Goal: Contribute content: Contribute content

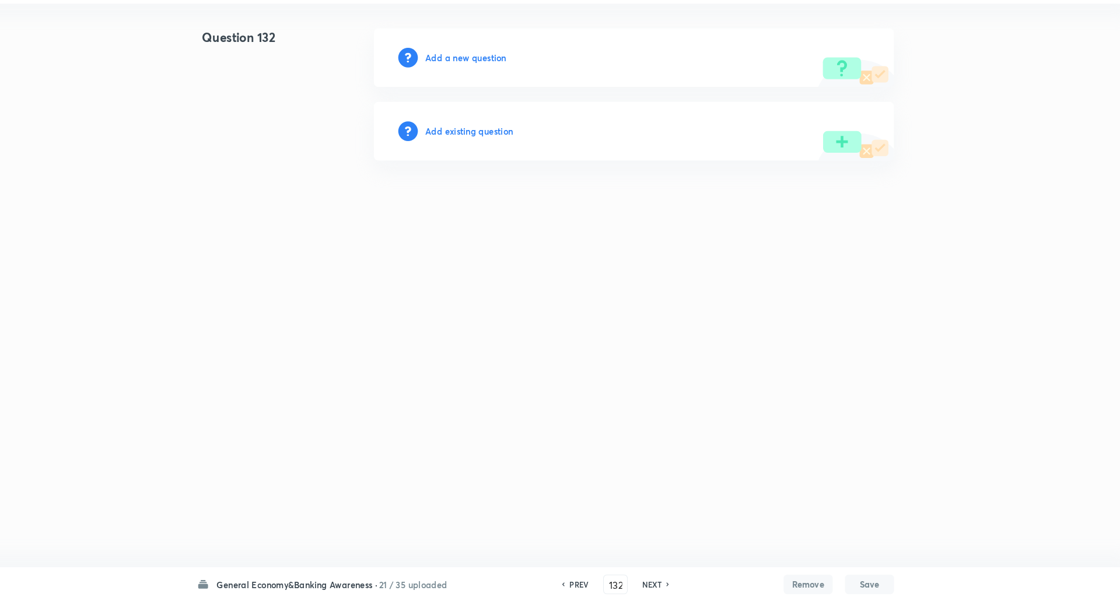
click at [476, 82] on h6 "Add a new question" at bounding box center [484, 84] width 77 height 12
click at [476, 82] on h6 "Choose a question type" at bounding box center [491, 84] width 90 height 12
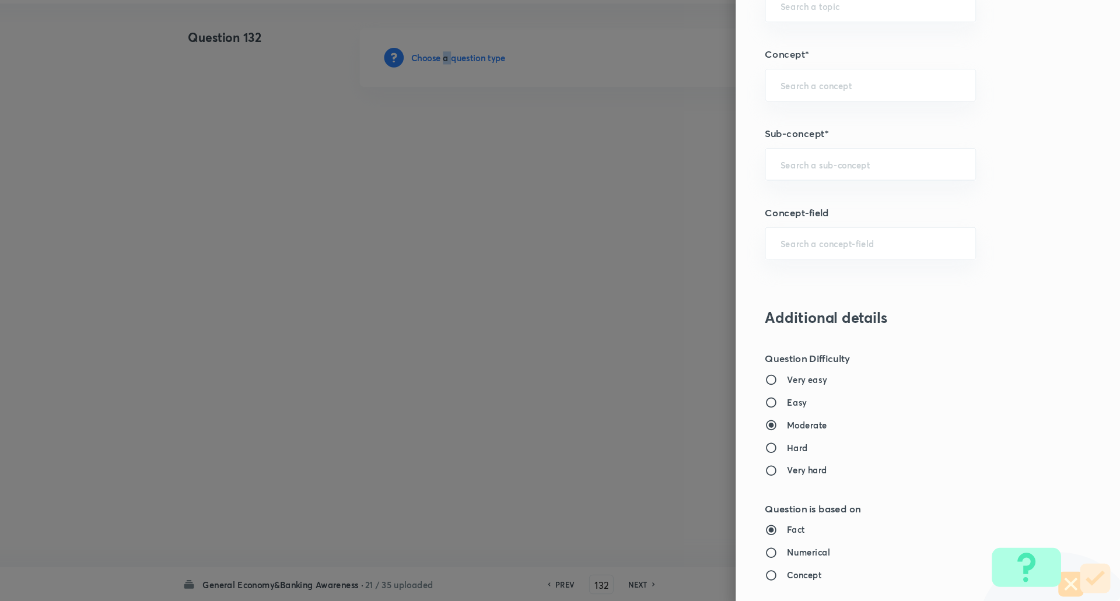
scroll to position [626, 0]
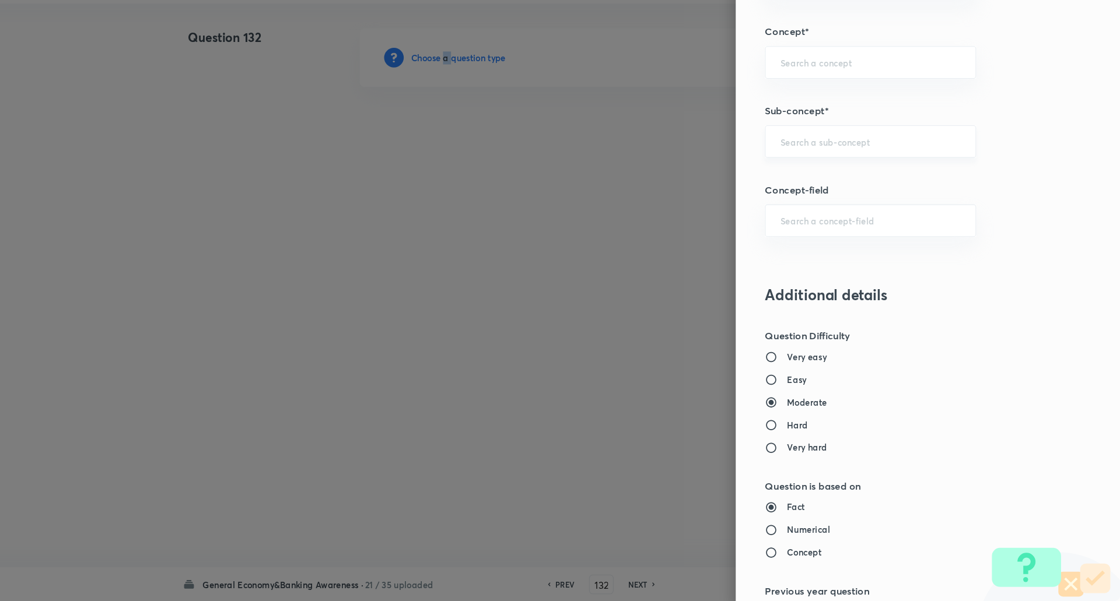
click at [835, 177] on div "​" at bounding box center [882, 163] width 201 height 31
type input "e"
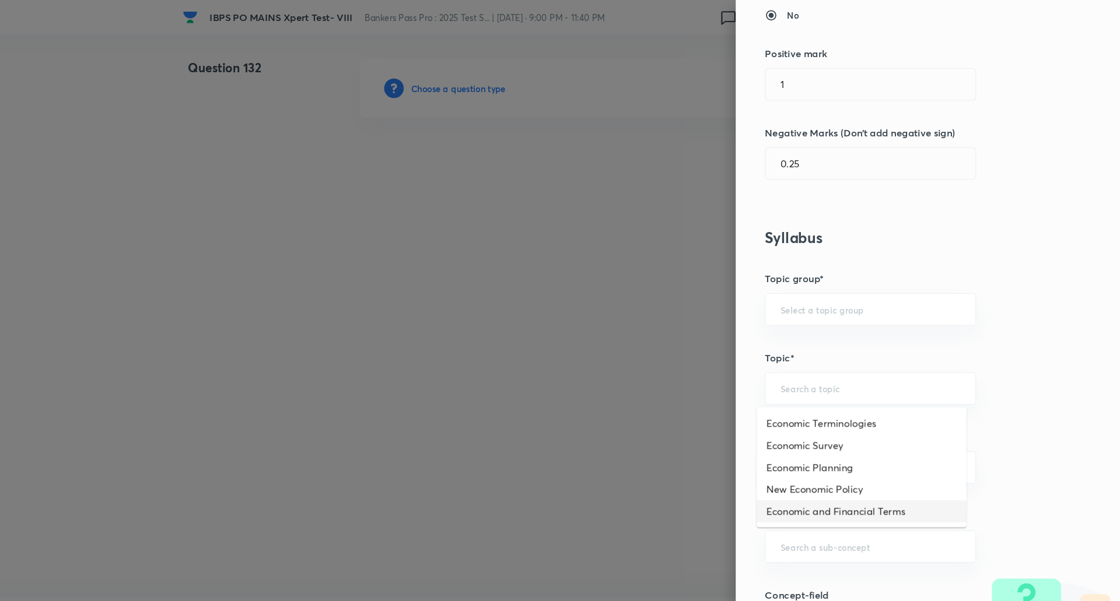
scroll to position [270, 0]
click at [859, 370] on input "text" at bounding box center [883, 368] width 172 height 11
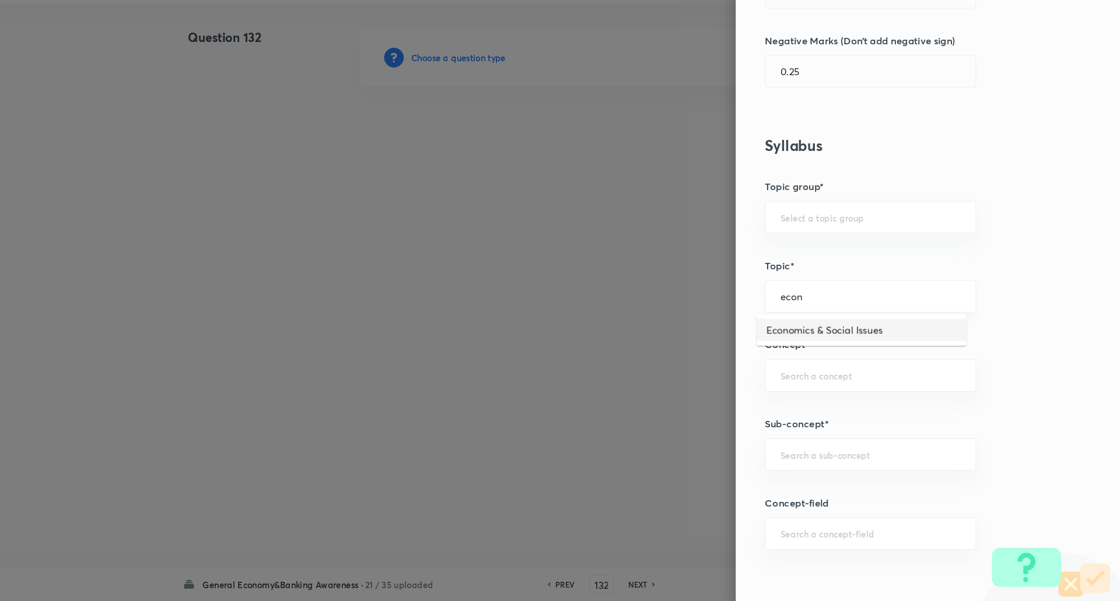
scroll to position [330, 0]
type input "e"
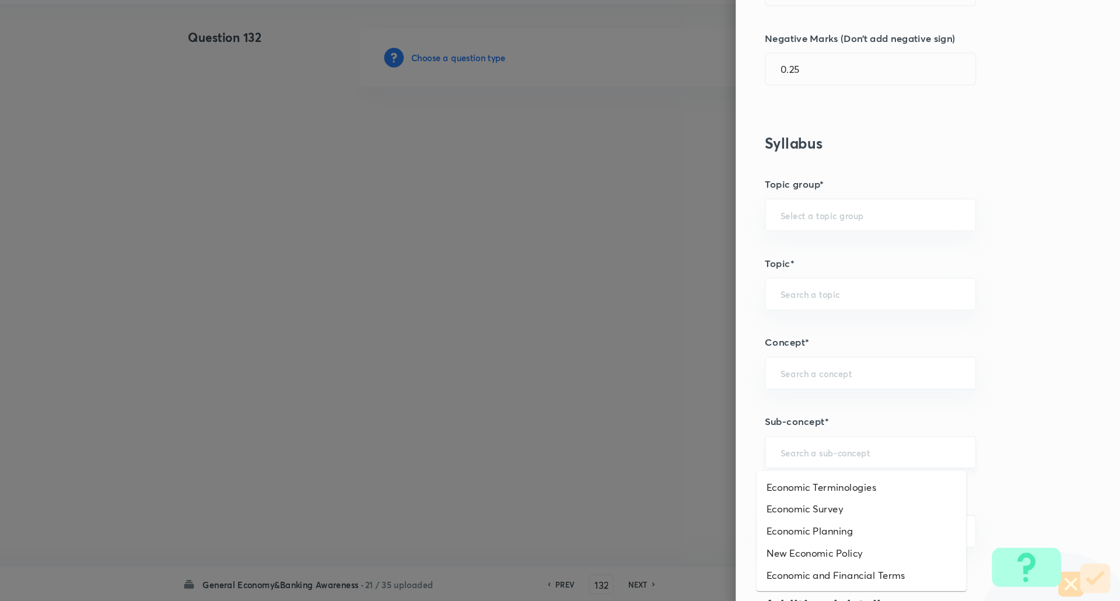
click at [812, 454] on input "text" at bounding box center [883, 459] width 172 height 11
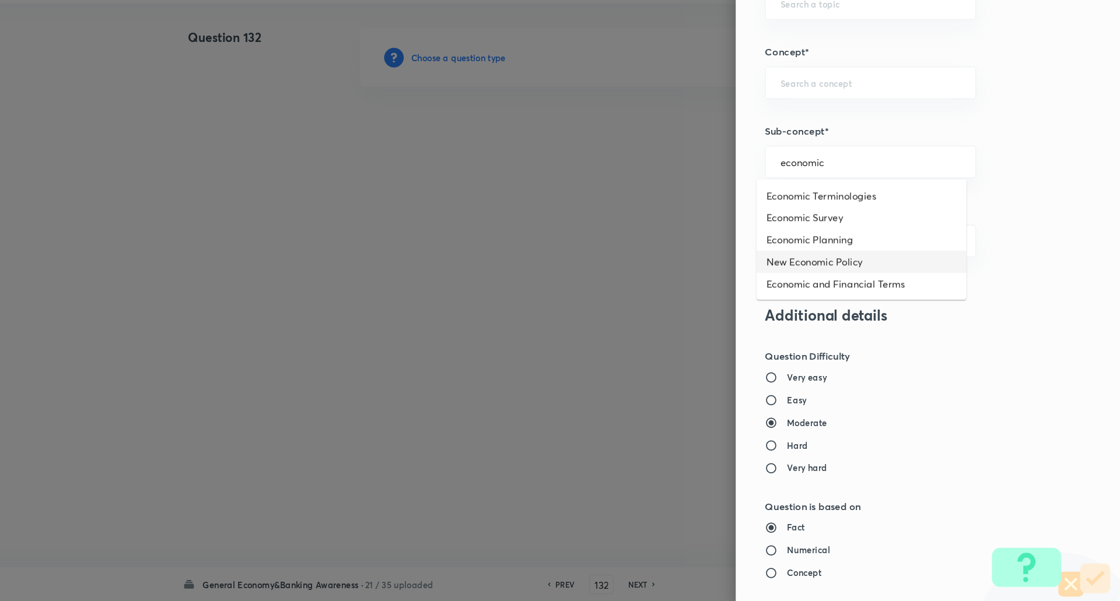
scroll to position [607, 0]
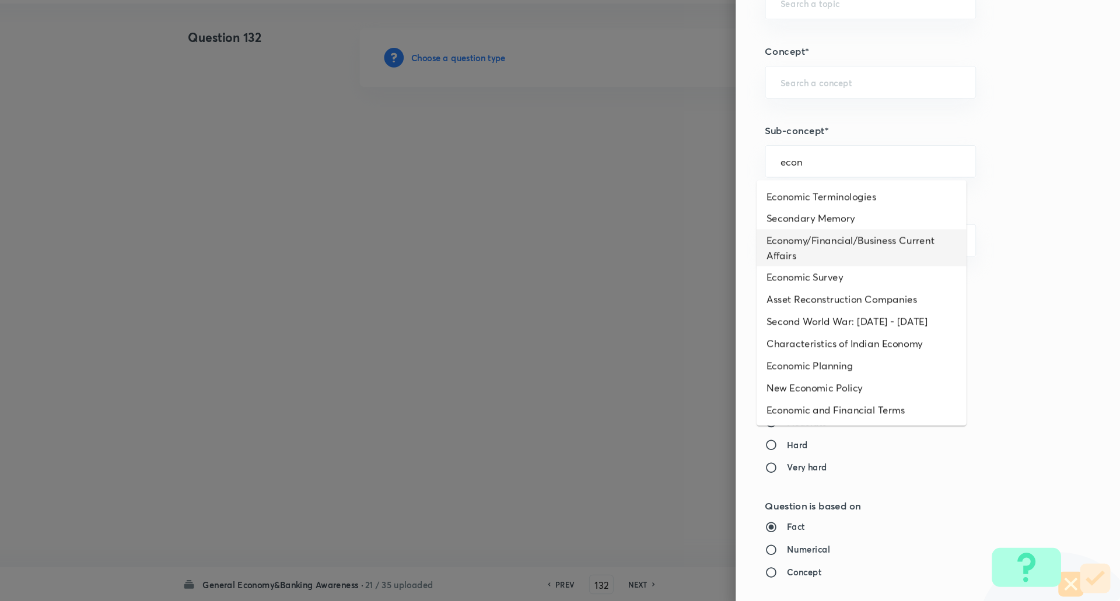
click at [864, 257] on li "Economy/Financial/Business Current Affairs" at bounding box center [874, 264] width 200 height 35
type input "Economy/Financial/Business Current Affairs"
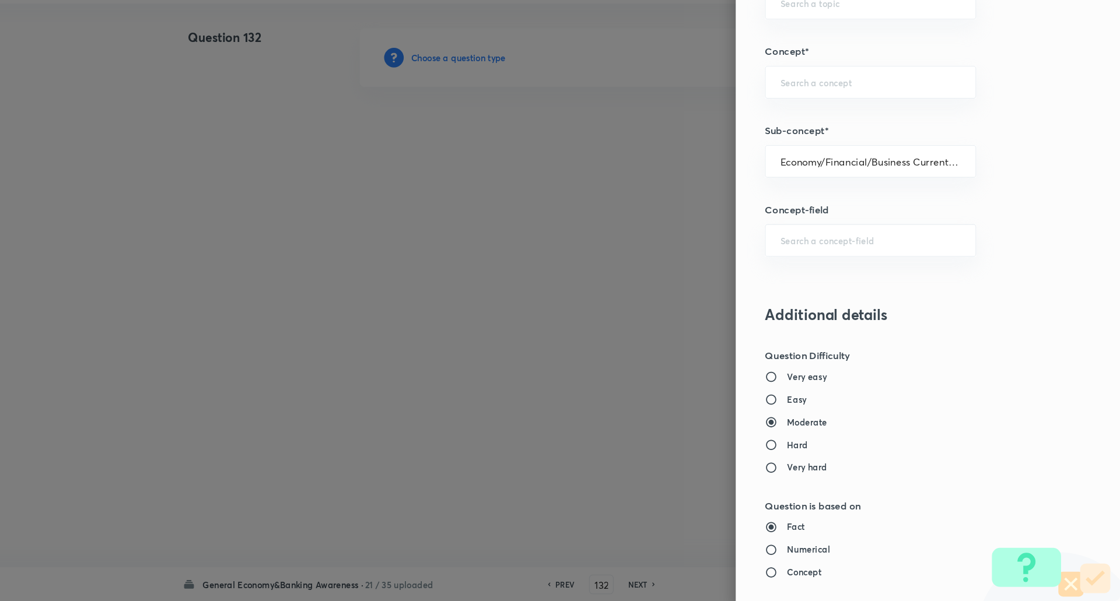
type input "Awareness"
type input "Current Affairs"
type input "Economy/Financial/Business Current Affairs"
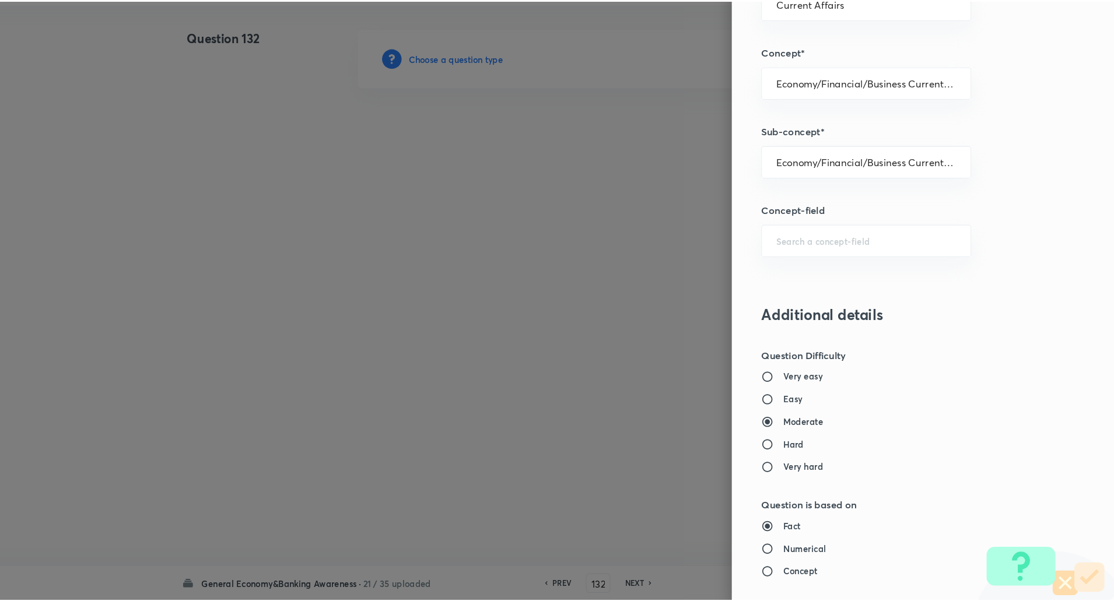
scroll to position [989, 0]
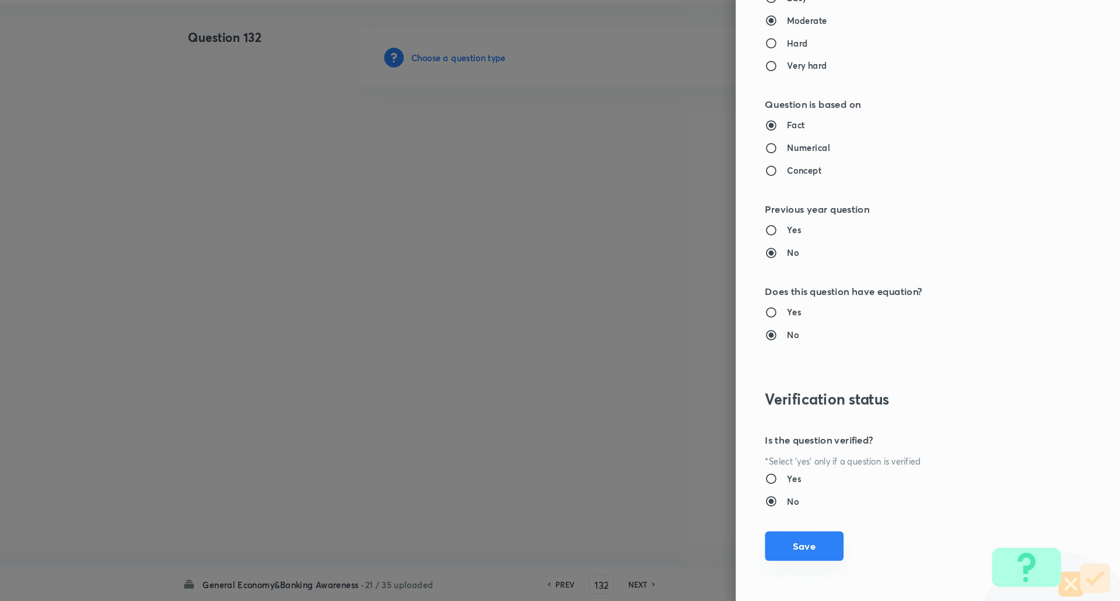
click at [799, 536] on button "Save" at bounding box center [819, 549] width 75 height 28
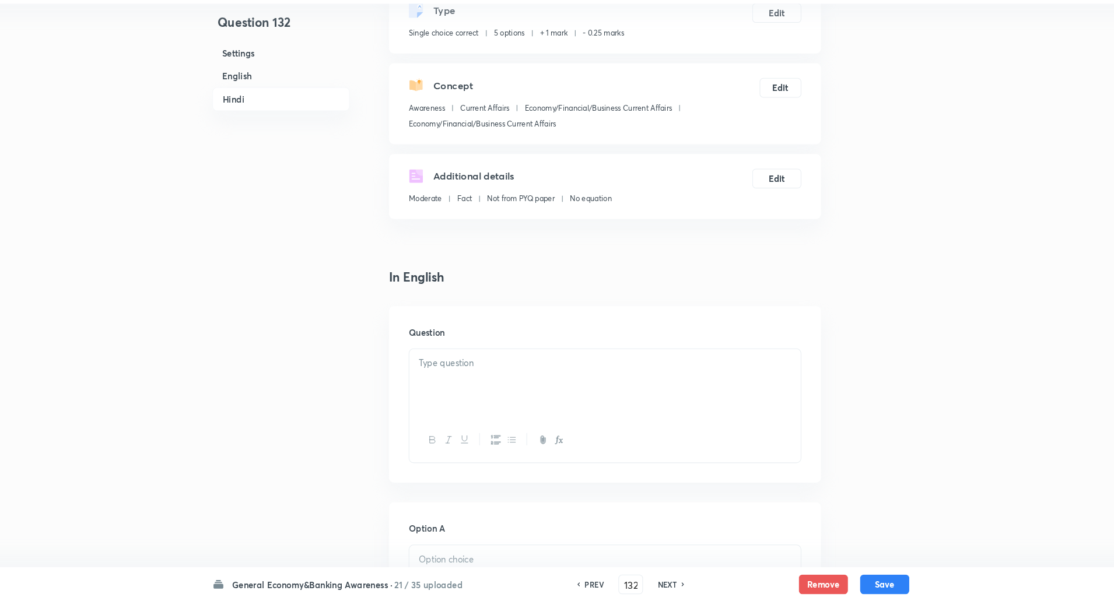
scroll to position [151, 0]
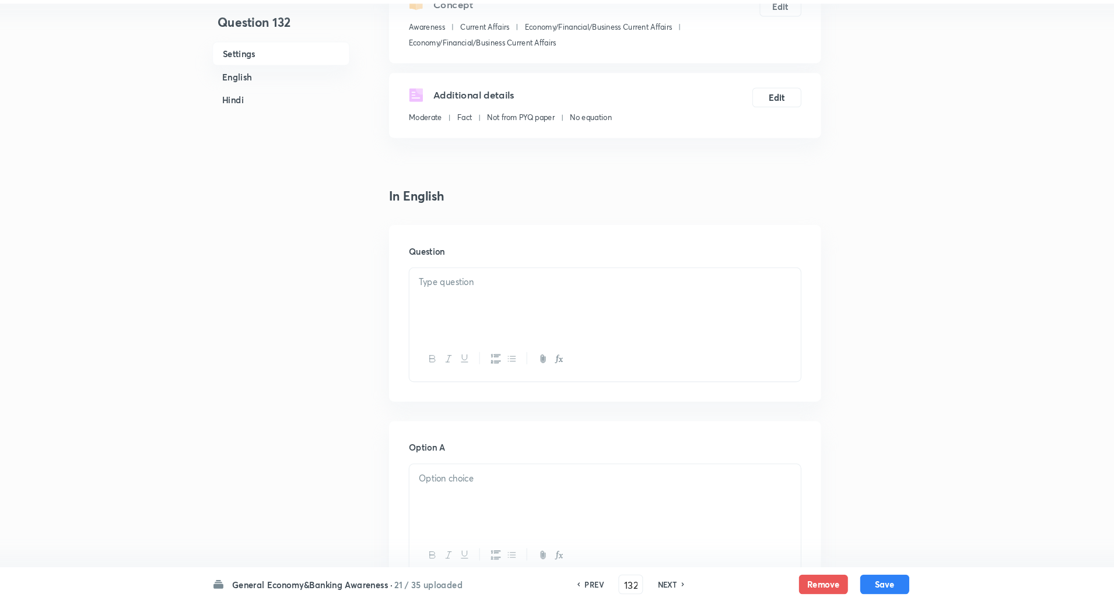
click at [677, 320] on div at bounding box center [599, 316] width 372 height 65
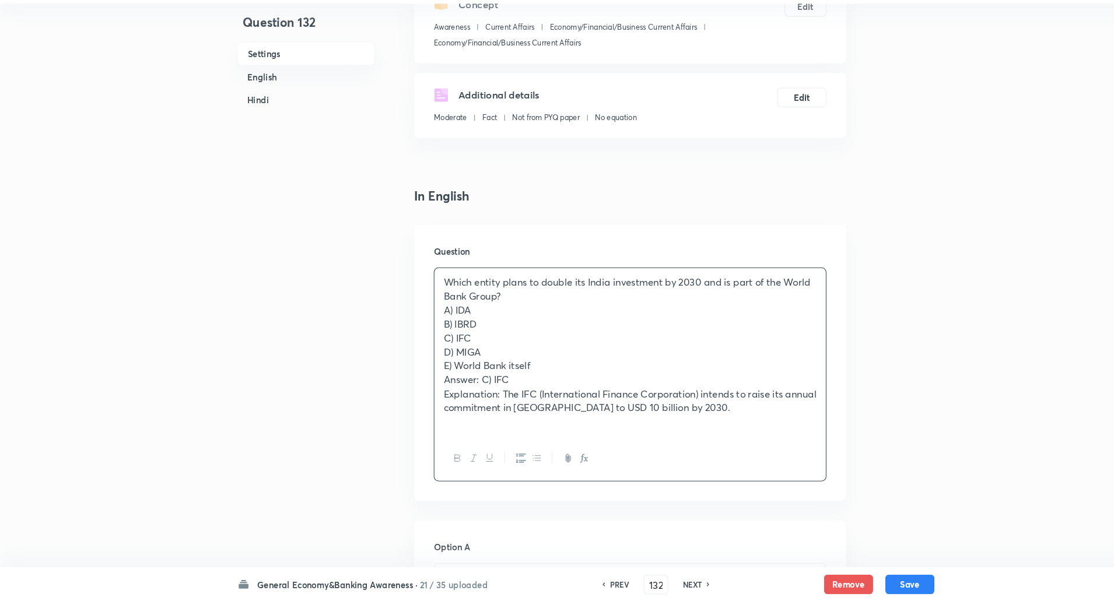
click at [487, 312] on p "Which entity plans to double its India investment by 2030 and is part of the Wo…" at bounding box center [599, 304] width 355 height 26
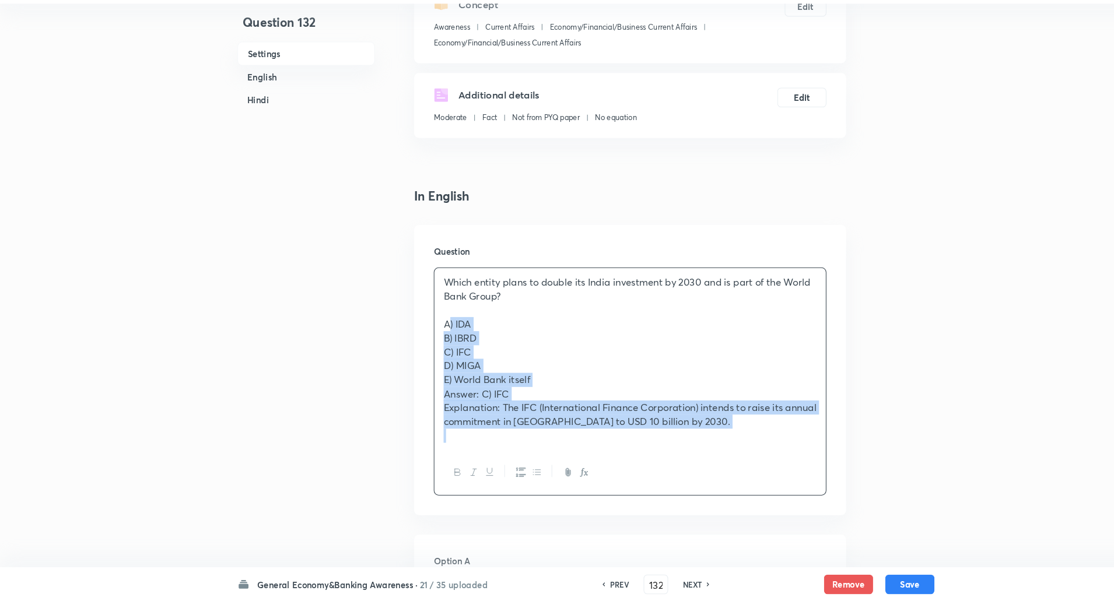
drag, startPoint x: 418, startPoint y: 336, endPoint x: 913, endPoint y: 568, distance: 547.0
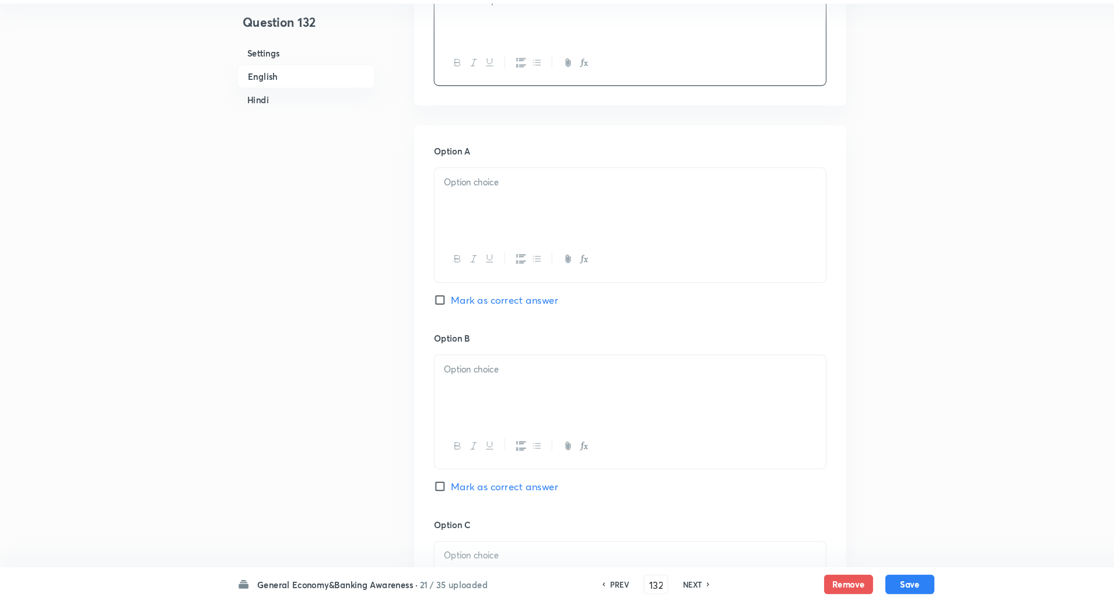
scroll to position [434, 0]
click at [583, 206] on p at bounding box center [599, 201] width 355 height 13
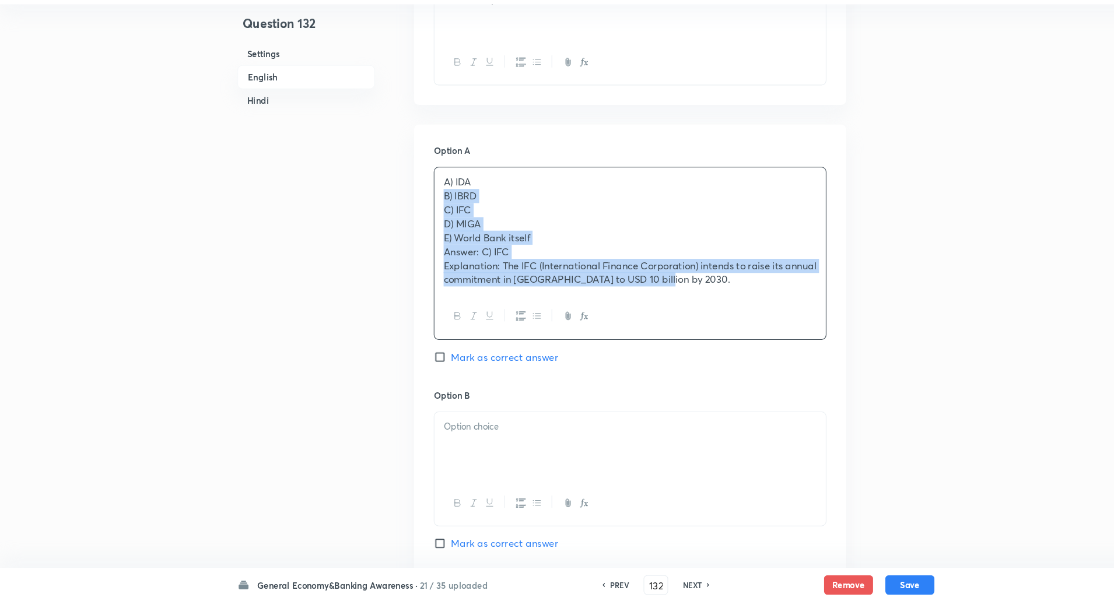
drag, startPoint x: 421, startPoint y: 216, endPoint x: 982, endPoint y: 406, distance: 592.0
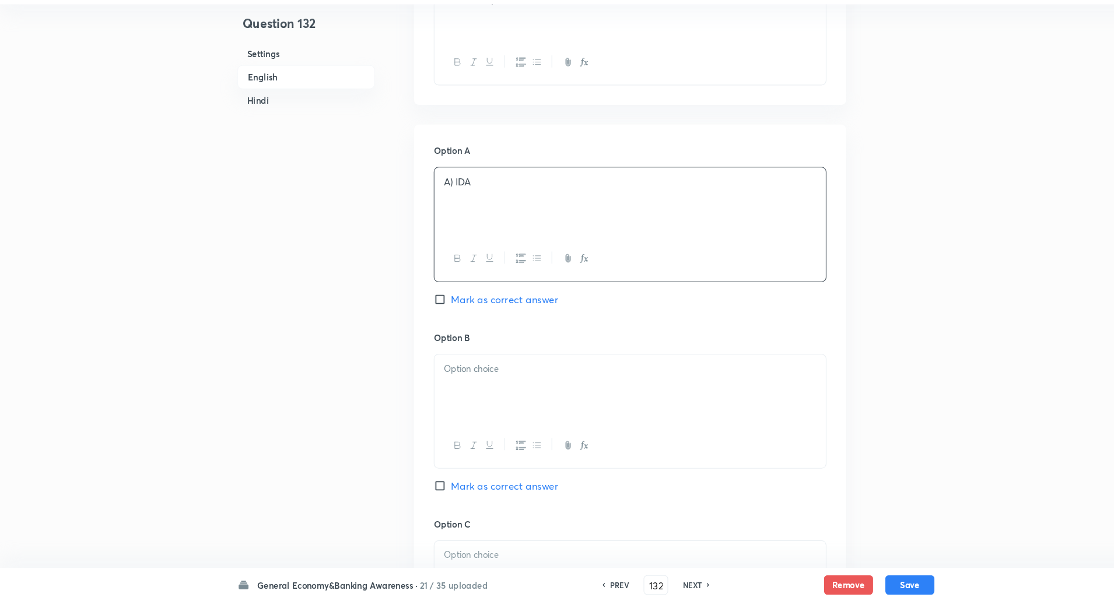
click at [430, 204] on p "A) IDA" at bounding box center [599, 201] width 355 height 13
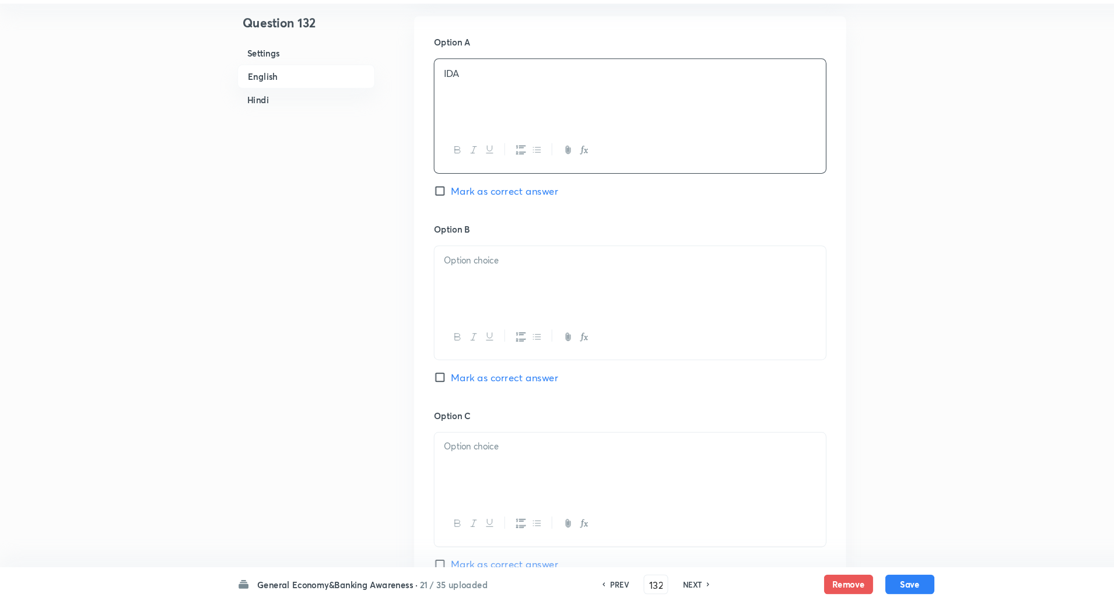
click at [442, 277] on p at bounding box center [599, 276] width 355 height 13
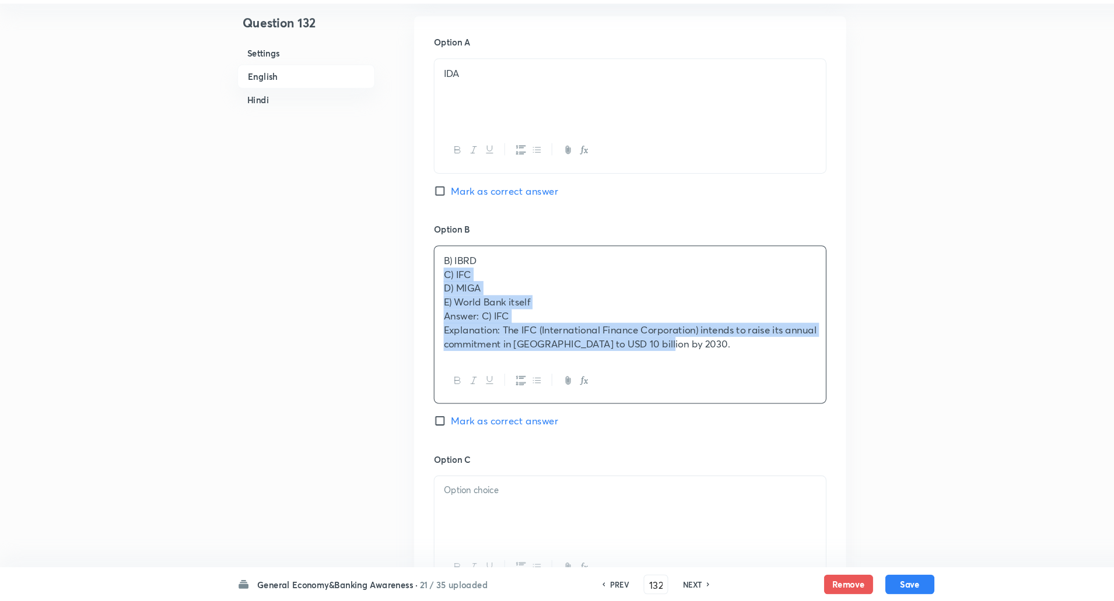
drag, startPoint x: 424, startPoint y: 291, endPoint x: 762, endPoint y: 397, distance: 354.1
click at [762, 397] on div "B) IBRD C) IFC D) MIGA E) World Bank itself Answer: C) IFC Explanation: The IFC…" at bounding box center [598, 338] width 373 height 151
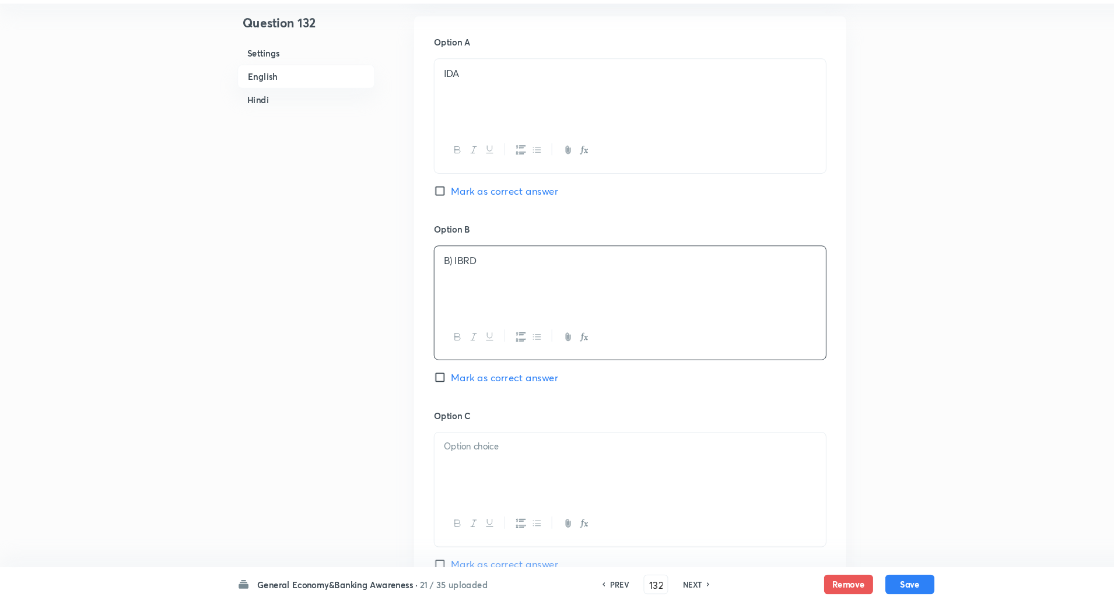
click at [431, 274] on p "B) IBRD" at bounding box center [599, 276] width 355 height 13
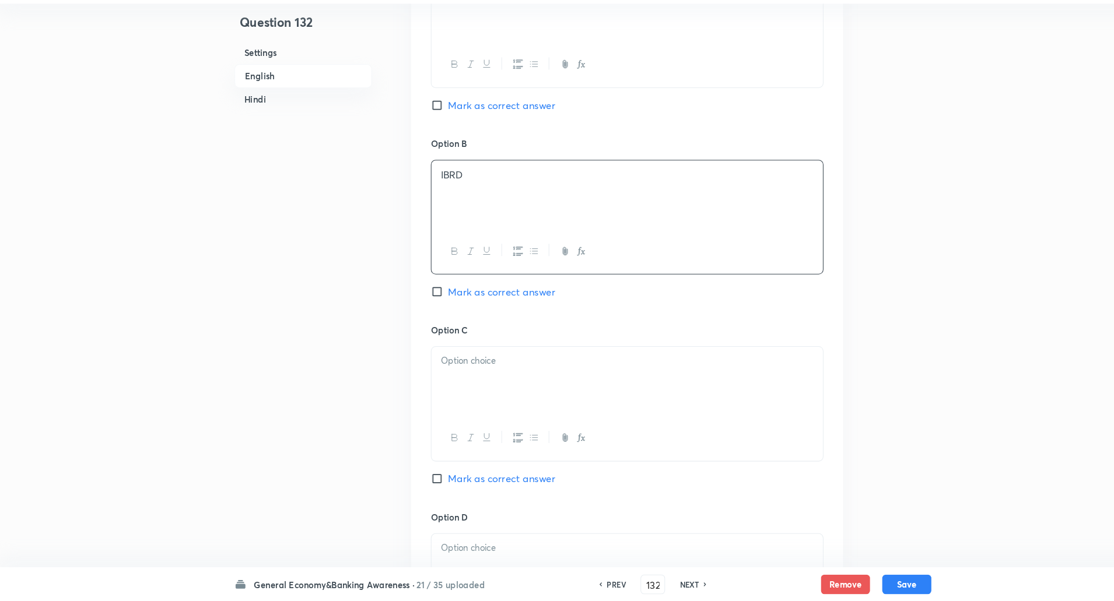
scroll to position [653, 0]
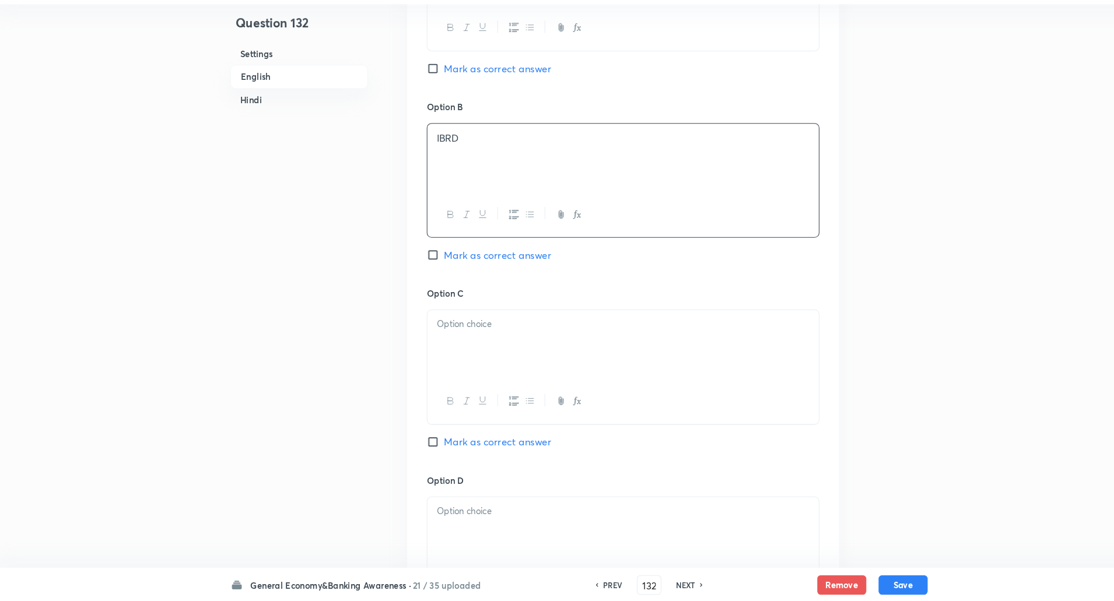
click at [440, 347] on div at bounding box center [599, 356] width 372 height 65
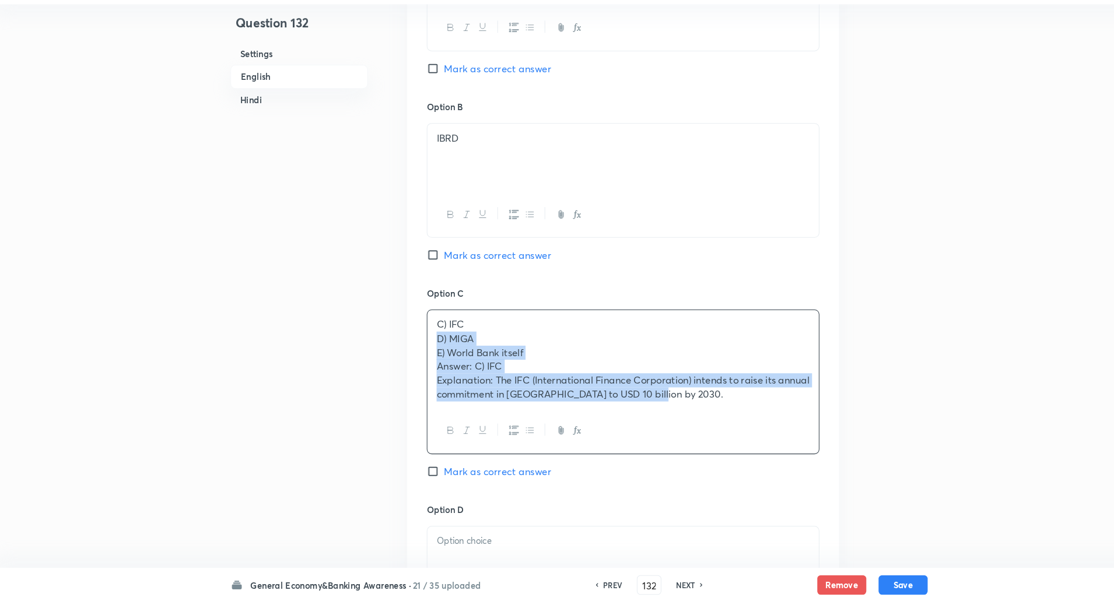
drag, startPoint x: 418, startPoint y: 348, endPoint x: 747, endPoint y: 417, distance: 336.7
click at [747, 417] on div "C) IFC D) MIGA E) World Bank itself Answer: C) IFC Explanation: The IFC (Intern…" at bounding box center [599, 370] width 372 height 93
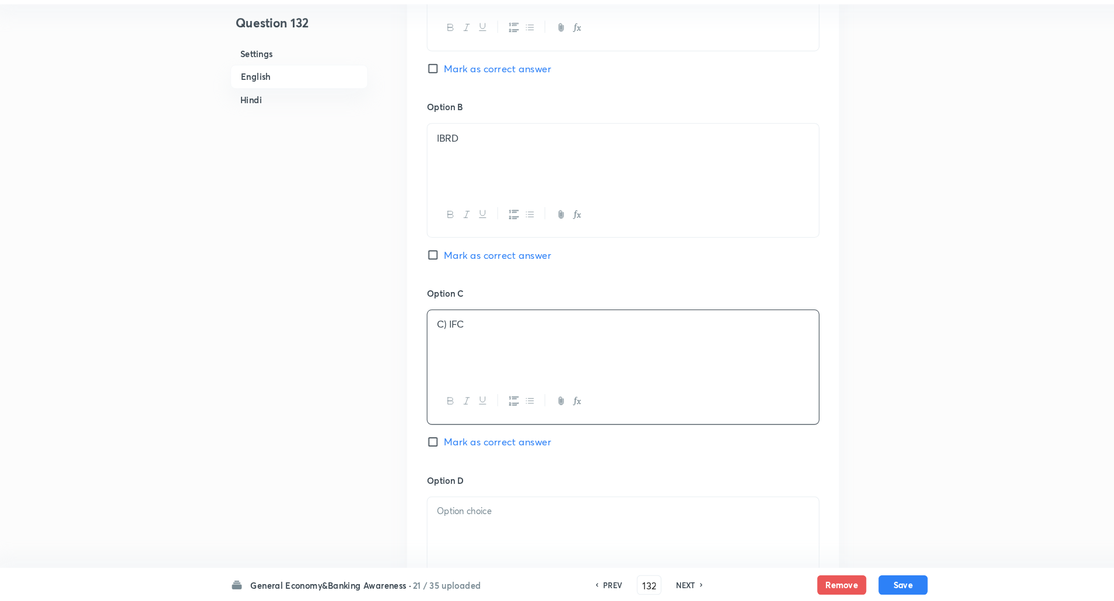
click at [432, 337] on p "C) IFC" at bounding box center [599, 337] width 355 height 13
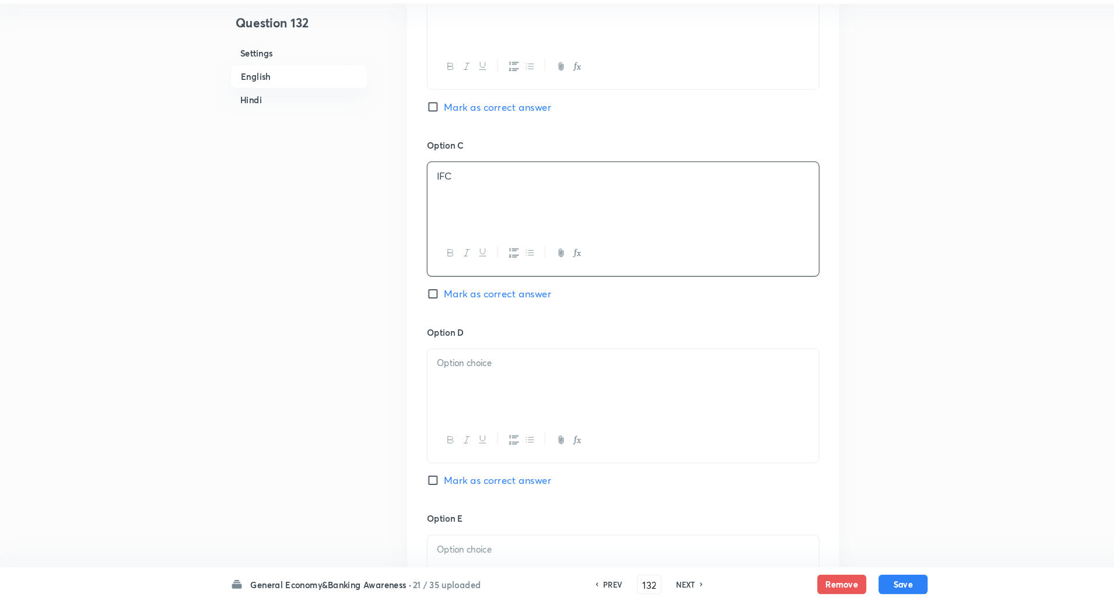
scroll to position [824, 0]
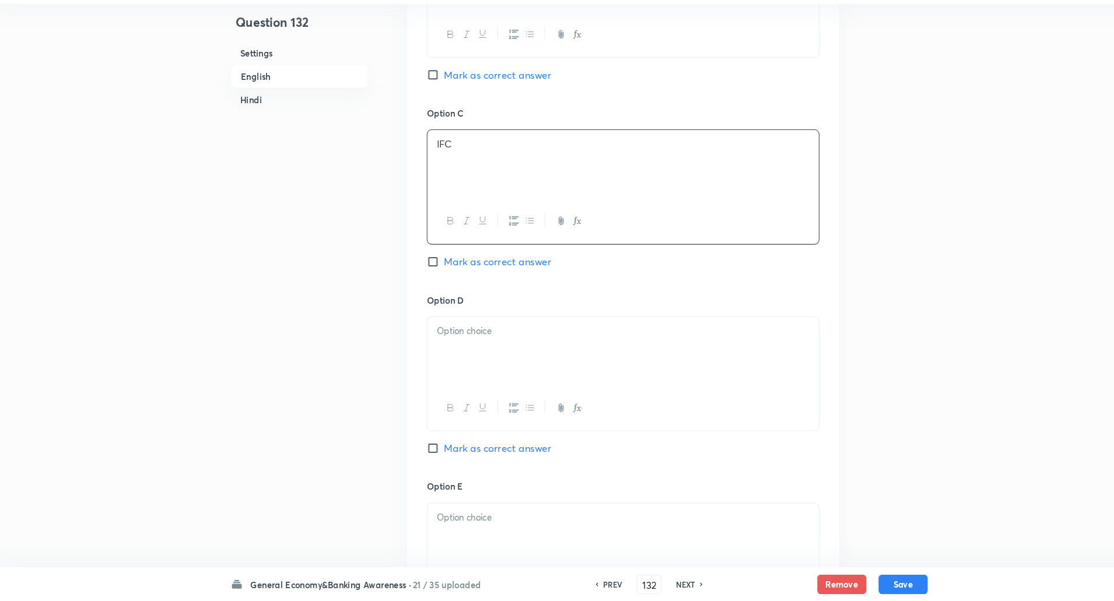
click at [432, 339] on p at bounding box center [599, 344] width 355 height 13
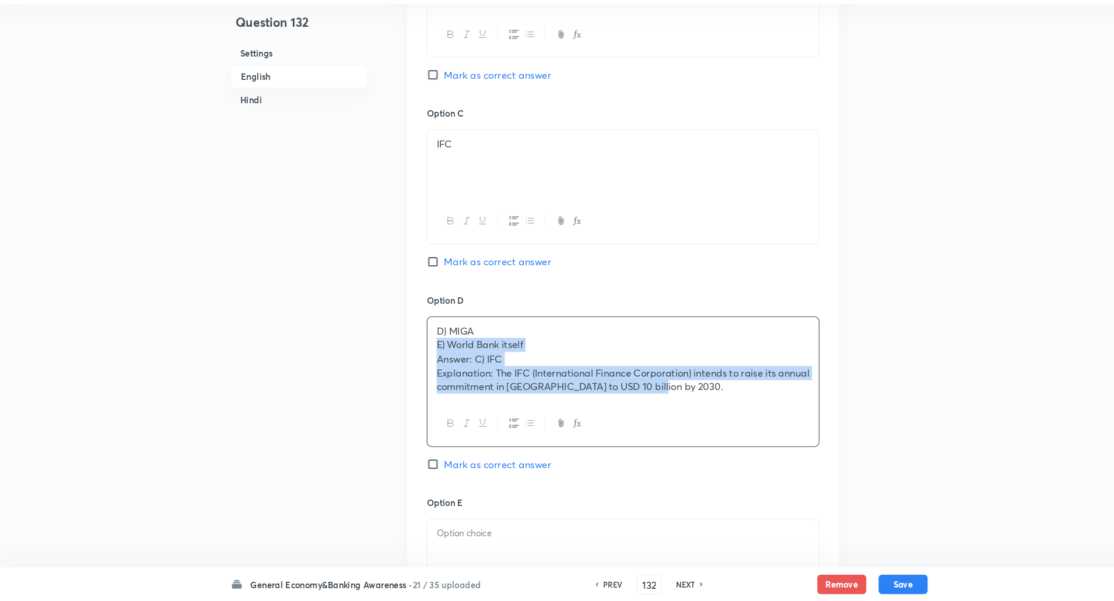
drag, startPoint x: 417, startPoint y: 357, endPoint x: 730, endPoint y: 424, distance: 320.4
click at [730, 424] on div "D) MIGA E) World Bank itself Answer: C) IFC Explanation: The IFC (International…" at bounding box center [598, 392] width 373 height 124
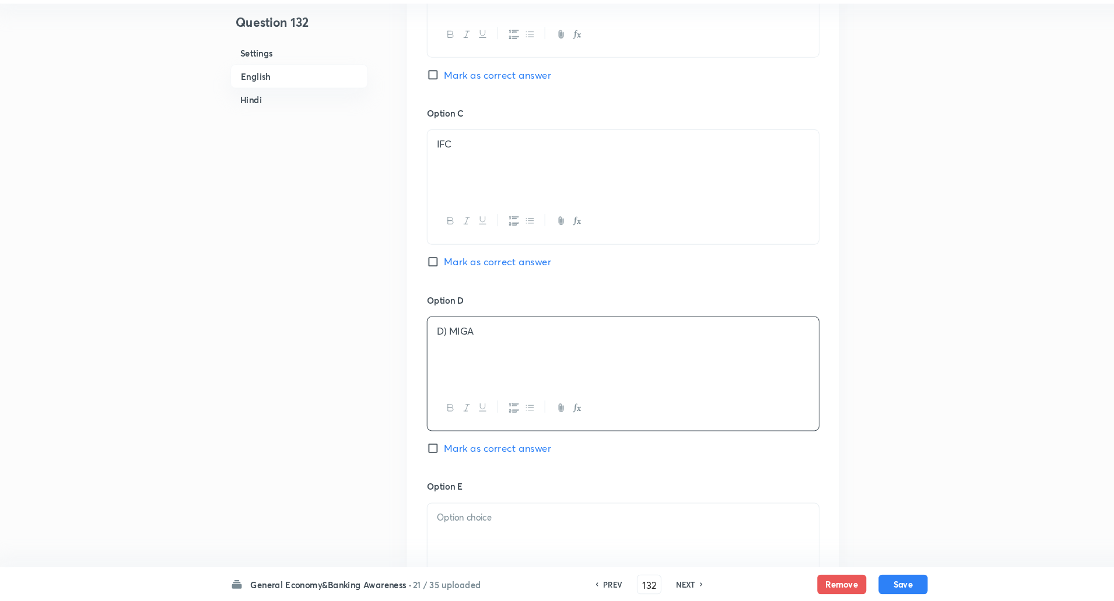
click at [417, 278] on input "Mark as correct answer" at bounding box center [420, 278] width 16 height 12
checkbox input "true"
click at [433, 345] on p "D) MIGA" at bounding box center [599, 344] width 355 height 13
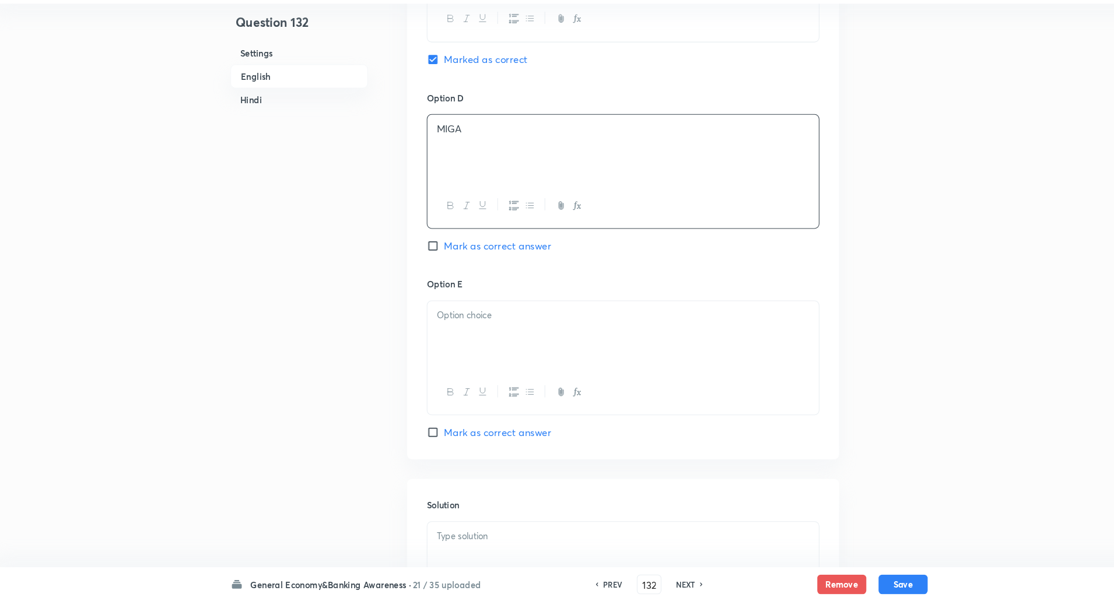
click at [433, 345] on div at bounding box center [599, 348] width 372 height 65
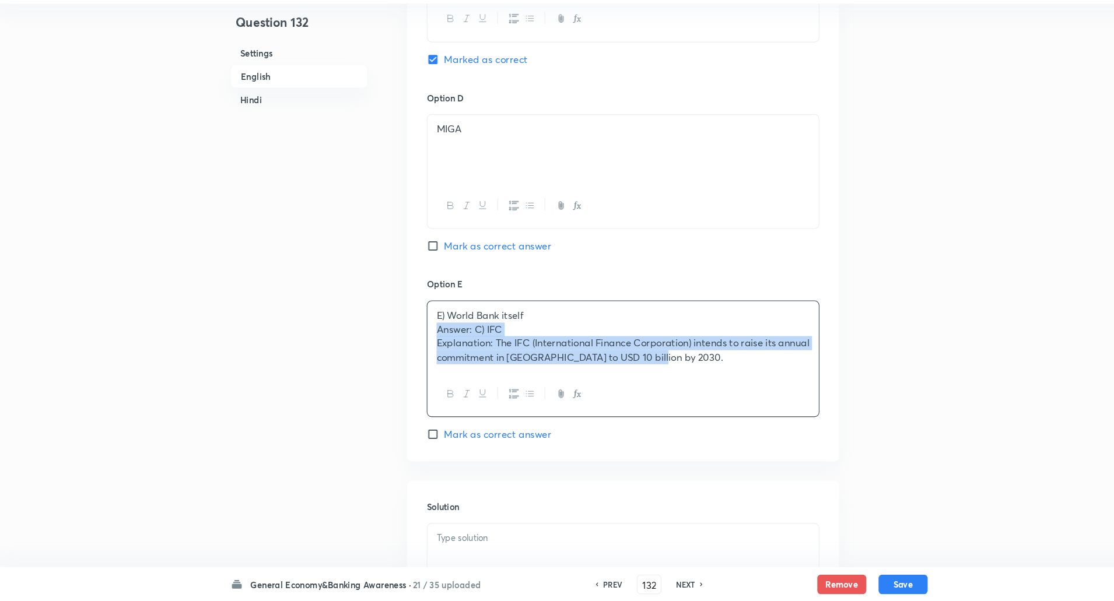
drag, startPoint x: 419, startPoint y: 340, endPoint x: 792, endPoint y: 487, distance: 400.7
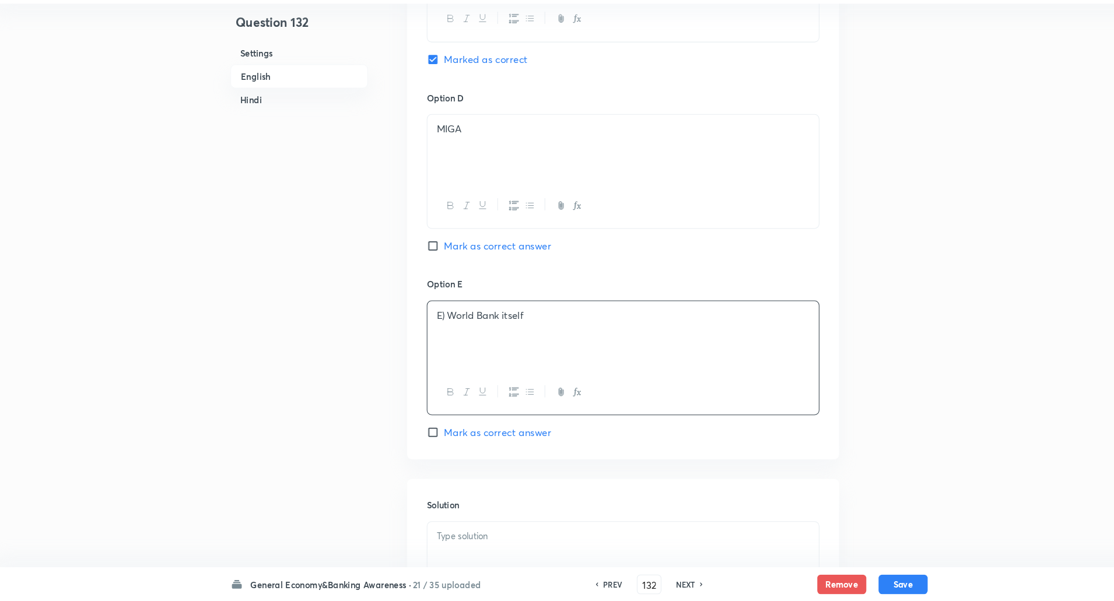
click at [438, 333] on p "E) World Bank itself" at bounding box center [599, 329] width 355 height 13
click at [429, 331] on p "E) World Bank itself" at bounding box center [599, 329] width 355 height 13
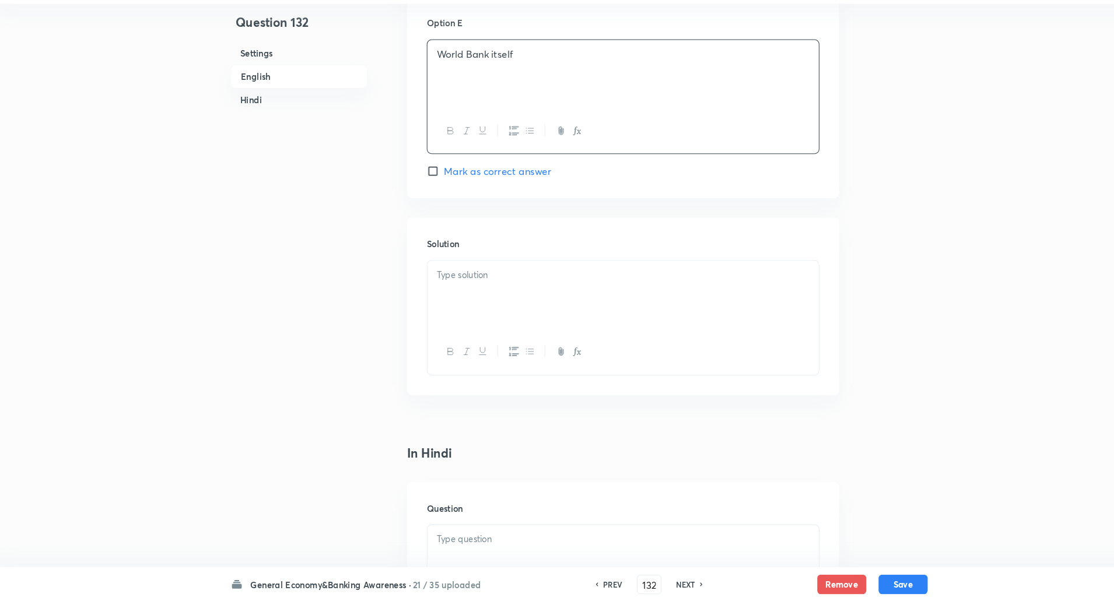
scroll to position [1267, 0]
click at [461, 286] on p at bounding box center [599, 288] width 355 height 13
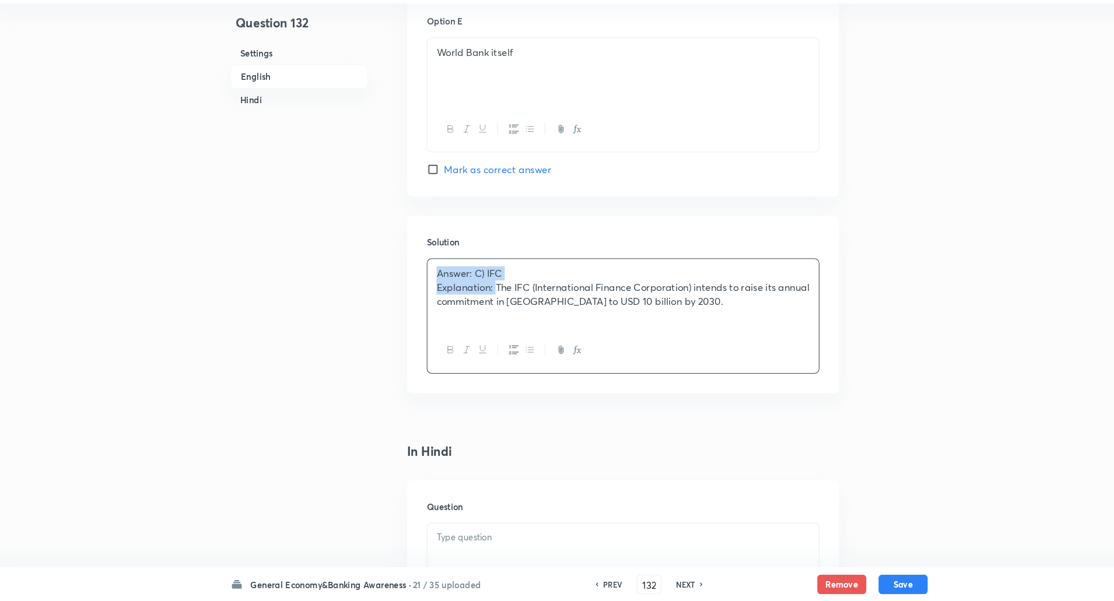
drag, startPoint x: 418, startPoint y: 288, endPoint x: 478, endPoint y: 296, distance: 60.7
click at [478, 296] on div "Answer: C) IFC Explanation: The IFC (International Finance Corporation) intends…" at bounding box center [599, 307] width 372 height 65
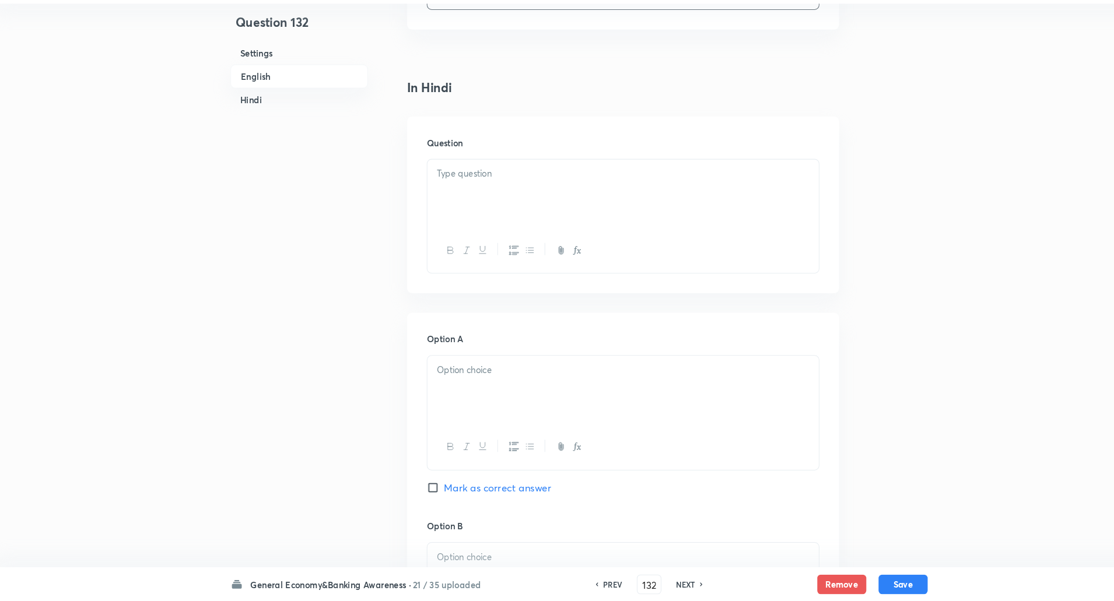
scroll to position [1616, 0]
click at [515, 198] on div at bounding box center [599, 210] width 372 height 65
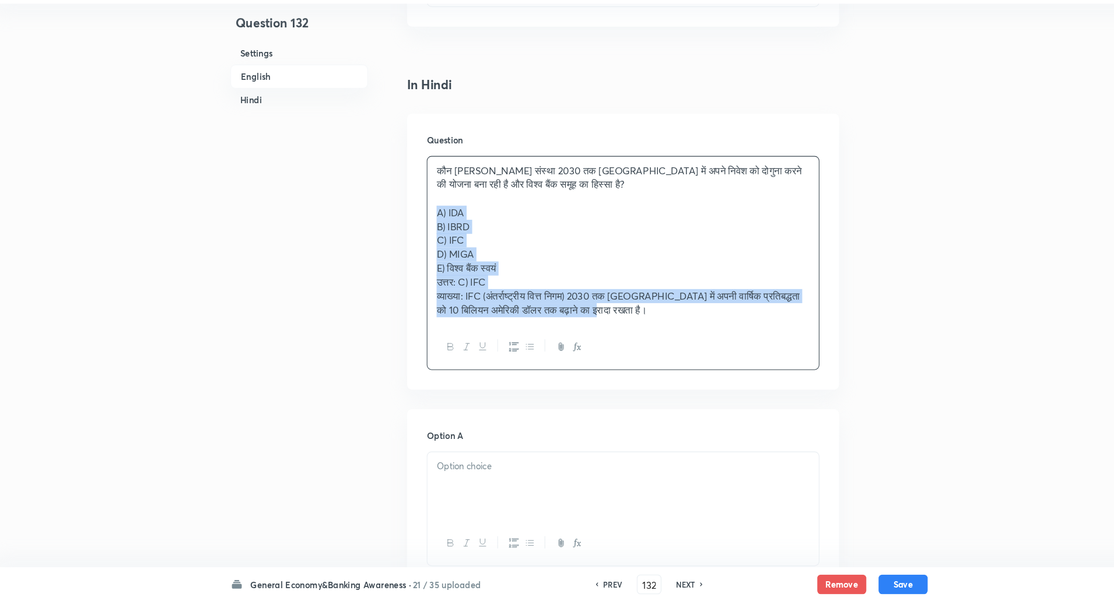
drag, startPoint x: 421, startPoint y: 233, endPoint x: 714, endPoint y: 365, distance: 321.2
click at [714, 365] on div "कौन सी संस्था 2030 तक भारत में अपने निवेश को दोगुना करने की योजना बना रही है और…" at bounding box center [598, 279] width 373 height 204
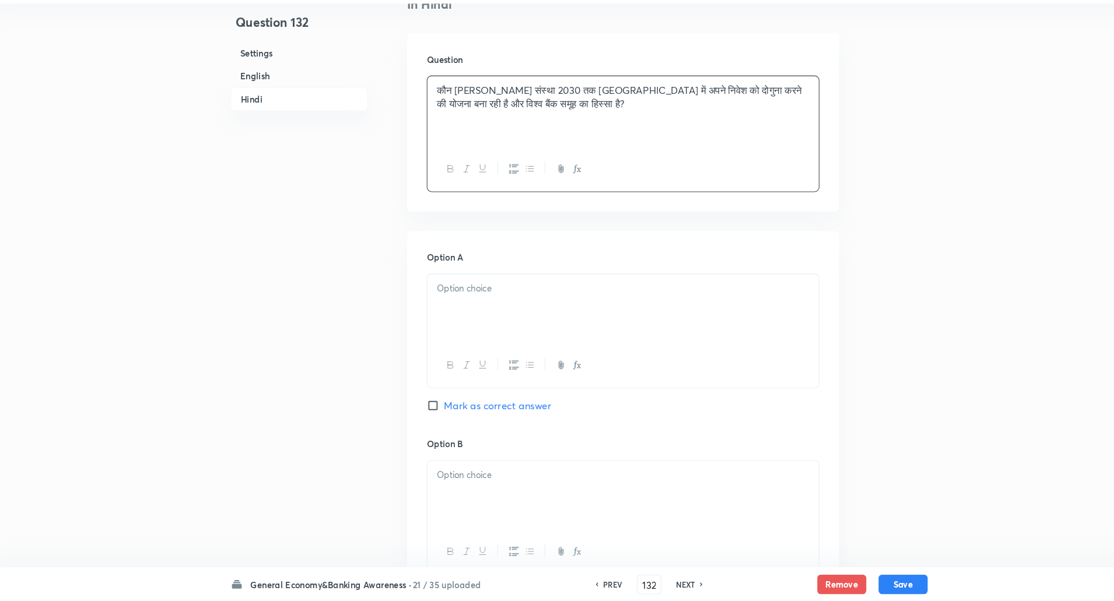
scroll to position [1696, 0]
click at [711, 326] on div at bounding box center [599, 318] width 372 height 65
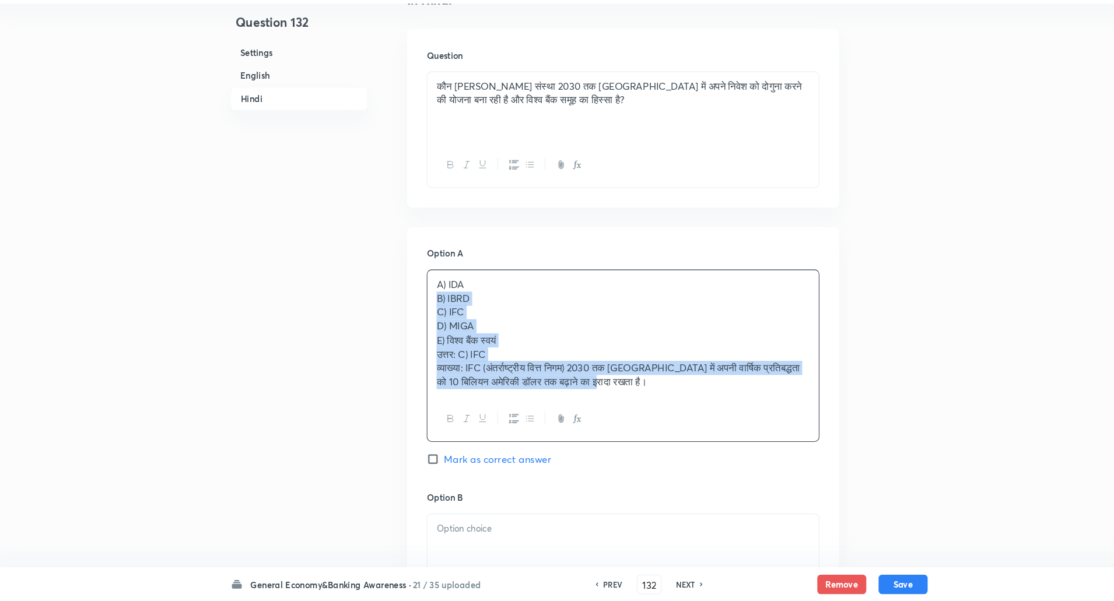
drag, startPoint x: 414, startPoint y: 313, endPoint x: 790, endPoint y: 470, distance: 406.9
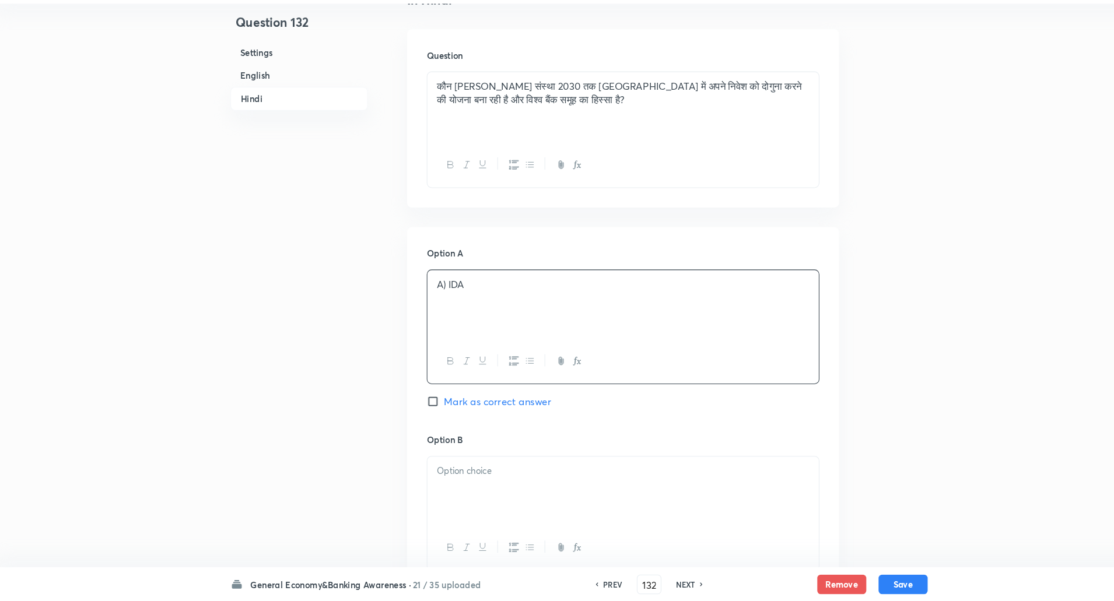
click at [431, 299] on p "A) IDA" at bounding box center [599, 299] width 355 height 13
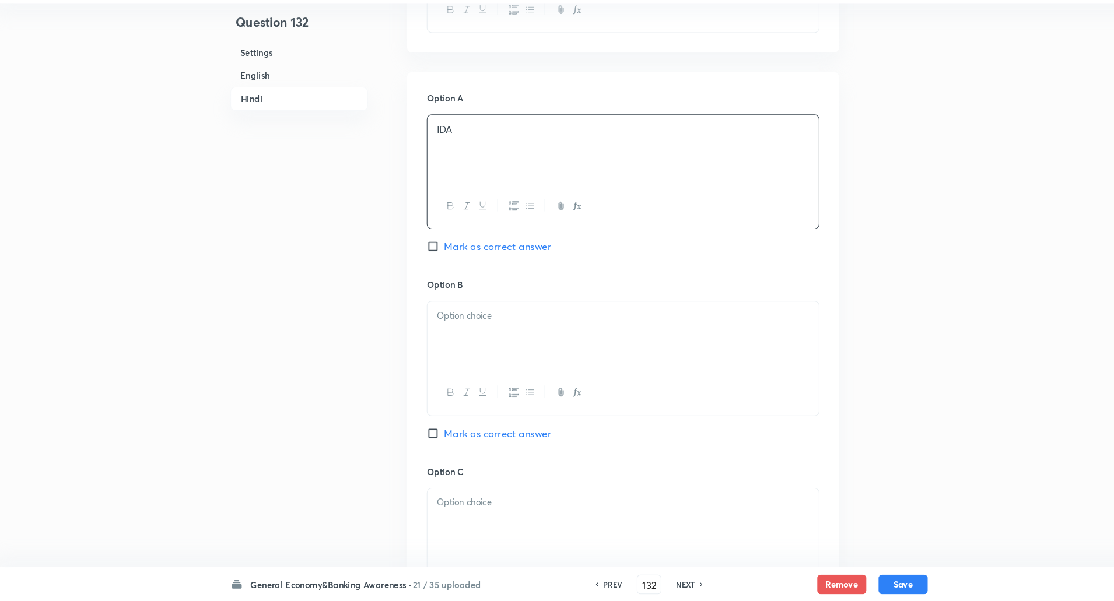
scroll to position [1915, 0]
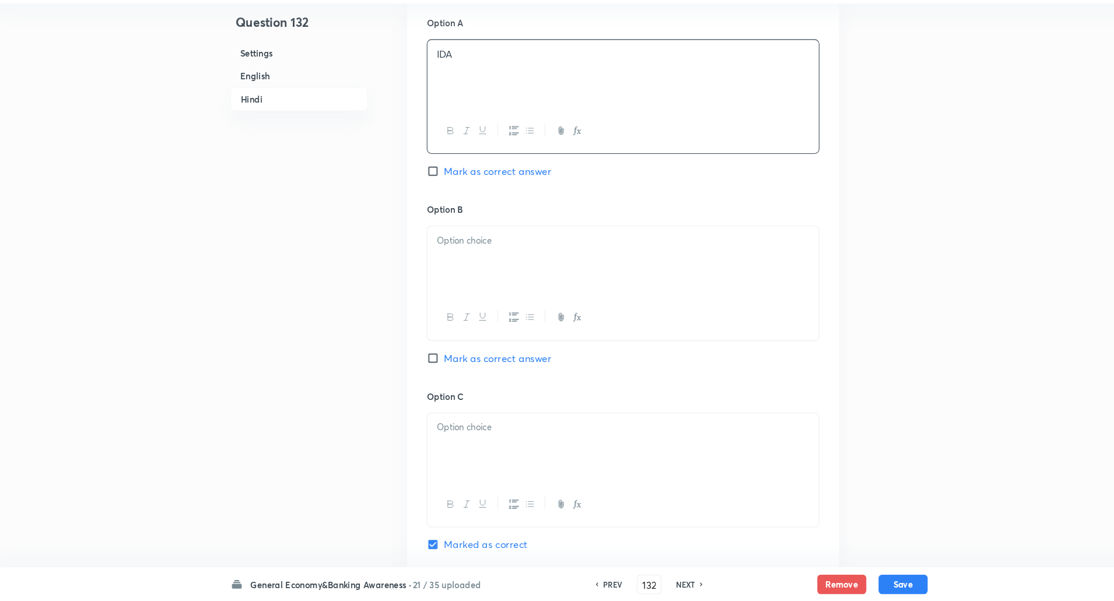
click at [457, 268] on div at bounding box center [599, 276] width 372 height 65
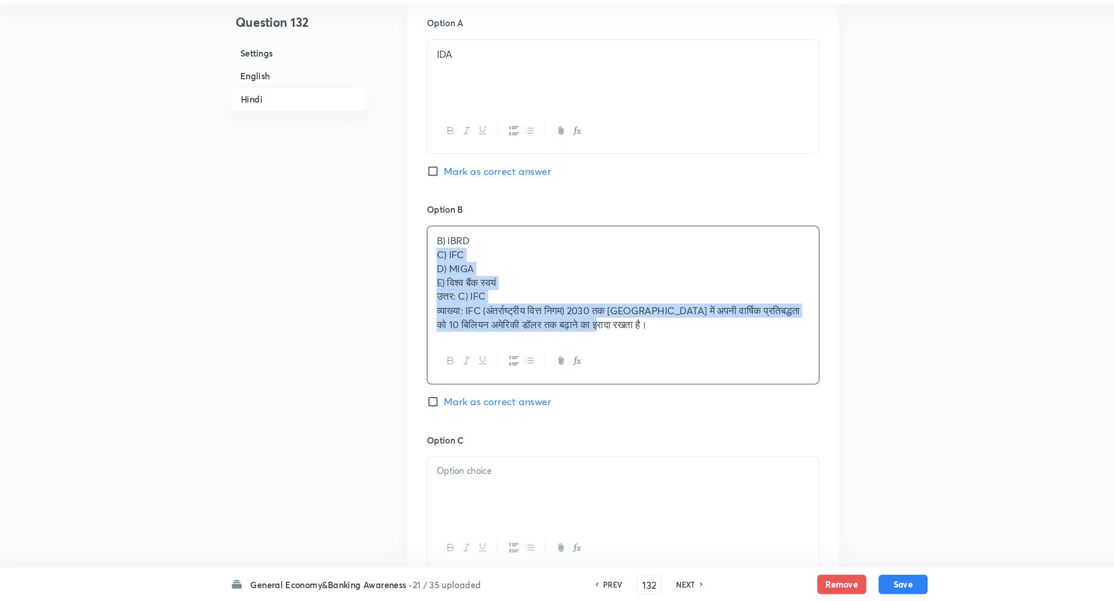
drag, startPoint x: 419, startPoint y: 271, endPoint x: 736, endPoint y: 458, distance: 368.2
click at [736, 458] on div "Option A IDA Mark as correct answer Option B B) IBRD C) IFC D) MIGA E) विश्व बै…" at bounding box center [599, 497] width 411 height 943
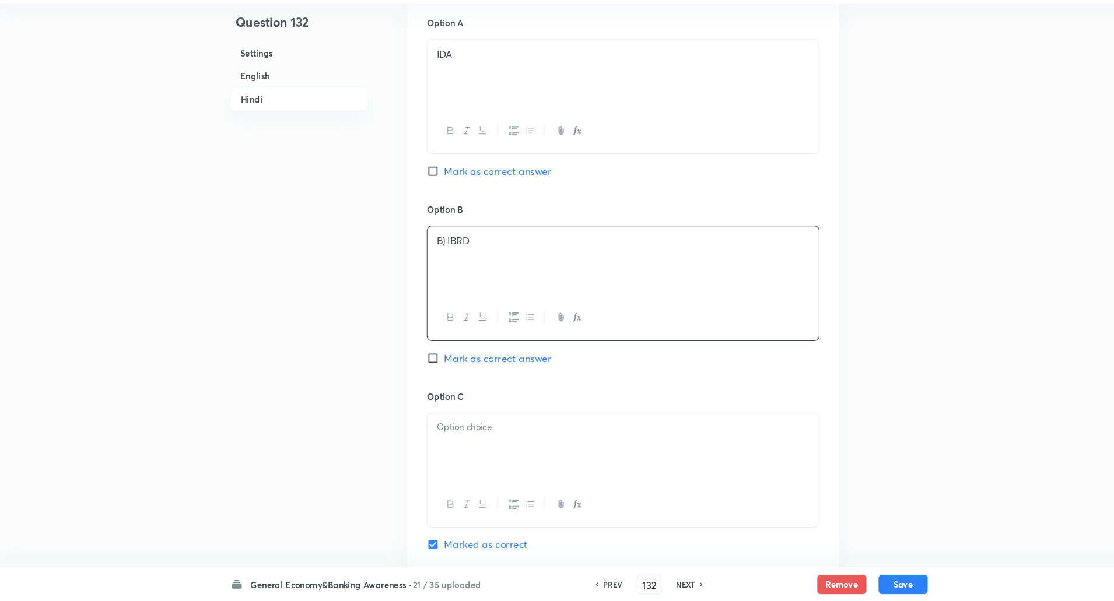
click at [431, 260] on p "B) IBRD" at bounding box center [599, 257] width 355 height 13
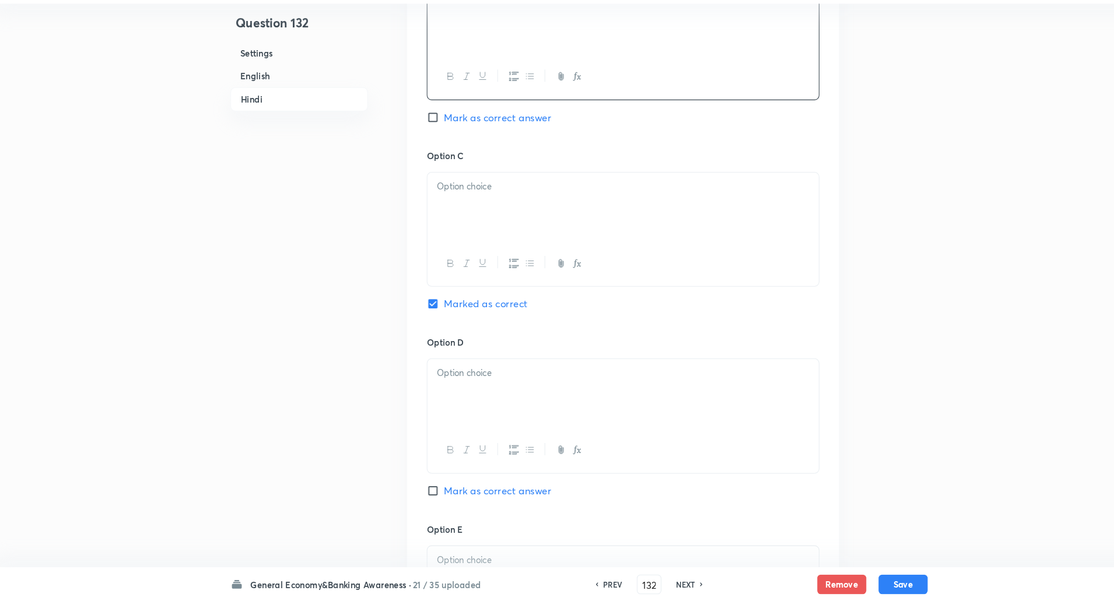
scroll to position [2146, 0]
click at [475, 225] on div at bounding box center [599, 224] width 372 height 65
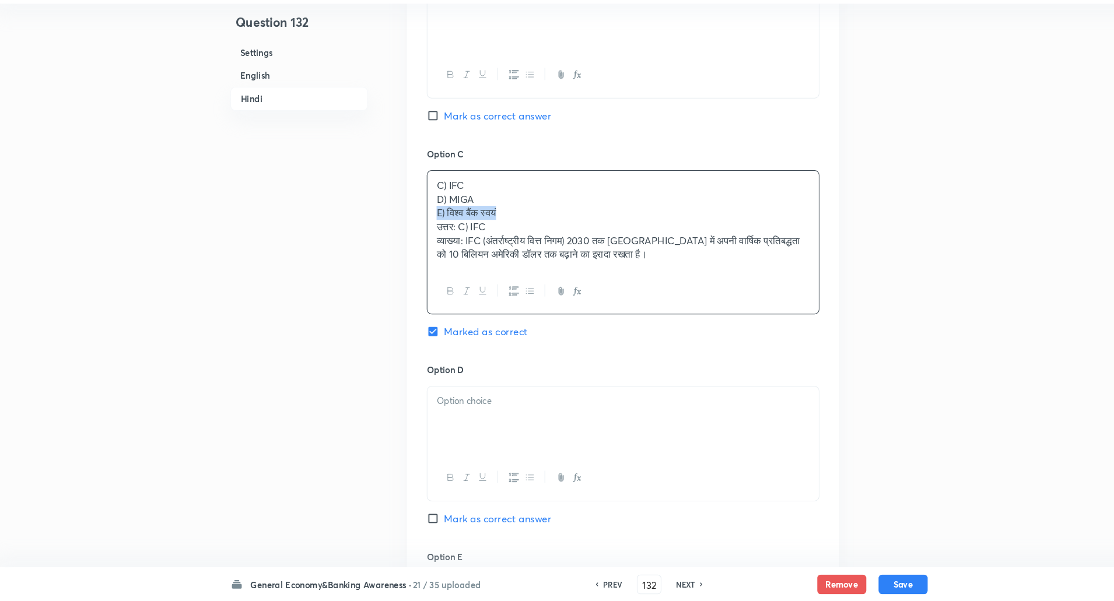
drag, startPoint x: 421, startPoint y: 226, endPoint x: 499, endPoint y: 235, distance: 79.3
click at [499, 235] on div "C) IFC D) MIGA E) विश्व बैंक स्वयं उत्तर: C) IFC व्याख्या: IFC (अंतर्राष्ट्रीय …" at bounding box center [599, 238] width 372 height 93
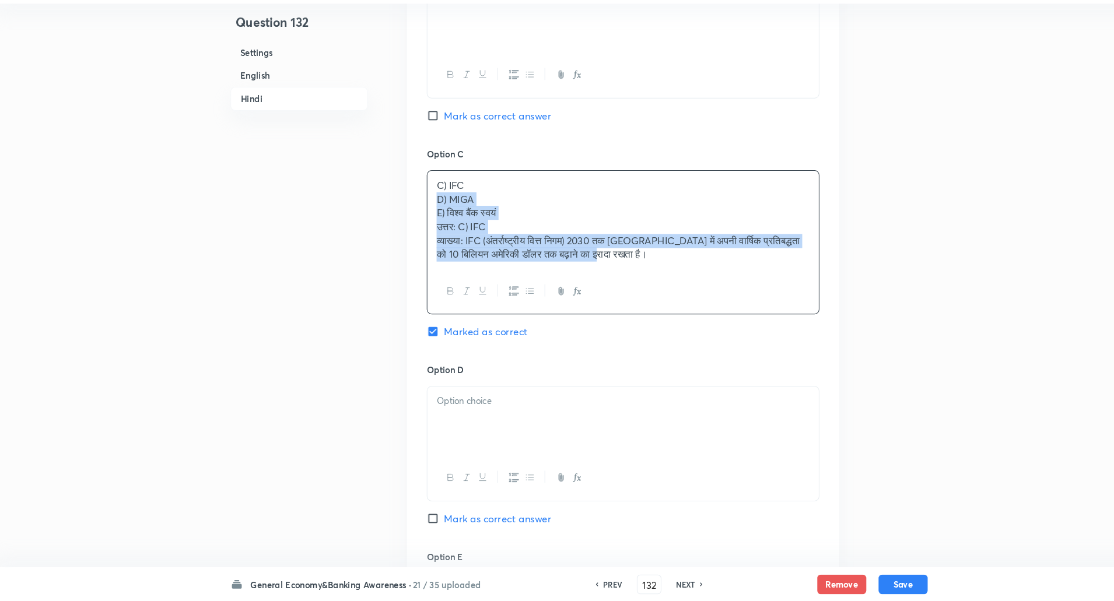
drag, startPoint x: 417, startPoint y: 219, endPoint x: 795, endPoint y: 320, distance: 390.7
click at [795, 320] on div "Option A IDA Mark as correct answer Option B IBRD Mark as correct answer Option…" at bounding box center [599, 261] width 411 height 930
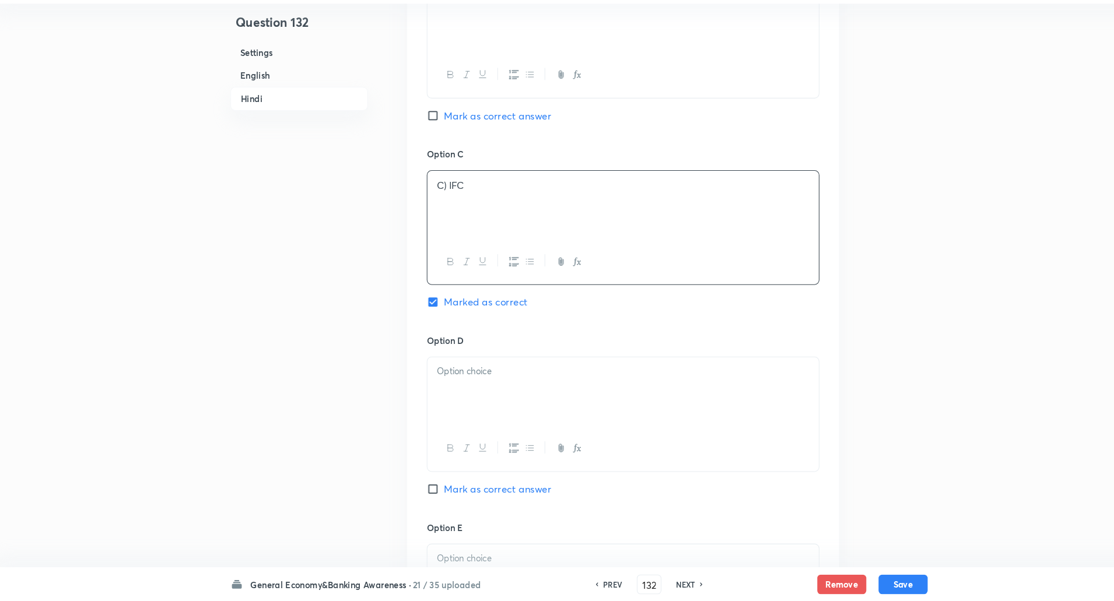
click at [433, 209] on p "C) IFC" at bounding box center [599, 205] width 355 height 13
click at [470, 386] on p at bounding box center [599, 382] width 355 height 13
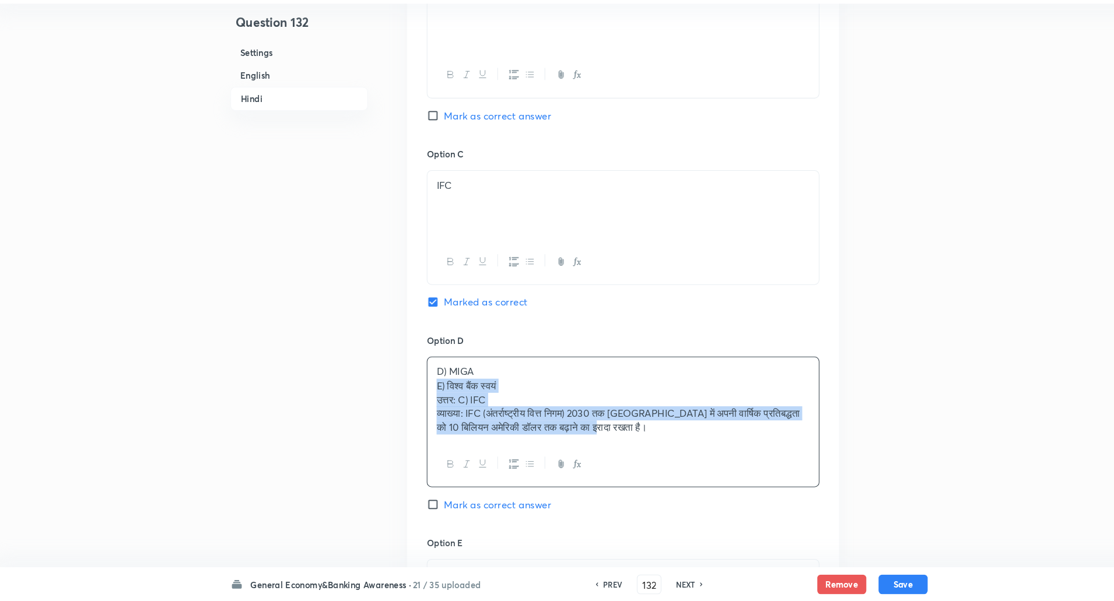
drag, startPoint x: 421, startPoint y: 394, endPoint x: 786, endPoint y: 515, distance: 385.2
click at [786, 515] on div "Option A IDA Mark as correct answer Option B IBRD Mark as correct answer Option…" at bounding box center [599, 254] width 411 height 917
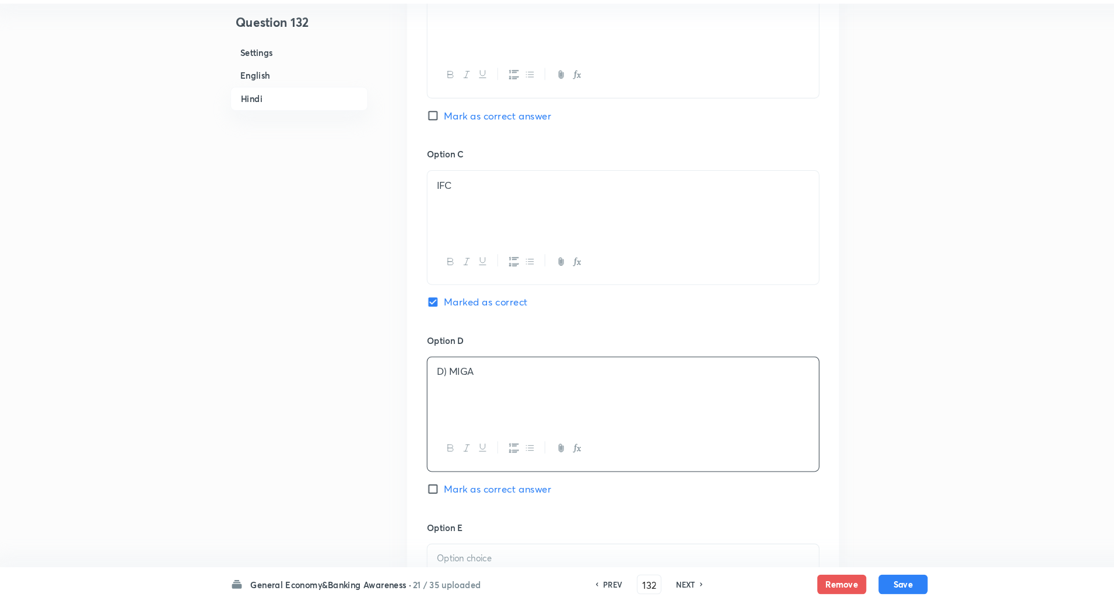
click at [433, 383] on p "D) MIGA" at bounding box center [599, 382] width 355 height 13
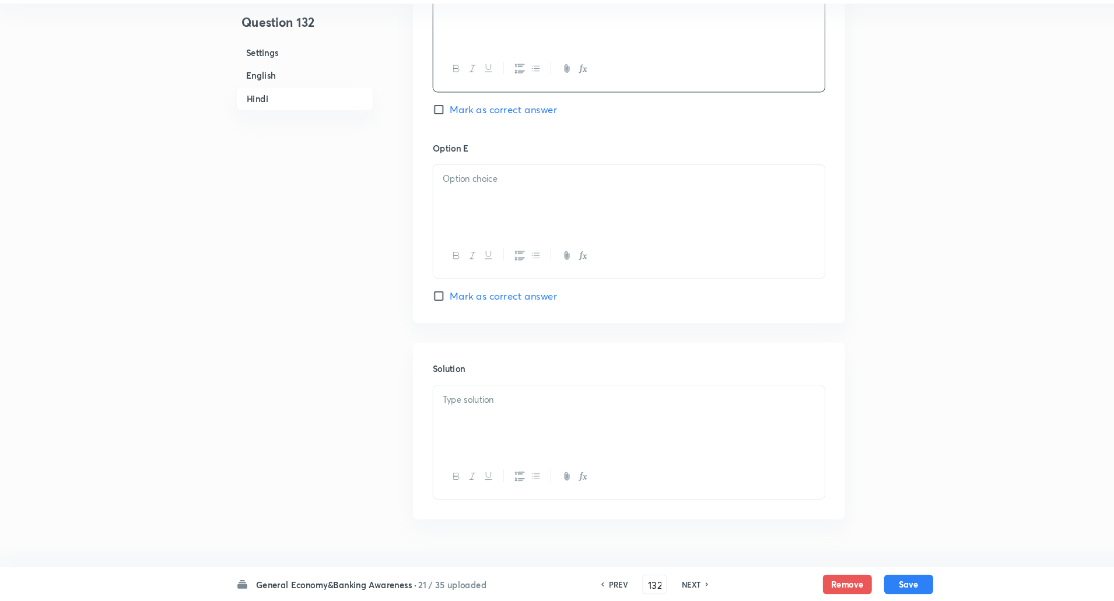
scroll to position [2511, 0]
click at [482, 210] on div at bounding box center [599, 213] width 372 height 65
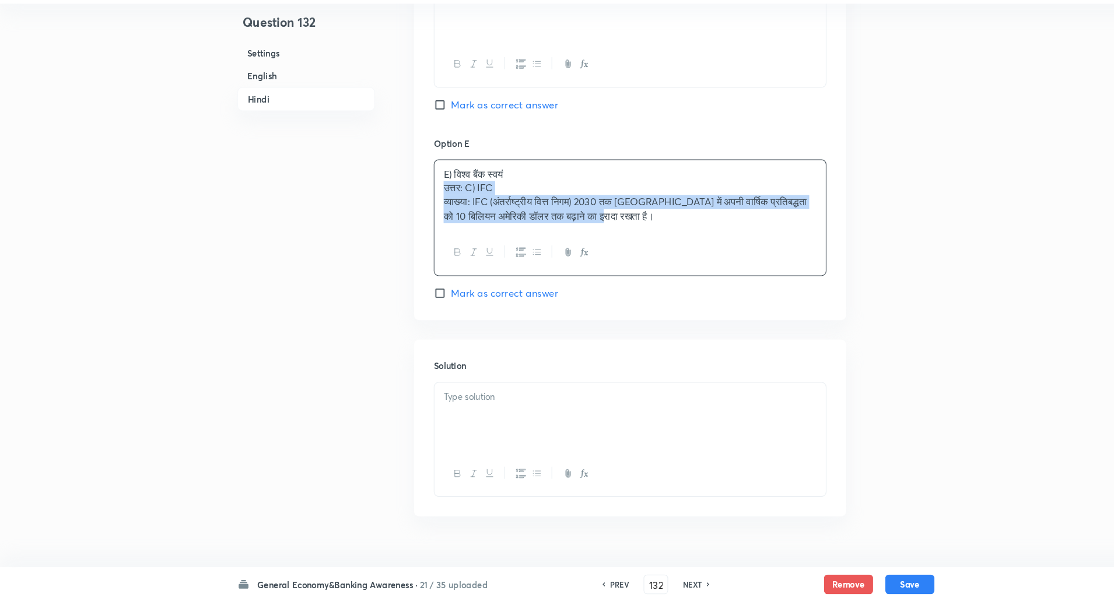
drag, startPoint x: 422, startPoint y: 204, endPoint x: 656, endPoint y: 318, distance: 260.4
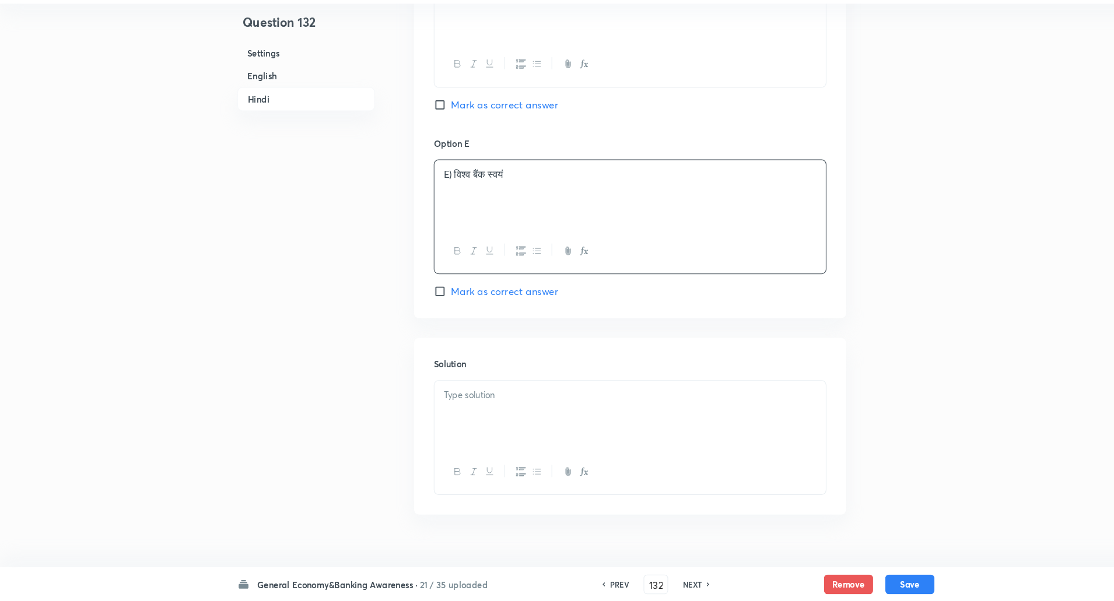
click at [435, 193] on p "E) विश्व बैंक स्वयं" at bounding box center [599, 194] width 355 height 13
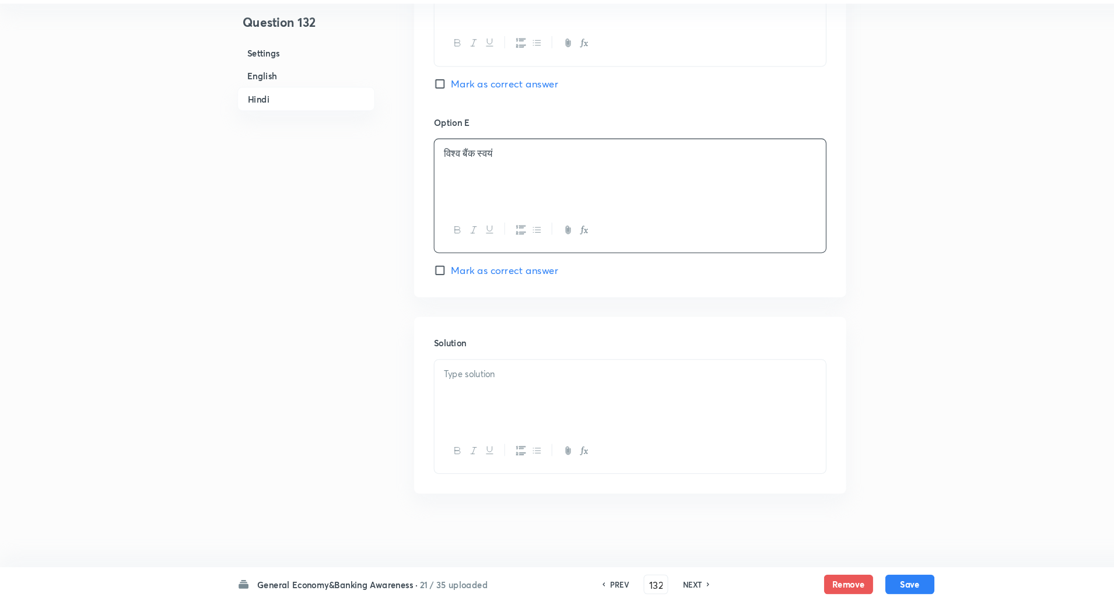
click at [417, 384] on div at bounding box center [599, 404] width 372 height 65
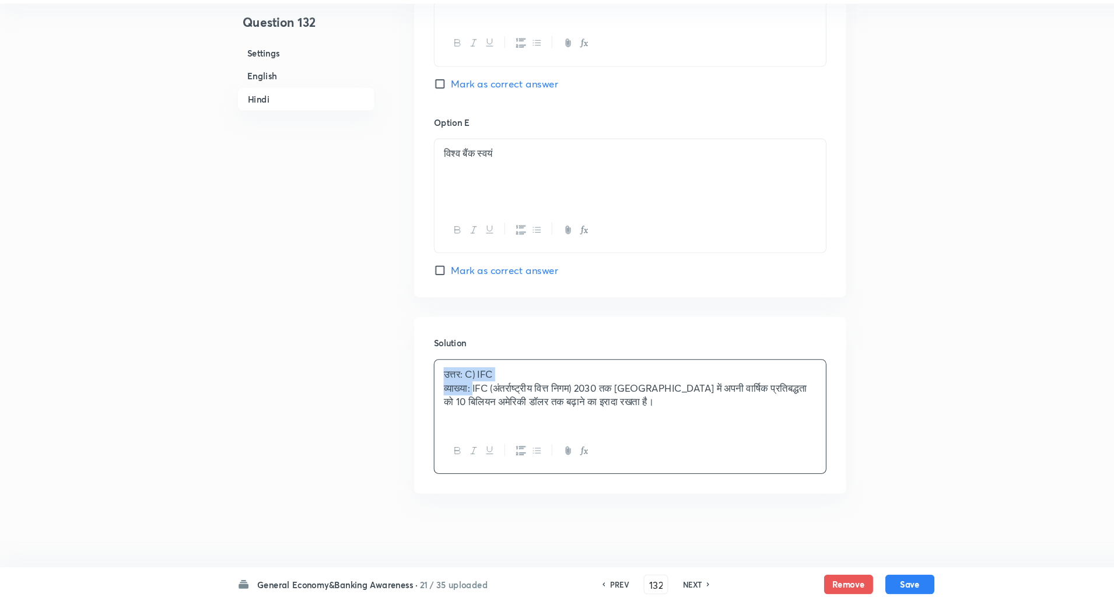
drag, startPoint x: 417, startPoint y: 386, endPoint x: 452, endPoint y: 400, distance: 37.9
click at [452, 400] on div "उत्तर: C) IFC व्याख्या: IFC (अंतर्राष्ट्रीय वित्त निगम) 2030 तक भारत में अपनी व…" at bounding box center [599, 404] width 372 height 65
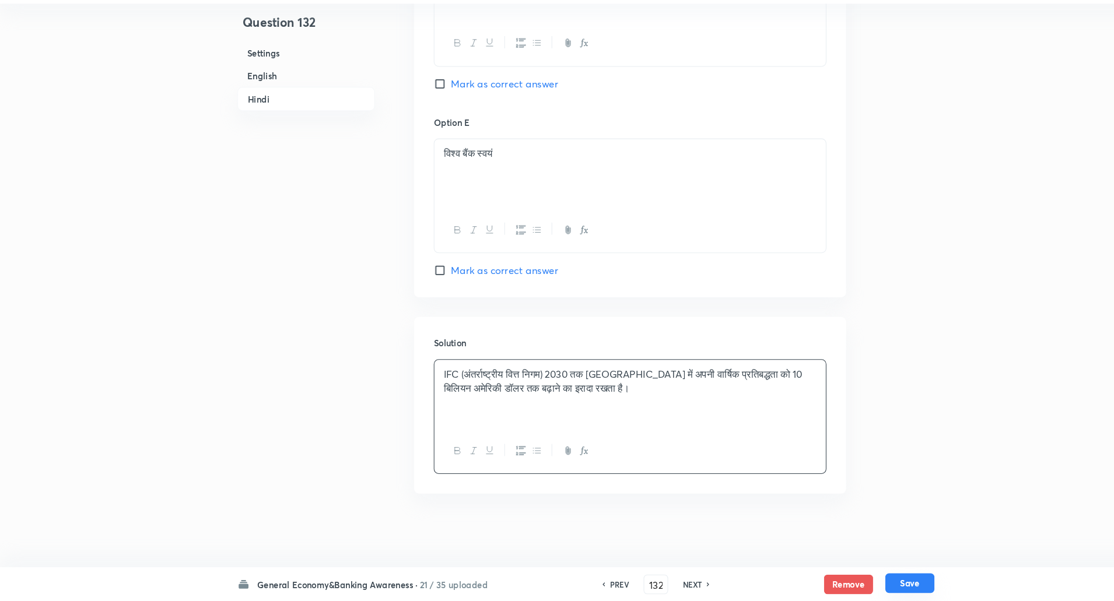
click at [879, 582] on button "Save" at bounding box center [865, 584] width 47 height 19
type input "133"
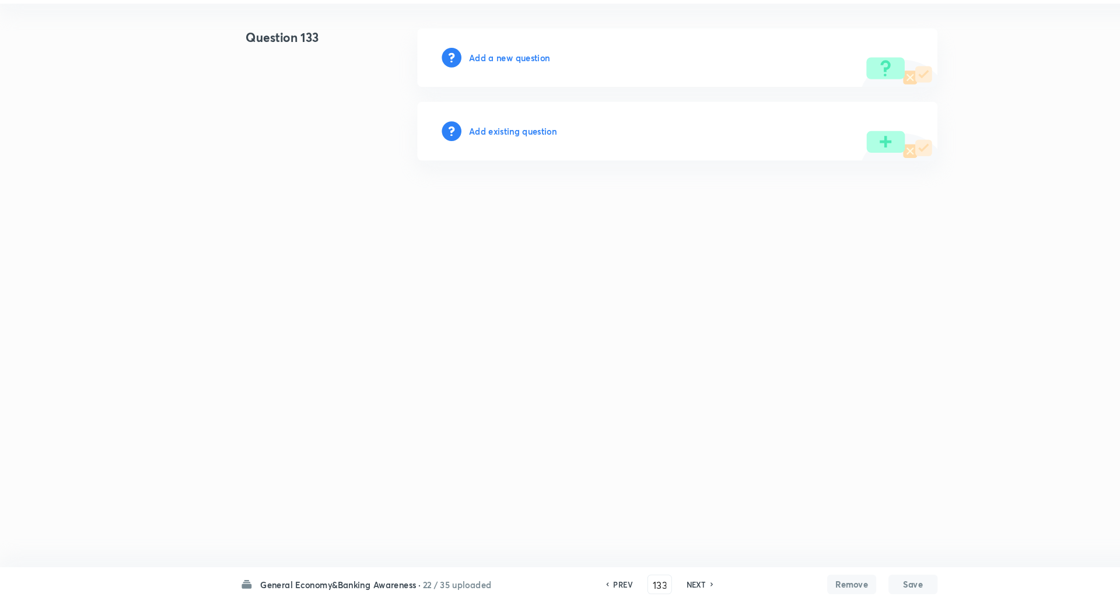
click at [503, 81] on h6 "Add a new question" at bounding box center [484, 84] width 77 height 12
click at [503, 81] on h6 "Choose a question type" at bounding box center [491, 84] width 90 height 12
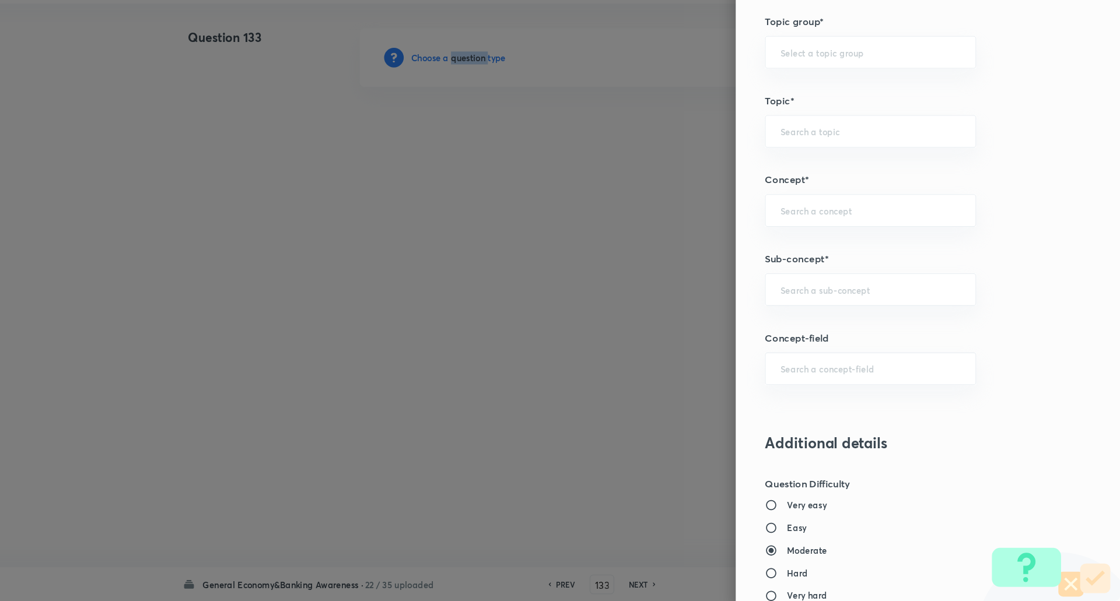
scroll to position [491, 0]
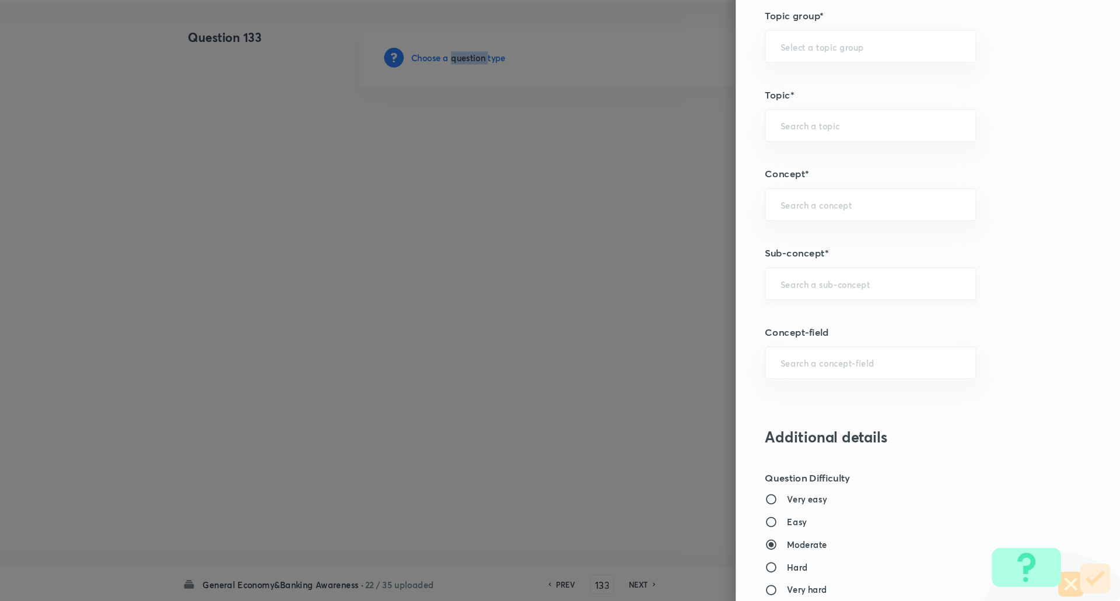
click at [922, 307] on div "​" at bounding box center [882, 299] width 201 height 31
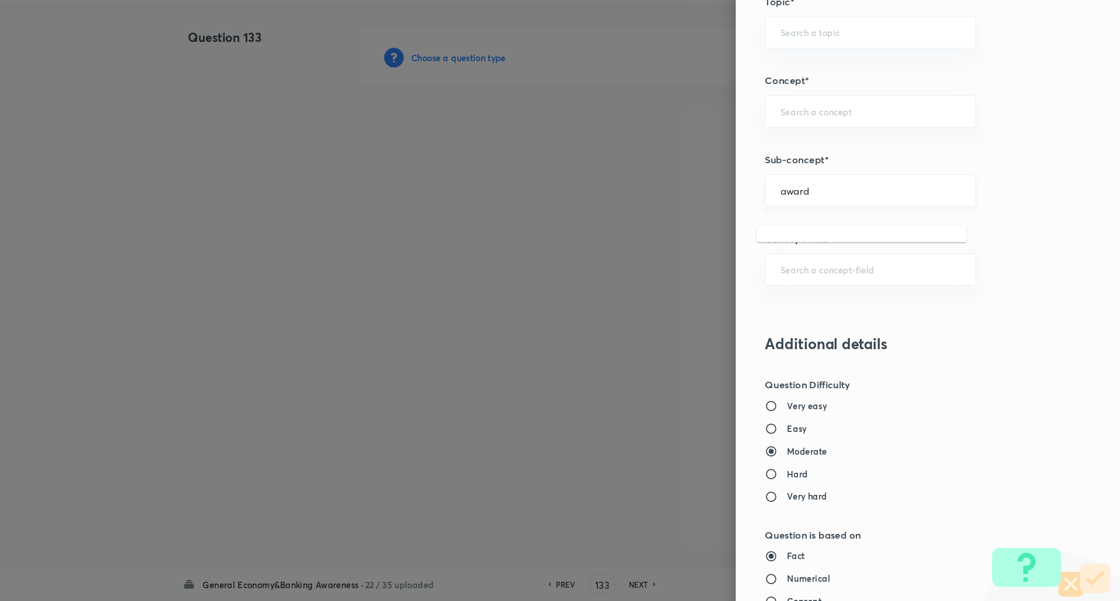
scroll to position [580, 0]
type input "a"
click at [867, 270] on li "Awards & Recognition" at bounding box center [874, 263] width 200 height 21
type input "Awards & Recognition"
type input "Awareness"
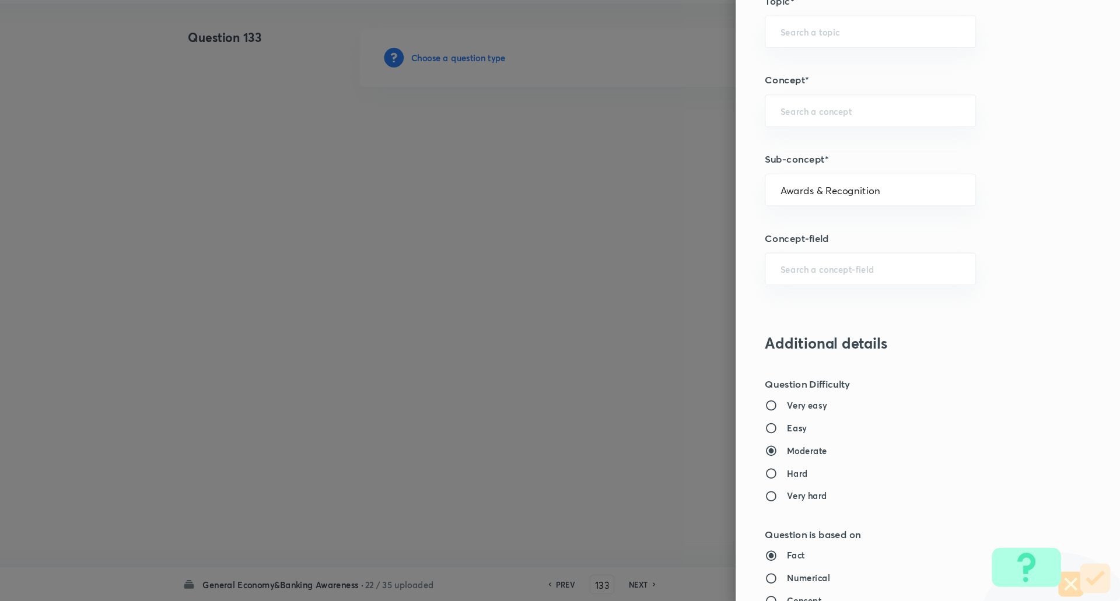
type input "Current Affairs"
type input "Awards & Recognition"
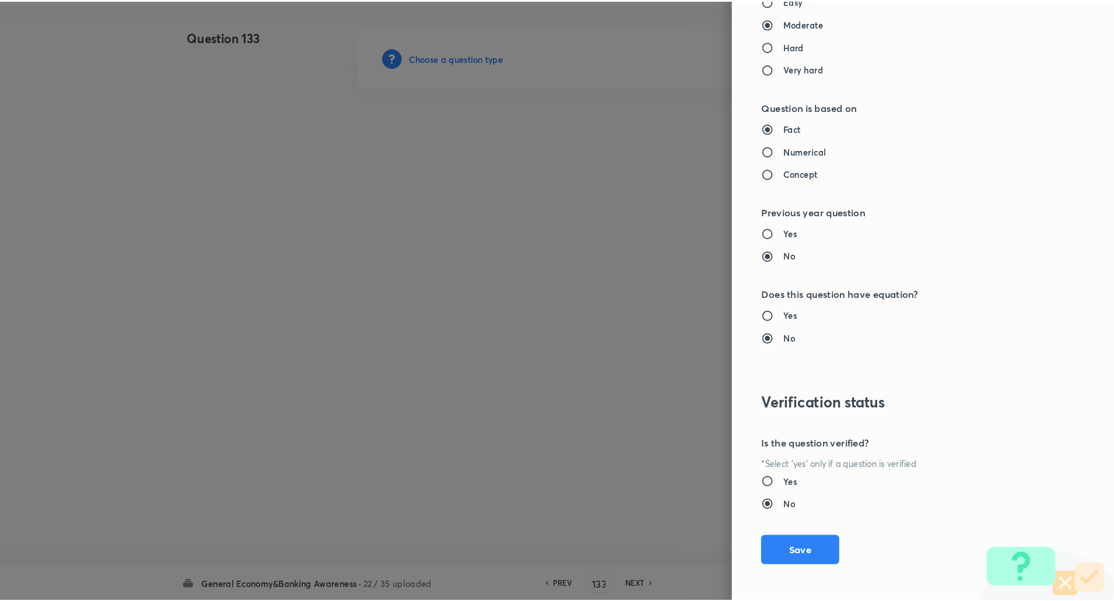
scroll to position [989, 0]
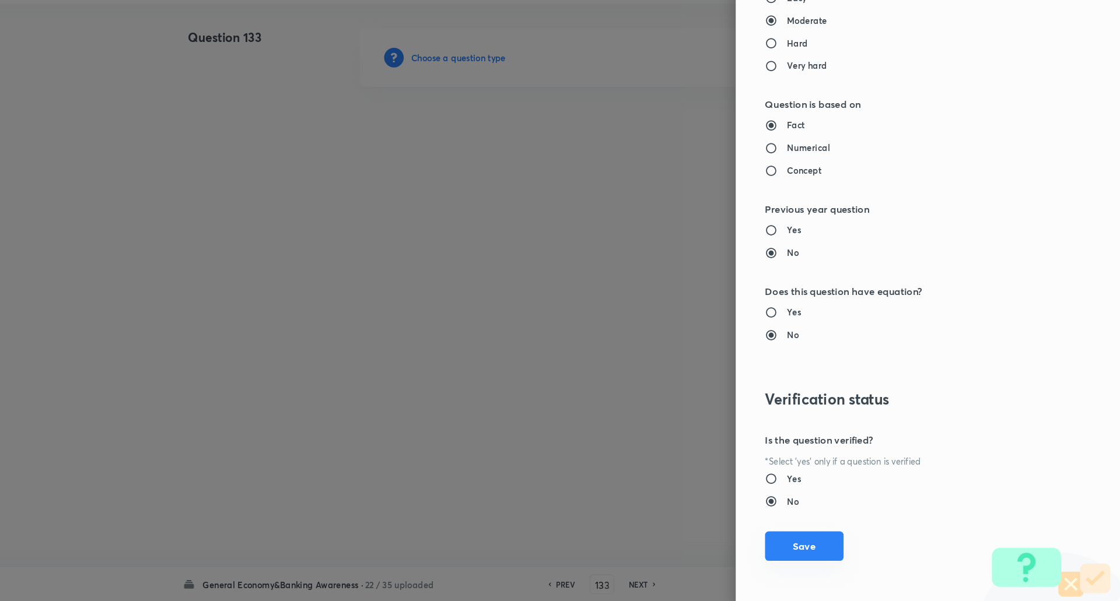
click at [818, 552] on button "Save" at bounding box center [819, 549] width 75 height 28
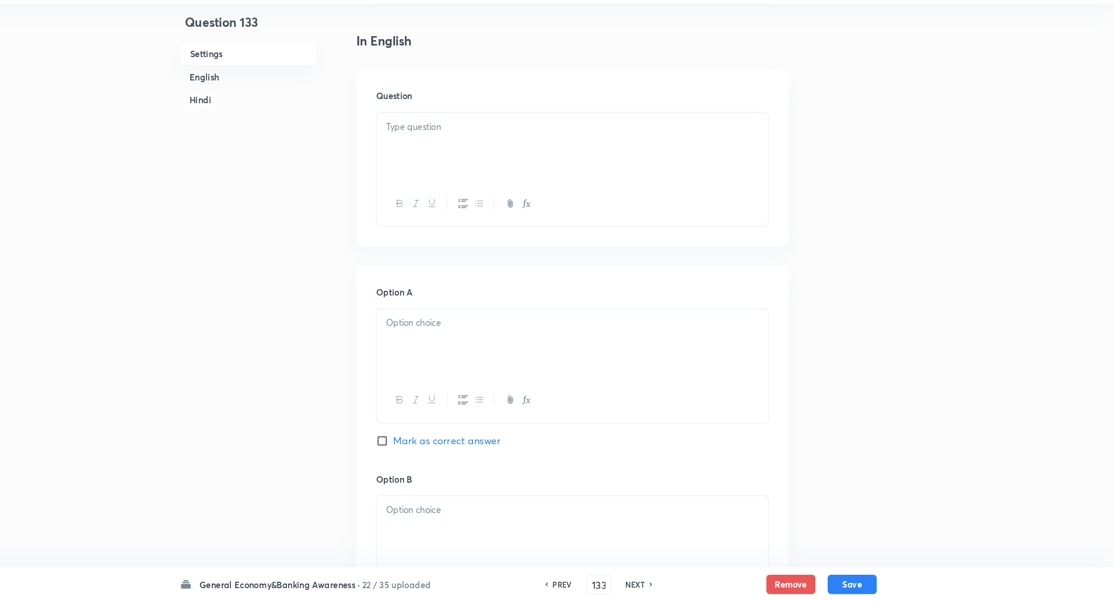
scroll to position [323, 0]
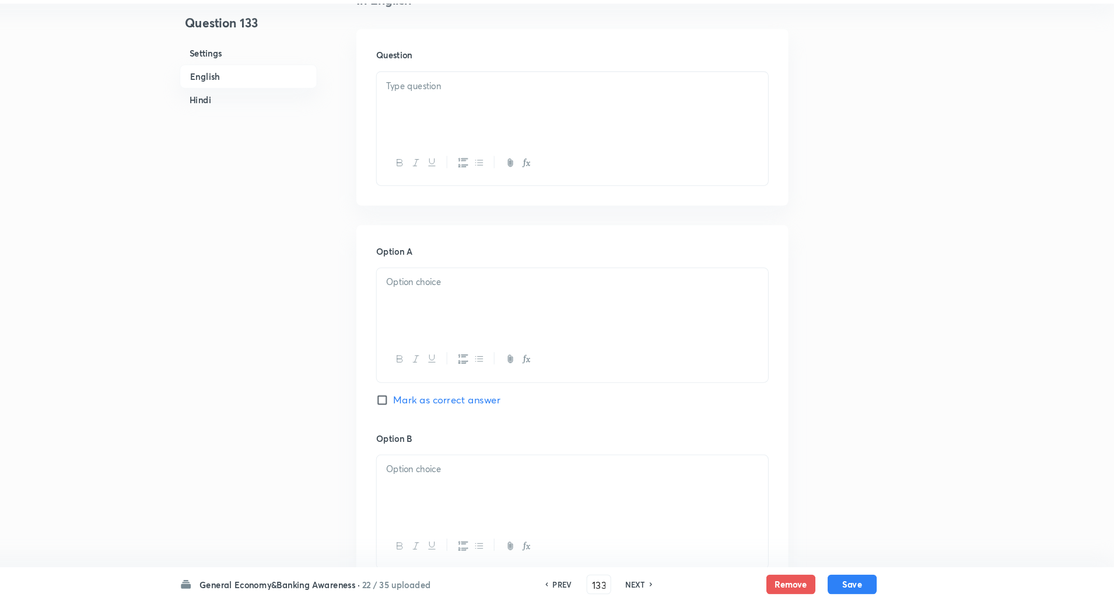
click at [601, 139] on div at bounding box center [599, 129] width 372 height 65
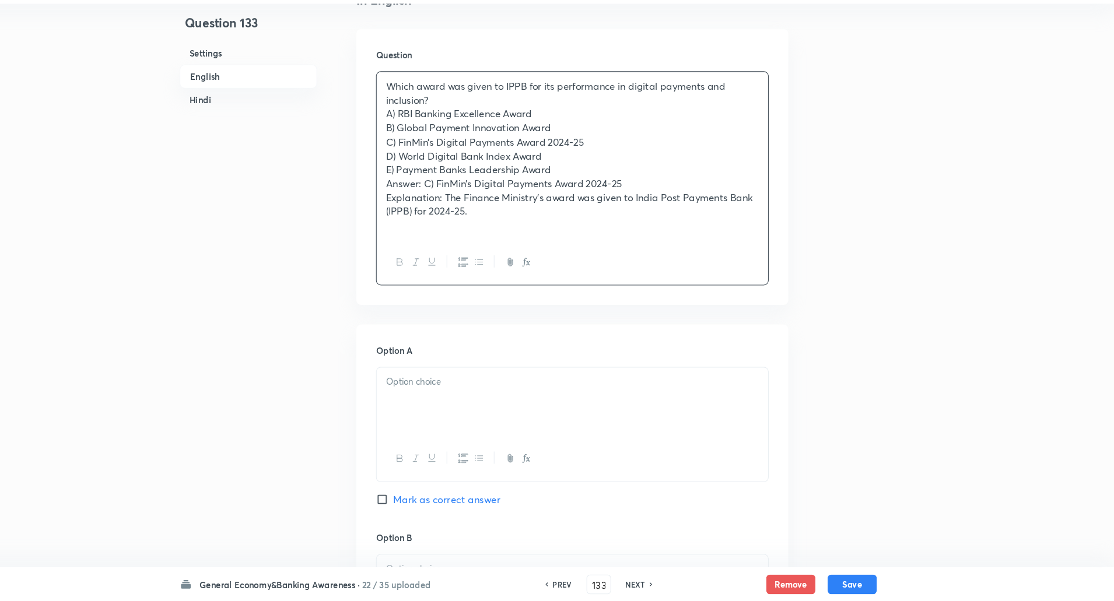
click at [476, 124] on p "Which award was given to IPPB for its performance in digital payments and inclu…" at bounding box center [599, 117] width 355 height 26
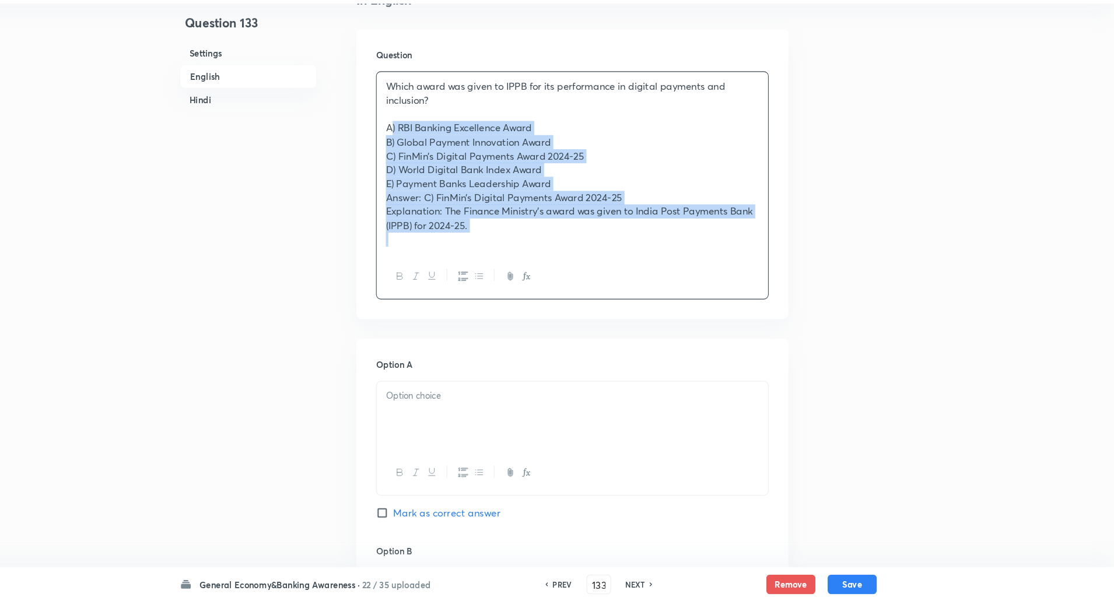
drag, startPoint x: 419, startPoint y: 148, endPoint x: 614, endPoint y: 342, distance: 275.6
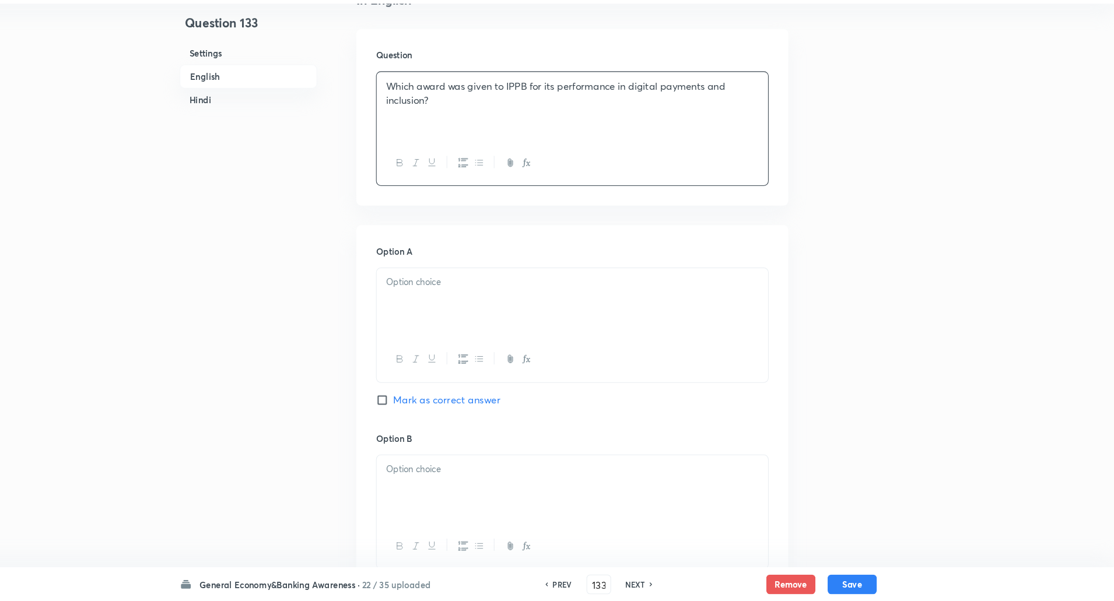
click at [600, 305] on div at bounding box center [599, 316] width 372 height 65
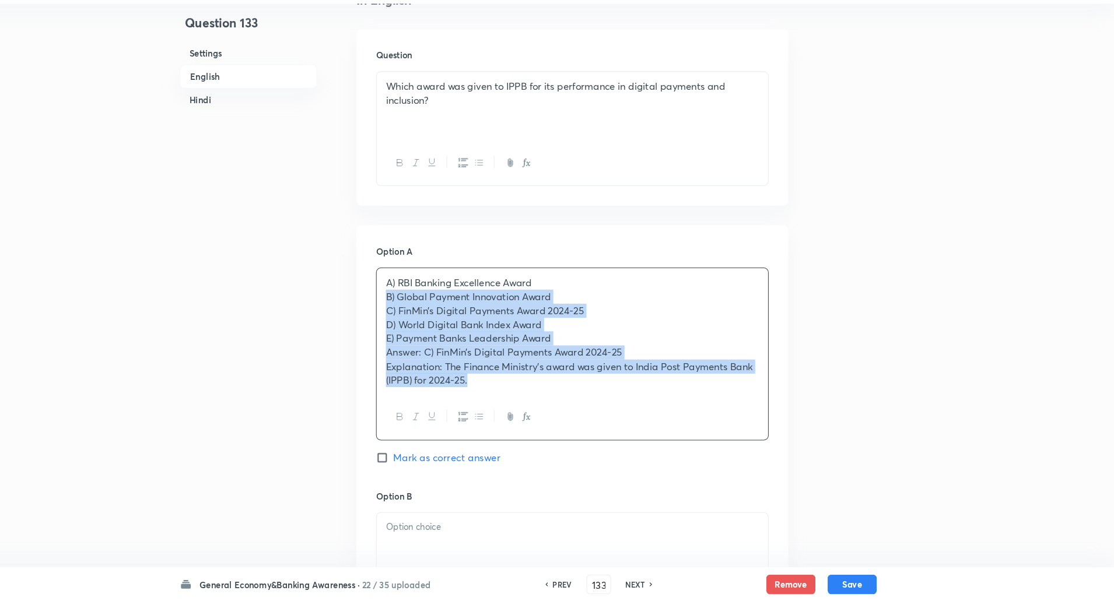
drag, startPoint x: 422, startPoint y: 309, endPoint x: 786, endPoint y: 543, distance: 432.7
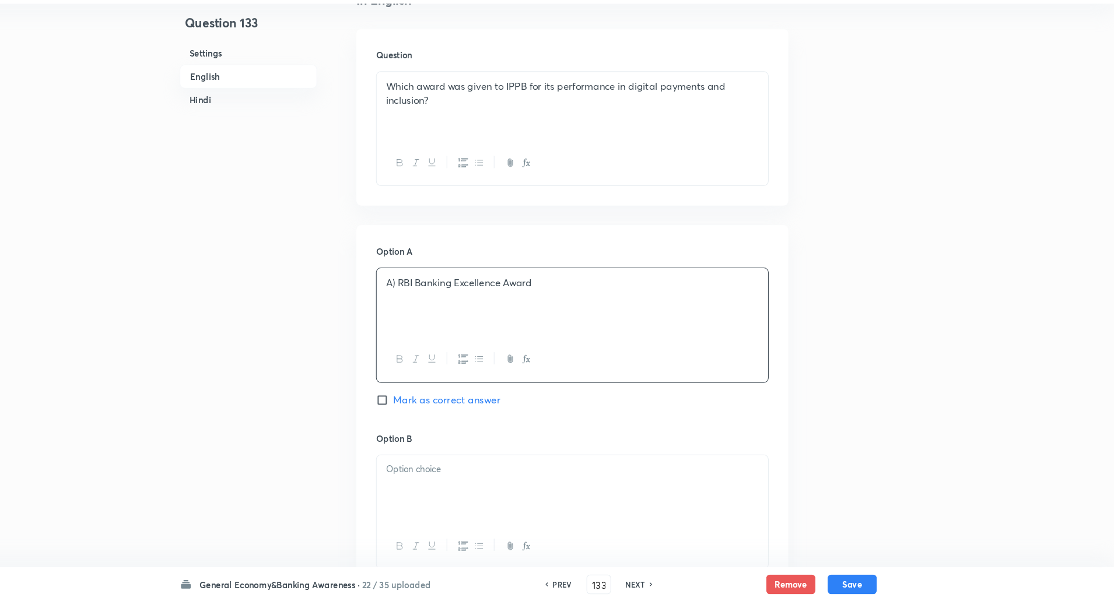
click at [431, 295] on p "A) RBI Banking Excellence Award" at bounding box center [599, 297] width 355 height 13
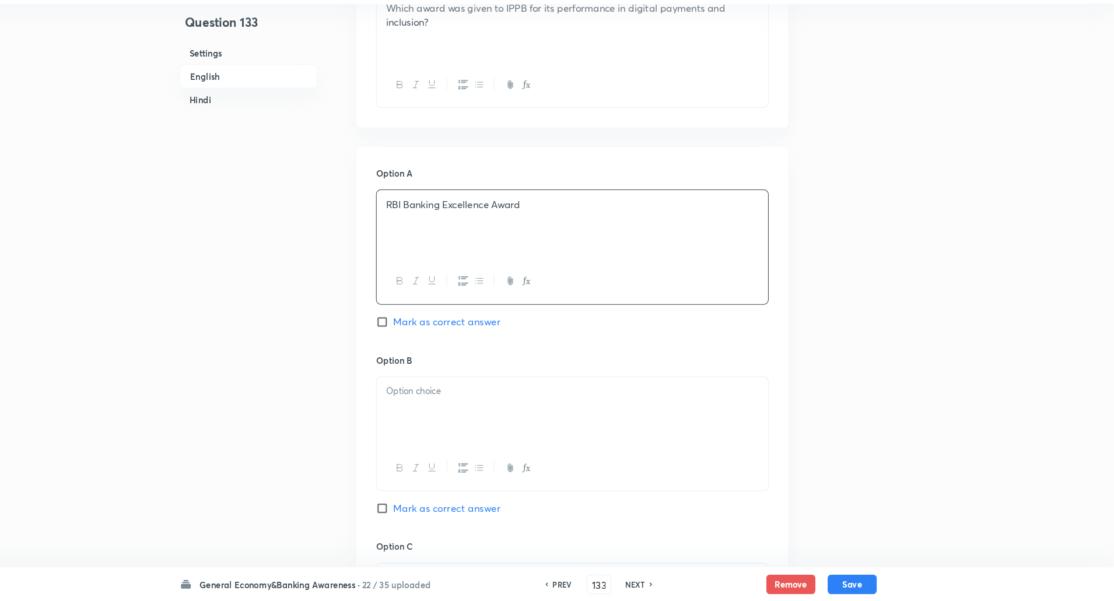
scroll to position [503, 0]
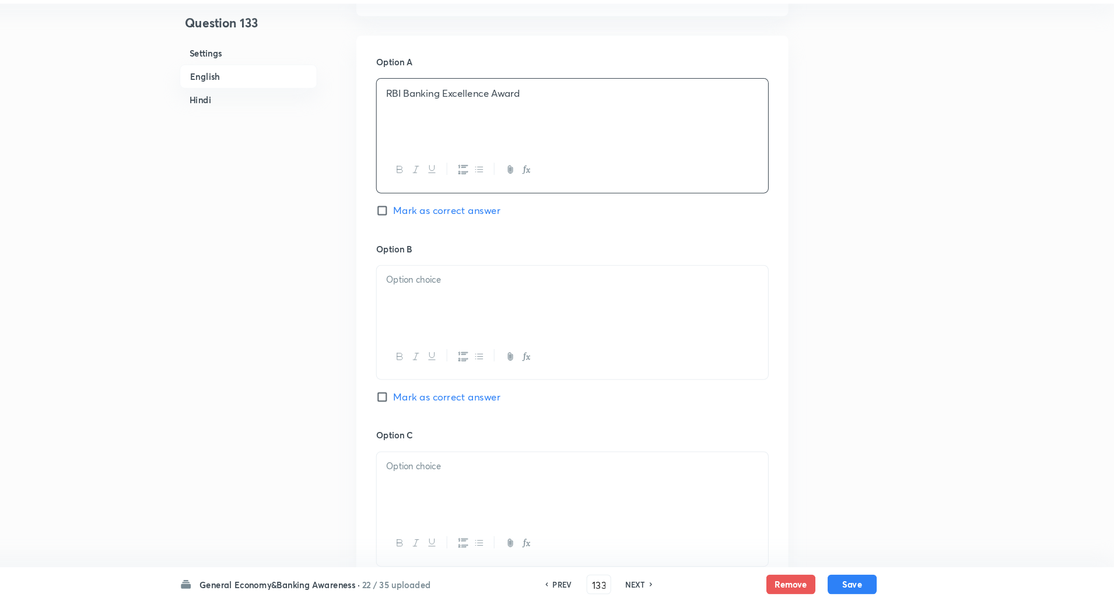
click at [431, 307] on div at bounding box center [599, 314] width 372 height 65
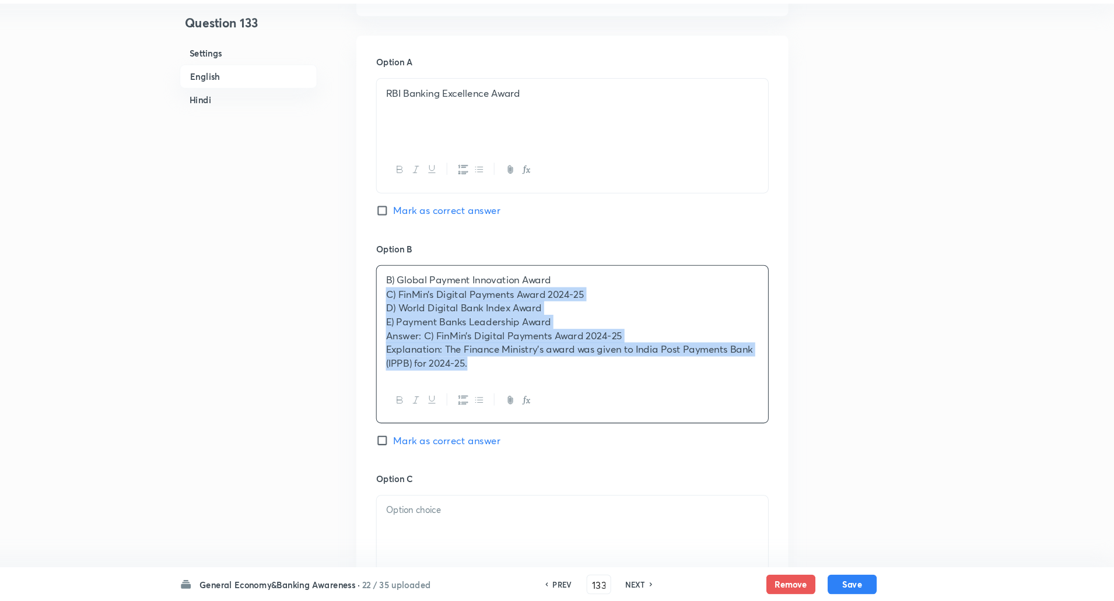
drag, startPoint x: 422, startPoint y: 306, endPoint x: 656, endPoint y: 493, distance: 299.3
click at [656, 493] on div "Option A RBI Banking Excellence Award Mark as correct answer Option B B) Global…" at bounding box center [599, 534] width 411 height 943
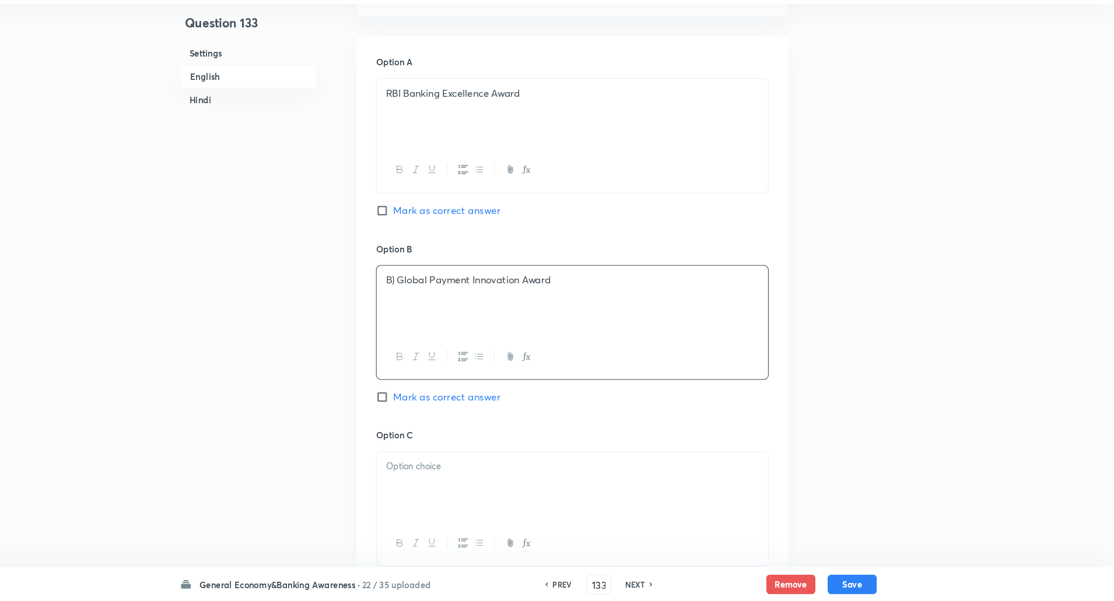
click at [431, 294] on p "B) Global Payment Innovation Award" at bounding box center [599, 295] width 355 height 13
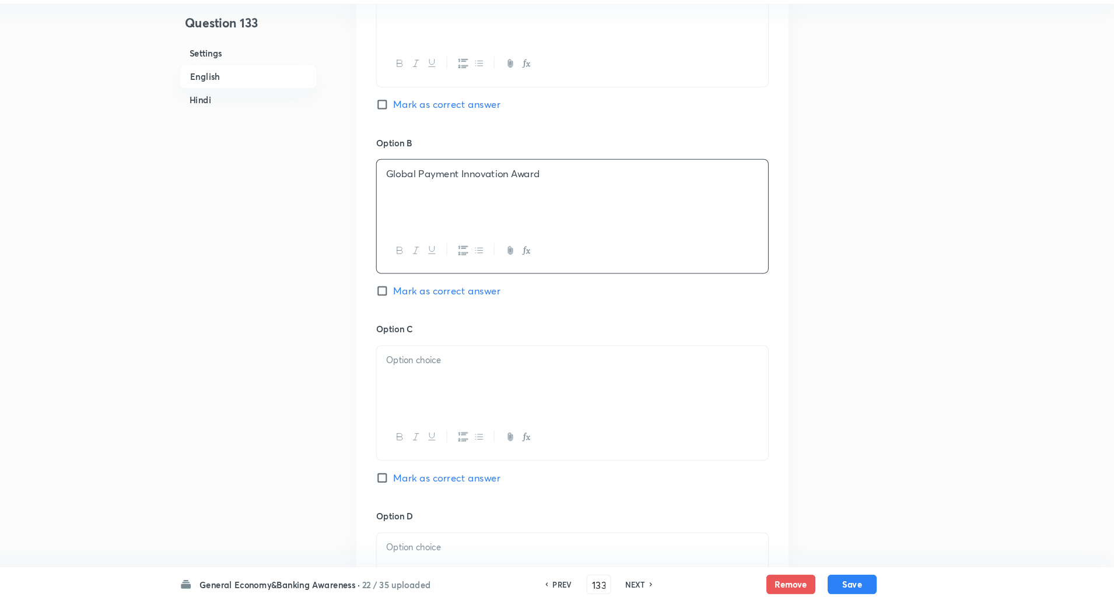
click at [436, 369] on p at bounding box center [599, 371] width 355 height 13
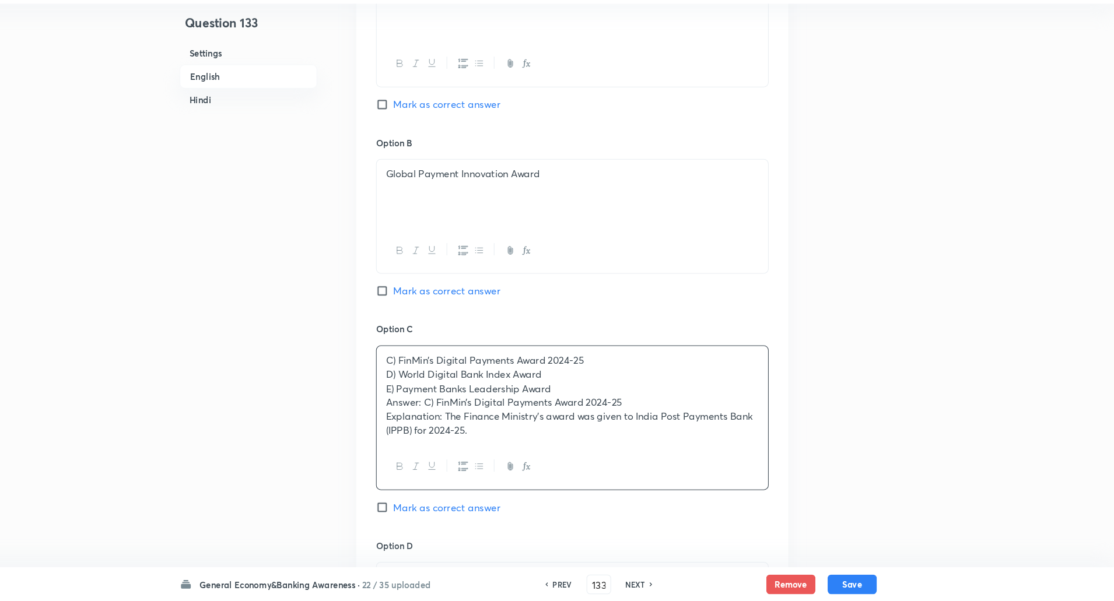
click at [417, 510] on input "Mark as correct answer" at bounding box center [420, 512] width 16 height 12
checkbox input "true"
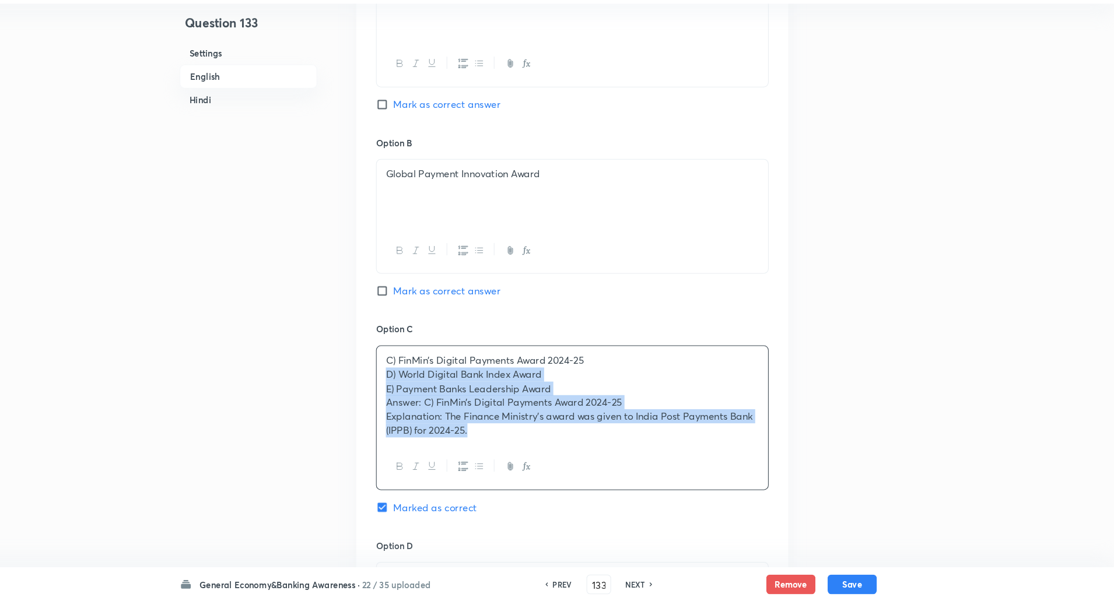
drag, startPoint x: 419, startPoint y: 383, endPoint x: 603, endPoint y: 489, distance: 212.7
click at [603, 489] on div "C) FinMin’s Digital Payments Award 2024-25 D) World Digital Bank Index Award E)…" at bounding box center [598, 427] width 373 height 138
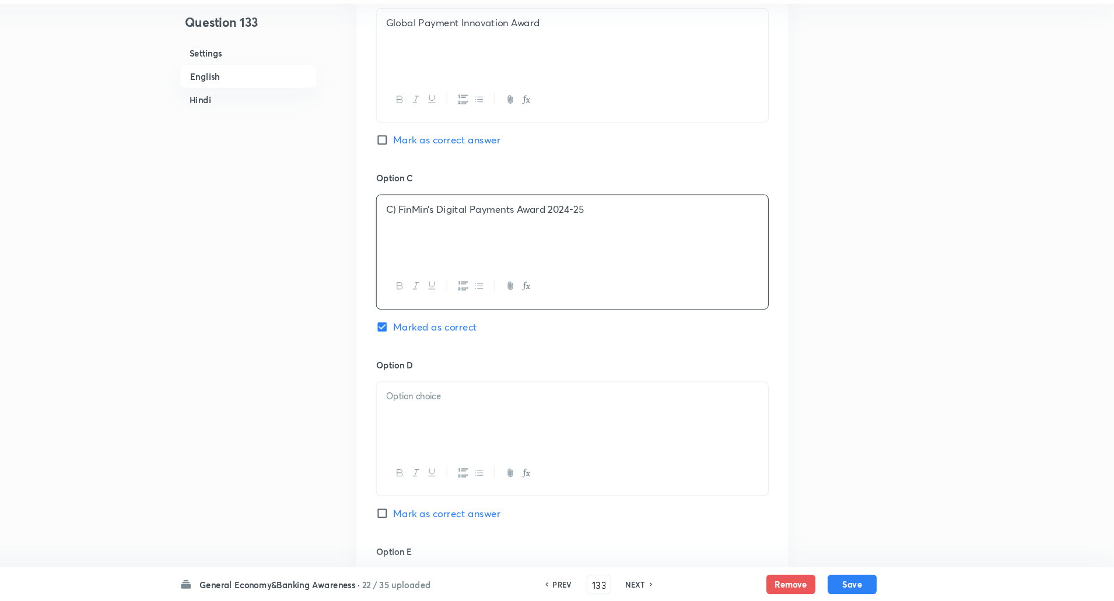
scroll to position [767, 0]
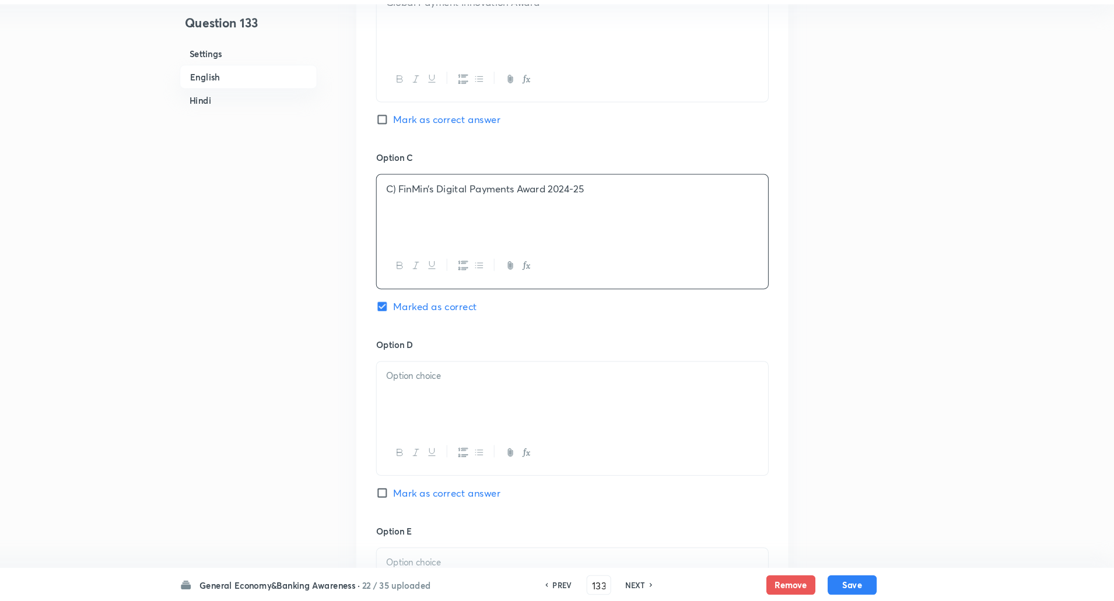
click at [431, 206] on p "C) FinMin’s Digital Payments Award 2024-25" at bounding box center [599, 208] width 355 height 13
click at [417, 394] on div at bounding box center [599, 405] width 372 height 65
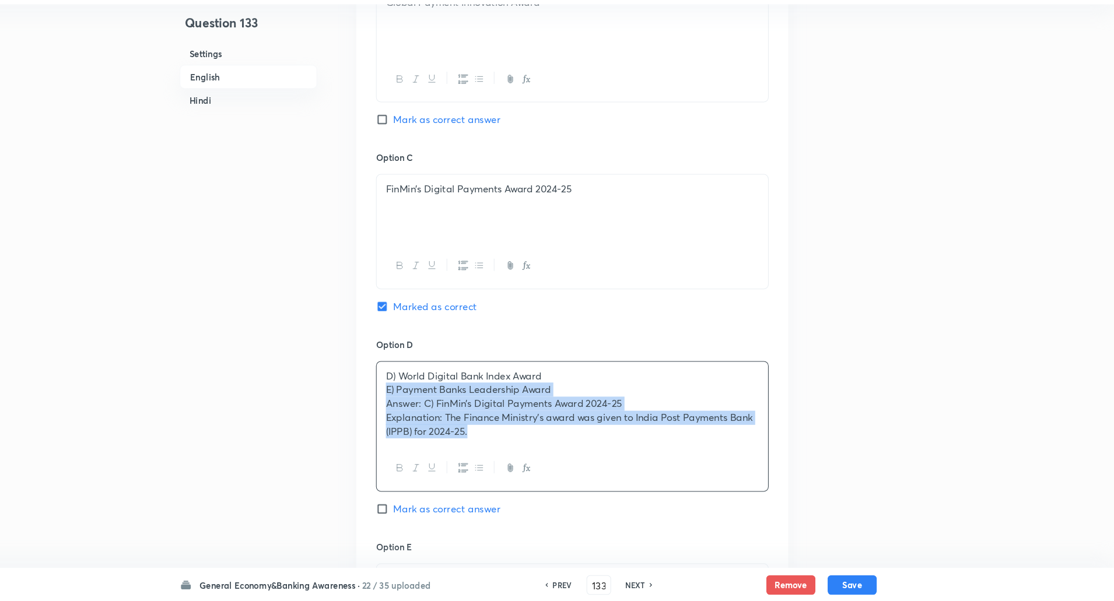
drag, startPoint x: 420, startPoint y: 394, endPoint x: 698, endPoint y: 549, distance: 318.6
click at [698, 549] on div "Option A RBI Banking Excellence Award Mark as correct answer Option B Global Pa…" at bounding box center [599, 257] width 411 height 917
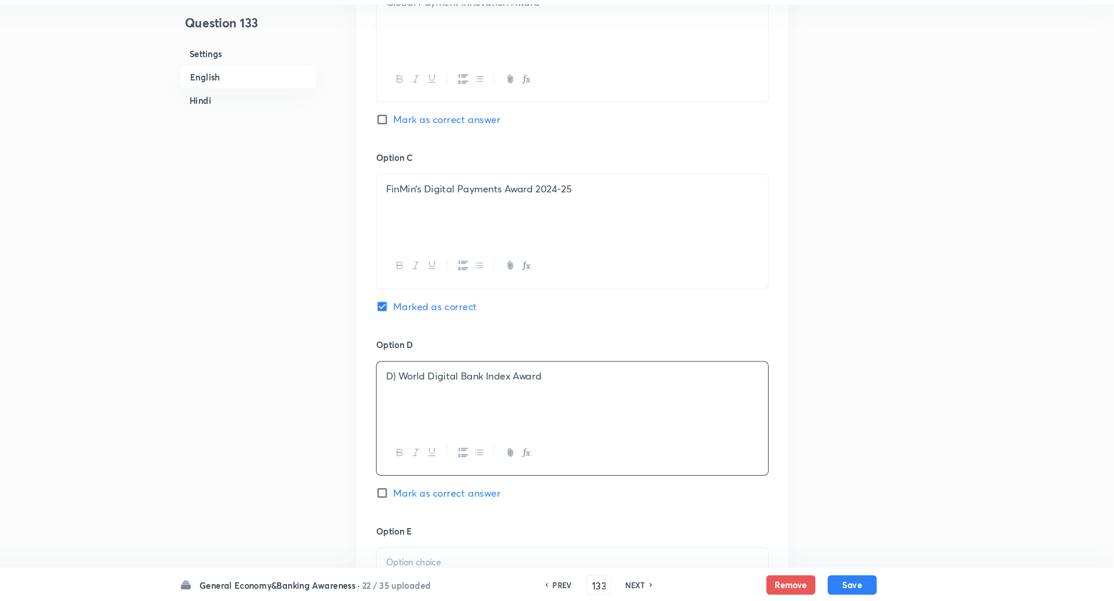
click at [431, 388] on p "D) World Digital Bank Index Award" at bounding box center [599, 386] width 355 height 13
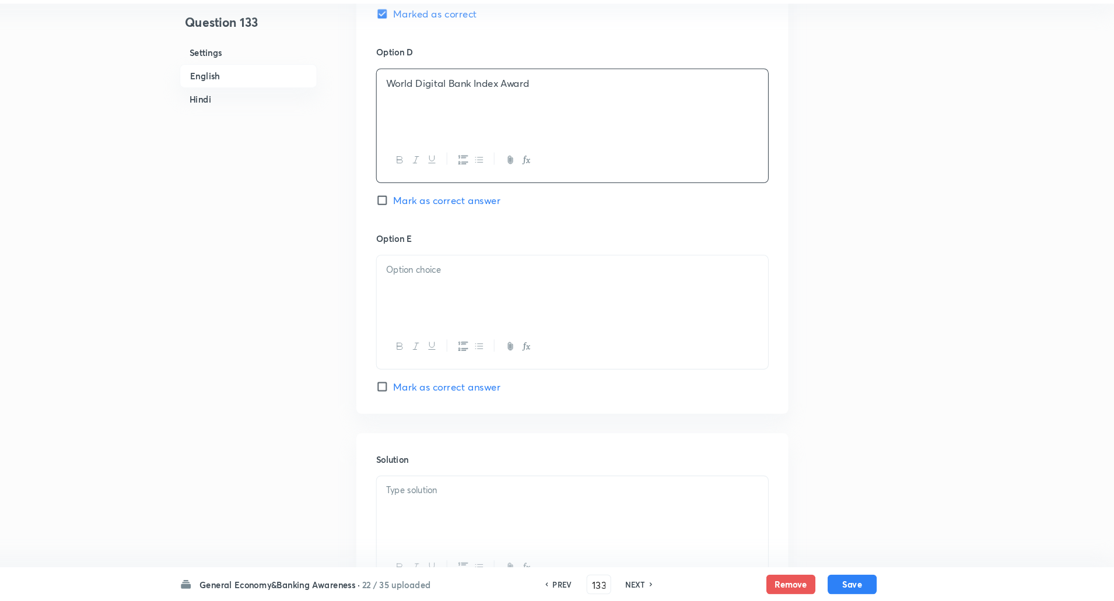
scroll to position [1047, 0]
click at [465, 326] on div at bounding box center [599, 302] width 372 height 65
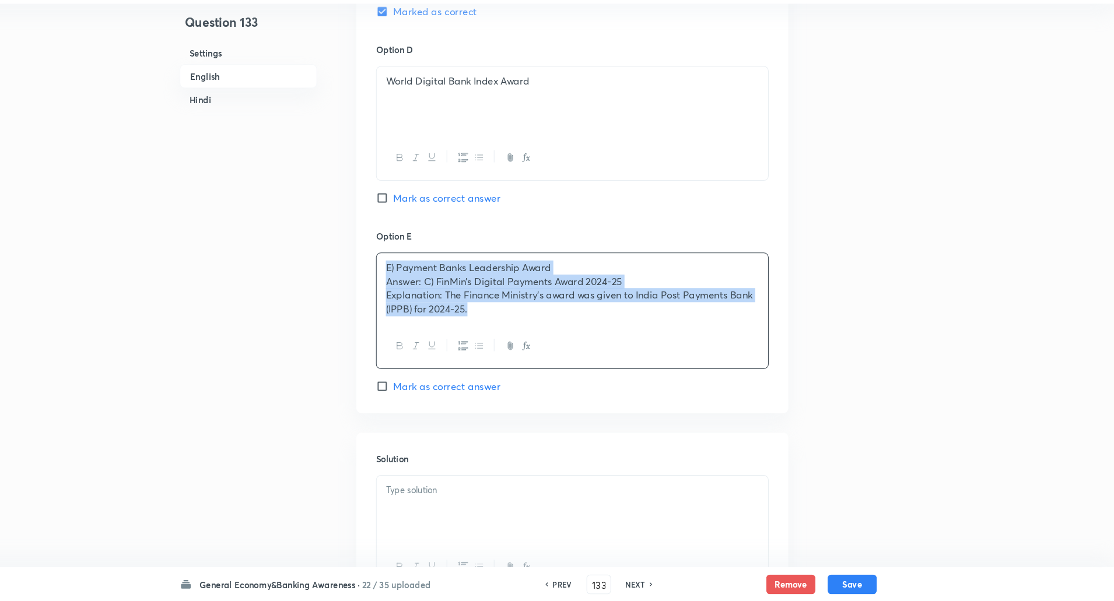
drag, startPoint x: 417, startPoint y: 289, endPoint x: 724, endPoint y: 432, distance: 339.0
click at [646, 330] on p "Explanation: The Finance Ministry’s award was given to India Post Payments Bank…" at bounding box center [599, 316] width 355 height 26
drag, startPoint x: 421, startPoint y: 298, endPoint x: 573, endPoint y: 384, distance: 175.5
click at [573, 384] on div "Option E E) Payment Banks Leadership Award Answer: C) FinMin’s Digital Payments…" at bounding box center [598, 326] width 373 height 156
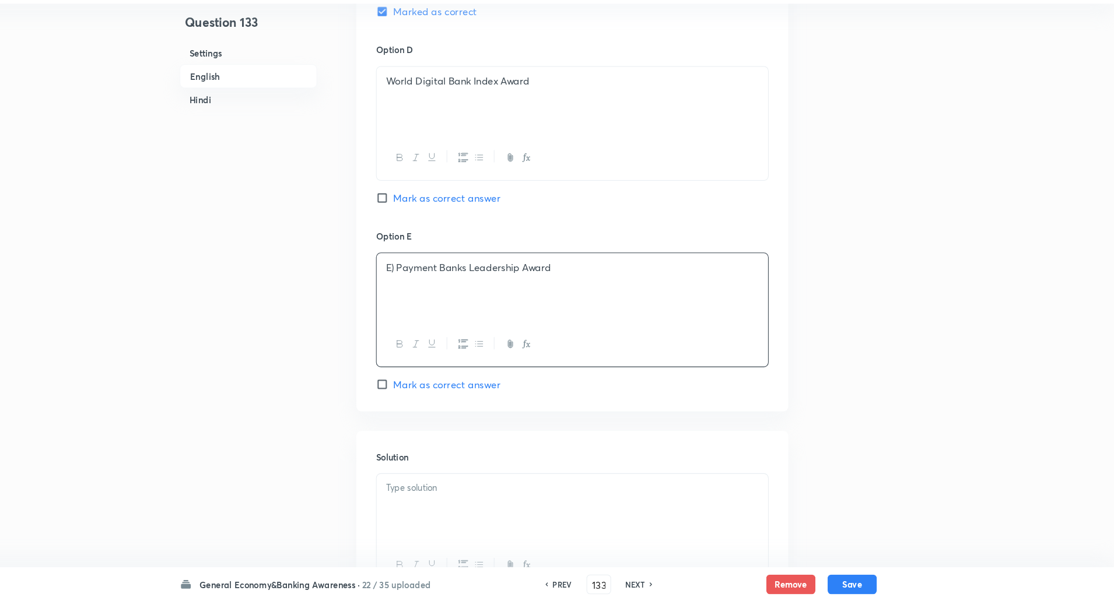
click at [431, 286] on p "E) Payment Banks Leadership Award" at bounding box center [599, 283] width 355 height 13
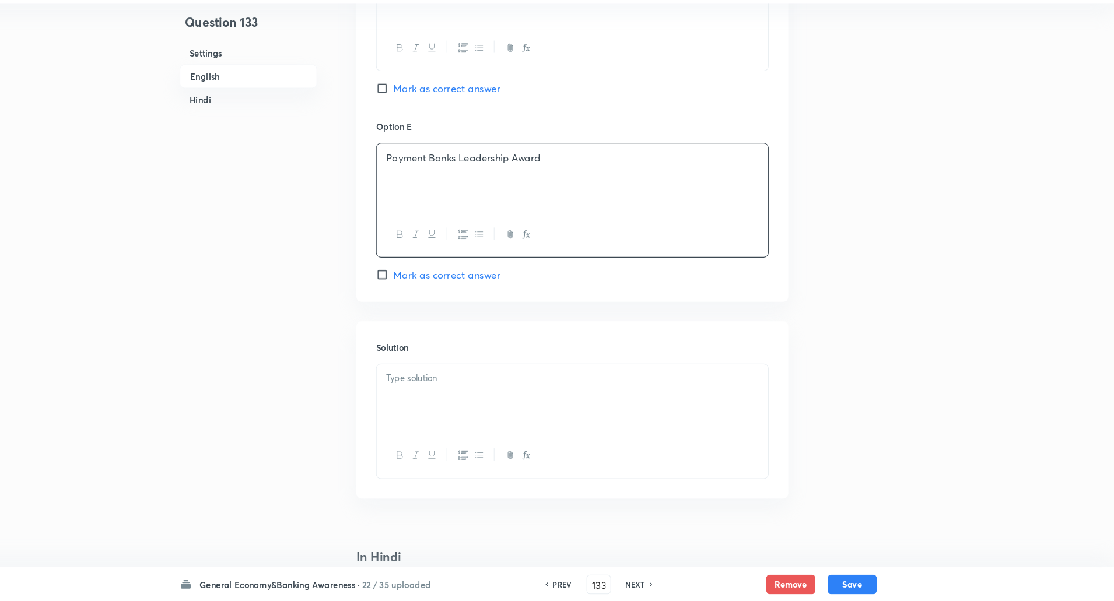
scroll to position [1152, 0]
click at [443, 377] on div at bounding box center [599, 407] width 372 height 65
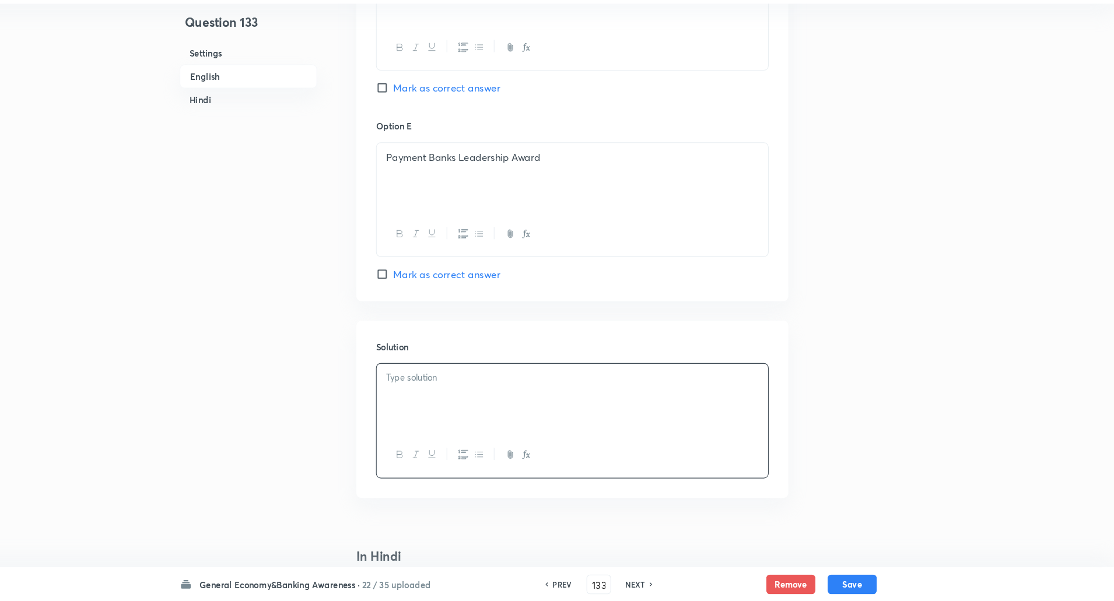
click at [443, 377] on div at bounding box center [599, 407] width 372 height 65
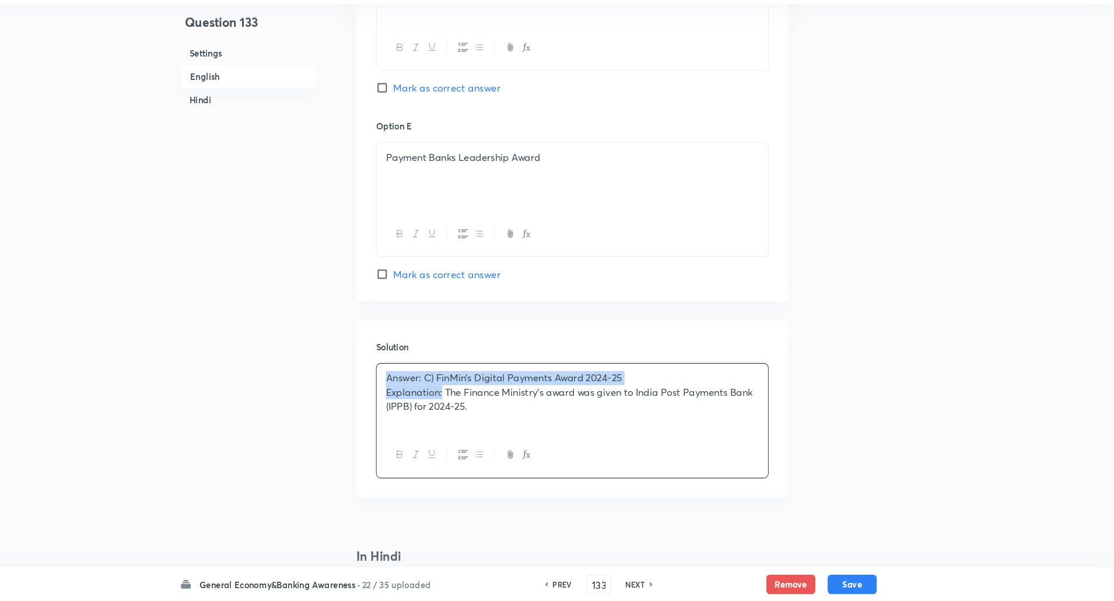
drag, startPoint x: 414, startPoint y: 387, endPoint x: 476, endPoint y: 407, distance: 64.8
click at [476, 407] on div "Answer: C) FinMin’s Digital Payments Award 2024-25 Explanation: The Finance Min…" at bounding box center [599, 407] width 372 height 65
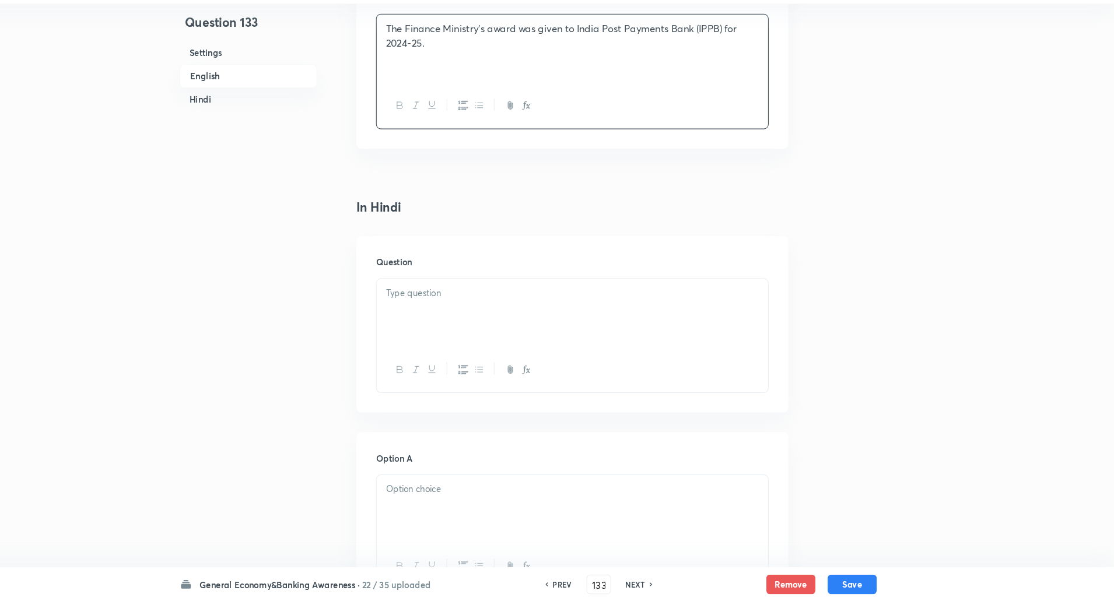
scroll to position [1511, 0]
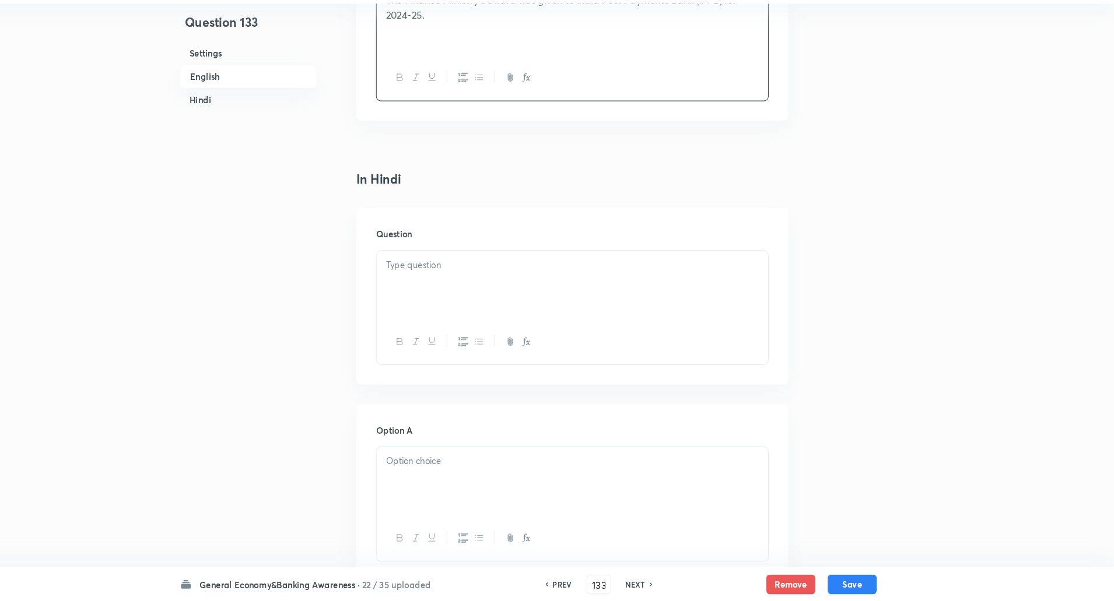
click at [470, 279] on p at bounding box center [599, 281] width 355 height 13
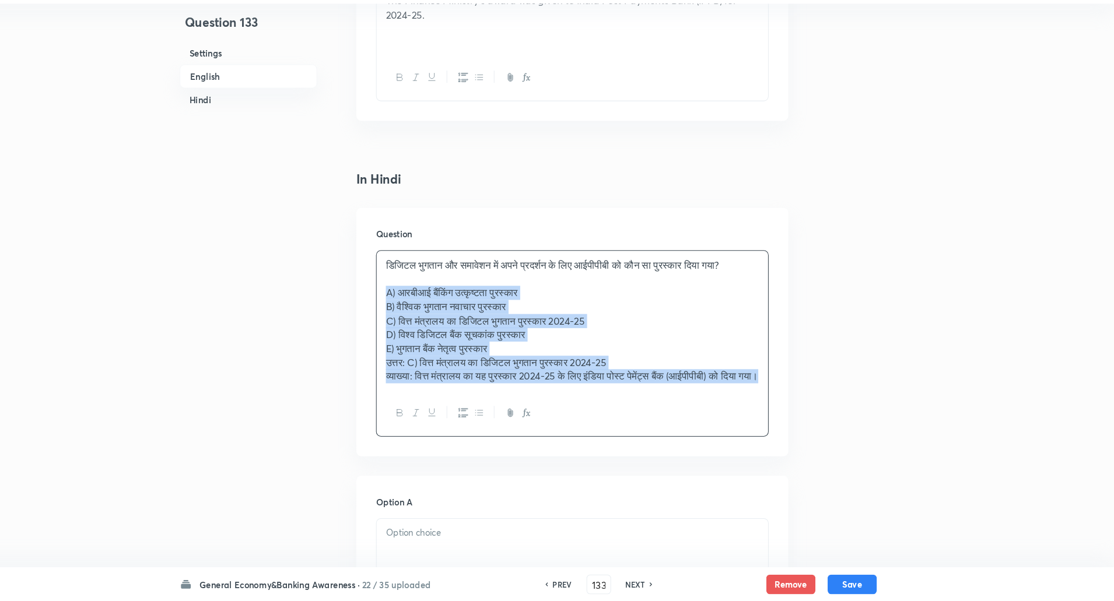
drag, startPoint x: 417, startPoint y: 316, endPoint x: 618, endPoint y: 540, distance: 301.2
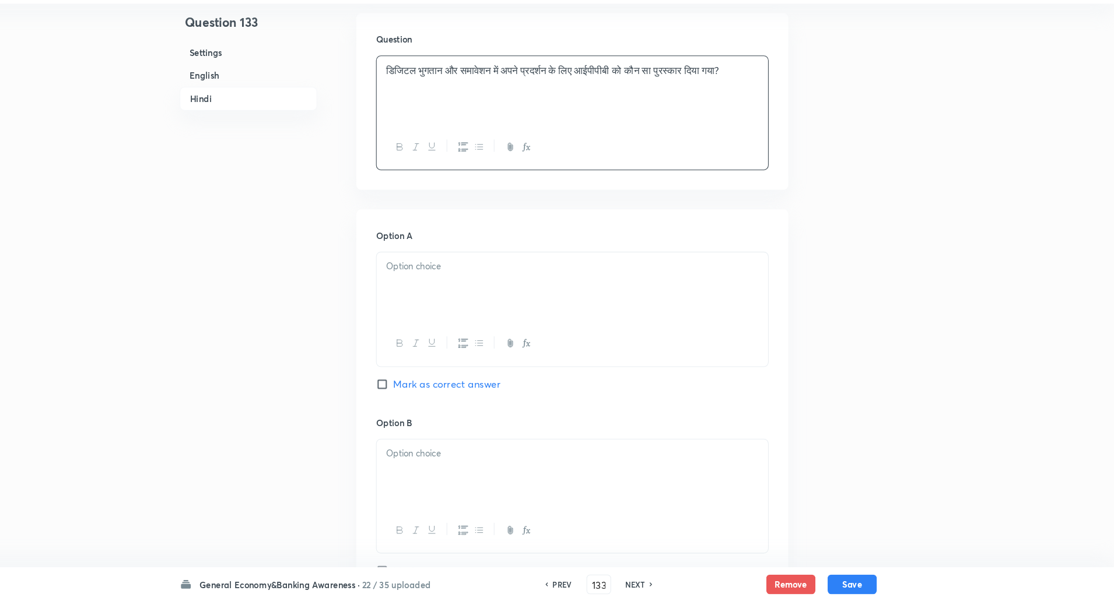
scroll to position [1696, 0]
click at [698, 317] on div at bounding box center [599, 301] width 372 height 65
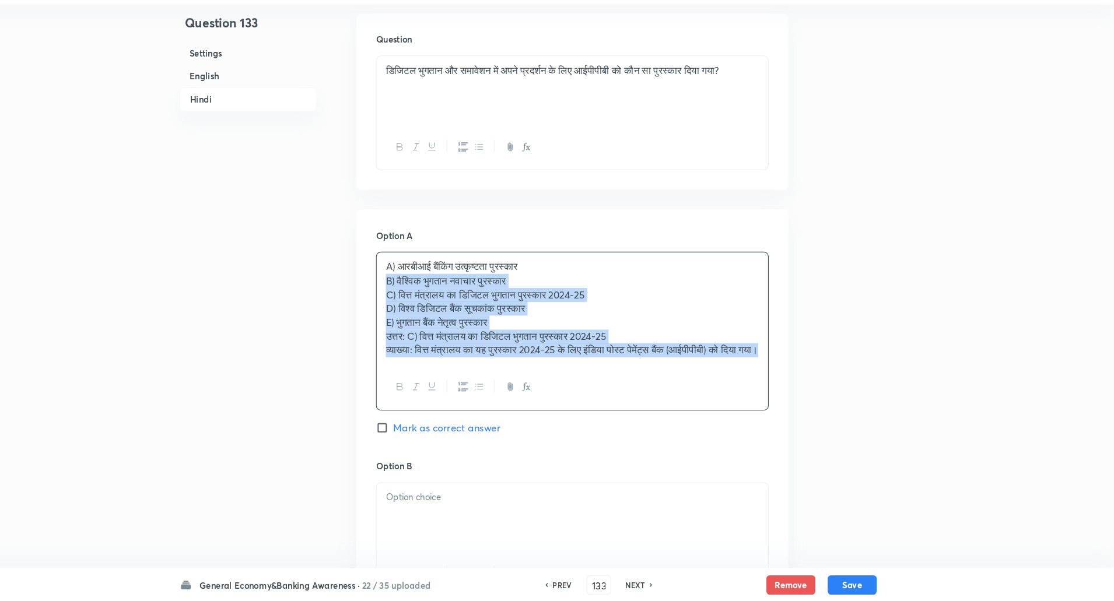
drag, startPoint x: 422, startPoint y: 299, endPoint x: 629, endPoint y: 557, distance: 330.7
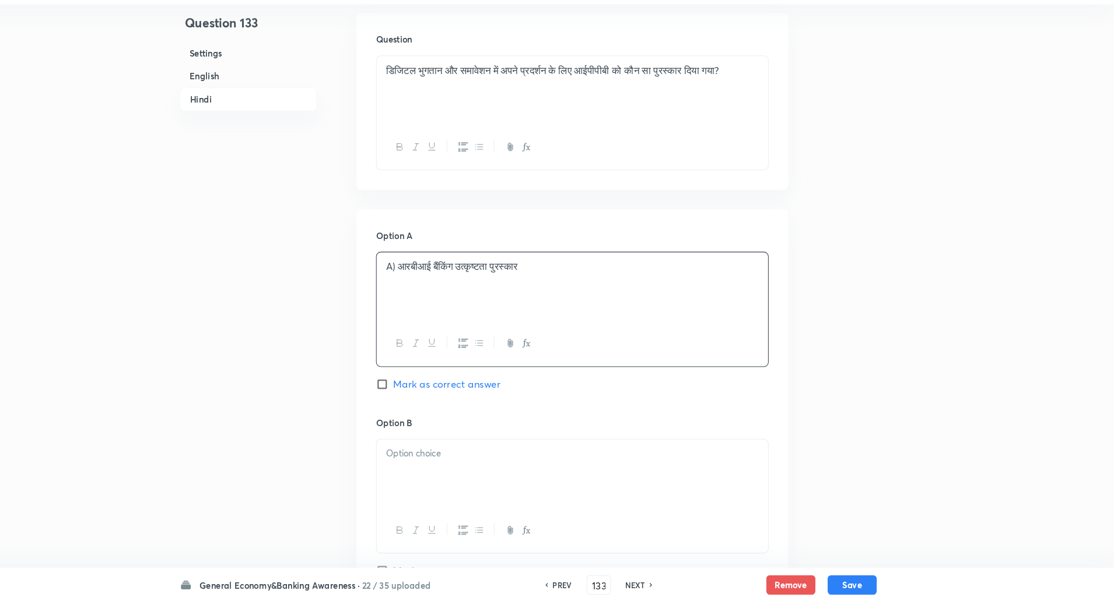
click at [432, 282] on p "A) आरबीआई बैंकिंग उत्कृष्टता पुरस्कार" at bounding box center [599, 282] width 355 height 13
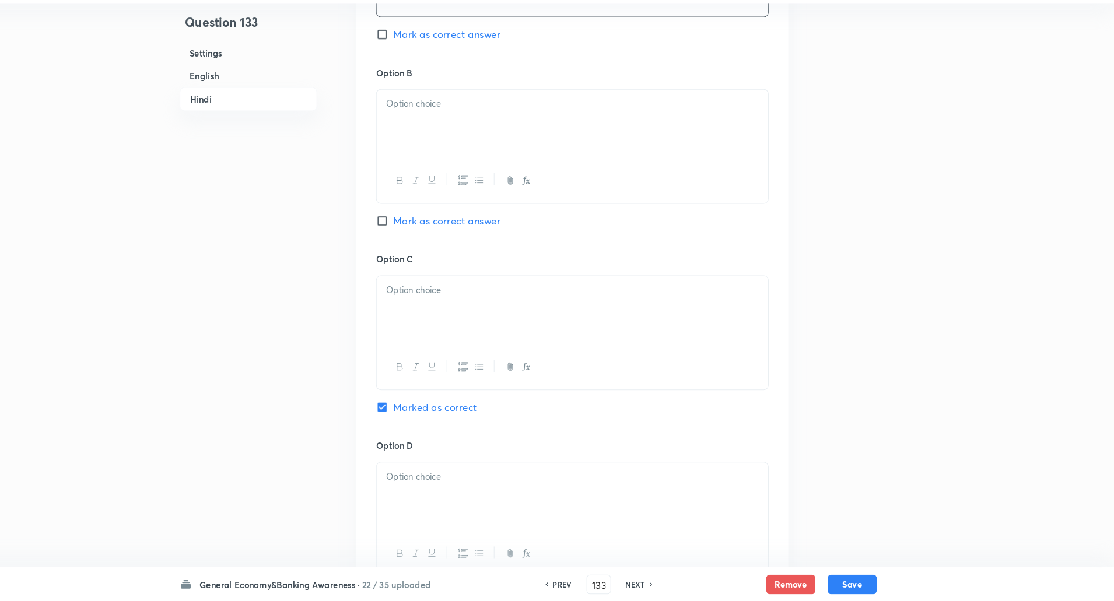
scroll to position [2035, 0]
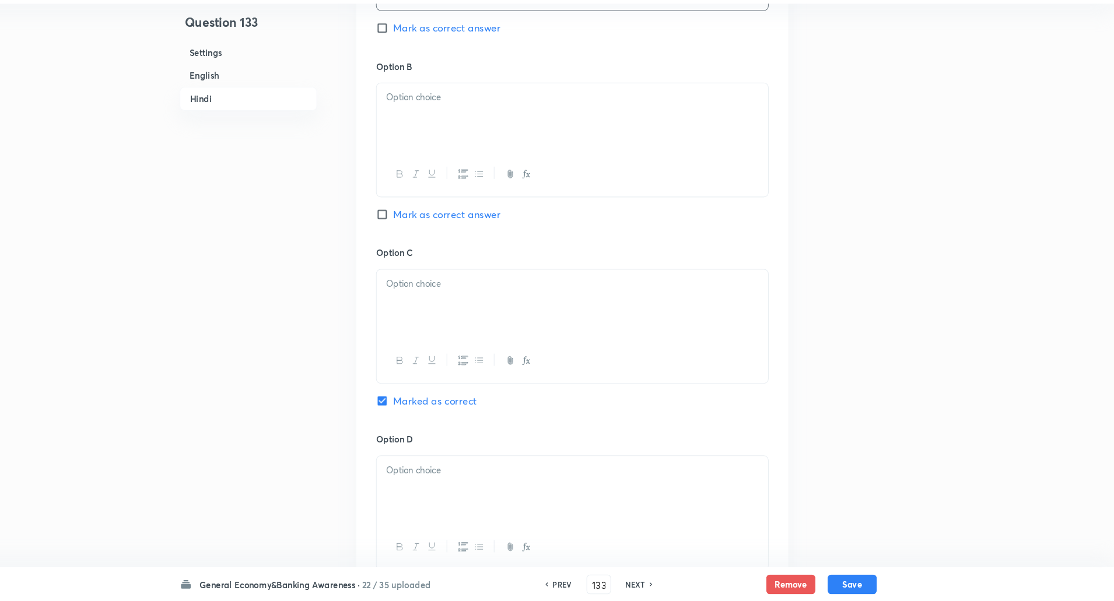
click at [484, 128] on p at bounding box center [599, 122] width 355 height 13
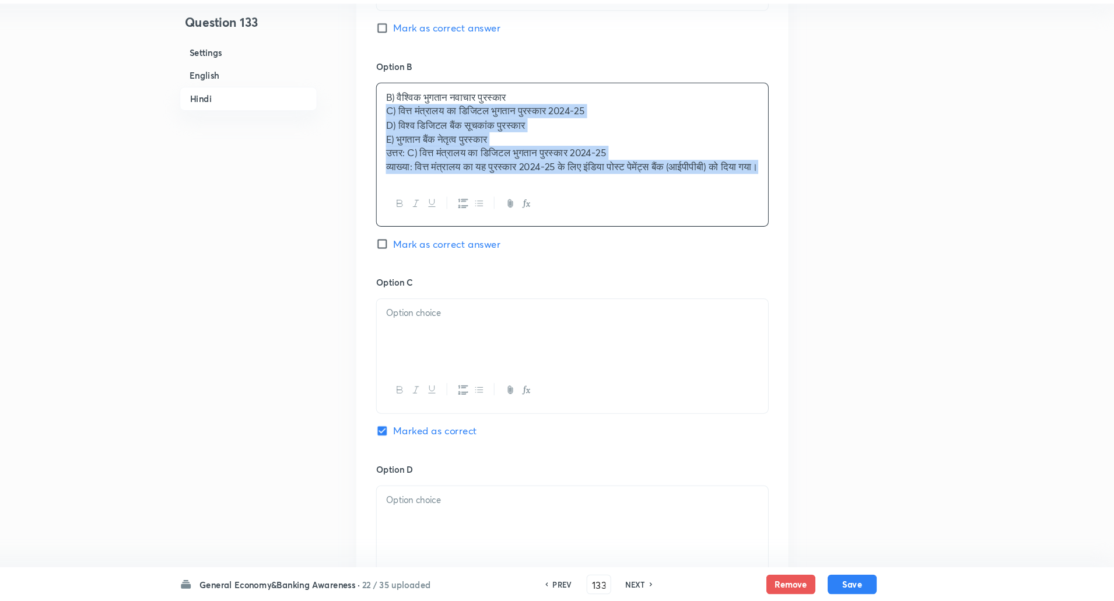
drag, startPoint x: 420, startPoint y: 137, endPoint x: 721, endPoint y: 437, distance: 425.3
click at [721, 437] on div "Option A आरबीआई बैंकिंग उत्कृष्टता पुरस्कार Mark as correct answer Option B B) …" at bounding box center [599, 355] width 411 height 930
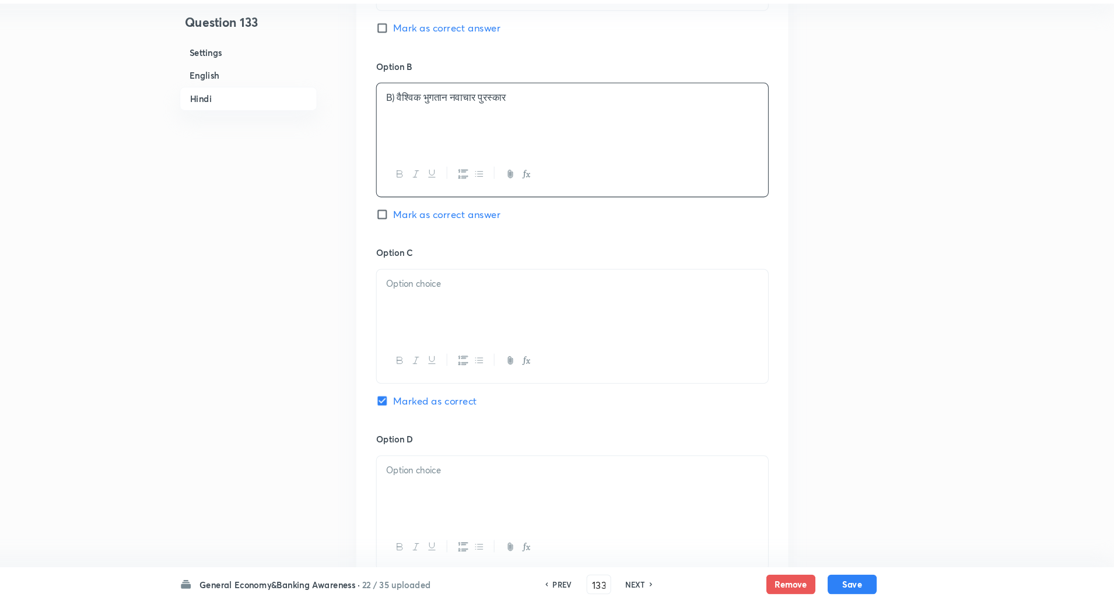
click at [431, 124] on p "B) वैश्विक भुगतान नवाचार पुरस्कार" at bounding box center [599, 122] width 355 height 13
click at [475, 353] on div at bounding box center [599, 372] width 372 height 43
click at [477, 309] on div at bounding box center [599, 318] width 372 height 65
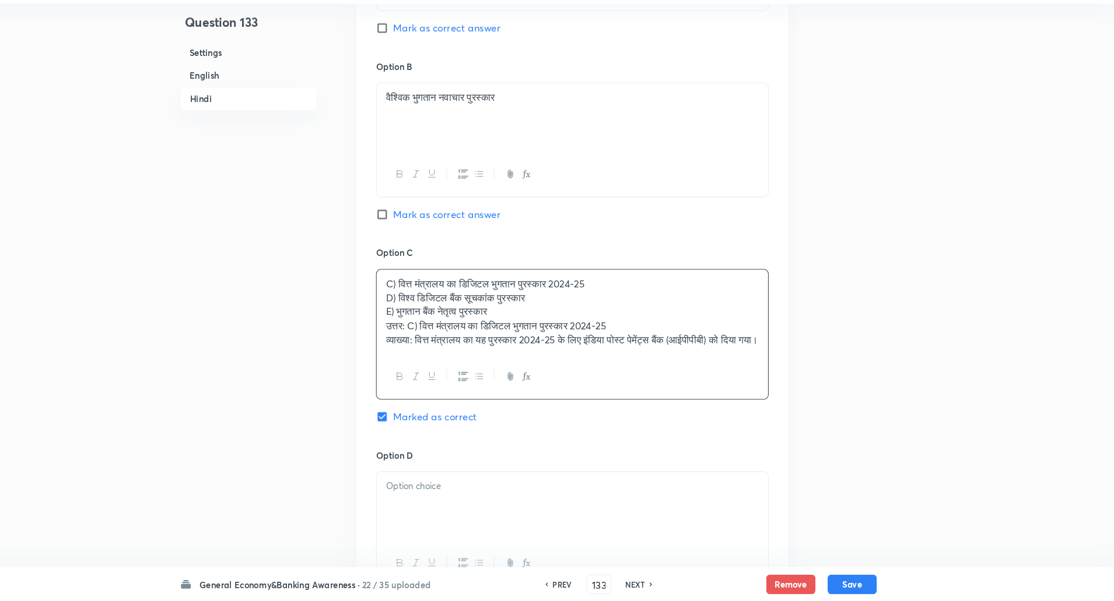
click at [477, 309] on p "D) विश्व डिजिटल बैंक सूचकांक पुरस्कार" at bounding box center [599, 312] width 355 height 13
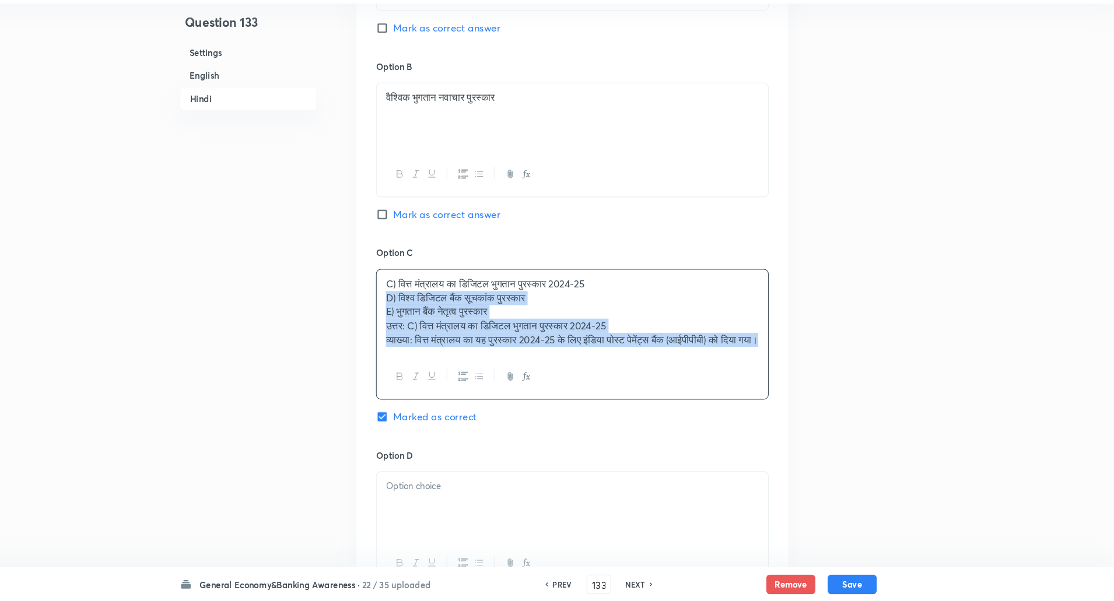
drag, startPoint x: 421, startPoint y: 312, endPoint x: 676, endPoint y: 570, distance: 362.6
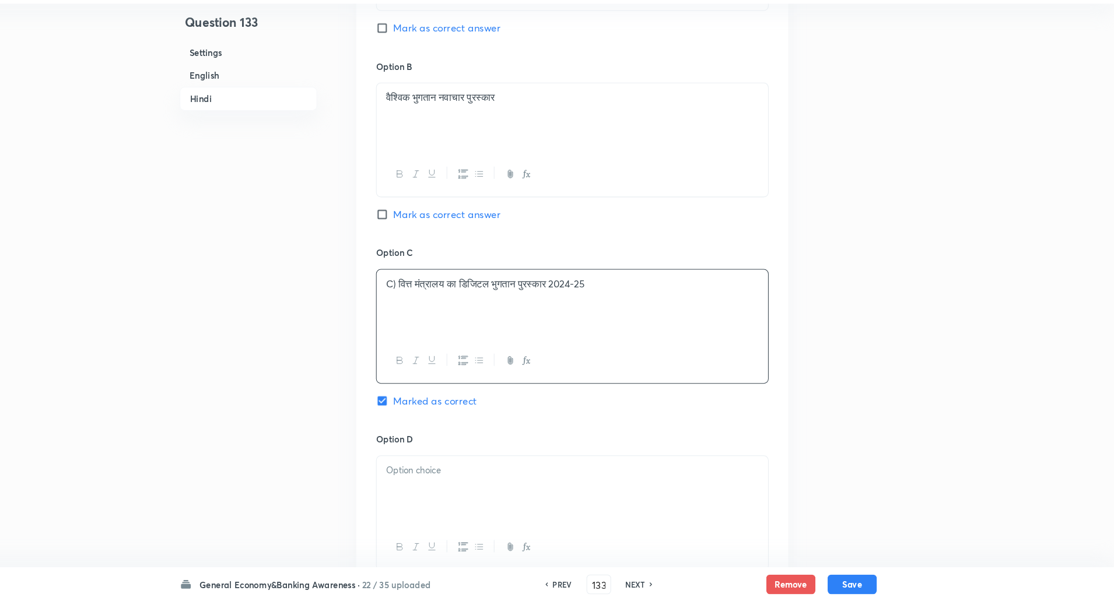
click at [434, 300] on p "C) वित्त मंत्रालय का डिजिटल भुगतान पुरस्कार 2024-25" at bounding box center [599, 299] width 355 height 13
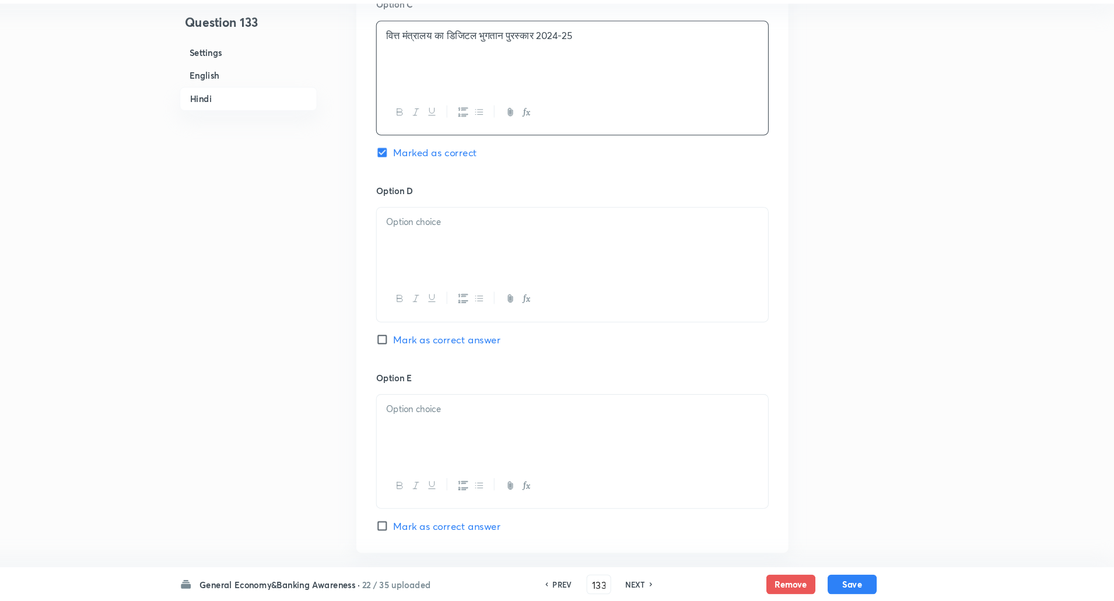
click at [440, 268] on div at bounding box center [599, 259] width 372 height 65
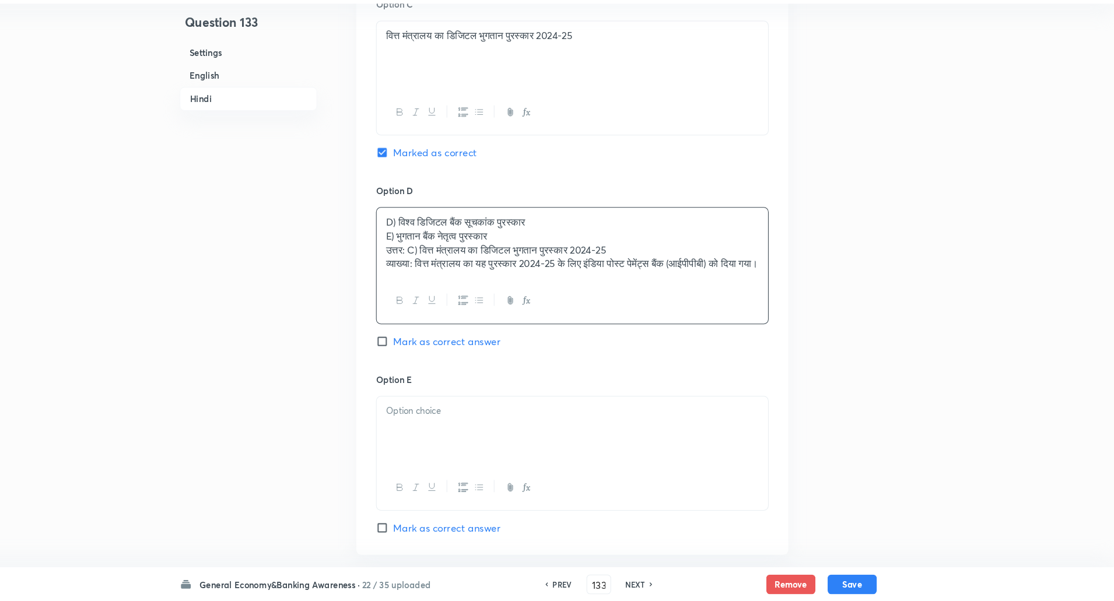
click at [424, 256] on p "E) भुगतान बैंक नेतृत्व पुरस्कार" at bounding box center [599, 253] width 355 height 13
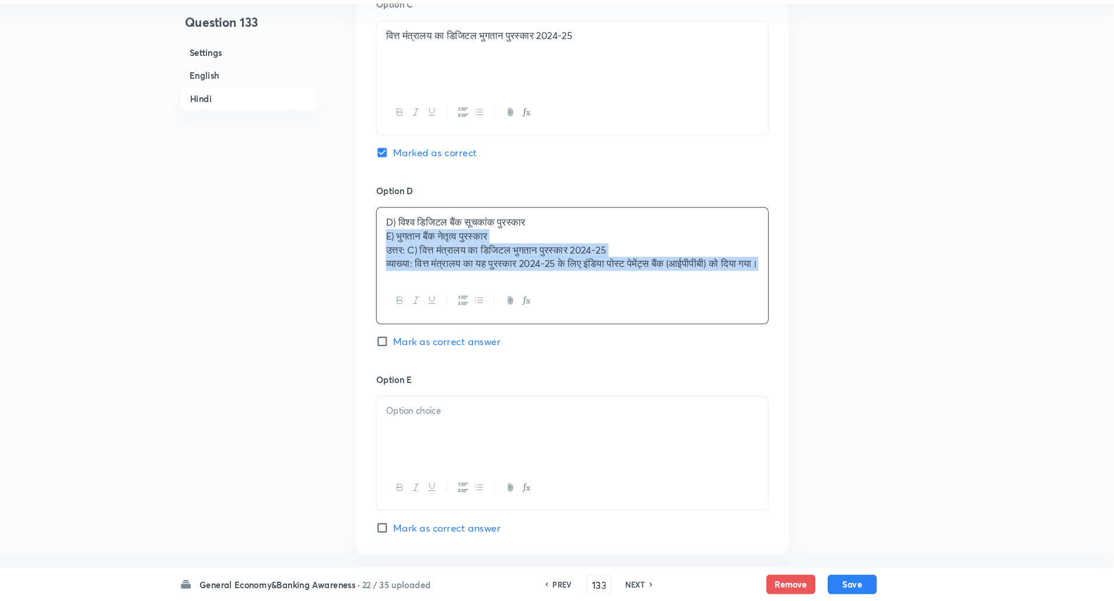
drag, startPoint x: 424, startPoint y: 256, endPoint x: 565, endPoint y: 365, distance: 179.2
click at [565, 365] on div "Option D D) विश्व डिजिटल बैंक सूचकांक पुरस्कार E) भुगतान बैंक नेतृत्व पुरस्कार …" at bounding box center [598, 294] width 373 height 179
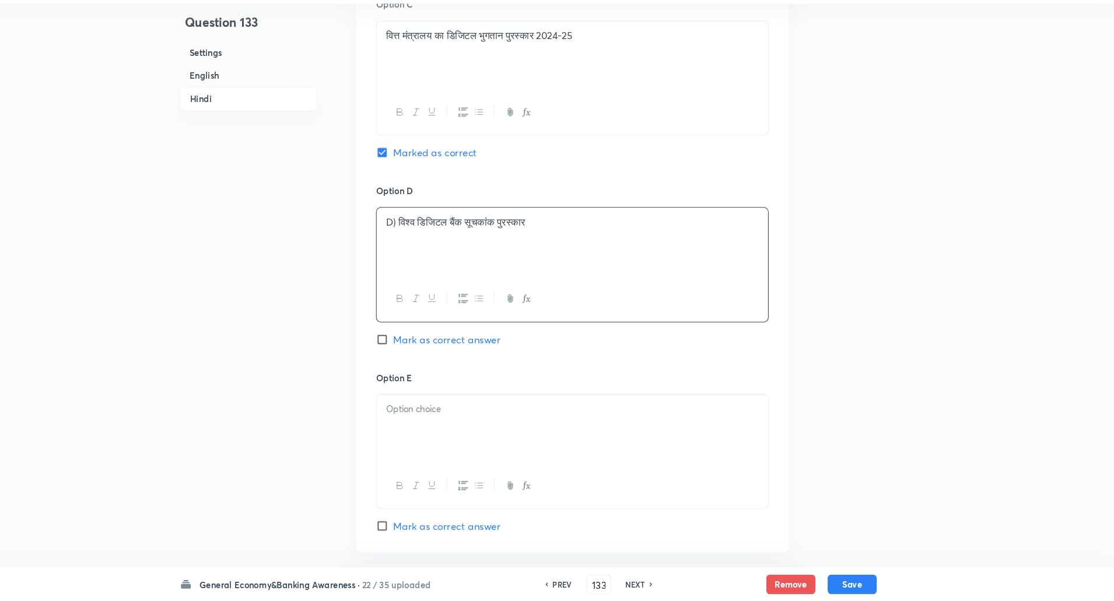
click at [432, 240] on p "D) विश्व डिजिटल बैंक सूचकांक पुरस्कार" at bounding box center [599, 240] width 355 height 13
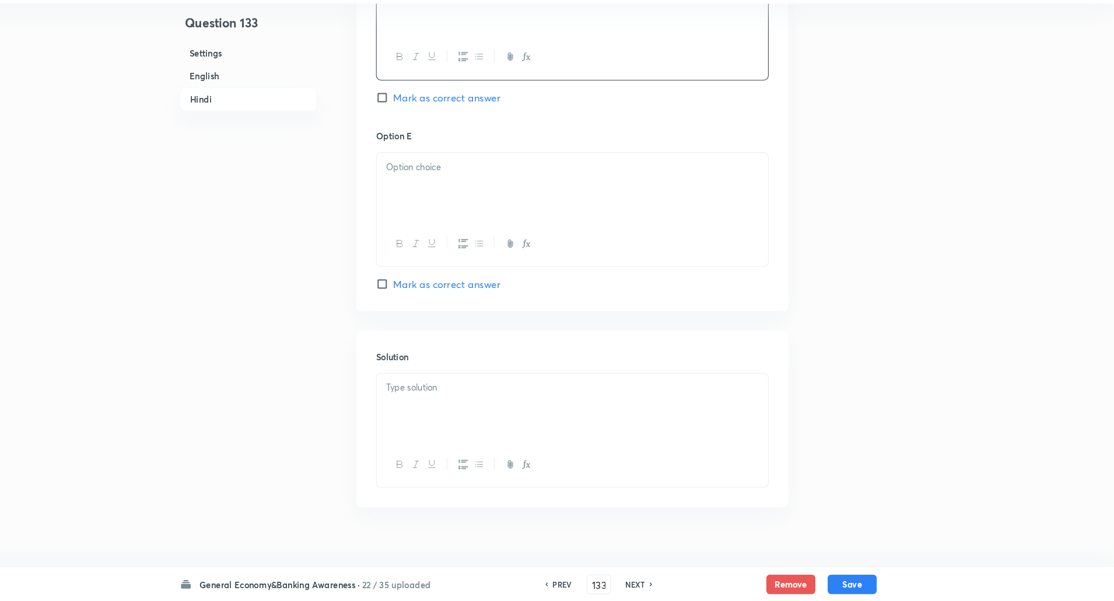
scroll to position [2507, 0]
click at [458, 170] on div at bounding box center [599, 201] width 372 height 65
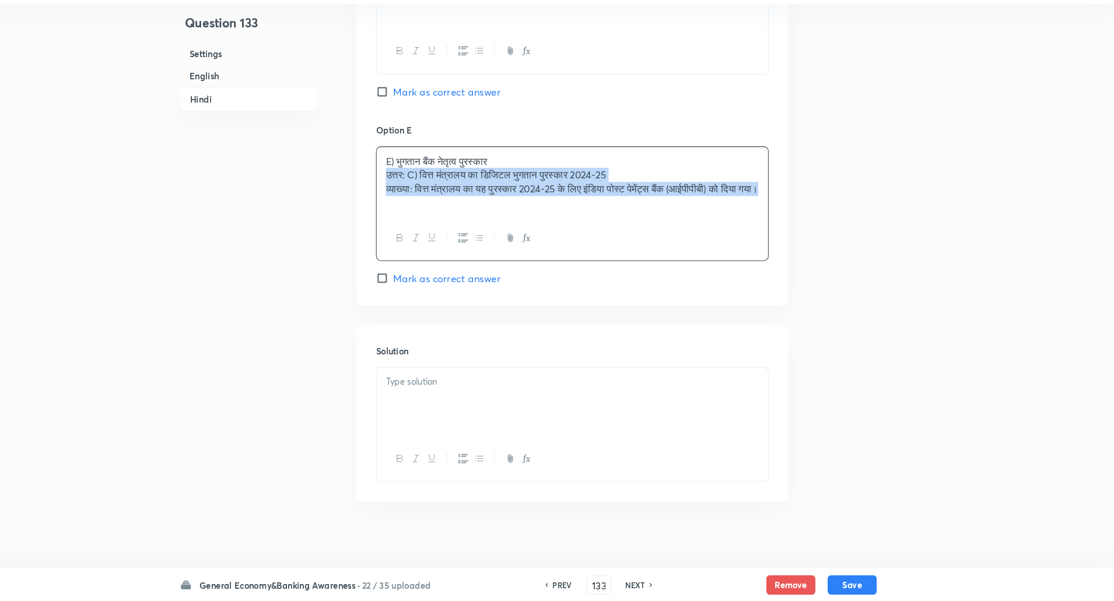
drag, startPoint x: 419, startPoint y: 196, endPoint x: 648, endPoint y: 374, distance: 289.3
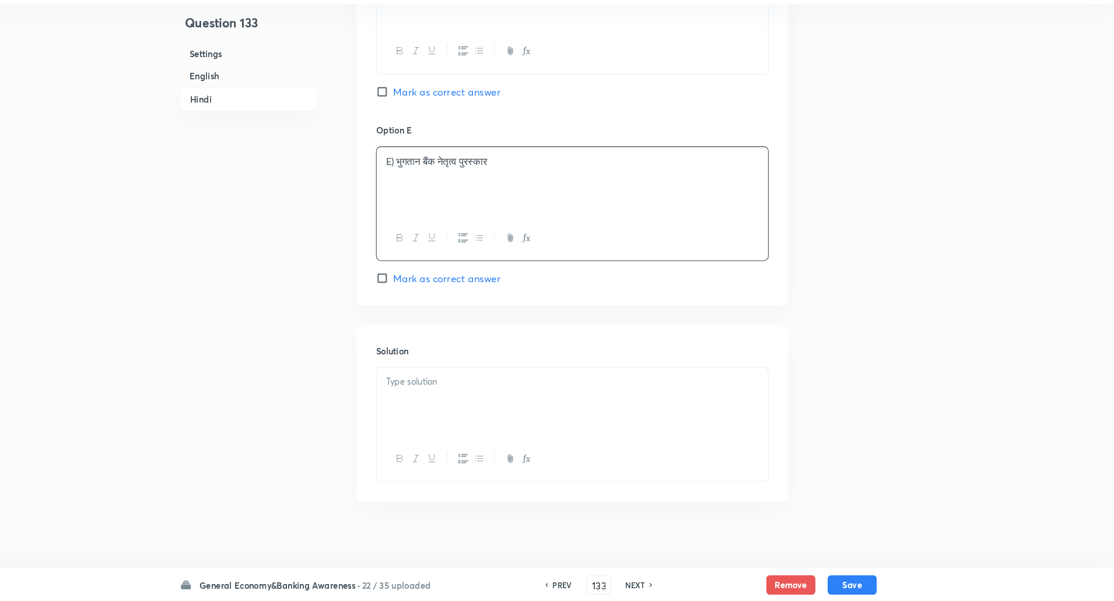
click at [433, 183] on p "E) भुगतान बैंक नेतृत्व पुरस्कार" at bounding box center [599, 182] width 355 height 13
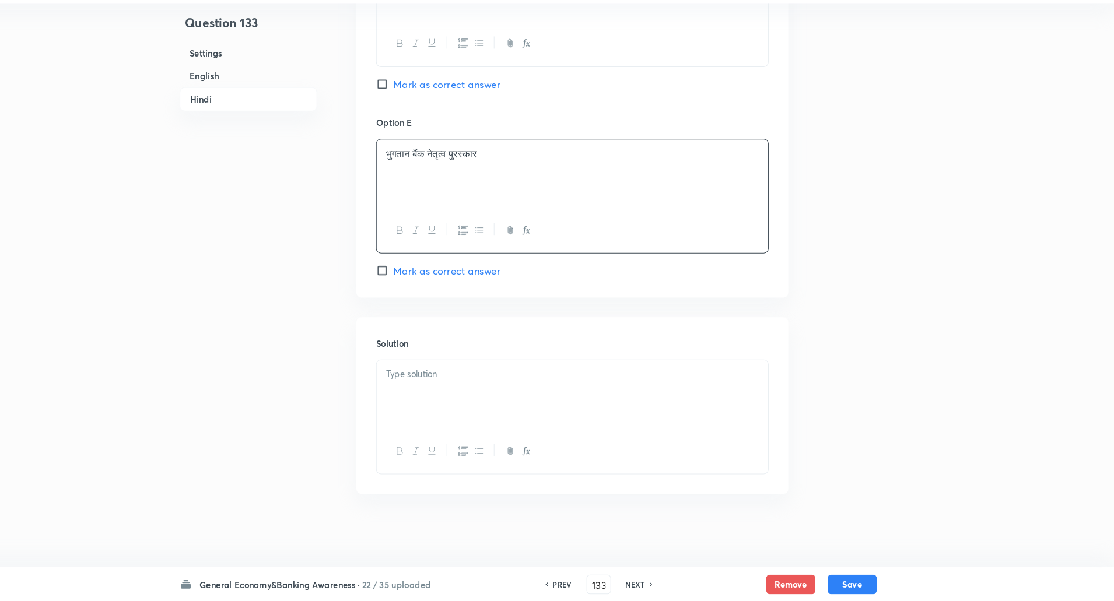
click at [465, 391] on div at bounding box center [599, 404] width 372 height 65
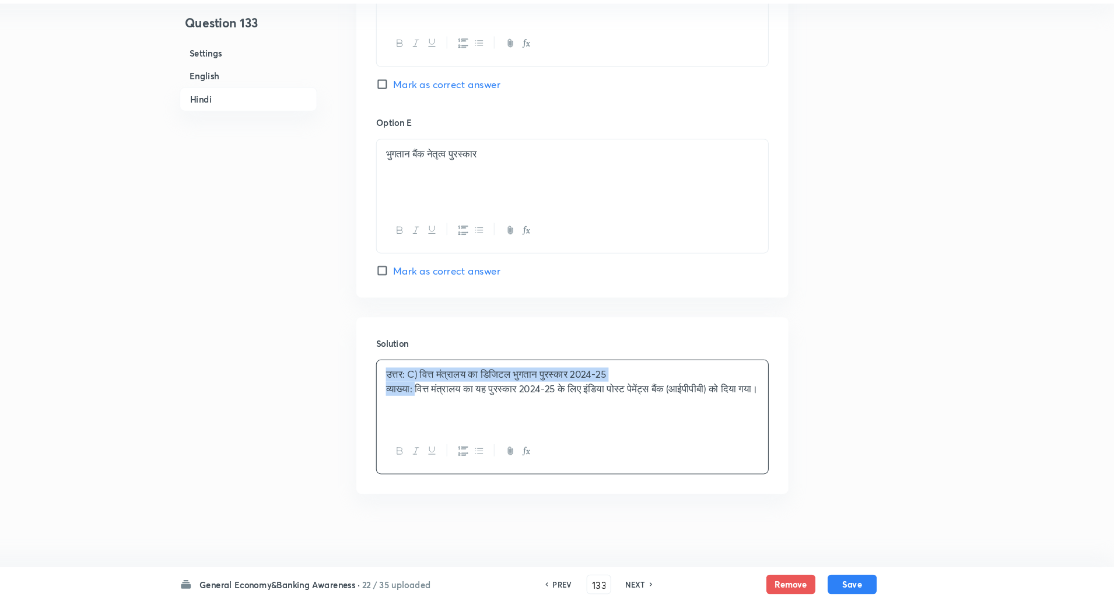
drag, startPoint x: 421, startPoint y: 380, endPoint x: 453, endPoint y: 403, distance: 39.0
click at [453, 403] on div "उत्तर: C) वित्त मंत्रालय का डिजिटल भुगतान पुरस्कार 2024-25 व्याख्या: वित्त मंत्…" at bounding box center [599, 404] width 372 height 65
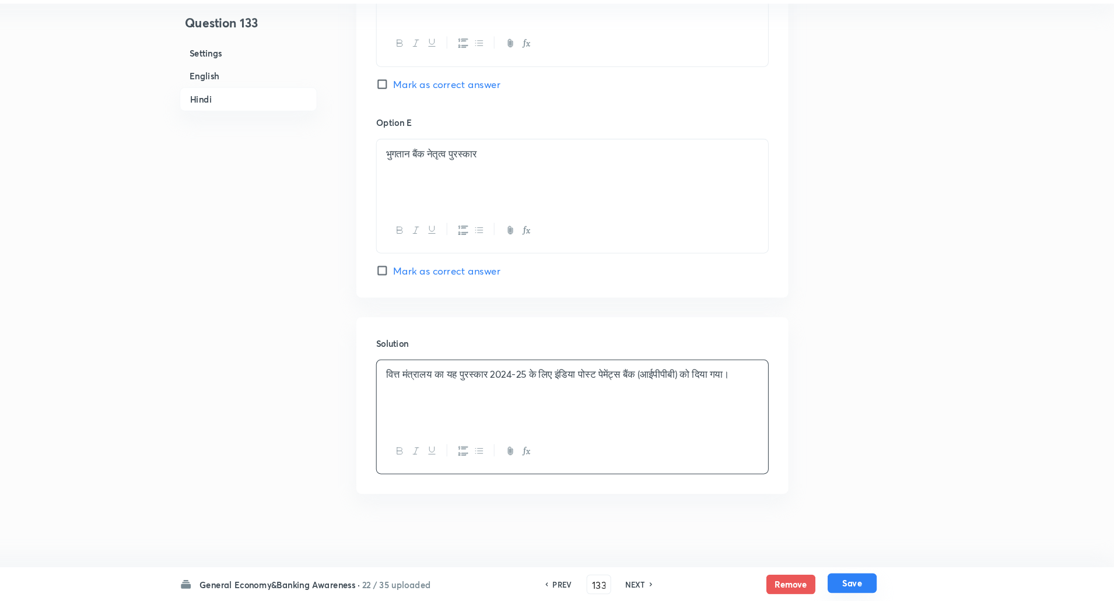
click at [866, 579] on button "Save" at bounding box center [865, 584] width 47 height 19
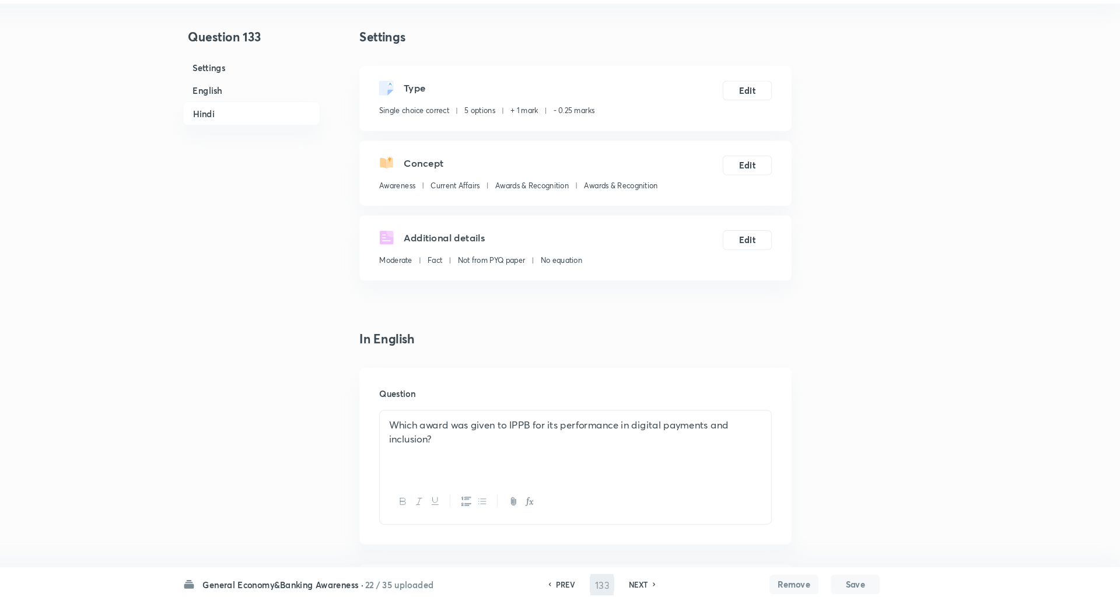
type input "134"
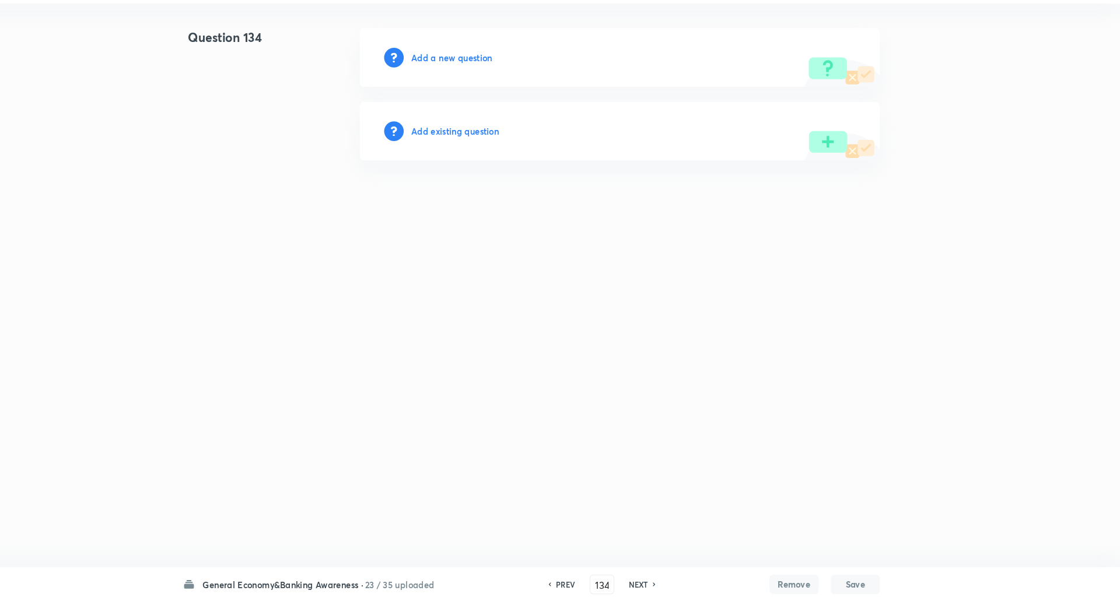
click at [478, 83] on h6 "Add a new question" at bounding box center [484, 84] width 77 height 12
click at [478, 83] on h6 "Choose a question type" at bounding box center [491, 84] width 90 height 12
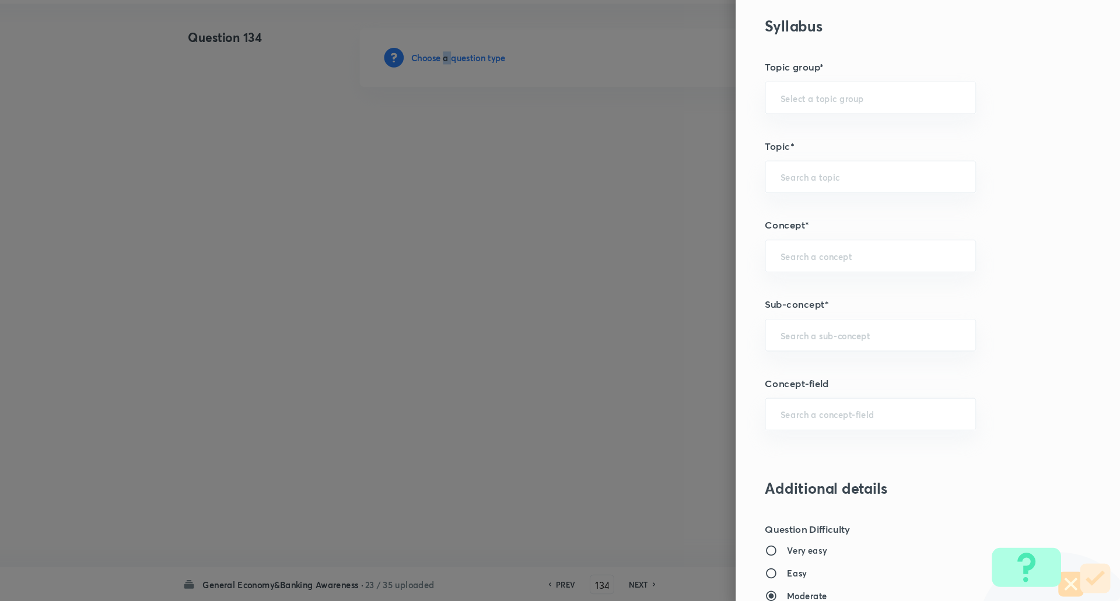
scroll to position [538, 0]
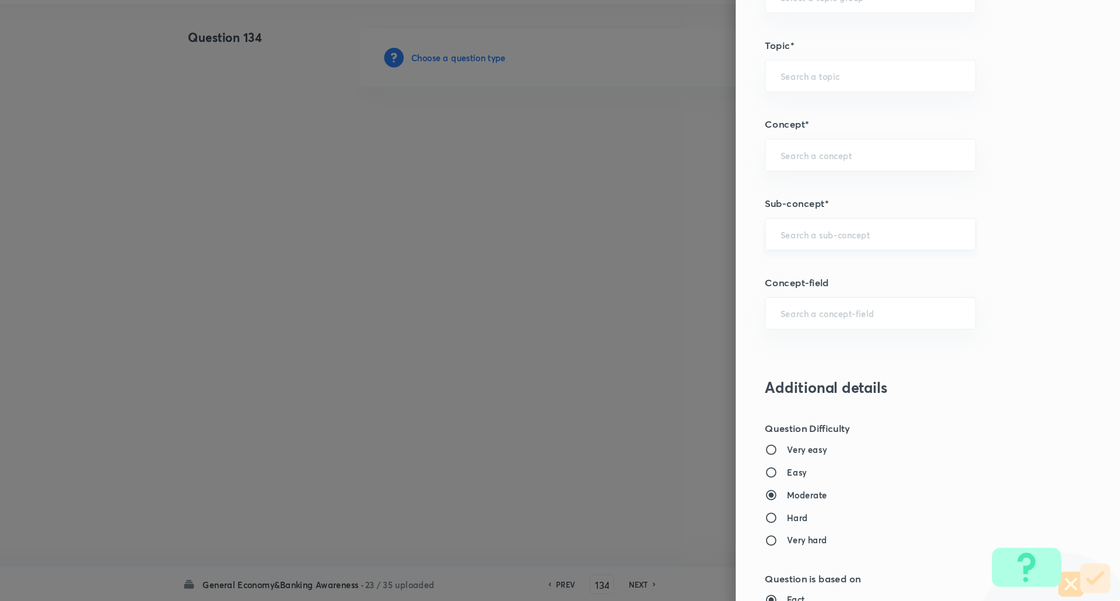
click at [909, 248] on input "text" at bounding box center [883, 251] width 172 height 11
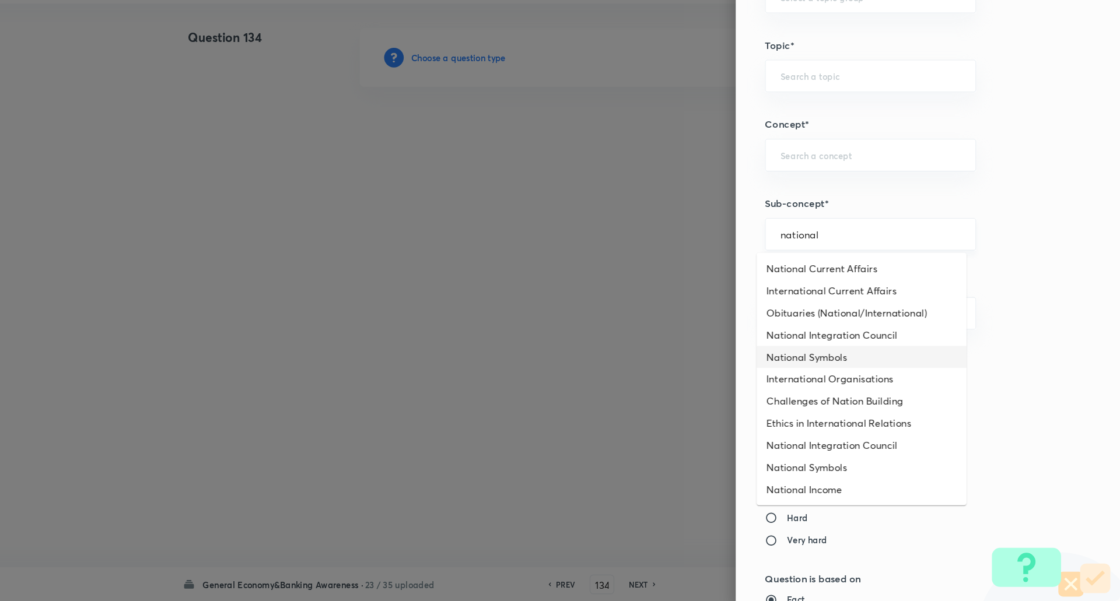
scroll to position [154, 0]
click at [855, 247] on input "national" at bounding box center [883, 251] width 172 height 11
type input "national"
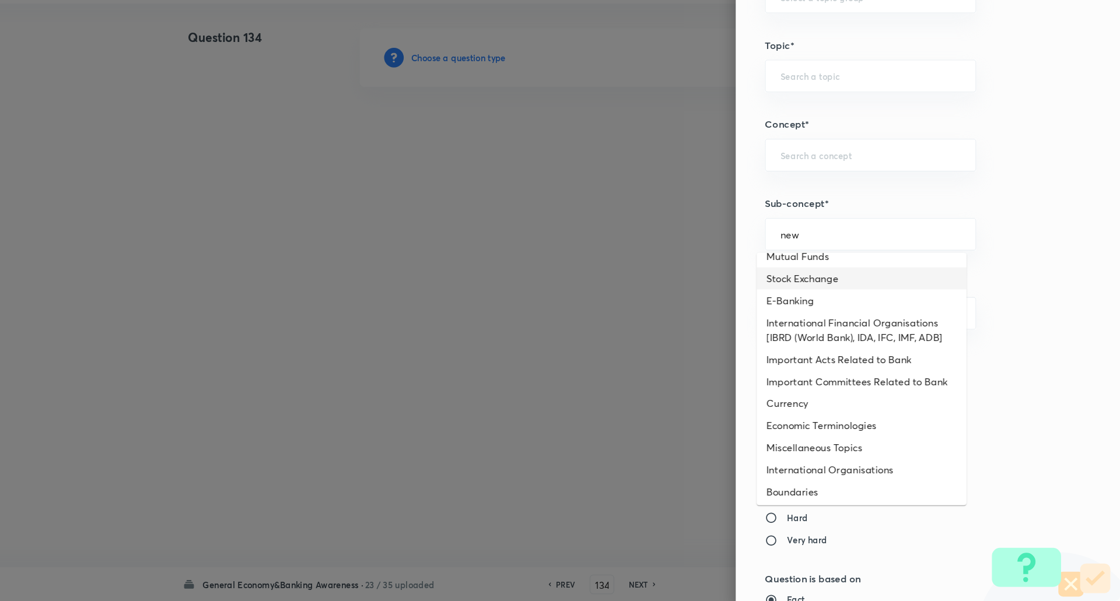
scroll to position [481, 0]
type input "new"
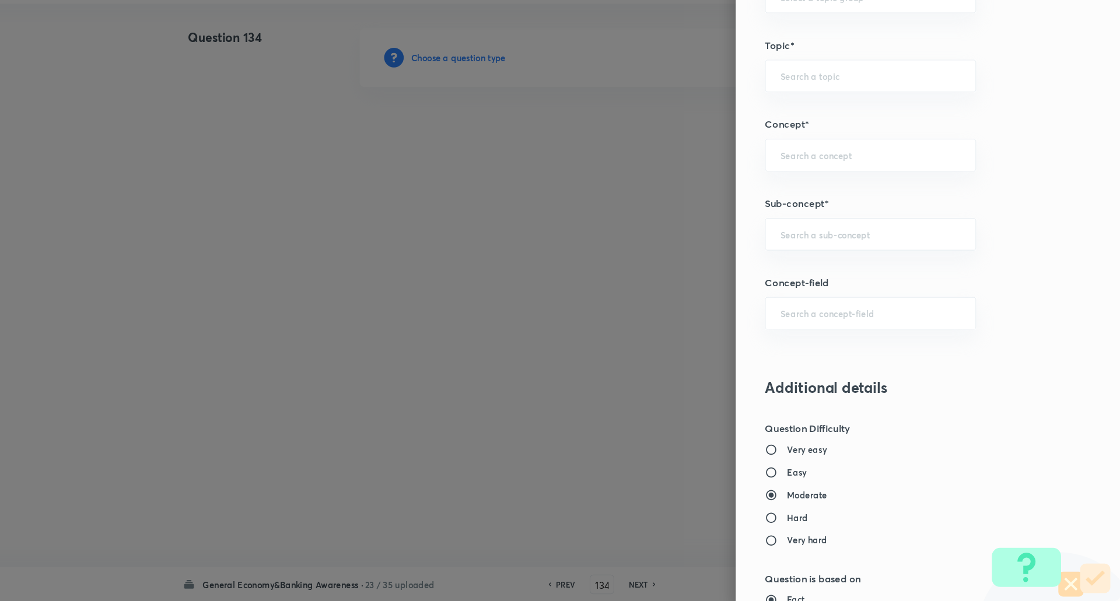
click at [854, 208] on div "Question settings Question type* Single choice correct Number of options* 2 3 4…" at bounding box center [937, 300] width 366 height 601
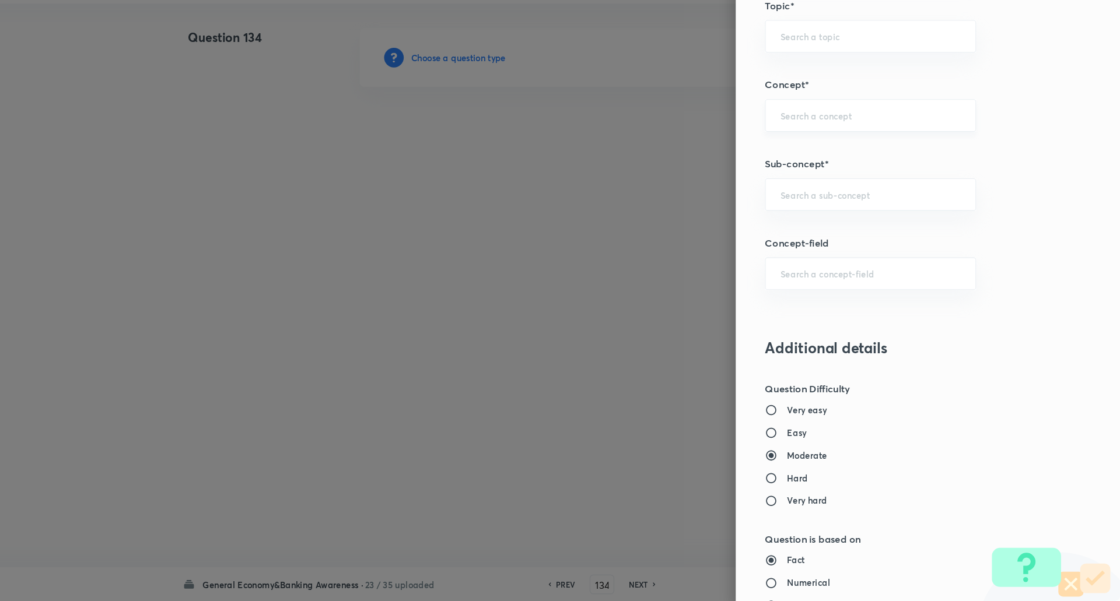
scroll to position [586, 0]
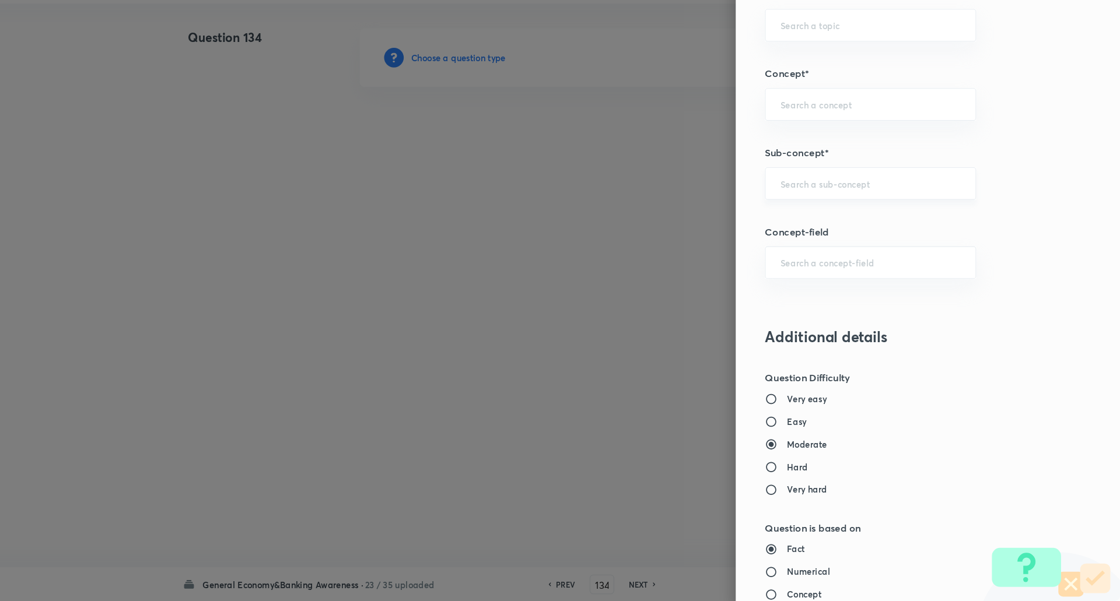
click at [859, 200] on input "text" at bounding box center [883, 203] width 172 height 11
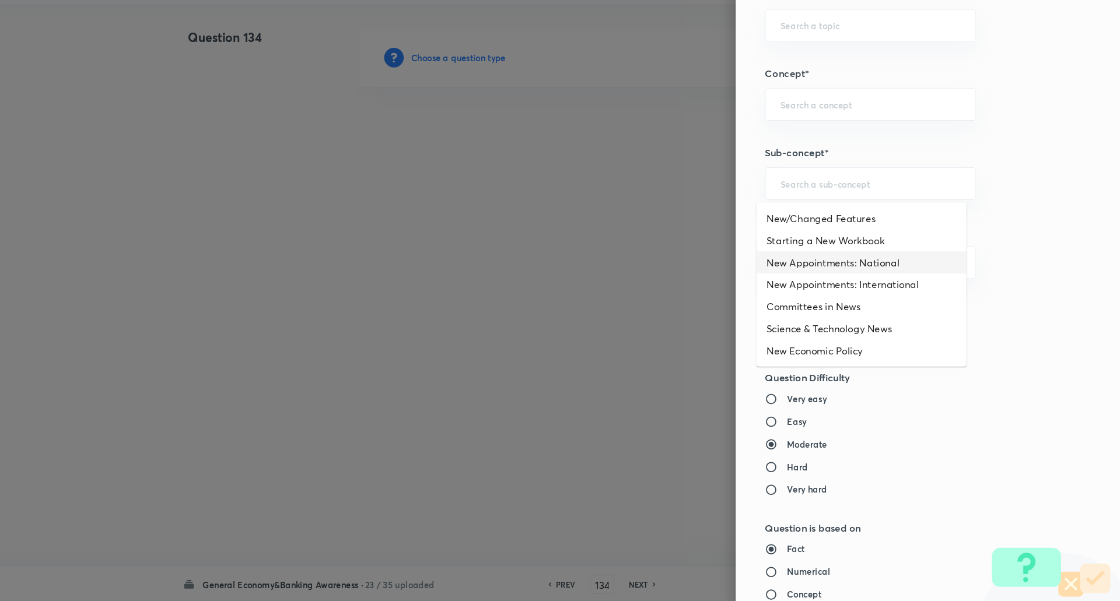
click at [851, 273] on li "New Appointments: National" at bounding box center [874, 278] width 200 height 21
type input "New Appointments: National"
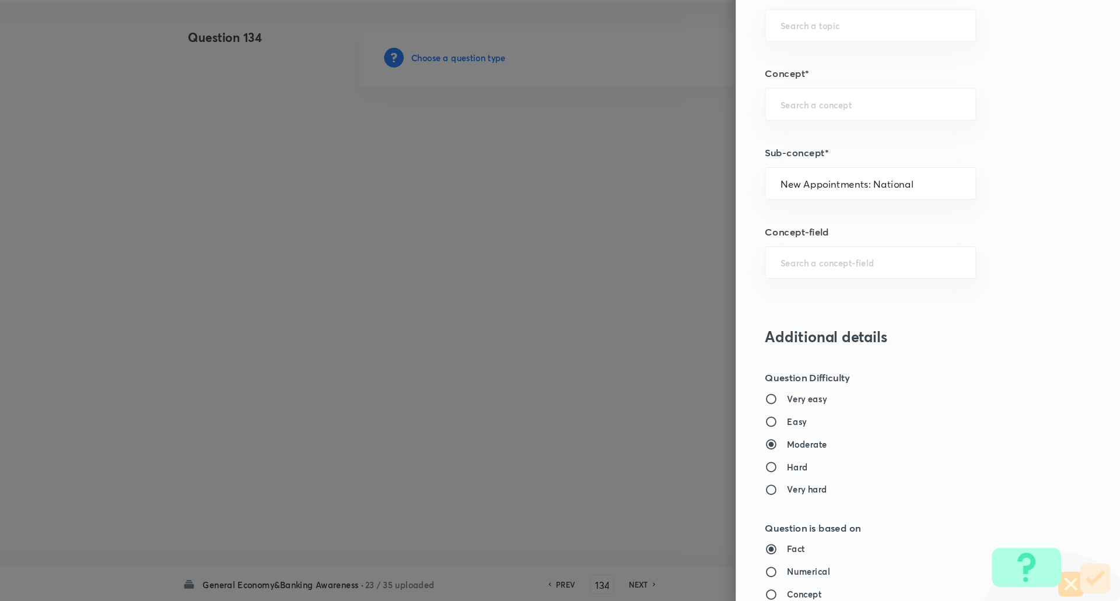
type input "Awareness"
type input "Current Affairs"
type input "New Appointments: National"
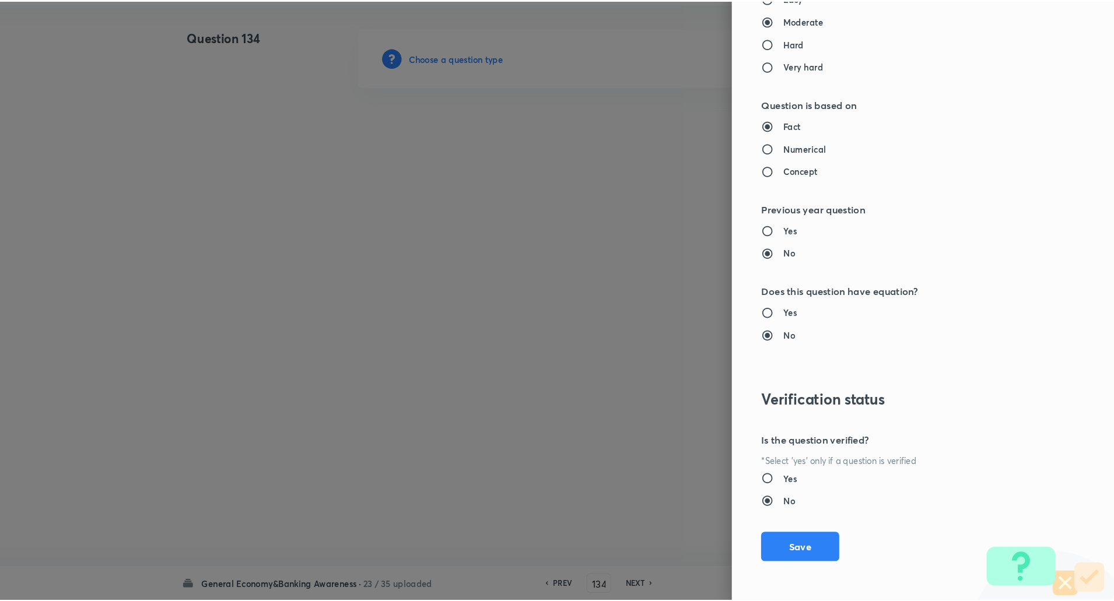
scroll to position [988, 0]
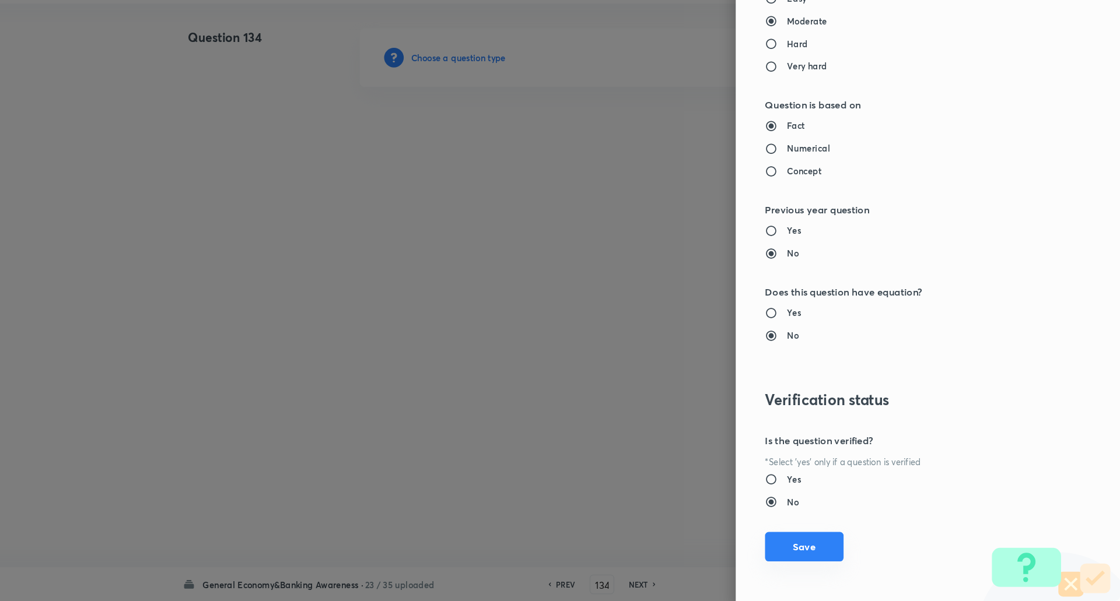
click at [796, 557] on button "Save" at bounding box center [819, 550] width 75 height 28
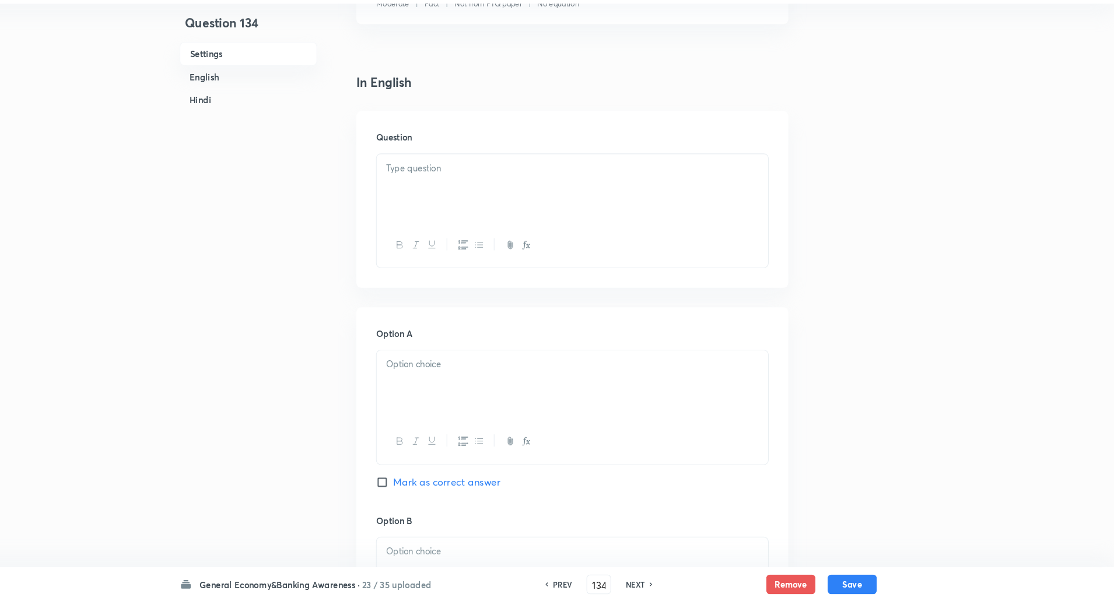
scroll to position [255, 0]
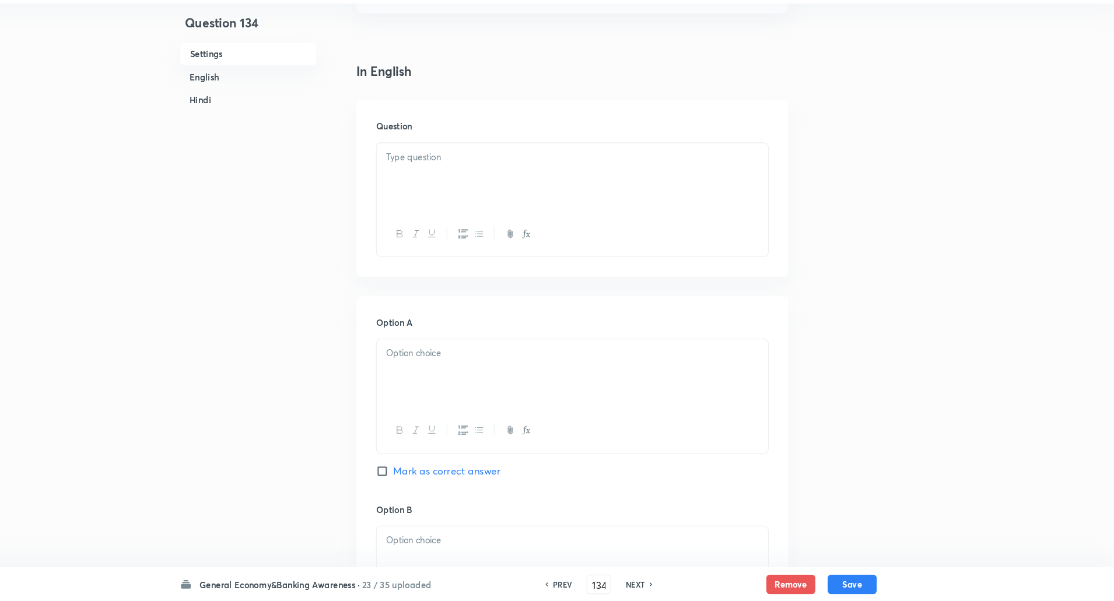
click at [629, 197] on div at bounding box center [599, 197] width 372 height 65
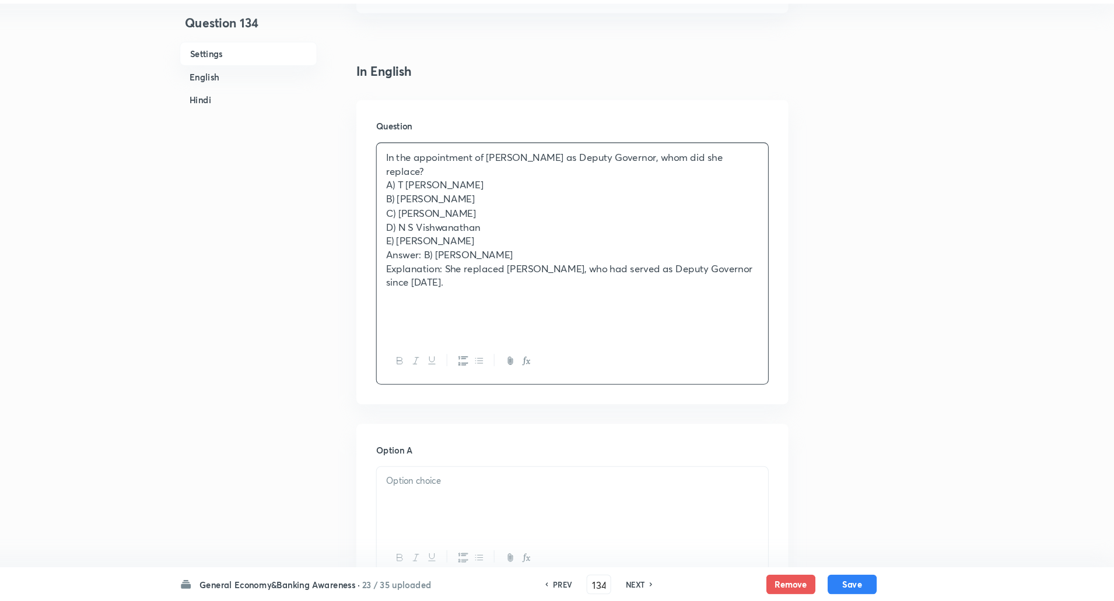
click at [776, 181] on div "In the appointment of Poonam Gupta as Deputy Governor, whom did she replace? A)…" at bounding box center [599, 258] width 372 height 186
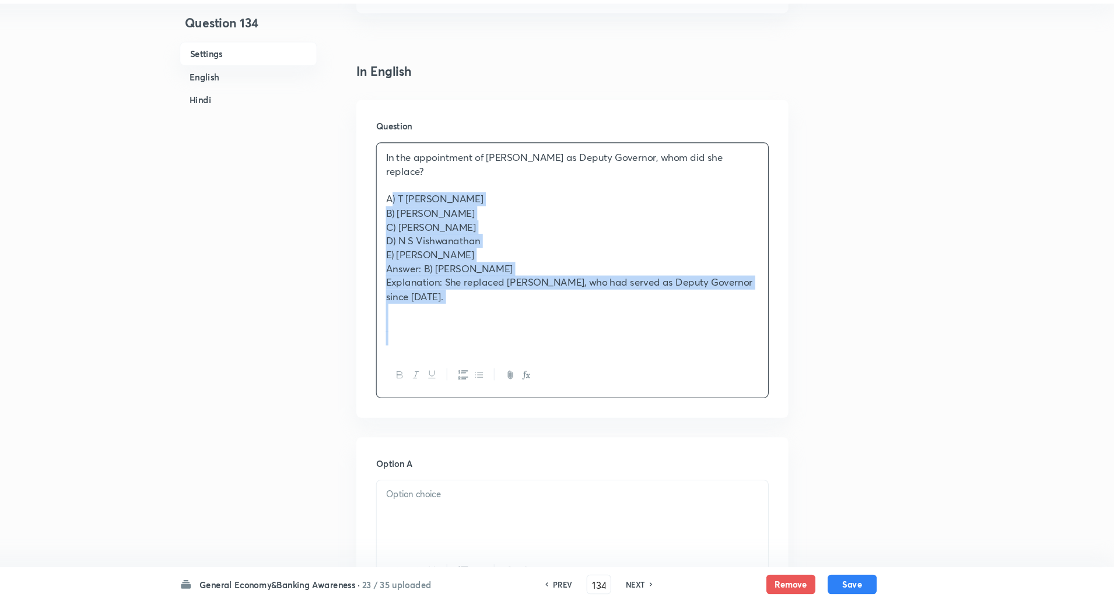
drag, startPoint x: 418, startPoint y: 209, endPoint x: 583, endPoint y: 345, distance: 213.5
click at [583, 345] on div "In the appointment of Poonam Gupta as Deputy Governor, whom did she replace? A)…" at bounding box center [599, 265] width 372 height 200
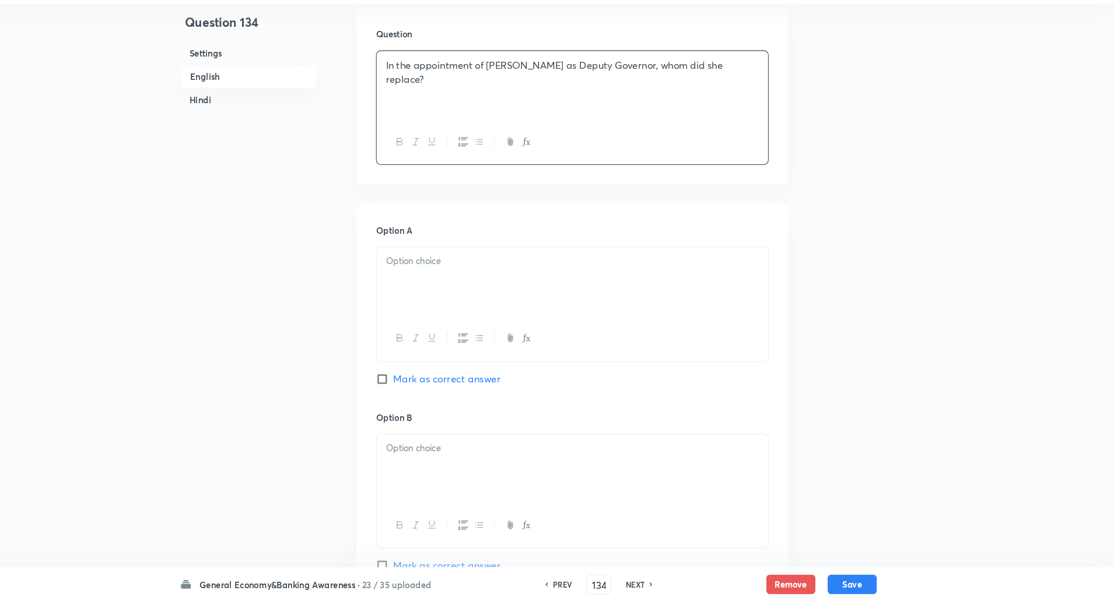
scroll to position [344, 0]
click at [575, 273] on p at bounding box center [599, 276] width 355 height 13
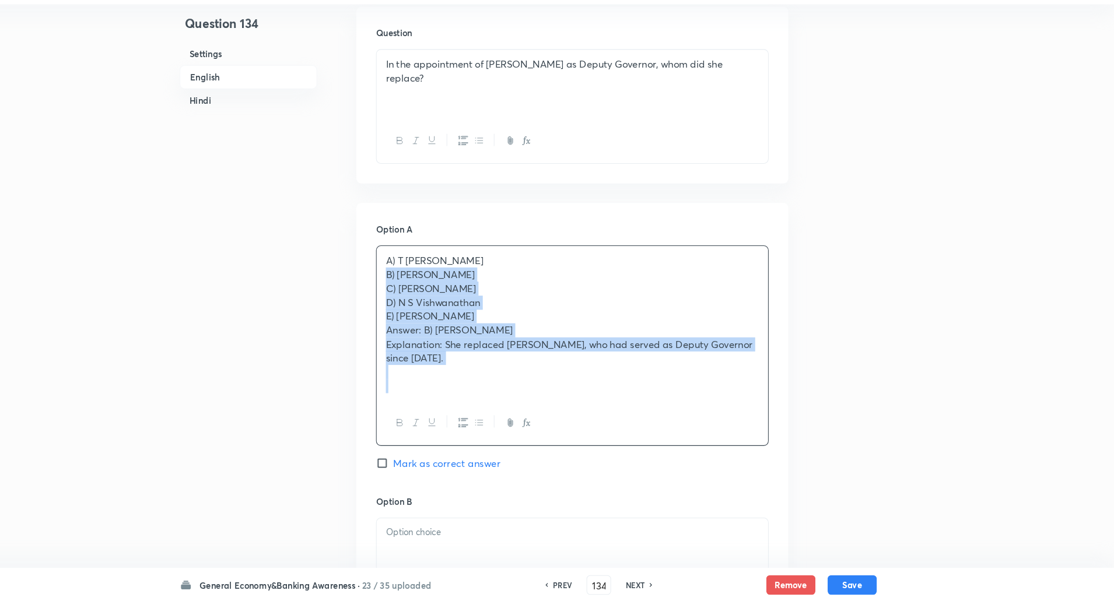
drag, startPoint x: 419, startPoint y: 289, endPoint x: 558, endPoint y: 439, distance: 204.7
click at [558, 439] on div "A) T Rabi Sankar B) Michael Patra C) Shaktikanta Das D) N S Vishwanathan E) Urj…" at bounding box center [598, 357] width 373 height 191
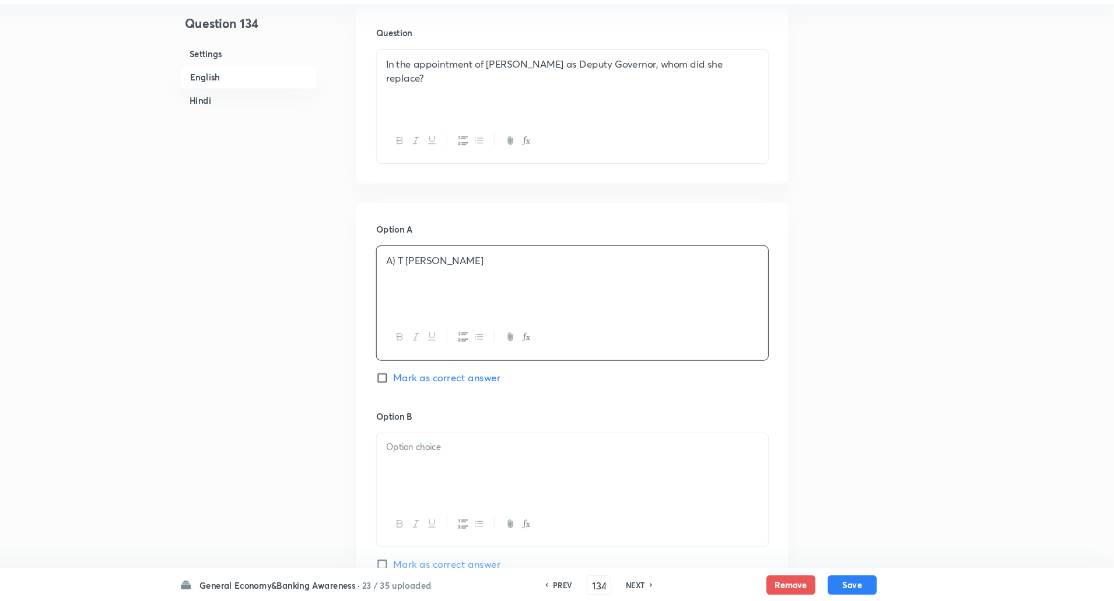
click at [434, 281] on p "A) T Rabi Sankar" at bounding box center [599, 276] width 355 height 13
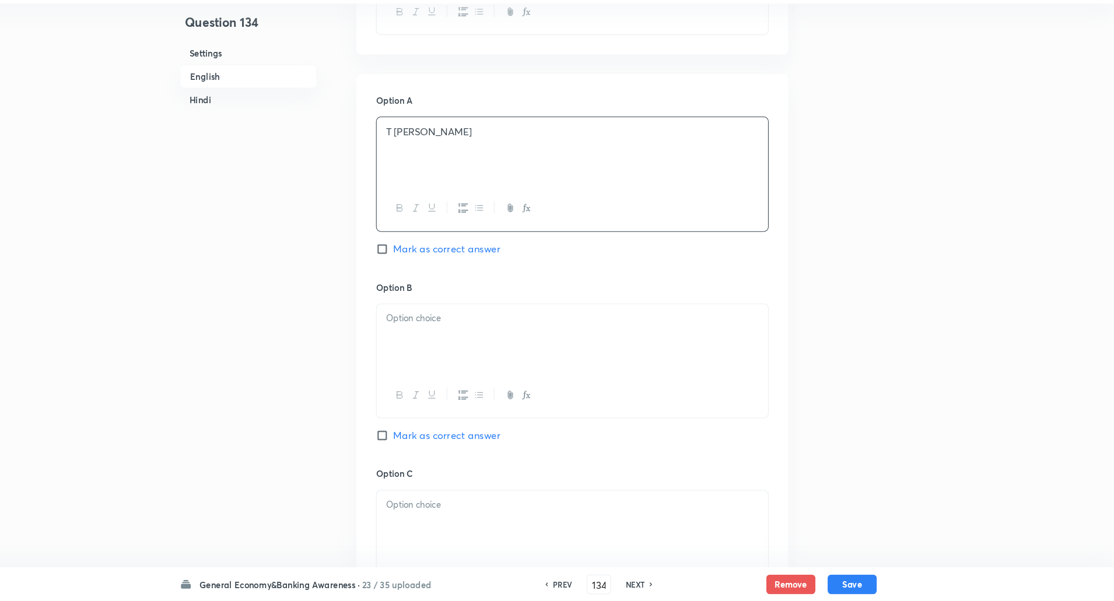
scroll to position [539, 0]
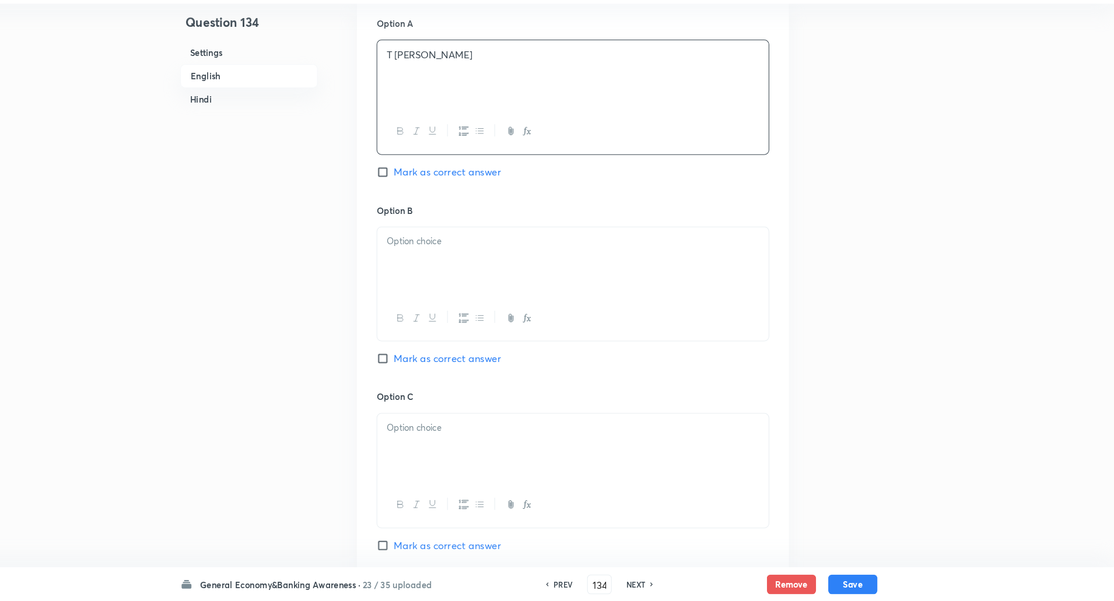
click at [446, 258] on p at bounding box center [599, 259] width 355 height 13
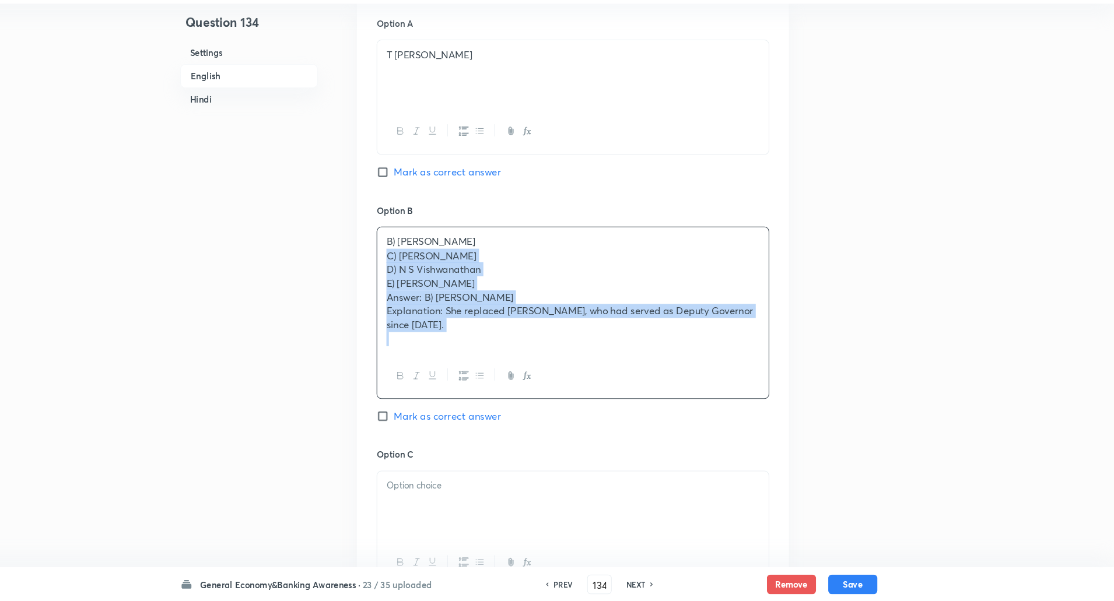
drag, startPoint x: 420, startPoint y: 272, endPoint x: 537, endPoint y: 365, distance: 149.1
click at [537, 365] on div "B) Michael Patra C) Shaktikanta Das D) N S Vishwanathan E) Urjit Patel Answer: …" at bounding box center [599, 306] width 372 height 120
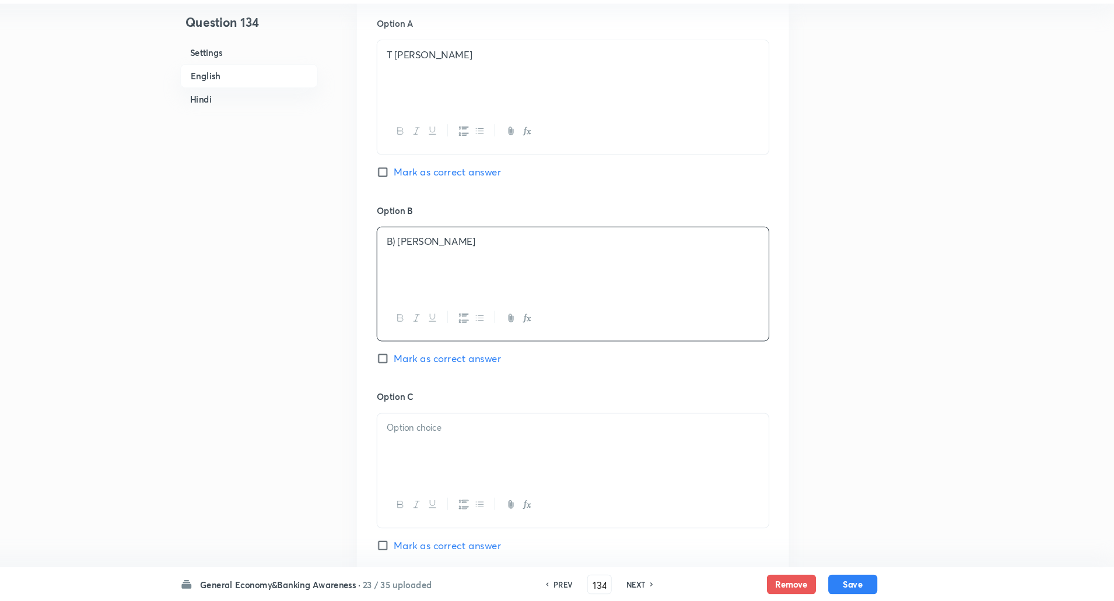
click at [433, 258] on p "B) Michael Patra" at bounding box center [599, 259] width 355 height 13
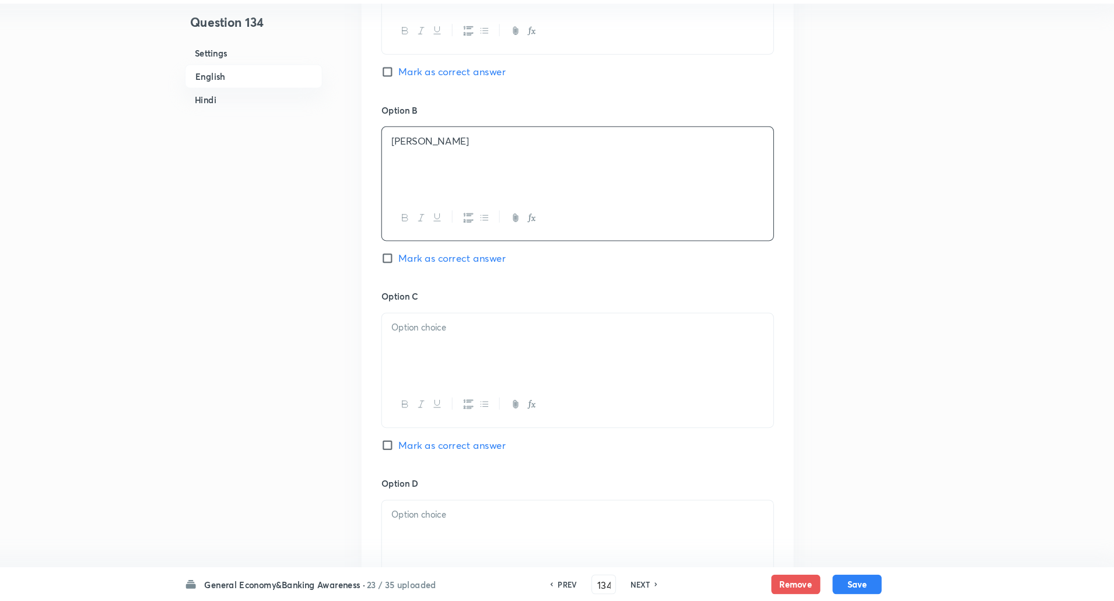
scroll to position [638, 0]
click at [436, 341] on p at bounding box center [599, 337] width 355 height 13
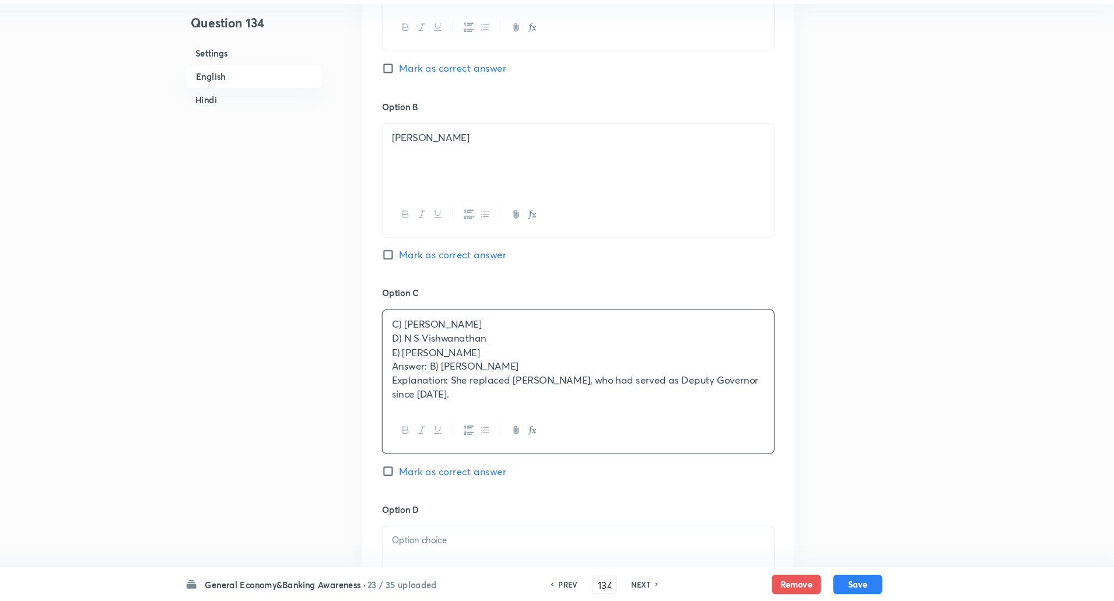
click at [417, 268] on input "Mark as correct answer" at bounding box center [420, 271] width 16 height 12
checkbox input "true"
click at [415, 348] on div "C) Shaktikanta Das D) N S Vishwanathan E) Urjit Patel Answer: B) Michael Patra …" at bounding box center [599, 370] width 372 height 93
drag, startPoint x: 415, startPoint y: 348, endPoint x: 555, endPoint y: 418, distance: 156.5
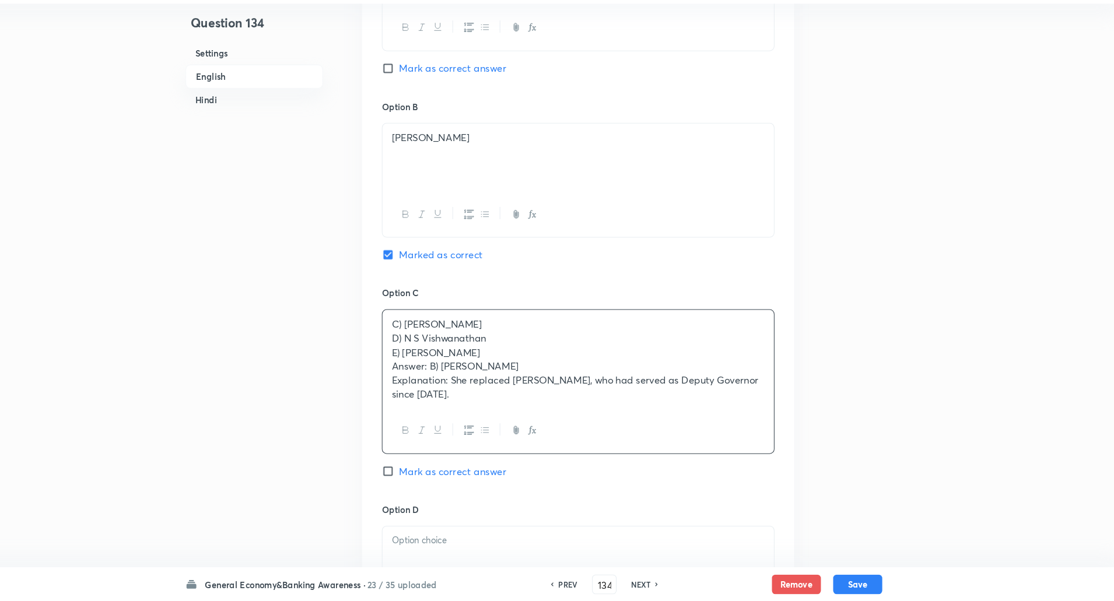
click at [555, 418] on div "C) Shaktikanta Das D) N S Vishwanathan E) Urjit Patel Answer: B) Michael Patra …" at bounding box center [598, 392] width 373 height 138
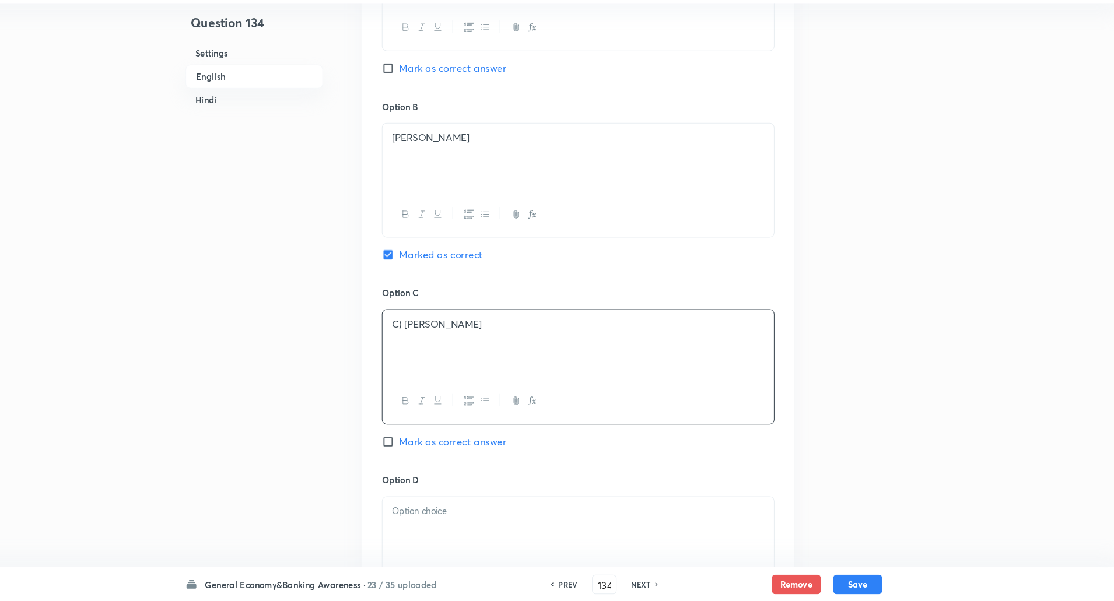
click at [434, 339] on p "C) Shaktikanta Das" at bounding box center [599, 337] width 355 height 13
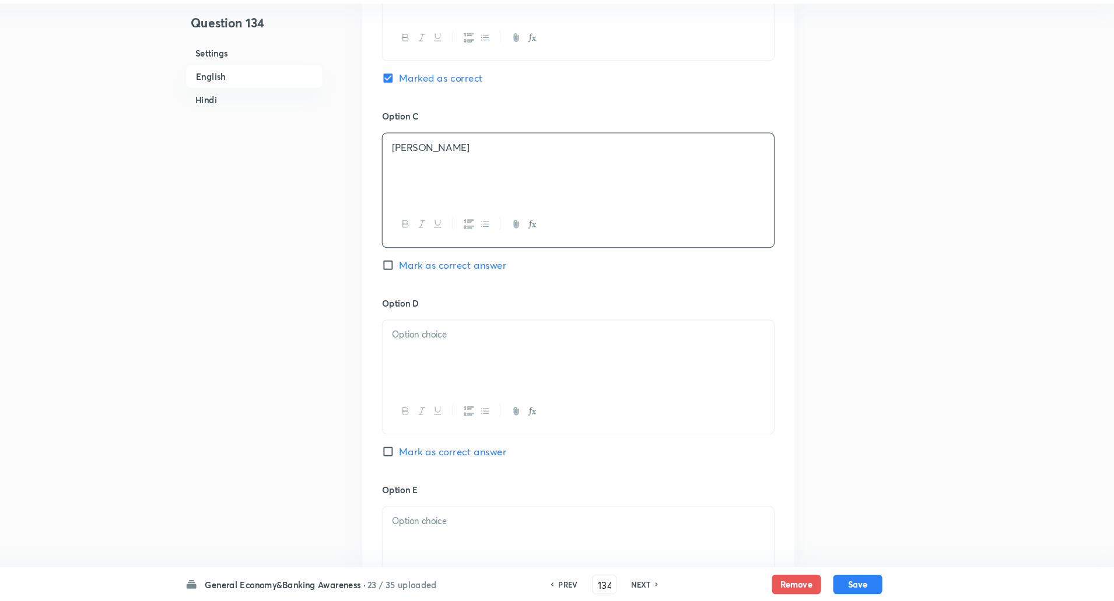
scroll to position [807, 0]
click at [434, 340] on p at bounding box center [599, 346] width 355 height 13
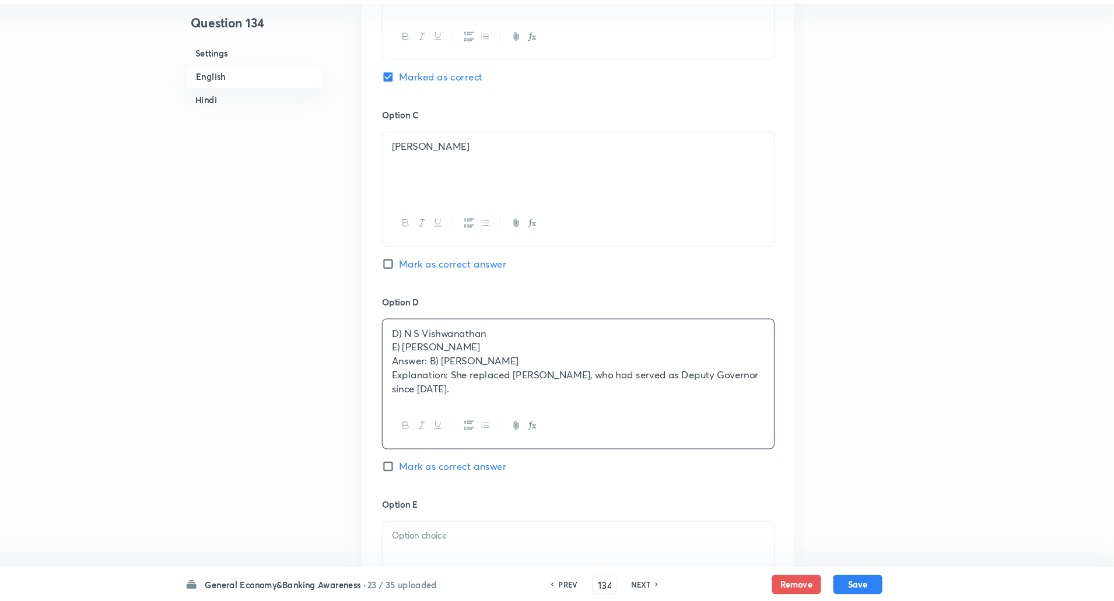
click at [421, 356] on div "D) N S Vishwanathan E) Urjit Patel Answer: B) Michael Patra Explanation: She re…" at bounding box center [599, 373] width 372 height 81
drag, startPoint x: 421, startPoint y: 356, endPoint x: 552, endPoint y: 413, distance: 143.5
click at [552, 413] on div "D) N S Vishwanathan E) Urjit Patel Answer: B) Michael Patra Explanation: She re…" at bounding box center [598, 394] width 373 height 124
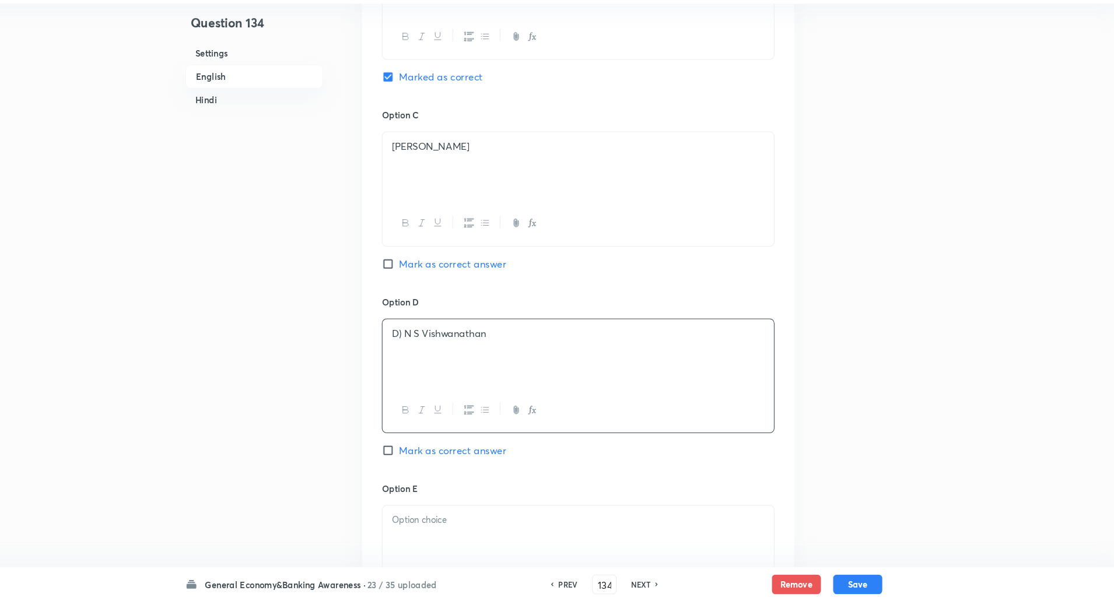
click at [433, 349] on p "D) N S Vishwanathan" at bounding box center [599, 346] width 355 height 13
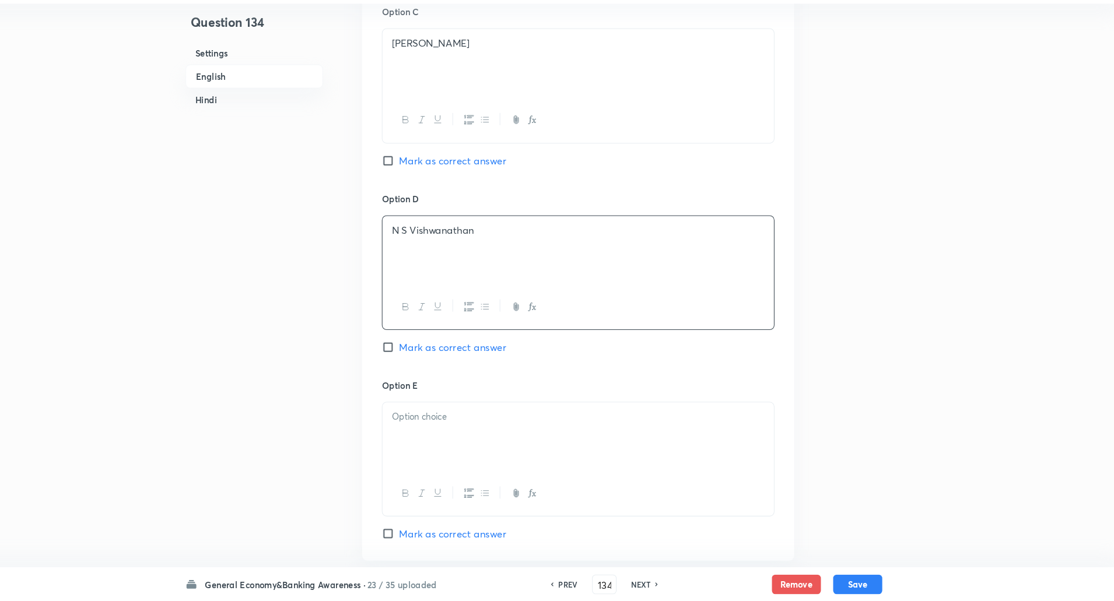
scroll to position [971, 0]
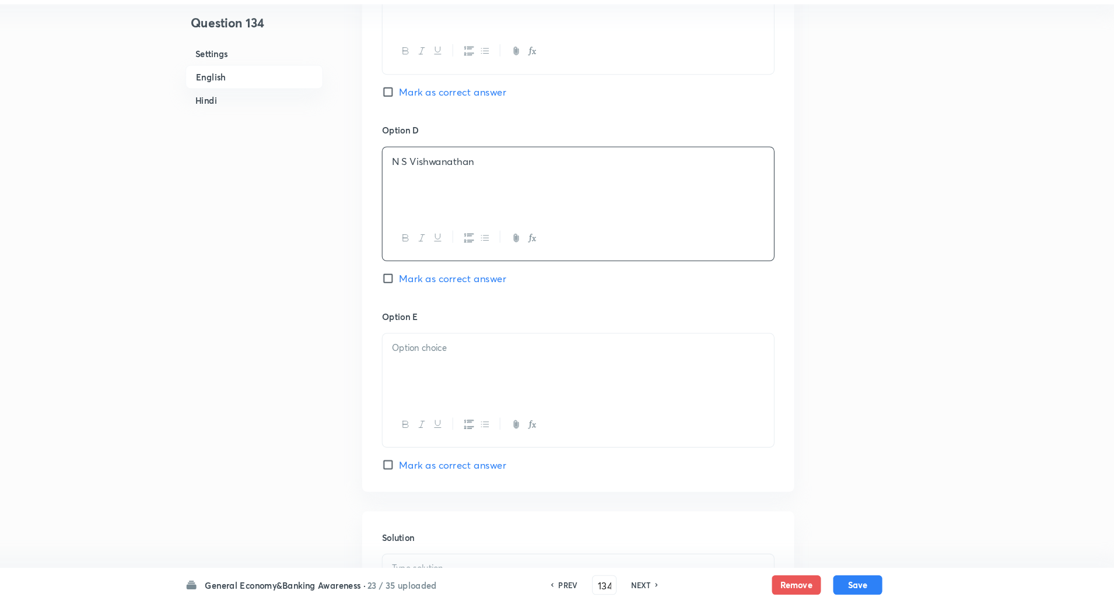
click at [433, 358] on p at bounding box center [599, 359] width 355 height 13
click at [422, 366] on p "Answer: B) Michael Patra" at bounding box center [599, 372] width 355 height 13
drag, startPoint x: 422, startPoint y: 366, endPoint x: 575, endPoint y: 407, distance: 157.5
drag, startPoint x: 575, startPoint y: 407, endPoint x: 421, endPoint y: 370, distance: 157.6
click at [422, 370] on p "Answer: B) Michael Patra" at bounding box center [599, 372] width 355 height 13
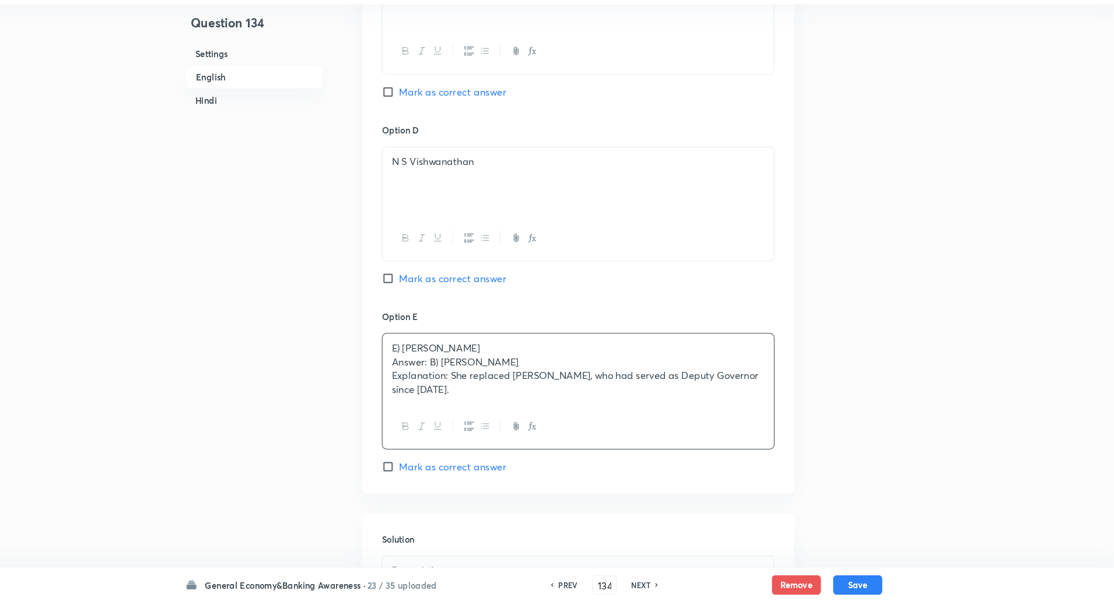
click at [422, 370] on p "Answer: B) Michael Patra" at bounding box center [599, 372] width 355 height 13
drag, startPoint x: 421, startPoint y: 370, endPoint x: 548, endPoint y: 405, distance: 131.2
click at [548, 405] on div "E) Urjit Patel Answer: B) Michael Patra Explanation: She replaced Michael Patra…" at bounding box center [599, 379] width 372 height 67
click at [433, 360] on p "E) Urjit Patel" at bounding box center [599, 359] width 355 height 13
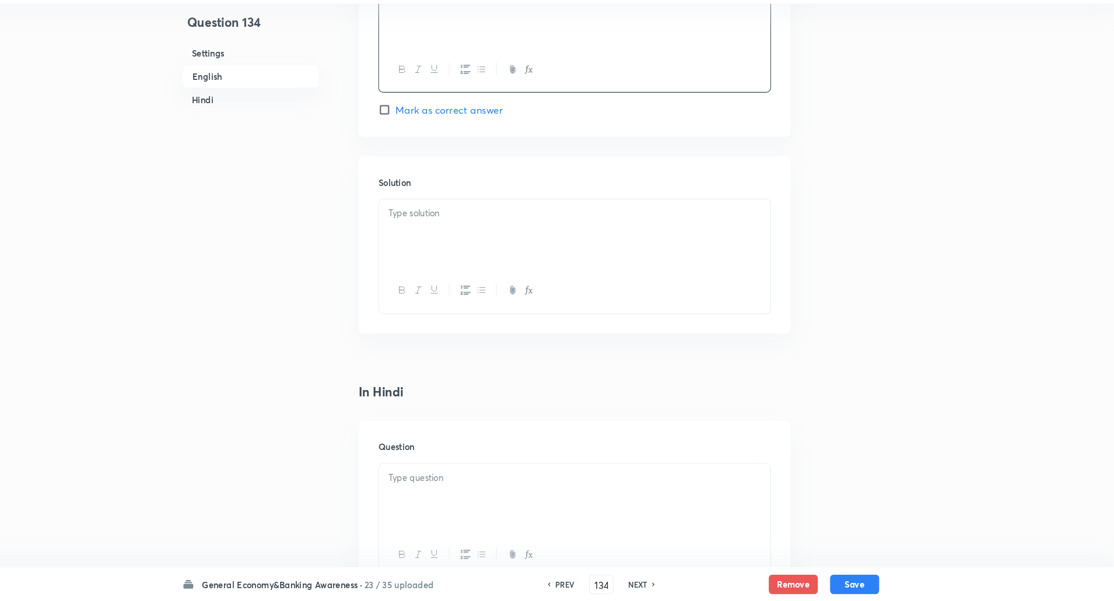
scroll to position [1309, 0]
click at [506, 230] on p at bounding box center [599, 231] width 355 height 13
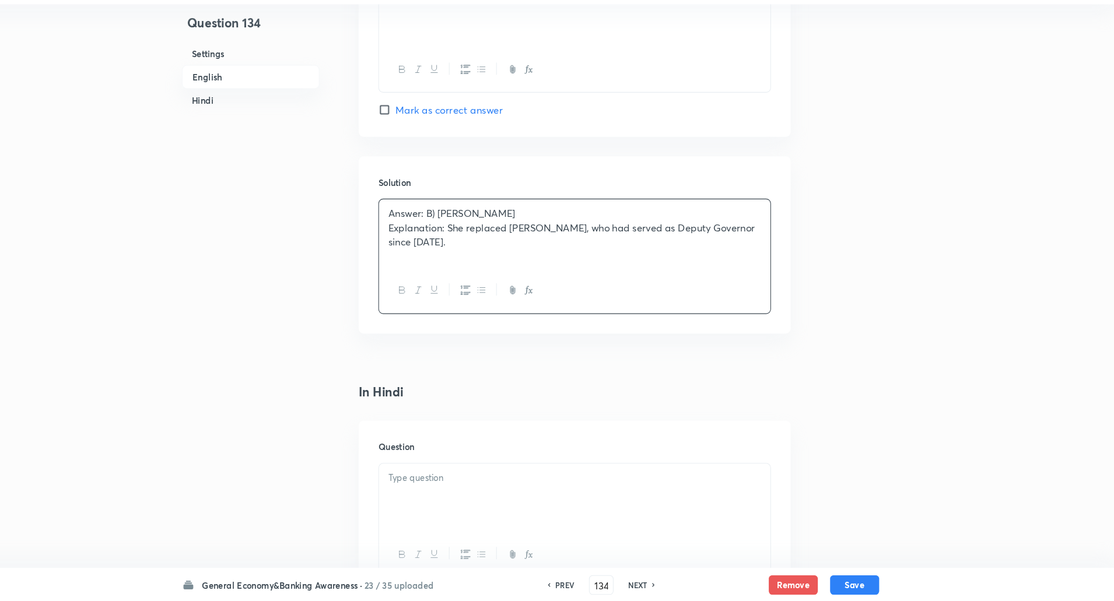
click at [419, 226] on div "Answer: B) Michael Patra Explanation: She replaced Michael Patra, who had serve…" at bounding box center [599, 250] width 372 height 65
drag, startPoint x: 419, startPoint y: 226, endPoint x: 477, endPoint y: 244, distance: 61.1
click at [477, 244] on div "Answer: B) Michael Patra Explanation: She replaced Michael Patra, who had serve…" at bounding box center [599, 250] width 372 height 65
click at [477, 244] on p "Explanation: She replaced Michael Patra, who had served as Deputy Governor sinc…" at bounding box center [599, 252] width 355 height 26
click at [420, 231] on div "Answer: B) Michael Patra Explanation: She replaced Michael Patra, who had serve…" at bounding box center [599, 250] width 372 height 65
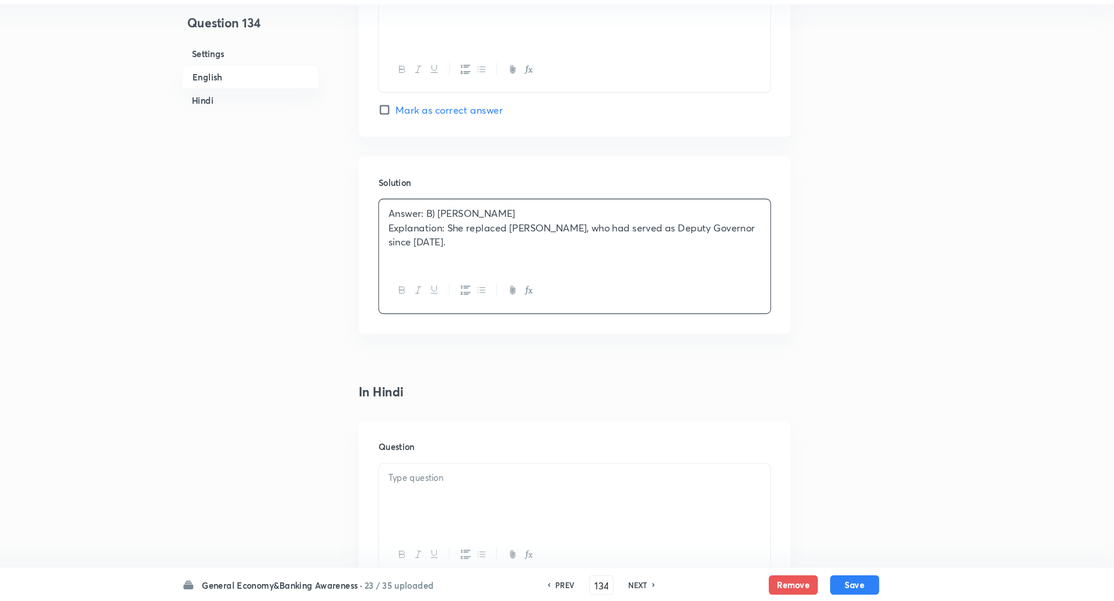
drag, startPoint x: 420, startPoint y: 231, endPoint x: 440, endPoint y: 252, distance: 28.9
drag, startPoint x: 440, startPoint y: 252, endPoint x: 421, endPoint y: 225, distance: 33.0
click at [421, 225] on div "Answer: B) Michael Patra Explanation: She replaced Michael Patra, who had serve…" at bounding box center [599, 250] width 372 height 65
drag, startPoint x: 421, startPoint y: 225, endPoint x: 479, endPoint y: 246, distance: 62.0
click at [479, 246] on div "Answer: B) Michael Patra Explanation: She replaced Michael Patra, who had serve…" at bounding box center [599, 250] width 372 height 65
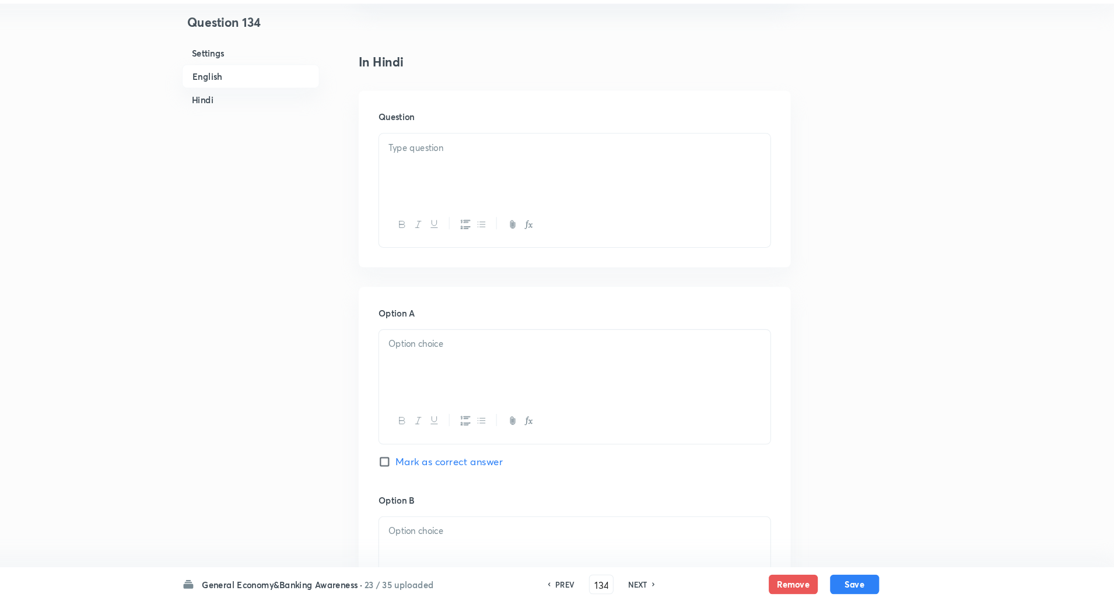
scroll to position [1627, 0]
click at [495, 169] on p at bounding box center [599, 165] width 355 height 13
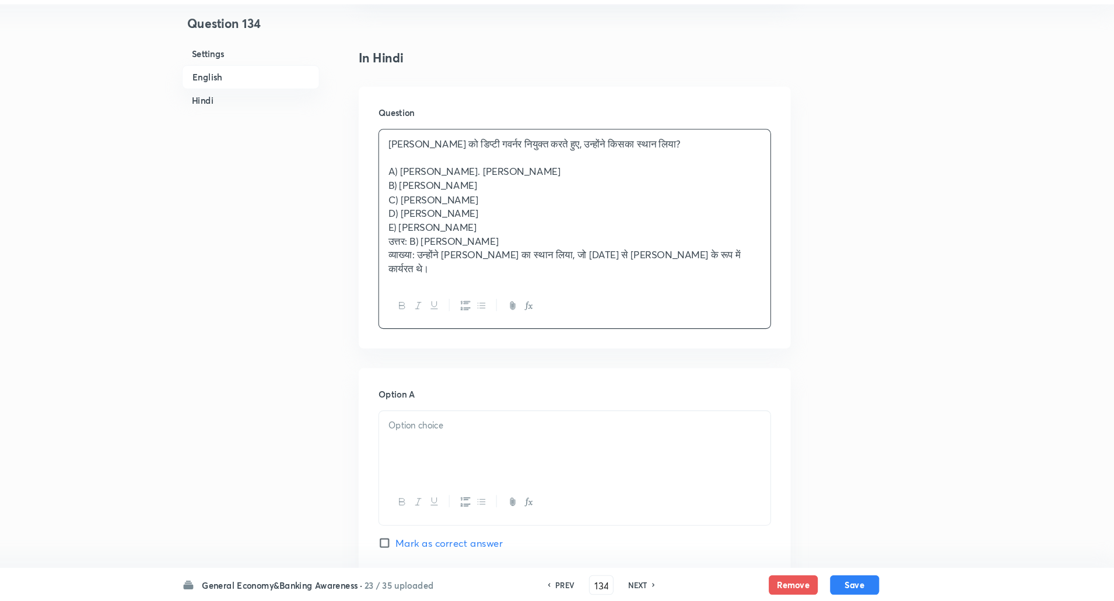
click at [422, 184] on p at bounding box center [599, 178] width 355 height 13
click at [422, 186] on p "A) टी. रबी शंकर" at bounding box center [599, 191] width 355 height 13
drag, startPoint x: 422, startPoint y: 186, endPoint x: 853, endPoint y: 278, distance: 441.5
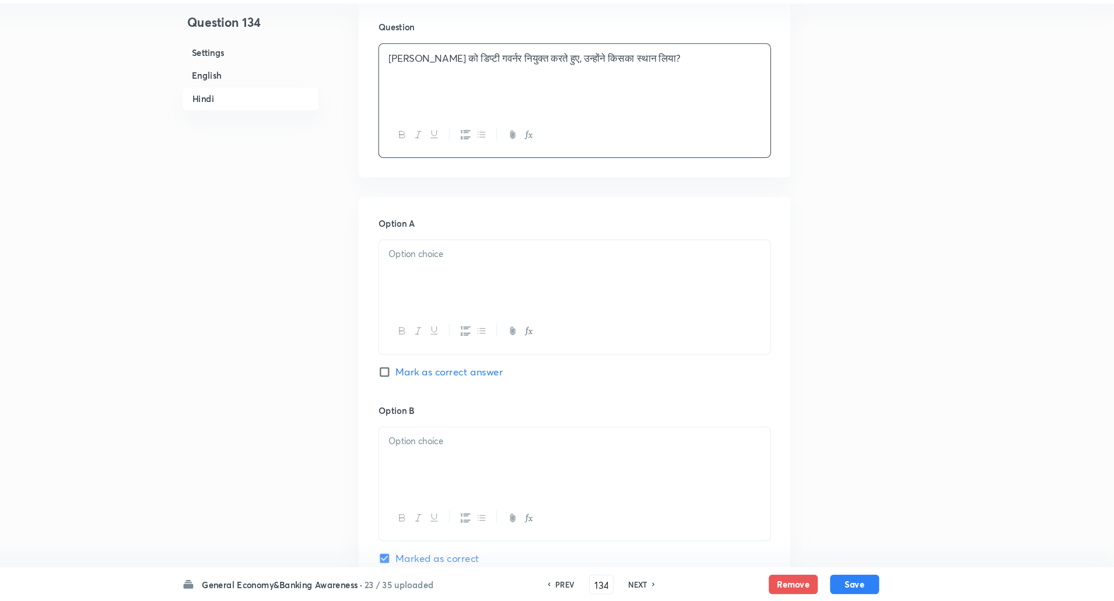
scroll to position [1735, 0]
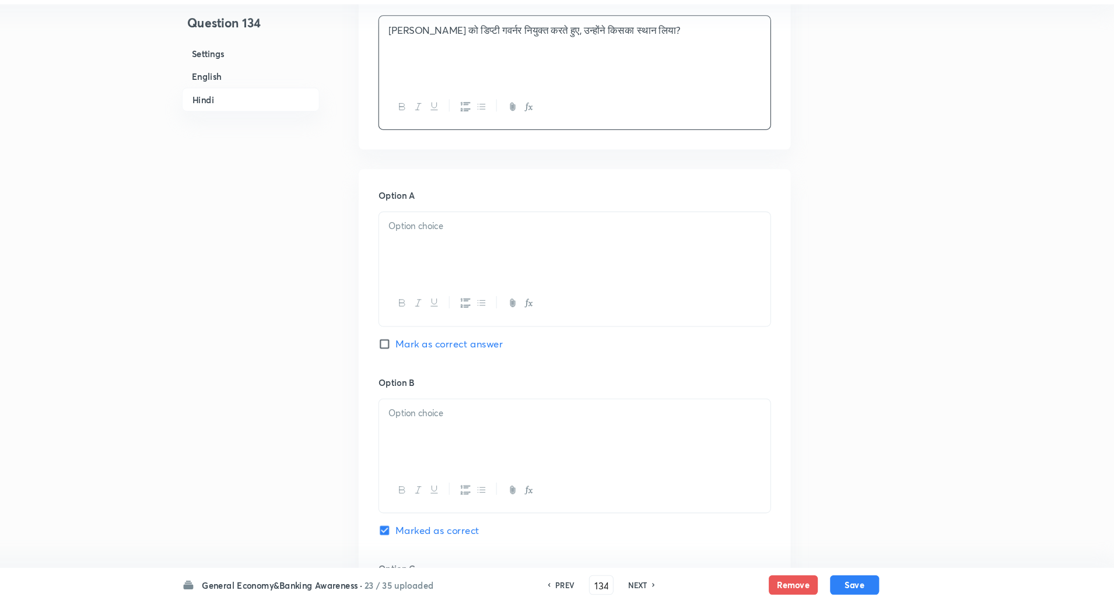
click at [755, 264] on div at bounding box center [599, 262] width 372 height 65
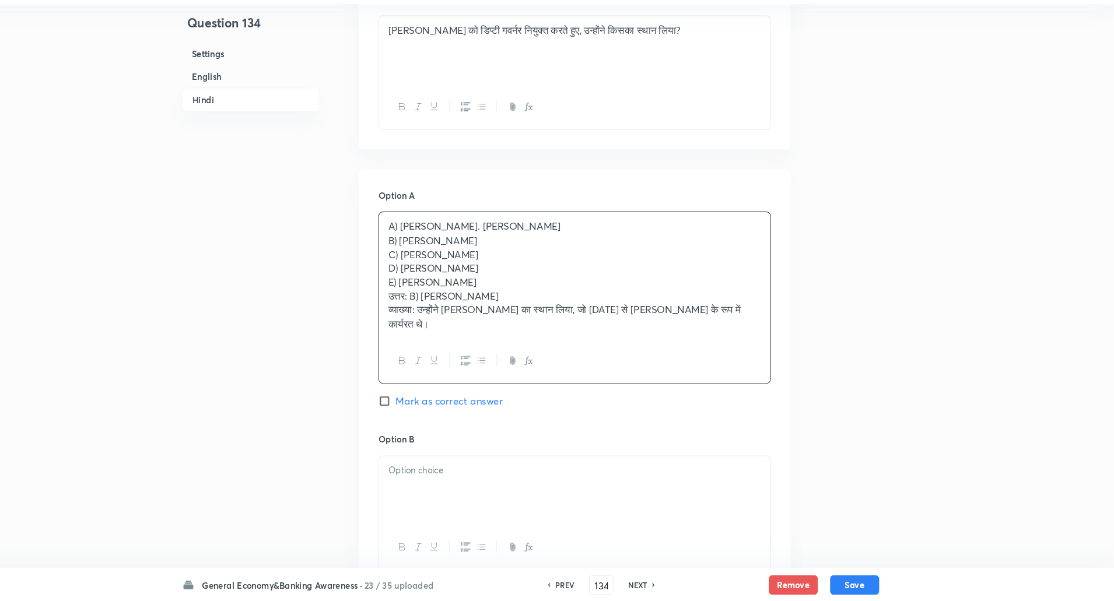
click at [415, 258] on div "A) टी. रबी शंकर B) माइकल पात्रा C) शक्तिकांत दास D) एन. एस. विश्वनाथन E) उर्जित…" at bounding box center [599, 290] width 372 height 120
drag, startPoint x: 415, startPoint y: 258, endPoint x: 970, endPoint y: 383, distance: 568.8
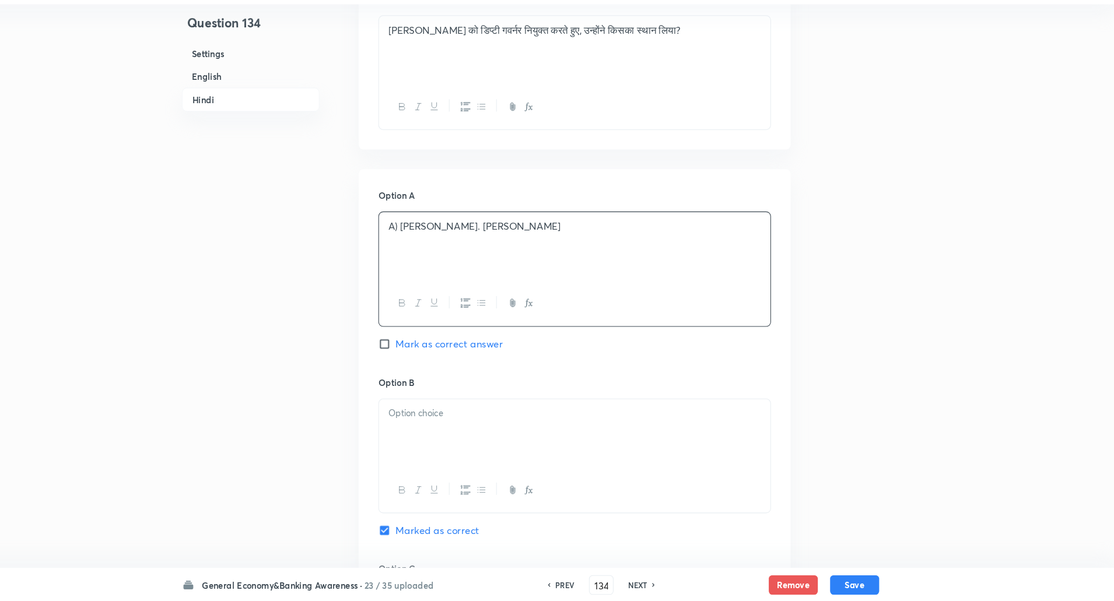
click at [432, 241] on p "A) टी. रबी शंकर" at bounding box center [599, 243] width 355 height 13
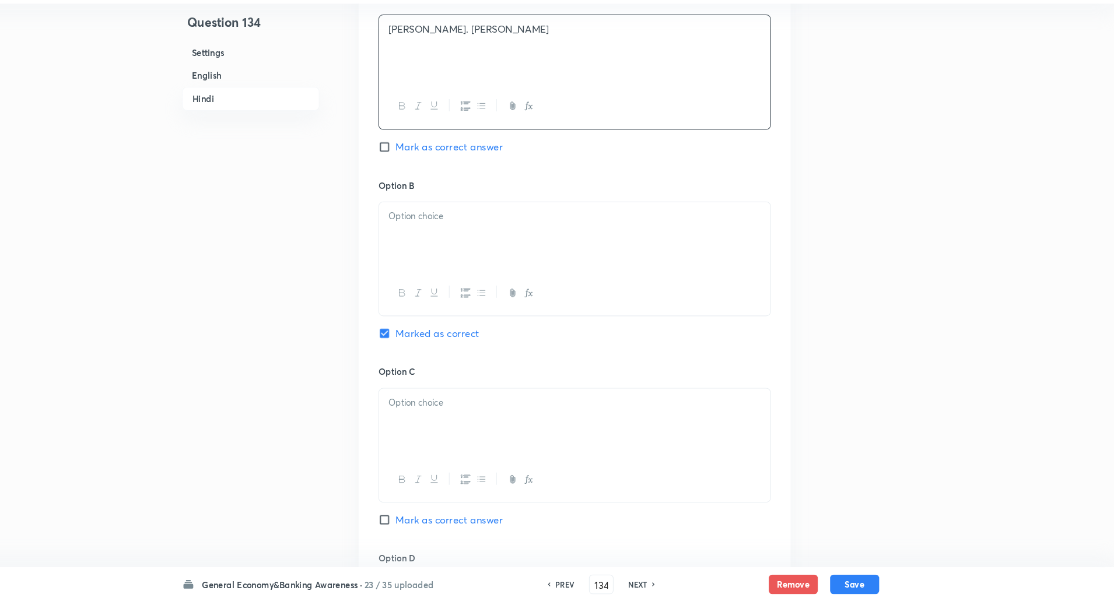
scroll to position [1950, 0]
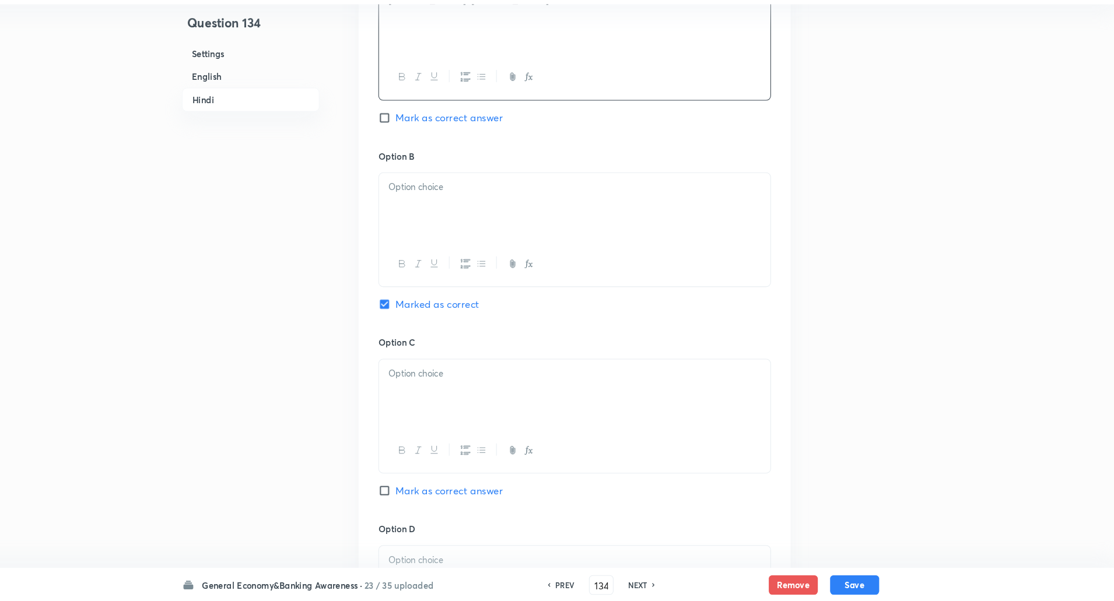
click at [439, 219] on div at bounding box center [599, 225] width 372 height 65
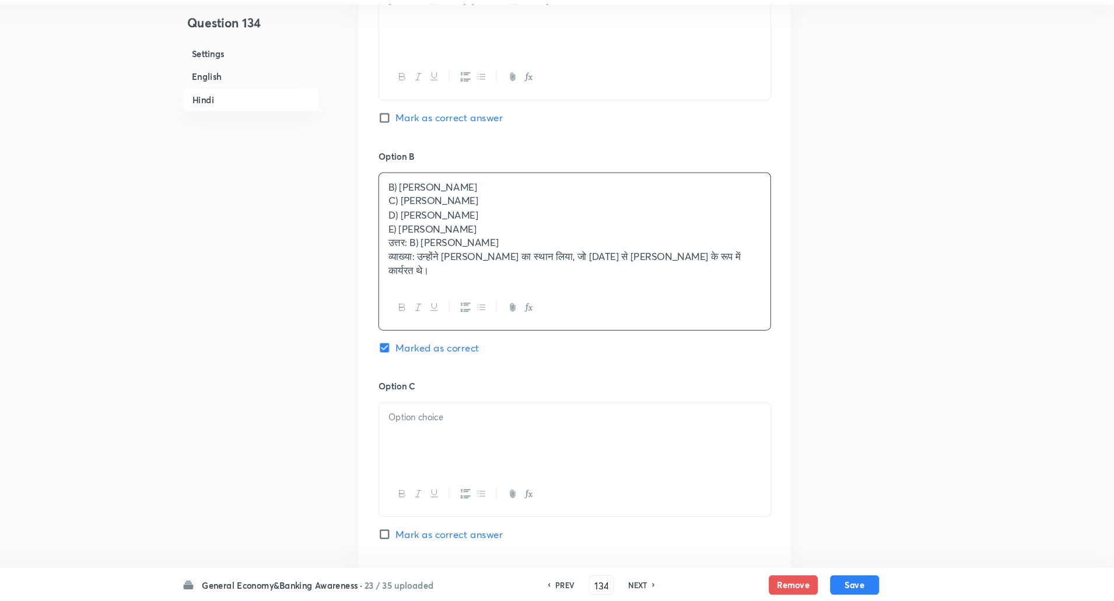
click at [415, 218] on div "B) माइकल पात्रा C) शक्तिकांत दास D) एन. एस. विश्वनाथन E) उर्जित पटेल उत्तर: B) …" at bounding box center [599, 246] width 372 height 107
drag, startPoint x: 415, startPoint y: 218, endPoint x: 550, endPoint y: 237, distance: 136.2
drag, startPoint x: 550, startPoint y: 237, endPoint x: 417, endPoint y: 214, distance: 135.0
click at [417, 214] on div "B) माइकल पात्रा C) शक्तिकांत दास D) एन. एस. विश्वनाथन E) उर्जित पटेल उत्तर: B) …" at bounding box center [599, 246] width 372 height 107
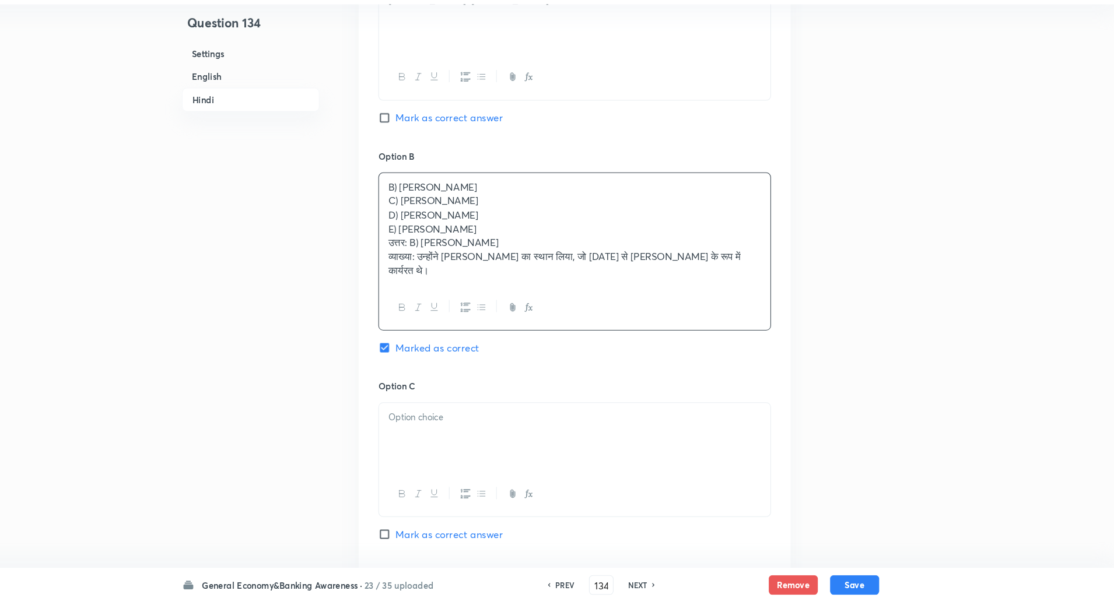
click at [418, 225] on div "B) माइकल पात्रा C) शक्तिकांत दास D) एन. एस. विश्वनाथन E) उर्जित पटेल उत्तर: B) …" at bounding box center [599, 246] width 372 height 107
drag, startPoint x: 418, startPoint y: 225, endPoint x: 469, endPoint y: 222, distance: 51.5
drag, startPoint x: 469, startPoint y: 222, endPoint x: 423, endPoint y: 219, distance: 46.2
click at [423, 219] on p "C) शक्तिकांत दास" at bounding box center [599, 219] width 355 height 13
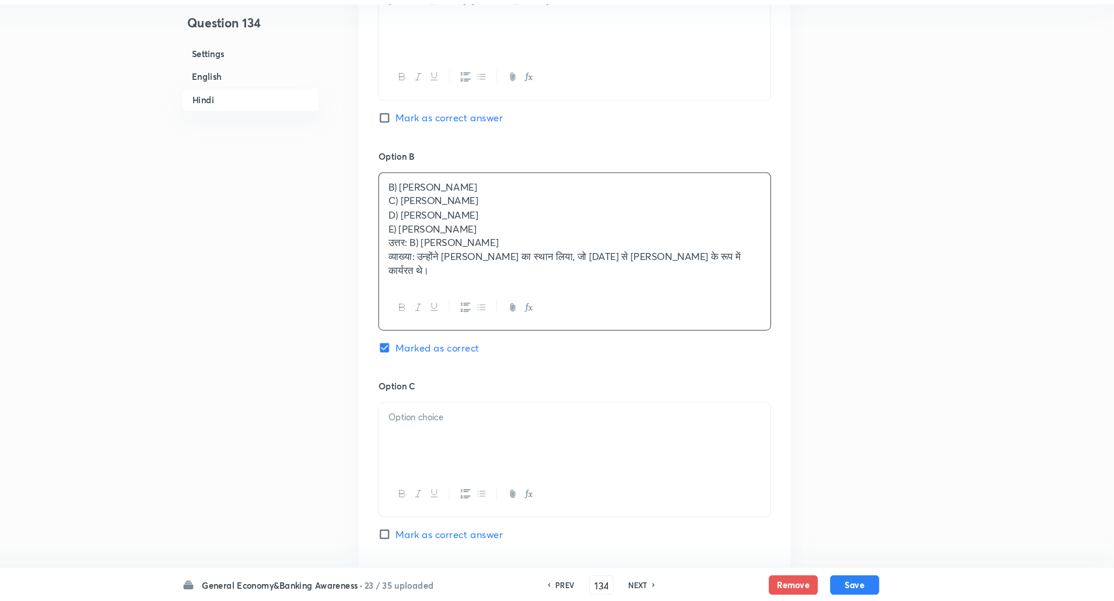
drag, startPoint x: 419, startPoint y: 218, endPoint x: 499, endPoint y: 233, distance: 81.3
click at [499, 233] on div "B) माइकल पात्रा C) शक्तिकांत दास D) एन. एस. विश्वनाथन E) उर्जित पटेल उत्तर: B) …" at bounding box center [599, 246] width 372 height 107
click at [419, 215] on div "B) माइकल पात्रा C) शक्तिकांत दास D) एन. एस. विश्वनाथन E) उर्जित पटेल उत्तर: B) …" at bounding box center [599, 246] width 372 height 107
drag, startPoint x: 419, startPoint y: 215, endPoint x: 827, endPoint y: 298, distance: 415.5
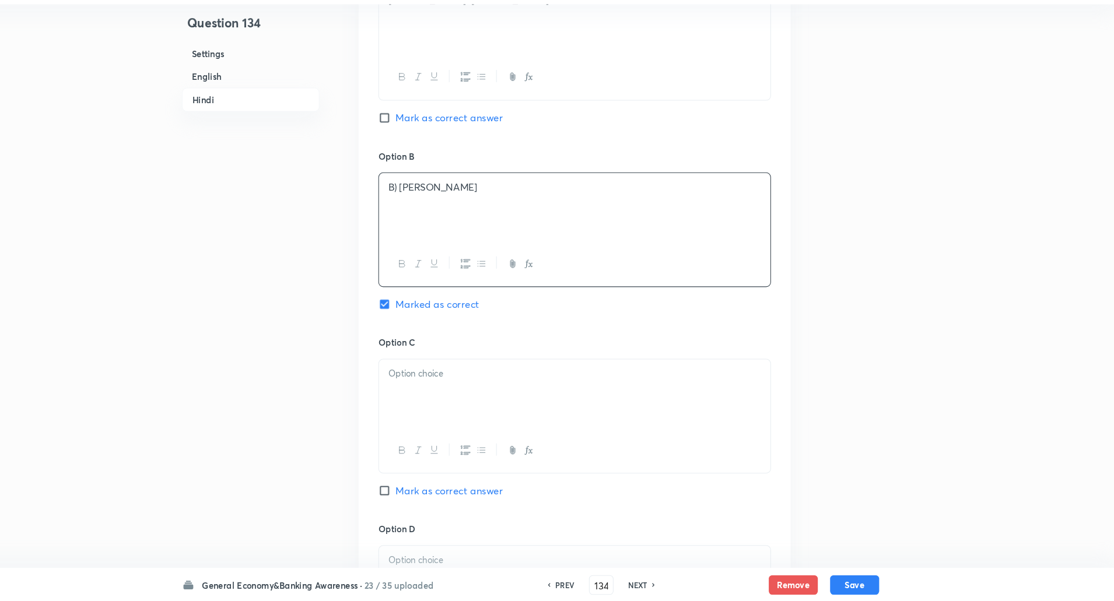
click at [429, 208] on p "B) माइकल पात्रा" at bounding box center [599, 206] width 355 height 13
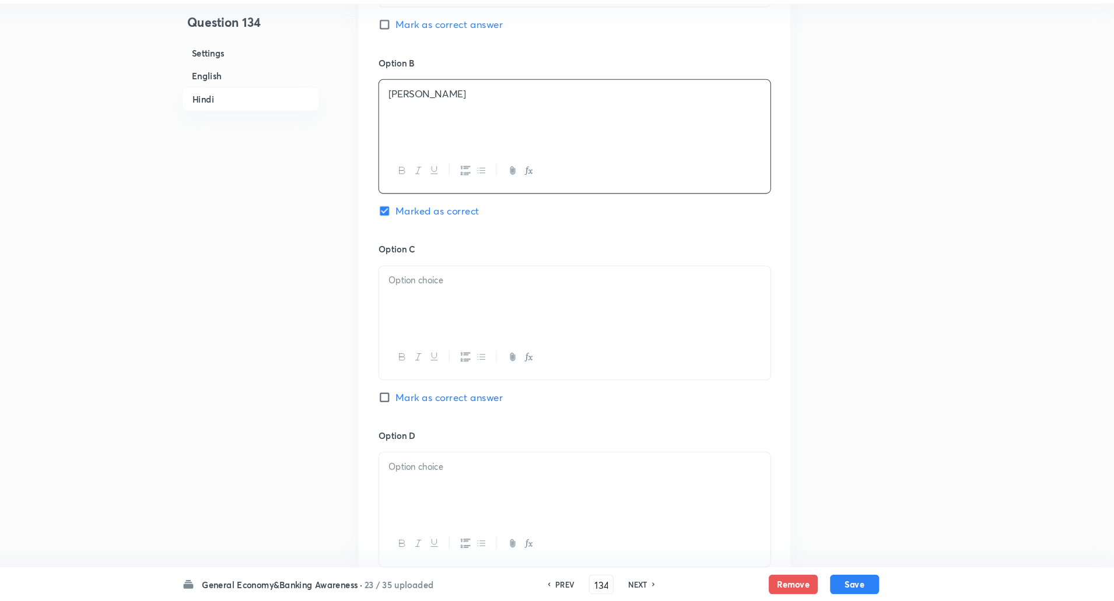
scroll to position [2044, 0]
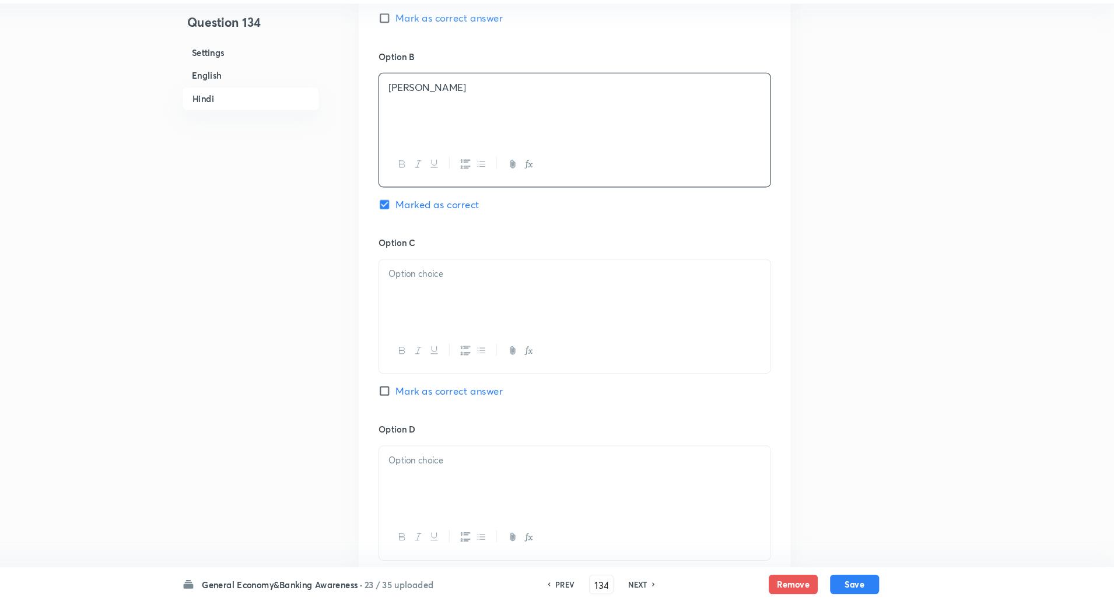
click at [444, 288] on p at bounding box center [599, 290] width 355 height 13
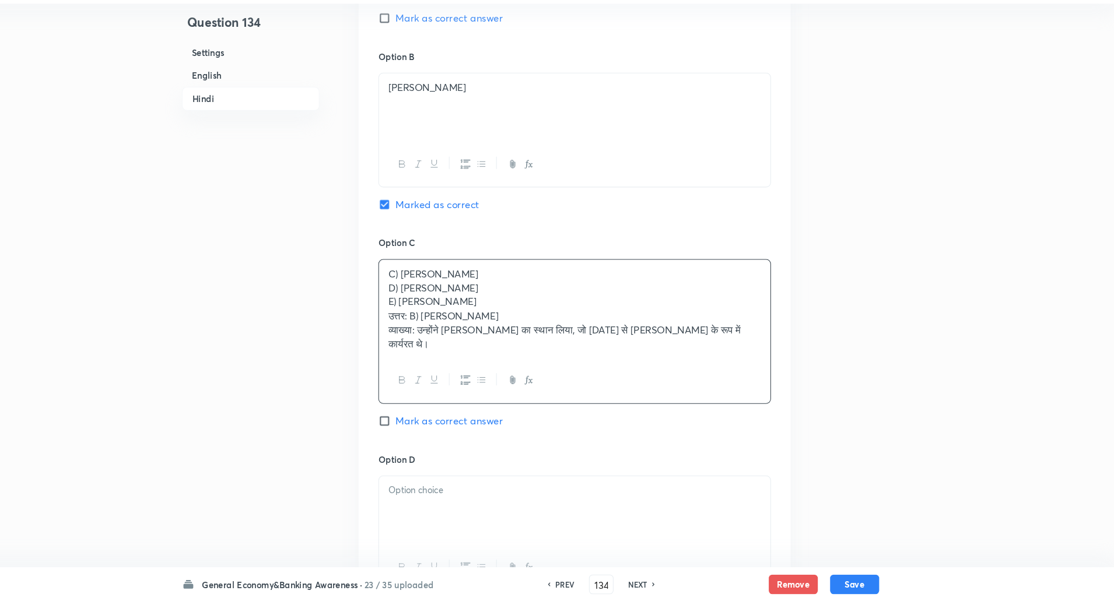
click at [421, 302] on div "C) शक्तिकांत दास D) एन. एस. विश्वनाथन E) उर्जित पटेल उत्तर: B) माइकल पात्रा व्य…" at bounding box center [599, 323] width 372 height 93
drag, startPoint x: 421, startPoint y: 302, endPoint x: 615, endPoint y: 365, distance: 205.0
drag, startPoint x: 615, startPoint y: 365, endPoint x: 416, endPoint y: 300, distance: 209.8
click at [416, 300] on div "C) शक्तिकांत दास D) एन. एस. विश्वनाथन E) उर्जित पटेल उत्तर: B) माइकल पात्रा व्य…" at bounding box center [599, 323] width 372 height 93
drag, startPoint x: 416, startPoint y: 300, endPoint x: 789, endPoint y: 352, distance: 376.9
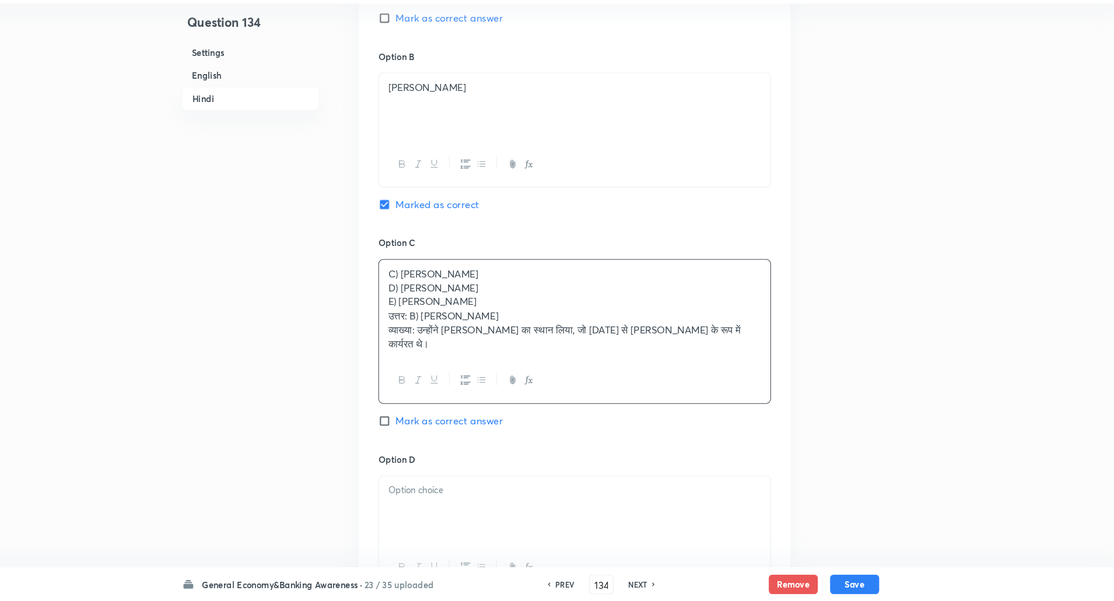
click at [789, 352] on div "Option A टी. रबी शंकर Mark as correct answer Option B माइकल पात्रा Marked as co…" at bounding box center [599, 345] width 411 height 930
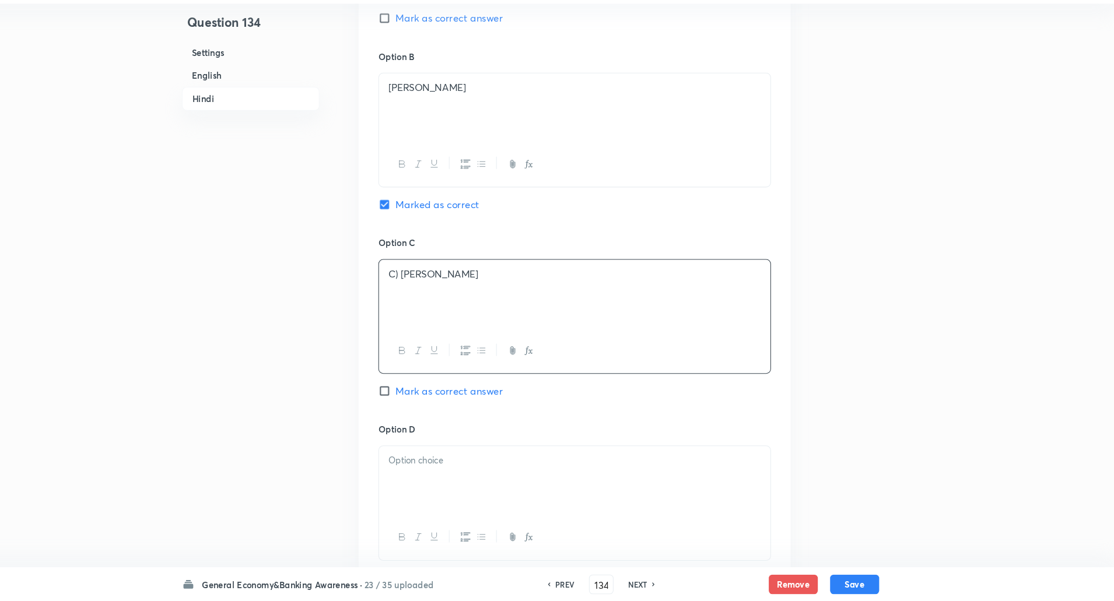
click at [435, 293] on p "C) शक्तिकांत दास" at bounding box center [599, 290] width 355 height 13
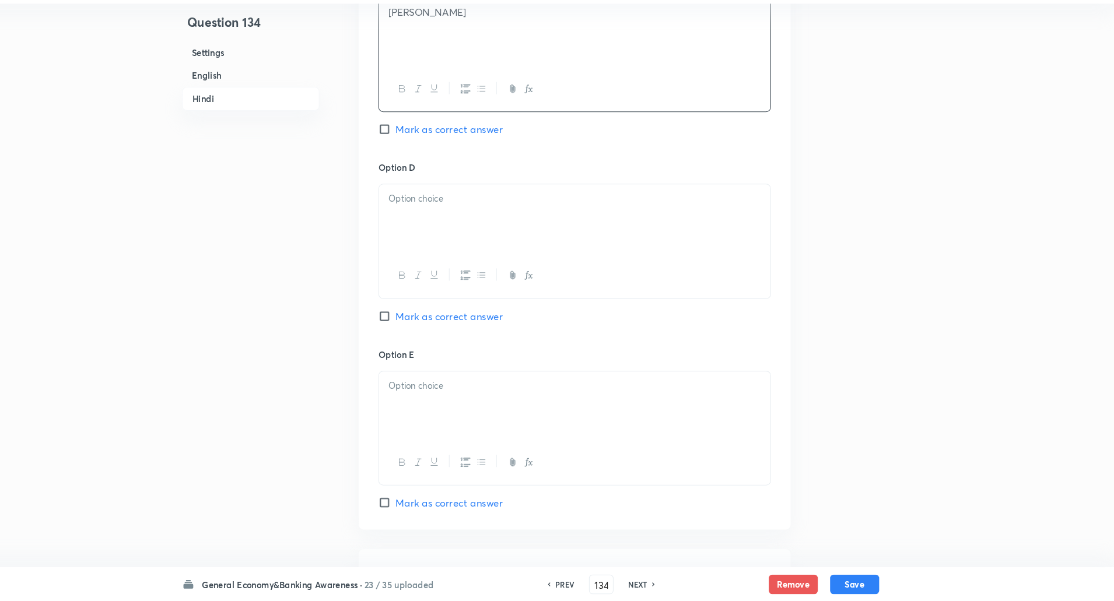
scroll to position [2299, 0]
click at [473, 212] on p at bounding box center [599, 212] width 355 height 13
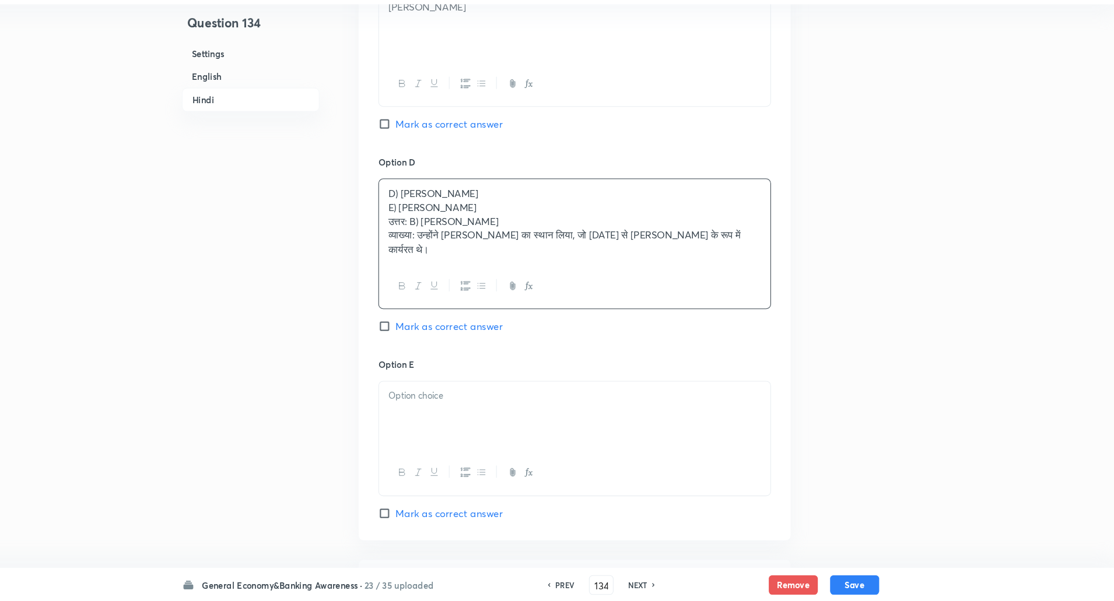
drag, startPoint x: 420, startPoint y: 225, endPoint x: 820, endPoint y: 304, distance: 407.3
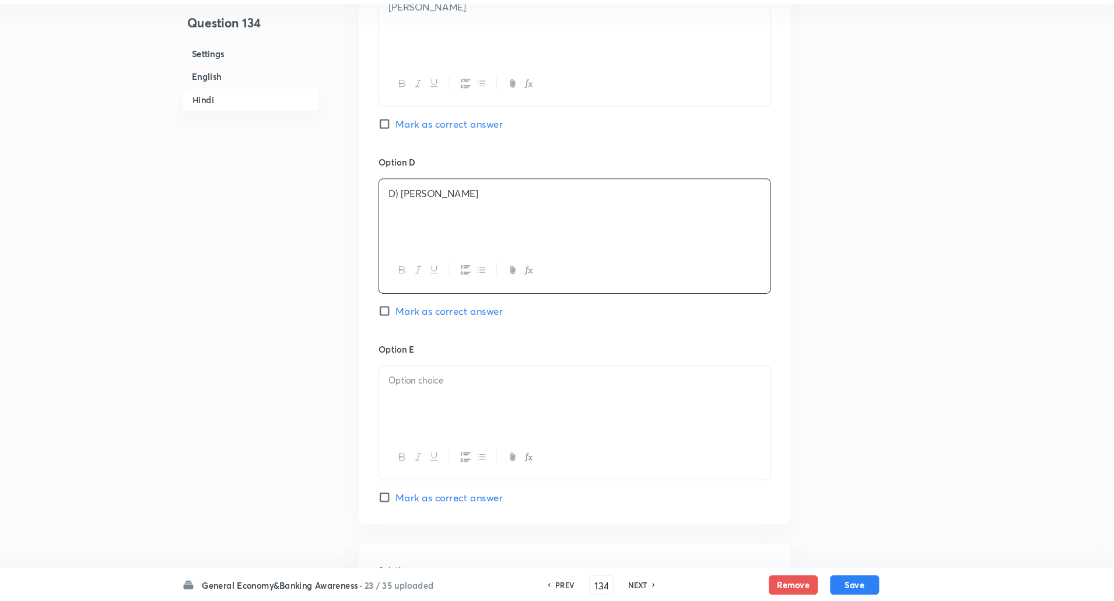
click at [432, 215] on p "D) एन. एस. विश्वनाथन" at bounding box center [599, 212] width 355 height 13
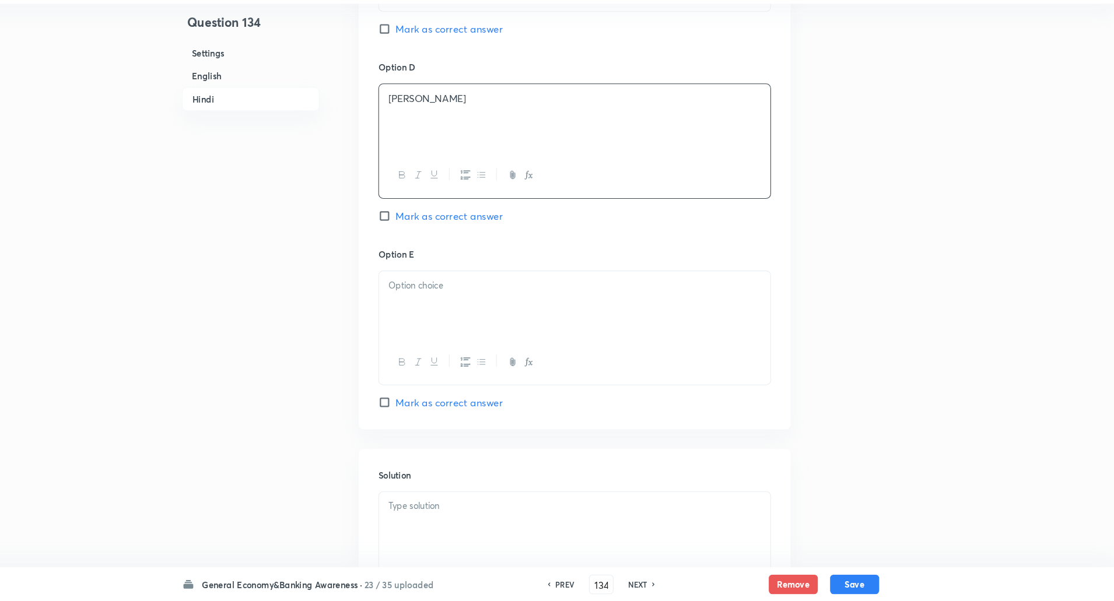
scroll to position [2427, 0]
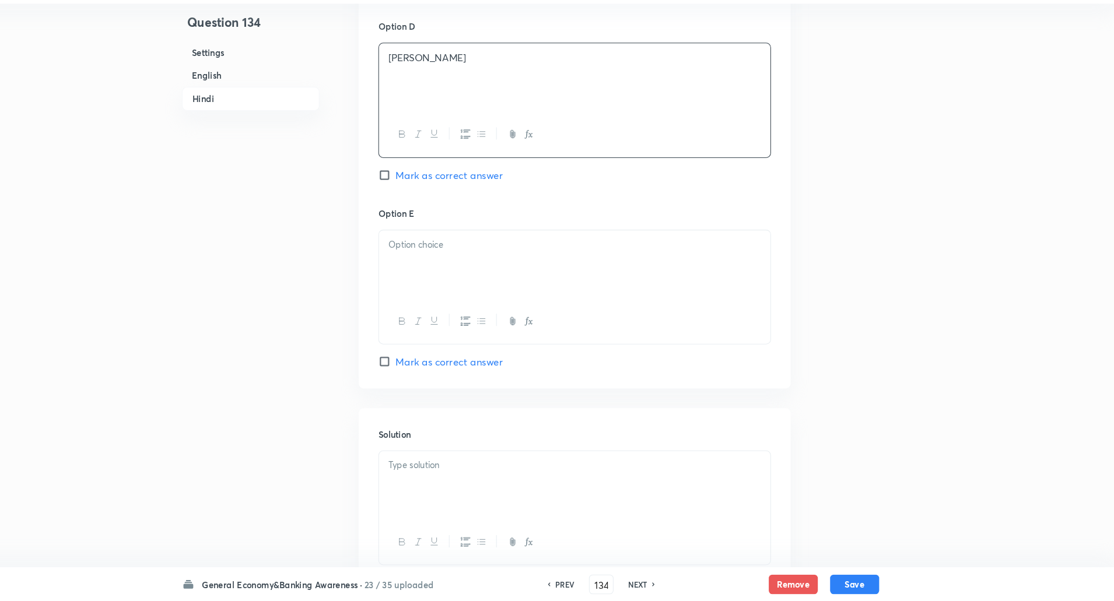
click at [439, 265] on p at bounding box center [599, 262] width 355 height 13
click at [422, 271] on p "उत्तर: B) माइकल पात्रा" at bounding box center [599, 274] width 355 height 13
drag, startPoint x: 422, startPoint y: 271, endPoint x: 806, endPoint y: 387, distance: 400.5
click at [435, 261] on p "E) उर्जित पटेल" at bounding box center [599, 262] width 355 height 13
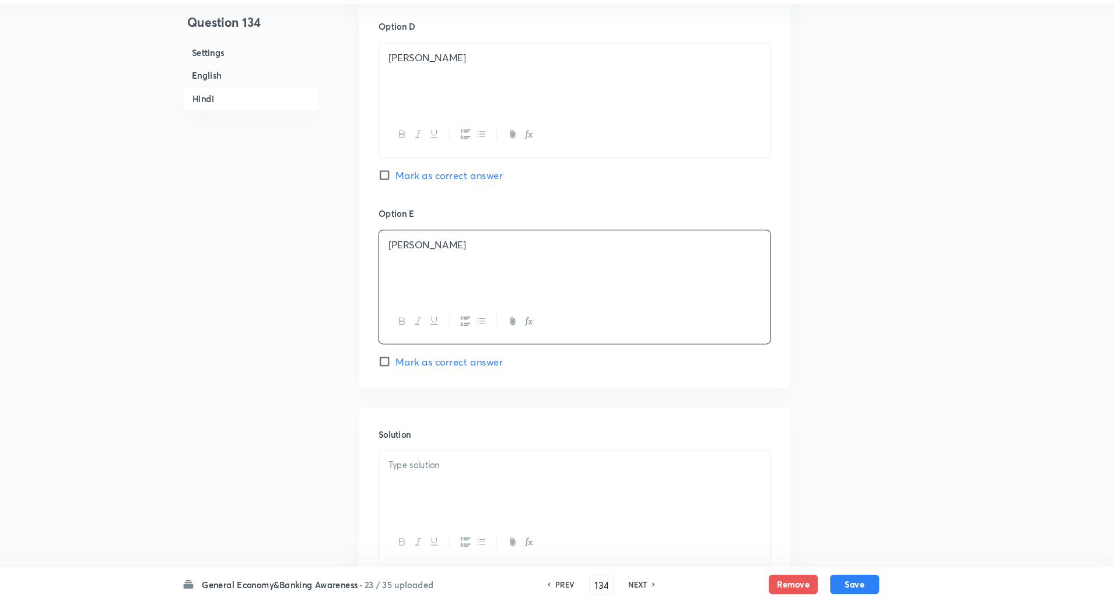
scroll to position [2514, 0]
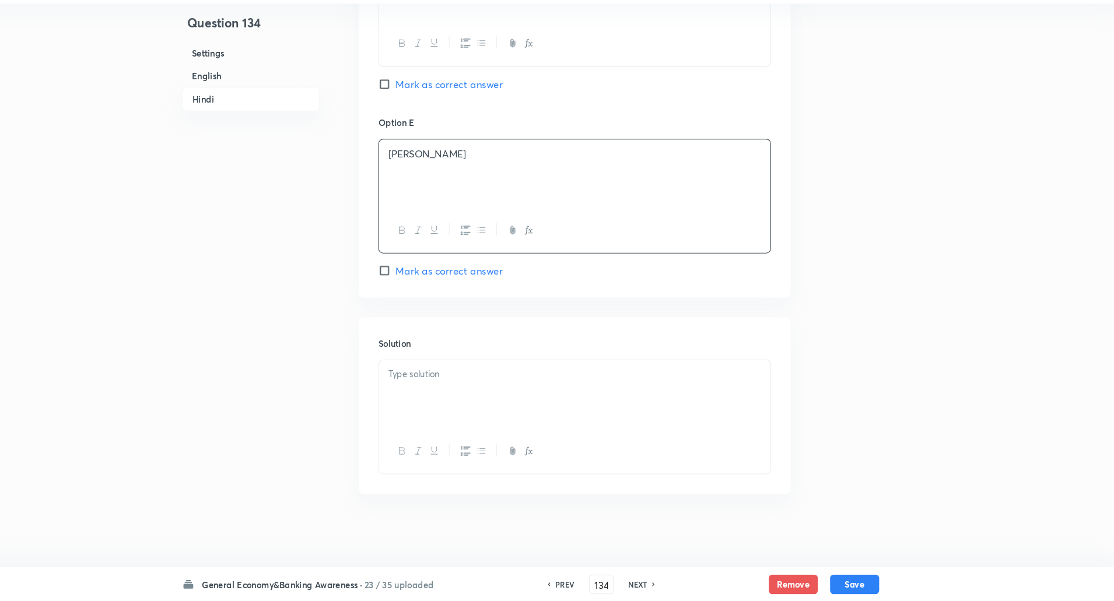
click at [433, 389] on p at bounding box center [599, 385] width 355 height 13
click at [422, 381] on p "उत्तर: B) माइकल पात्रा" at bounding box center [599, 385] width 355 height 13
drag, startPoint x: 422, startPoint y: 381, endPoint x: 450, endPoint y: 404, distance: 36.0
click at [450, 404] on div "उत्तर: B) माइकल पात्रा व्याख्या: उन्होंने माइकल पात्रा का स्थान लिया, जो जनवरी …" at bounding box center [599, 404] width 372 height 65
click at [862, 580] on button "Save" at bounding box center [865, 584] width 47 height 19
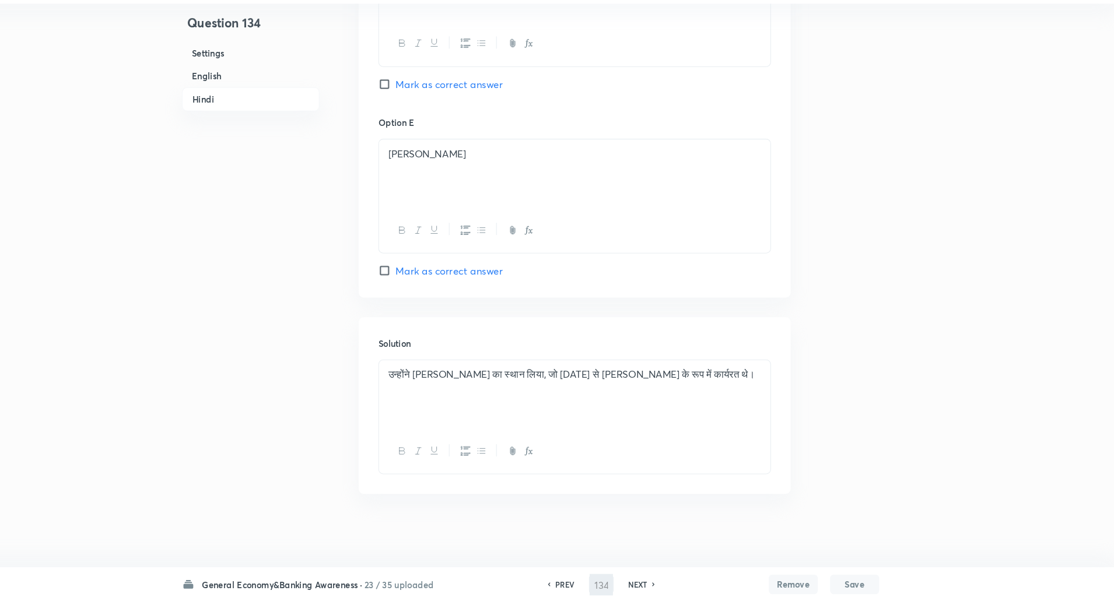
type input "135"
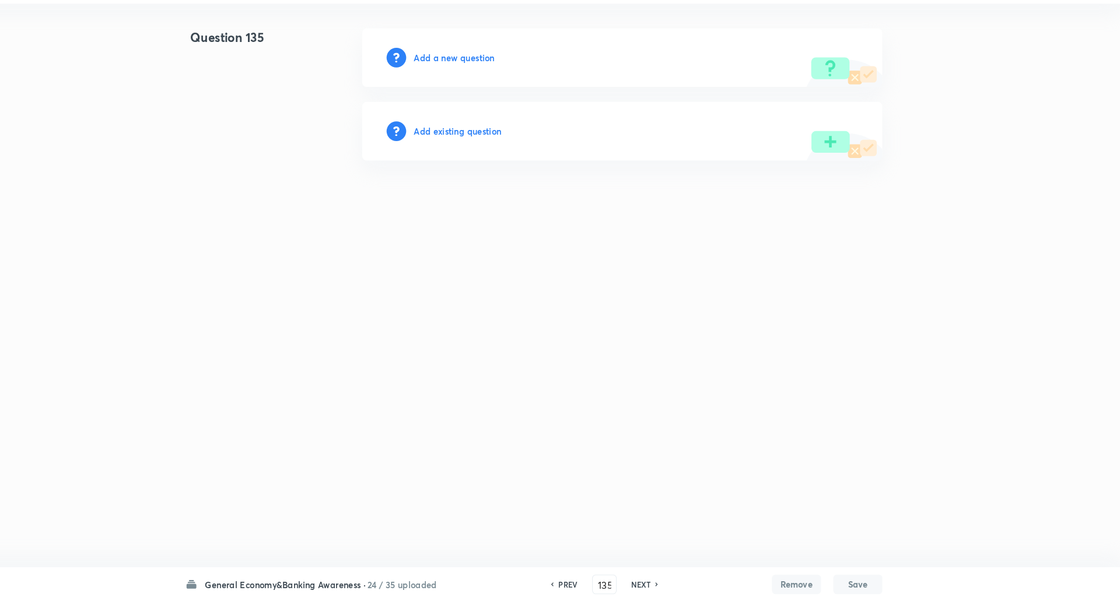
click at [483, 88] on h6 "Add a new question" at bounding box center [484, 84] width 77 height 12
click at [483, 88] on h6 "Choose a question type" at bounding box center [491, 84] width 90 height 12
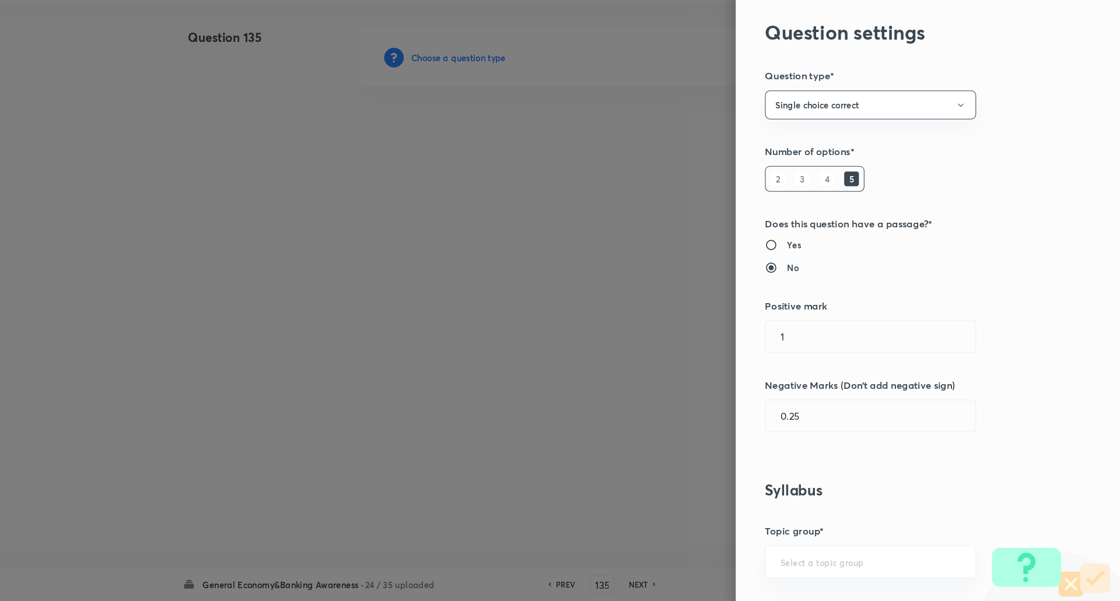
click at [485, 88] on div at bounding box center [560, 300] width 1120 height 601
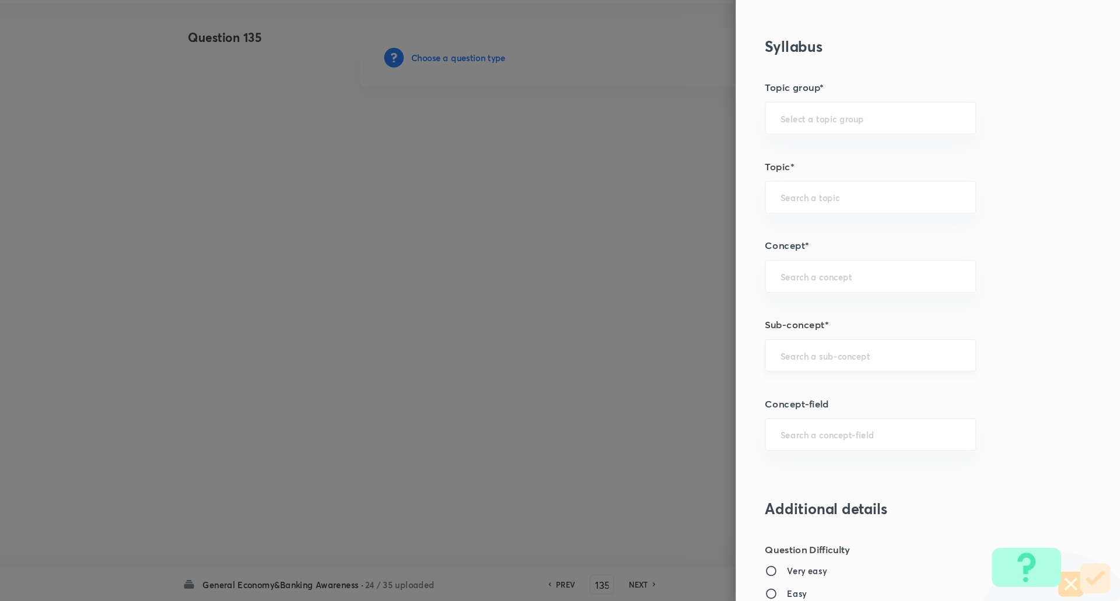
scroll to position [444, 0]
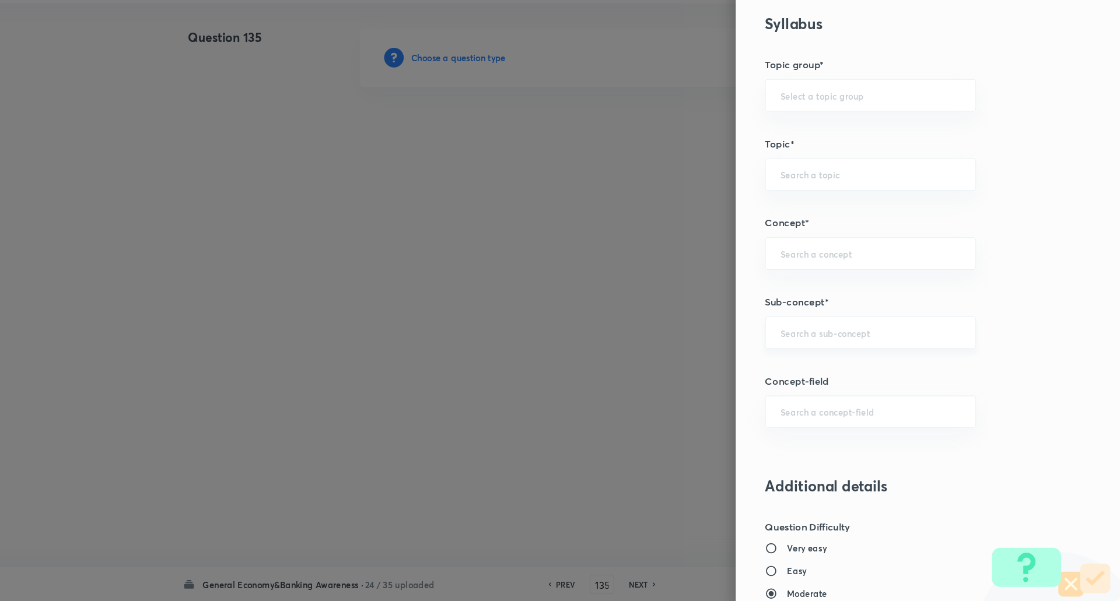
click at [811, 346] on input "text" at bounding box center [883, 345] width 172 height 11
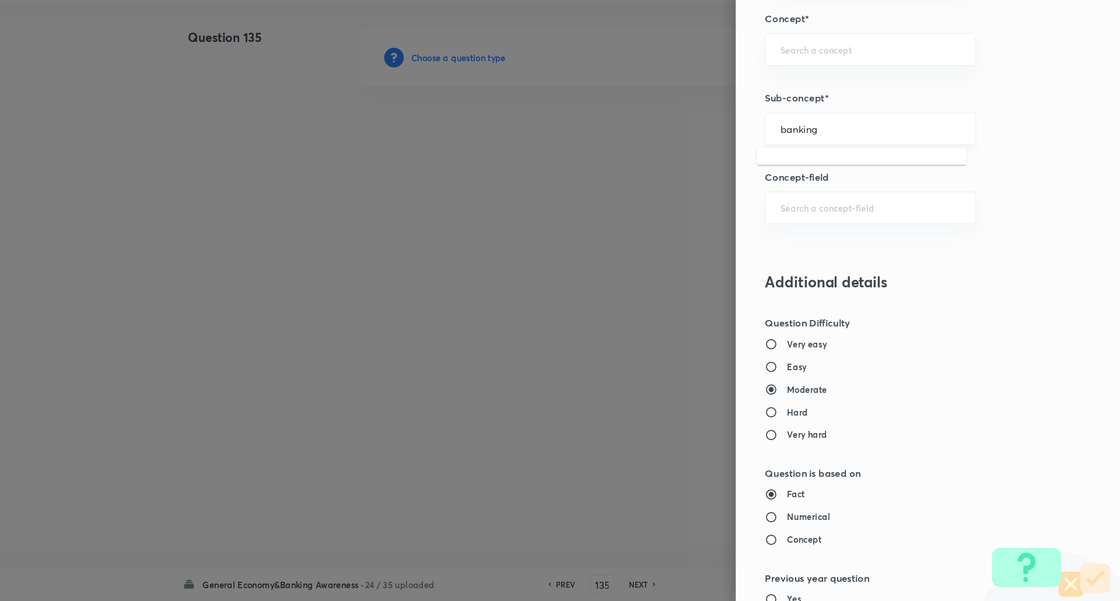
scroll to position [638, 0]
type input "banking"
click at [817, 289] on h3 "Additional details" at bounding box center [917, 297] width 271 height 17
click at [811, 142] on div "​" at bounding box center [882, 152] width 201 height 31
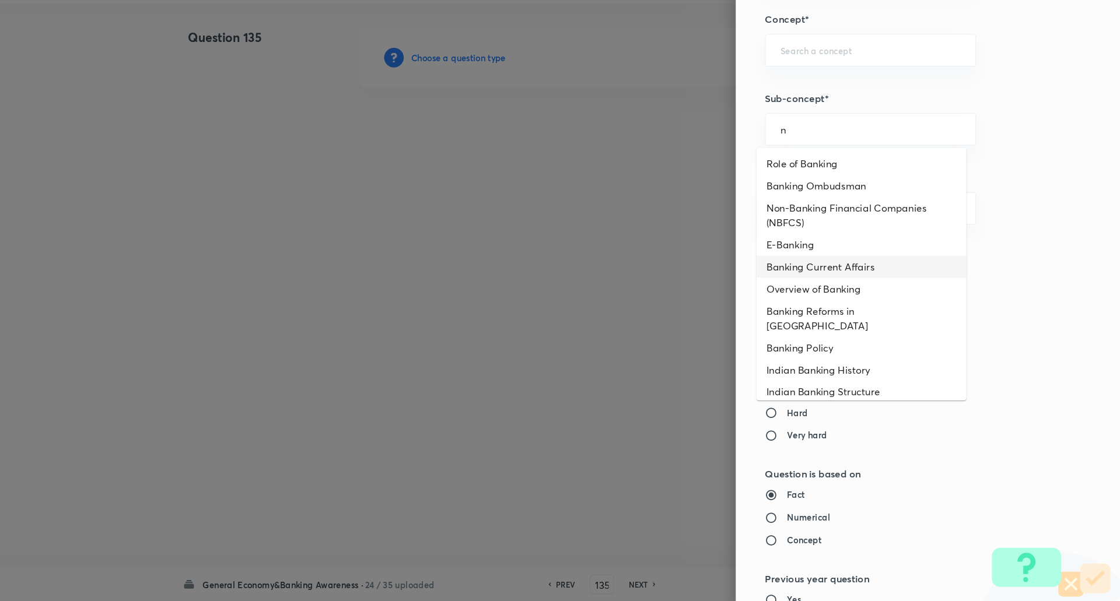
click at [831, 282] on li "Banking Current Affairs" at bounding box center [874, 282] width 200 height 21
type input "Banking Current Affairs"
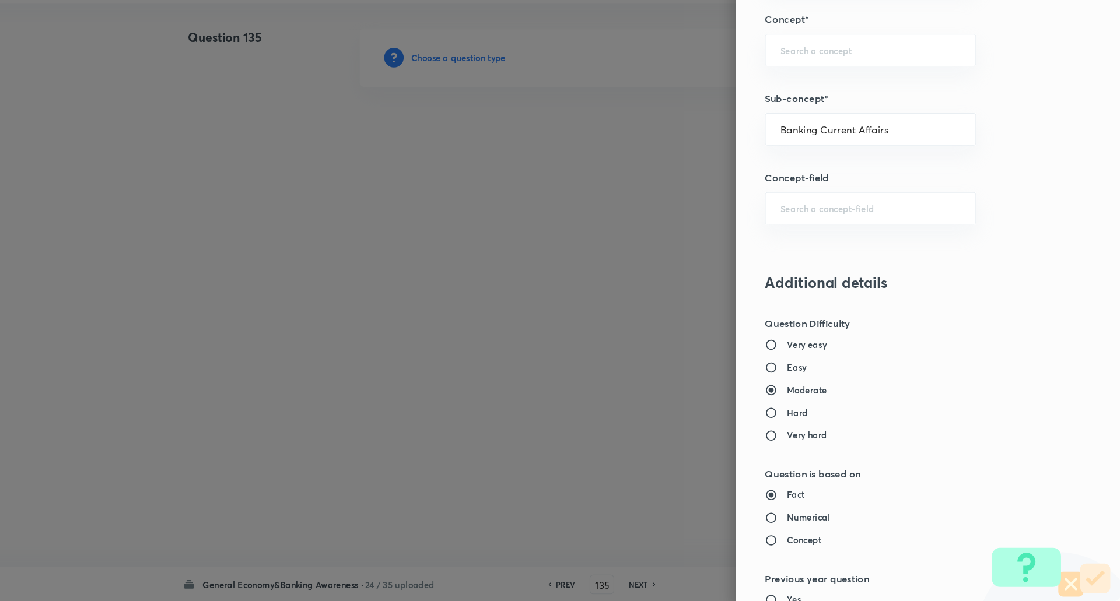
type input "Awareness"
type input "Current Affairs"
type input "Banking Current Affairs"
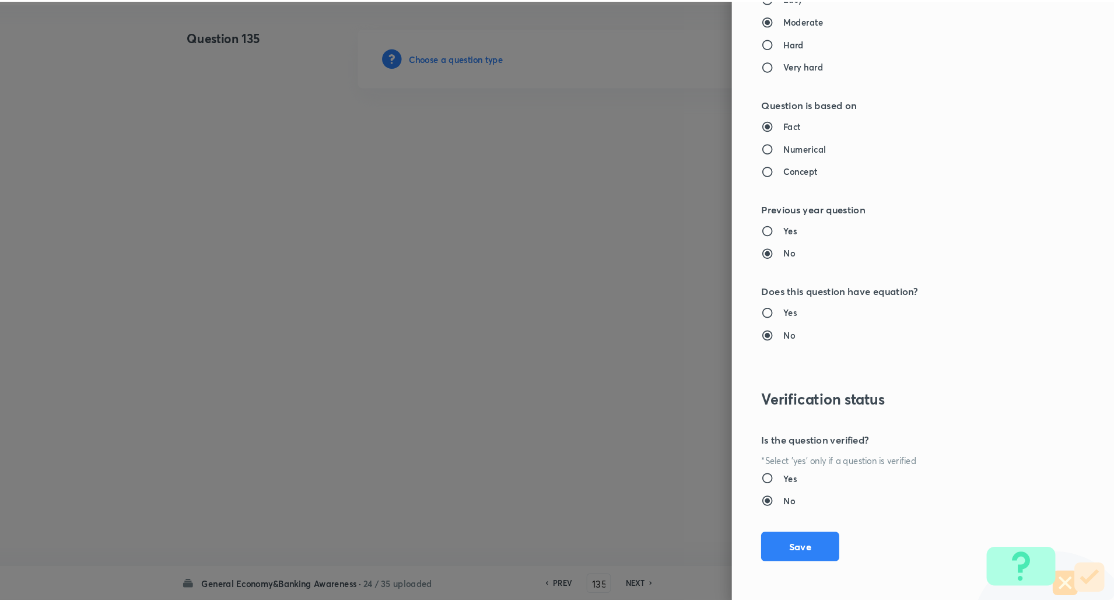
scroll to position [988, 0]
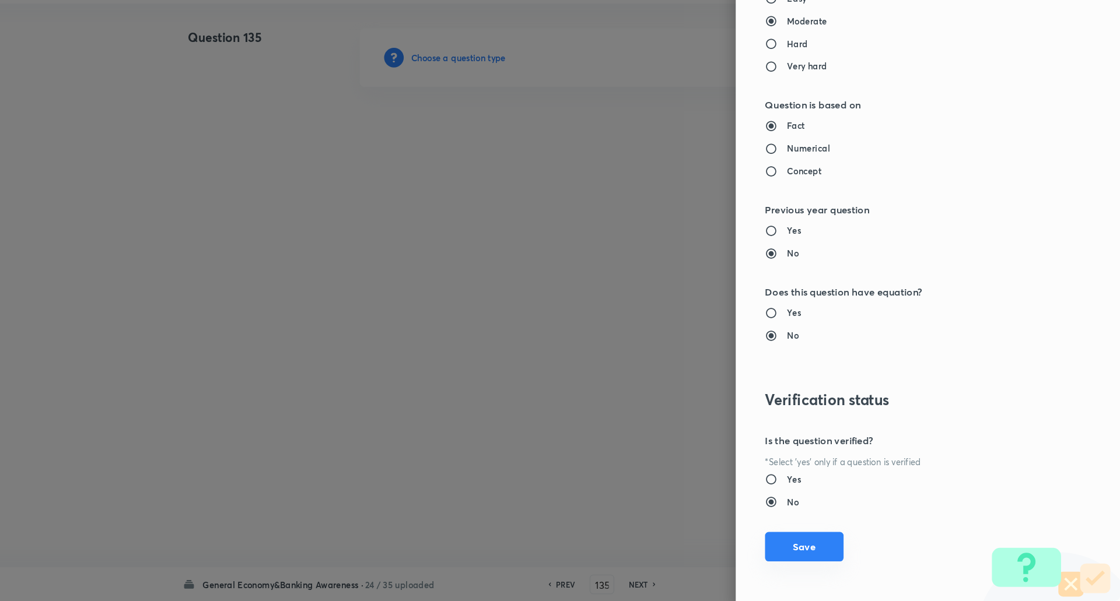
click at [798, 543] on button "Save" at bounding box center [819, 550] width 75 height 28
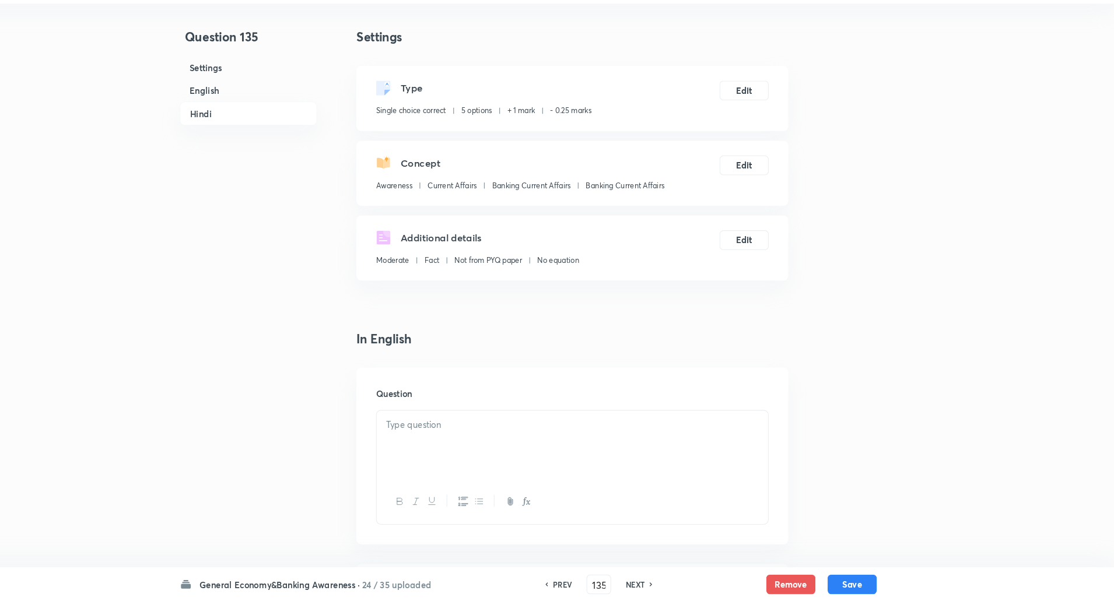
drag, startPoint x: 798, startPoint y: 543, endPoint x: 739, endPoint y: 456, distance: 105.8
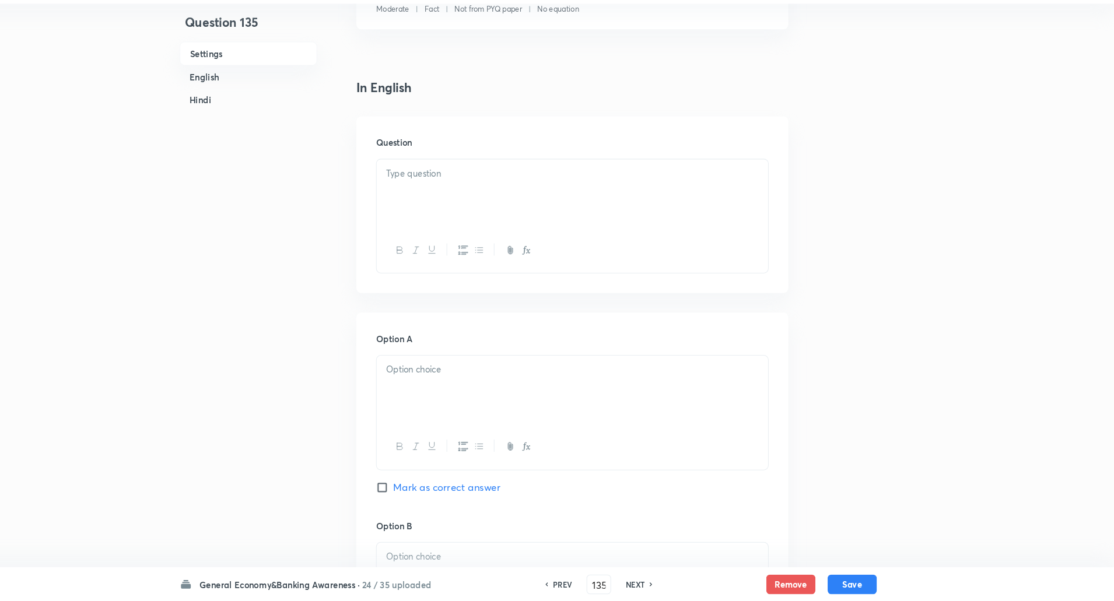
scroll to position [244, 0]
click at [724, 236] on div at bounding box center [599, 208] width 372 height 65
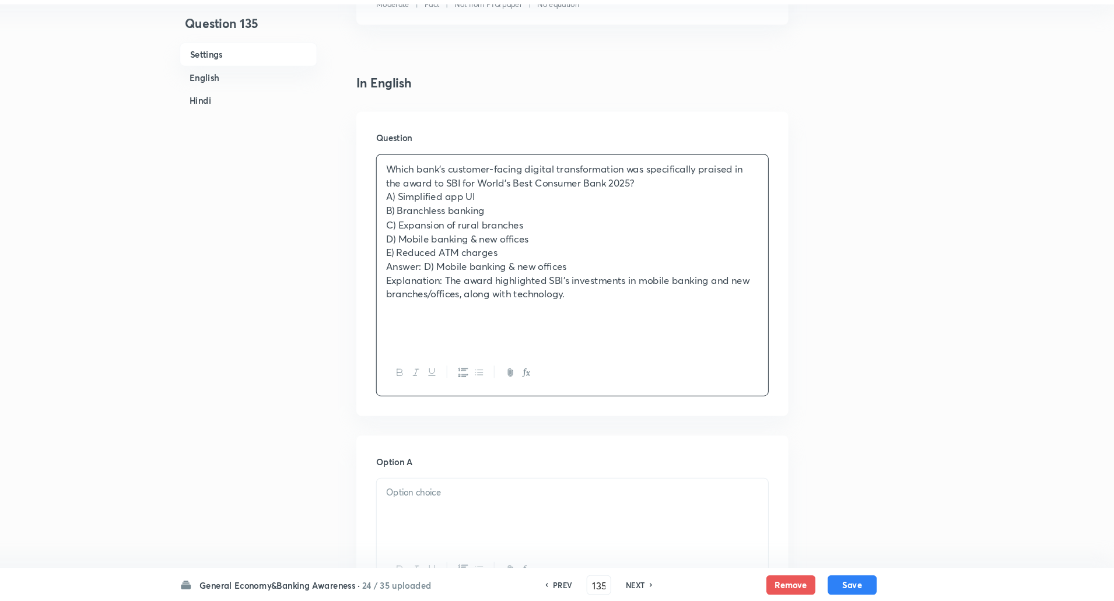
click at [687, 211] on p "A) Simplified app UI" at bounding box center [599, 215] width 355 height 13
click at [673, 205] on p "Which bank’s customer-facing digital transformation was specifically praised in…" at bounding box center [599, 196] width 355 height 26
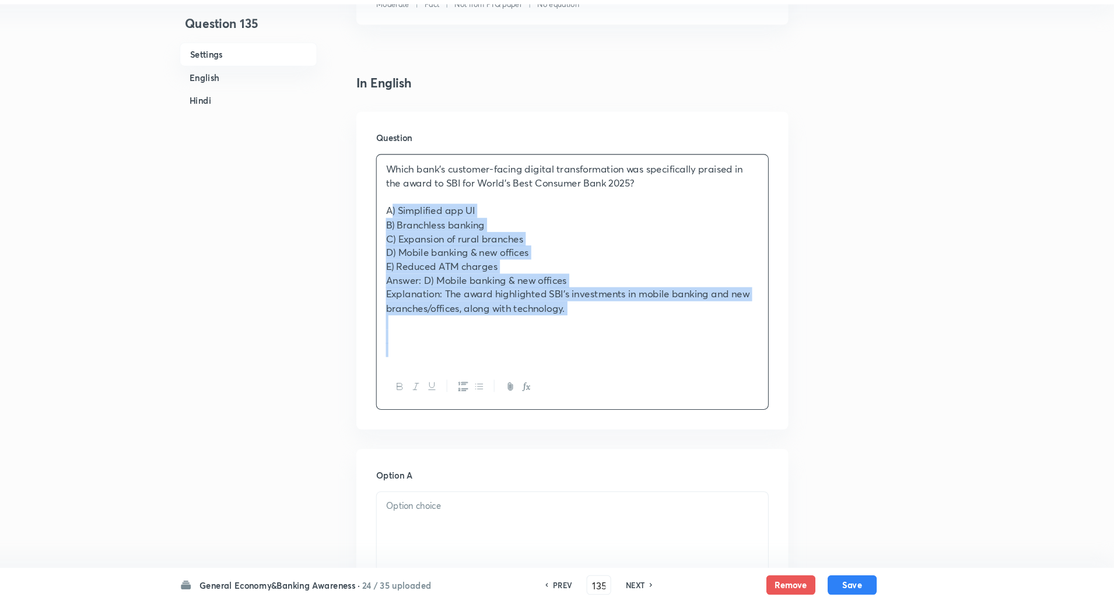
drag, startPoint x: 419, startPoint y: 228, endPoint x: 856, endPoint y: 433, distance: 482.0
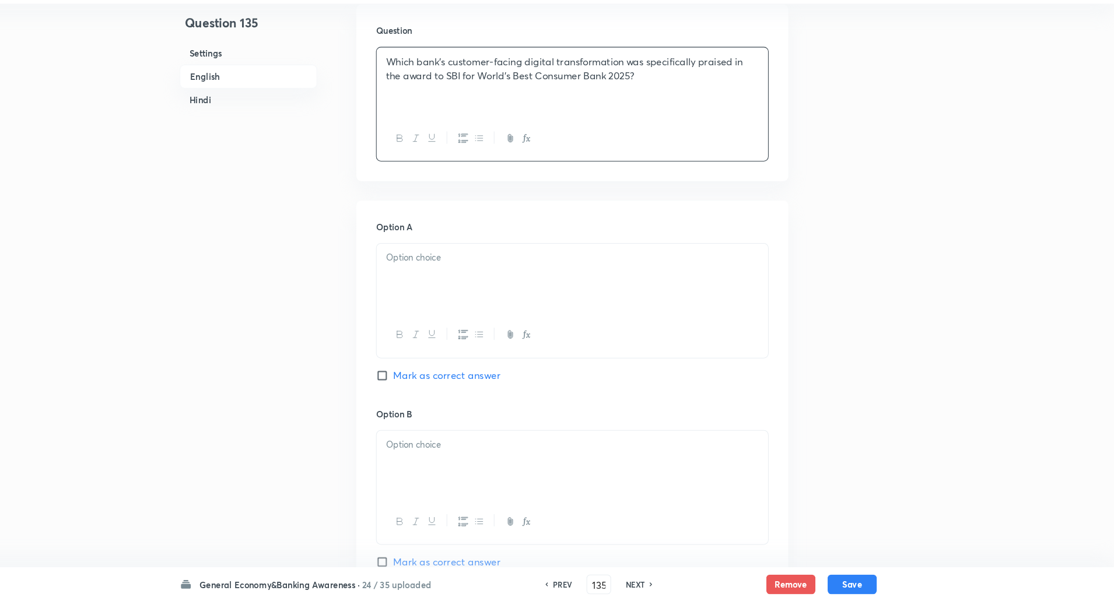
scroll to position [347, 0]
click at [715, 296] on div at bounding box center [599, 292] width 372 height 65
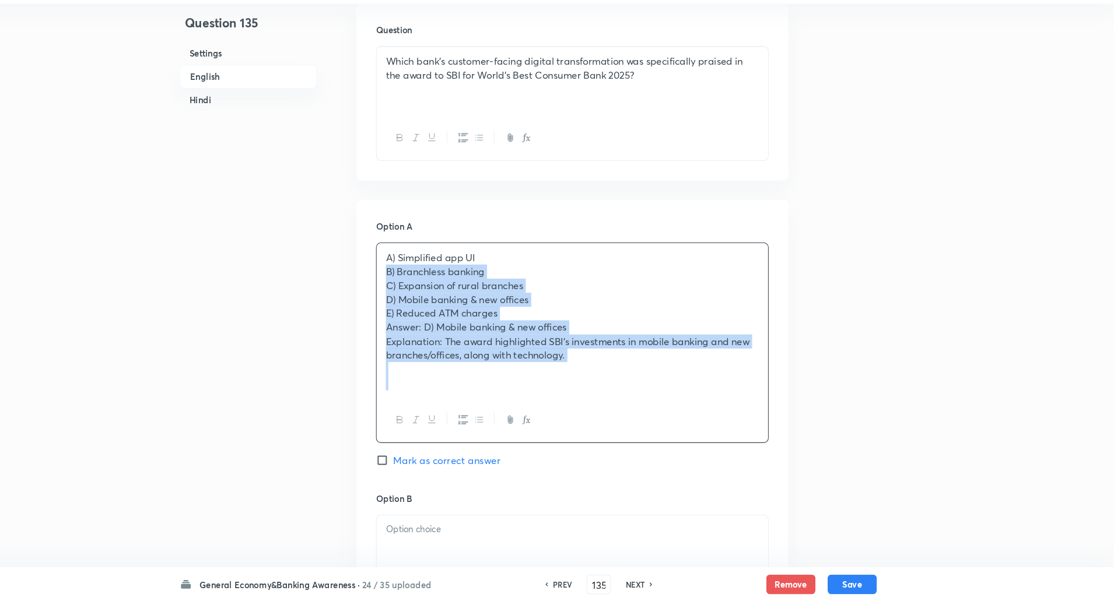
drag, startPoint x: 414, startPoint y: 290, endPoint x: 867, endPoint y: 503, distance: 501.0
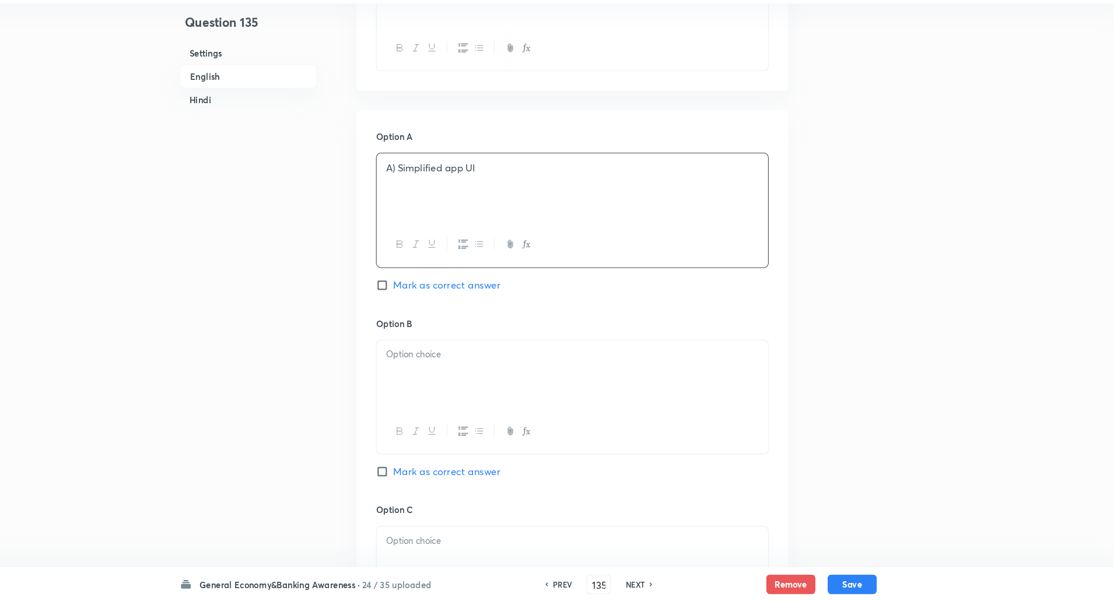
scroll to position [446, 0]
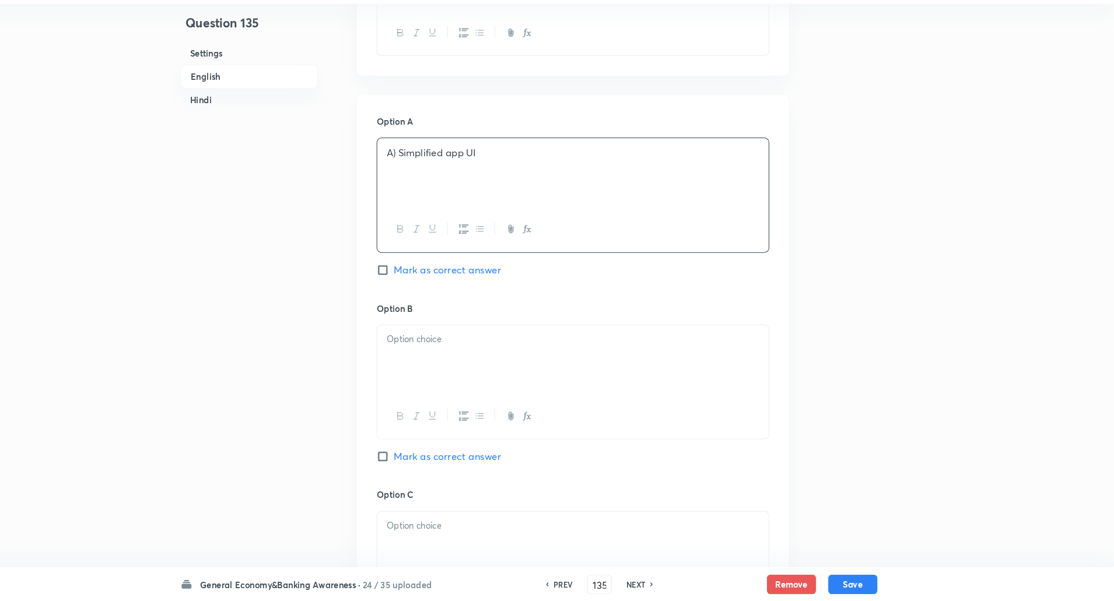
click at [434, 182] on p at bounding box center [599, 187] width 355 height 13
click at [432, 174] on p "A) Simplified app UI" at bounding box center [599, 173] width 355 height 13
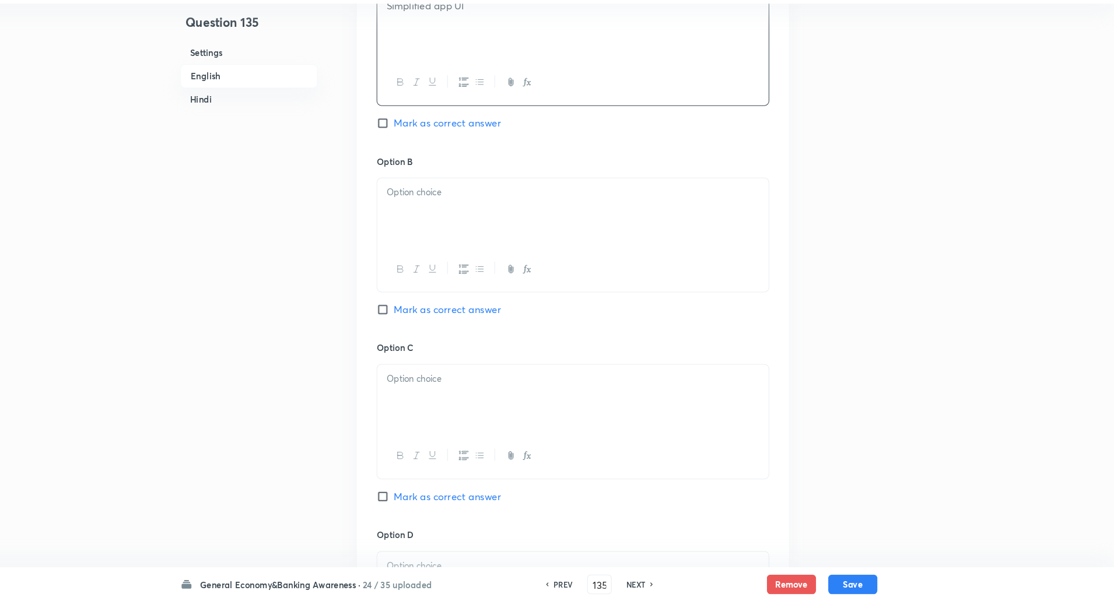
scroll to position [610, 0]
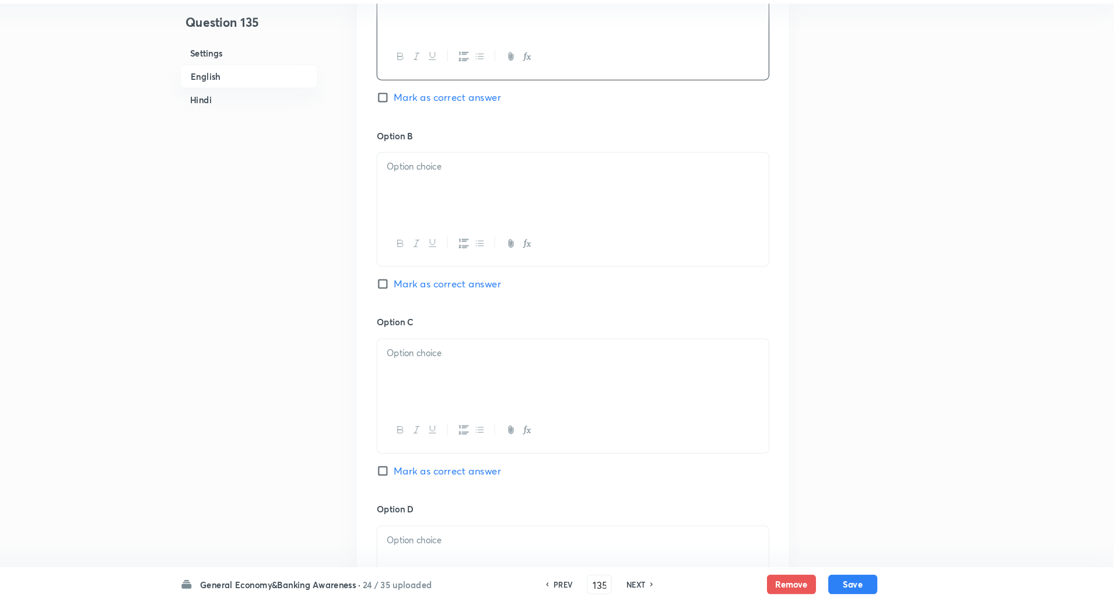
click at [499, 226] on div at bounding box center [599, 206] width 372 height 65
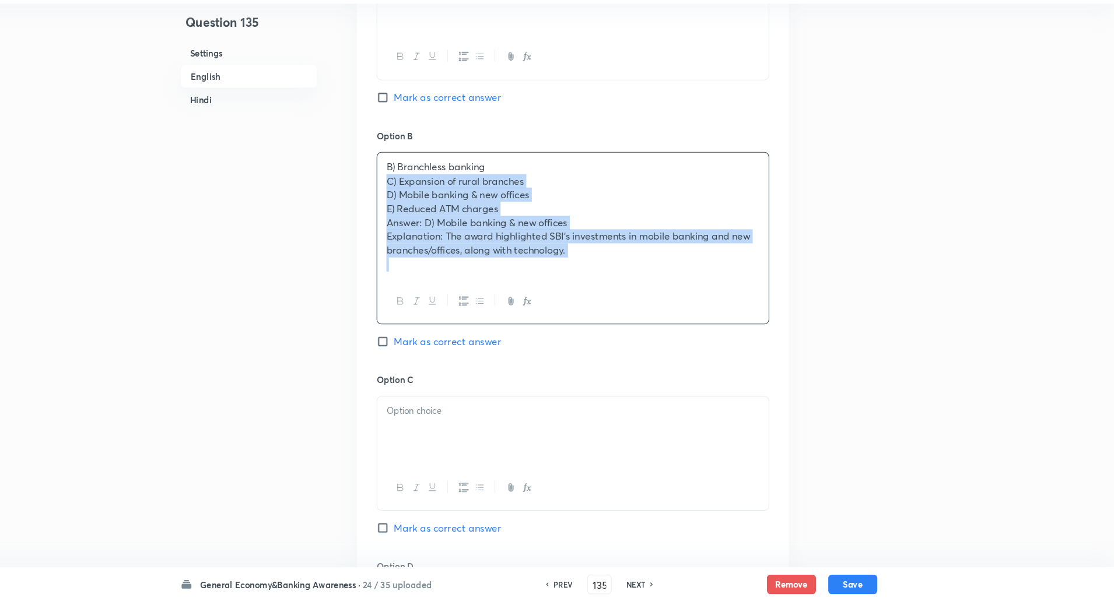
drag, startPoint x: 422, startPoint y: 195, endPoint x: 772, endPoint y: 353, distance: 383.8
click at [772, 353] on div "Option B B) Branchless banking C) Expansion of rural branches D) Mobile banking…" at bounding box center [598, 268] width 373 height 232
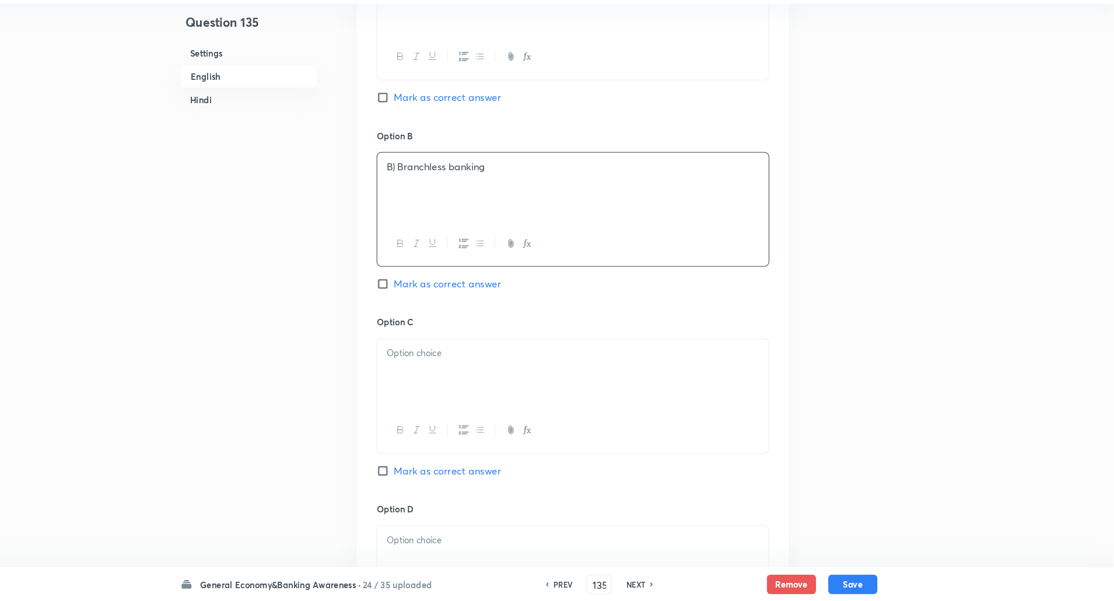
click at [431, 188] on p "B) Branchless banking" at bounding box center [599, 187] width 355 height 13
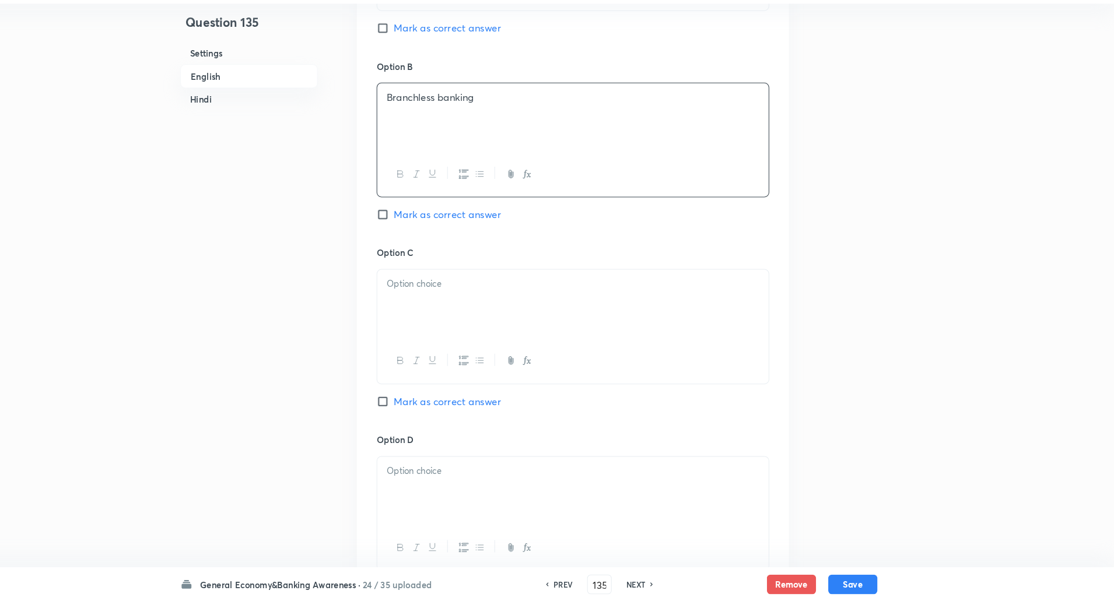
scroll to position [678, 0]
click at [429, 287] on div at bounding box center [599, 316] width 372 height 65
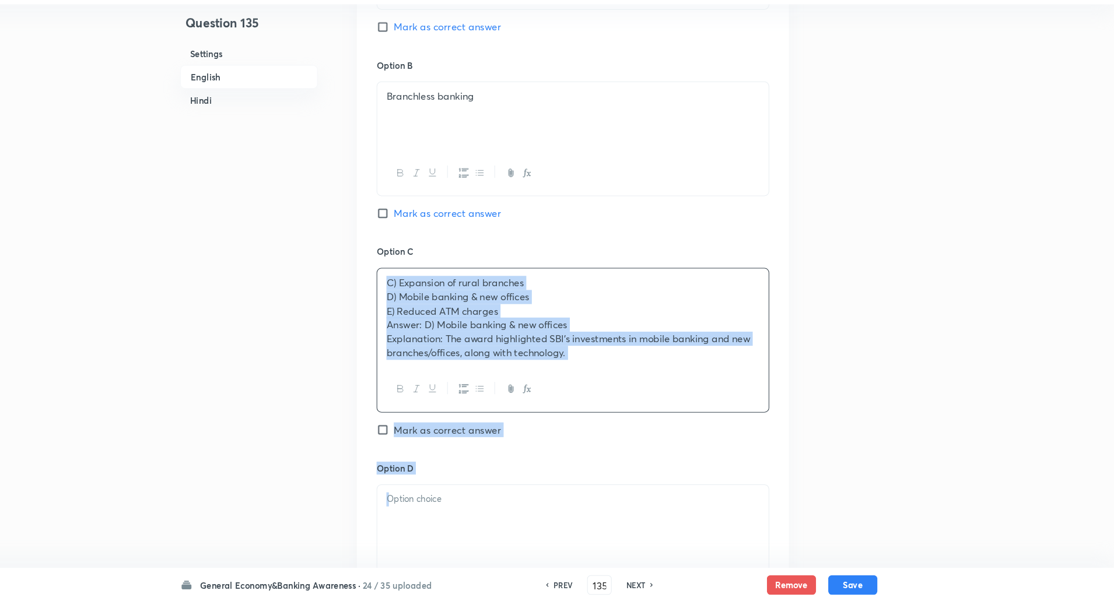
drag, startPoint x: 410, startPoint y: 309, endPoint x: 885, endPoint y: 522, distance: 520.7
click at [620, 368] on p "Explanation: The award highlighted SBI’s investments in mobile banking and new …" at bounding box center [599, 357] width 355 height 26
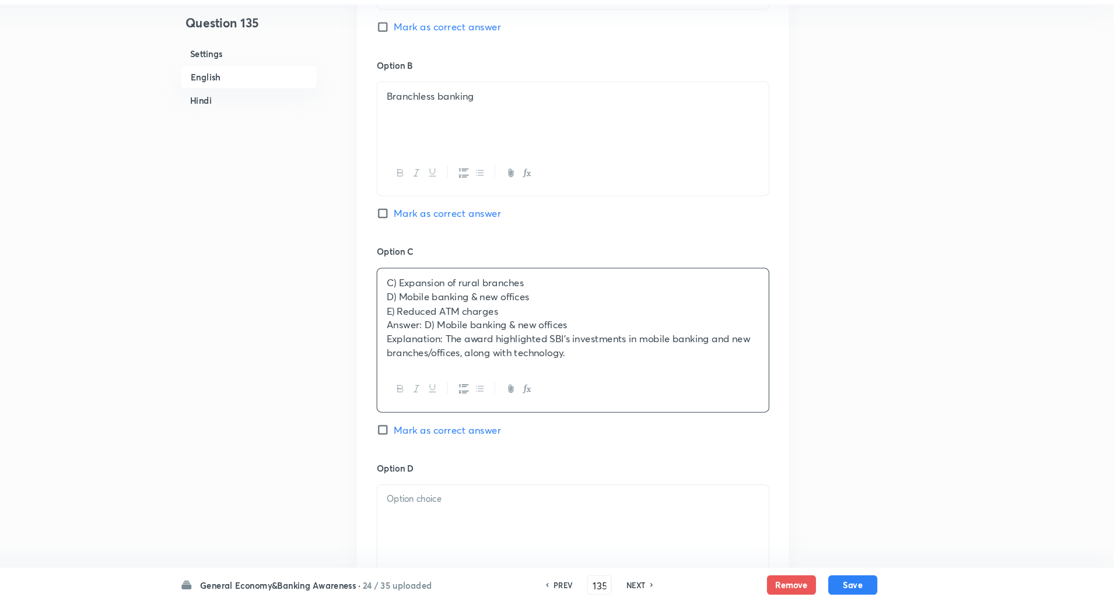
click at [421, 305] on div "C) Expansion of rural branches D) Mobile banking & new offices E) Reduced ATM c…" at bounding box center [599, 330] width 372 height 93
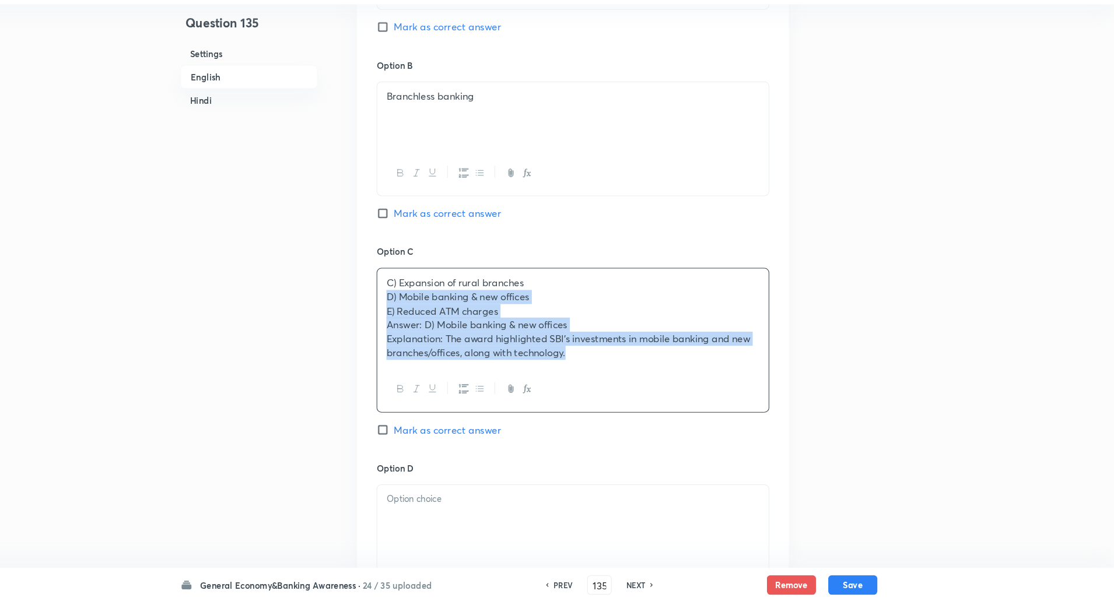
drag, startPoint x: 421, startPoint y: 305, endPoint x: 597, endPoint y: 380, distance: 191.3
click at [597, 380] on div "C) Expansion of rural branches D) Mobile banking & new offices E) Reduced ATM c…" at bounding box center [598, 353] width 373 height 138
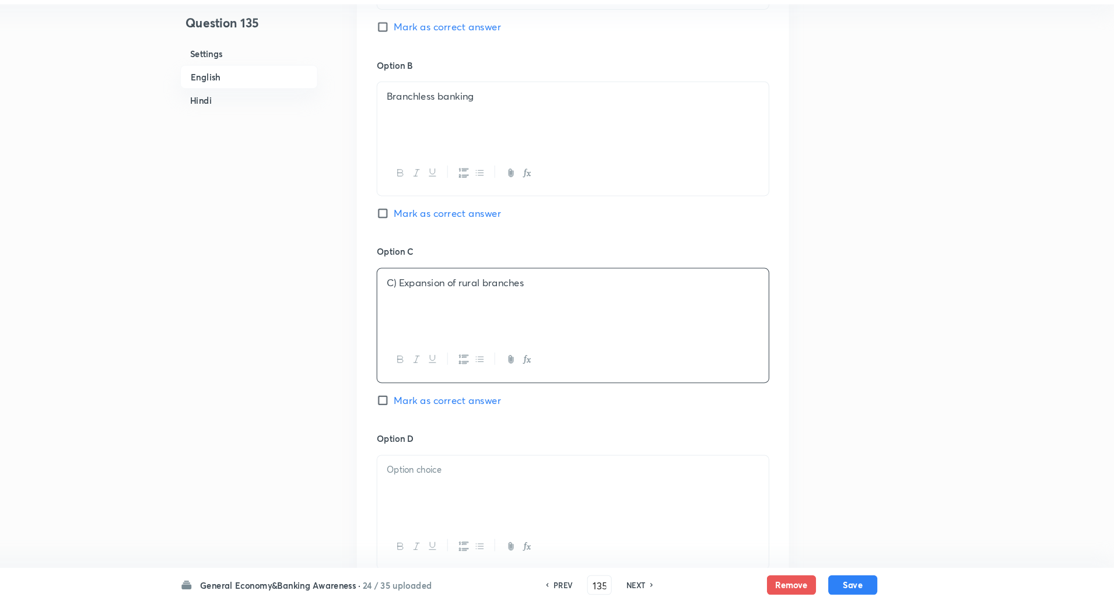
click at [435, 298] on p "C) Expansion of rural branches" at bounding box center [599, 297] width 355 height 13
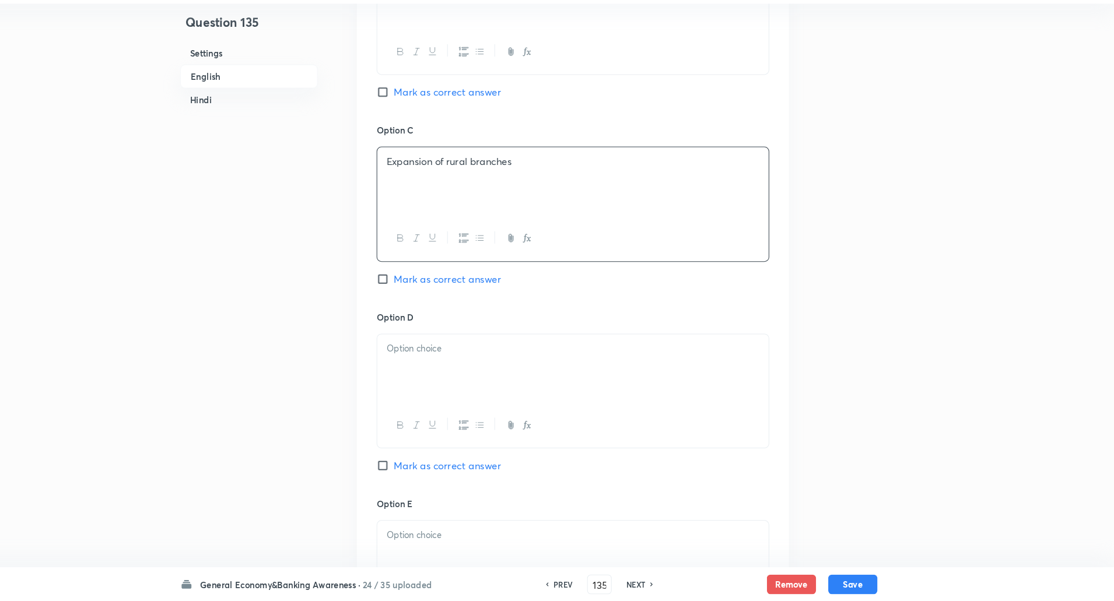
scroll to position [811, 0]
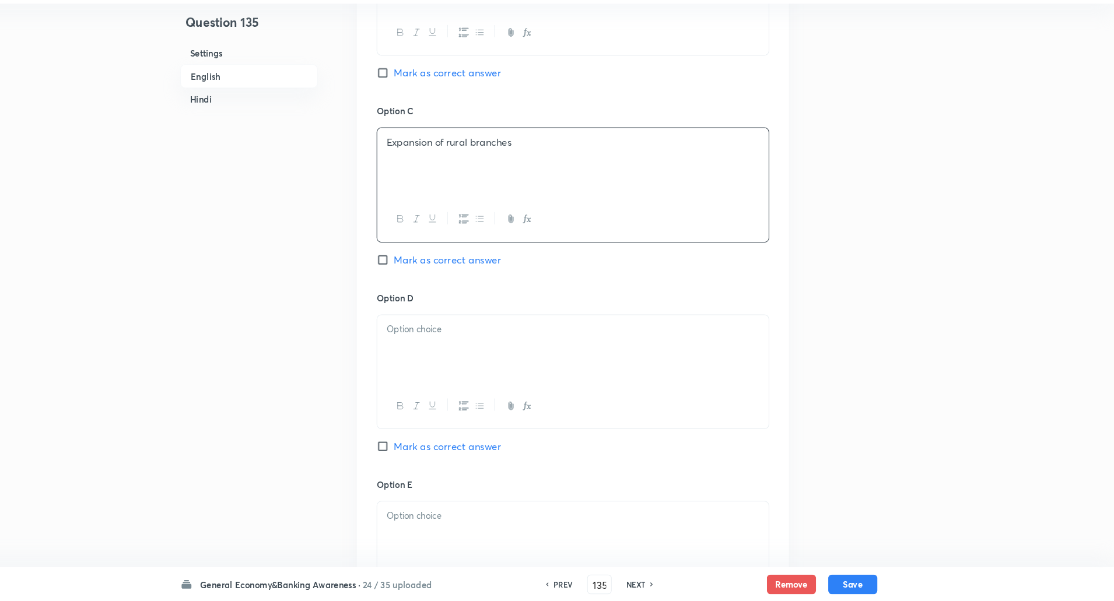
click at [442, 346] on p at bounding box center [599, 342] width 355 height 13
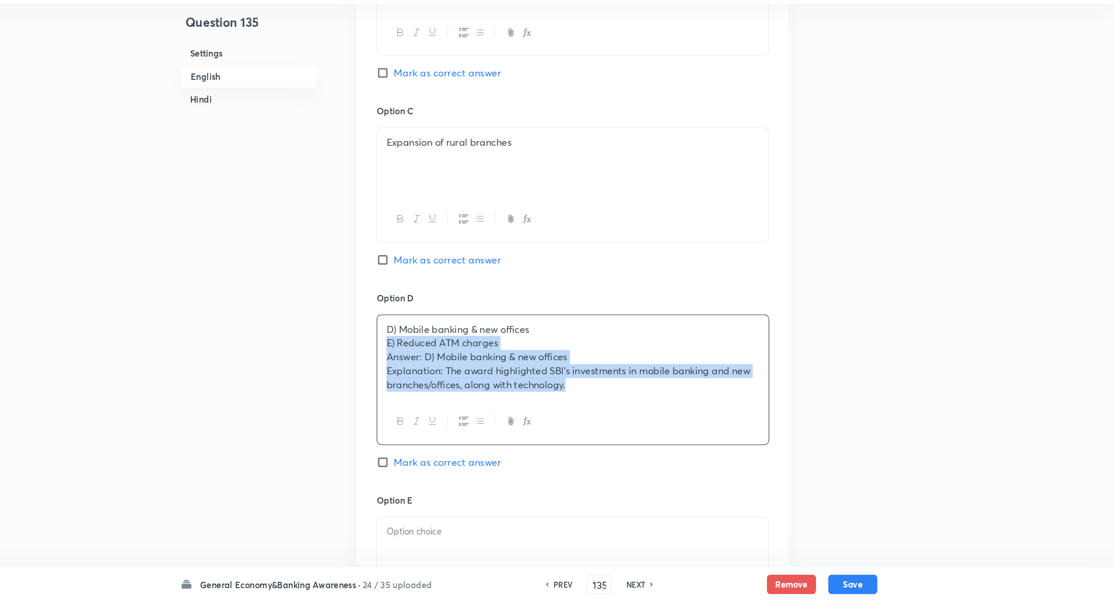
drag, startPoint x: 418, startPoint y: 356, endPoint x: 614, endPoint y: 417, distance: 205.4
click at [614, 417] on div "D) Mobile banking & new offices E) Reduced ATM charges Answer: D) Mobile bankin…" at bounding box center [598, 390] width 373 height 124
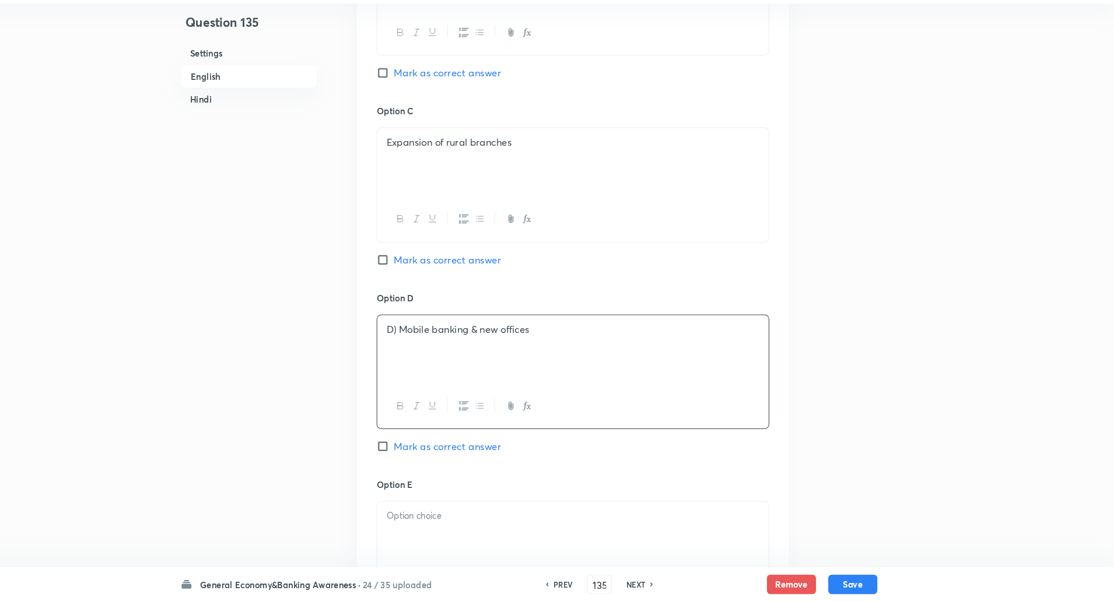
click at [432, 341] on p "D) Mobile banking & new offices" at bounding box center [599, 342] width 355 height 13
click at [432, 513] on p at bounding box center [599, 519] width 355 height 13
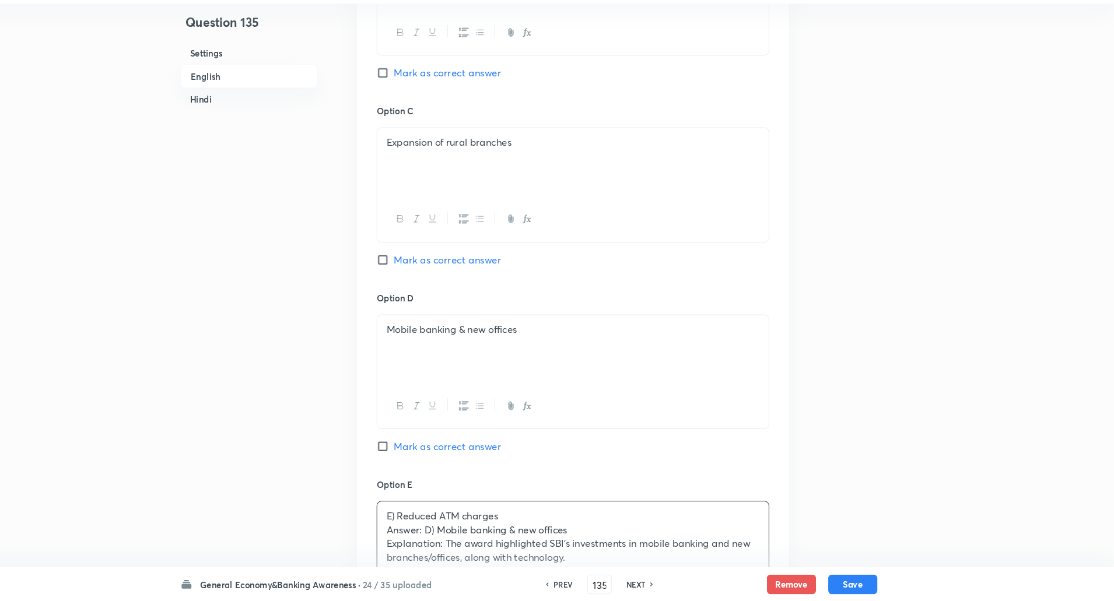
click at [414, 456] on input "Mark as correct answer" at bounding box center [420, 454] width 16 height 12
checkbox input "true"
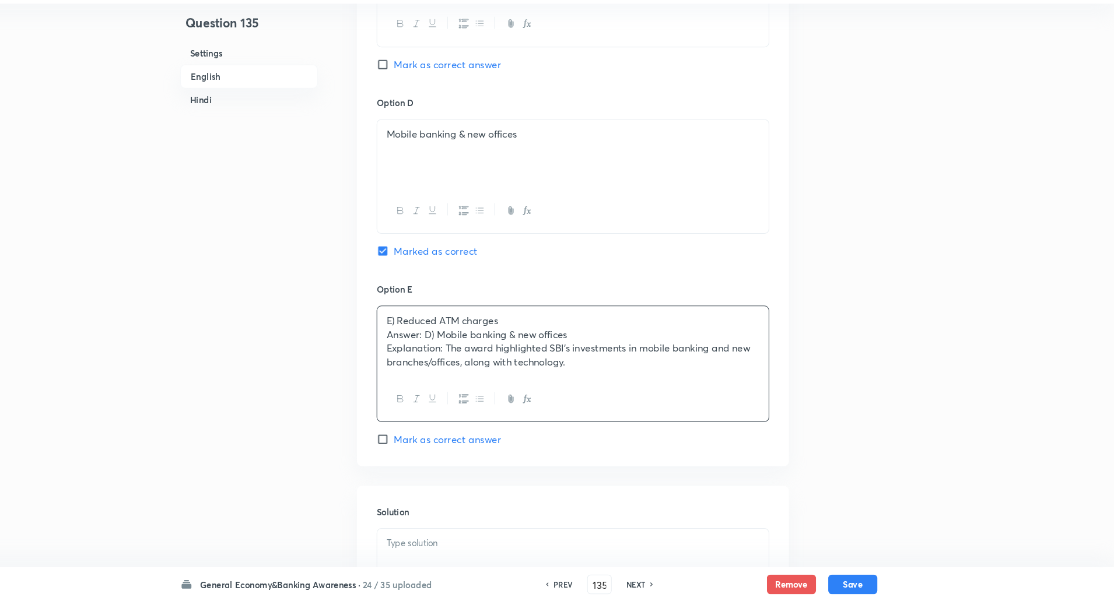
scroll to position [998, 0]
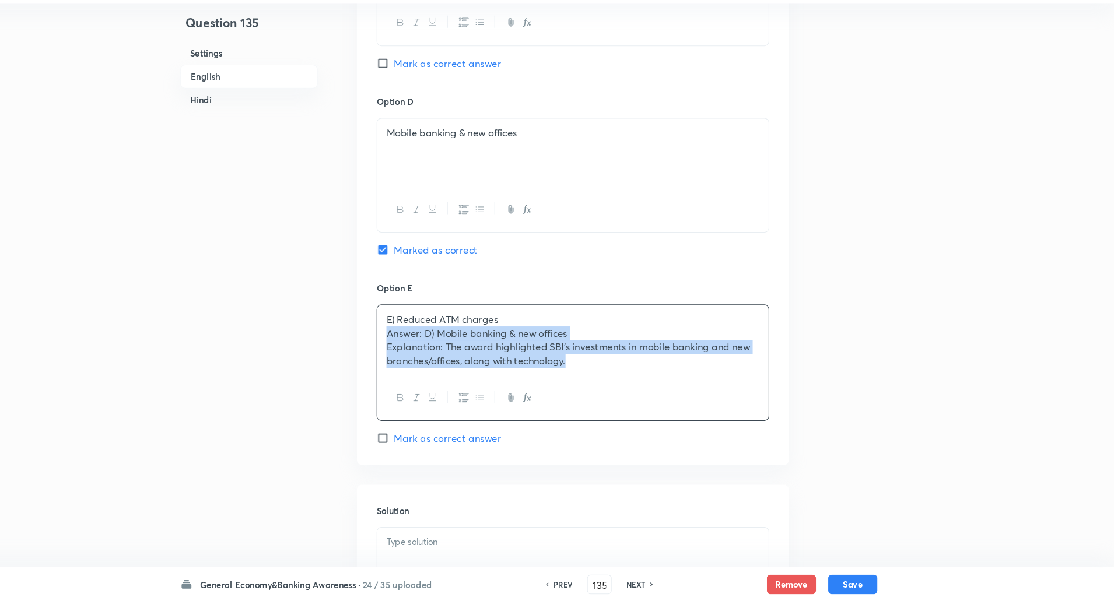
drag, startPoint x: 415, startPoint y: 351, endPoint x: 642, endPoint y: 405, distance: 232.8
click at [642, 405] on div "E) Reduced ATM charges Answer: D) Mobile banking & new offices Explanation: The…" at bounding box center [598, 374] width 373 height 111
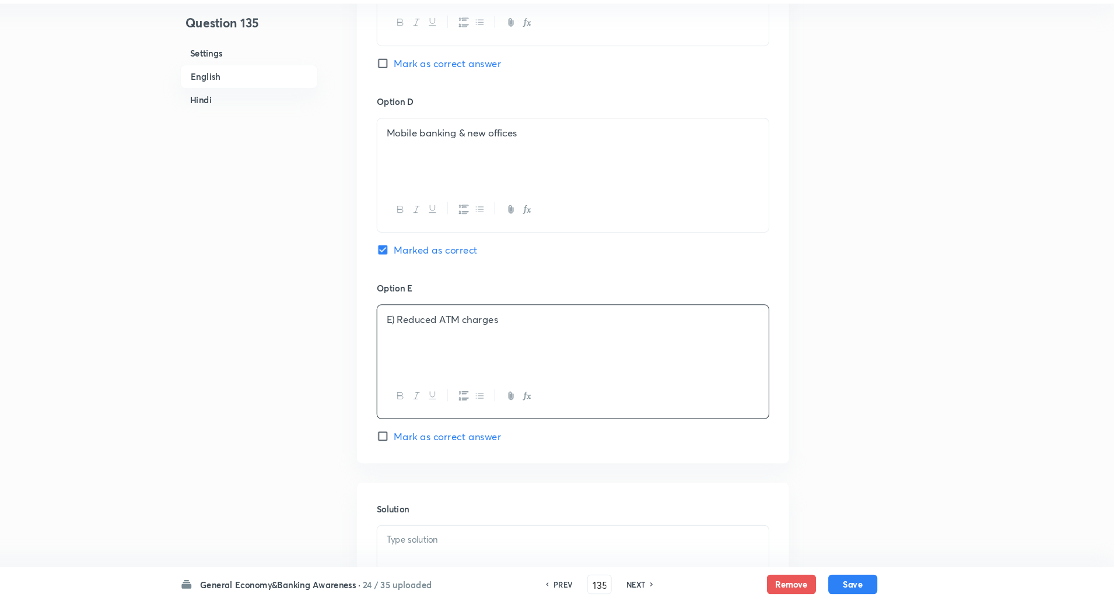
click at [429, 326] on p "E) Reduced ATM charges" at bounding box center [599, 332] width 355 height 13
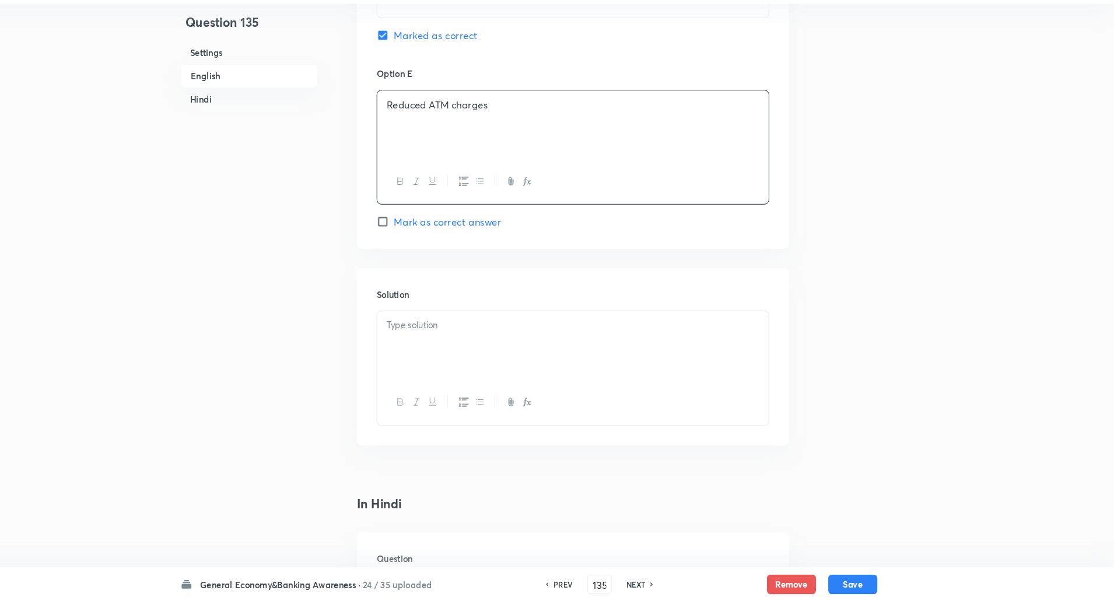
scroll to position [1214, 0]
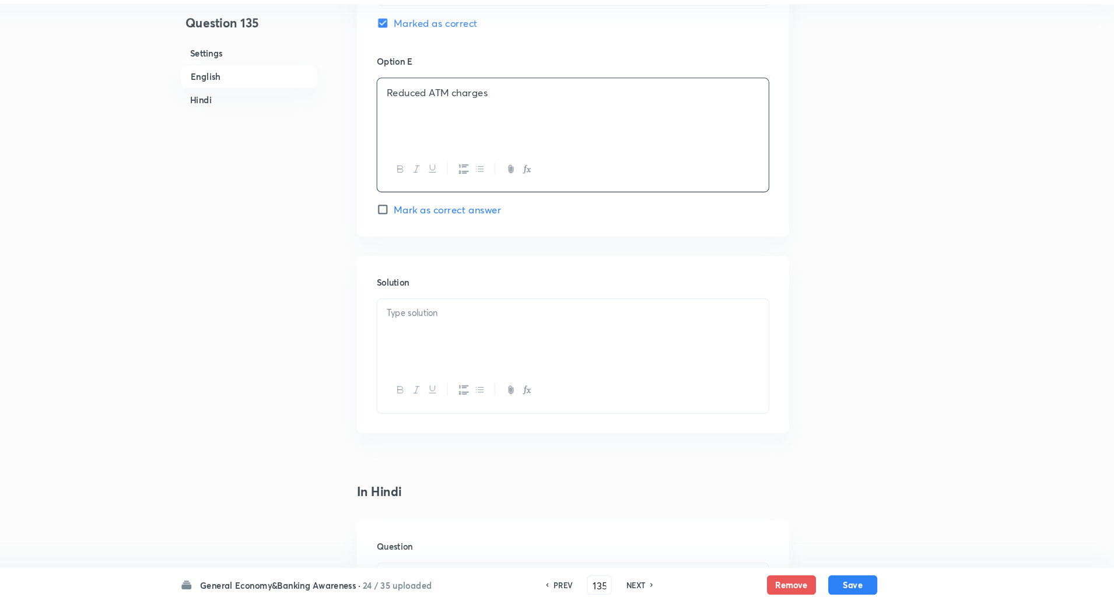
click at [429, 326] on p at bounding box center [599, 326] width 355 height 13
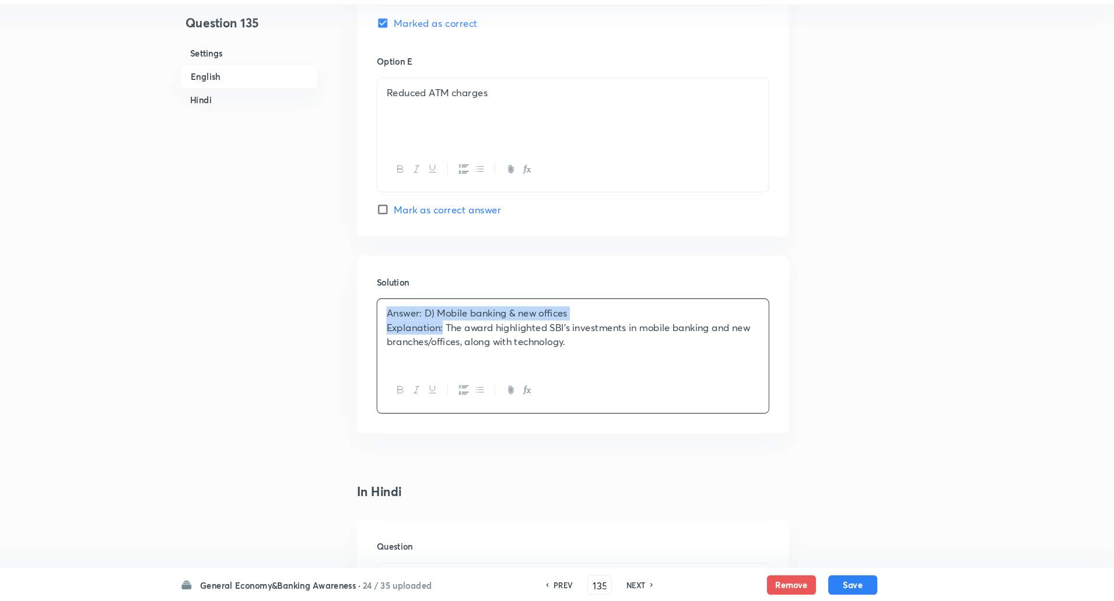
drag, startPoint x: 415, startPoint y: 326, endPoint x: 476, endPoint y: 342, distance: 62.8
click at [476, 342] on div "Answer: D) Mobile banking & new offices Explanation: The award highlighted SBI’…" at bounding box center [599, 345] width 372 height 65
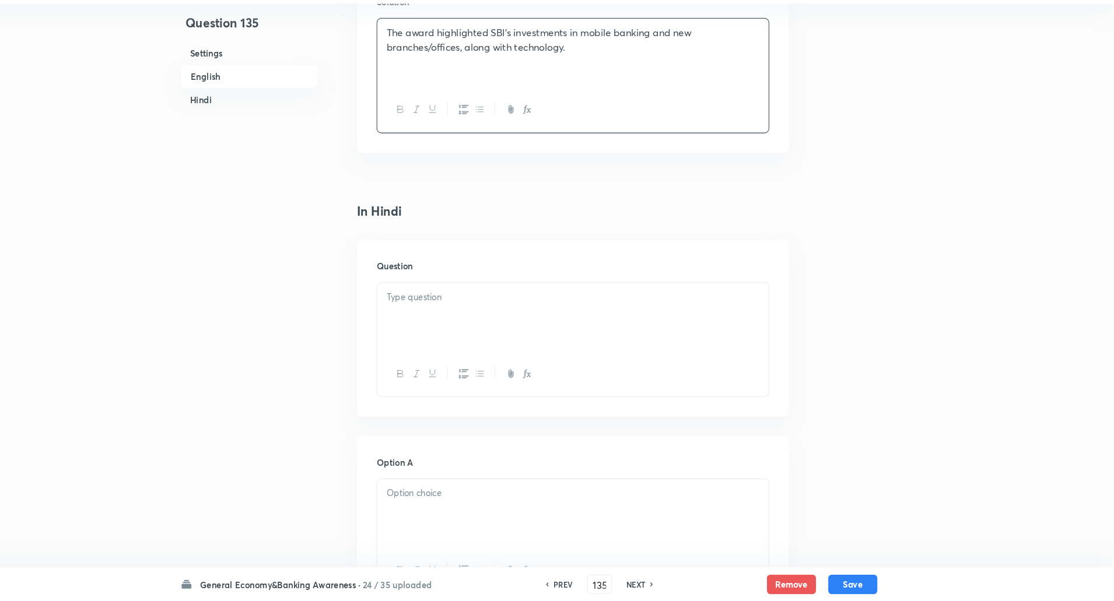
scroll to position [1576, 0]
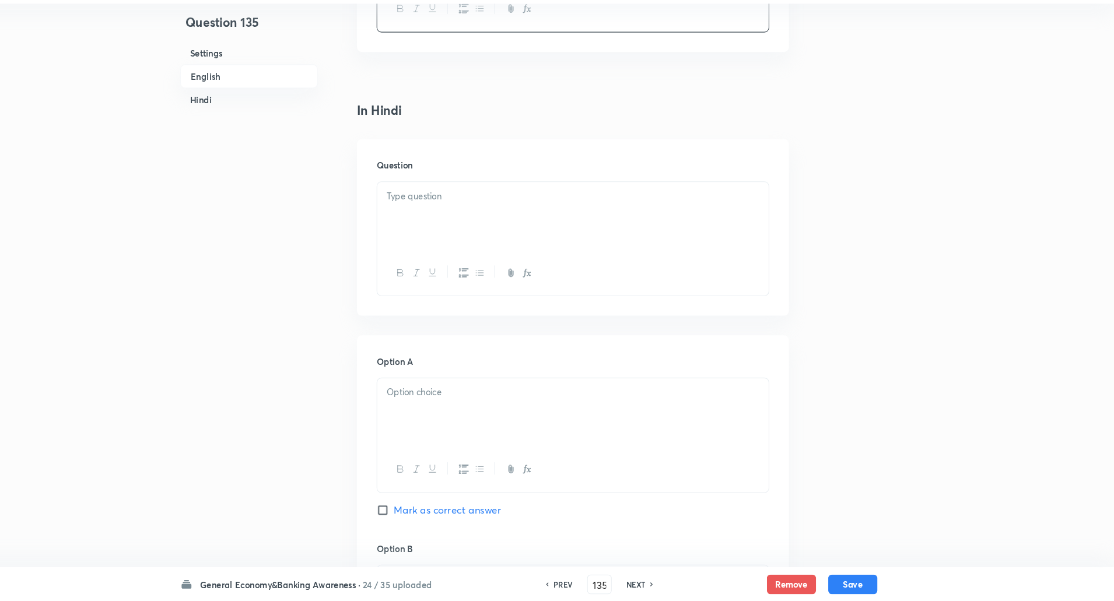
click at [541, 216] on p at bounding box center [599, 215] width 355 height 13
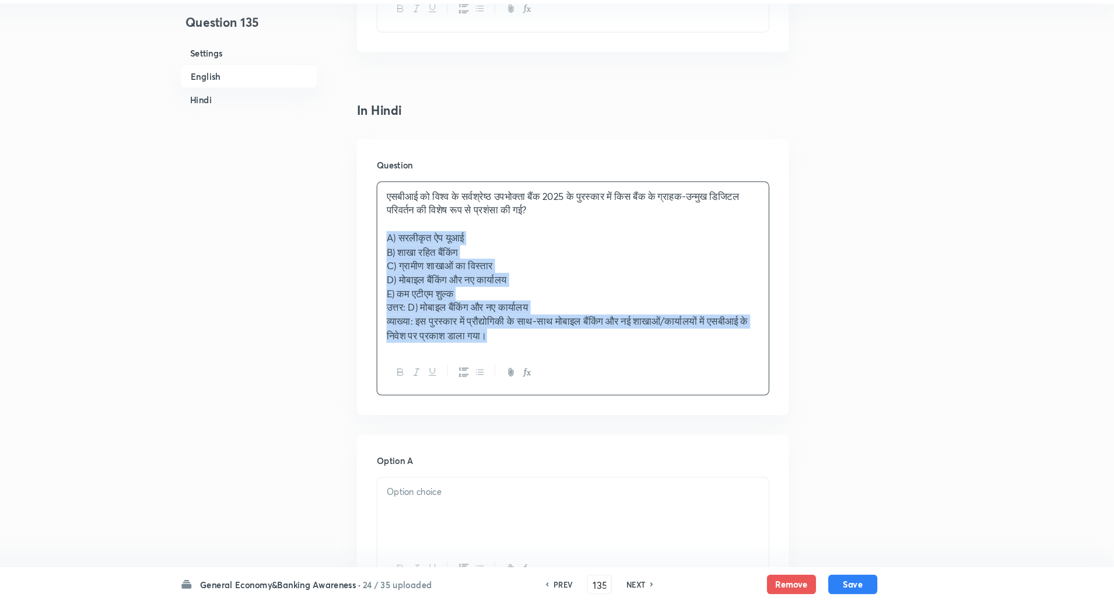
drag, startPoint x: 417, startPoint y: 256, endPoint x: 706, endPoint y: 420, distance: 333.1
click at [706, 420] on div "Question एसबीआई को विश्व के सर्वश्रेष्ठ उपभोक्ता बैंक 2025 के पुरस्कार में किस …" at bounding box center [599, 293] width 411 height 263
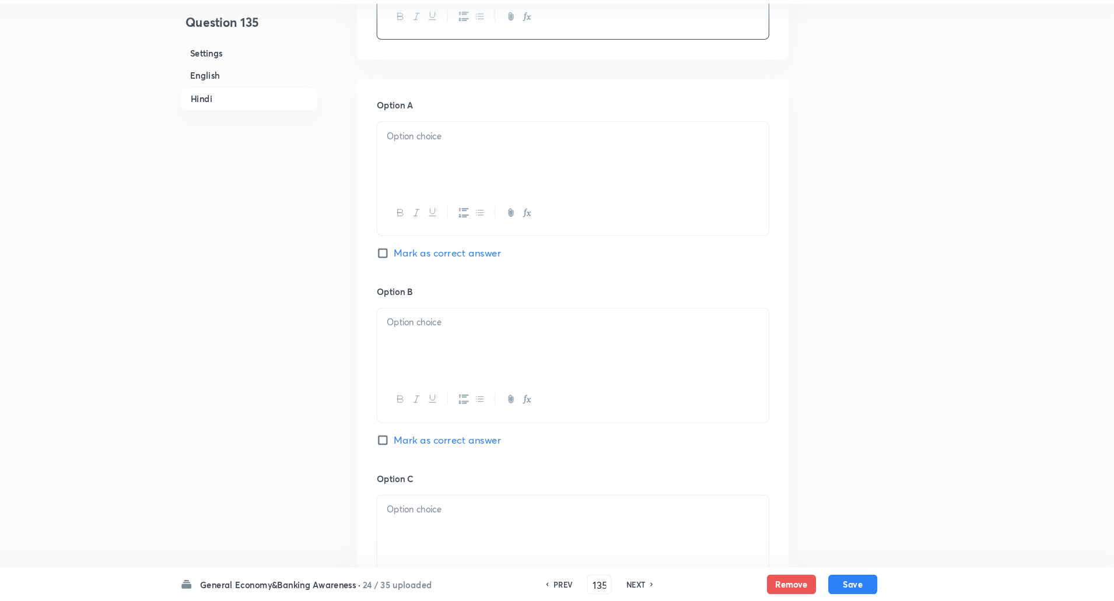
scroll to position [1827, 0]
click at [628, 138] on div "Option A Mark as correct answer" at bounding box center [598, 206] width 373 height 177
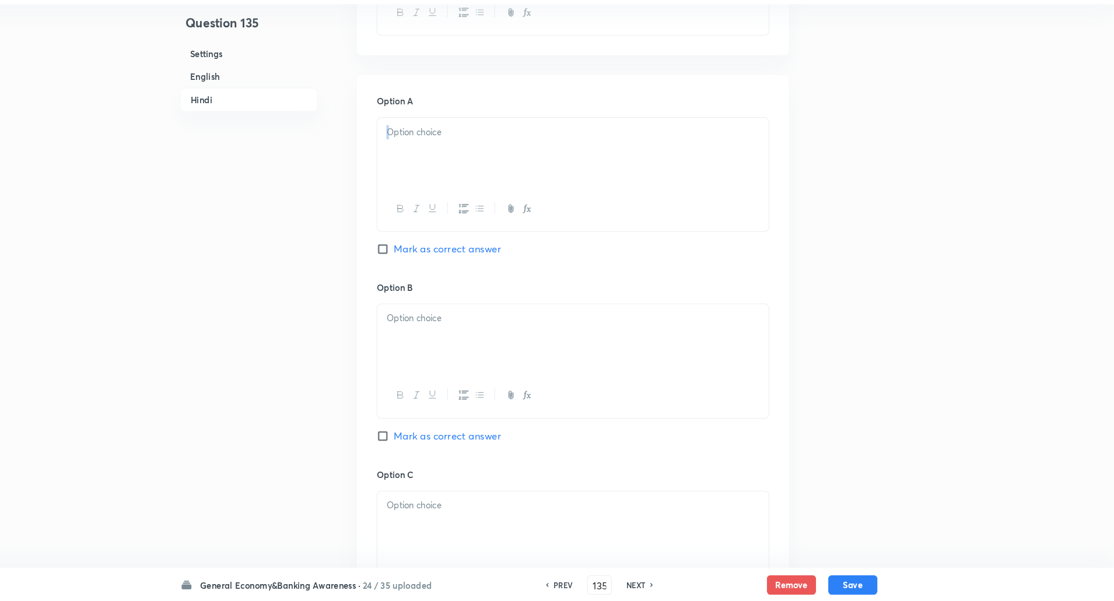
drag, startPoint x: 628, startPoint y: 138, endPoint x: 620, endPoint y: 153, distance: 17.2
click at [620, 153] on div "Option A Mark as correct answer" at bounding box center [598, 206] width 373 height 177
click at [620, 153] on p at bounding box center [599, 154] width 355 height 13
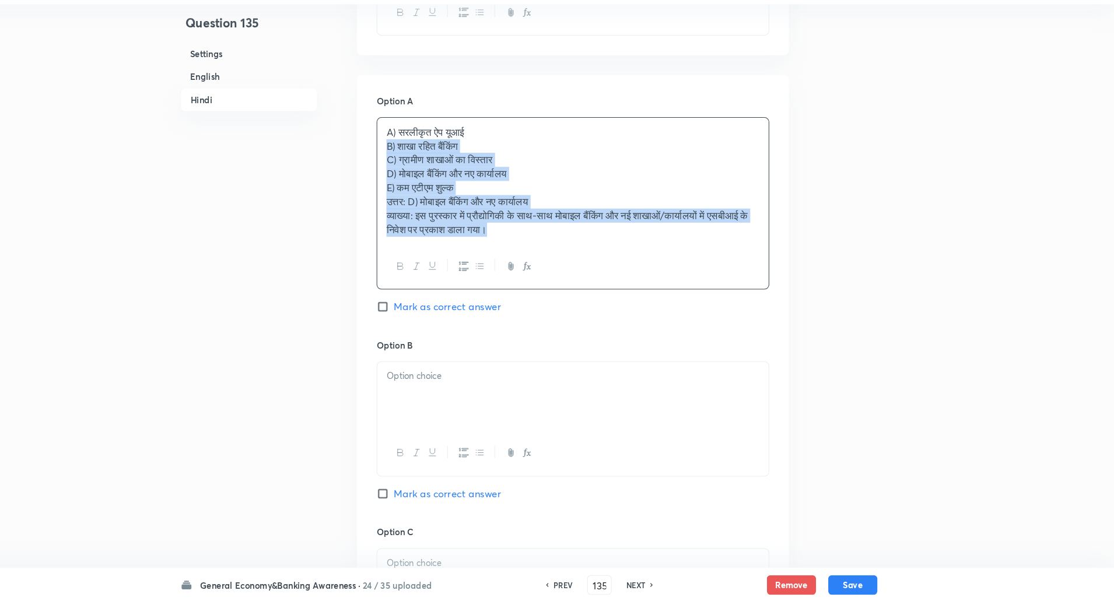
drag, startPoint x: 421, startPoint y: 167, endPoint x: 771, endPoint y: 390, distance: 414.1
click at [771, 390] on div "Option A A) सरलीकृत ऐप यूआई B) शाखा रहित बैंकिंग C) ग्रामीण शाखाओं का विस्तार D…" at bounding box center [599, 578] width 411 height 957
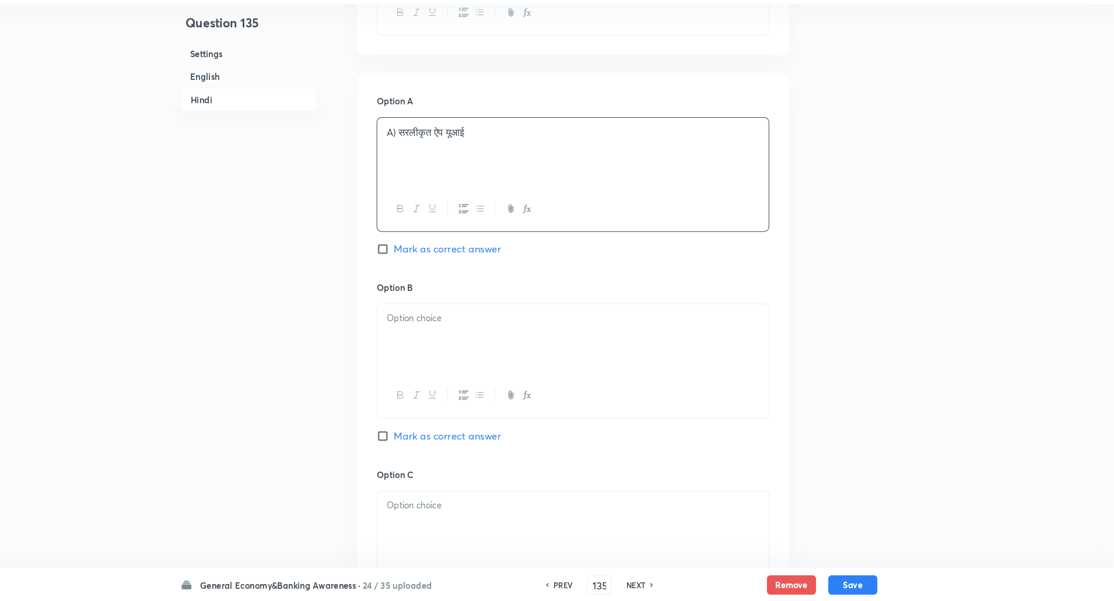
click at [431, 156] on p "A) सरलीकृत ऐप यूआई" at bounding box center [599, 154] width 355 height 13
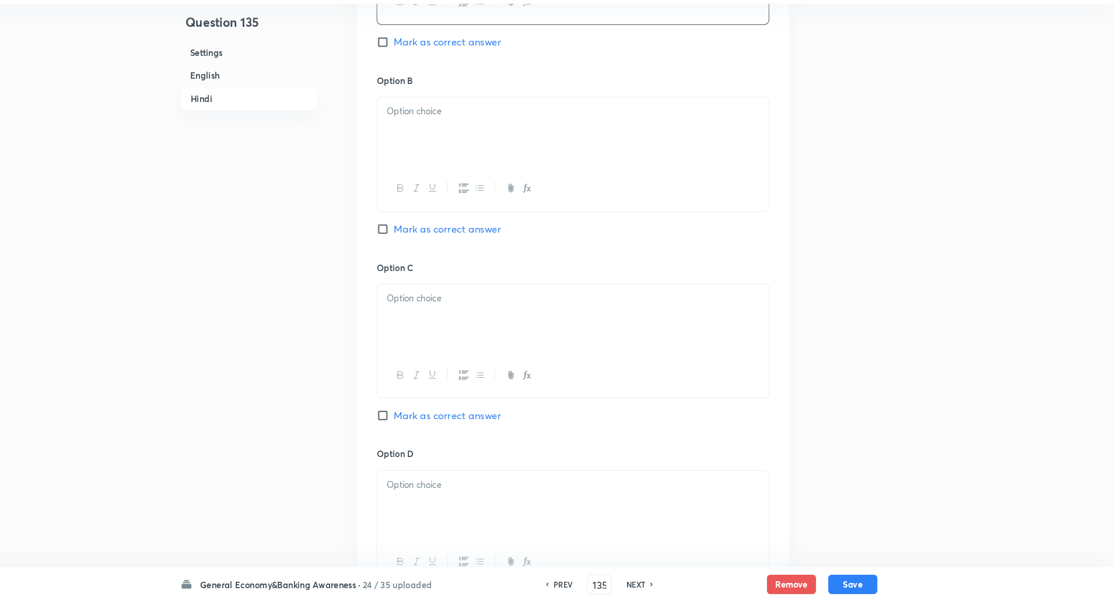
scroll to position [2039, 0]
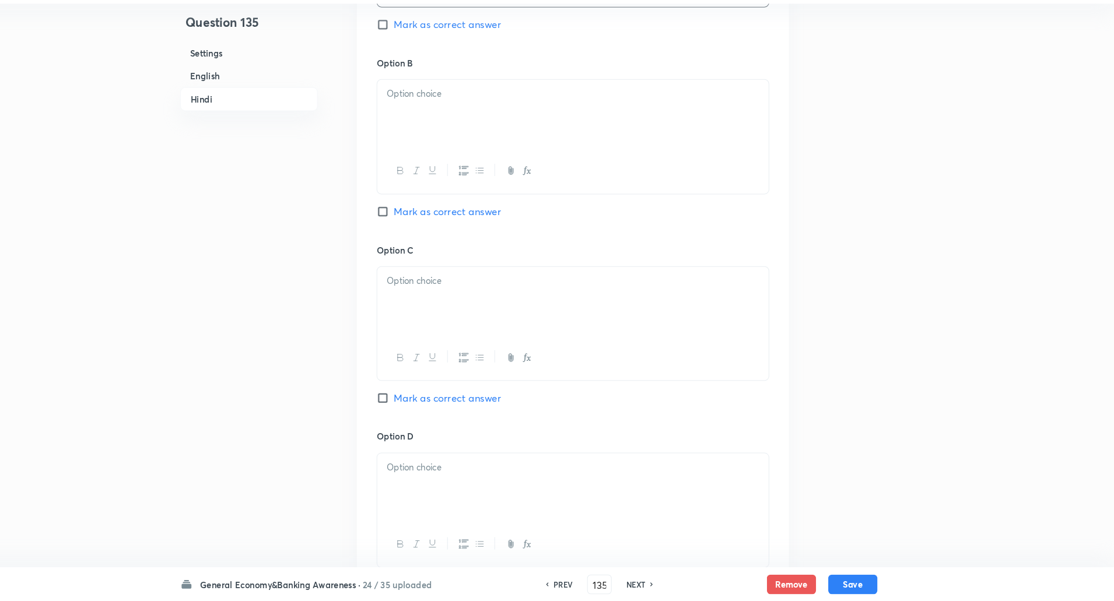
click at [431, 156] on div at bounding box center [599, 137] width 372 height 65
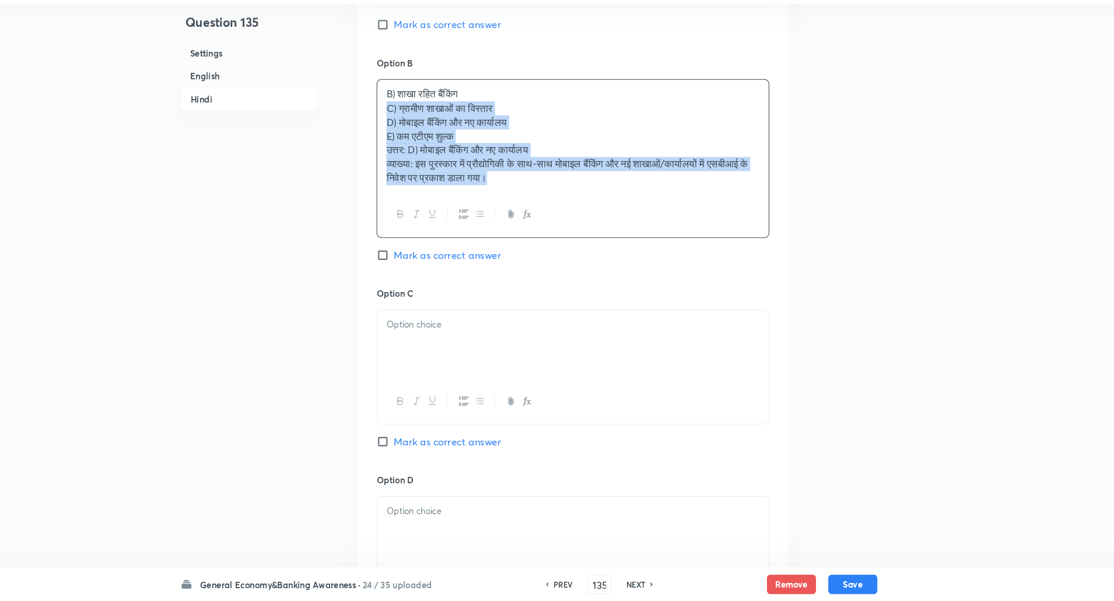
drag, startPoint x: 416, startPoint y: 130, endPoint x: 679, endPoint y: 266, distance: 296.4
click at [679, 266] on div "Option B B) शाखा रहित बैंकिंग C) ग्रामीण शाखाओं का विस्तार D) मोबाइल बैंकिंग और…" at bounding box center [598, 192] width 373 height 219
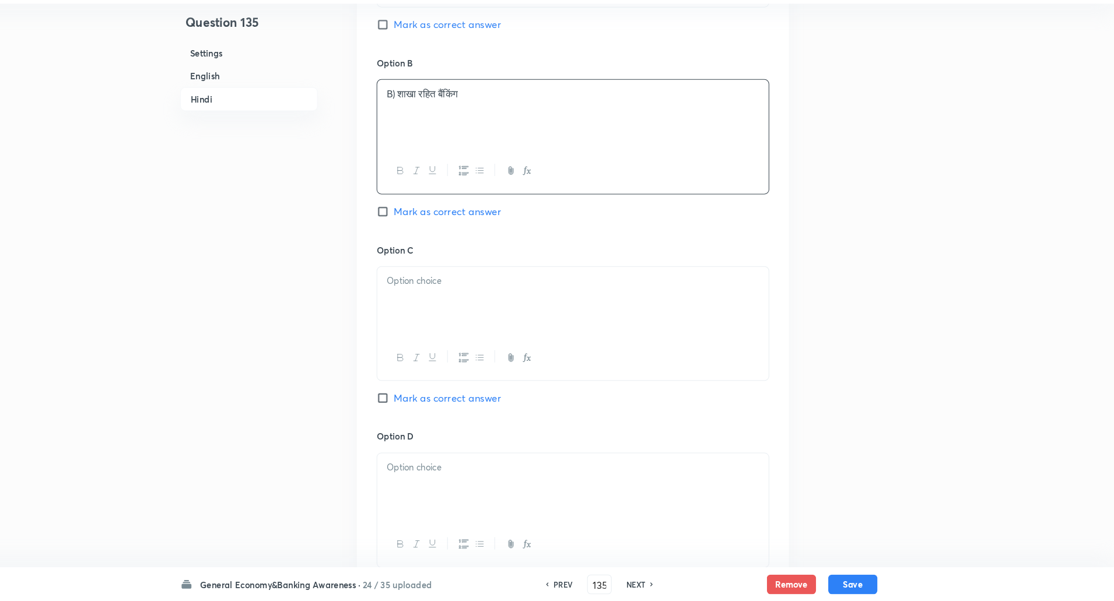
click at [433, 117] on p "B) शाखा रहित बैंकिंग" at bounding box center [599, 118] width 355 height 13
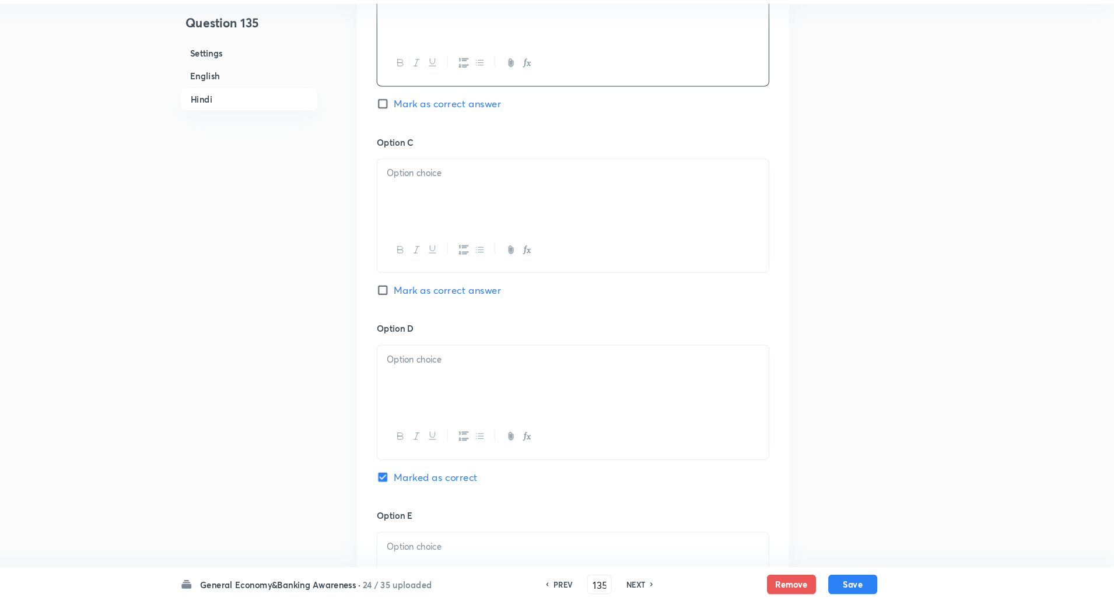
scroll to position [2147, 0]
click at [443, 219] on div at bounding box center [599, 208] width 372 height 65
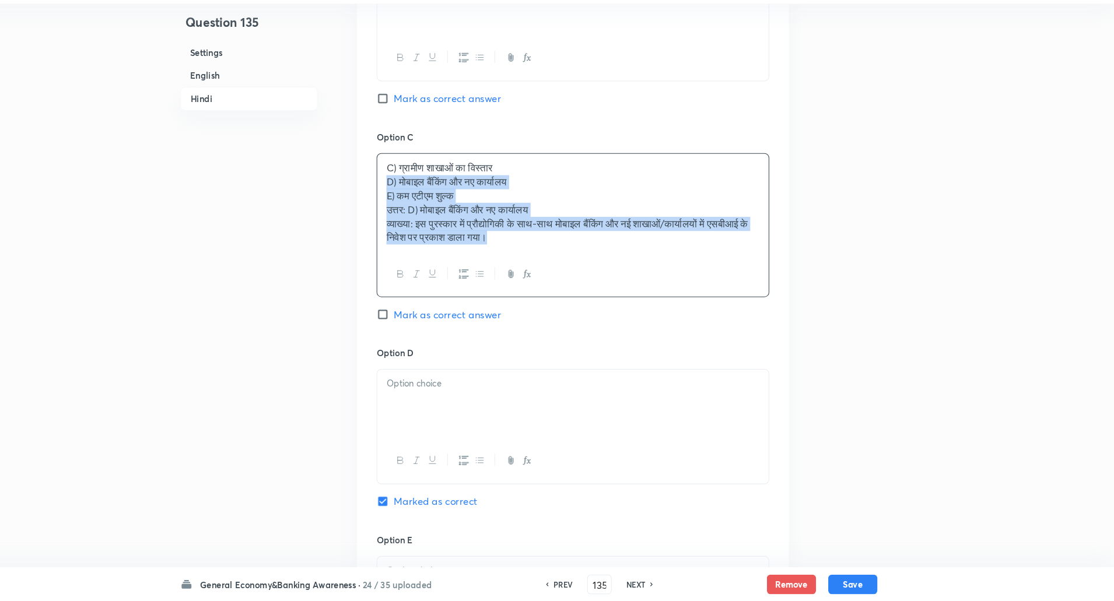
drag, startPoint x: 419, startPoint y: 196, endPoint x: 643, endPoint y: 276, distance: 237.8
click at [643, 276] on div "C) ग्रामीण शाखाओं का विस्तार D) मोबाइल बैंकिंग और नए कार्यालय E) कम एटीएम शुल्क…" at bounding box center [598, 244] width 373 height 138
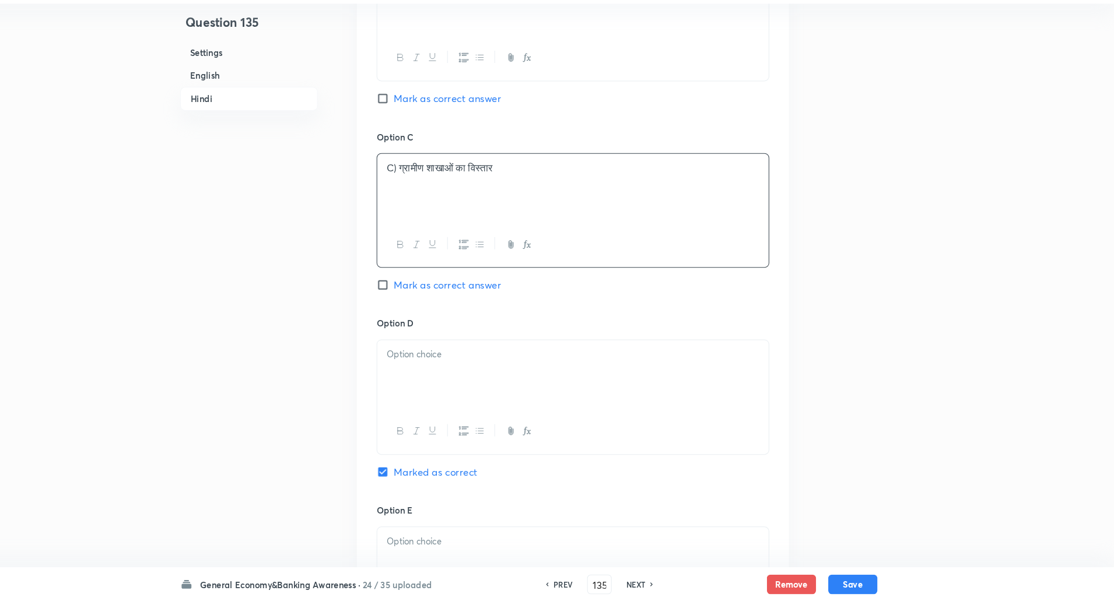
click at [429, 193] on p "C) ग्रामीण शाखाओं का विस्तार" at bounding box center [599, 189] width 355 height 13
click at [433, 187] on p "C) ग्रामीण शाखाओं का विस्तार" at bounding box center [599, 189] width 355 height 13
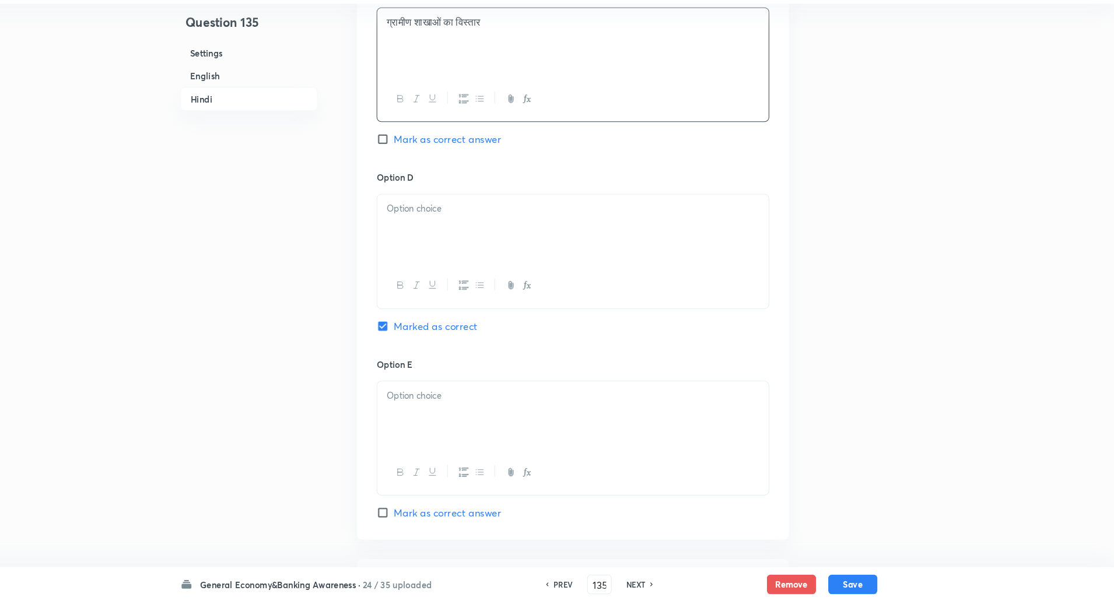
scroll to position [2291, 0]
click at [443, 220] on p at bounding box center [599, 222] width 355 height 13
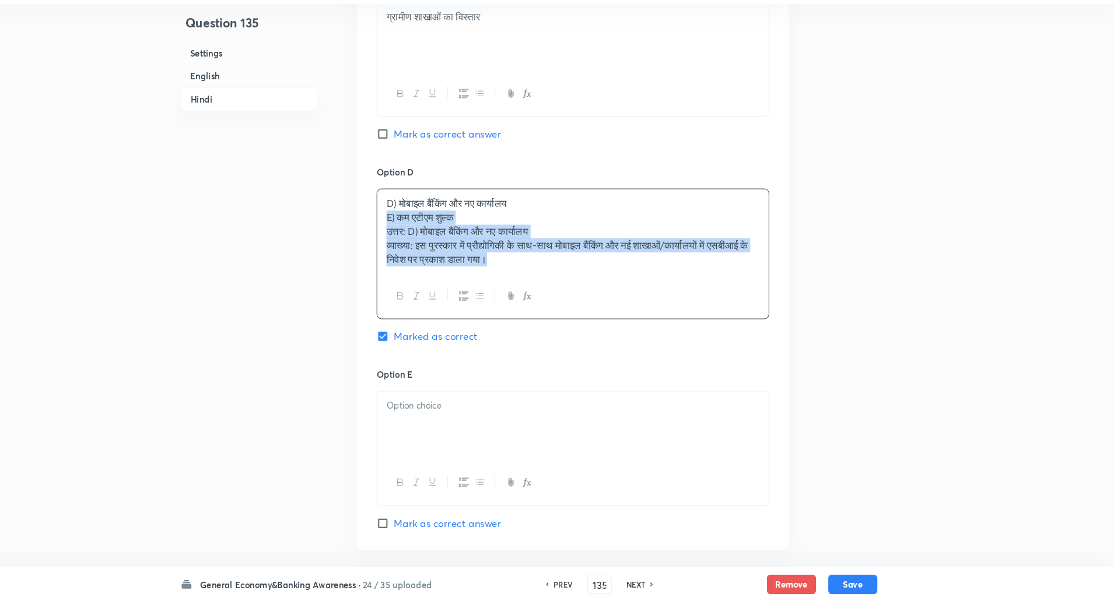
drag, startPoint x: 420, startPoint y: 235, endPoint x: 627, endPoint y: 316, distance: 222.4
click at [627, 316] on div "D) मोबाइल बैंकिंग और नए कार्यालय E) कम एटीएम शुल्क उत्तर: D) मोबाइल बैंकिंग और …" at bounding box center [598, 270] width 373 height 124
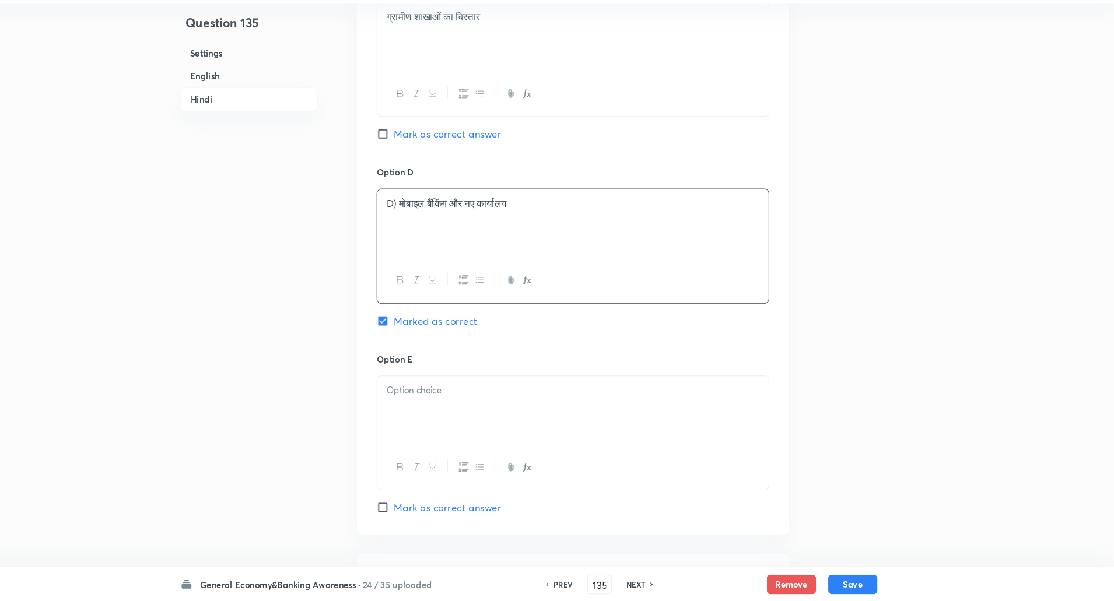
click at [431, 224] on p "D) मोबाइल बैंकिंग और नए कार्यालय" at bounding box center [599, 222] width 355 height 13
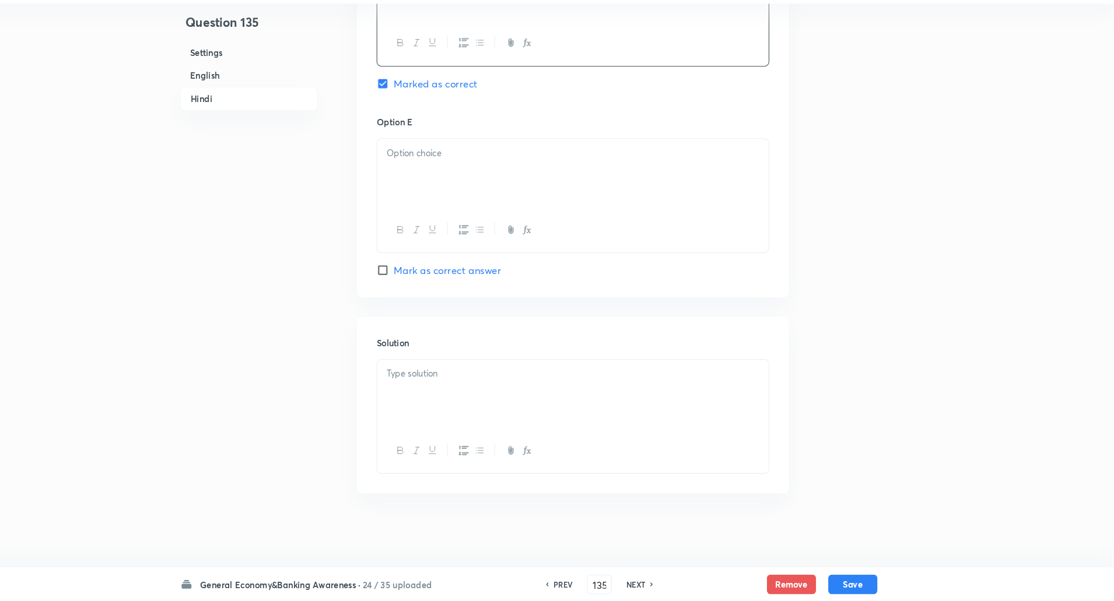
click at [463, 175] on p at bounding box center [599, 175] width 355 height 13
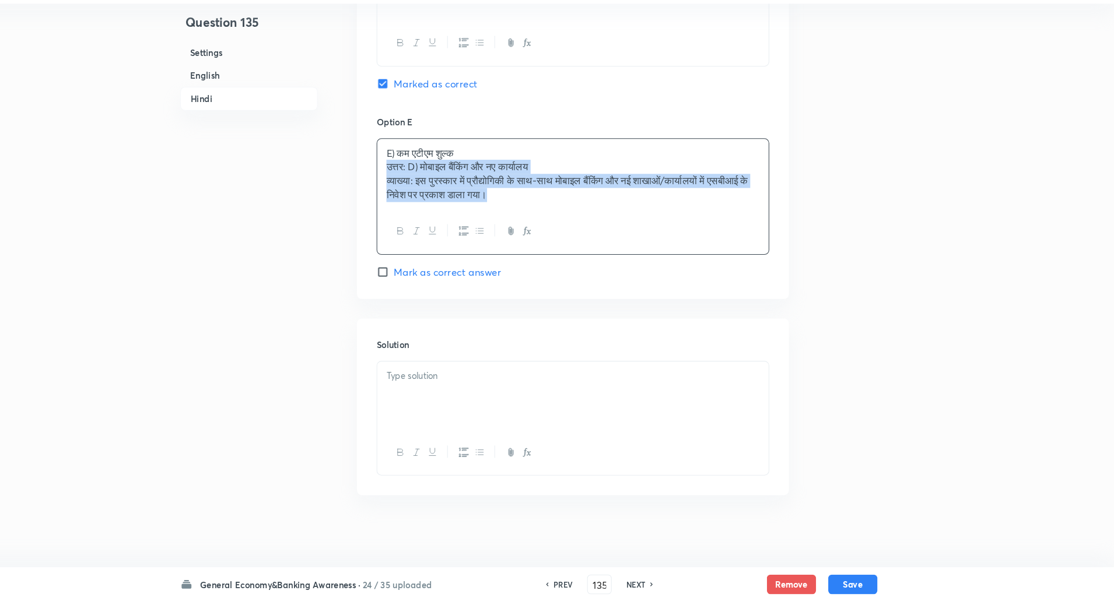
drag, startPoint x: 419, startPoint y: 188, endPoint x: 660, endPoint y: 265, distance: 252.4
click at [660, 265] on div "E) कम एटीएम शुल्क उत्तर: D) मोबाइल बैंकिंग और नए कार्यालय व्याख्या: इस पुरस्कार…" at bounding box center [598, 216] width 373 height 111
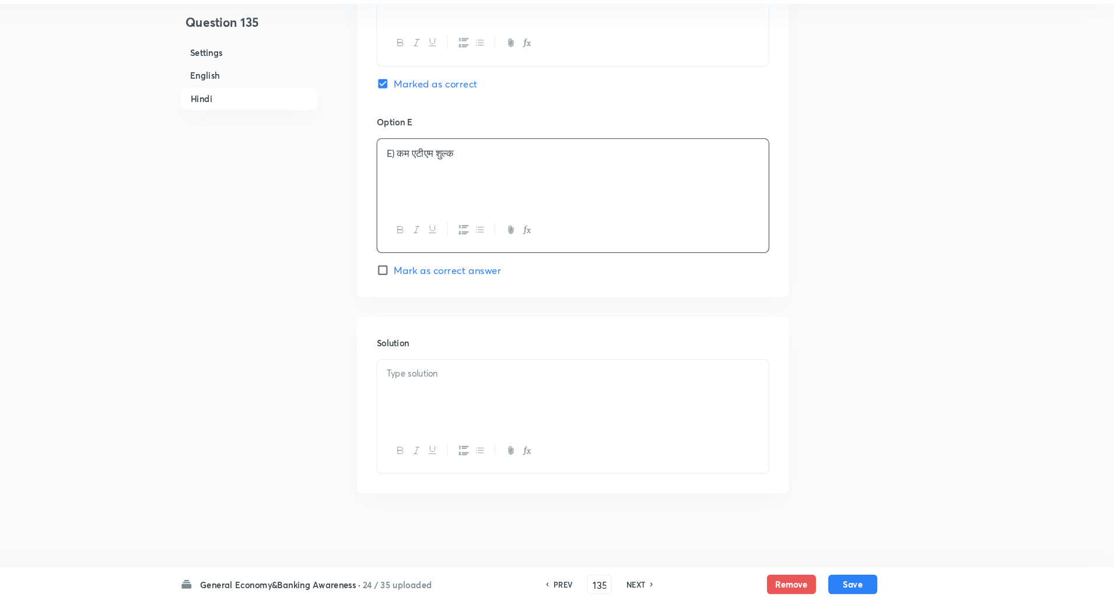
click at [433, 179] on p "E) कम एटीएम शुल्क" at bounding box center [599, 175] width 355 height 13
click at [459, 415] on div at bounding box center [599, 404] width 372 height 65
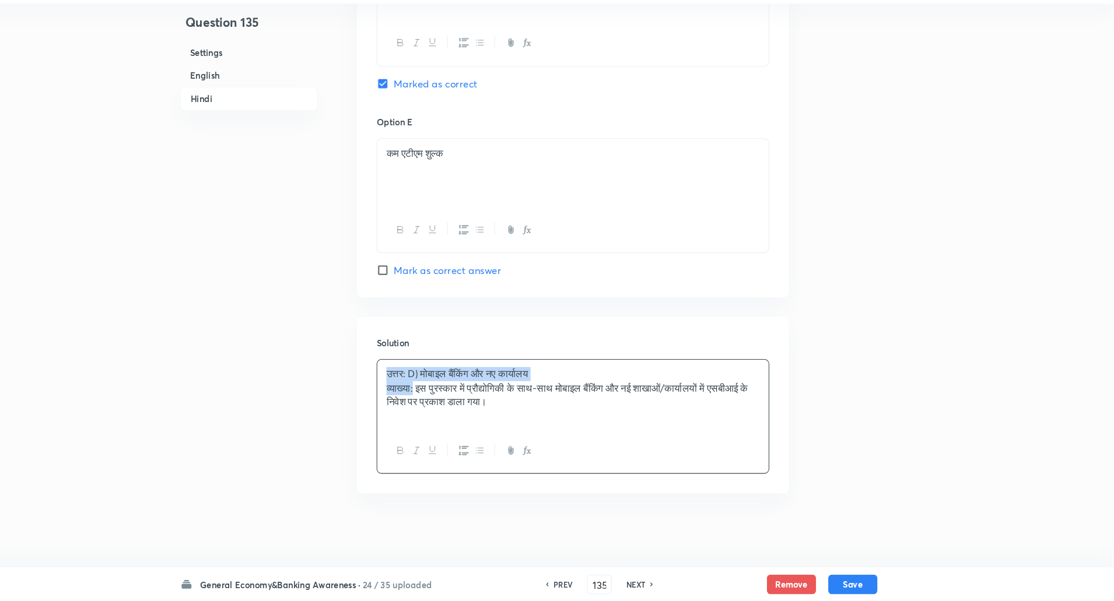
drag, startPoint x: 419, startPoint y: 380, endPoint x: 449, endPoint y: 400, distance: 35.8
click at [449, 400] on div "उत्तर: D) मोबाइल बैंकिंग और नए कार्यालय व्याख्या: इस पुरस्कार में प्रौद्योगिकी …" at bounding box center [599, 404] width 372 height 65
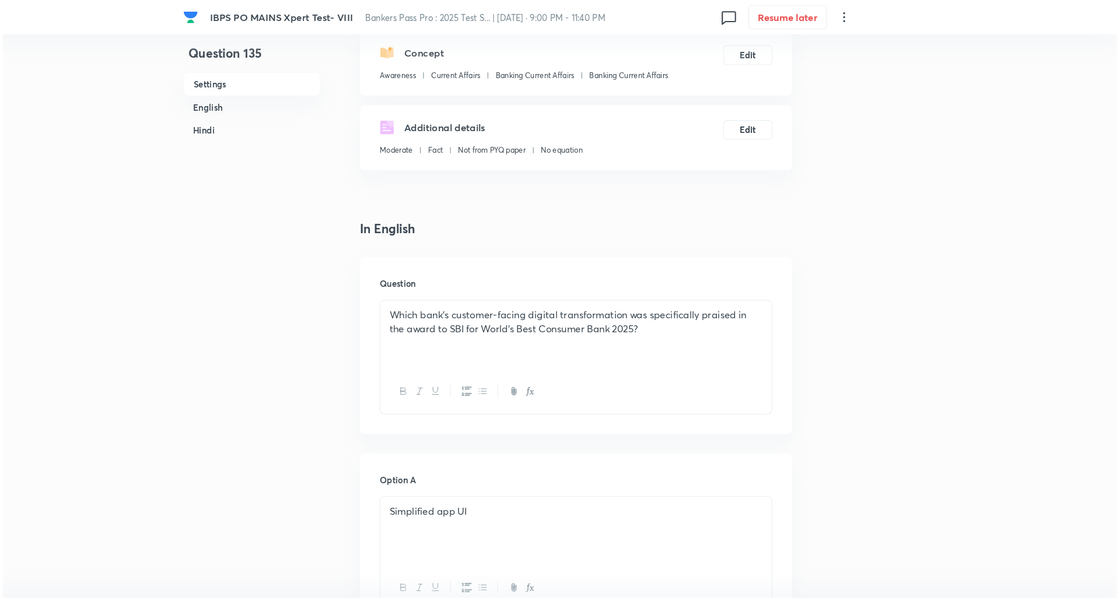
scroll to position [0, 0]
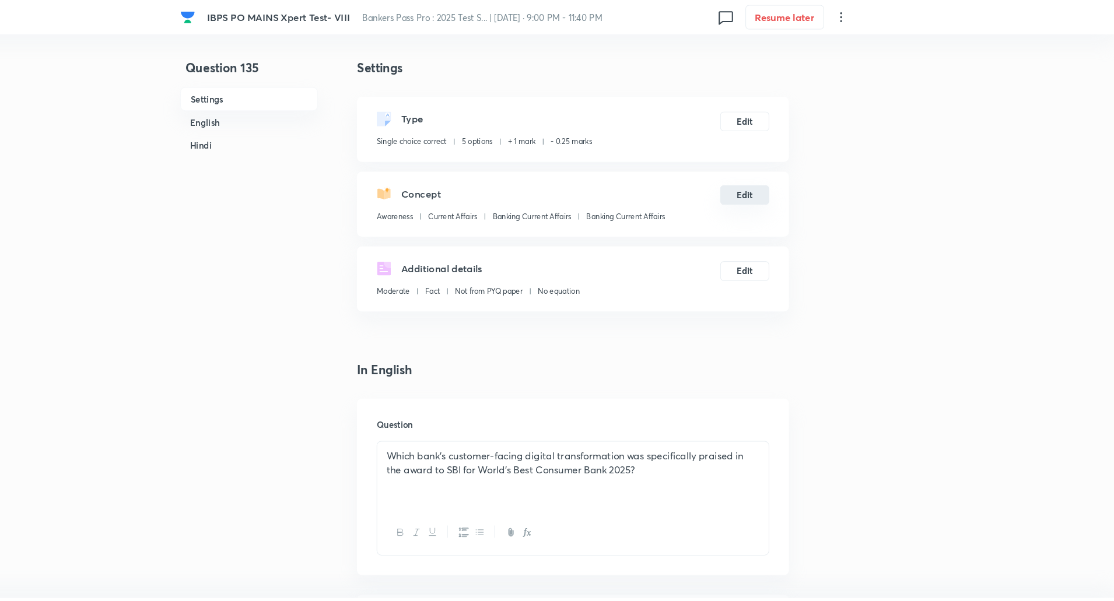
click at [755, 189] on button "Edit" at bounding box center [762, 185] width 47 height 19
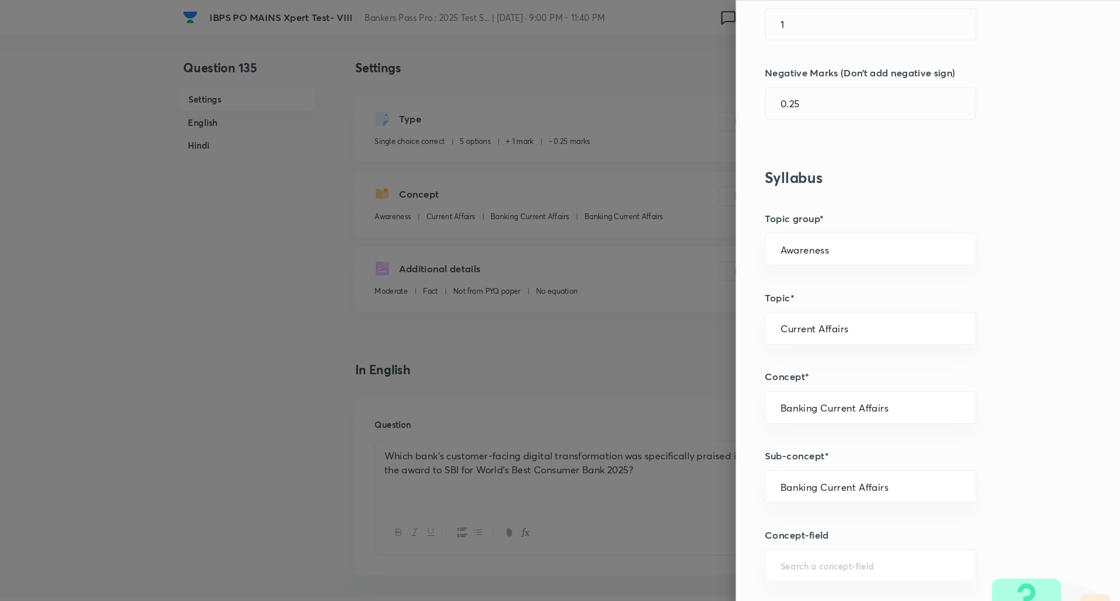
scroll to position [416, 0]
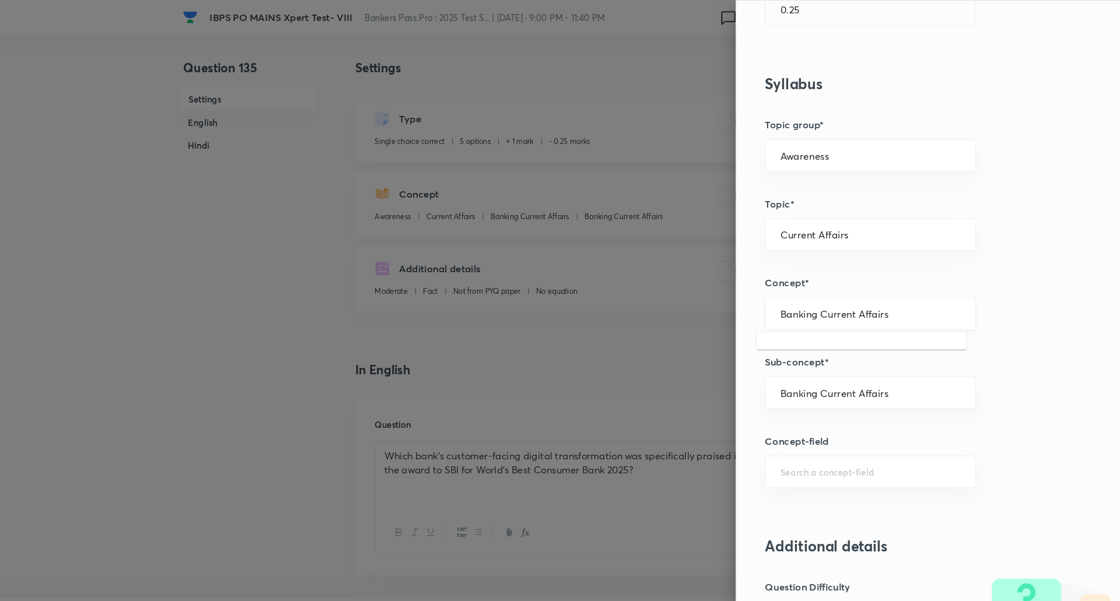
click at [904, 297] on input "Banking Current Affairs" at bounding box center [883, 298] width 172 height 11
click at [867, 330] on li "Awards & Recognition" at bounding box center [874, 331] width 200 height 21
type input "Awards & Recognition"
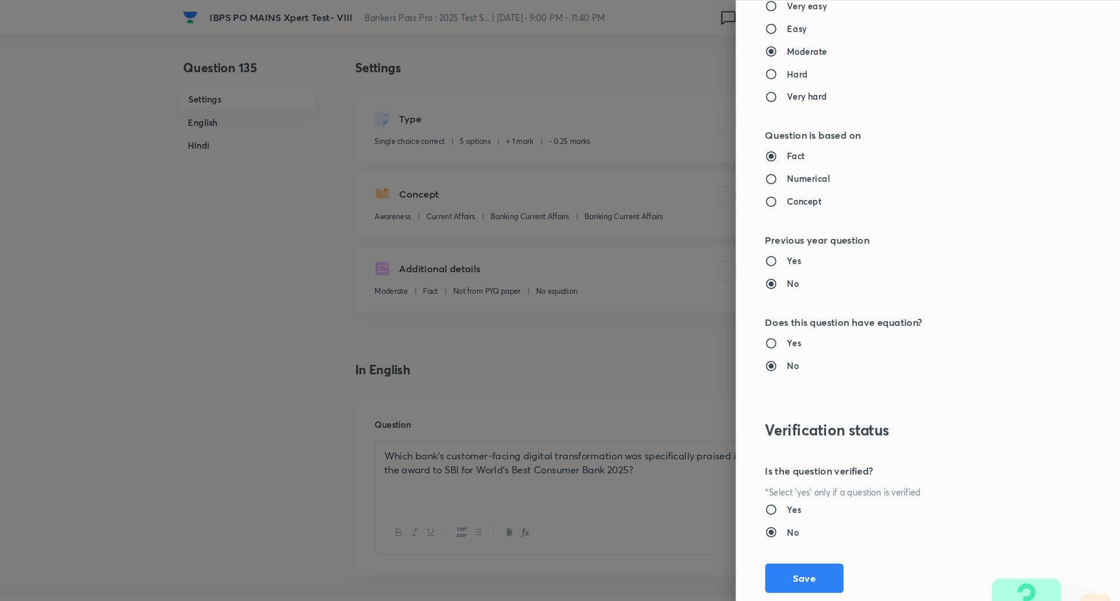
scroll to position [988, 0]
click at [815, 557] on button "Save" at bounding box center [819, 550] width 75 height 28
type input "Banking Current Affairs"
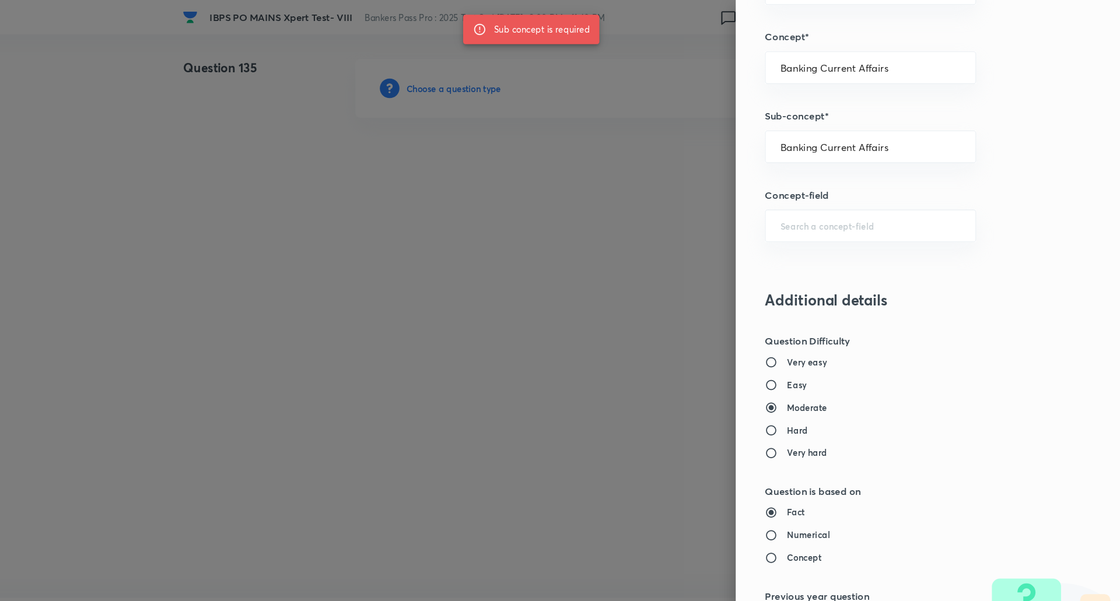
scroll to position [646, 0]
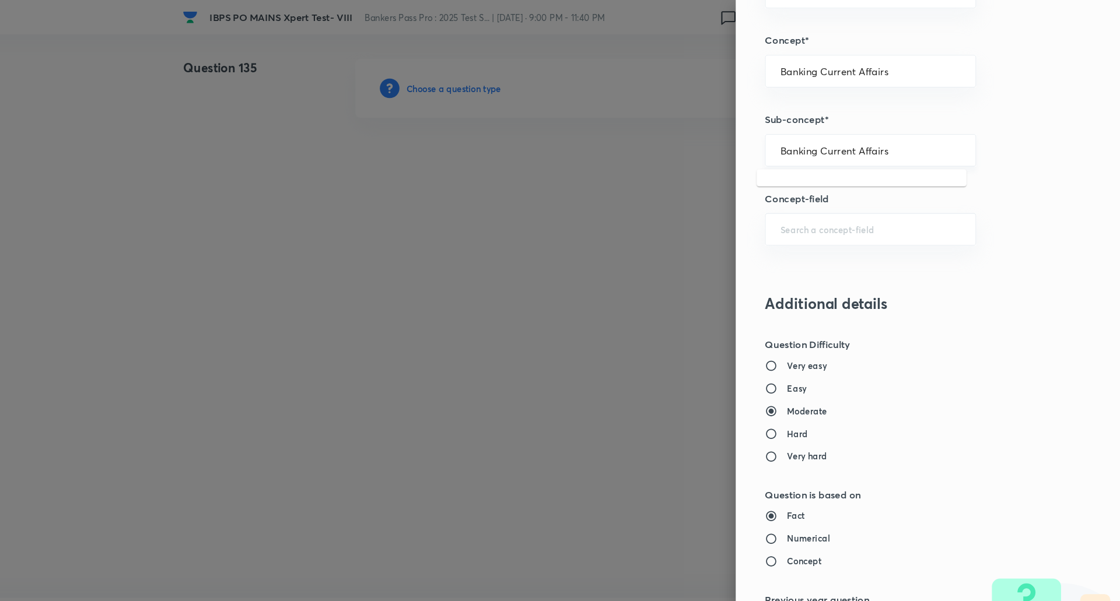
click at [920, 147] on input "Banking Current Affairs" at bounding box center [883, 143] width 172 height 11
type input "a"
type input "Banking Current Affairs"
drag, startPoint x: 902, startPoint y: 69, endPoint x: 782, endPoint y: 88, distance: 121.0
click at [782, 88] on body "IBPS PO MAINS Xpert Test- VIII Bankers Pass Pro : 2025 Test S... | Oct 3, 2025 …" at bounding box center [560, 84] width 1120 height 56
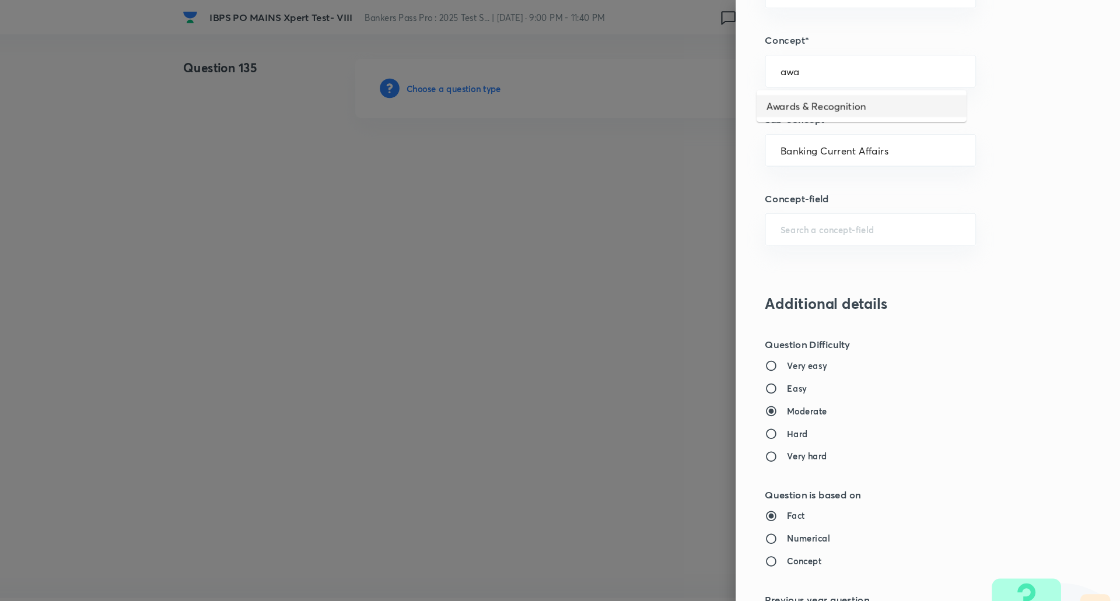
click at [800, 96] on li "Awards & Recognition" at bounding box center [874, 100] width 200 height 21
type input "Awards & Recognition"
click at [824, 139] on input "text" at bounding box center [883, 143] width 172 height 11
click at [831, 176] on li "Awards & Recognition" at bounding box center [874, 176] width 200 height 21
type input "Awards & Recognition"
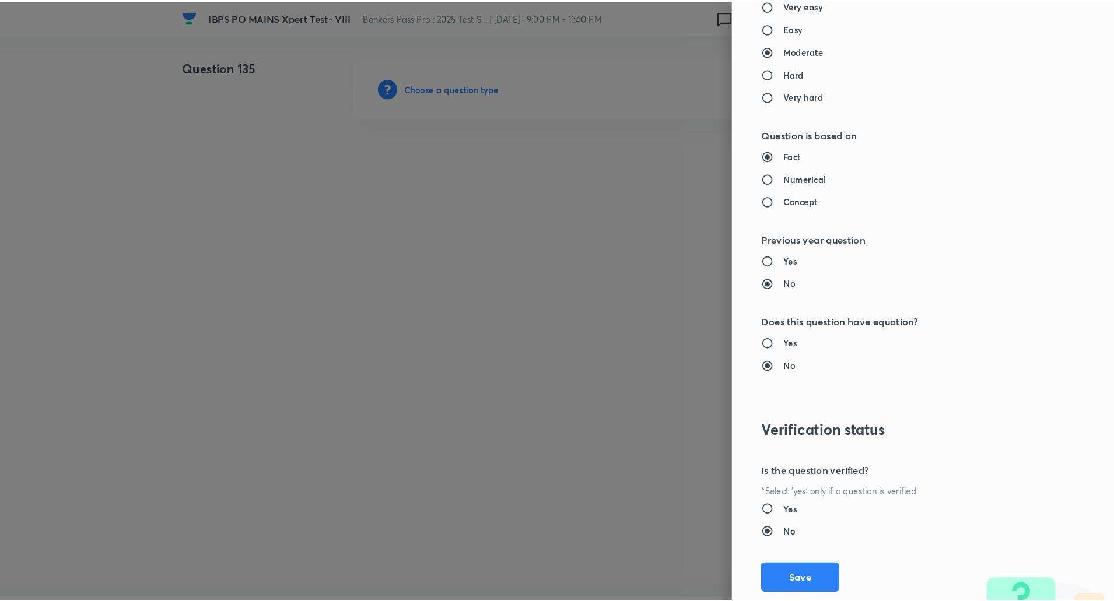
scroll to position [988, 0]
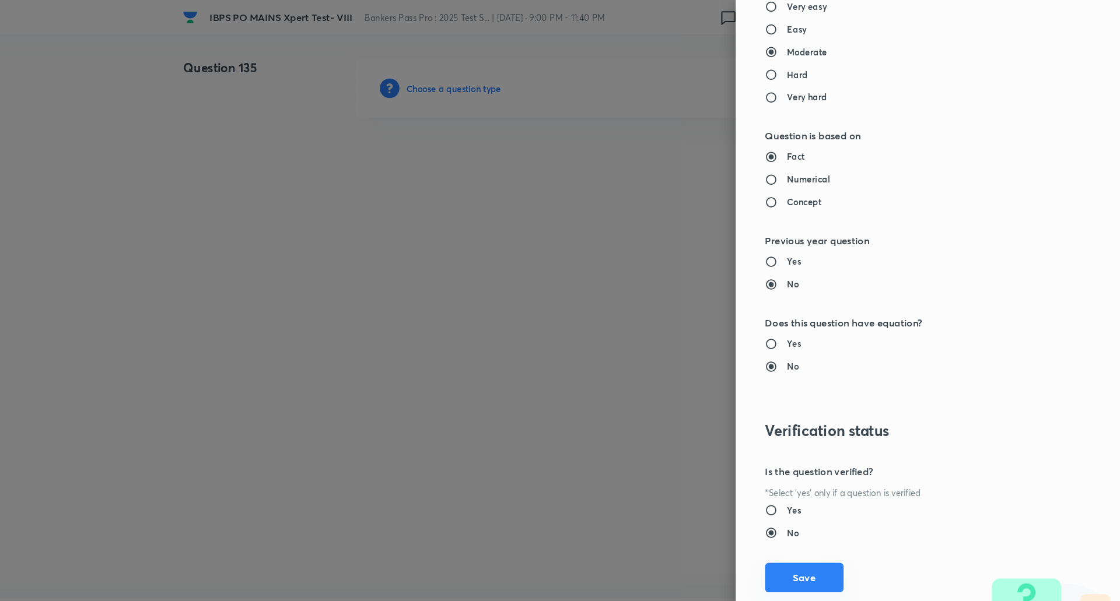
click at [823, 545] on button "Save" at bounding box center [819, 550] width 75 height 28
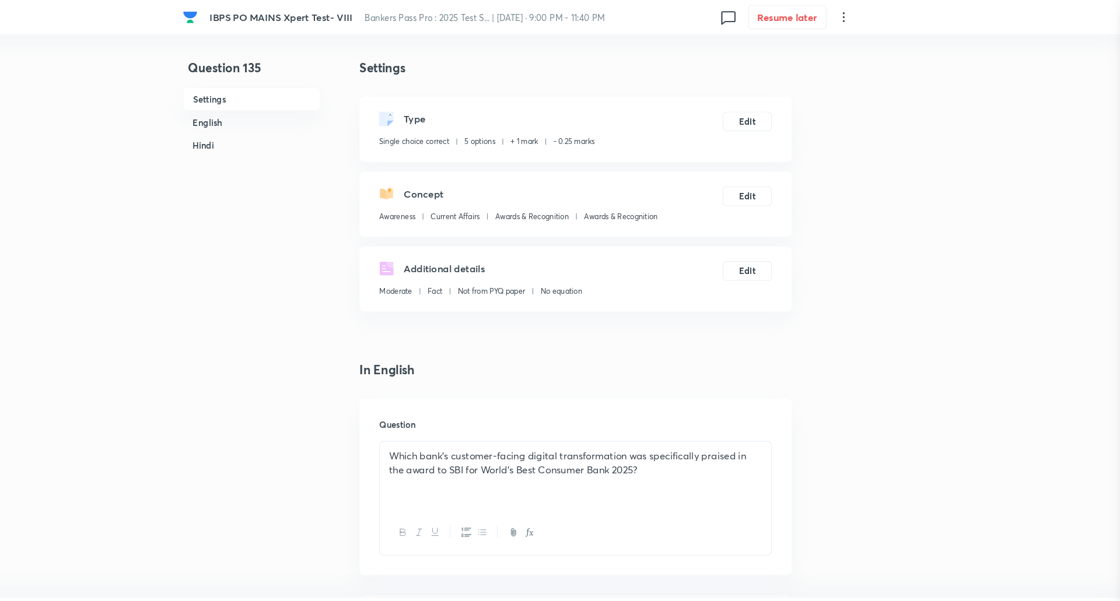
checkbox input "false"
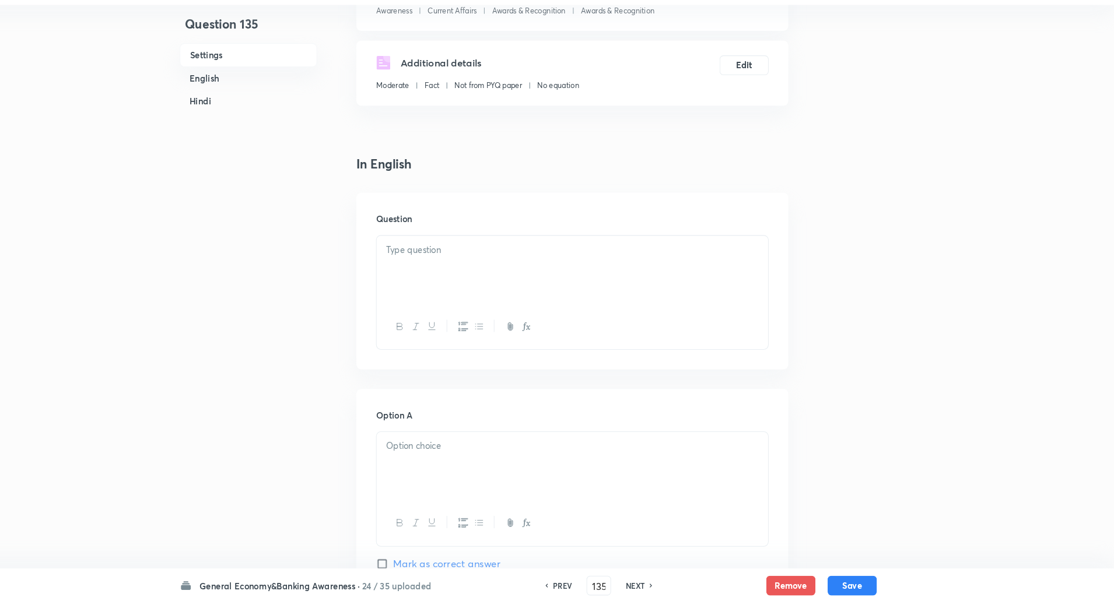
click at [483, 254] on div at bounding box center [599, 284] width 372 height 65
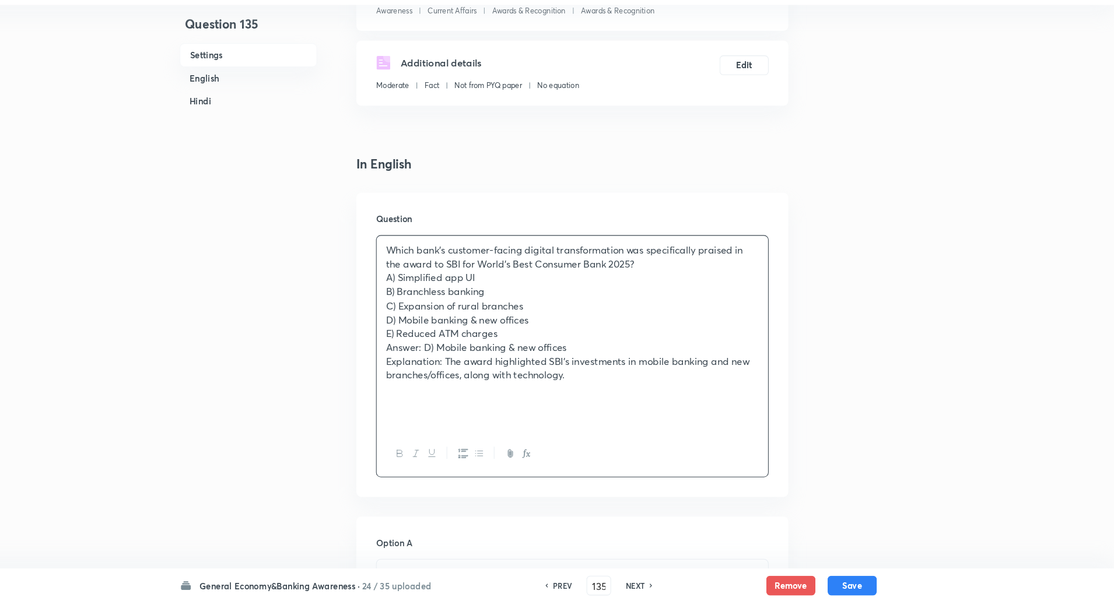
click at [681, 286] on p "A) Simplified app UI" at bounding box center [599, 291] width 355 height 13
click at [663, 279] on p "Which bank’s customer-facing digital transformation was specifically praised in…" at bounding box center [599, 272] width 355 height 26
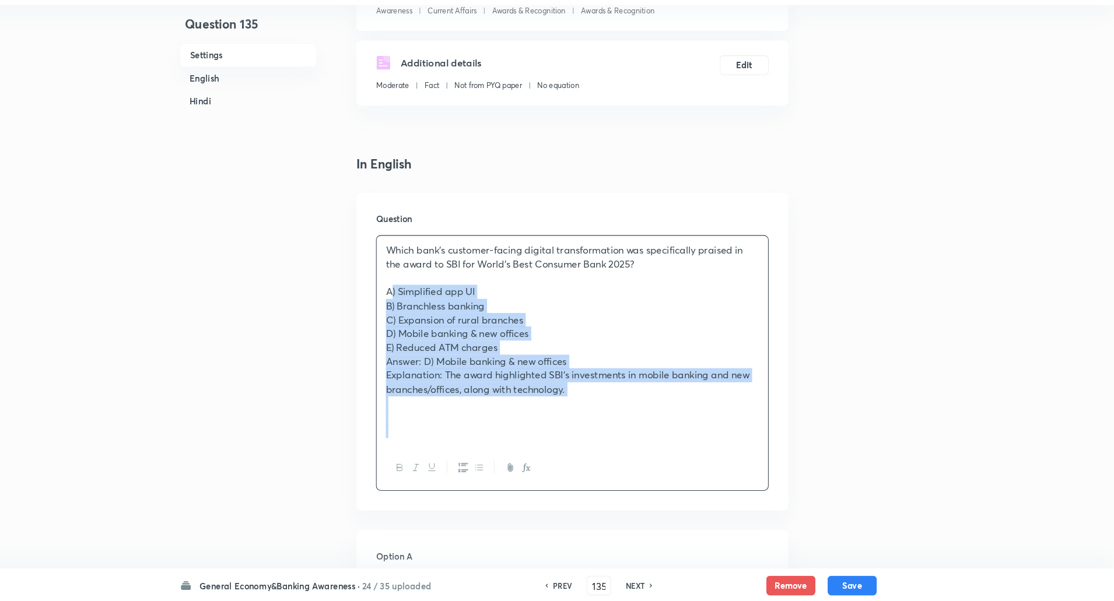
drag, startPoint x: 418, startPoint y: 306, endPoint x: 857, endPoint y: 559, distance: 507.3
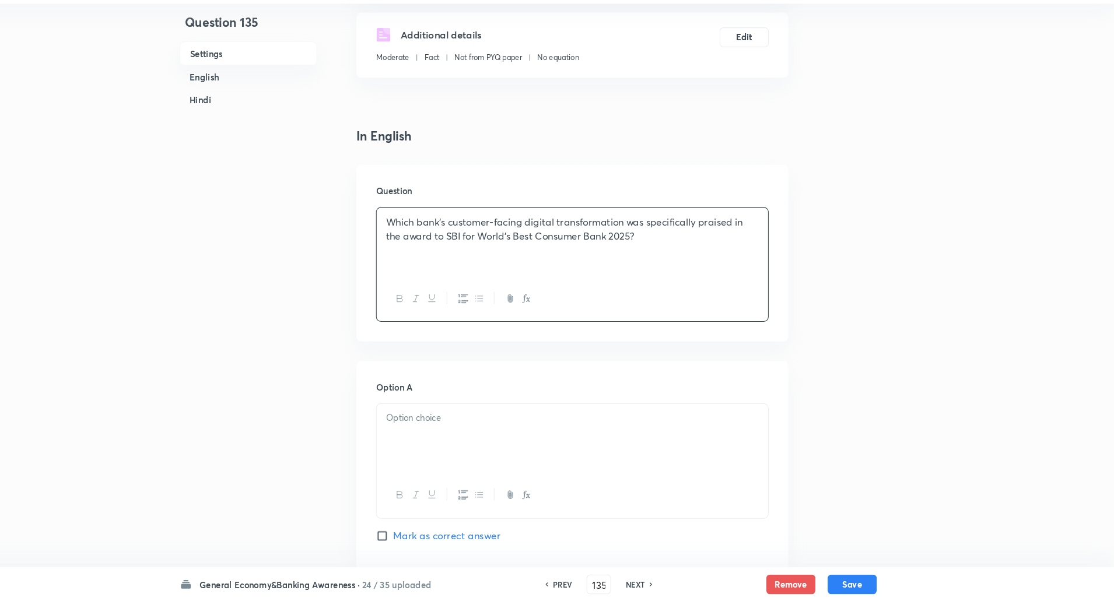
scroll to position [212, 0]
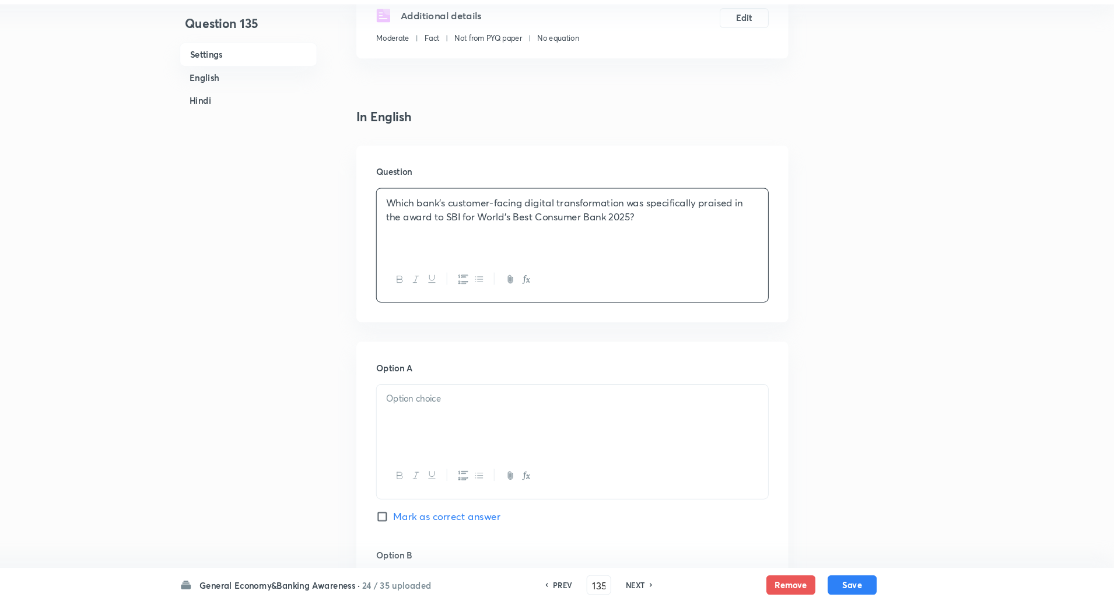
click at [641, 433] on div at bounding box center [599, 426] width 372 height 65
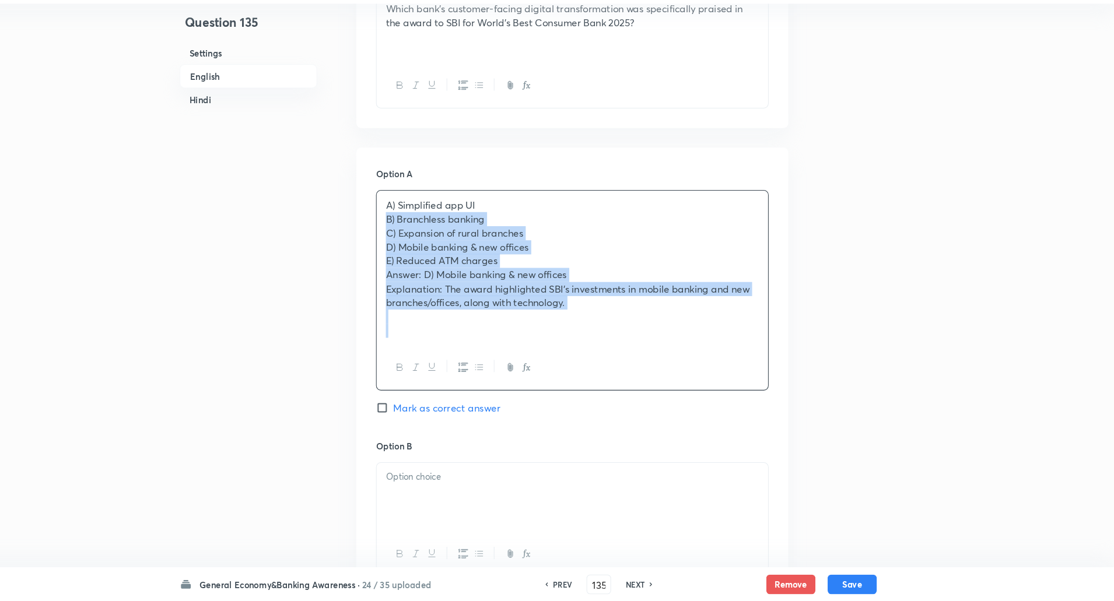
drag, startPoint x: 419, startPoint y: 425, endPoint x: 776, endPoint y: 627, distance: 410.6
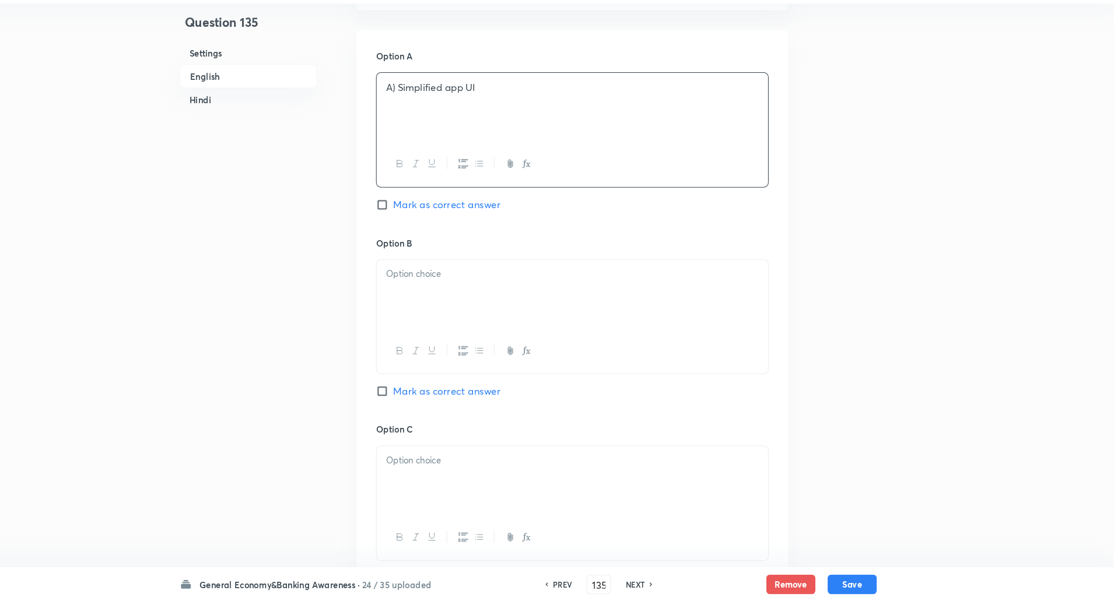
click at [434, 114] on p "A) Simplified app UI" at bounding box center [599, 112] width 355 height 13
click at [454, 289] on p at bounding box center [599, 290] width 355 height 13
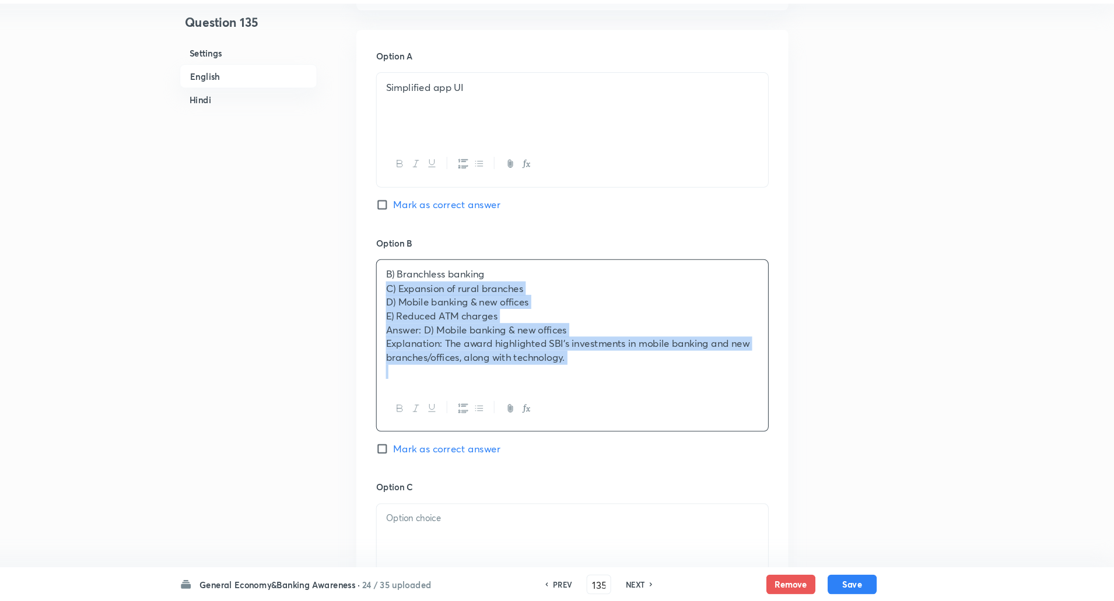
drag, startPoint x: 414, startPoint y: 302, endPoint x: 752, endPoint y: 486, distance: 384.8
click at [752, 486] on div "Option A Simplified app UI Mark as correct answer Option B B) Branchless bankin…" at bounding box center [599, 536] width 411 height 957
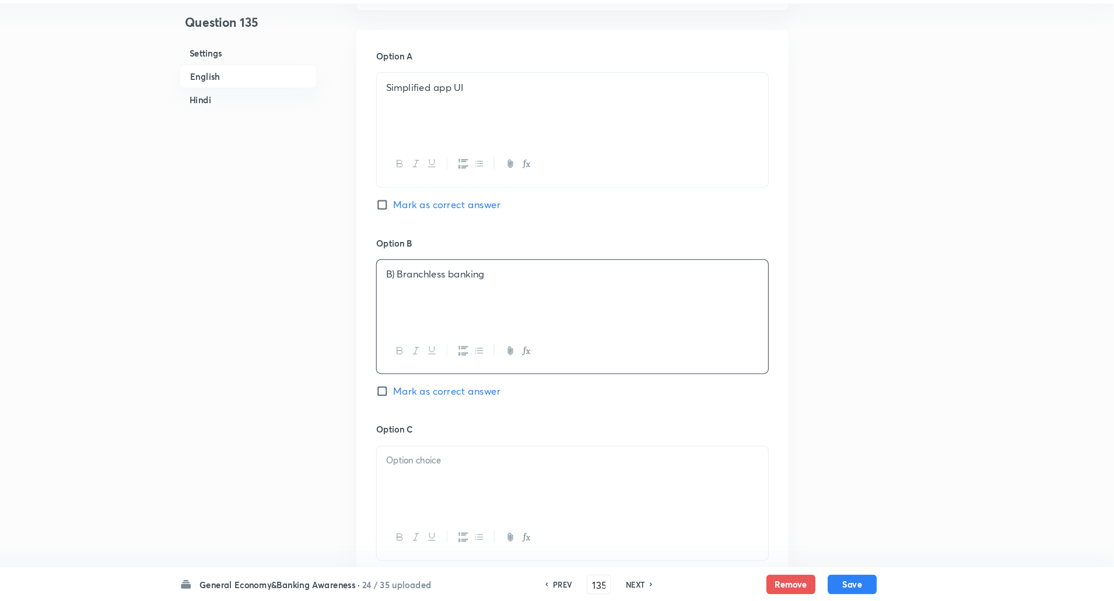
click at [433, 288] on p "B) Branchless banking" at bounding box center [599, 290] width 355 height 13
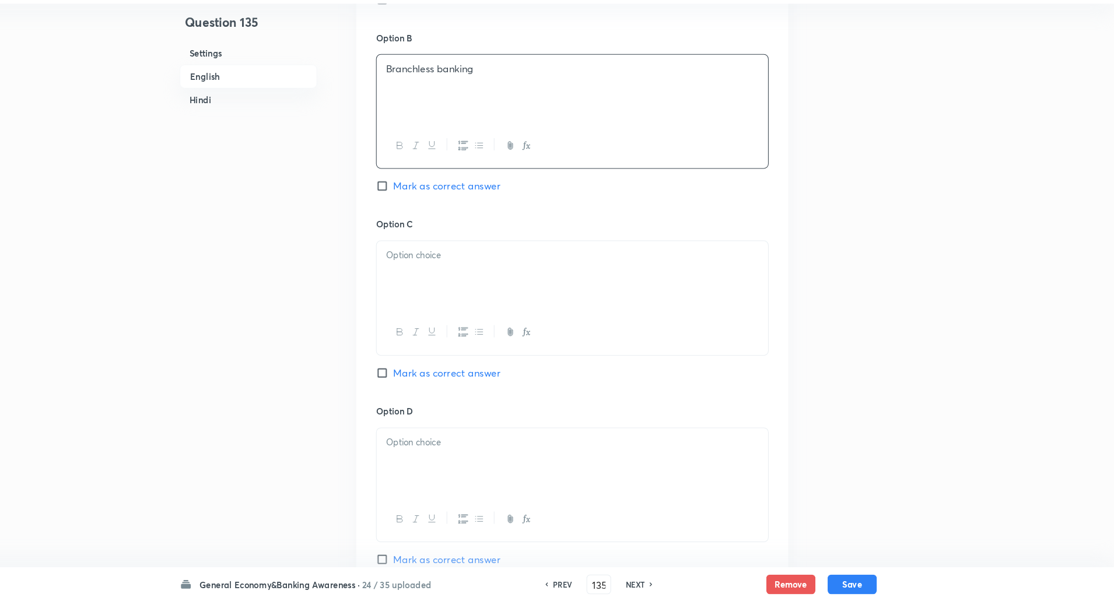
click at [433, 289] on div at bounding box center [599, 290] width 372 height 65
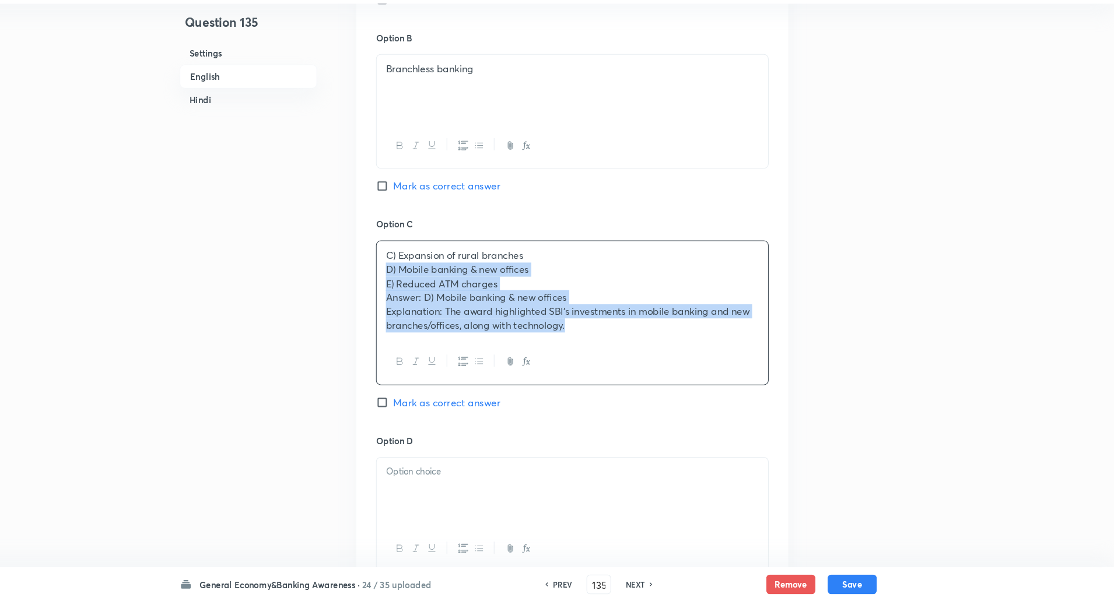
drag, startPoint x: 418, startPoint y: 285, endPoint x: 669, endPoint y: 397, distance: 275.0
click at [669, 397] on div "Option C C) Expansion of rural branches D) Mobile banking & new offices E) Redu…" at bounding box center [598, 339] width 373 height 206
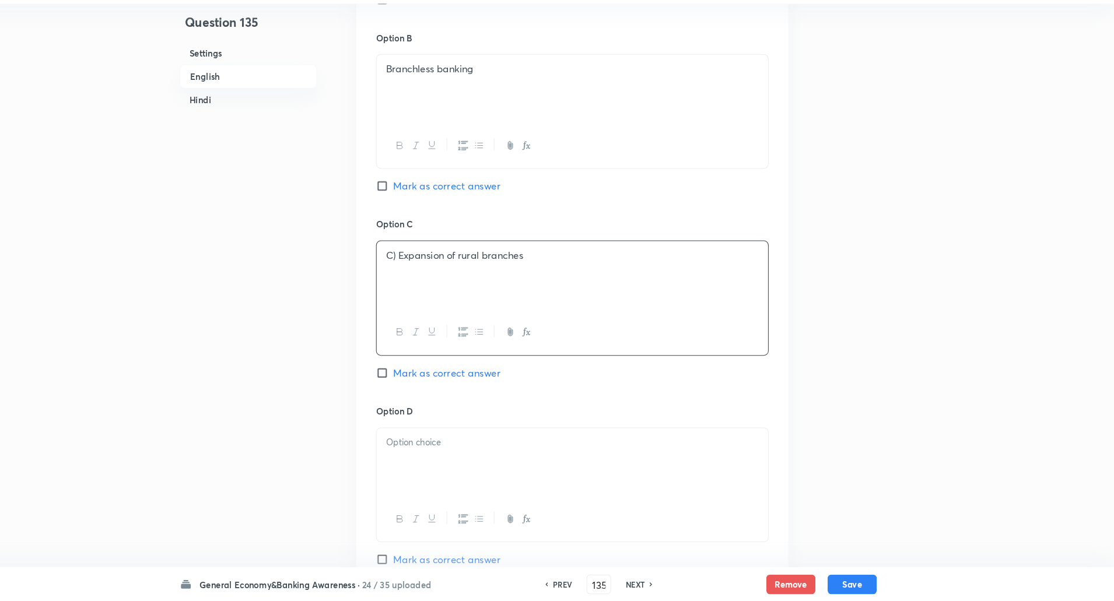
click at [434, 273] on p "C) Expansion of rural branches" at bounding box center [599, 271] width 355 height 13
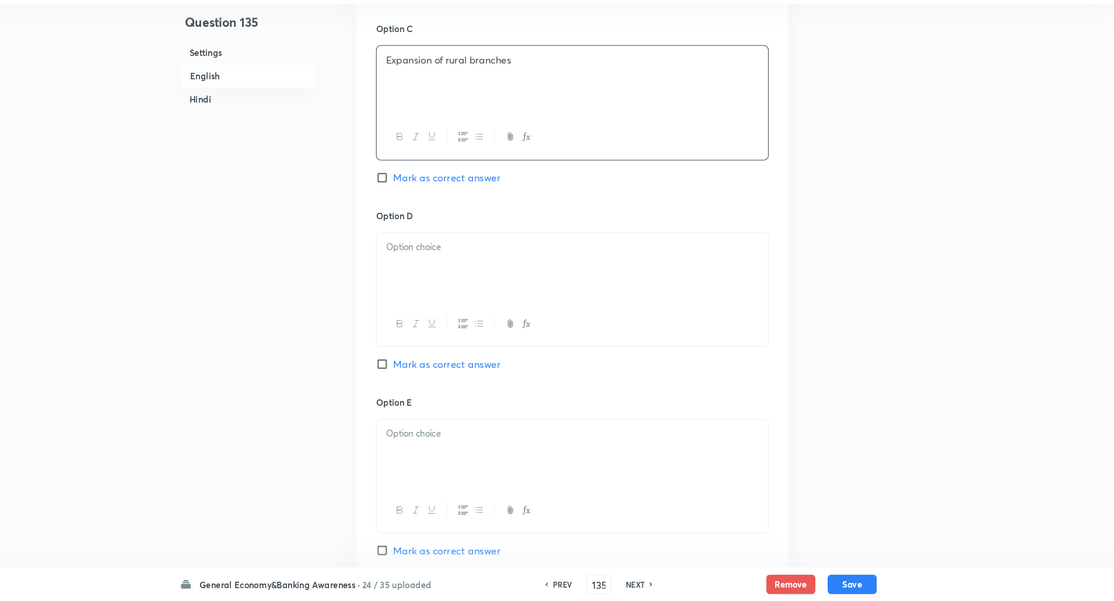
scroll to position [897, 0]
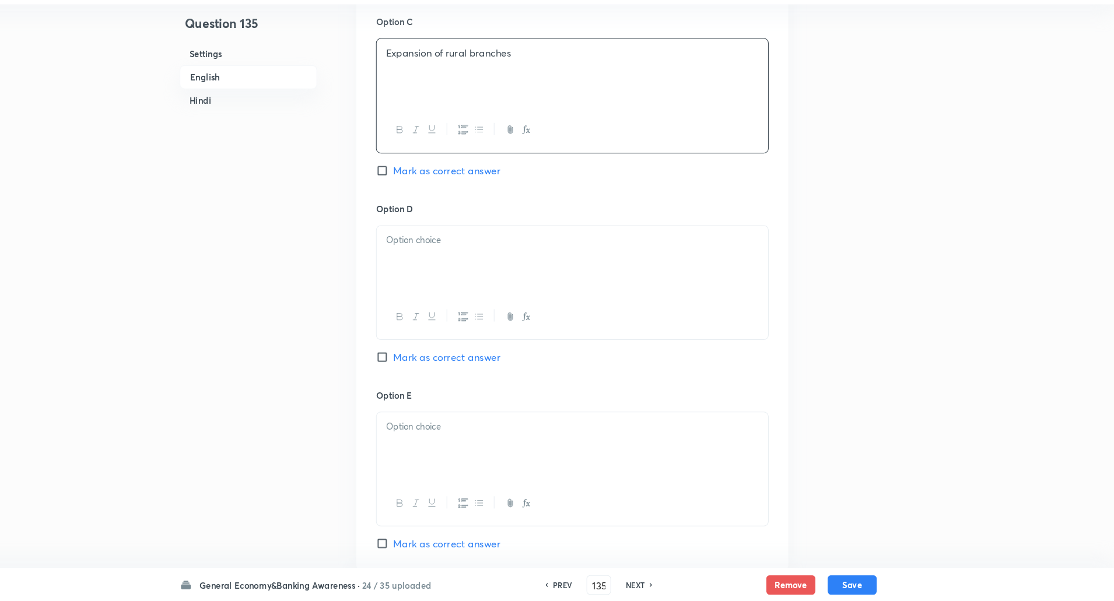
click at [434, 272] on div at bounding box center [599, 275] width 372 height 65
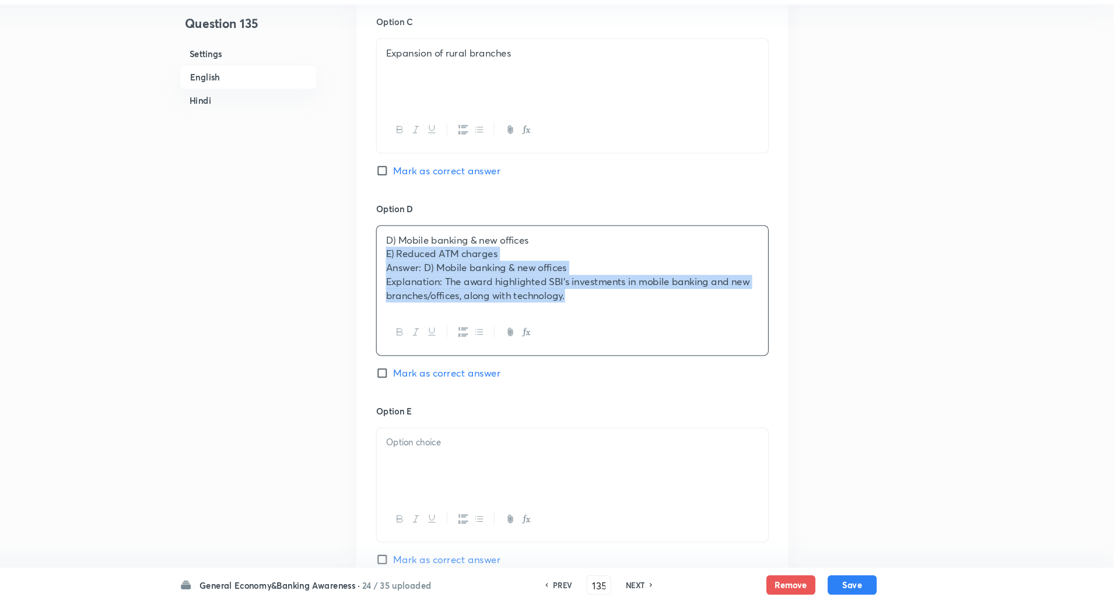
drag, startPoint x: 416, startPoint y: 270, endPoint x: 719, endPoint y: 389, distance: 325.9
click at [719, 389] on div "Option D D) Mobile banking & new offices E) Reduced ATM charges Answer: D) Mobi…" at bounding box center [598, 317] width 373 height 193
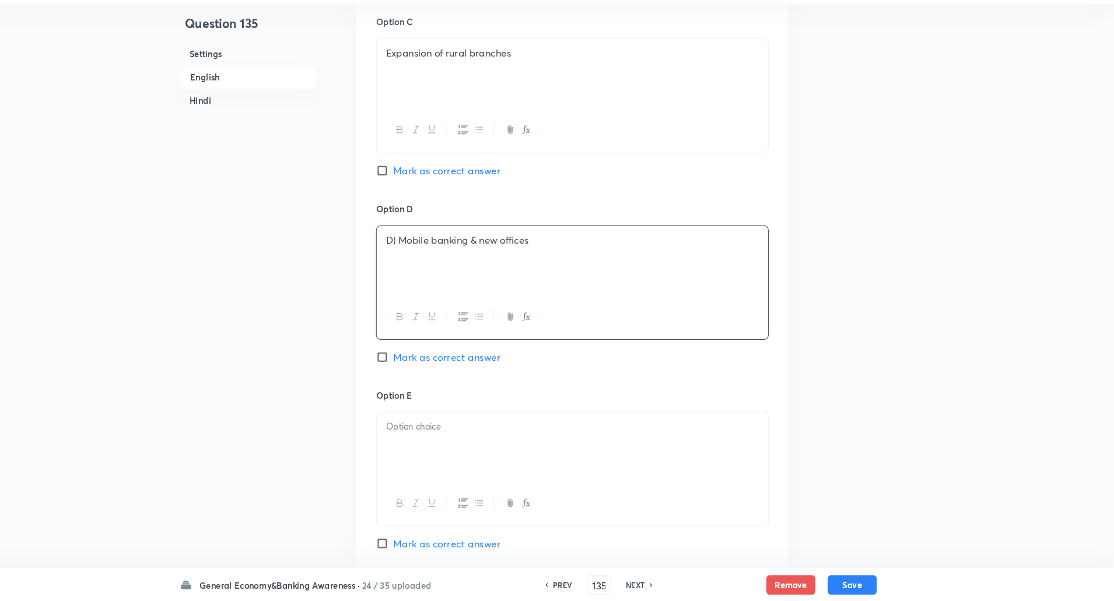
click at [421, 372] on input "Mark as correct answer" at bounding box center [420, 368] width 16 height 12
checkbox input "true"
click at [429, 258] on p "D) Mobile banking & new offices" at bounding box center [599, 256] width 355 height 13
click at [432, 258] on p "D) Mobile banking & new offices" at bounding box center [599, 256] width 355 height 13
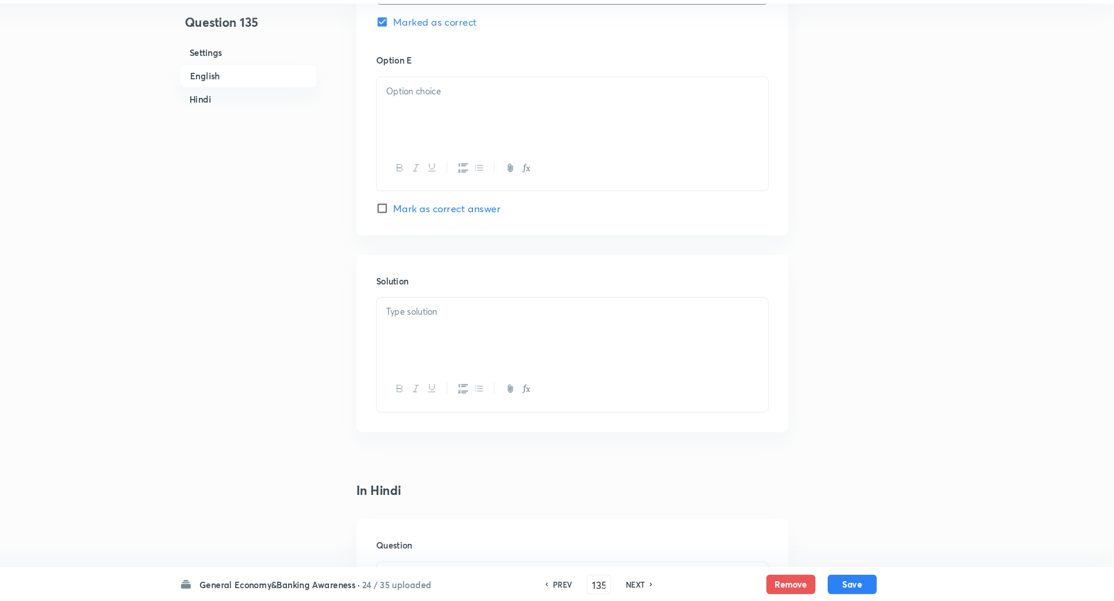
scroll to position [1218, 0]
click at [551, 169] on div at bounding box center [599, 186] width 372 height 43
drag, startPoint x: 616, startPoint y: 99, endPoint x: 613, endPoint y: 113, distance: 14.9
click at [613, 113] on div at bounding box center [599, 131] width 372 height 65
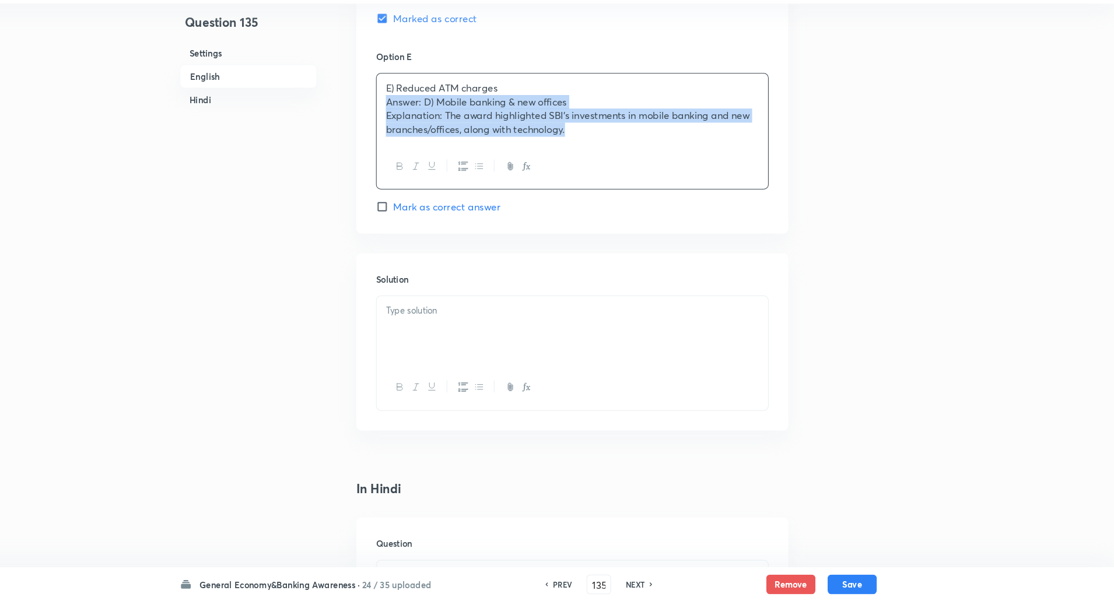
drag, startPoint x: 420, startPoint y: 128, endPoint x: 753, endPoint y: 266, distance: 359.9
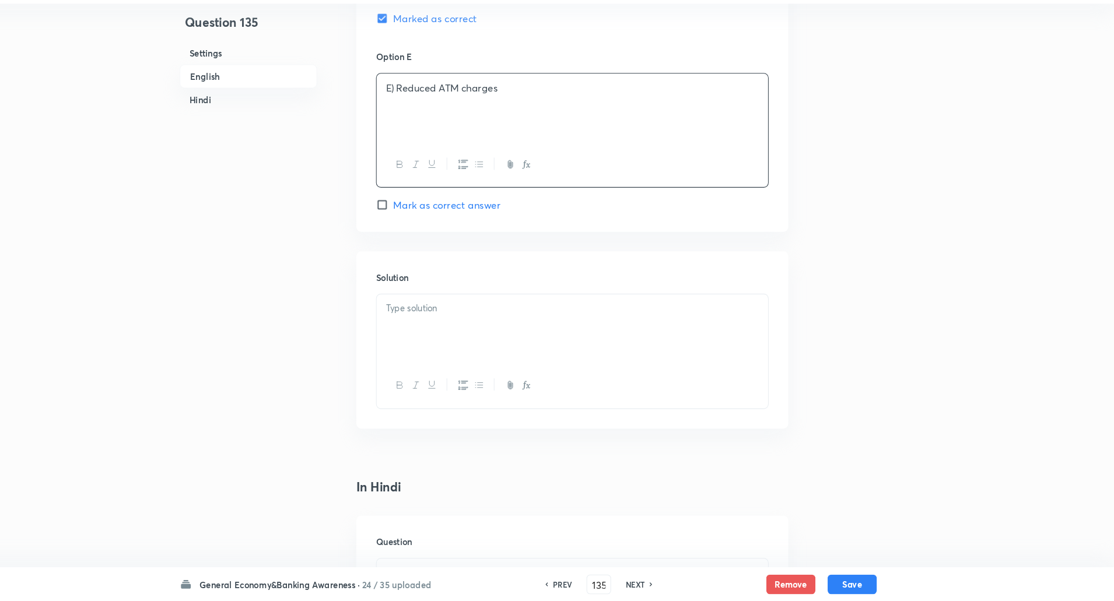
click at [435, 116] on p "E) Reduced ATM charges" at bounding box center [599, 112] width 355 height 13
click at [439, 344] on div at bounding box center [599, 341] width 372 height 65
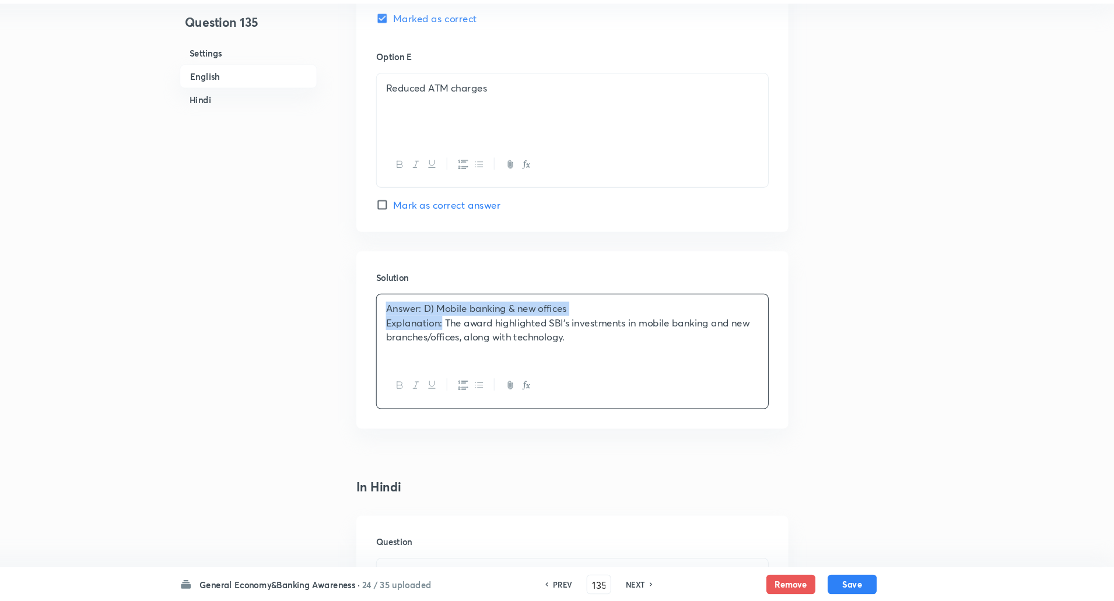
drag, startPoint x: 422, startPoint y: 324, endPoint x: 477, endPoint y: 337, distance: 55.9
click at [477, 337] on div "Answer: D) Mobile banking & new offices Explanation: The award highlighted SBI’…" at bounding box center [599, 341] width 372 height 65
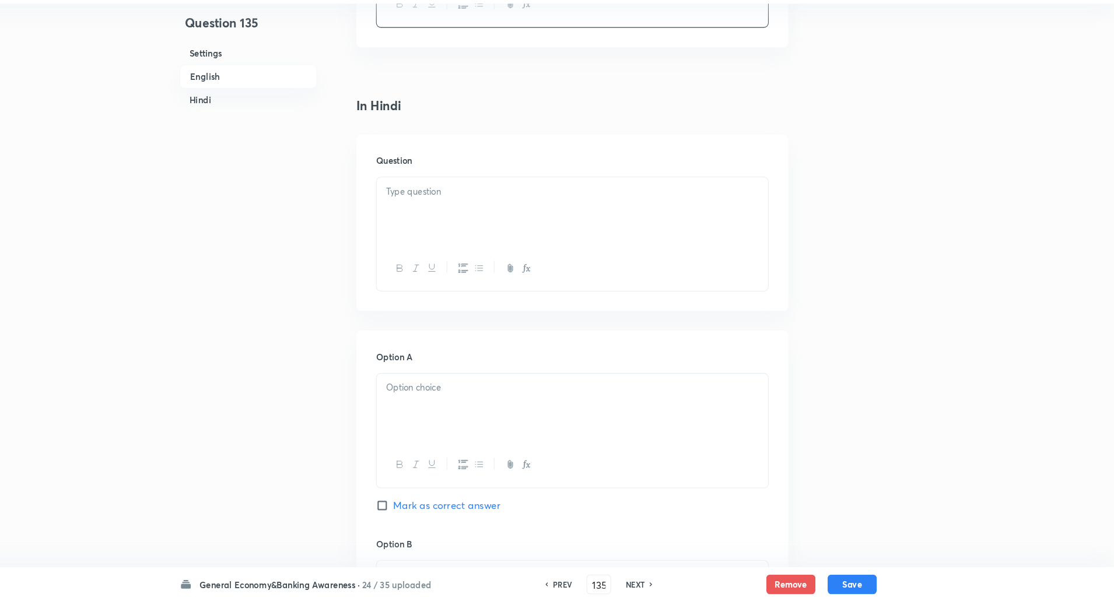
scroll to position [1623, 0]
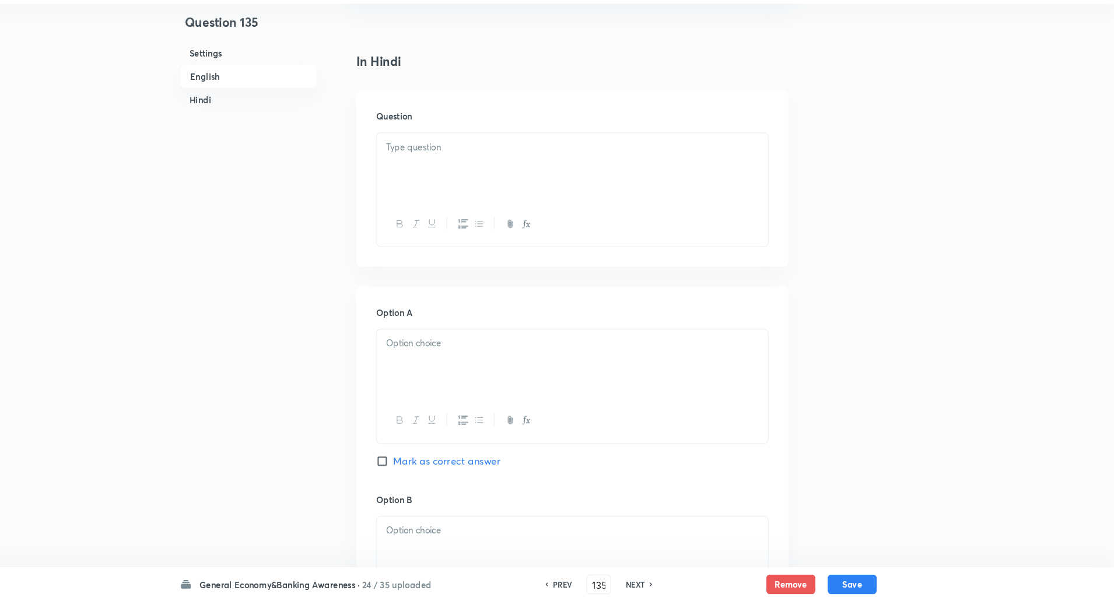
click at [587, 170] on p at bounding box center [599, 169] width 355 height 13
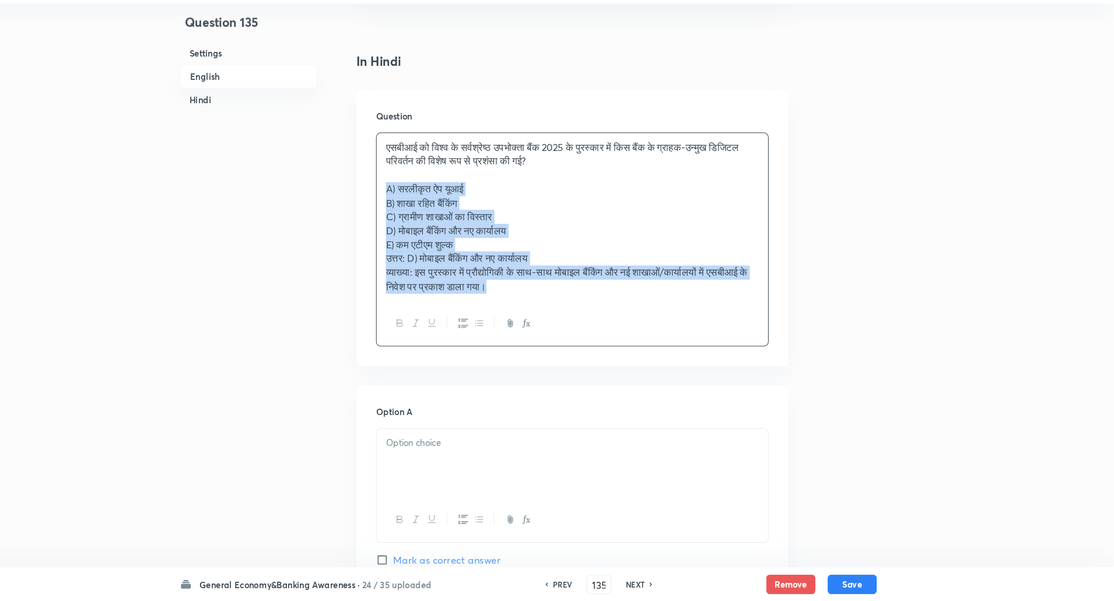
drag, startPoint x: 418, startPoint y: 208, endPoint x: 736, endPoint y: 335, distance: 342.2
click at [736, 335] on div "एसबीआई को विश्व के सर्वश्रेष्ठ उपभोक्ता बैंक 2025 के पुरस्कार में किस बैंक के ग…" at bounding box center [598, 257] width 373 height 204
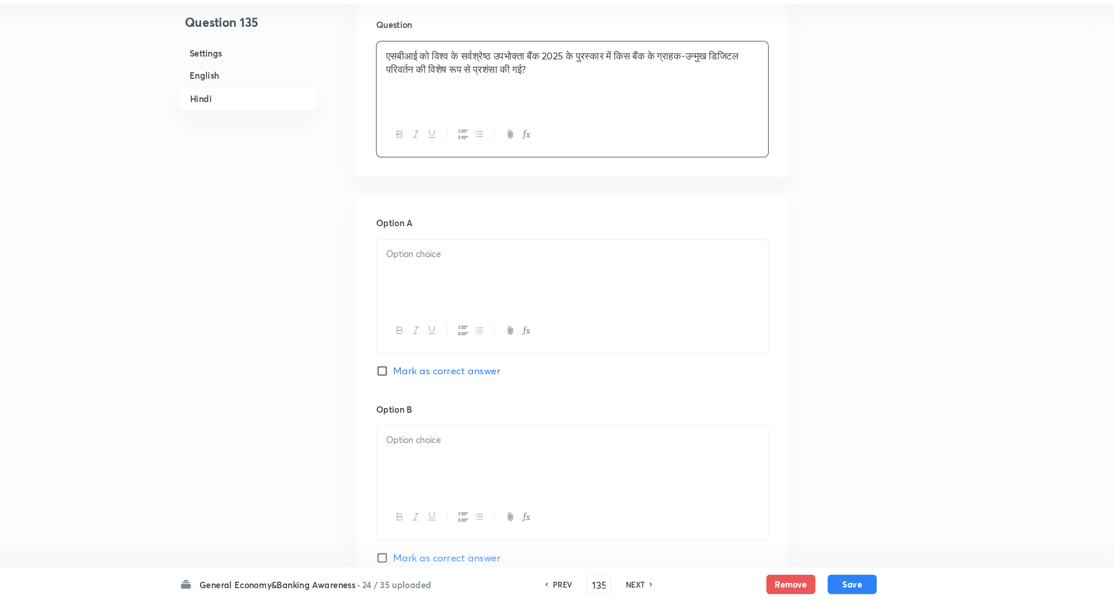
scroll to position [1717, 0]
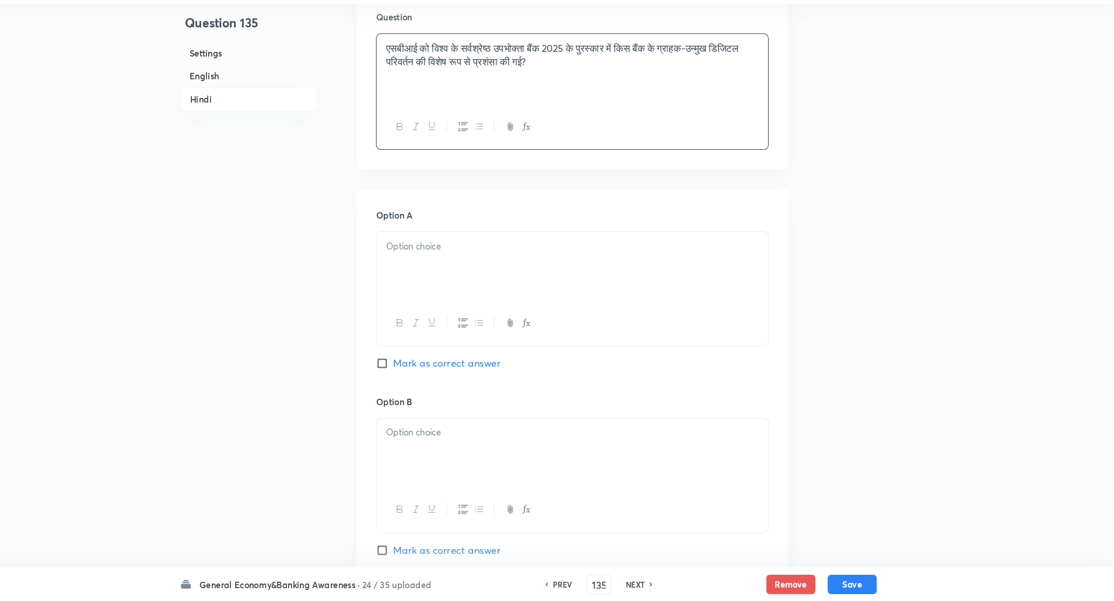
click at [515, 293] on div at bounding box center [599, 282] width 372 height 65
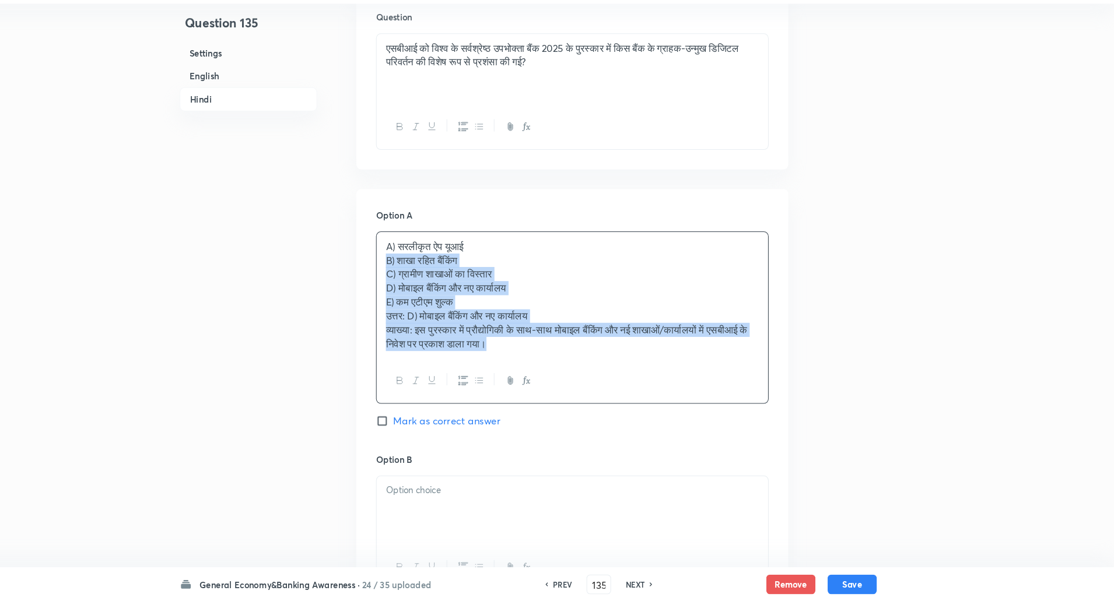
drag, startPoint x: 417, startPoint y: 274, endPoint x: 622, endPoint y: 366, distance: 224.5
click at [622, 366] on div "A) सरलीकृत ऐप यूआई B) शाखा रहित बैंकिंग C) ग्रामीण शाखाओं का विस्तार D) मोबाइल …" at bounding box center [599, 310] width 372 height 120
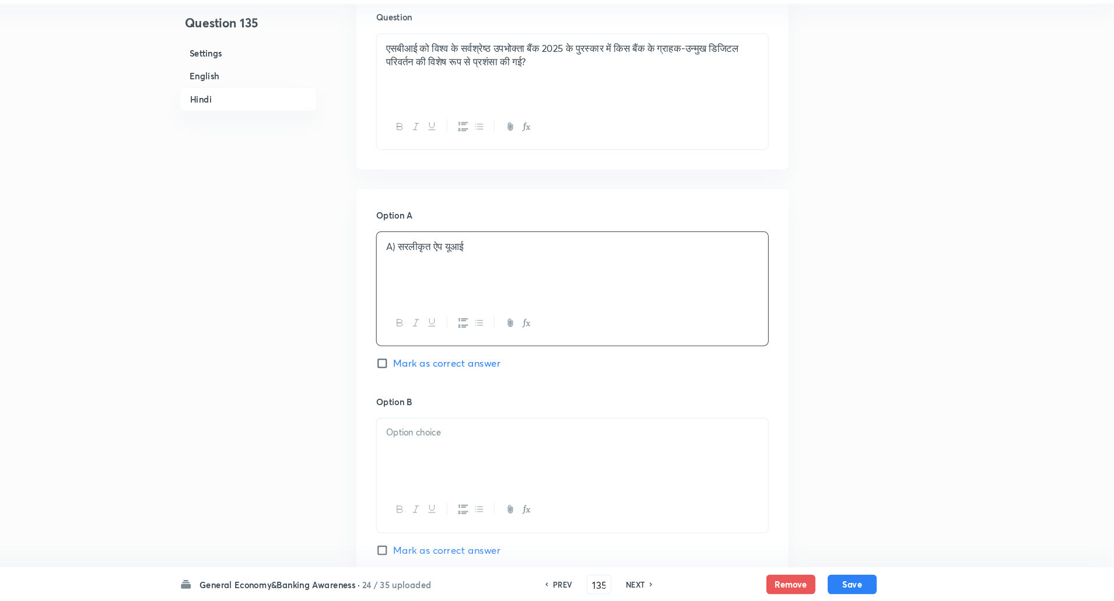
click at [433, 268] on p "A) सरलीकृत ऐप यूआई" at bounding box center [599, 263] width 355 height 13
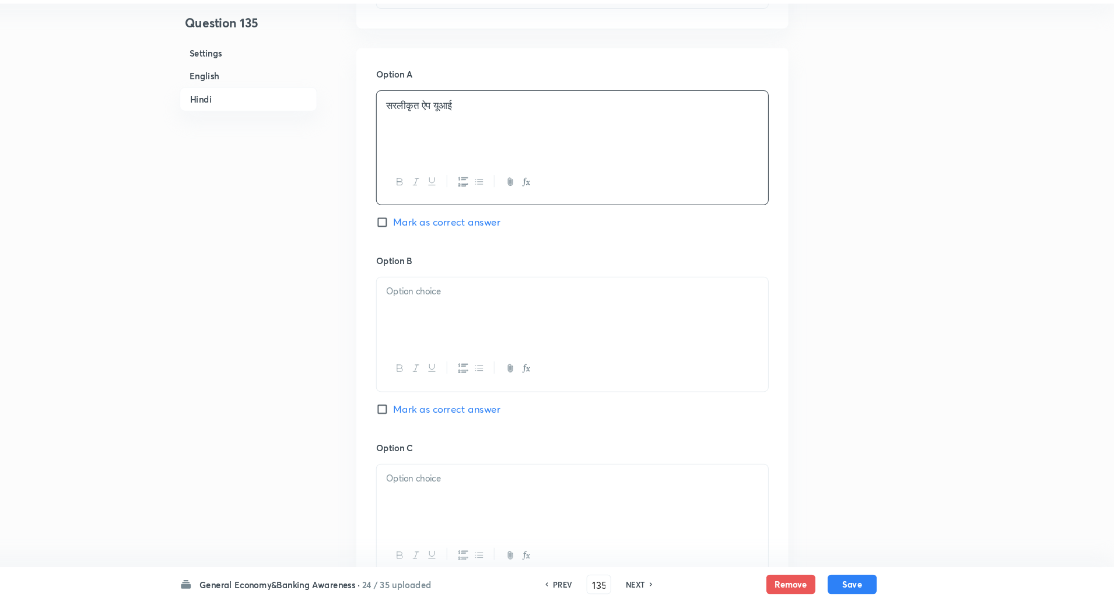
scroll to position [1913, 0]
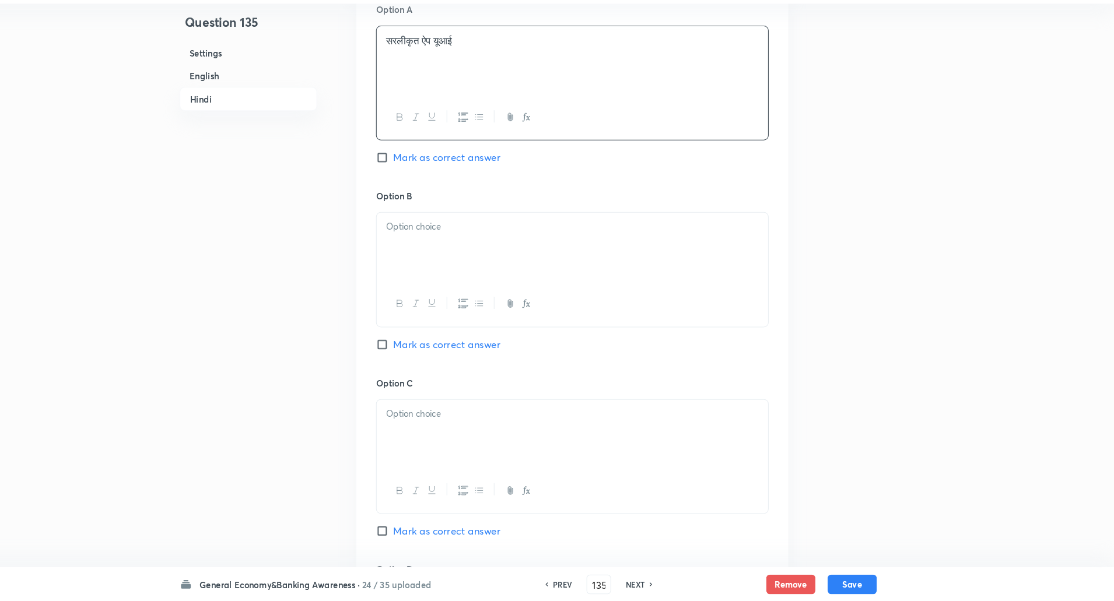
click at [433, 270] on div at bounding box center [599, 264] width 372 height 65
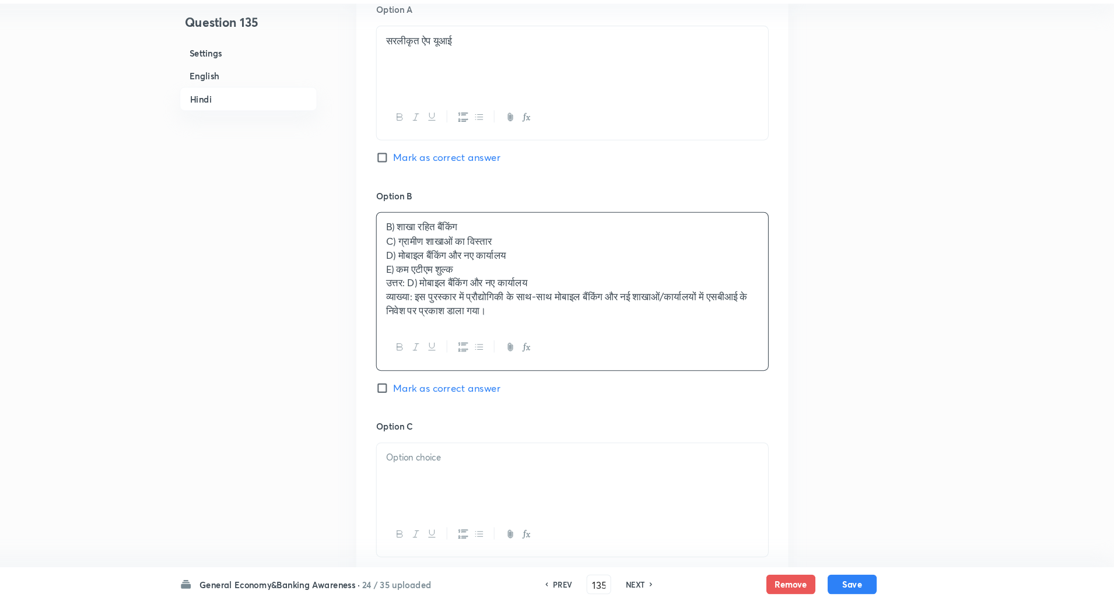
click at [419, 258] on div "B) शाखा रहित बैंकिंग C) ग्रामीण शाखाओं का विस्तार D) मोबाइल बैंकिंग और नए कार्य…" at bounding box center [599, 285] width 372 height 107
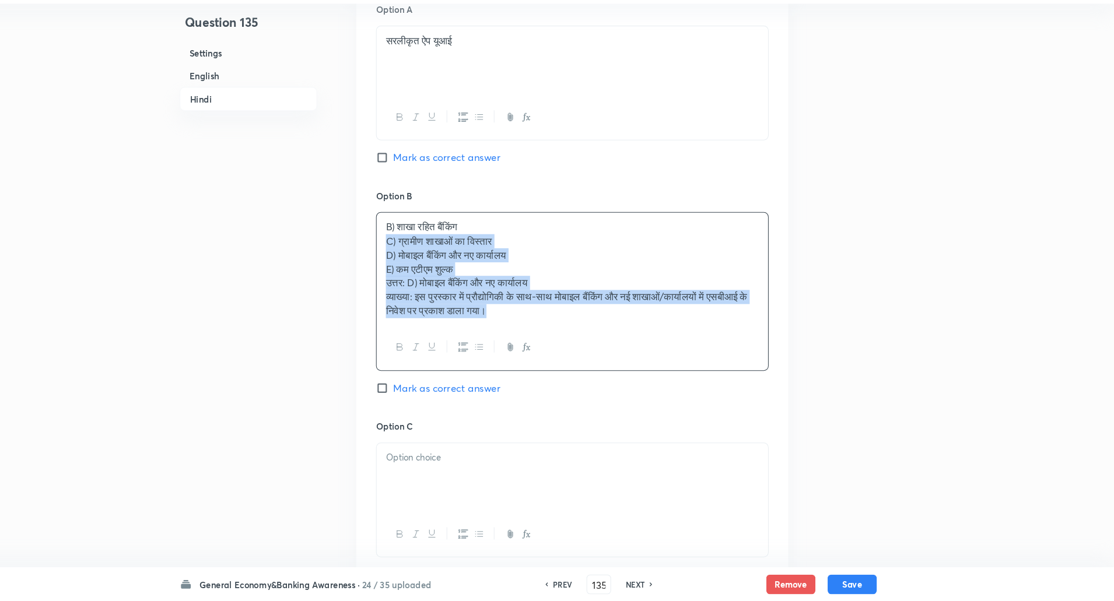
drag, startPoint x: 419, startPoint y: 258, endPoint x: 596, endPoint y: 341, distance: 195.2
click at [596, 341] on div "B) शाखा रहित बैंकिंग C) ग्रामीण शाखाओं का विस्तार D) मोबाइल बैंकिंग और नए कार्य…" at bounding box center [598, 306] width 373 height 151
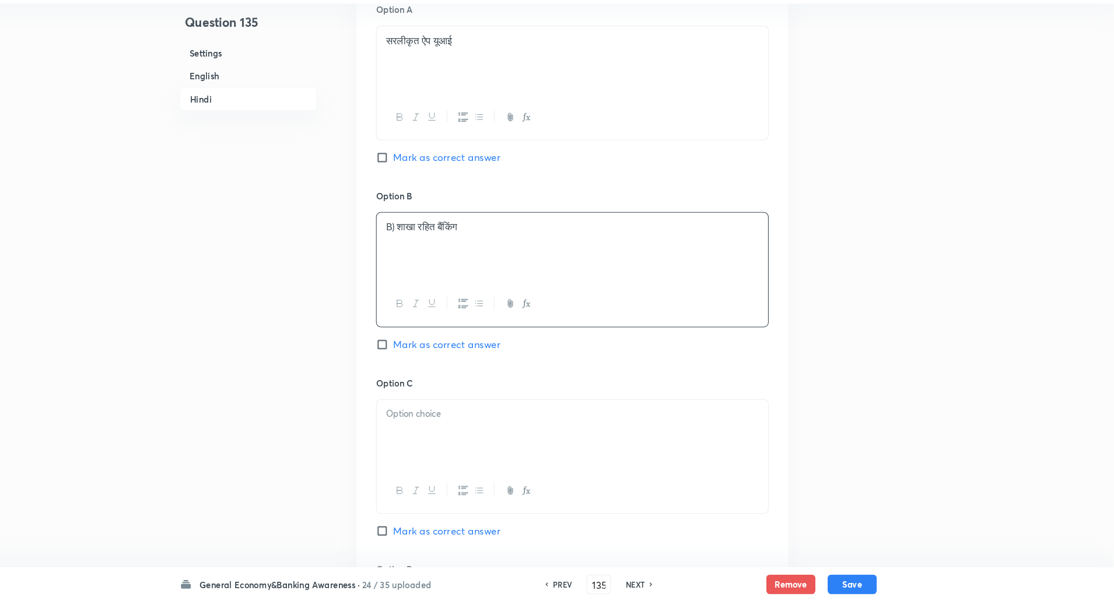
click at [435, 250] on p "B) शाखा रहित बैंकिंग" at bounding box center [599, 245] width 355 height 13
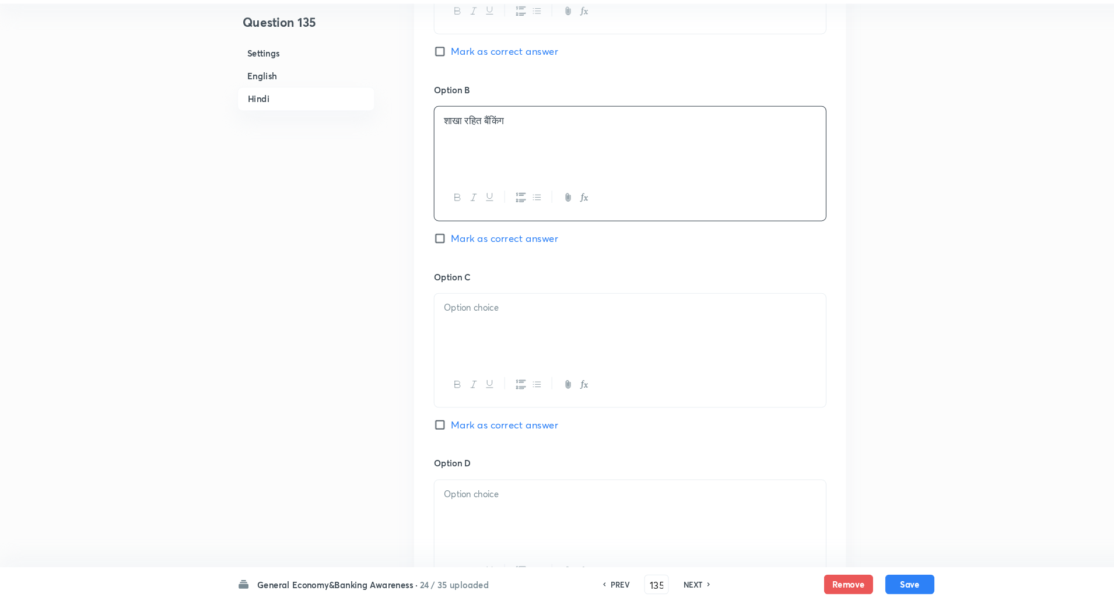
scroll to position [2014, 0]
click at [506, 356] on div at bounding box center [599, 340] width 372 height 65
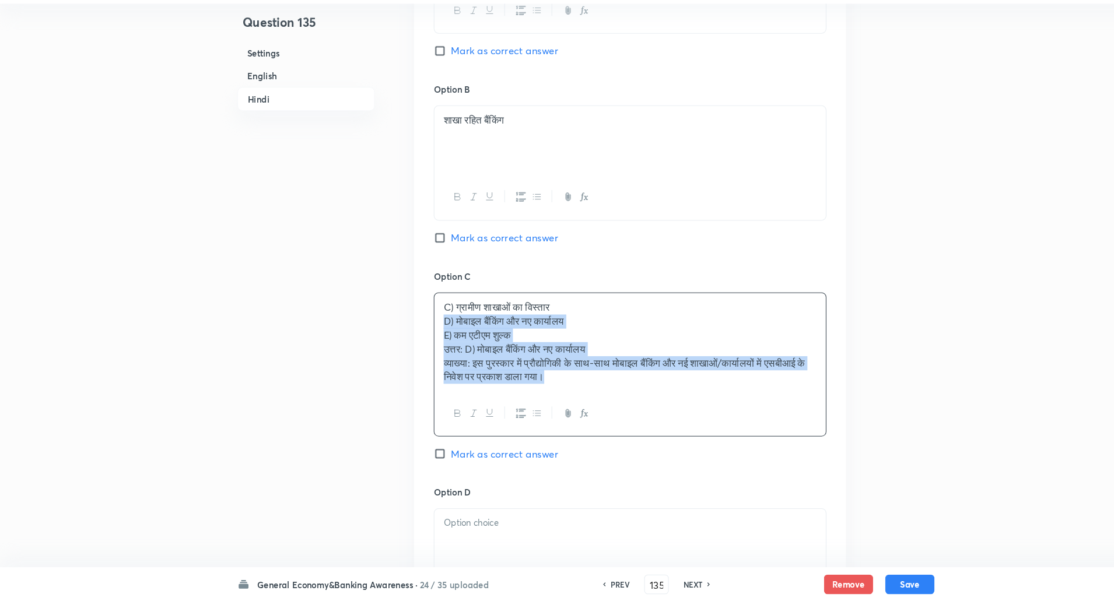
drag, startPoint x: 418, startPoint y: 333, endPoint x: 676, endPoint y: 438, distance: 277.9
click at [676, 438] on div "C) ग्रामीण शाखाओं का विस्तार D) मोबाइल बैंकिंग और नए कार्यालय E) कम एटीएम शुल्क…" at bounding box center [598, 376] width 373 height 138
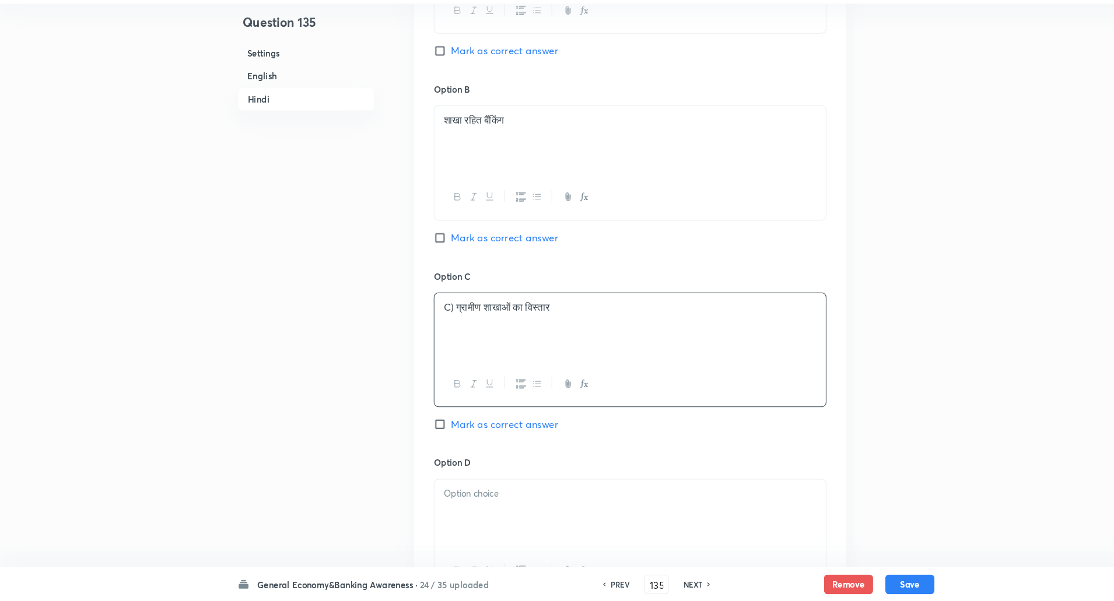
click at [433, 320] on p "C) ग्रामीण शाखाओं का विस्तार" at bounding box center [599, 321] width 355 height 13
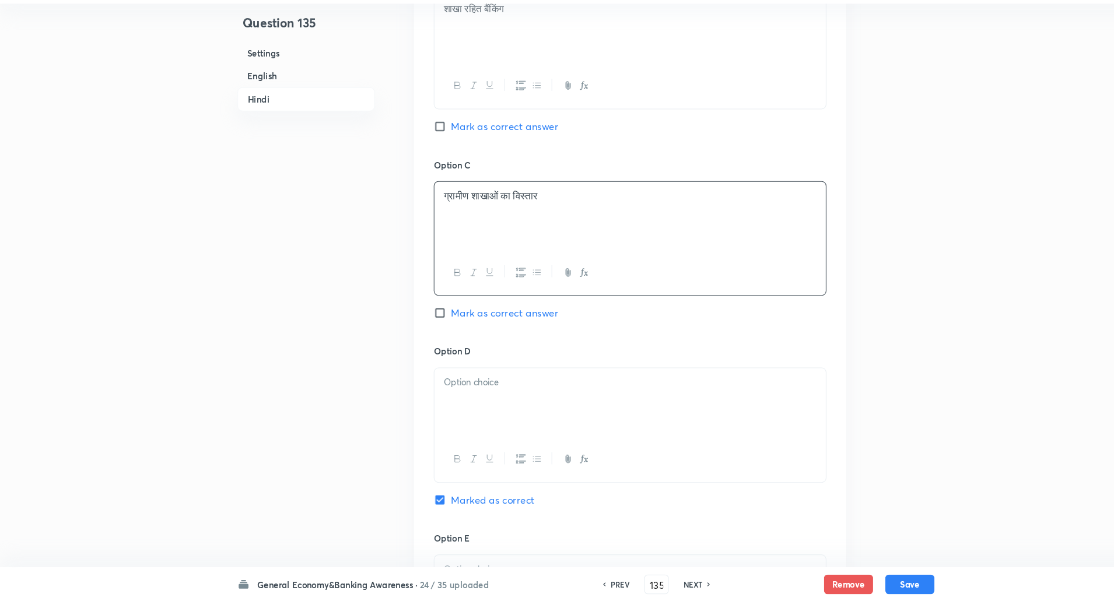
scroll to position [2172, 0]
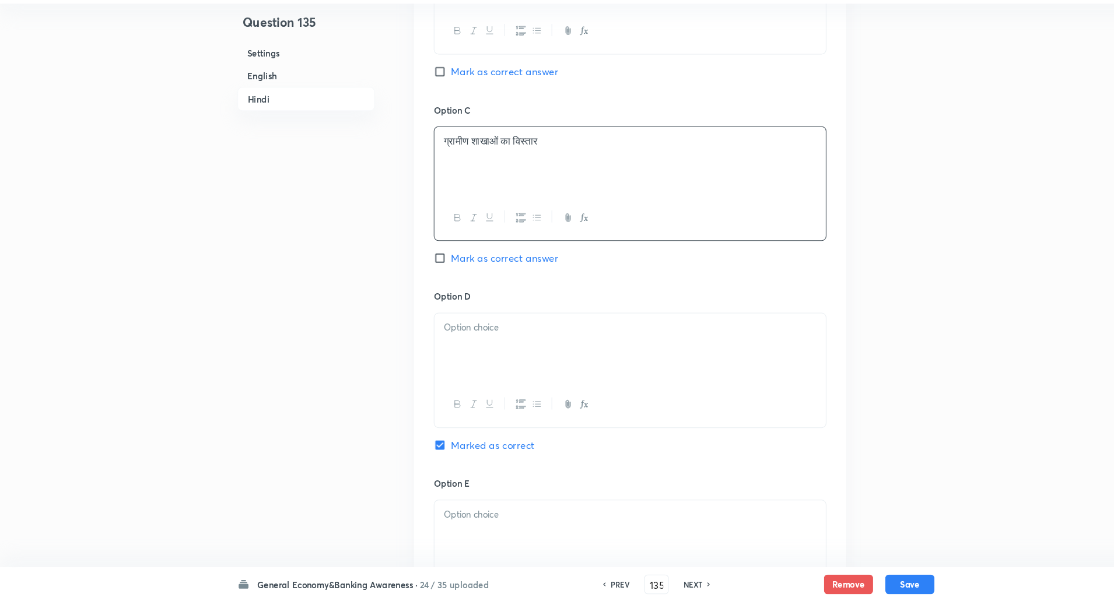
click at [440, 346] on p at bounding box center [599, 340] width 355 height 13
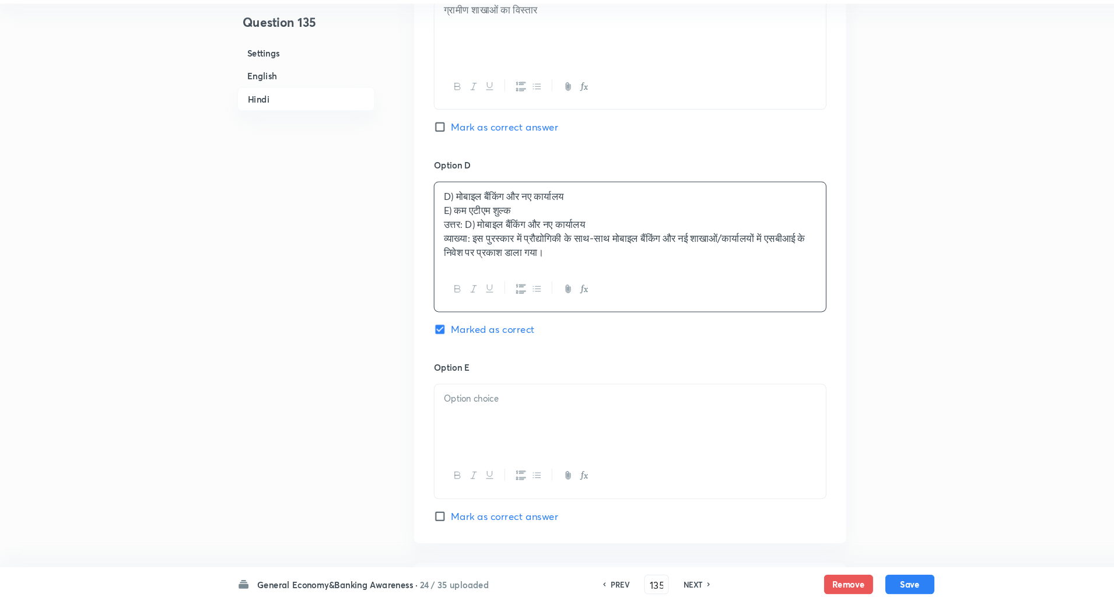
scroll to position [2302, 0]
click at [422, 222] on p "E) कम एटीएम शुल्क" at bounding box center [599, 224] width 355 height 13
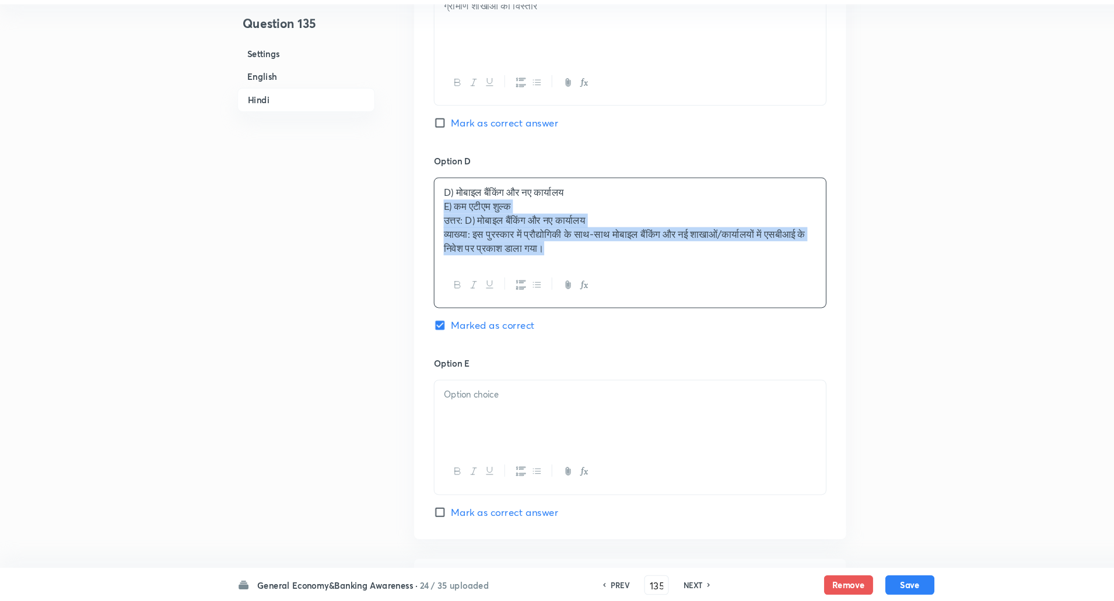
drag, startPoint x: 422, startPoint y: 222, endPoint x: 747, endPoint y: 318, distance: 339.3
click at [747, 318] on div "D) मोबाइल बैंकिंग और नए कार्यालय E) कम एटीएम शुल्क उत्तर: D) मोबाइल बैंकिंग और …" at bounding box center [598, 259] width 373 height 124
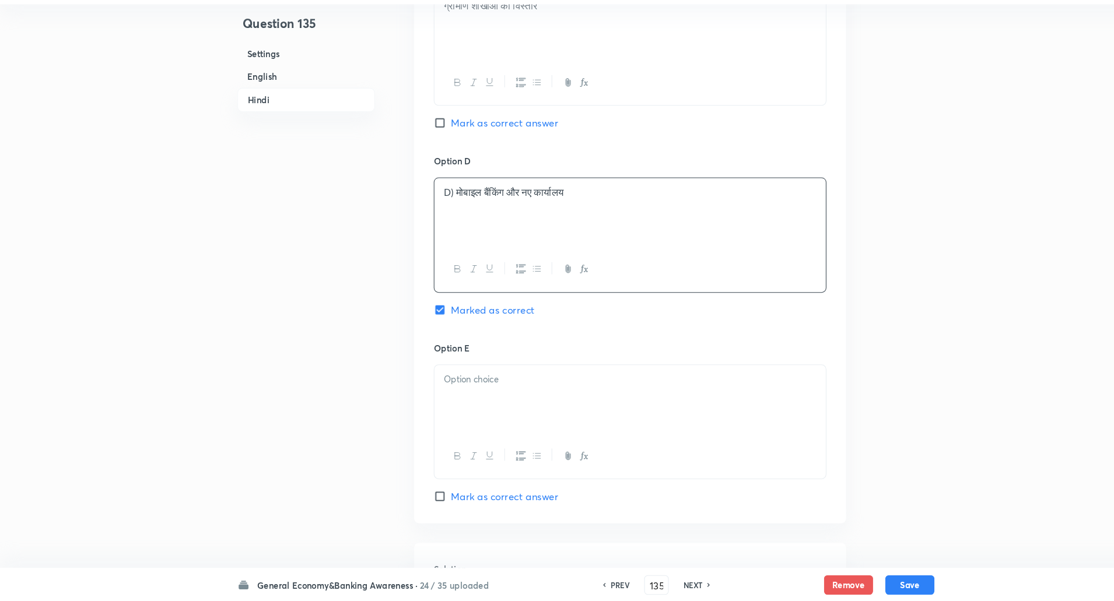
click at [432, 208] on p "D) मोबाइल बैंकिंग और नए कार्यालय" at bounding box center [599, 211] width 355 height 13
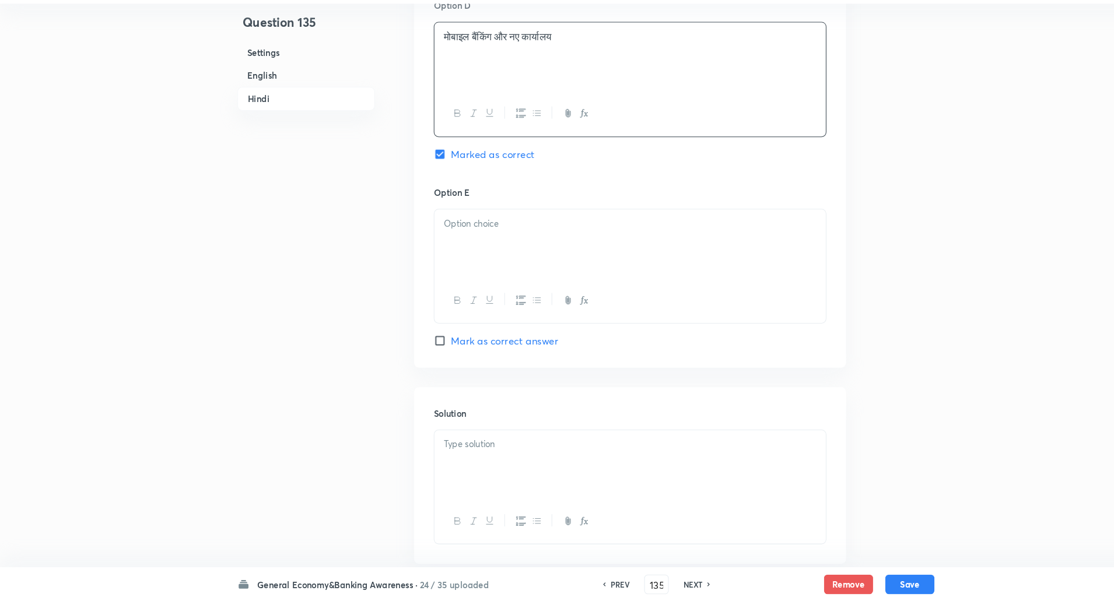
scroll to position [2462, 0]
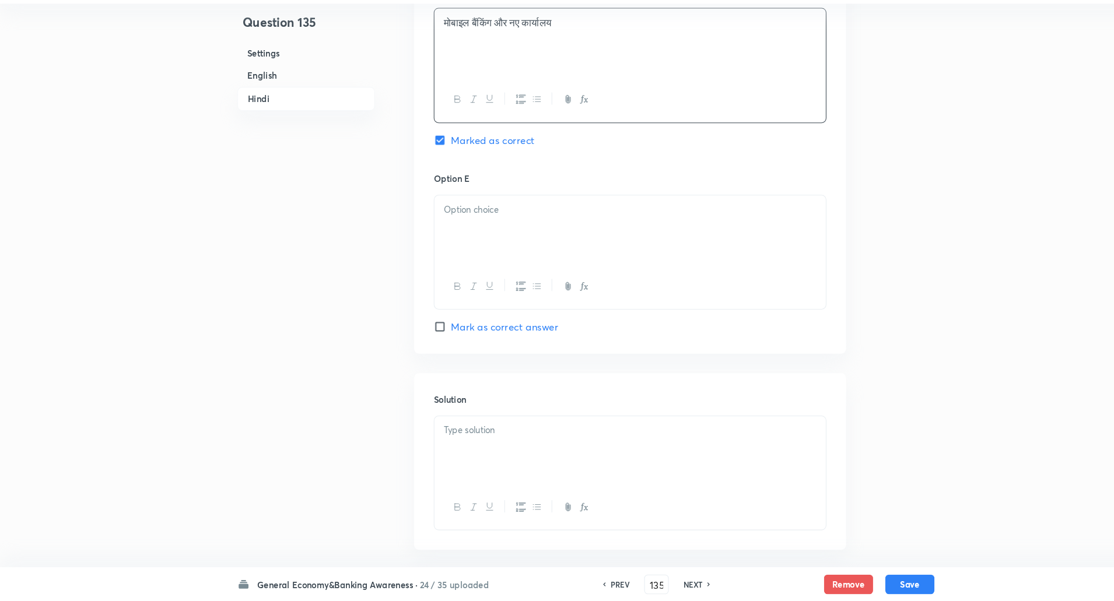
click at [486, 237] on div at bounding box center [599, 247] width 372 height 65
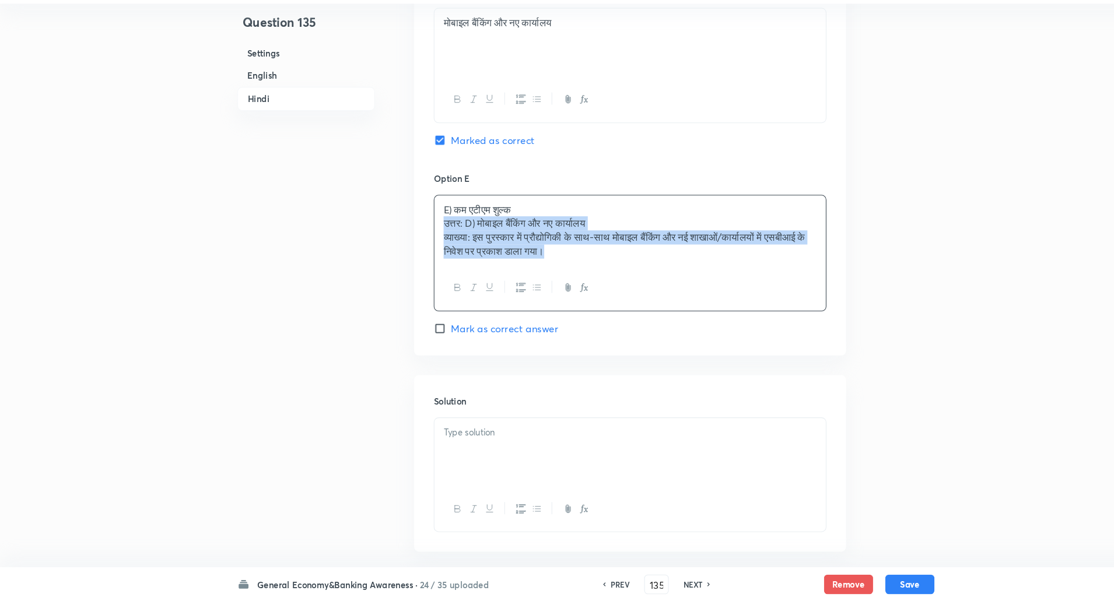
drag, startPoint x: 419, startPoint y: 237, endPoint x: 671, endPoint y: 305, distance: 260.9
click at [671, 305] on div "E) कम एटीएम शुल्क उत्तर: D) मोबाइल बैंकिंग और नए कार्यालय व्याख्या: इस पुरस्कार…" at bounding box center [598, 270] width 373 height 111
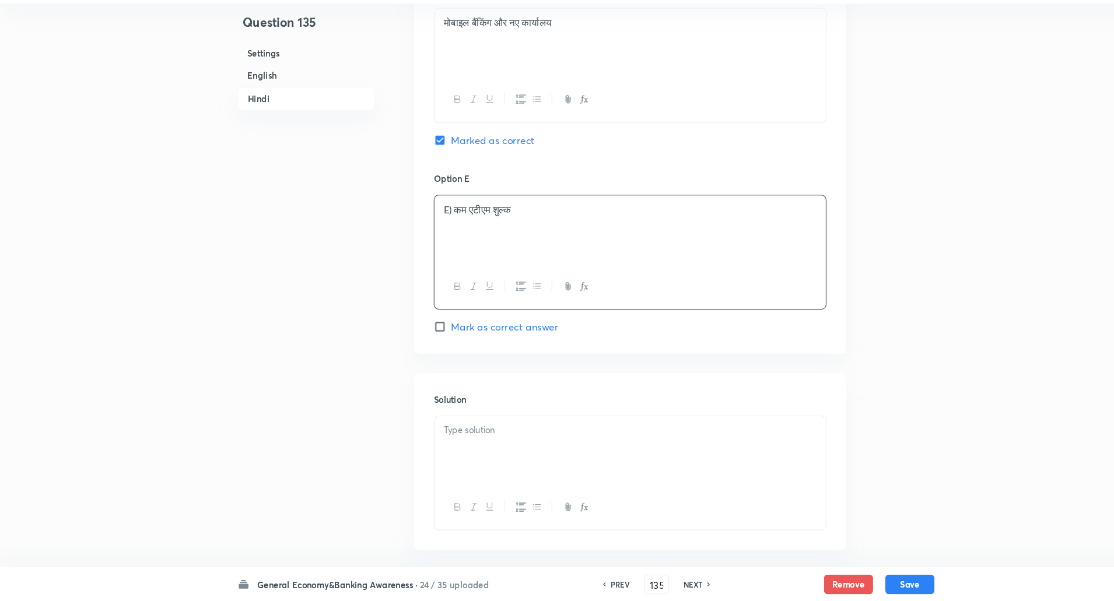
click at [432, 231] on p "E) कम एटीएम शुल्क" at bounding box center [599, 228] width 355 height 13
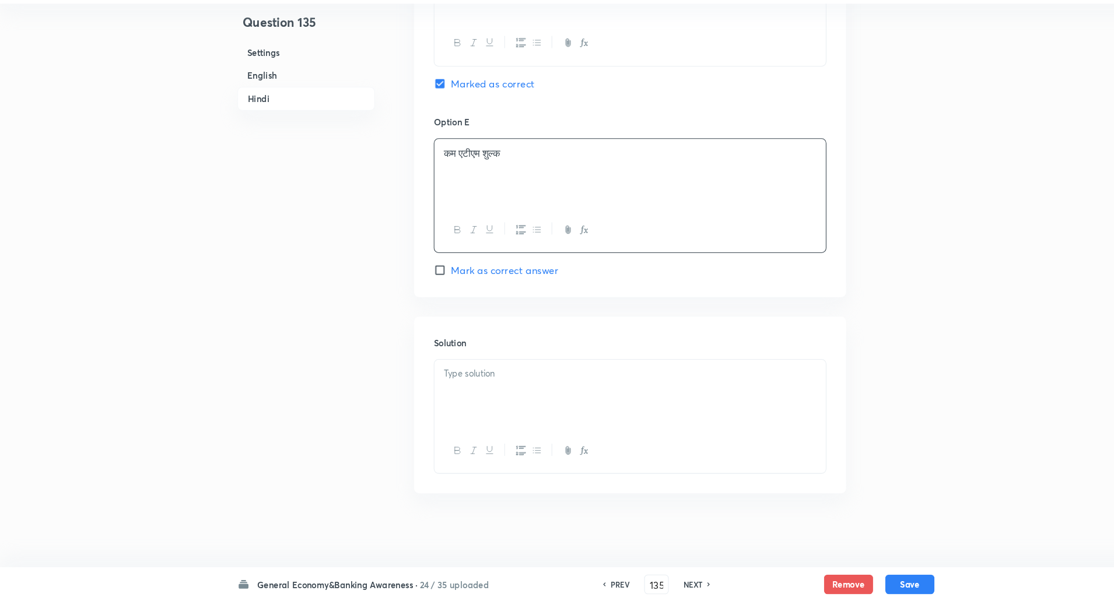
click at [419, 379] on div at bounding box center [599, 404] width 372 height 65
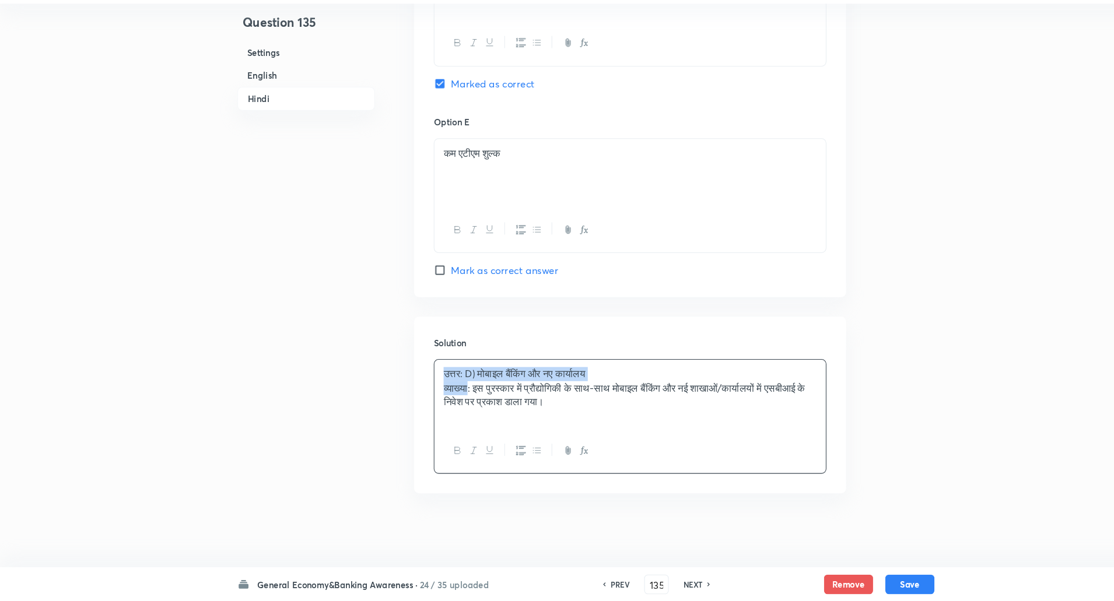
drag, startPoint x: 419, startPoint y: 386, endPoint x: 448, endPoint y: 400, distance: 32.6
click at [448, 400] on div "उत्तर: D) मोबाइल बैंकिंग और नए कार्यालय व्याख्या: इस पुरस्कार में प्रौद्योगिकी …" at bounding box center [599, 404] width 372 height 65
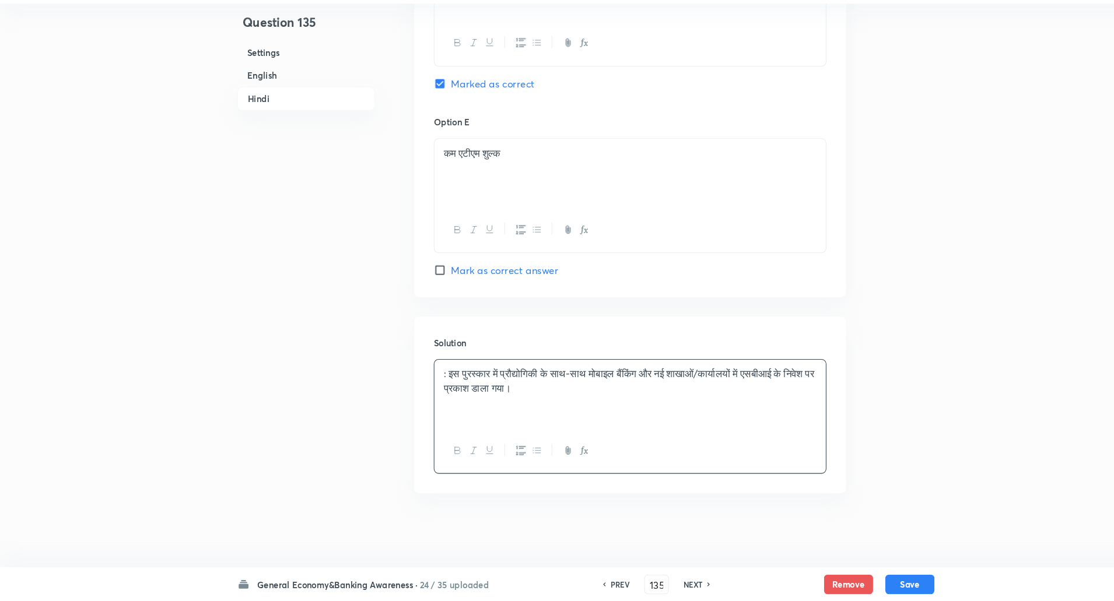
click at [426, 380] on p ": इस पुरस्कार में प्रौद्योगिकी के साथ-साथ मोबाइल बैंकिंग और नई शाखाओं/कार्यालयो…" at bounding box center [599, 392] width 355 height 26
click at [879, 586] on button "Save" at bounding box center [865, 584] width 47 height 19
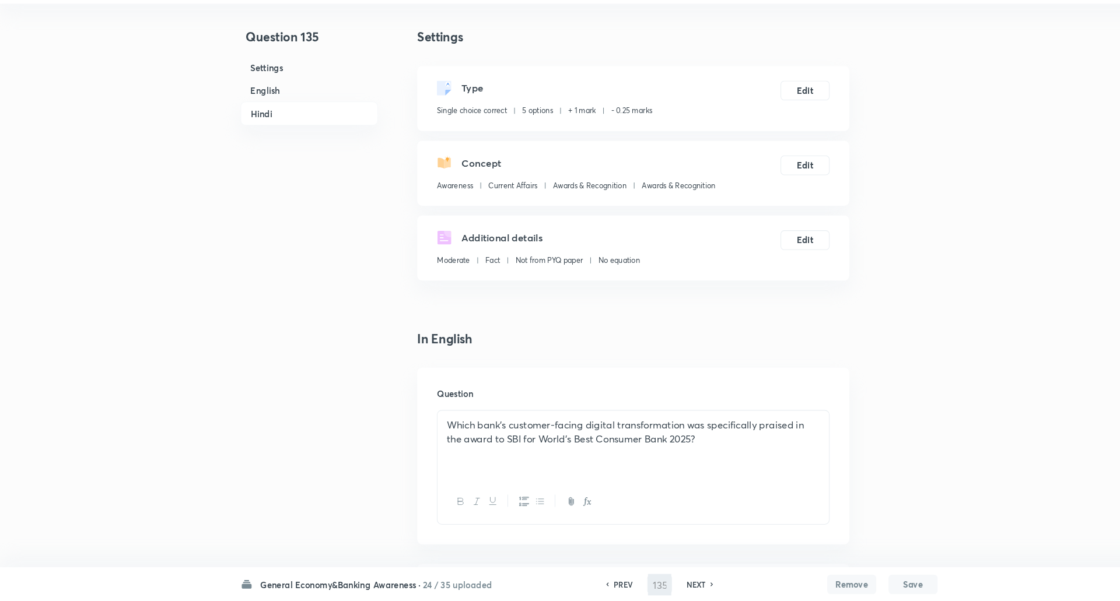
type input "136"
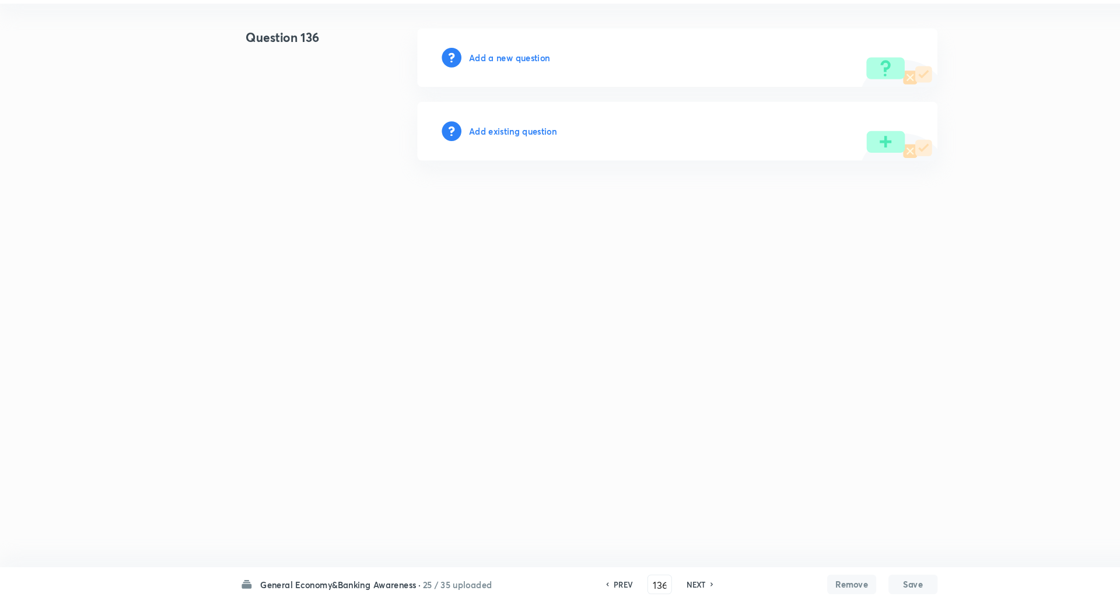
click at [475, 83] on h6 "Add a new question" at bounding box center [484, 84] width 77 height 12
click at [475, 83] on h6 "Choose a question type" at bounding box center [491, 84] width 90 height 12
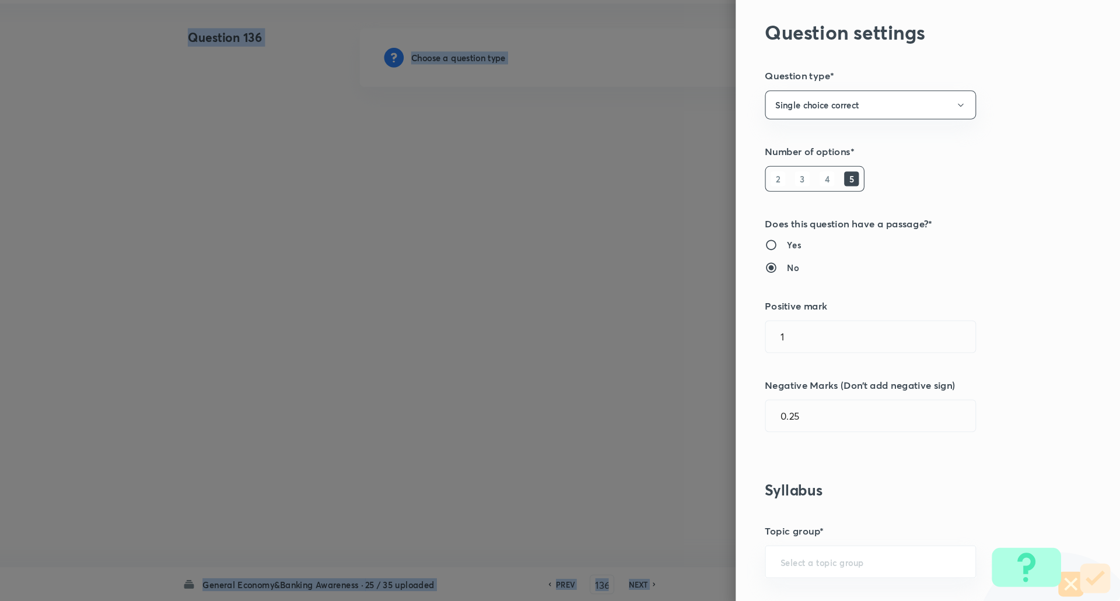
click at [530, 83] on div at bounding box center [560, 300] width 1120 height 601
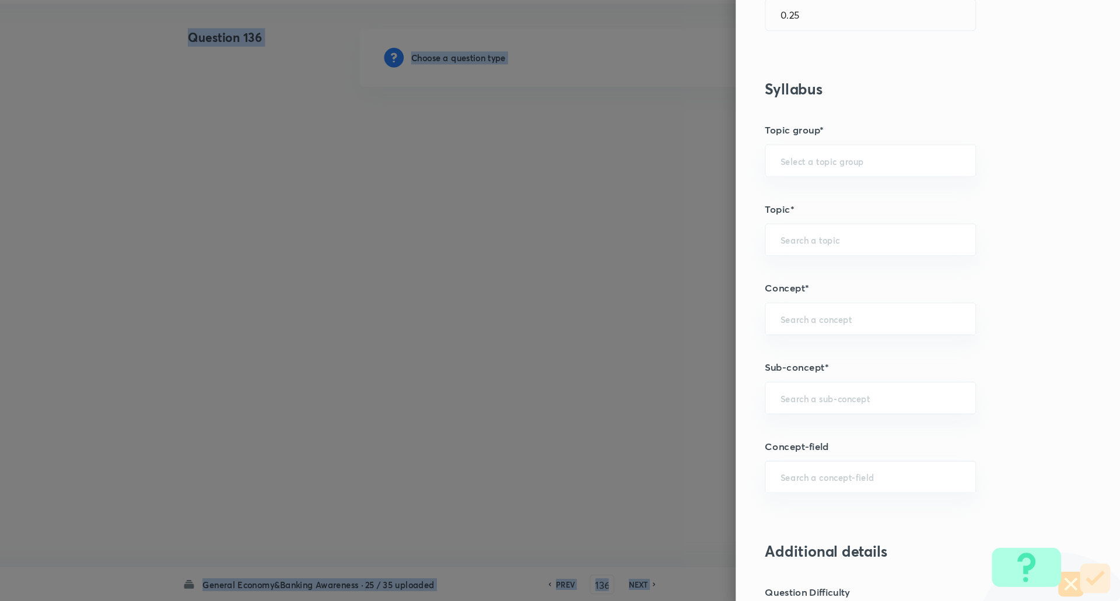
scroll to position [408, 0]
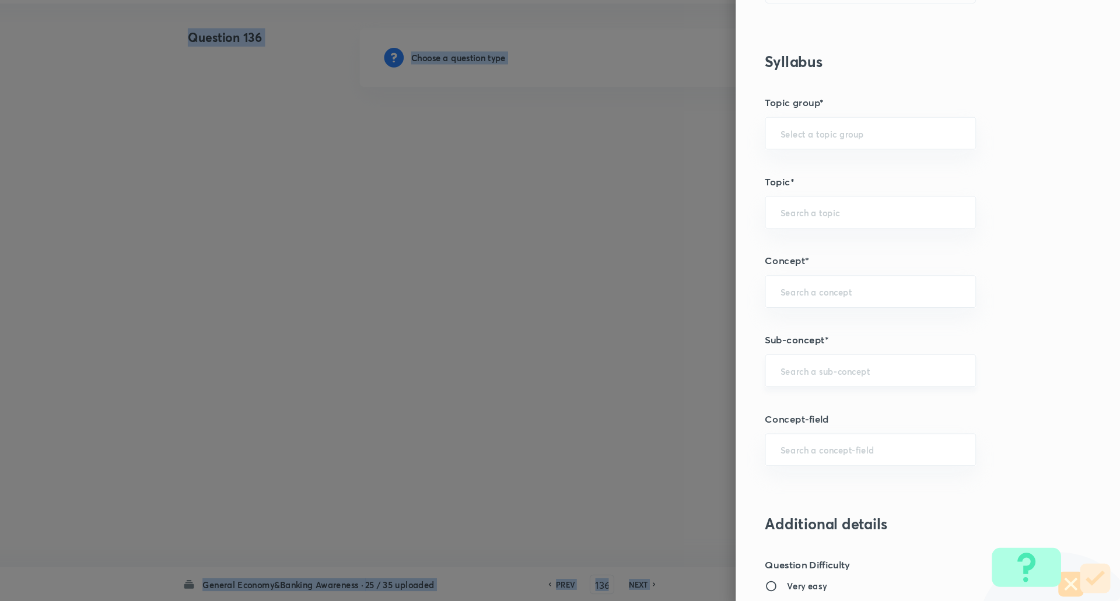
click at [836, 376] on div "​" at bounding box center [882, 381] width 201 height 31
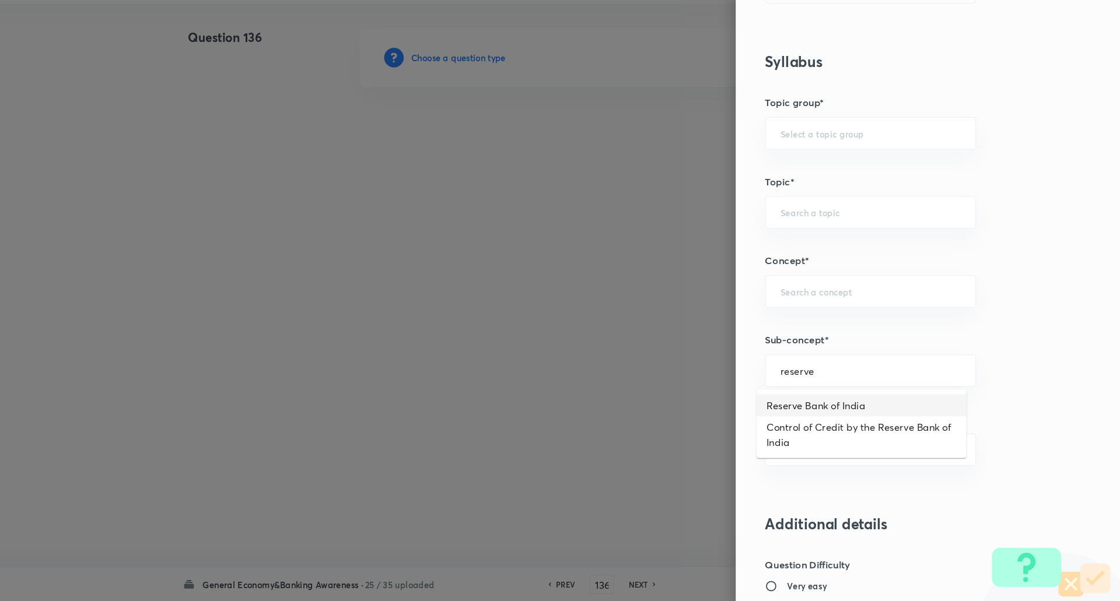
click at [840, 420] on li "Reserve Bank of India" at bounding box center [874, 414] width 200 height 21
type input "Reserve Bank of India"
type input "Awareness"
type input "Banking Awareness"
type input "Indian Banking System"
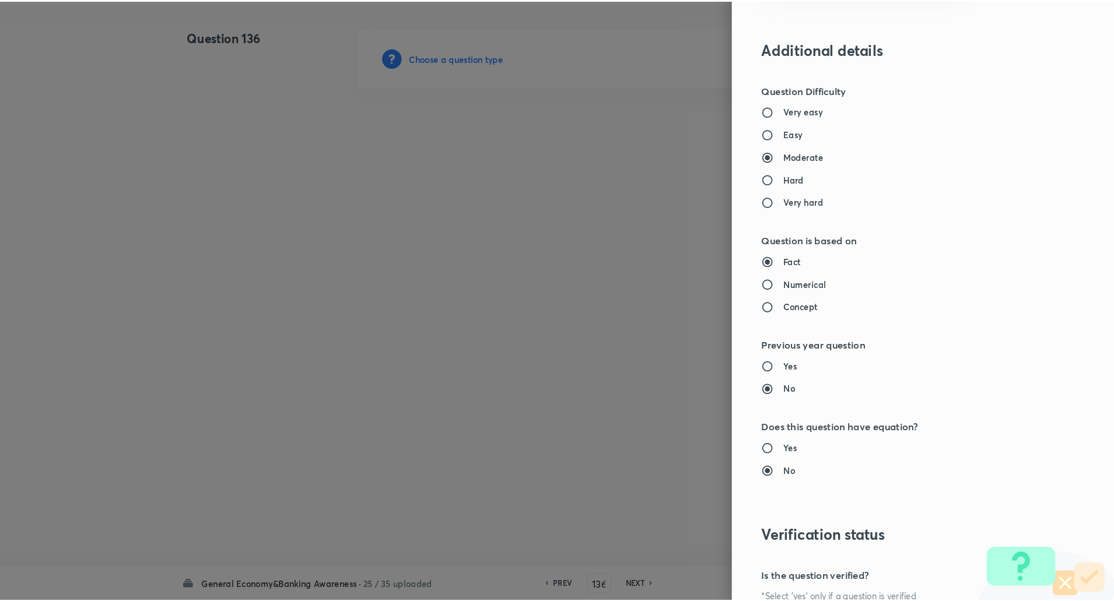
scroll to position [989, 0]
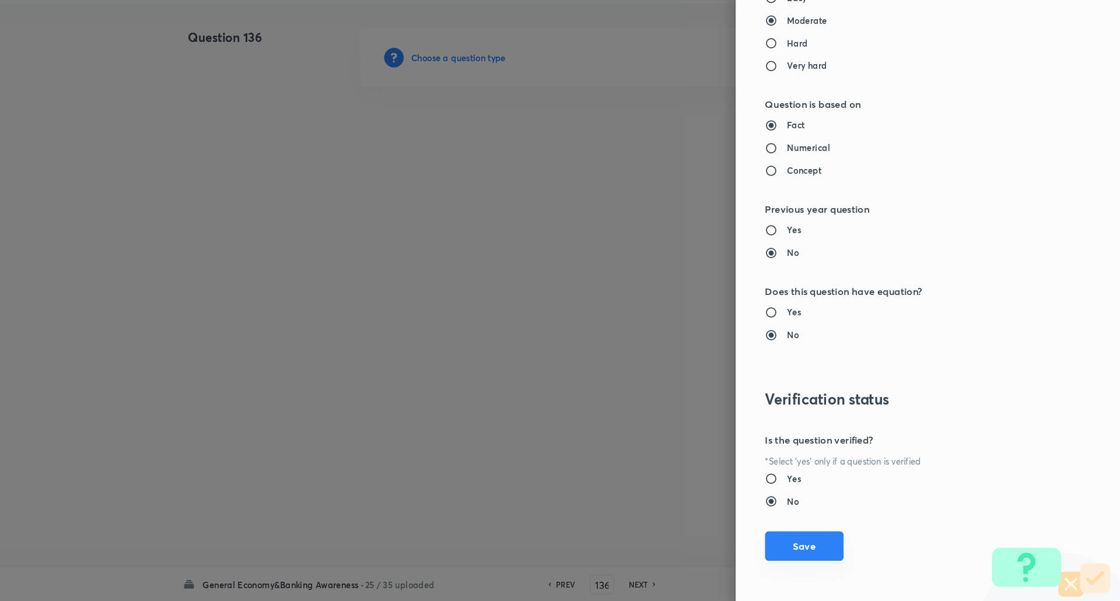
click at [818, 559] on button "Save" at bounding box center [819, 549] width 75 height 28
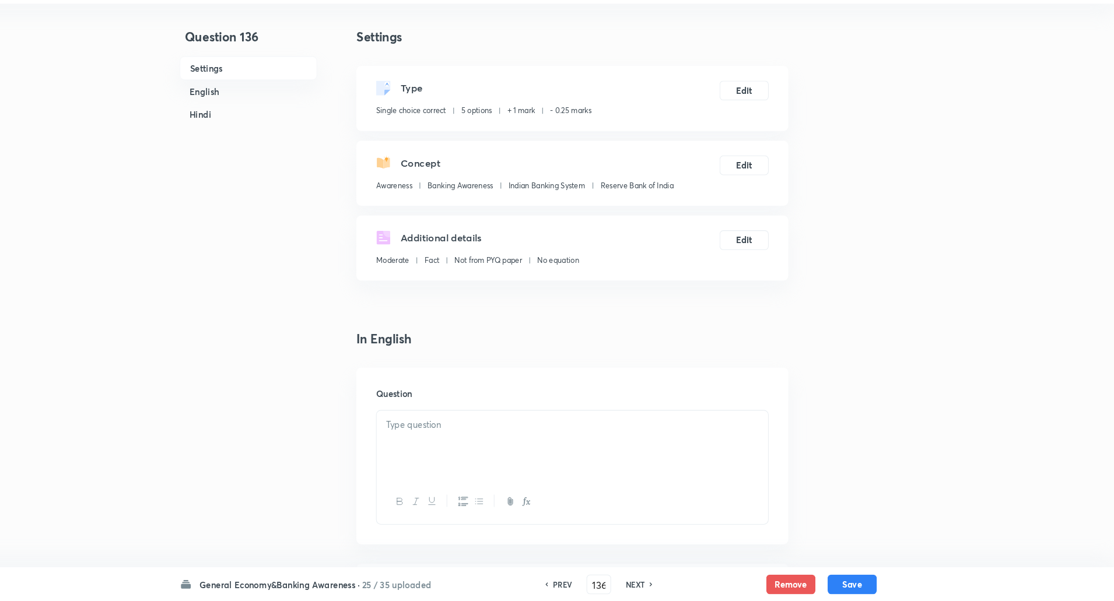
scroll to position [229, 0]
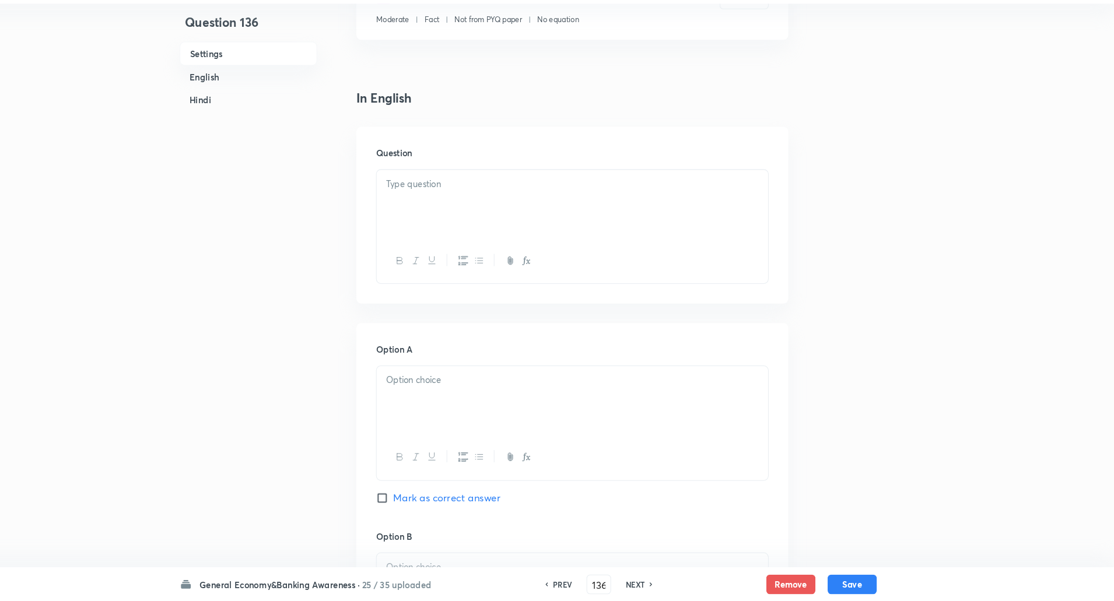
click at [690, 247] on div at bounding box center [599, 223] width 372 height 65
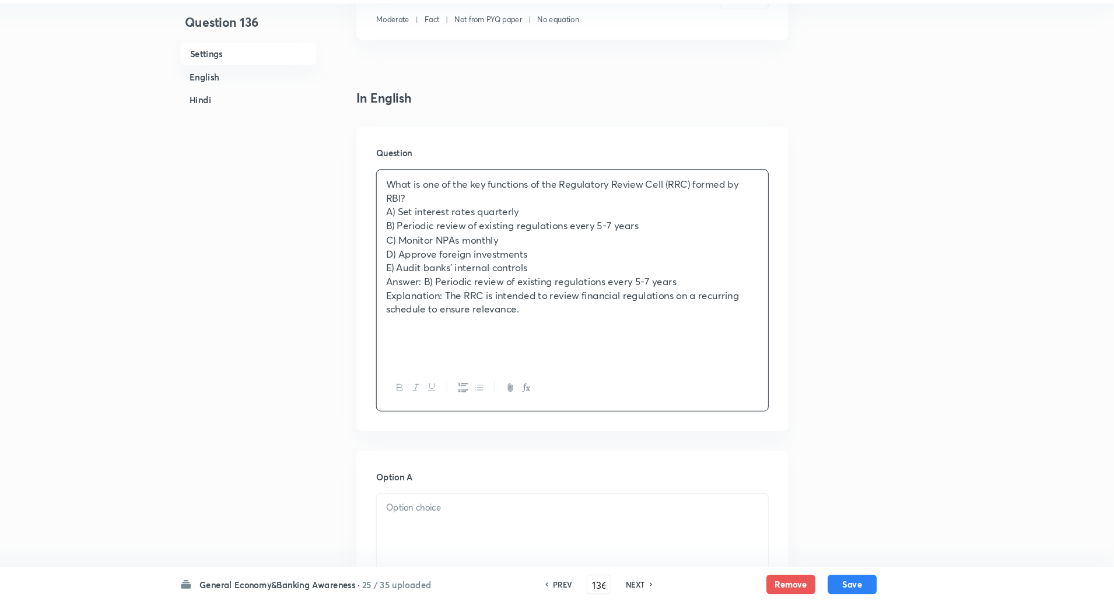
click at [485, 216] on p "What is one of the key functions of the Regulatory Review Cell (RRC) formed by …" at bounding box center [599, 211] width 355 height 26
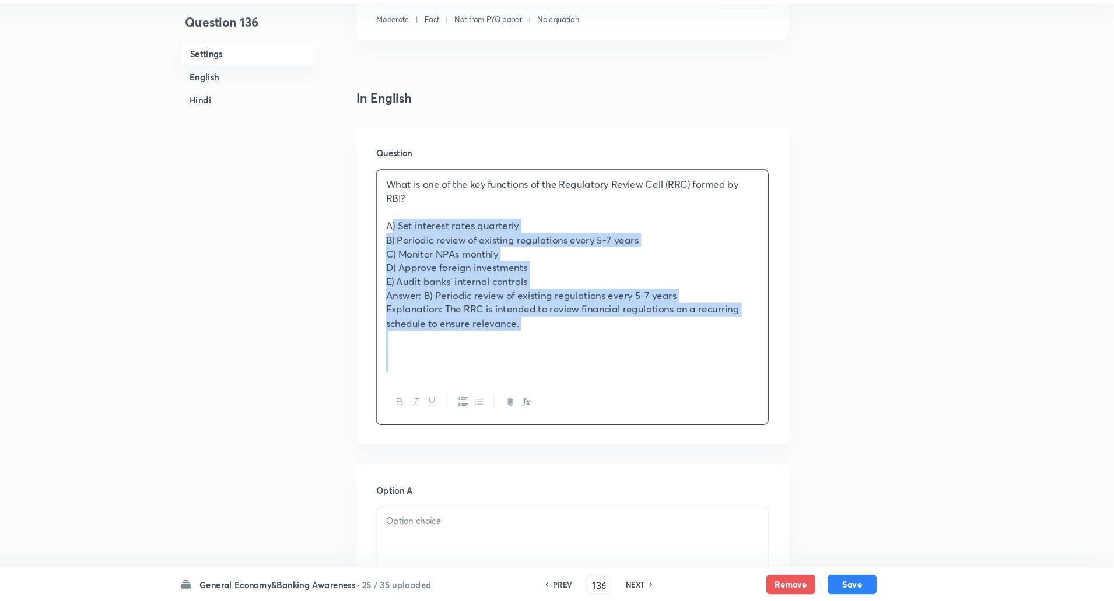
drag, startPoint x: 424, startPoint y: 242, endPoint x: 634, endPoint y: 405, distance: 266.2
click at [634, 405] on div "What is one of the key functions of the Regulatory Review Cell (RRC) formed by …" at bounding box center [598, 311] width 373 height 243
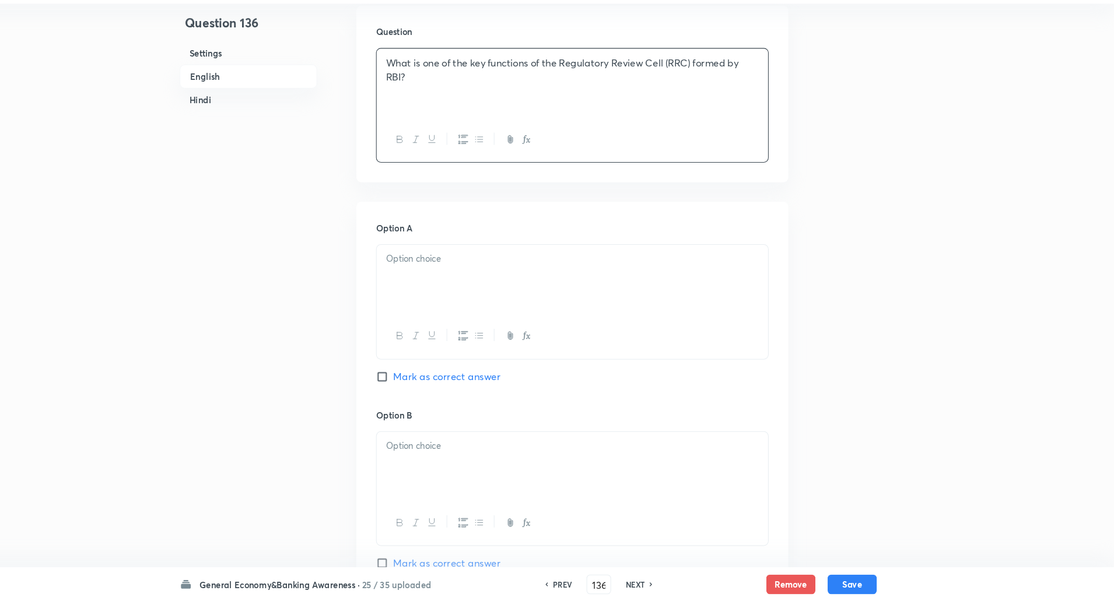
scroll to position [351, 0]
click at [650, 267] on p at bounding box center [599, 269] width 355 height 13
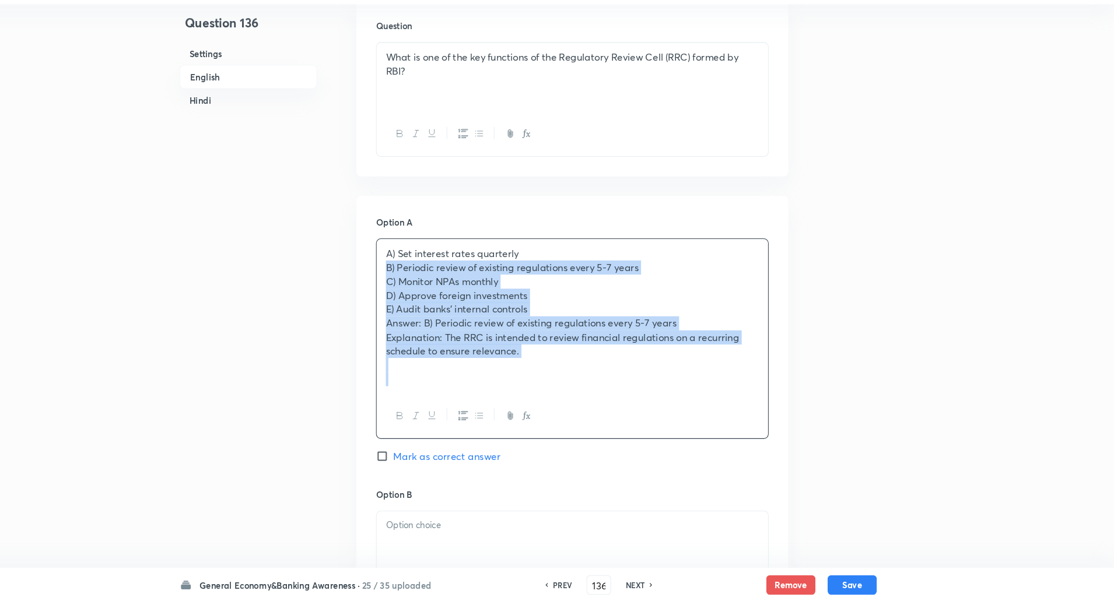
drag, startPoint x: 415, startPoint y: 282, endPoint x: 809, endPoint y: 529, distance: 465.0
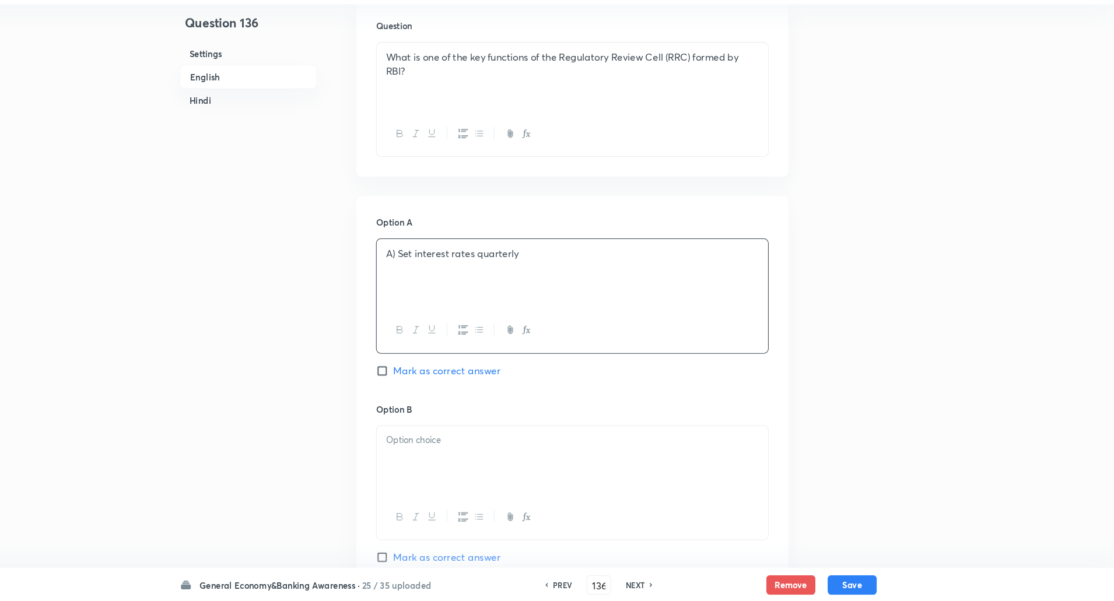
click at [431, 272] on p "A) Set interest rates quarterly" at bounding box center [599, 269] width 355 height 13
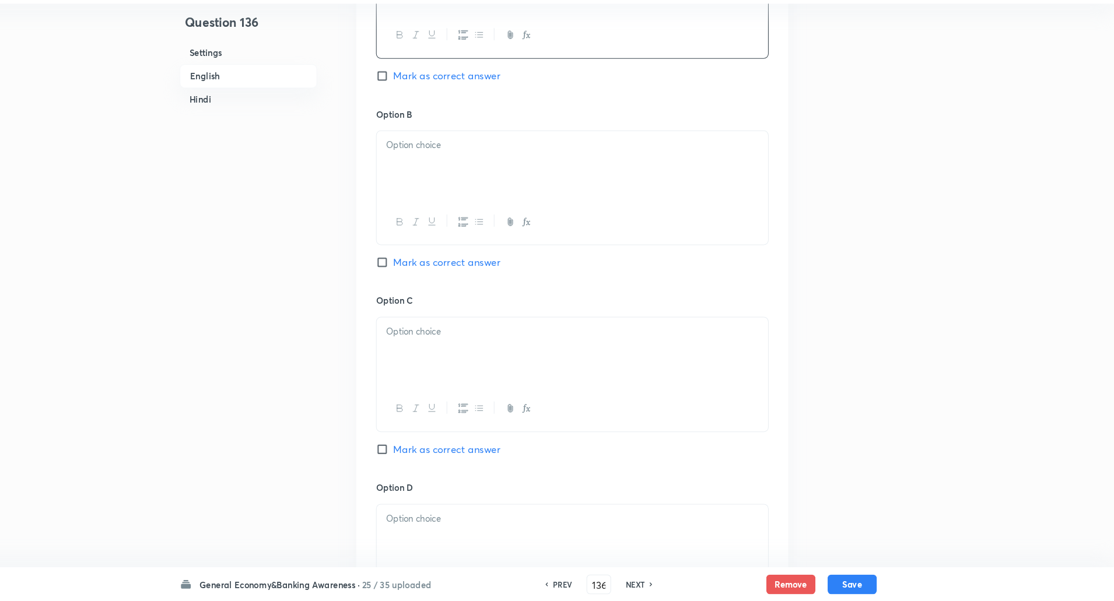
scroll to position [644, 0]
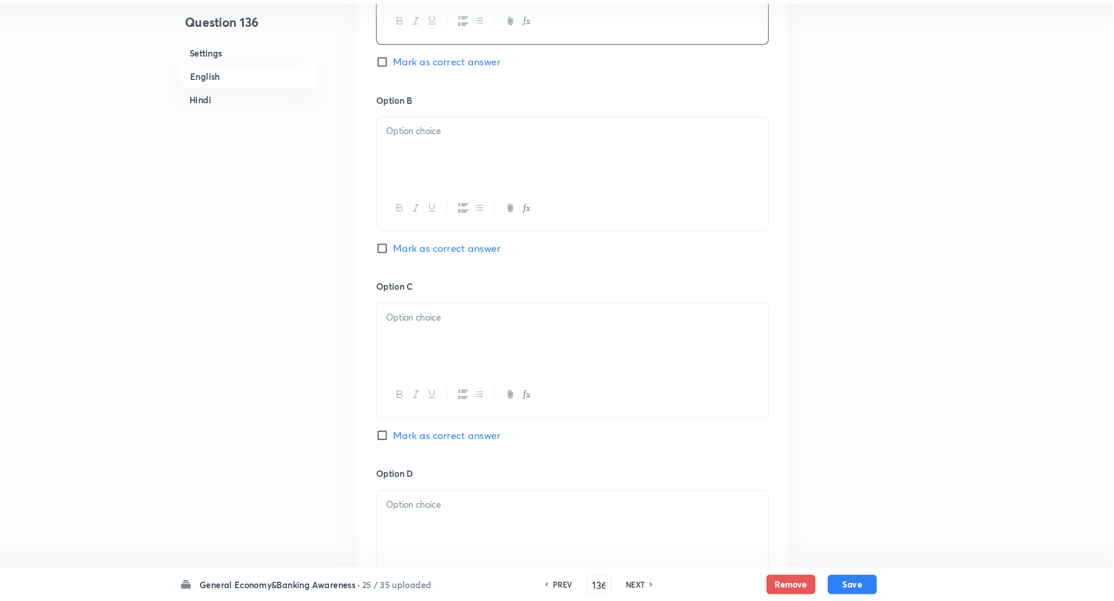
click at [531, 165] on div at bounding box center [599, 173] width 372 height 65
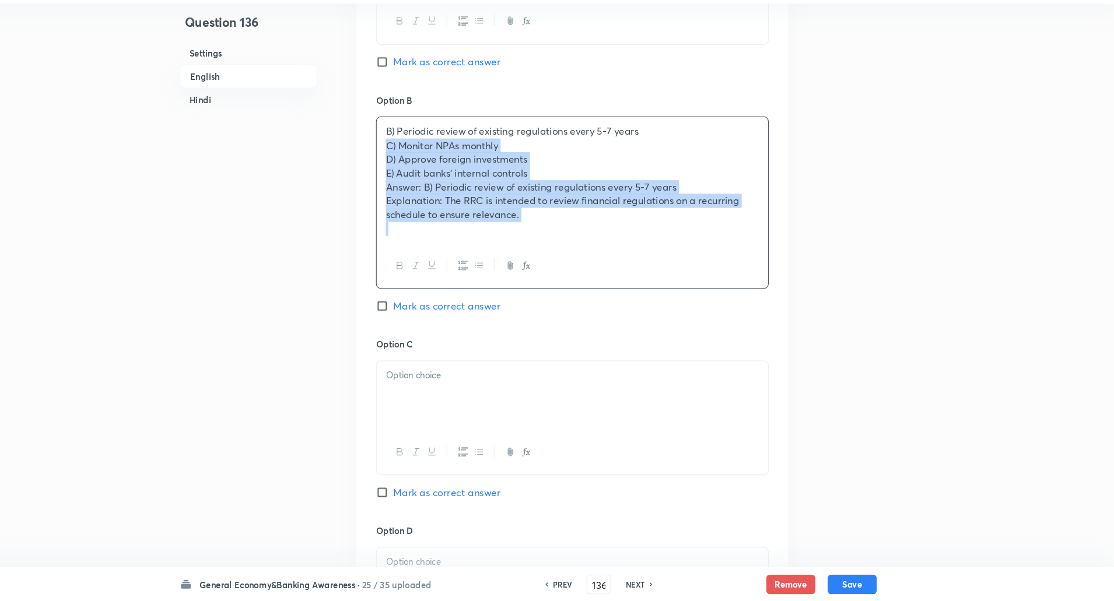
drag, startPoint x: 417, startPoint y: 167, endPoint x: 733, endPoint y: 328, distance: 355.3
click at [733, 328] on div "Option B B) Periodic review of existing regulations every 5-7 years C) Monitor …" at bounding box center [598, 234] width 373 height 232
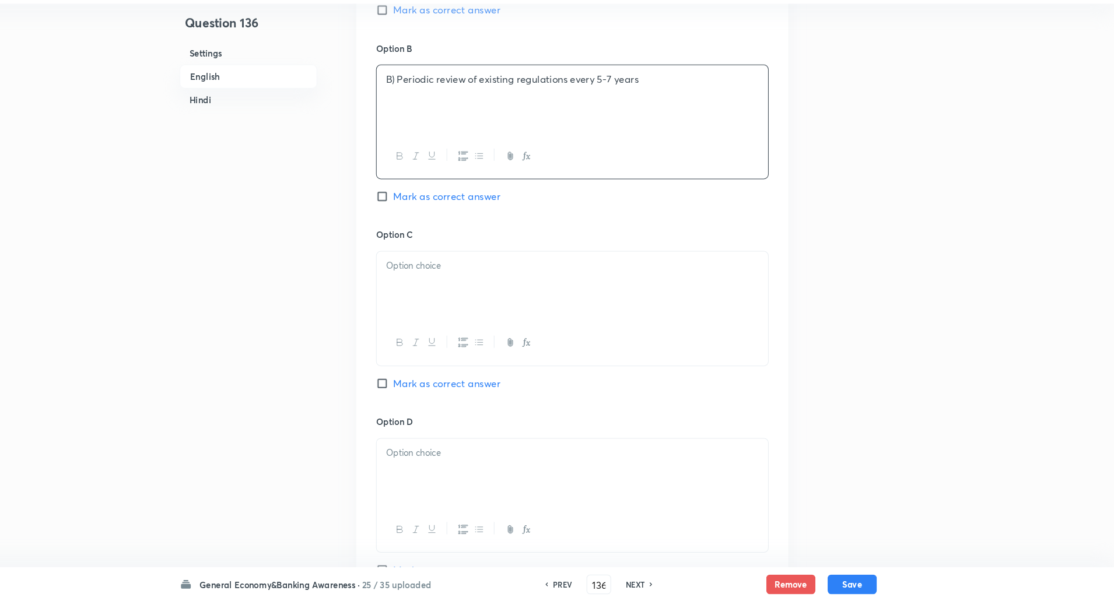
scroll to position [700, 0]
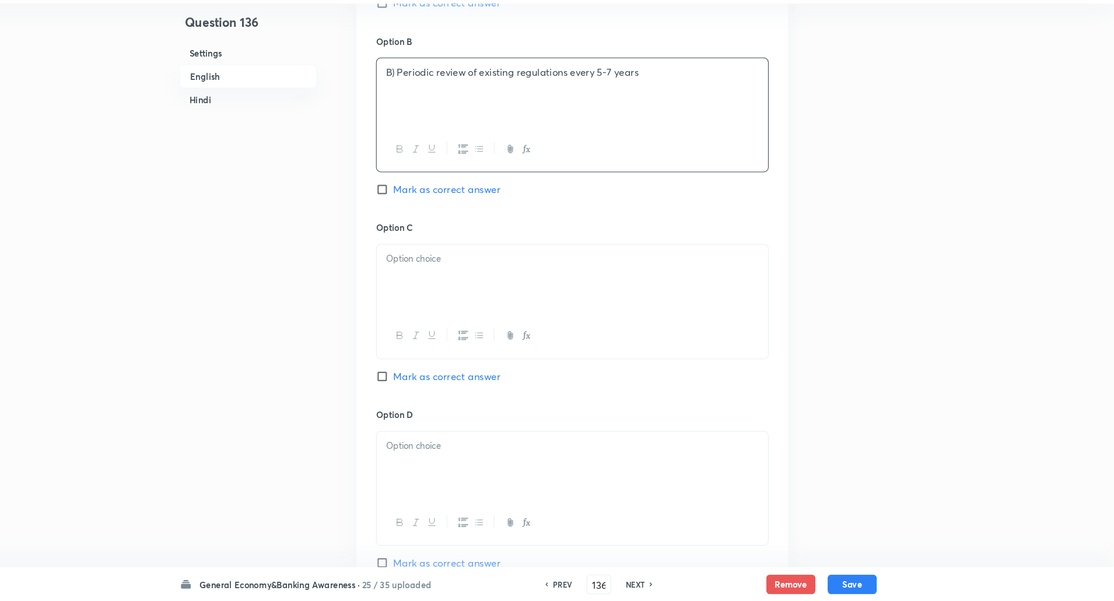
click at [428, 98] on p "B) Periodic review of existing regulations every 5-7 years" at bounding box center [599, 98] width 355 height 13
click at [429, 99] on p "B) Periodic review of existing regulations every 5-7 years" at bounding box center [599, 98] width 355 height 13
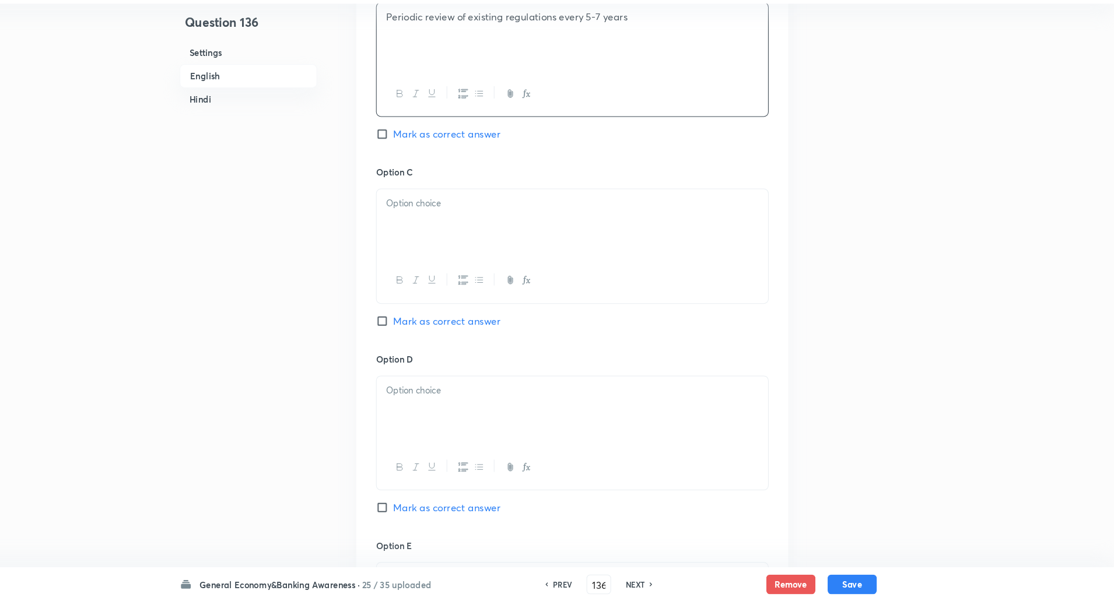
scroll to position [754, 0]
click at [471, 232] on div at bounding box center [599, 240] width 372 height 65
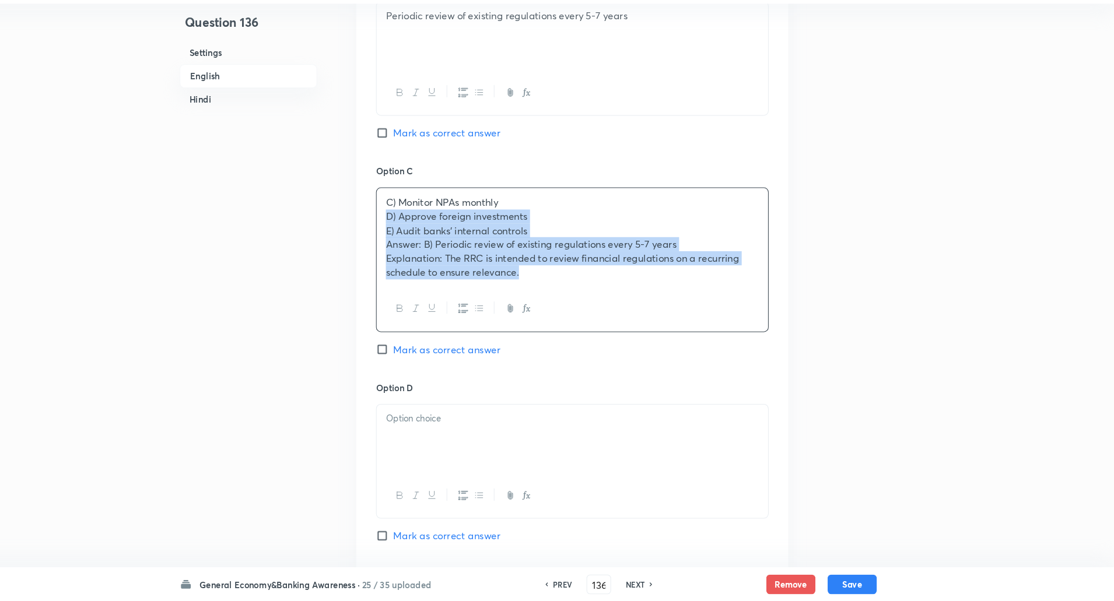
drag, startPoint x: 415, startPoint y: 233, endPoint x: 684, endPoint y: 316, distance: 282.0
click at [684, 316] on div "C) Monitor NPAs monthly D) Approve foreign investments E) Audit banks’ internal…" at bounding box center [598, 277] width 373 height 138
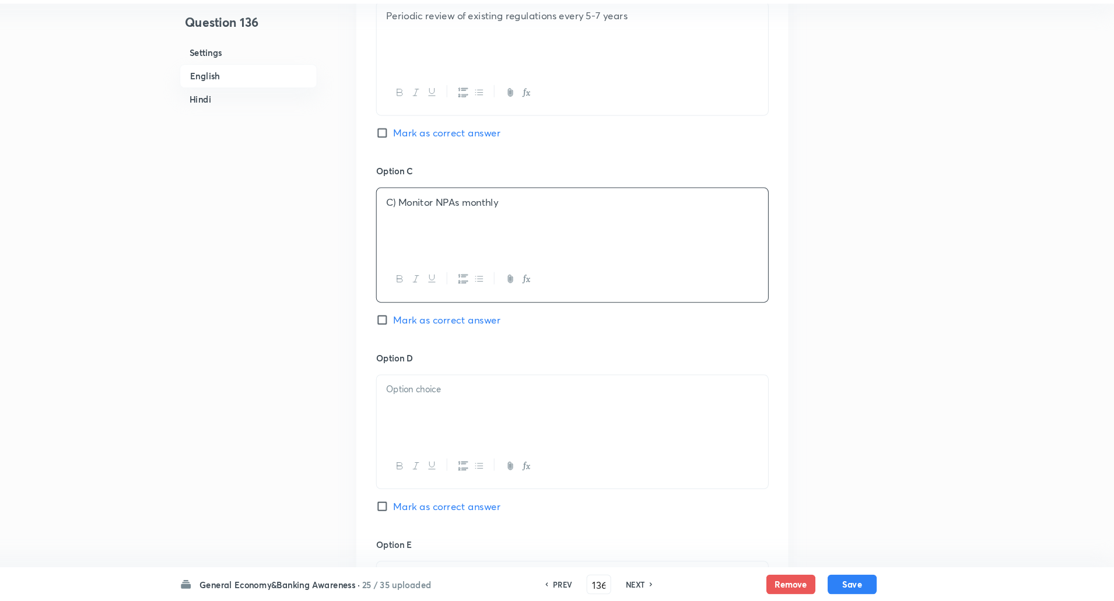
click at [433, 226] on p "C) Monitor NPAs monthly" at bounding box center [599, 221] width 355 height 13
drag, startPoint x: 481, startPoint y: 410, endPoint x: 488, endPoint y: 405, distance: 7.9
click at [488, 405] on div at bounding box center [599, 418] width 372 height 65
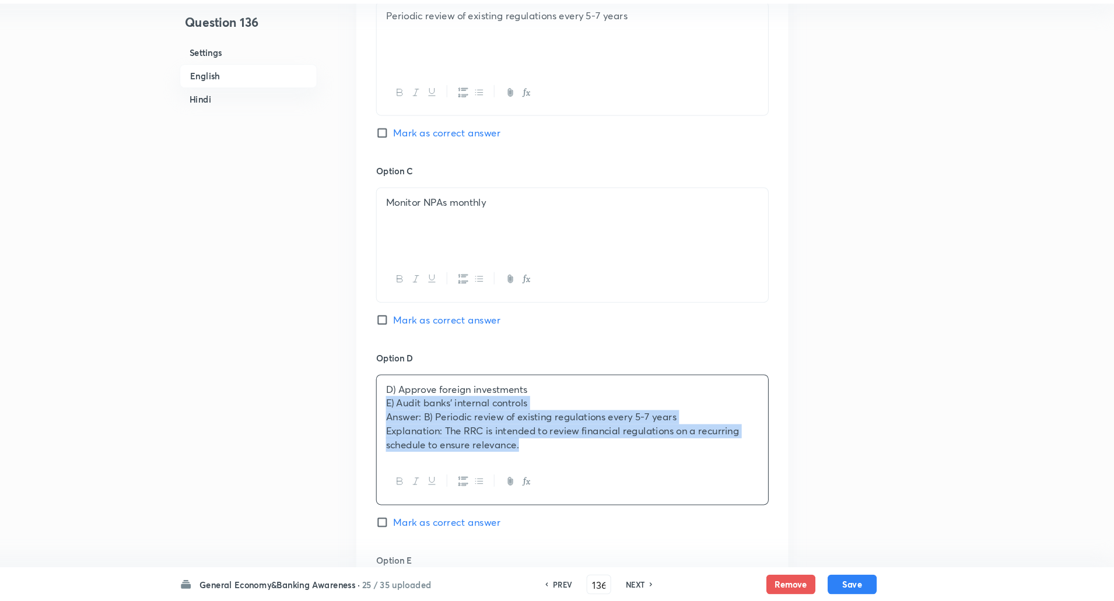
drag, startPoint x: 418, startPoint y: 411, endPoint x: 671, endPoint y: 492, distance: 266.4
click at [671, 492] on div "D) Approve foreign investments E) Audit banks’ internal controls Answer: B) Per…" at bounding box center [598, 448] width 373 height 124
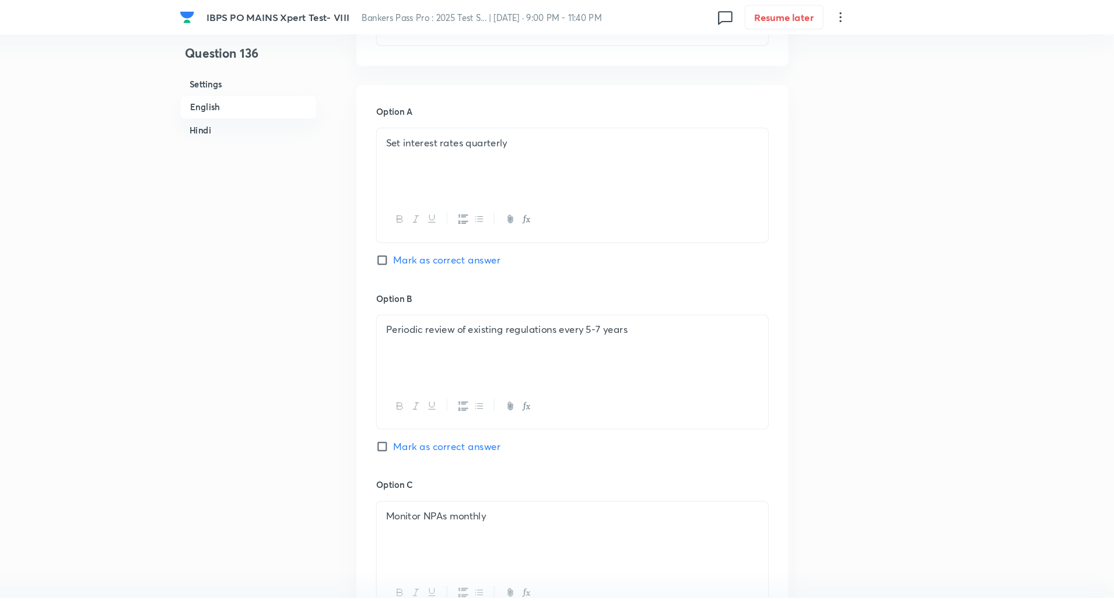
scroll to position [482, 0]
click at [417, 431] on input "Mark as correct answer" at bounding box center [420, 427] width 16 height 12
checkbox input "true"
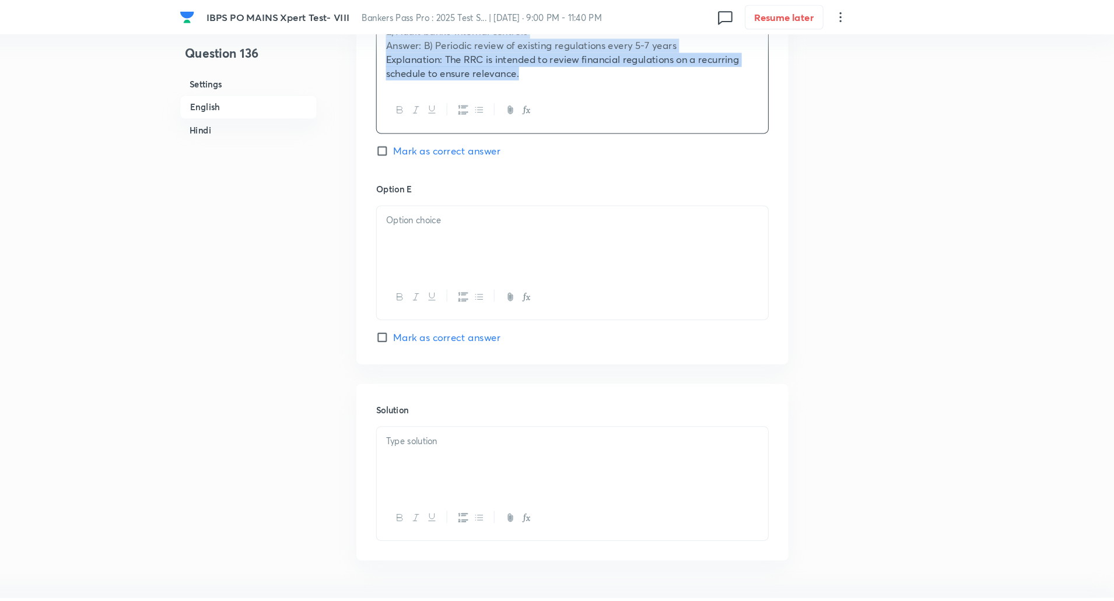
scroll to position [1090, 0]
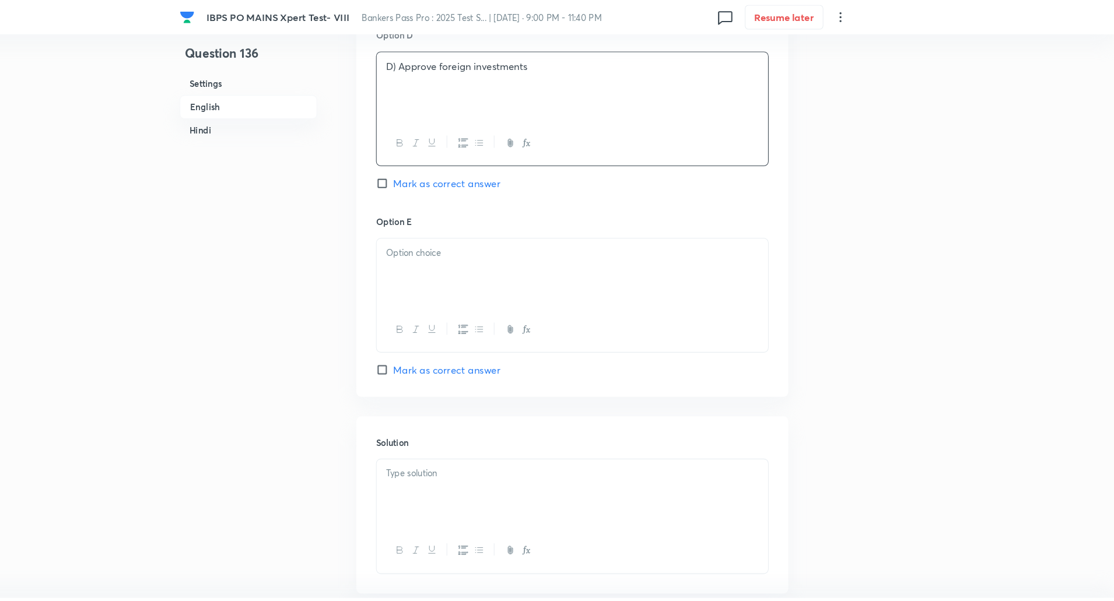
click at [433, 62] on p "D) Approve foreign investments" at bounding box center [599, 63] width 355 height 13
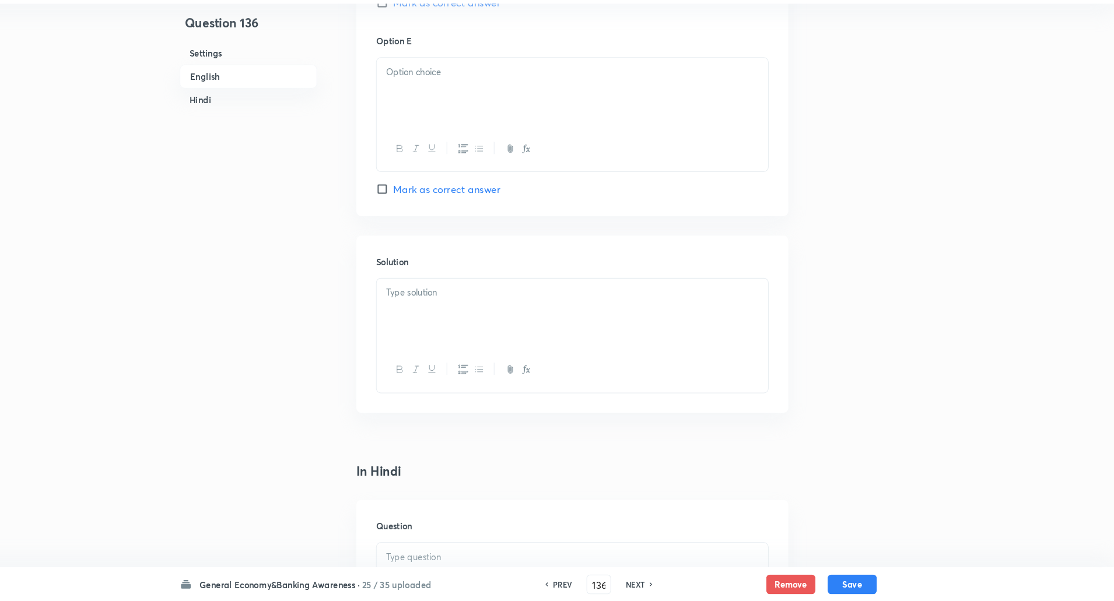
click at [435, 111] on div at bounding box center [599, 116] width 372 height 65
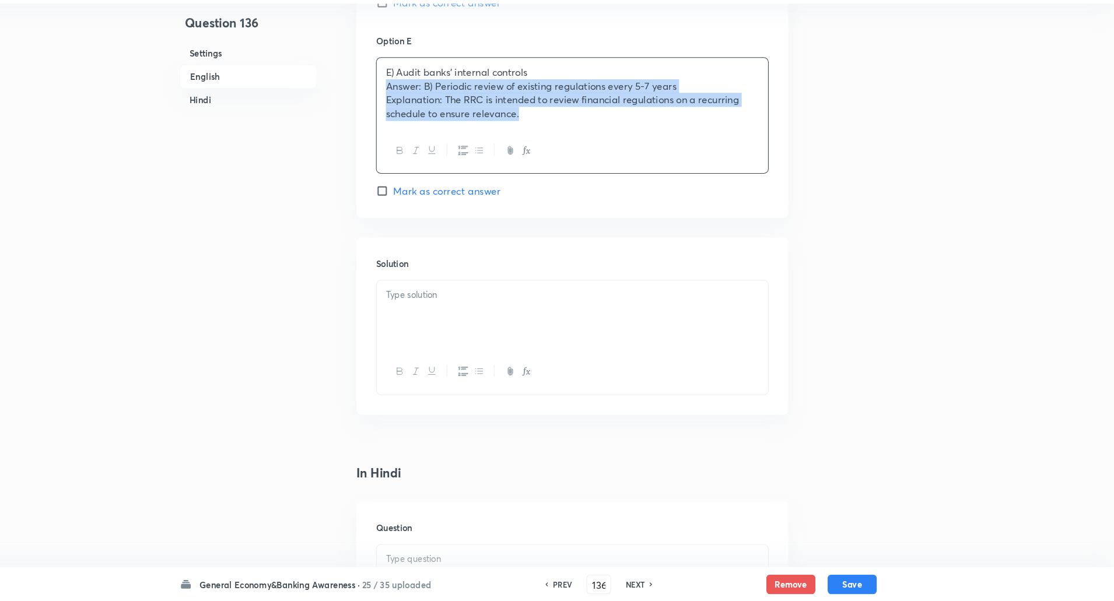
drag, startPoint x: 415, startPoint y: 110, endPoint x: 666, endPoint y: 235, distance: 279.9
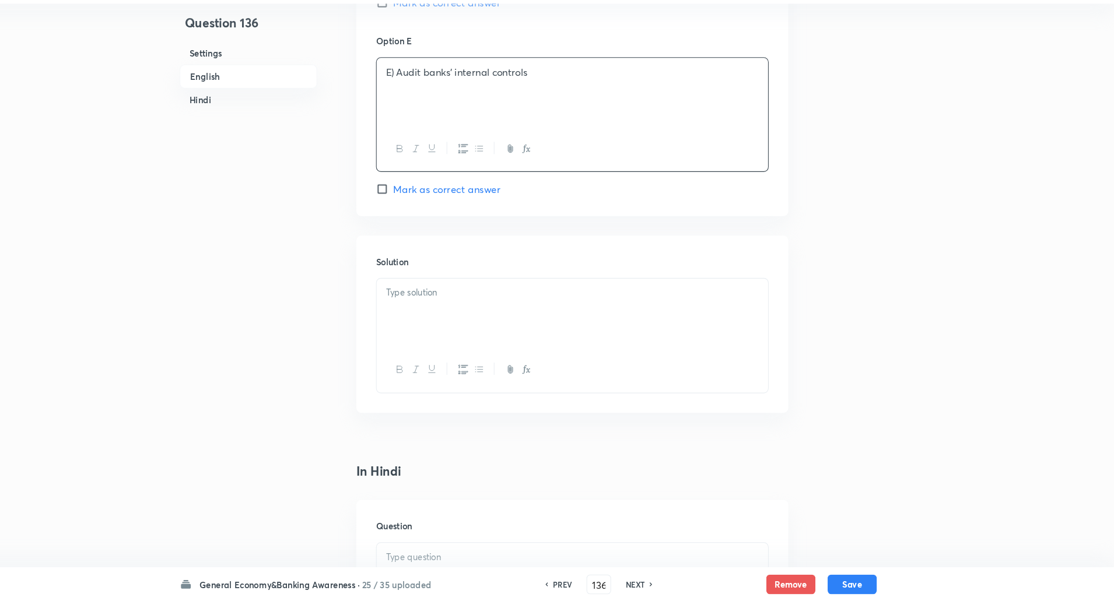
click at [431, 99] on p "E) Audit banks’ internal controls" at bounding box center [599, 97] width 355 height 13
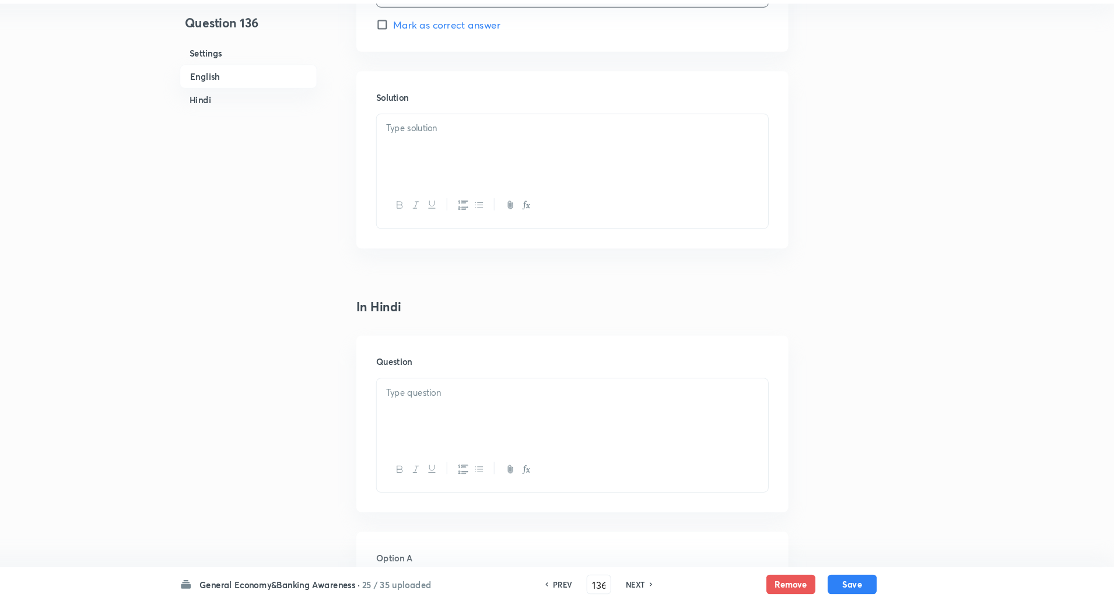
scroll to position [1407, 0]
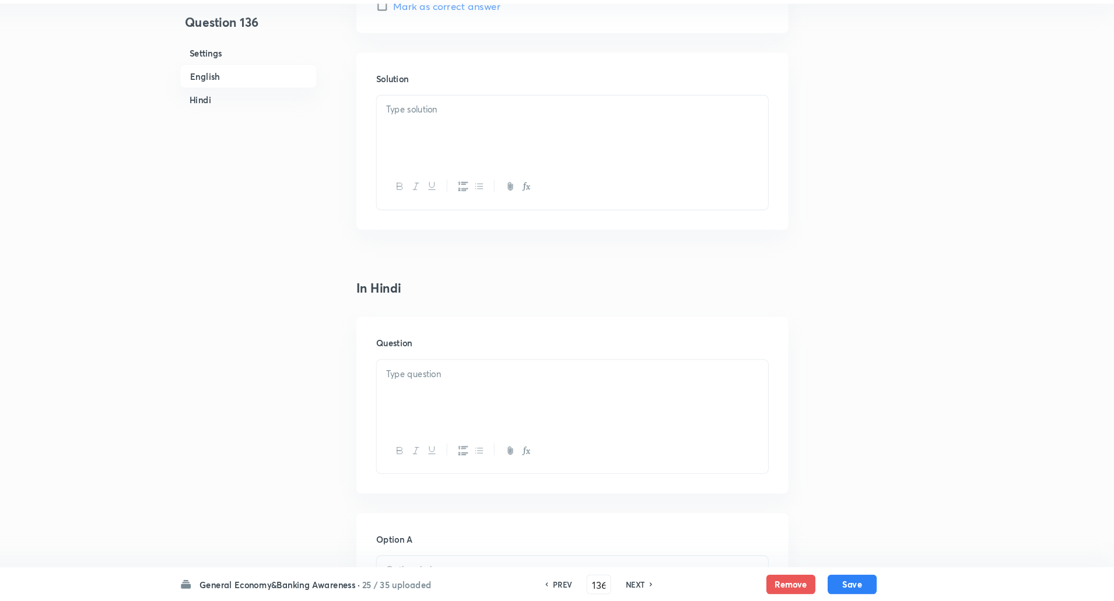
click at [431, 155] on div at bounding box center [599, 152] width 372 height 65
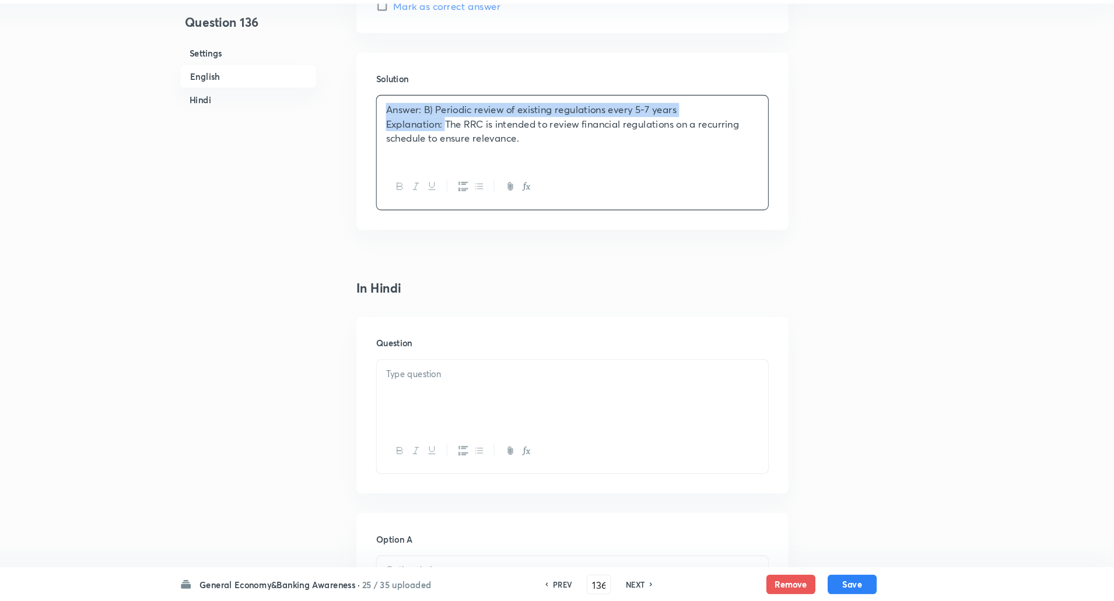
drag, startPoint x: 418, startPoint y: 130, endPoint x: 478, endPoint y: 148, distance: 62.2
click at [478, 148] on div "Answer: B) Periodic review of existing regulations every 5-7 years Explanation:…" at bounding box center [599, 152] width 372 height 65
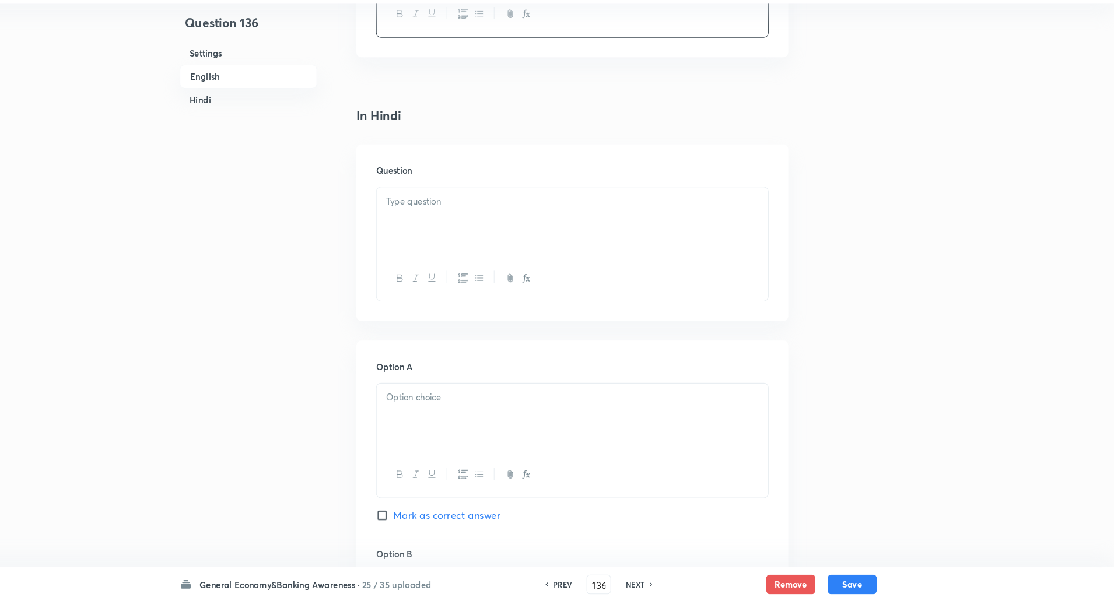
scroll to position [1577, 0]
click at [516, 210] on p at bounding box center [599, 215] width 355 height 13
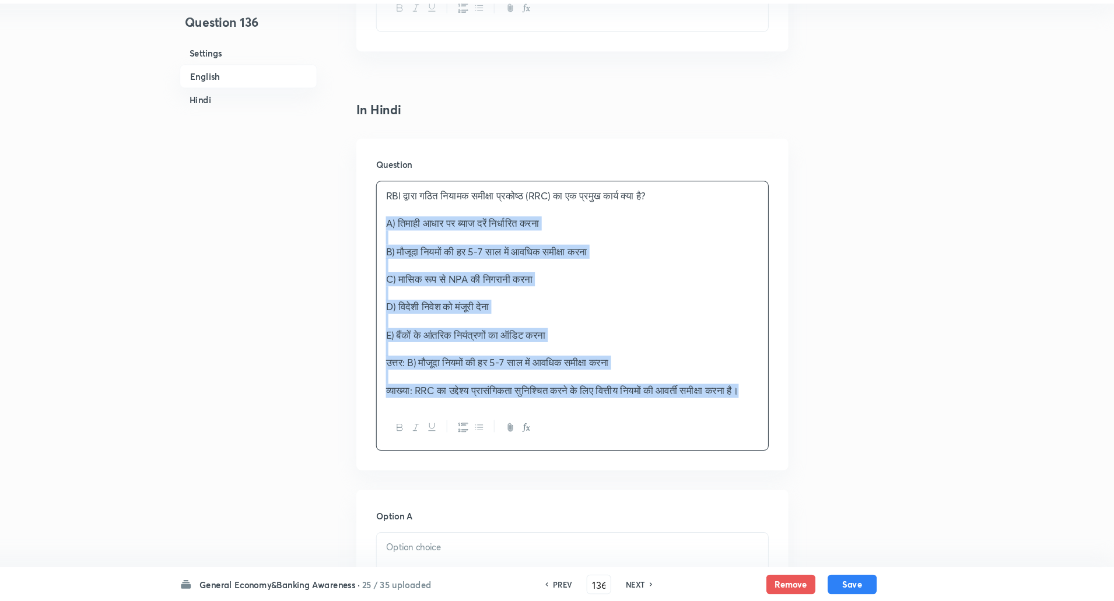
drag, startPoint x: 424, startPoint y: 240, endPoint x: 655, endPoint y: 413, distance: 288.8
click at [655, 413] on div "RBI द्वारा गठित नियामक समीक्षा प्रकोष्ठ (RRC) का एक प्रमुख कार्य क्या है? A) ति…" at bounding box center [599, 308] width 372 height 213
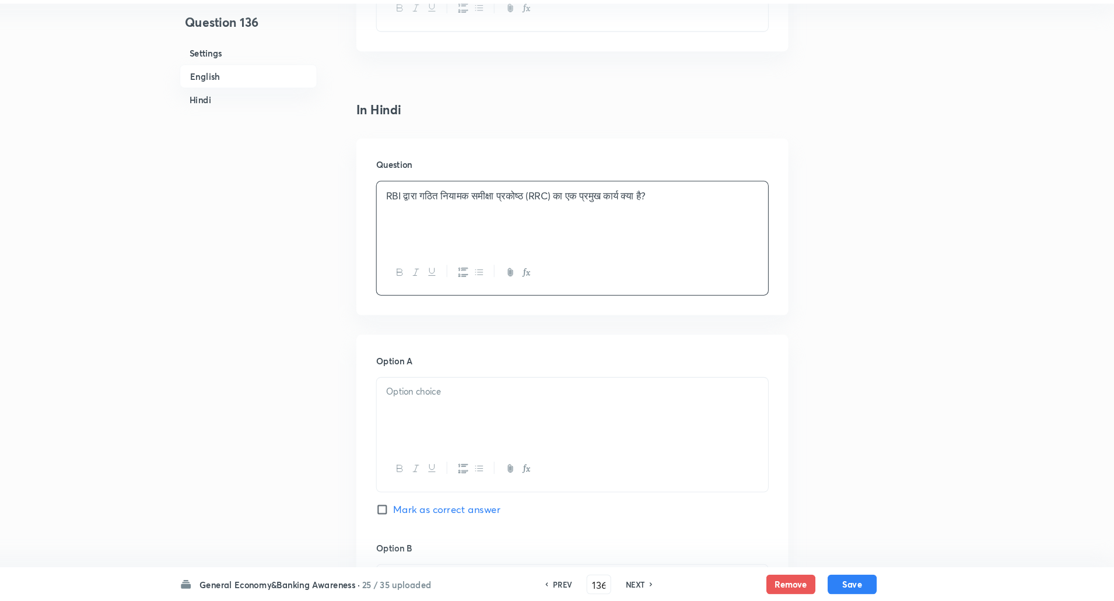
click at [534, 426] on div at bounding box center [599, 421] width 372 height 65
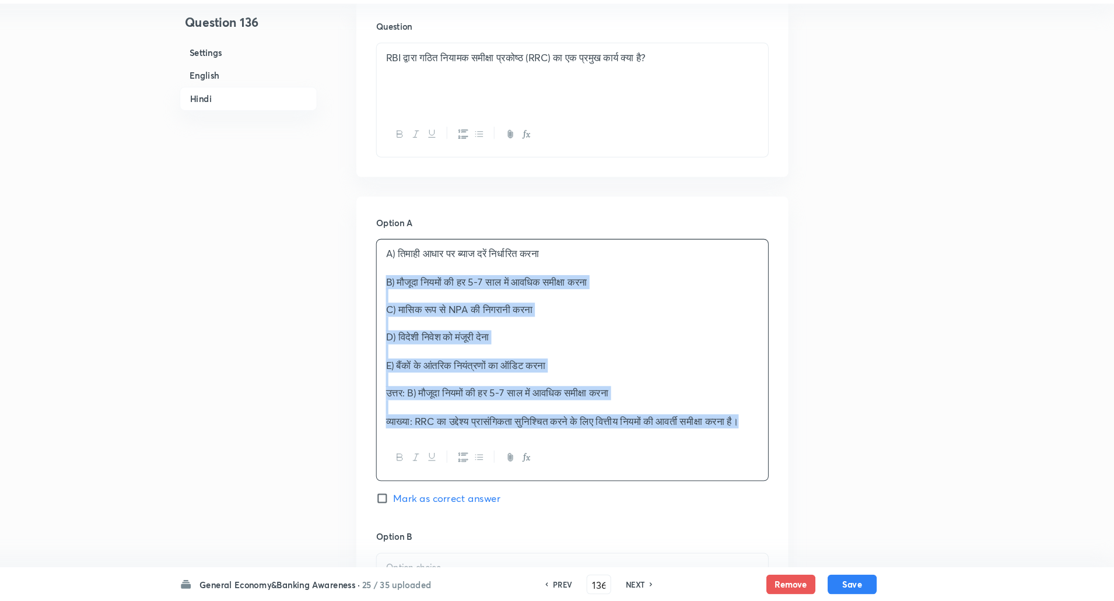
drag, startPoint x: 421, startPoint y: 424, endPoint x: 748, endPoint y: 600, distance: 371.7
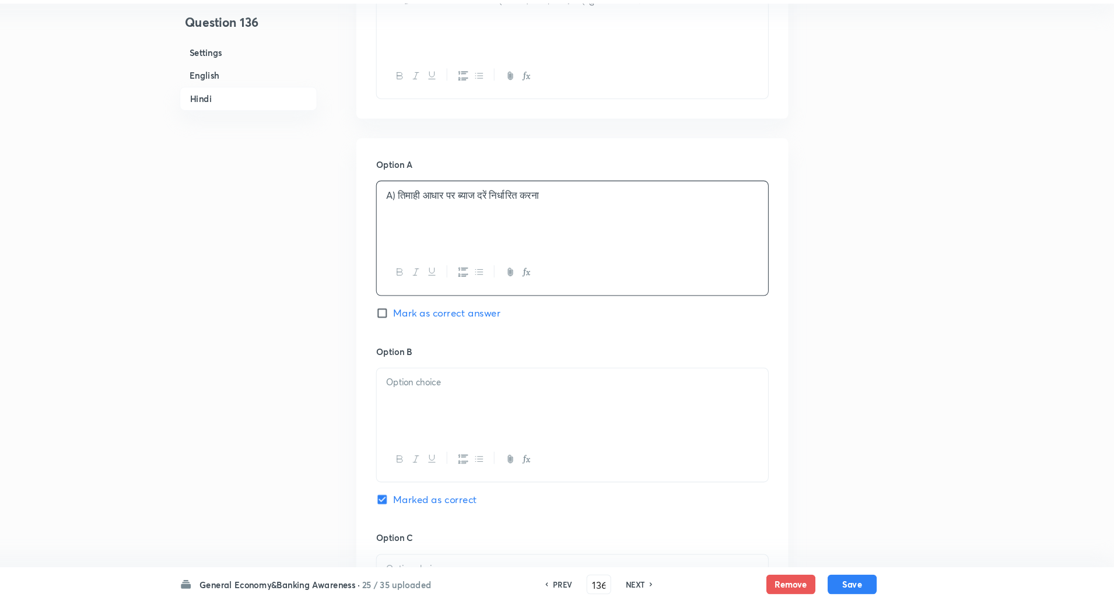
click at [435, 209] on p "A) तिमाही आधार पर ब्याज दरें निर्धारित करना" at bounding box center [599, 215] width 355 height 13
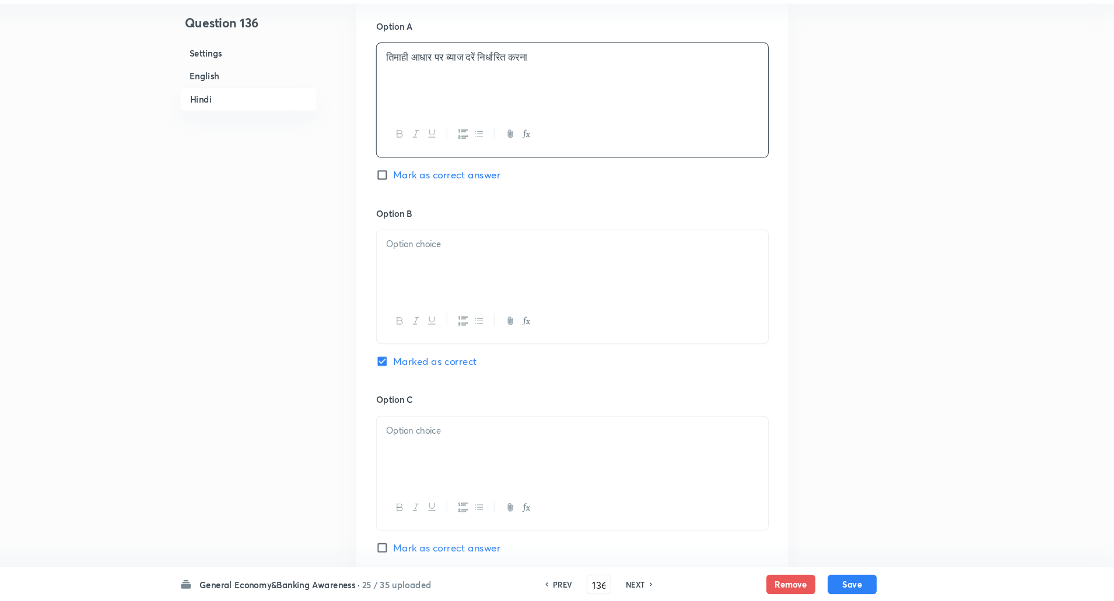
scroll to position [1932, 0]
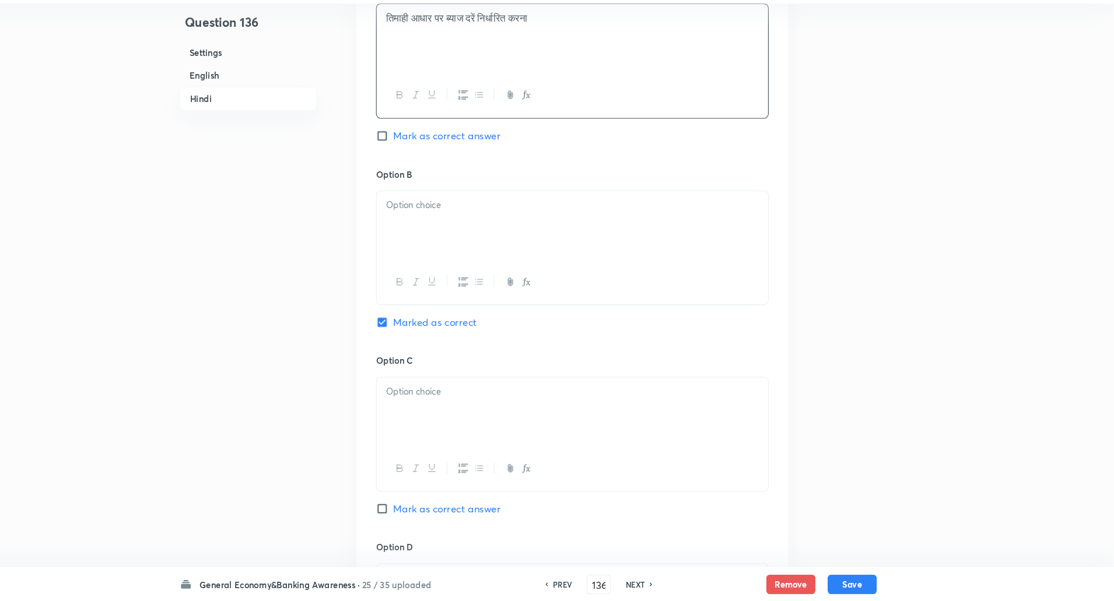
click at [433, 215] on div at bounding box center [599, 243] width 372 height 65
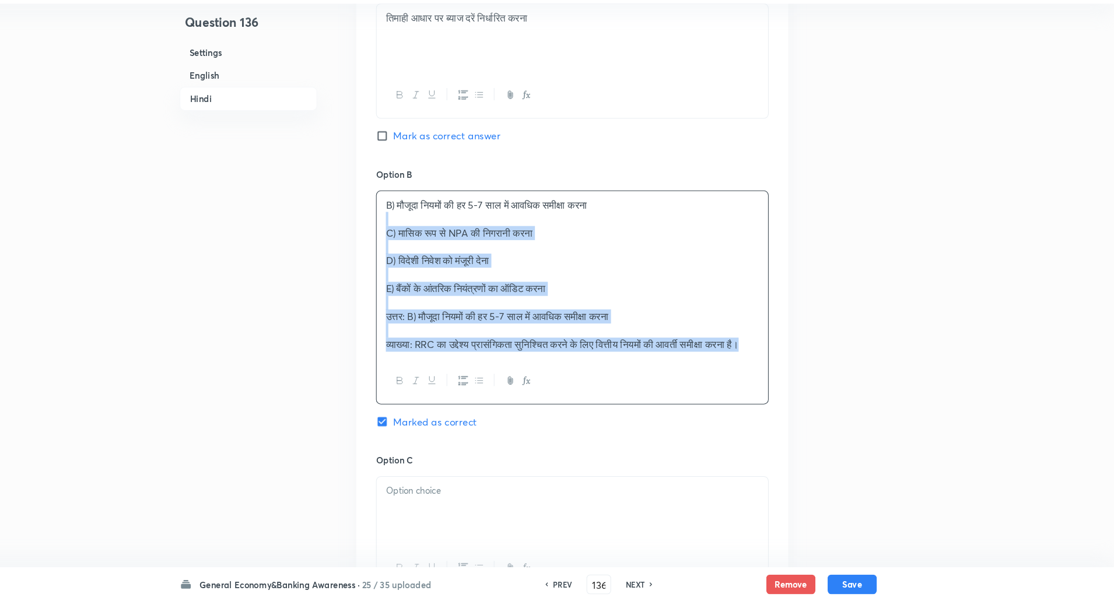
drag, startPoint x: 419, startPoint y: 242, endPoint x: 484, endPoint y: 444, distance: 212.0
click at [484, 444] on div "Option B B) मौजूदा नियमों की हर 5-7 साल में आवधिक समीक्षा करना C) मासिक रूप से …" at bounding box center [598, 325] width 373 height 272
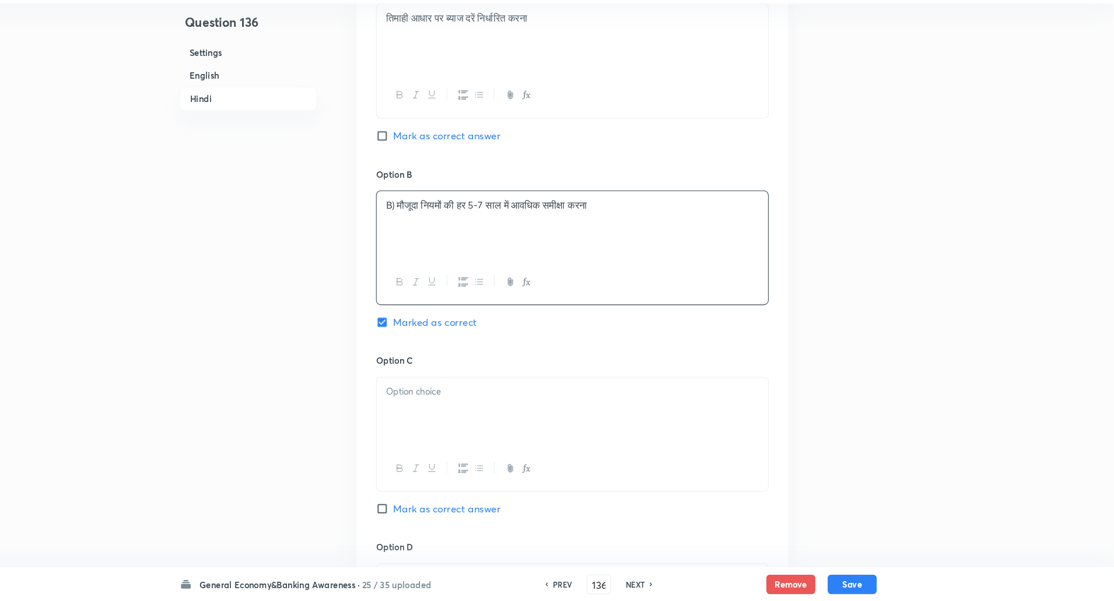
click at [432, 224] on p "B) मौजूदा नियमों की हर 5-7 साल में आवधिक समीक्षा करना" at bounding box center [599, 224] width 355 height 13
click at [469, 418] on div at bounding box center [599, 421] width 372 height 65
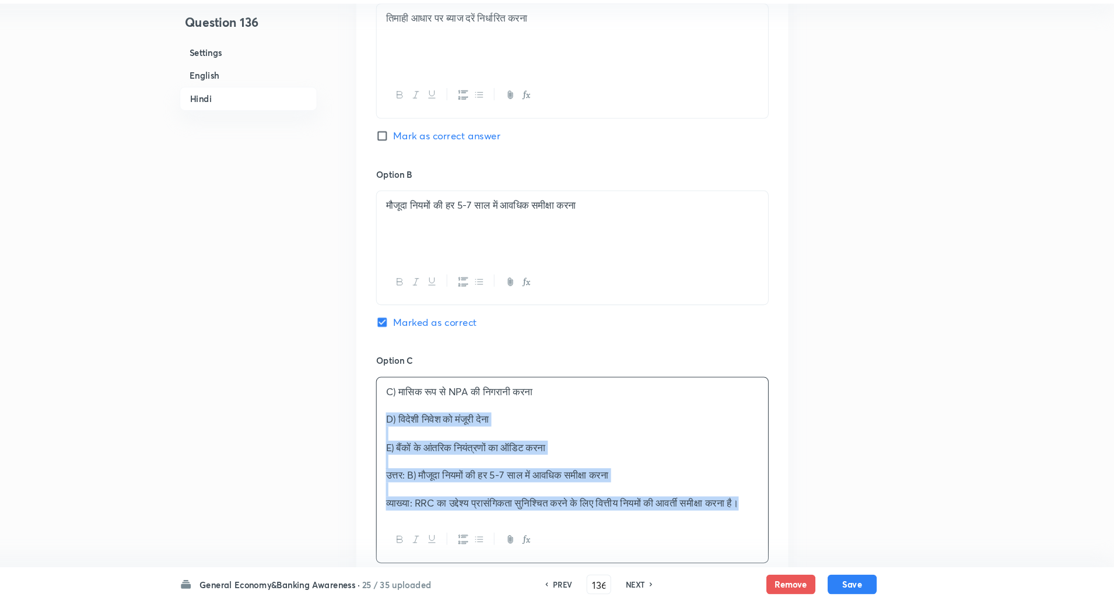
drag, startPoint x: 419, startPoint y: 425, endPoint x: 436, endPoint y: 577, distance: 152.6
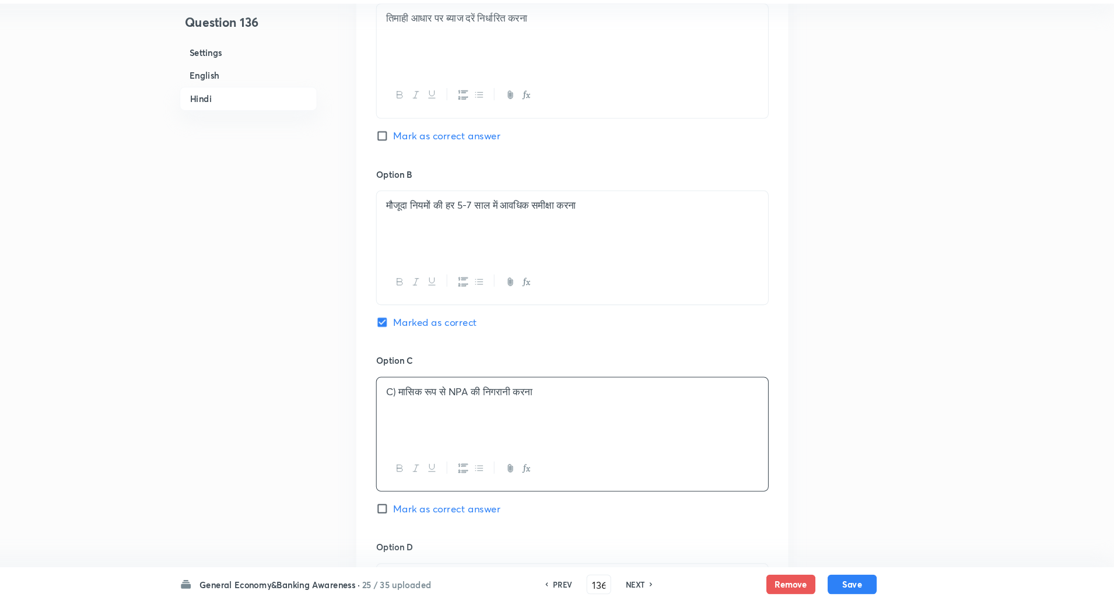
click at [436, 404] on p "C) मासिक रूप से NPA की निगरानी करना" at bounding box center [599, 402] width 355 height 13
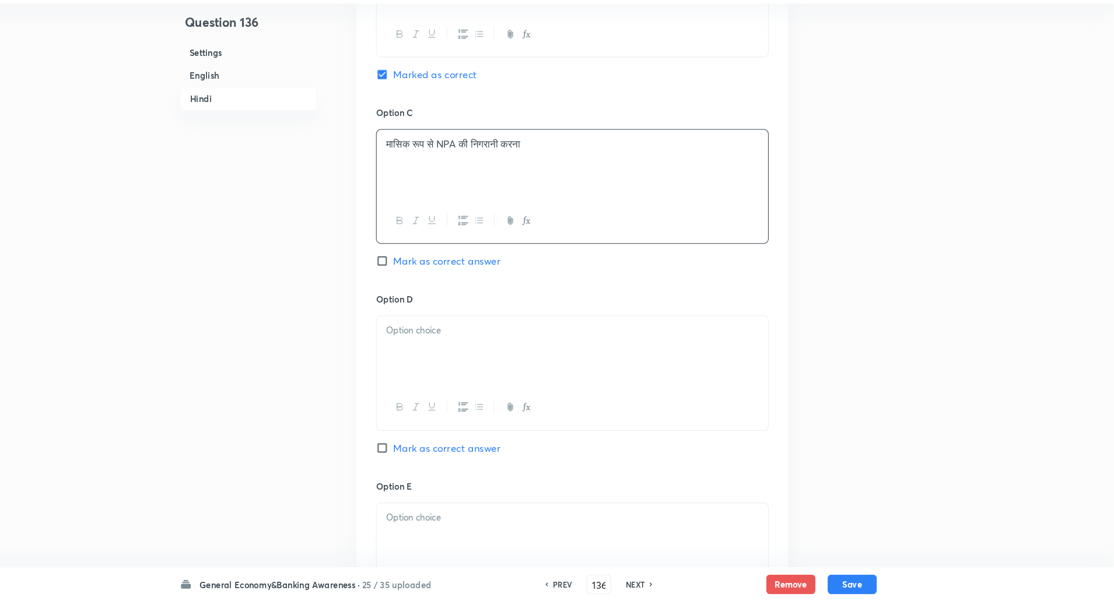
scroll to position [2178, 0]
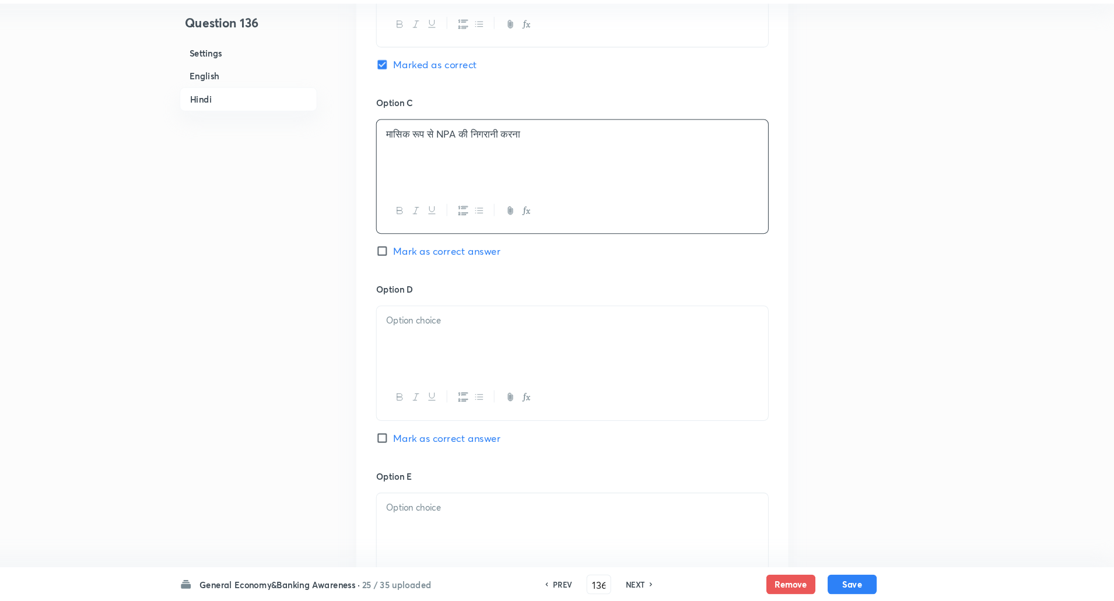
click at [471, 328] on p at bounding box center [599, 333] width 355 height 13
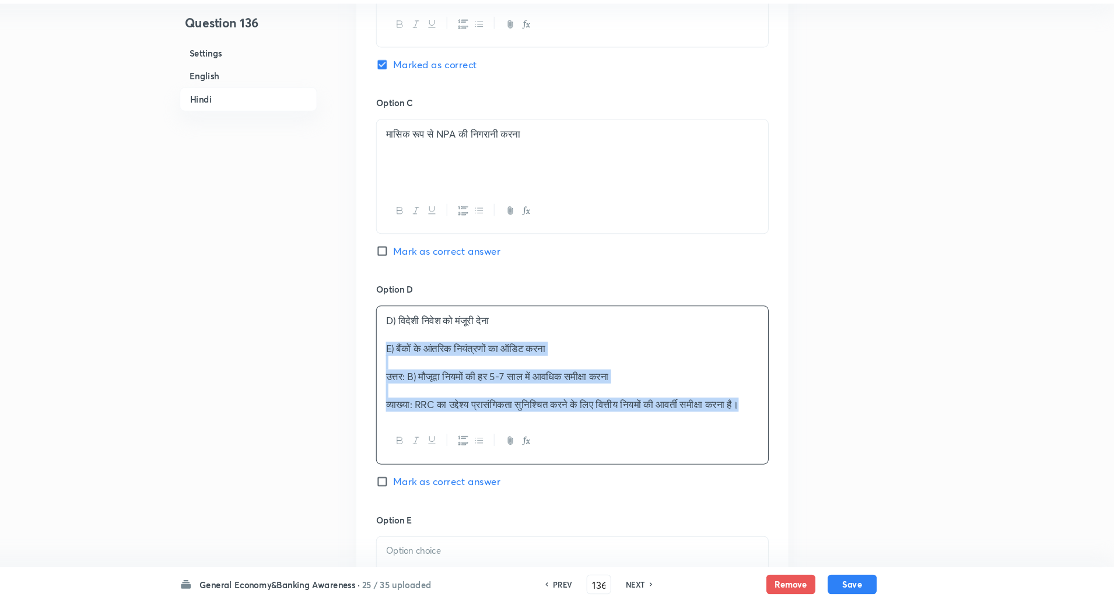
drag, startPoint x: 417, startPoint y: 354, endPoint x: 458, endPoint y: 449, distance: 103.2
click at [458, 449] on div "D) विदेशी निवेश को मंजूरी देना E) बैंकों के आंतरिक नियंत्रणों का ऑडिट करना उत्त…" at bounding box center [598, 395] width 373 height 151
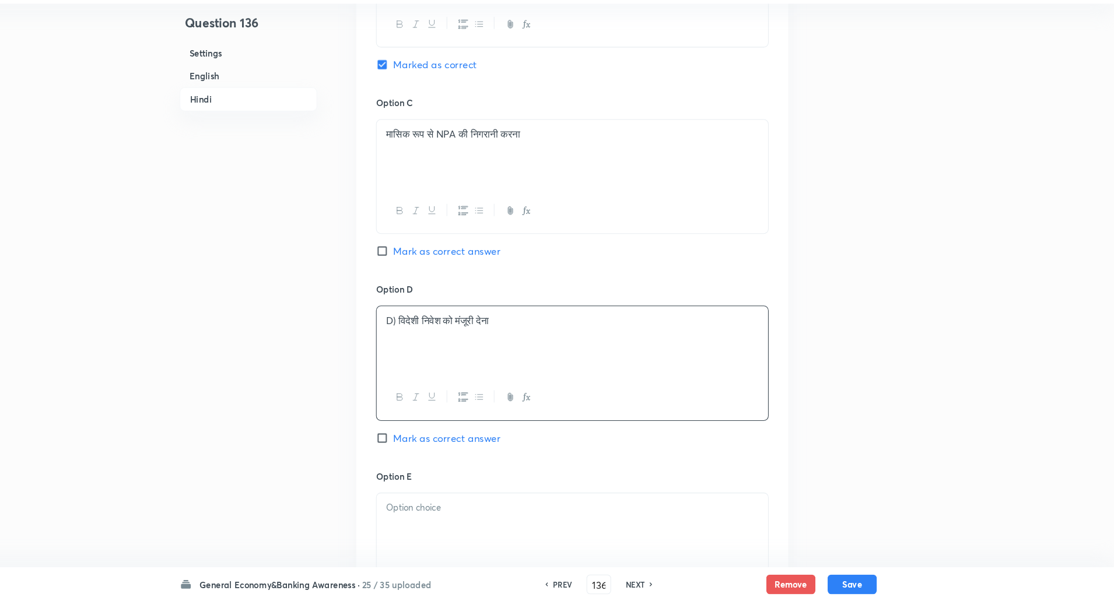
click at [433, 338] on p "D) विदेशी निवेश को मंजूरी देना" at bounding box center [599, 333] width 355 height 13
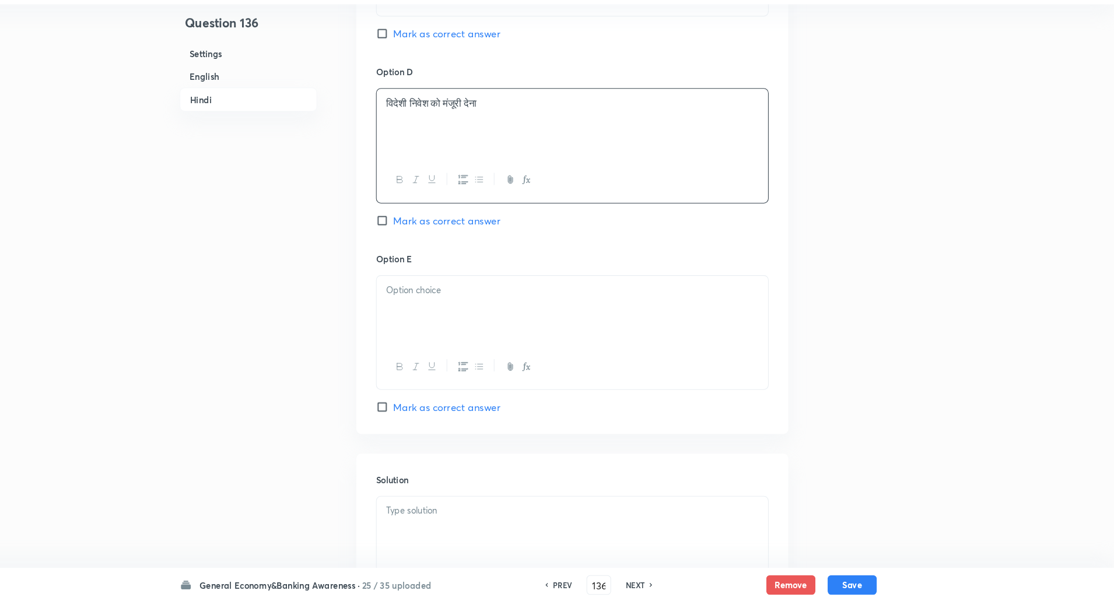
click at [441, 317] on div at bounding box center [599, 323] width 372 height 65
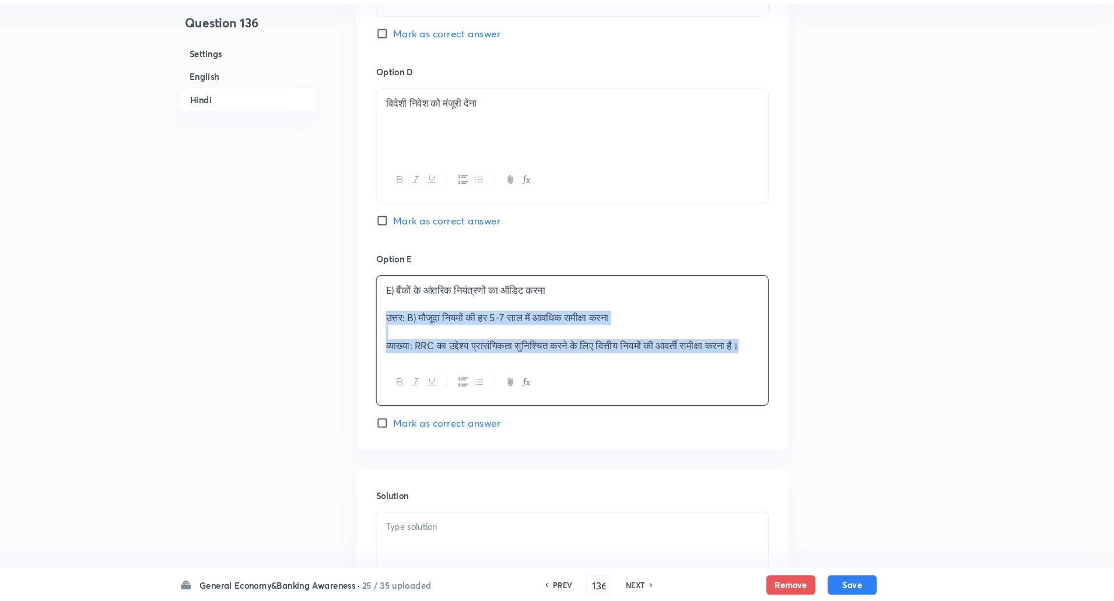
drag, startPoint x: 419, startPoint y: 330, endPoint x: 448, endPoint y: 424, distance: 98.2
click at [448, 415] on div "E) बैंकों के आंतरिक नियंत्रणों का ऑडिट करना उत्तर: B) मौजूदा नियमों की हर 5-7 स…" at bounding box center [598, 353] width 373 height 124
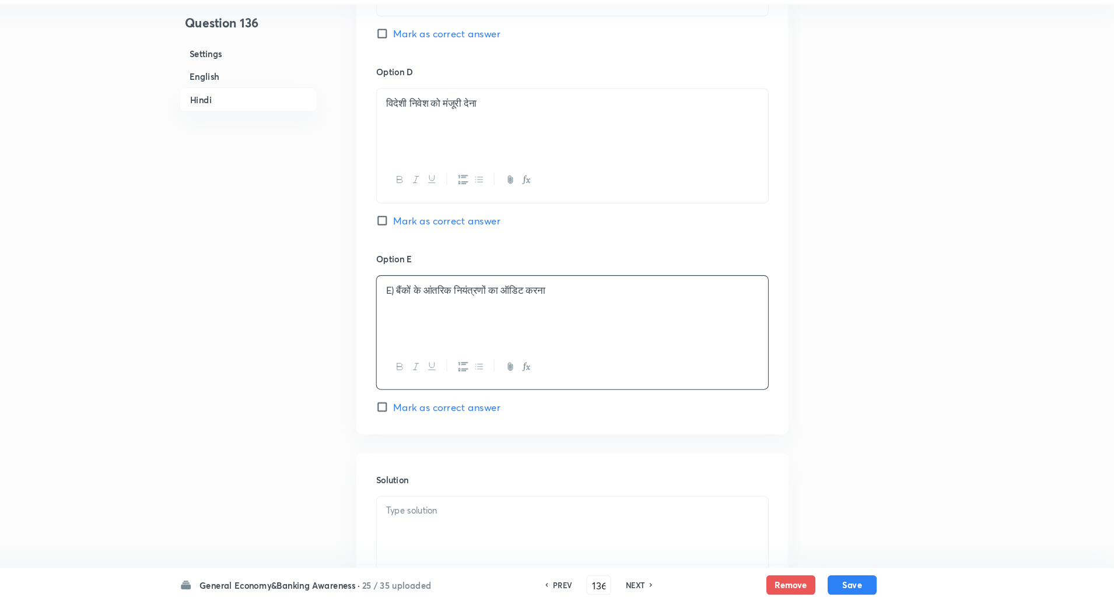
click at [433, 299] on p "E) बैंकों के आंतरिक नियंत्रणों का ऑडिट करना" at bounding box center [599, 304] width 355 height 13
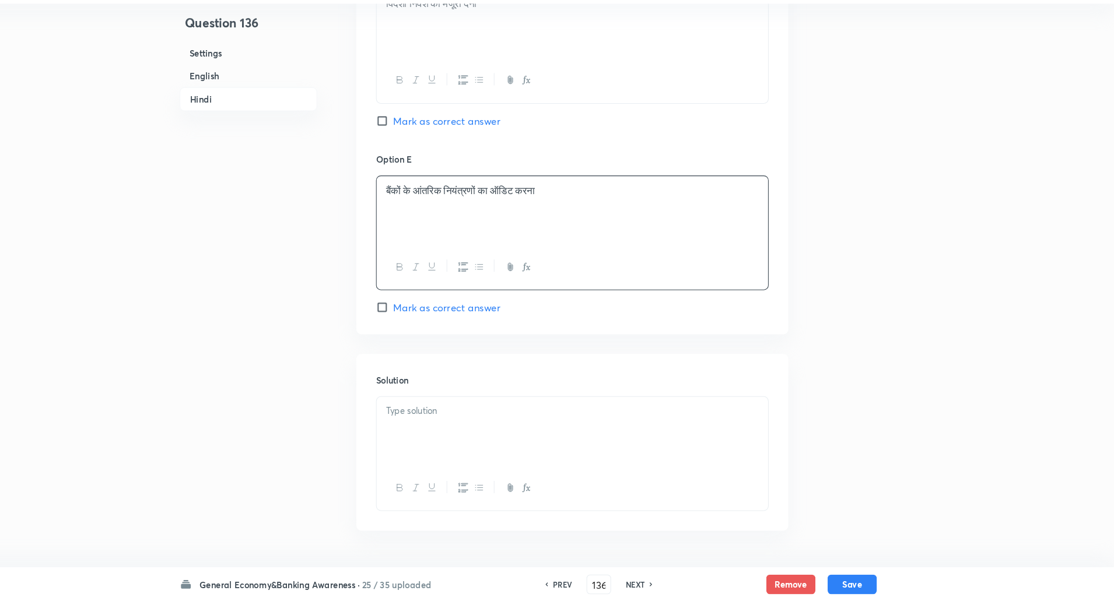
scroll to position [2514, 0]
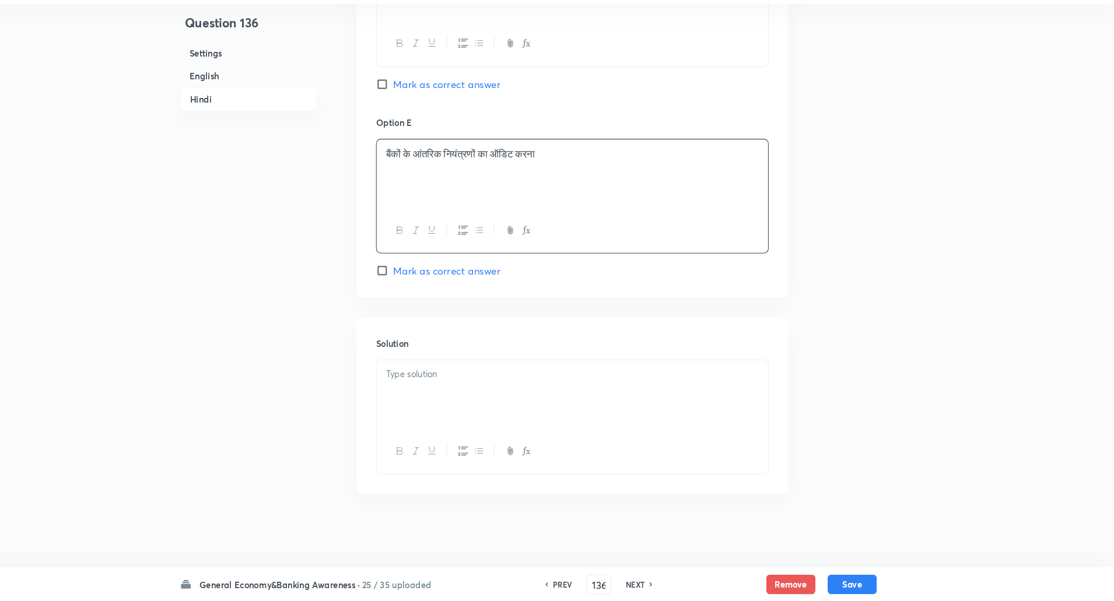
click at [443, 376] on div at bounding box center [599, 404] width 372 height 65
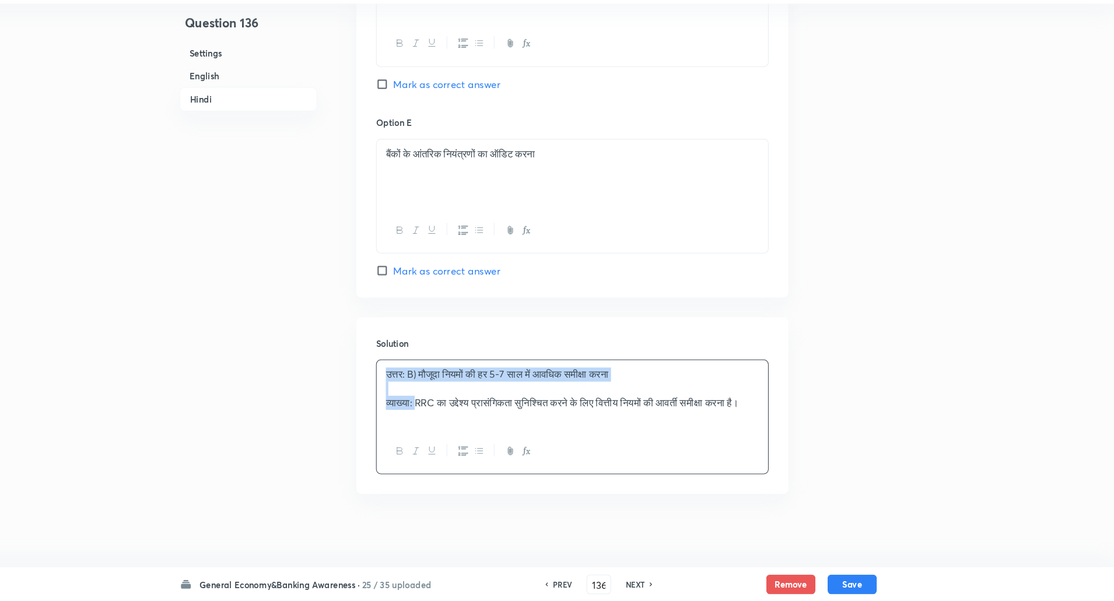
drag, startPoint x: 418, startPoint y: 381, endPoint x: 454, endPoint y: 414, distance: 49.6
click at [454, 414] on div "उत्तर: B) मौजूदा नियमों की हर 5-7 साल में आवधिक समीक्षा करना व्याख्या: RRC का उ…" at bounding box center [599, 404] width 372 height 65
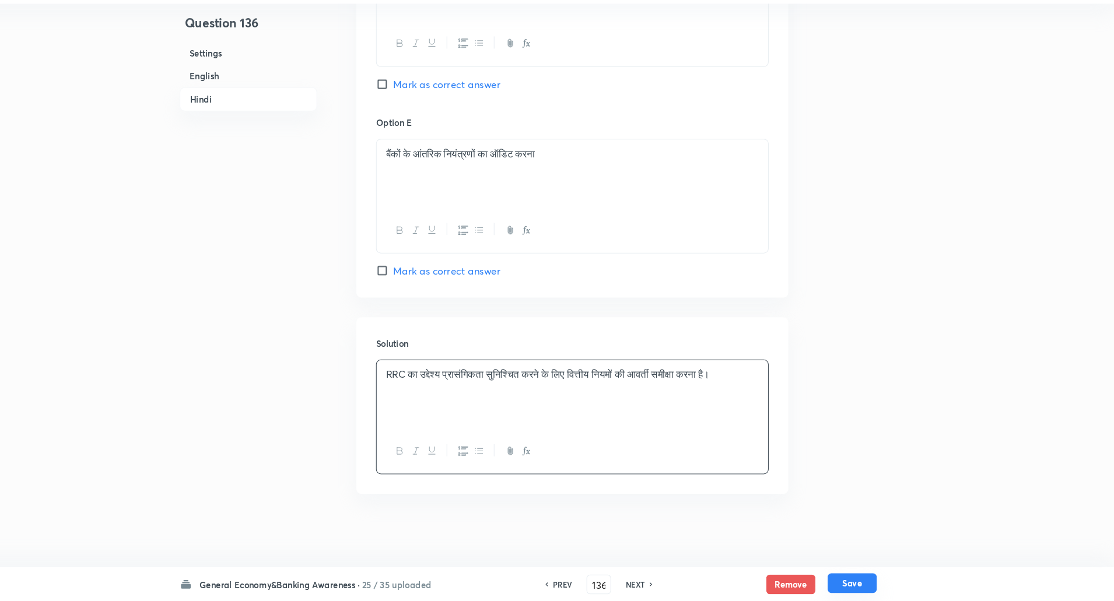
click at [875, 580] on button "Save" at bounding box center [865, 584] width 47 height 19
type input "137"
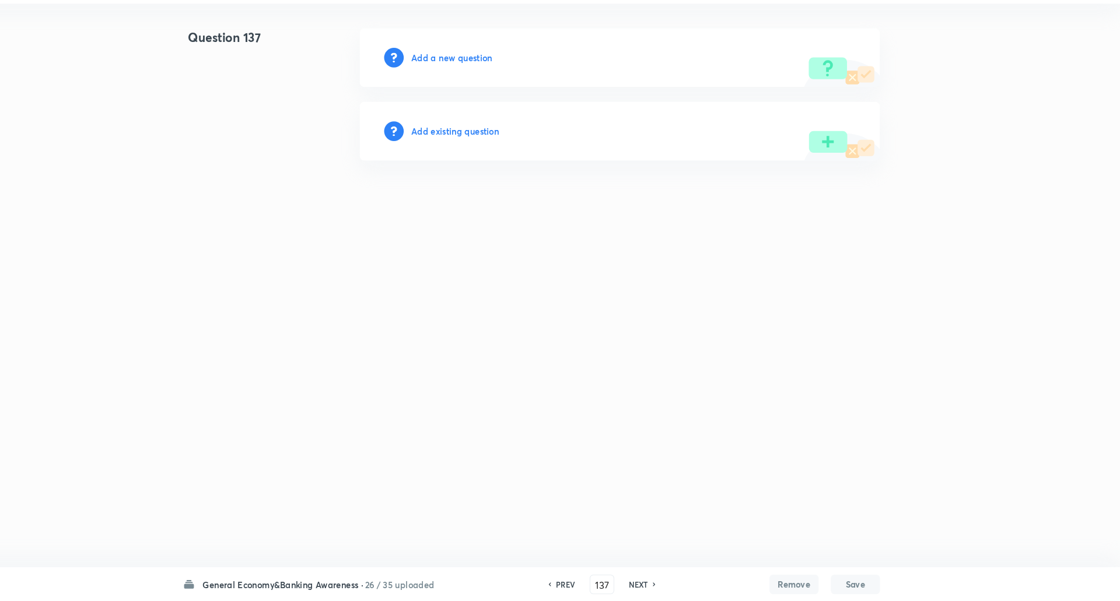
click at [485, 84] on h6 "Add a new question" at bounding box center [484, 84] width 77 height 12
click at [485, 84] on h6 "Choose a question type" at bounding box center [491, 84] width 90 height 12
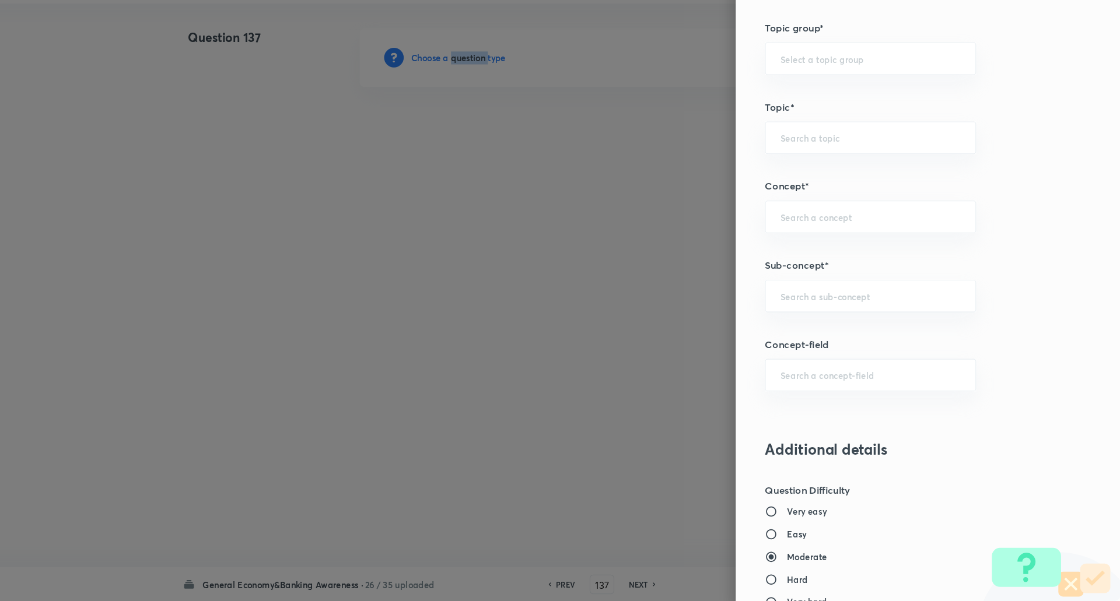
scroll to position [536, 0]
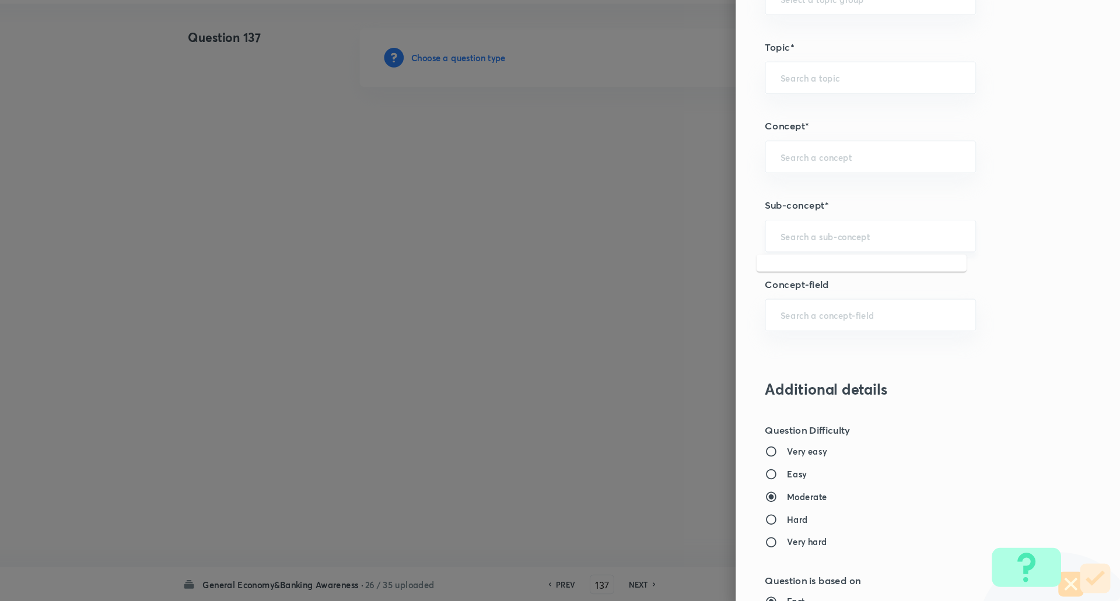
click at [829, 254] on input "text" at bounding box center [883, 253] width 172 height 11
click at [828, 307] on li "Awards & Recognition" at bounding box center [874, 307] width 200 height 21
type input "Awards & Recognition"
type input "Awareness"
type input "Current Affairs"
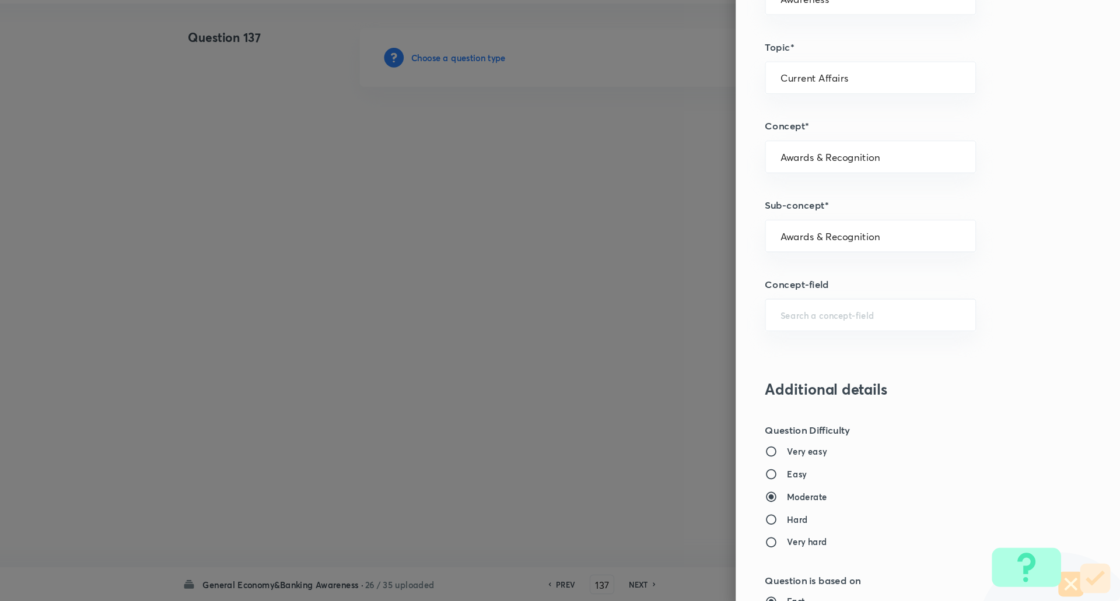
type input "Awards & Recognition"
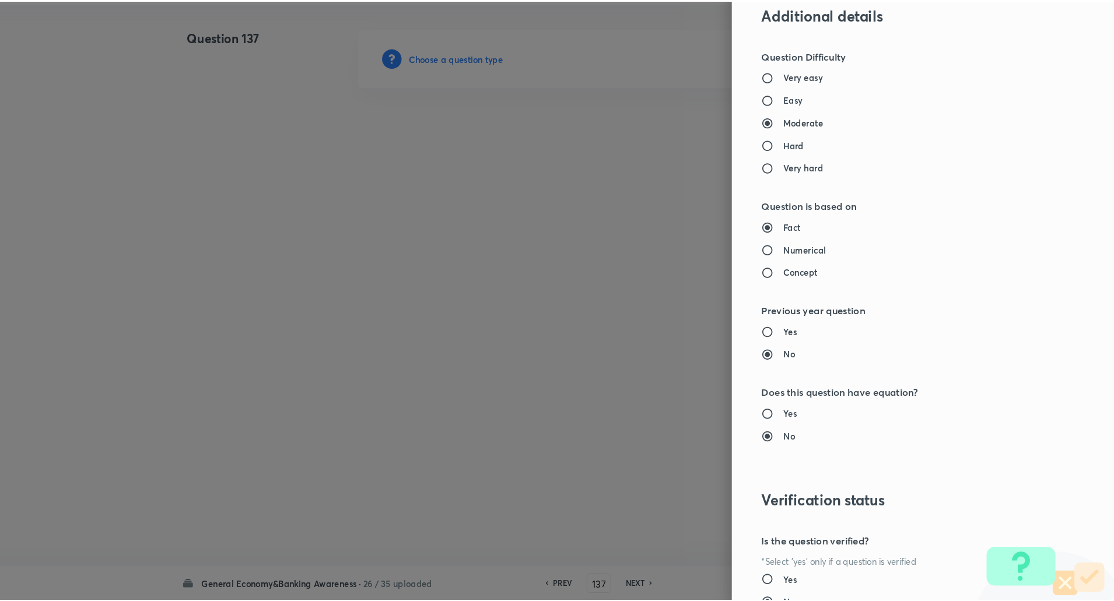
scroll to position [989, 0]
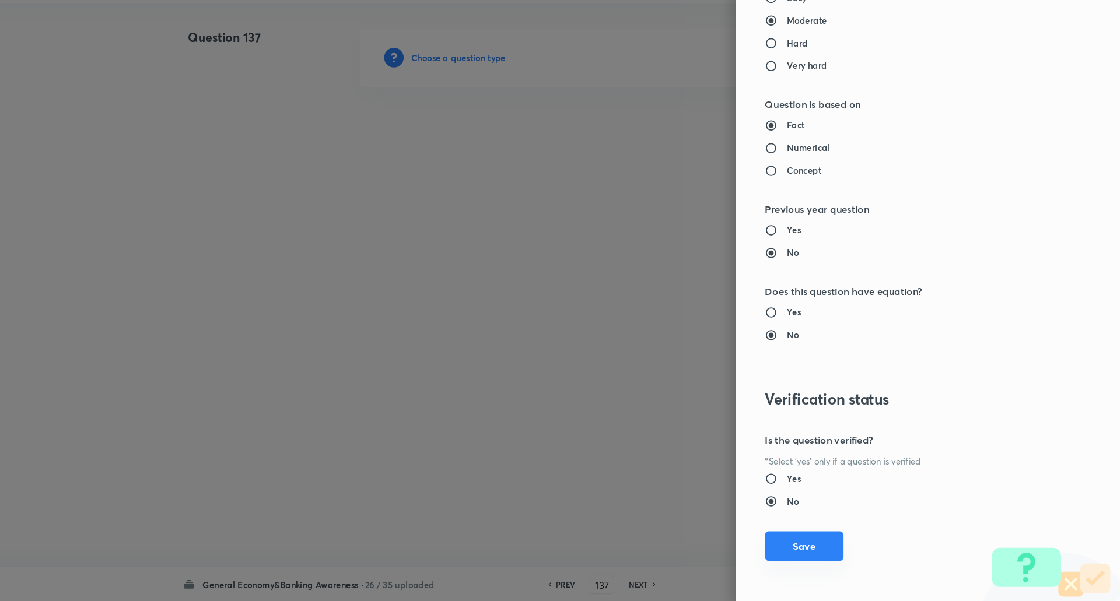
click at [818, 552] on button "Save" at bounding box center [819, 549] width 75 height 28
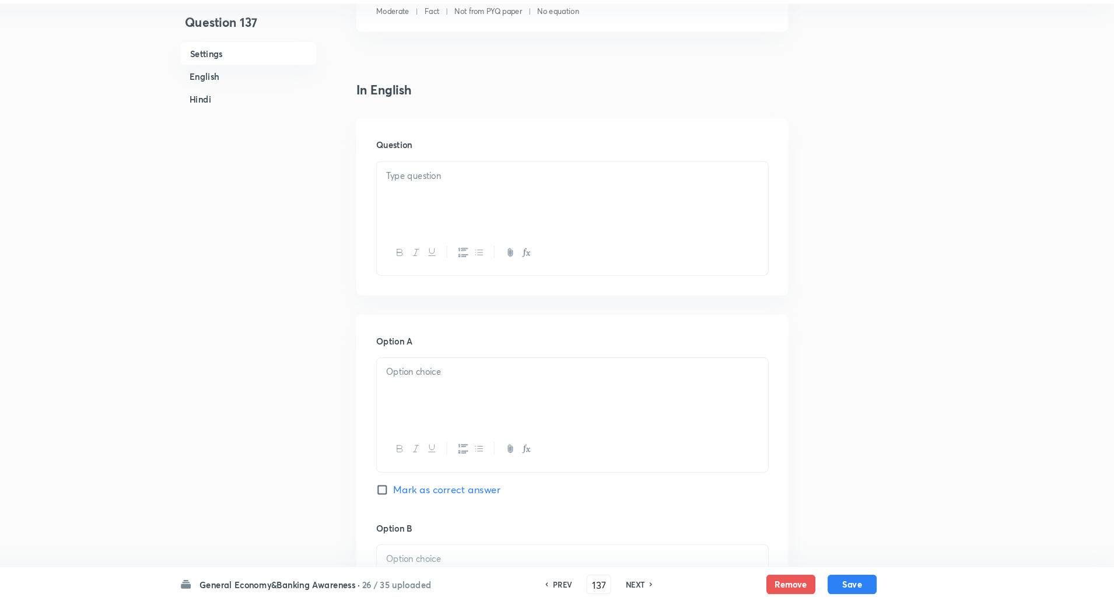
scroll to position [239, 0]
click at [704, 212] on div at bounding box center [599, 213] width 372 height 65
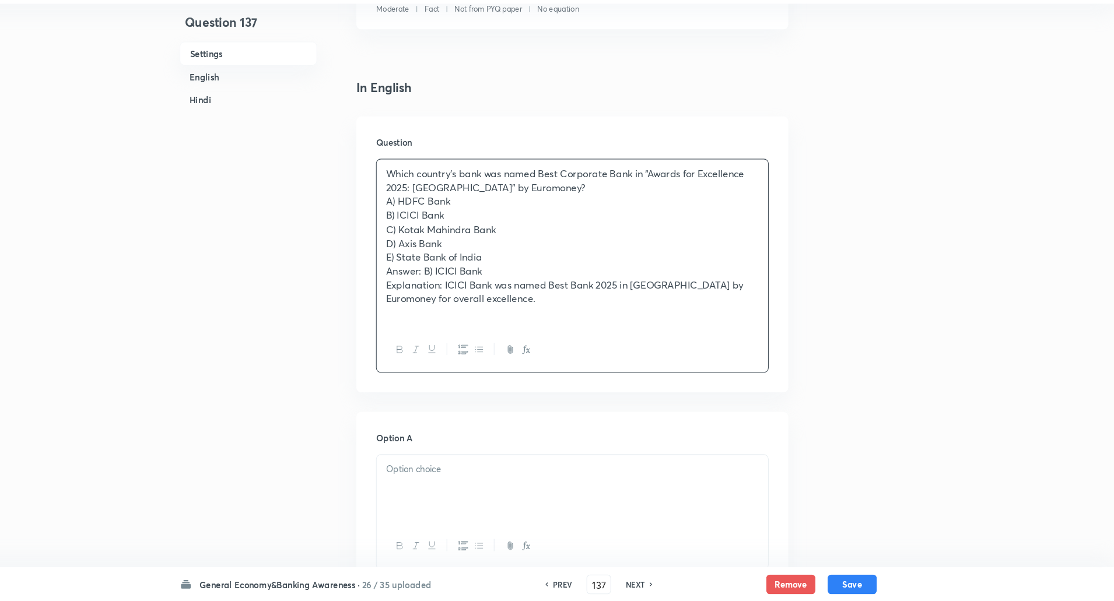
click at [573, 207] on p "Which country’s bank was named Best Corporate Bank in “Awards for Excellence 20…" at bounding box center [599, 201] width 355 height 26
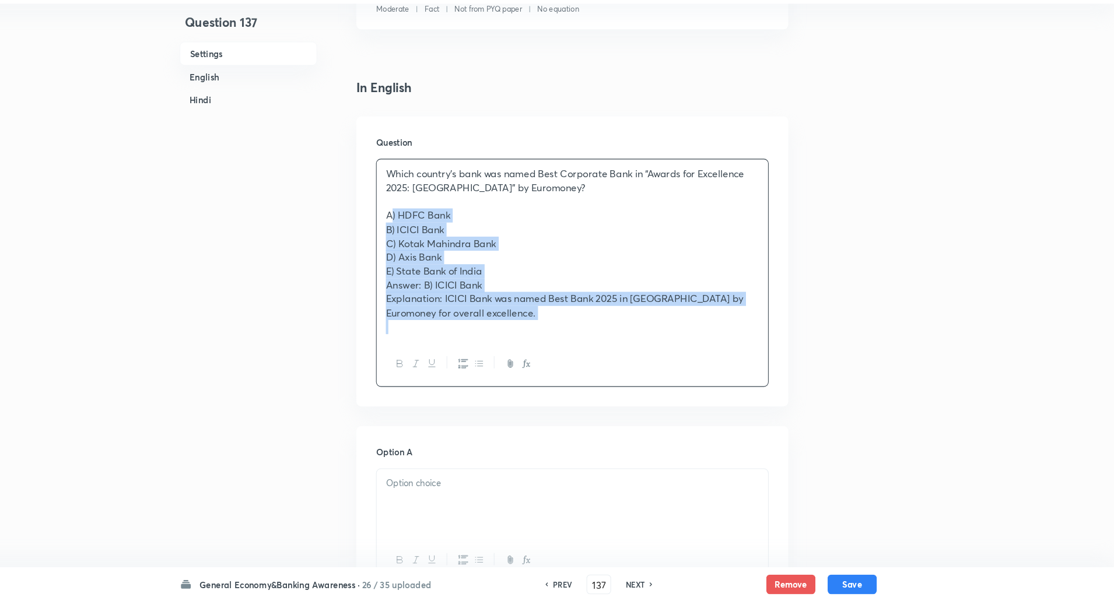
drag, startPoint x: 421, startPoint y: 236, endPoint x: 585, endPoint y: 474, distance: 289.3
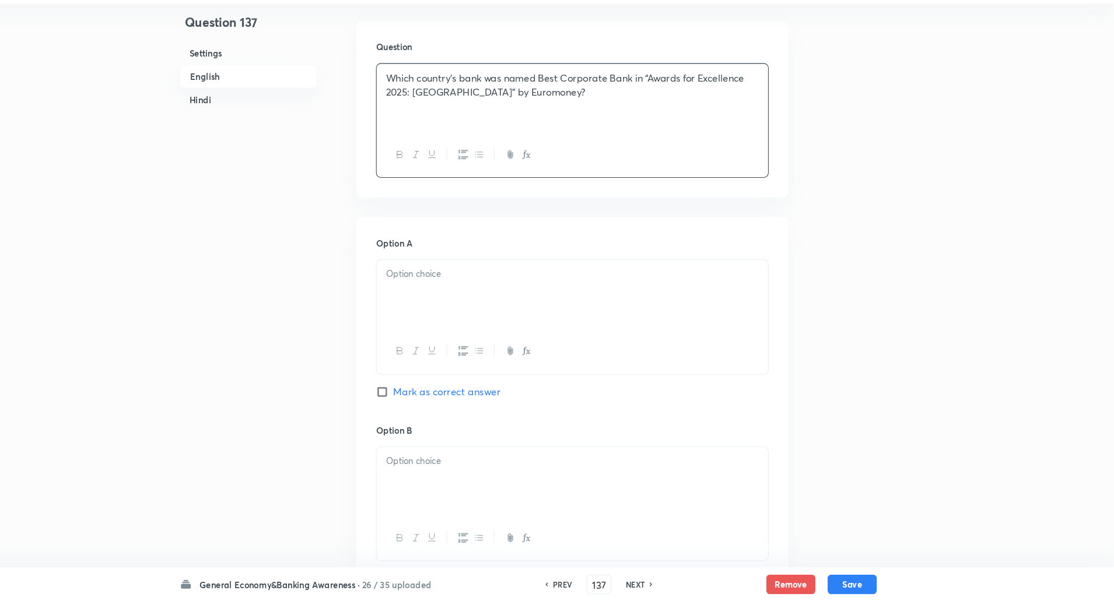
scroll to position [332, 0]
click at [595, 312] on div at bounding box center [599, 307] width 372 height 65
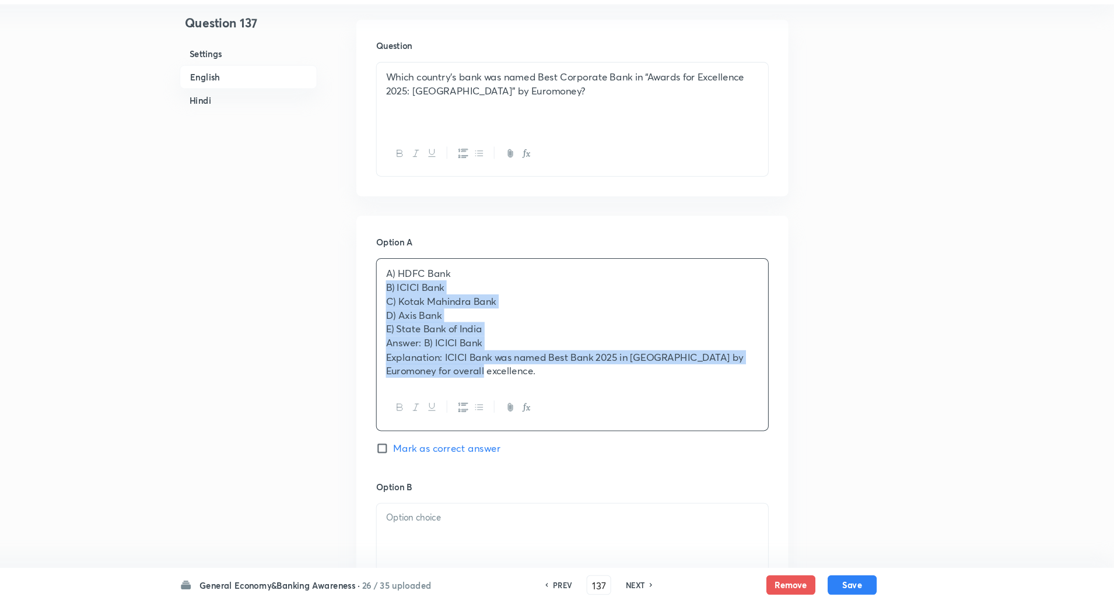
drag, startPoint x: 414, startPoint y: 299, endPoint x: 622, endPoint y: 474, distance: 271.6
click at [622, 474] on div "Option A A) HDFC Bank B) ICICI Bank C) Kotak Mahindra Bank D) Axis Bank E) Stat…" at bounding box center [598, 369] width 373 height 232
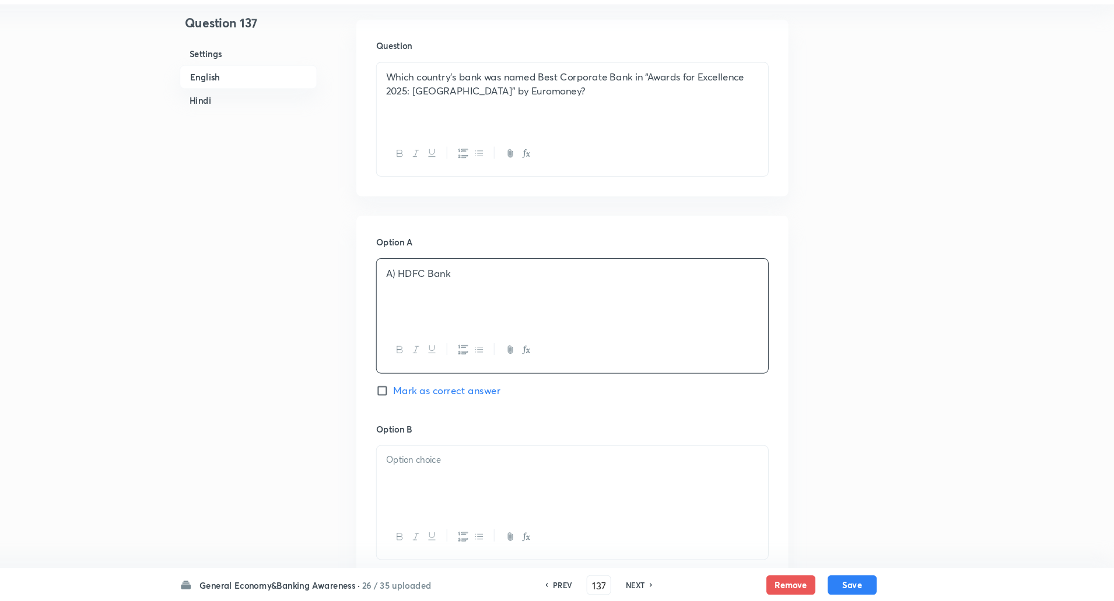
click at [436, 289] on p "A) HDFC Bank" at bounding box center [599, 288] width 355 height 13
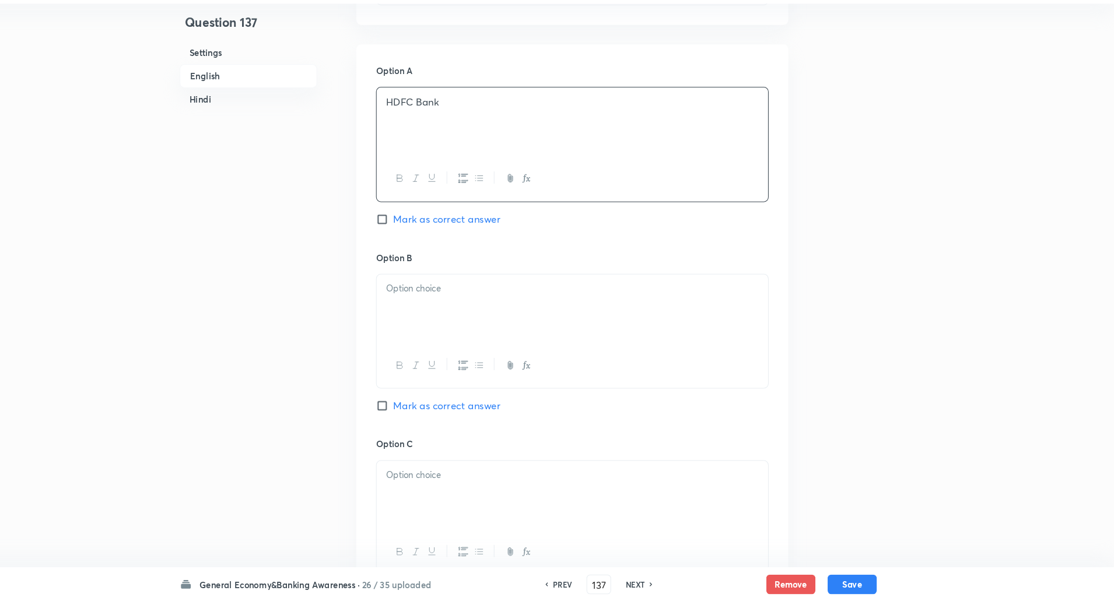
scroll to position [499, 0]
click at [436, 309] on div at bounding box center [599, 317] width 372 height 65
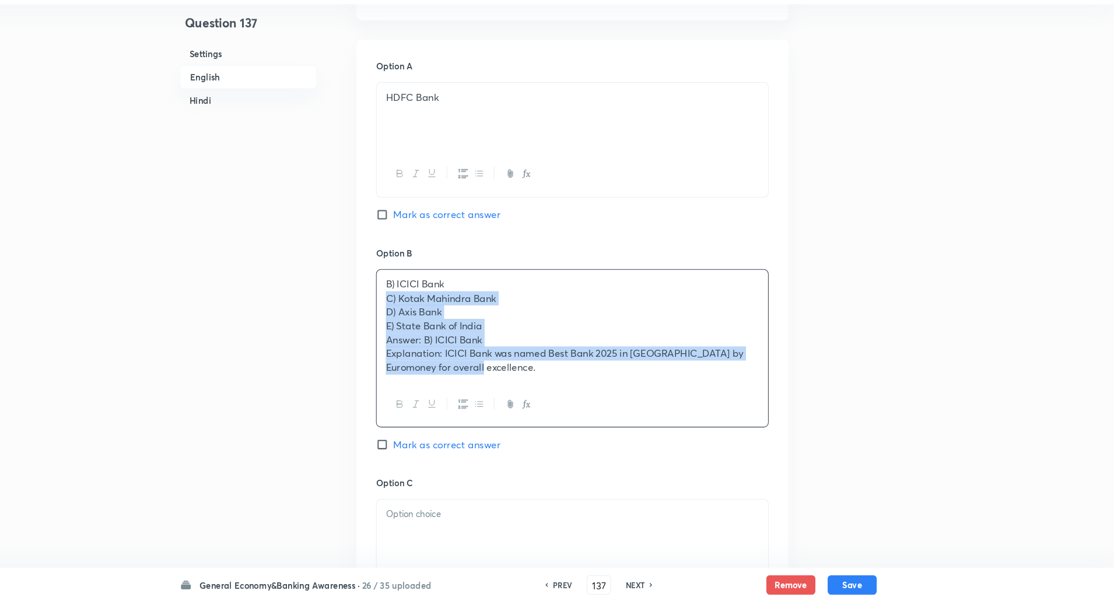
drag, startPoint x: 418, startPoint y: 310, endPoint x: 552, endPoint y: 436, distance: 184.1
click at [552, 436] on div "Option B B) ICICI Bank C) Kotak Mahindra Bank D) Axis Bank E) State Bank of Ind…" at bounding box center [598, 372] width 373 height 219
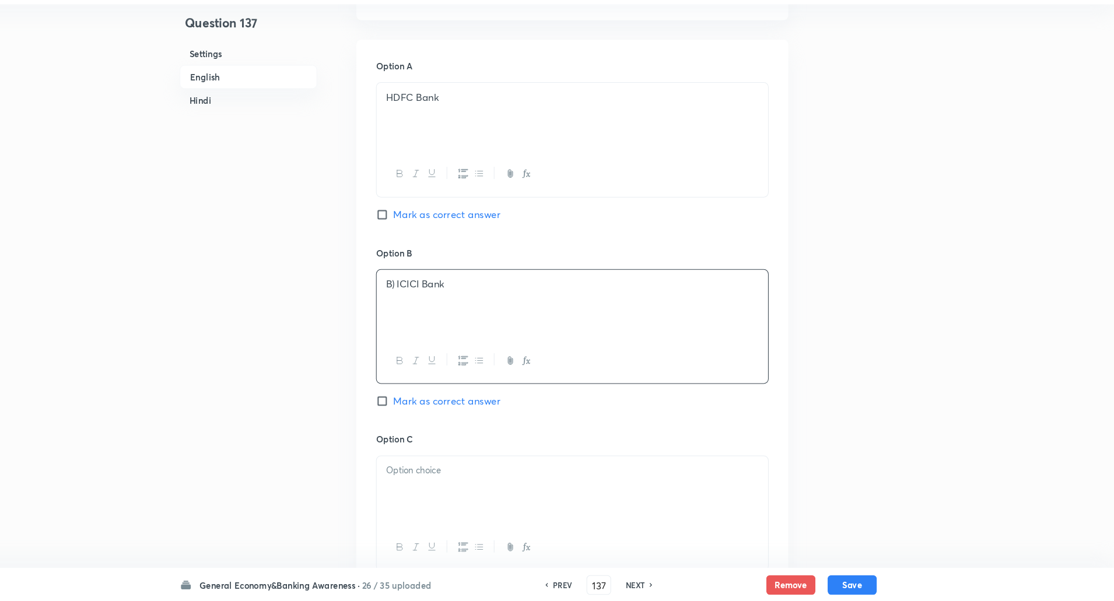
click at [432, 296] on p "B) ICICI Bank" at bounding box center [599, 298] width 355 height 13
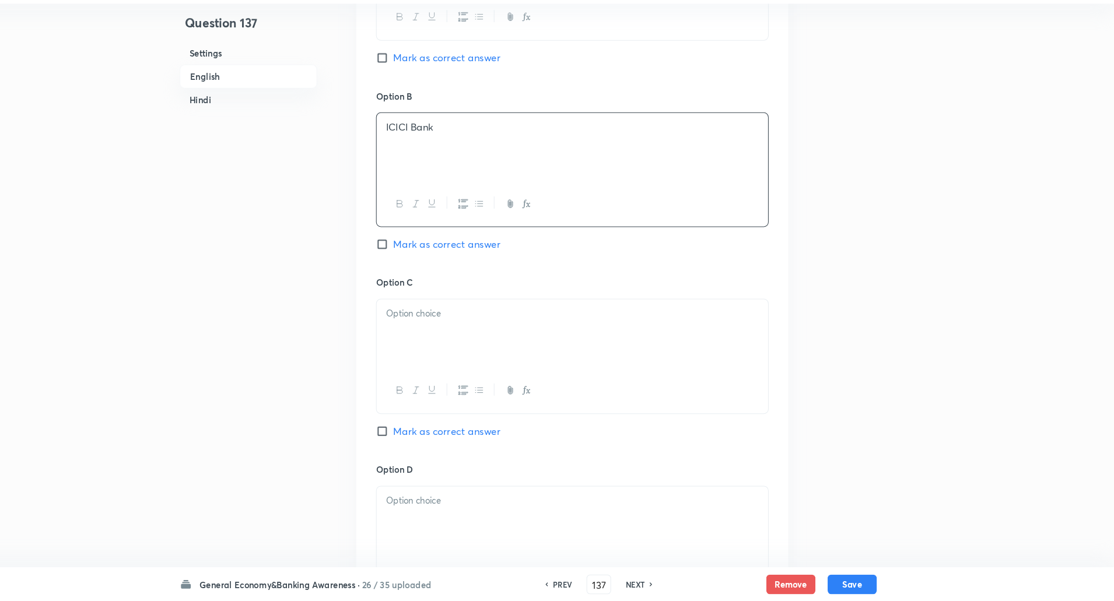
scroll to position [730, 0]
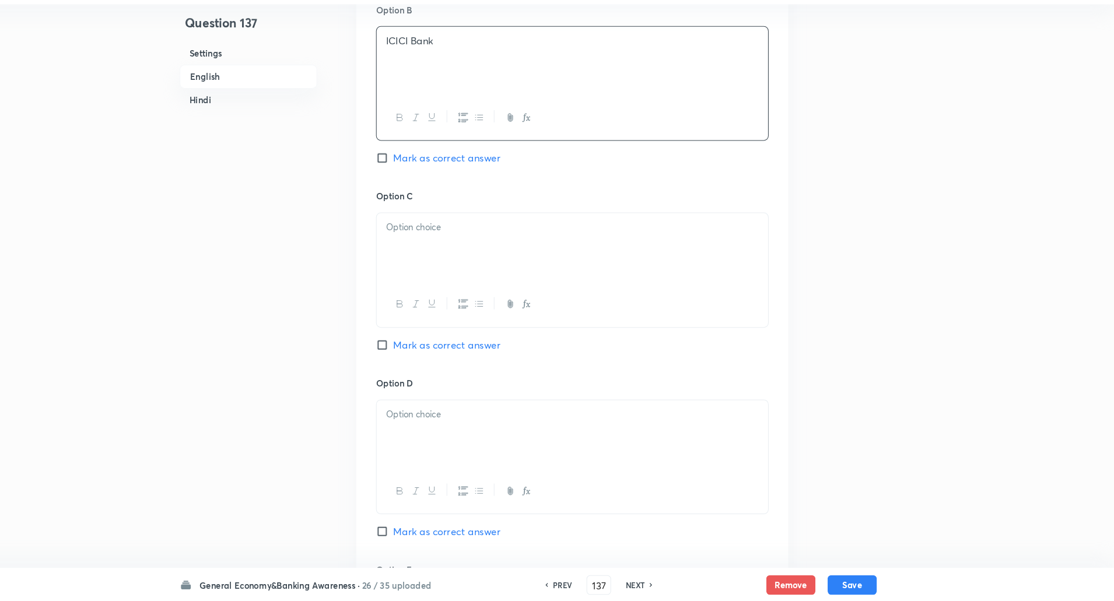
click at [461, 243] on p at bounding box center [599, 245] width 355 height 13
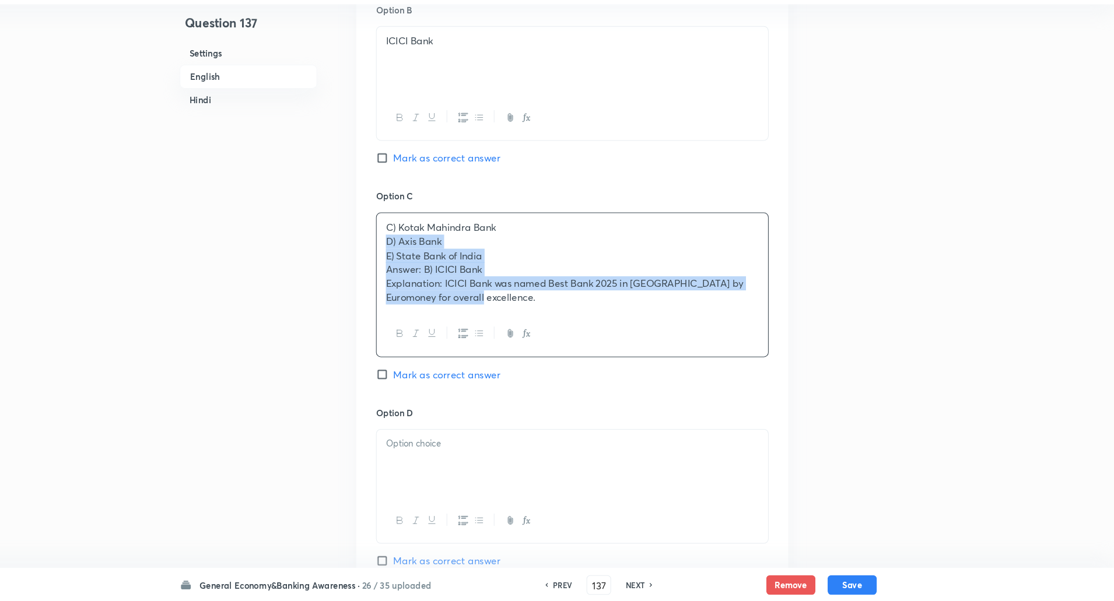
drag, startPoint x: 417, startPoint y: 255, endPoint x: 605, endPoint y: 418, distance: 249.0
click at [605, 418] on div "Option A HDFC Bank Mark as correct answer Option B ICICI Bank Mark as correct a…" at bounding box center [599, 300] width 411 height 930
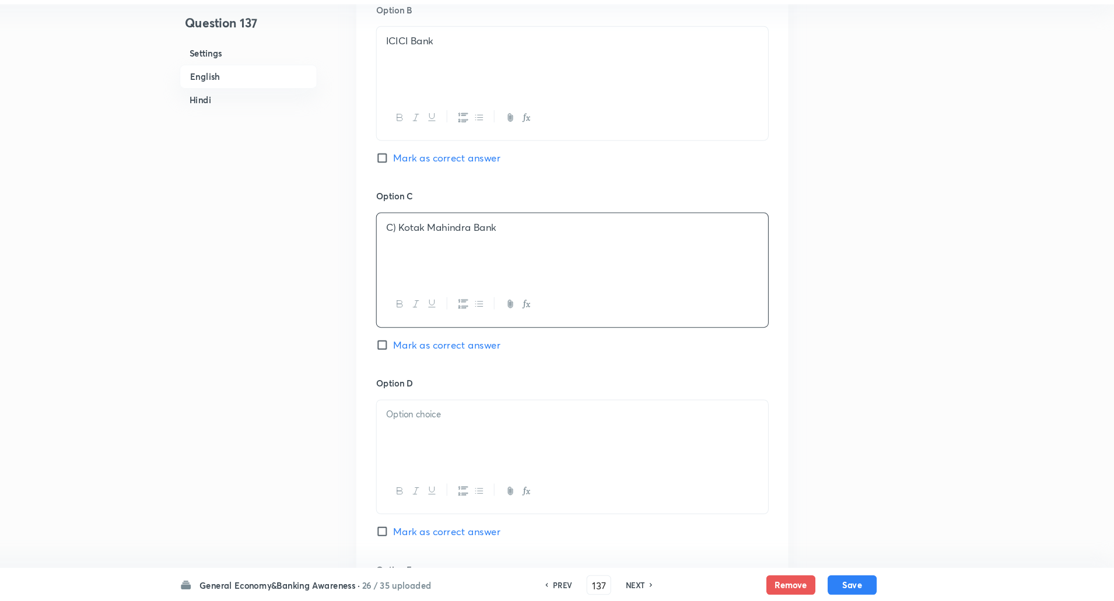
click at [434, 246] on p "C) Kotak Mahindra Bank" at bounding box center [599, 245] width 355 height 13
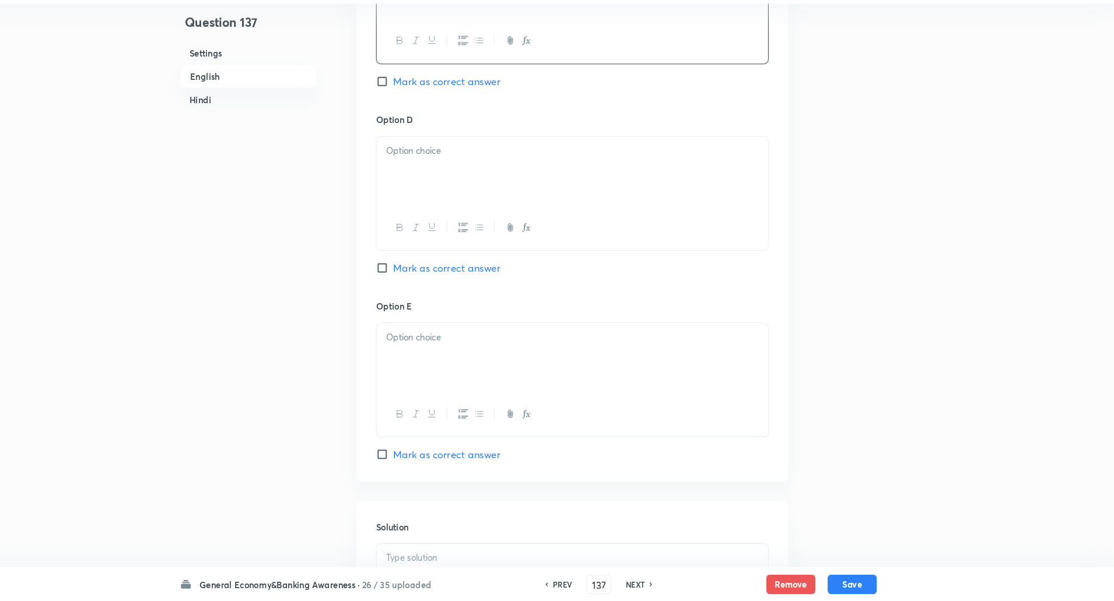
scroll to position [982, 0]
click at [466, 180] on div at bounding box center [599, 190] width 372 height 65
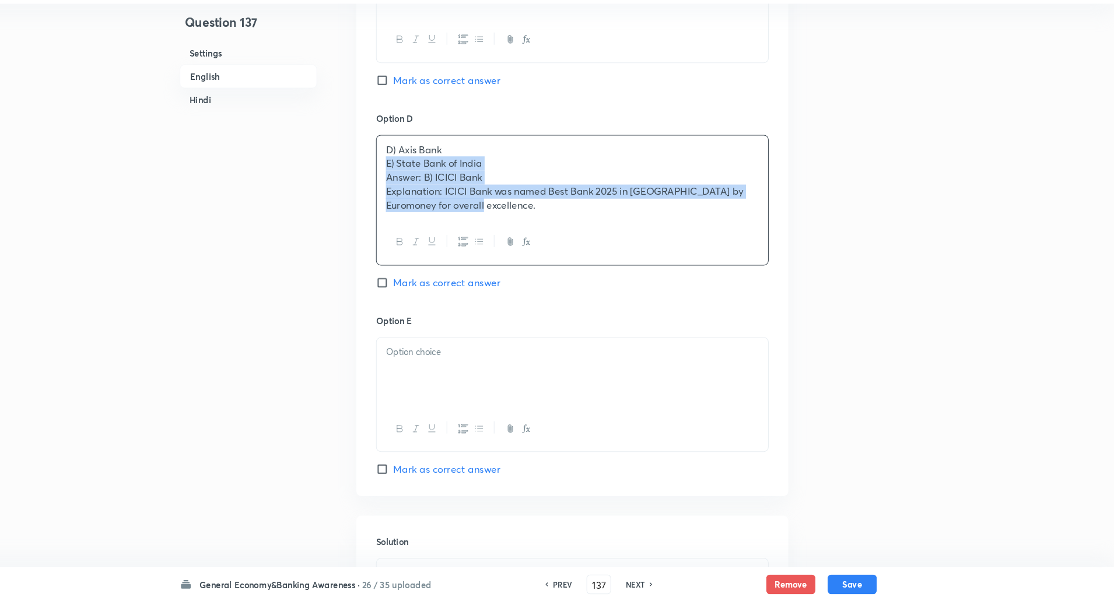
drag, startPoint x: 419, startPoint y: 183, endPoint x: 573, endPoint y: 308, distance: 197.8
click at [573, 308] on div "Option D D) Axis Bank E) State Bank of India Answer: B) ICICI Bank Explanation:…" at bounding box center [598, 232] width 373 height 193
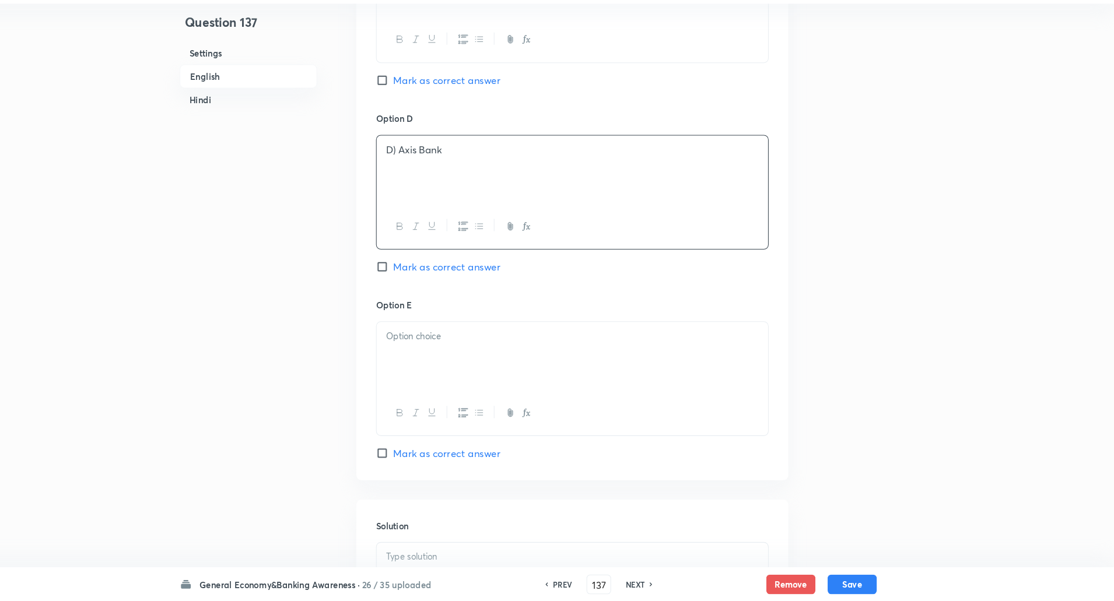
click at [433, 172] on p "D) Axis Bank" at bounding box center [599, 171] width 355 height 13
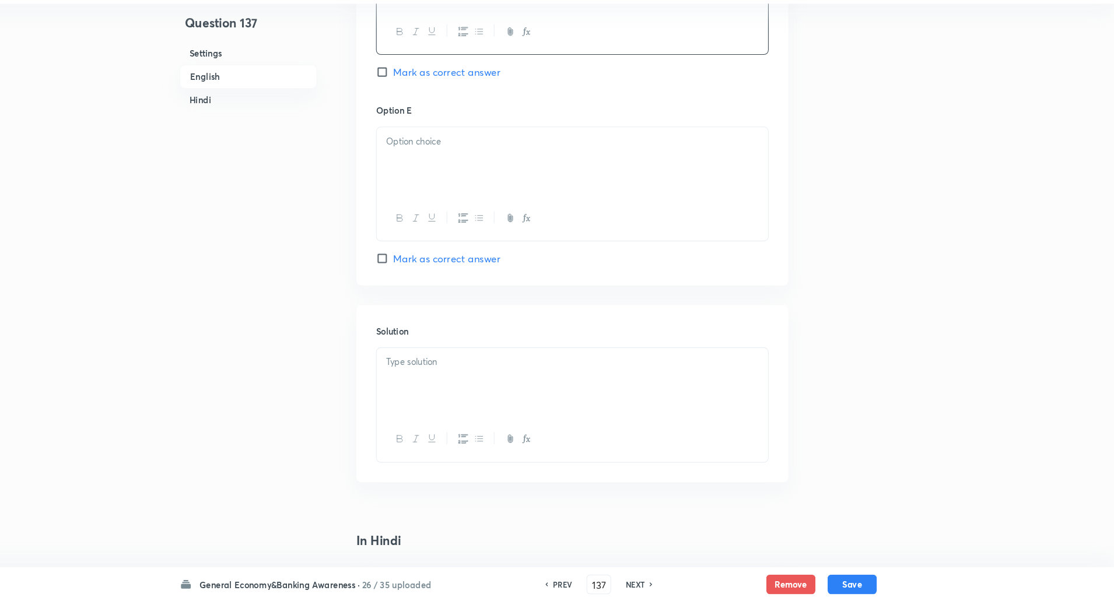
click at [433, 172] on div at bounding box center [599, 182] width 372 height 65
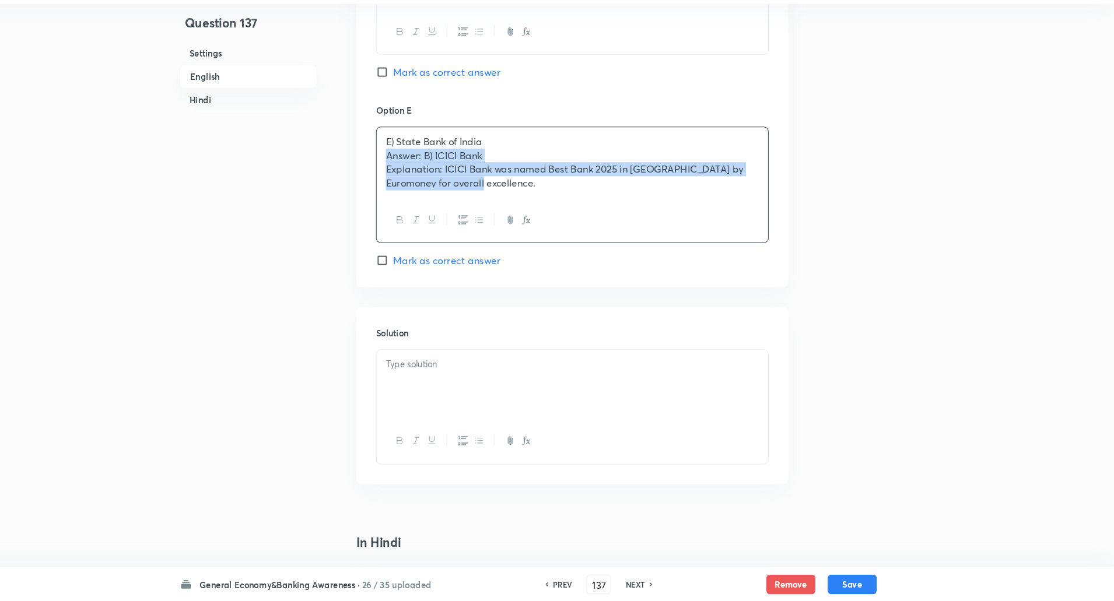
drag, startPoint x: 418, startPoint y: 172, endPoint x: 540, endPoint y: 239, distance: 139.7
click at [540, 239] on div "E) State Bank of India Answer: B) ICICI Bank Explanation: ICICI Bank was named …" at bounding box center [598, 204] width 373 height 111
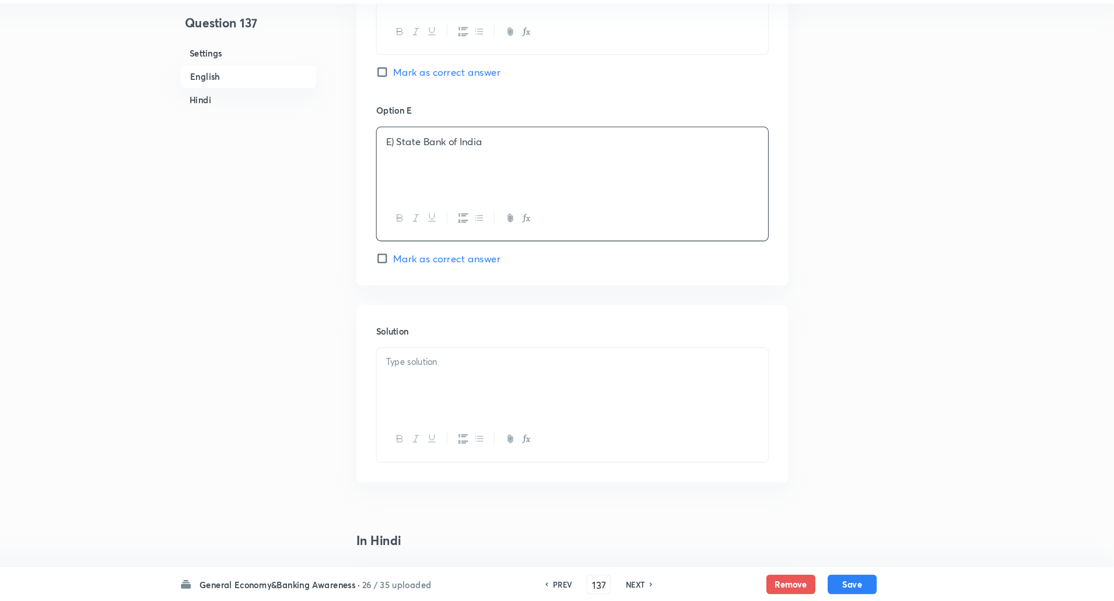
click at [430, 165] on p "E) State Bank of India" at bounding box center [599, 163] width 355 height 13
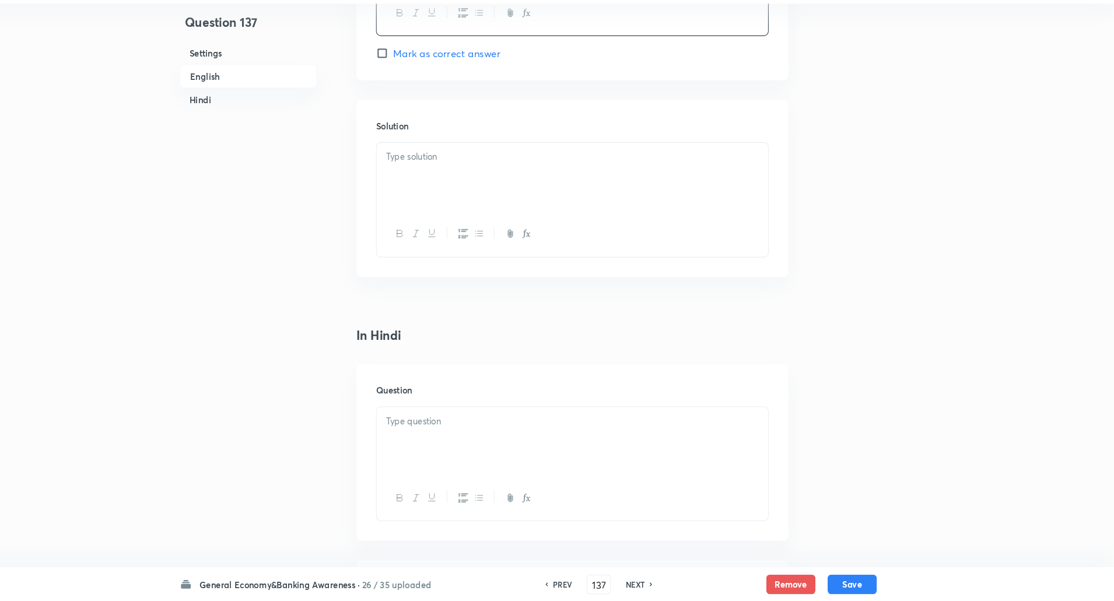
scroll to position [1435, 0]
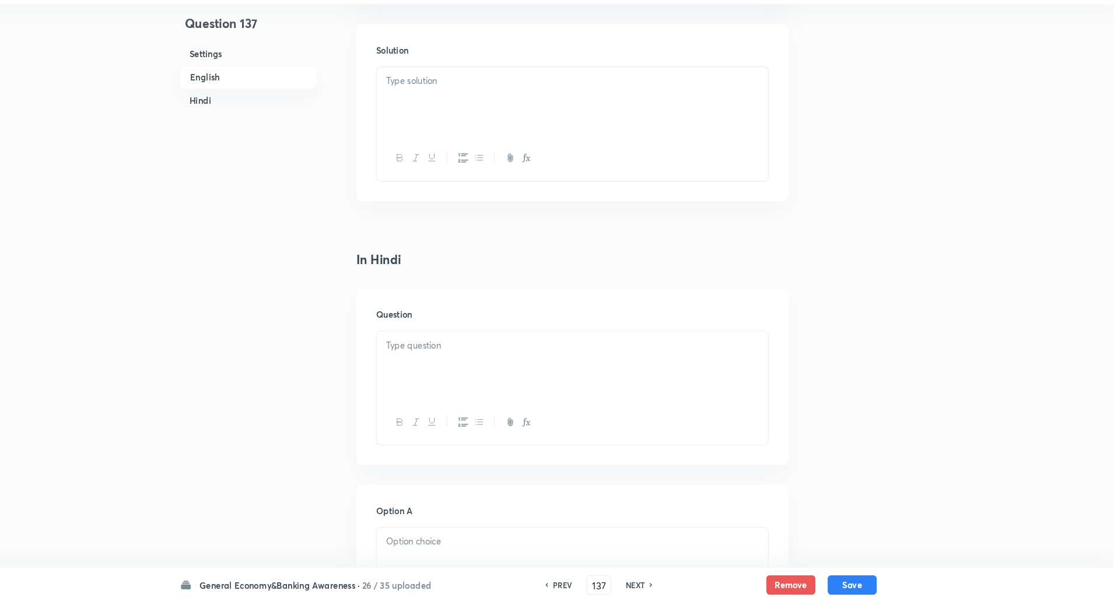
click at [450, 120] on div at bounding box center [599, 124] width 372 height 65
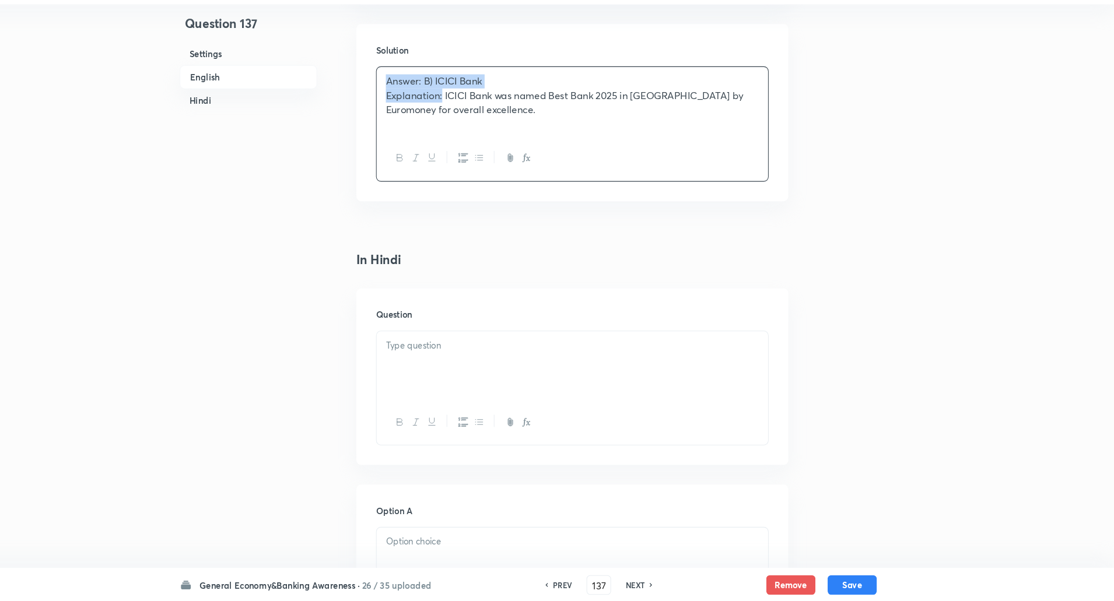
drag, startPoint x: 421, startPoint y: 100, endPoint x: 476, endPoint y: 120, distance: 58.7
click at [476, 120] on div "Answer: B) ICICI Bank Explanation: ICICI Bank was named Best Bank 2025 in India…" at bounding box center [599, 124] width 372 height 65
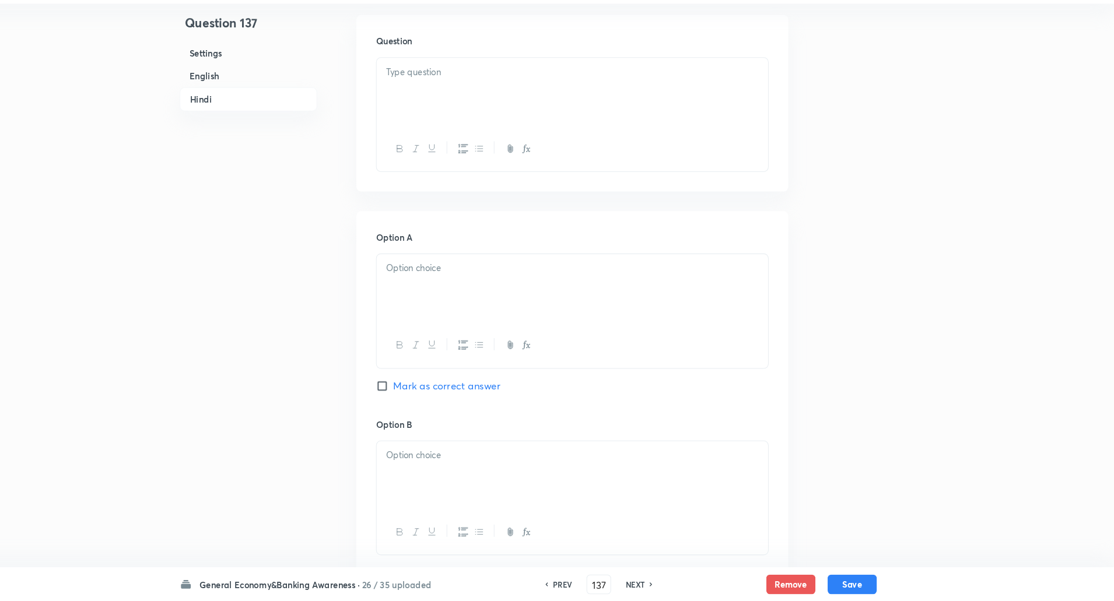
scroll to position [1698, 0]
click at [548, 112] on div at bounding box center [599, 113] width 372 height 65
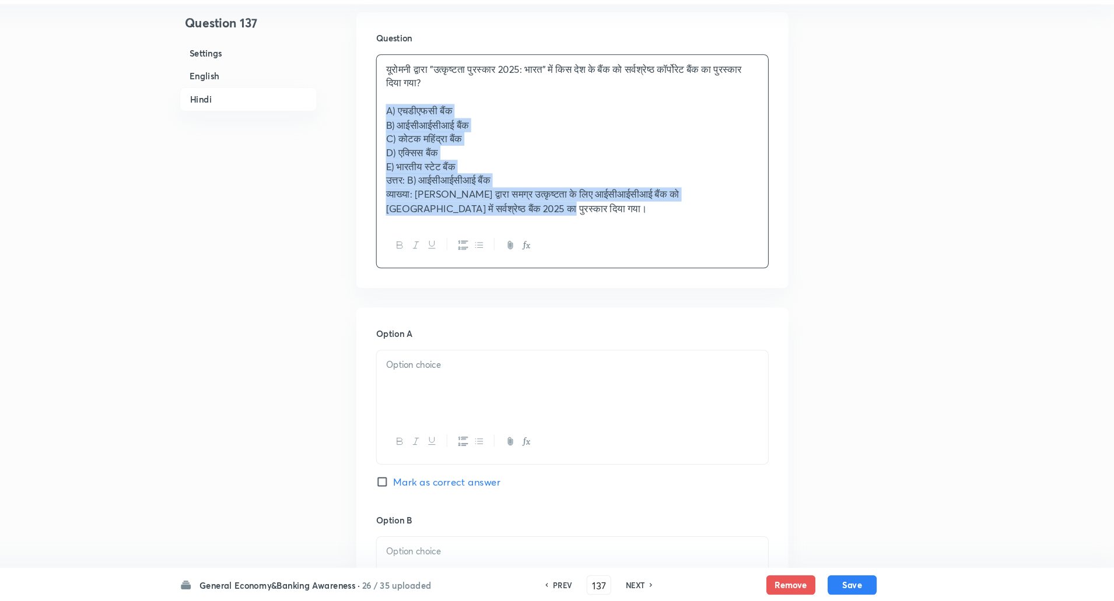
drag, startPoint x: 414, startPoint y: 130, endPoint x: 592, endPoint y: 275, distance: 230.5
click at [592, 275] on div "यूरोमनी द्वारा "उत्कृष्टता पुरस्कार 2025: भारत" में किस देश के बैंक को सर्वश्रे…" at bounding box center [598, 183] width 373 height 204
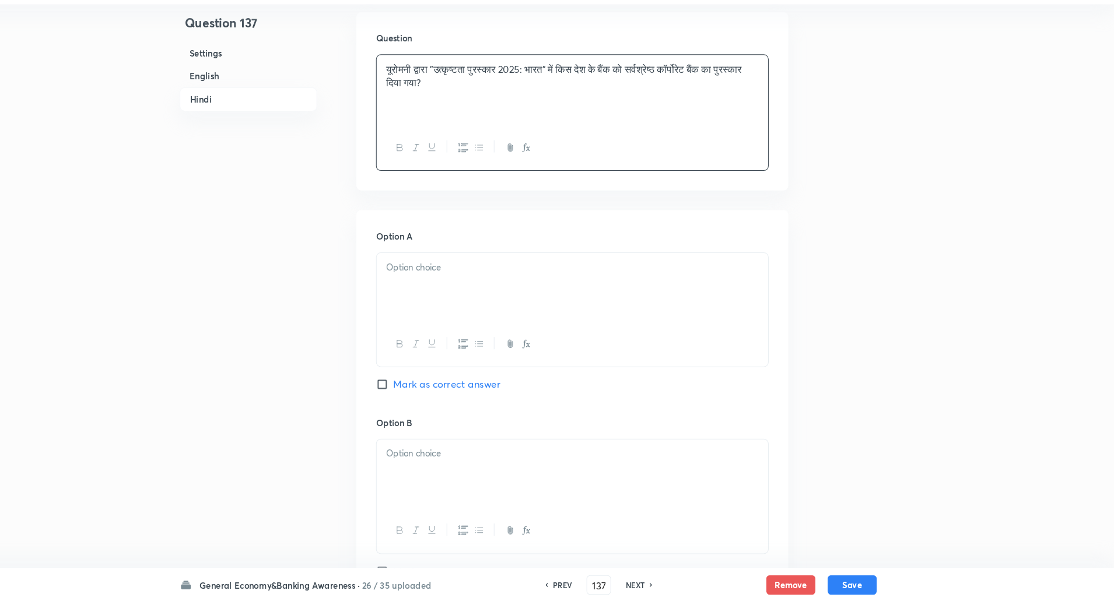
scroll to position [1790, 0]
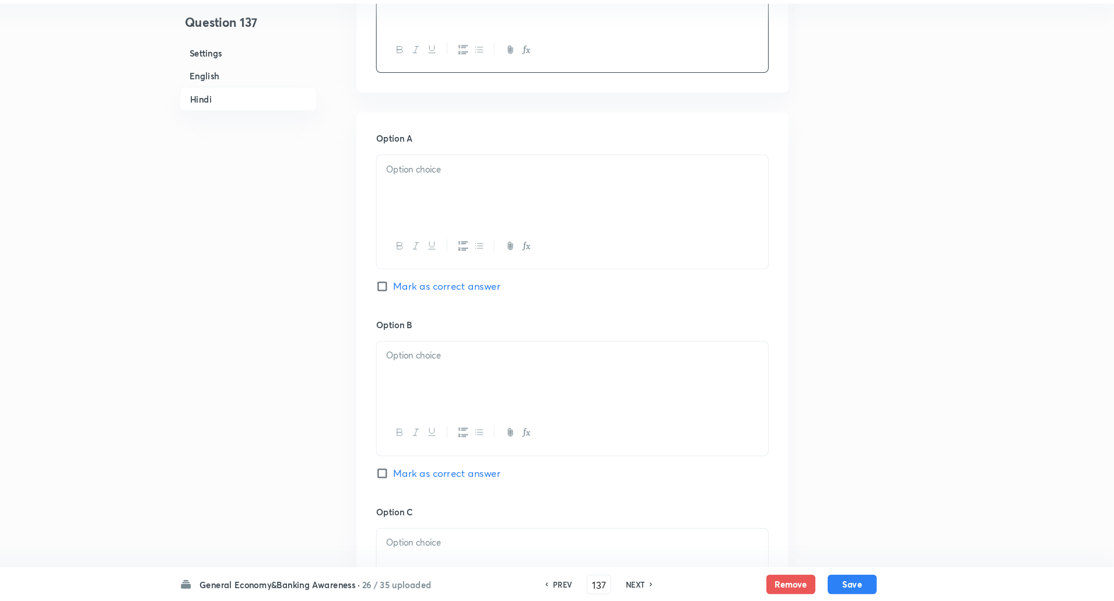
click at [594, 222] on div at bounding box center [599, 209] width 372 height 65
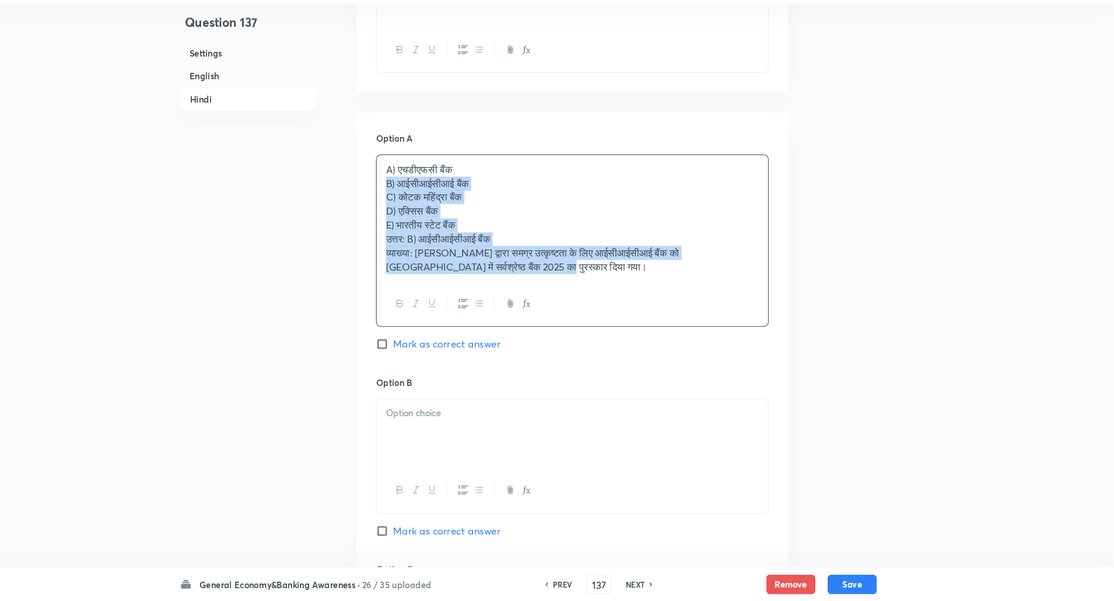
drag, startPoint x: 418, startPoint y: 203, endPoint x: 620, endPoint y: 365, distance: 258.9
click at [620, 365] on div "Option A A) एचडीएफसी बैंक B) आईसीआईसीआई बैंक C) कोटक महिंद्रा बैंक D) एक्सिस बै…" at bounding box center [598, 271] width 373 height 232
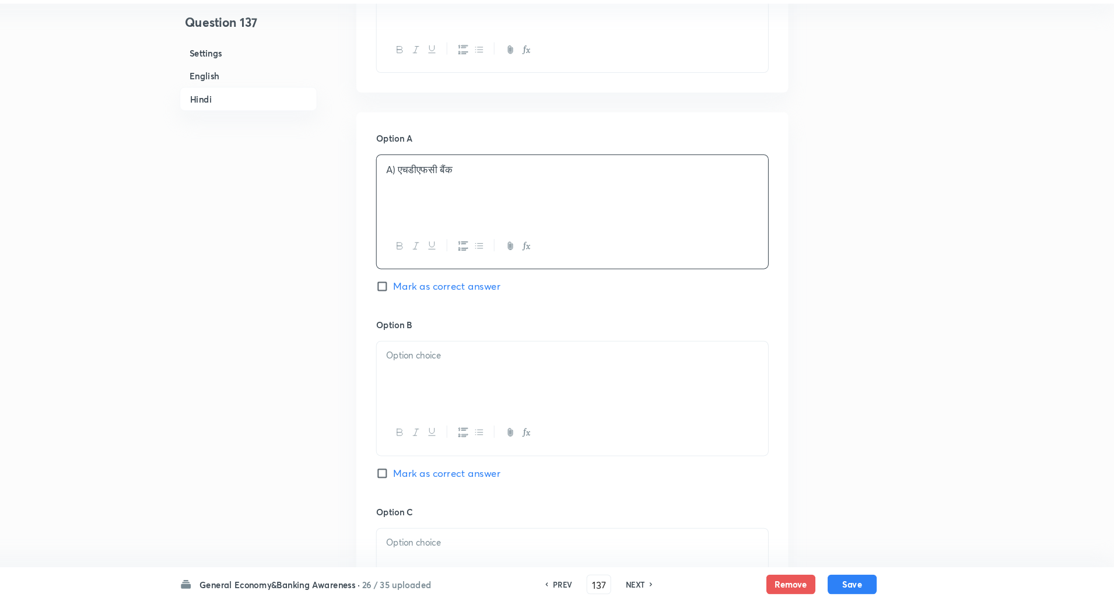
click at [431, 190] on p "A) एचडीएफसी बैंक" at bounding box center [599, 190] width 355 height 13
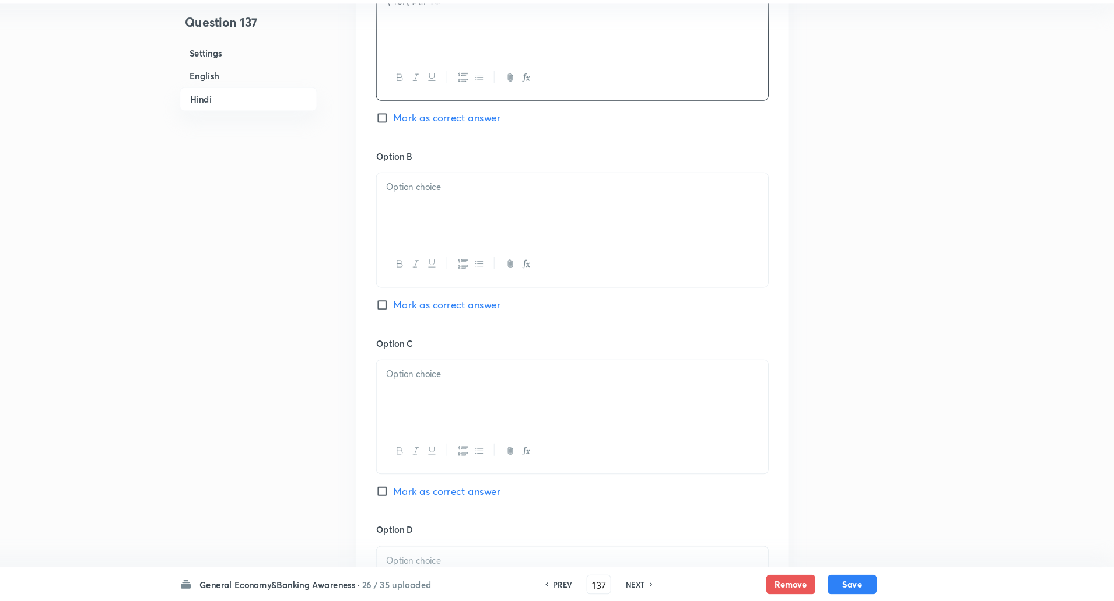
scroll to position [1967, 0]
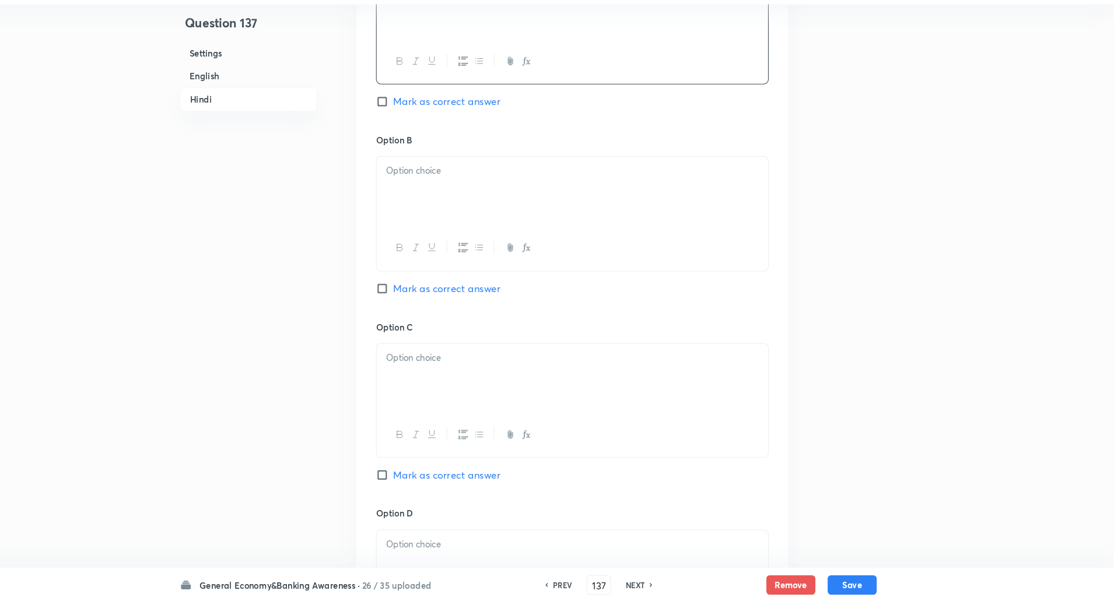
click at [431, 189] on p at bounding box center [599, 191] width 355 height 13
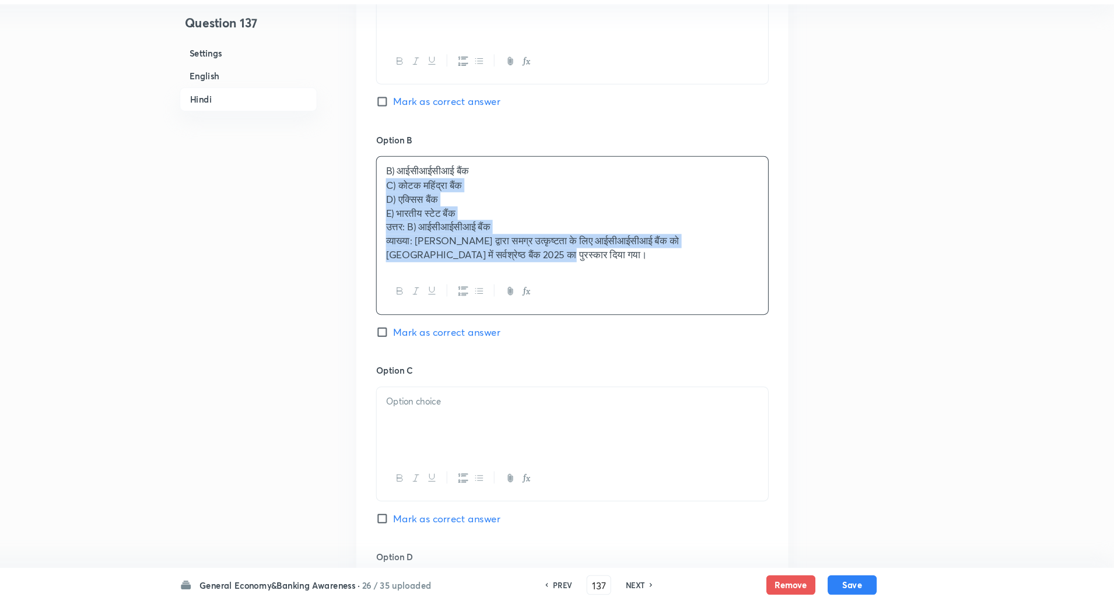
drag, startPoint x: 417, startPoint y: 204, endPoint x: 611, endPoint y: 376, distance: 259.1
click at [611, 376] on div "Option A एचडीएफसी बैंक Mark as correct answer Option B B) आईसीआईसीआई बैंक C) को…" at bounding box center [599, 431] width 411 height 943
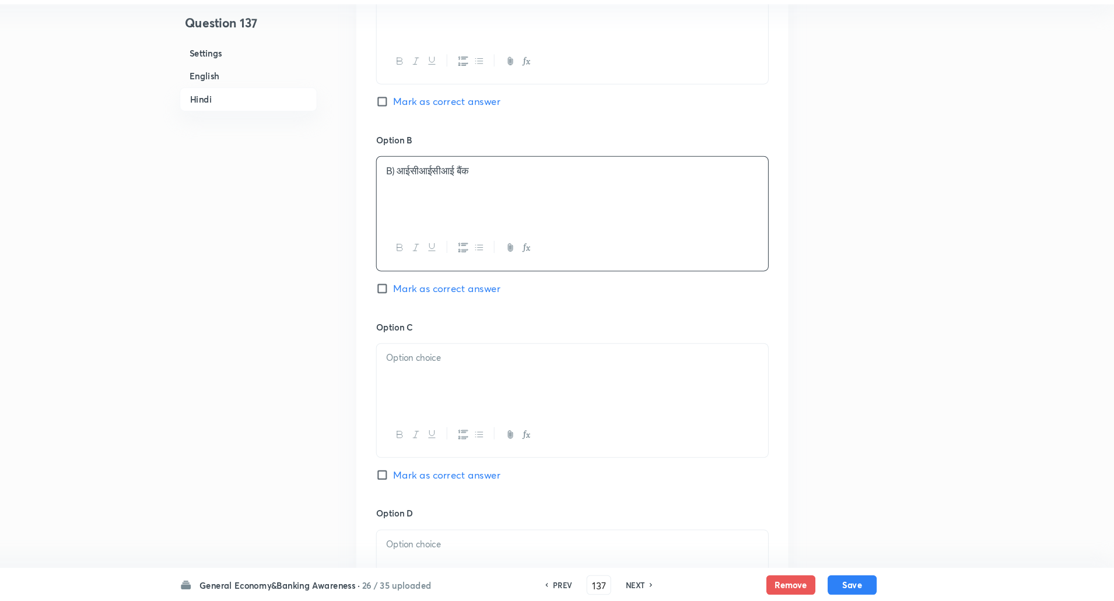
click at [435, 188] on p "B) आईसीआईसीआई बैंक" at bounding box center [599, 191] width 355 height 13
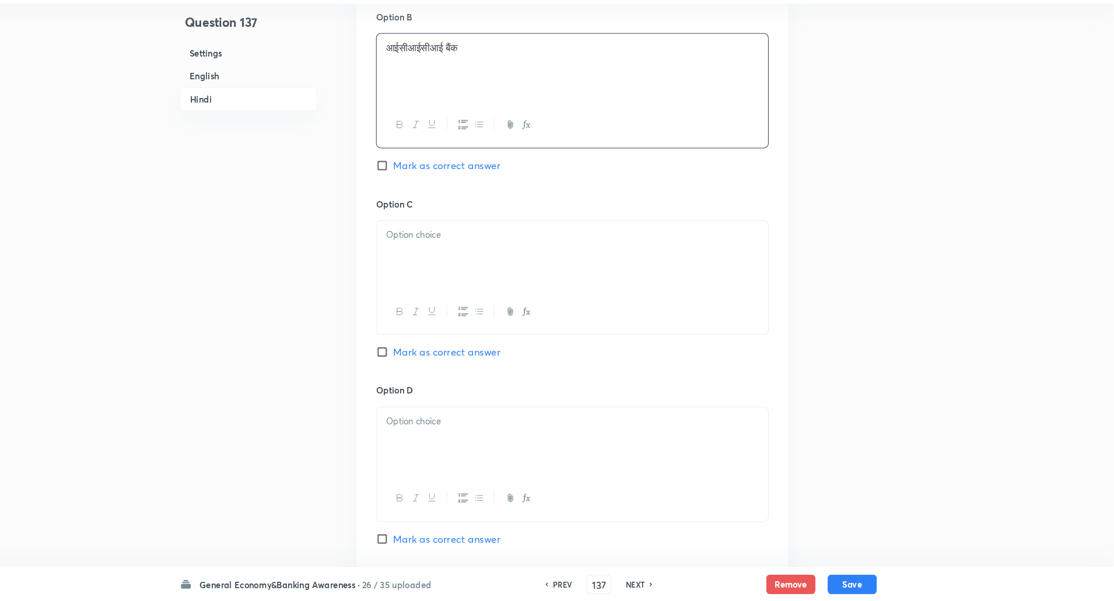
scroll to position [2088, 0]
click at [443, 243] on p at bounding box center [599, 248] width 355 height 13
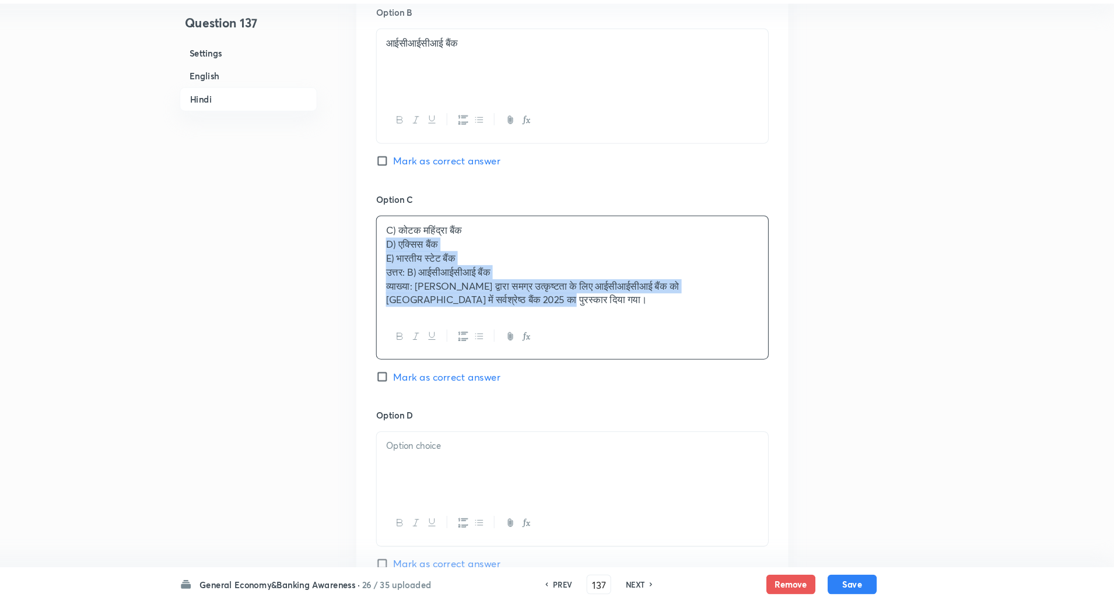
drag, startPoint x: 419, startPoint y: 261, endPoint x: 588, endPoint y: 421, distance: 231.9
click at [588, 421] on div "Option A एचडीएफसी बैंक Mark as correct answer Option B आईसीआईसीआई बैंक Mark as …" at bounding box center [599, 303] width 411 height 930
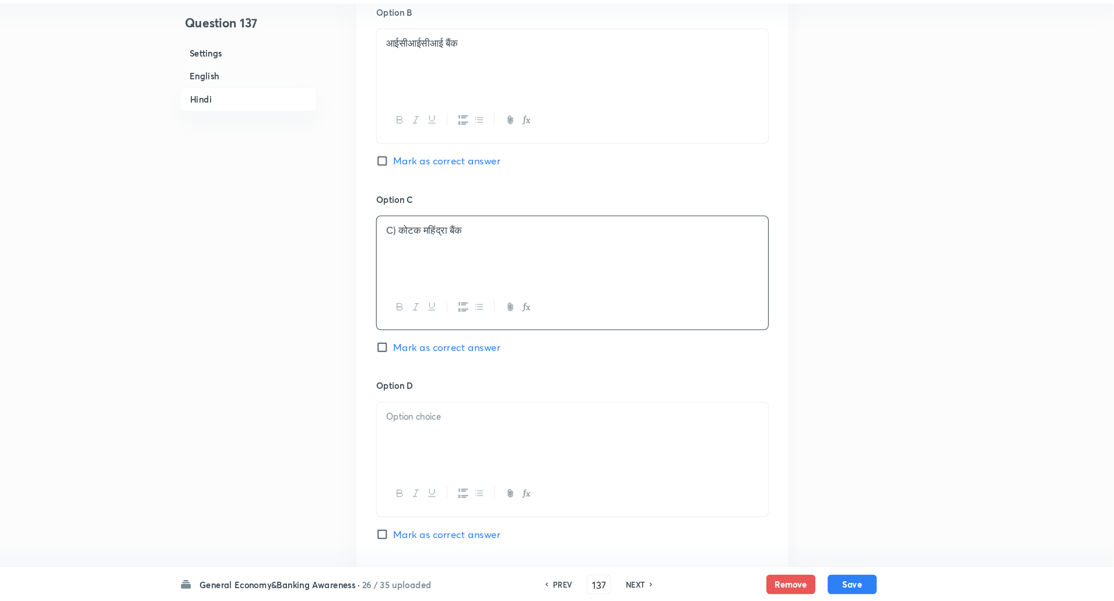
click at [433, 244] on p "C) कोटक महिंद्रा बैंक" at bounding box center [599, 248] width 355 height 13
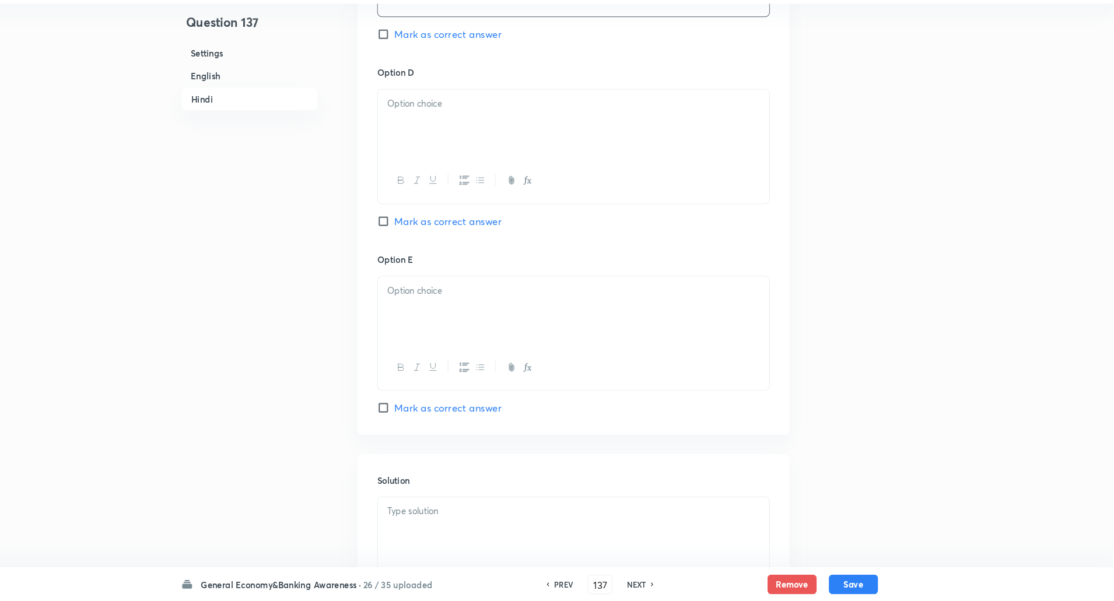
scroll to position [2389, 0]
click at [485, 138] on div at bounding box center [599, 142] width 372 height 65
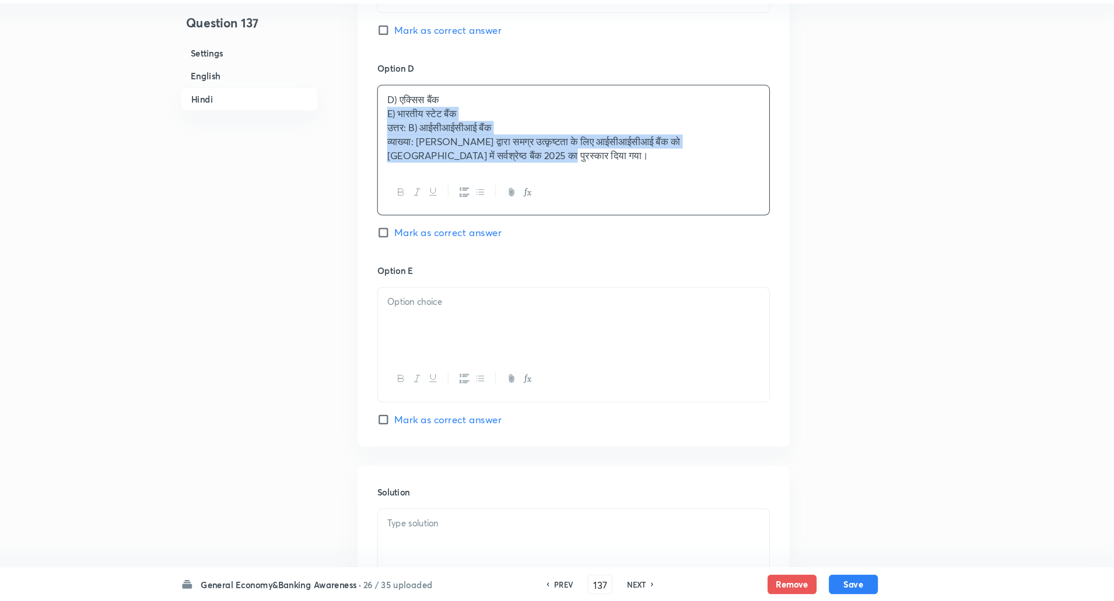
drag, startPoint x: 418, startPoint y: 135, endPoint x: 619, endPoint y: 246, distance: 230.0
click at [619, 246] on div "Option D D) एक्सिस बैंक E) भारतीय स्टेट बैंक उत्तर: B) आईसीआईसीआई बैंक व्याख्या…" at bounding box center [598, 184] width 373 height 193
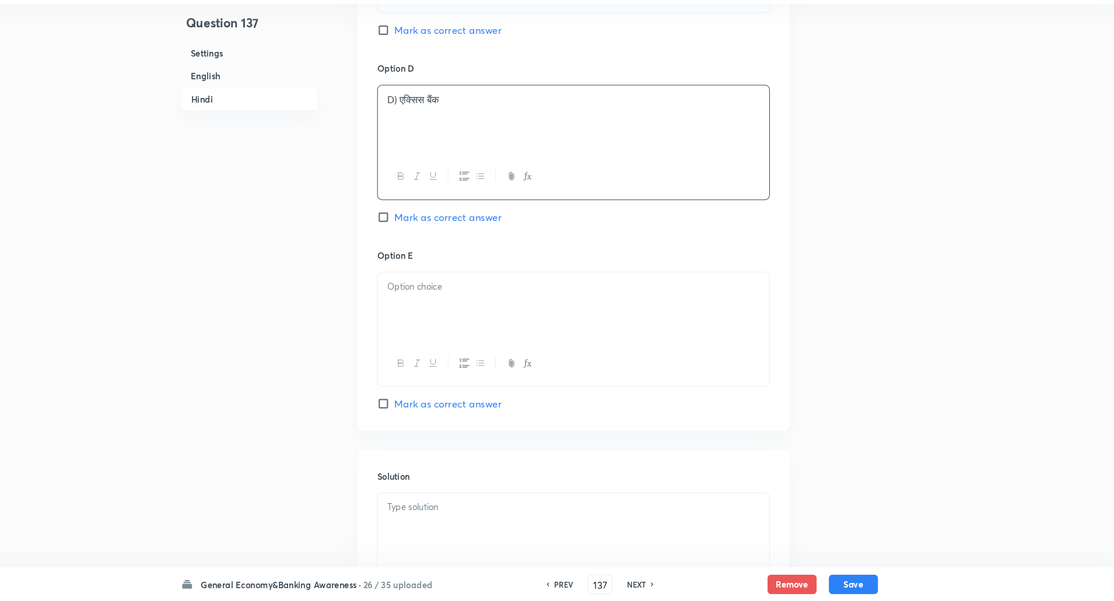
click at [439, 128] on p "D) एक्सिस बैंक" at bounding box center [599, 123] width 355 height 13
click at [431, 123] on p "D) एक्सिस बैंक" at bounding box center [599, 123] width 355 height 13
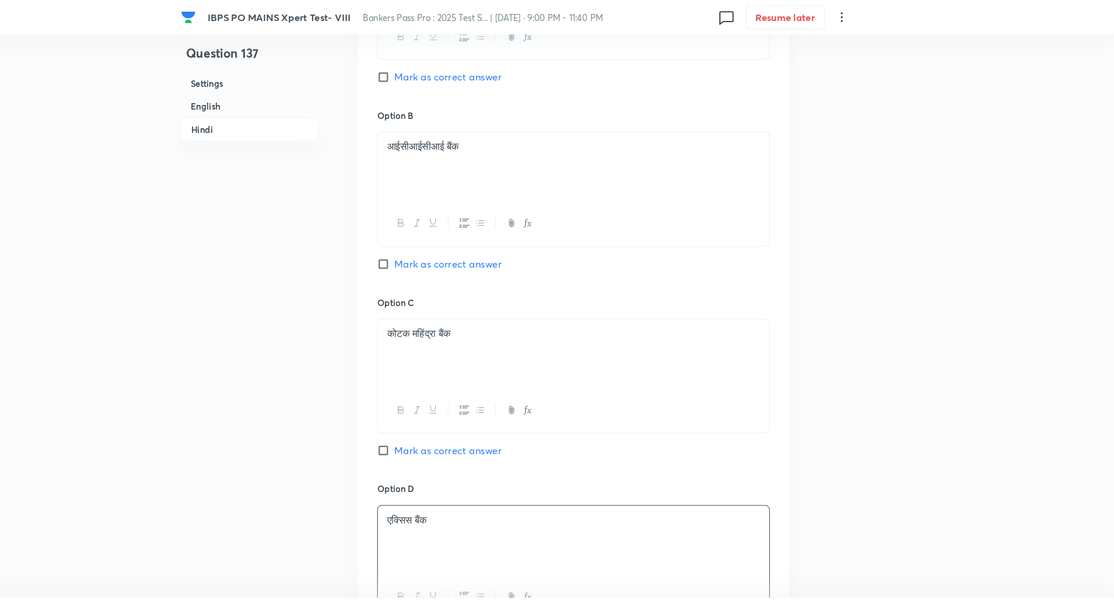
scroll to position [2016, 0]
click at [417, 250] on input "Mark as correct answer" at bounding box center [420, 255] width 16 height 12
checkbox input "true"
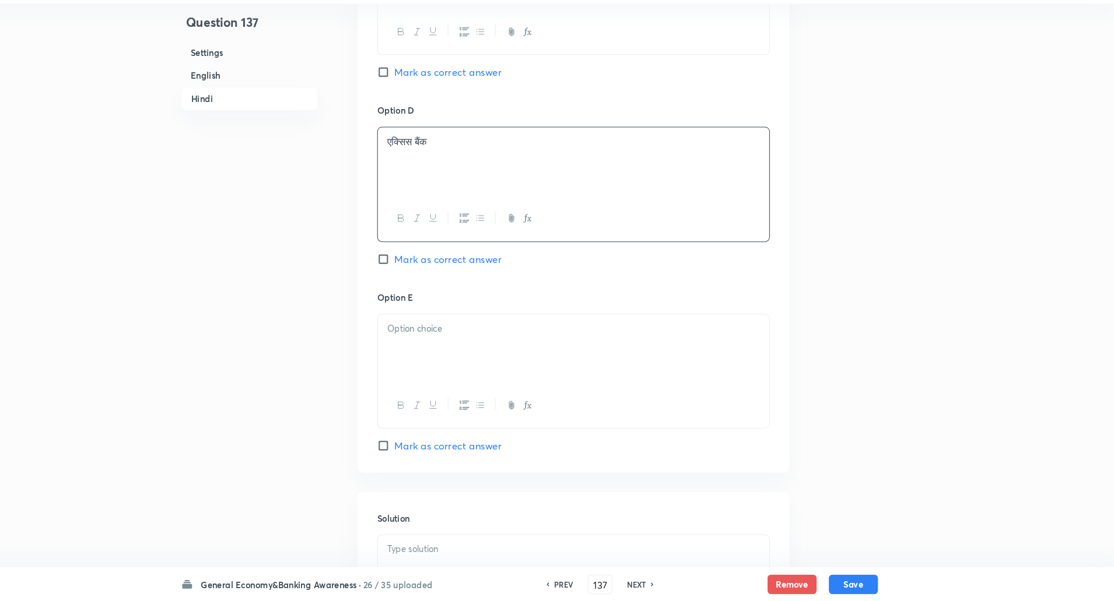
scroll to position [2516, 0]
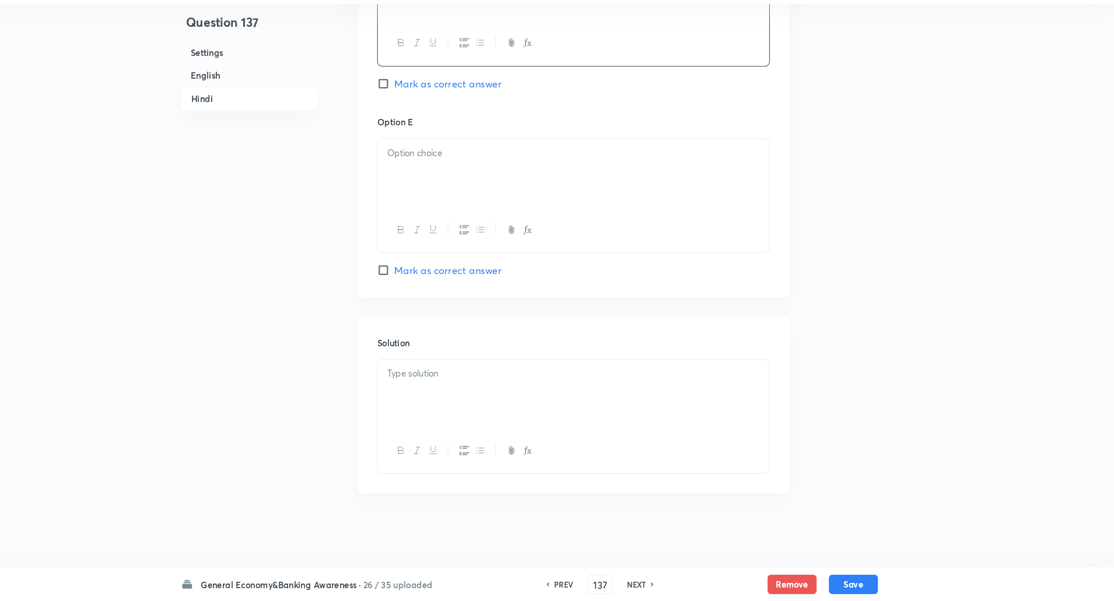
click at [464, 177] on p at bounding box center [599, 175] width 355 height 13
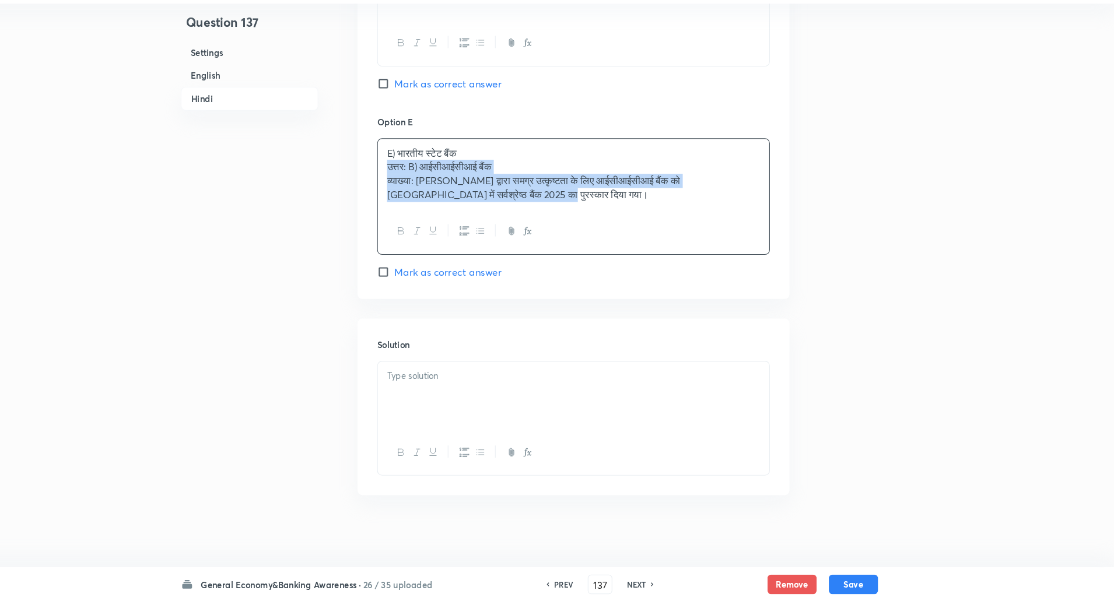
drag, startPoint x: 419, startPoint y: 188, endPoint x: 601, endPoint y: 286, distance: 206.7
click at [601, 286] on div "Option E E) भारतीय स्टेट बैंक उत्तर: B) आईसीआईसीआई बैंक व्याख्या: यूरोमनी द्वार…" at bounding box center [598, 217] width 373 height 156
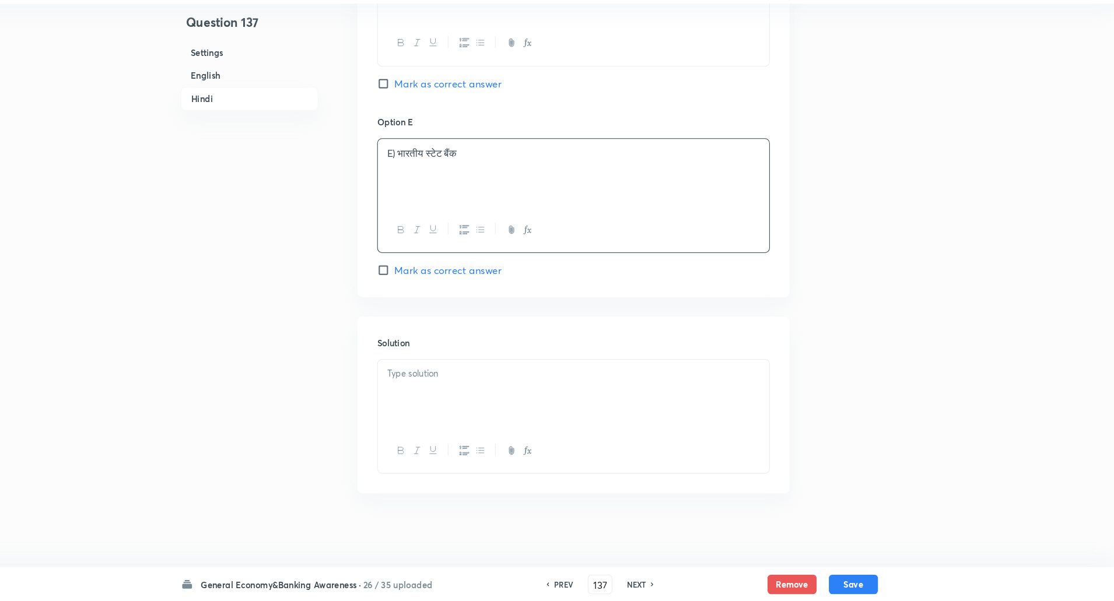
click at [435, 173] on p "E) भारतीय स्टेट बैंक" at bounding box center [599, 175] width 355 height 13
click at [442, 393] on div at bounding box center [599, 404] width 372 height 65
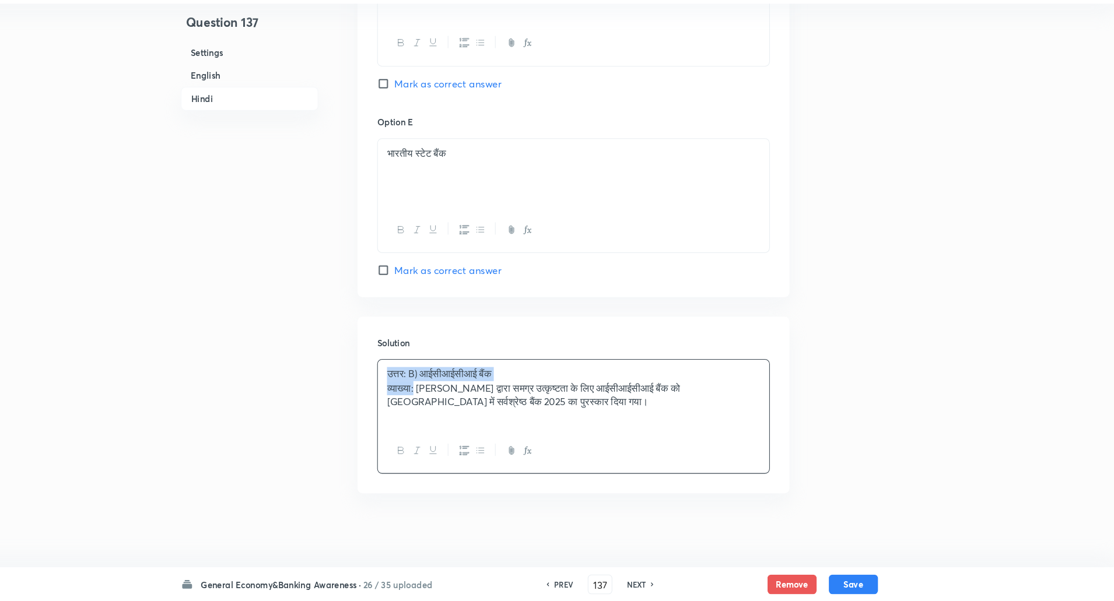
drag, startPoint x: 418, startPoint y: 386, endPoint x: 451, endPoint y: 403, distance: 37.1
click at [451, 403] on div "उत्तर: B) आईसीआईसीआई बैंक व्याख्या: यूरोमनी द्वारा समग्र उत्कृष्टता के लिए आईसी…" at bounding box center [599, 404] width 372 height 65
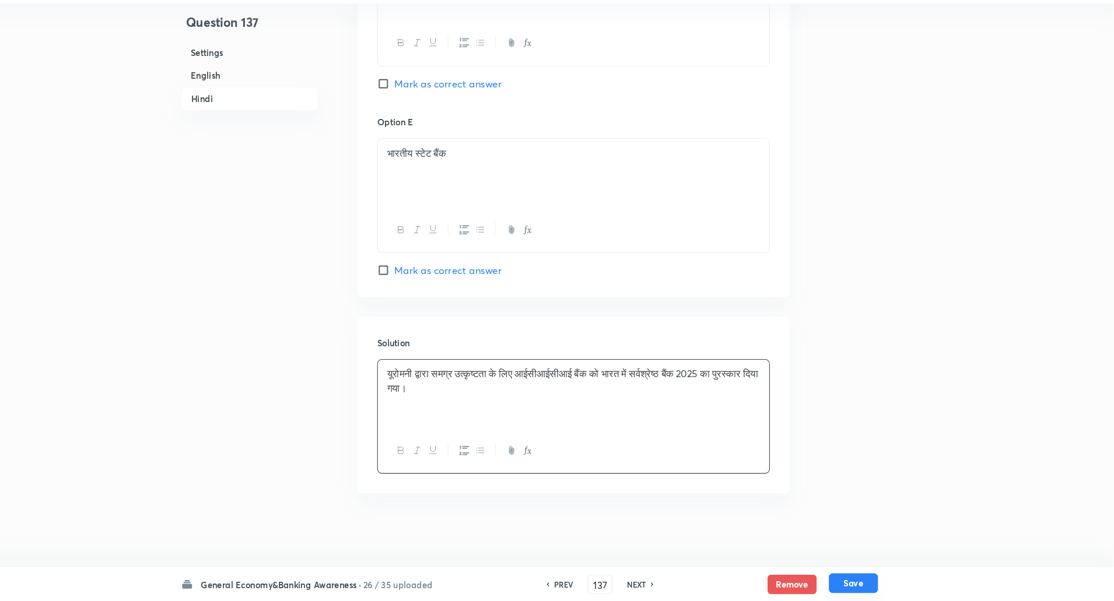
click at [861, 583] on button "Save" at bounding box center [865, 584] width 47 height 19
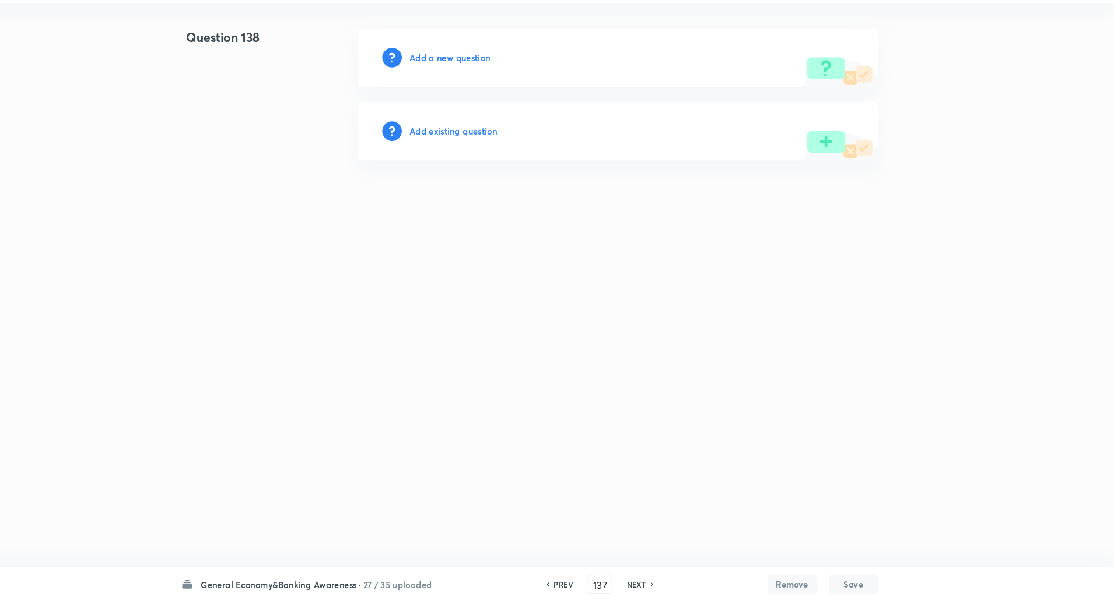
type input "138"
click at [476, 88] on h6 "Add a new question" at bounding box center [484, 84] width 77 height 12
click at [476, 88] on h6 "Choose a question type" at bounding box center [491, 84] width 90 height 12
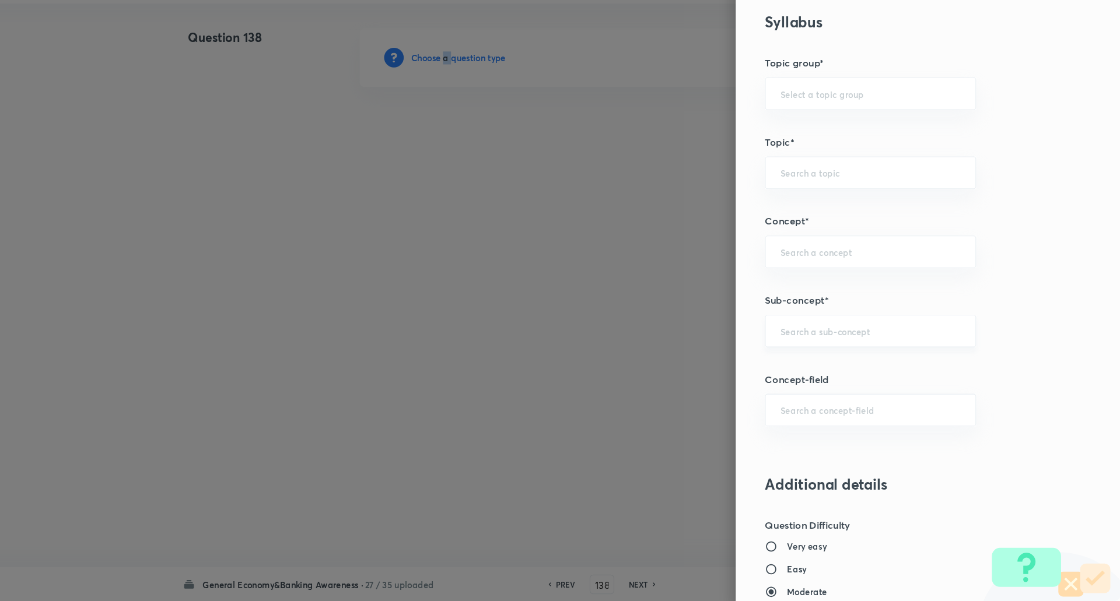
scroll to position [453, 0]
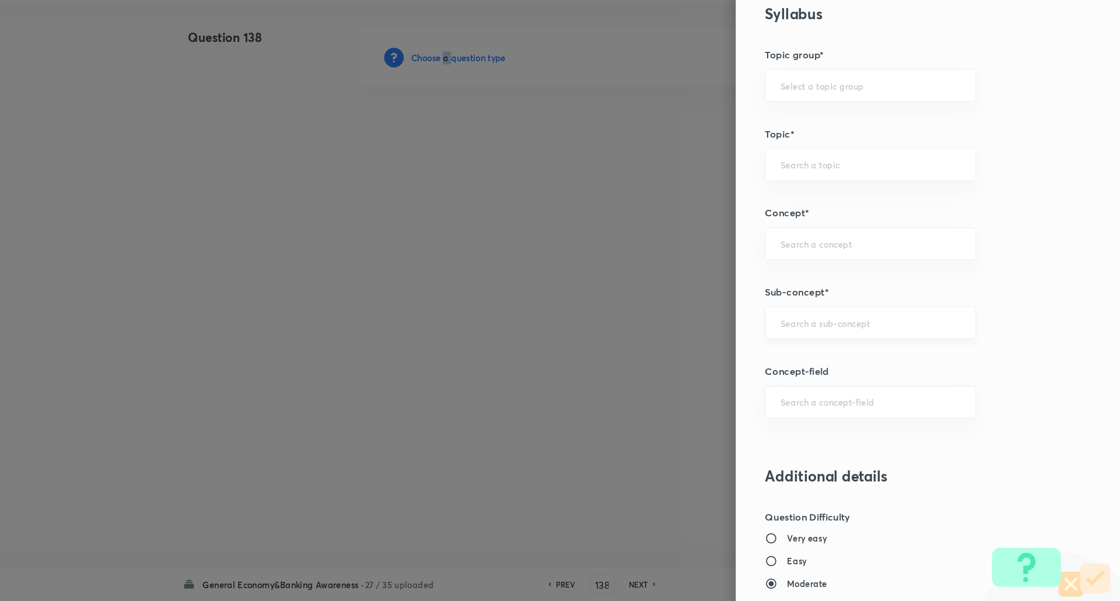
click at [844, 321] on div "​" at bounding box center [882, 336] width 201 height 31
click at [837, 367] on li "Reserve Bank of India" at bounding box center [874, 369] width 200 height 21
type input "Differences Between Banks and Moneylenders"
type input "Awareness"
type input "Banking Awareness"
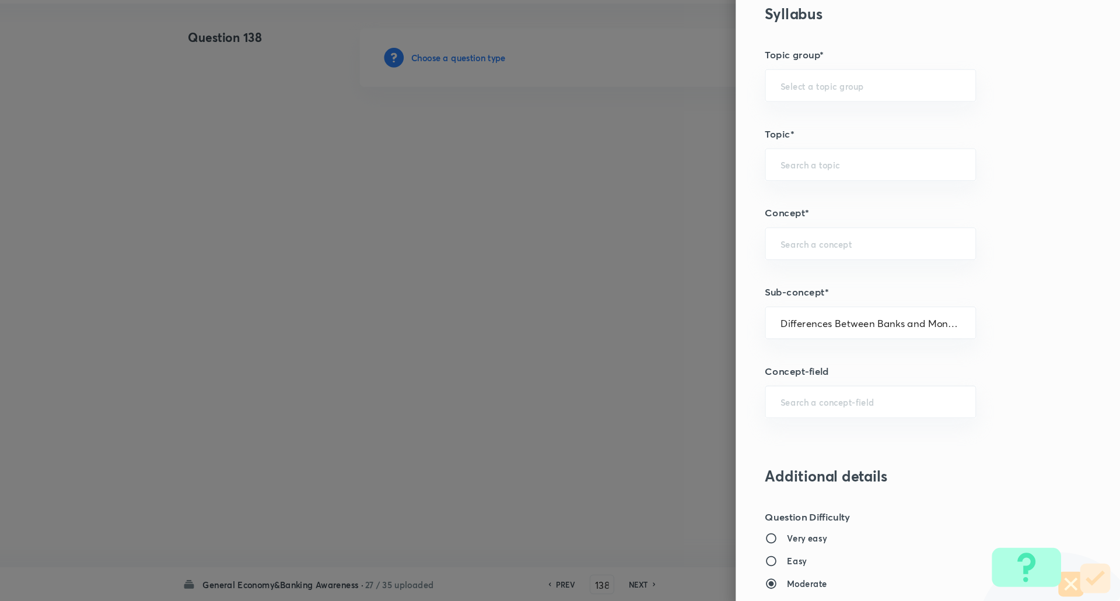
type input "Banking Terms"
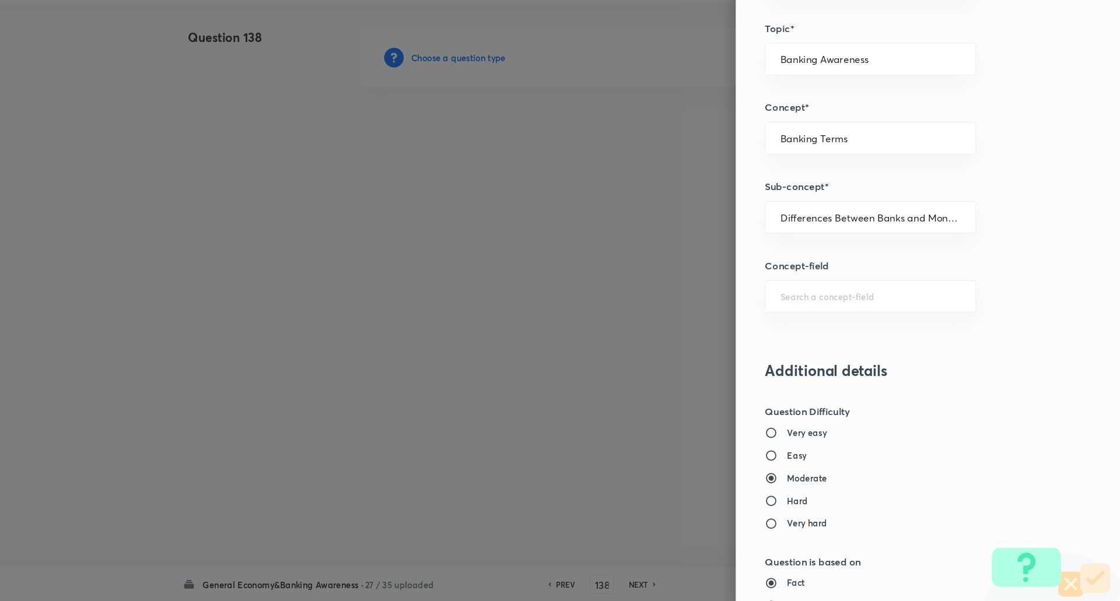
scroll to position [550, 0]
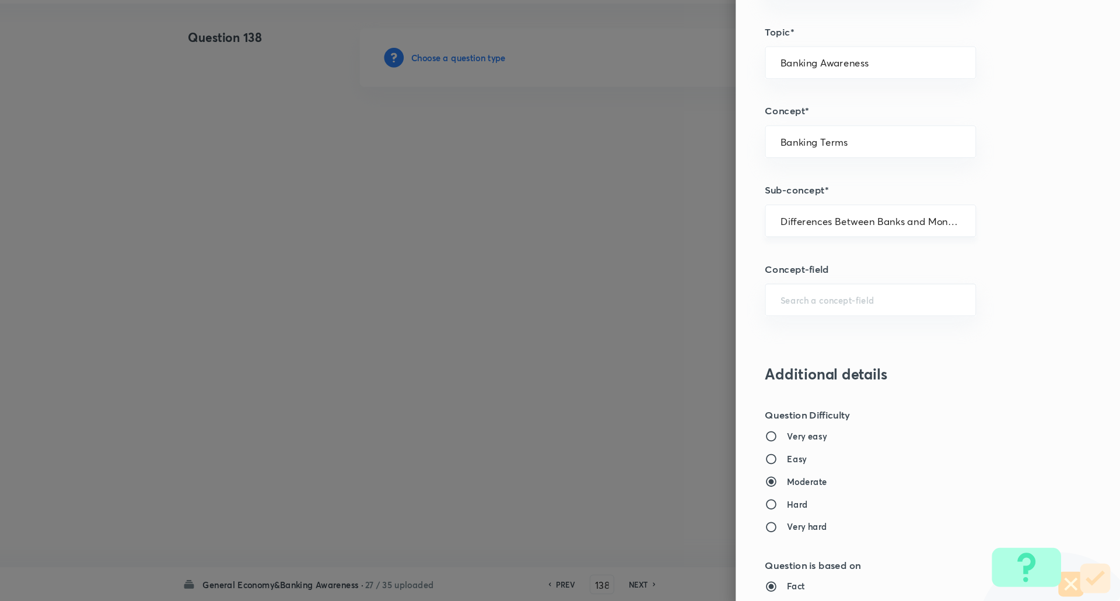
click at [900, 239] on input "Differences Between Banks and Moneylenders" at bounding box center [883, 239] width 172 height 11
type input "r"
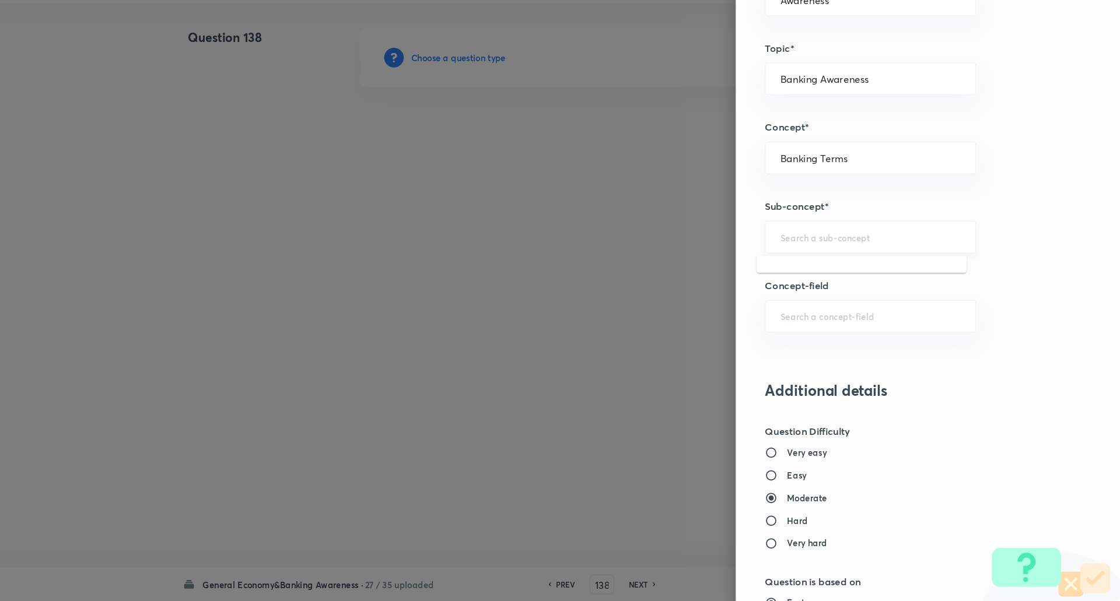
scroll to position [530, 0]
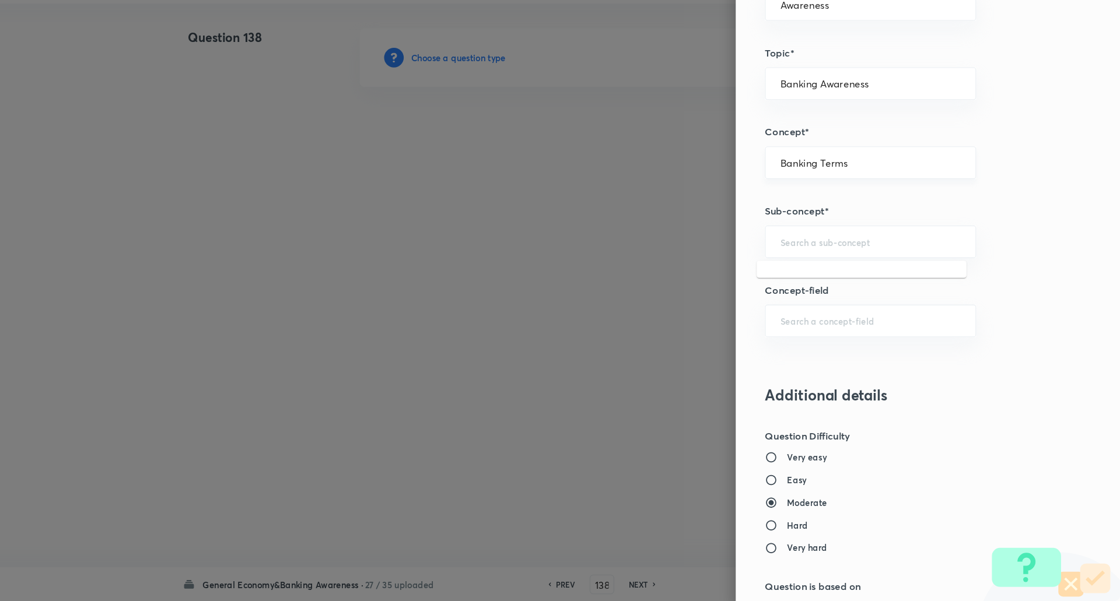
type input "Differences Between Banks and Moneylenders"
click at [880, 181] on input "Banking Terms" at bounding box center [883, 184] width 172 height 11
type input "r"
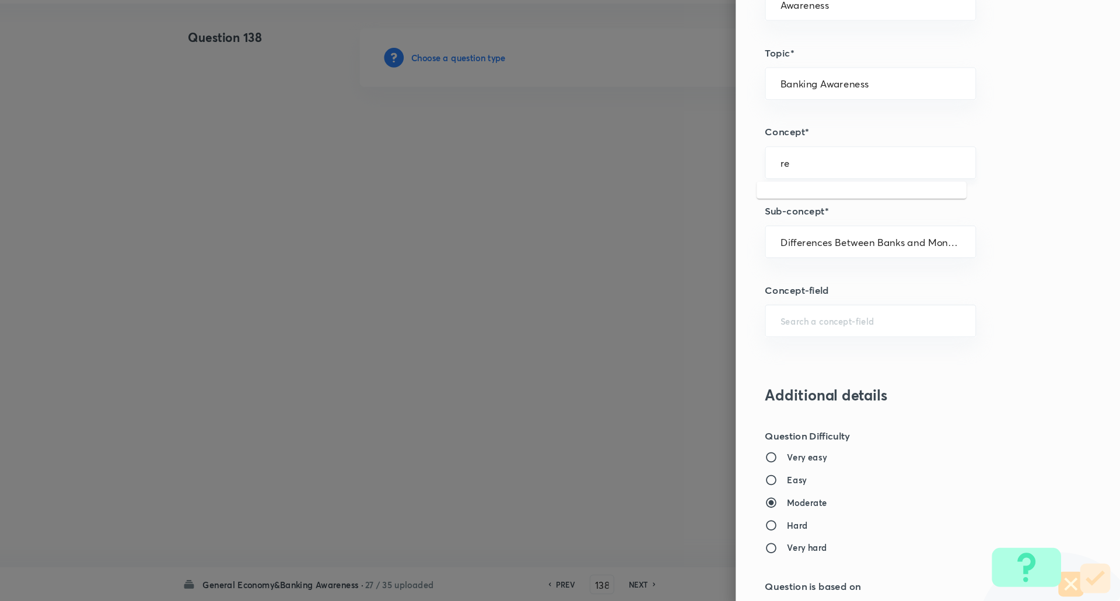
type input "r"
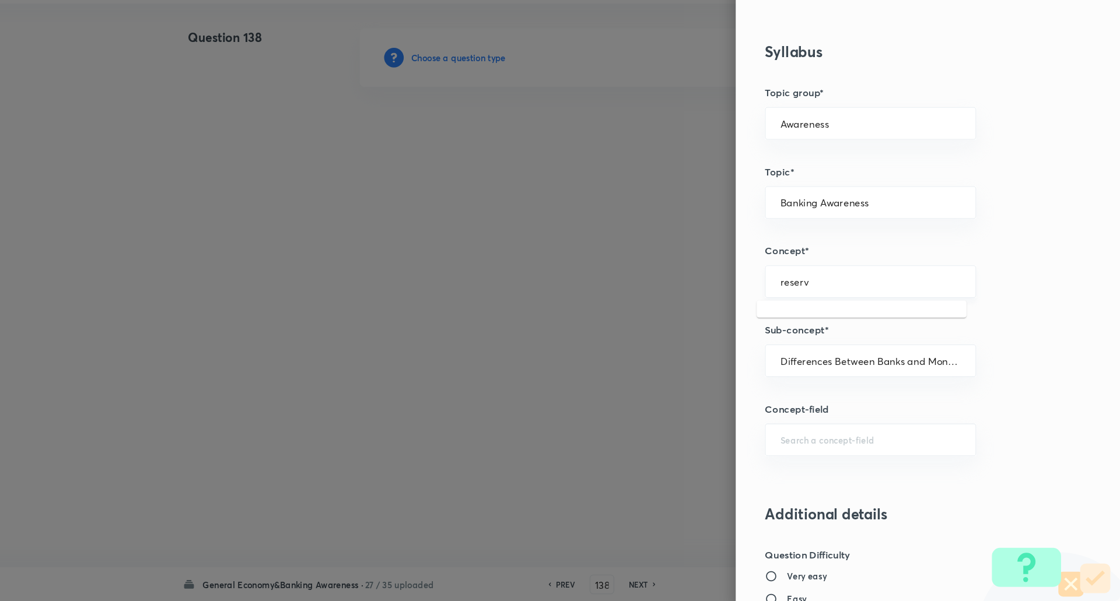
scroll to position [386, 0]
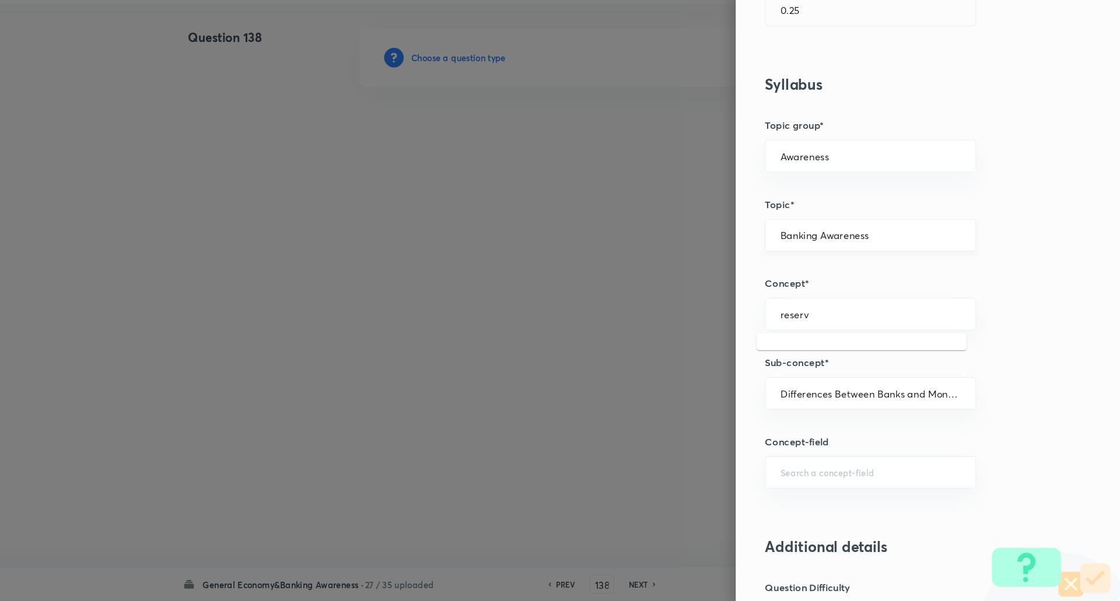
type input "Banking Terms"
click at [891, 251] on input "Banking Awareness" at bounding box center [883, 252] width 172 height 11
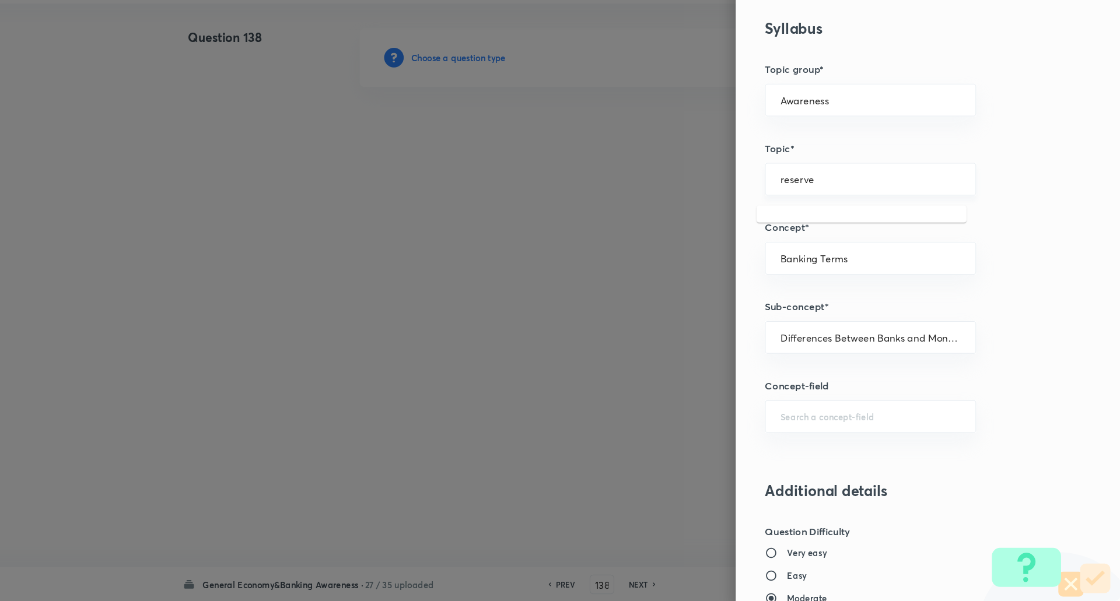
scroll to position [442, 0]
click at [874, 284] on div "Banking Terms ​" at bounding box center [882, 272] width 201 height 31
type input "Banking Awareness"
click at [940, 355] on div "Differences Between Banks and Moneylenders ​" at bounding box center [882, 348] width 201 height 31
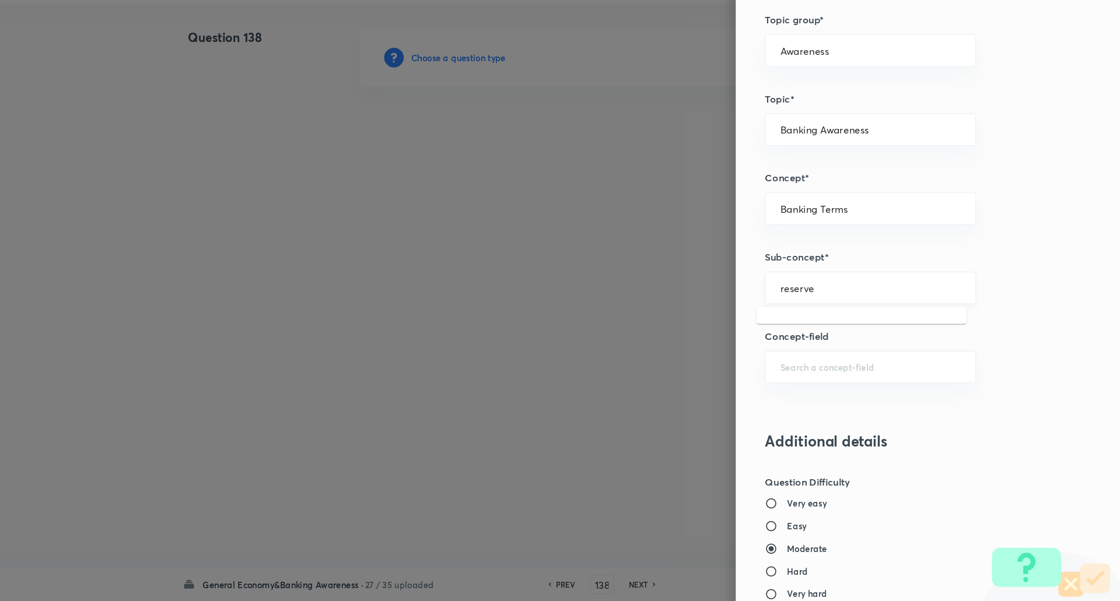
scroll to position [486, 0]
type input "r"
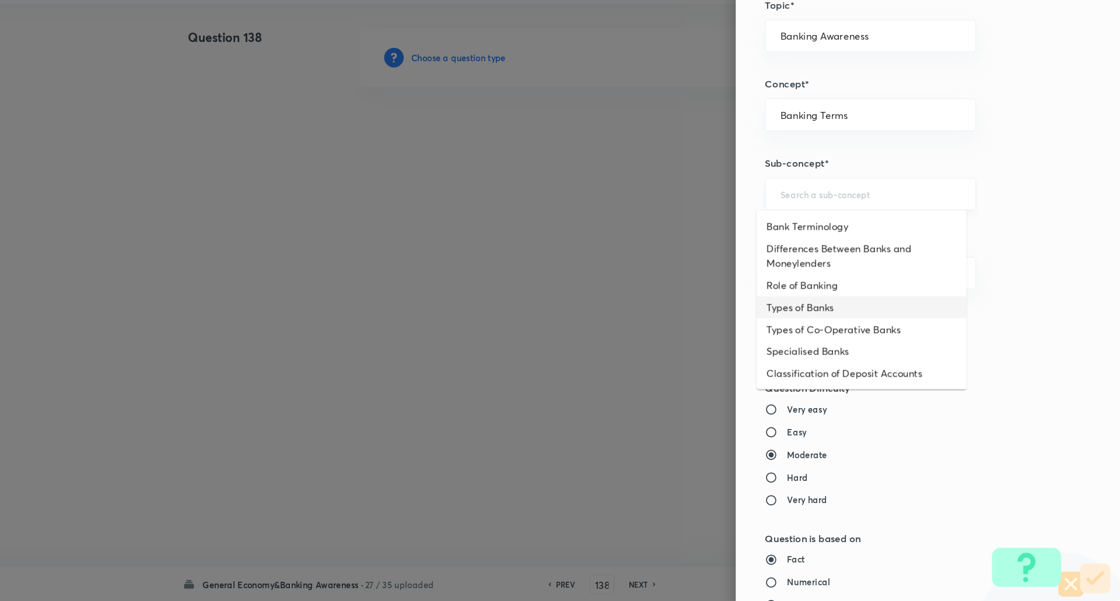
scroll to position [579, 0]
type input "Differences Between Banks and Moneylenders"
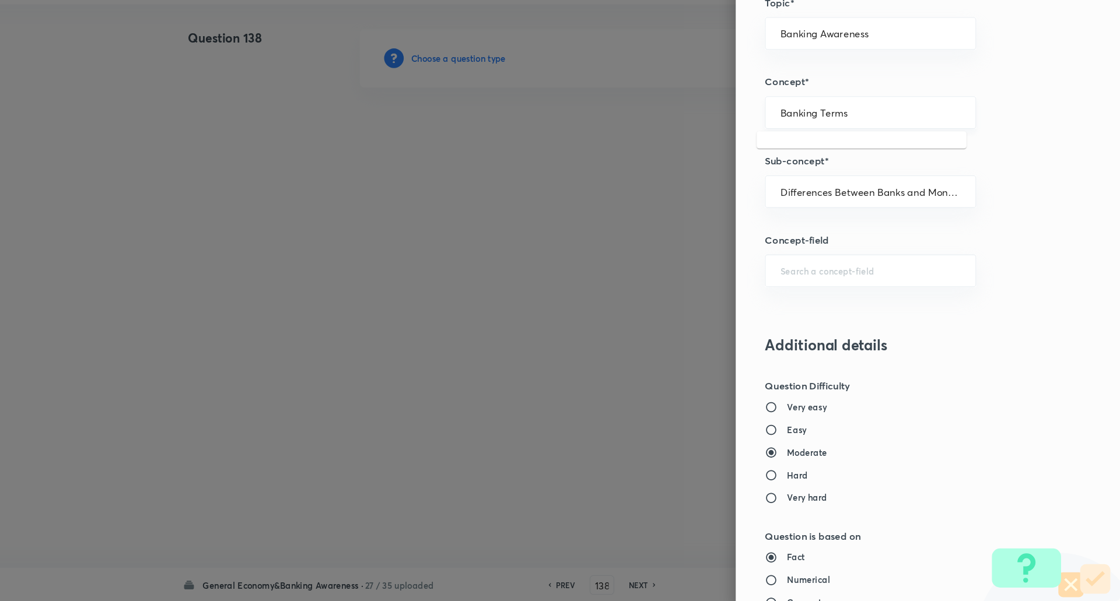
click at [884, 138] on input "Banking Terms" at bounding box center [883, 135] width 172 height 11
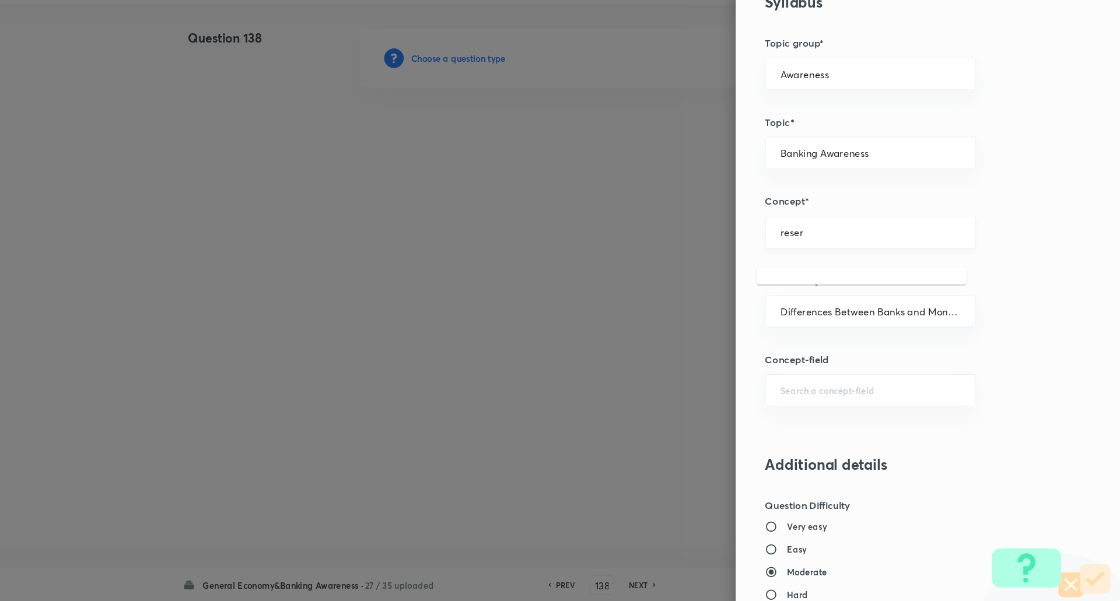
scroll to position [443, 0]
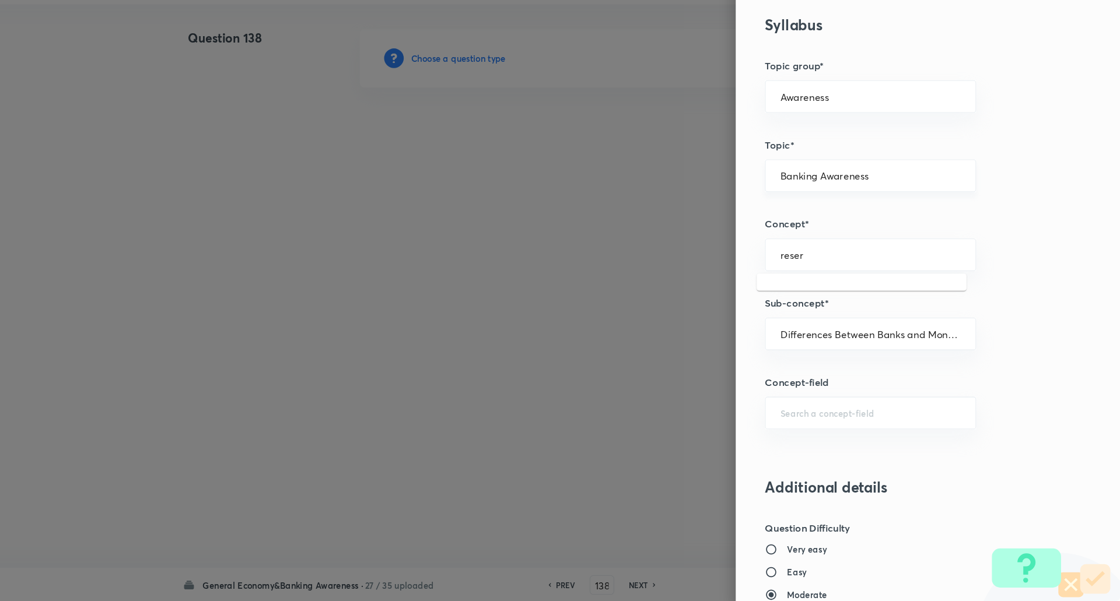
click at [881, 208] on div "Banking Awareness ​" at bounding box center [882, 195] width 201 height 31
type input "Banking Terms"
click at [881, 208] on div "Banking Awareness ​" at bounding box center [882, 195] width 201 height 31
click at [880, 279] on div "Banking Terms ​" at bounding box center [882, 271] width 201 height 31
type input "Banking Awareness"
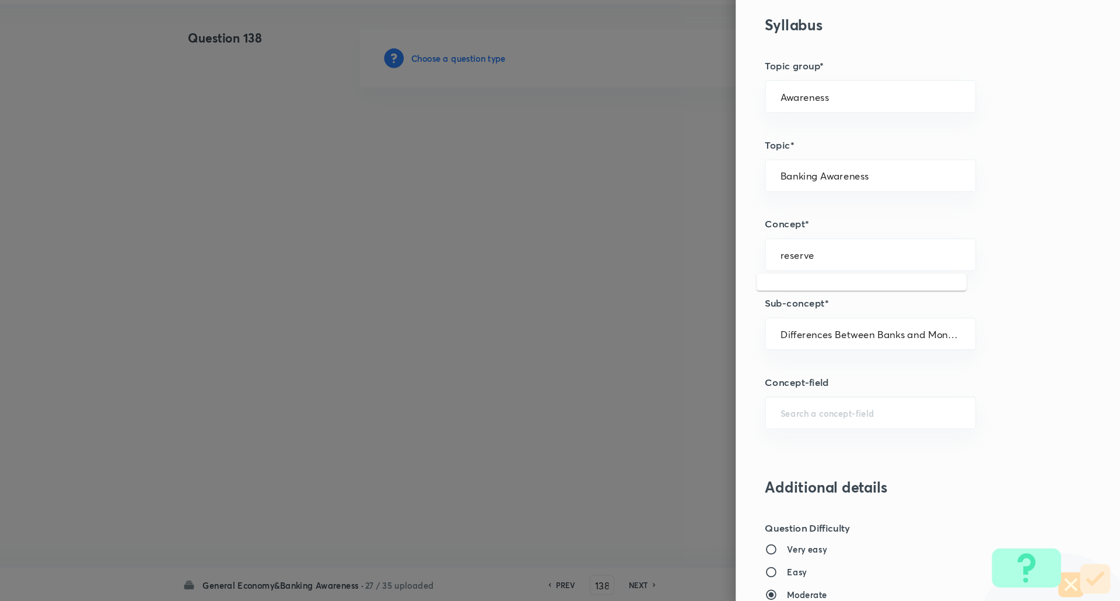
drag, startPoint x: 785, startPoint y: 342, endPoint x: 849, endPoint y: 368, distance: 69.7
click at [849, 368] on div "Question settings Question type* Single choice correct Number of options* 2 3 4…" at bounding box center [937, 300] width 366 height 601
type input "r"
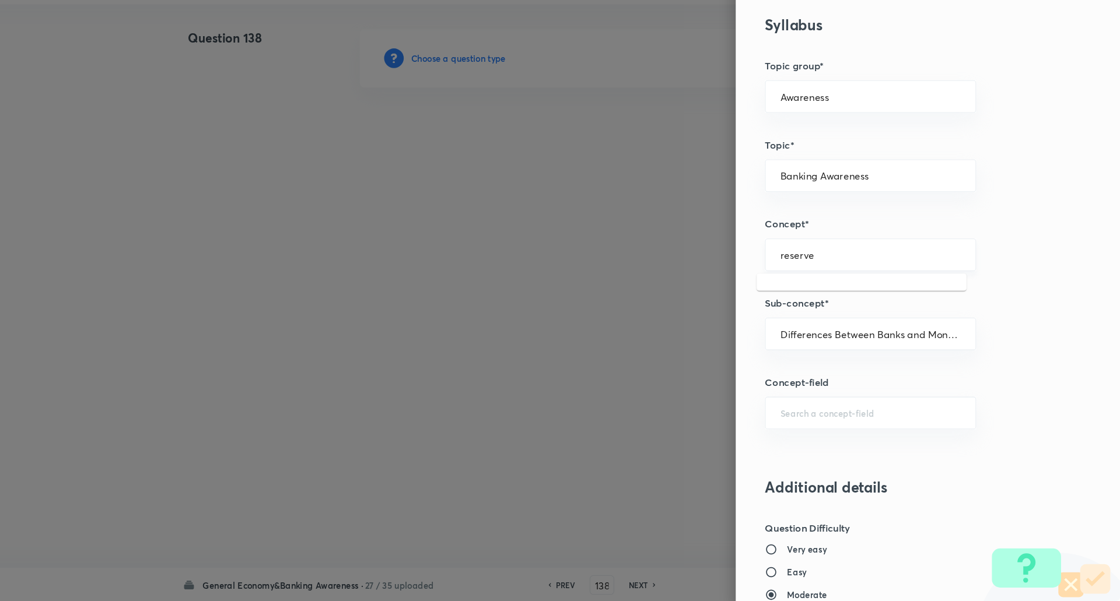
click at [887, 278] on div "reserve ​" at bounding box center [882, 271] width 201 height 31
type input "r"
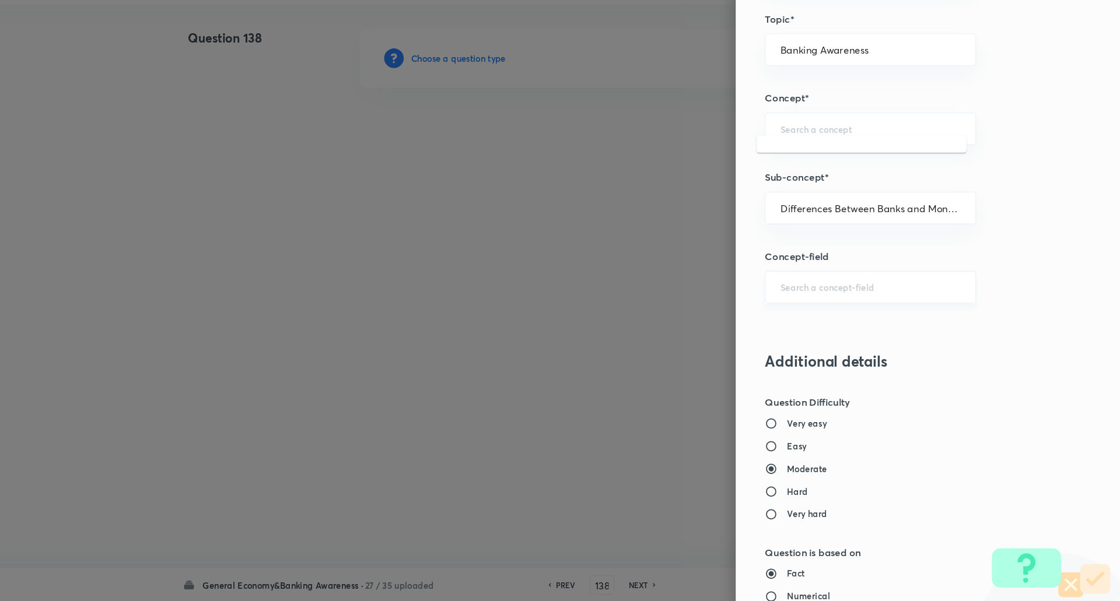
scroll to position [574, 0]
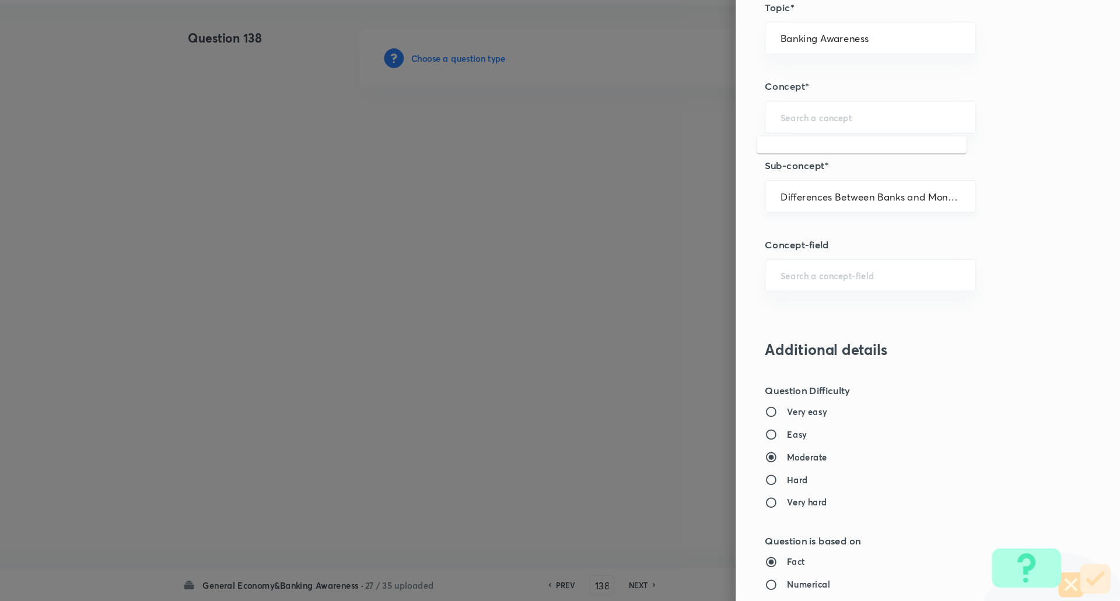
type input "Banking Terms"
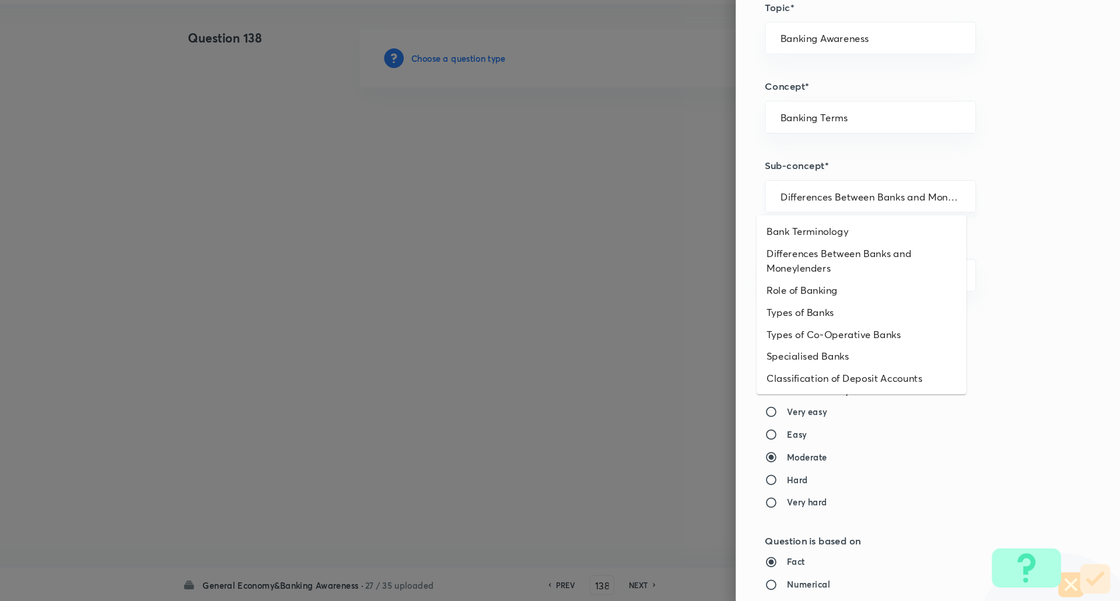
click at [797, 211] on input "Differences Between Banks and Moneylenders" at bounding box center [883, 215] width 172 height 11
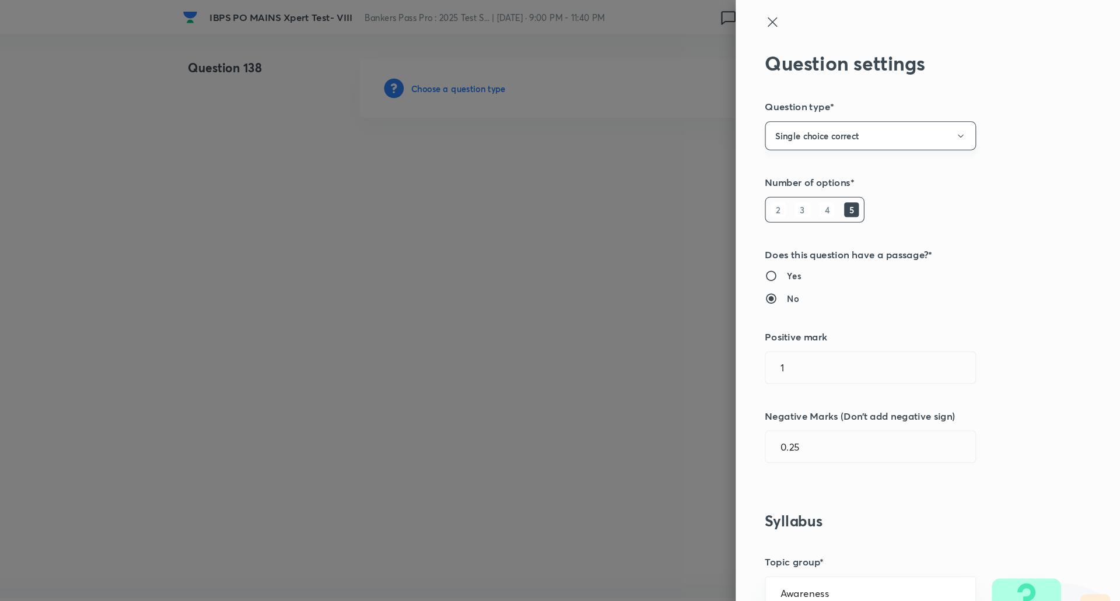
scroll to position [1, 0]
type input "Differences Between Banks and Moneylenders"
click at [785, 22] on icon at bounding box center [789, 20] width 9 height 9
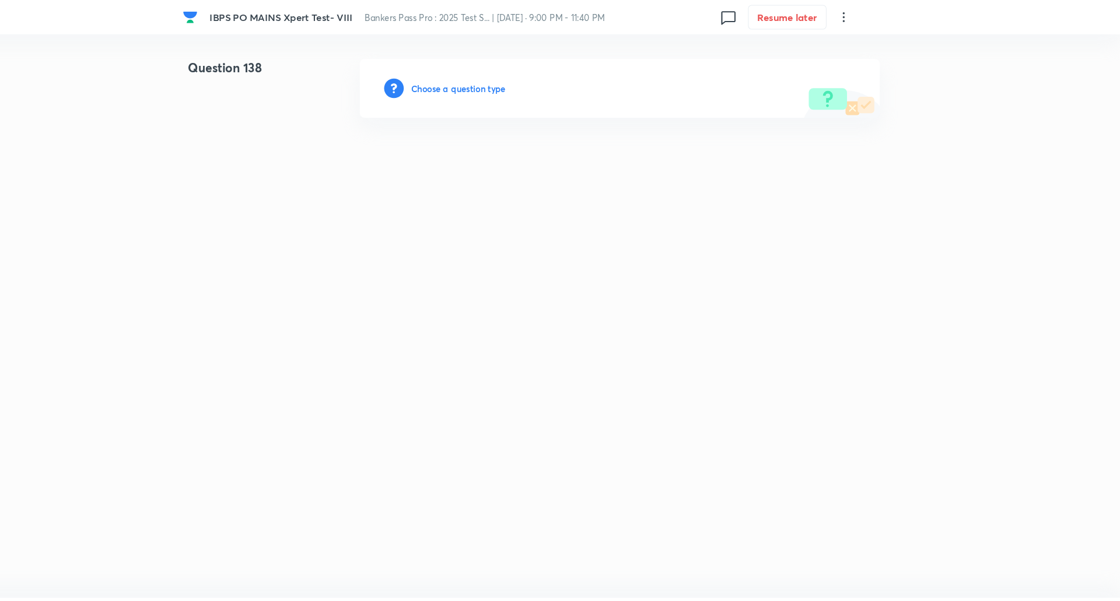
click at [531, 83] on h6 "Choose a question type" at bounding box center [491, 84] width 90 height 12
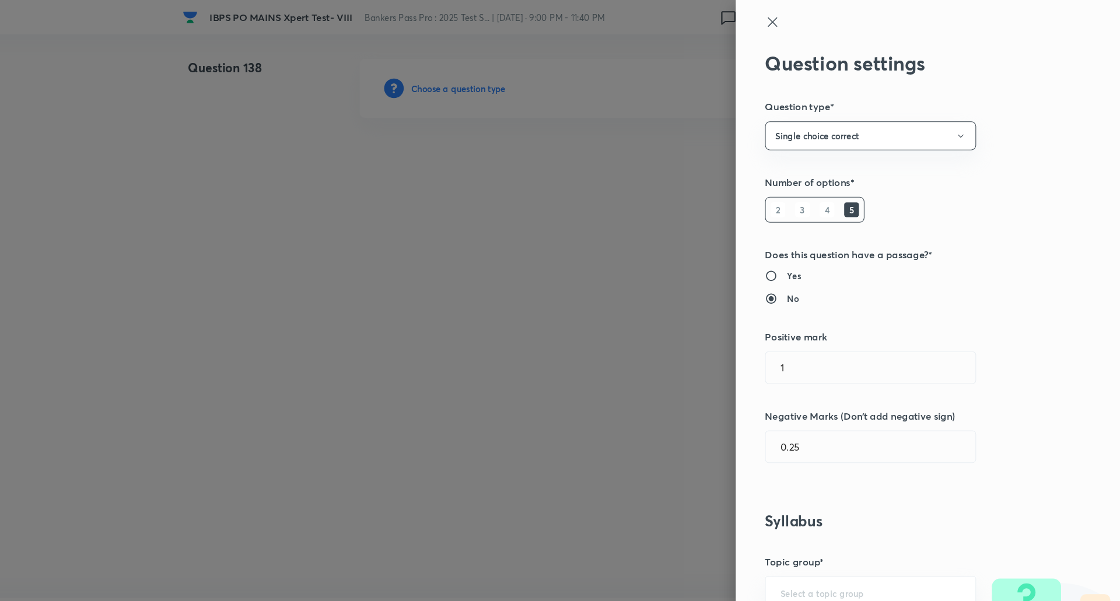
click at [531, 83] on div at bounding box center [560, 300] width 1120 height 601
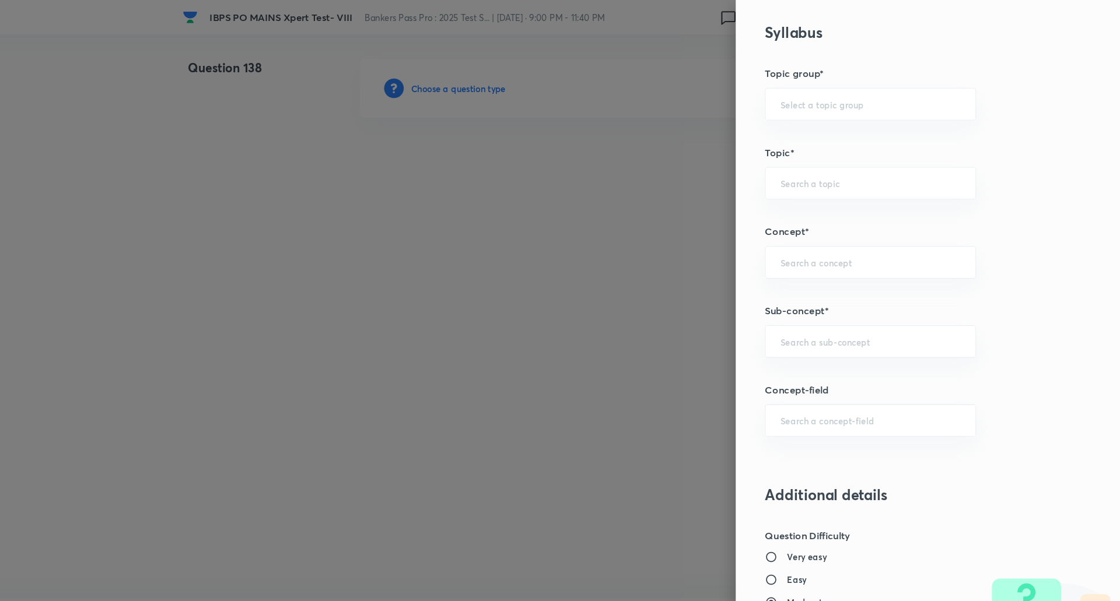
scroll to position [473, 0]
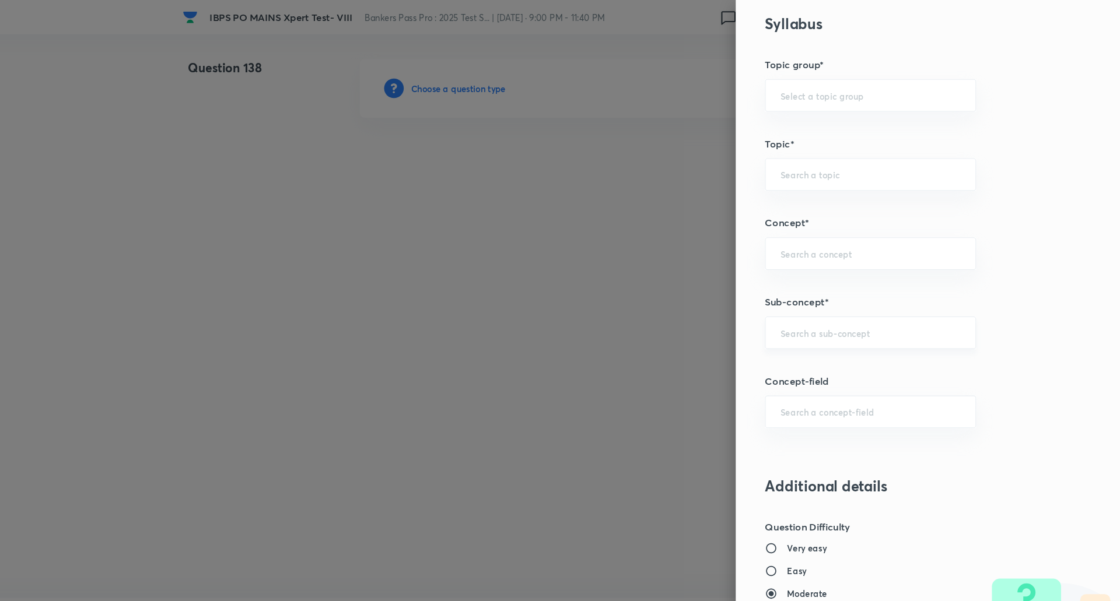
click at [835, 318] on input "text" at bounding box center [883, 316] width 172 height 11
click at [828, 345] on li "Reserve Bank of India" at bounding box center [874, 349] width 200 height 21
type input "Reserve Bank of India"
type input "Awareness"
type input "Banking Awareness"
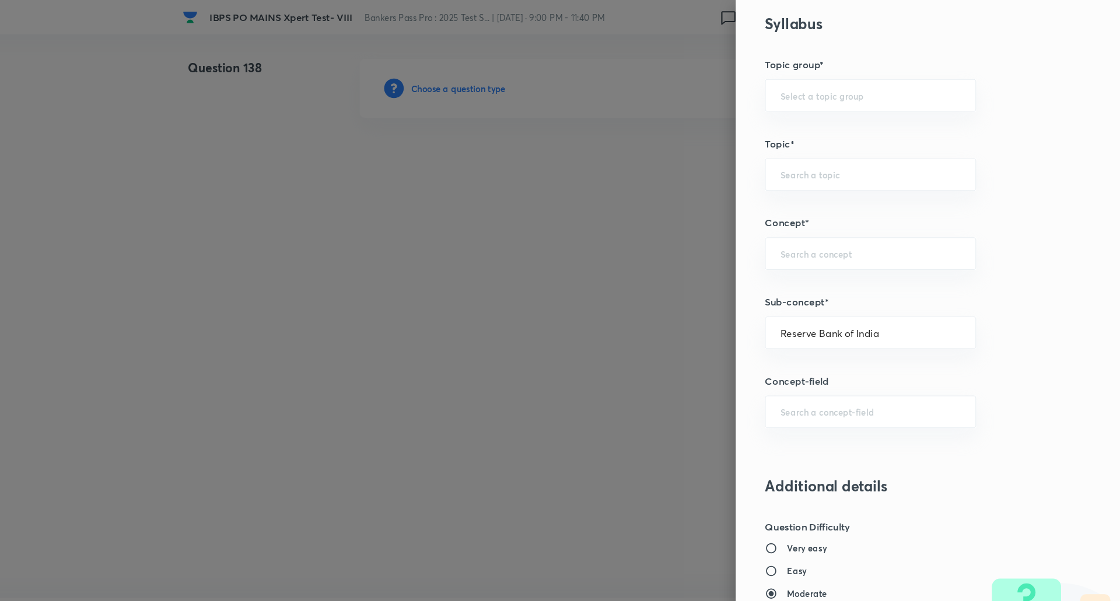
type input "Indian Banking System"
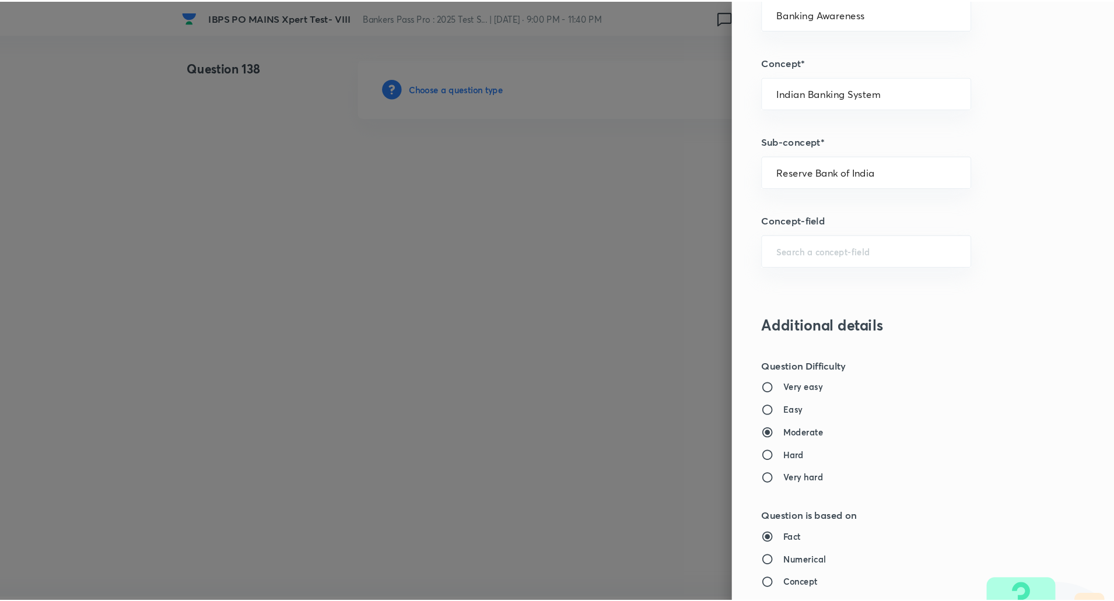
scroll to position [989, 0]
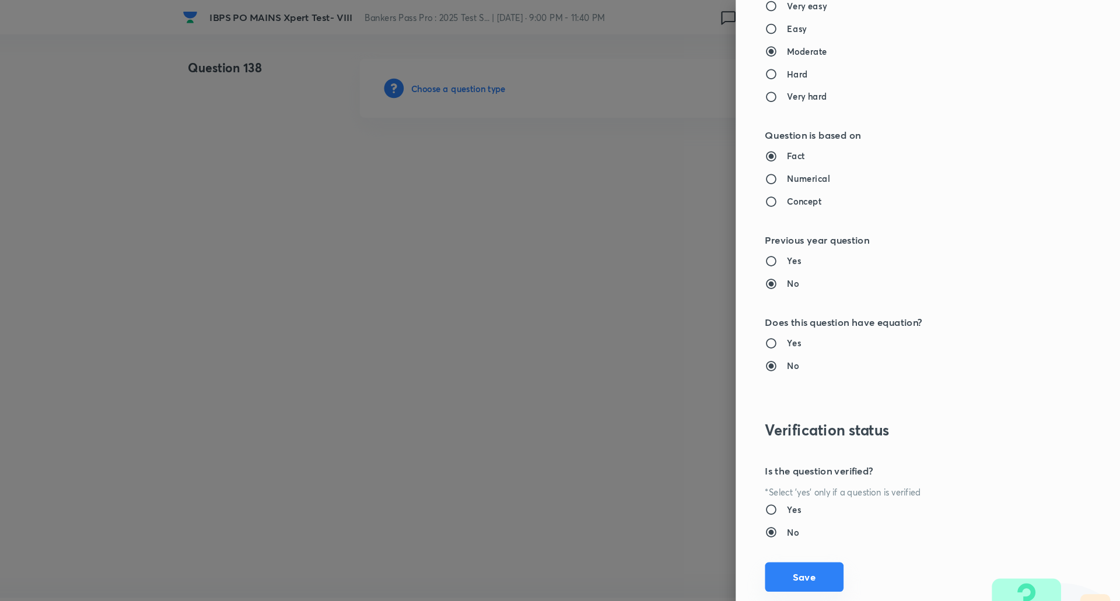
click at [799, 546] on button "Save" at bounding box center [819, 549] width 75 height 28
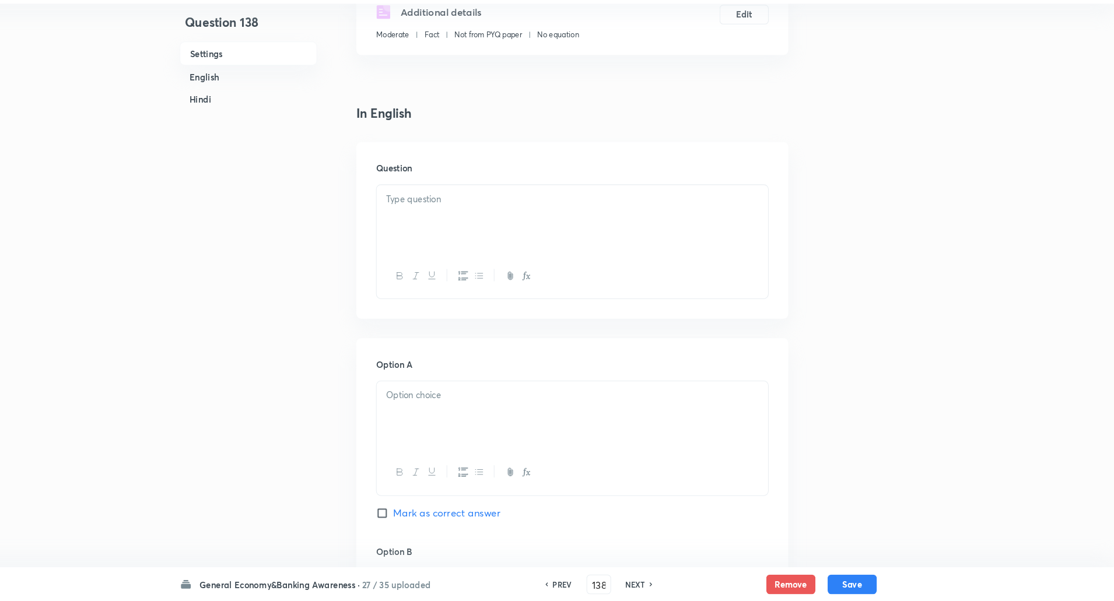
scroll to position [218, 0]
click at [634, 232] on div at bounding box center [599, 234] width 372 height 65
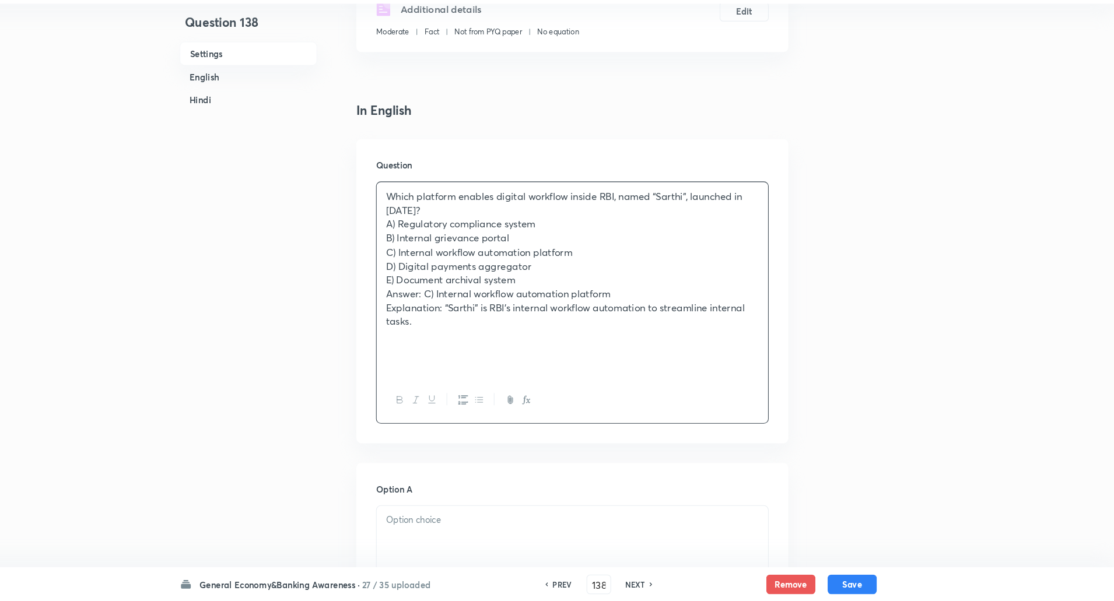
click at [496, 222] on p "Which platform enables digital workflow inside RBI, named “Sarthi”, launched in…" at bounding box center [599, 222] width 355 height 26
click at [493, 226] on p "Which platform enables digital workflow inside RBI, named “Sarthi”, launched in…" at bounding box center [599, 222] width 355 height 26
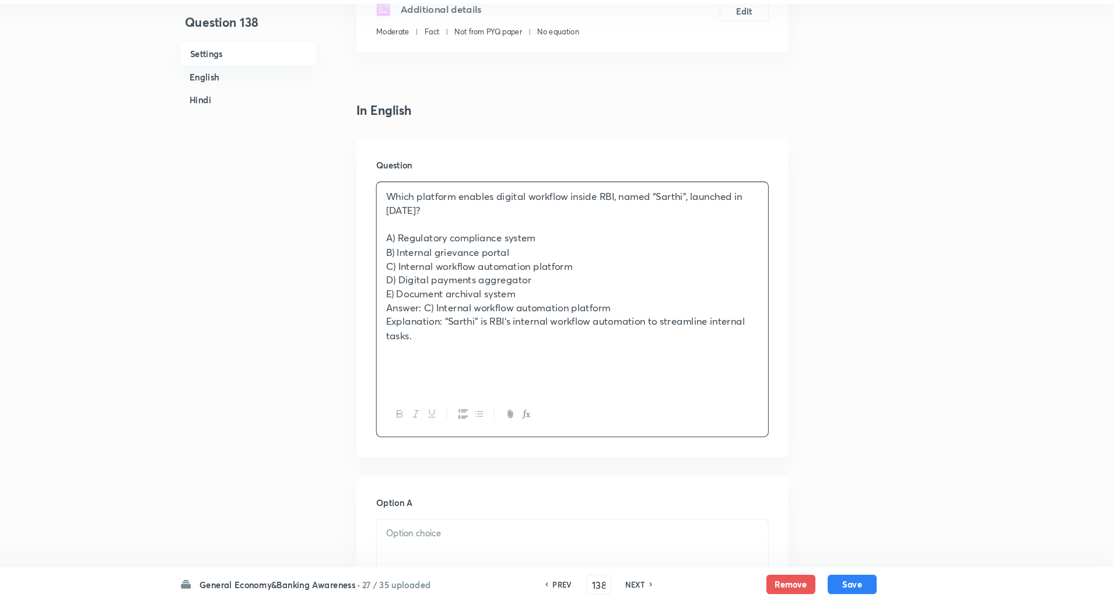
click at [421, 253] on div "Which platform enables digital workflow inside RBI, named “Sarthi”, launched in…" at bounding box center [599, 302] width 372 height 200
drag, startPoint x: 421, startPoint y: 253, endPoint x: 454, endPoint y: 345, distance: 98.2
click at [454, 345] on div "Which platform enables digital workflow inside RBI, named “Sarthi”, launched in…" at bounding box center [599, 302] width 372 height 200
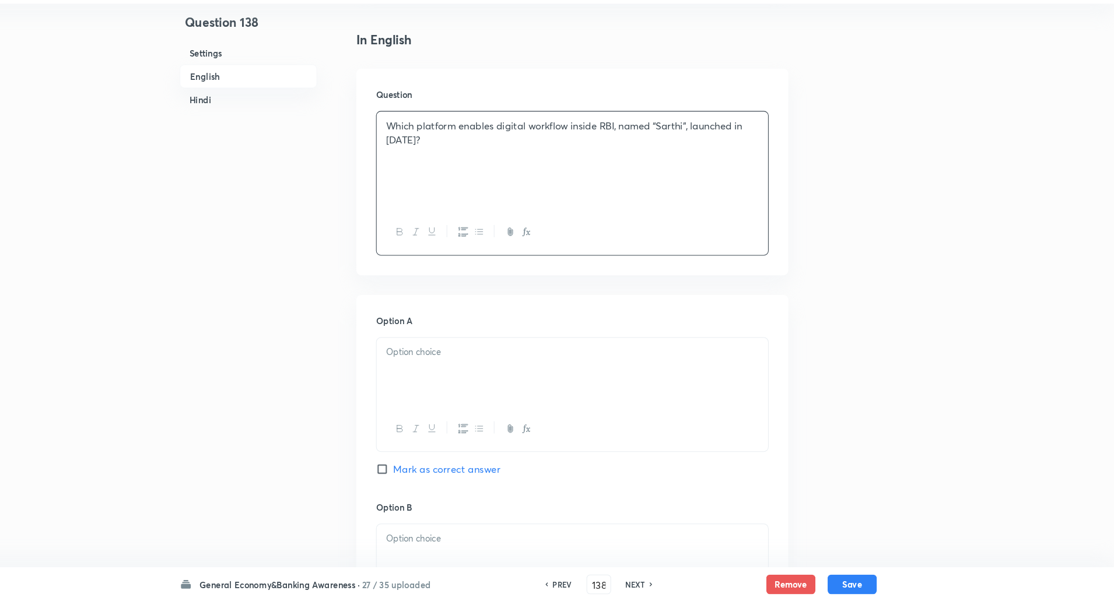
scroll to position [303, 0]
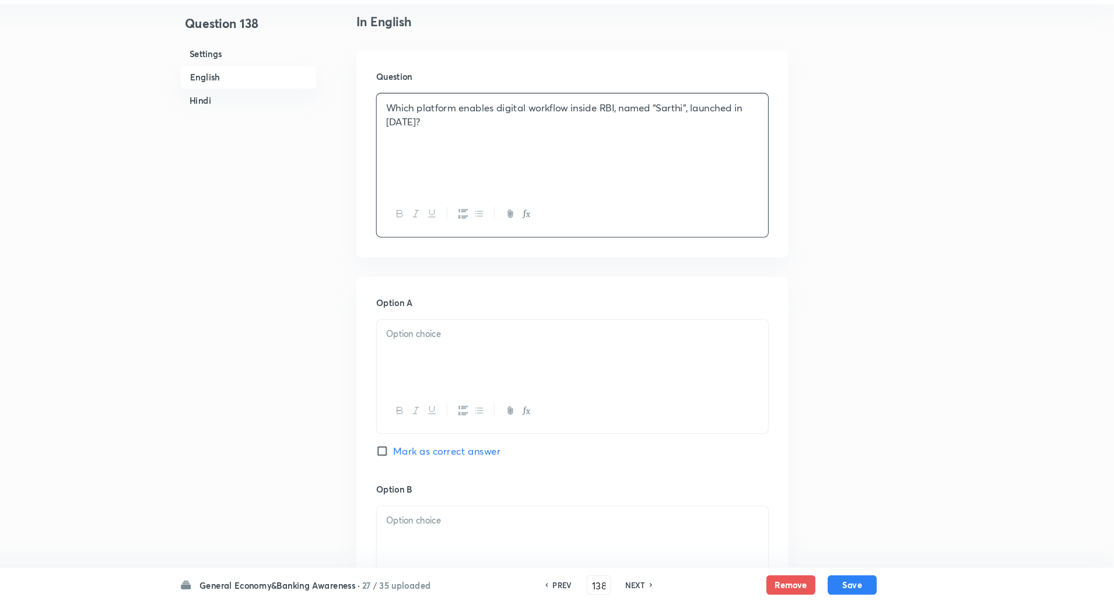
click at [454, 344] on p at bounding box center [599, 346] width 355 height 13
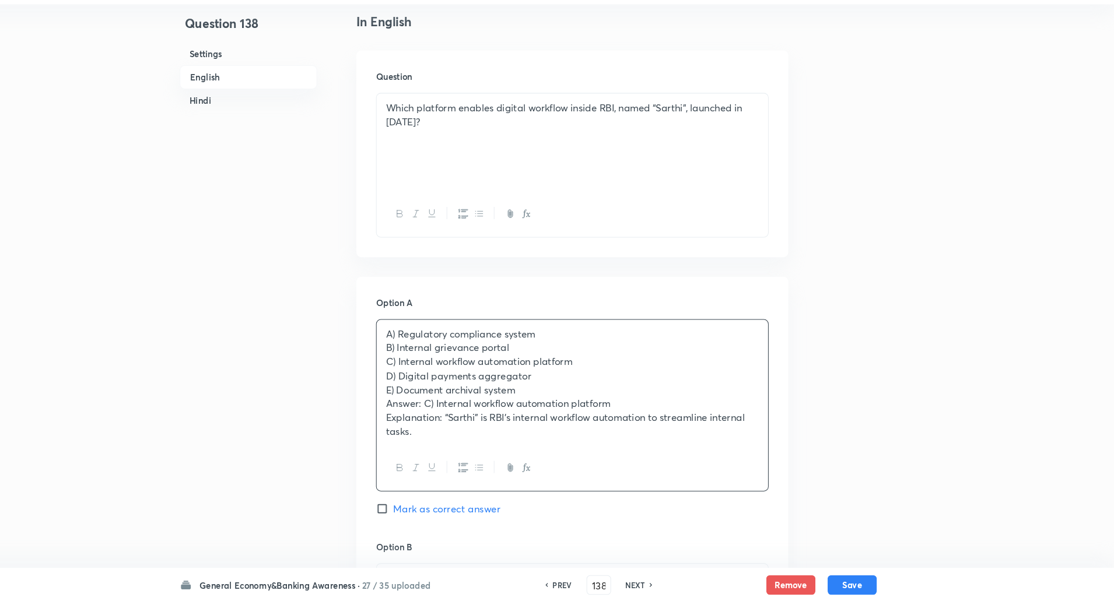
click at [425, 353] on p "B) Internal grievance portal" at bounding box center [599, 358] width 355 height 13
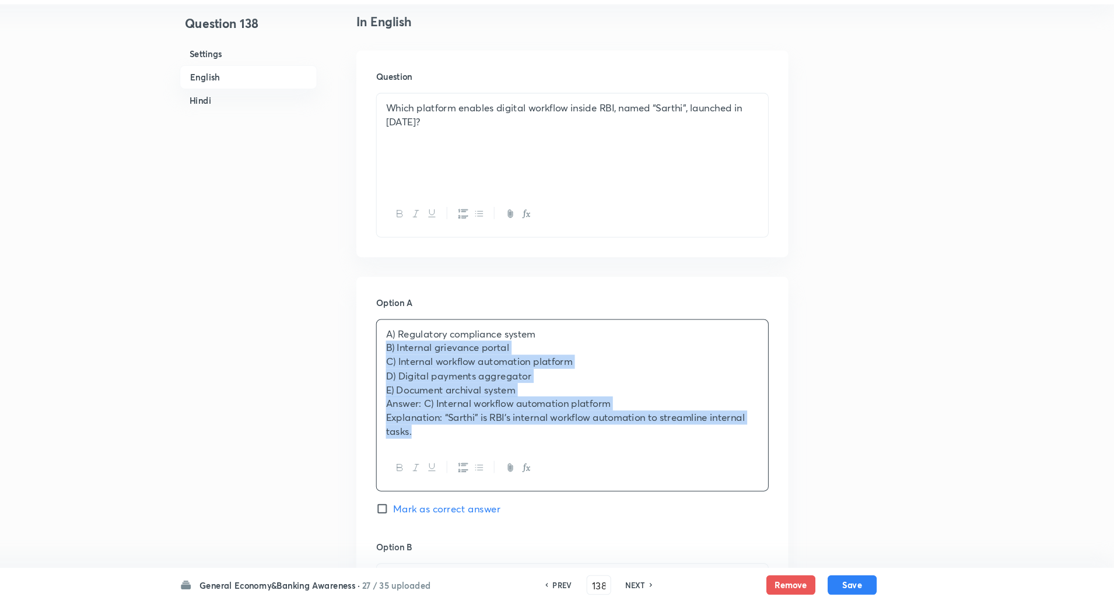
drag, startPoint x: 425, startPoint y: 353, endPoint x: 466, endPoint y: 460, distance: 114.3
click at [466, 460] on div "A) Regulatory compliance system B) Internal grievance portal C) Internal workfl…" at bounding box center [598, 414] width 373 height 164
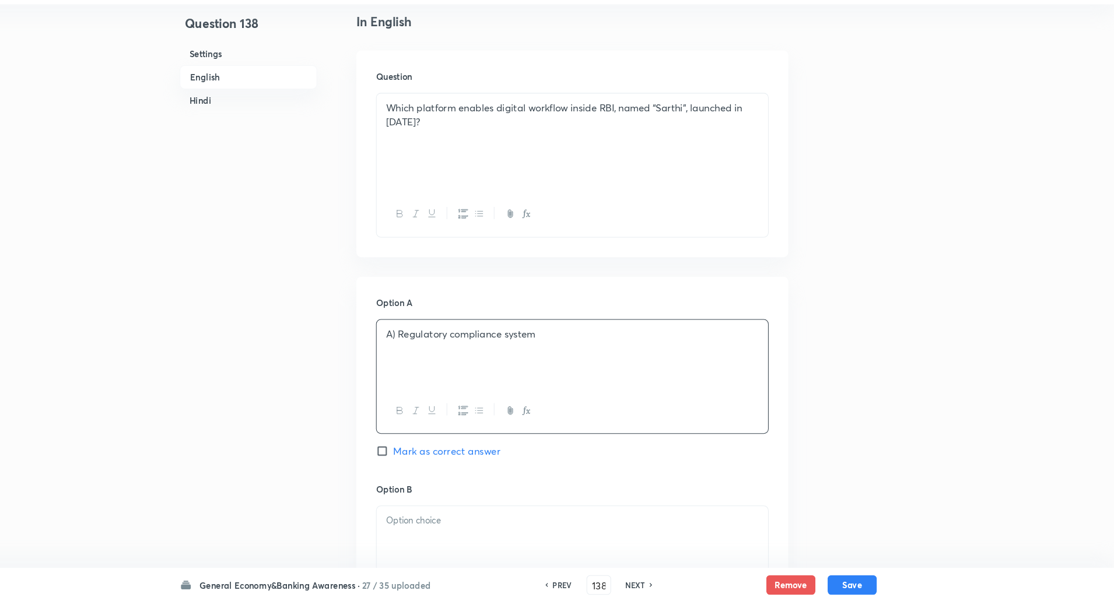
click at [432, 345] on p "A) Regulatory compliance system" at bounding box center [599, 346] width 355 height 13
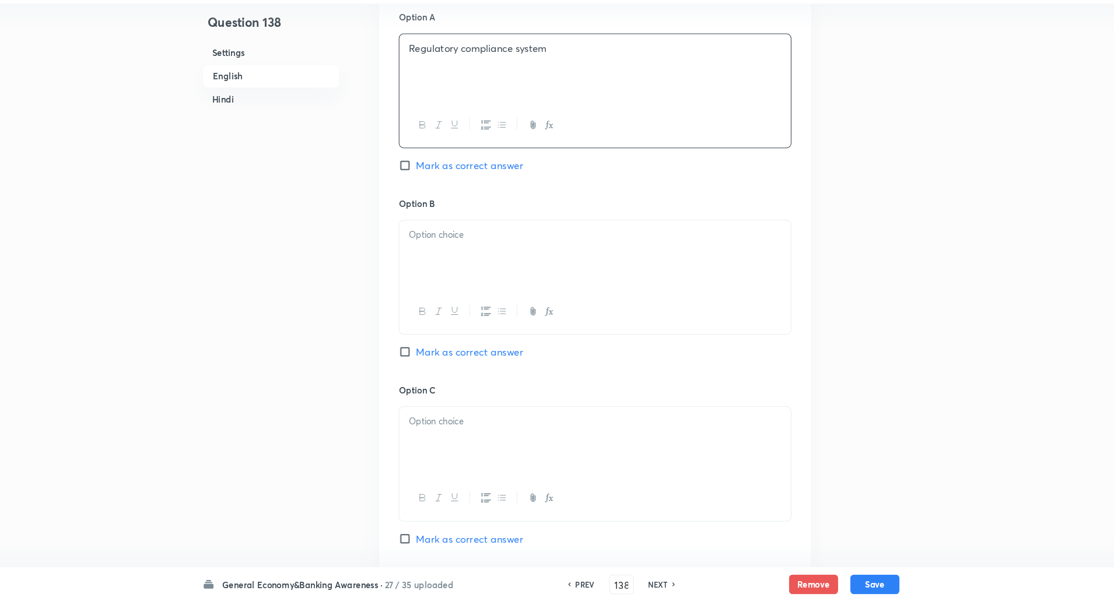
scroll to position [574, 0]
click at [471, 249] on p at bounding box center [599, 252] width 355 height 13
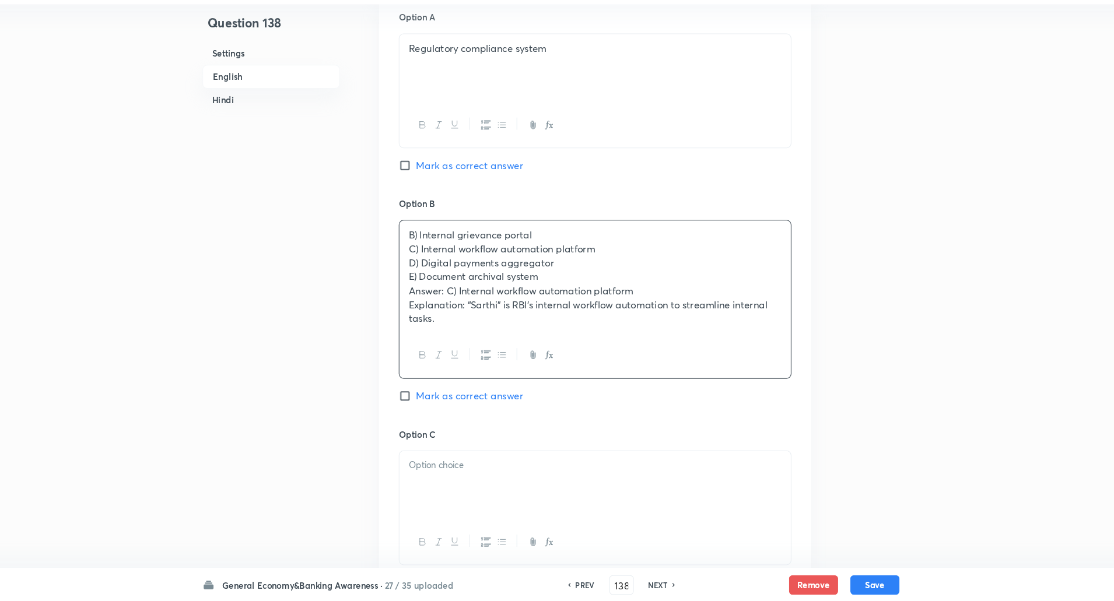
click at [418, 265] on div "B) Internal grievance portal C) Internal workflow automation platform D) Digita…" at bounding box center [599, 292] width 372 height 107
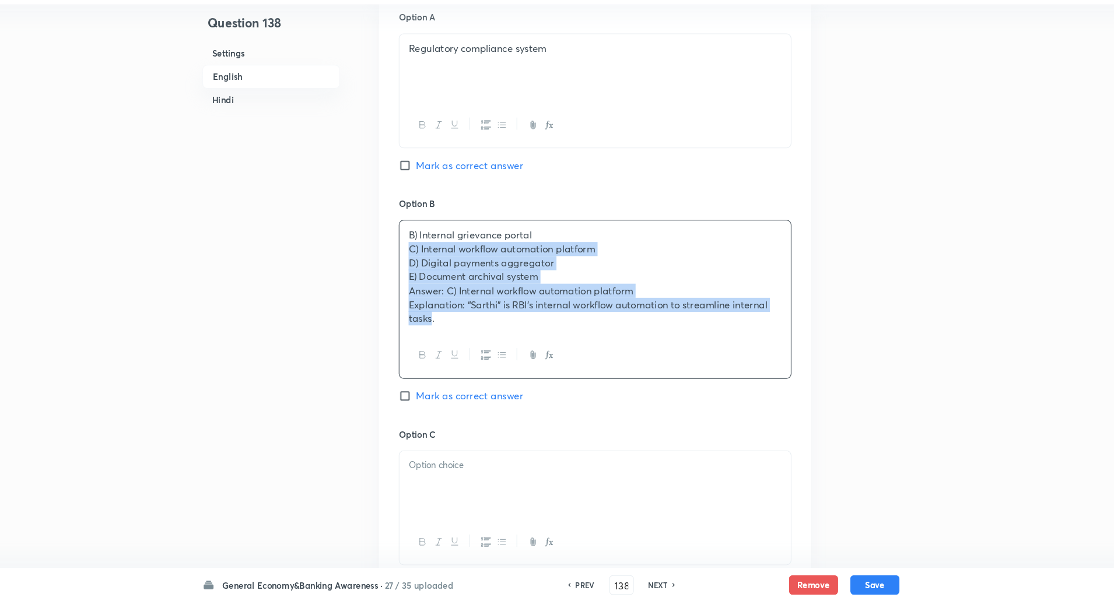
drag, startPoint x: 418, startPoint y: 265, endPoint x: 443, endPoint y: 402, distance: 139.3
click at [443, 402] on div "Option B B) Internal grievance portal C) Internal workflow automation platform …" at bounding box center [598, 325] width 373 height 219
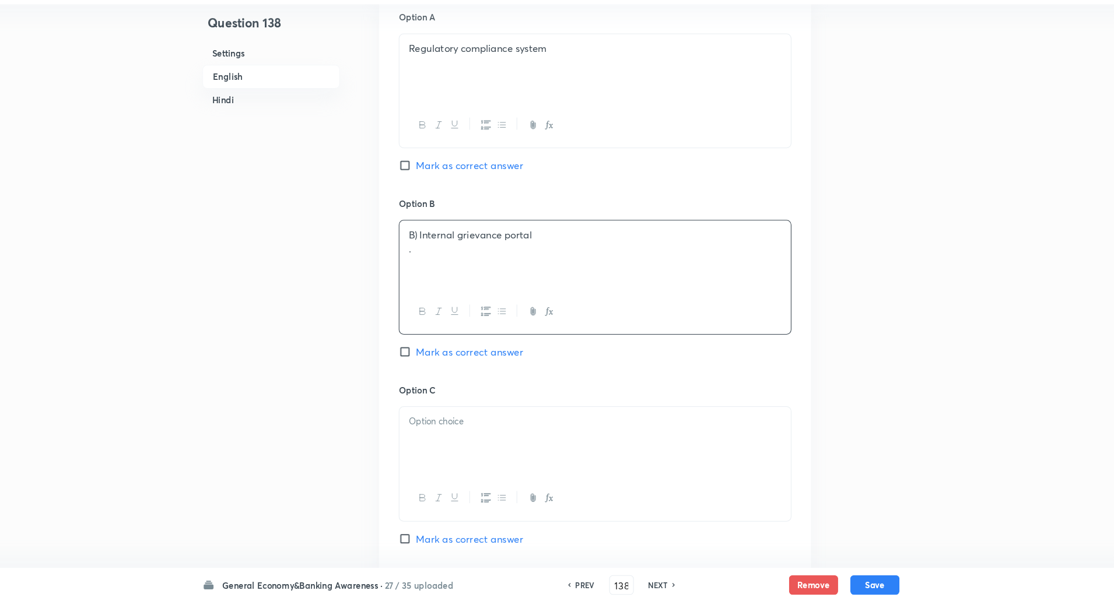
click at [440, 269] on p "." at bounding box center [599, 265] width 355 height 13
click at [433, 254] on p "B) Internal grievance portal" at bounding box center [599, 252] width 355 height 13
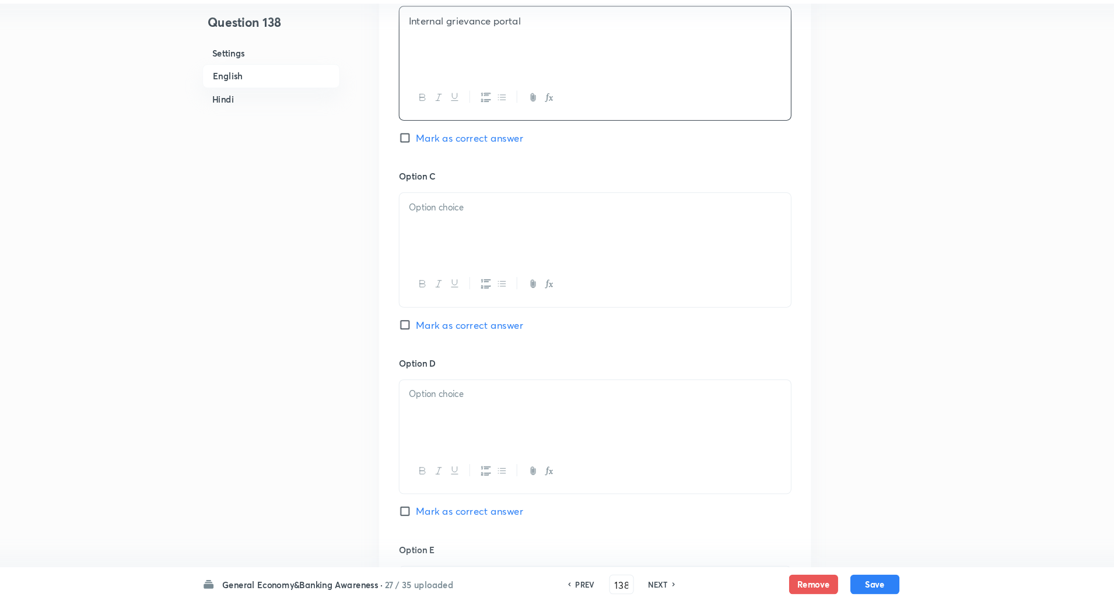
scroll to position [778, 0]
click at [438, 243] on div at bounding box center [599, 244] width 372 height 65
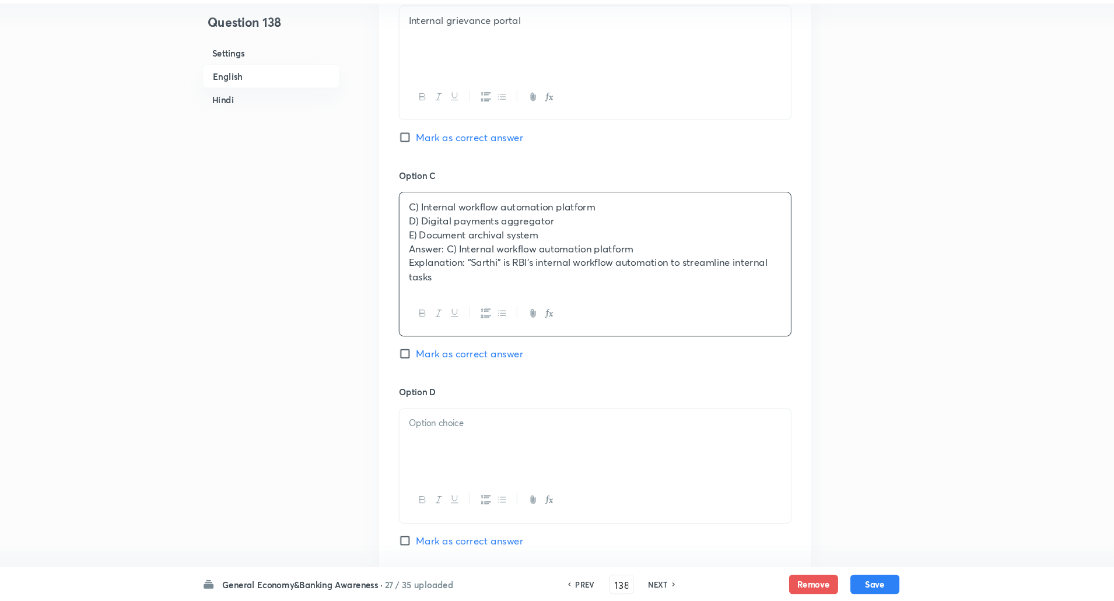
click at [421, 240] on div "C) Internal workflow automation platform D) Digital payments aggregator E) Docu…" at bounding box center [599, 258] width 372 height 93
click at [426, 241] on p "D) Digital payments aggregator" at bounding box center [599, 239] width 355 height 13
click at [417, 242] on div "C) Internal workflow automation platform D) Digital payments aggregator E) Docu…" at bounding box center [599, 258] width 372 height 93
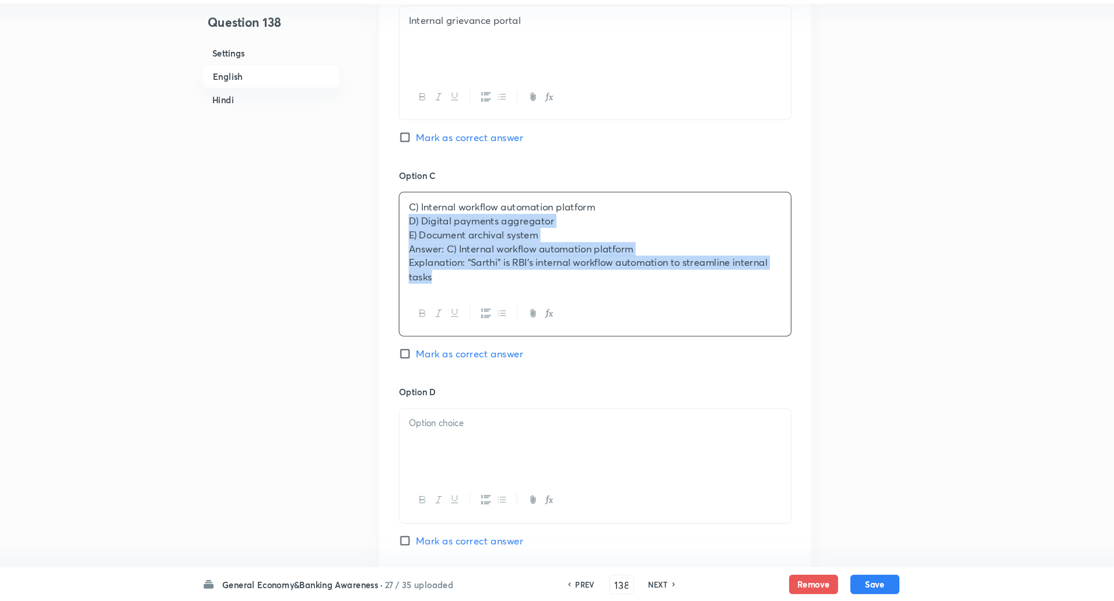
drag, startPoint x: 417, startPoint y: 242, endPoint x: 449, endPoint y: 306, distance: 72.3
click at [449, 306] on div "C) Internal workflow automation platform D) Digital payments aggregator E) Docu…" at bounding box center [598, 281] width 373 height 138
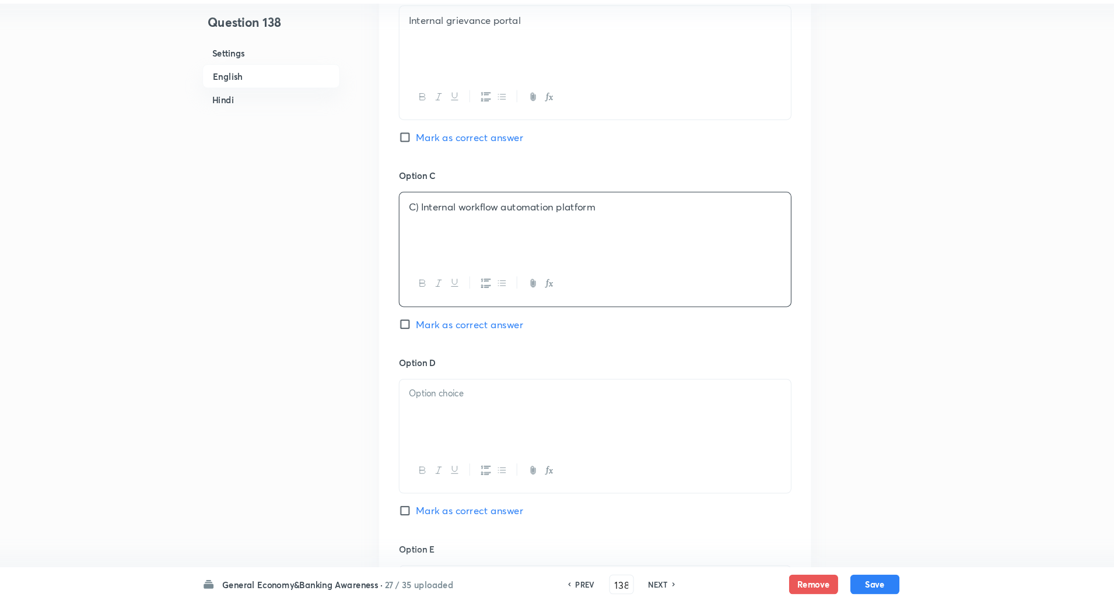
click at [422, 332] on input "Mark as correct answer" at bounding box center [420, 338] width 16 height 12
checkbox input "true"
click at [435, 225] on p "C) Internal workflow automation platform" at bounding box center [599, 225] width 355 height 13
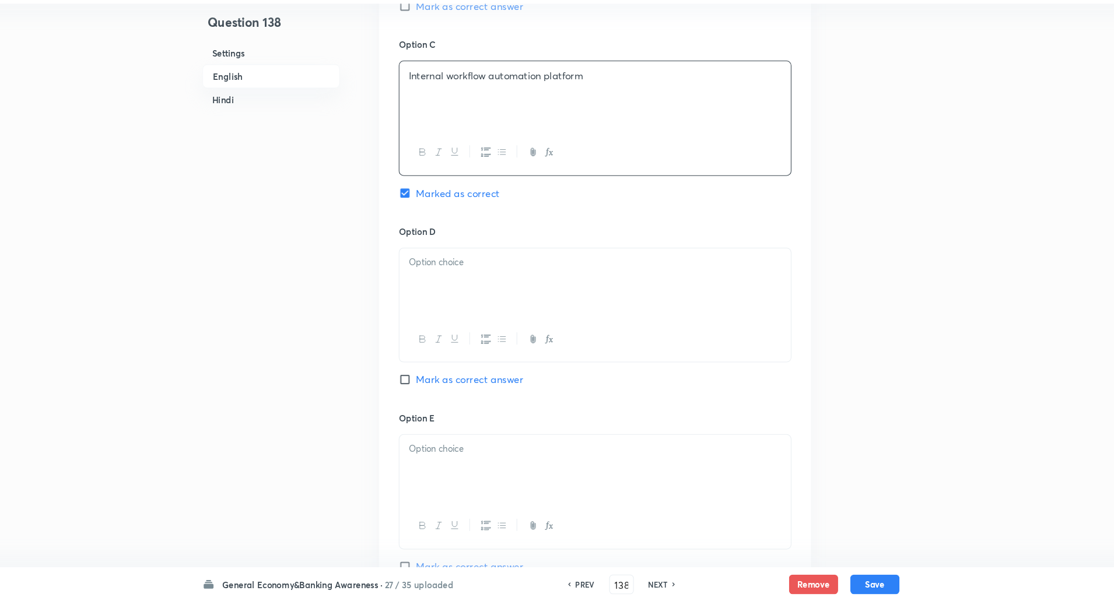
scroll to position [936, 0]
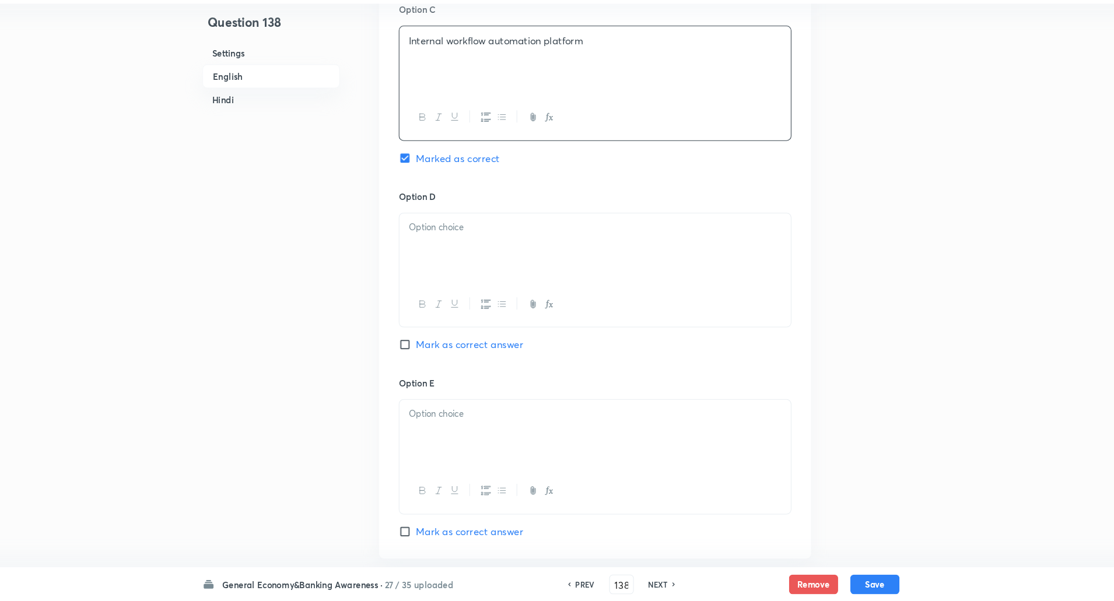
click at [426, 254] on div at bounding box center [599, 264] width 372 height 65
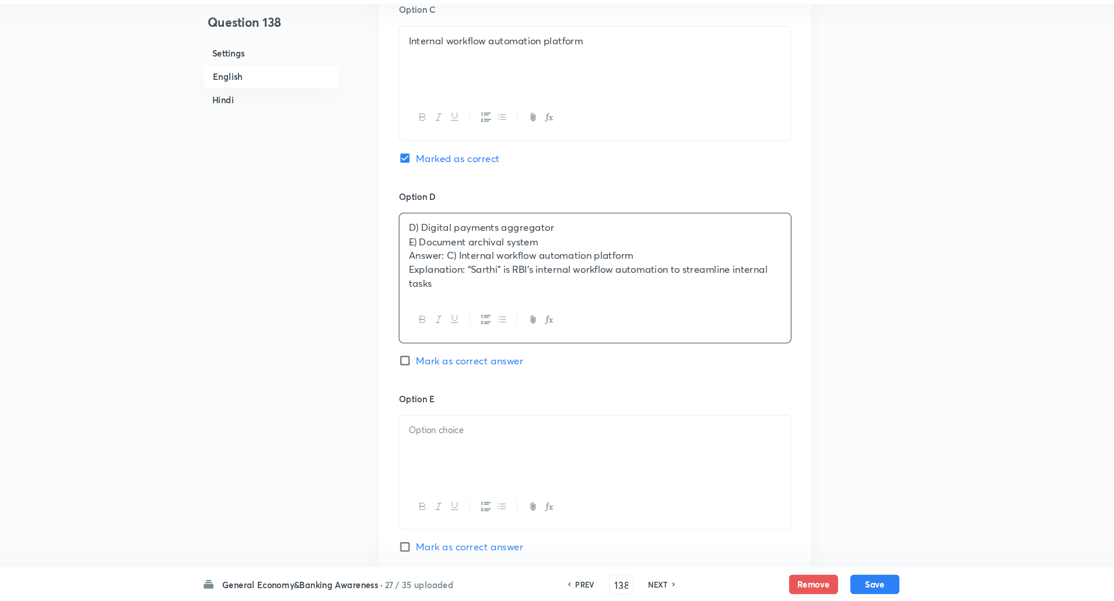
click at [418, 258] on div "D) Digital payments aggregator E) Document archival system Answer: C) Internal …" at bounding box center [599, 272] width 372 height 81
click at [412, 257] on div "D) Digital payments aggregator E) Document archival system Answer: C) Internal …" at bounding box center [598, 294] width 373 height 124
click at [419, 256] on div "D) Digital payments aggregator E) Document archival system Answer: C) Internal …" at bounding box center [599, 272] width 372 height 81
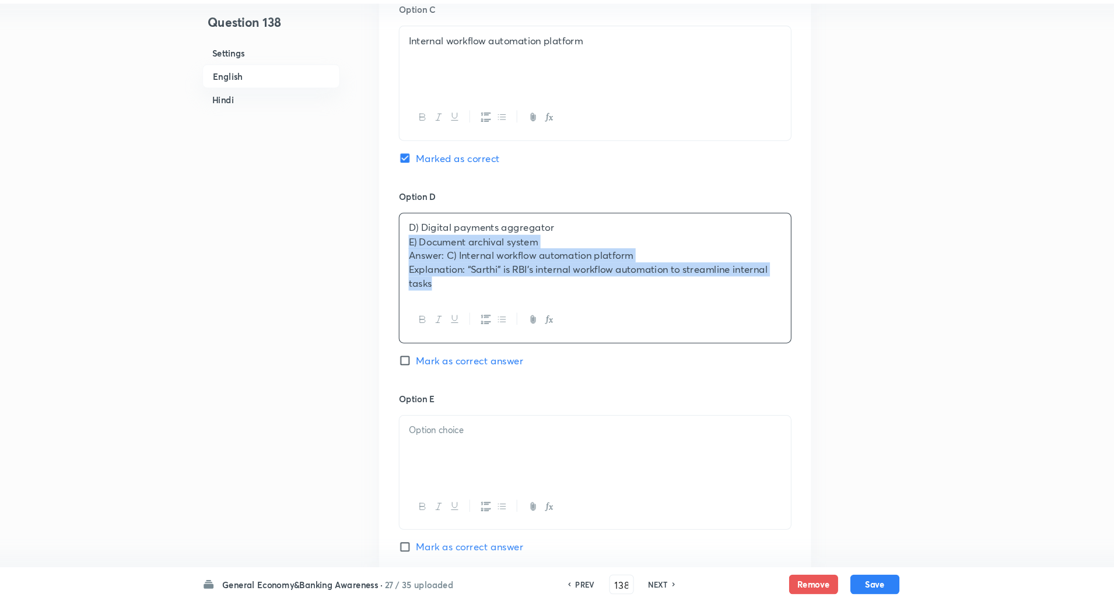
drag, startPoint x: 419, startPoint y: 256, endPoint x: 474, endPoint y: 297, distance: 68.7
click at [474, 297] on div "D) Digital payments aggregator E) Document archival system Answer: C) Internal …" at bounding box center [599, 272] width 372 height 81
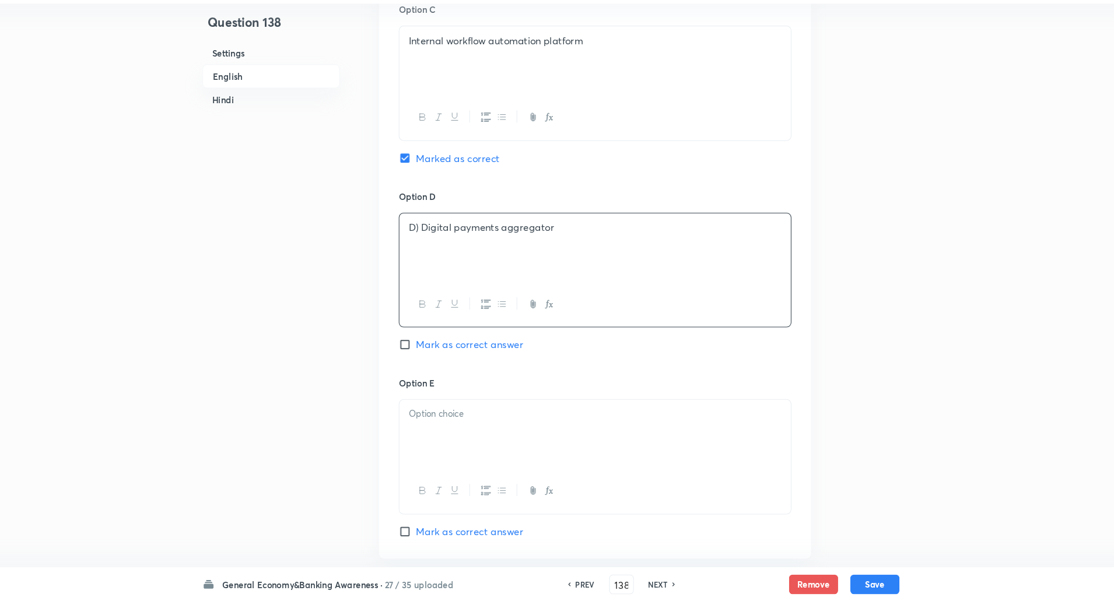
click at [435, 249] on p "D) Digital payments aggregator" at bounding box center [599, 245] width 355 height 13
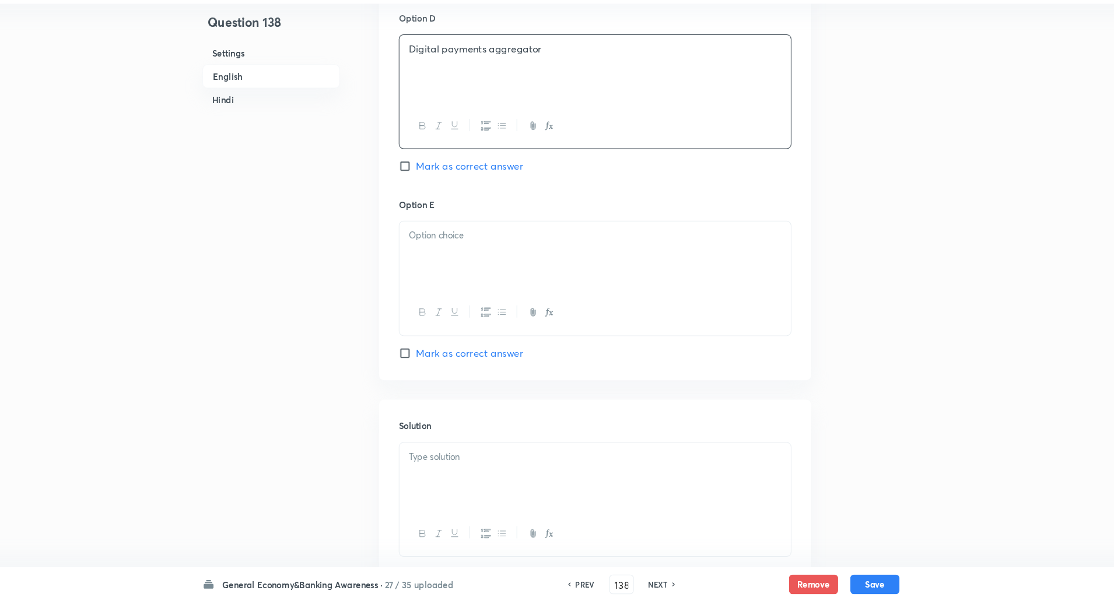
scroll to position [1106, 0]
click at [435, 249] on p at bounding box center [599, 252] width 355 height 13
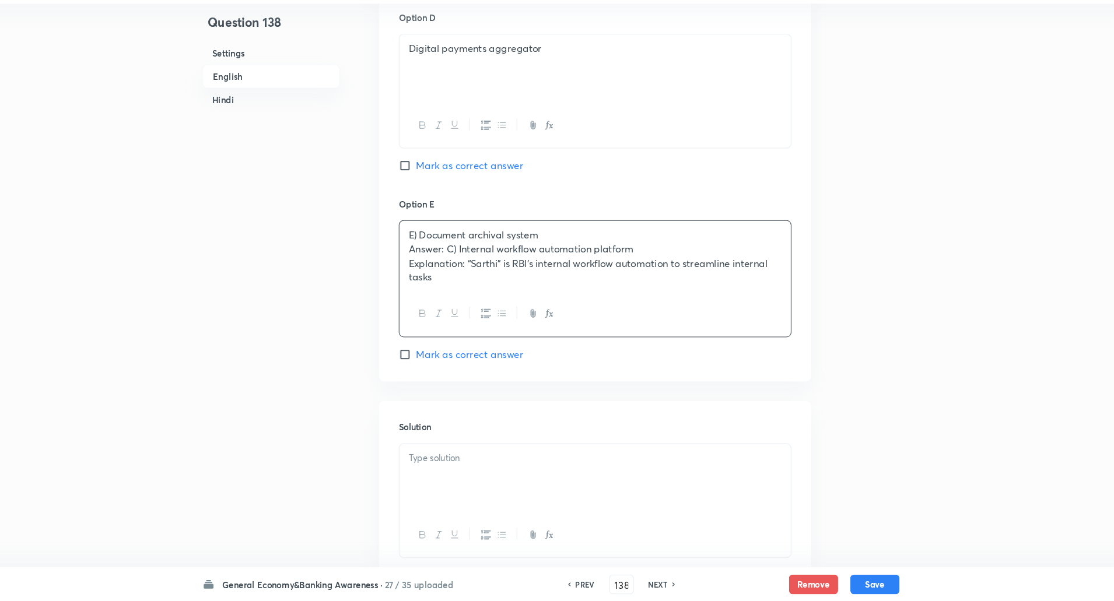
click at [416, 266] on div "E) Document archival system Answer: C) Internal workflow automation platform Ex…" at bounding box center [599, 272] width 372 height 67
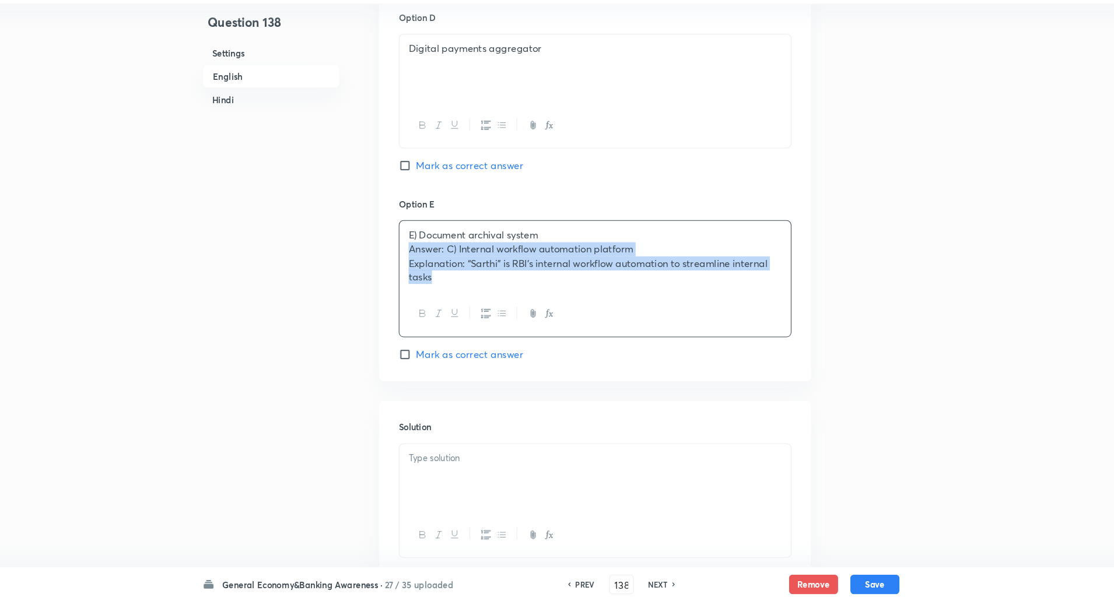
drag, startPoint x: 415, startPoint y: 268, endPoint x: 477, endPoint y: 312, distance: 76.1
click at [477, 312] on div "E) Document archival system Answer: C) Internal workflow automation platform Ex…" at bounding box center [598, 294] width 373 height 111
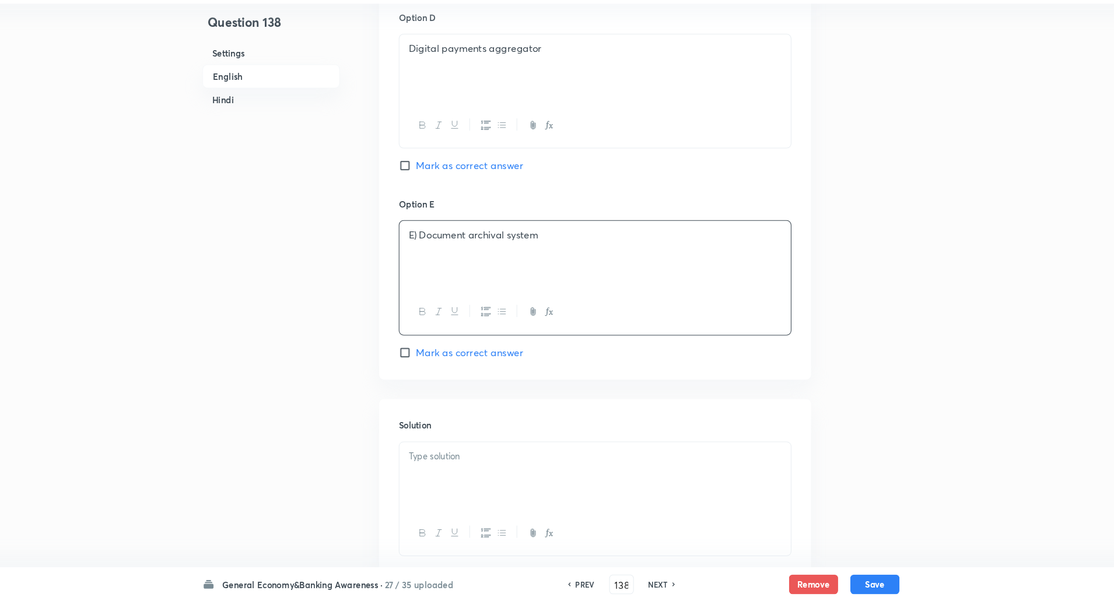
click at [433, 253] on p "E) Document archival system" at bounding box center [599, 252] width 355 height 13
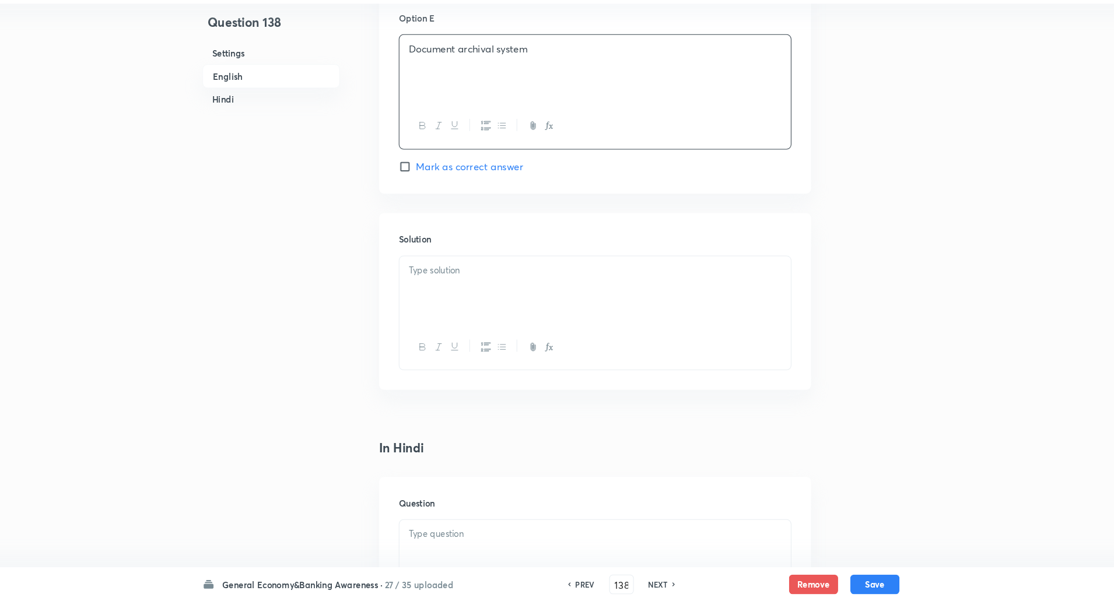
scroll to position [1303, 0]
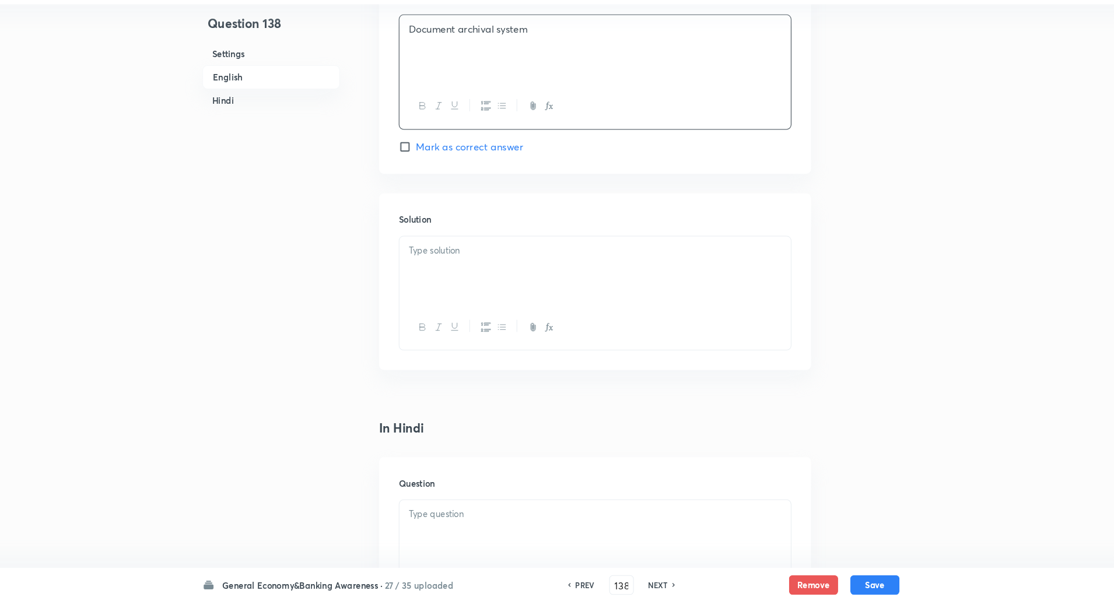
click at [433, 253] on div at bounding box center [599, 285] width 372 height 65
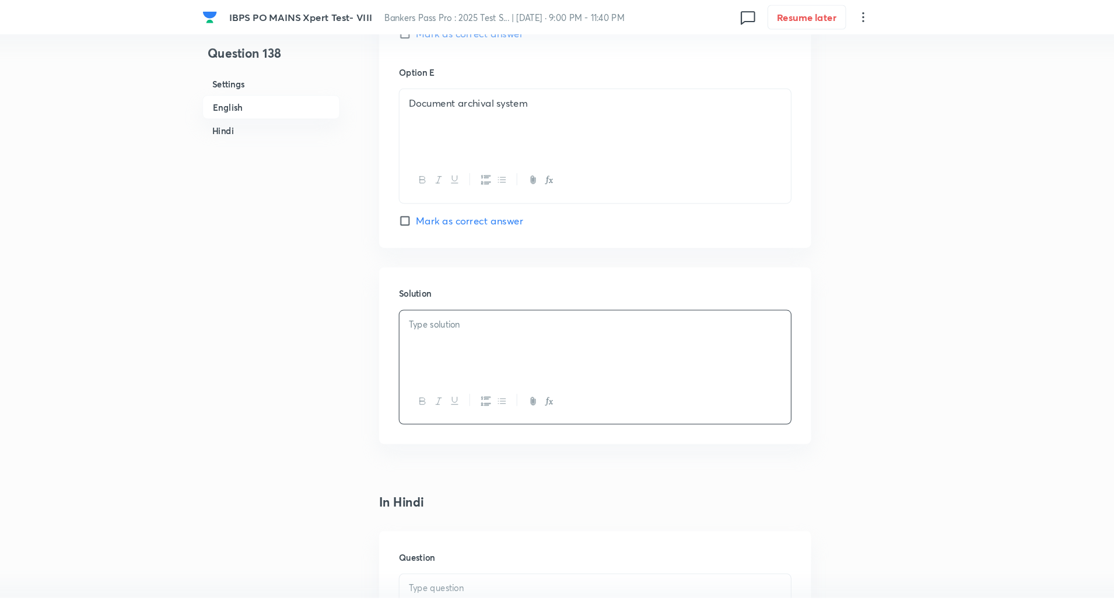
scroll to position [1257, 0]
click at [415, 100] on div "Document archival system" at bounding box center [599, 121] width 372 height 65
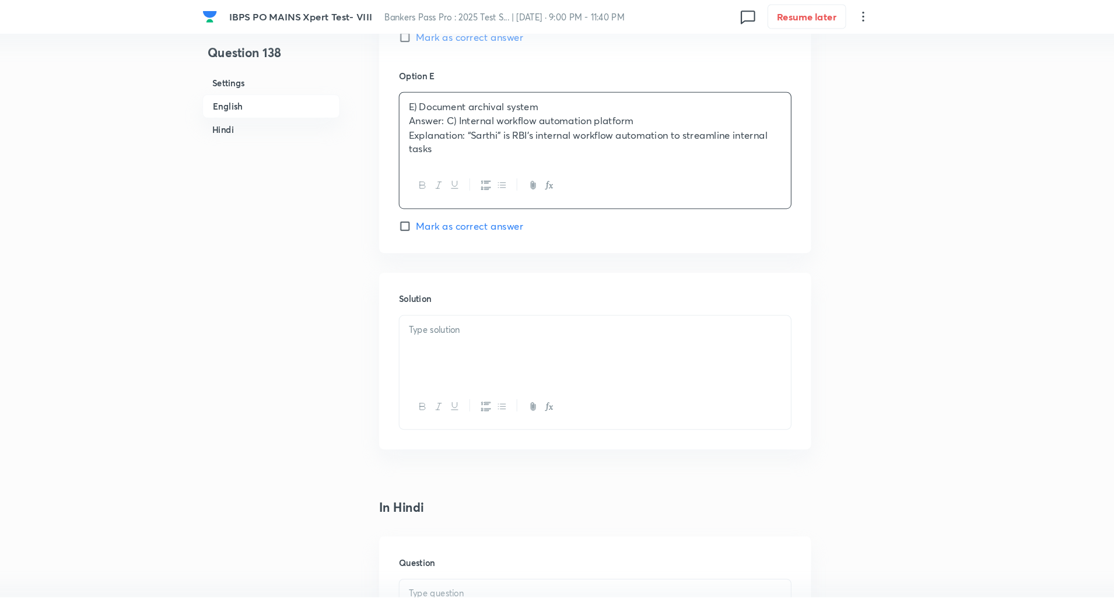
click at [419, 112] on div "E) Document archival system Answer: C) Internal workflow automation platform Ex…" at bounding box center [599, 122] width 372 height 67
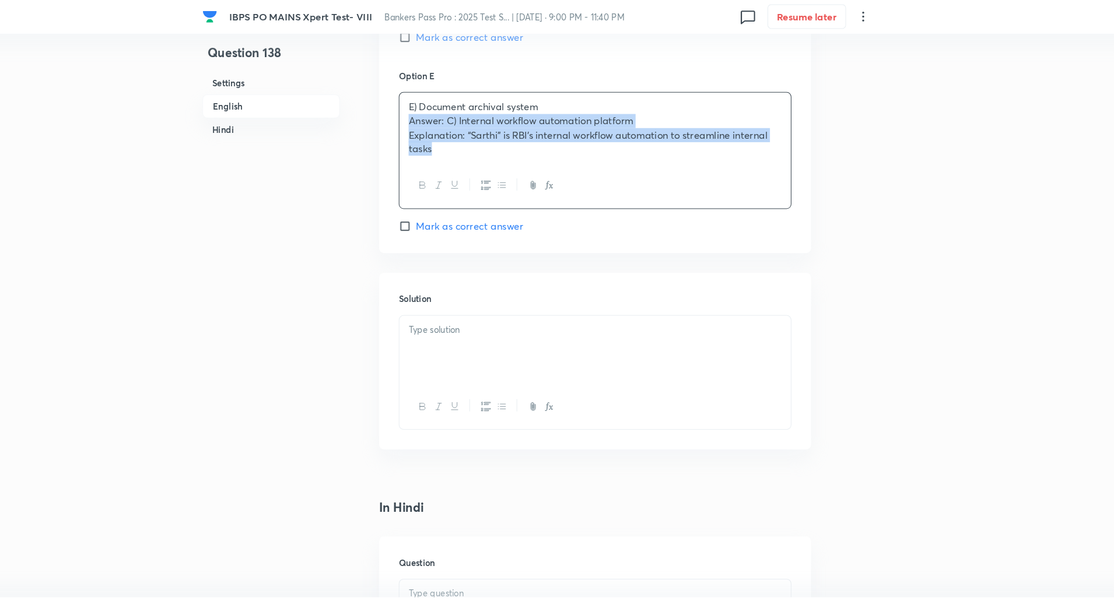
drag, startPoint x: 419, startPoint y: 112, endPoint x: 464, endPoint y: 150, distance: 59.2
click at [464, 150] on div "E) Document archival system Answer: C) Internal workflow automation platform Ex…" at bounding box center [599, 122] width 372 height 67
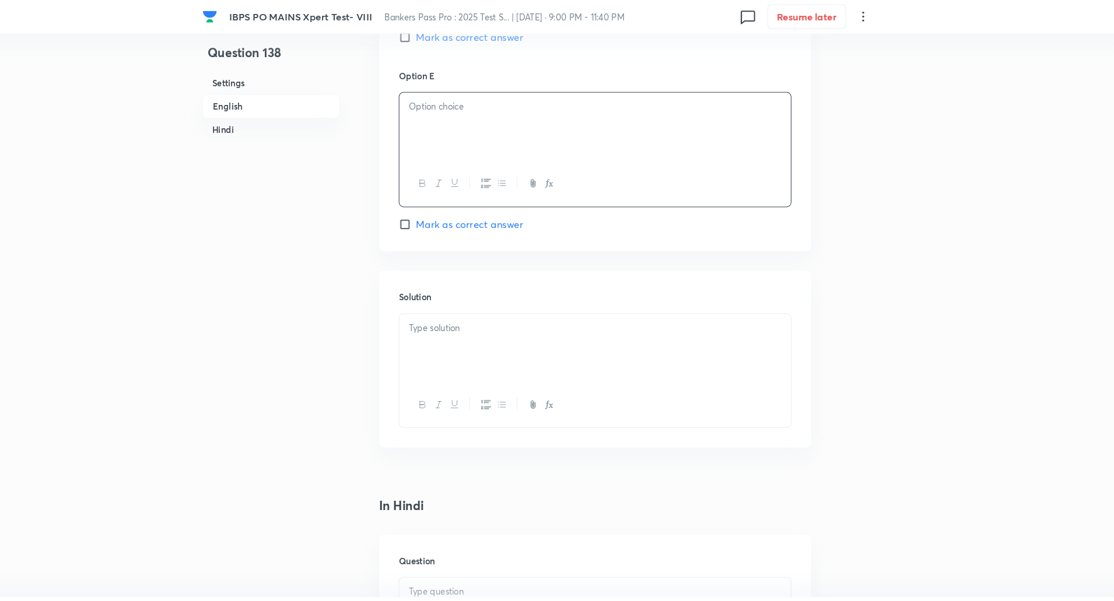
scroll to position [1141, 0]
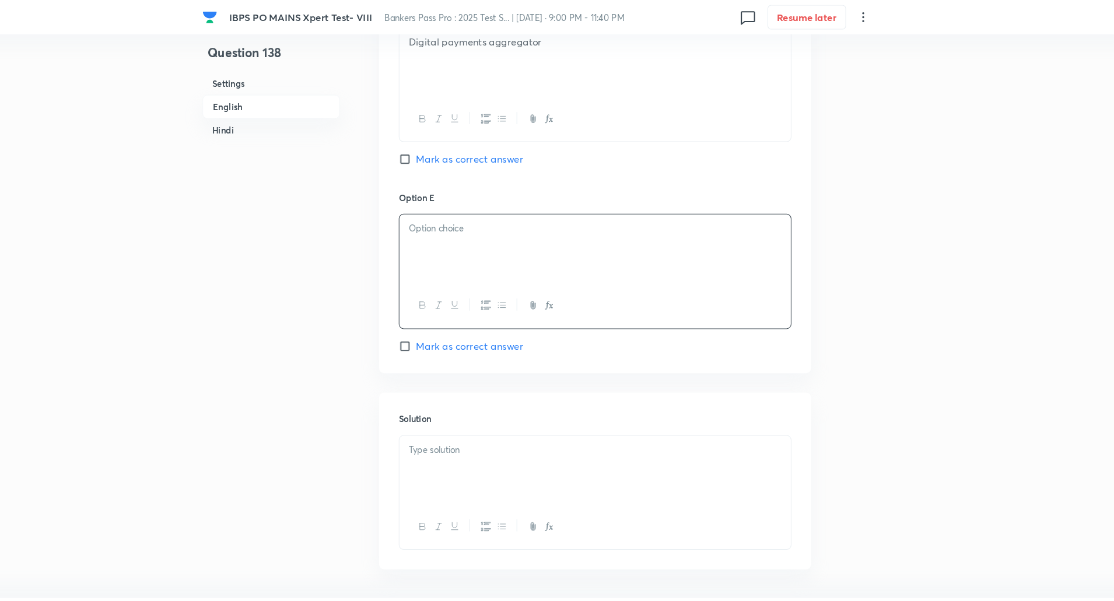
click at [417, 46] on div "Digital payments aggregator" at bounding box center [599, 59] width 372 height 65
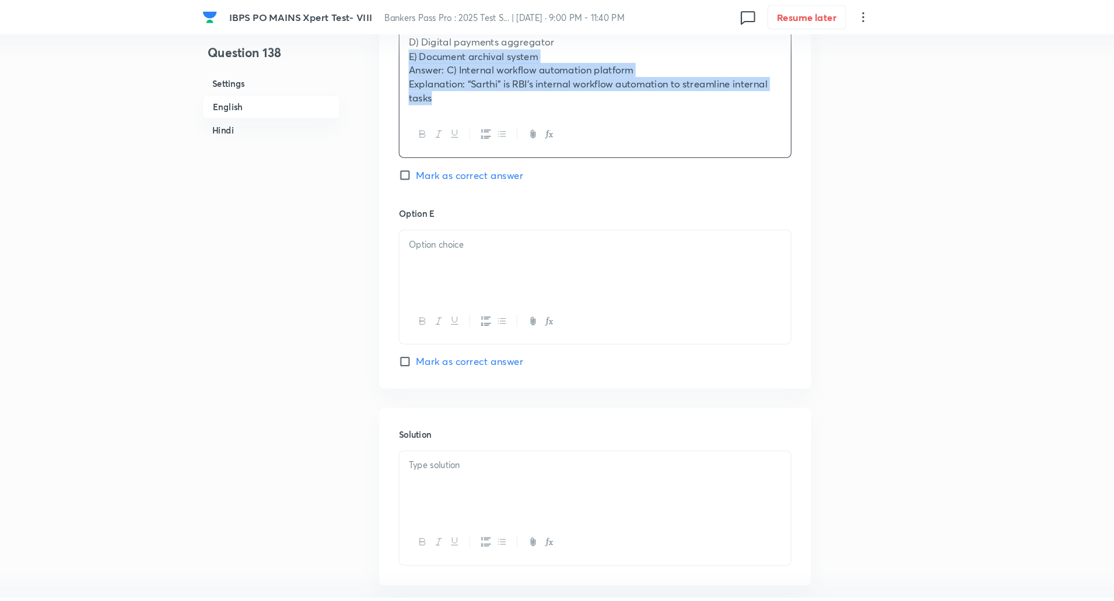
drag, startPoint x: 421, startPoint y: 52, endPoint x: 491, endPoint y: 124, distance: 100.7
click at [491, 124] on div "D) Digital payments aggregator E) Document archival system Answer: C) Internal …" at bounding box center [598, 88] width 373 height 124
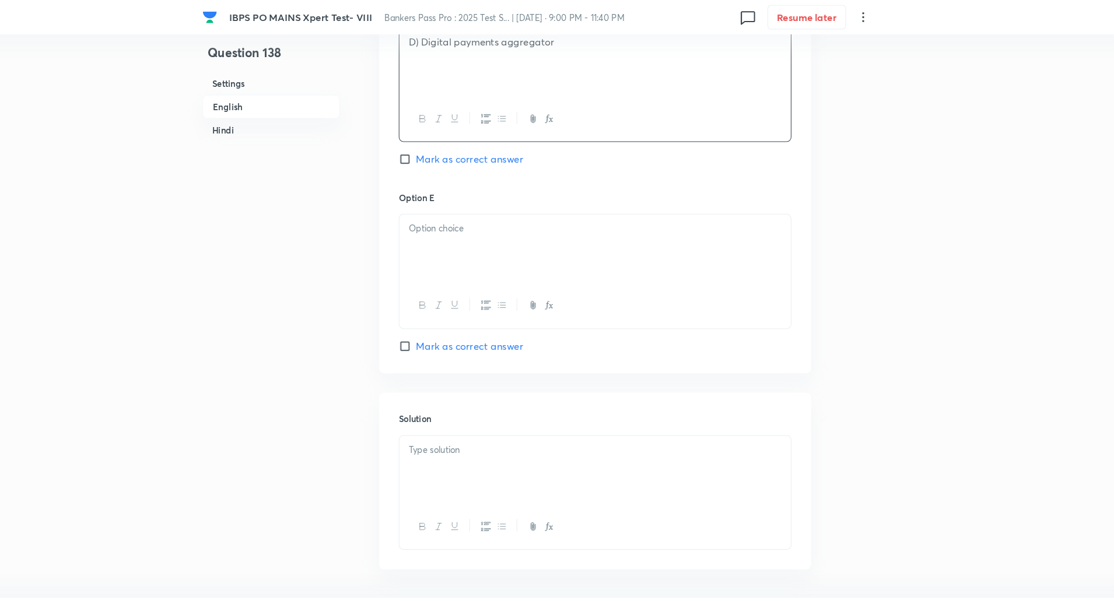
click at [432, 43] on p "D) Digital payments aggregator" at bounding box center [599, 40] width 355 height 13
click at [460, 228] on div at bounding box center [599, 236] width 372 height 65
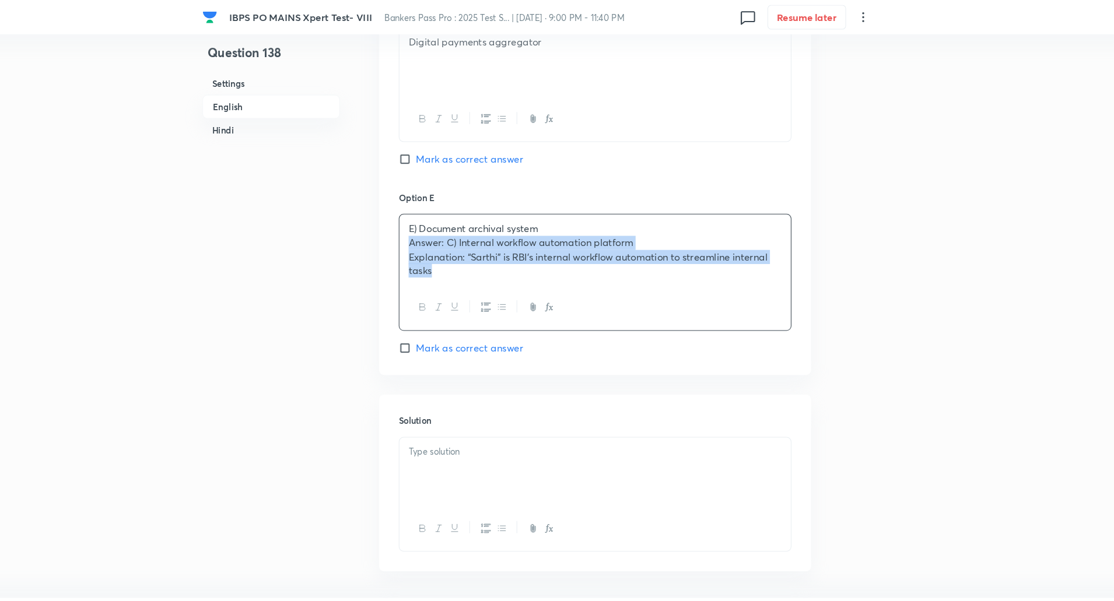
drag, startPoint x: 415, startPoint y: 228, endPoint x: 525, endPoint y: 369, distance: 179.1
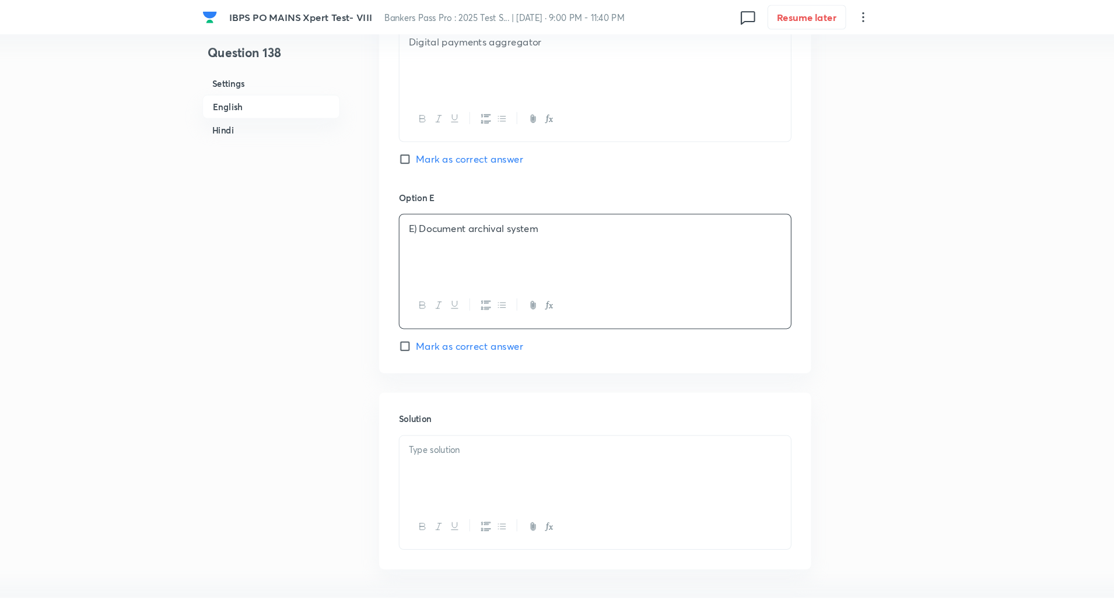
click at [434, 216] on p "E) Document archival system" at bounding box center [599, 217] width 355 height 13
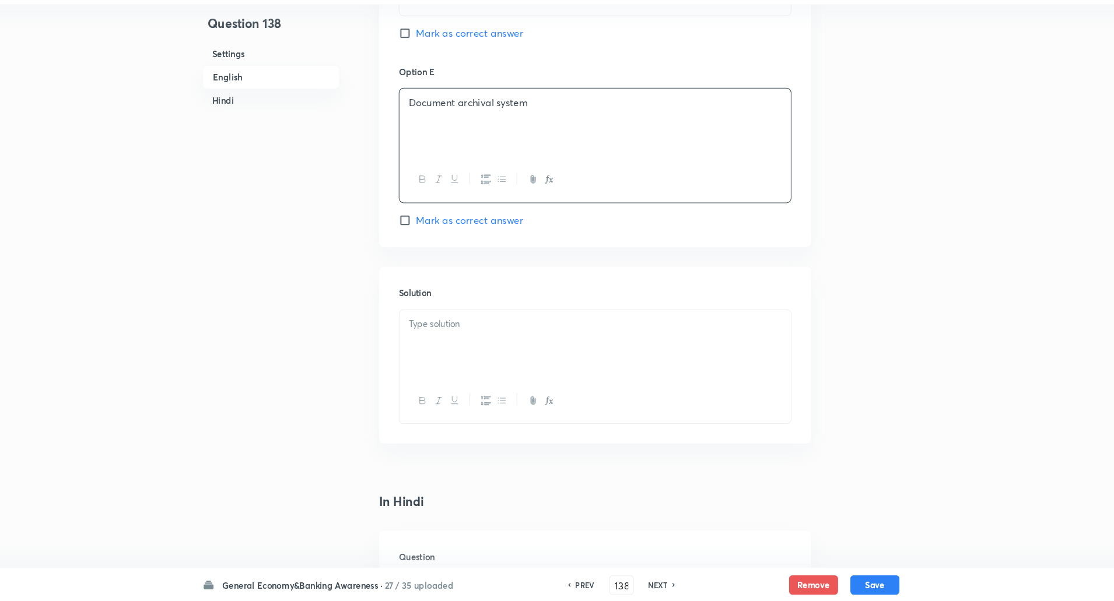
click at [439, 347] on div at bounding box center [599, 355] width 372 height 65
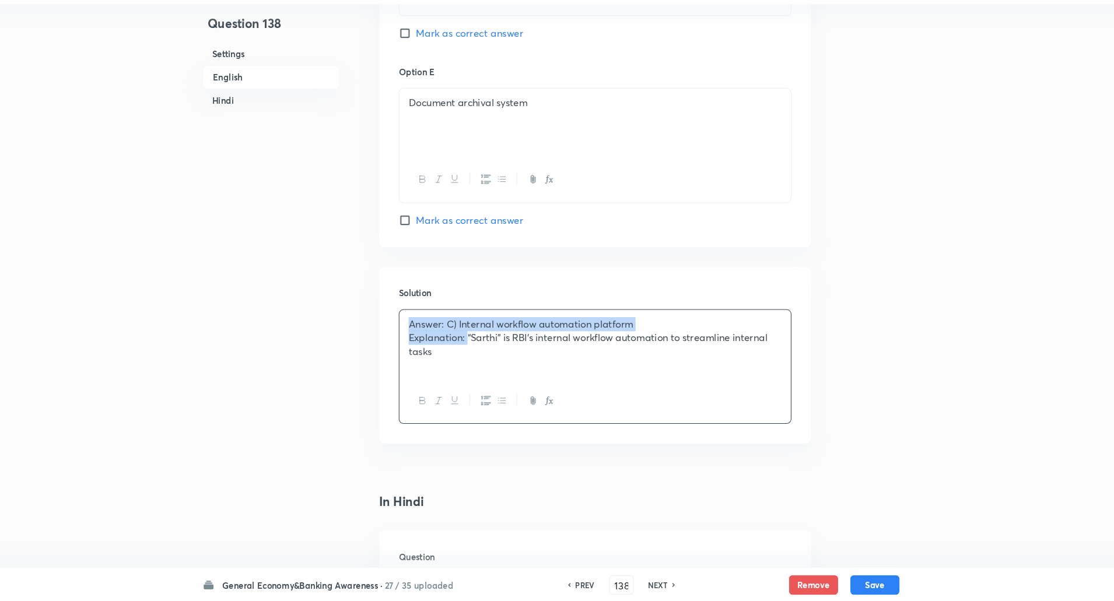
drag, startPoint x: 420, startPoint y: 337, endPoint x: 479, endPoint y: 351, distance: 60.7
click at [479, 351] on div "Answer: C) Internal workflow automation platform Explanation: “Sarthi” is RBI’s…" at bounding box center [599, 355] width 372 height 65
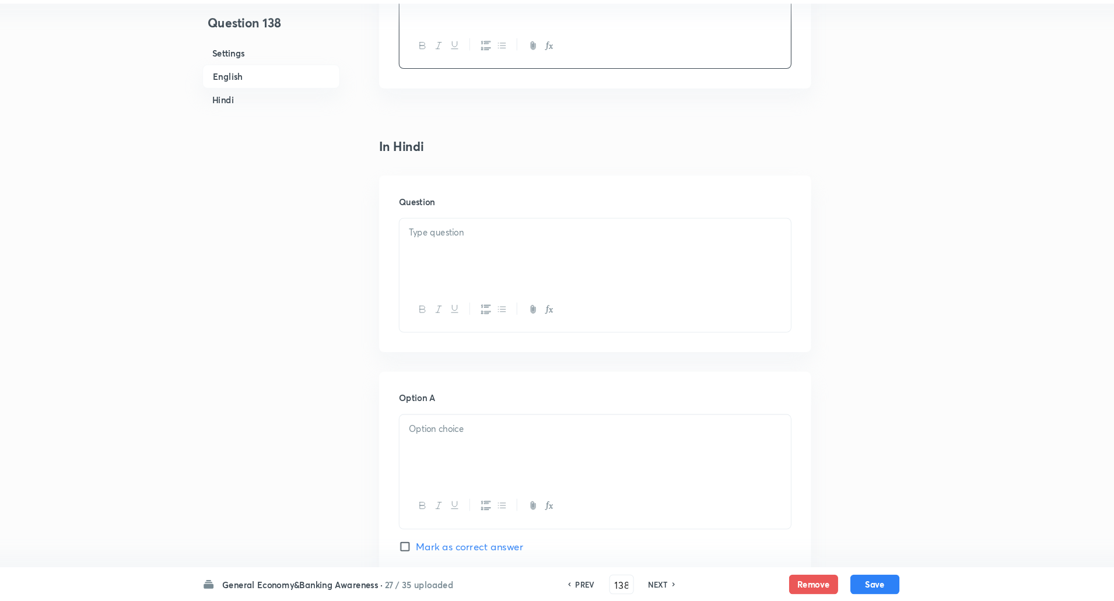
scroll to position [1668, 0]
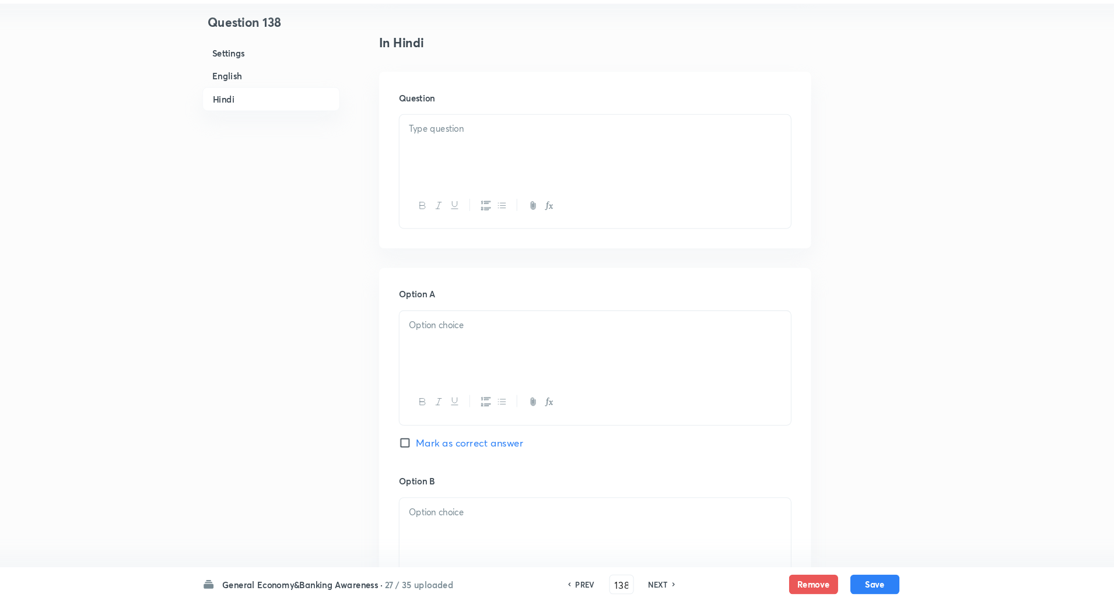
click at [475, 146] on p at bounding box center [599, 151] width 355 height 13
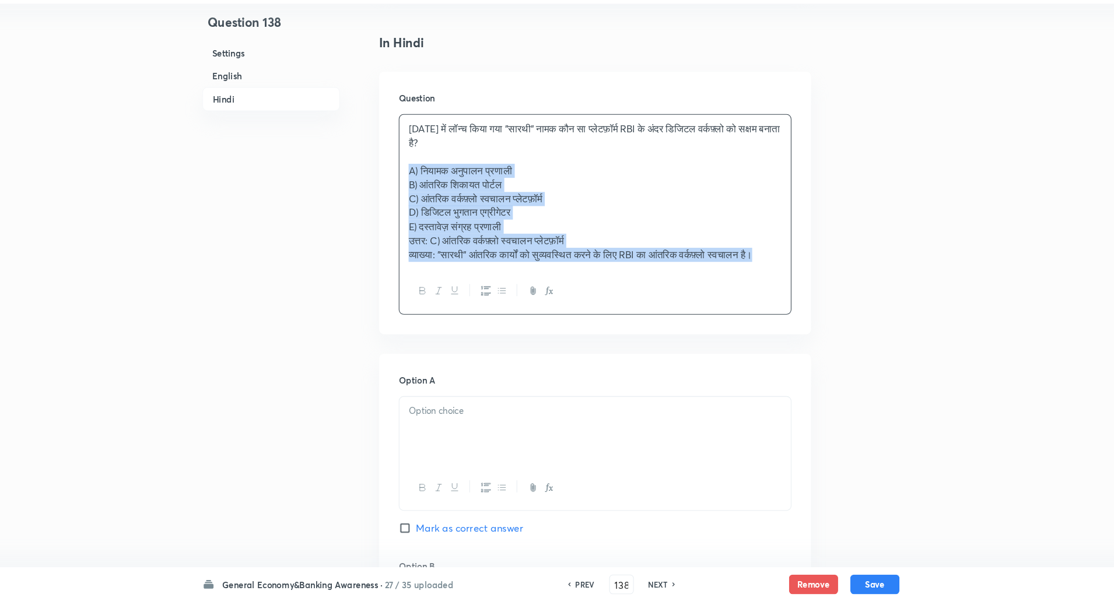
drag, startPoint x: 422, startPoint y: 185, endPoint x: 445, endPoint y: 286, distance: 103.5
click at [445, 285] on div "जनवरी 2023 में लॉन्च किया गया "सारथी" नामक कौन सा प्लेटफ़ॉर्म RBI के अंदर डिजिट…" at bounding box center [599, 211] width 372 height 146
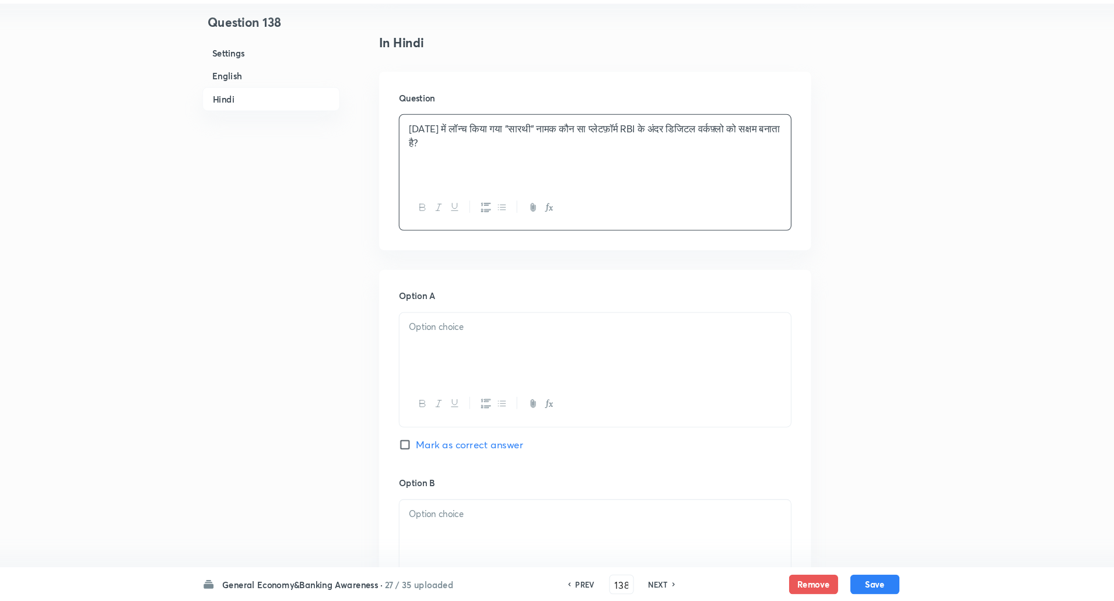
scroll to position [1771, 0]
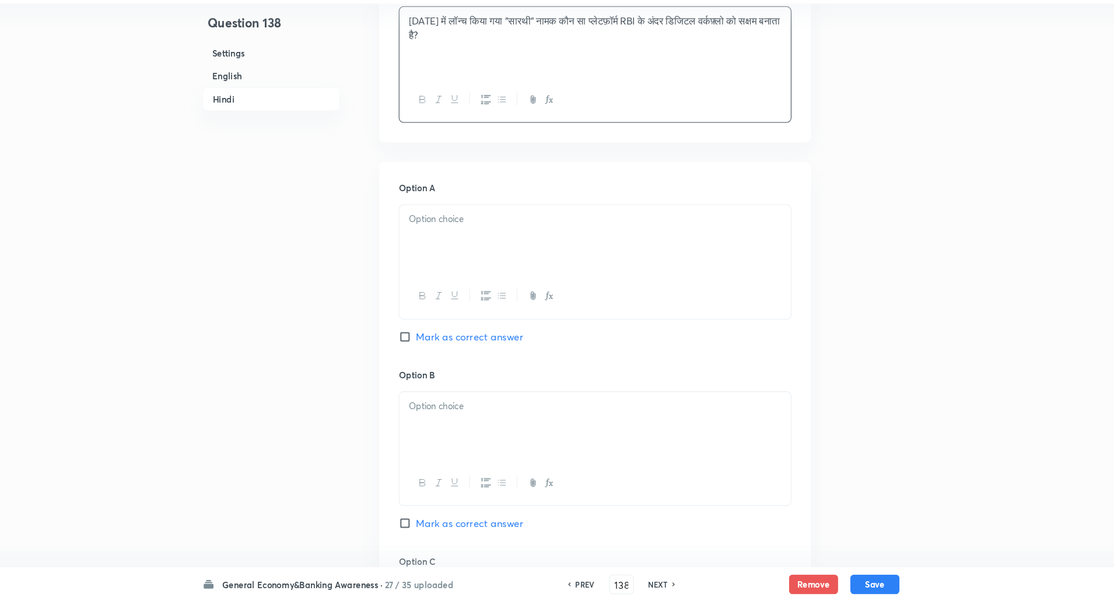
click at [501, 258] on div at bounding box center [599, 256] width 372 height 65
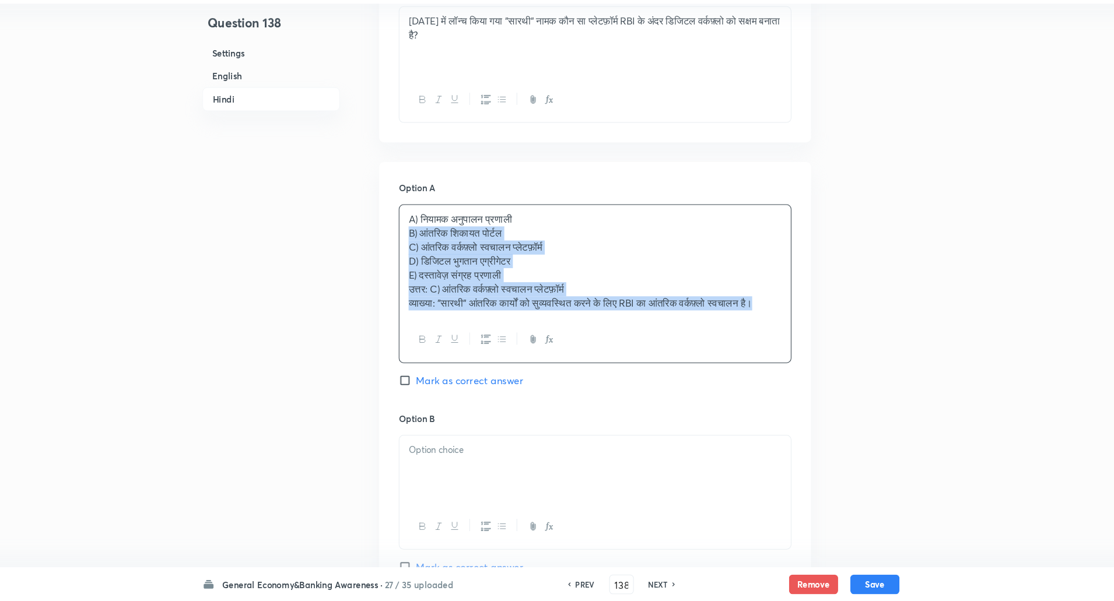
drag, startPoint x: 417, startPoint y: 253, endPoint x: 525, endPoint y: 454, distance: 228.6
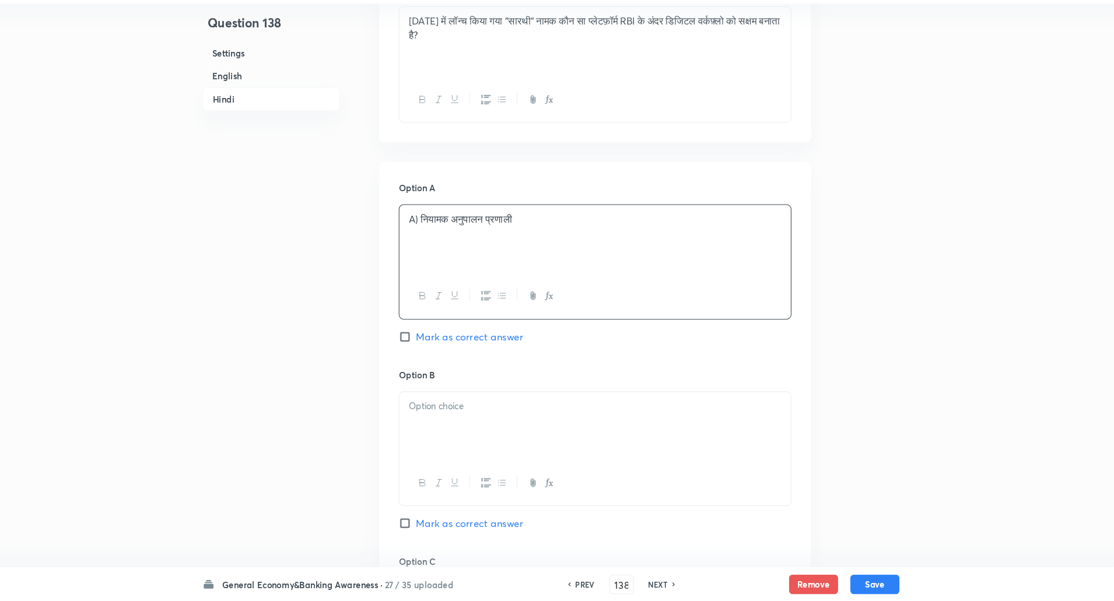
click at [429, 236] on p "A) नियामक अनुपालन प्रणाली" at bounding box center [599, 237] width 355 height 13
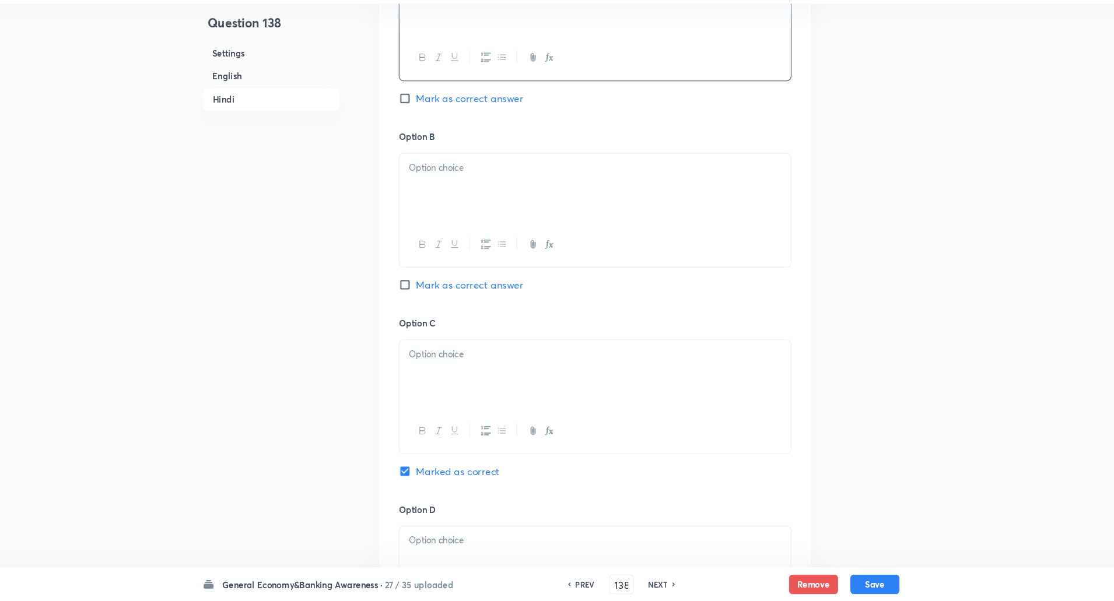
scroll to position [2000, 0]
click at [461, 202] on div at bounding box center [599, 205] width 372 height 65
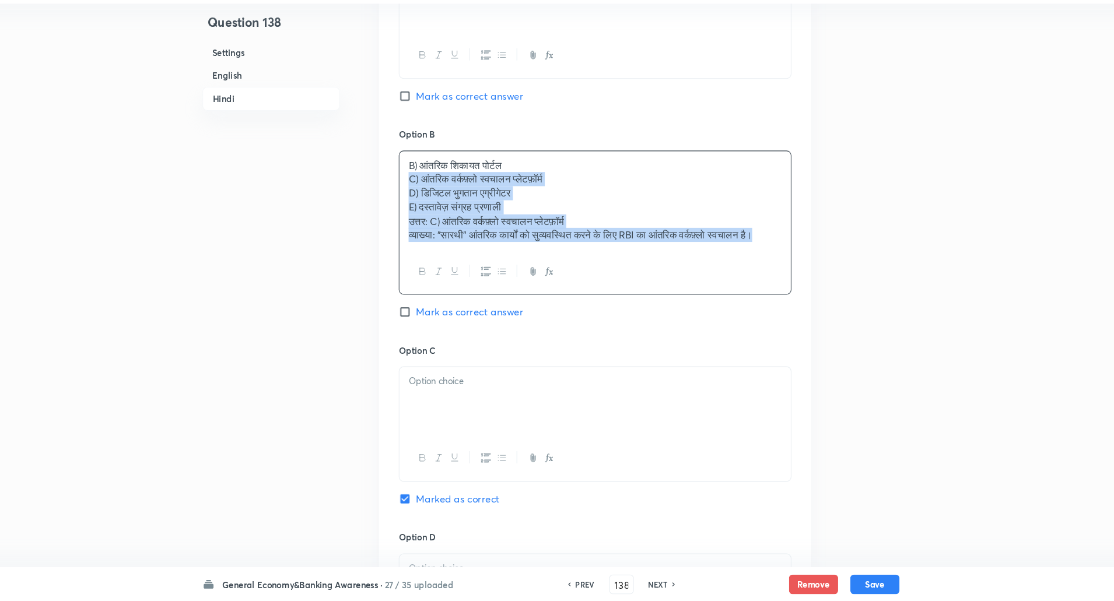
drag, startPoint x: 414, startPoint y: 200, endPoint x: 474, endPoint y: 300, distance: 117.0
click at [474, 300] on div "B) आंतरिक शिकायत पोर्टल C) आंतरिक वर्कफ़्लो स्वचालन प्लेटफ़ॉर्म D) डिजिटल भुगता…" at bounding box center [598, 242] width 373 height 138
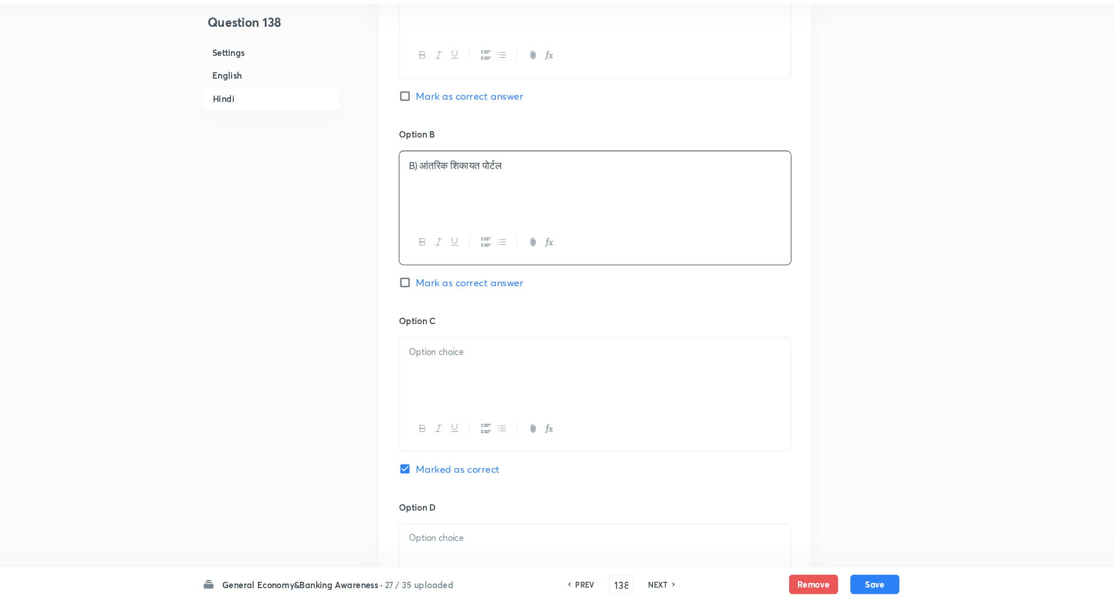
click at [433, 190] on p "B) आंतरिक शिकायत पोर्टल" at bounding box center [599, 186] width 355 height 13
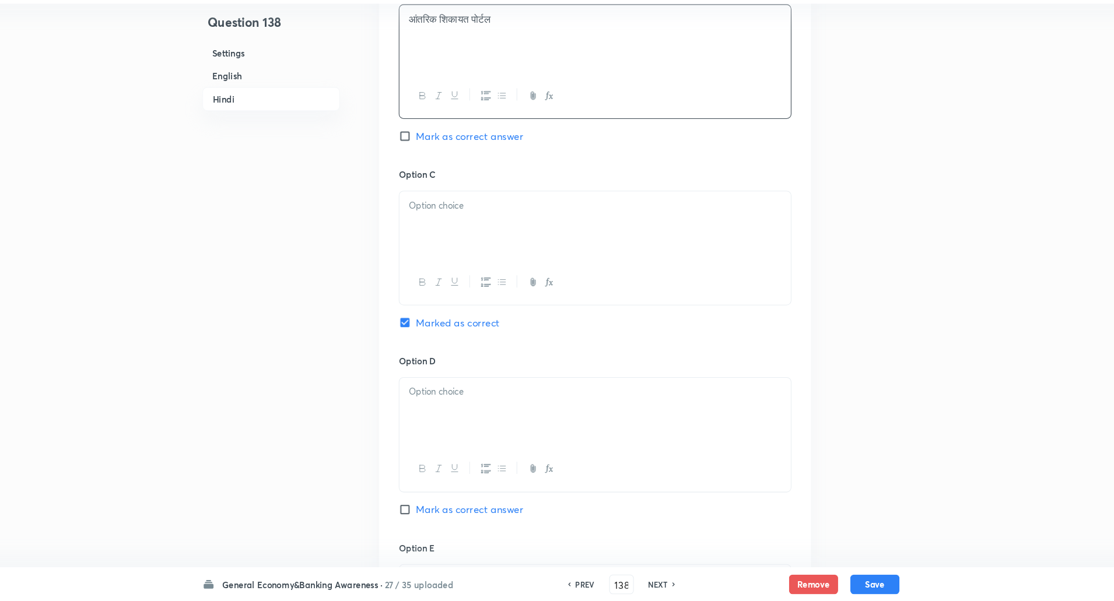
scroll to position [2205, 0]
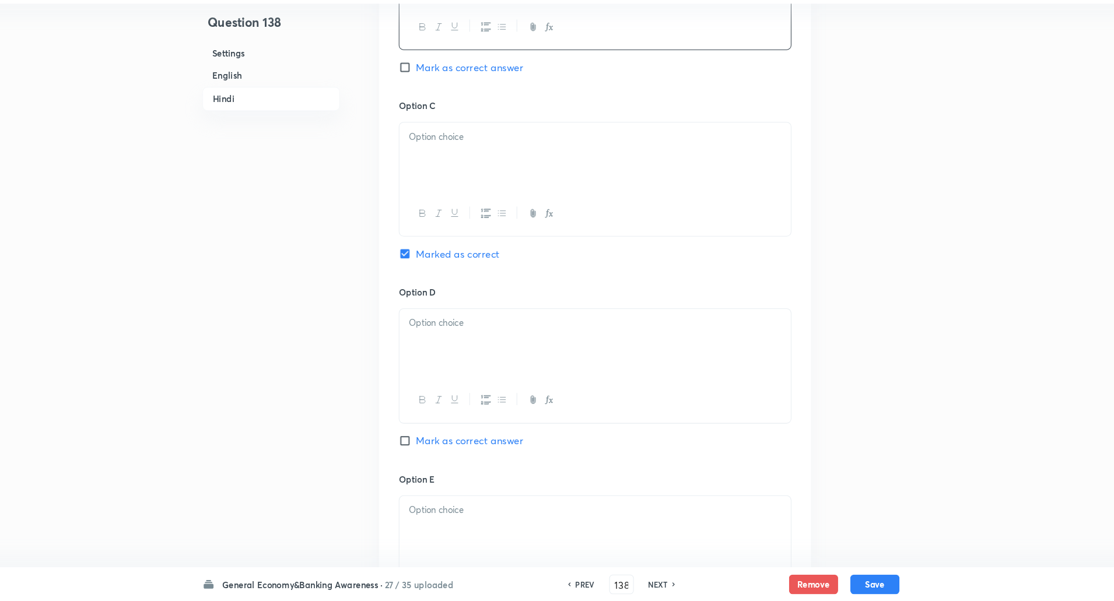
click at [452, 166] on div at bounding box center [599, 178] width 372 height 65
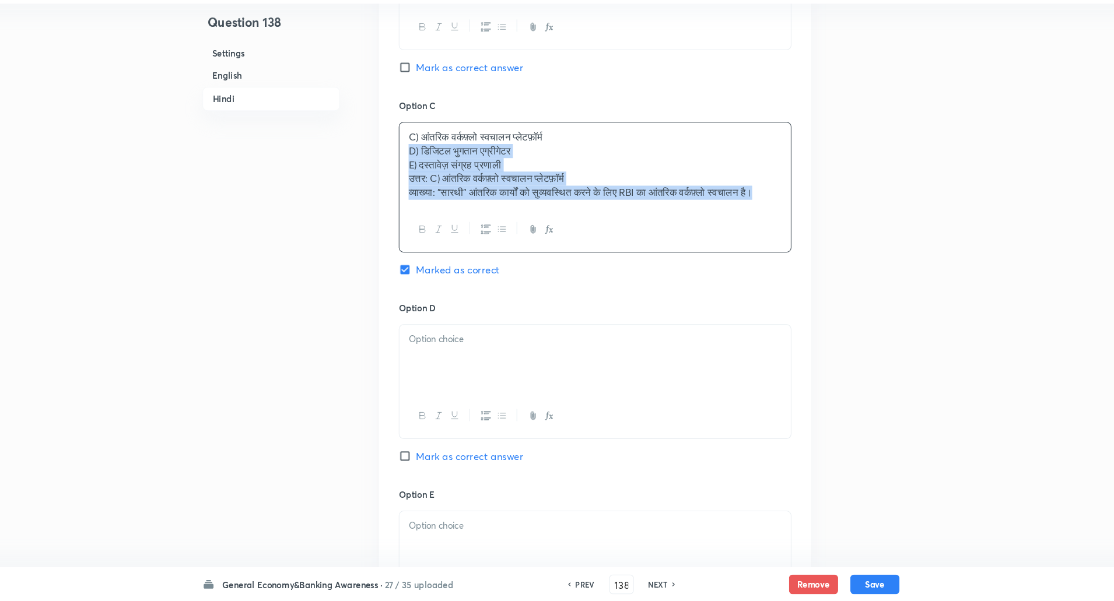
drag, startPoint x: 419, startPoint y: 168, endPoint x: 464, endPoint y: 285, distance: 125.0
click at [464, 285] on div "Option C C) आंतरिक वर्कफ़्लो स्वचालन प्लेटफ़ॉर्म D) डिजिटल भुगतान एग्रीगेटर E) …" at bounding box center [598, 220] width 373 height 193
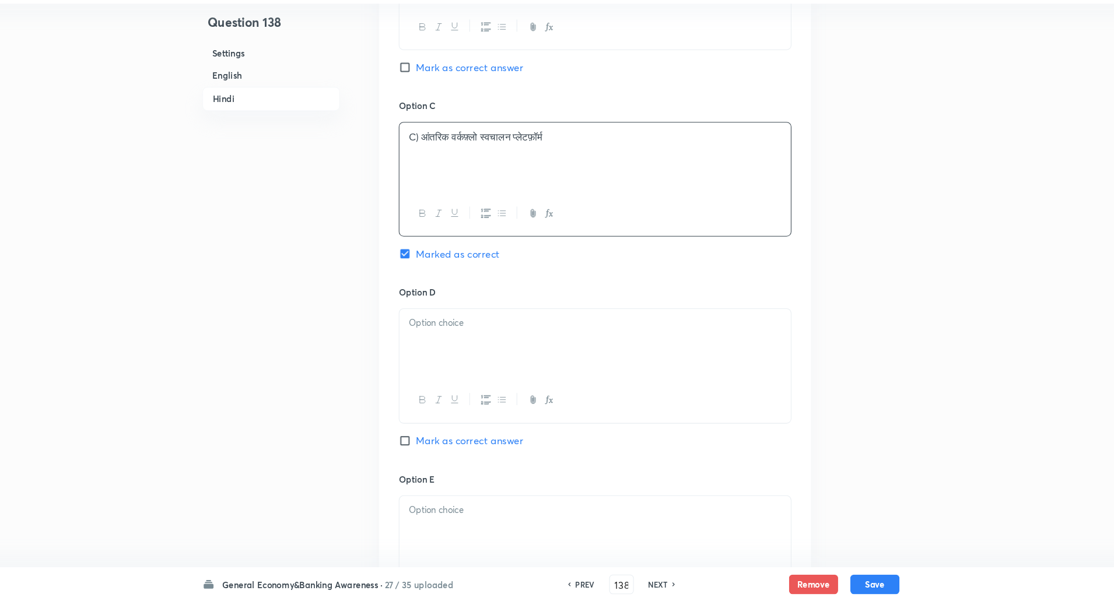
click at [428, 164] on p "C) आंतरिक वर्कफ़्लो स्वचालन प्लेटफ़ॉर्म" at bounding box center [599, 159] width 355 height 13
click at [431, 162] on p "C) आंतरिक वर्कफ़्लो स्वचालन प्लेटफ़ॉर्म" at bounding box center [599, 159] width 355 height 13
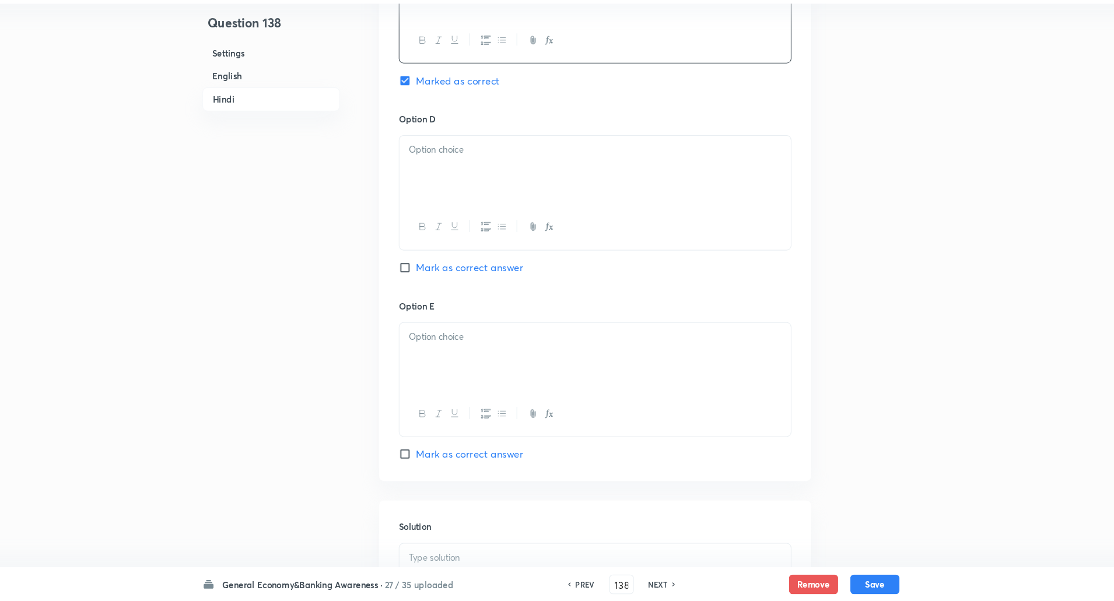
scroll to position [2399, 0]
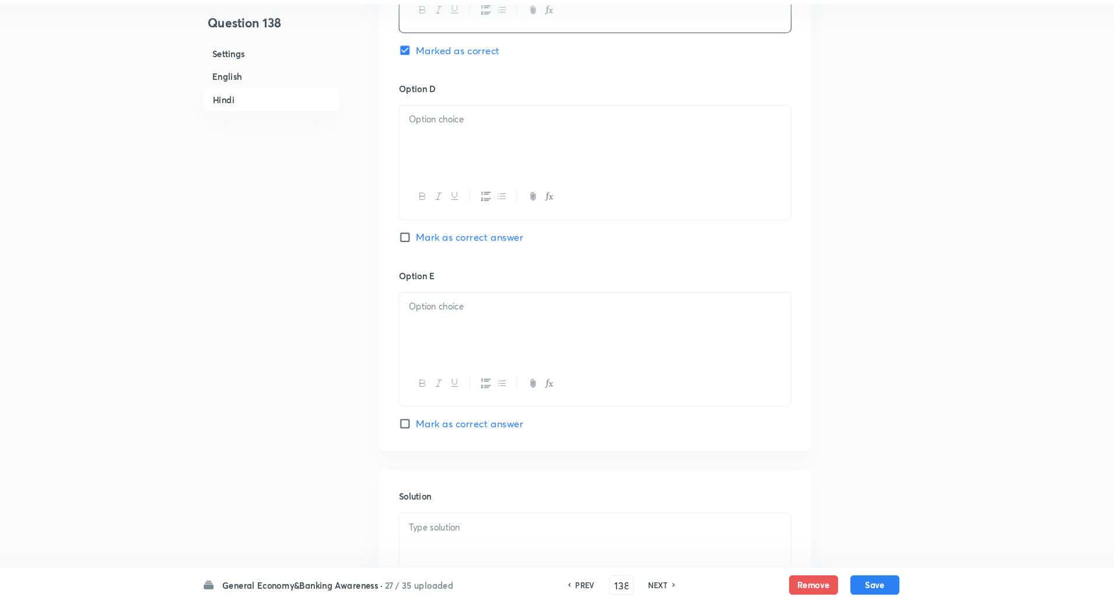
click at [446, 145] on p at bounding box center [599, 142] width 355 height 13
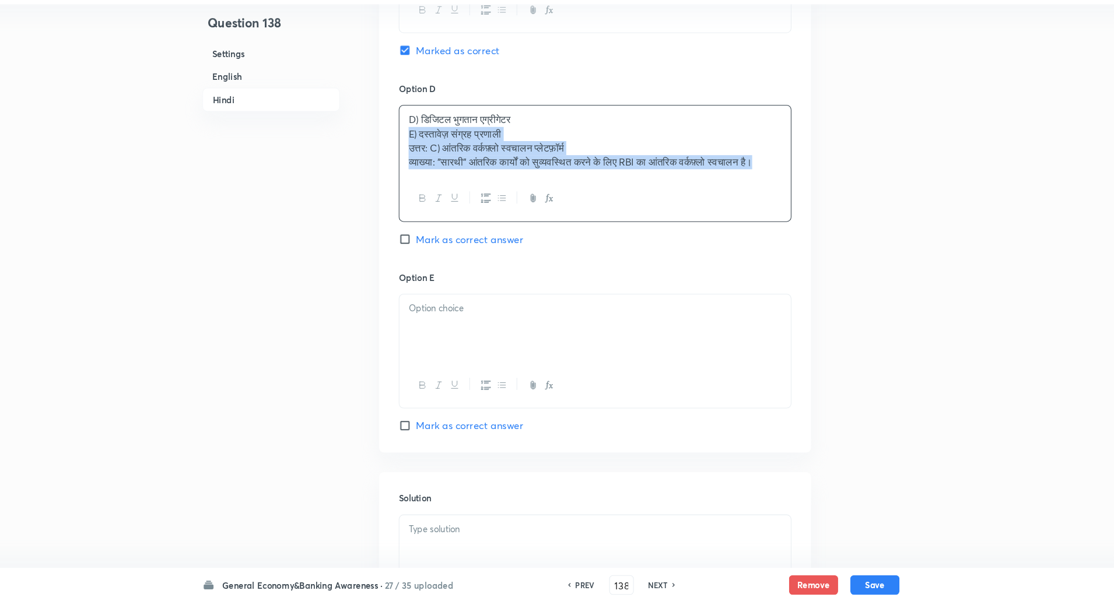
drag, startPoint x: 416, startPoint y: 152, endPoint x: 471, endPoint y: 247, distance: 110.1
click at [471, 239] on div "D) डिजिटल भुगतान एग्रीगेटर E) दस्तावेज़ संग्रह प्रणाली उत्तर: C) आंतरिक वर्कफ़्…" at bounding box center [598, 183] width 373 height 111
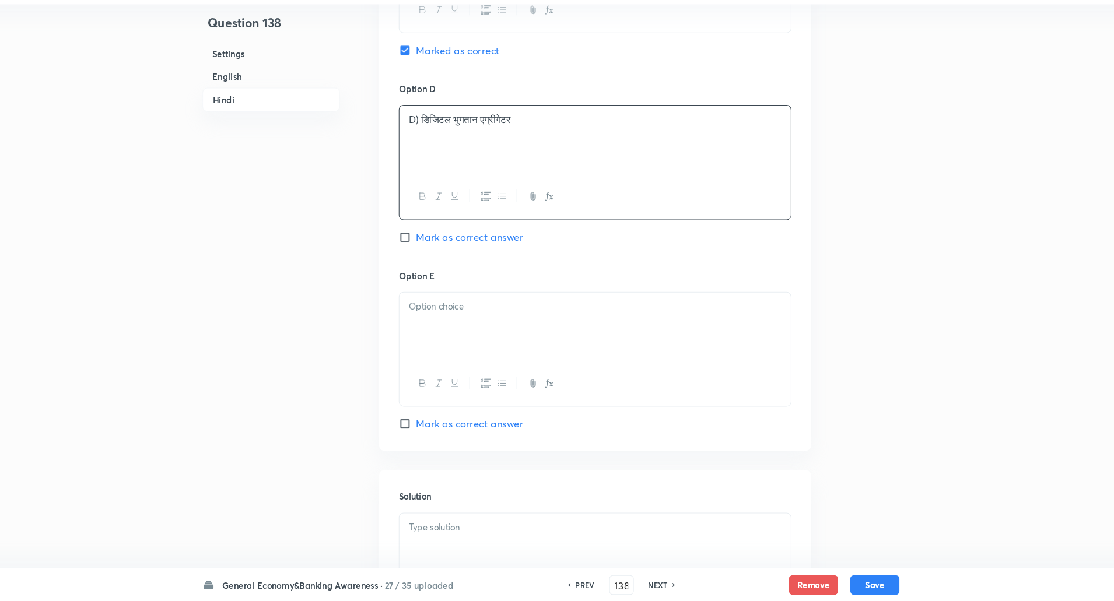
click at [431, 142] on p "D) डिजिटल भुगतान एग्रीगेटर" at bounding box center [599, 142] width 355 height 13
click at [454, 310] on div at bounding box center [599, 339] width 372 height 65
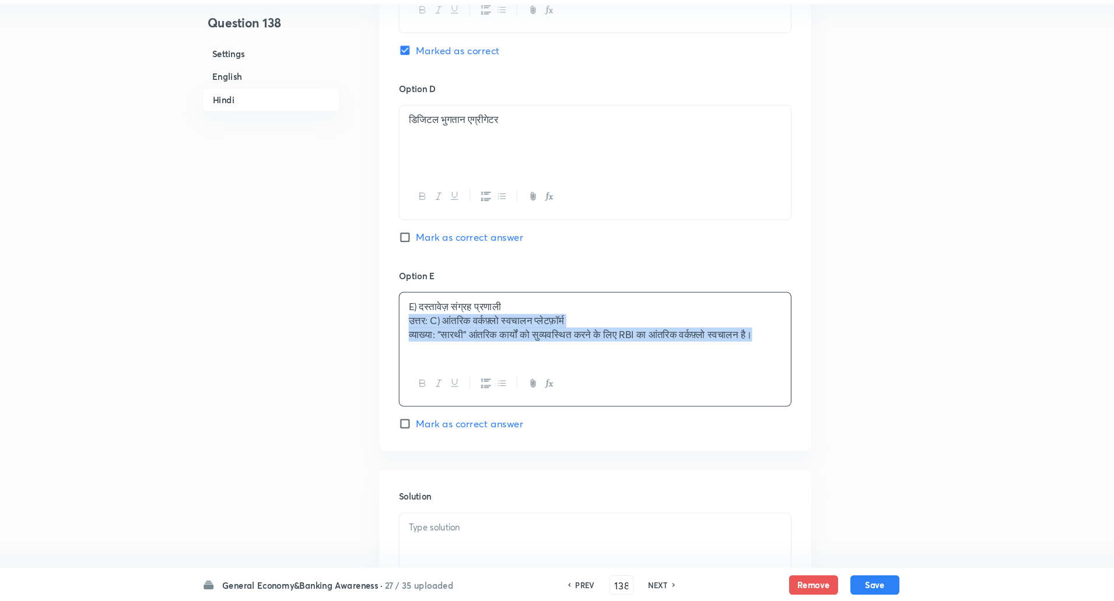
drag, startPoint x: 414, startPoint y: 333, endPoint x: 471, endPoint y: 421, distance: 105.0
click at [471, 421] on div "Option E E) दस्तावेज़ संग्रह प्रणाली उत्तर: C) आंतरिक वर्कफ़्लो स्वचालन प्लेटफ़…" at bounding box center [598, 362] width 373 height 154
click at [432, 323] on p "E) दस्तावेज़ संग्रह प्रणाली" at bounding box center [599, 320] width 355 height 13
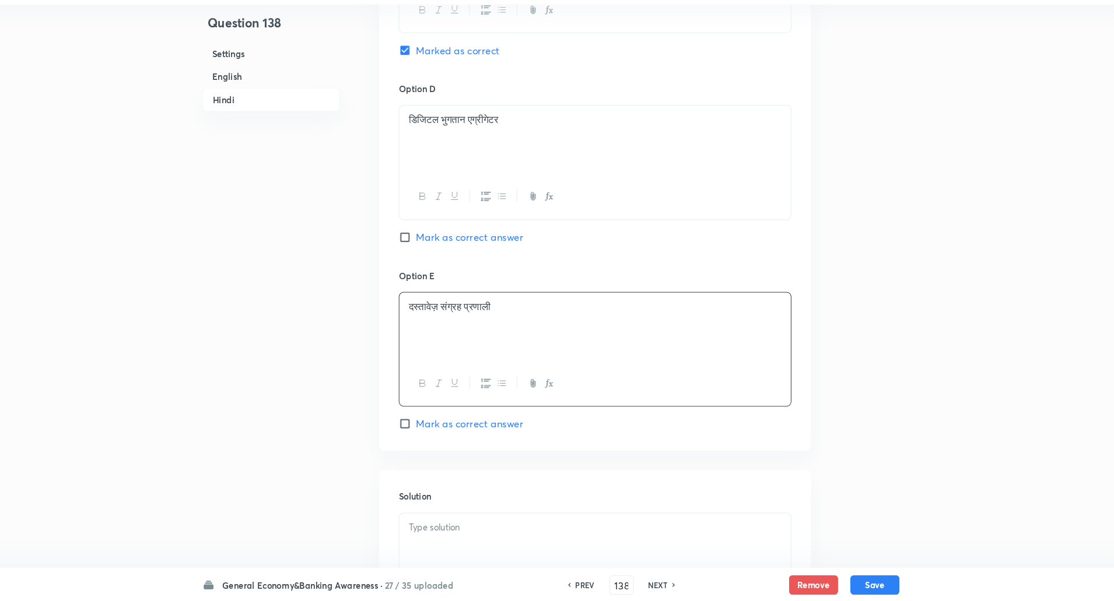
scroll to position [2545, 0]
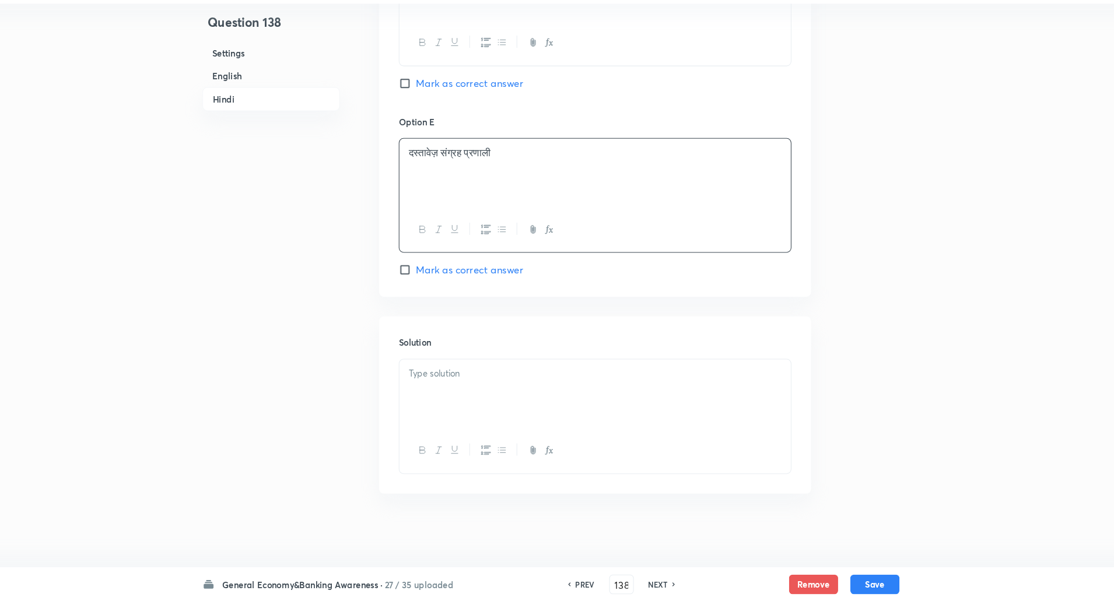
click at [431, 379] on p at bounding box center [599, 384] width 355 height 13
drag, startPoint x: 422, startPoint y: 386, endPoint x: 450, endPoint y: 401, distance: 31.3
click at [450, 401] on div "उत्तर: C) आंतरिक वर्कफ़्लो स्वचालन प्लेटफ़ॉर्म व्याख्या: "सारथी" आंतरिक कार्यों…" at bounding box center [599, 403] width 372 height 65
click at [859, 584] on button "Save" at bounding box center [865, 584] width 47 height 19
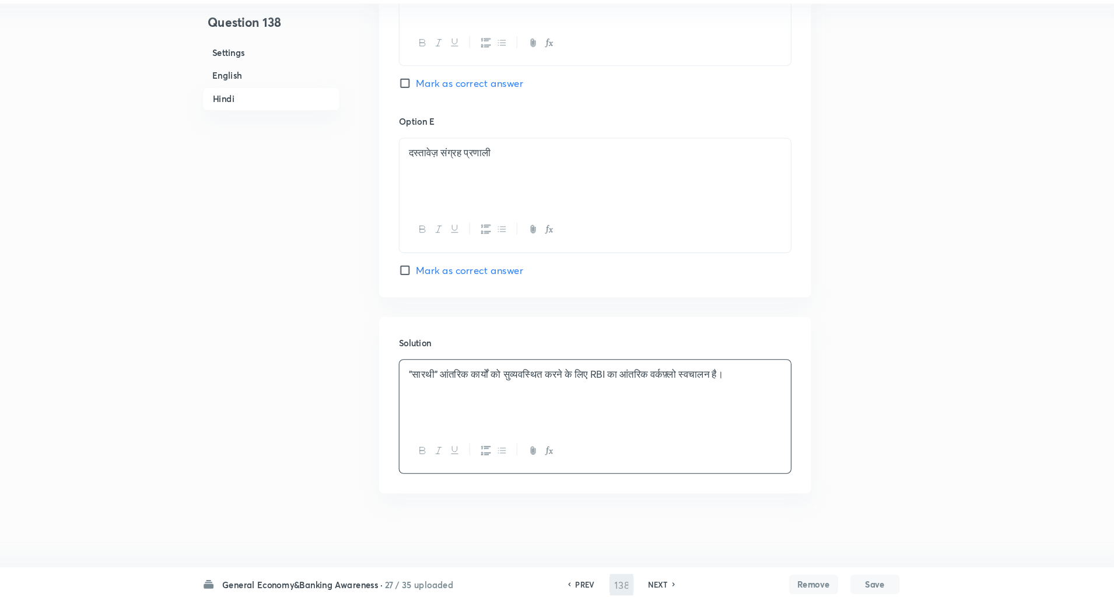
scroll to position [2529, 0]
type input "139"
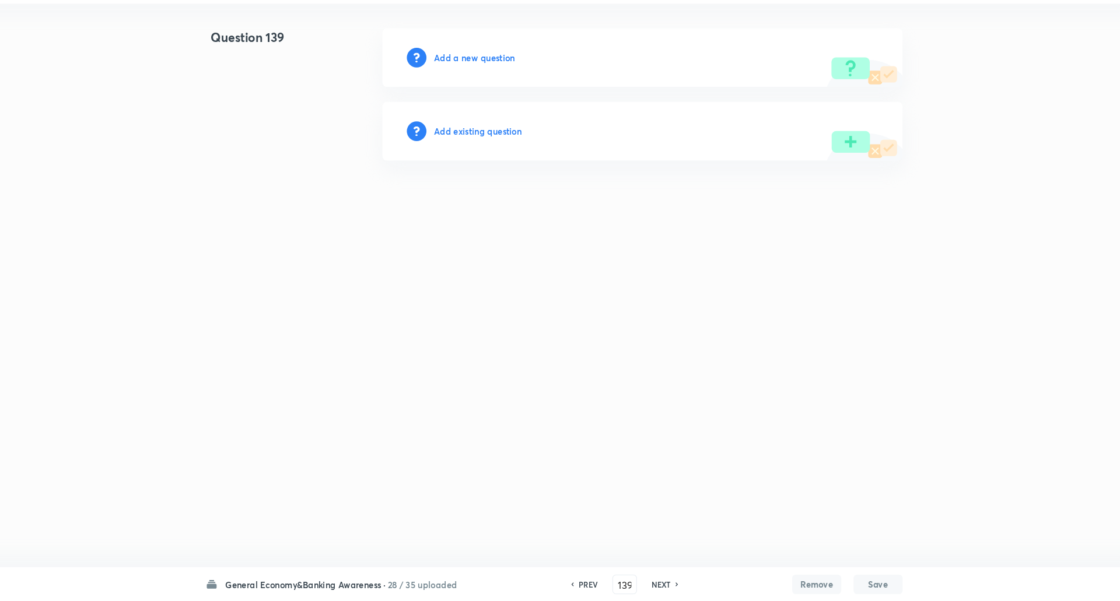
click at [489, 90] on div "Add a new question" at bounding box center [644, 84] width 495 height 56
drag, startPoint x: 489, startPoint y: 90, endPoint x: 492, endPoint y: 85, distance: 6.0
click at [492, 85] on div "Add a new question" at bounding box center [644, 84] width 495 height 56
click at [492, 85] on h6 "Add a new question" at bounding box center [484, 84] width 77 height 12
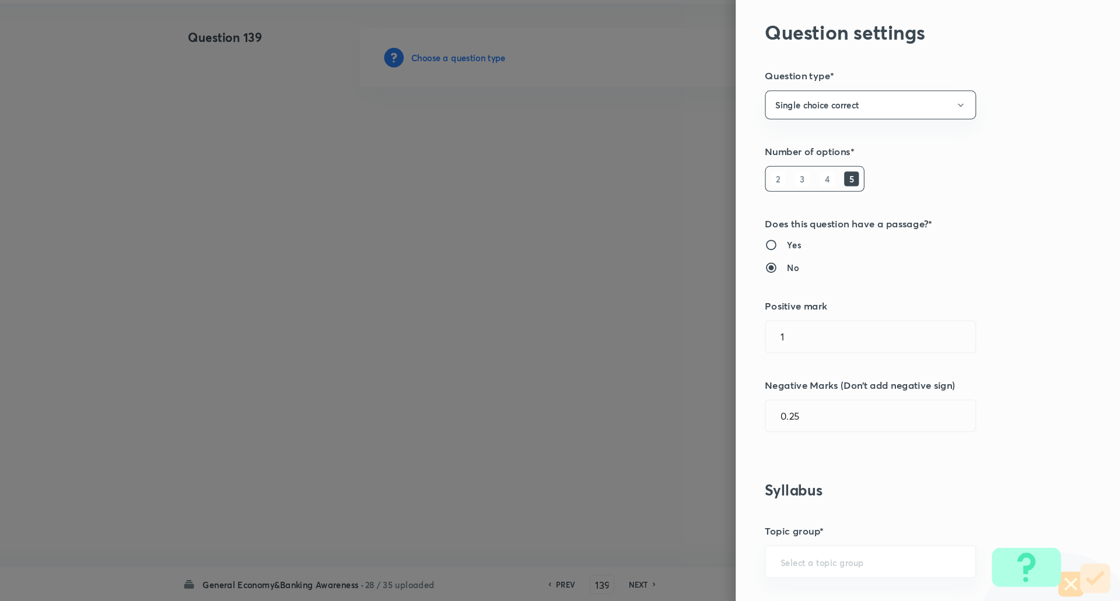
click at [513, 85] on div at bounding box center [560, 300] width 1120 height 601
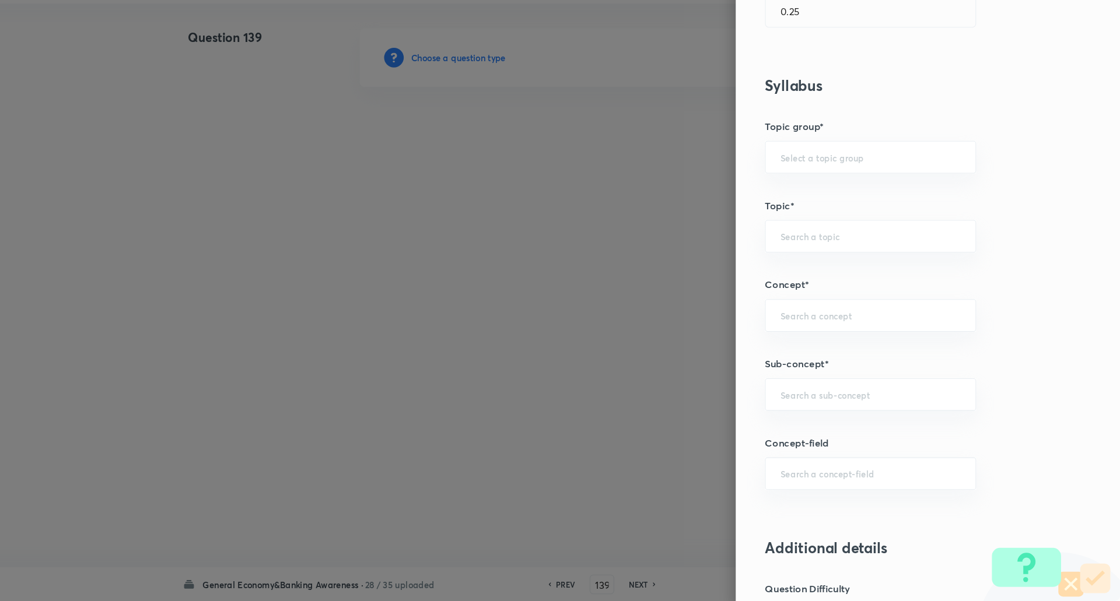
scroll to position [384, 0]
click at [818, 414] on div "​" at bounding box center [882, 405] width 201 height 31
click at [827, 442] on li "Reserve Bank of India" at bounding box center [874, 438] width 200 height 21
type input "Reserve Bank of India"
type input "Awareness"
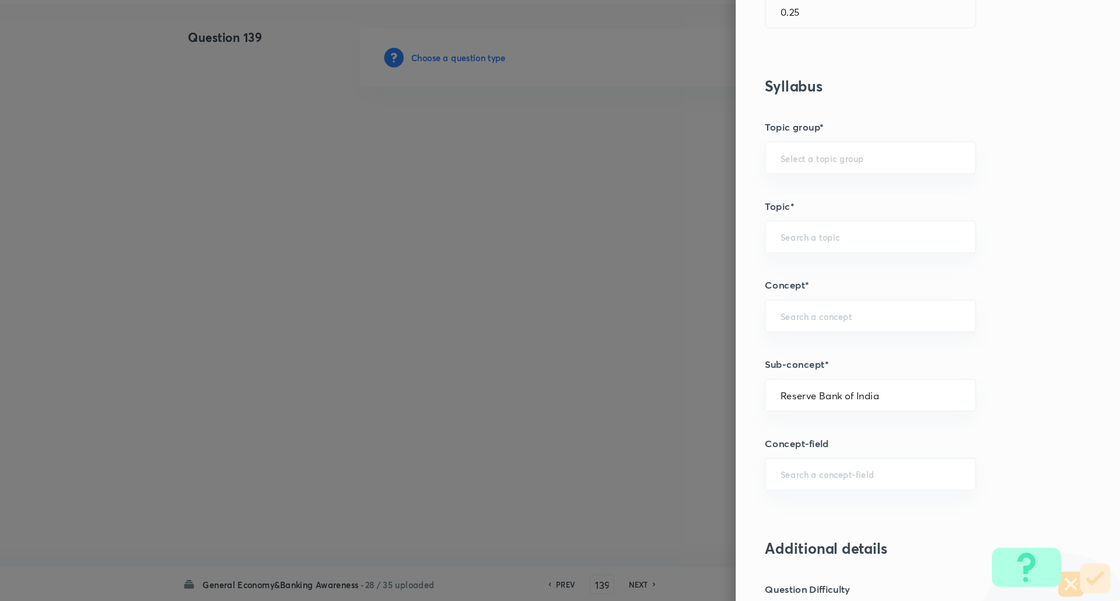
type input "Banking Awareness"
type input "Indian Banking System"
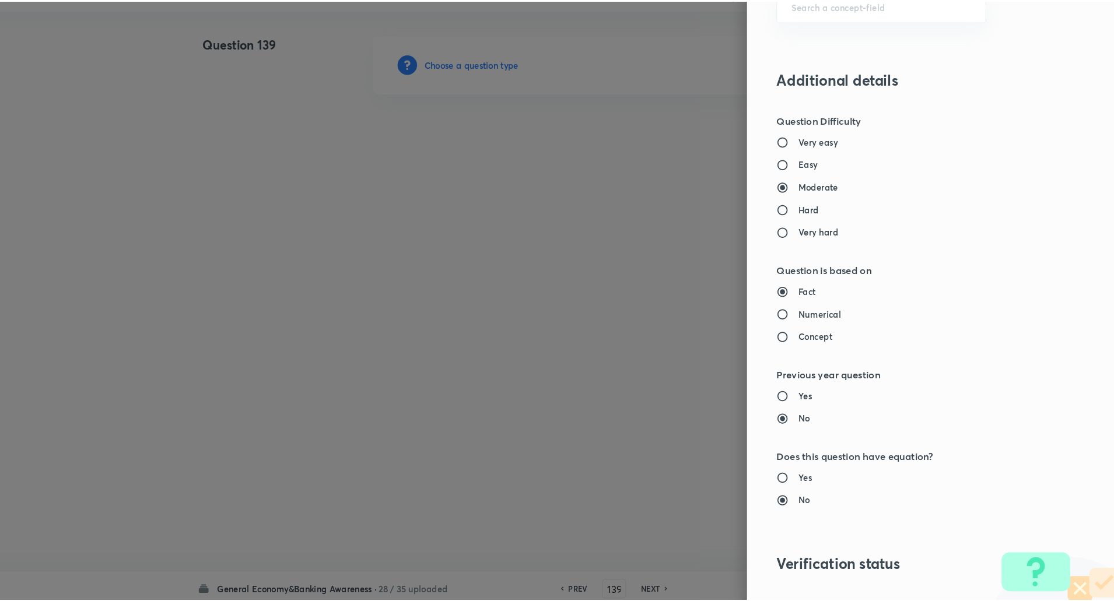
scroll to position [989, 0]
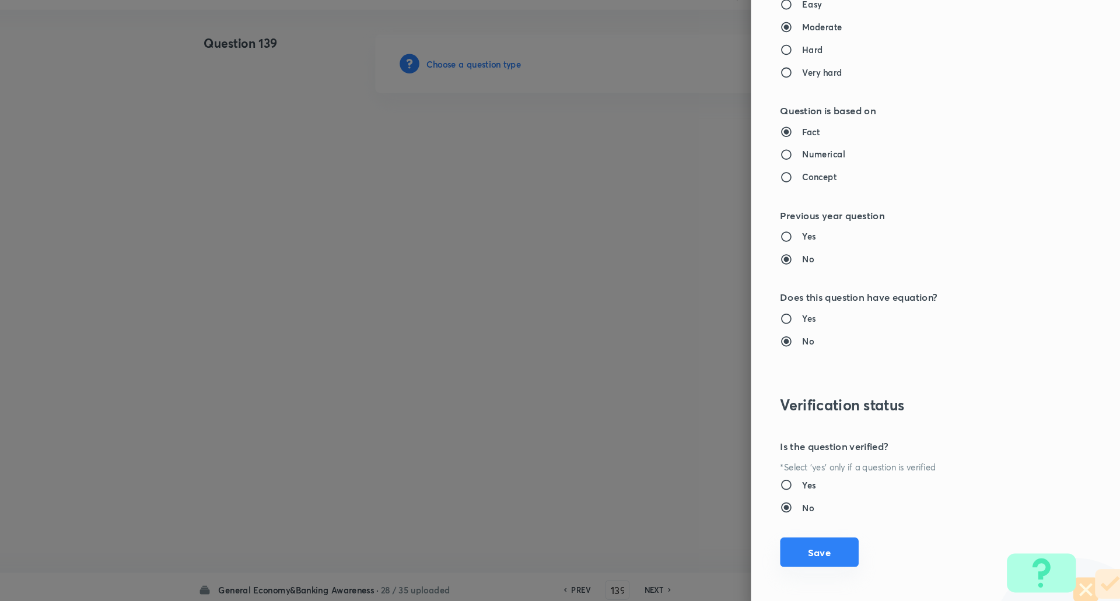
click at [825, 543] on button "Save" at bounding box center [819, 549] width 75 height 28
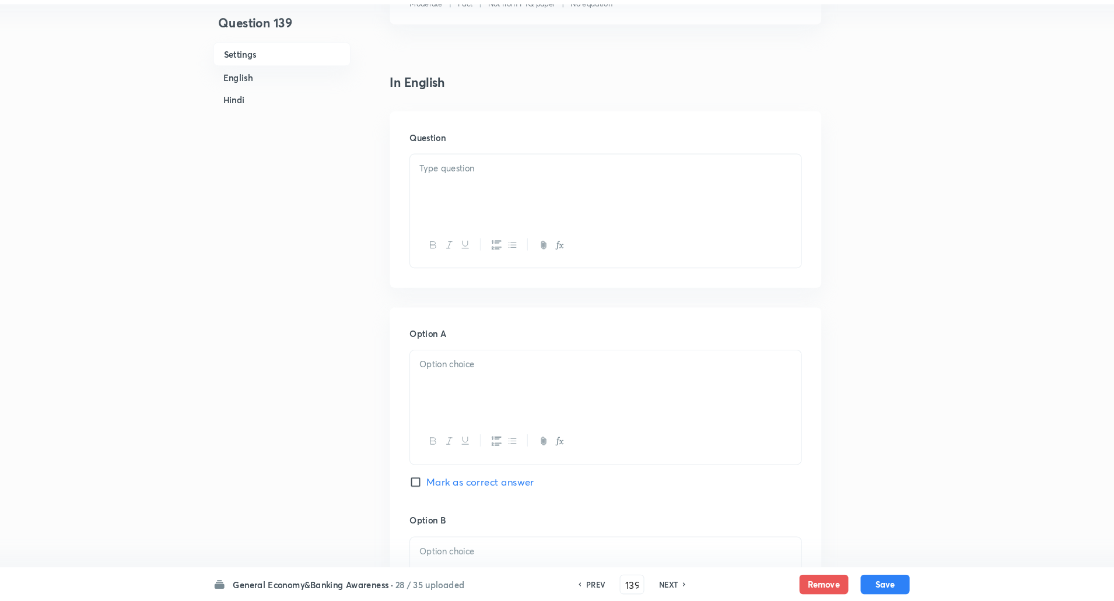
scroll to position [247, 0]
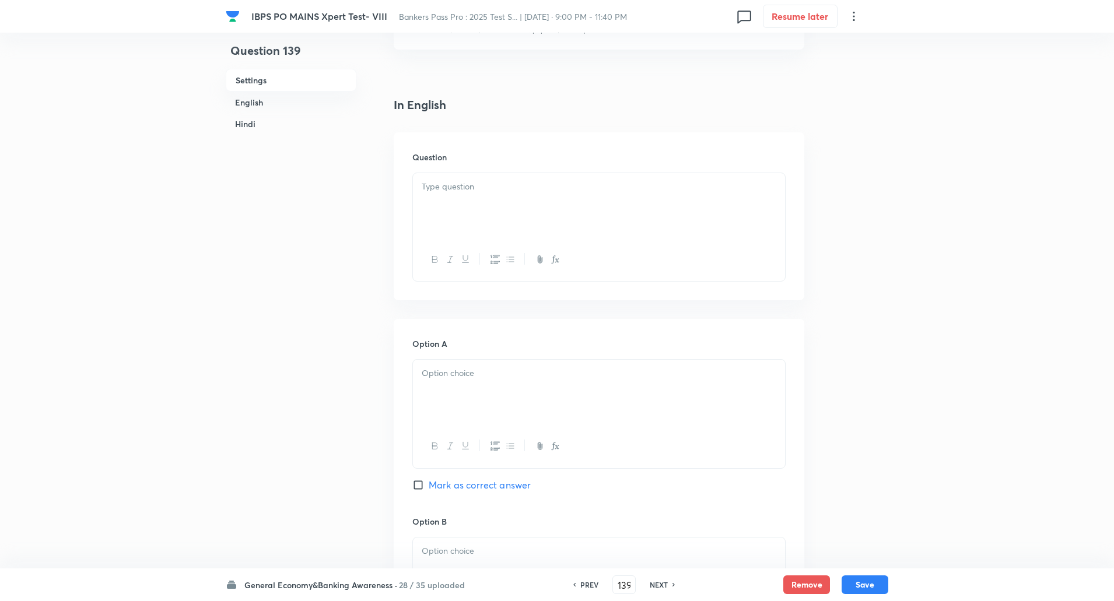
click at [691, 198] on div at bounding box center [599, 205] width 372 height 65
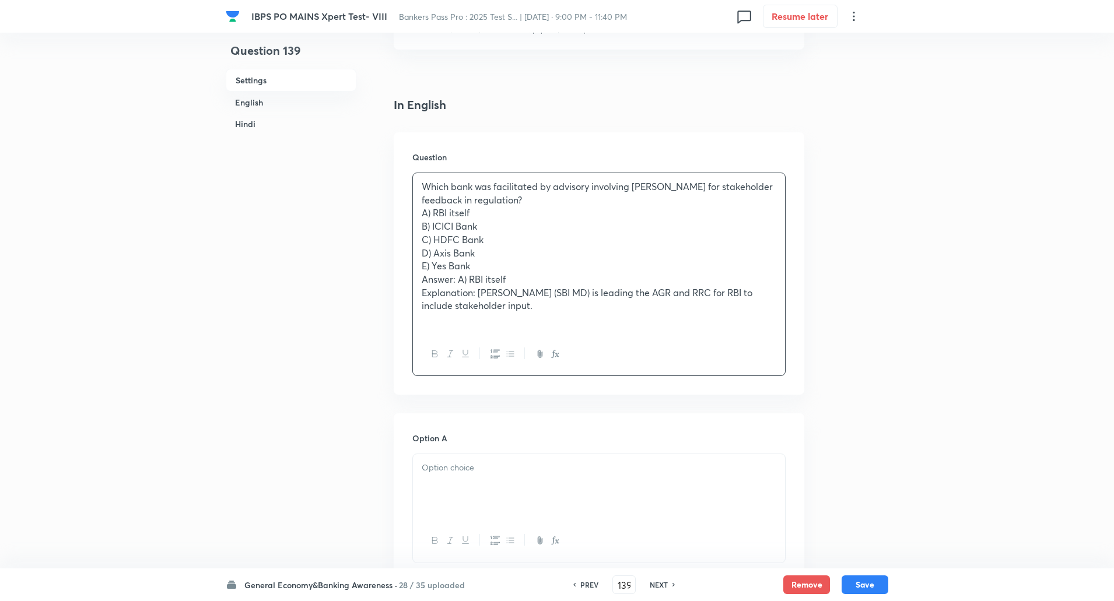
click at [603, 197] on p "Which bank was facilitated by advisory involving Rana Ashutosh Kumar Singh for …" at bounding box center [599, 193] width 355 height 26
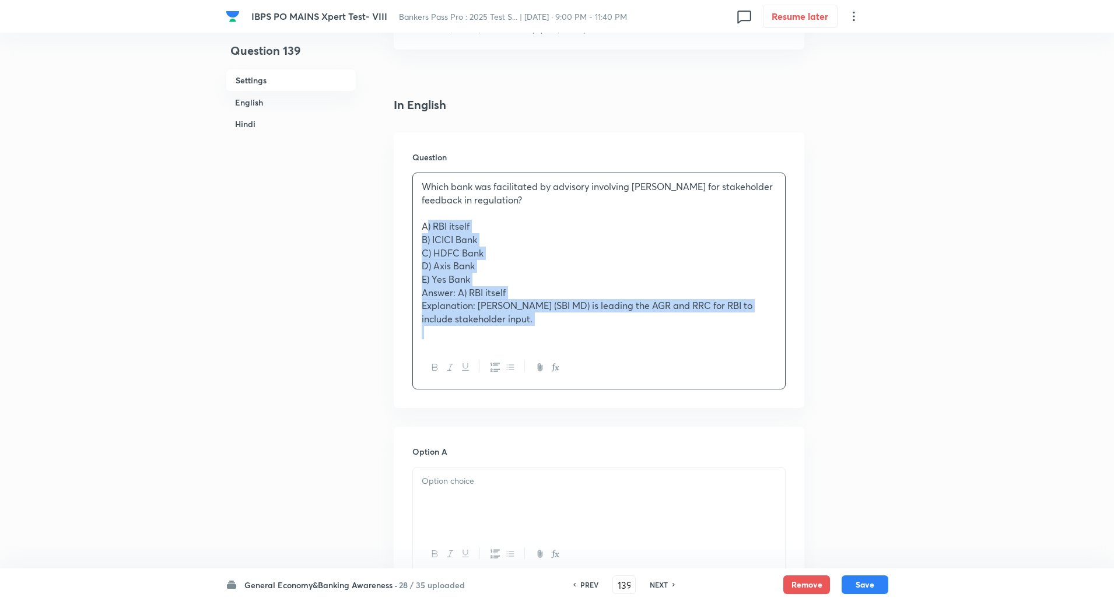
drag, startPoint x: 417, startPoint y: 232, endPoint x: 670, endPoint y: 422, distance: 316.2
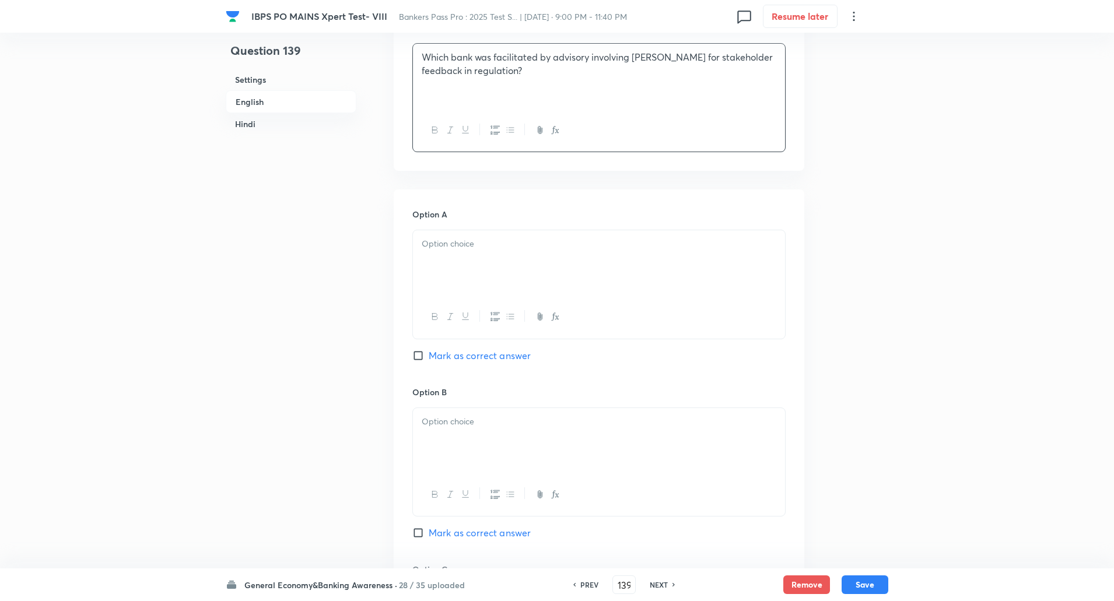
scroll to position [378, 0]
click at [671, 239] on p at bounding box center [599, 242] width 355 height 13
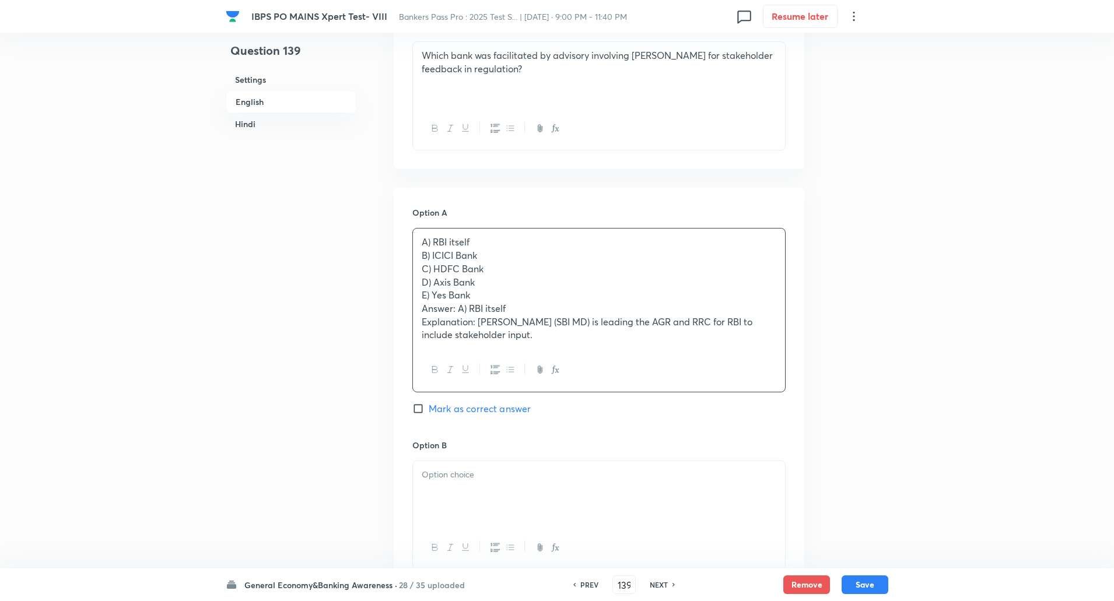
drag, startPoint x: 415, startPoint y: 258, endPoint x: 685, endPoint y: 426, distance: 318.6
click at [685, 426] on div "Option A A) RBI itself B) ICICI Bank C) HDFC Bank D) Axis Bank E) Yes Bank Answ…" at bounding box center [598, 323] width 373 height 232
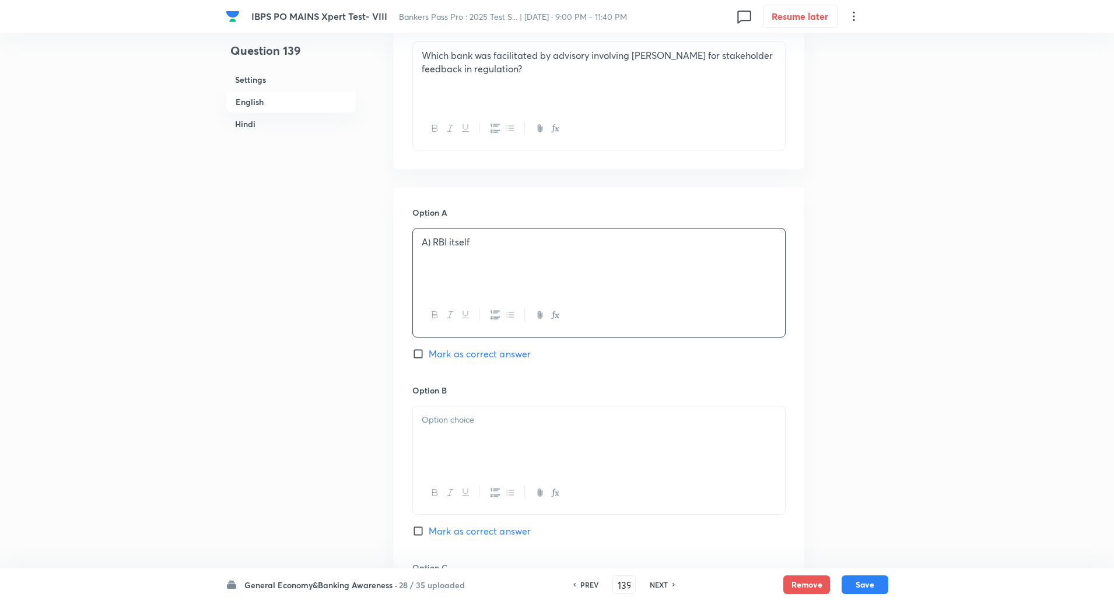
click at [435, 242] on p "A) RBI itself" at bounding box center [599, 242] width 355 height 13
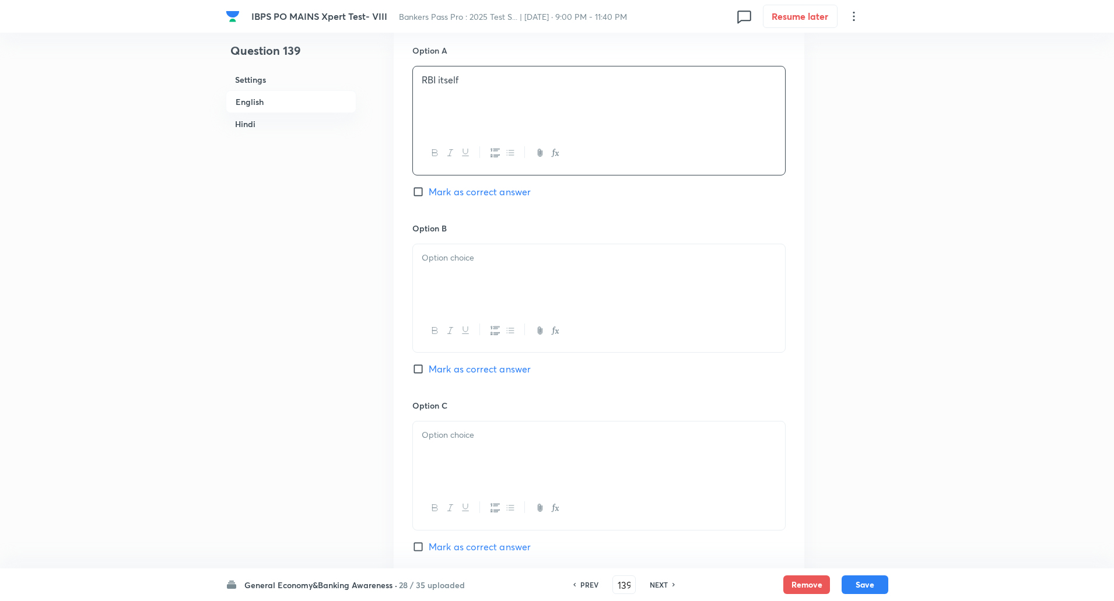
scroll to position [552, 0]
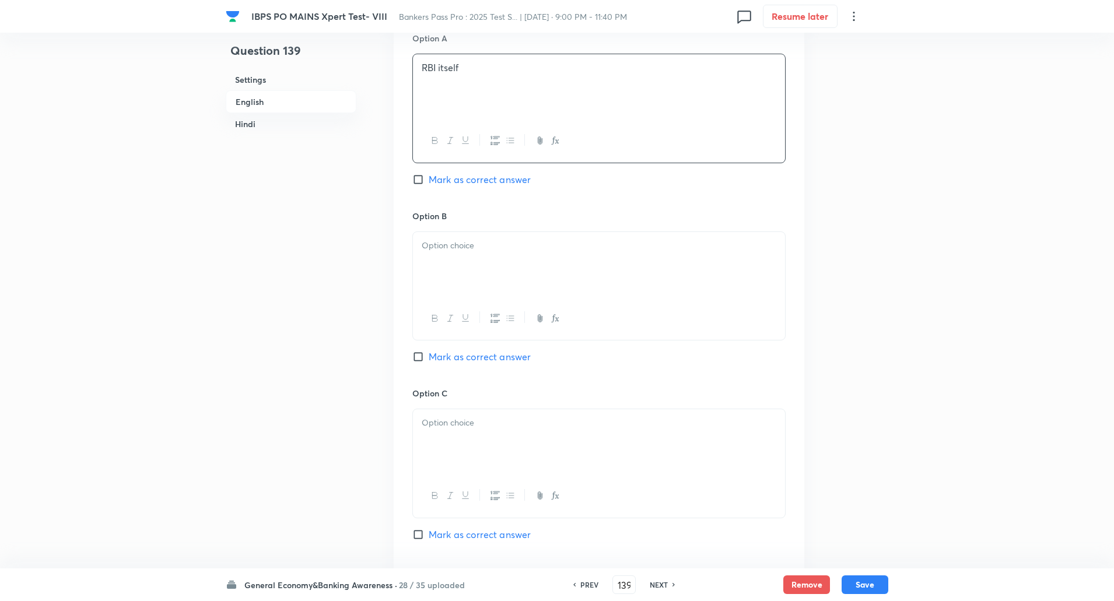
click at [440, 256] on div at bounding box center [599, 264] width 372 height 65
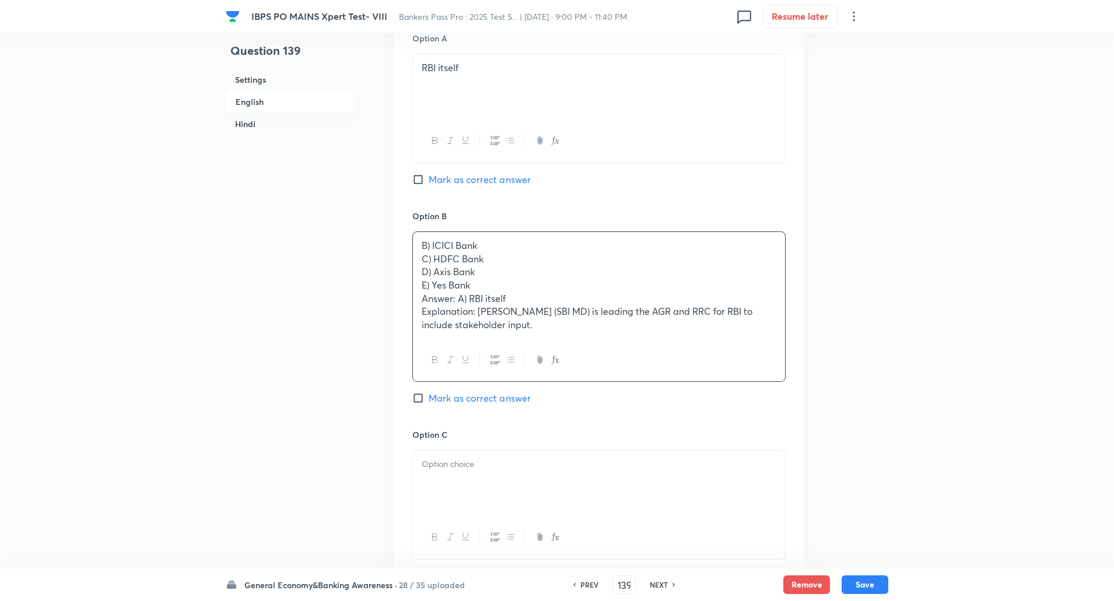
drag, startPoint x: 423, startPoint y: 260, endPoint x: 656, endPoint y: 402, distance: 272.5
click at [656, 402] on div "Option B B) ICICI Bank C) HDFC Bank D) Axis Bank E) Yes Bank Answer: A) RBI its…" at bounding box center [598, 319] width 373 height 219
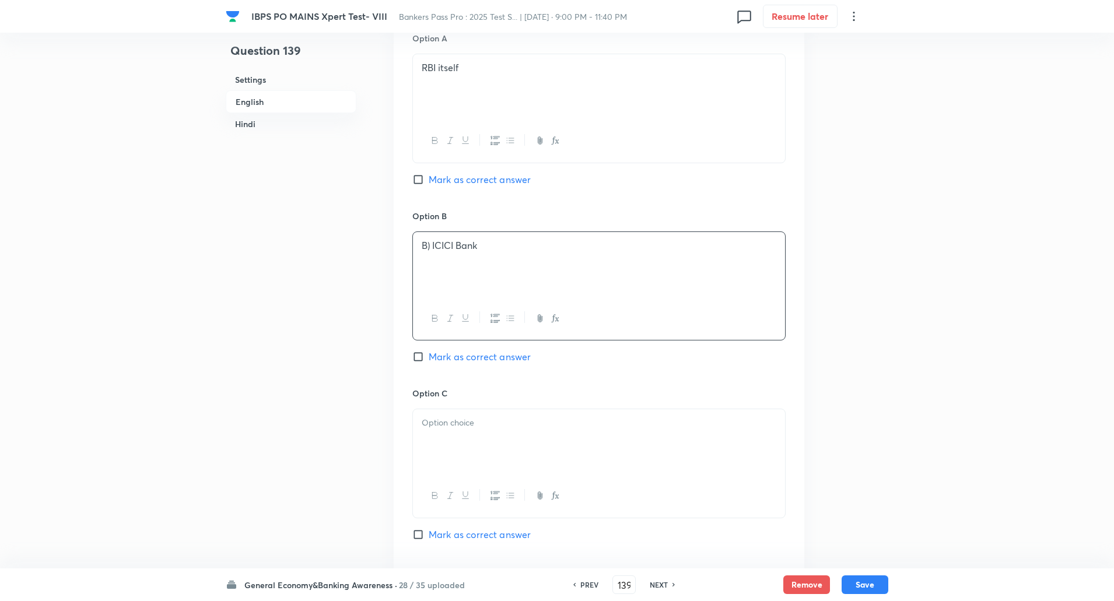
click at [431, 245] on p "B) ICICI Bank" at bounding box center [599, 245] width 355 height 13
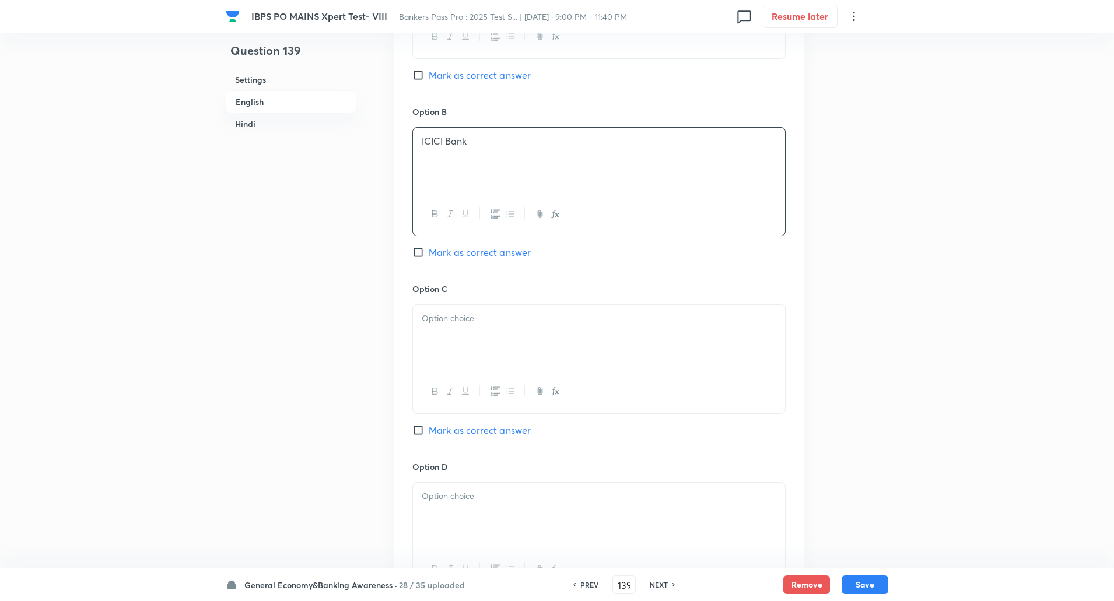
scroll to position [678, 0]
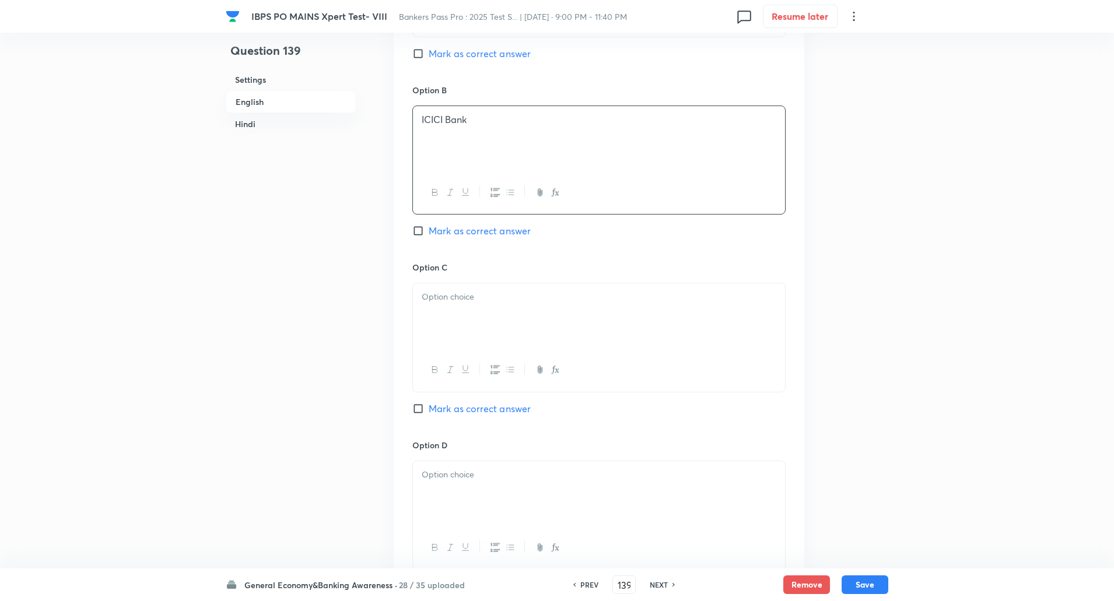
click at [447, 304] on div at bounding box center [599, 316] width 372 height 65
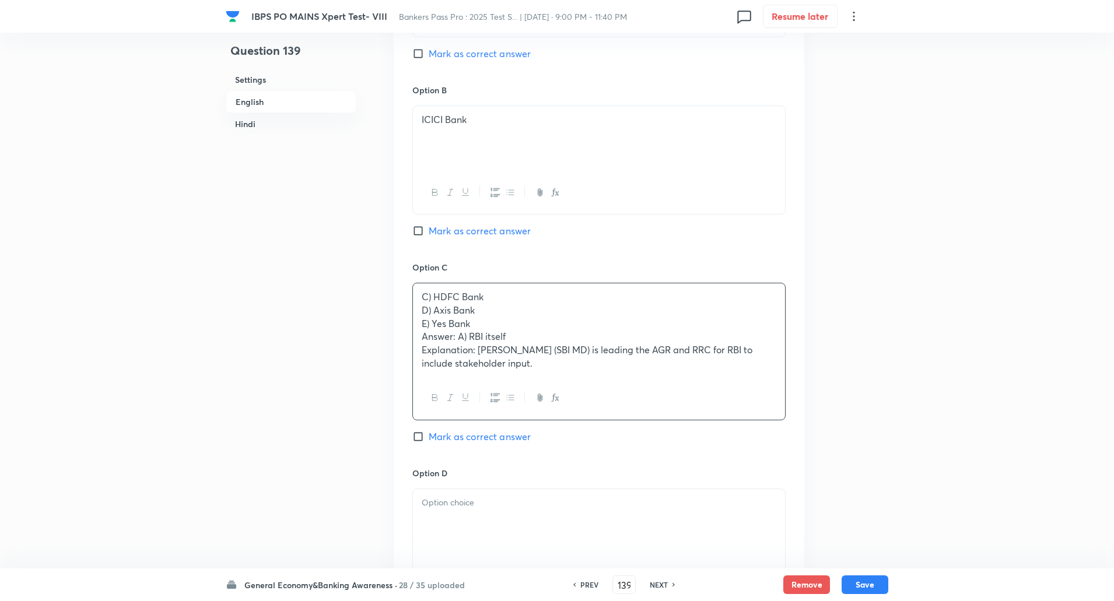
drag, startPoint x: 415, startPoint y: 309, endPoint x: 733, endPoint y: 445, distance: 345.0
click at [733, 445] on div "Option C C) HDFC Bank D) Axis Bank E) Yes Bank Answer: A) RBI itself Explanatio…" at bounding box center [598, 364] width 373 height 206
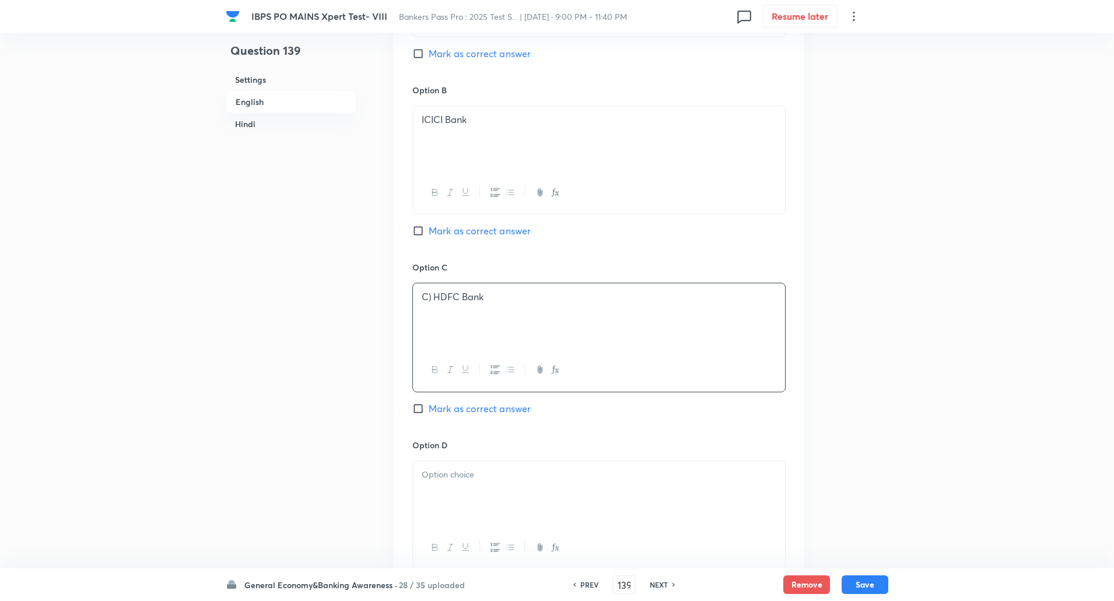
click at [435, 297] on p "C) HDFC Bank" at bounding box center [599, 297] width 355 height 13
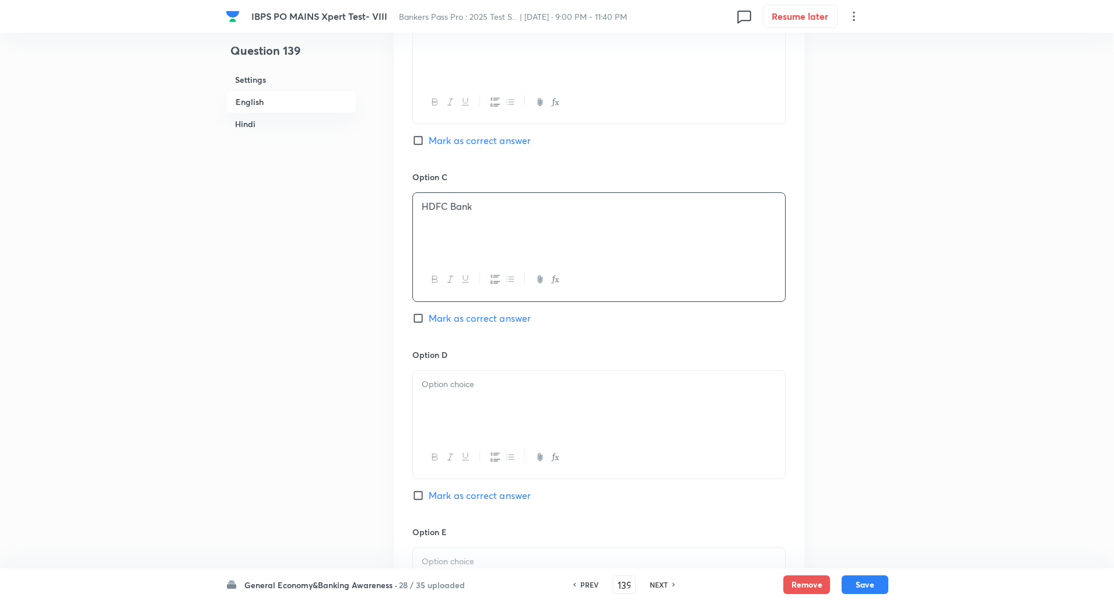
scroll to position [875, 0]
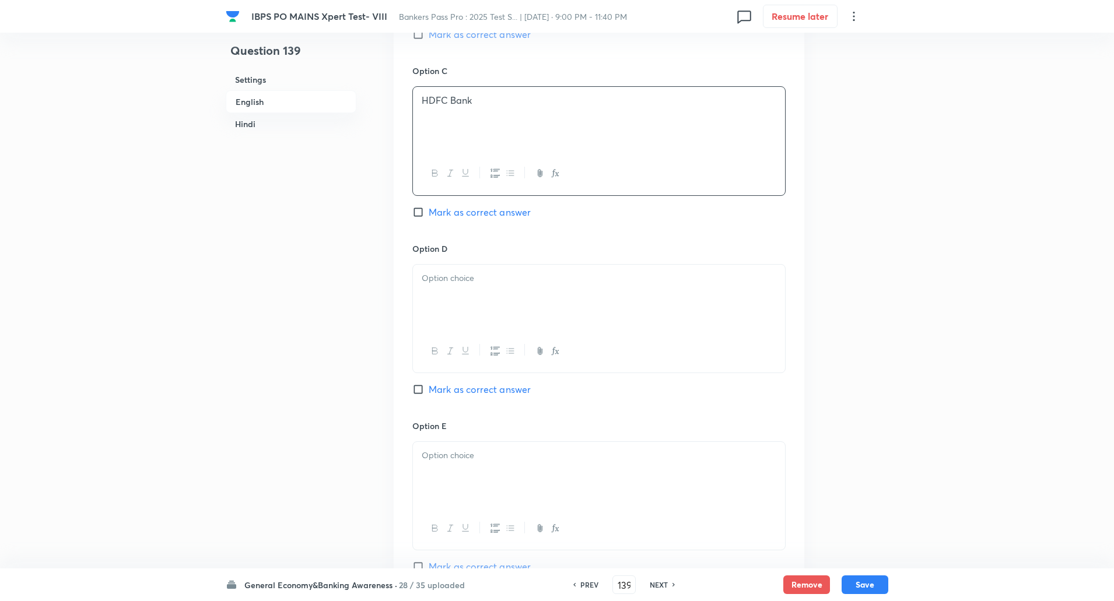
click at [435, 298] on div at bounding box center [599, 297] width 372 height 65
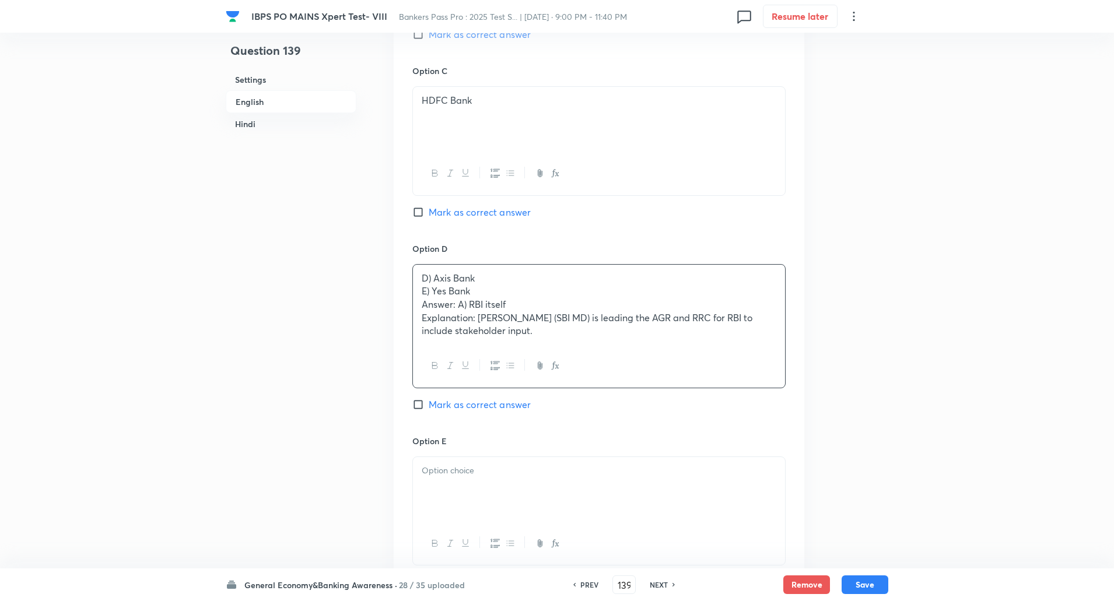
drag, startPoint x: 419, startPoint y: 288, endPoint x: 654, endPoint y: 401, distance: 260.4
click at [654, 401] on div "Option D D) Axis Bank E) Yes Bank Answer: A) RBI itself Explanation: Rana Ashut…" at bounding box center [598, 339] width 373 height 193
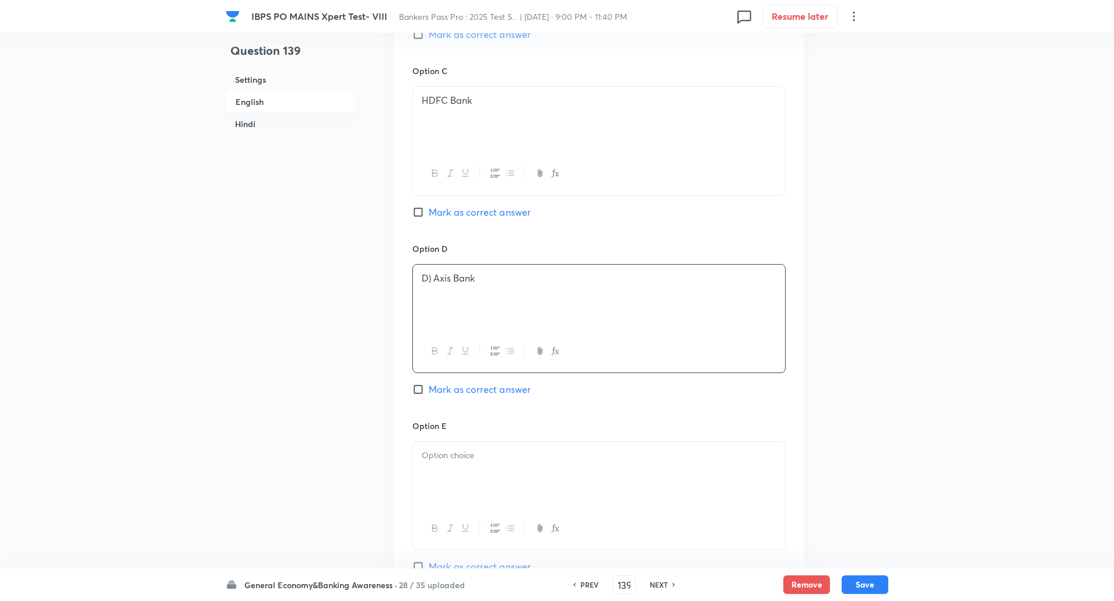
click at [432, 277] on p "D) Axis Bank" at bounding box center [599, 278] width 355 height 13
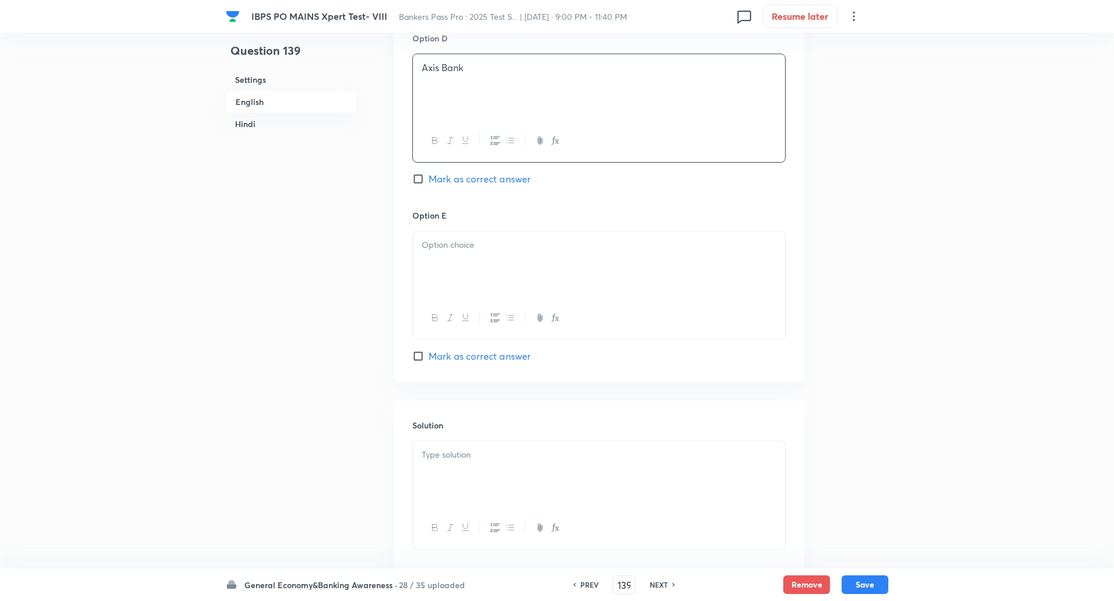
scroll to position [1087, 0]
click at [429, 245] on p at bounding box center [599, 243] width 355 height 13
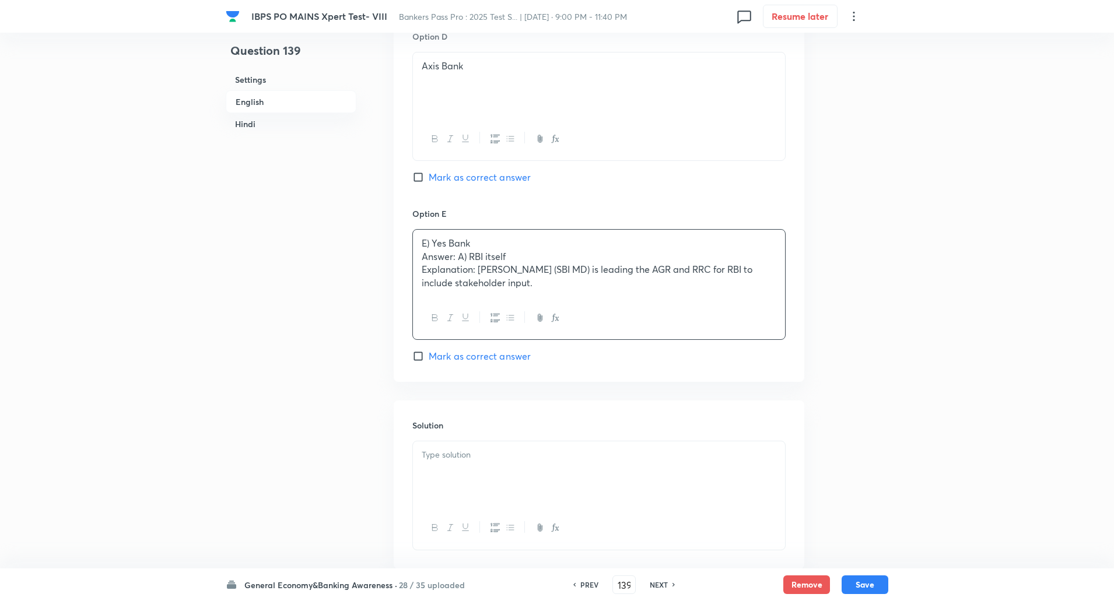
drag, startPoint x: 419, startPoint y: 252, endPoint x: 673, endPoint y: 344, distance: 270.3
click at [673, 344] on div "Option E E) Yes Bank Answer: A) RBI itself Explanation: Rana Ashutosh Kumar Sin…" at bounding box center [598, 286] width 373 height 156
click at [433, 244] on p "E) Yes Bank" at bounding box center [599, 243] width 355 height 13
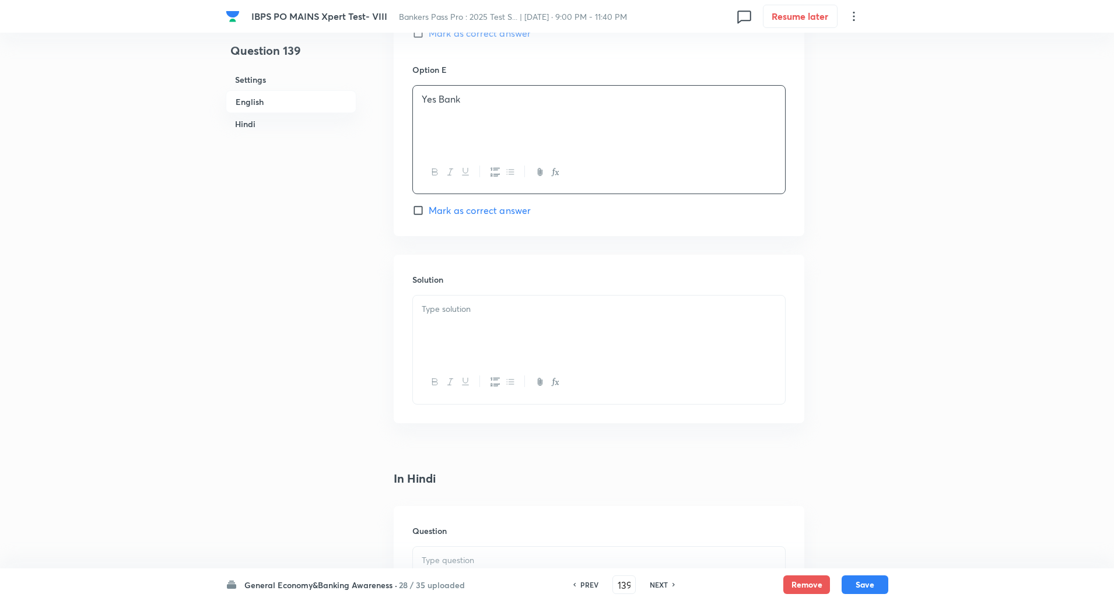
scroll to position [1252, 0]
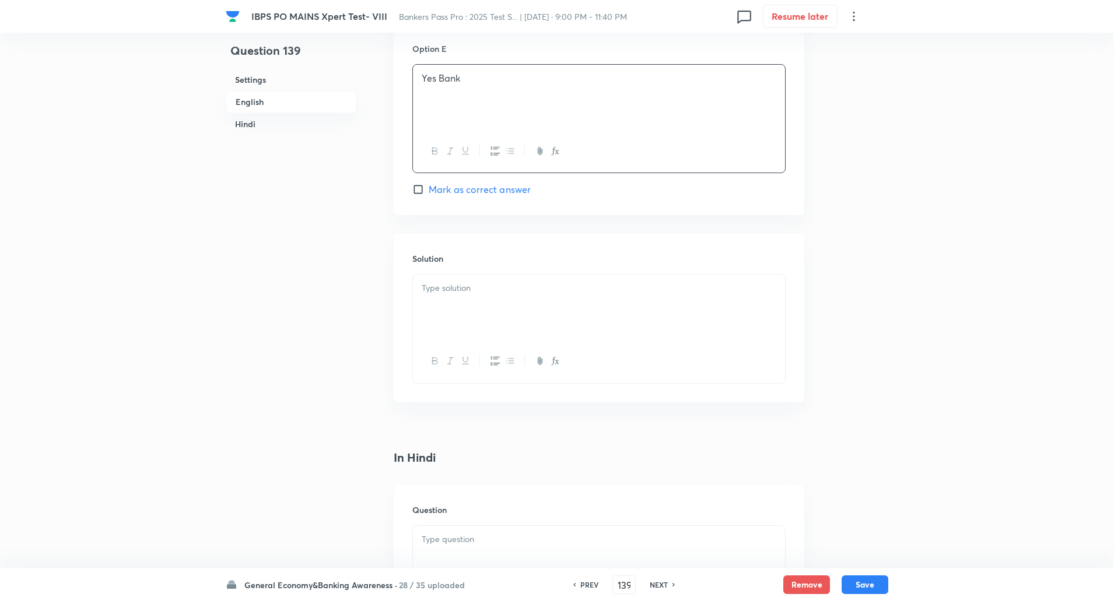
click at [447, 295] on p at bounding box center [599, 288] width 355 height 13
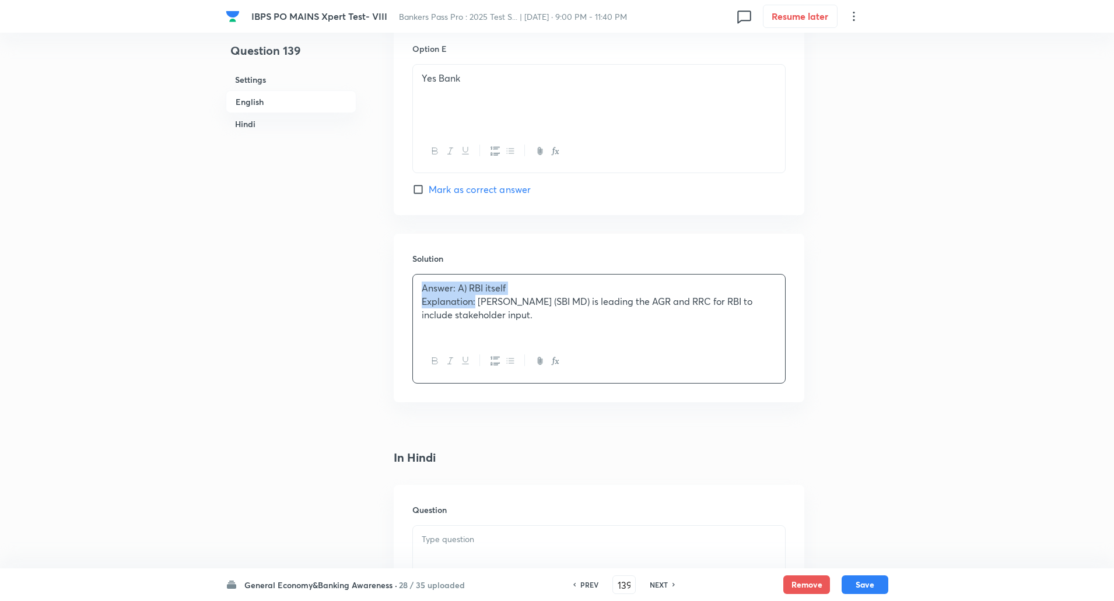
drag, startPoint x: 418, startPoint y: 288, endPoint x: 477, endPoint y: 303, distance: 60.1
click at [477, 303] on div "Answer: A) RBI itself Explanation: Rana Ashutosh Kumar Singh (SBI MD) is leadin…" at bounding box center [599, 307] width 372 height 65
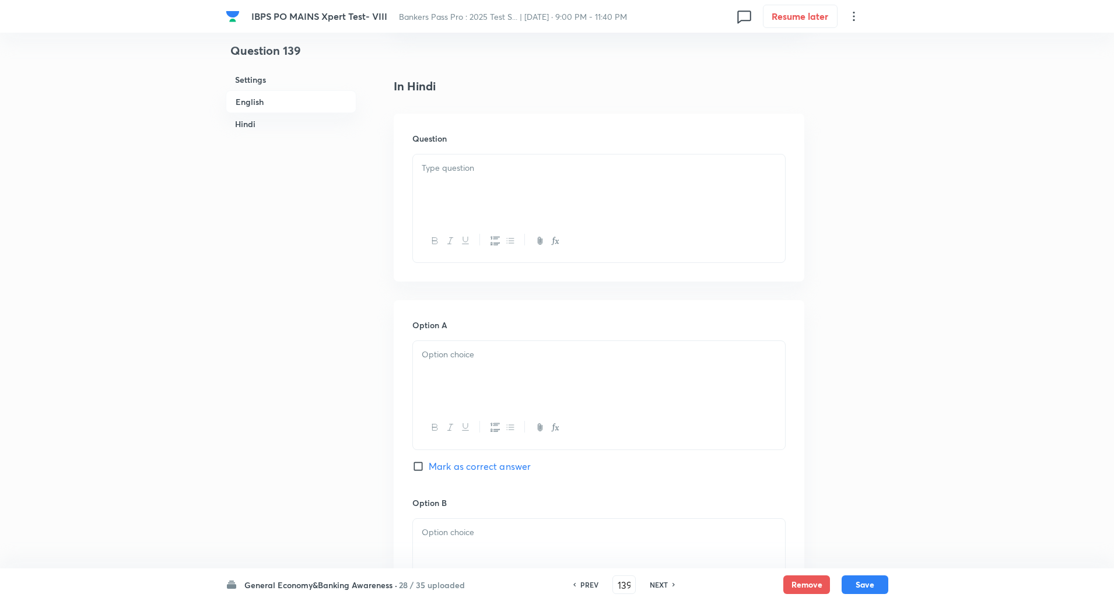
scroll to position [1625, 0]
click at [526, 187] on div at bounding box center [599, 186] width 372 height 65
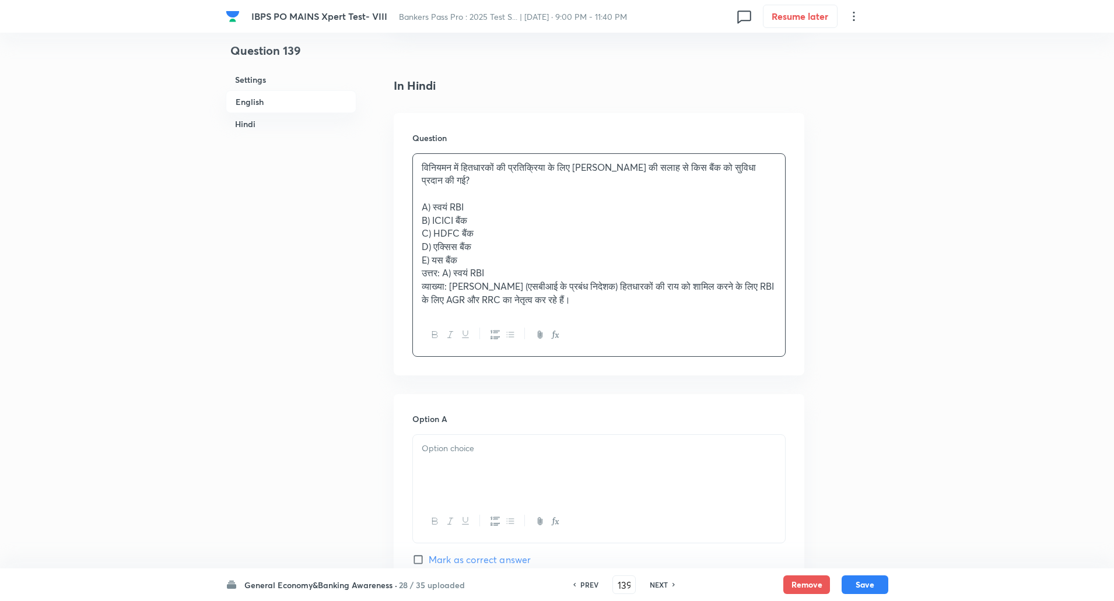
drag, startPoint x: 421, startPoint y: 206, endPoint x: 773, endPoint y: 359, distance: 383.5
click at [773, 359] on div "Question विनियमन में हितधारकों की प्रतिक्रिया के लिए राणा आशुतोष कुमार सिंह की …" at bounding box center [599, 244] width 411 height 263
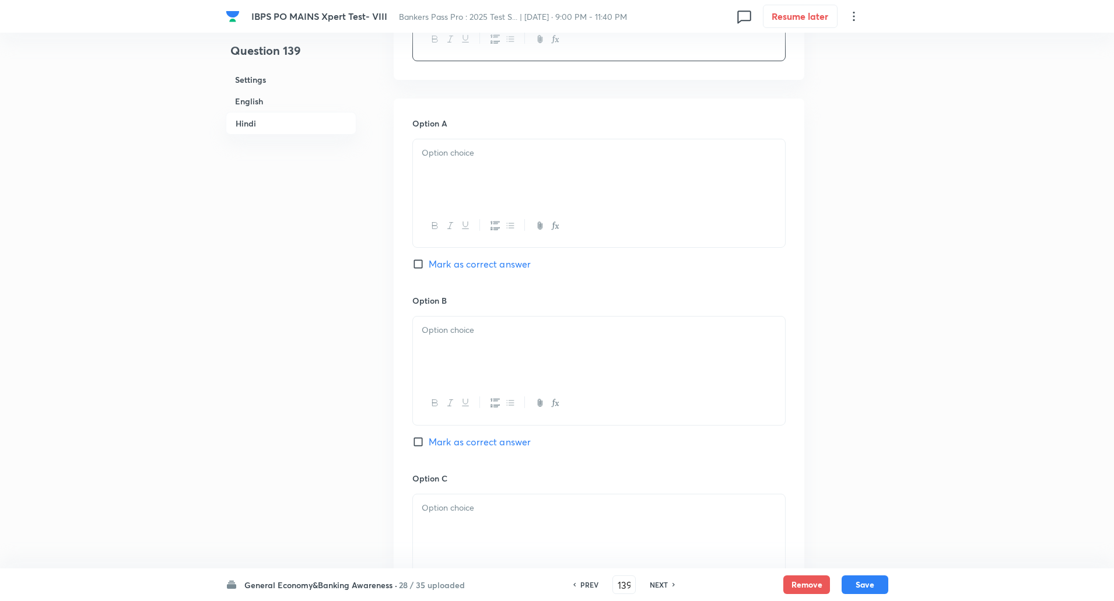
scroll to position [1849, 0]
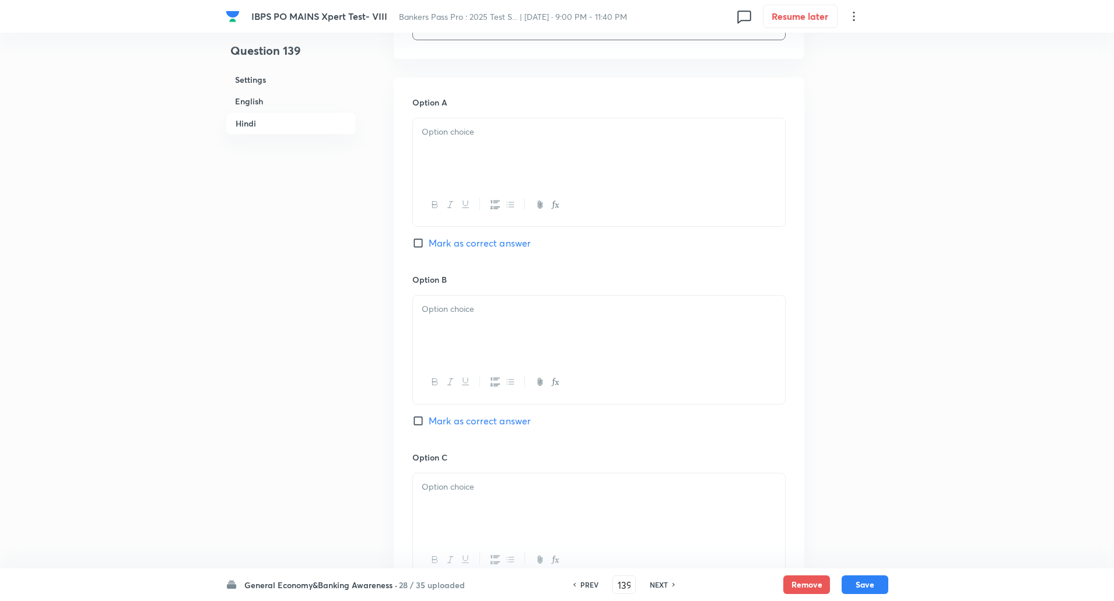
click at [739, 142] on div at bounding box center [599, 150] width 372 height 65
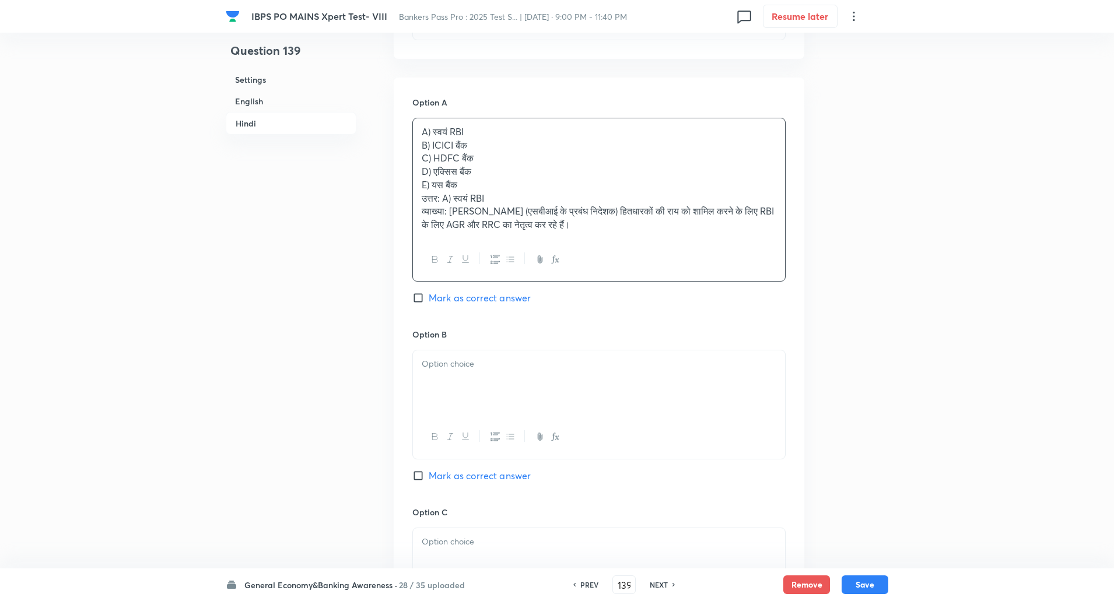
drag, startPoint x: 424, startPoint y: 146, endPoint x: 808, endPoint y: 317, distance: 420.7
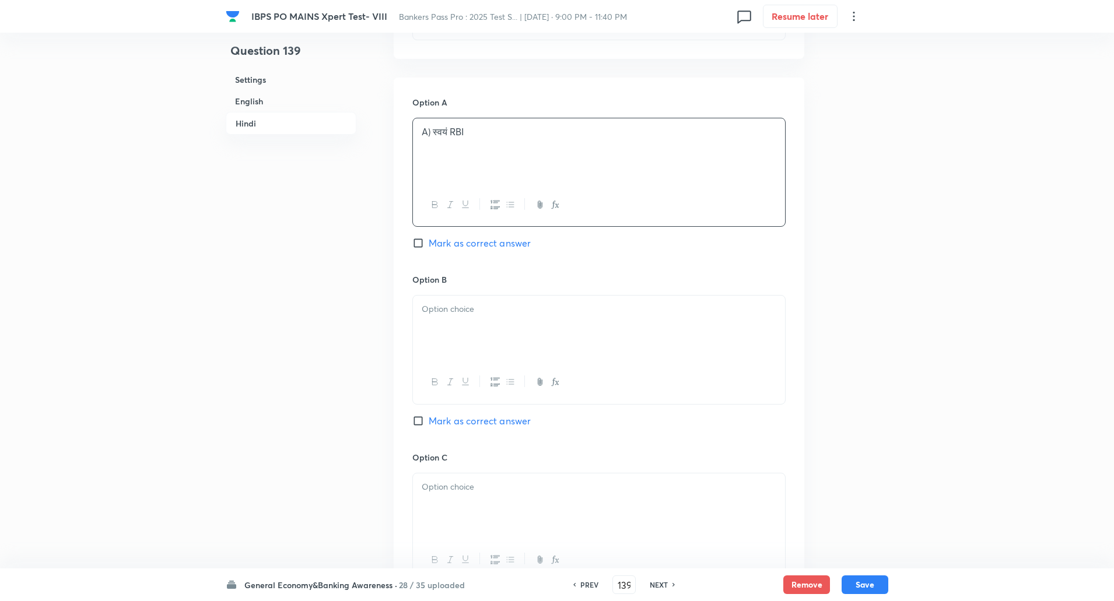
click at [434, 132] on p "A) स्वयं RBI" at bounding box center [599, 131] width 355 height 13
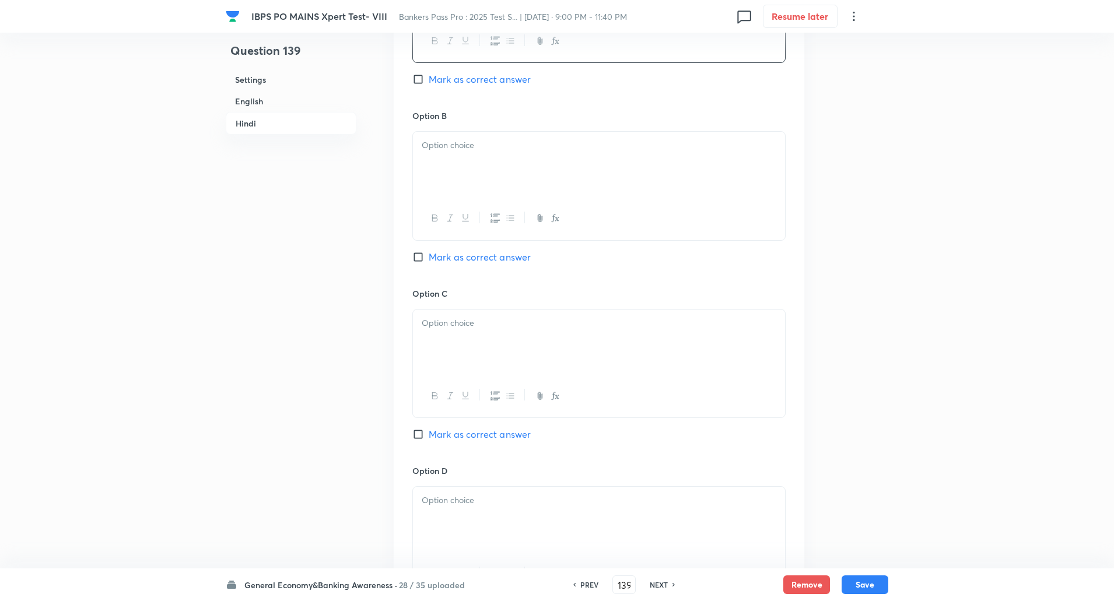
scroll to position [2013, 0]
click at [439, 156] on div at bounding box center [599, 163] width 372 height 65
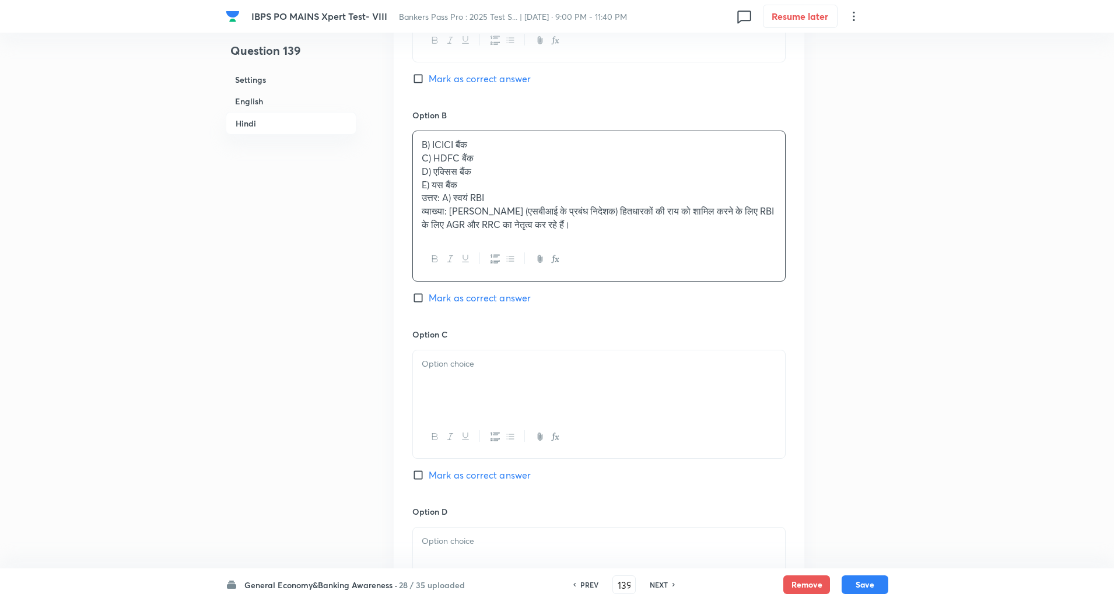
drag, startPoint x: 414, startPoint y: 155, endPoint x: 751, endPoint y: 260, distance: 353.2
click at [751, 260] on div "B) ICICI बैंक C) HDFC बैंक D) एक्सिस बैंक E) यस बैंक उत्तर: A) स्वयं RBI व्याख्…" at bounding box center [598, 206] width 373 height 151
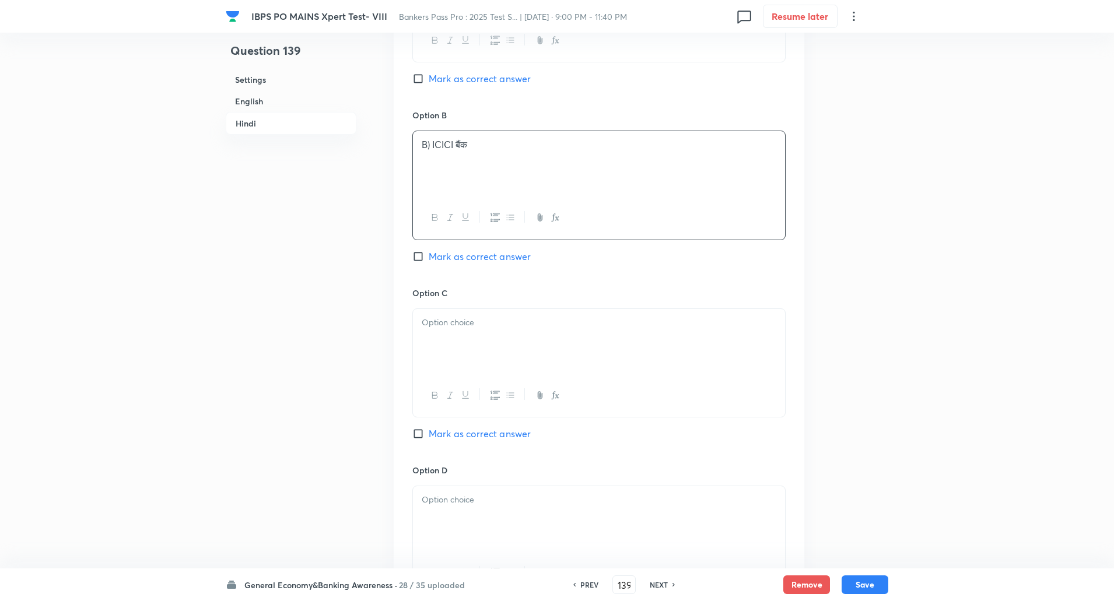
click at [431, 146] on p "B) ICICI बैंक" at bounding box center [599, 144] width 355 height 13
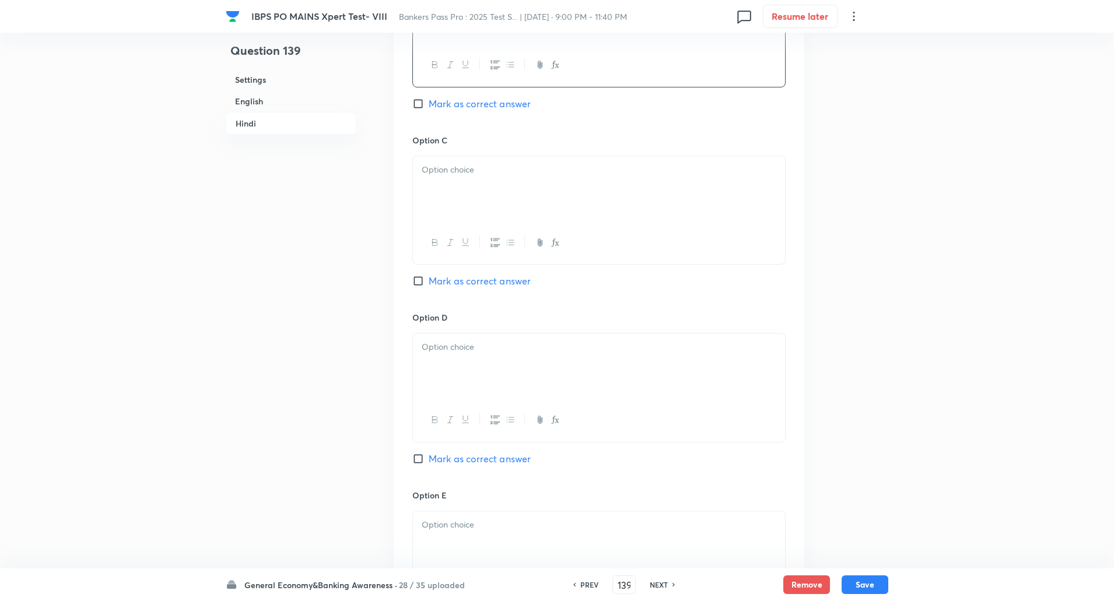
scroll to position [2167, 0]
click at [431, 173] on p at bounding box center [599, 169] width 355 height 13
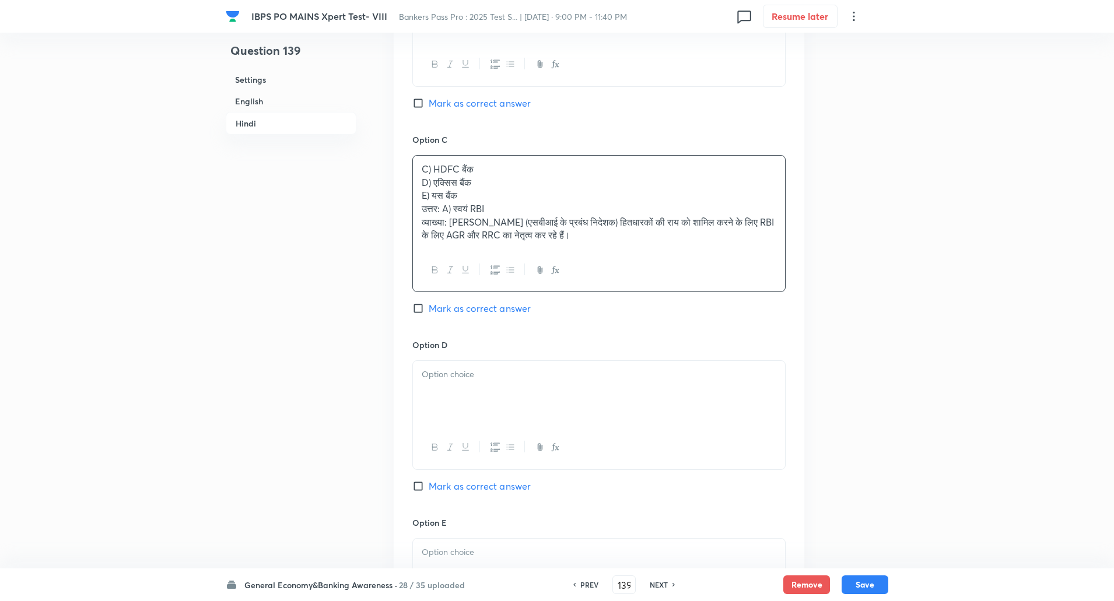
drag, startPoint x: 420, startPoint y: 182, endPoint x: 675, endPoint y: 277, distance: 271.9
click at [675, 277] on div "C) HDFC बैंक D) एक्सिस बैंक E) यस बैंक उत्तर: A) स्वयं RBI व्याख्या: राणा आशुतो…" at bounding box center [598, 224] width 373 height 138
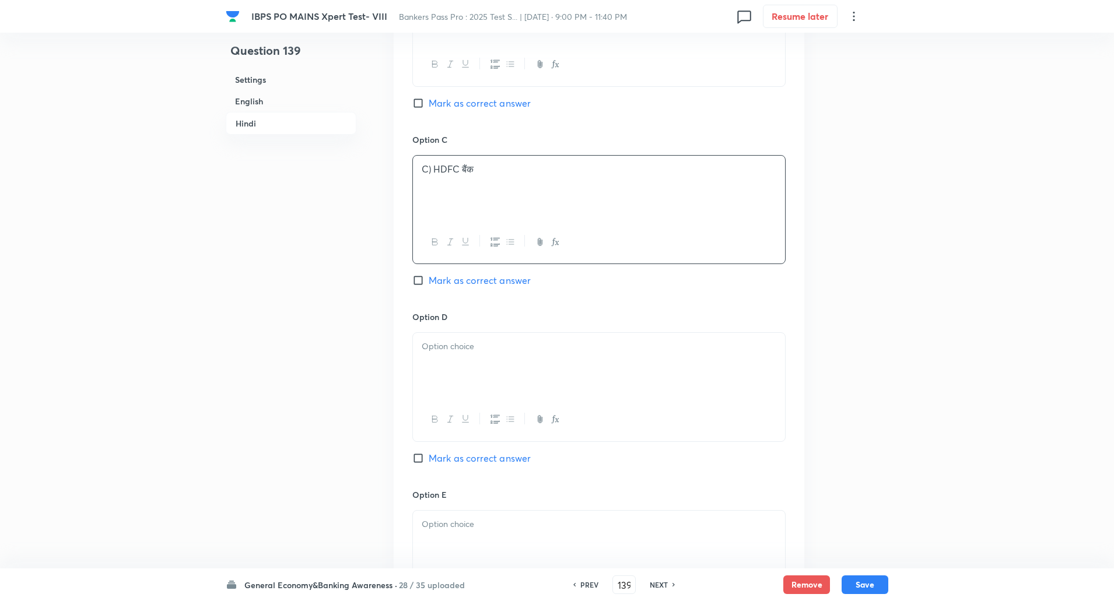
click at [434, 175] on p "C) HDFC बैंक" at bounding box center [599, 169] width 355 height 13
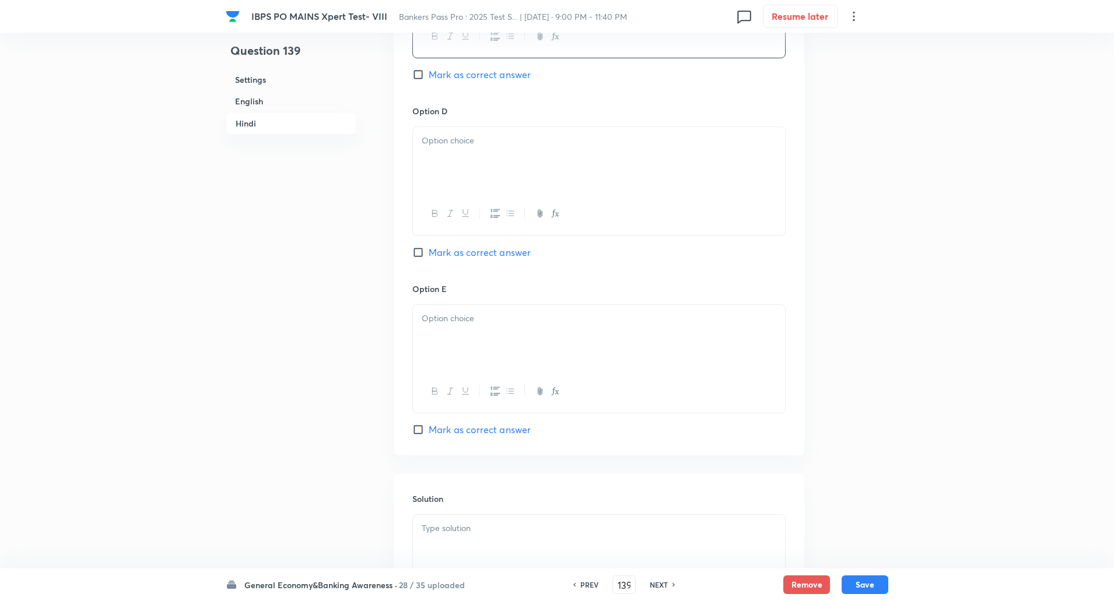
scroll to position [2373, 0]
click at [434, 175] on div at bounding box center [599, 159] width 372 height 65
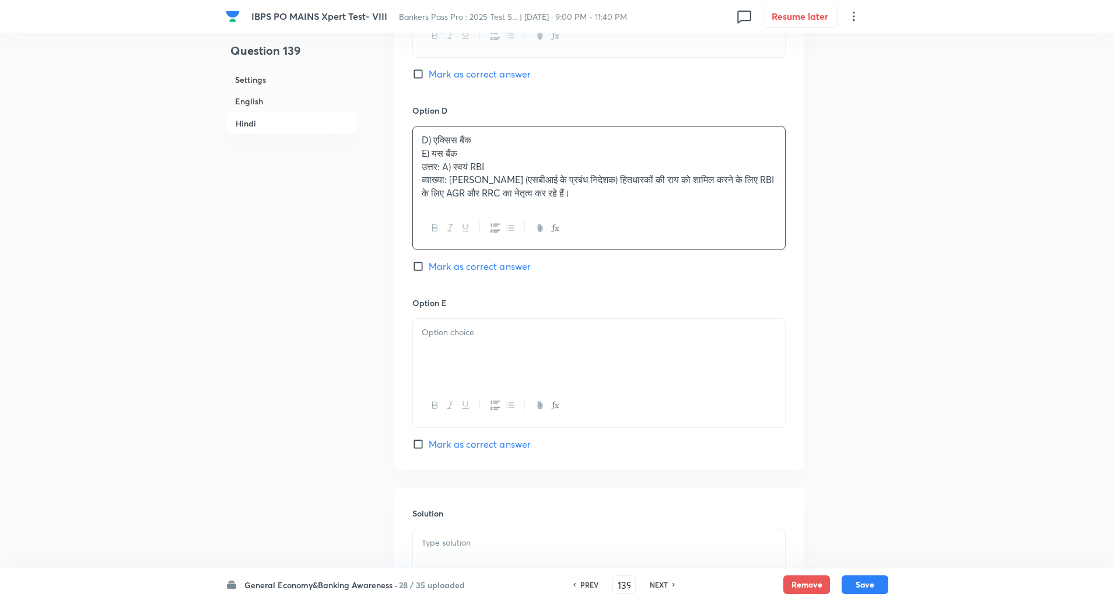
drag, startPoint x: 419, startPoint y: 156, endPoint x: 753, endPoint y: 258, distance: 349.0
click at [753, 258] on div "Option D D) एक्सिस बैंक E) यस बैंक उत्तर: A) स्वयं RBI व्याख्या: राणा आशुतोष कु…" at bounding box center [598, 200] width 373 height 193
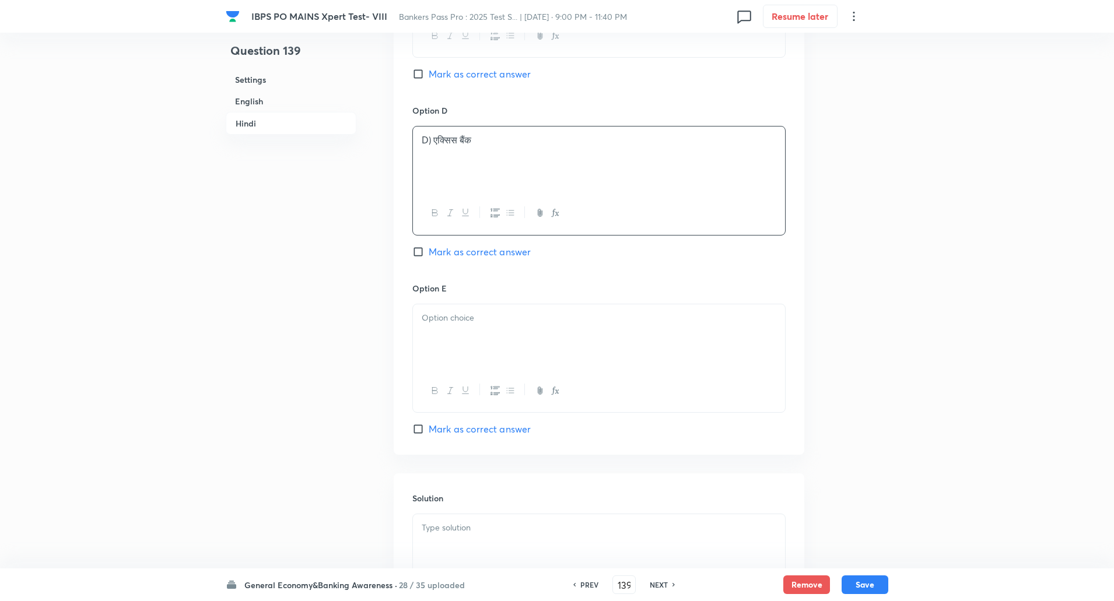
click at [436, 145] on p "D) एक्सिस बैंक" at bounding box center [599, 140] width 355 height 13
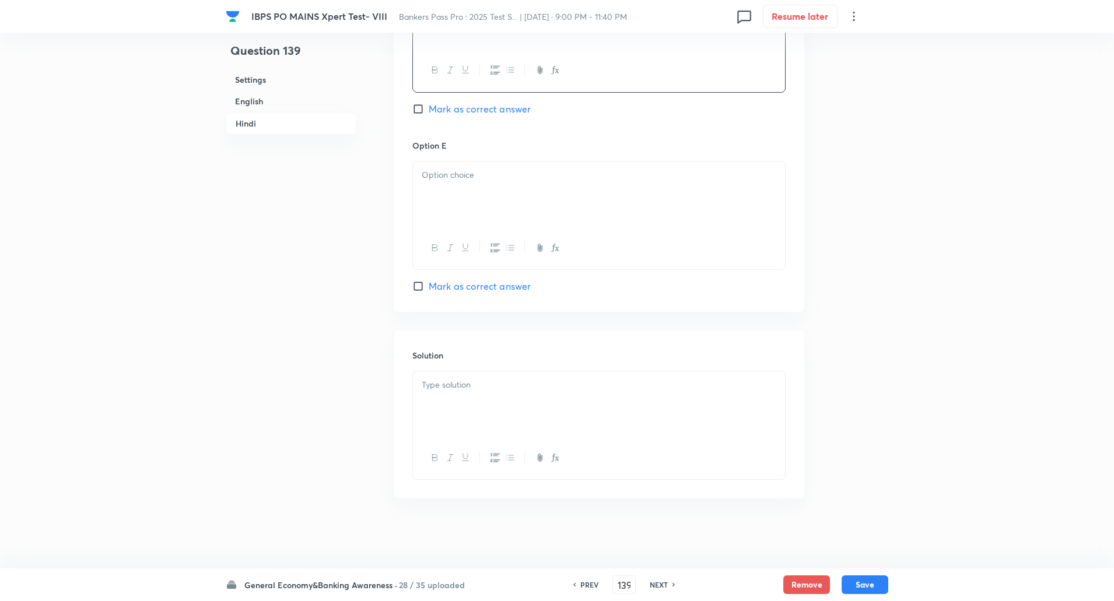
click at [441, 197] on div at bounding box center [599, 194] width 372 height 65
drag, startPoint x: 415, startPoint y: 186, endPoint x: 813, endPoint y: 274, distance: 406.9
click at [429, 177] on p "E) यस बैंक" at bounding box center [599, 175] width 355 height 13
click at [471, 368] on div "Solution" at bounding box center [599, 415] width 411 height 168
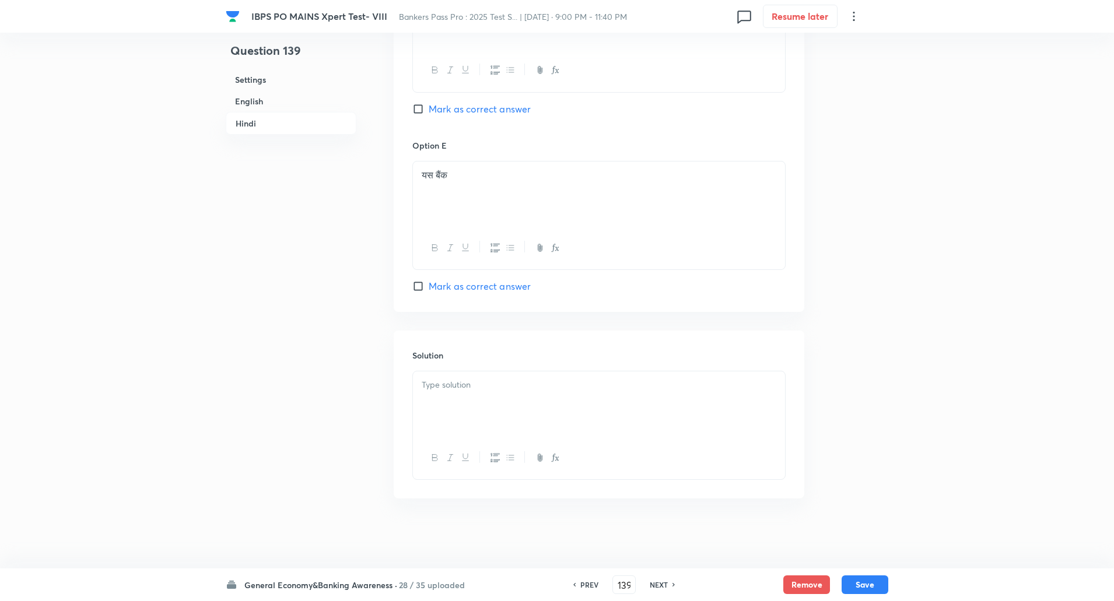
click at [476, 375] on div at bounding box center [599, 404] width 372 height 65
drag, startPoint x: 421, startPoint y: 387, endPoint x: 450, endPoint y: 402, distance: 32.1
click at [450, 402] on div "उत्तर: A) स्वयं RBI व्याख्या: राणा आशुतोष कुमार सिंह (एसबीआई के प्रबंध निदेशक) …" at bounding box center [599, 404] width 372 height 65
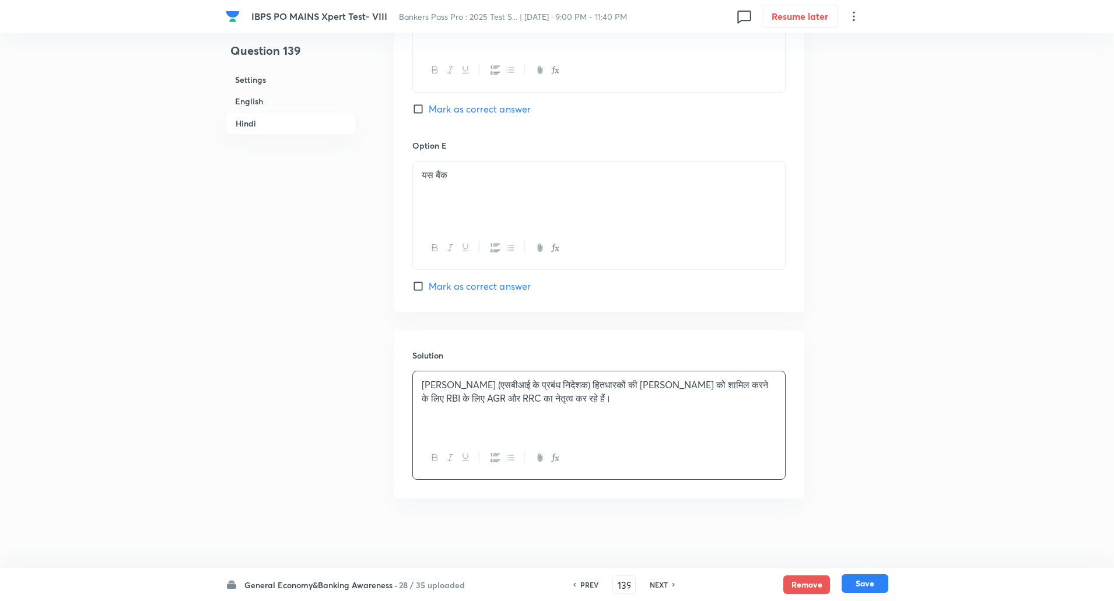
click at [862, 576] on button "Save" at bounding box center [865, 584] width 47 height 19
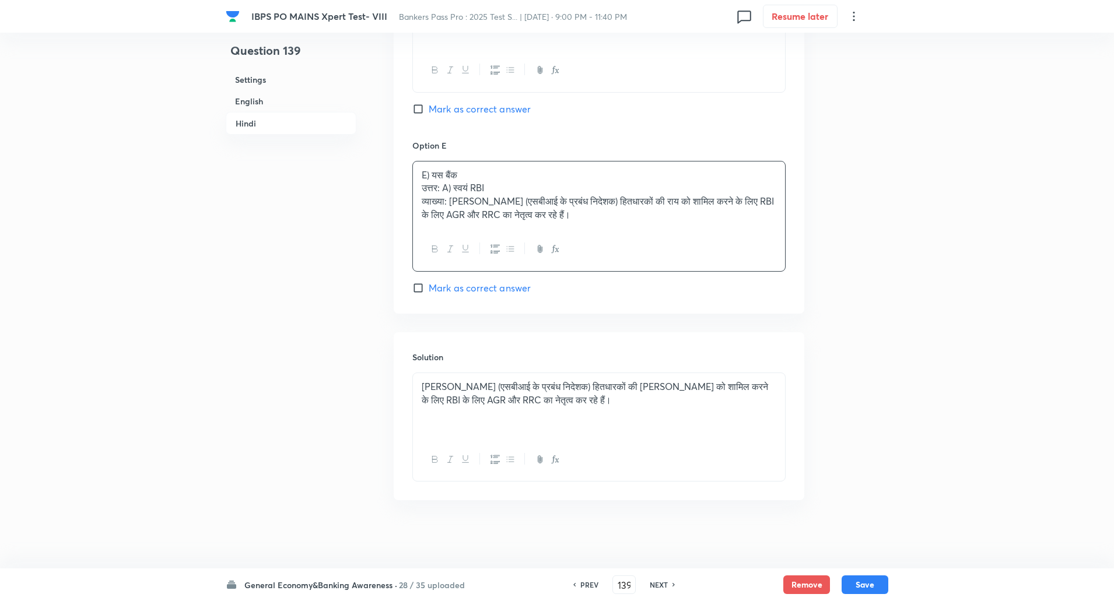
click at [419, 291] on input "Mark as correct answer" at bounding box center [420, 288] width 16 height 12
checkbox input "true"
drag, startPoint x: 421, startPoint y: 187, endPoint x: 733, endPoint y: 287, distance: 327.1
click at [733, 287] on div "Option E E) यस बैंक उत्तर: A) स्वयं RBI व्याख्या: राणा आशुतोष कुमार सिंह (एसबीआ…" at bounding box center [598, 217] width 373 height 156
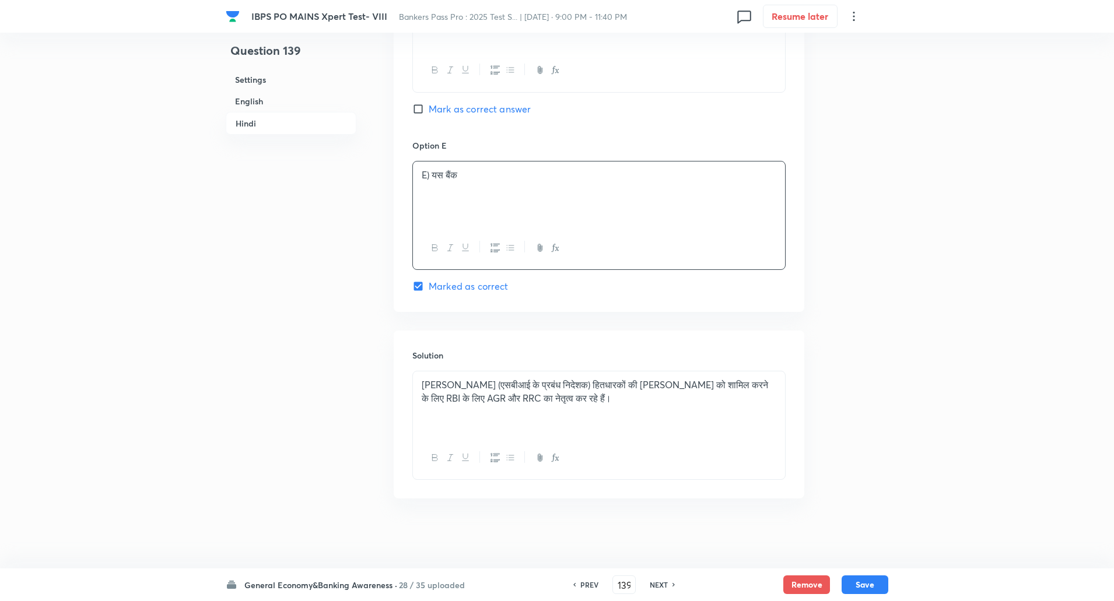
click at [431, 180] on p "E) यस बैंक" at bounding box center [599, 175] width 355 height 13
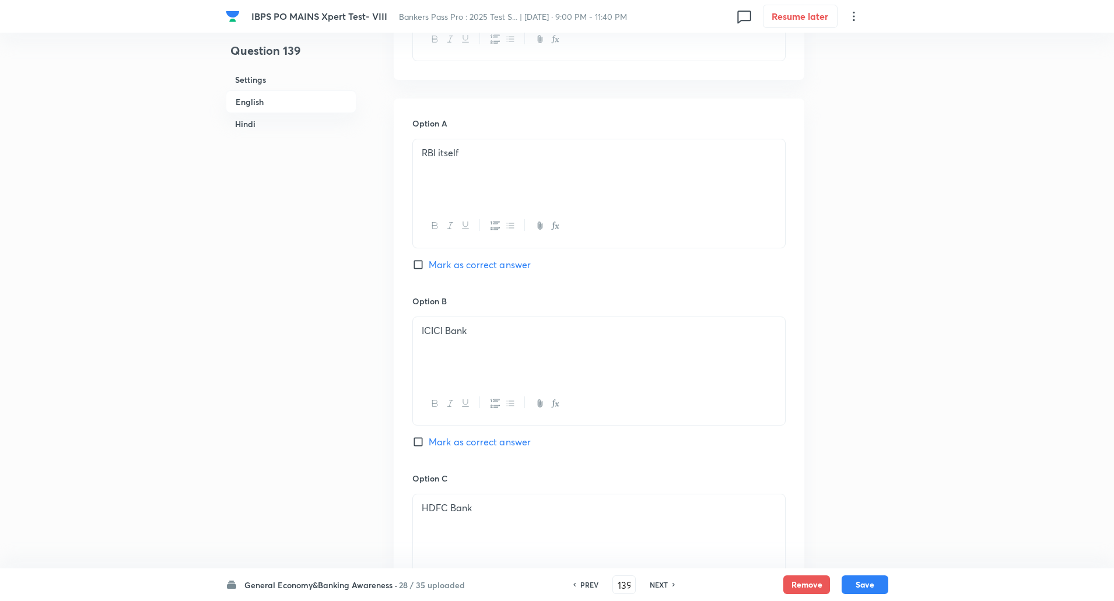
scroll to position [467, 0]
click at [419, 266] on input "Mark as correct answer" at bounding box center [420, 266] width 16 height 12
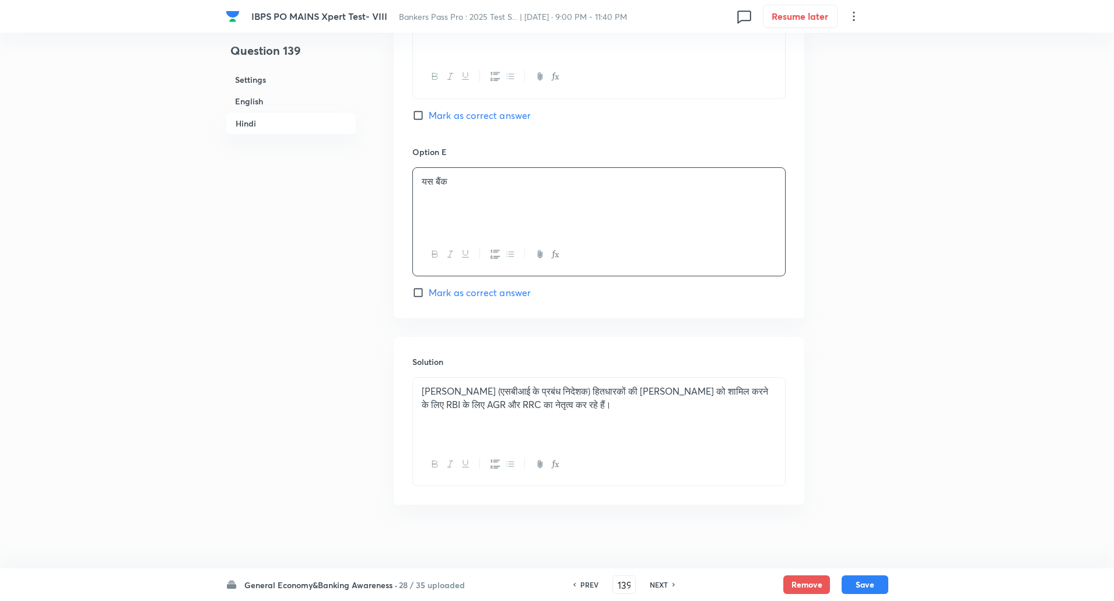
scroll to position [2516, 0]
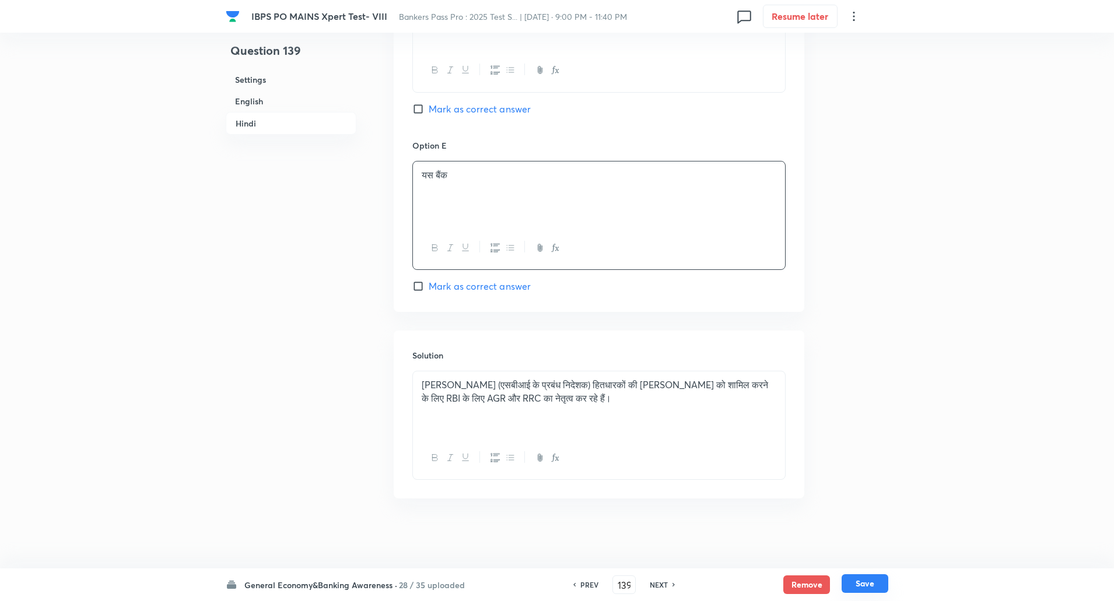
click at [867, 588] on button "Save" at bounding box center [865, 584] width 47 height 19
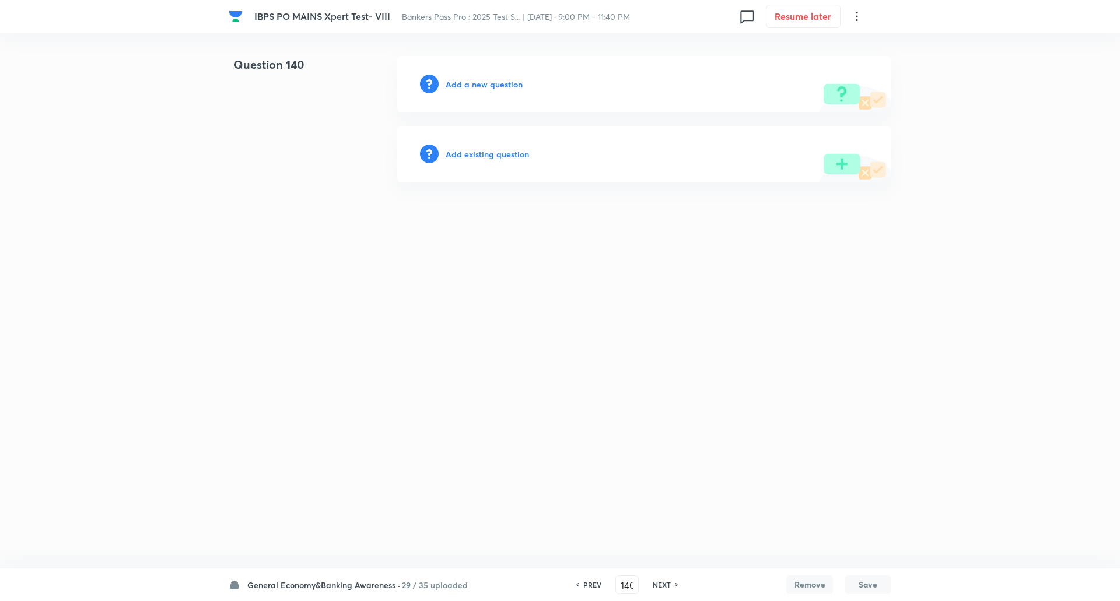
click at [481, 86] on h6 "Add a new question" at bounding box center [484, 84] width 77 height 12
click at [481, 86] on h6 "Choose a question type" at bounding box center [491, 84] width 90 height 12
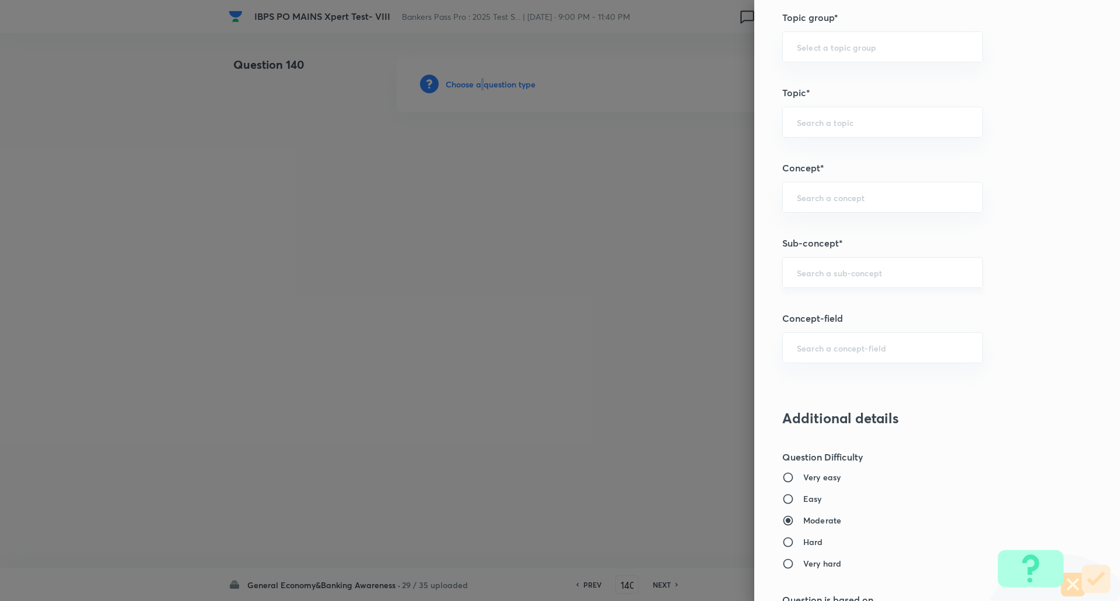
scroll to position [517, 0]
click at [857, 271] on input "text" at bounding box center [883, 272] width 172 height 11
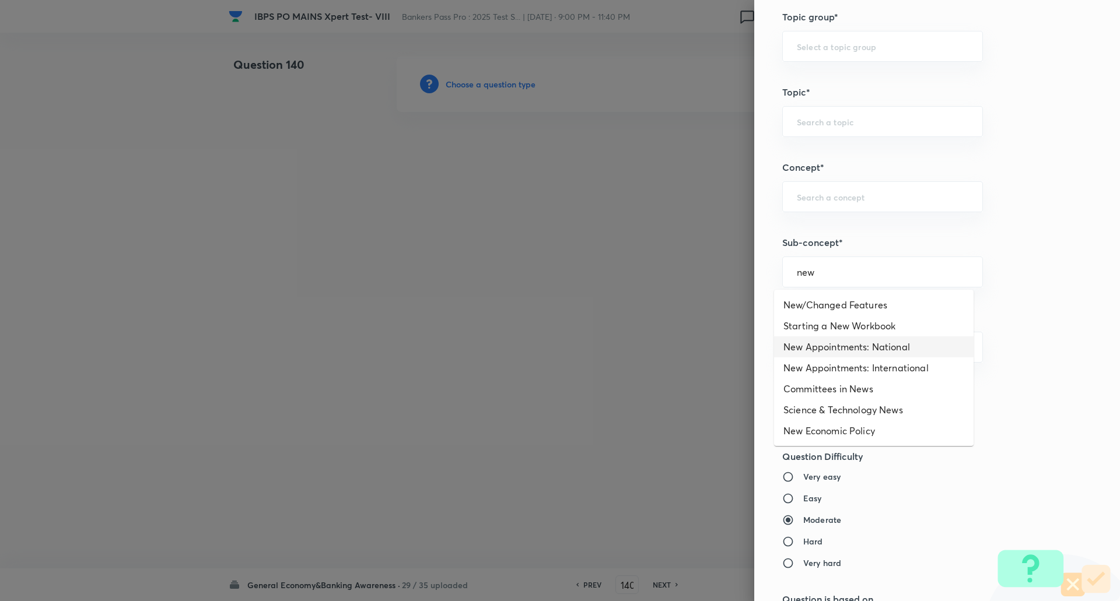
click at [869, 343] on li "New Appointments: National" at bounding box center [874, 347] width 200 height 21
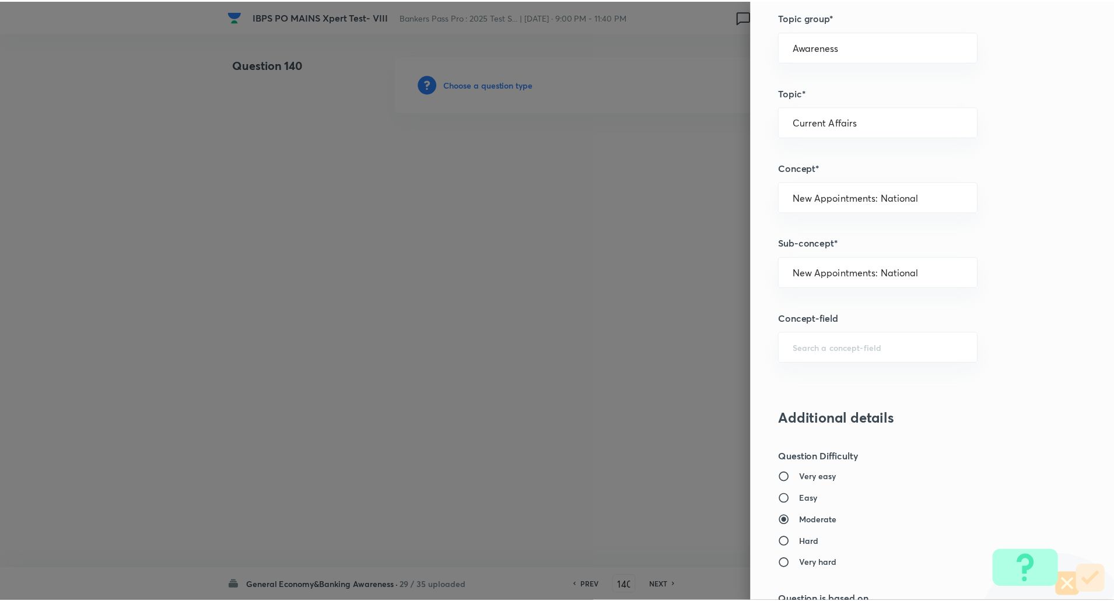
scroll to position [989, 0]
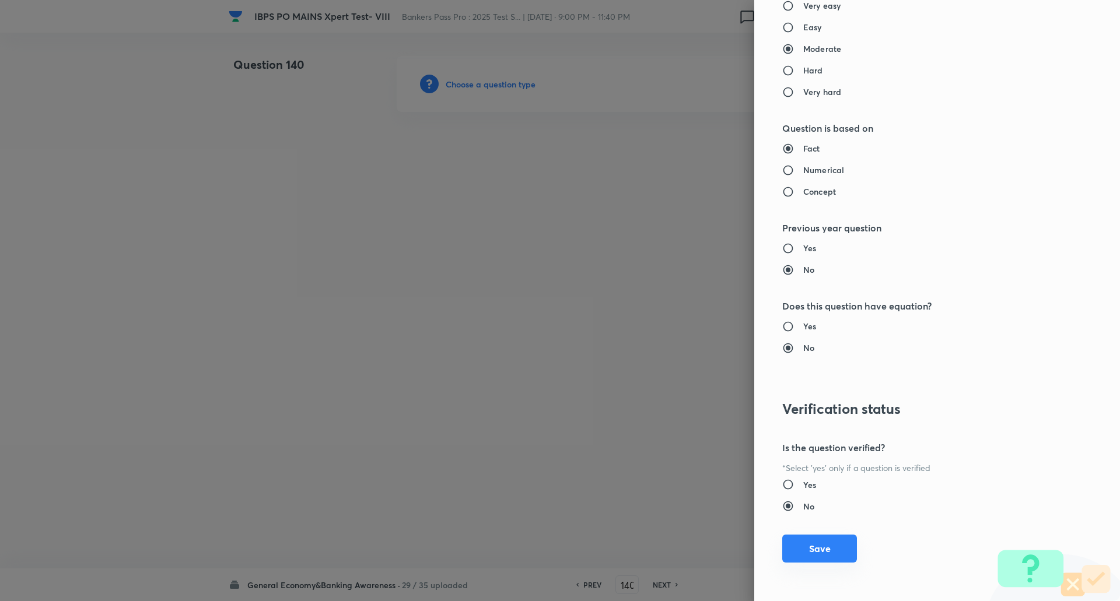
click at [833, 555] on button "Save" at bounding box center [819, 549] width 75 height 28
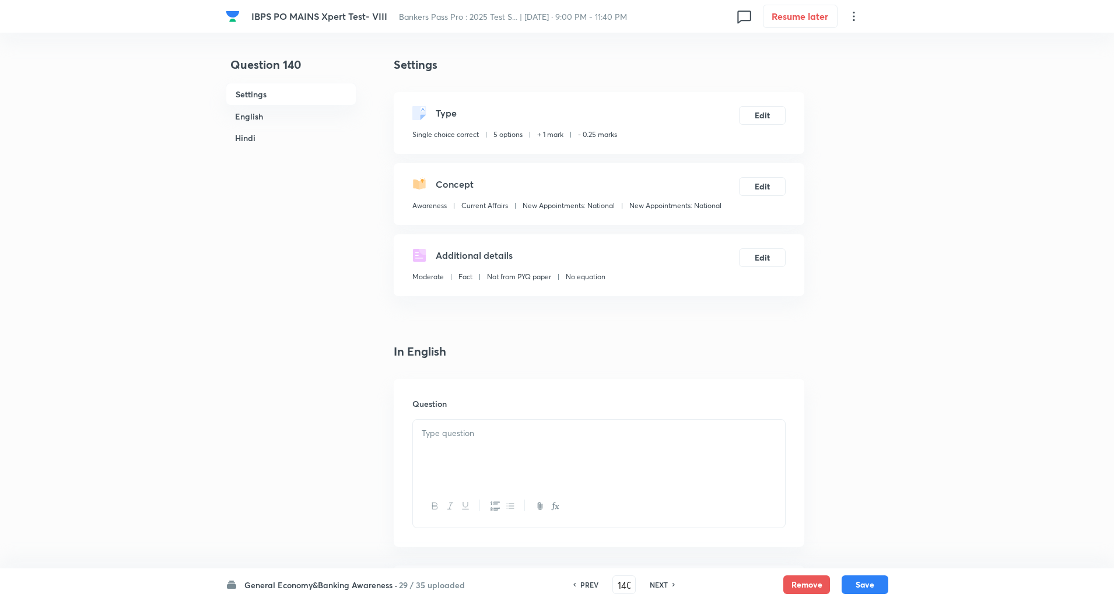
scroll to position [300, 0]
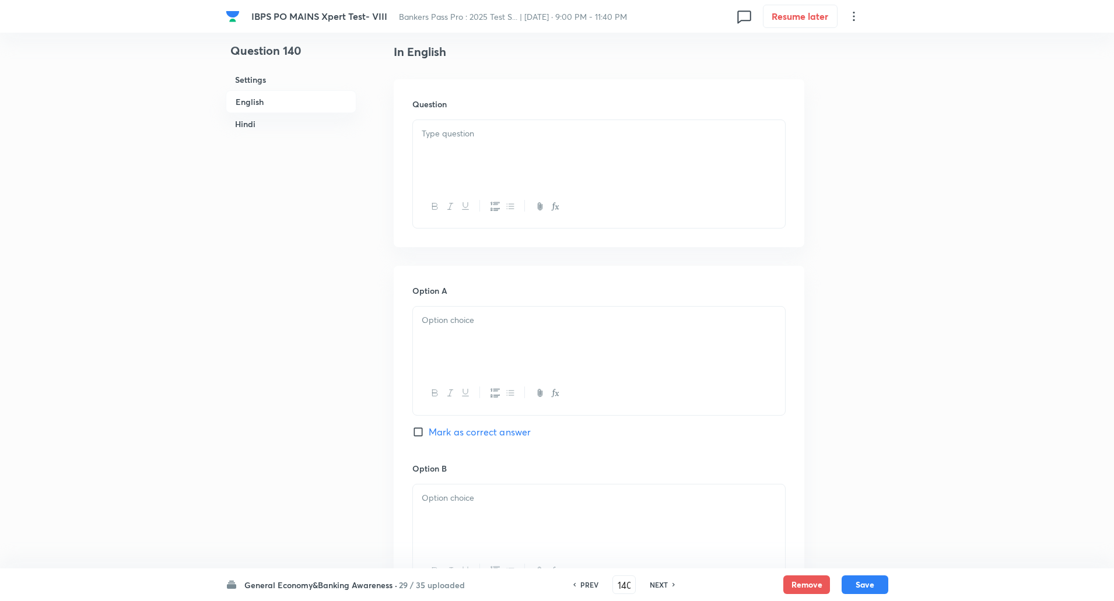
click at [705, 151] on div at bounding box center [599, 152] width 372 height 65
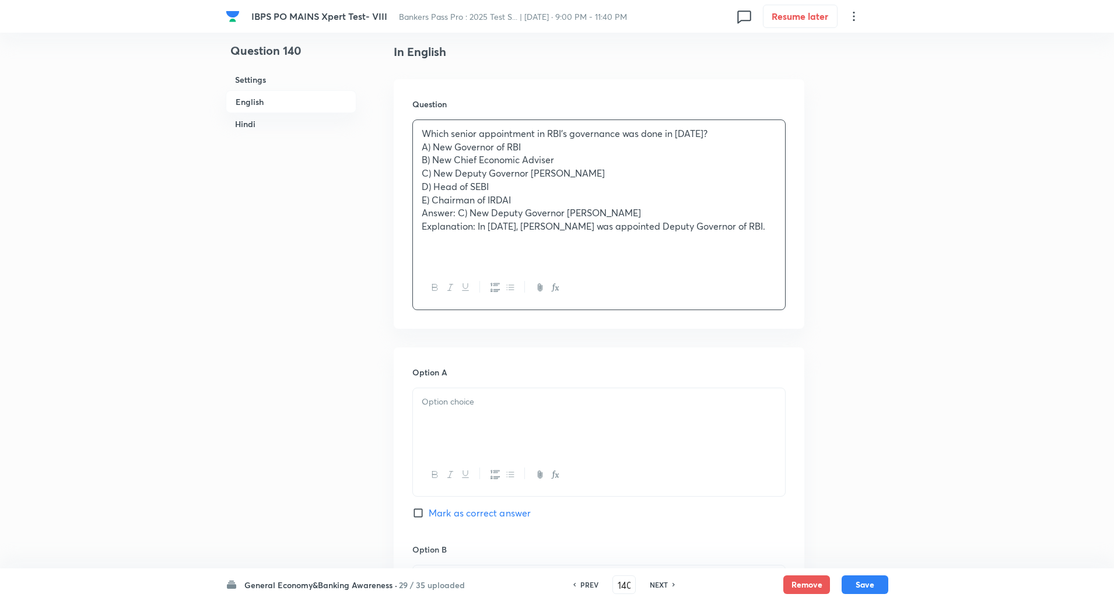
click at [742, 136] on p "Which senior appointment in RBI’s governance was done in April 2025?" at bounding box center [599, 133] width 355 height 13
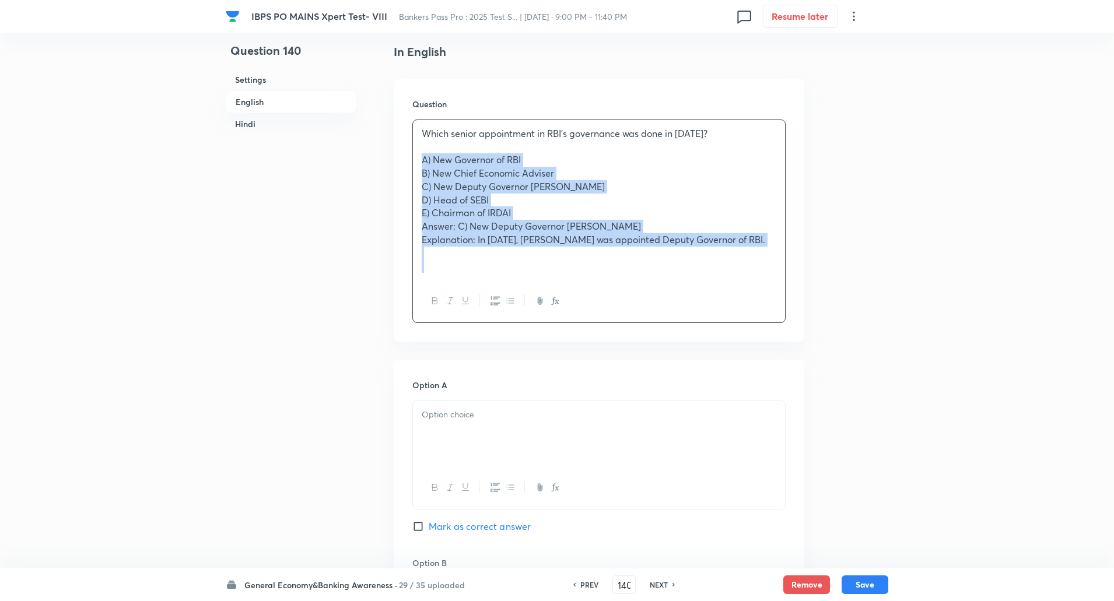
drag, startPoint x: 422, startPoint y: 160, endPoint x: 726, endPoint y: 313, distance: 340.5
click at [726, 313] on div "Which senior appointment in RBI’s governance was done in April 2025? A) New Gov…" at bounding box center [598, 222] width 373 height 204
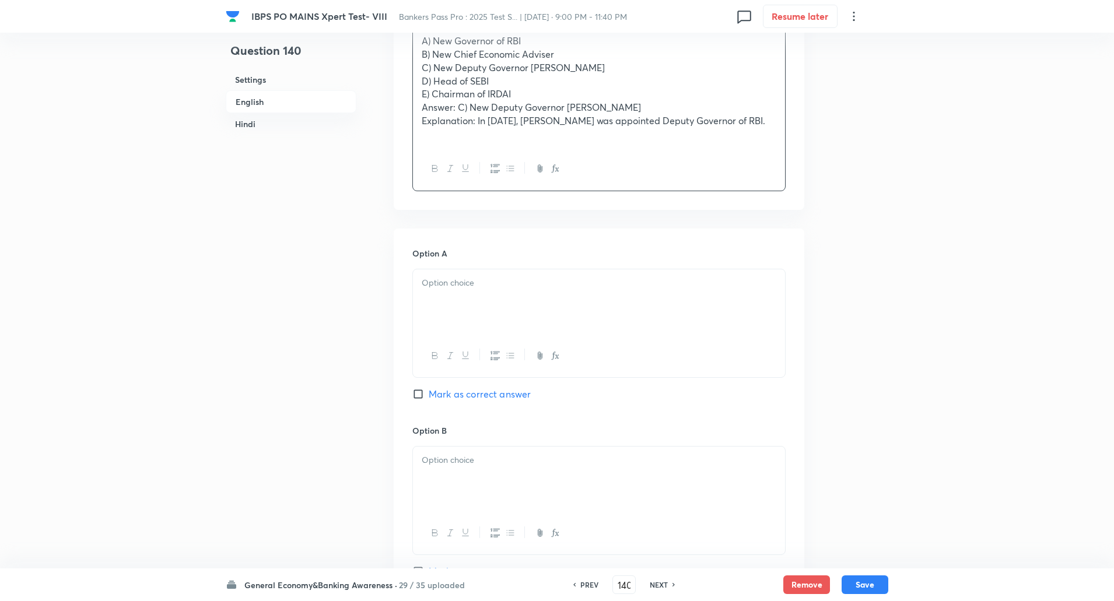
scroll to position [271, 0]
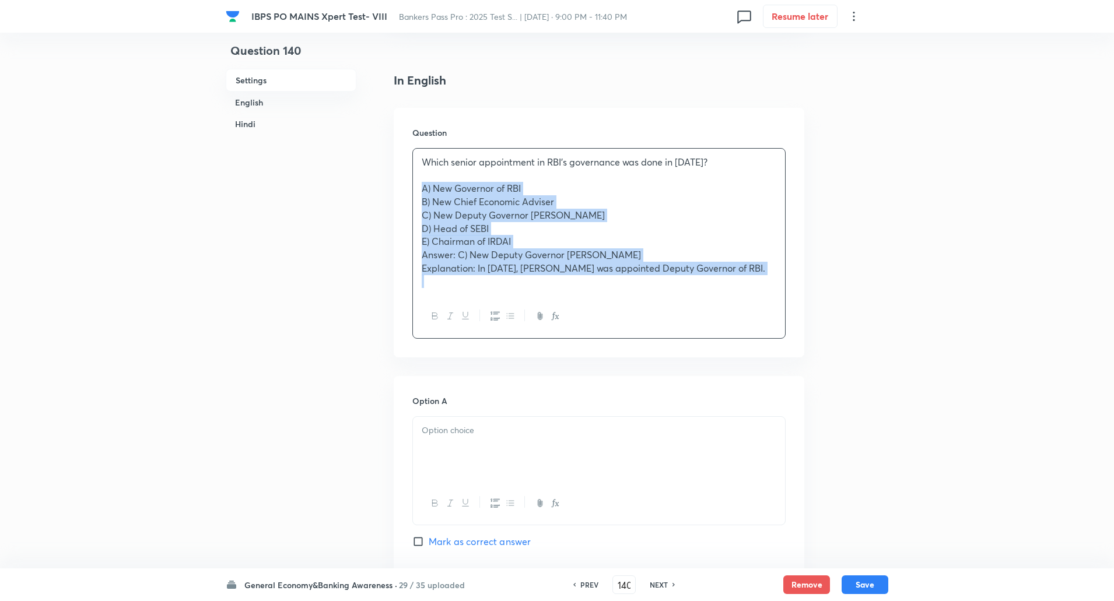
drag, startPoint x: 418, startPoint y: 191, endPoint x: 977, endPoint y: 322, distance: 574.1
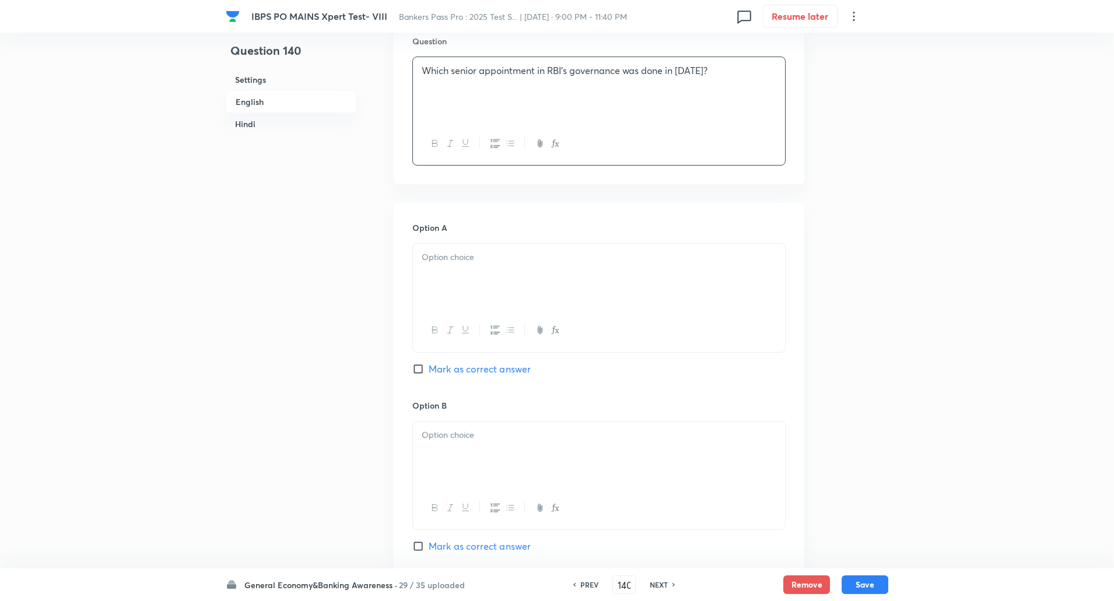
scroll to position [363, 0]
click at [726, 279] on div at bounding box center [599, 275] width 372 height 65
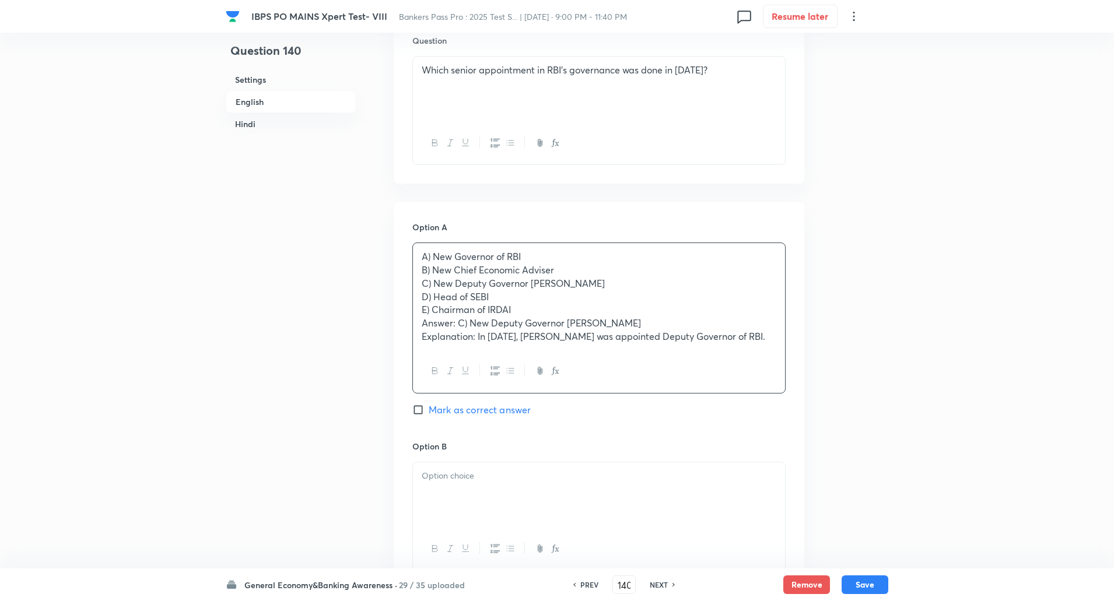
drag, startPoint x: 415, startPoint y: 272, endPoint x: 778, endPoint y: 379, distance: 378.2
click at [778, 379] on div "A) New Governor of RBI B) New Chief Economic Adviser C) New Deputy Governor Poo…" at bounding box center [598, 318] width 373 height 151
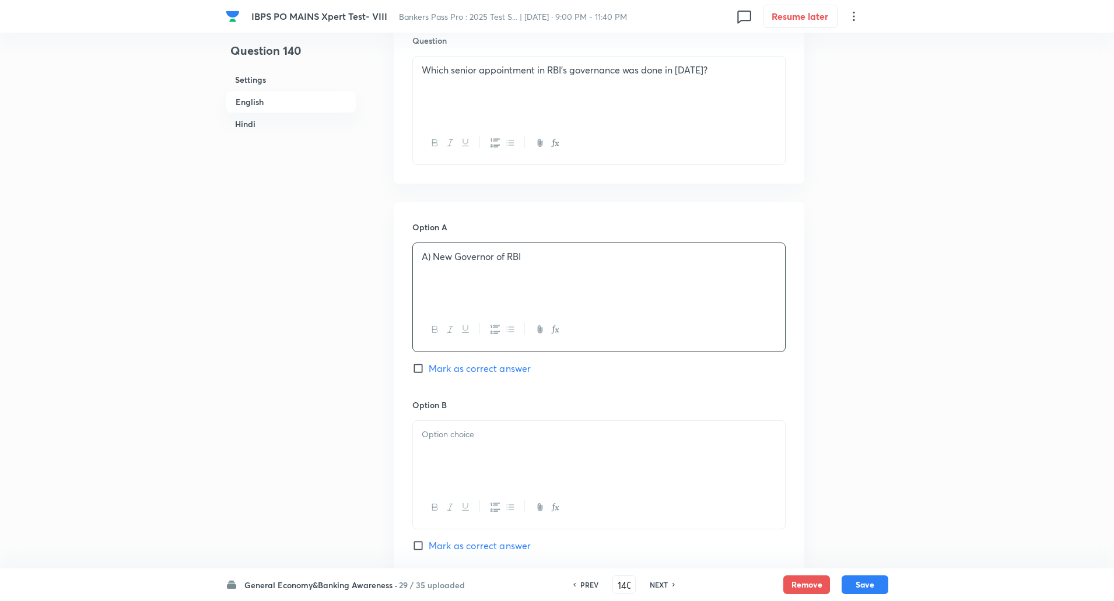
click at [433, 258] on p "A) New Governor of RBI" at bounding box center [599, 256] width 355 height 13
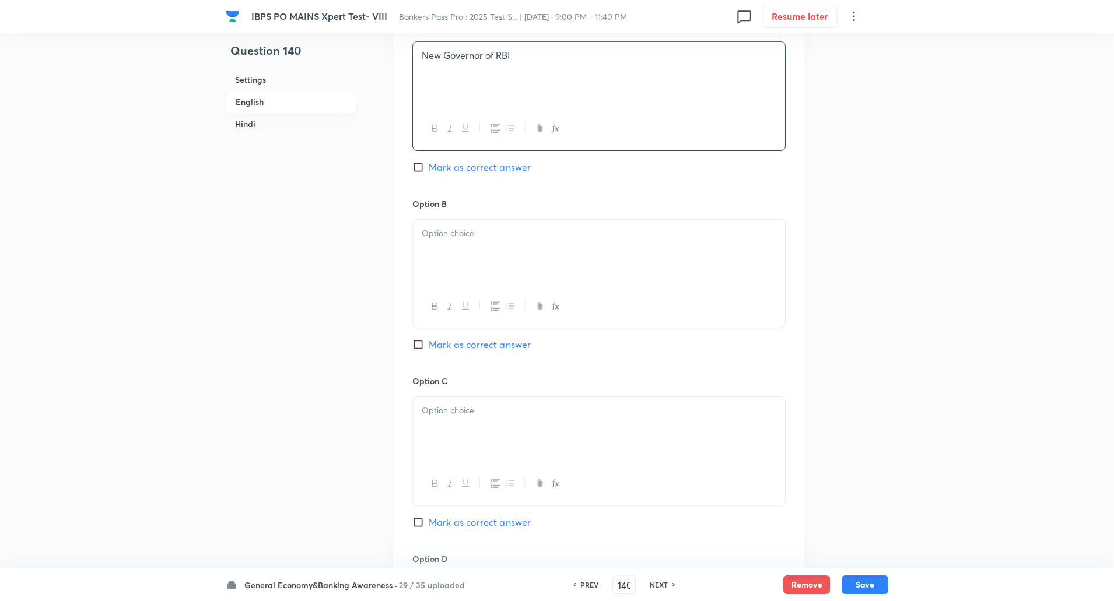
scroll to position [583, 0]
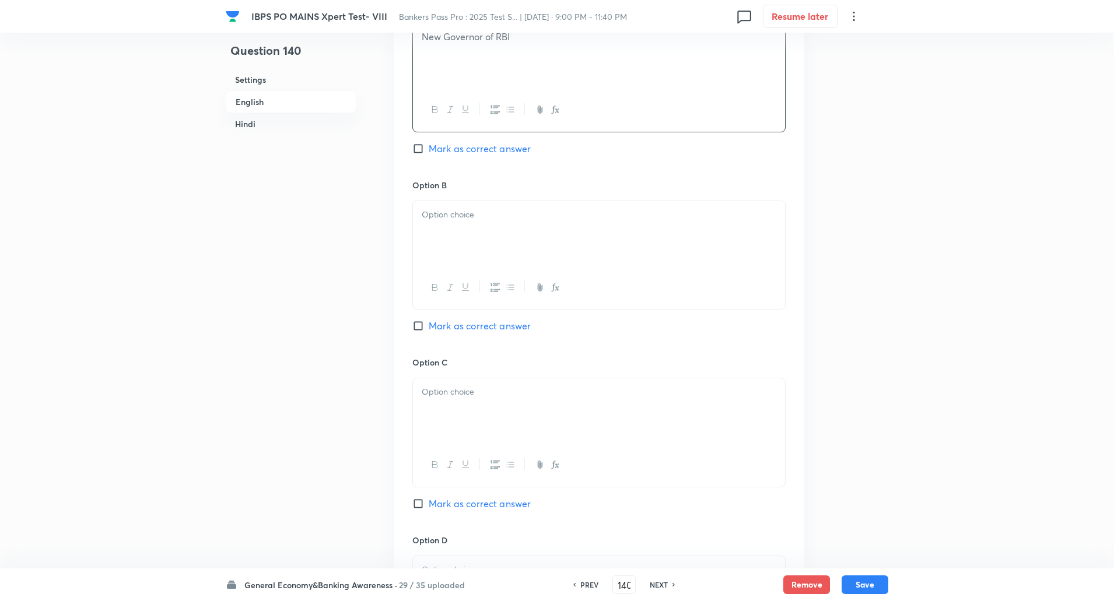
click at [433, 258] on div at bounding box center [599, 233] width 372 height 65
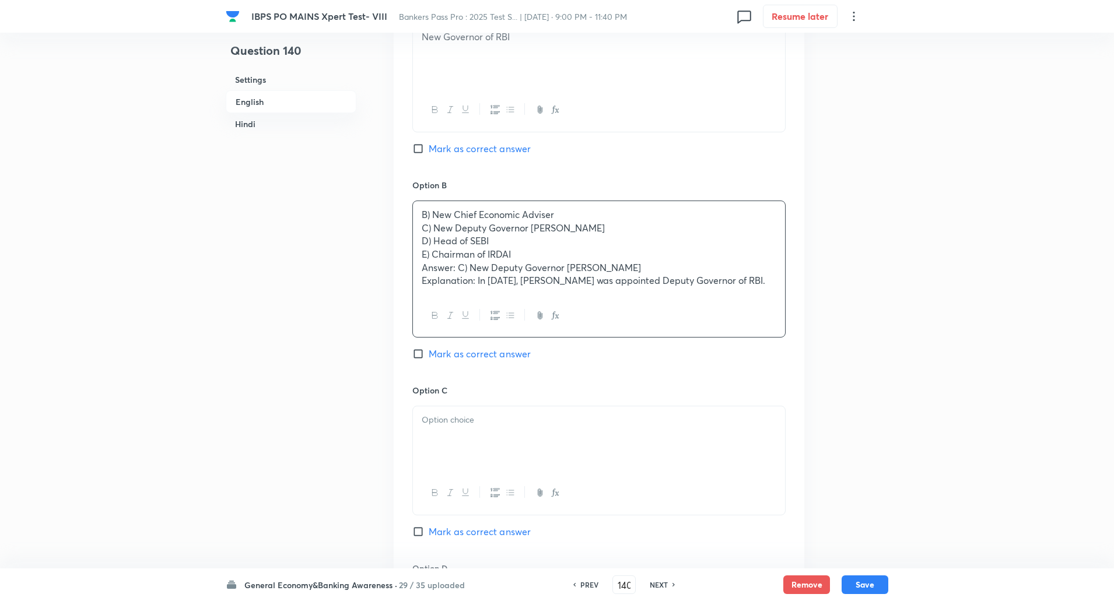
click at [412, 228] on div "Option A New Governor of RBI Mark as correct answer Option B B) New Chief Econo…" at bounding box center [599, 447] width 411 height 930
drag, startPoint x: 417, startPoint y: 232, endPoint x: 848, endPoint y: 293, distance: 435.4
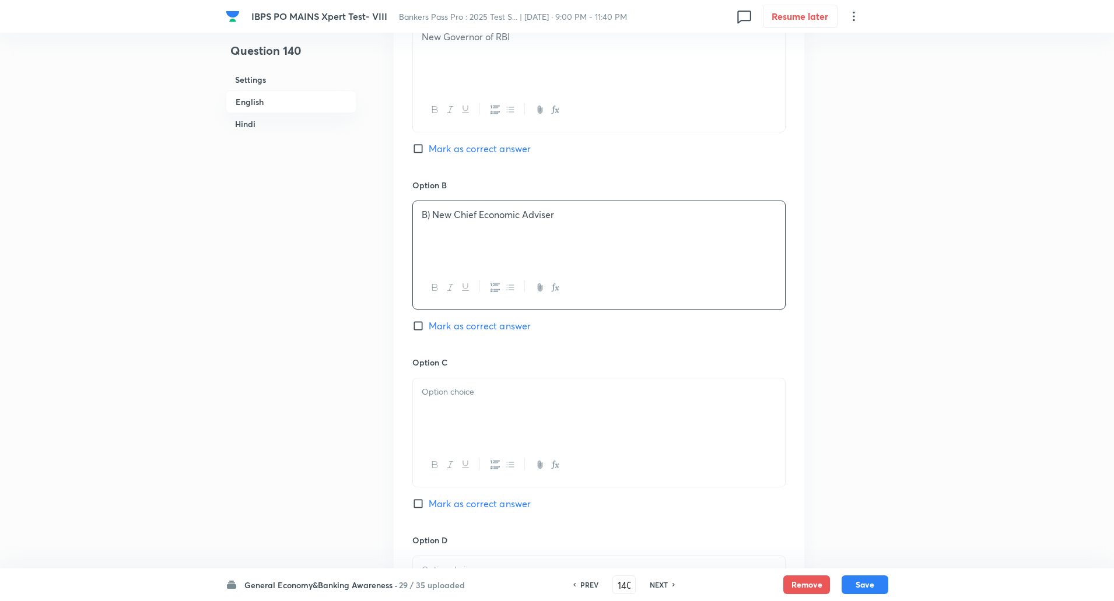
click at [433, 214] on p "B) New Chief Economic Adviser" at bounding box center [599, 214] width 355 height 13
click at [456, 391] on p at bounding box center [599, 392] width 355 height 13
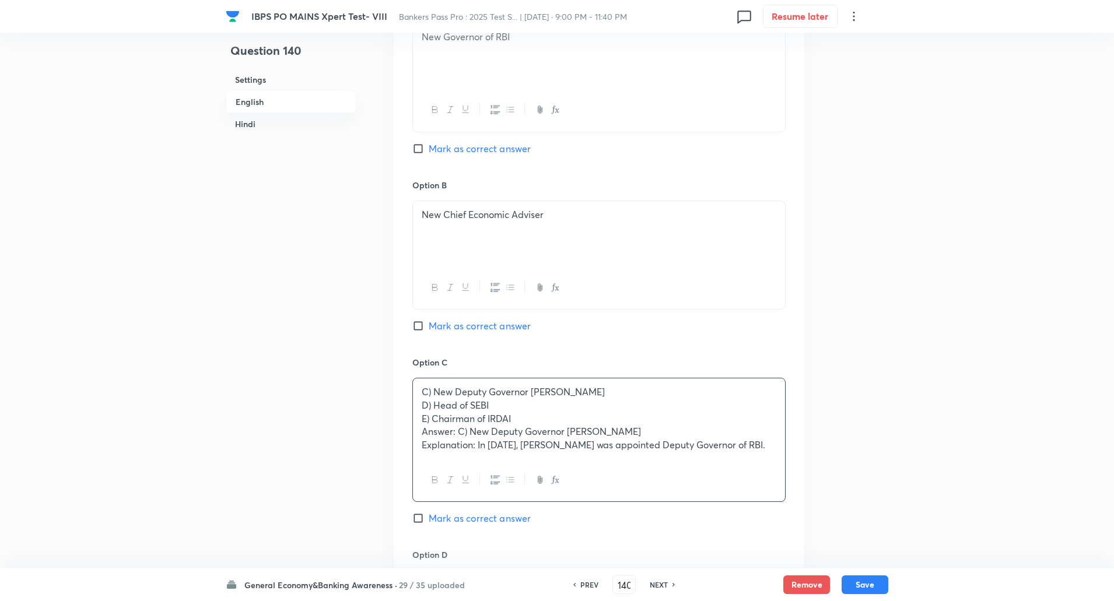
drag, startPoint x: 419, startPoint y: 409, endPoint x: 807, endPoint y: 467, distance: 392.2
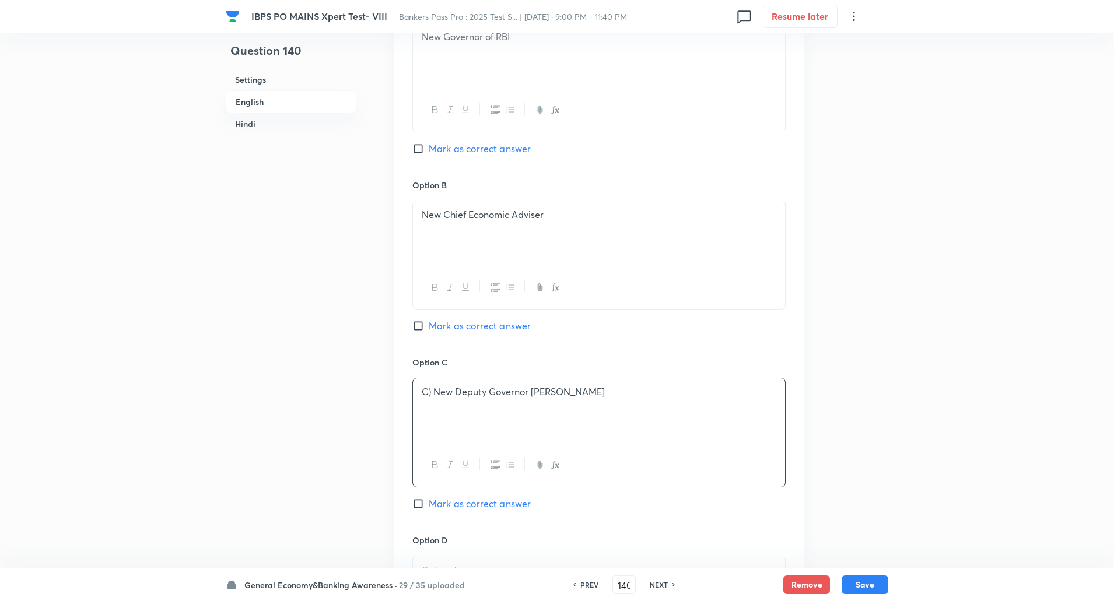
click at [431, 391] on p "C) New Deputy Governor Poonam Gupta" at bounding box center [599, 392] width 355 height 13
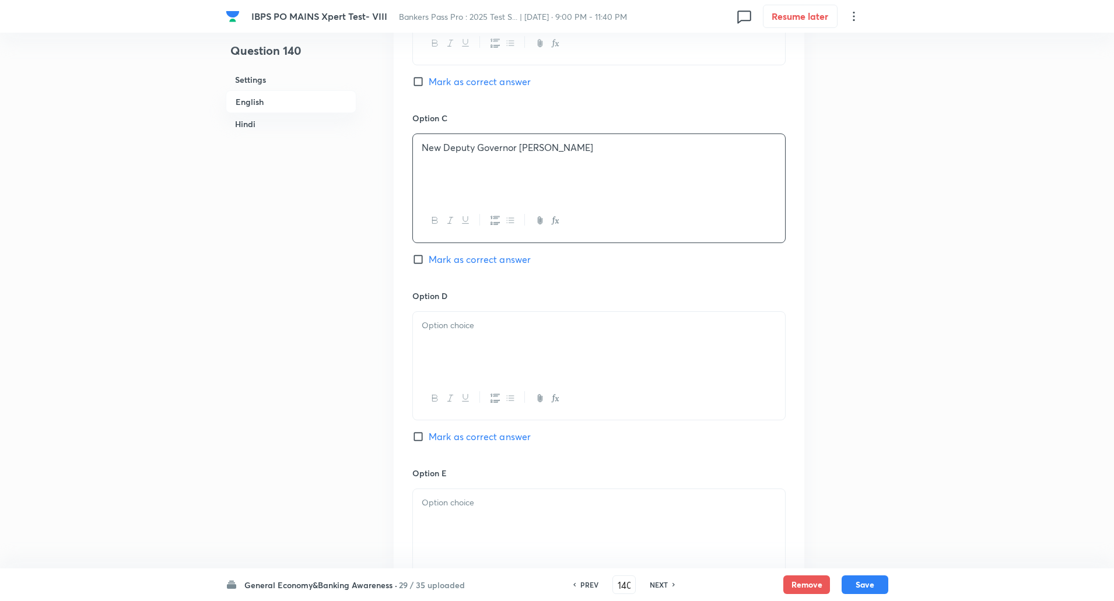
scroll to position [828, 0]
click at [431, 391] on button "button" at bounding box center [434, 398] width 15 height 15
click at [464, 355] on div "﻿" at bounding box center [599, 344] width 372 height 65
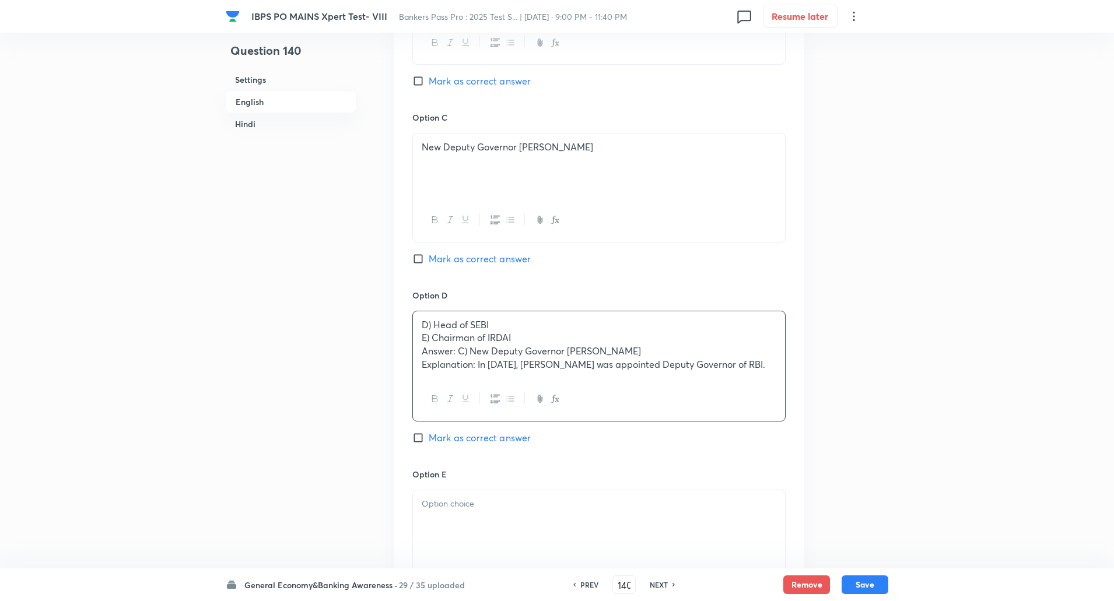
click at [419, 263] on input "Mark as correct answer" at bounding box center [420, 259] width 16 height 12
drag, startPoint x: 419, startPoint y: 338, endPoint x: 799, endPoint y: 399, distance: 384.7
click at [799, 399] on div "Option A New Governor of RBI Mark as correct answer Option B New Chief Economic…" at bounding box center [599, 189] width 411 height 904
click at [432, 328] on p "D) Head of SEBI" at bounding box center [599, 325] width 355 height 13
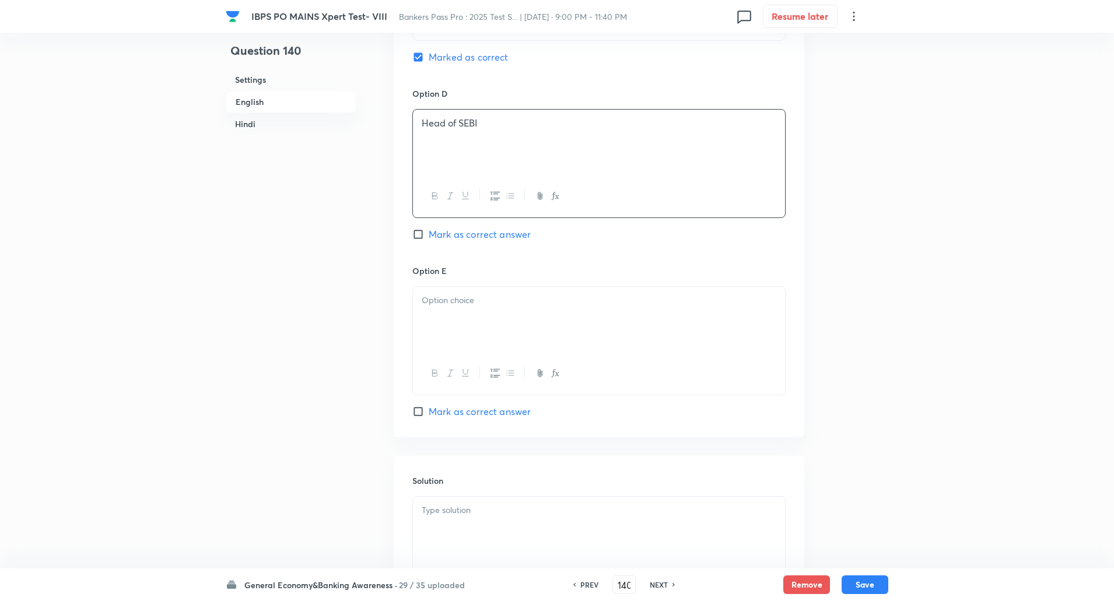
scroll to position [1036, 0]
click at [448, 310] on div at bounding box center [599, 313] width 372 height 65
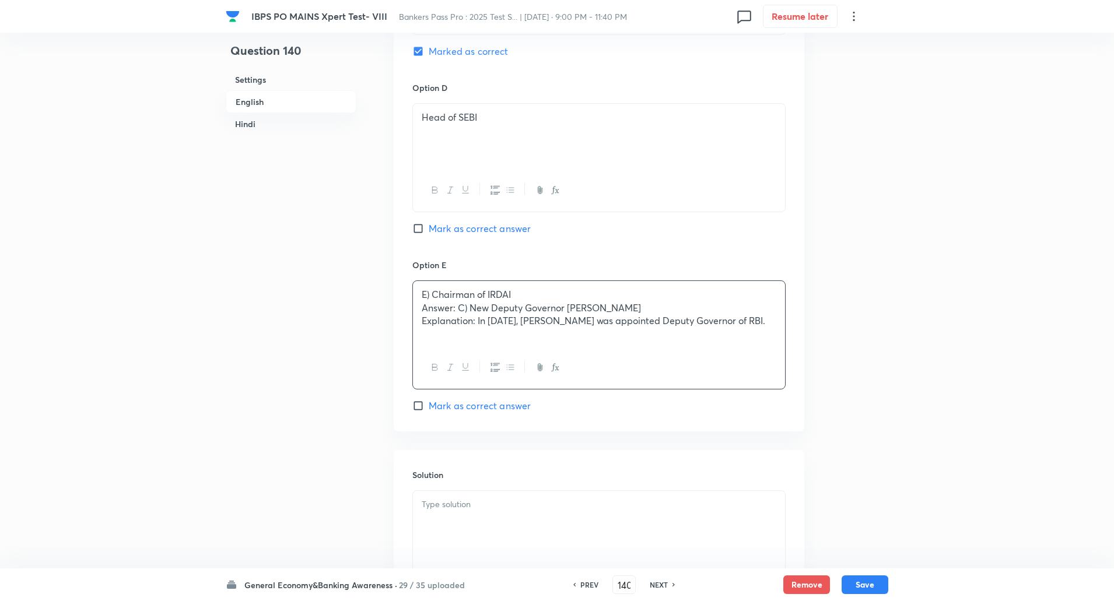
drag, startPoint x: 417, startPoint y: 307, endPoint x: 802, endPoint y: 390, distance: 393.3
click at [433, 296] on p "E) Chairman of IRDAI" at bounding box center [599, 294] width 355 height 13
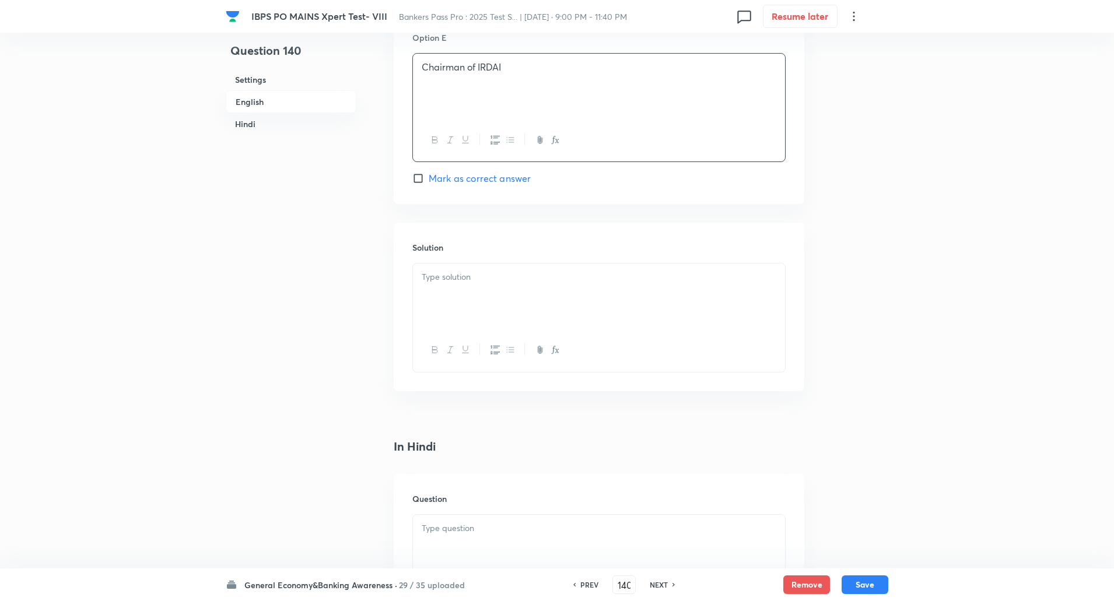
scroll to position [1264, 0]
click at [434, 296] on div at bounding box center [599, 295] width 372 height 65
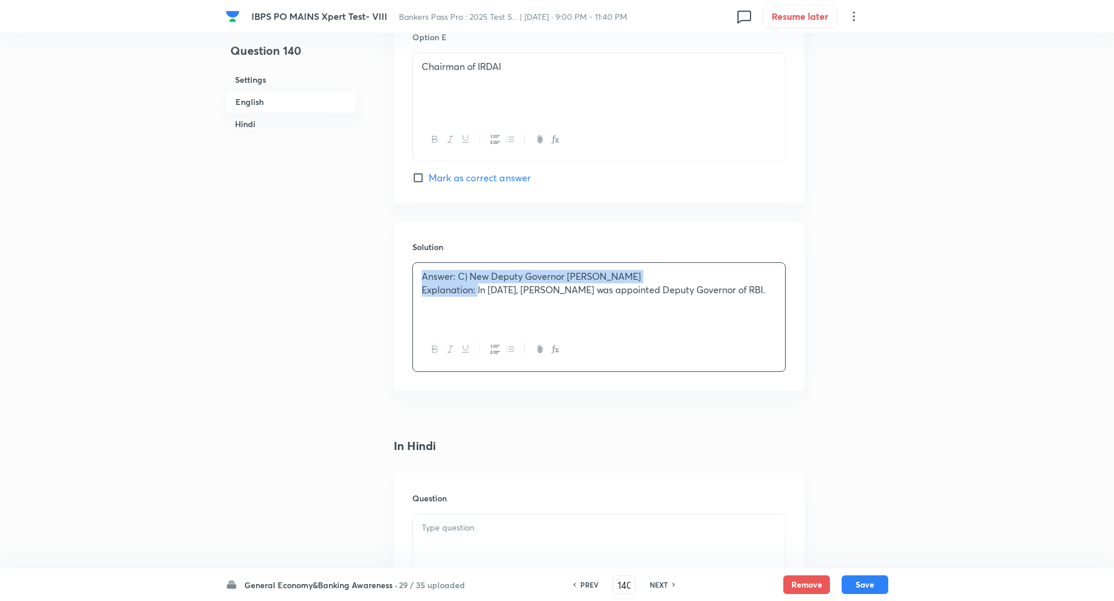
drag, startPoint x: 422, startPoint y: 274, endPoint x: 478, endPoint y: 297, distance: 60.7
click at [478, 297] on div "Answer: C) New Deputy Governor Poonam Gupta Explanation: In April 2025, Poonam …" at bounding box center [599, 295] width 372 height 65
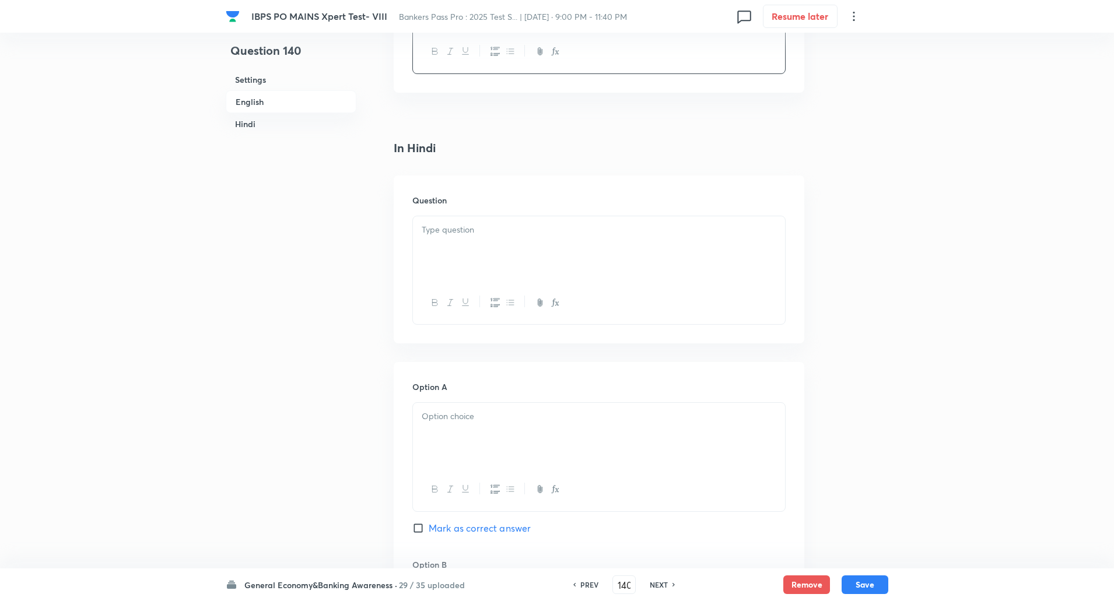
scroll to position [1577, 0]
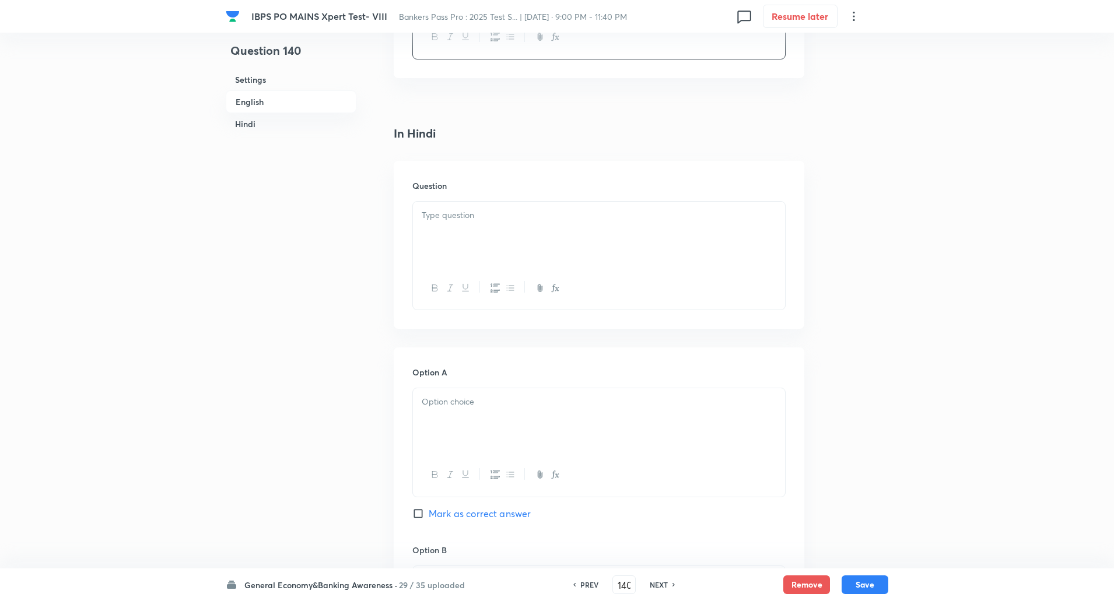
click at [501, 232] on div at bounding box center [599, 234] width 372 height 65
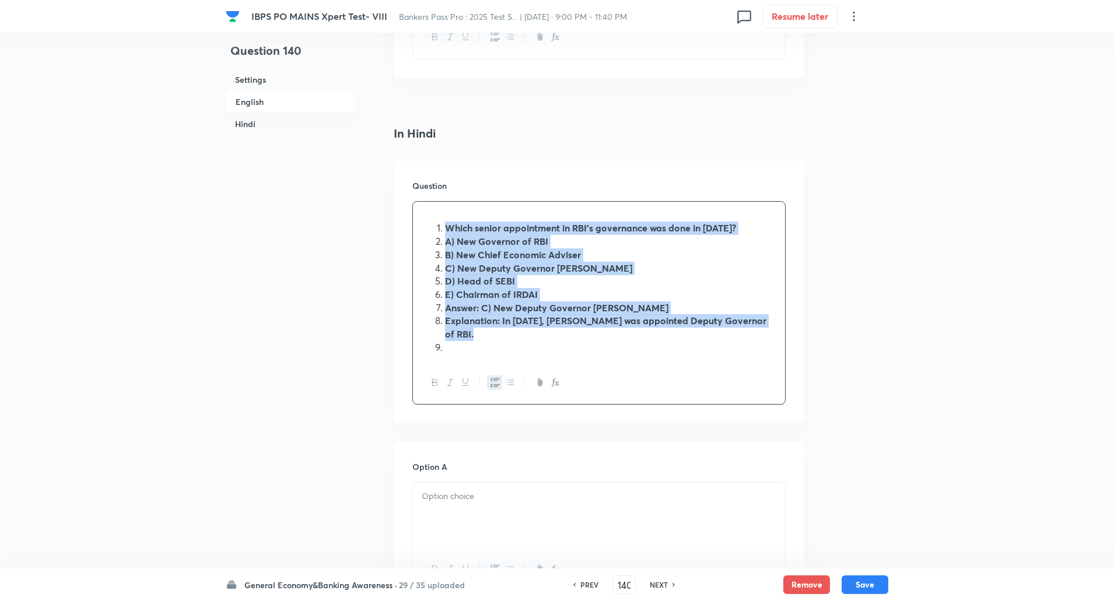
drag, startPoint x: 434, startPoint y: 228, endPoint x: 503, endPoint y: 354, distance: 144.4
click at [503, 354] on ol "Which senior appointment in RBI’s governance was done in April 2025? A) New Gov…" at bounding box center [599, 288] width 355 height 132
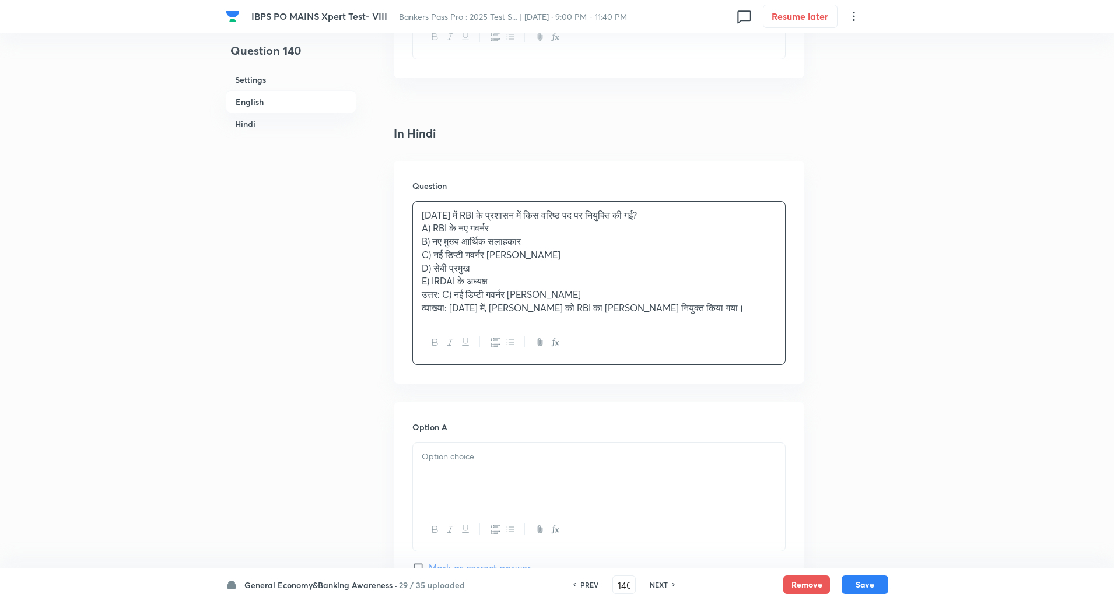
drag, startPoint x: 420, startPoint y: 226, endPoint x: 734, endPoint y: 317, distance: 326.6
click at [734, 317] on div "अप्रैल 2025 में RBI के प्रशासन में किस वरिष्ठ पद पर नियुक्ति की गई? A) RBI के न…" at bounding box center [599, 262] width 372 height 120
click at [727, 258] on p "C) नई डिप्टी गवर्नर पूनम गुप्ता" at bounding box center [599, 255] width 355 height 13
click at [699, 212] on p "अप्रैल 2025 में RBI के प्रशासन में किस वरिष्ठ पद पर नियुक्ति की गई?" at bounding box center [599, 215] width 355 height 13
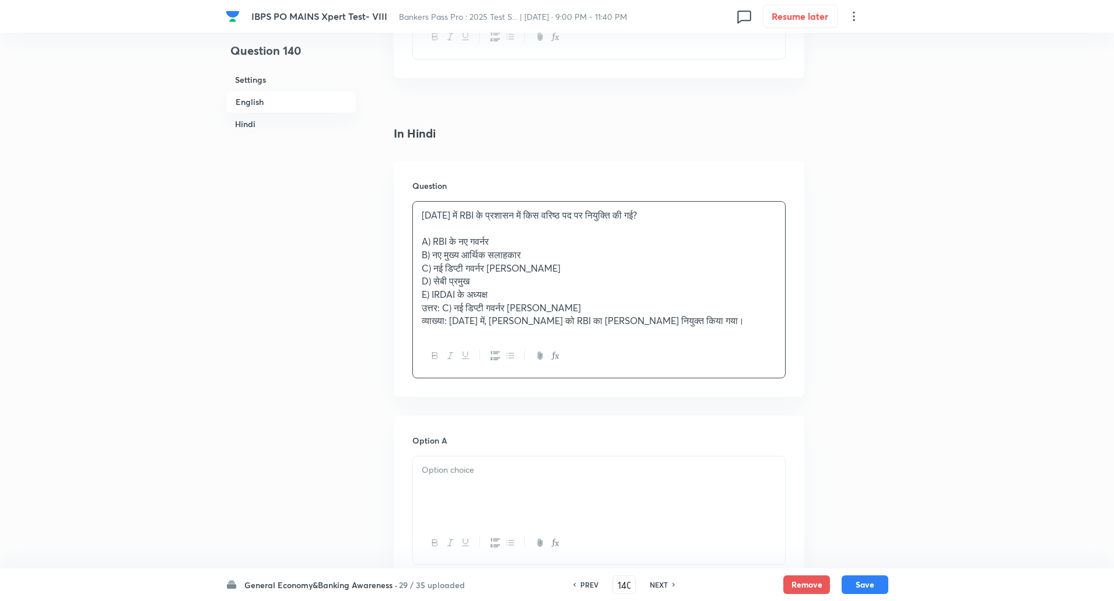
drag, startPoint x: 428, startPoint y: 247, endPoint x: 773, endPoint y: 349, distance: 360.1
click at [773, 349] on div "अप्रैल 2025 में RBI के प्रशासन में किस वरिष्ठ पद पर नियुक्ति की गई? A) RBI के न…" at bounding box center [598, 289] width 373 height 177
drag, startPoint x: 420, startPoint y: 245, endPoint x: 837, endPoint y: 410, distance: 448.6
click at [837, 410] on div "Question 140 Settings English Hindi Settings Type Single choice correct 5 optio…" at bounding box center [557, 15] width 663 height 3072
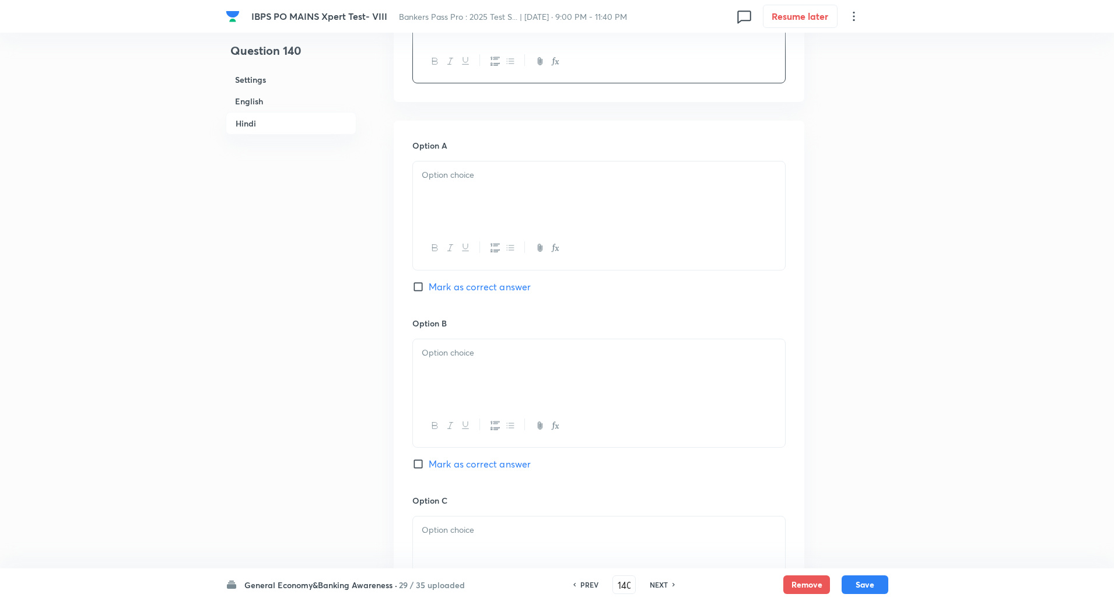
scroll to position [1803, 0]
click at [660, 205] on div at bounding box center [599, 194] width 372 height 65
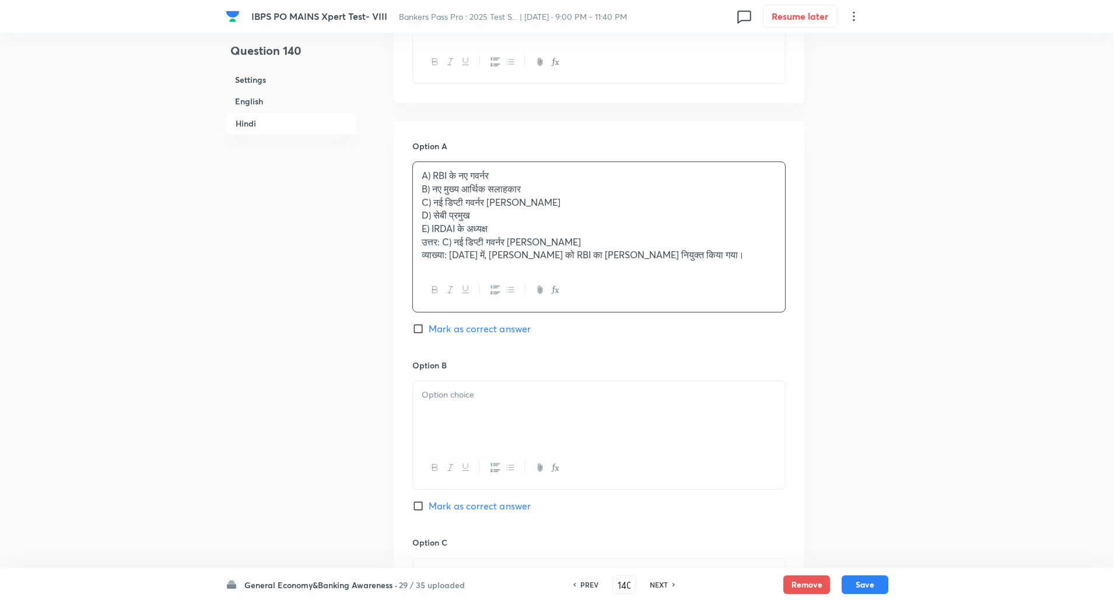
drag, startPoint x: 418, startPoint y: 187, endPoint x: 754, endPoint y: 337, distance: 367.7
click at [754, 337] on div "Option A A) RBI के नए गवर्नर B) नए मुख्य आर्थिक सलाहकार C) नई डिप्टी गवर्नर पून…" at bounding box center [598, 249] width 373 height 219
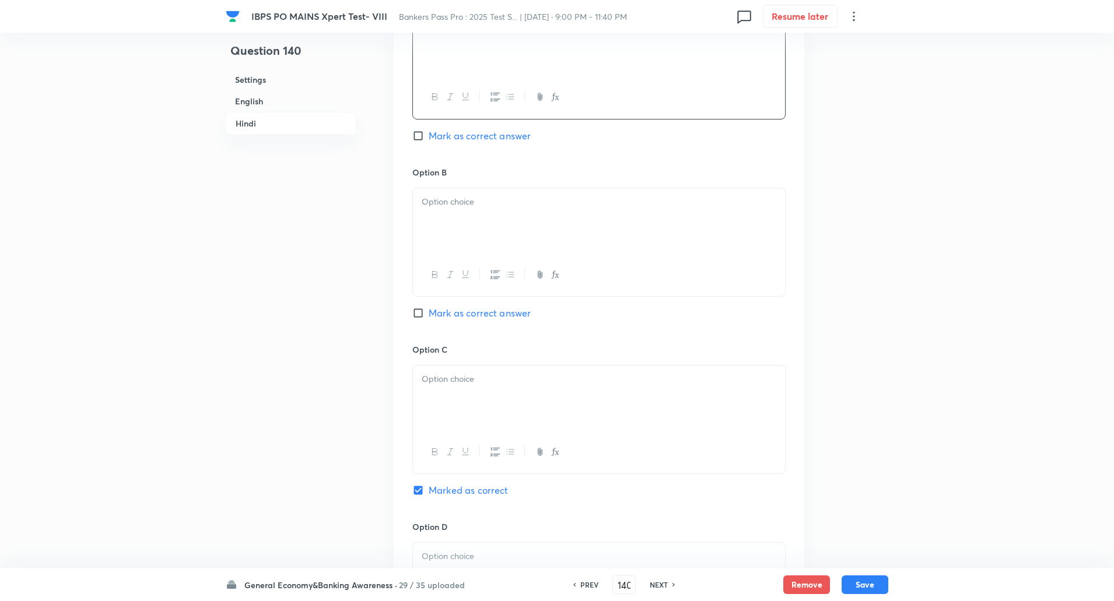
scroll to position [1836, 0]
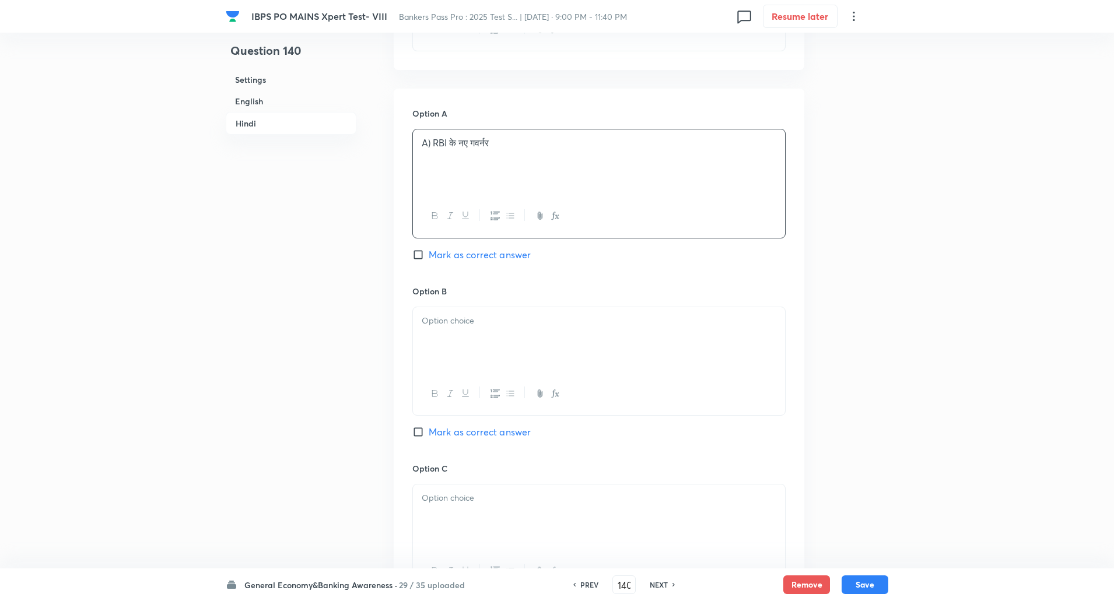
click at [431, 141] on p "A) RBI के नए गवर्नर" at bounding box center [599, 143] width 355 height 13
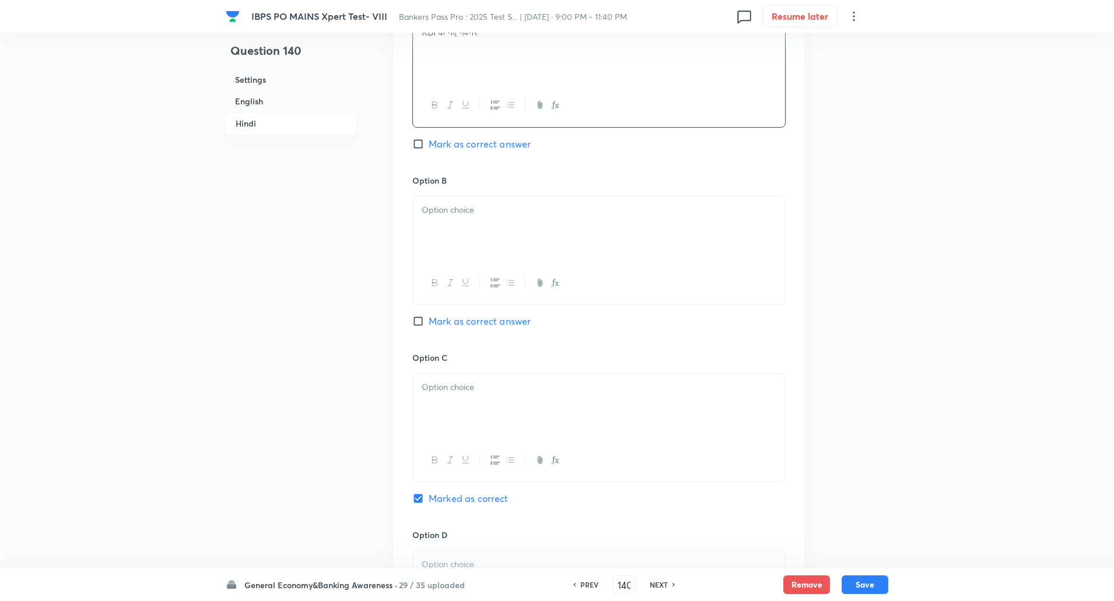
scroll to position [1947, 0]
click at [454, 203] on p at bounding box center [599, 209] width 355 height 13
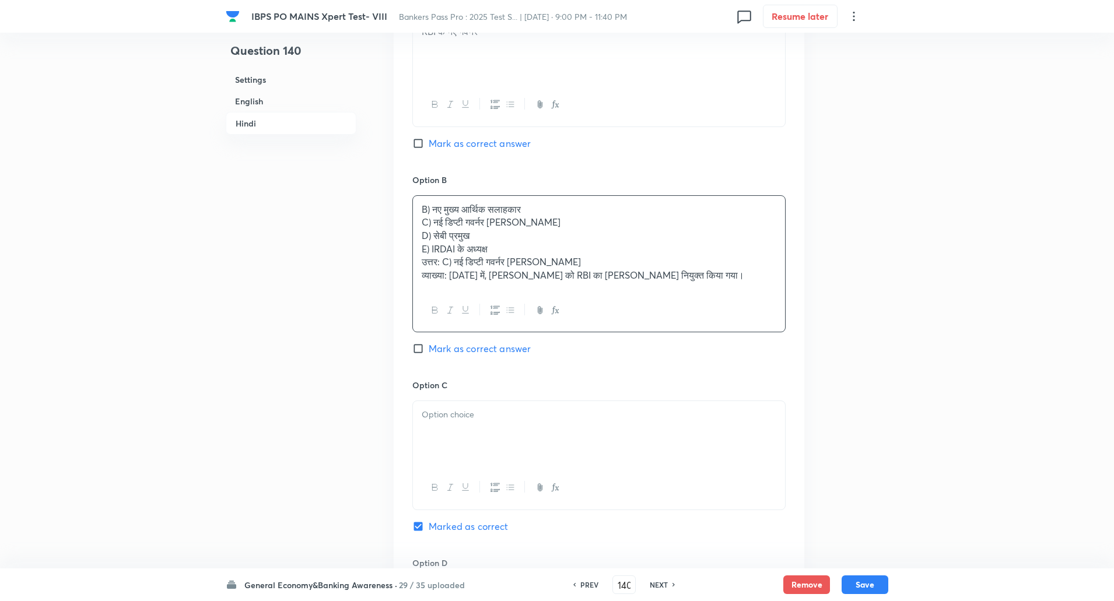
drag, startPoint x: 424, startPoint y: 221, endPoint x: 922, endPoint y: 377, distance: 522.9
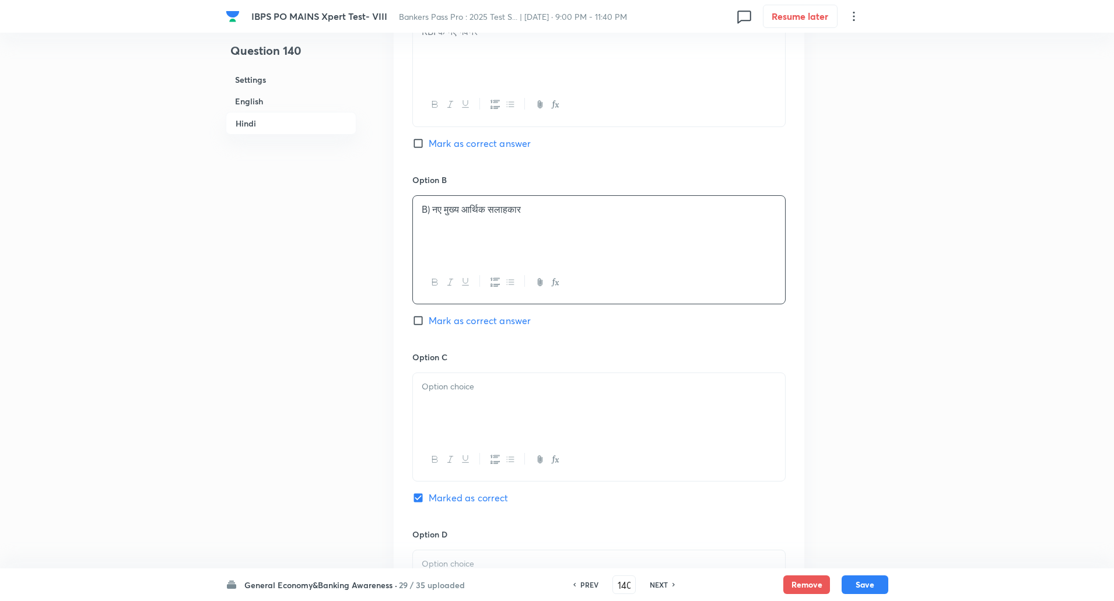
click at [436, 206] on p "B) नए मुख्य आर्थिक सलाहकार" at bounding box center [599, 209] width 355 height 13
click at [436, 209] on p "B) नए मुख्य आर्थिक सलाहकार" at bounding box center [599, 209] width 355 height 13
click at [435, 214] on p "B) नए मुख्य आर्थिक सलाहकार" at bounding box center [599, 209] width 355 height 13
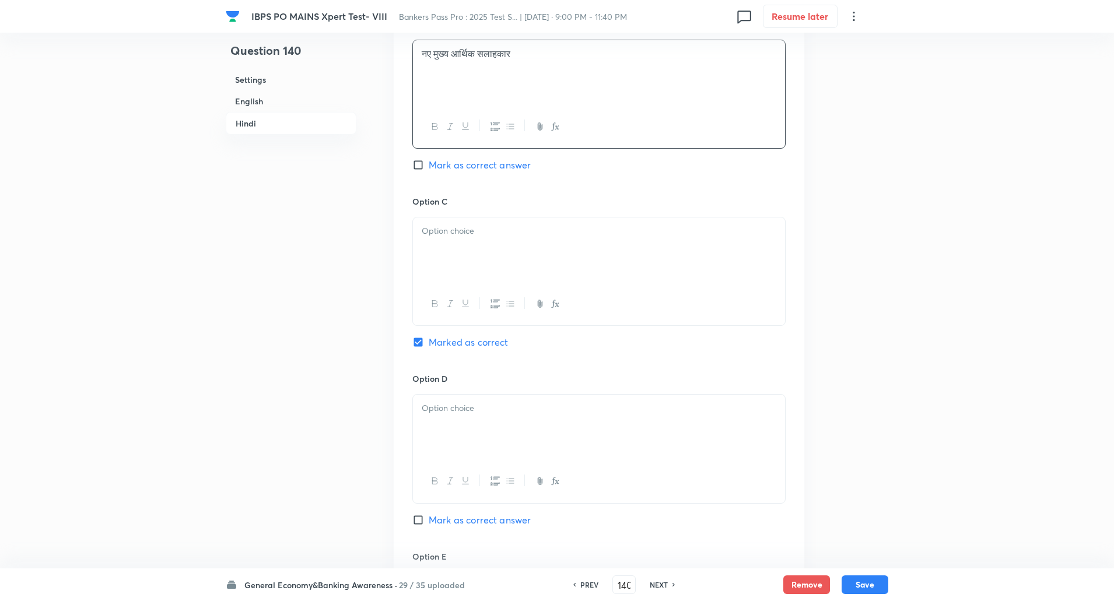
scroll to position [2116, 0]
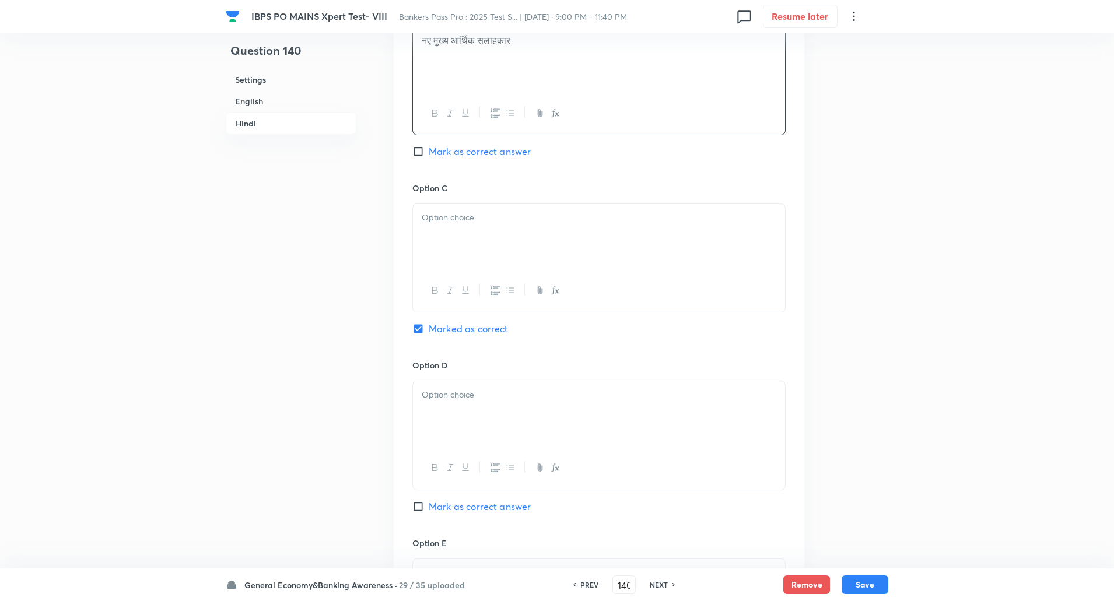
click at [435, 214] on p at bounding box center [599, 217] width 355 height 13
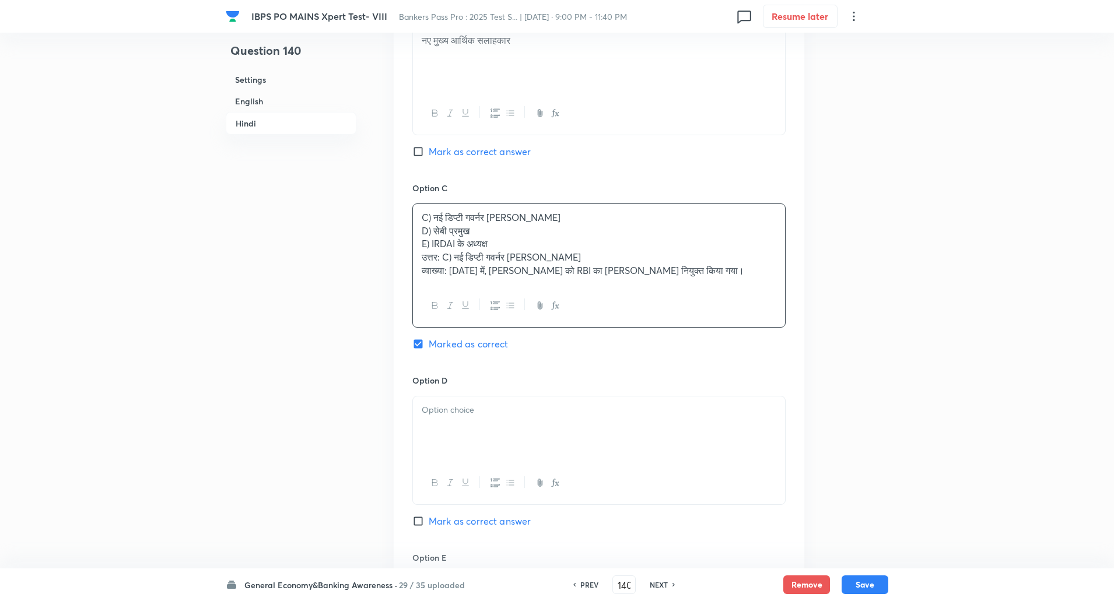
scroll to position [2114, 0]
drag, startPoint x: 420, startPoint y: 239, endPoint x: 793, endPoint y: 300, distance: 377.7
click at [793, 300] on div "Option A RBI के नए गवर्नर Mark as correct answer Option B नए मुख्य आर्थिक सलाहक…" at bounding box center [599, 269] width 411 height 917
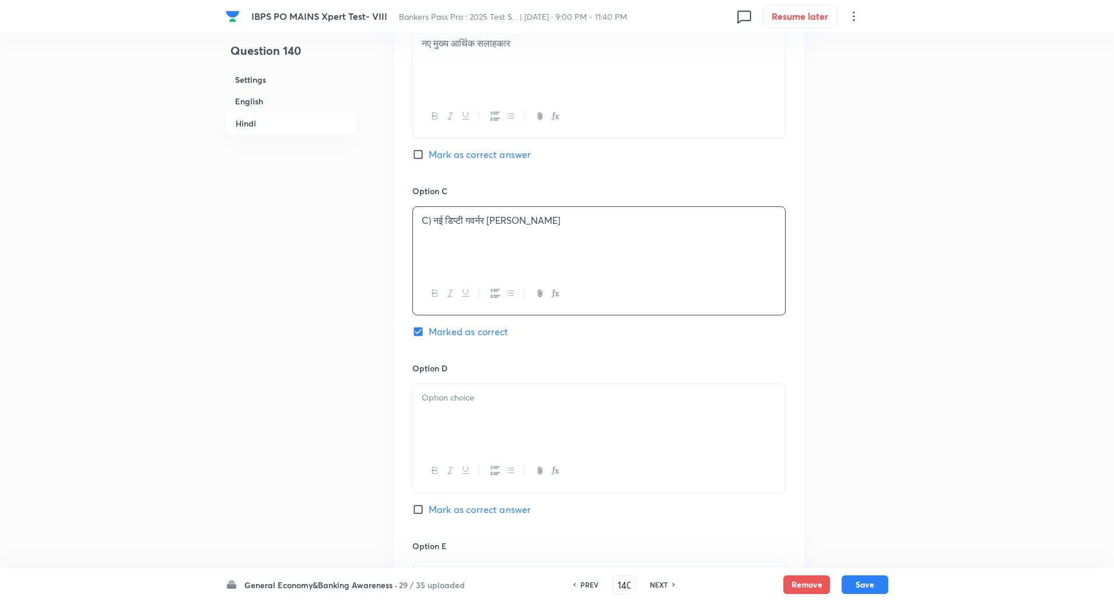
click at [431, 221] on p "C) नई डिप्टी गवर्नर पूनम गुप्ता" at bounding box center [599, 220] width 355 height 13
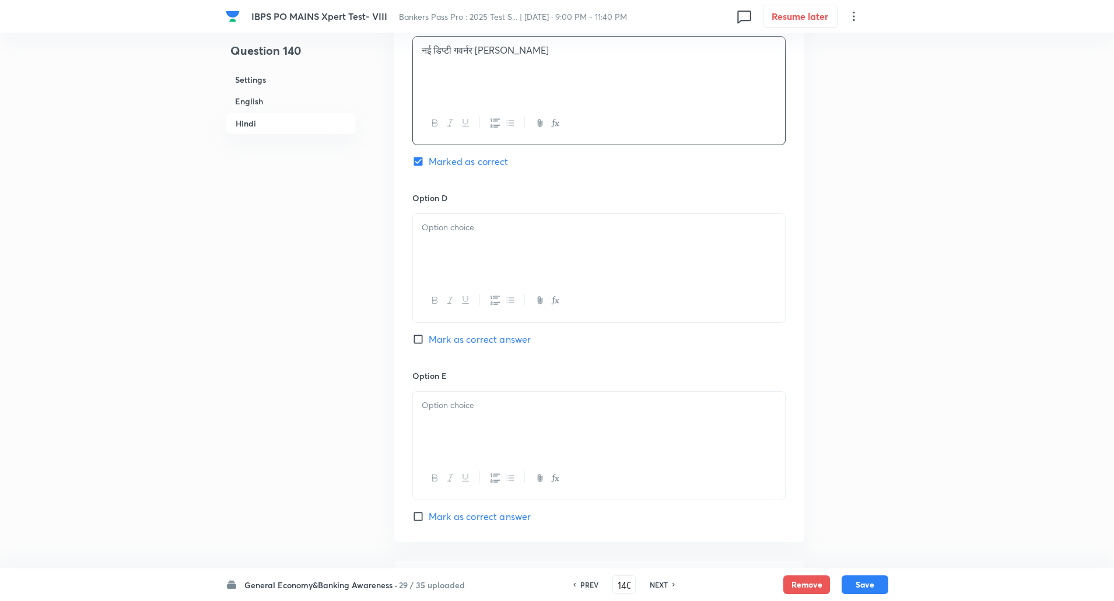
scroll to position [2290, 0]
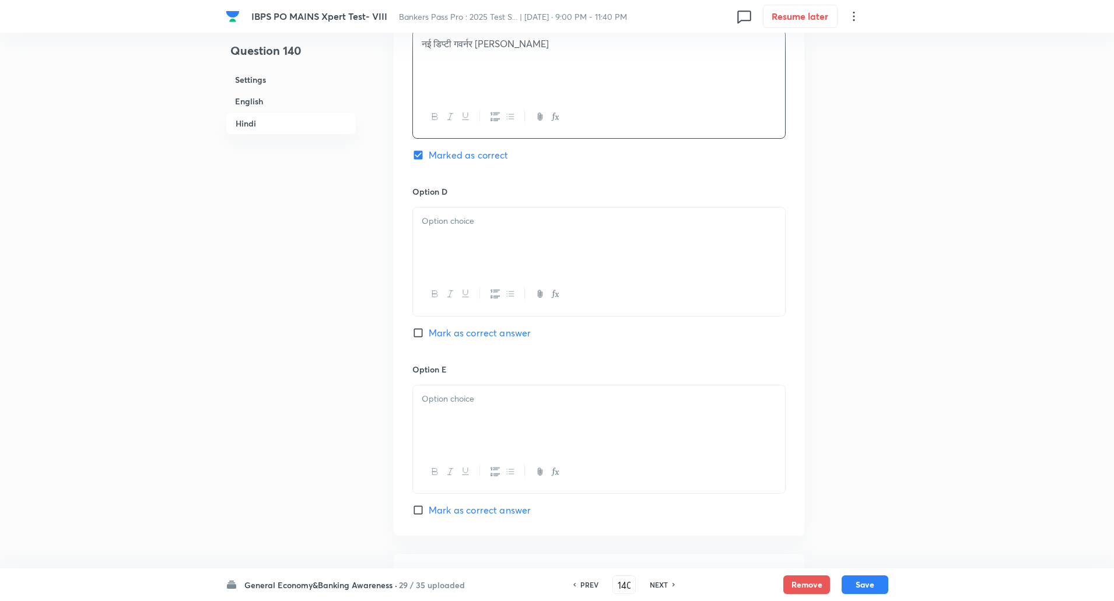
click at [432, 221] on p at bounding box center [599, 221] width 355 height 13
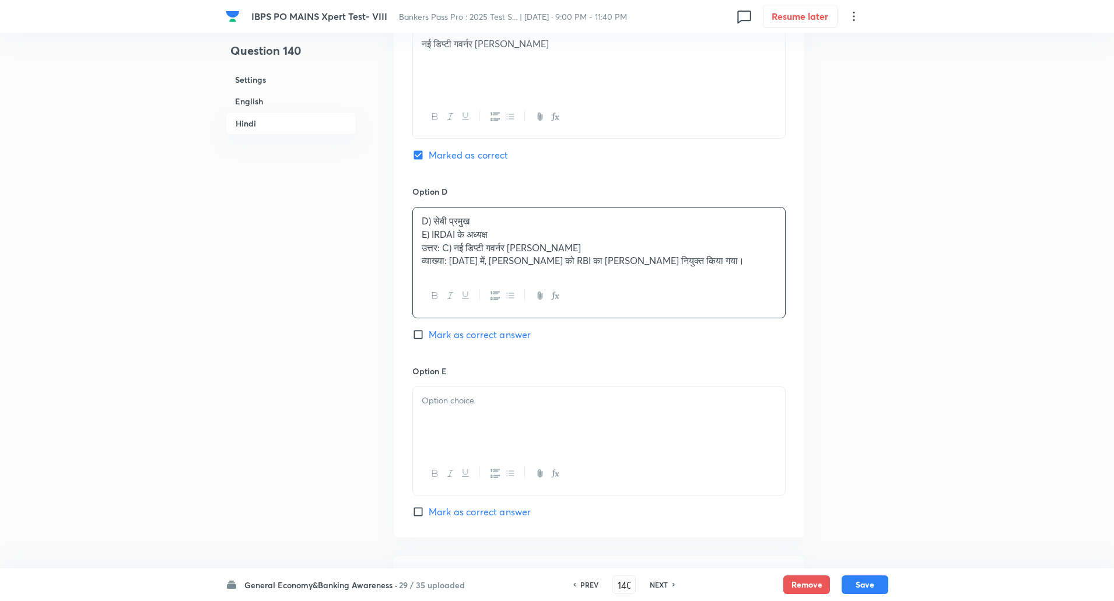
drag, startPoint x: 422, startPoint y: 230, endPoint x: 827, endPoint y: 289, distance: 409.1
click at [435, 219] on p "D) सेबी प्रमुख" at bounding box center [599, 221] width 355 height 13
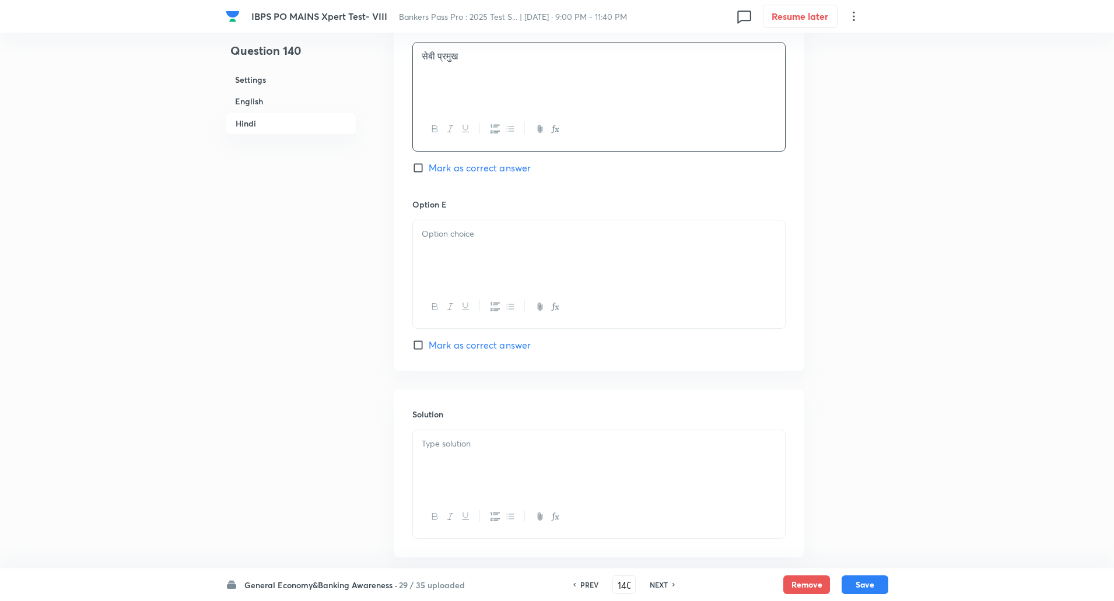
scroll to position [2479, 0]
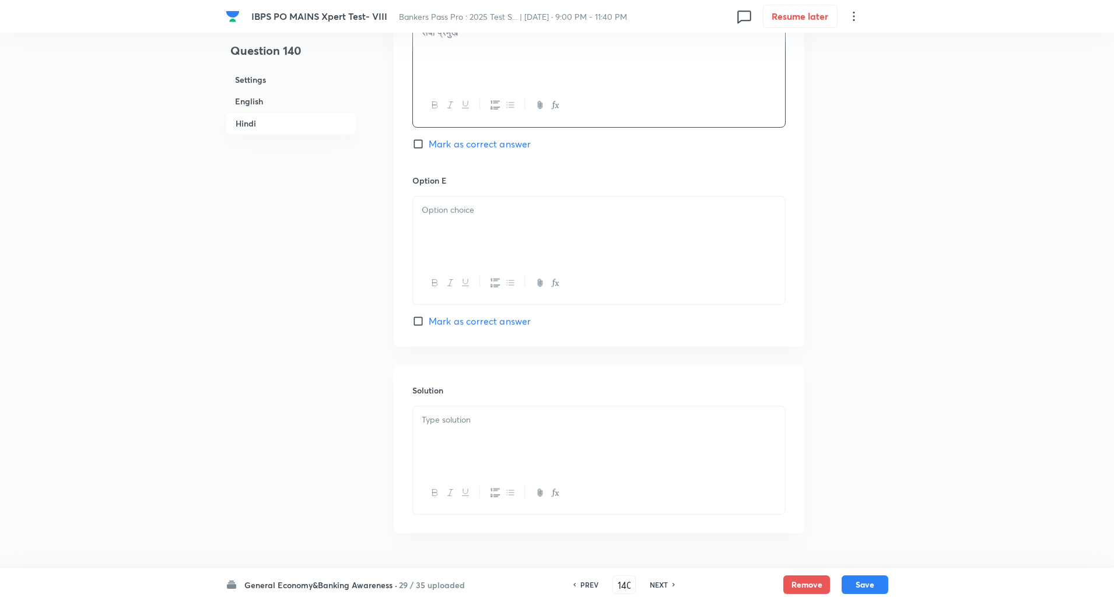
click at [435, 219] on div at bounding box center [599, 229] width 372 height 65
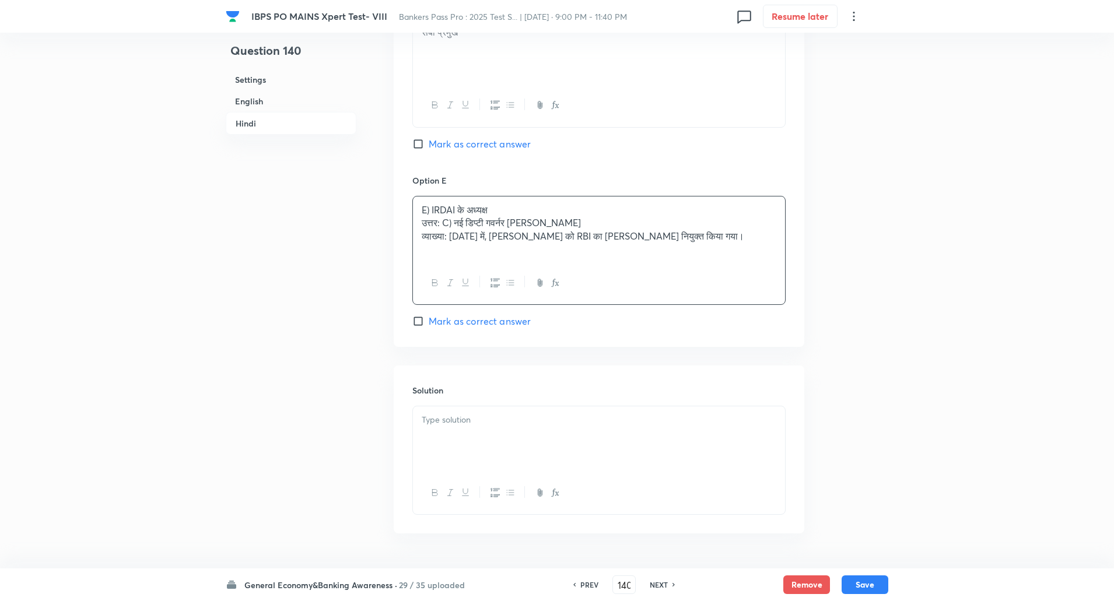
drag, startPoint x: 418, startPoint y: 223, endPoint x: 887, endPoint y: 256, distance: 470.1
click at [431, 214] on p "E) IRDAI के अध्यक्ष" at bounding box center [599, 210] width 355 height 13
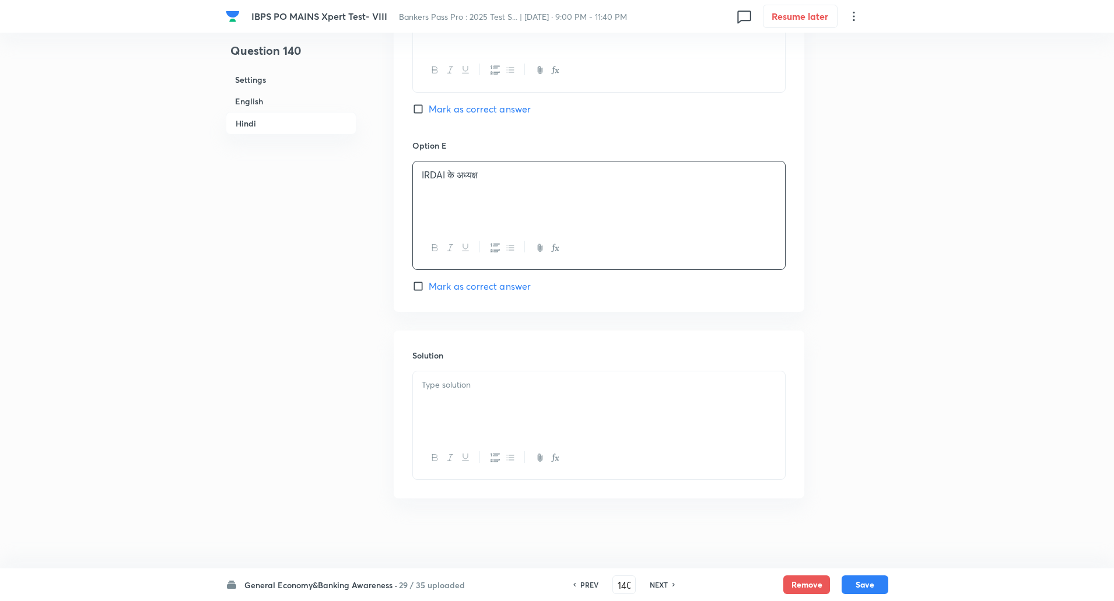
click at [468, 390] on p at bounding box center [599, 385] width 355 height 13
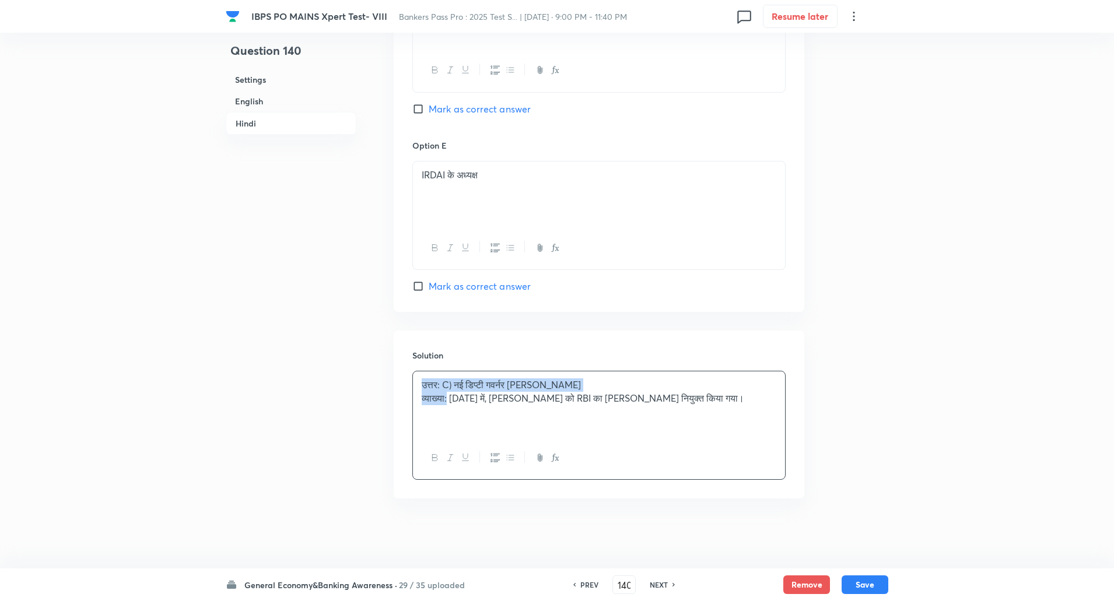
drag, startPoint x: 423, startPoint y: 385, endPoint x: 449, endPoint y: 404, distance: 32.2
click at [449, 404] on div "उत्तर: C) नई डिप्टी गवर्नर पूनम गुप्ता व्याख्या: अप्रैल 2025 में, पूनम गुप्ता क…" at bounding box center [599, 404] width 372 height 65
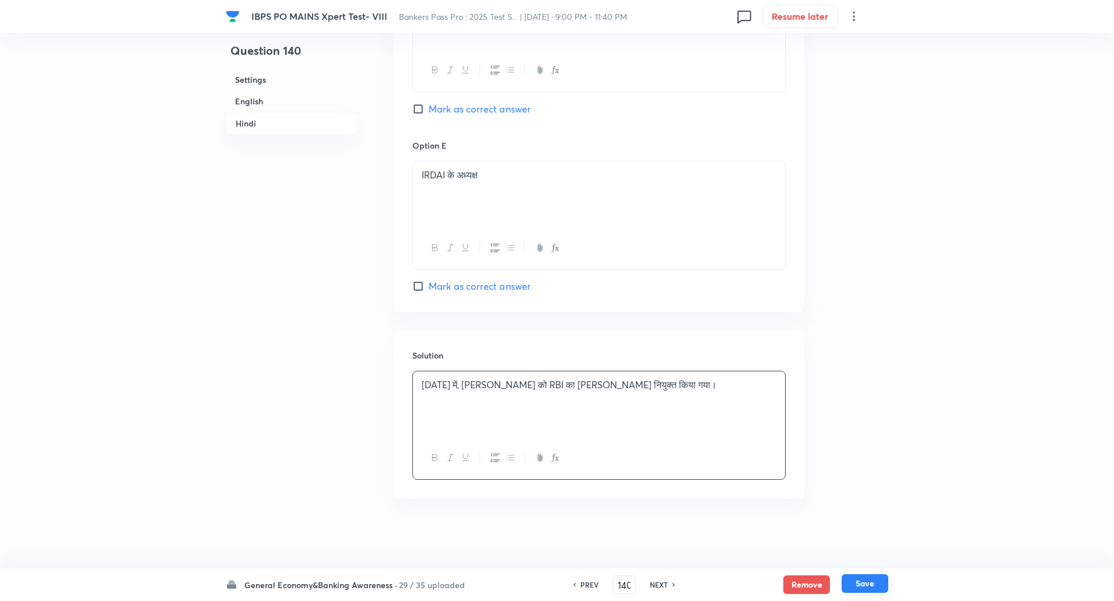
click at [870, 582] on button "Save" at bounding box center [865, 584] width 47 height 19
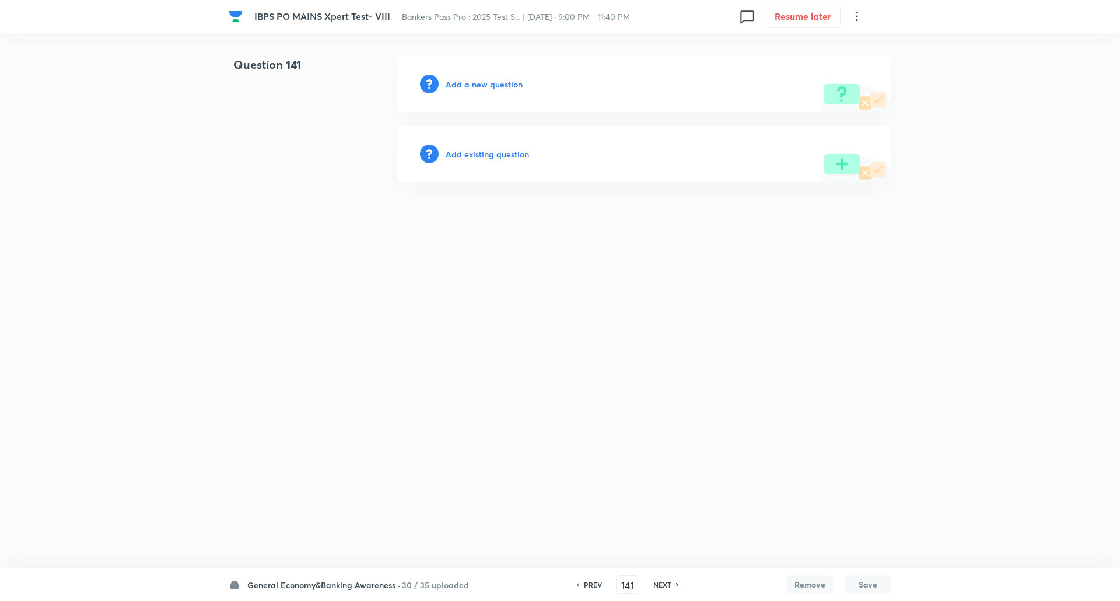
click at [482, 85] on h6 "Add a new question" at bounding box center [484, 84] width 77 height 12
click at [482, 85] on h6 "Choose a question type" at bounding box center [491, 84] width 90 height 12
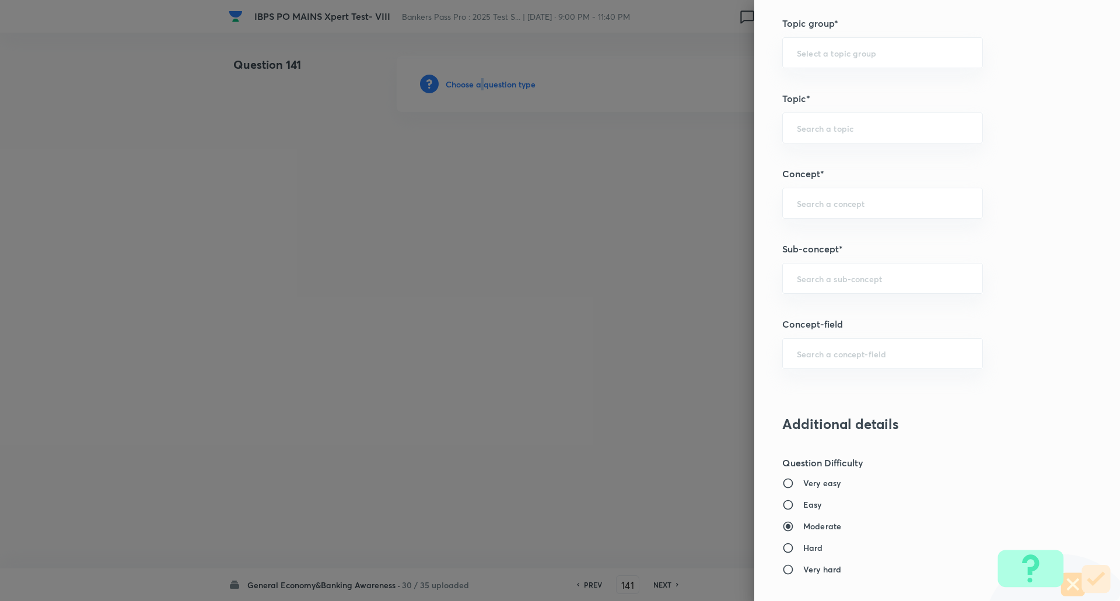
scroll to position [550, 0]
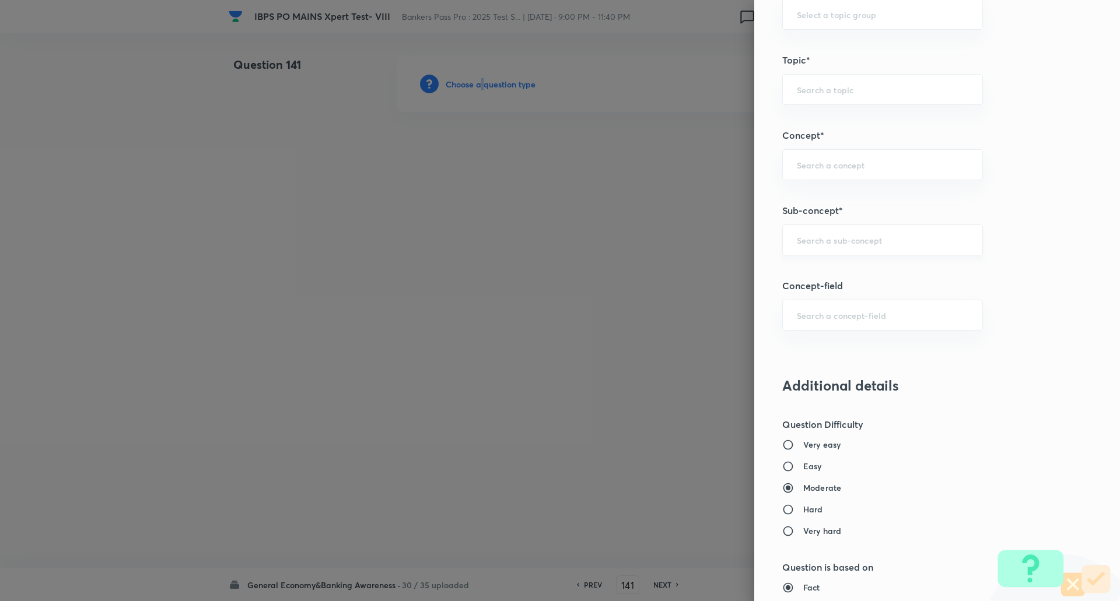
click at [825, 248] on div "​" at bounding box center [882, 240] width 201 height 31
click at [819, 296] on li "Awards & Recognition" at bounding box center [874, 294] width 200 height 21
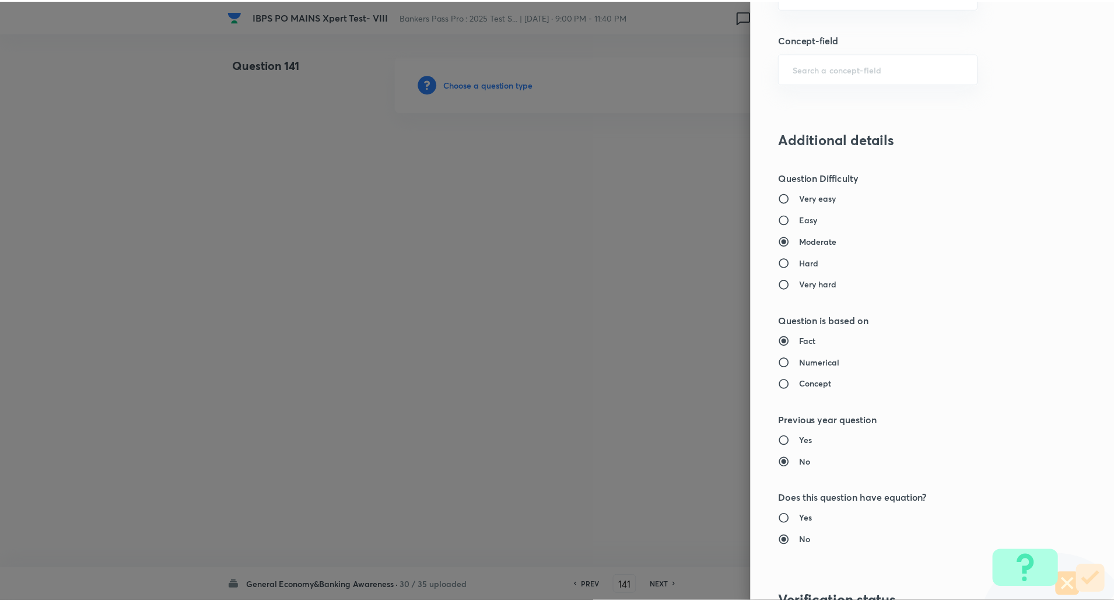
scroll to position [989, 0]
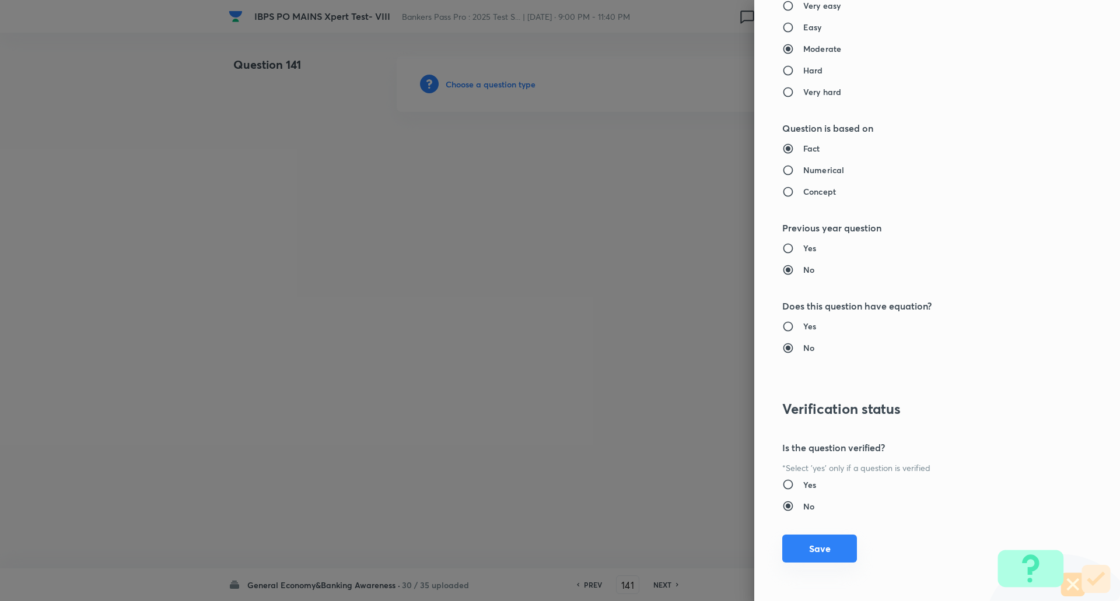
click at [814, 552] on button "Save" at bounding box center [819, 549] width 75 height 28
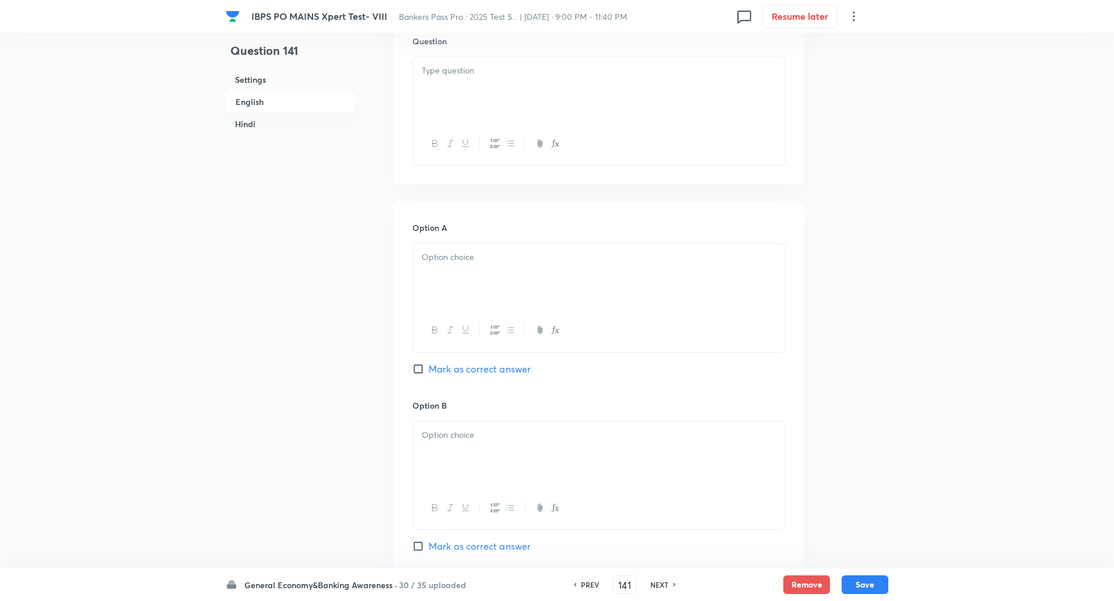
scroll to position [376, 0]
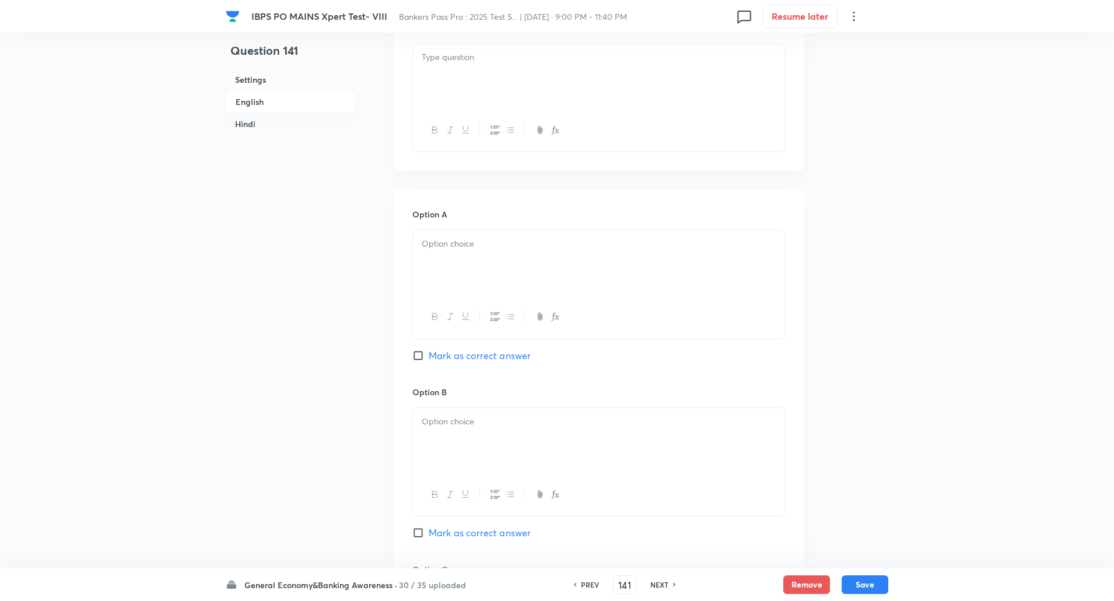
click at [734, 67] on div at bounding box center [599, 76] width 372 height 65
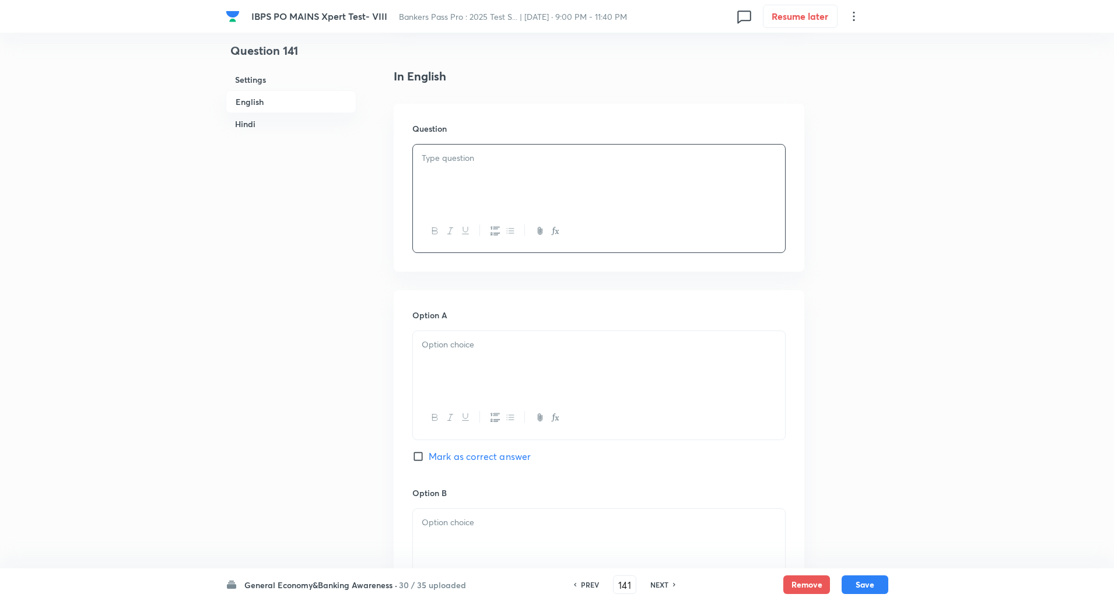
scroll to position [276, 0]
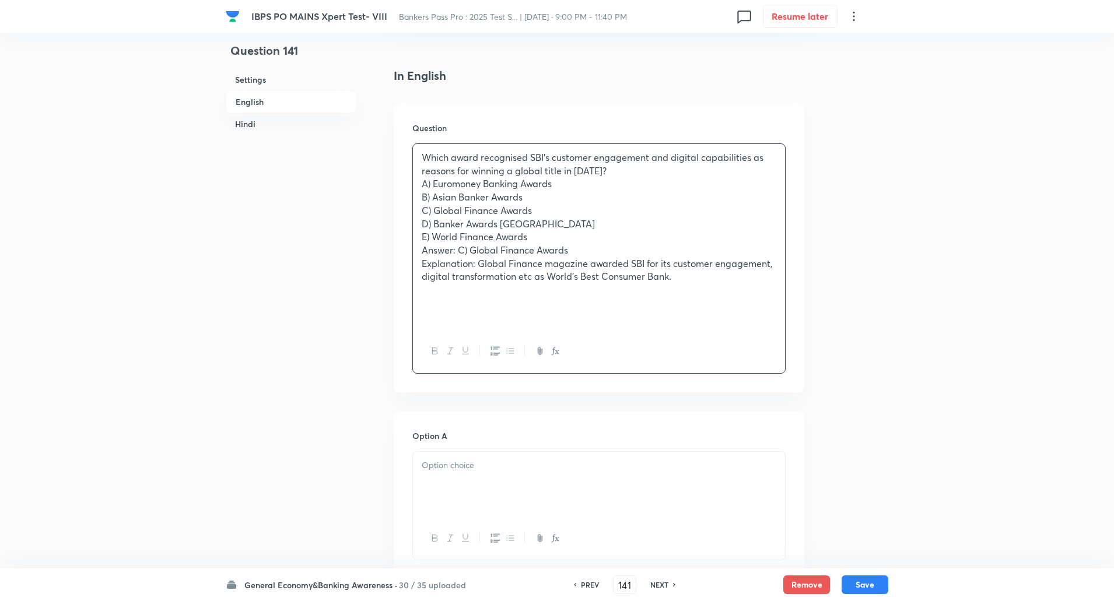
click at [636, 172] on p "Which award recognised SBI's customer engagement and digital capabilities as re…" at bounding box center [599, 164] width 355 height 26
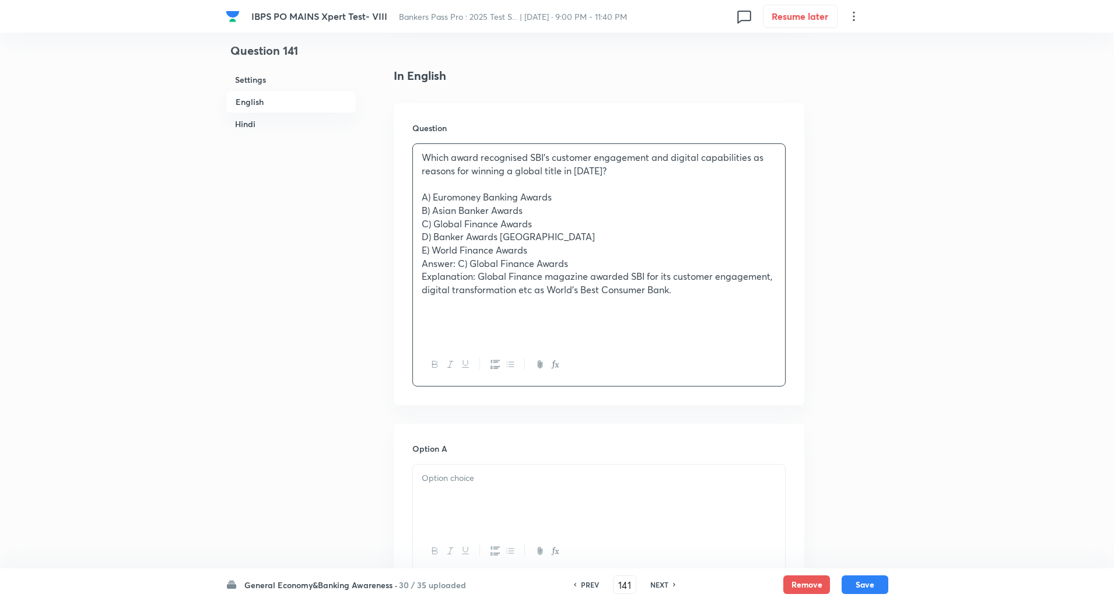
drag, startPoint x: 422, startPoint y: 197, endPoint x: 764, endPoint y: 290, distance: 354.8
click at [764, 290] on div "Which award recognised SBI's customer engagement and digital capabilities as re…" at bounding box center [599, 244] width 372 height 200
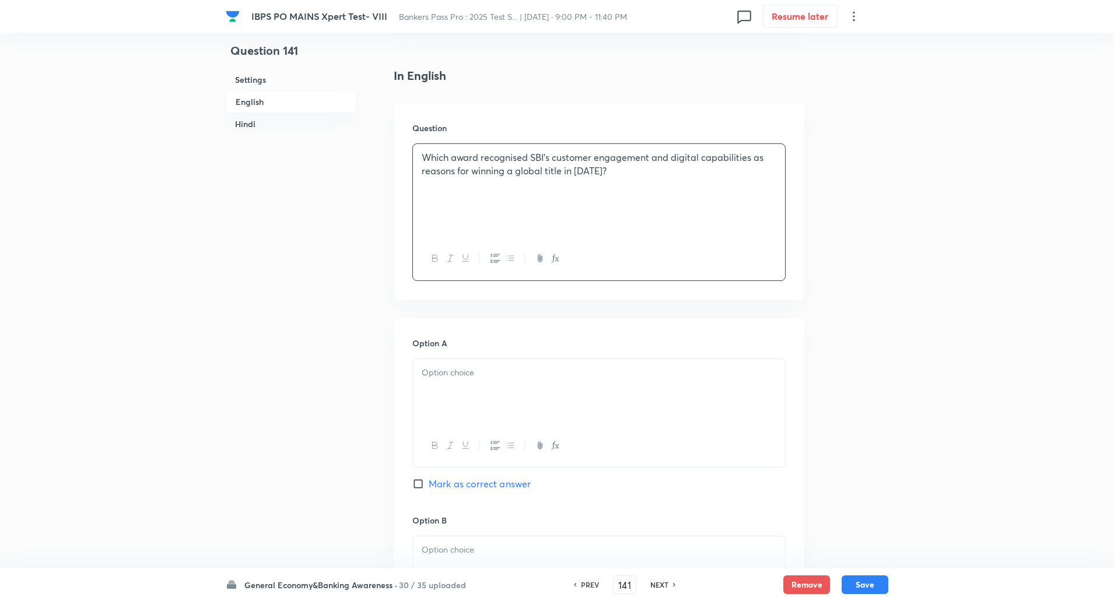
scroll to position [351, 0]
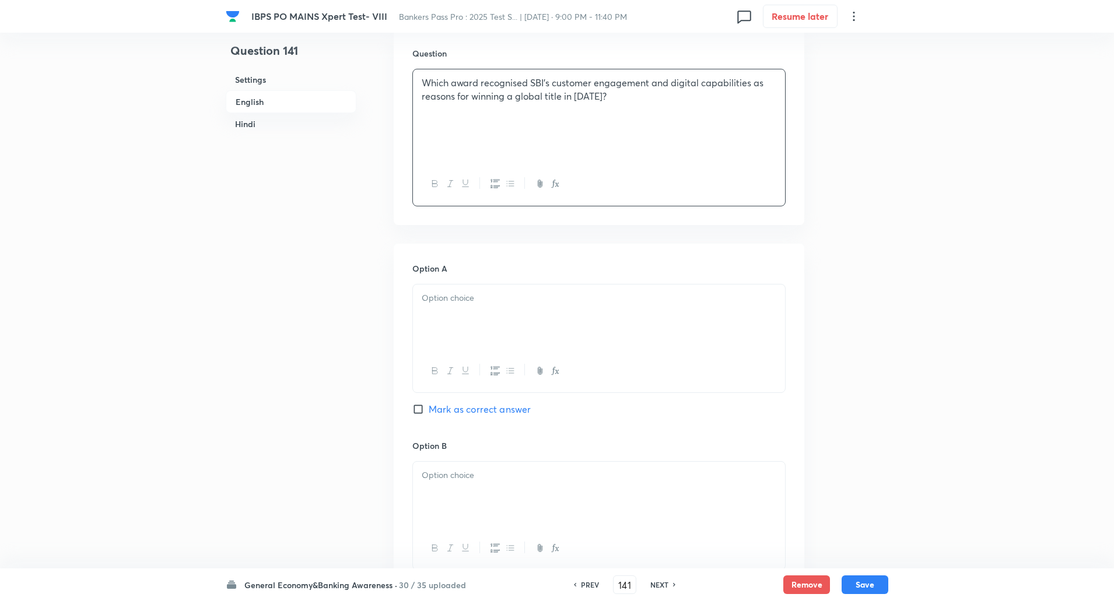
click at [723, 299] on p at bounding box center [599, 298] width 355 height 13
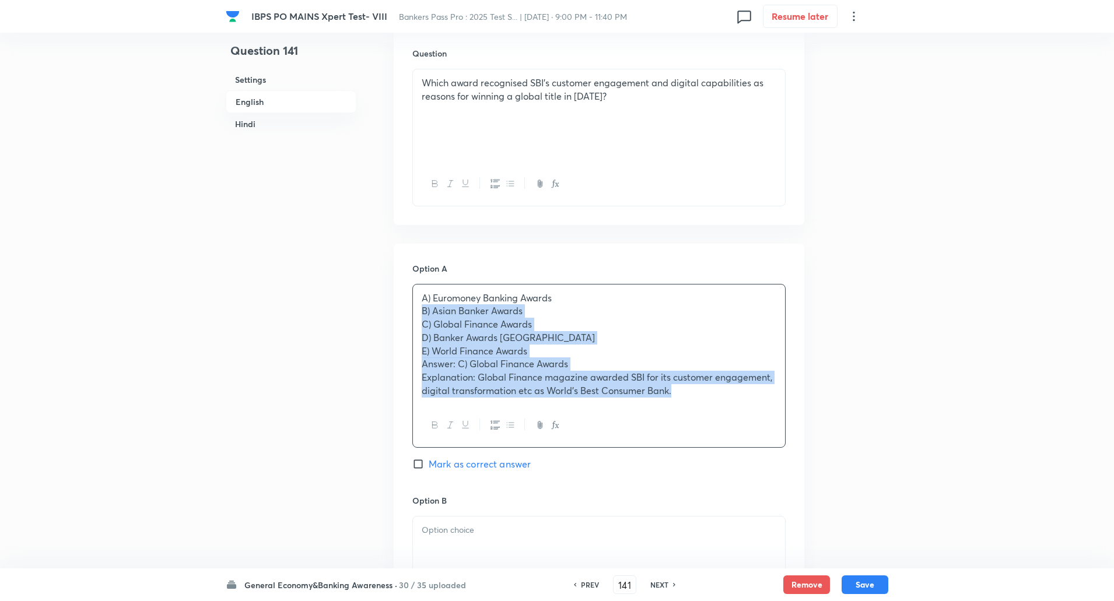
drag, startPoint x: 418, startPoint y: 312, endPoint x: 675, endPoint y: 435, distance: 284.9
click at [675, 435] on div "A) Euromoney Banking Awards B) Asian Banker Awards C) Global Finance Awards D) …" at bounding box center [598, 366] width 373 height 164
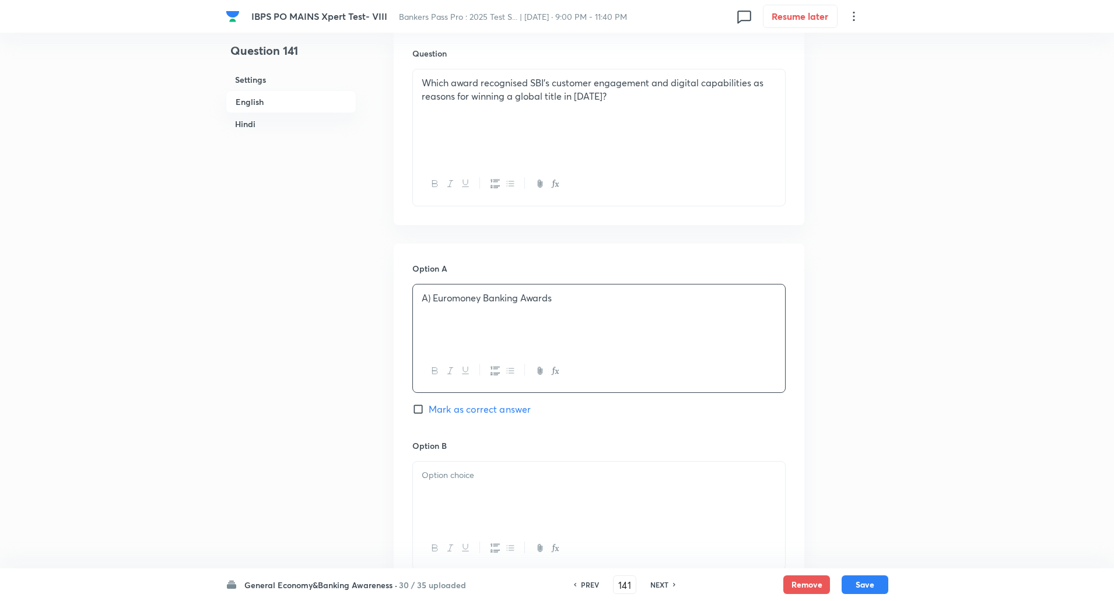
click at [435, 297] on p "A) Euromoney Banking Awards" at bounding box center [599, 298] width 355 height 13
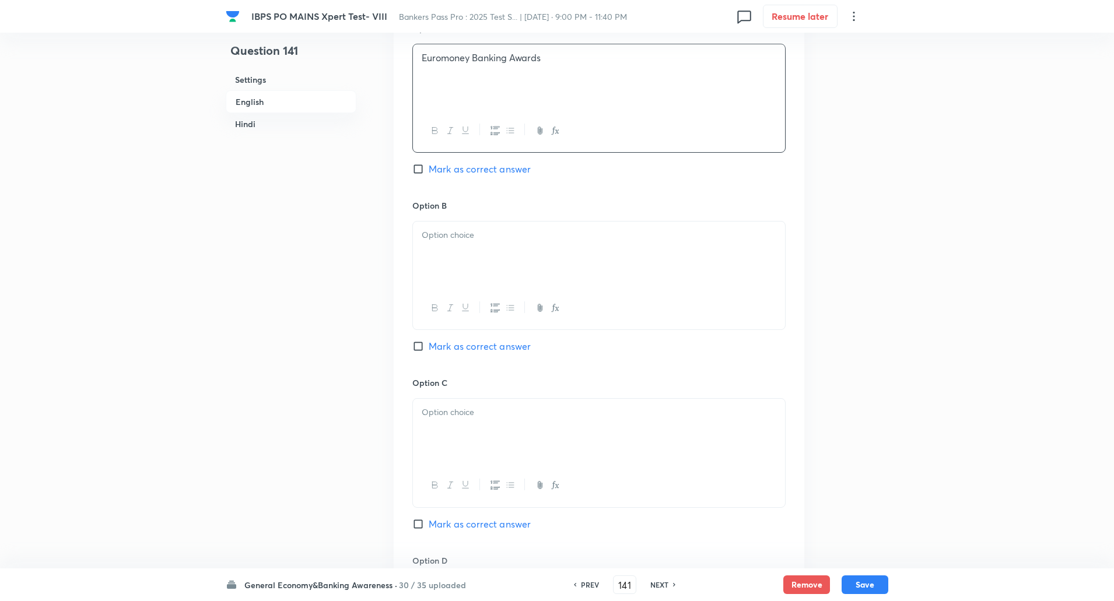
scroll to position [590, 0]
click at [435, 297] on div at bounding box center [599, 309] width 372 height 43
click at [463, 266] on div at bounding box center [599, 254] width 372 height 65
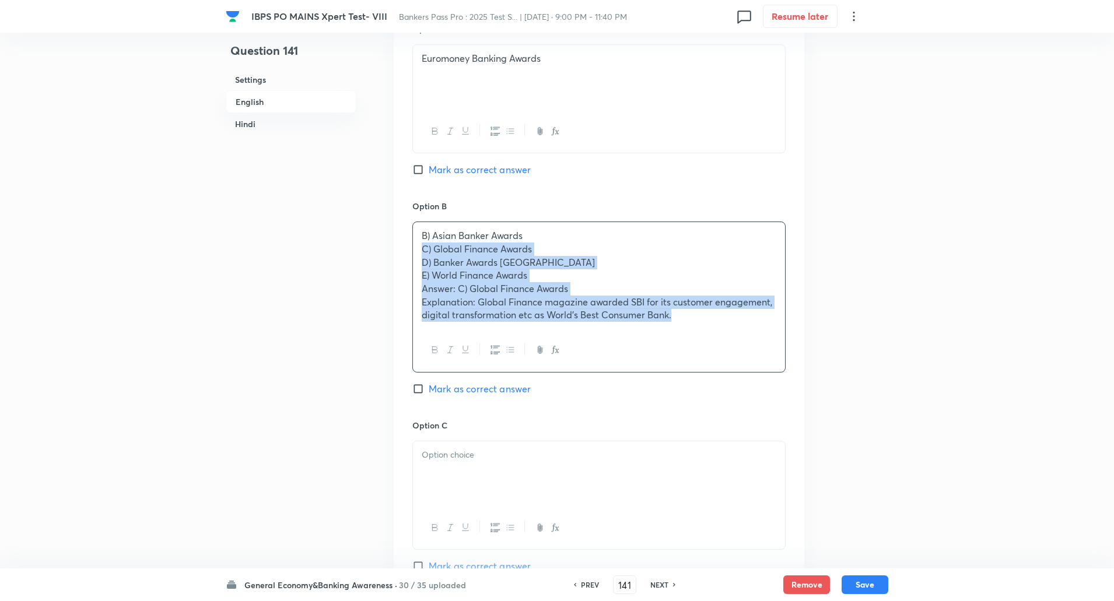
drag, startPoint x: 422, startPoint y: 252, endPoint x: 901, endPoint y: 382, distance: 495.6
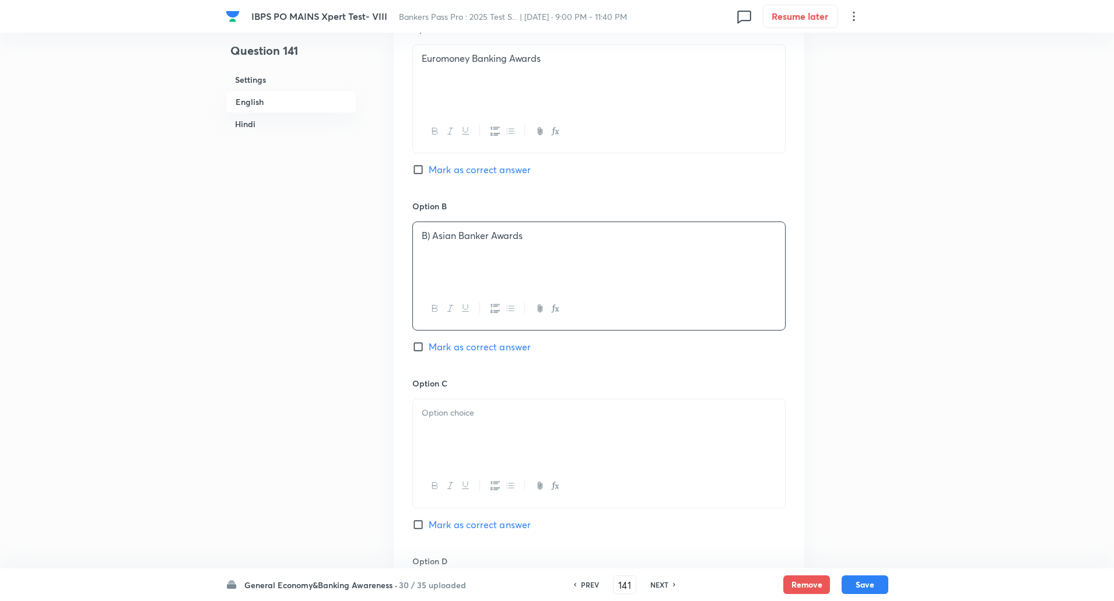
click at [433, 237] on p "B) Asian Banker Awards" at bounding box center [599, 235] width 355 height 13
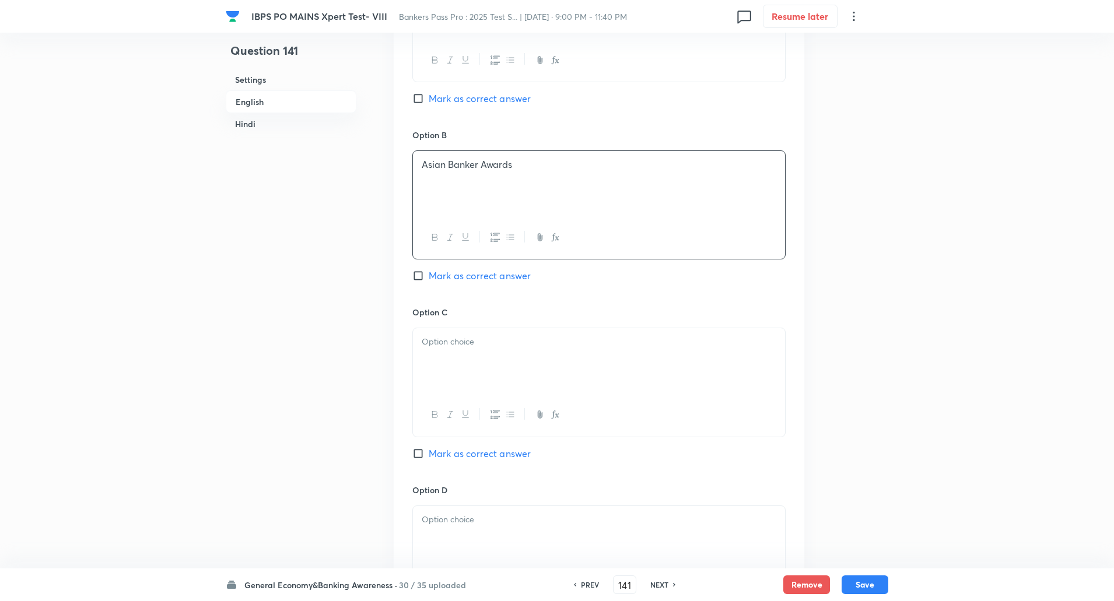
scroll to position [667, 0]
click at [438, 352] on div at bounding box center [599, 355] width 372 height 65
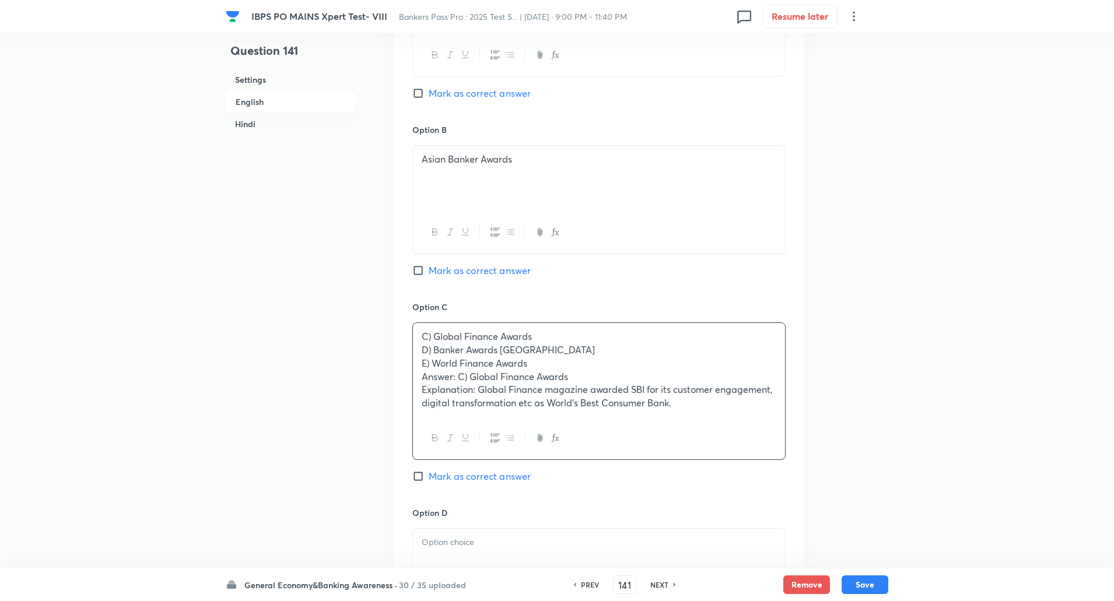
click at [414, 474] on input "Mark as correct answer" at bounding box center [420, 477] width 16 height 12
click at [424, 349] on p "D) Banker Awards UK" at bounding box center [599, 350] width 355 height 13
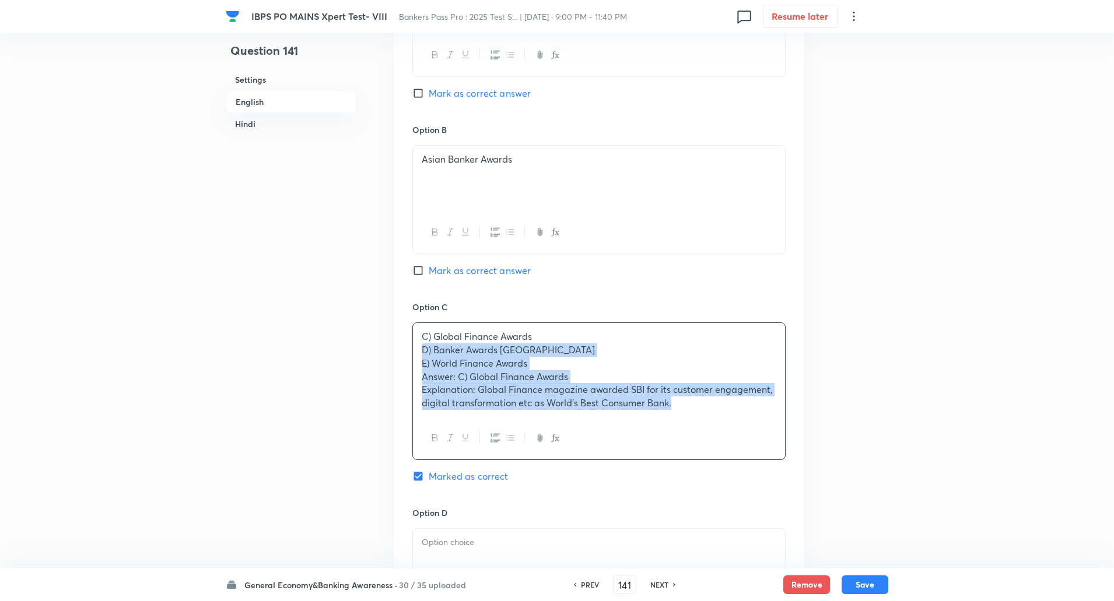
drag, startPoint x: 424, startPoint y: 349, endPoint x: 710, endPoint y: 442, distance: 300.9
click at [710, 442] on div "C) Global Finance Awards D) Banker Awards UK E) World Finance Awards Answer: C)…" at bounding box center [598, 392] width 373 height 138
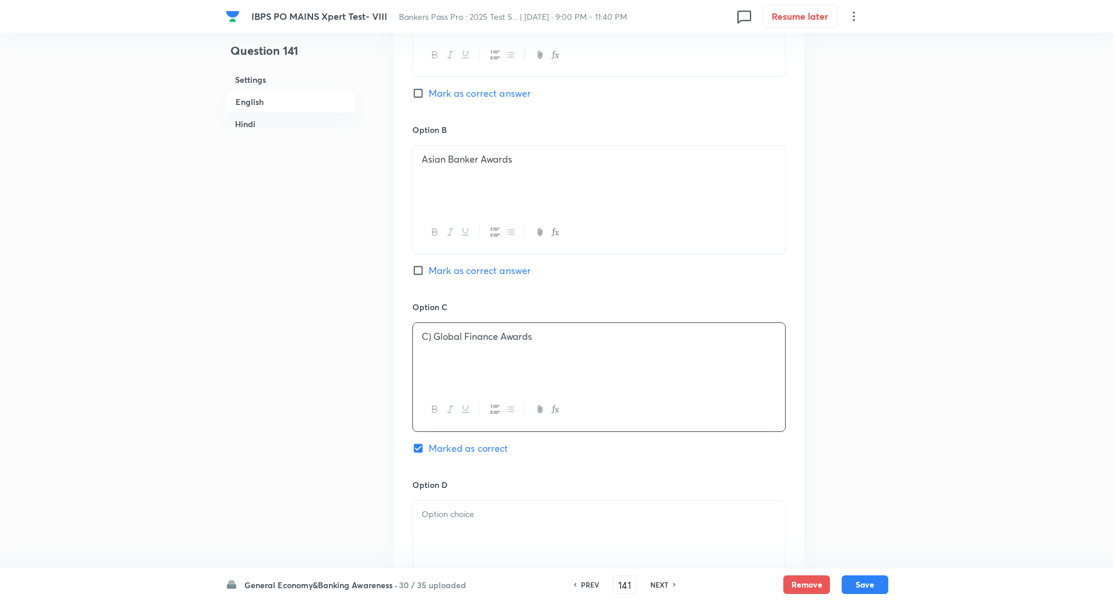
click at [432, 340] on p "C) Global Finance Awards" at bounding box center [599, 336] width 355 height 13
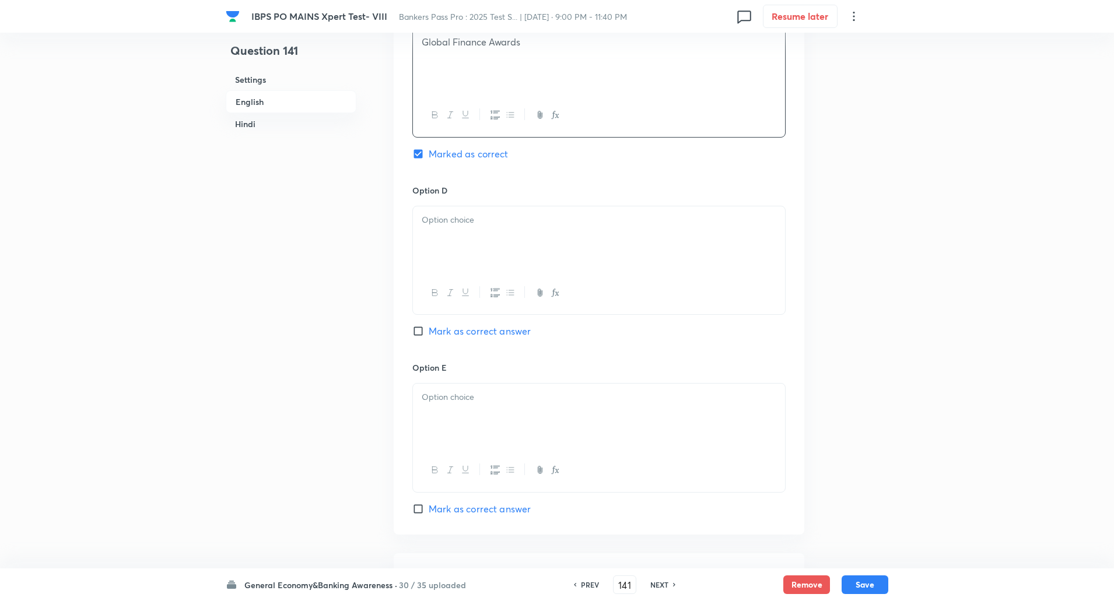
scroll to position [963, 0]
click at [522, 271] on div at bounding box center [599, 292] width 372 height 43
click at [558, 235] on div at bounding box center [599, 237] width 372 height 65
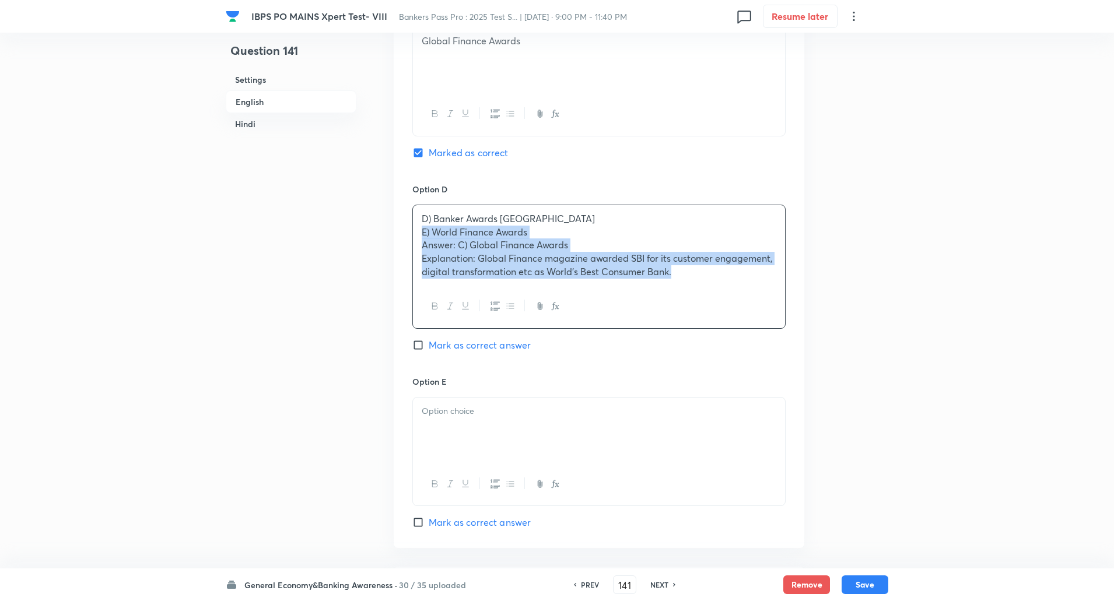
drag, startPoint x: 421, startPoint y: 235, endPoint x: 682, endPoint y: 300, distance: 268.8
click at [682, 300] on div "D) Banker Awards UK E) World Finance Awards Answer: C) Global Finance Awards Ex…" at bounding box center [598, 267] width 373 height 124
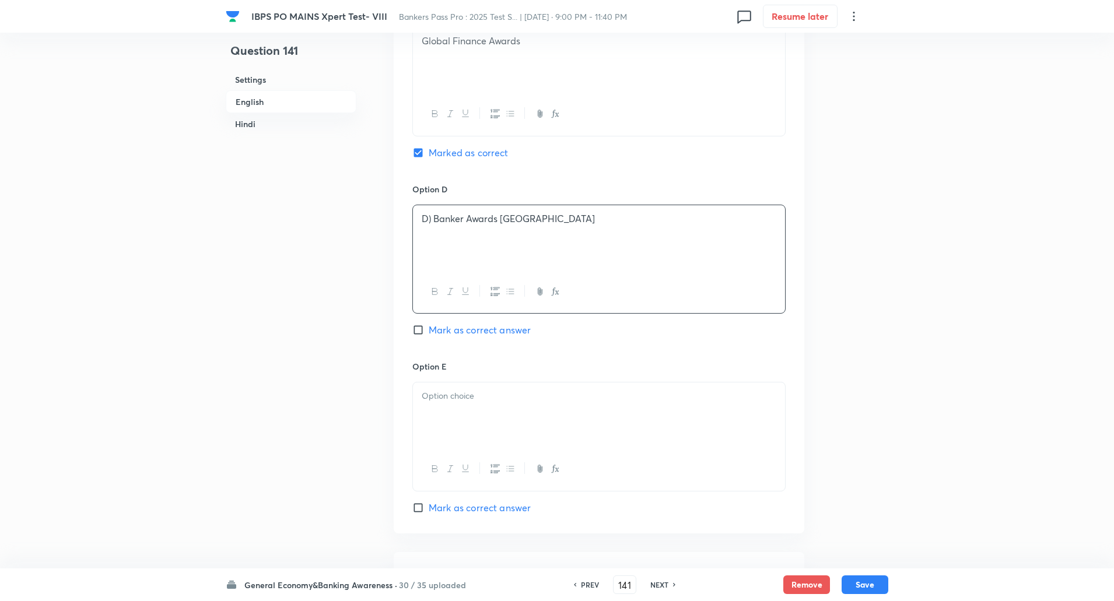
click at [432, 223] on p "D) Banker Awards UK" at bounding box center [599, 218] width 355 height 13
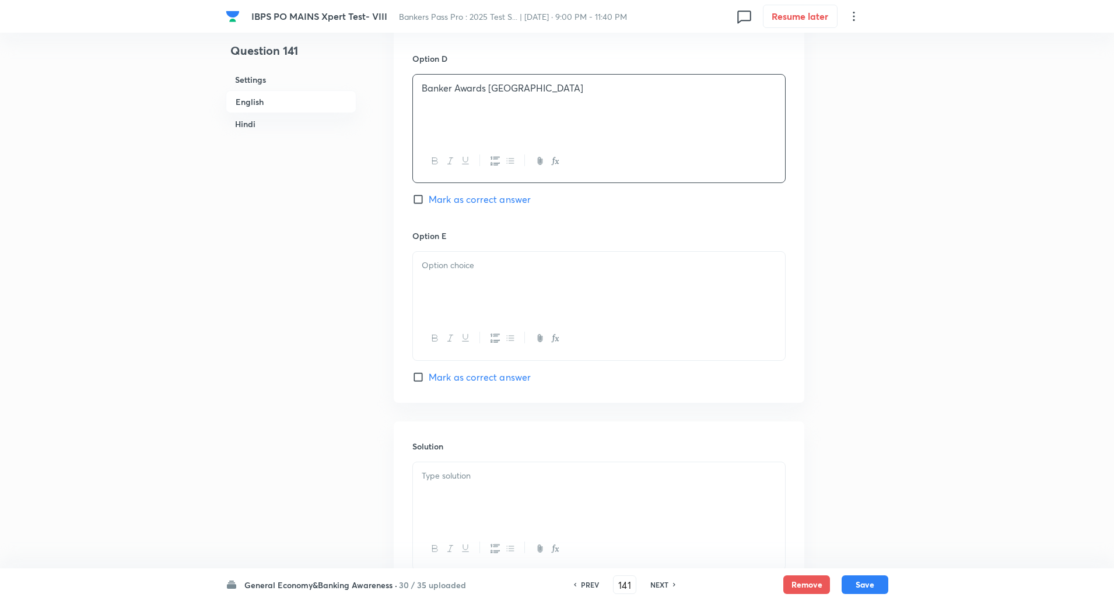
scroll to position [1100, 0]
click at [454, 271] on div at bounding box center [599, 277] width 372 height 65
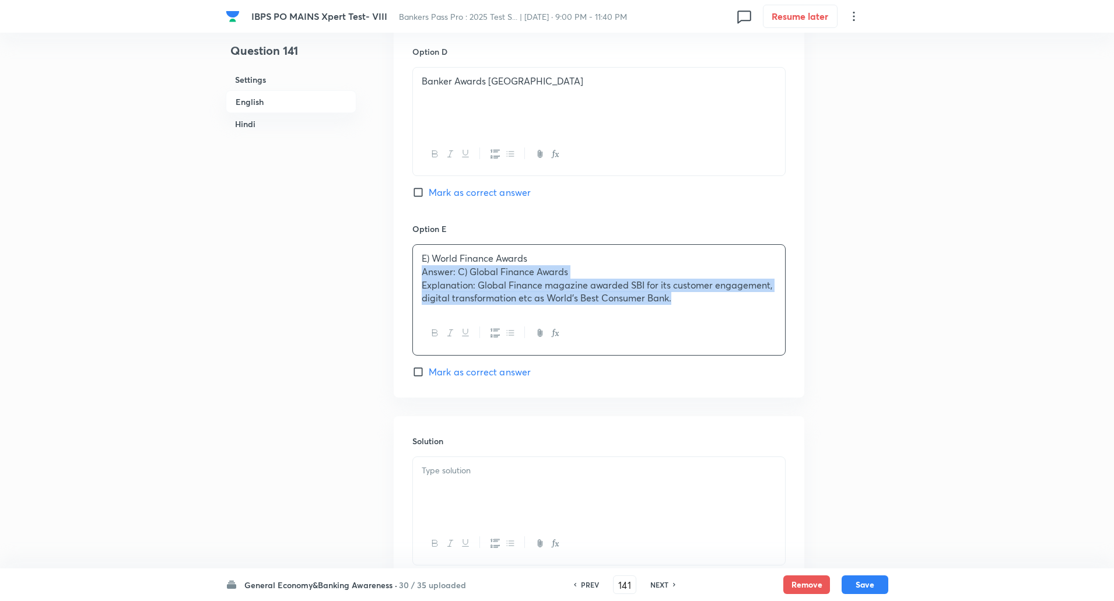
drag, startPoint x: 415, startPoint y: 272, endPoint x: 722, endPoint y: 330, distance: 311.6
click at [722, 330] on div "E) World Finance Awards Answer: C) Global Finance Awards Explanation: Global Fi…" at bounding box center [598, 299] width 373 height 111
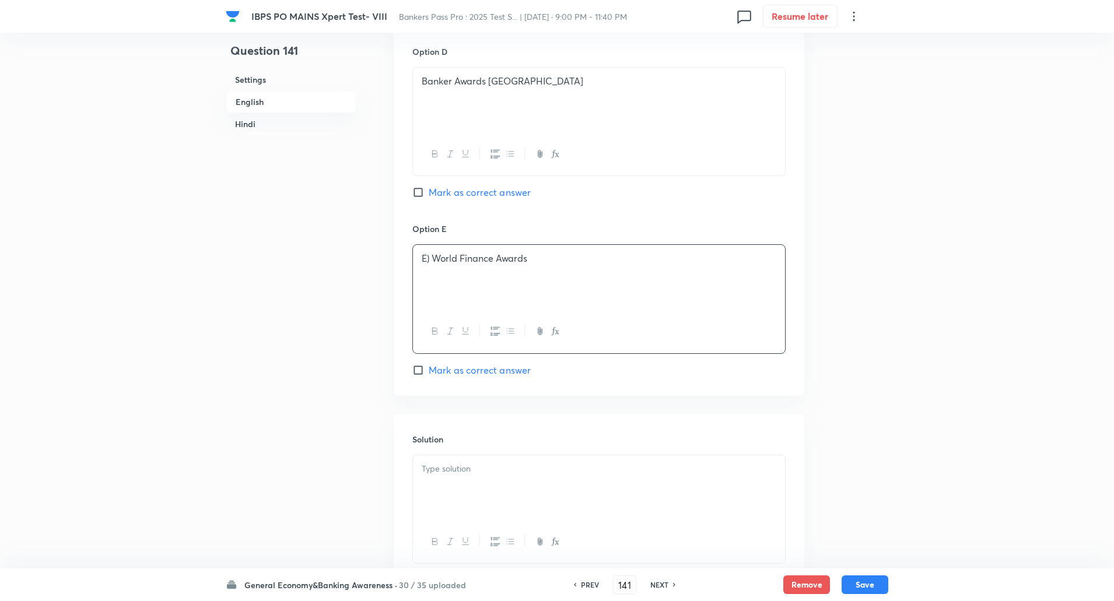
click at [433, 263] on p "E) World Finance Awards" at bounding box center [599, 258] width 355 height 13
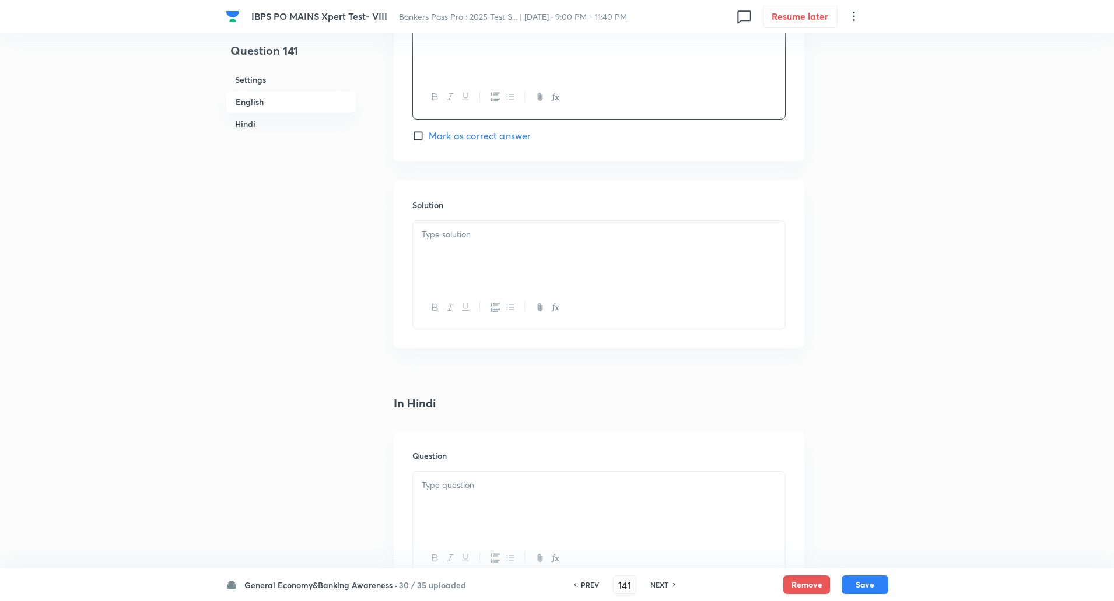
scroll to position [1379, 0]
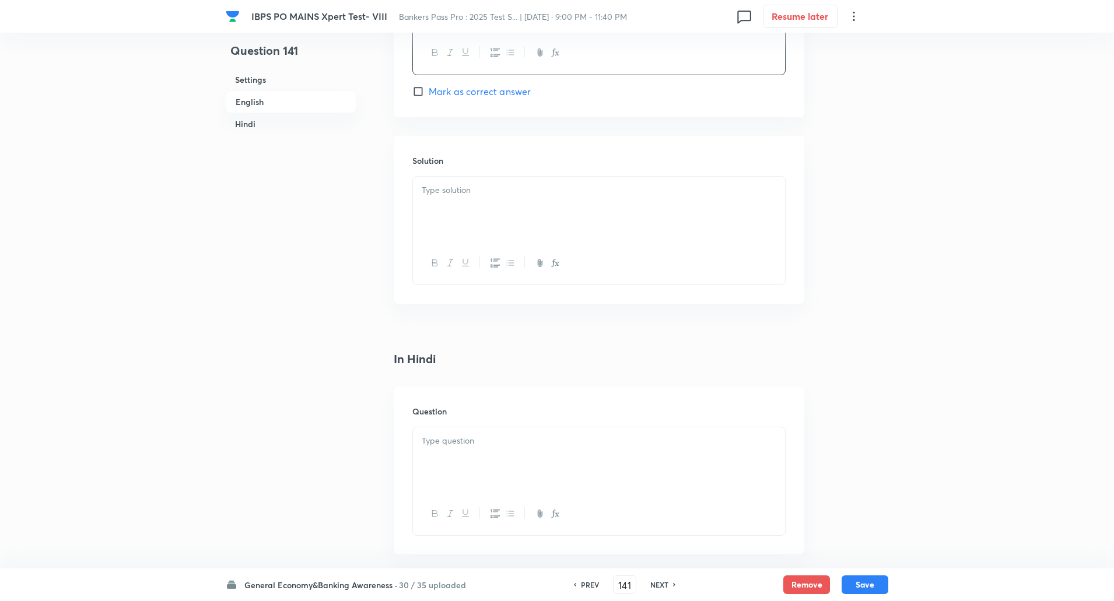
click at [507, 205] on div at bounding box center [599, 209] width 372 height 65
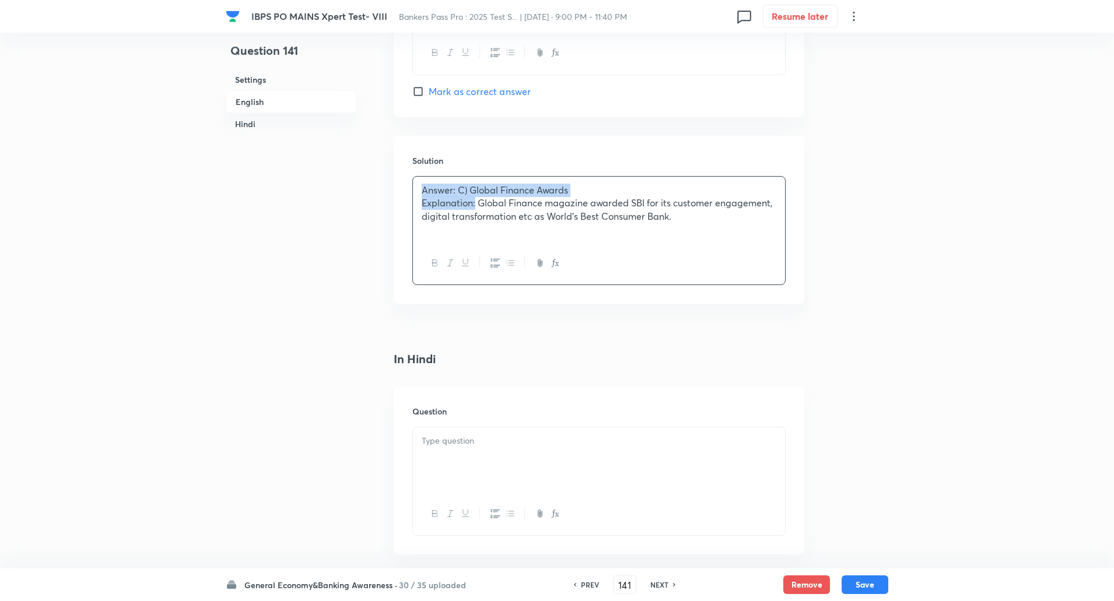
drag, startPoint x: 423, startPoint y: 187, endPoint x: 477, endPoint y: 205, distance: 56.6
click at [477, 205] on div "Answer: C) Global Finance Awards Explanation: Global Finance magazine awarded S…" at bounding box center [599, 209] width 372 height 65
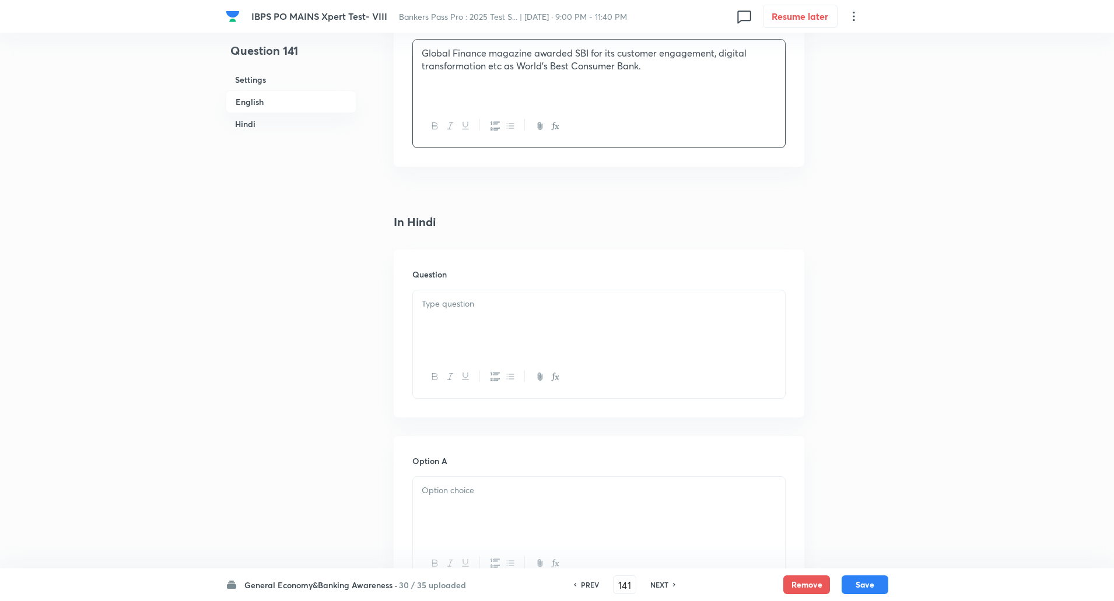
scroll to position [1518, 0]
click at [466, 298] on p at bounding box center [599, 302] width 355 height 13
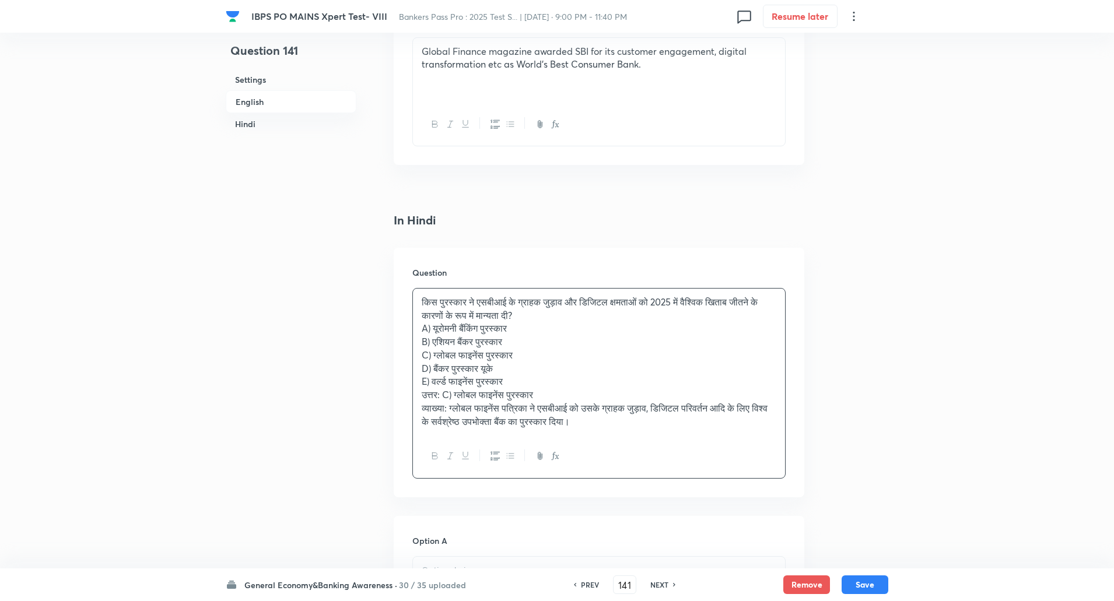
click at [569, 315] on p "किस पुरस्कार ने एसबीआई के ग्राहक जुड़ाव और डिजिटल क्षमताओं को 2025 में वैश्विक …" at bounding box center [599, 309] width 355 height 26
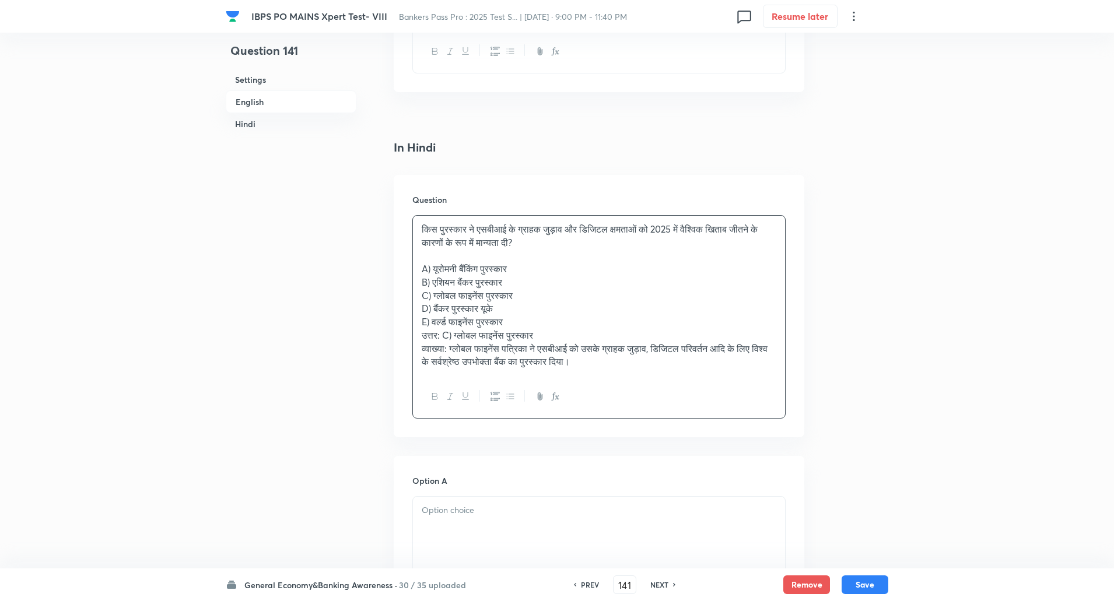
scroll to position [1624, 0]
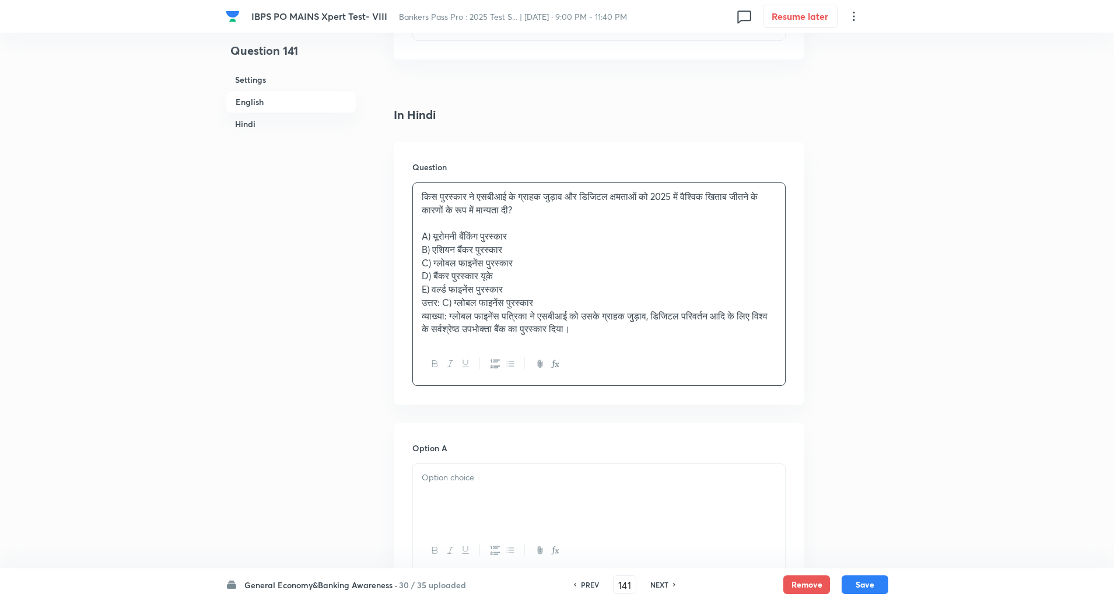
click at [413, 239] on div "किस पुरस्कार ने एसबीआई के ग्राहक जुड़ाव और डिजिटल क्षमताओं को 2025 में वैश्विक …" at bounding box center [599, 263] width 372 height 160
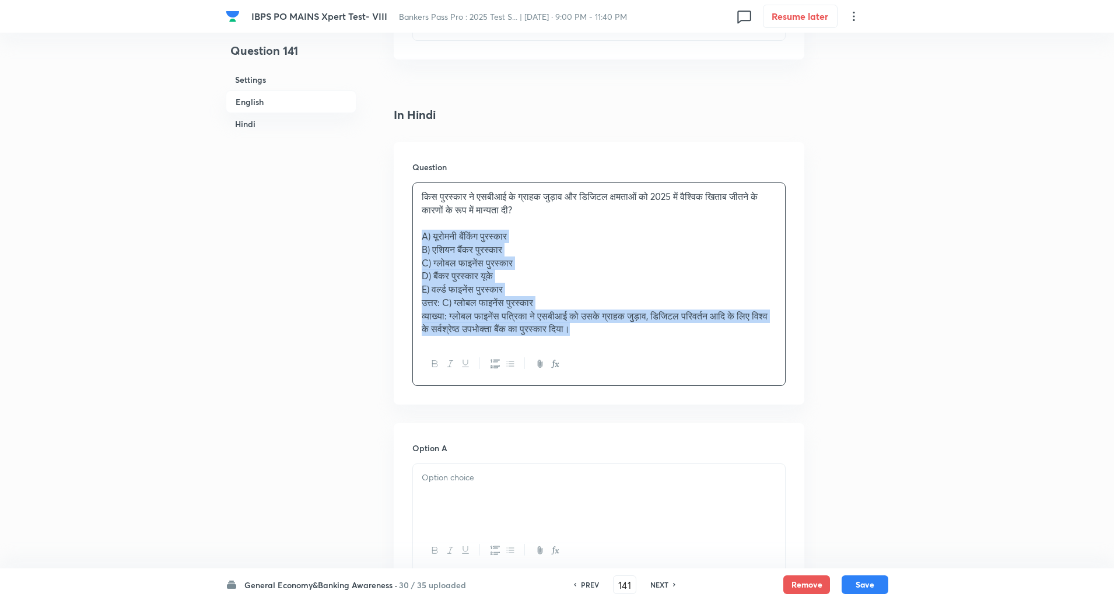
drag, startPoint x: 413, startPoint y: 237, endPoint x: 677, endPoint y: 357, distance: 290.3
click at [677, 357] on div "किस पुरस्कार ने एसबीआई के ग्राहक जुड़ाव और डिजिटल क्षमताओं को 2025 में वैश्विक …" at bounding box center [598, 285] width 373 height 204
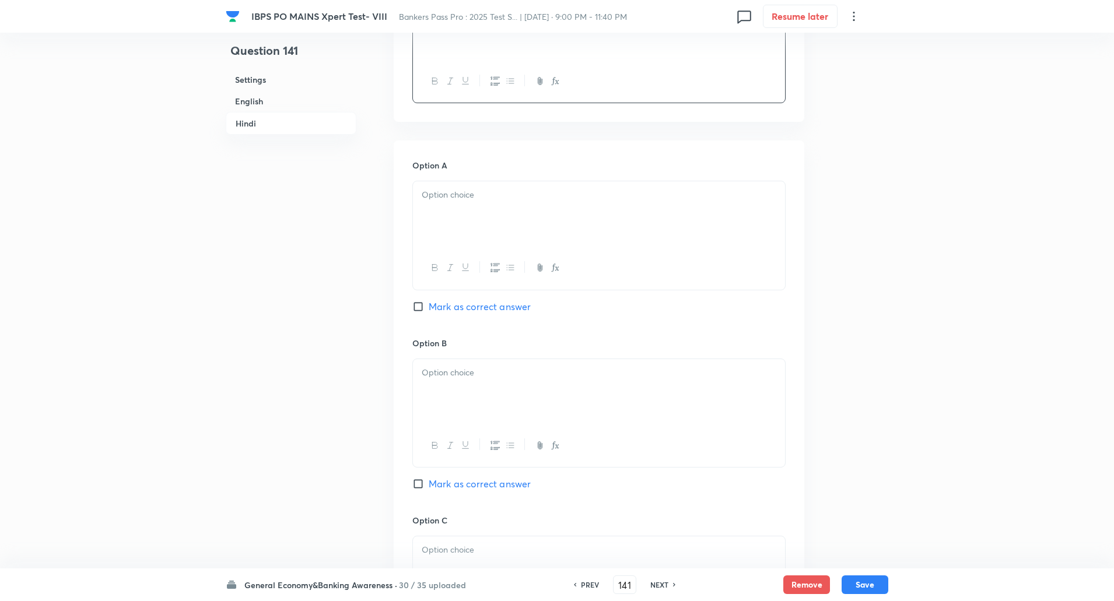
scroll to position [1814, 0]
click at [670, 234] on div at bounding box center [599, 213] width 372 height 65
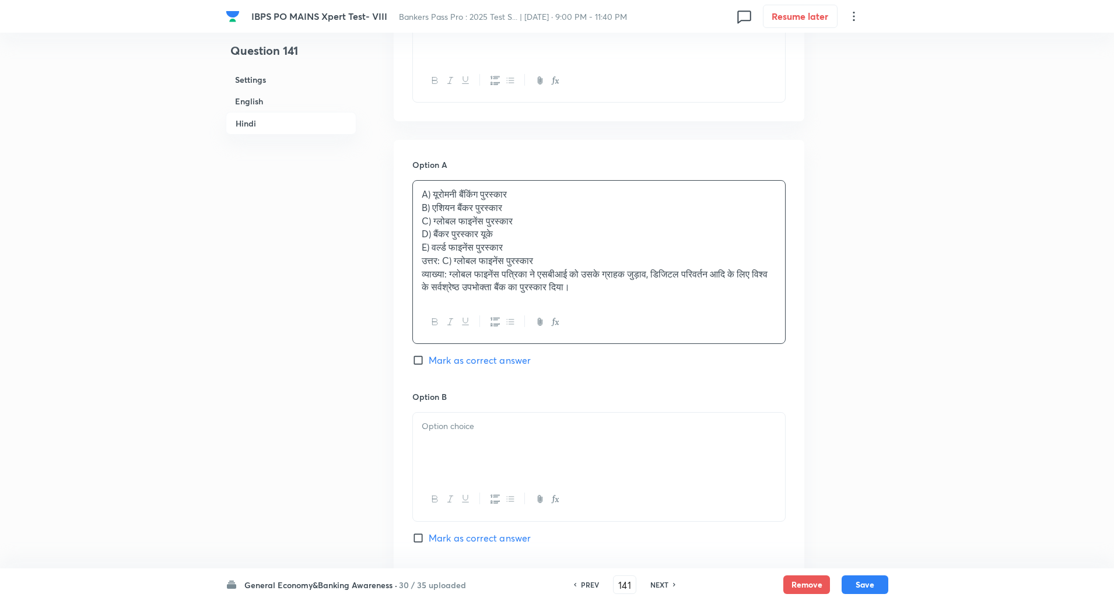
click at [421, 212] on div "A) यूरोमनी बैंकिंग पुरस्कार B) एशियन बैंकर पुरस्कार C) ग्लोबल फाइनेंस पुरस्कार …" at bounding box center [599, 241] width 372 height 120
click at [418, 202] on div "A) यूरोमनी बैंकिंग पुरस्कार B) एशियन बैंकर पुरस्कार C) ग्लोबल फाइनेंस पुरस्कार …" at bounding box center [599, 241] width 372 height 120
drag, startPoint x: 418, startPoint y: 202, endPoint x: 523, endPoint y: 274, distance: 127.3
click at [523, 274] on div "A) यूरोमनी बैंकिंग पुरस्कार B) एशियन बैंकर पुरस्कार C) ग्लोबल फाइनेंस पुरस्कार …" at bounding box center [599, 241] width 372 height 120
click at [555, 244] on p "E) वर्ल्ड फाइनेंस पुरस्कार" at bounding box center [599, 247] width 355 height 13
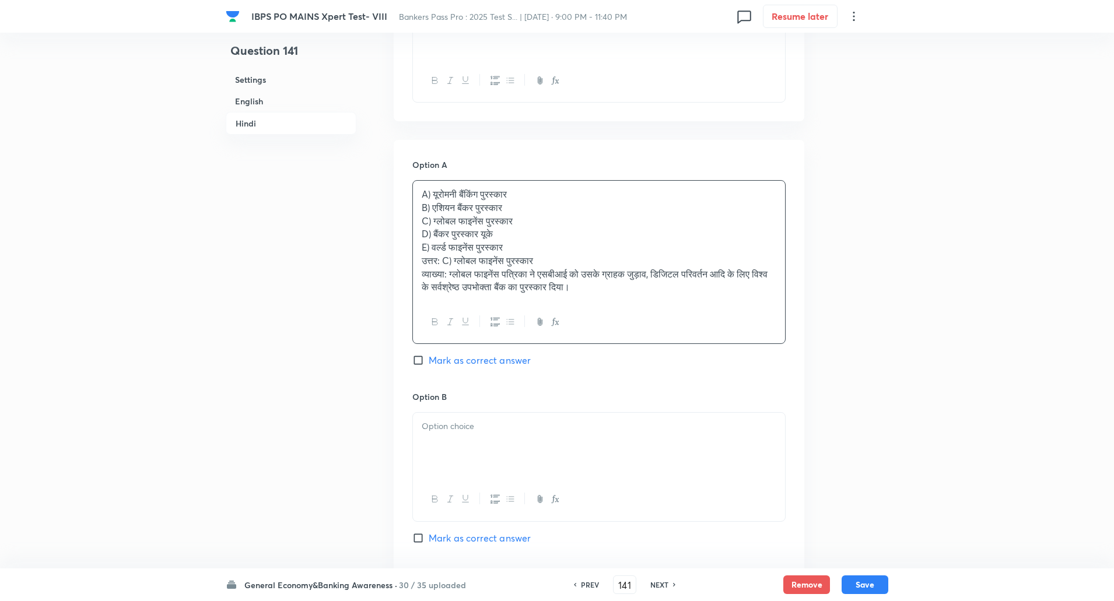
click at [415, 208] on div "A) यूरोमनी बैंकिंग पुरस्कार B) एशियन बैंकर पुरस्कार C) ग्लोबल फाइनेंस पुरस्कार …" at bounding box center [599, 241] width 372 height 120
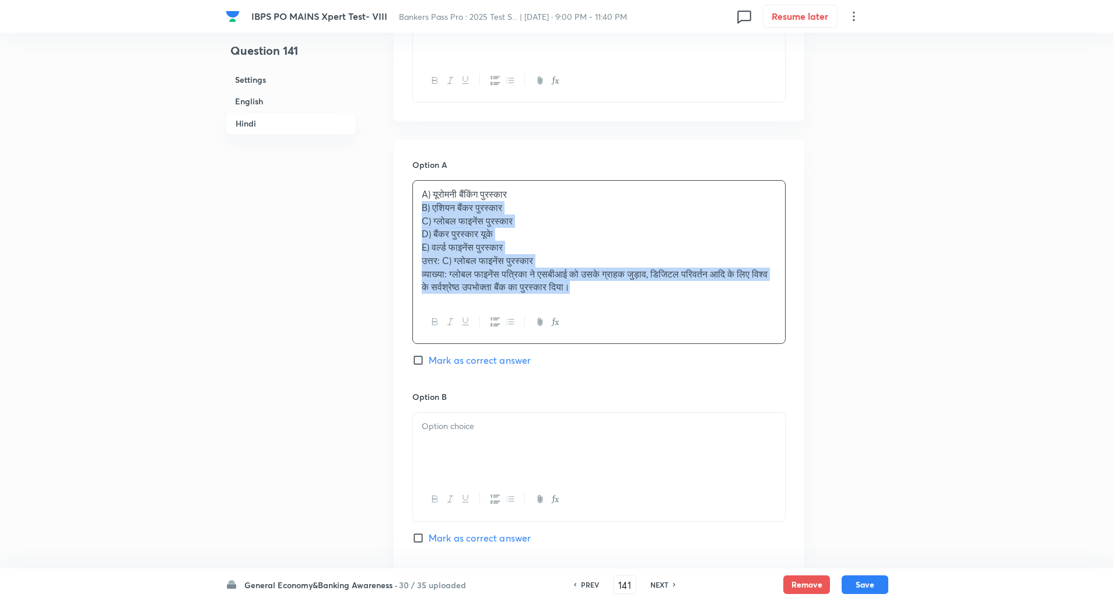
drag, startPoint x: 415, startPoint y: 208, endPoint x: 709, endPoint y: 293, distance: 306.7
click at [709, 293] on div "A) यूरोमनी बैंकिंग पुरस्कार B) एशियन बैंकर पुरस्कार C) ग्लोबल फाइनेंस पुरस्कार …" at bounding box center [599, 241] width 372 height 120
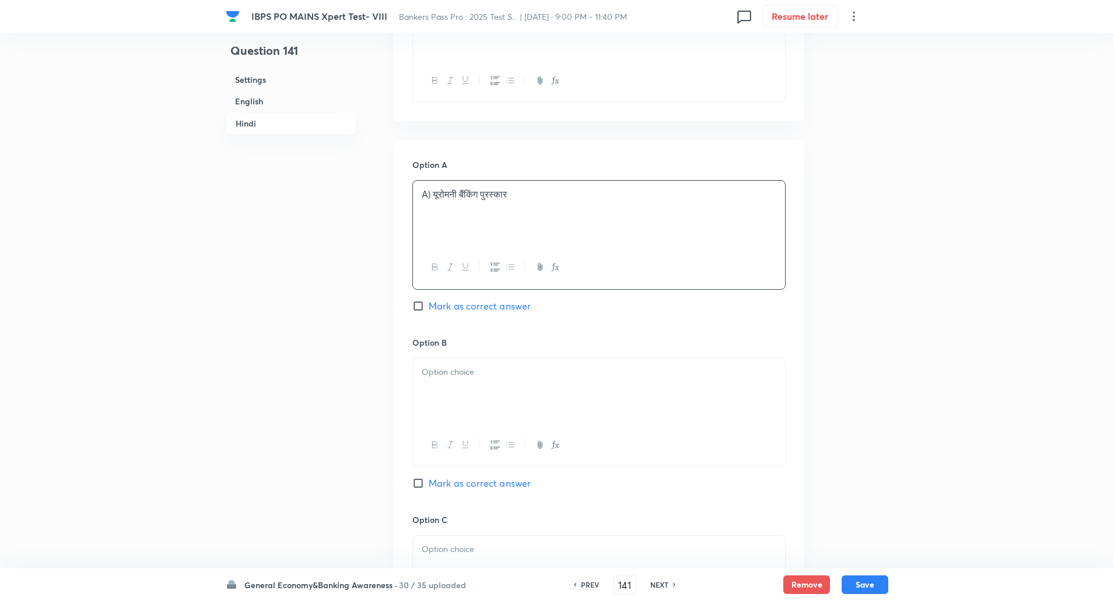
click at [431, 194] on p "A) यूरोमनी बैंकिंग पुरस्कार" at bounding box center [599, 194] width 355 height 13
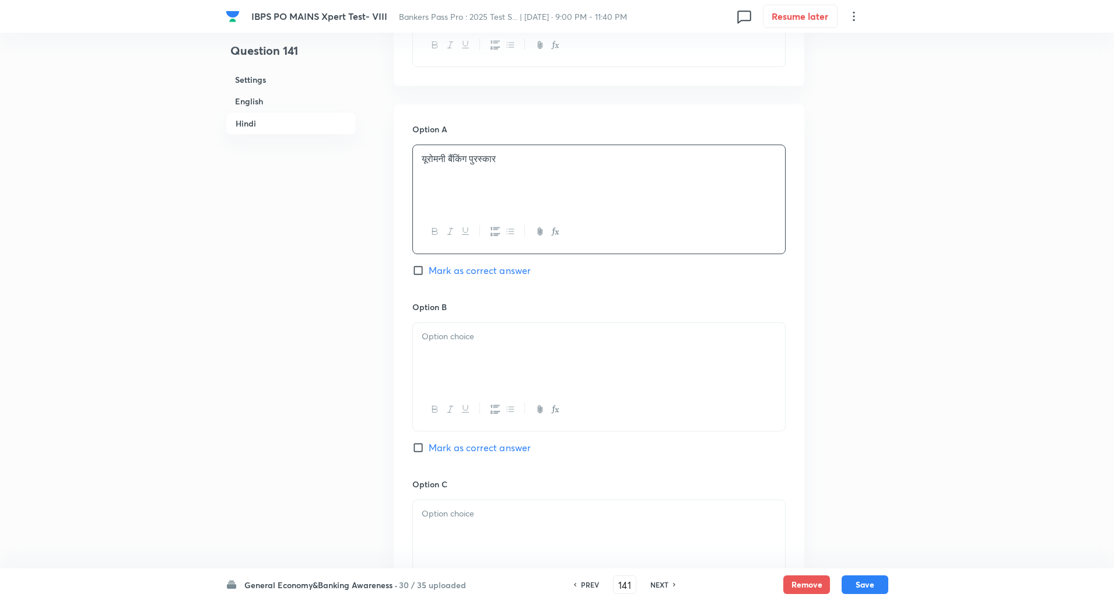
scroll to position [1926, 0]
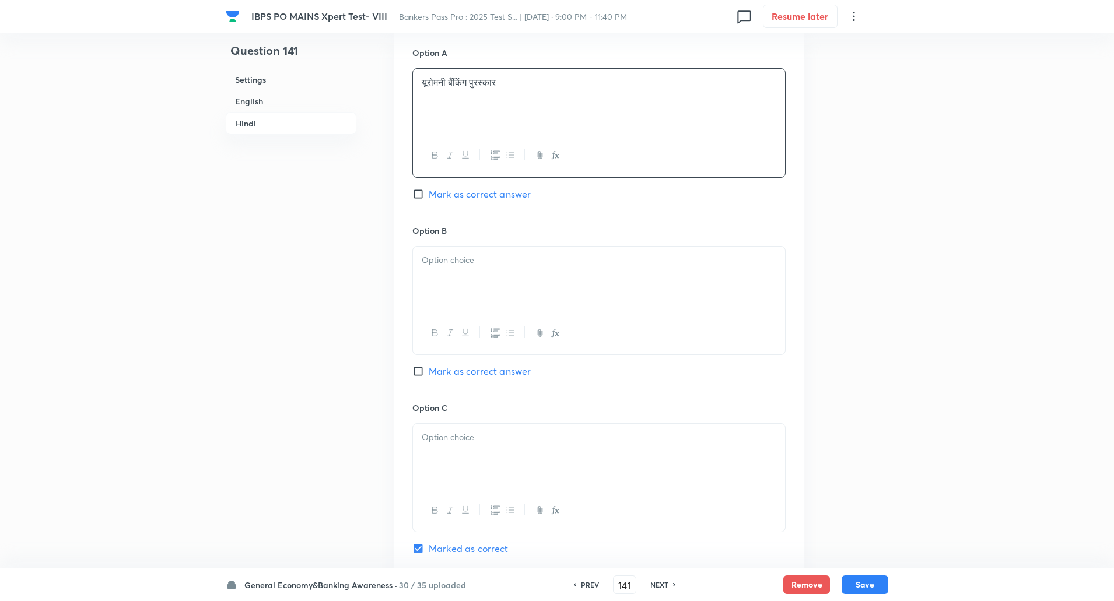
click at [430, 264] on p at bounding box center [599, 260] width 355 height 13
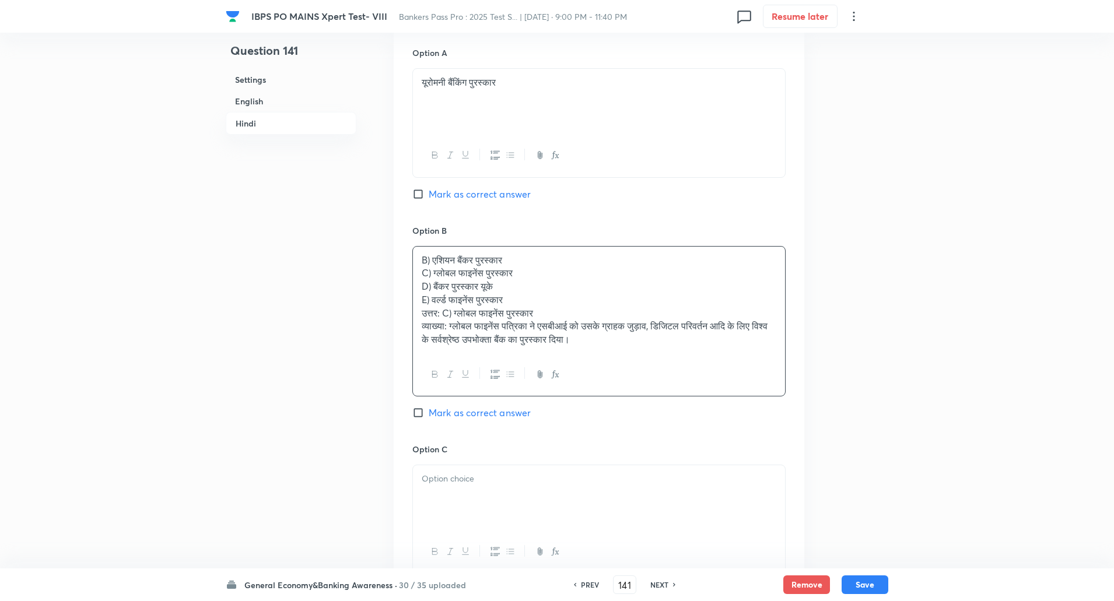
click at [422, 270] on p "C) ग्लोबल फाइनेंस पुरस्कार" at bounding box center [599, 273] width 355 height 13
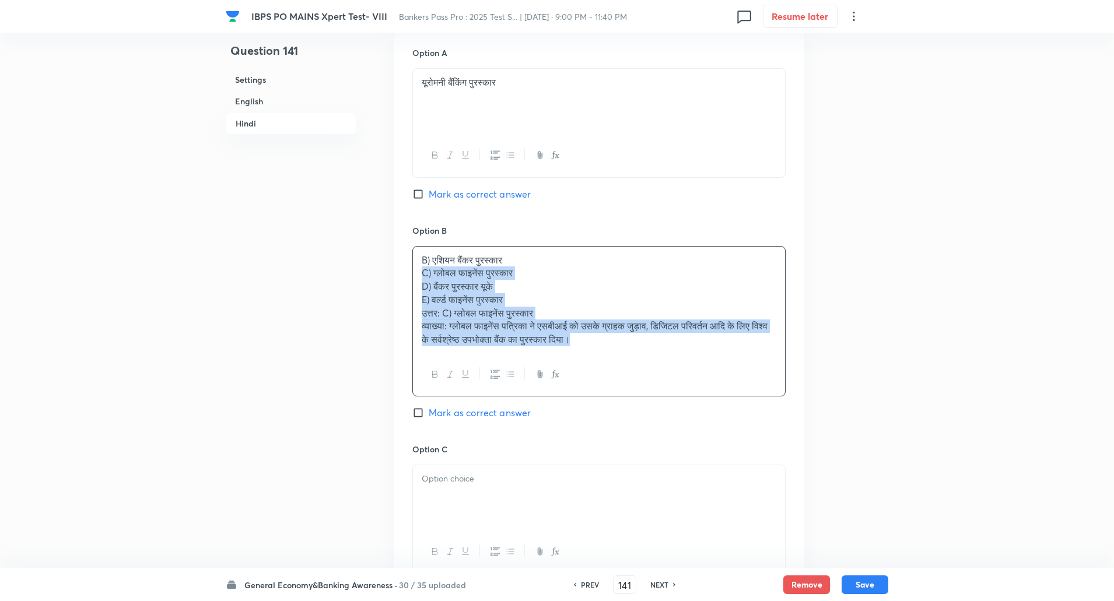
drag, startPoint x: 422, startPoint y: 270, endPoint x: 769, endPoint y: 379, distance: 363.8
click at [769, 379] on div "B) एशियन बैंकर पुरस्कार C) ग्लोबल फाइनेंस पुरस्कार D) बैंकर पुरस्कार यूके E) वर…" at bounding box center [598, 321] width 373 height 151
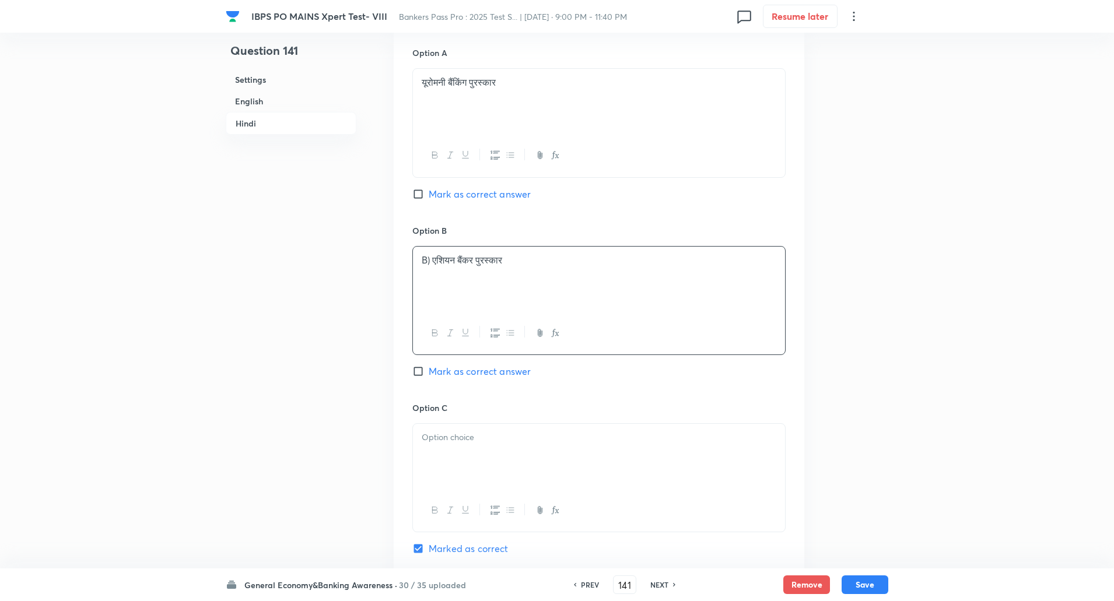
click at [431, 260] on p "B) एशियन बैंकर पुरस्कार" at bounding box center [599, 260] width 355 height 13
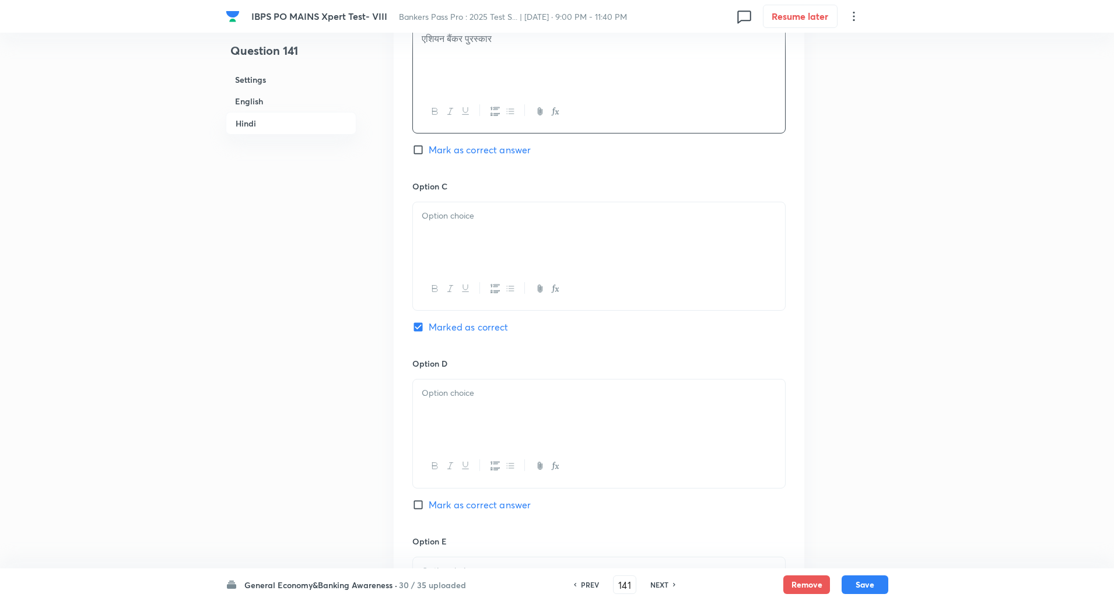
scroll to position [2162, 0]
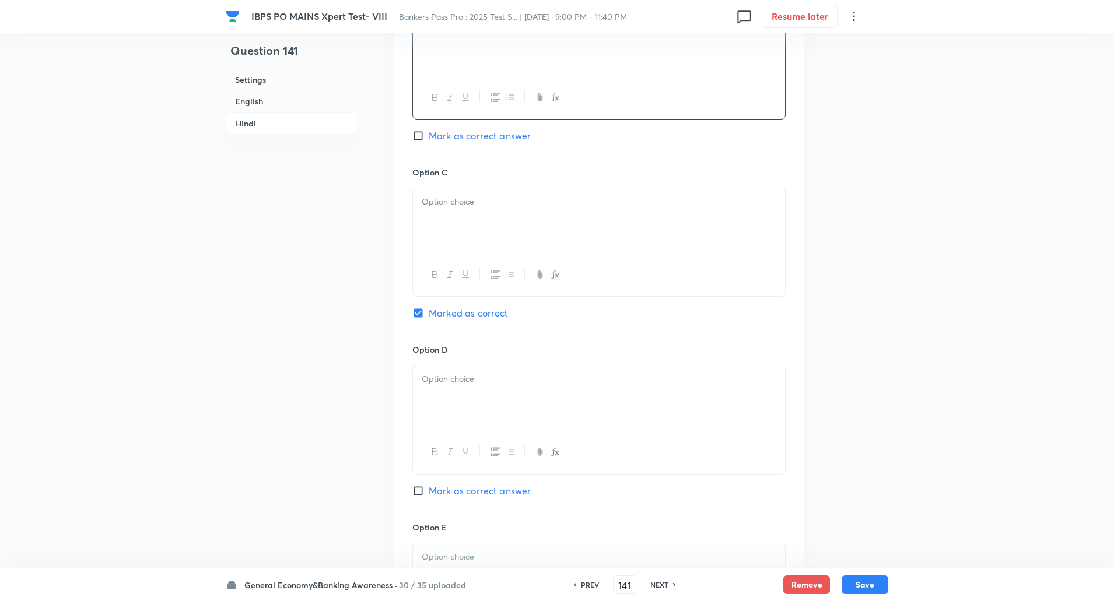
click at [477, 195] on div at bounding box center [599, 220] width 372 height 65
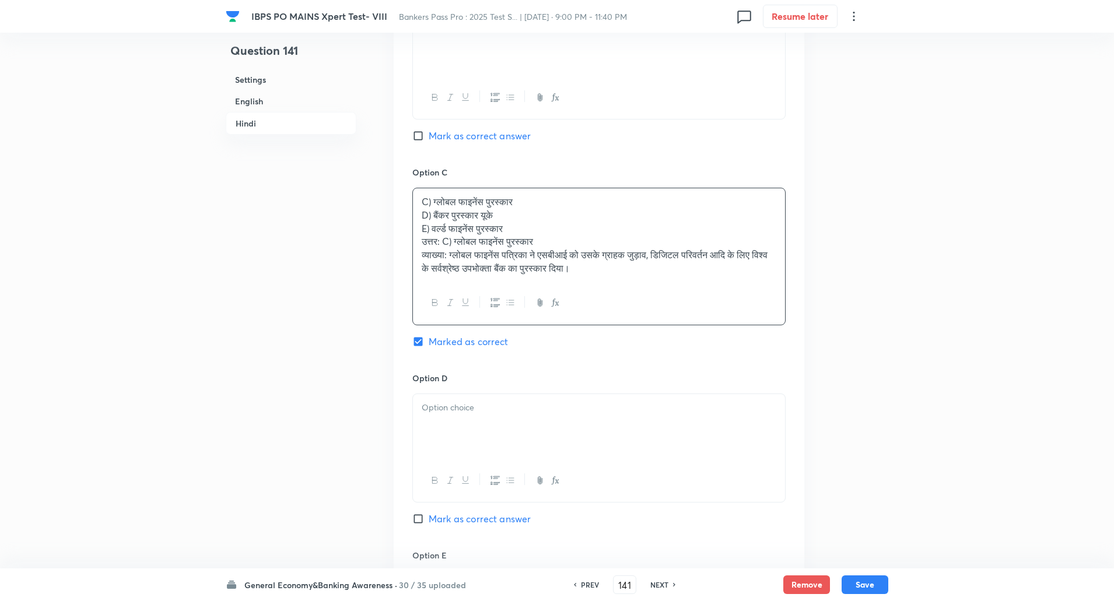
click at [418, 216] on div "C) ग्लोबल फाइनेंस पुरस्कार D) बैंकर पुरस्कार यूके E) वर्ल्ड फाइनेंस पुरस्कार उत…" at bounding box center [599, 234] width 372 height 93
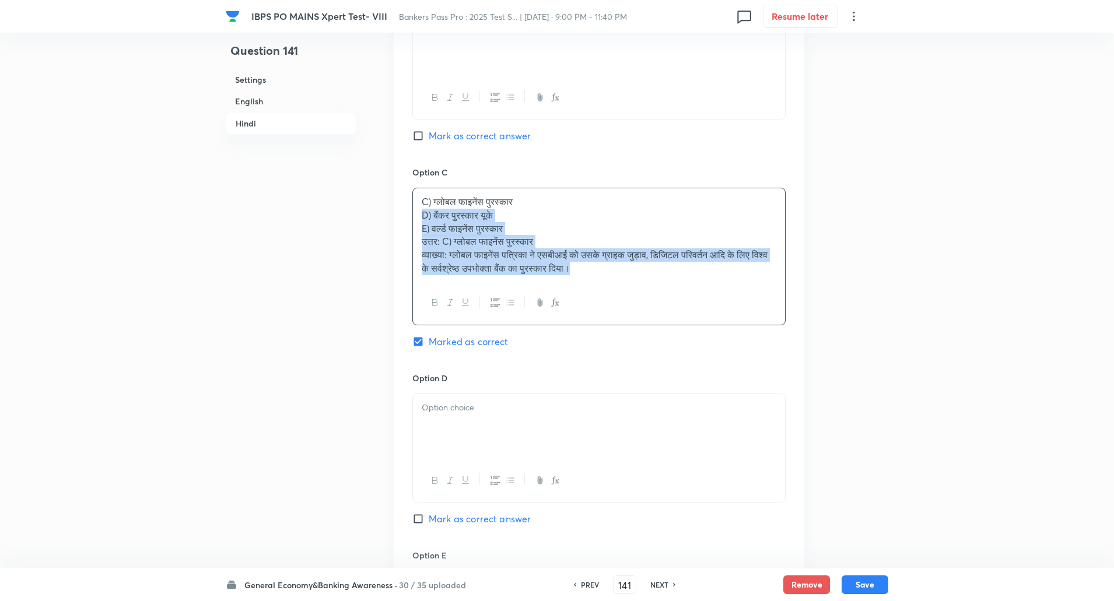
drag, startPoint x: 418, startPoint y: 216, endPoint x: 651, endPoint y: 350, distance: 268.9
click at [651, 350] on div "Option C C) ग्लोबल फाइनेंस पुरस्कार D) बैंकर पुरस्कार यूके E) वर्ल्ड फाइनेंस पु…" at bounding box center [598, 269] width 373 height 206
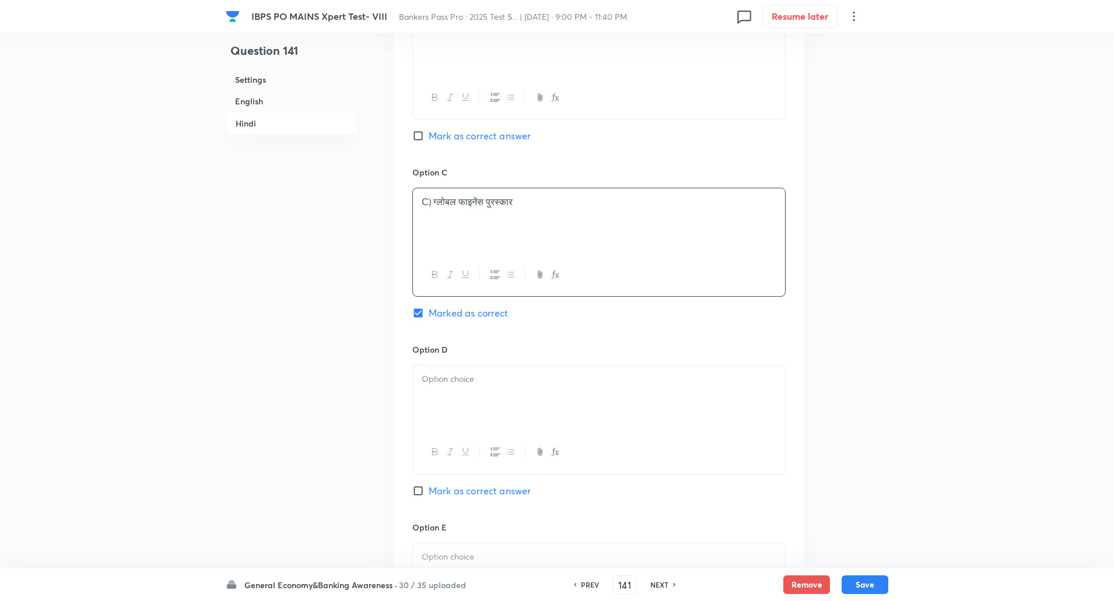
click at [432, 205] on p "C) ग्लोबल फाइनेंस पुरस्कार" at bounding box center [599, 201] width 355 height 13
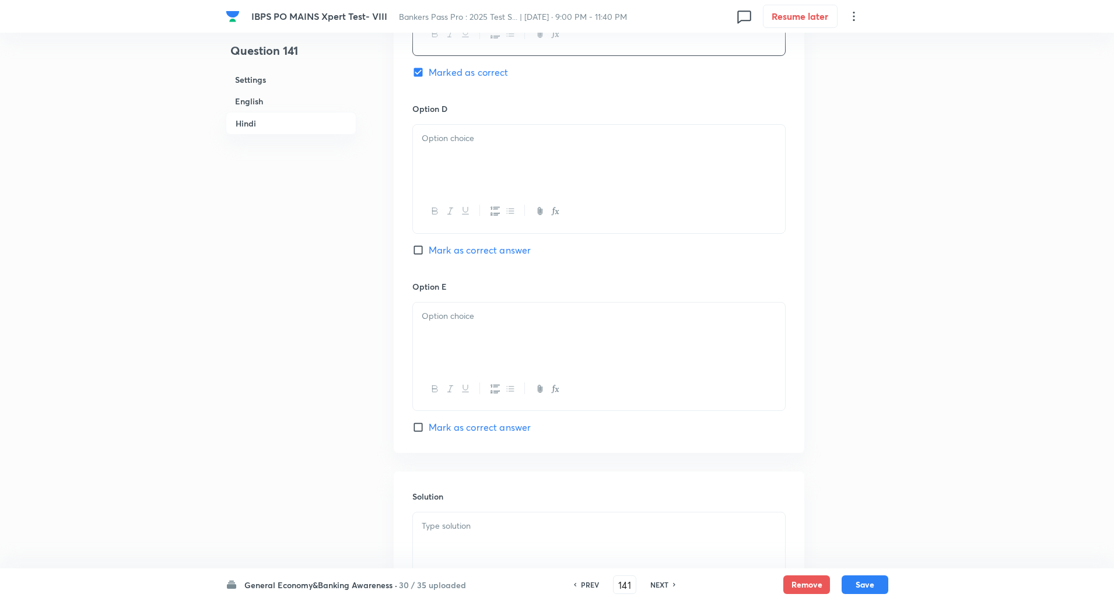
scroll to position [2413, 0]
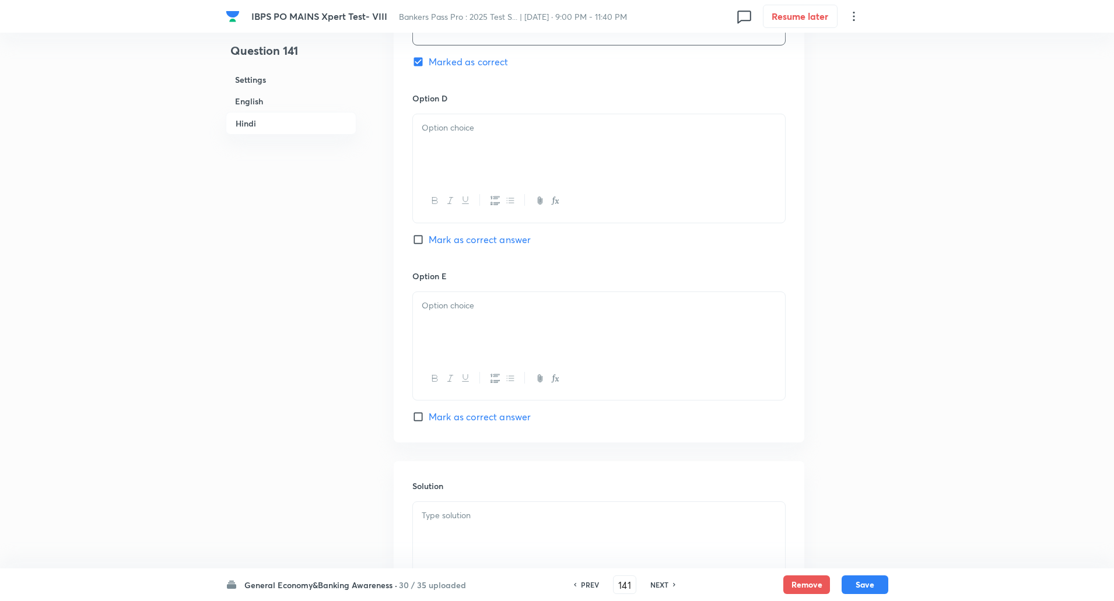
click at [461, 174] on div at bounding box center [599, 146] width 372 height 65
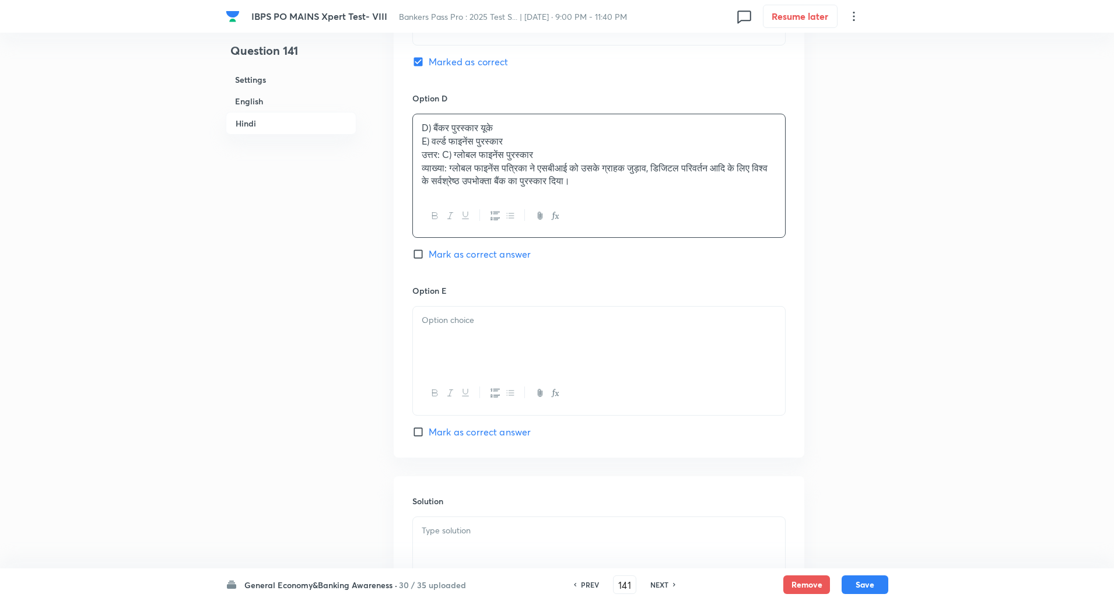
click at [421, 137] on div "D) बैंकर पुरस्कार यूके E) वर्ल्ड फाइनेंस पुरस्कार उत्तर: C) ग्लोबल फाइनेंस पुरस…" at bounding box center [599, 154] width 372 height 81
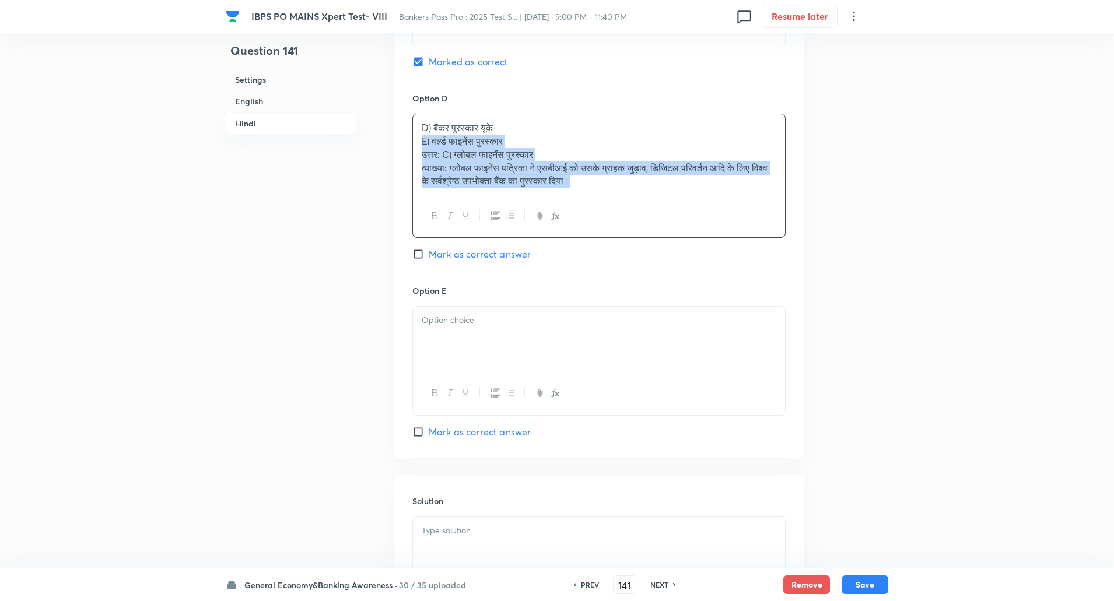
drag, startPoint x: 421, startPoint y: 137, endPoint x: 717, endPoint y: 244, distance: 315.2
click at [717, 244] on div "Option D D) बैंकर पुरस्कार यूके E) वर्ल्ड फाइनेंस पुरस्कार उत्तर: C) ग्लोबल फाइ…" at bounding box center [598, 188] width 373 height 193
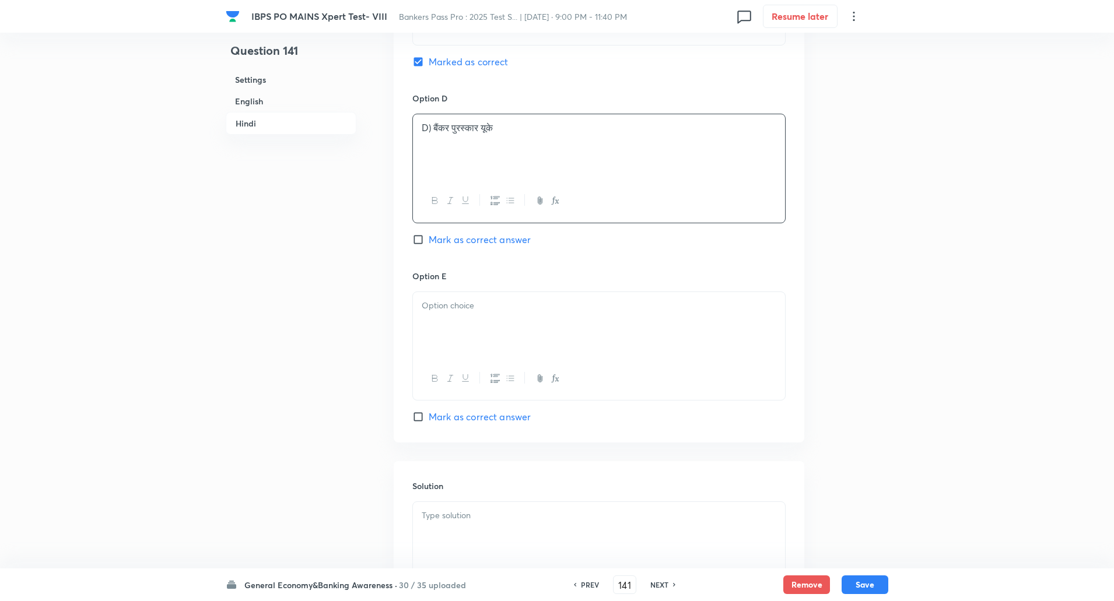
click at [434, 130] on p "D) बैंकर पुरस्कार यूके" at bounding box center [599, 127] width 355 height 13
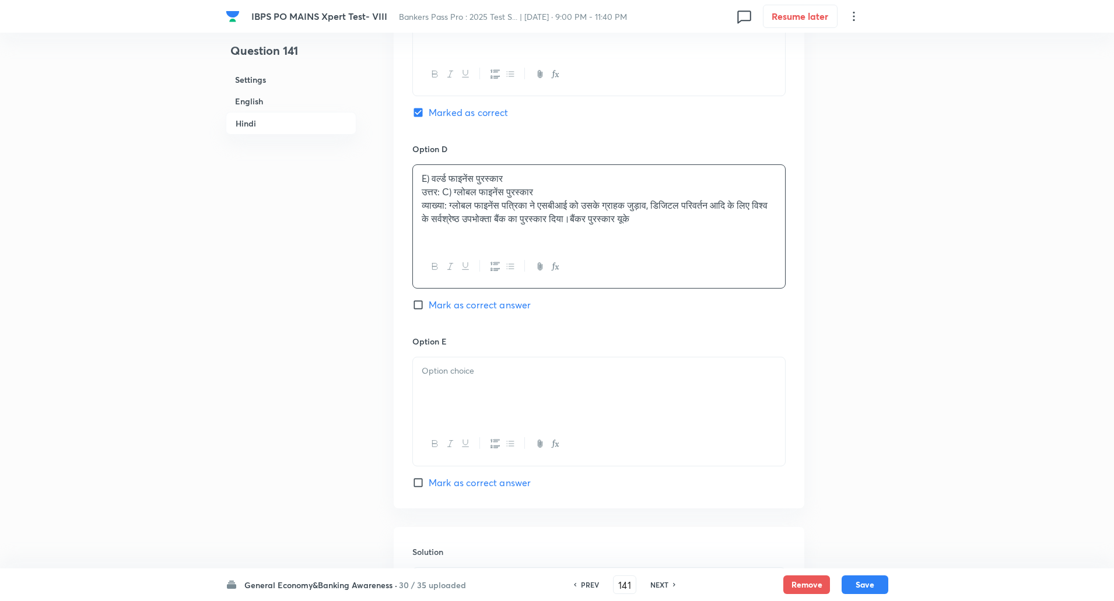
scroll to position [2362, 0]
click at [421, 197] on div "E) वर्ल्ड फाइनेंस पुरस्कार उत्तर: C) ग्लोबल फाइनेंस पुरस्कार व्याख्या: ग्लोबल फ…" at bounding box center [599, 206] width 372 height 81
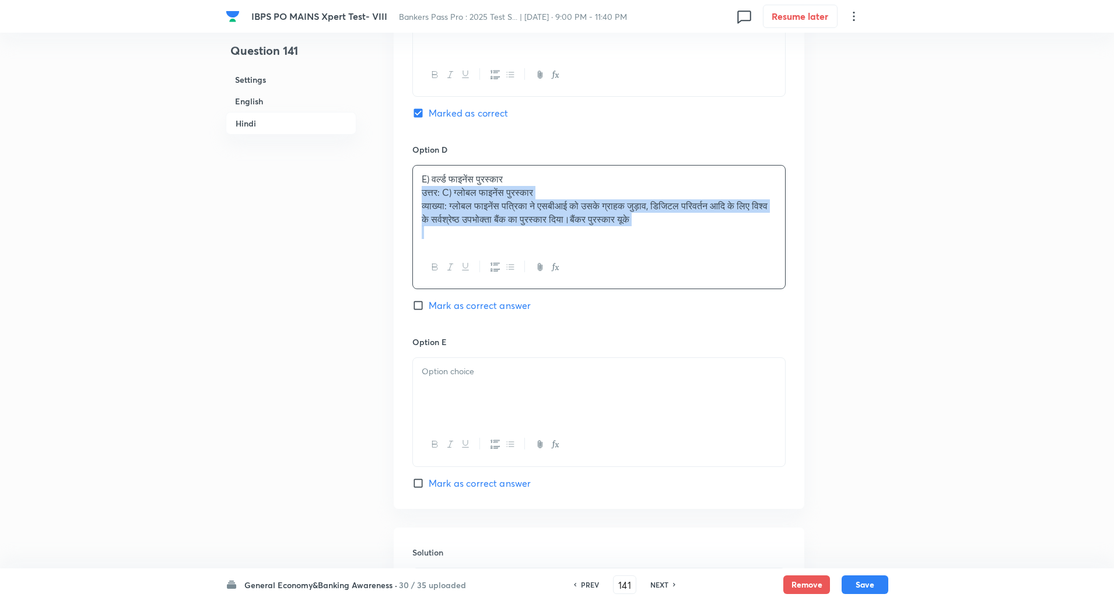
drag, startPoint x: 421, startPoint y: 197, endPoint x: 677, endPoint y: 263, distance: 264.4
click at [677, 263] on div "E) वर्ल्ड फाइनेंस पुरस्कार उत्तर: C) ग्लोबल फाइनेंस पुरस्कार व्याख्या: ग्लोबल फ…" at bounding box center [598, 227] width 373 height 124
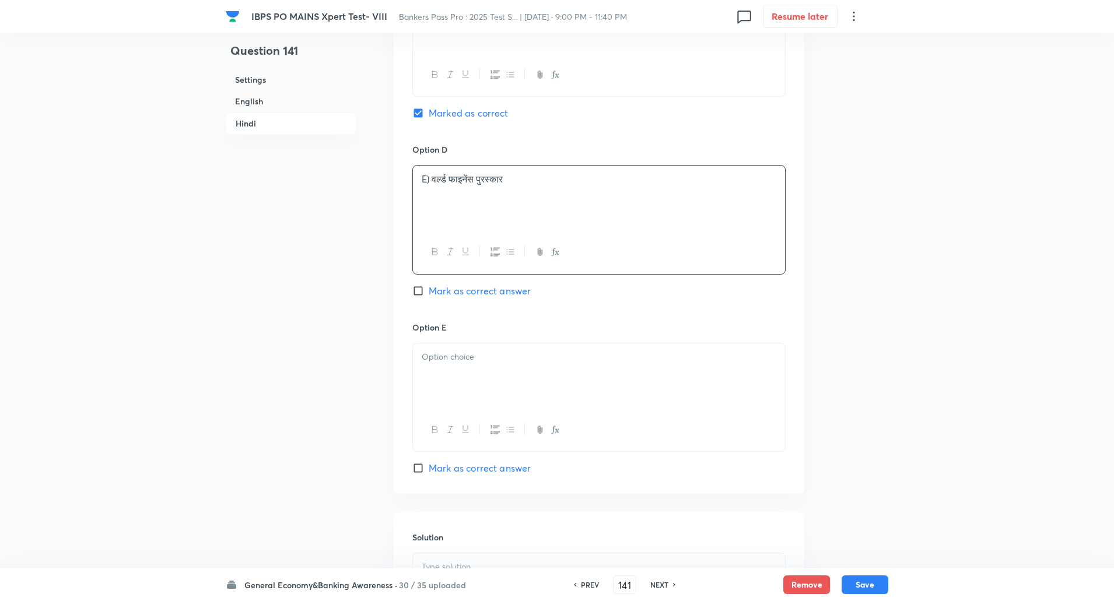
click at [432, 181] on p "E) वर्ल्ड फाइनेंस पुरस्कार" at bounding box center [599, 179] width 355 height 13
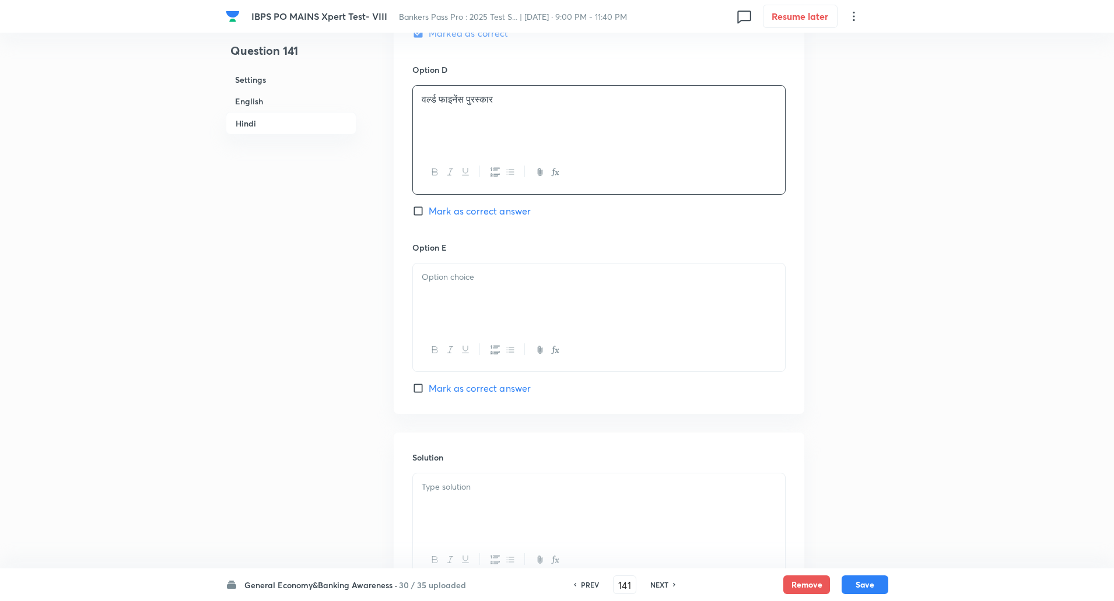
click at [431, 268] on div at bounding box center [599, 296] width 372 height 65
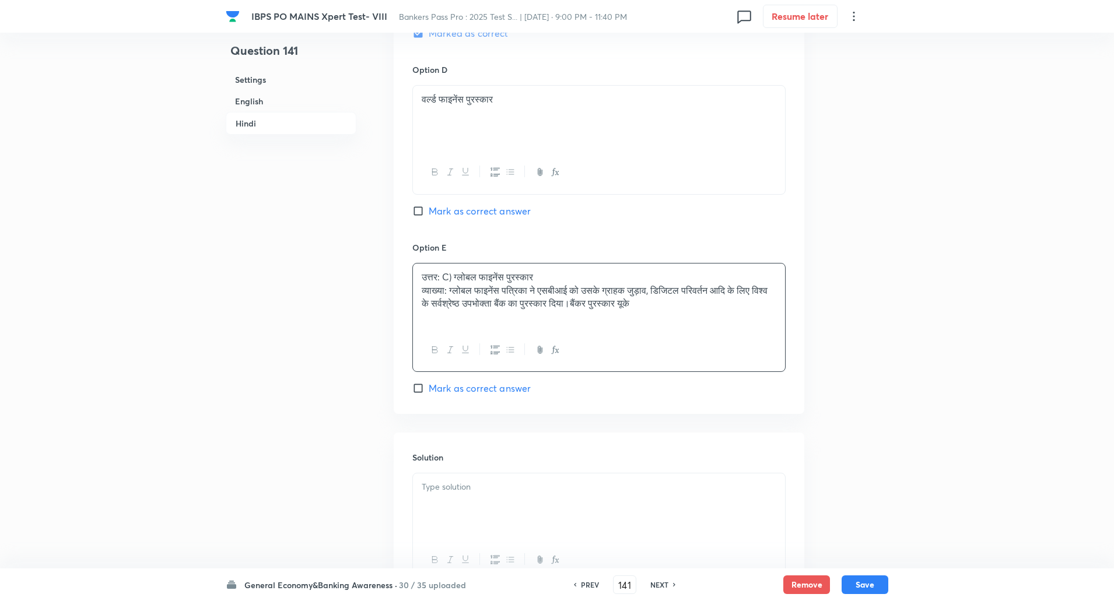
click at [425, 106] on p "वर्ल्ड फाइनेंस पुरस्कार" at bounding box center [599, 99] width 355 height 13
click at [421, 101] on div "वर्ल्ड फाइनेंस पुरस्कार" at bounding box center [599, 118] width 372 height 65
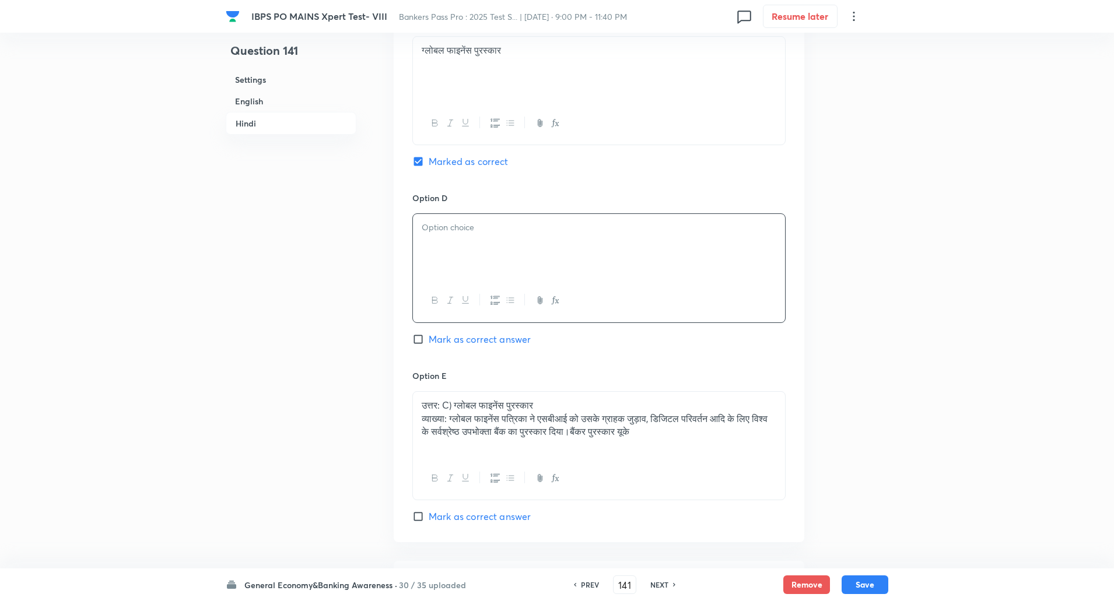
scroll to position [2263, 0]
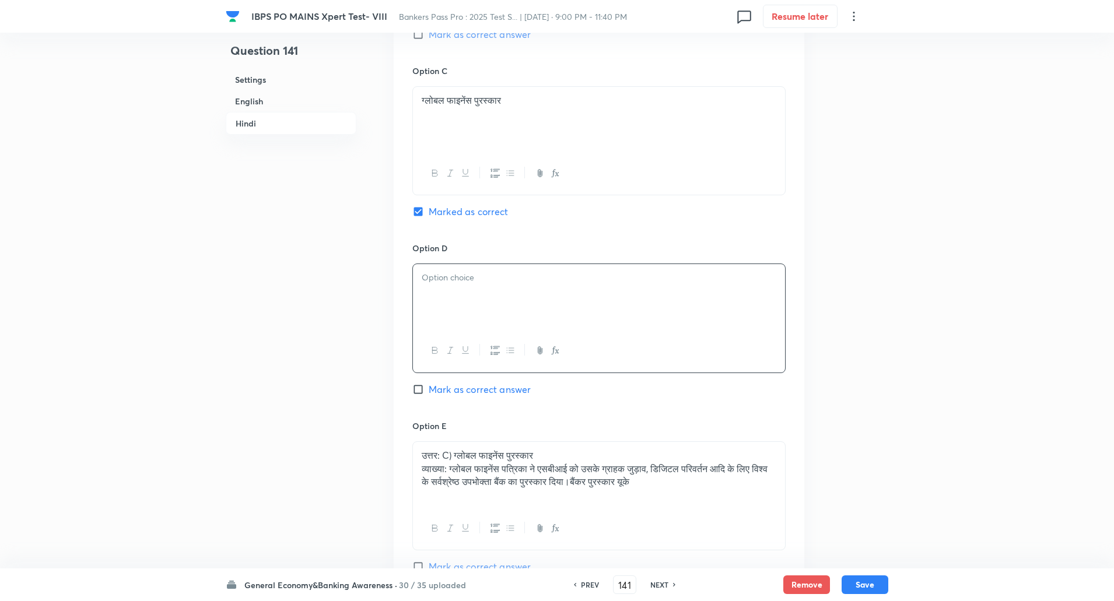
click at [421, 101] on div "ग्लोबल फाइनेंस पुरस्कार" at bounding box center [599, 119] width 372 height 65
click at [417, 99] on div "ग्लोबल फाइनेंस पुरस्कार" at bounding box center [599, 119] width 372 height 65
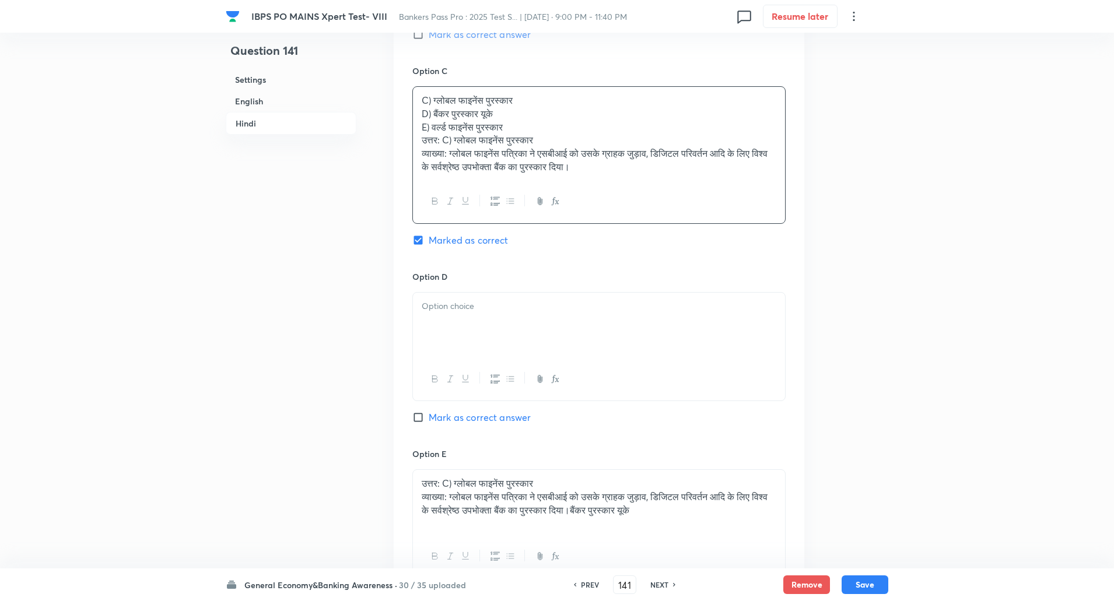
click at [422, 117] on p "D) बैंकर पुरस्कार यूके" at bounding box center [599, 113] width 355 height 13
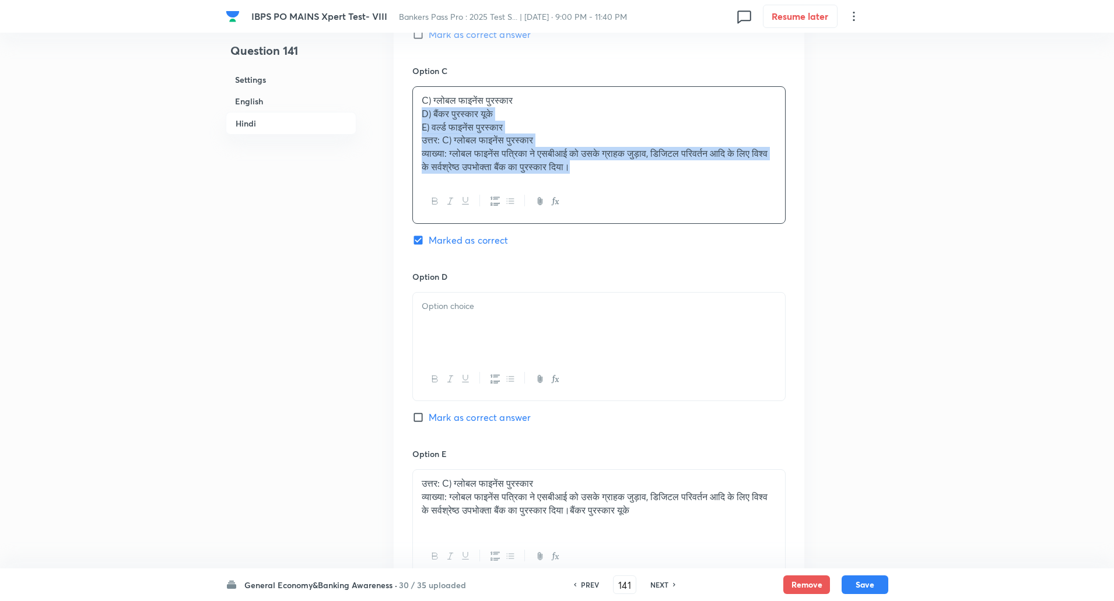
drag, startPoint x: 422, startPoint y: 117, endPoint x: 660, endPoint y: 205, distance: 253.8
click at [660, 205] on div "C) ग्लोबल फाइनेंस पुरस्कार D) बैंकर पुरस्कार यूके E) वर्ल्ड फाइनेंस पुरस्कार उत…" at bounding box center [598, 155] width 373 height 138
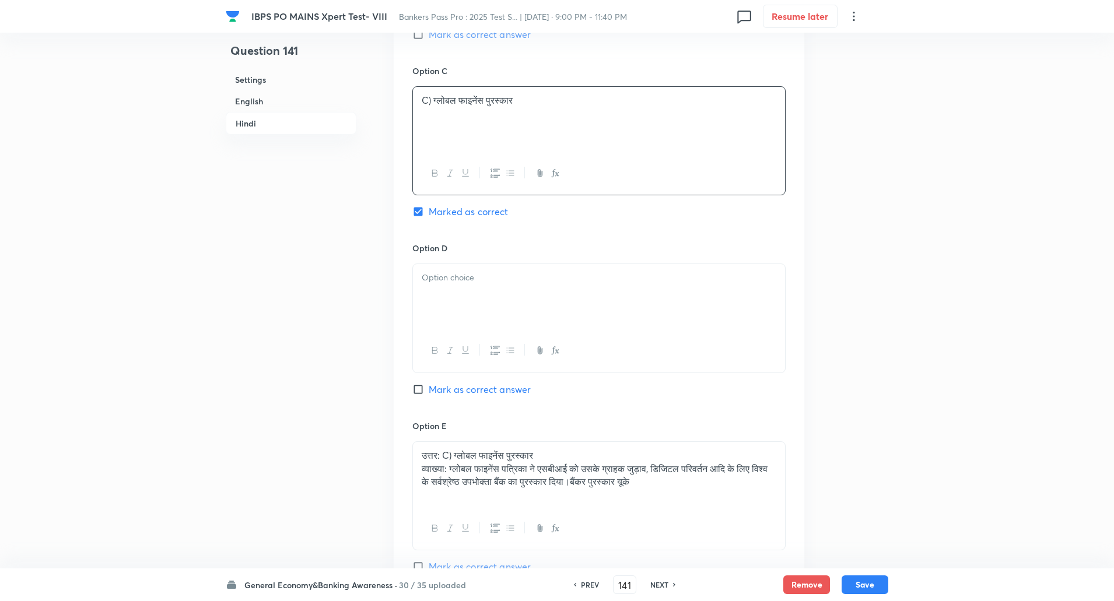
click at [431, 102] on p "C) ग्लोबल फाइनेंस पुरस्कार" at bounding box center [599, 100] width 355 height 13
click at [441, 291] on div at bounding box center [599, 296] width 372 height 65
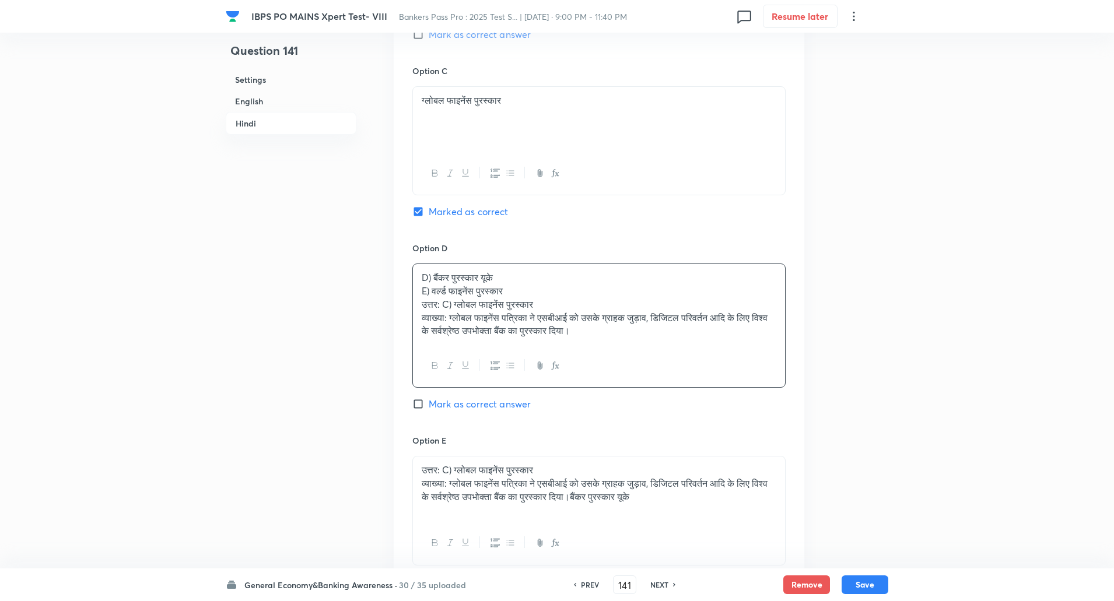
scroll to position [2343, 0]
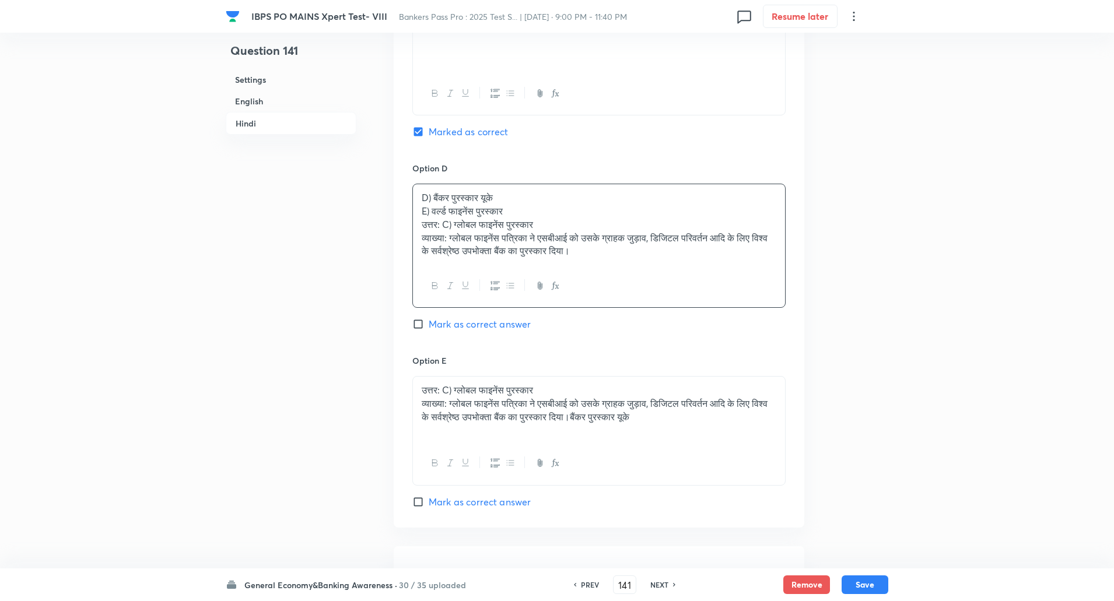
click at [419, 213] on div "D) बैंकर पुरस्कार यूके E) वर्ल्ड फाइनेंस पुरस्कार उत्तर: C) ग्लोबल फाइनेंस पुरस…" at bounding box center [599, 224] width 372 height 81
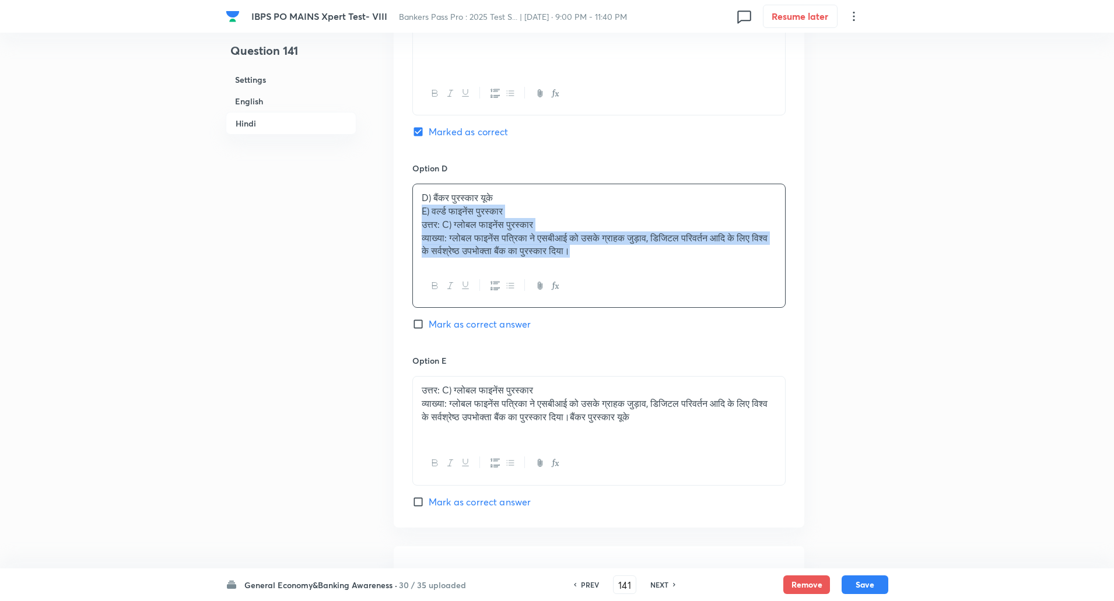
drag, startPoint x: 419, startPoint y: 213, endPoint x: 695, endPoint y: 260, distance: 279.9
click at [695, 260] on div "D) बैंकर पुरस्कार यूके E) वर्ल्ड फाइनेंस पुरस्कार उत्तर: C) ग्लोबल फाइनेंस पुरस…" at bounding box center [599, 224] width 372 height 81
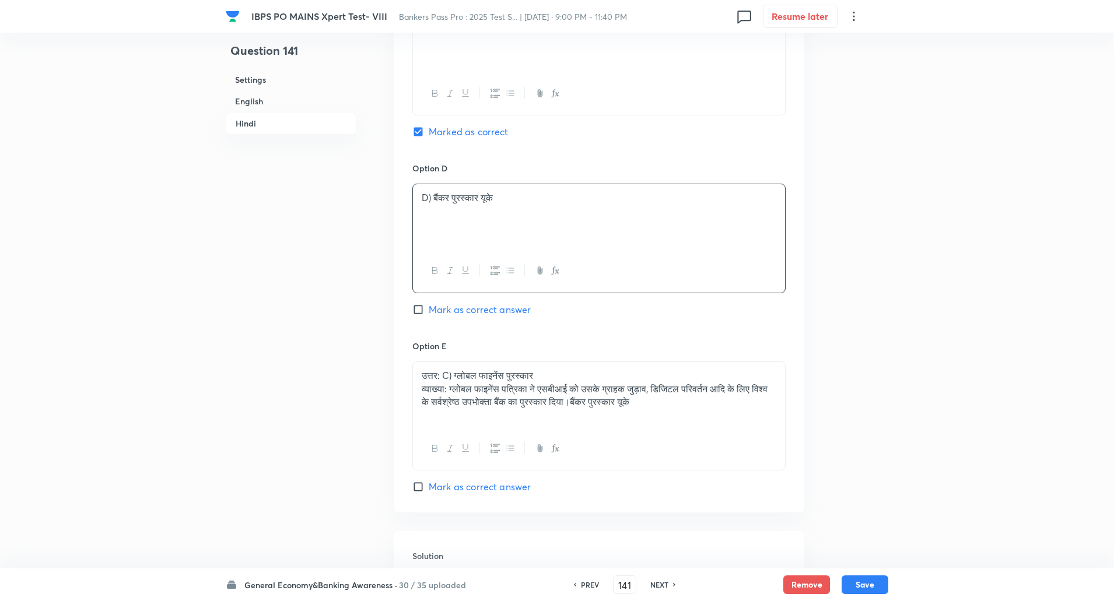
click at [434, 199] on p "D) बैंकर पुरस्कार यूके" at bounding box center [599, 197] width 355 height 13
click at [423, 375] on p "उत्तर: C) ग्लोबल फाइनेंस पुरस्कार" at bounding box center [599, 375] width 355 height 13
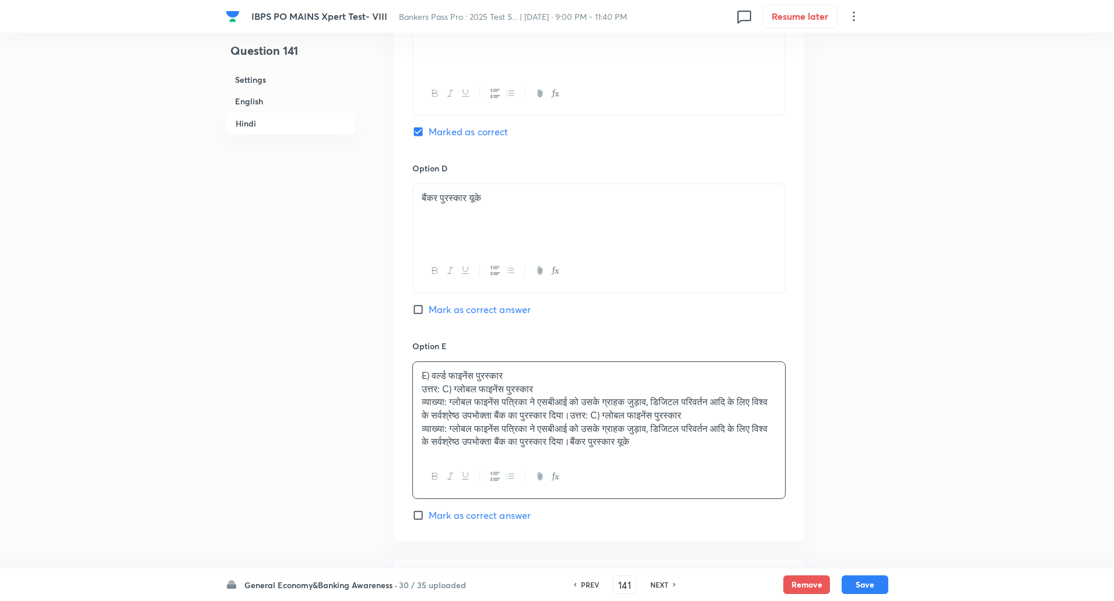
click at [422, 389] on p "उत्तर: C) ग्लोबल फाइनेंस पुरस्कार" at bounding box center [599, 389] width 355 height 13
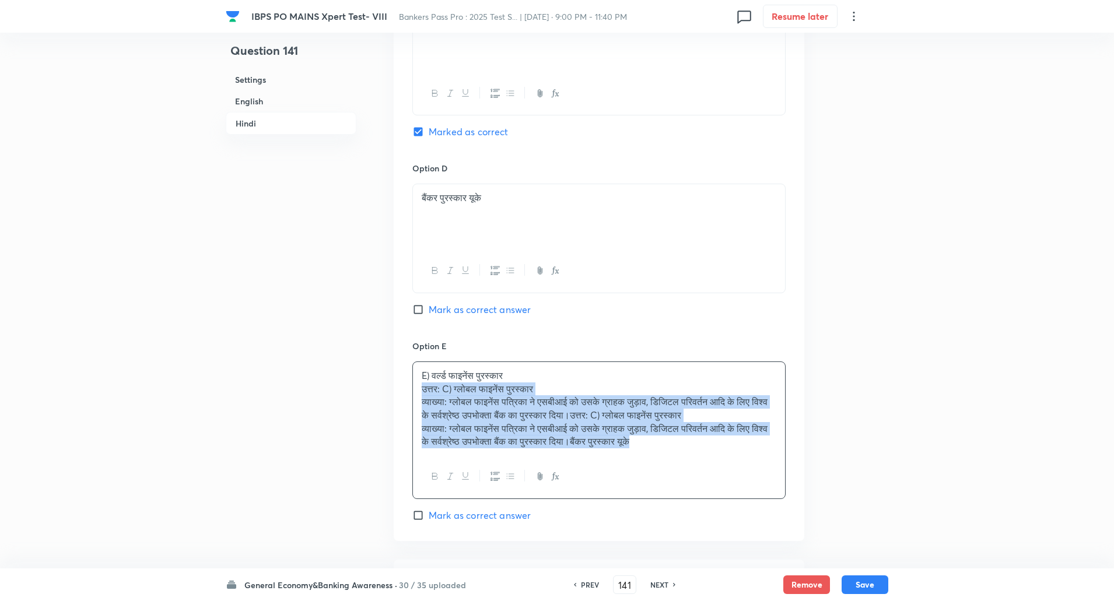
drag, startPoint x: 422, startPoint y: 389, endPoint x: 733, endPoint y: 511, distance: 333.7
click at [733, 511] on div "Option E E) वर्ल्ड फाइनेंस पुरस्कार उत्तर: C) ग्लोबल फाइनेंस पुरस्कार व्याख्या:…" at bounding box center [598, 431] width 373 height 183
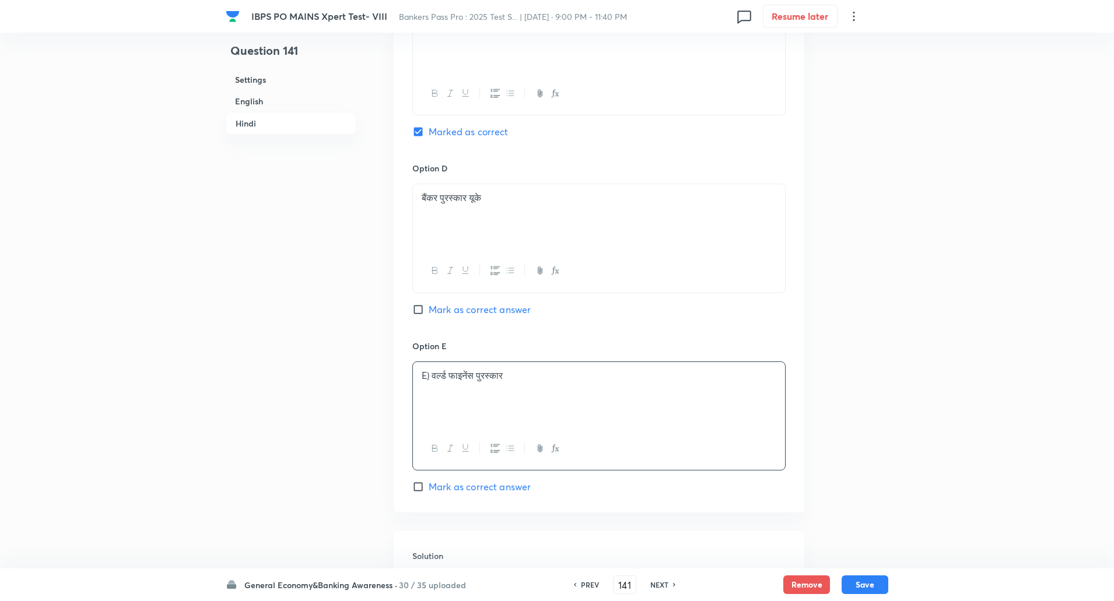
click at [434, 380] on p "E) वर्ल्ड फाइनेंस पुरस्कार" at bounding box center [599, 375] width 355 height 13
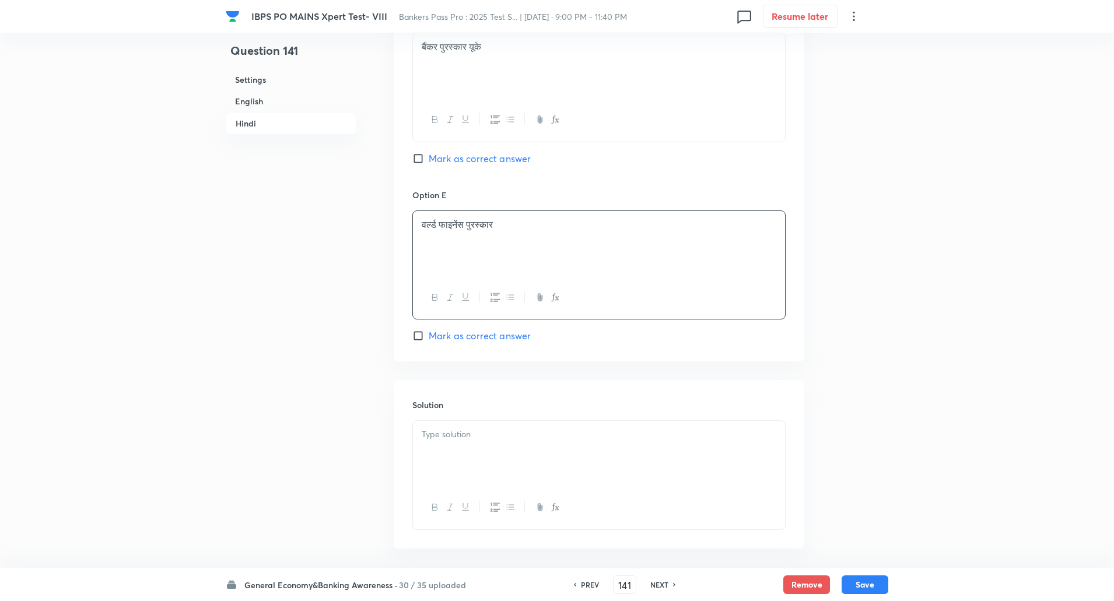
scroll to position [2545, 0]
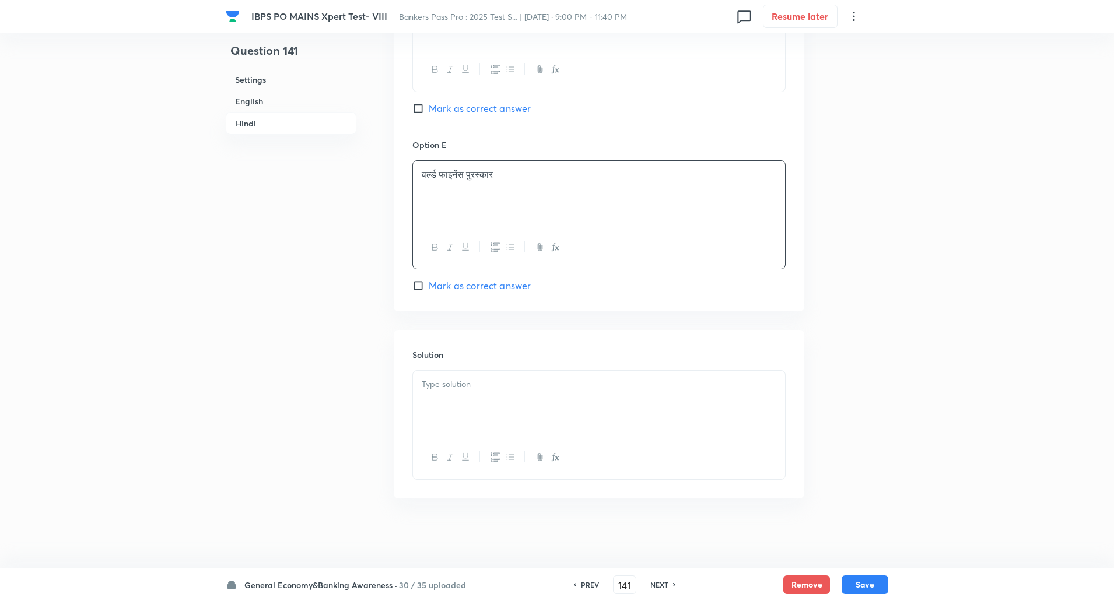
click at [434, 380] on p at bounding box center [599, 384] width 355 height 13
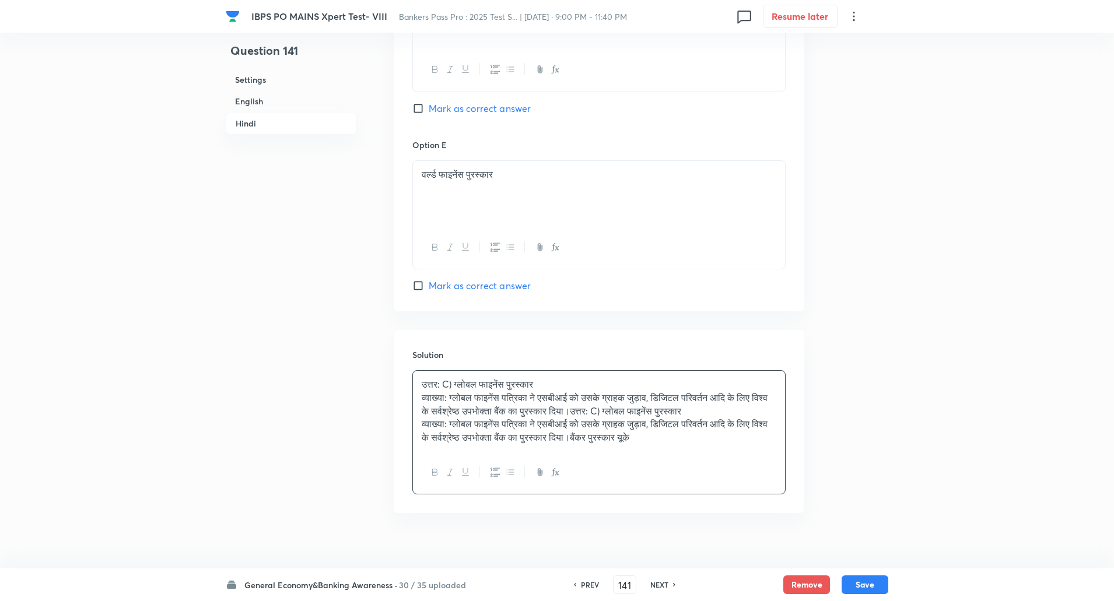
click at [421, 382] on div "उत्तर: C) ग्लोबल फाइनेंस पुरस्कार व्याख्या: ग्लोबल फाइनेंस पत्रिका ने एसबीआई को…" at bounding box center [599, 411] width 372 height 81
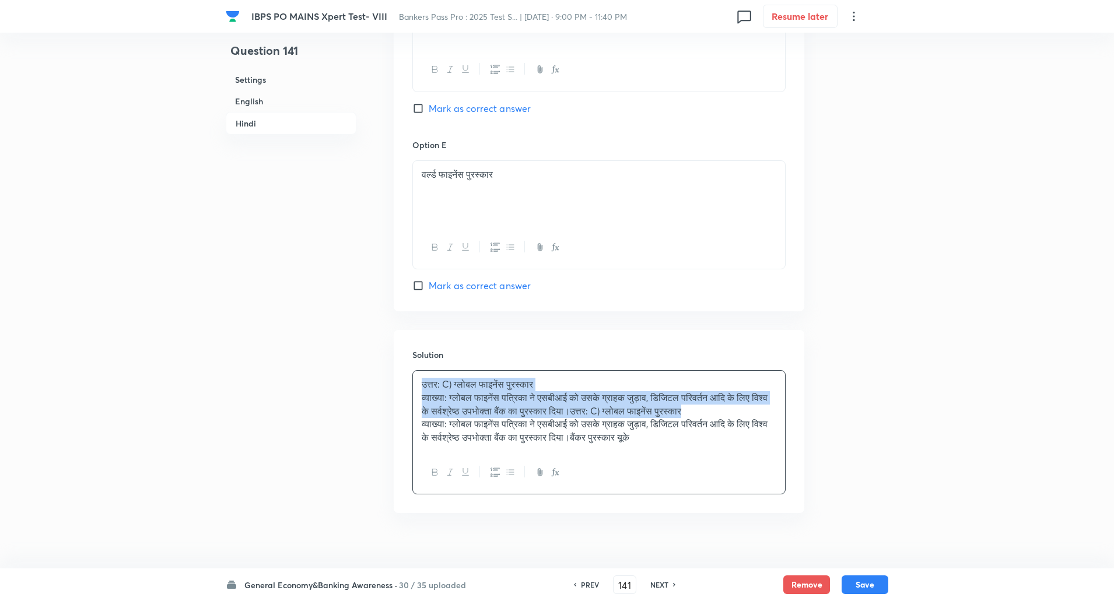
drag, startPoint x: 421, startPoint y: 382, endPoint x: 806, endPoint y: 414, distance: 387.0
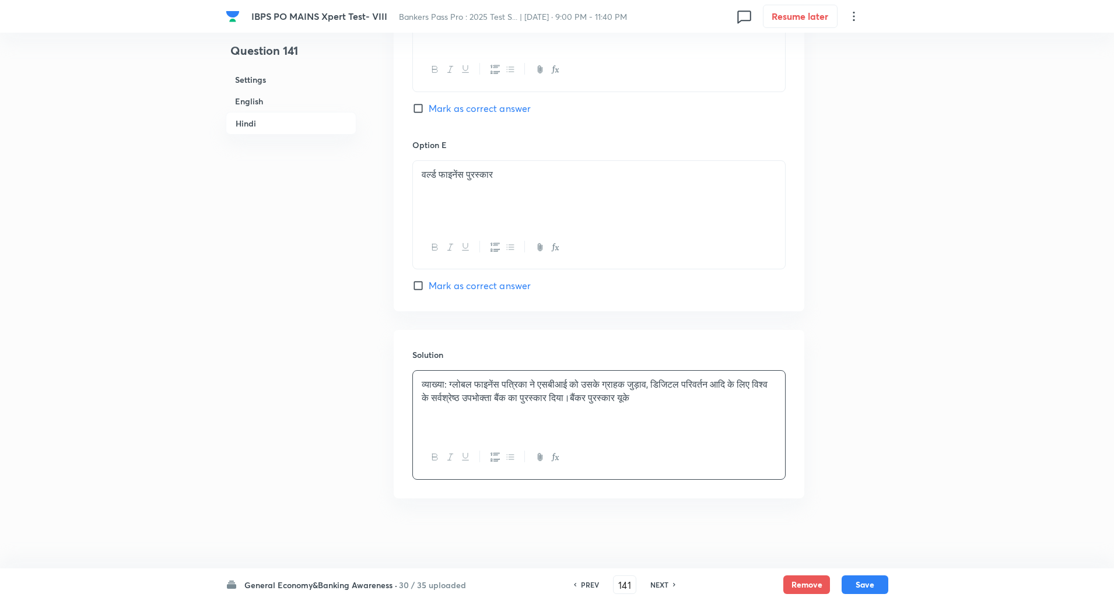
click at [452, 387] on p "व्याख्या: ग्लोबल फाइनेंस पत्रिका ने एसबीआई को उसके ग्राहक जुड़ाव, डिजिटल परिवर्…" at bounding box center [599, 391] width 355 height 26
click at [853, 580] on button "Save" at bounding box center [865, 584] width 47 height 19
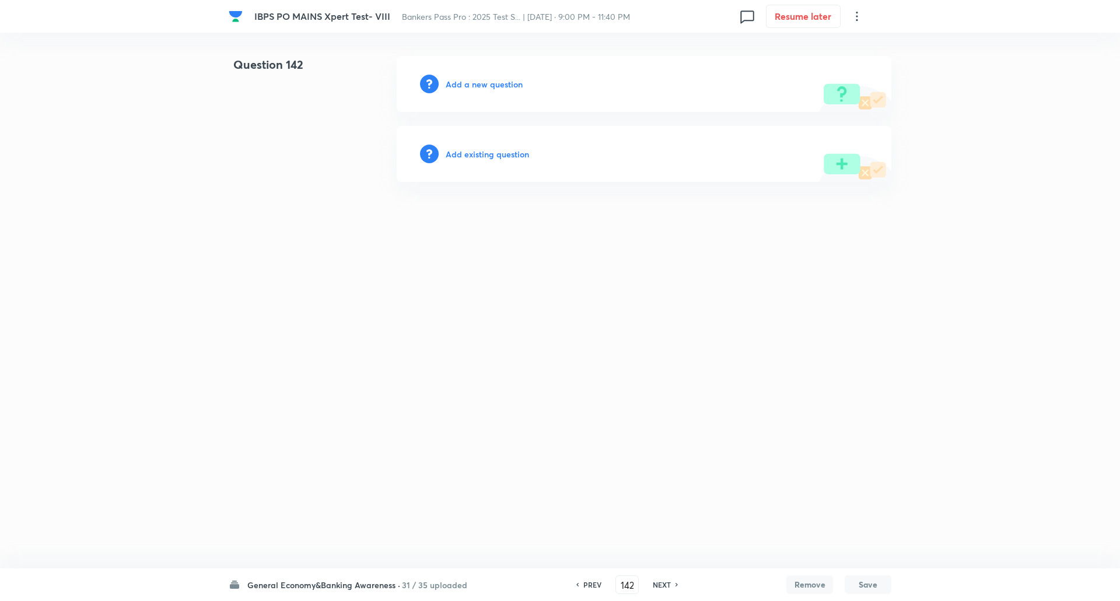
click at [490, 89] on div "Add a new question" at bounding box center [644, 84] width 495 height 56
click at [490, 89] on h6 "Add a new question" at bounding box center [484, 84] width 77 height 12
click at [490, 89] on h6 "Choose a question type" at bounding box center [491, 84] width 90 height 12
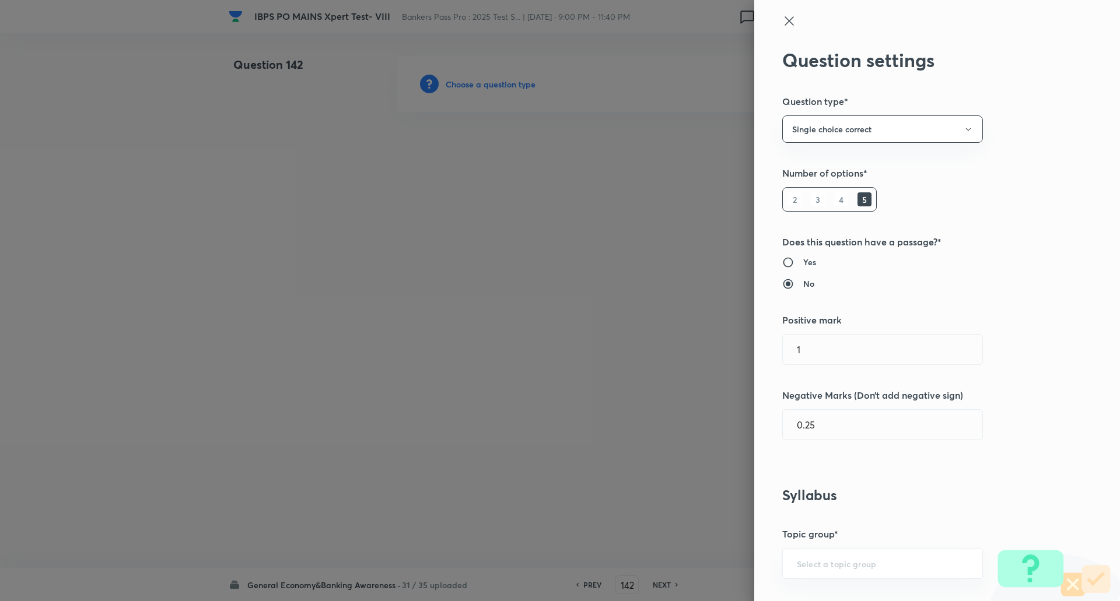
drag, startPoint x: 490, startPoint y: 89, endPoint x: 759, endPoint y: 316, distance: 351.9
click at [759, 316] on div "Question settings Question type* Single choice correct Number of options* 2 3 4…" at bounding box center [560, 300] width 1120 height 601
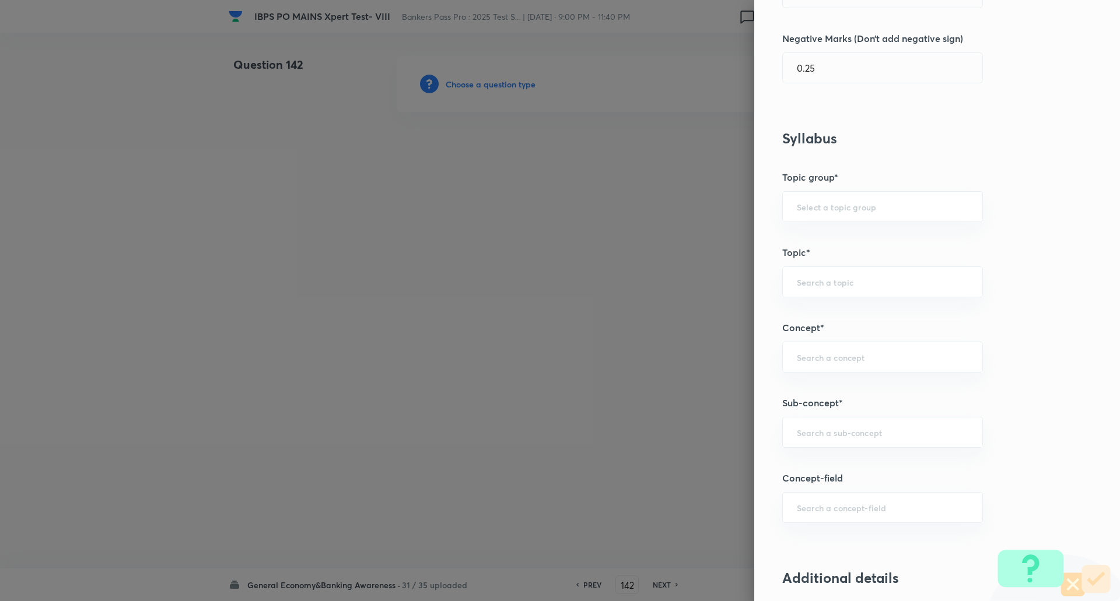
scroll to position [408, 0]
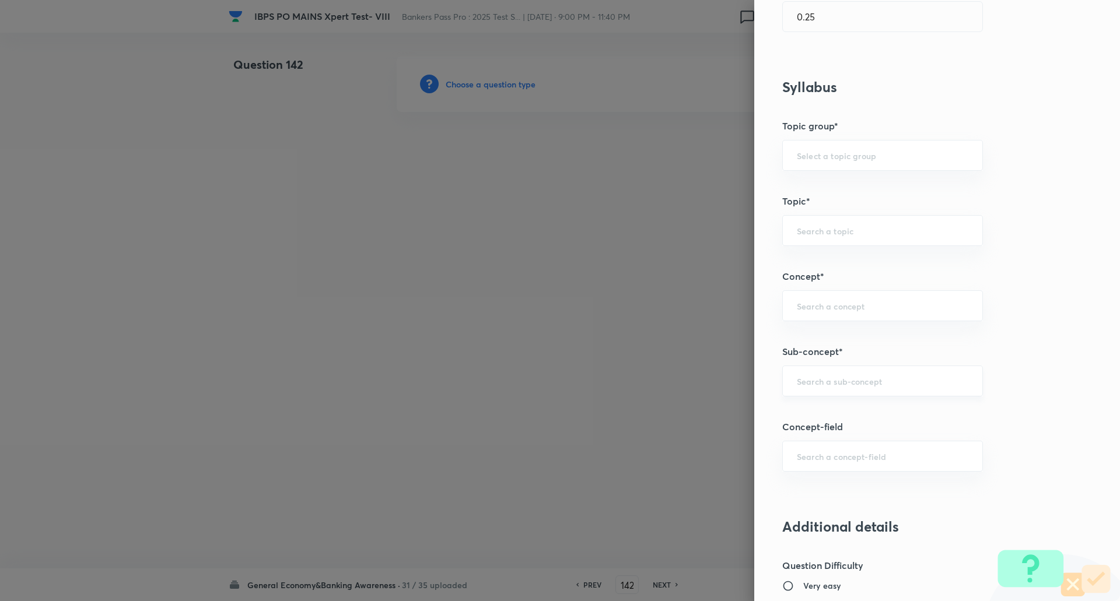
click at [946, 377] on input "text" at bounding box center [883, 381] width 172 height 11
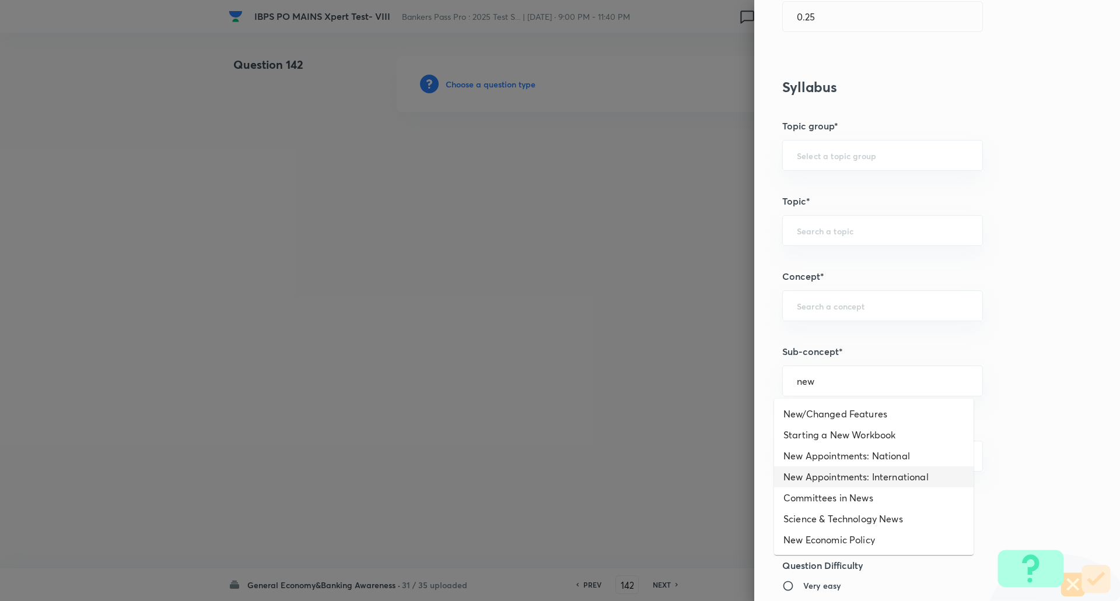
click at [903, 479] on li "New Appointments: International" at bounding box center [874, 477] width 200 height 21
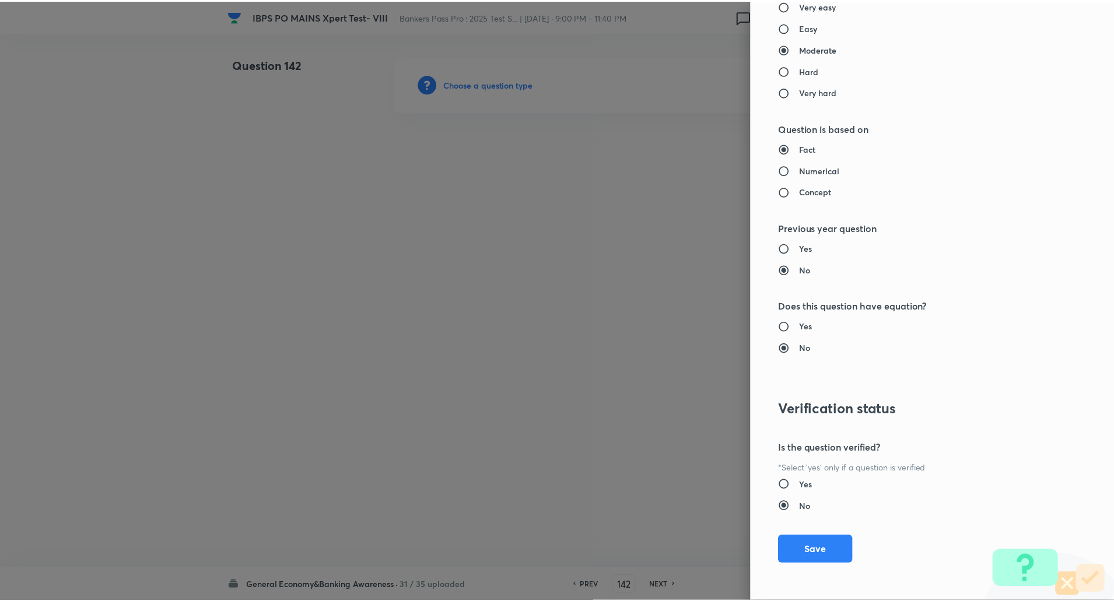
scroll to position [988, 0]
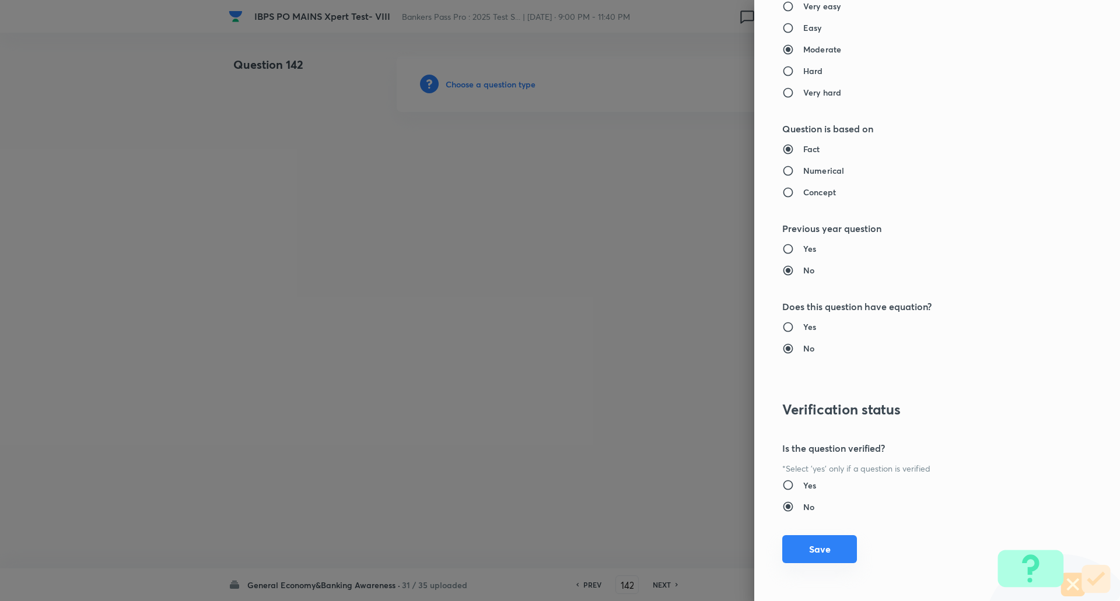
click at [802, 556] on button "Save" at bounding box center [819, 550] width 75 height 28
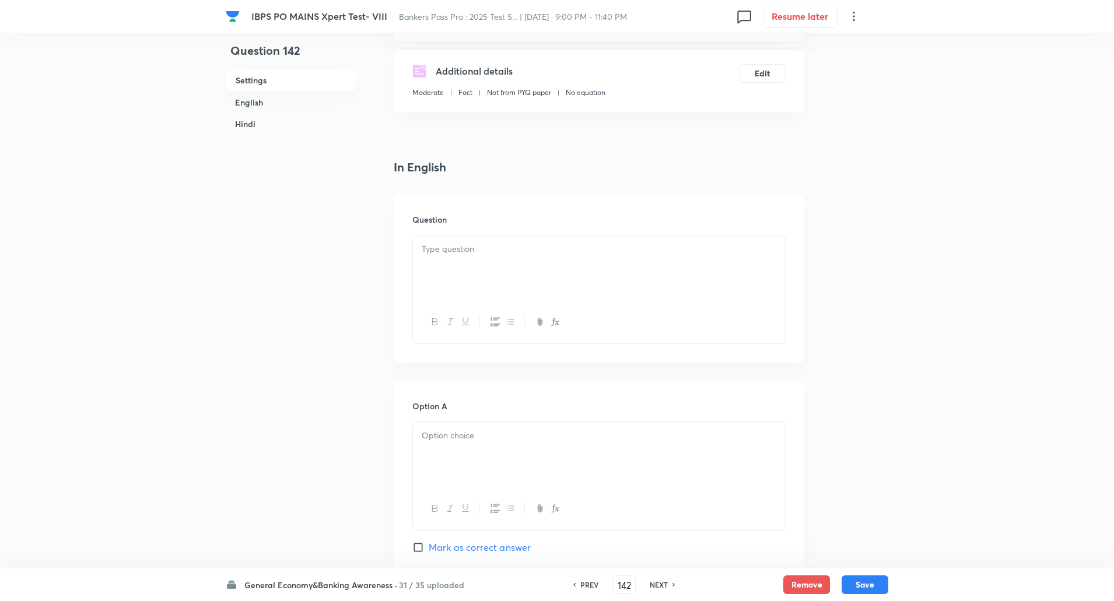
scroll to position [244, 0]
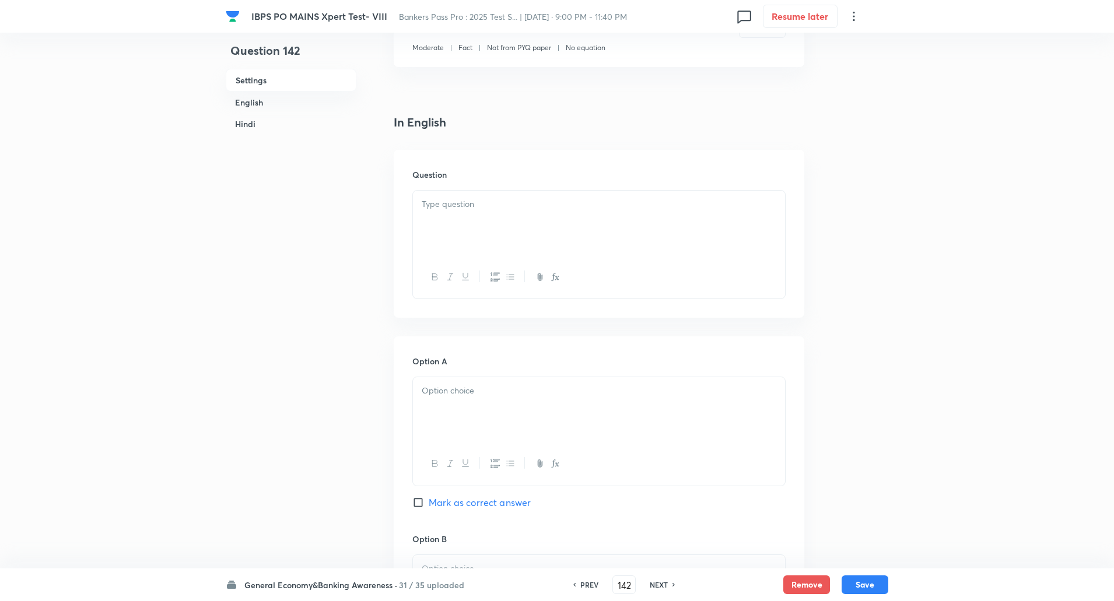
click at [758, 200] on p at bounding box center [599, 204] width 355 height 13
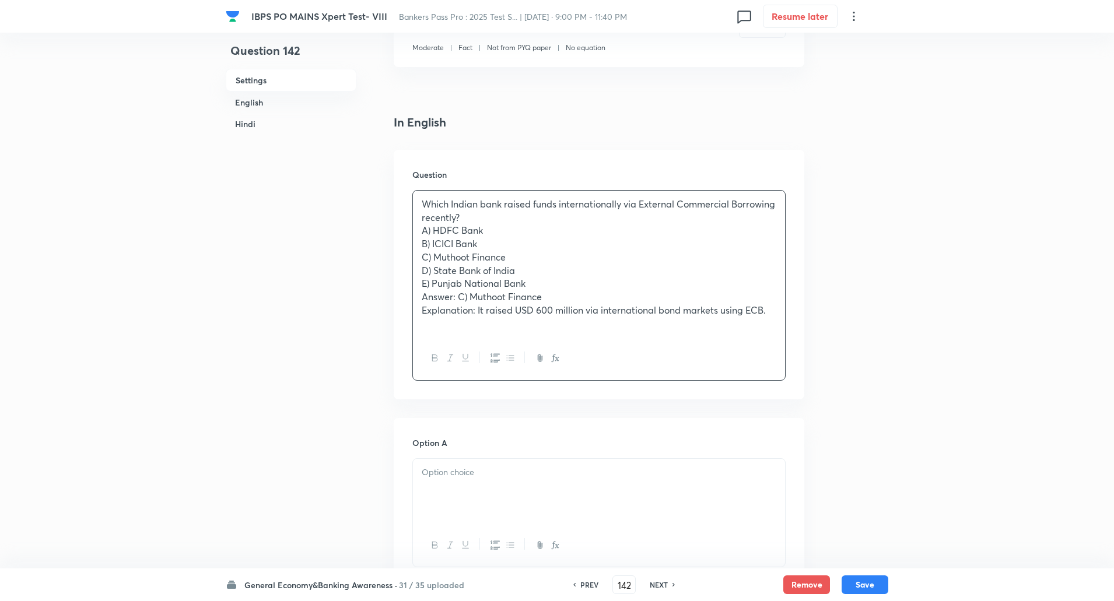
click at [495, 212] on p "Which Indian bank raised funds internationally via External Commercial Borrowin…" at bounding box center [599, 211] width 355 height 26
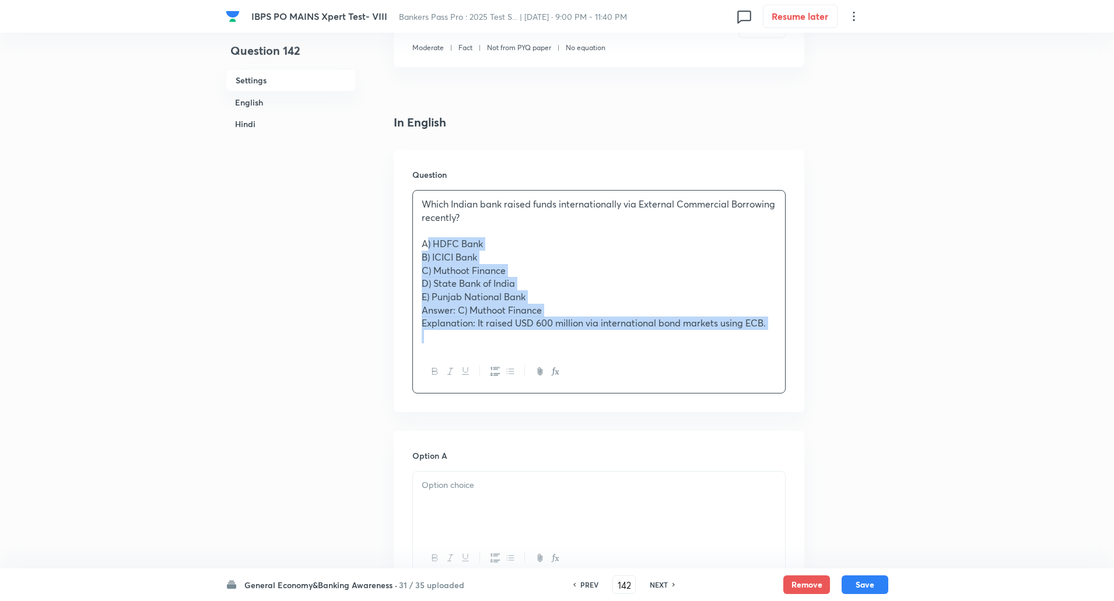
drag, startPoint x: 422, startPoint y: 237, endPoint x: 747, endPoint y: 388, distance: 358.1
click at [747, 388] on div "Which Indian bank raised funds internationally via External Commercial Borrowin…" at bounding box center [598, 292] width 373 height 204
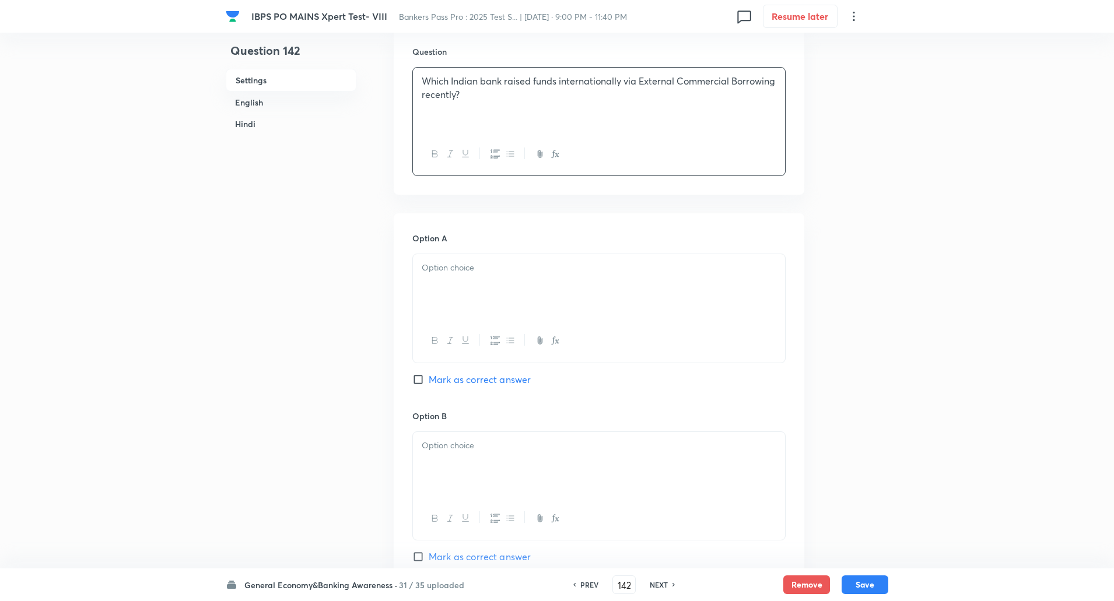
scroll to position [384, 0]
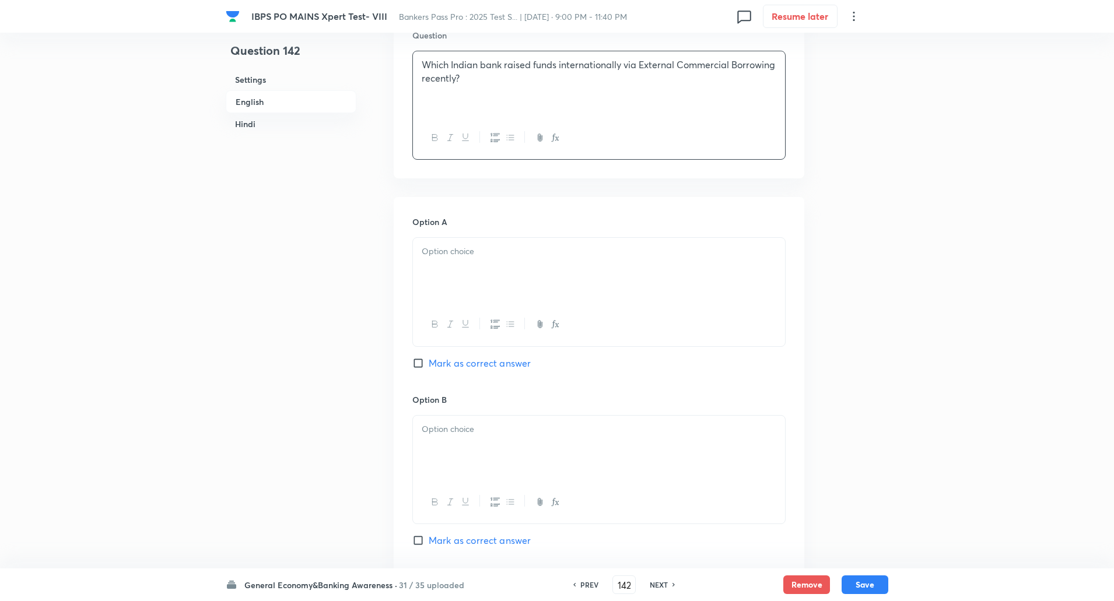
click at [671, 279] on div at bounding box center [599, 270] width 372 height 65
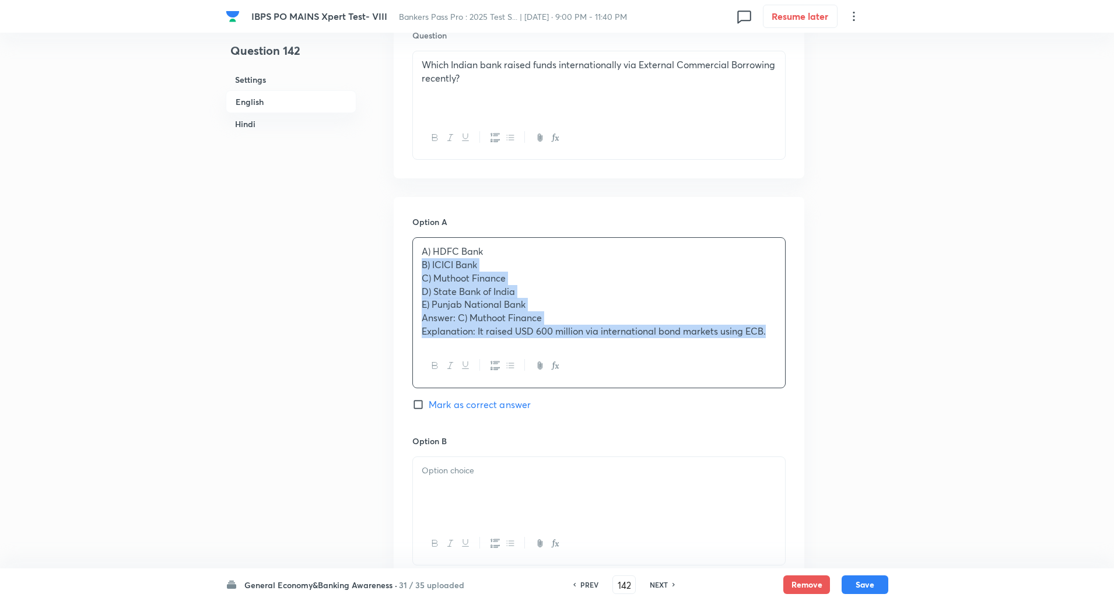
drag, startPoint x: 421, startPoint y: 268, endPoint x: 864, endPoint y: 445, distance: 477.3
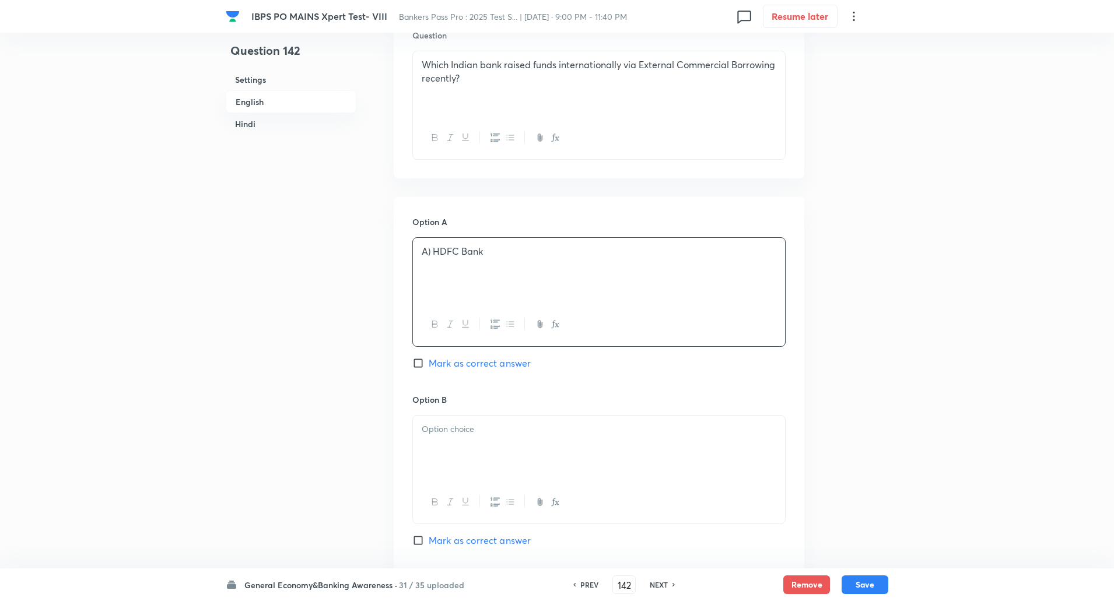
click at [433, 250] on p "A) HDFC Bank" at bounding box center [599, 251] width 355 height 13
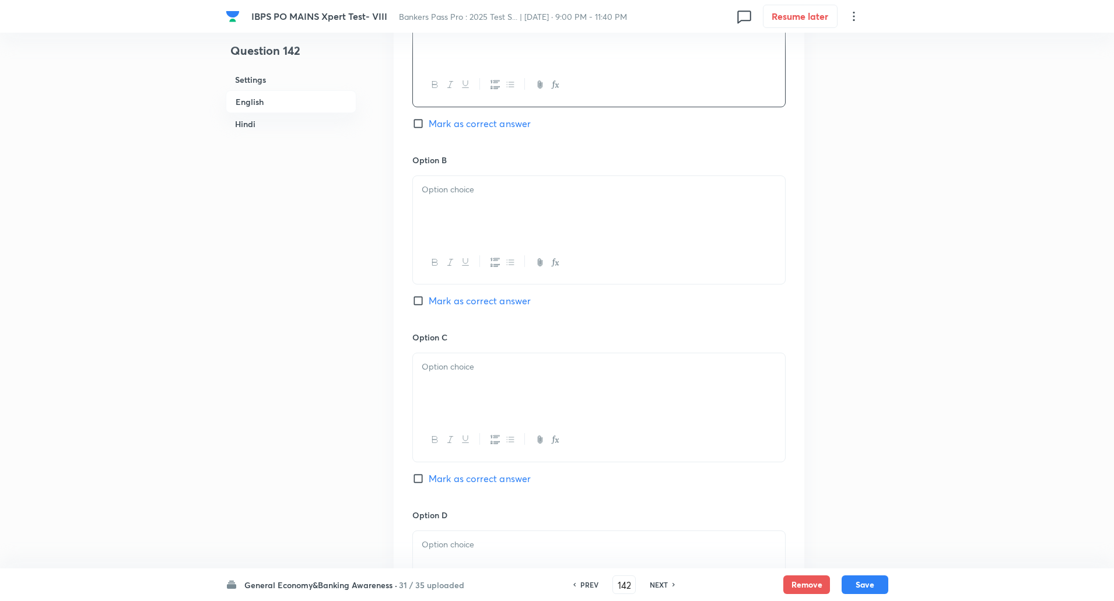
scroll to position [624, 0]
click at [482, 200] on div at bounding box center [599, 208] width 372 height 65
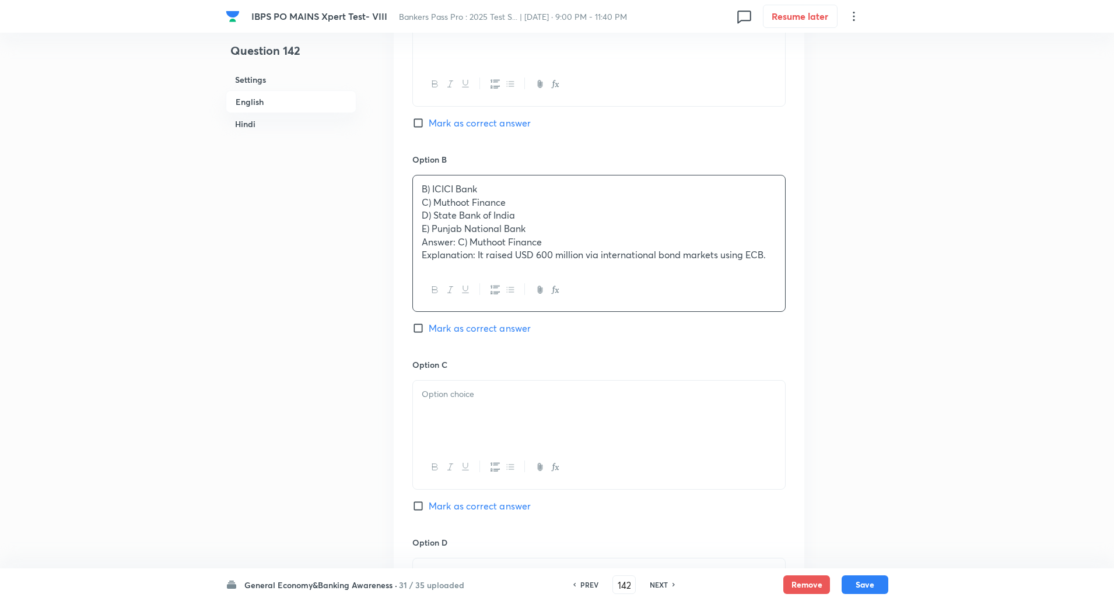
click at [418, 200] on div "B) ICICI Bank C) Muthoot Finance D) State Bank of India E) Punjab National Bank…" at bounding box center [599, 222] width 372 height 93
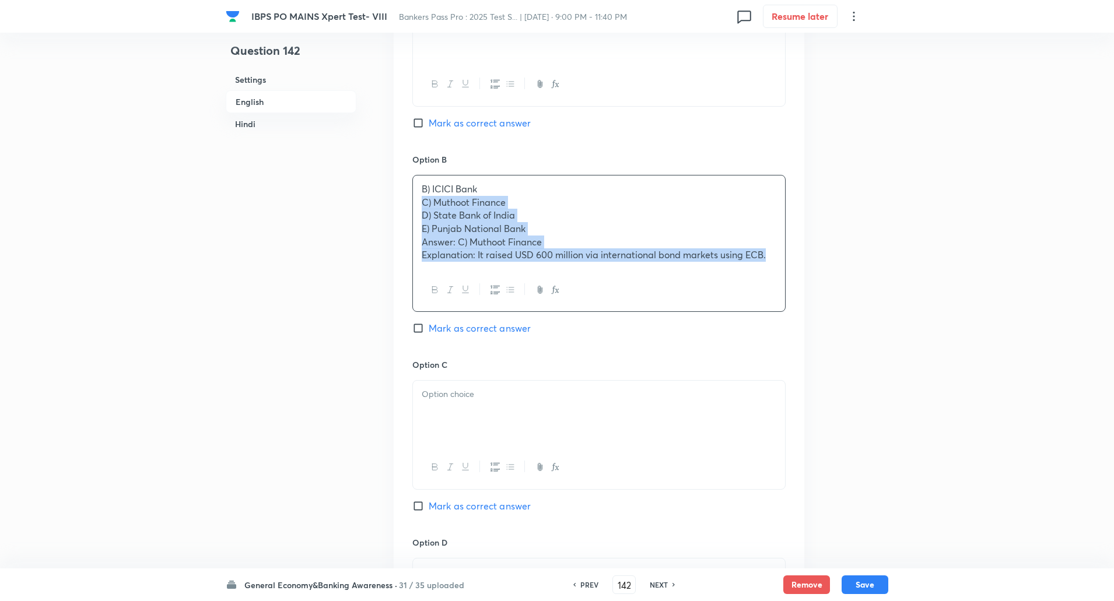
drag, startPoint x: 418, startPoint y: 200, endPoint x: 872, endPoint y: 262, distance: 457.5
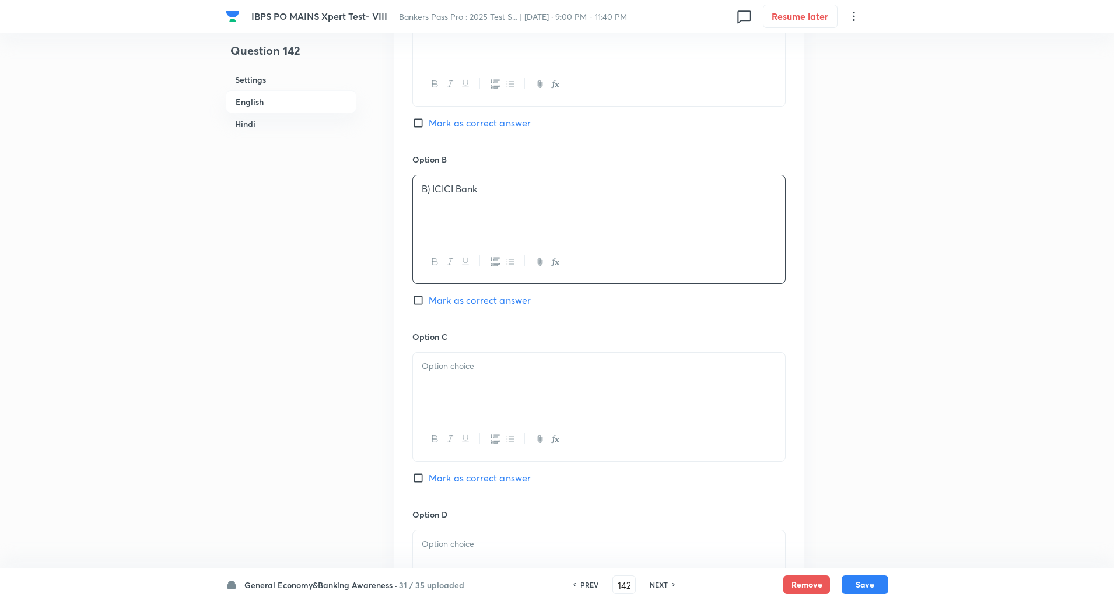
click at [431, 187] on p "B) ICICI Bank" at bounding box center [599, 189] width 355 height 13
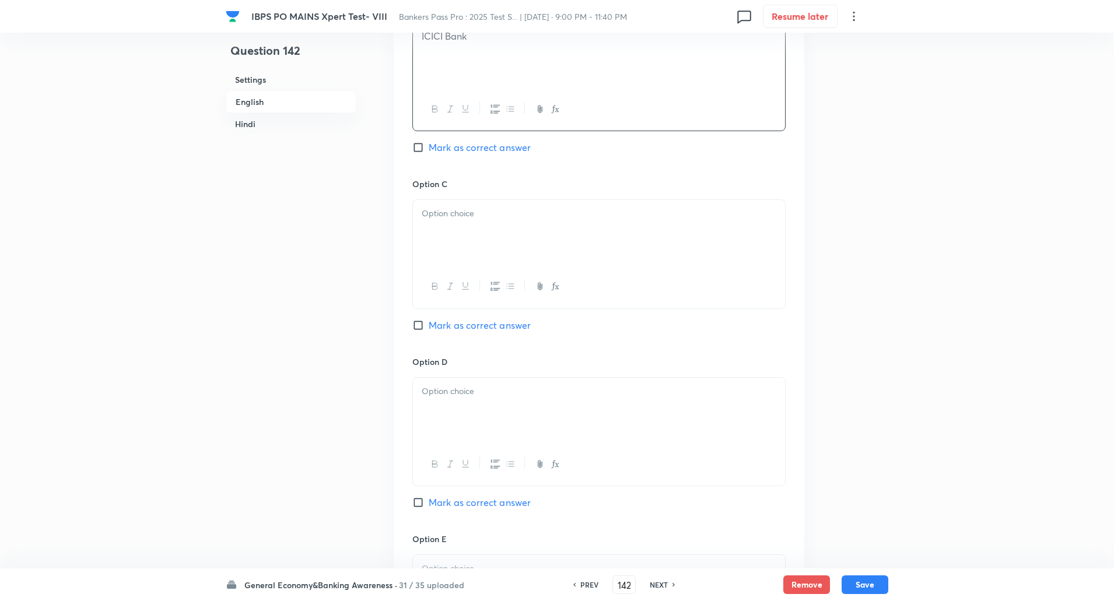
scroll to position [776, 0]
click at [433, 216] on p at bounding box center [599, 214] width 355 height 13
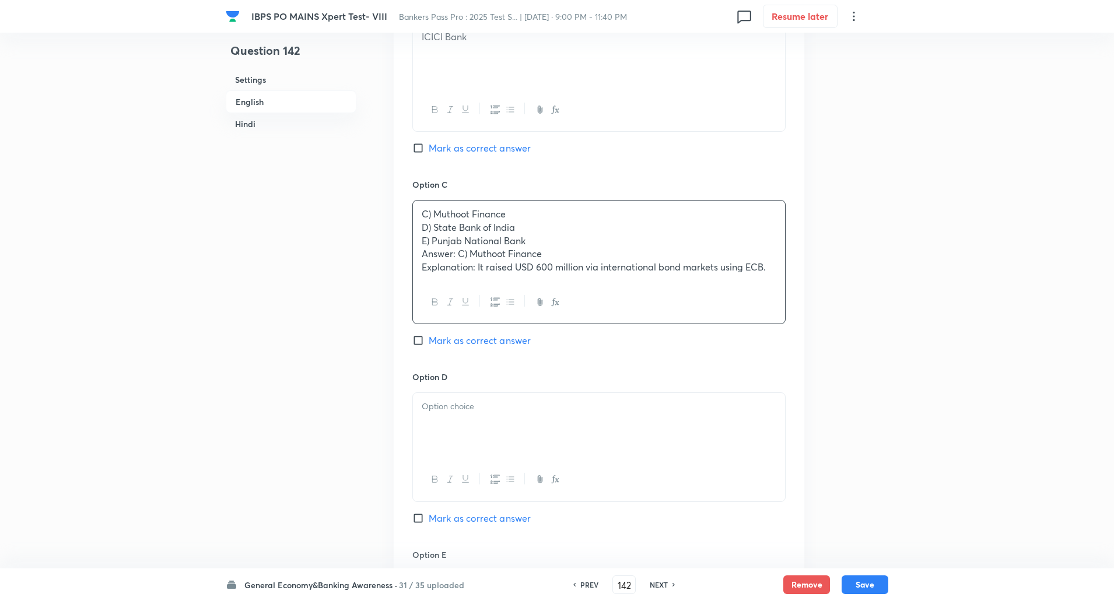
click at [421, 226] on div "C) Muthoot Finance D) State Bank of India E) Punjab National Bank Answer: C) Mu…" at bounding box center [599, 241] width 372 height 81
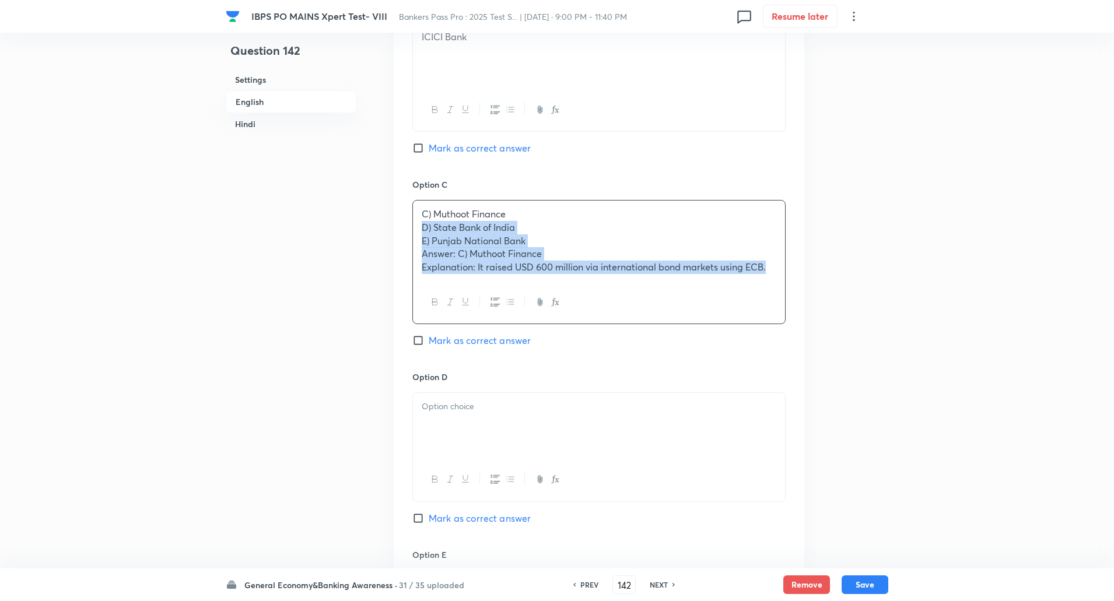
drag, startPoint x: 421, startPoint y: 226, endPoint x: 792, endPoint y: 301, distance: 377.9
click at [792, 301] on div "Option A HDFC Bank Mark as correct answer Option B ICICI Bank Mark as correct a…" at bounding box center [599, 263] width 411 height 917
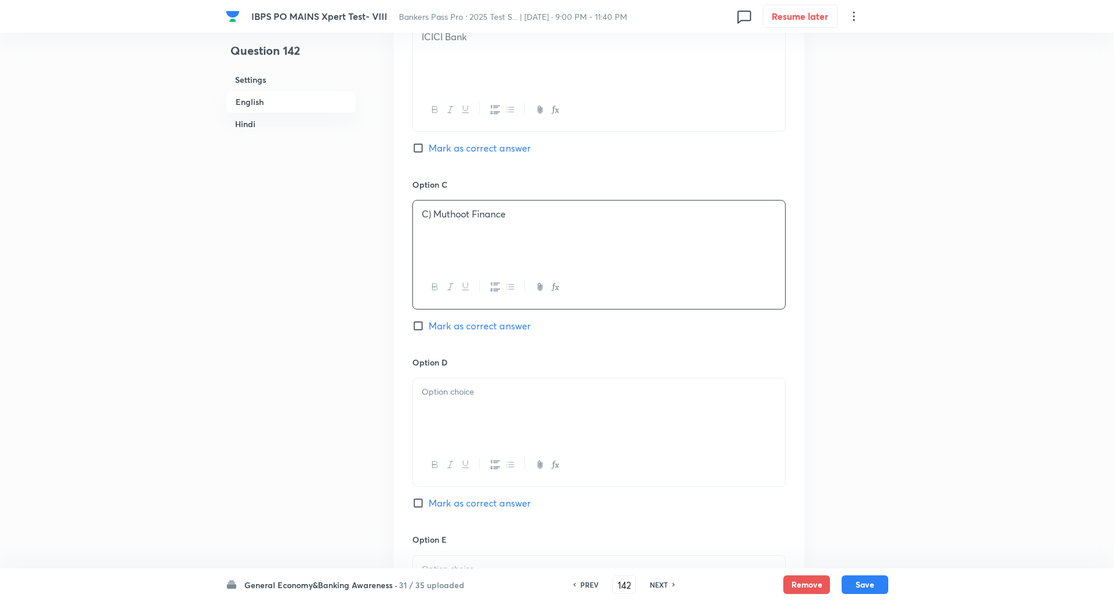
click at [435, 215] on p "C) Muthoot Finance" at bounding box center [599, 214] width 355 height 13
click at [418, 327] on input "Mark as correct answer" at bounding box center [420, 326] width 16 height 12
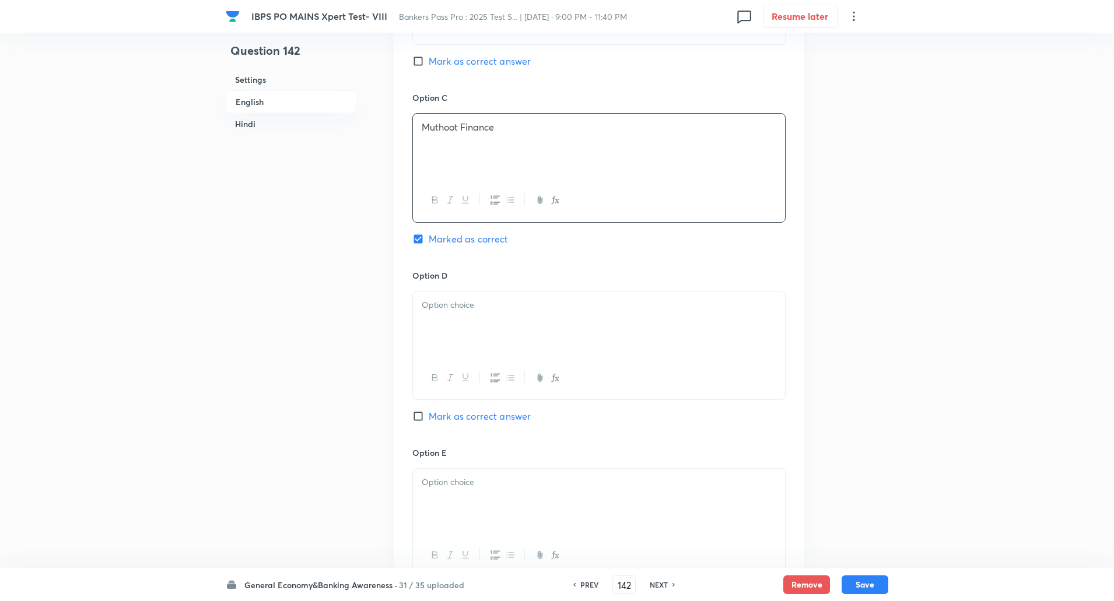
scroll to position [864, 0]
click at [435, 329] on div at bounding box center [599, 323] width 372 height 65
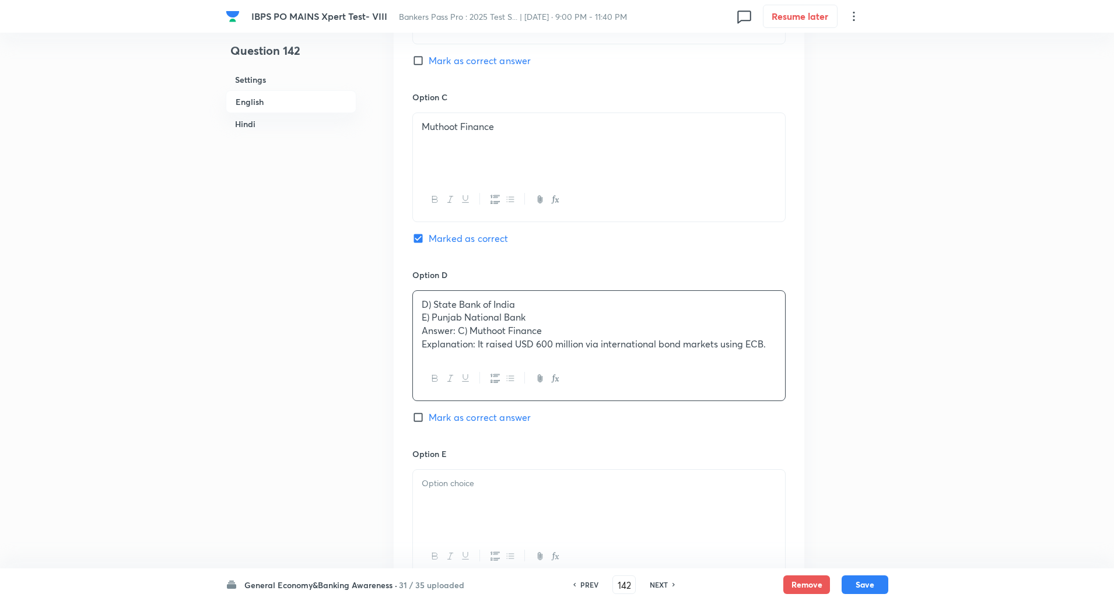
click at [421, 313] on div "D) State Bank of India E) Punjab National Bank Answer: C) Muthoot Finance Expla…" at bounding box center [599, 324] width 372 height 67
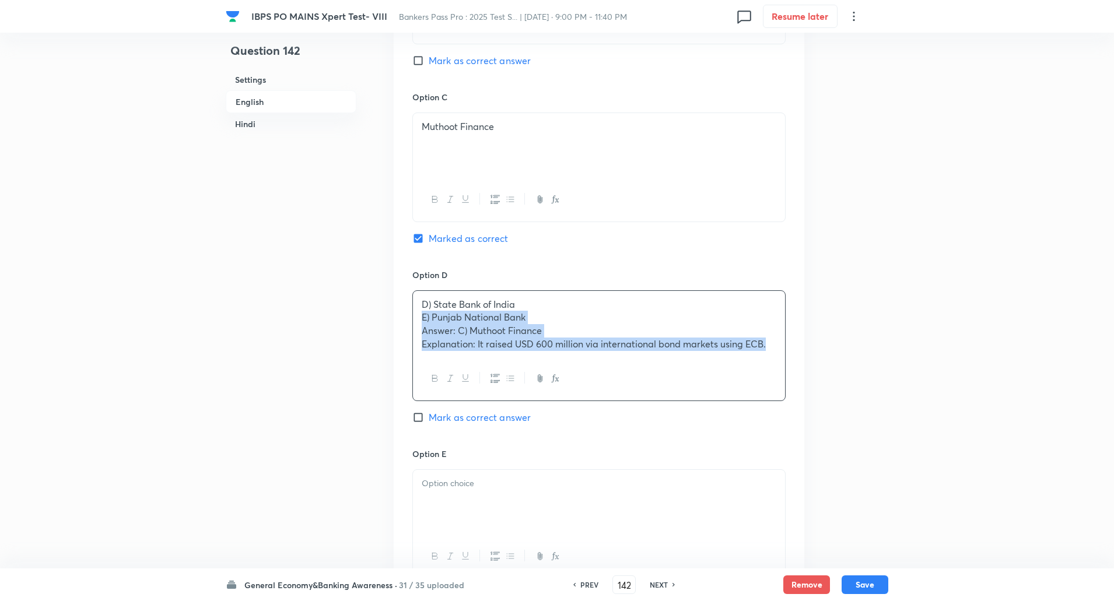
drag, startPoint x: 421, startPoint y: 313, endPoint x: 946, endPoint y: 433, distance: 538.0
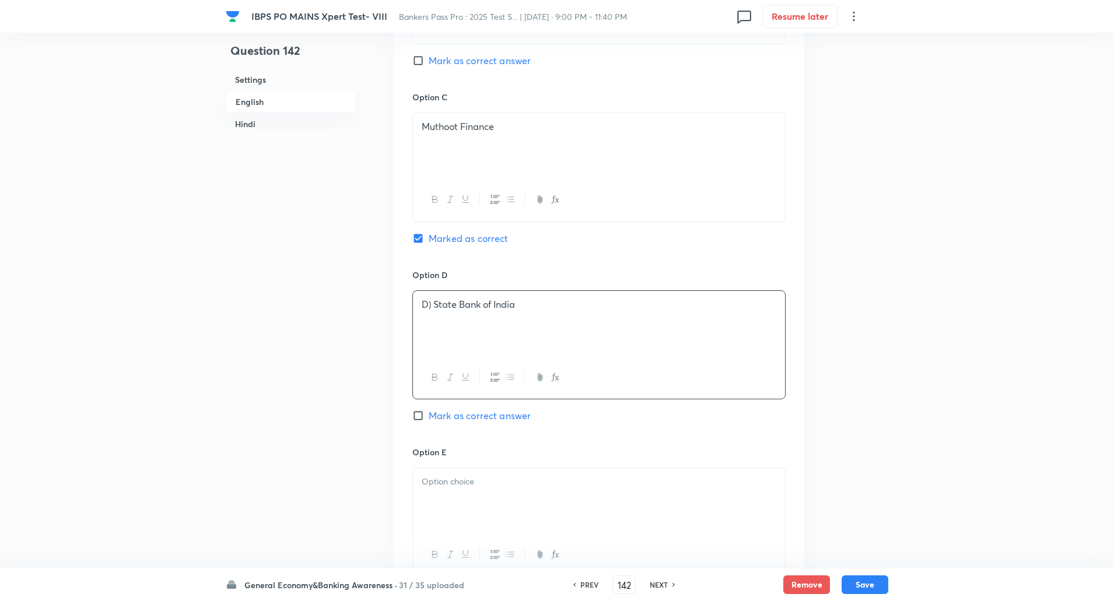
click at [432, 307] on p "D) State Bank of India" at bounding box center [599, 304] width 355 height 13
click at [450, 484] on p at bounding box center [599, 481] width 355 height 13
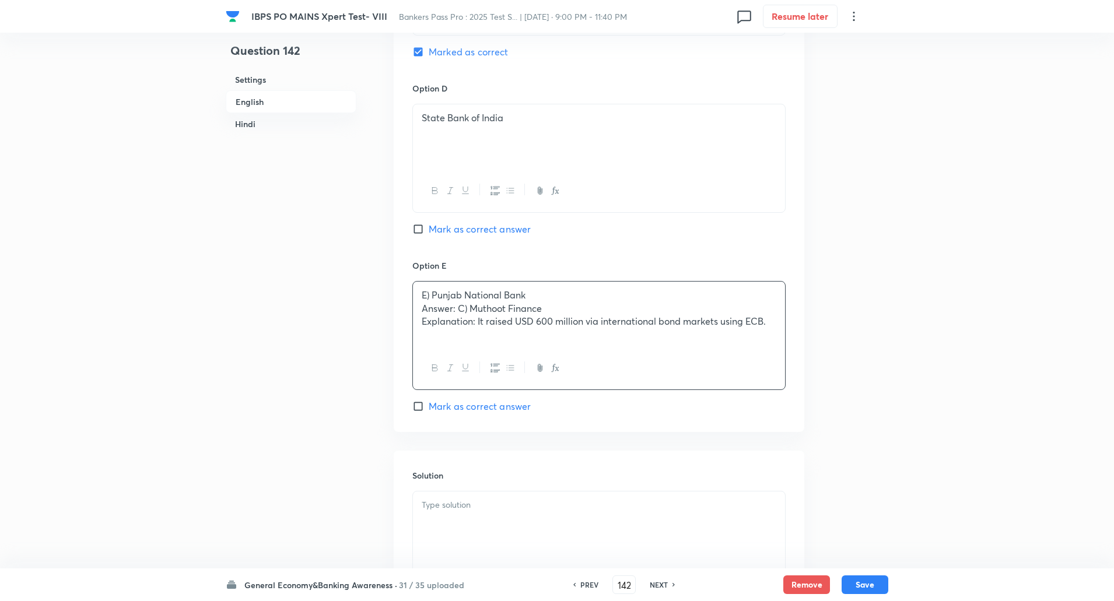
scroll to position [1062, 0]
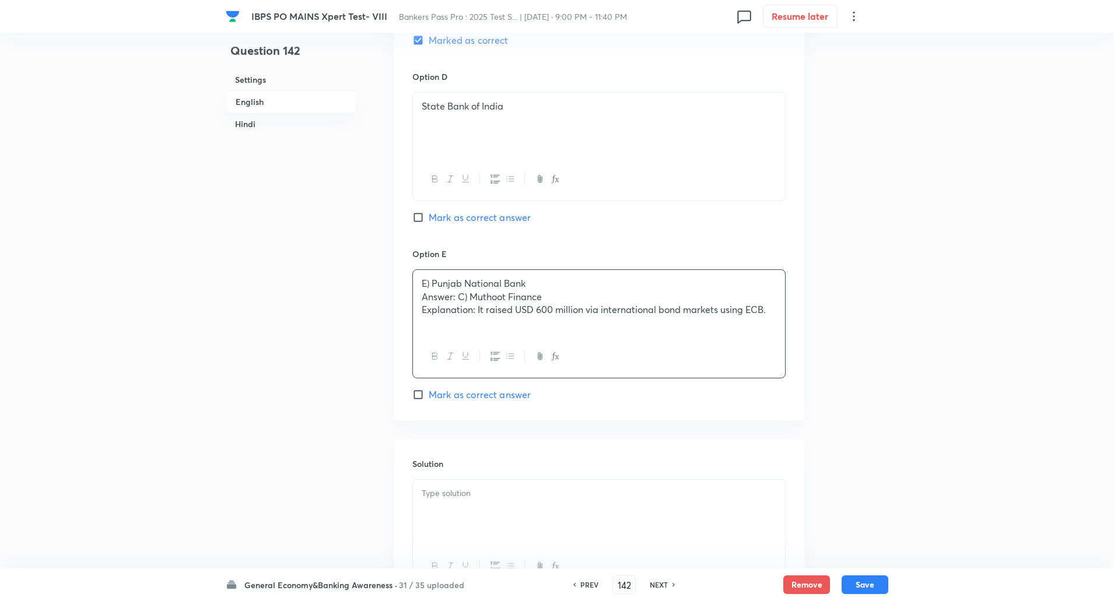
click at [420, 297] on div "E) Punjab National Bank Answer: C) Muthoot Finance Explanation: It raised USD 6…" at bounding box center [599, 302] width 372 height 65
drag, startPoint x: 420, startPoint y: 300, endPoint x: 884, endPoint y: 327, distance: 464.6
click at [884, 327] on div "Question 142 Settings English Hindi Settings Type Single choice correct 5 optio…" at bounding box center [557, 503] width 663 height 3019
click at [430, 282] on p "E) Punjab National Bank" at bounding box center [599, 283] width 355 height 13
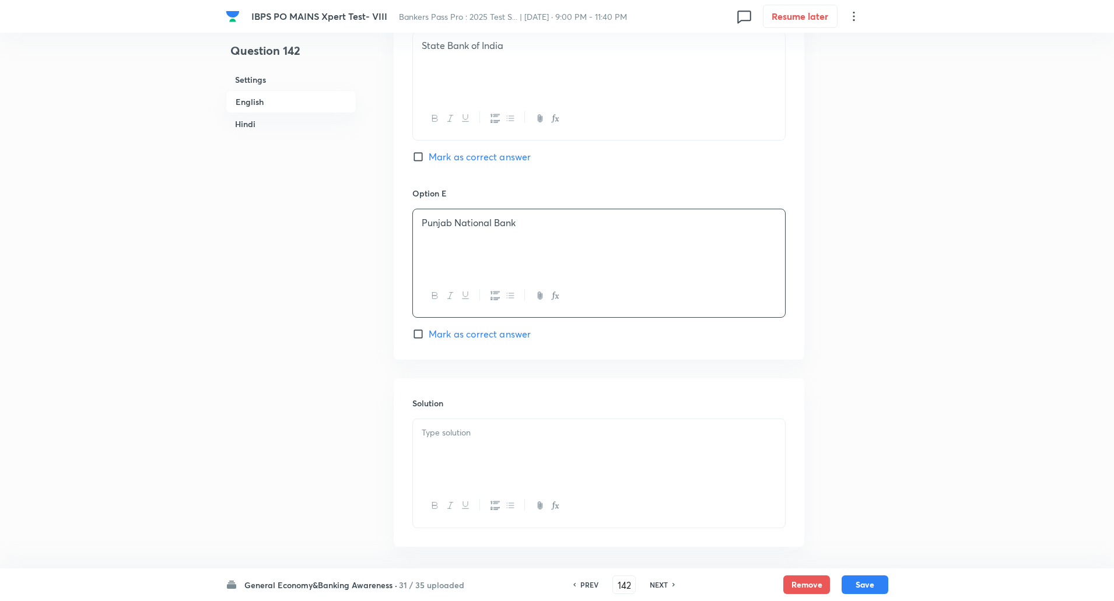
scroll to position [1208, 0]
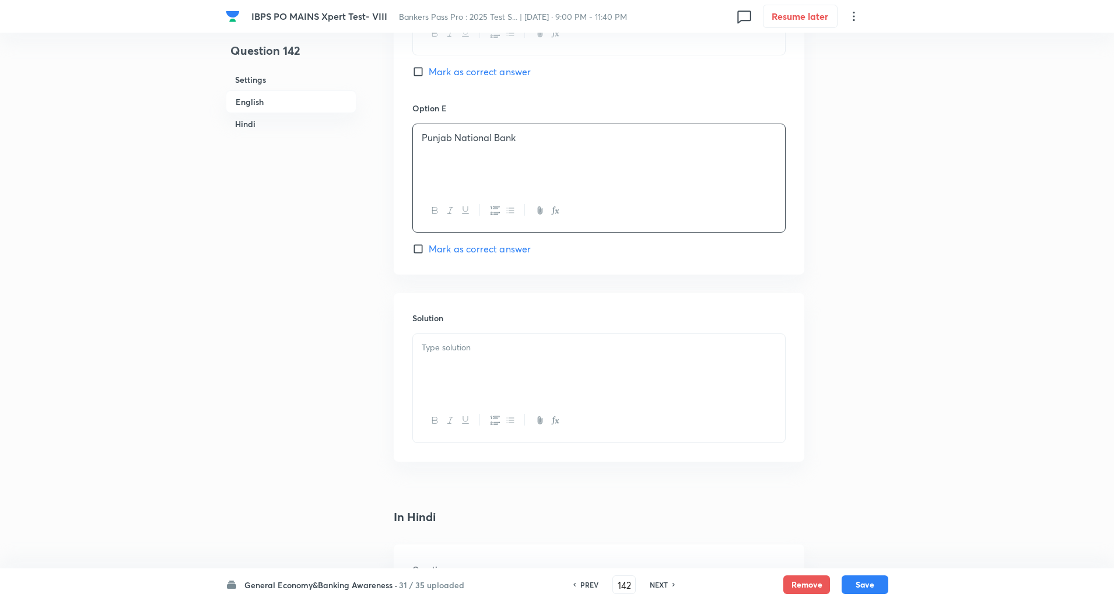
click at [435, 340] on div at bounding box center [599, 366] width 372 height 65
click at [423, 352] on p "Answer: C) Muthoot Finance" at bounding box center [599, 347] width 355 height 13
click at [414, 348] on div "Answer: C) Muthoot Finance Explanation: It raised USD 600 million via internati…" at bounding box center [599, 366] width 372 height 65
drag, startPoint x: 414, startPoint y: 348, endPoint x: 442, endPoint y: 362, distance: 31.8
click at [442, 362] on div "Answer: C) Muthoot Finance Explanation: It raised USD 600 million via internati…" at bounding box center [599, 366] width 372 height 65
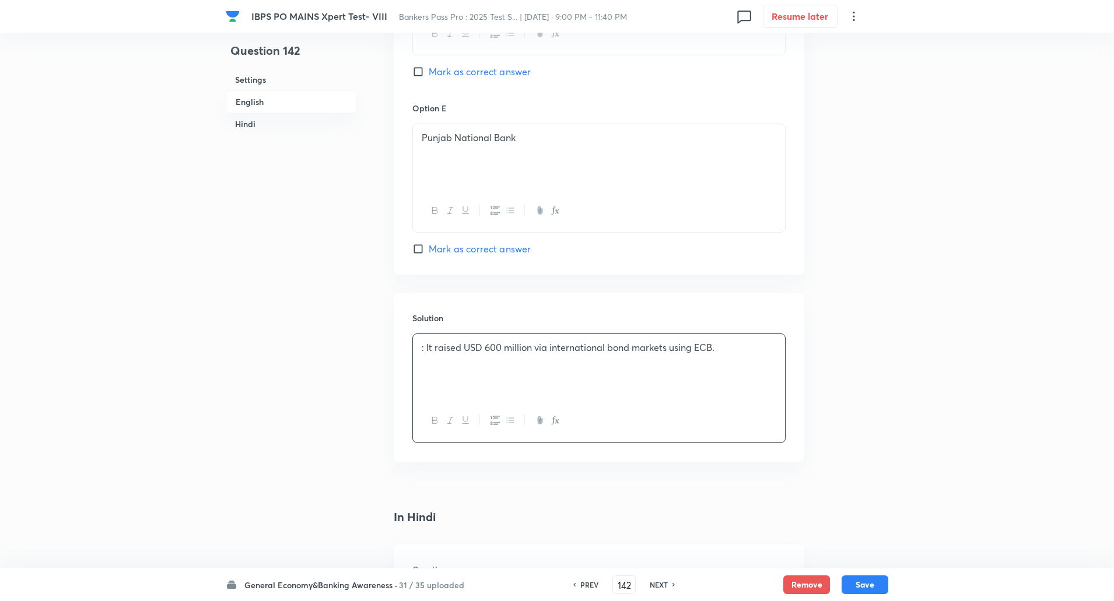
click at [425, 347] on p ": It raised USD 600 million via international bond markets using ECB." at bounding box center [599, 347] width 355 height 13
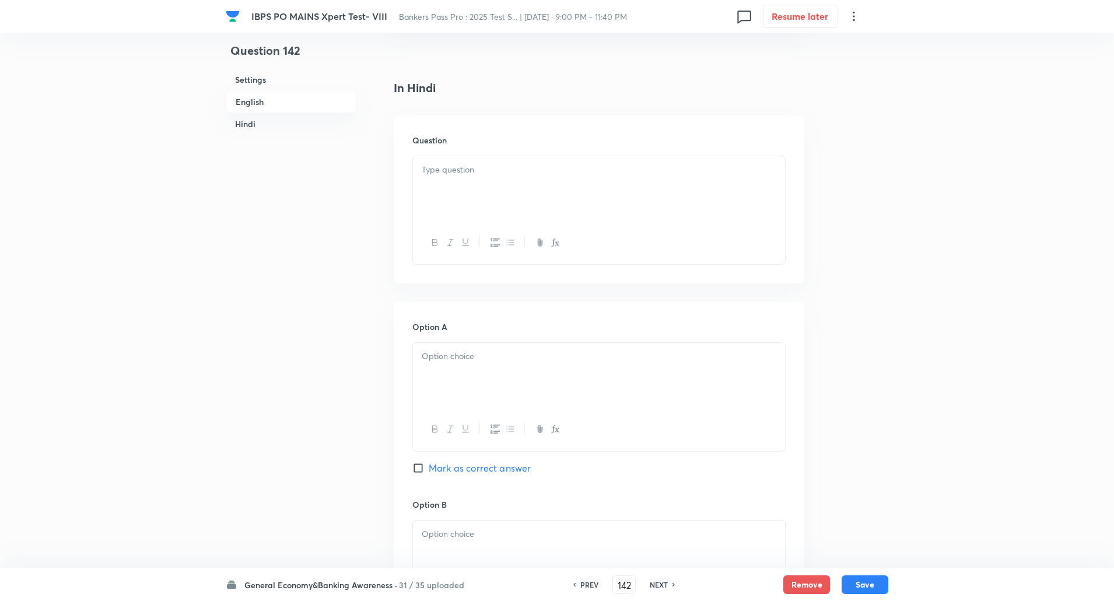
scroll to position [1645, 0]
click at [460, 177] on div at bounding box center [599, 181] width 372 height 65
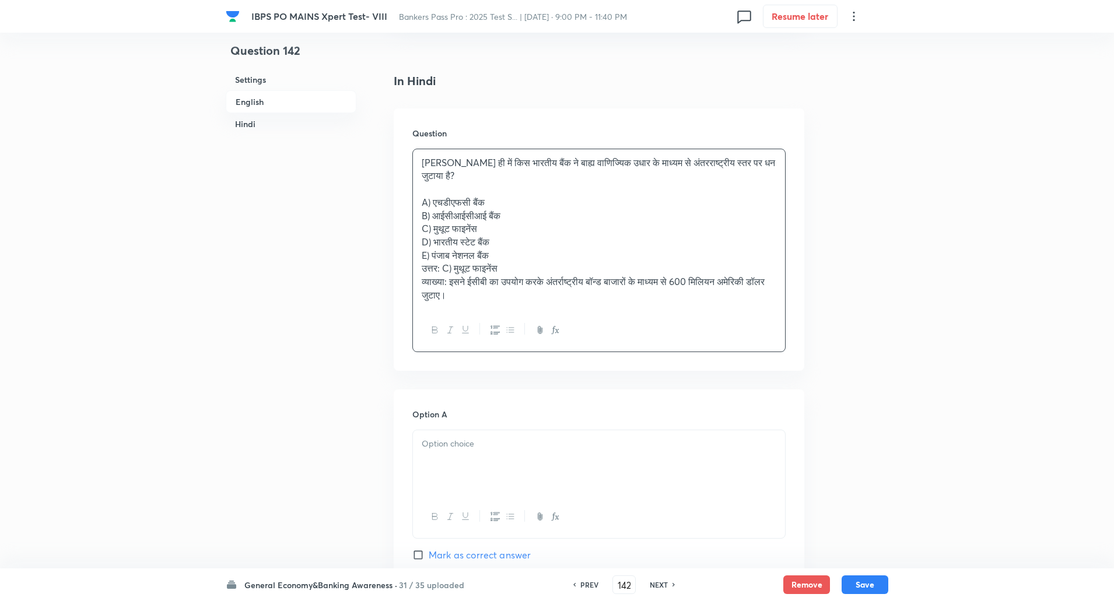
click at [420, 205] on div "हाल ही में किस भारतीय बैंक ने बाह्य वाणिज्यिक उधार के माध्यम से अंतरराष्ट्रीय स…" at bounding box center [599, 229] width 372 height 160
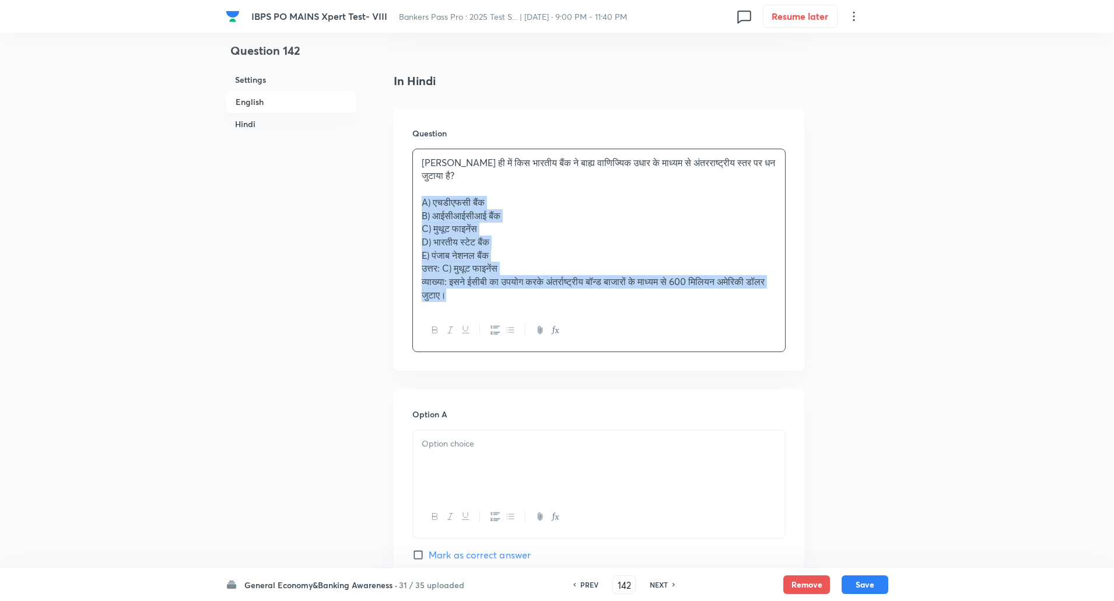
drag, startPoint x: 420, startPoint y: 205, endPoint x: 494, endPoint y: 293, distance: 114.7
click at [494, 293] on div "हाल ही में किस भारतीय बैंक ने बाह्य वाणिज्यिक उधार के माध्यम से अंतरराष्ट्रीय स…" at bounding box center [599, 229] width 372 height 160
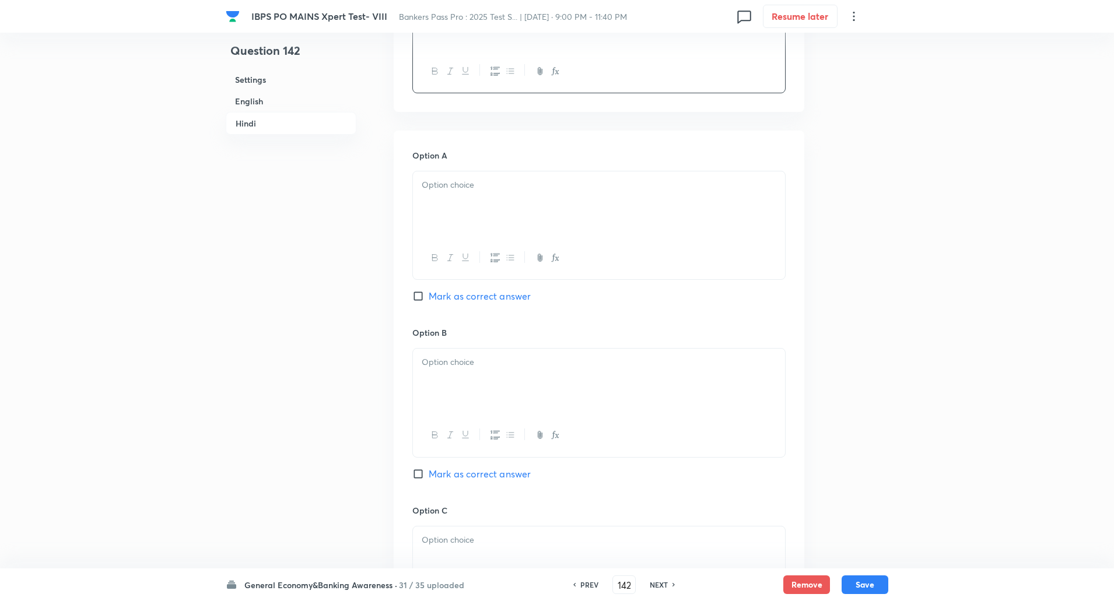
scroll to position [1820, 0]
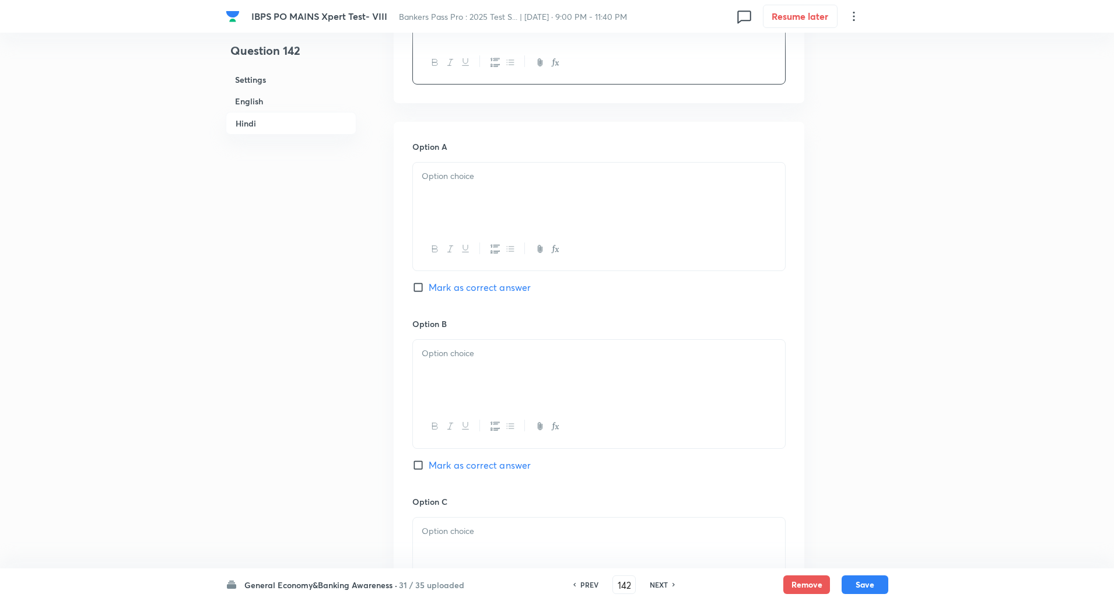
click at [550, 197] on div at bounding box center [599, 195] width 372 height 65
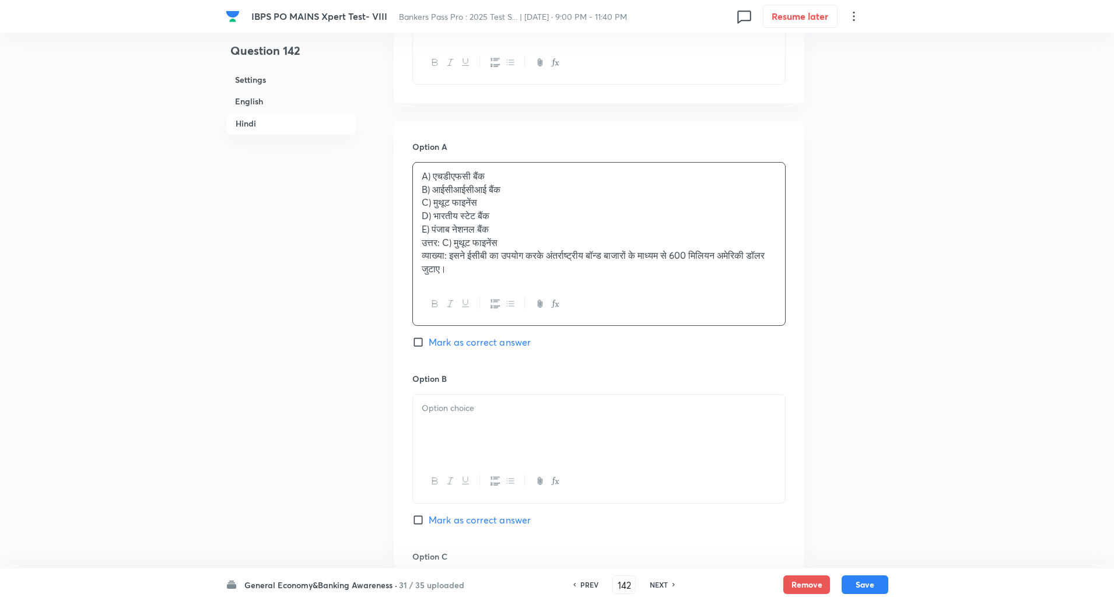
click at [424, 195] on p "B) आईसीआईसीआई बैंक" at bounding box center [599, 189] width 355 height 13
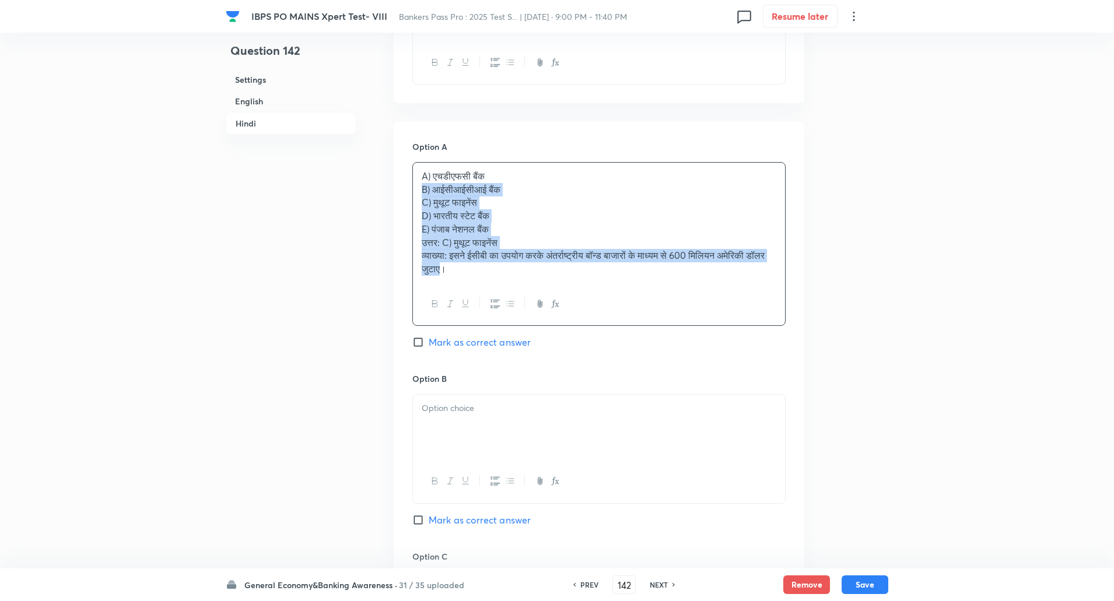
drag, startPoint x: 424, startPoint y: 195, endPoint x: 466, endPoint y: 328, distance: 139.5
click at [466, 328] on div "Option A A) एचडीएफसी बैंक B) आईसीआईसीआई बैंक C) मुथूट फाइनेंस D) भारतीय स्टेट ब…" at bounding box center [598, 257] width 373 height 232
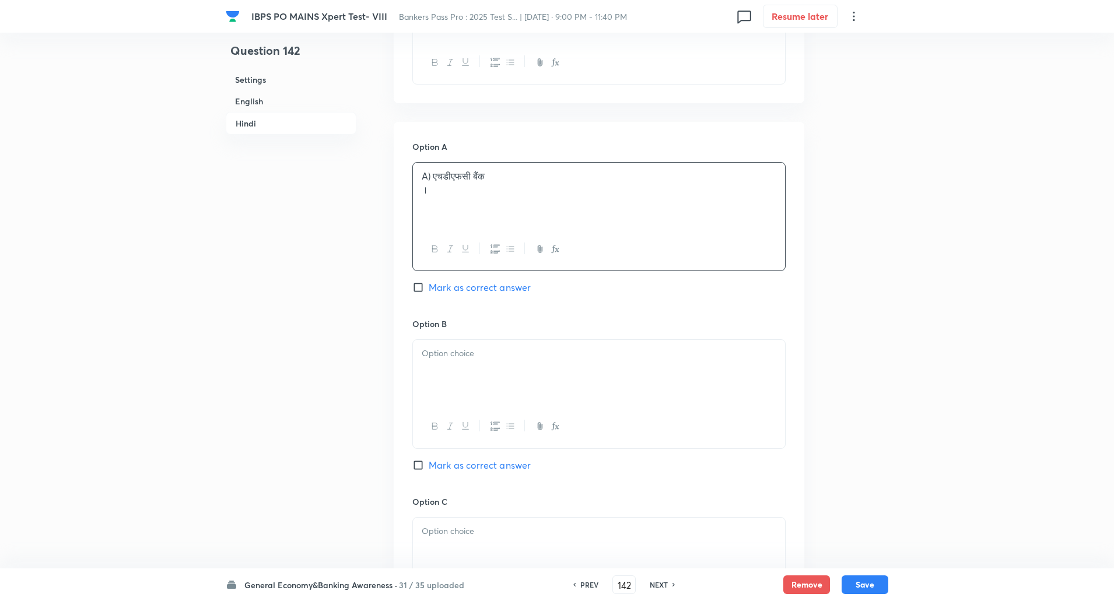
click at [443, 184] on p "।" at bounding box center [599, 189] width 355 height 13
click at [430, 176] on p "A) एचडीएफसी बैंक" at bounding box center [599, 176] width 355 height 13
click at [484, 335] on div at bounding box center [599, 365] width 372 height 65
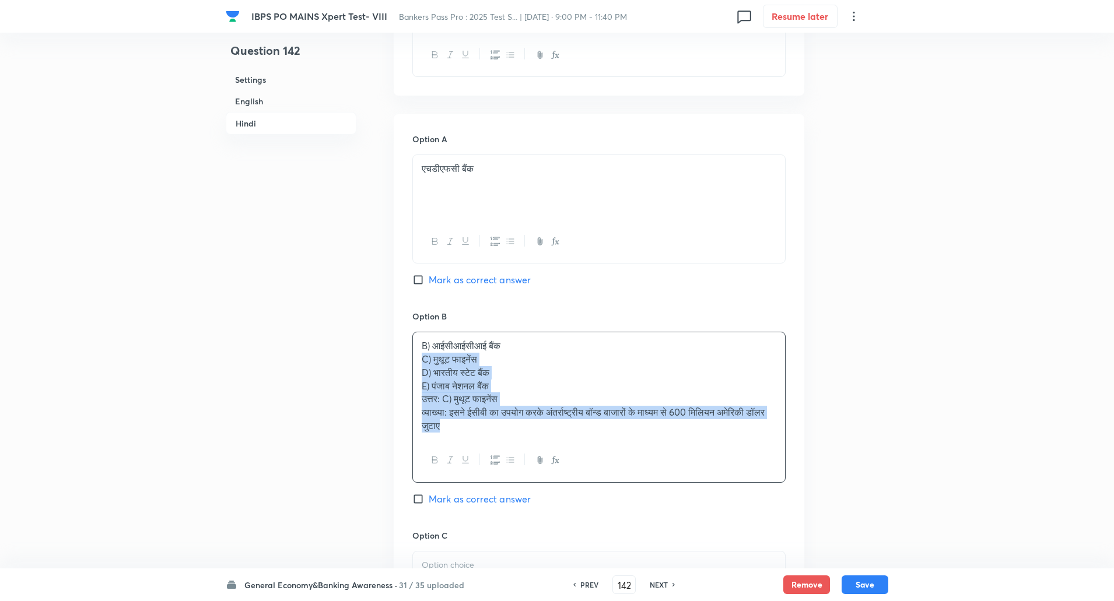
drag, startPoint x: 415, startPoint y: 360, endPoint x: 547, endPoint y: 480, distance: 178.4
click at [547, 480] on div "B) आईसीआईसीआई बैंक C) मुथूट फाइनेंस D) भारतीय स्टेट बैंक E) पंजाब नेशनल बैंक उत…" at bounding box center [598, 407] width 373 height 151
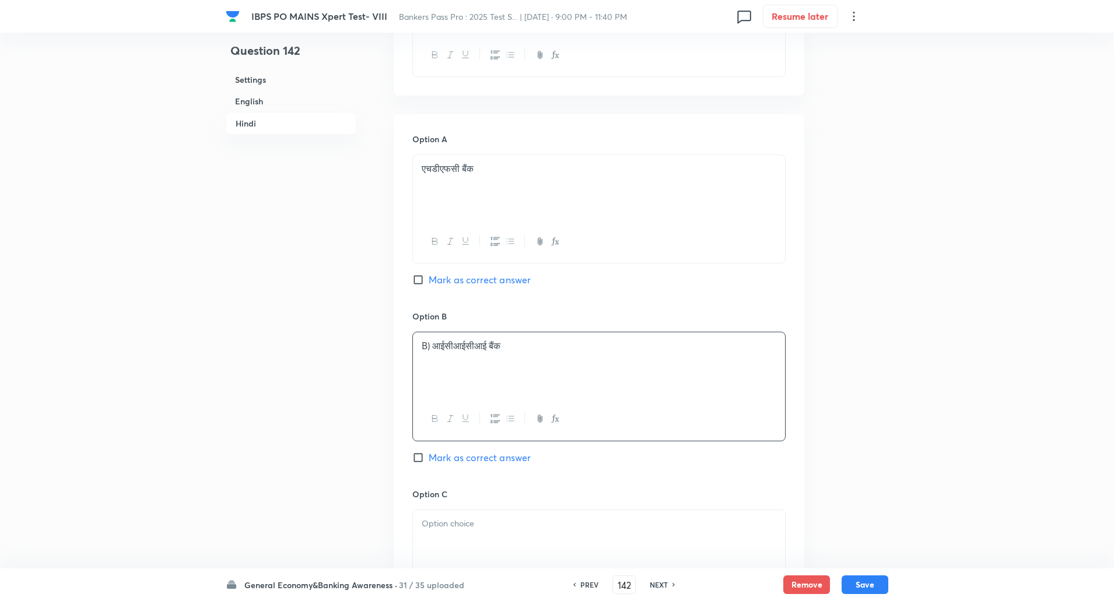
click at [433, 348] on p "B) आईसीआईसीआई बैंक" at bounding box center [599, 346] width 355 height 13
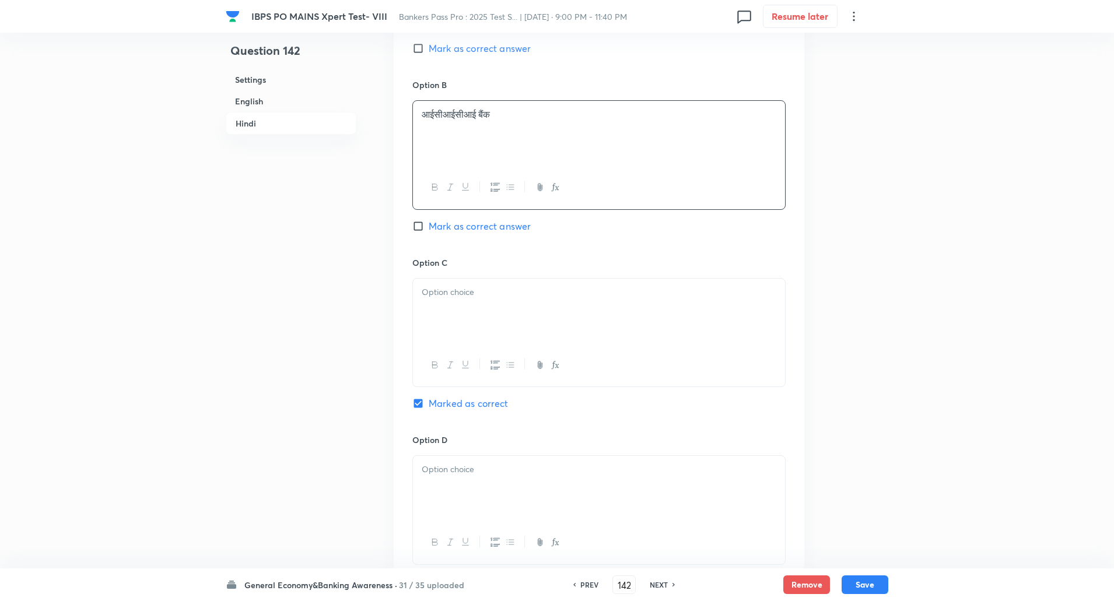
scroll to position [2059, 0]
click at [469, 305] on div at bounding box center [599, 310] width 372 height 65
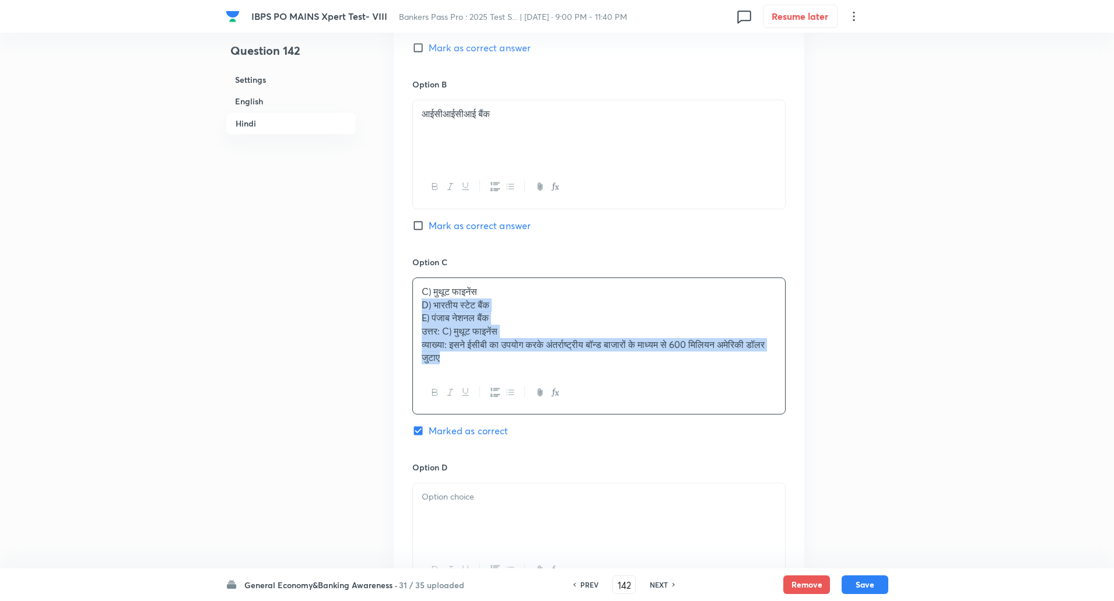
drag, startPoint x: 421, startPoint y: 306, endPoint x: 480, endPoint y: 386, distance: 98.8
click at [480, 386] on div "C) मुथूट फाइनेंस D) भारतीय स्टेट बैंक E) पंजाब नेशनल बैंक उत्तर: C) मुथूट फाइने…" at bounding box center [598, 347] width 373 height 138
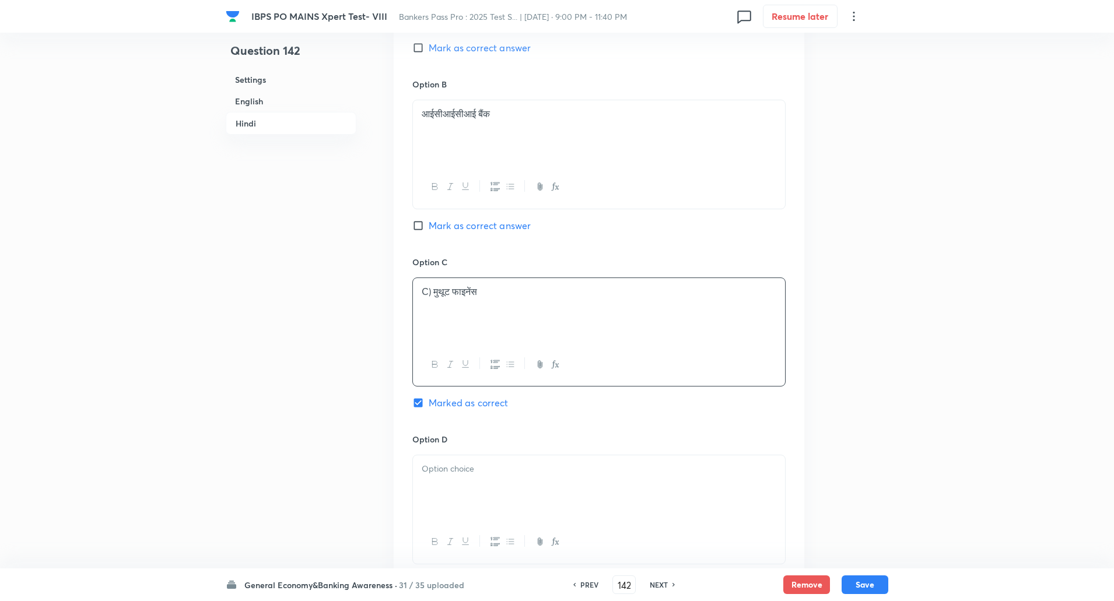
click at [433, 290] on p "C) मुथूट फाइनेंस" at bounding box center [599, 291] width 355 height 13
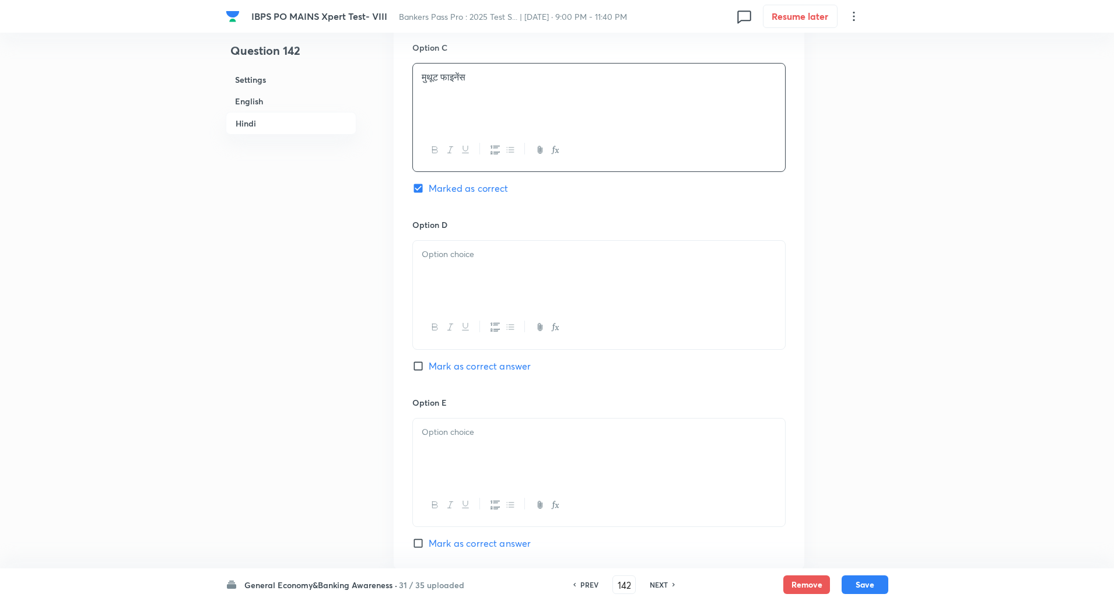
scroll to position [2276, 0]
click at [502, 254] on p at bounding box center [599, 252] width 355 height 13
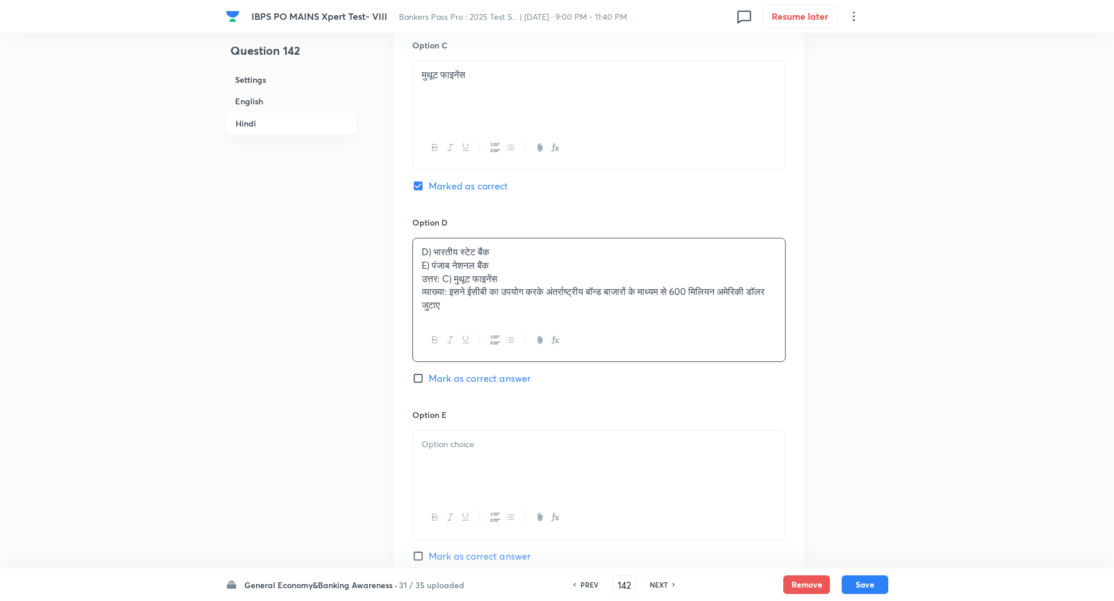
click at [413, 265] on div "Option A एचडीएफसी बैंक Mark as correct answer Option B आईसीआईसीआई बैंक Mark as …" at bounding box center [599, 123] width 411 height 917
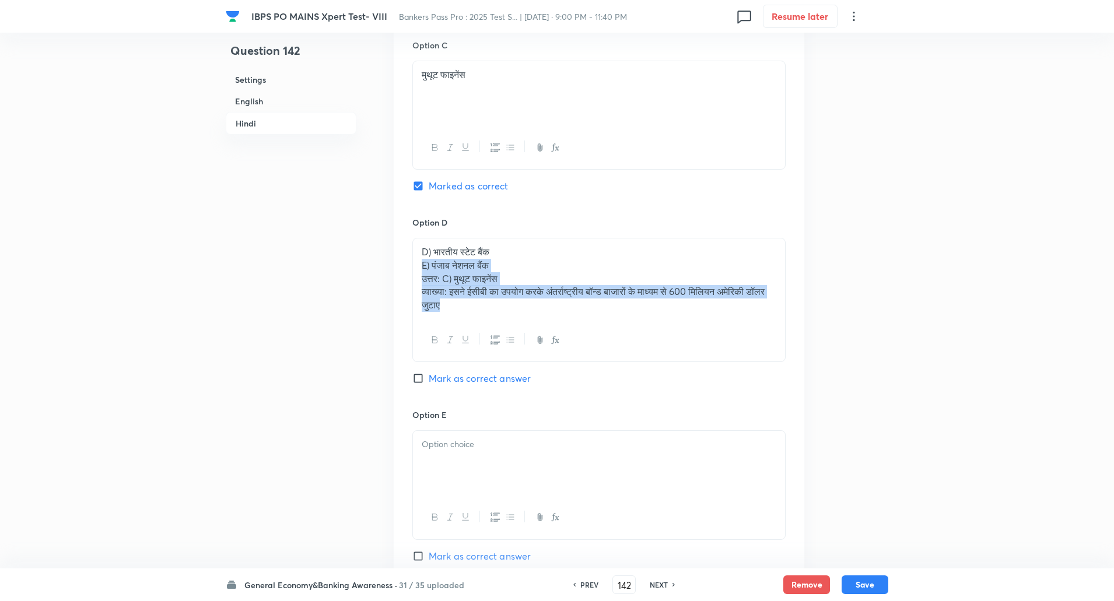
drag, startPoint x: 413, startPoint y: 265, endPoint x: 550, endPoint y: 331, distance: 151.3
click at [550, 331] on div "D) भारतीय स्टेट बैंक E) पंजाब नेशनल बैंक उत्तर: C) मुथूट फाइनेंस व्याख्या: इसने…" at bounding box center [598, 300] width 373 height 124
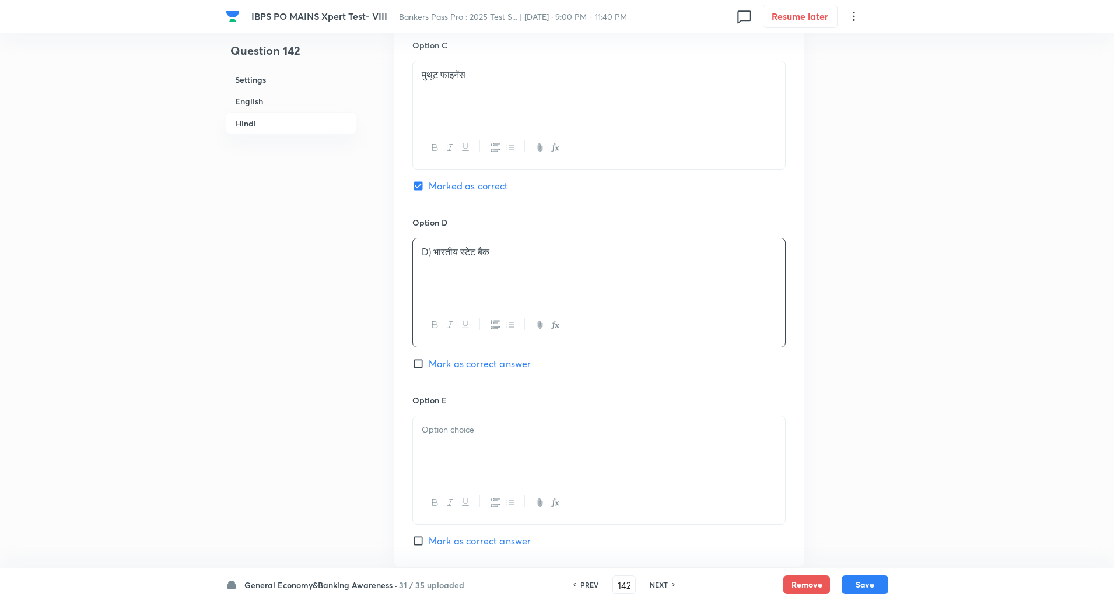
click at [433, 252] on p "D) भारतीय स्टेट बैंक" at bounding box center [599, 252] width 355 height 13
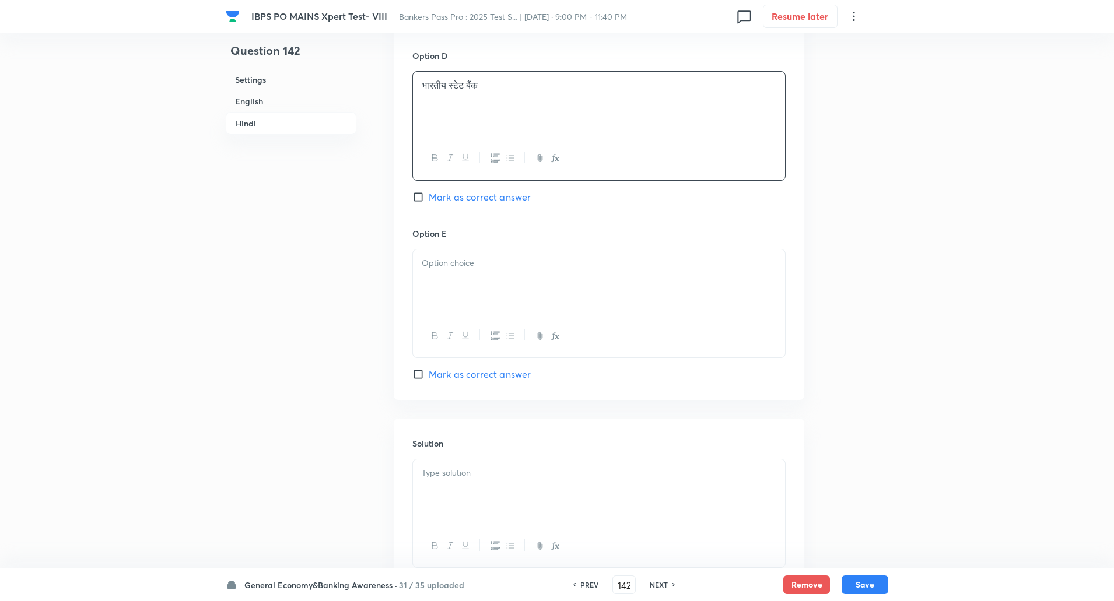
scroll to position [2448, 0]
click at [433, 252] on p at bounding box center [599, 257] width 355 height 13
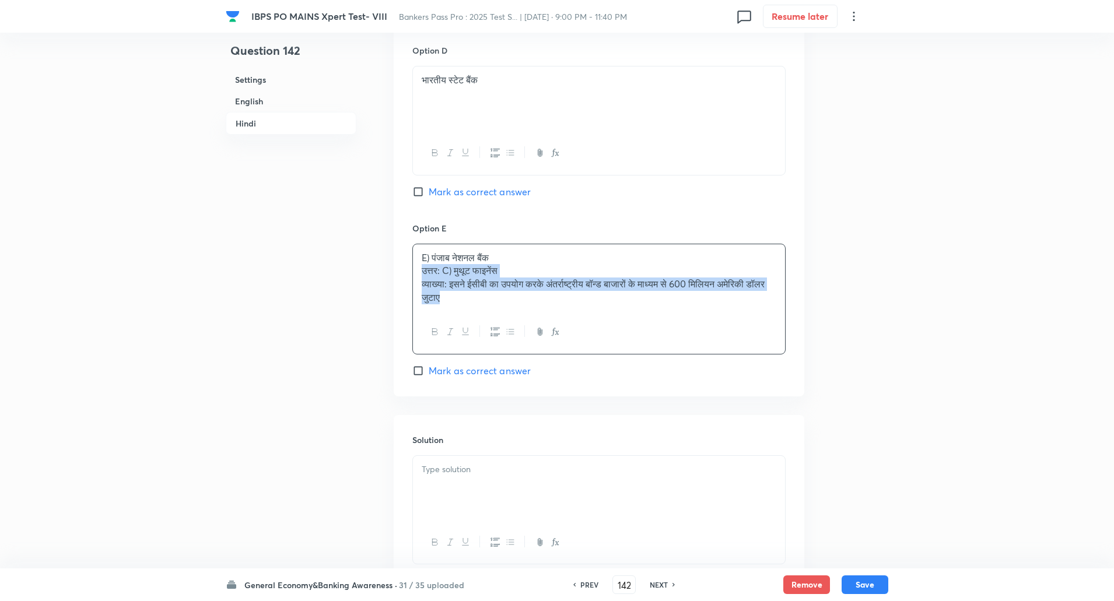
drag, startPoint x: 418, startPoint y: 265, endPoint x: 474, endPoint y: 317, distance: 76.4
click at [474, 317] on div "E) पंजाब नेशनल बैंक उत्तर: C) मुथूट फाइनेंस व्याख्या: इसने ईसीबी का उपयोग करके …" at bounding box center [598, 299] width 373 height 111
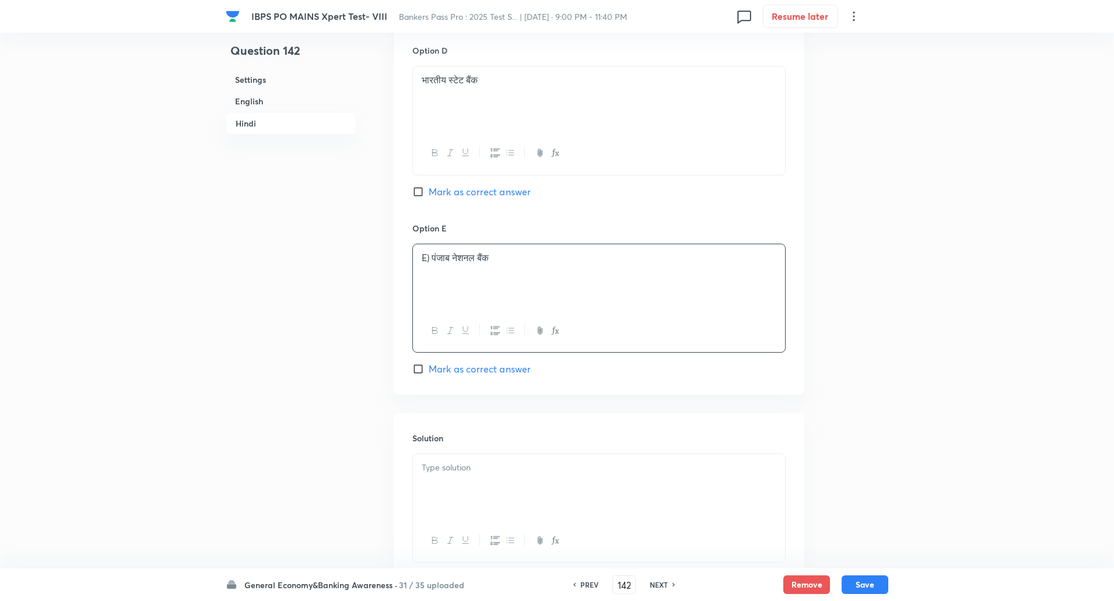
click at [435, 261] on p "E) पंजाब नेशनल बैंक" at bounding box center [599, 257] width 355 height 13
click at [435, 261] on p "पंजाब नेशनल बैंक" at bounding box center [599, 257] width 355 height 13
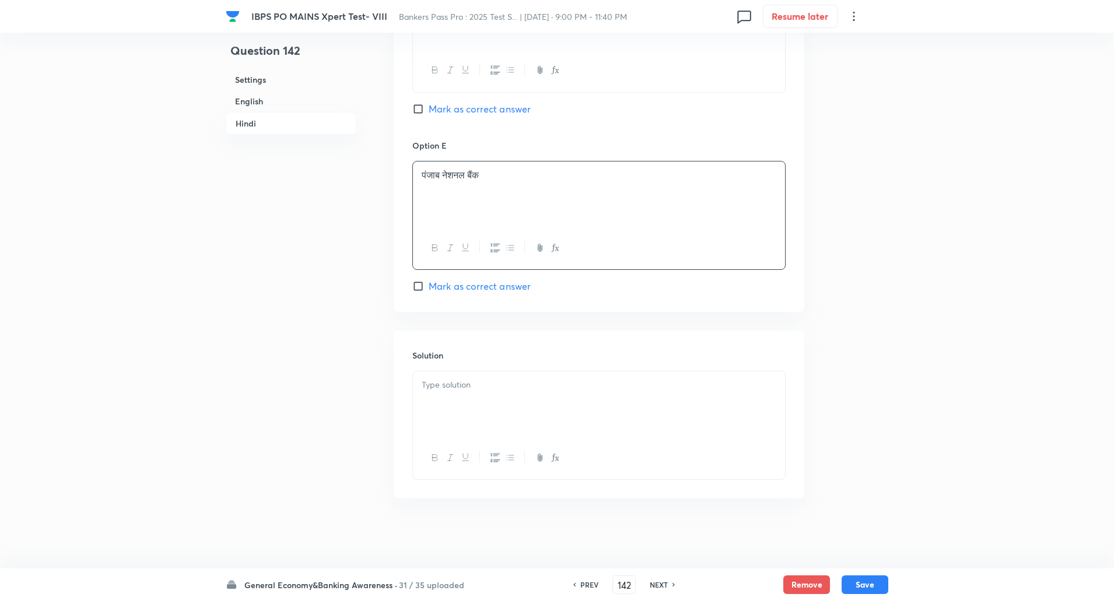
click at [459, 400] on div at bounding box center [599, 404] width 372 height 65
drag, startPoint x: 420, startPoint y: 389, endPoint x: 453, endPoint y: 401, distance: 35.6
click at [453, 401] on div "उत्तर: C) मुथूट फाइनेंस व्याख्या: इसने ईसीबी का उपयोग करके अंतर्राष्ट्रीय बॉन्ड…" at bounding box center [599, 404] width 372 height 65
click at [452, 392] on p "इसने ईसीबी का उपयोग करके अंतर्राष्ट्रीय बॉन्ड बाजारों के माध्यम से 600 मिलियन अ…" at bounding box center [599, 385] width 355 height 13
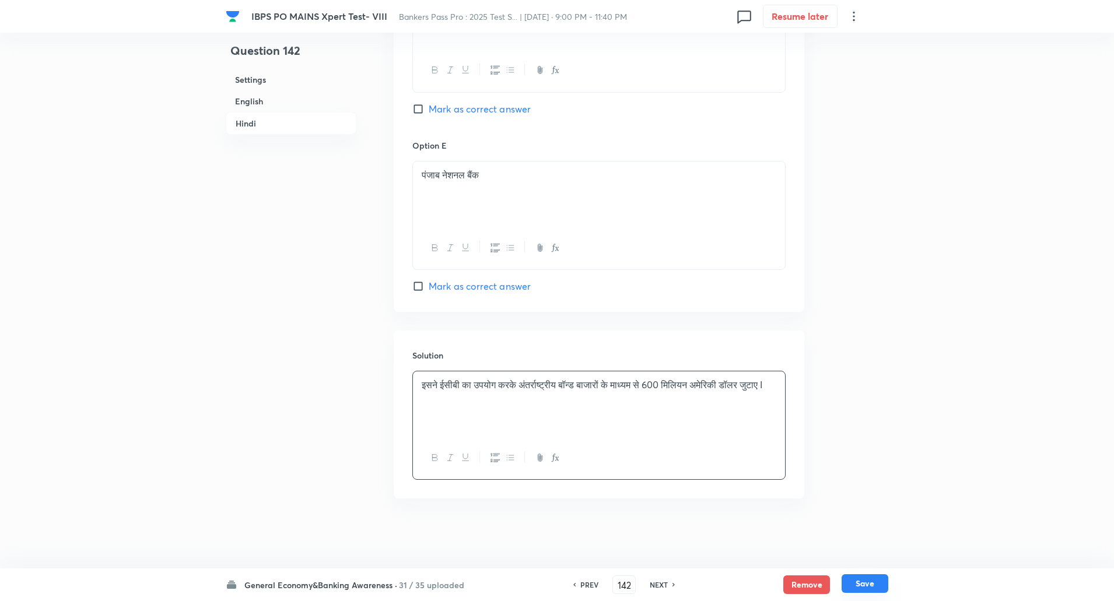
click at [877, 585] on button "Save" at bounding box center [865, 584] width 47 height 19
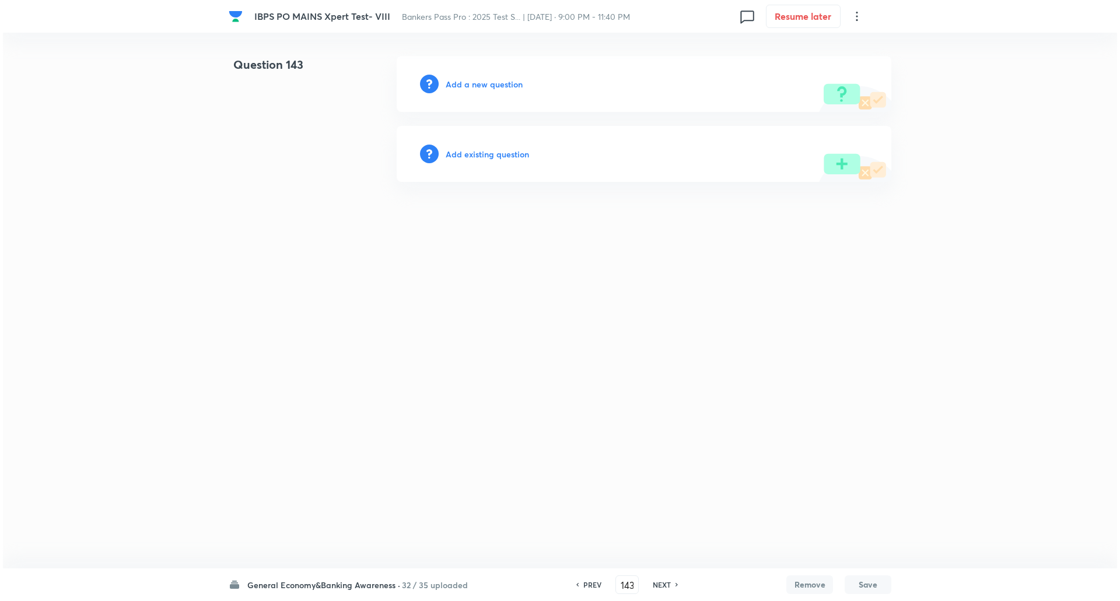
scroll to position [0, 0]
click at [502, 87] on h6 "Add a new question" at bounding box center [484, 84] width 77 height 12
click at [502, 87] on h6 "Choose a question type" at bounding box center [491, 84] width 90 height 12
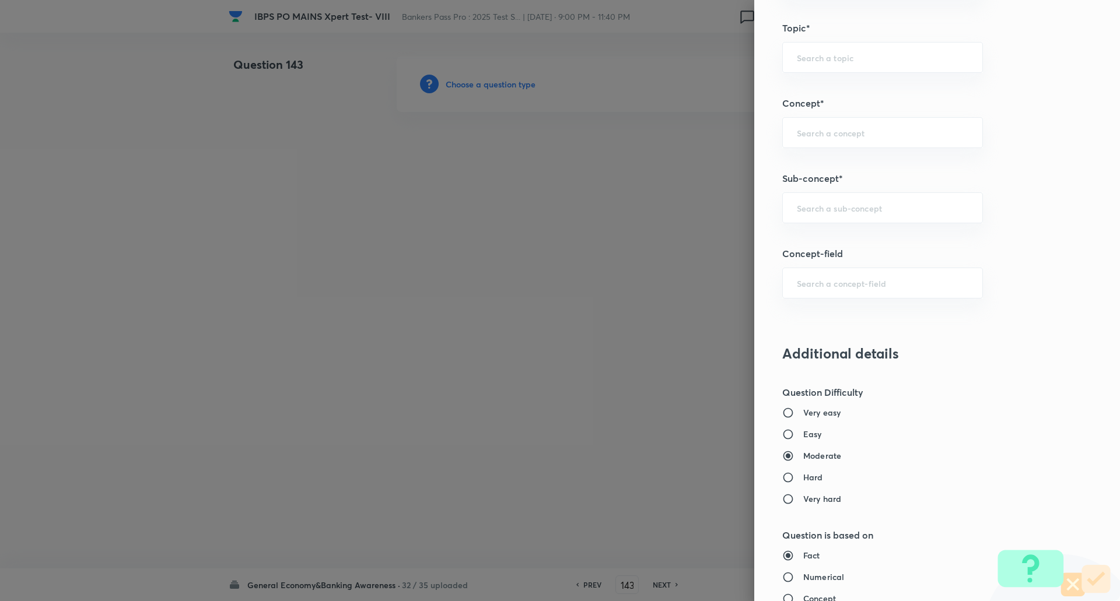
scroll to position [592, 0]
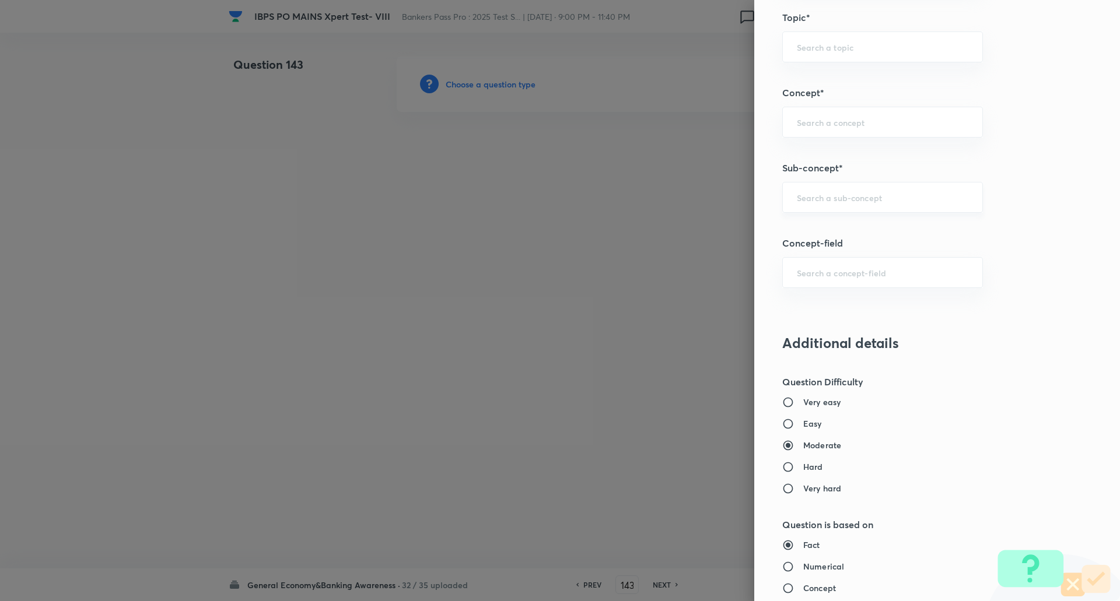
click at [914, 186] on div "​" at bounding box center [882, 197] width 201 height 31
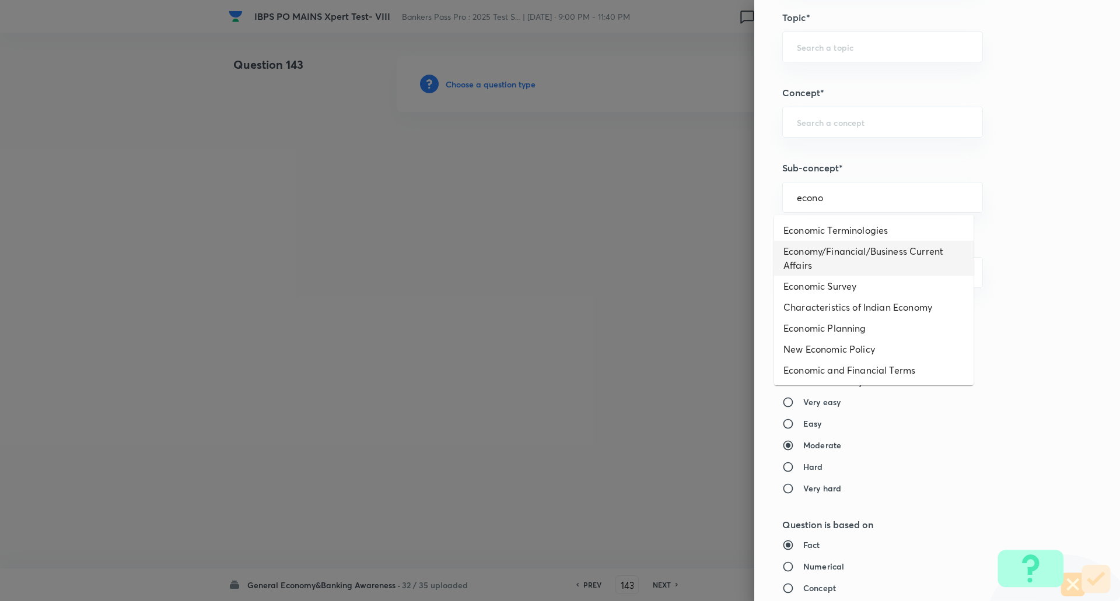
click at [865, 250] on li "Economy/Financial/Business Current Affairs" at bounding box center [874, 258] width 200 height 35
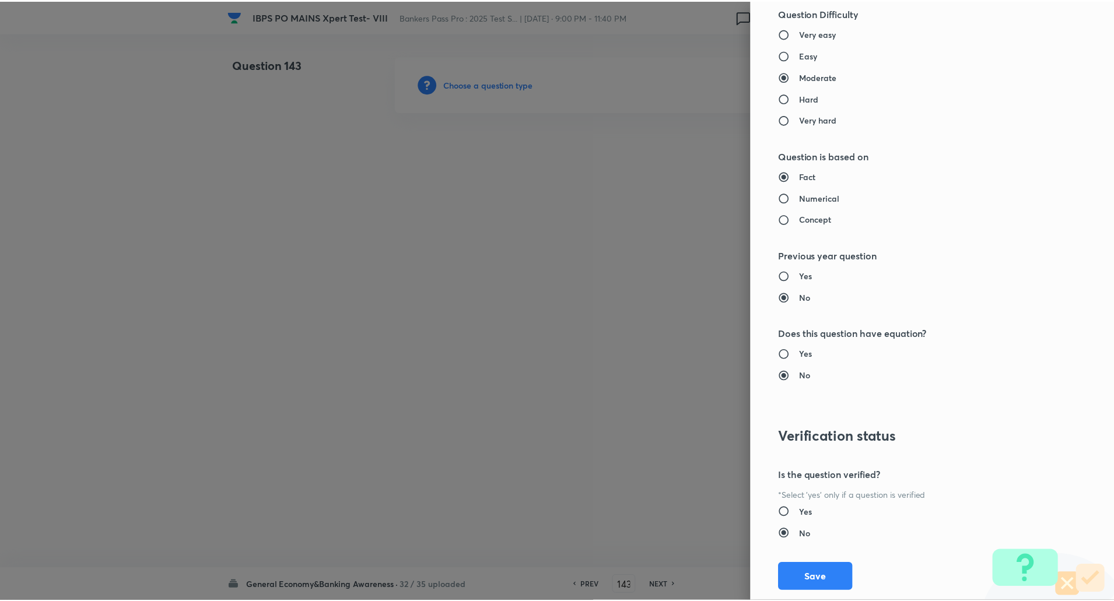
scroll to position [989, 0]
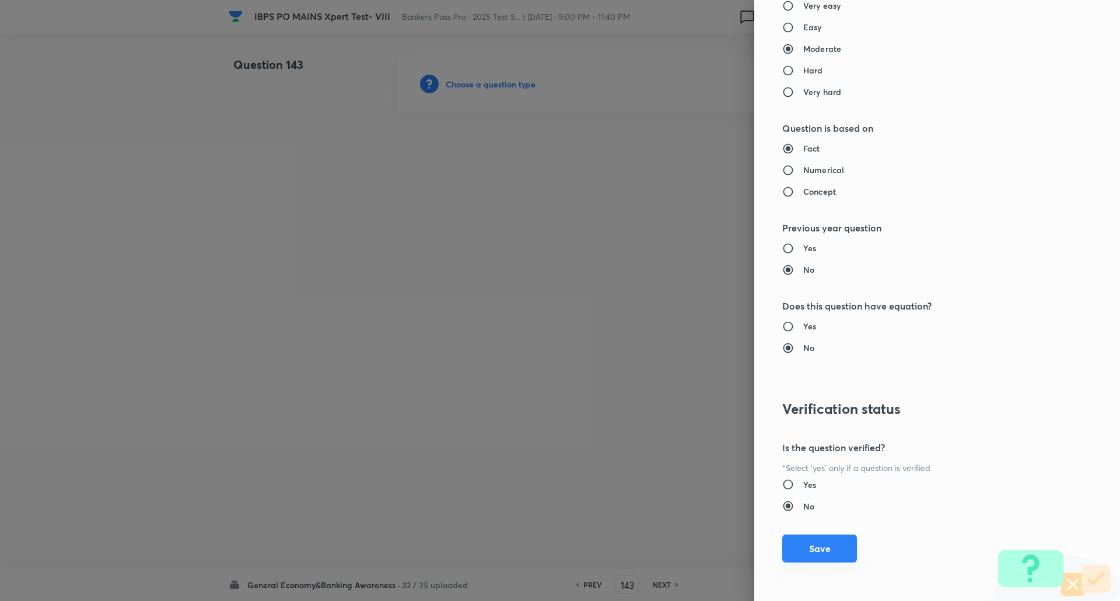
click at [826, 551] on button "Save" at bounding box center [819, 549] width 75 height 28
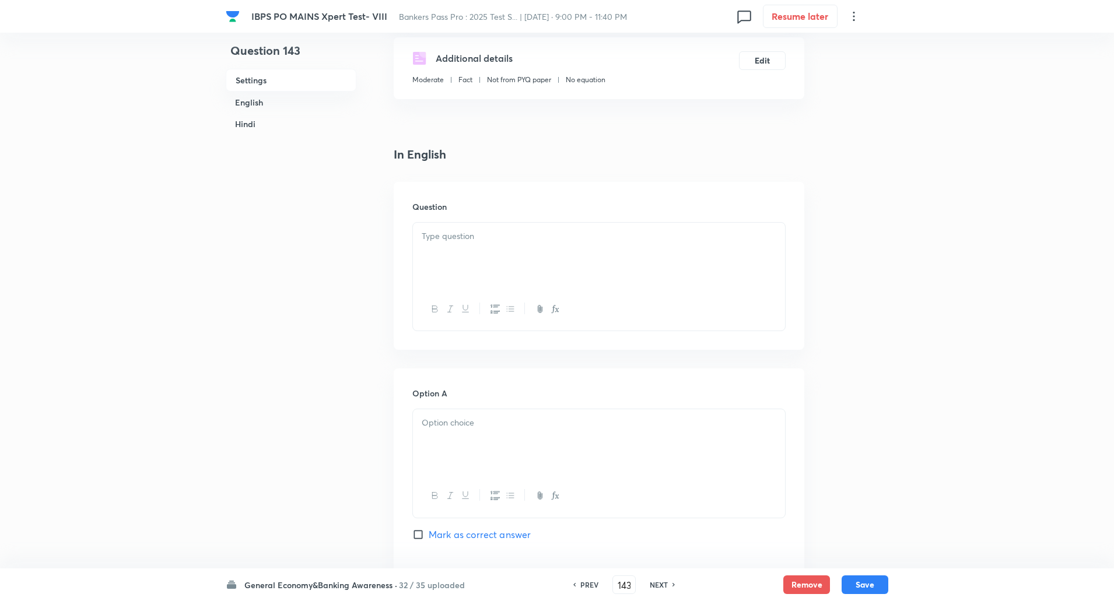
scroll to position [214, 0]
click at [652, 266] on div at bounding box center [599, 254] width 372 height 65
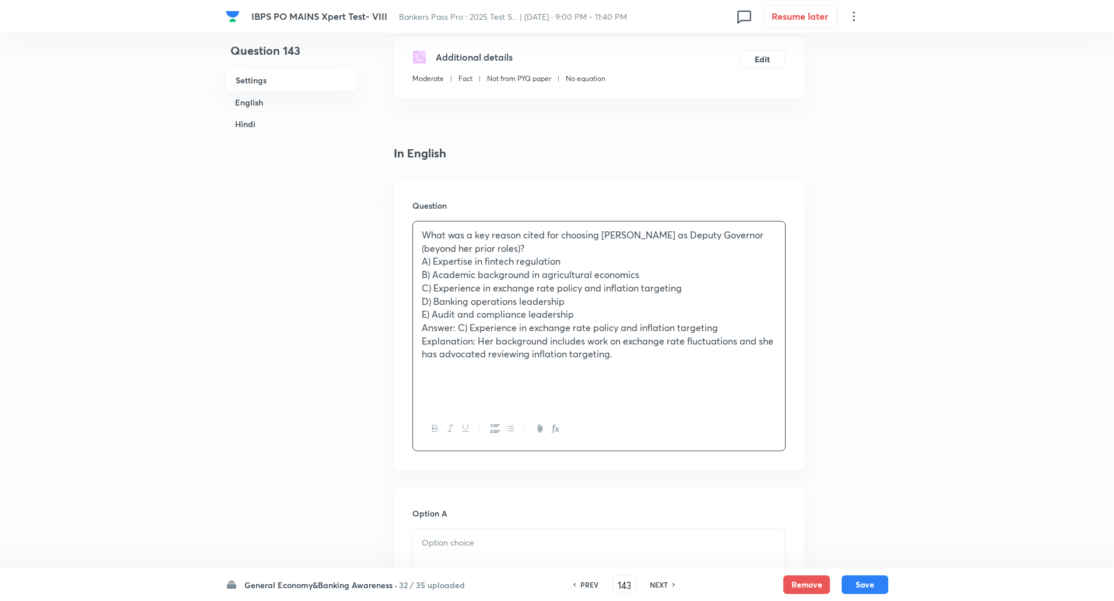
click at [544, 251] on p "What was a key reason cited for choosing Poonam Gupta as Deputy Governor (beyon…" at bounding box center [599, 242] width 355 height 26
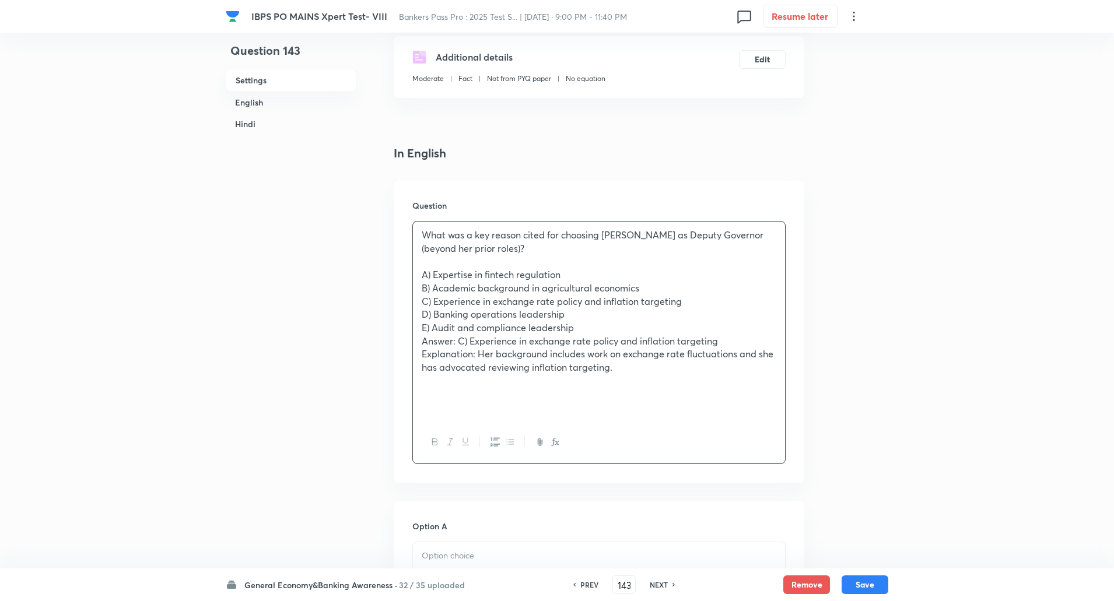
click at [421, 273] on div "What was a key reason cited for choosing Poonam Gupta as Deputy Governor (beyon…" at bounding box center [599, 322] width 372 height 200
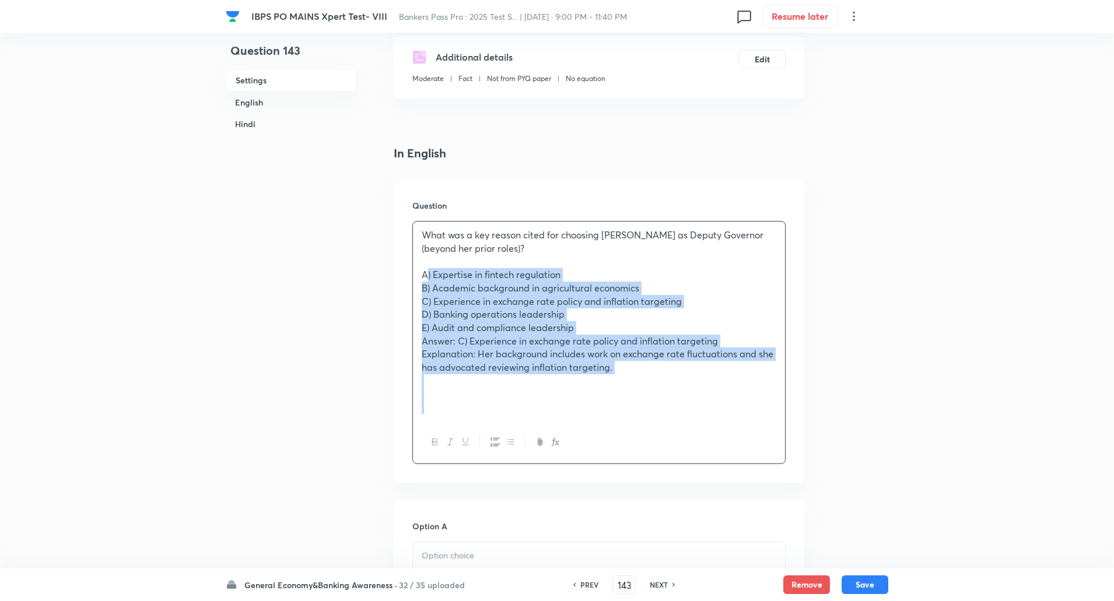
drag, startPoint x: 421, startPoint y: 273, endPoint x: 730, endPoint y: 408, distance: 337.5
click at [730, 408] on div "What was a key reason cited for choosing Poonam Gupta as Deputy Governor (beyon…" at bounding box center [599, 322] width 372 height 200
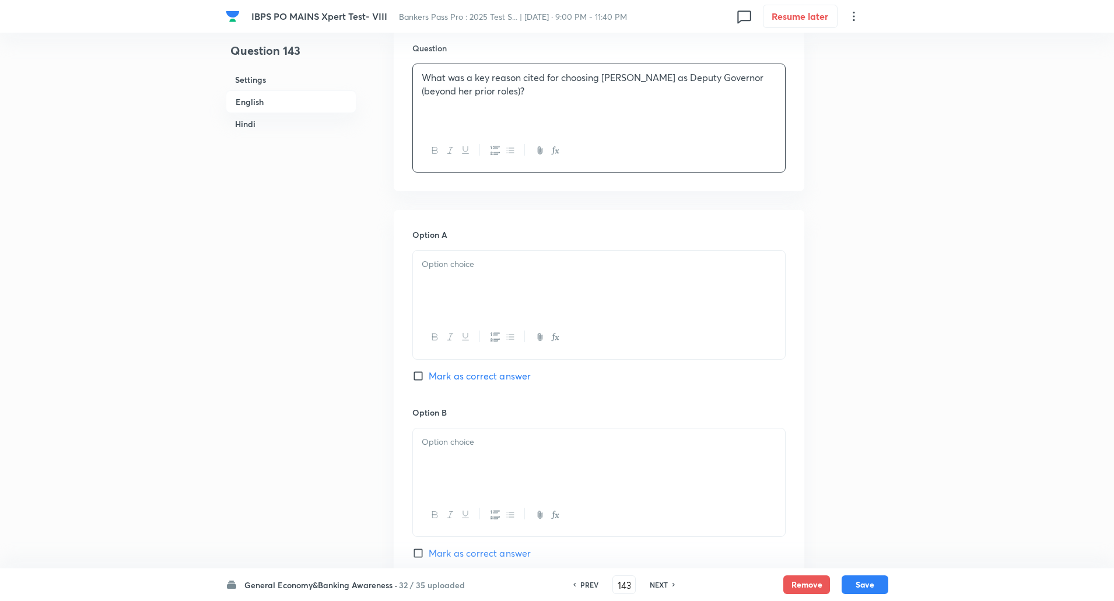
scroll to position [376, 0]
click at [714, 274] on div at bounding box center [599, 278] width 372 height 65
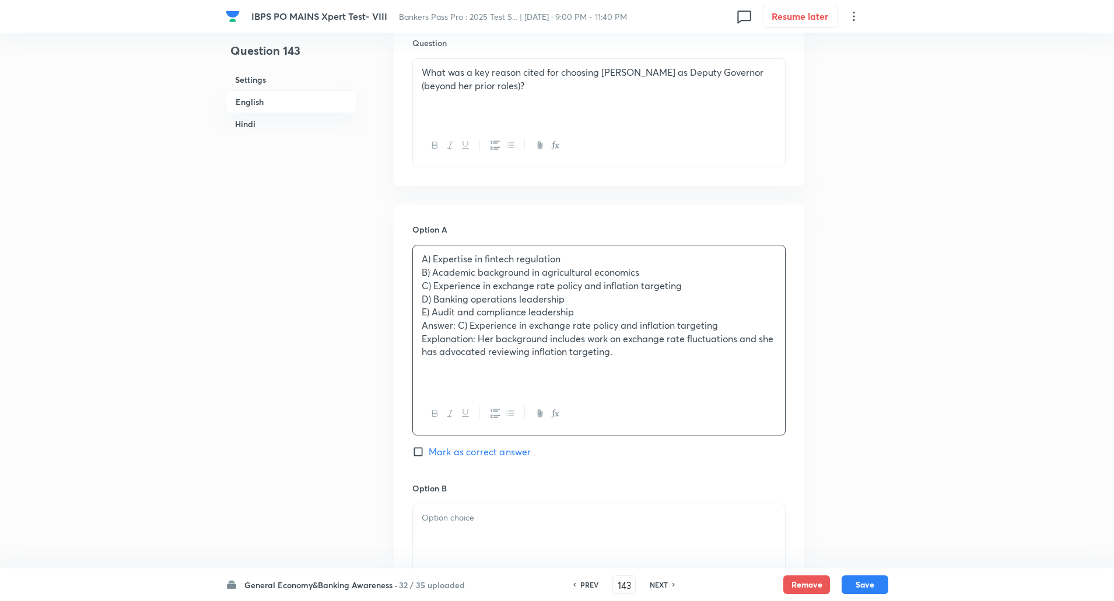
click at [420, 271] on div "A) Expertise in fintech regulation B) Academic background in agricultural econo…" at bounding box center [599, 319] width 372 height 146
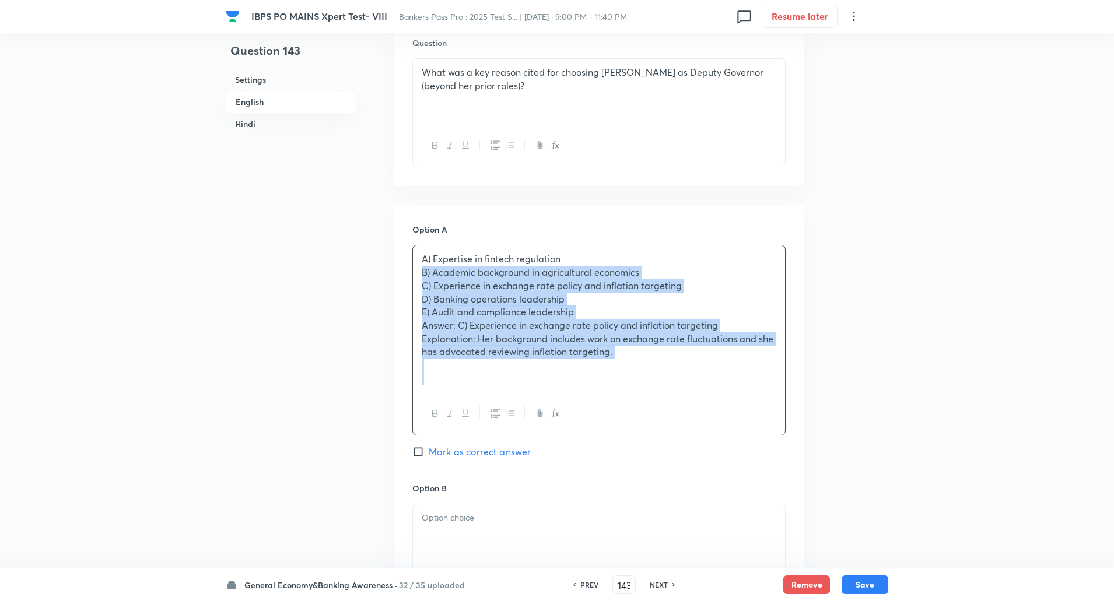
drag, startPoint x: 420, startPoint y: 271, endPoint x: 542, endPoint y: 424, distance: 196.0
click at [542, 424] on div "A) Expertise in fintech regulation B) Academic background in agricultural econo…" at bounding box center [598, 340] width 373 height 191
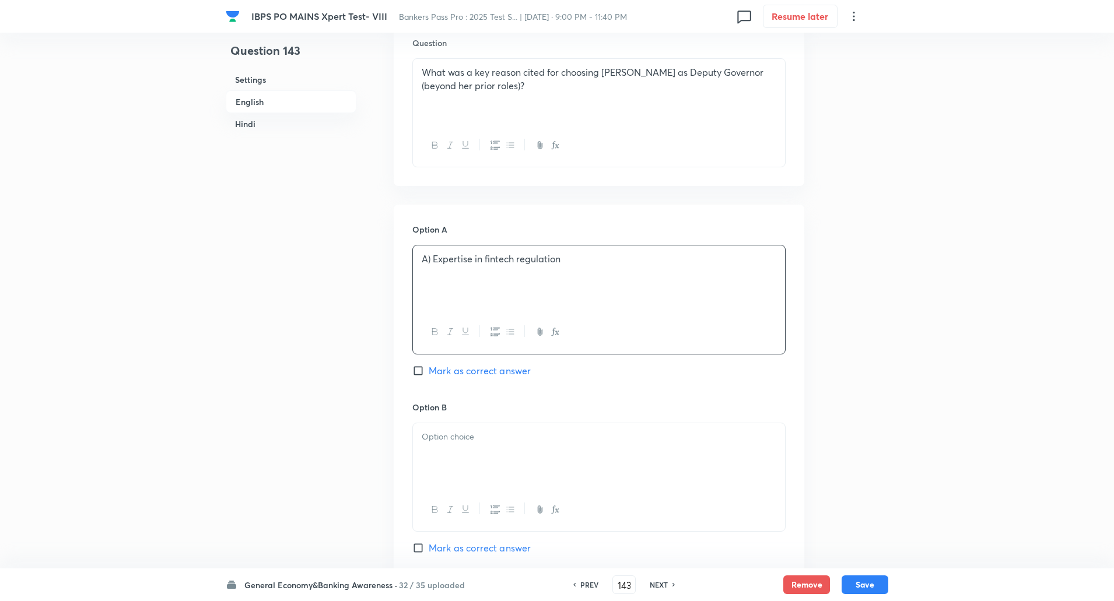
click at [435, 258] on p "A) Expertise in fintech regulation" at bounding box center [599, 259] width 355 height 13
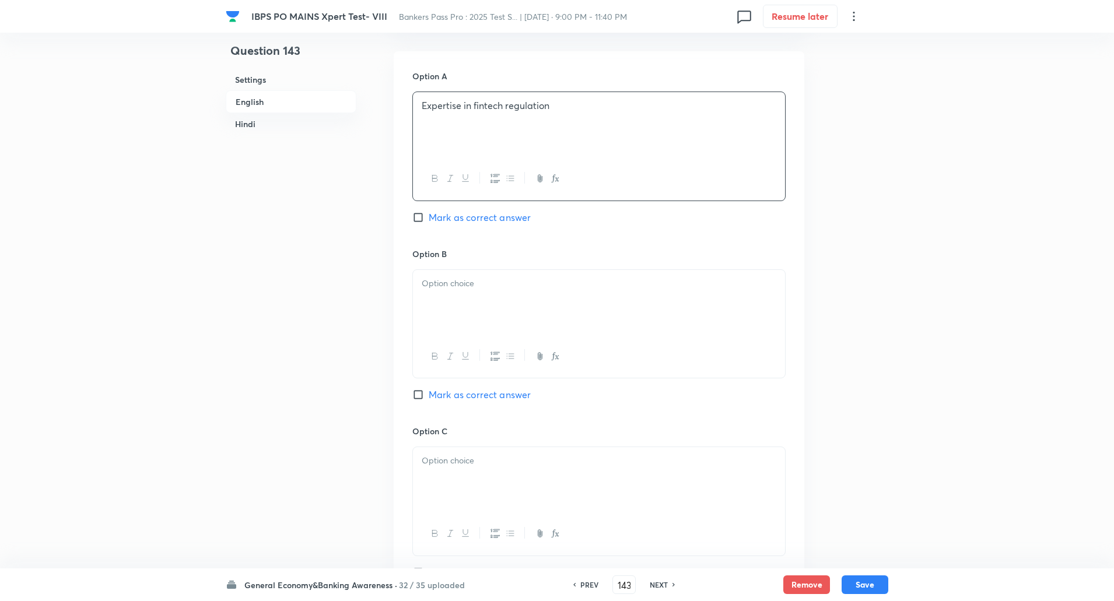
scroll to position [550, 0]
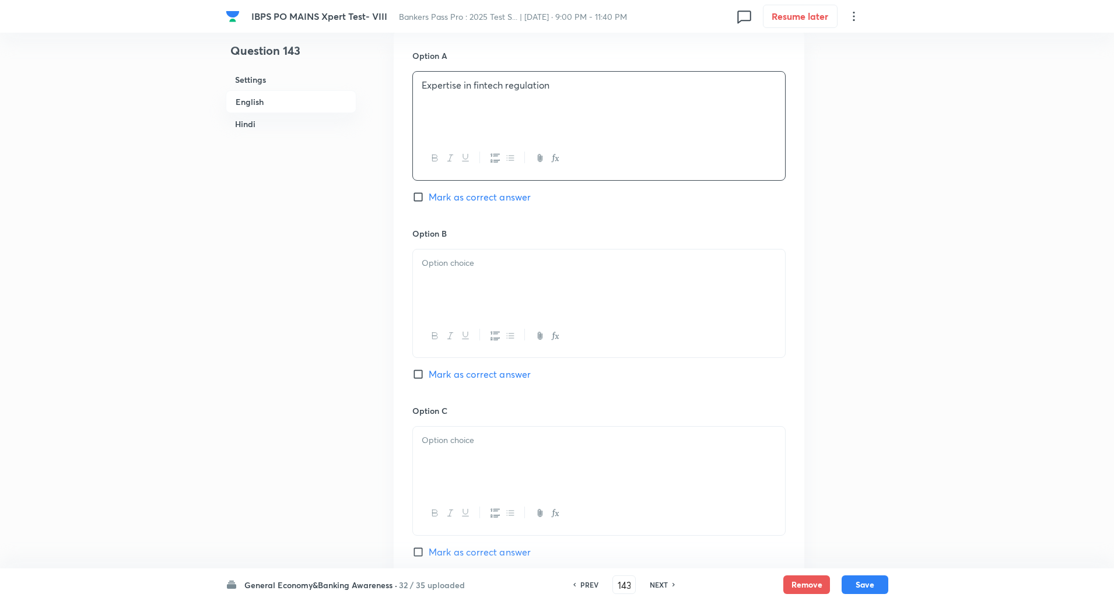
click at [435, 258] on p at bounding box center [599, 263] width 355 height 13
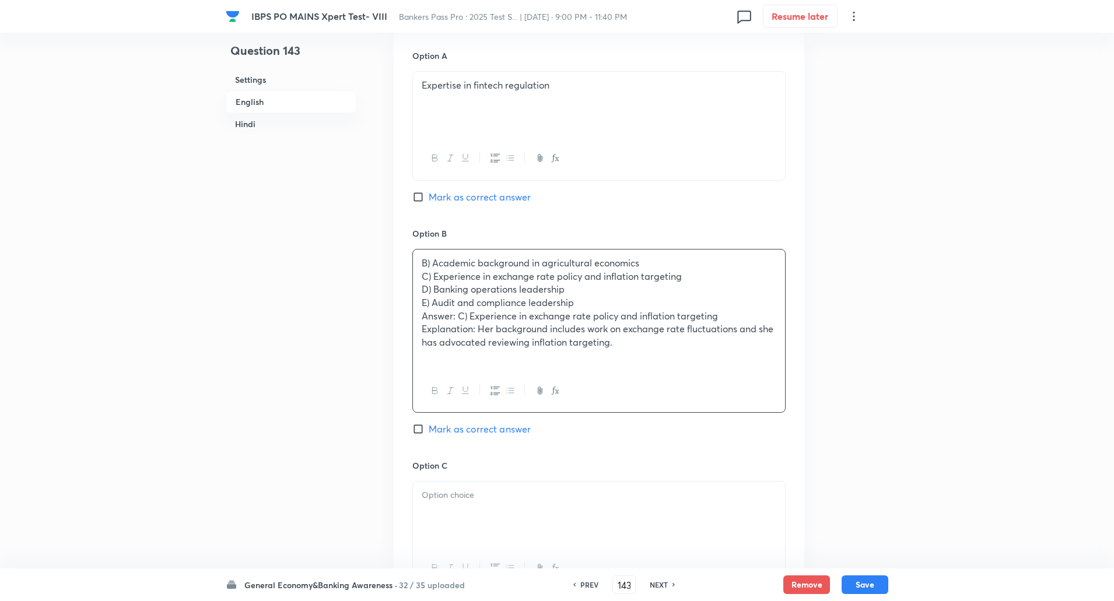
click at [424, 278] on p "C) Experience in exchange rate policy and inflation targeting" at bounding box center [599, 276] width 355 height 13
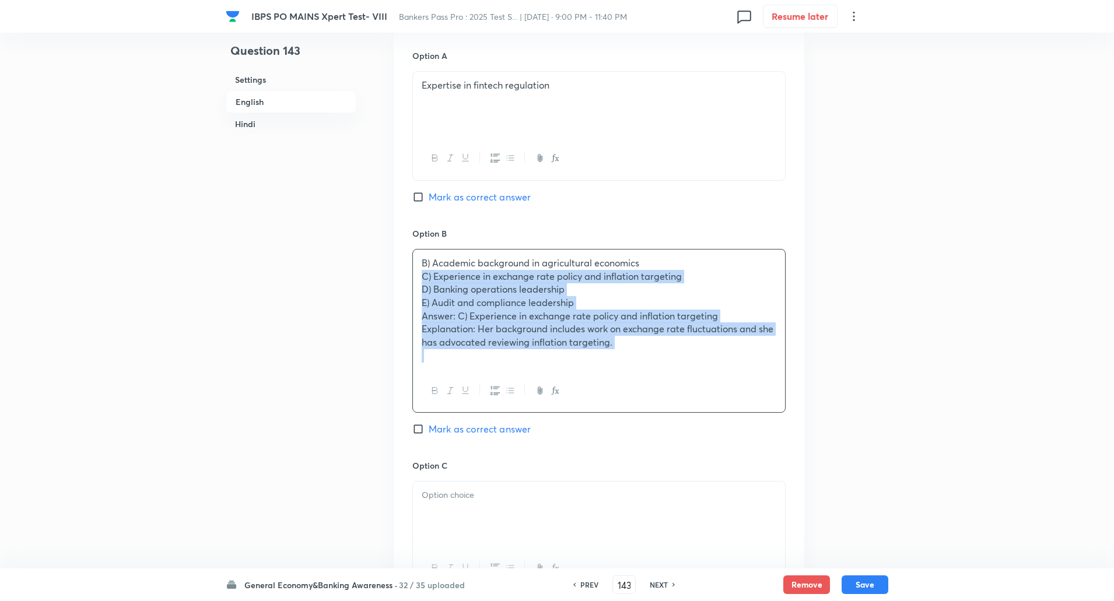
drag, startPoint x: 424, startPoint y: 278, endPoint x: 697, endPoint y: 410, distance: 303.4
click at [697, 410] on div "B) Academic background in agricultural economics C) Experience in exchange rate…" at bounding box center [598, 331] width 373 height 164
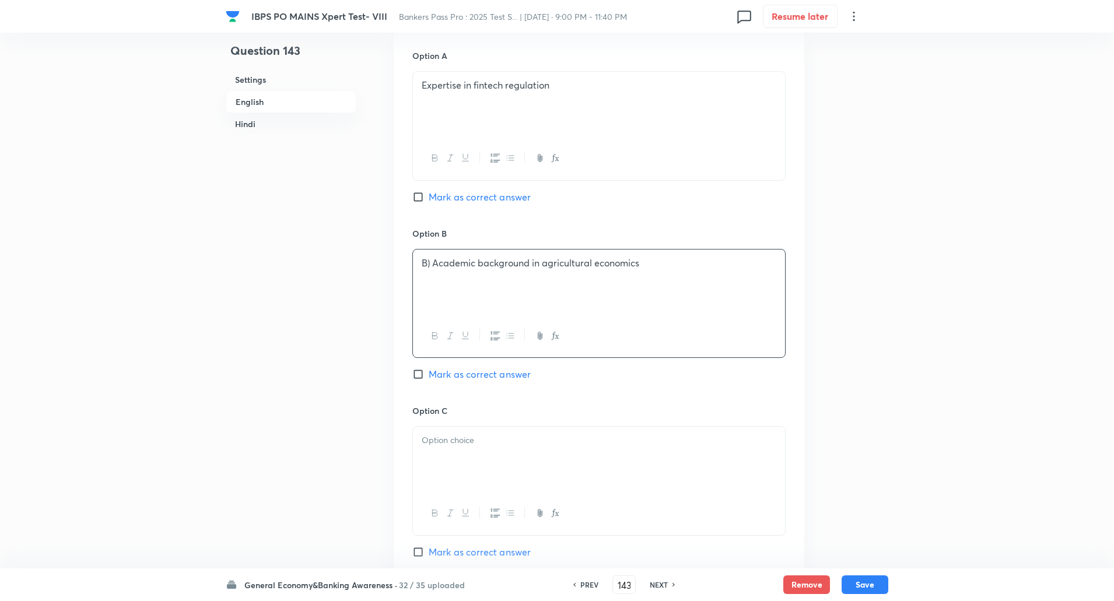
click at [432, 265] on p "B) Academic background in agricultural economics" at bounding box center [599, 263] width 355 height 13
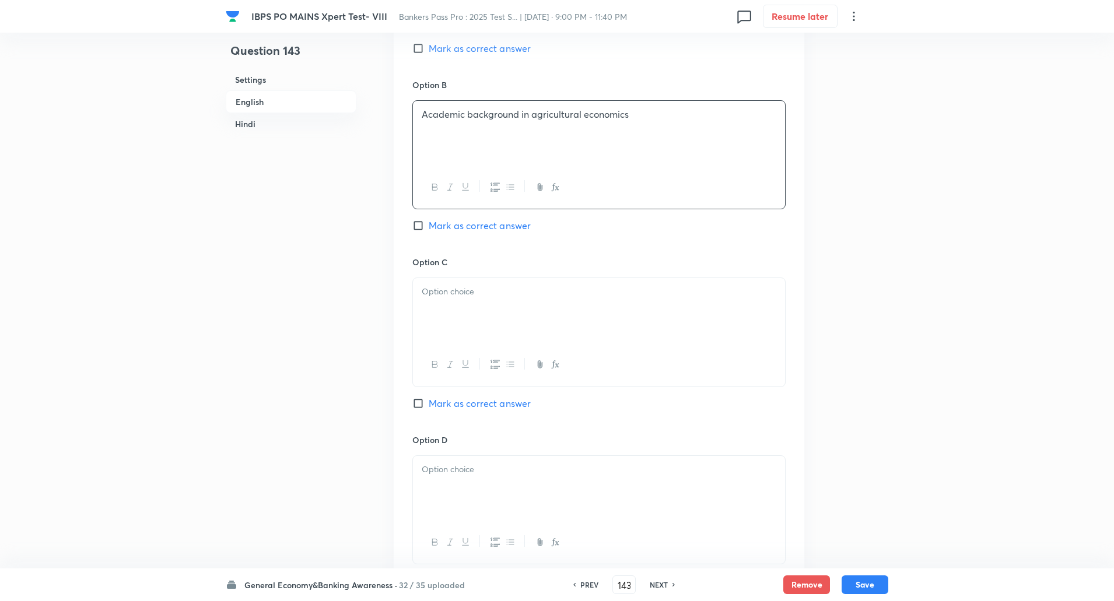
scroll to position [701, 0]
click at [426, 309] on div at bounding box center [599, 309] width 372 height 65
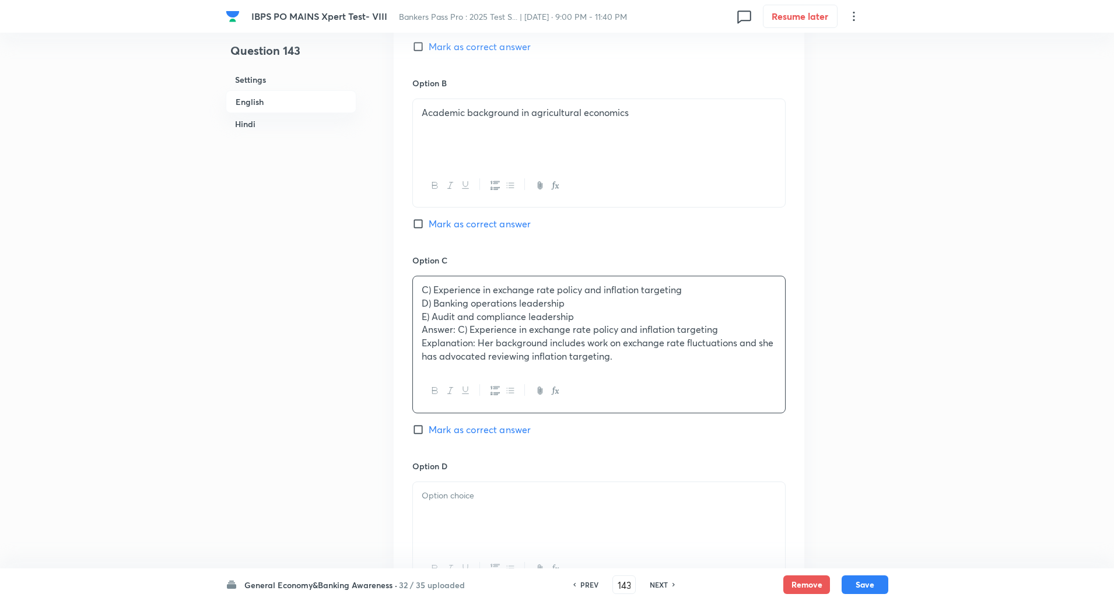
click at [420, 426] on input "Mark as correct answer" at bounding box center [420, 430] width 16 height 12
click at [421, 305] on div "C) Experience in exchange rate policy and inflation targeting D) Banking operat…" at bounding box center [599, 323] width 372 height 93
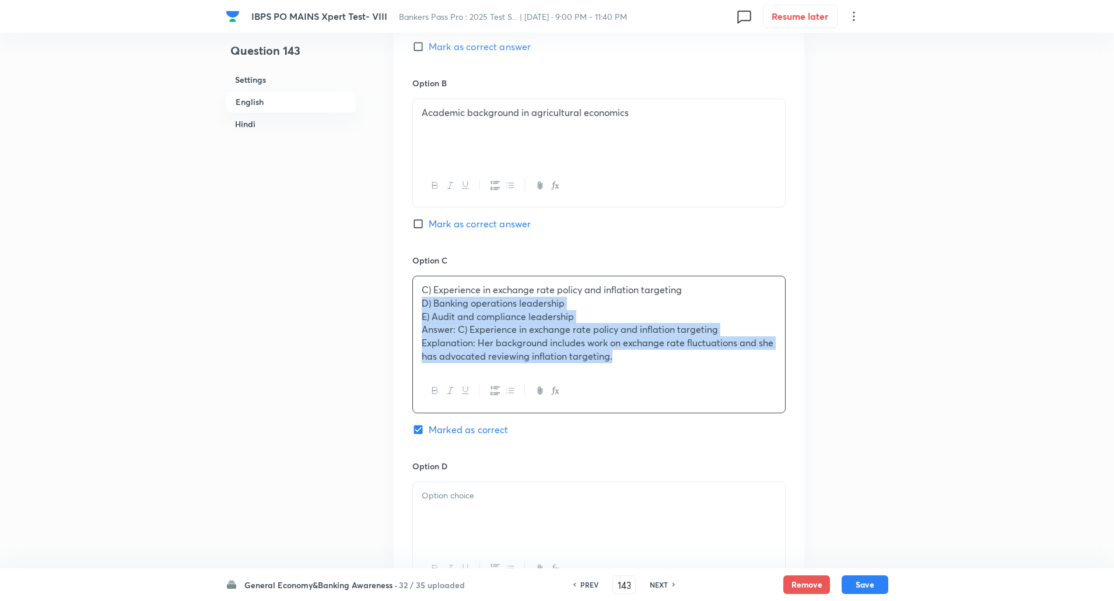
drag, startPoint x: 421, startPoint y: 305, endPoint x: 823, endPoint y: 393, distance: 410.9
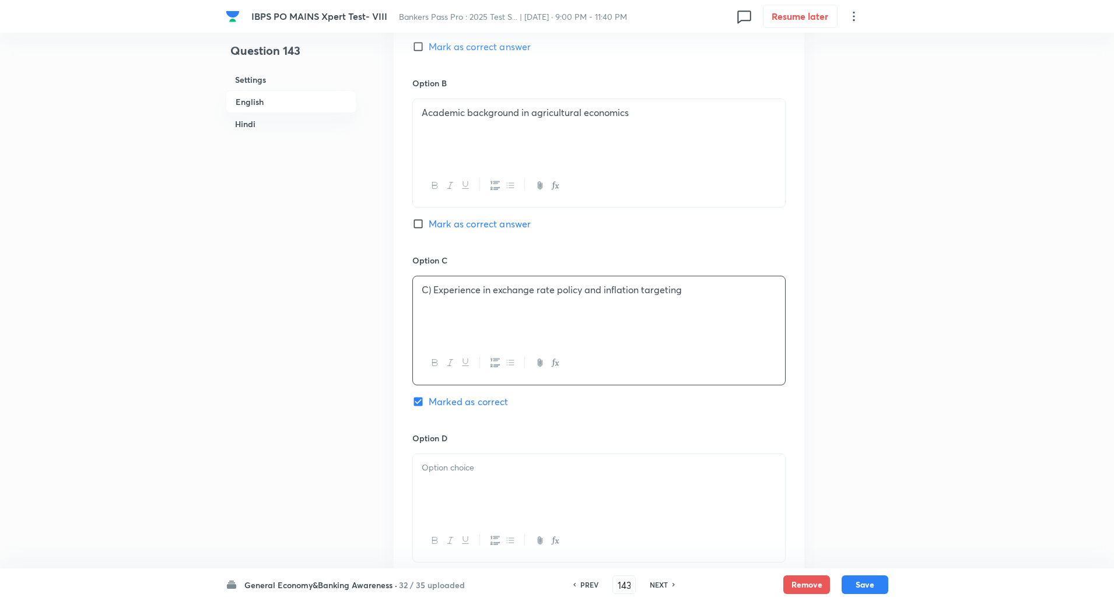
click at [433, 289] on p "C) Experience in exchange rate policy and inflation targeting" at bounding box center [599, 290] width 355 height 13
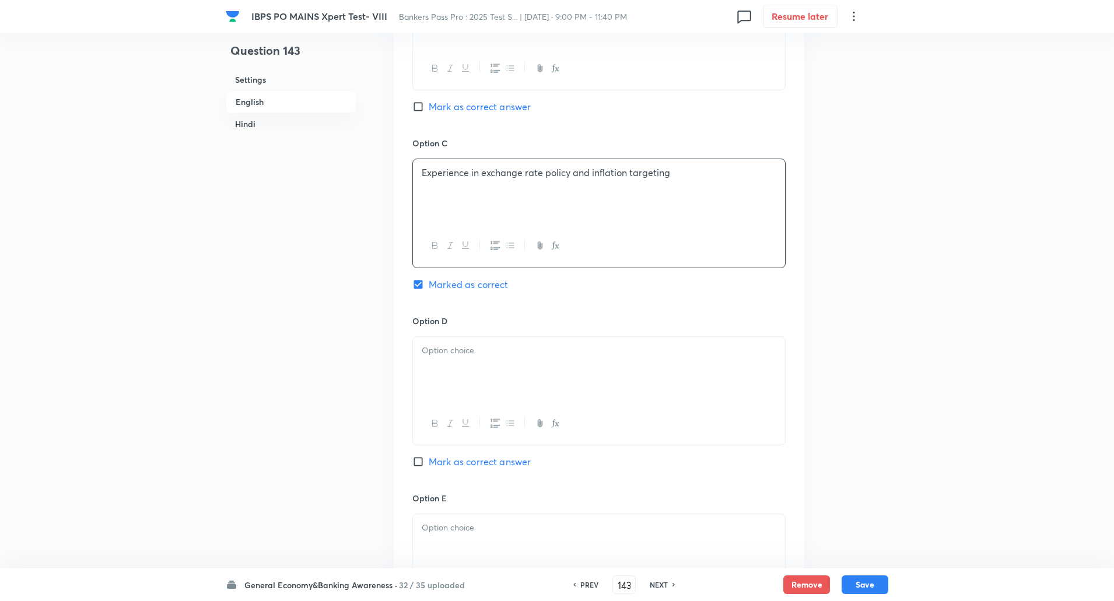
scroll to position [830, 0]
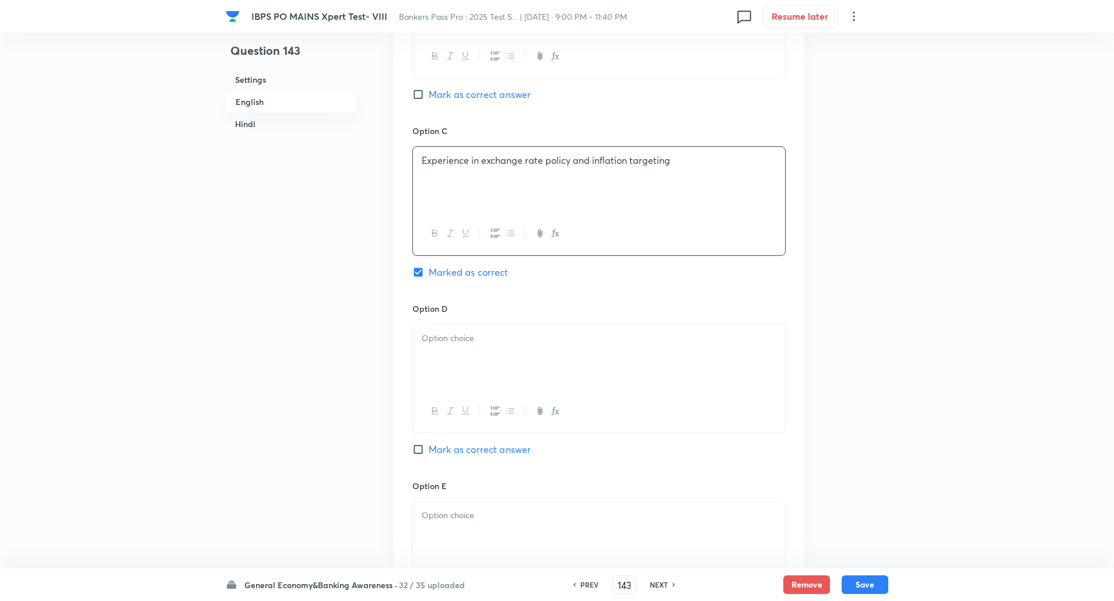
click at [435, 351] on div at bounding box center [599, 357] width 372 height 65
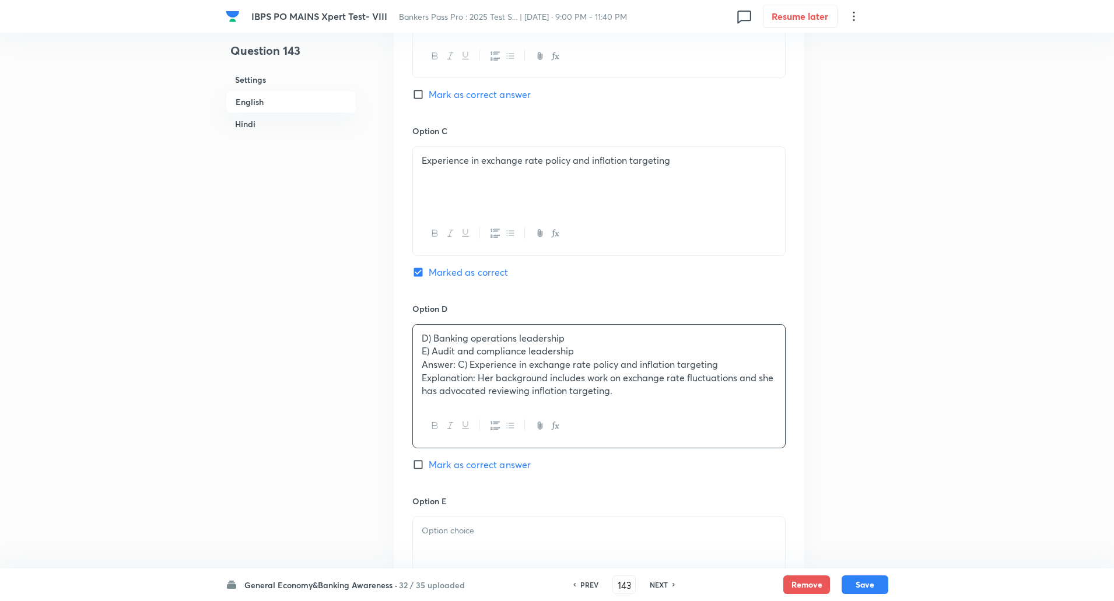
click at [424, 349] on p "E) Audit and compliance leadership" at bounding box center [599, 351] width 355 height 13
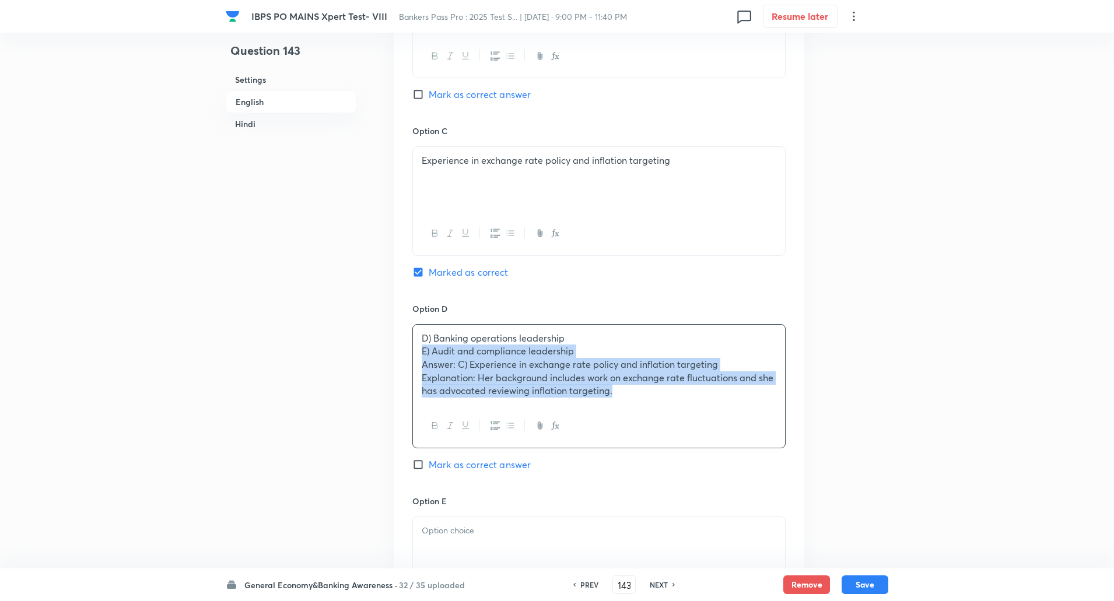
drag, startPoint x: 424, startPoint y: 349, endPoint x: 647, endPoint y: 446, distance: 243.0
click at [647, 446] on div "D) Banking operations leadership E) Audit and compliance leadership Answer: C) …" at bounding box center [598, 386] width 373 height 124
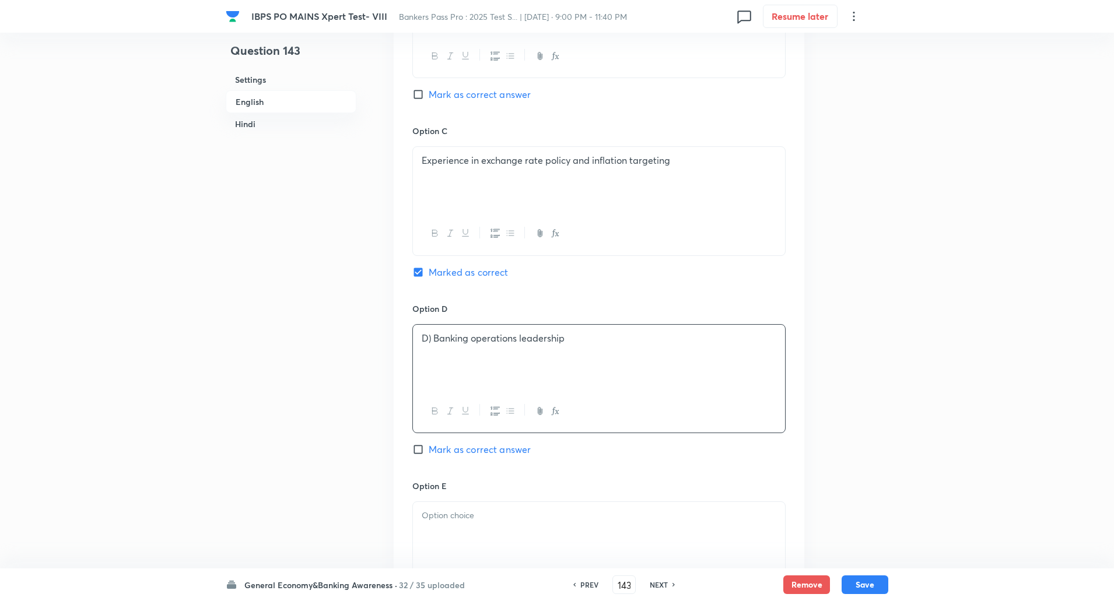
click at [433, 337] on p "D) Banking operations leadership" at bounding box center [599, 338] width 355 height 13
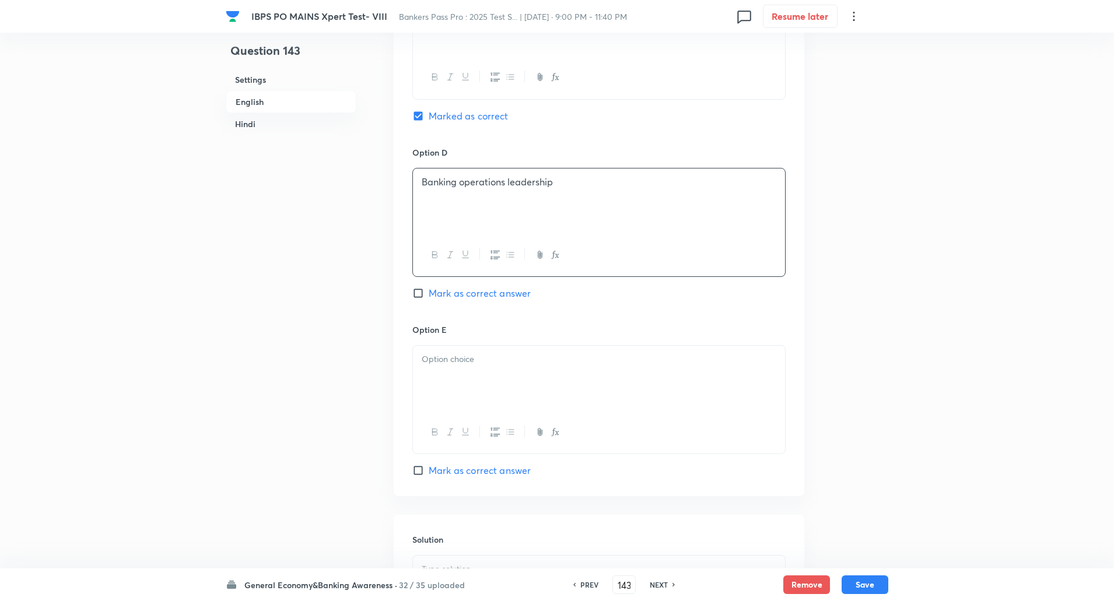
scroll to position [1005, 0]
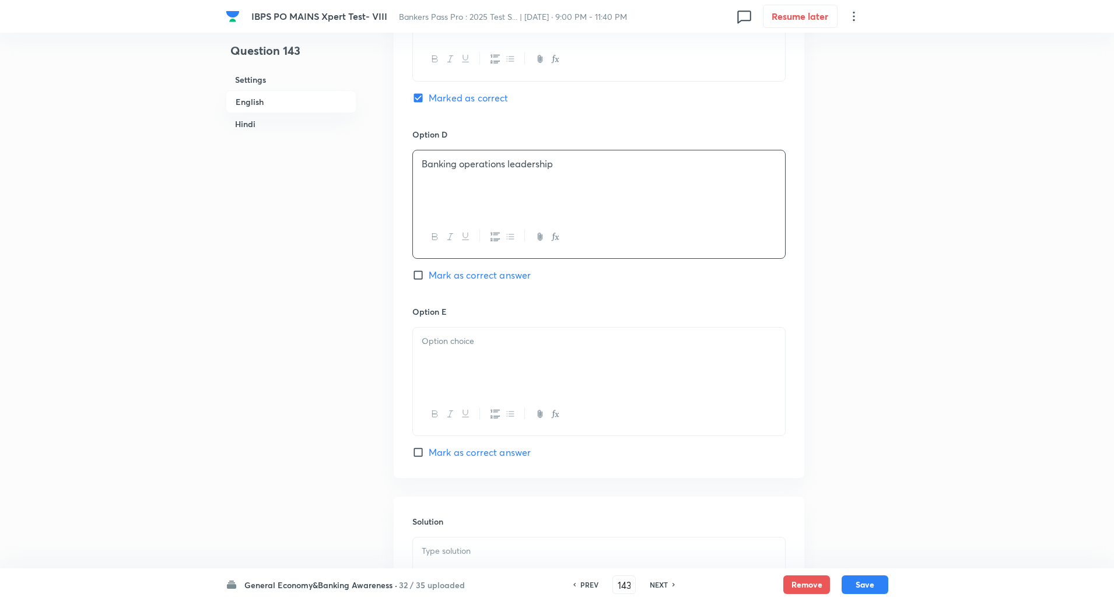
click at [439, 356] on div at bounding box center [599, 360] width 372 height 65
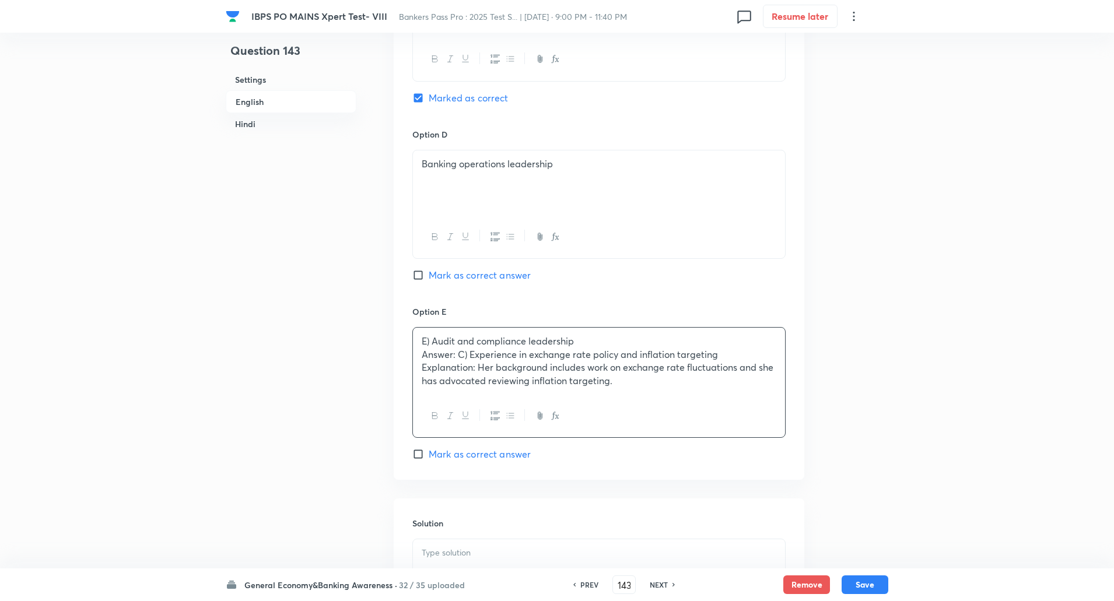
click at [421, 354] on div "E) Audit and compliance leadership Answer: C) Experience in exchange rate polic…" at bounding box center [599, 361] width 372 height 67
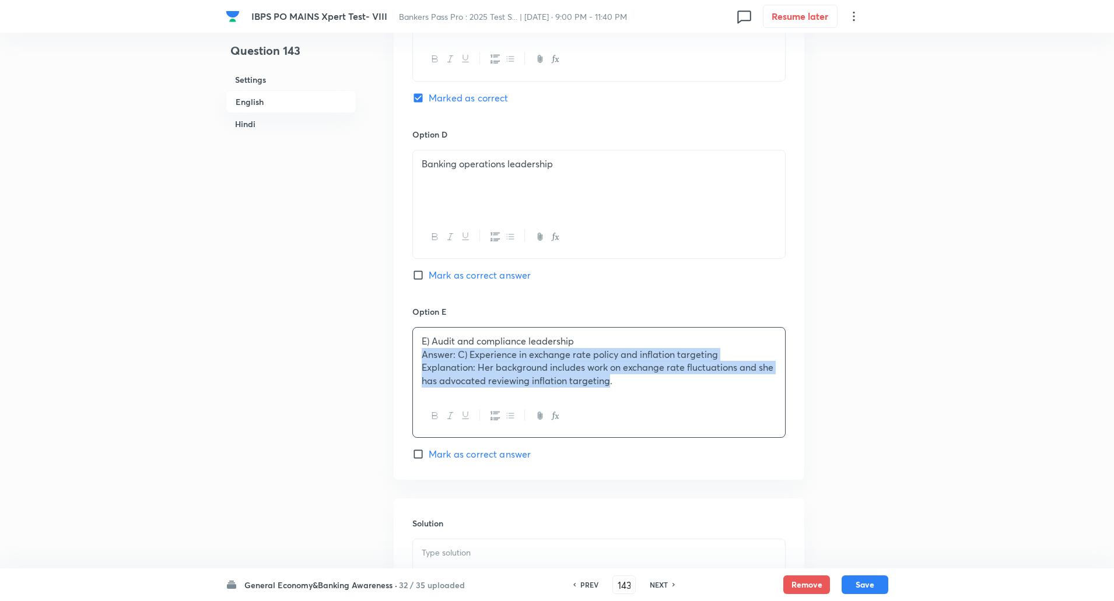
drag, startPoint x: 421, startPoint y: 354, endPoint x: 593, endPoint y: 428, distance: 187.1
click at [593, 428] on div "E) Audit and compliance leadership Answer: C) Experience in exchange rate polic…" at bounding box center [598, 382] width 373 height 111
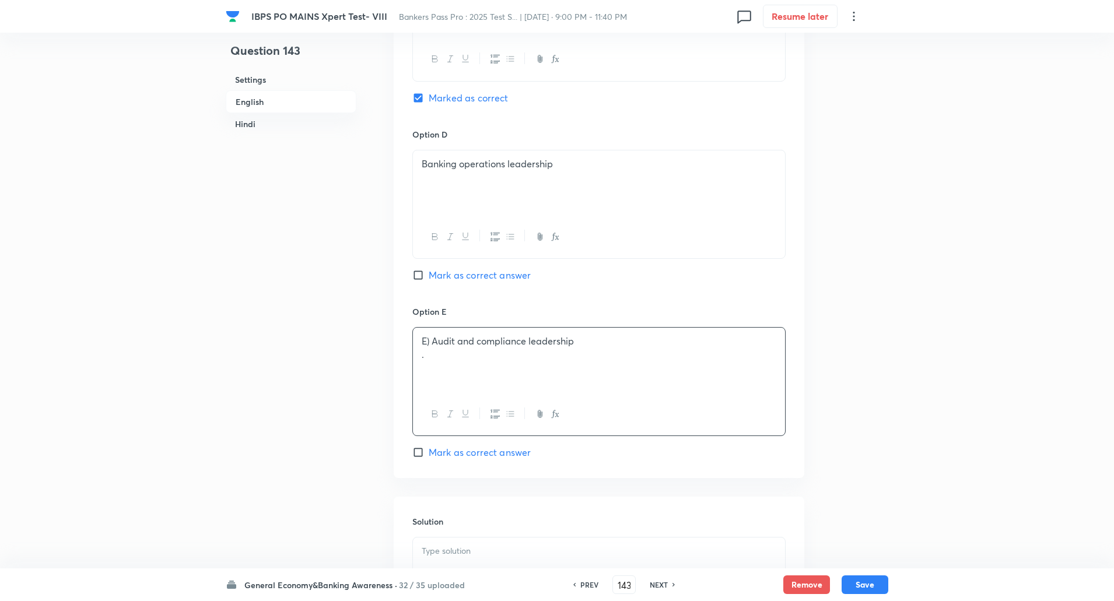
click at [426, 352] on p "." at bounding box center [599, 354] width 355 height 13
click at [435, 341] on p "E) Audit and compliance leadership" at bounding box center [599, 341] width 355 height 13
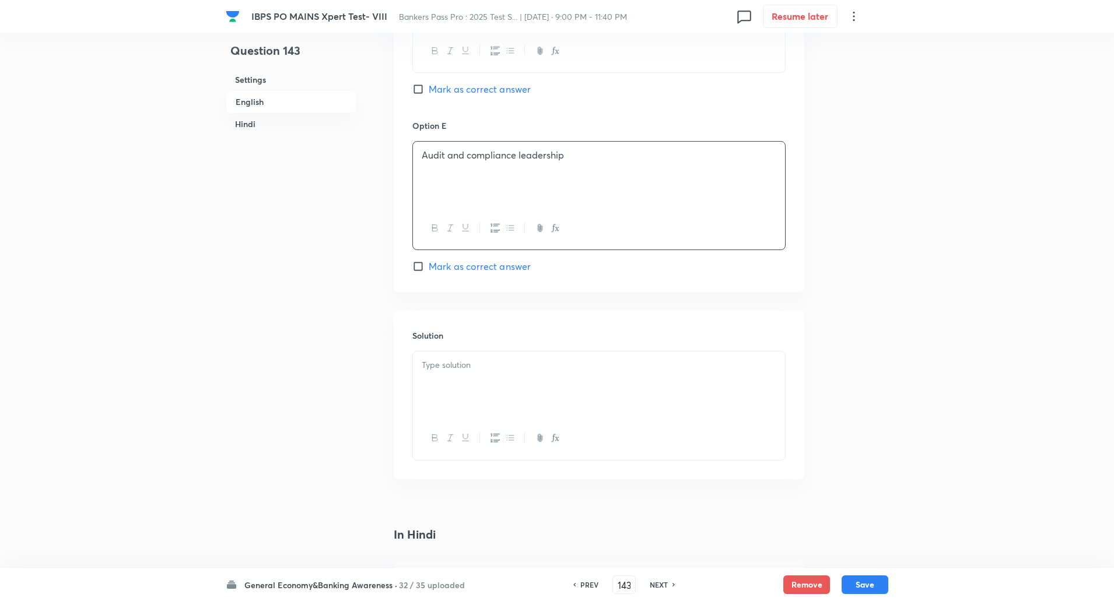
scroll to position [1199, 0]
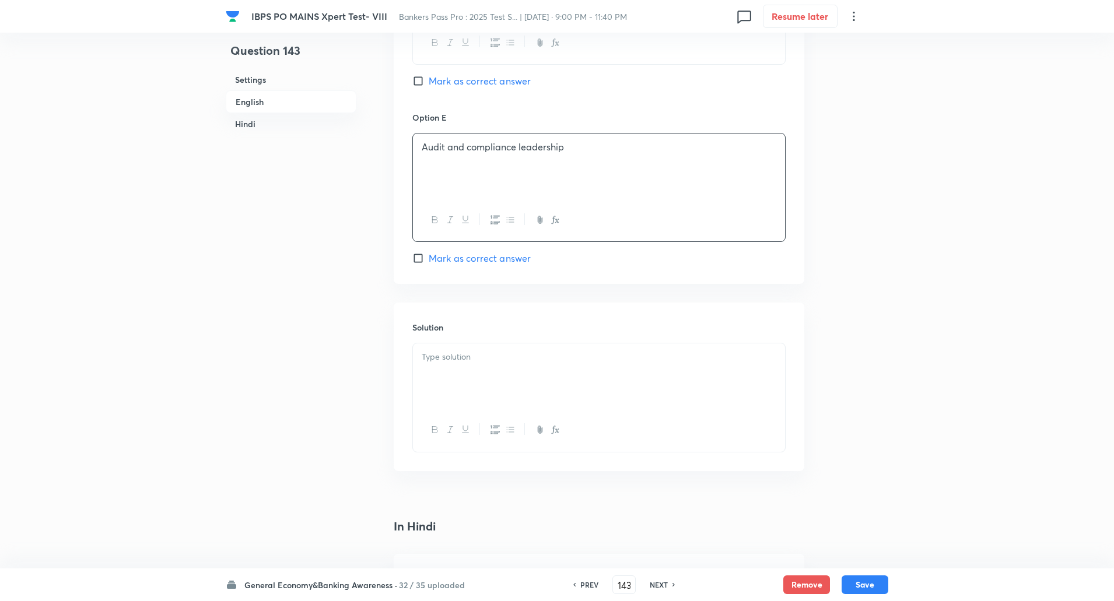
drag, startPoint x: 435, startPoint y: 341, endPoint x: 433, endPoint y: 354, distance: 13.0
click at [433, 354] on div "Solution" at bounding box center [599, 387] width 411 height 168
click at [433, 354] on p at bounding box center [599, 357] width 355 height 13
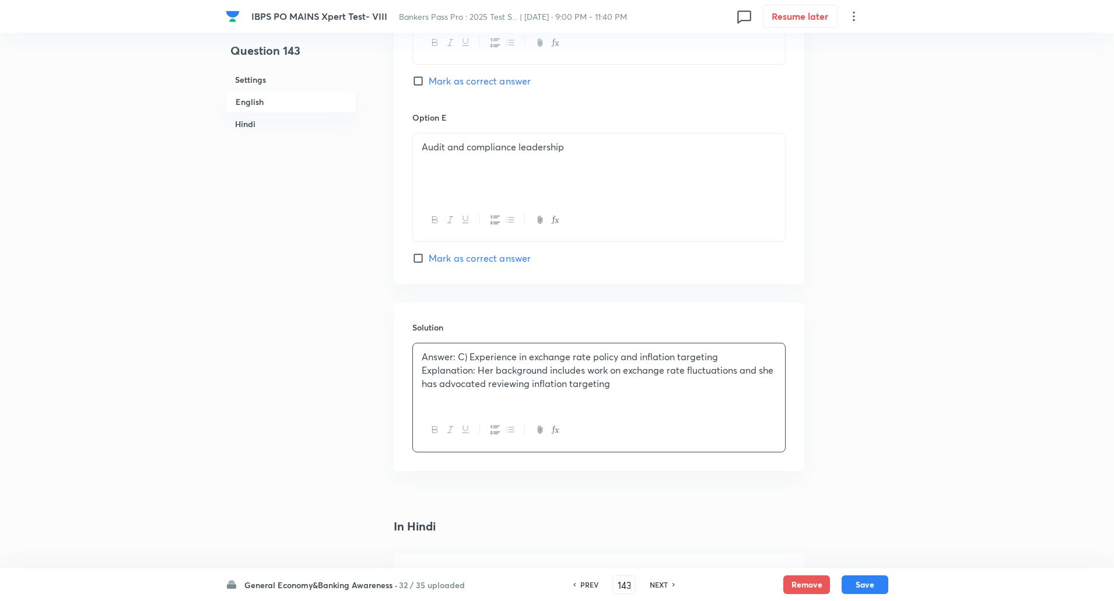
click at [424, 355] on p "Answer: C) Experience in exchange rate policy and inflation targeting" at bounding box center [599, 357] width 355 height 13
drag, startPoint x: 424, startPoint y: 355, endPoint x: 475, endPoint y: 371, distance: 54.4
click at [475, 371] on div "Answer: C) Experience in exchange rate policy and inflation targeting Explanati…" at bounding box center [599, 376] width 372 height 65
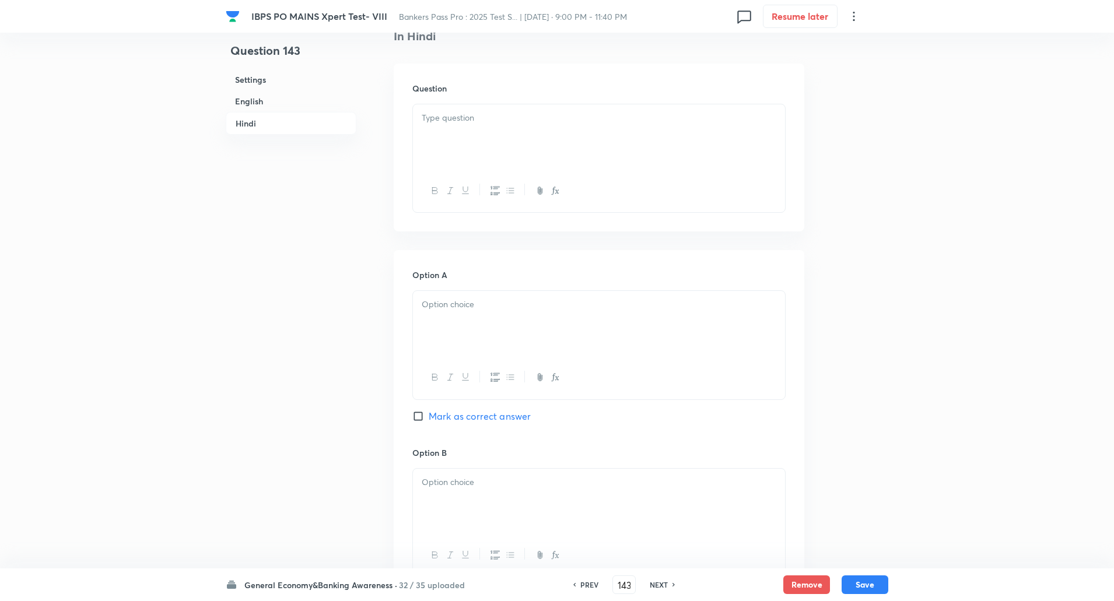
scroll to position [1691, 0]
click at [526, 137] on div at bounding box center [599, 135] width 372 height 65
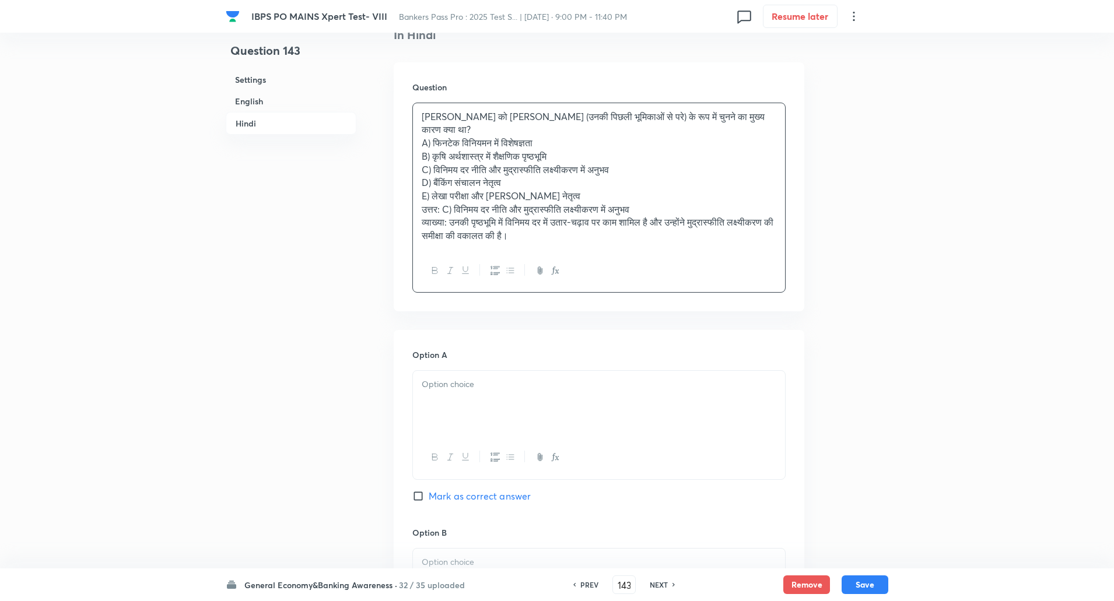
click at [448, 126] on p "पूनम गुप्ता को डिप्टी गवर्नर (उनकी पिछली भूमिकाओं से परे) के रूप में चुनने का म…" at bounding box center [599, 123] width 355 height 26
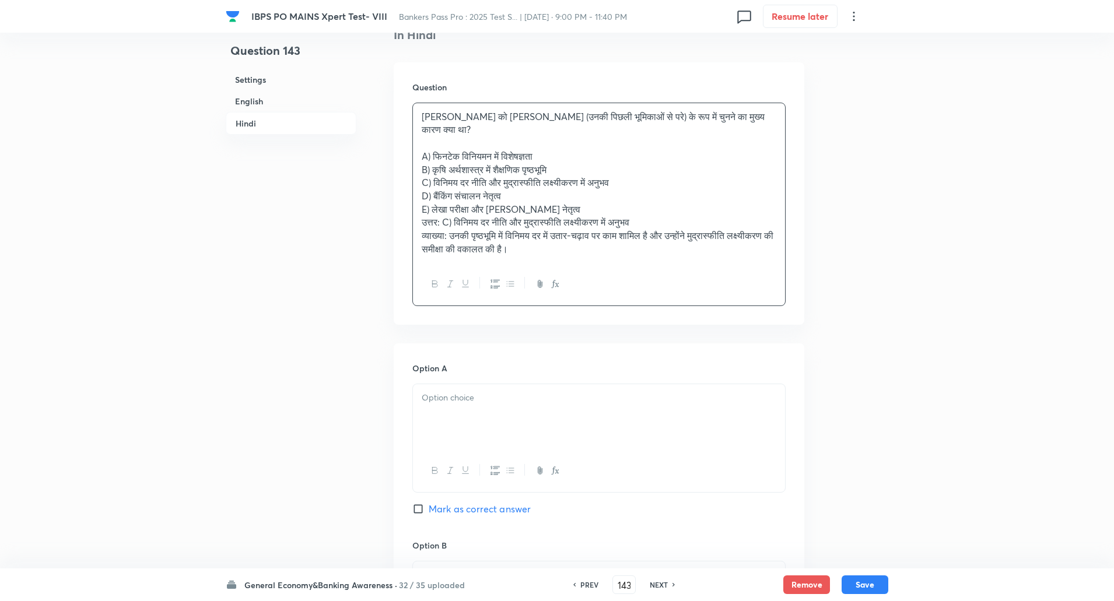
click at [419, 158] on div "पूनम गुप्ता को डिप्टी गवर्नर (उनकी पिछली भूमिकाओं से परे) के रूप में चुनने का म…" at bounding box center [599, 183] width 372 height 160
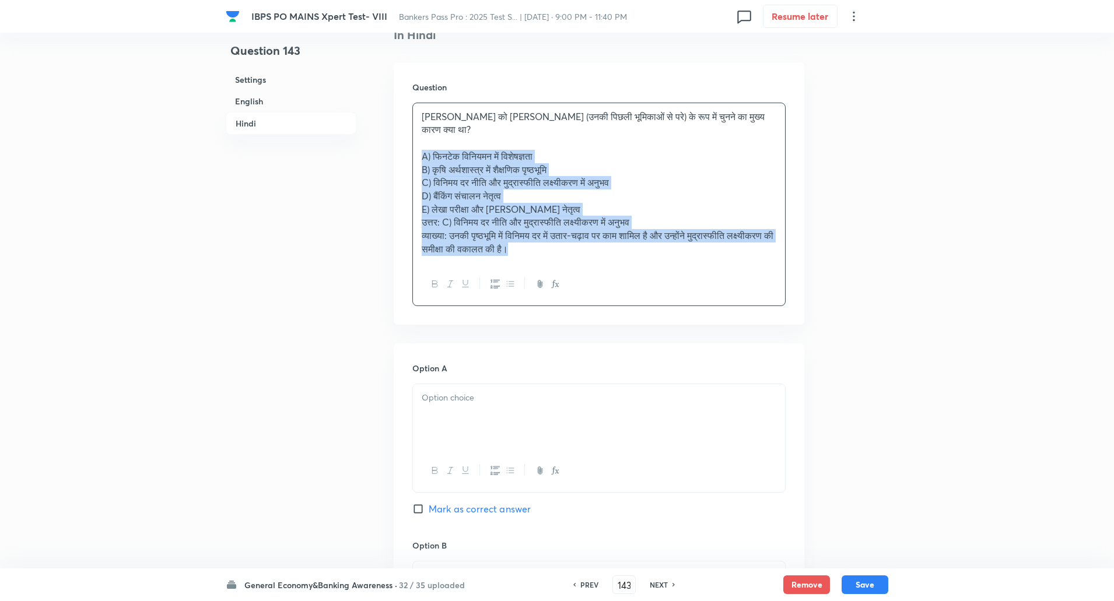
drag, startPoint x: 419, startPoint y: 158, endPoint x: 710, endPoint y: 304, distance: 325.9
click at [710, 304] on div "पूनम गुप्ता को डिप्टी गवर्नर (उनकी पिछली भूमिकाओं से परे) के रूप में चुनने का म…" at bounding box center [598, 205] width 373 height 204
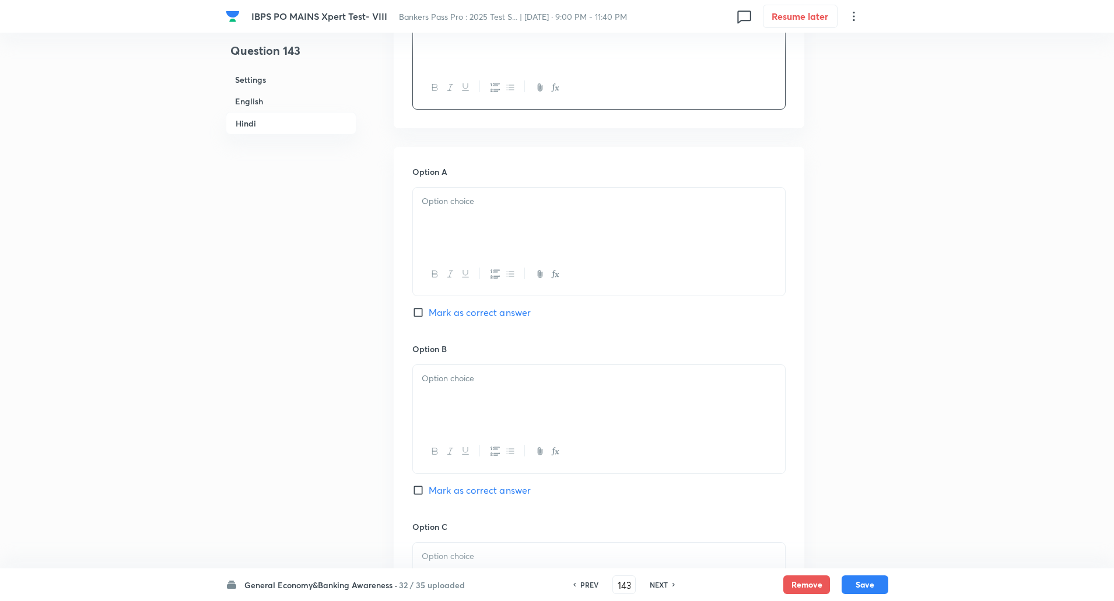
scroll to position [1800, 0]
click at [631, 218] on div at bounding box center [599, 214] width 372 height 65
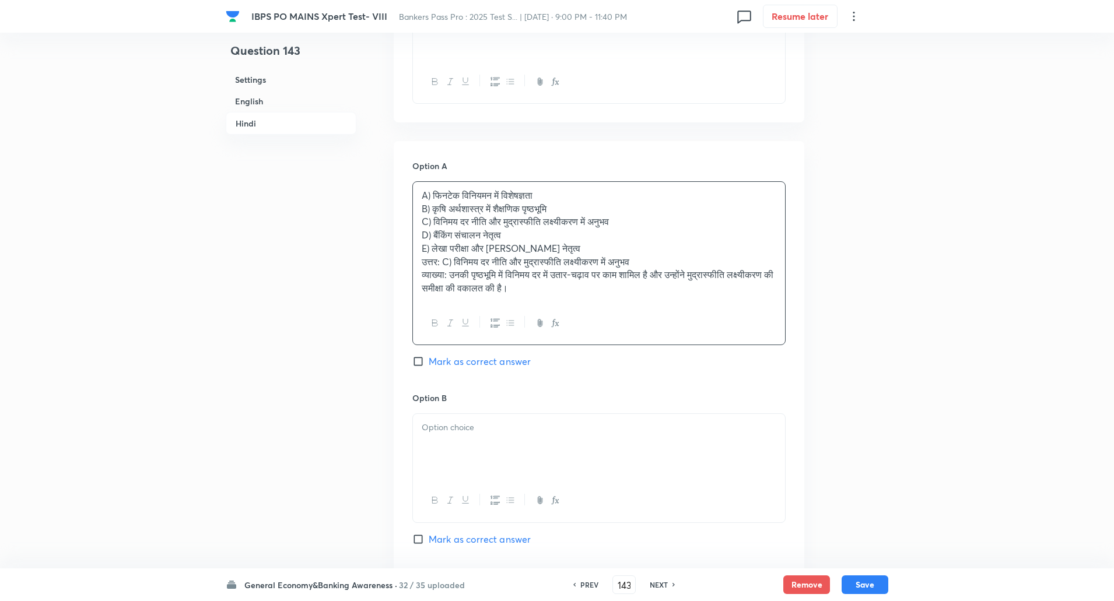
click at [421, 205] on div "A) फिनटेक विनियमन में विशेषज्ञता B) कृषि अर्थशास्त्र में शैक्षणिक पृष्ठभूमि C) …" at bounding box center [599, 242] width 372 height 120
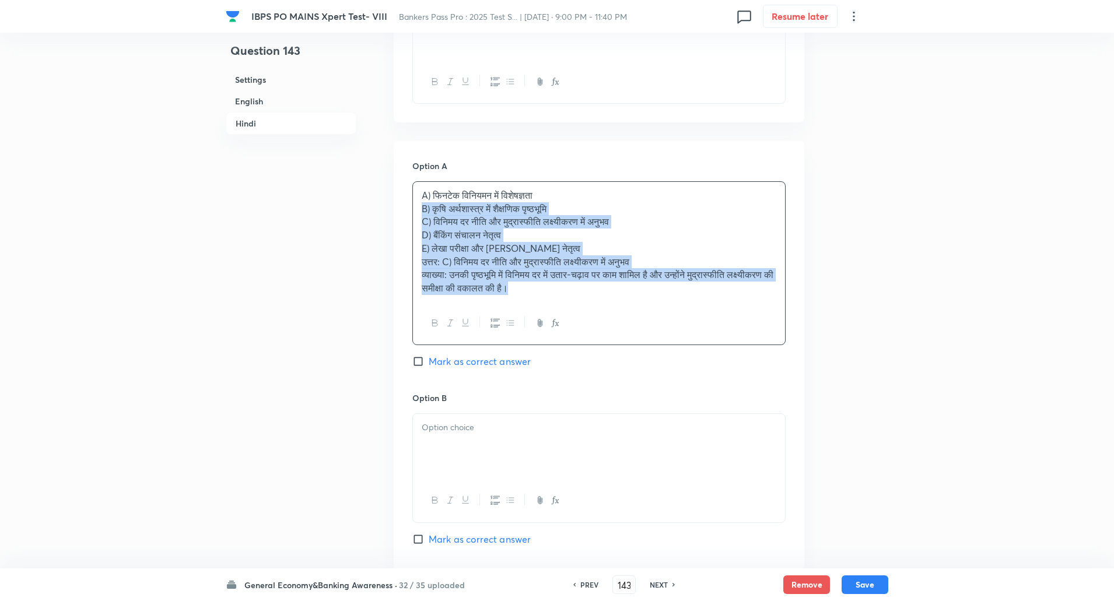
drag, startPoint x: 421, startPoint y: 205, endPoint x: 580, endPoint y: 298, distance: 184.6
click at [580, 298] on div "A) फिनटेक विनियमन में विशेषज्ञता B) कृषि अर्थशास्त्र में शैक्षणिक पृष्ठभूमि C) …" at bounding box center [599, 242] width 372 height 120
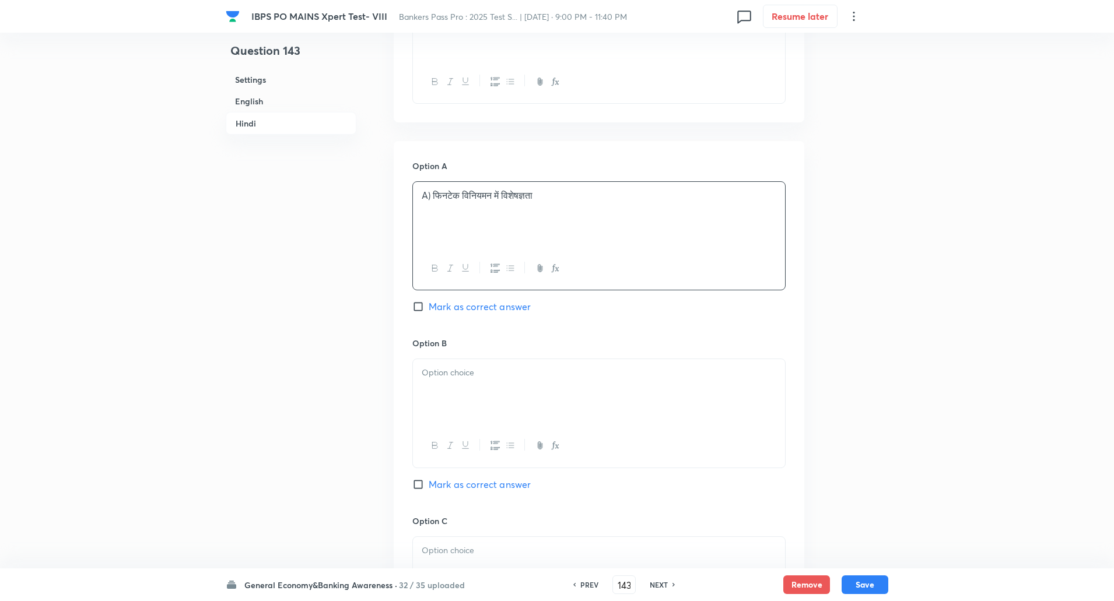
click at [432, 195] on p "A) फिनटेक विनियमन में विशेषज्ञता" at bounding box center [599, 195] width 355 height 13
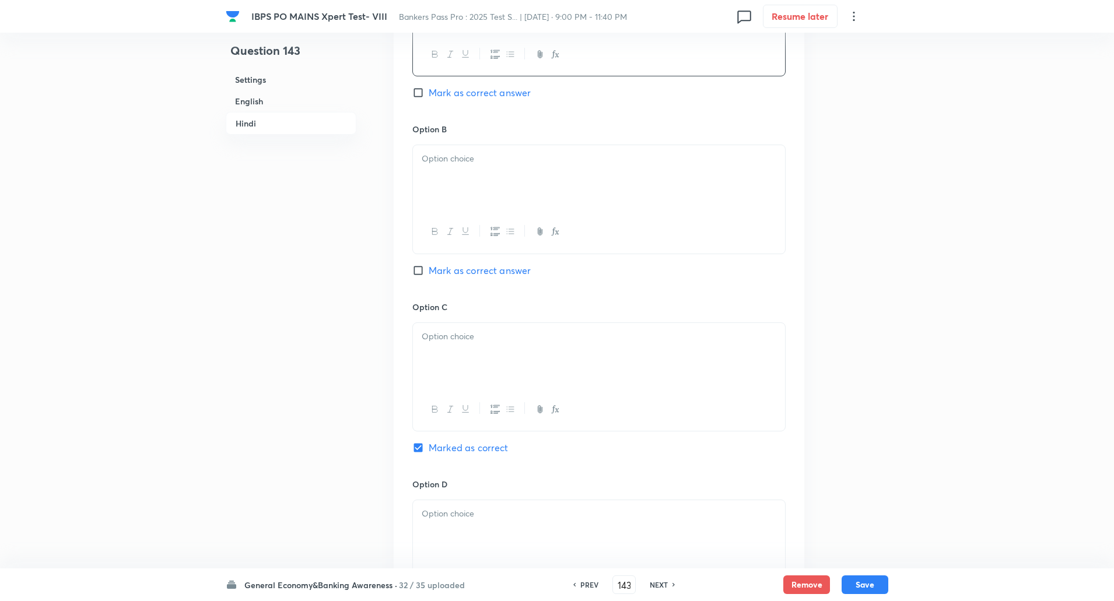
scroll to position [2015, 0]
click at [448, 172] on div at bounding box center [599, 177] width 372 height 65
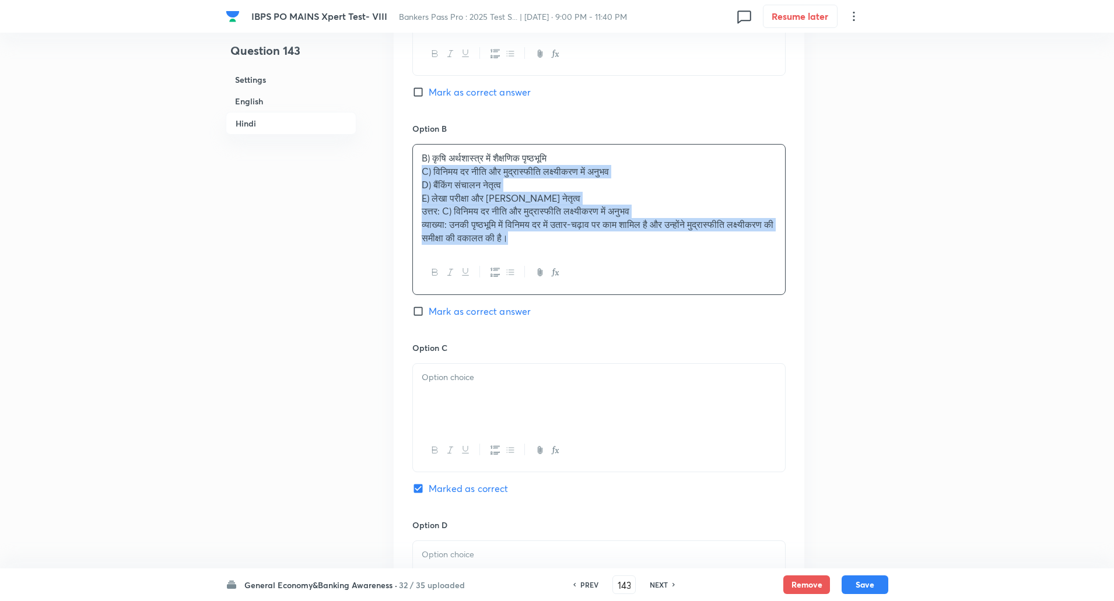
drag, startPoint x: 414, startPoint y: 170, endPoint x: 669, endPoint y: 329, distance: 300.1
click at [669, 329] on div "Option B B) कृषि अर्थशास्त्र में शैक्षणिक पृष्ठभूमि C) विनिमय दर नीति और मुद्रा…" at bounding box center [598, 232] width 373 height 219
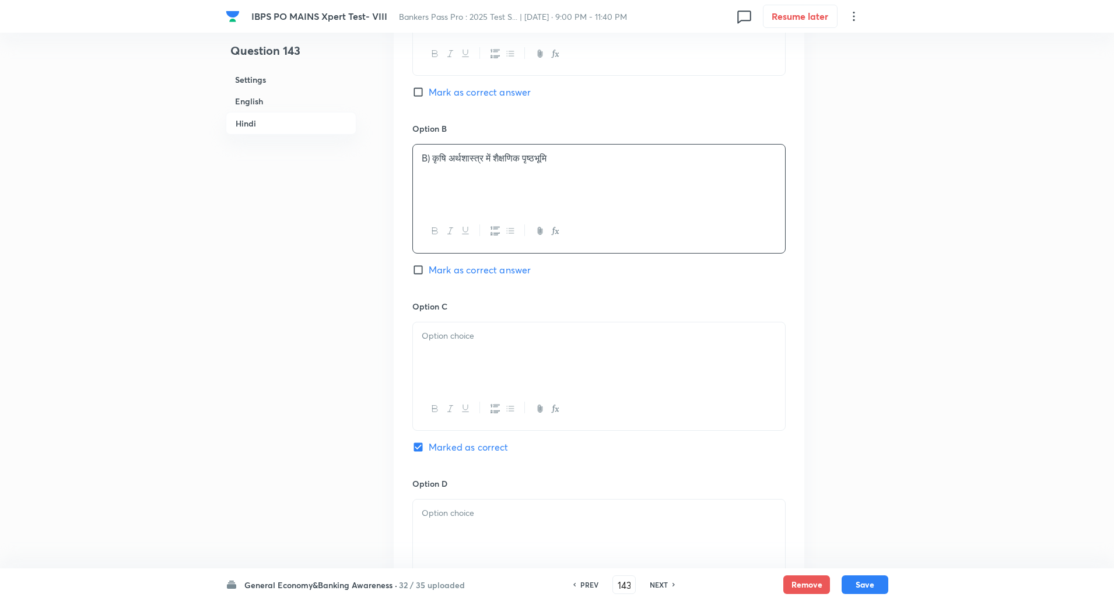
click at [432, 161] on p "B) कृषि अर्थशास्त्र में शैक्षणिक पृष्ठभूमि" at bounding box center [599, 158] width 355 height 13
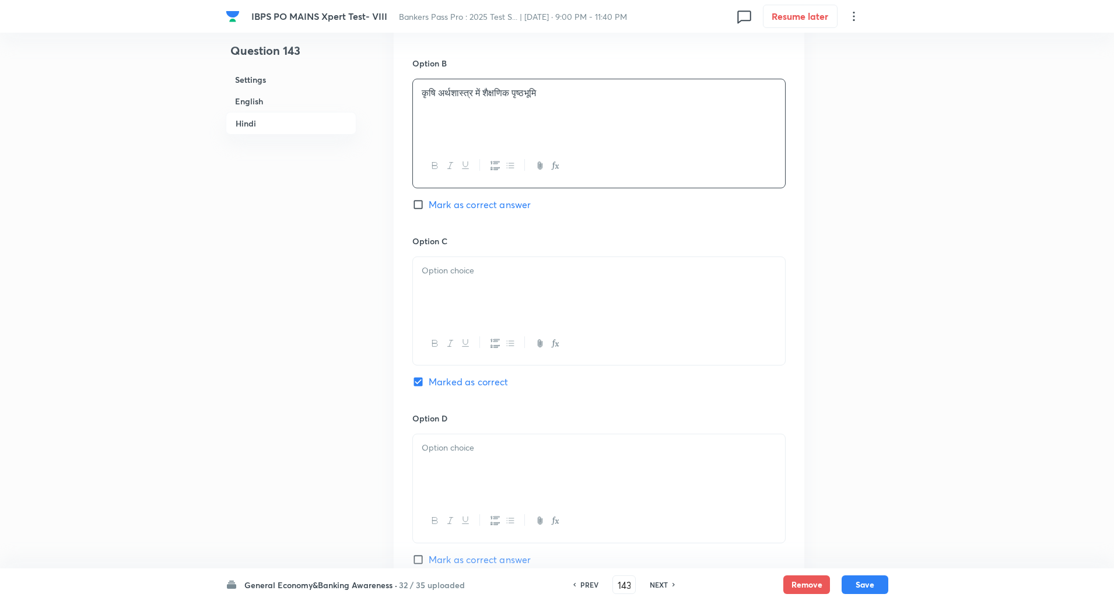
scroll to position [2088, 0]
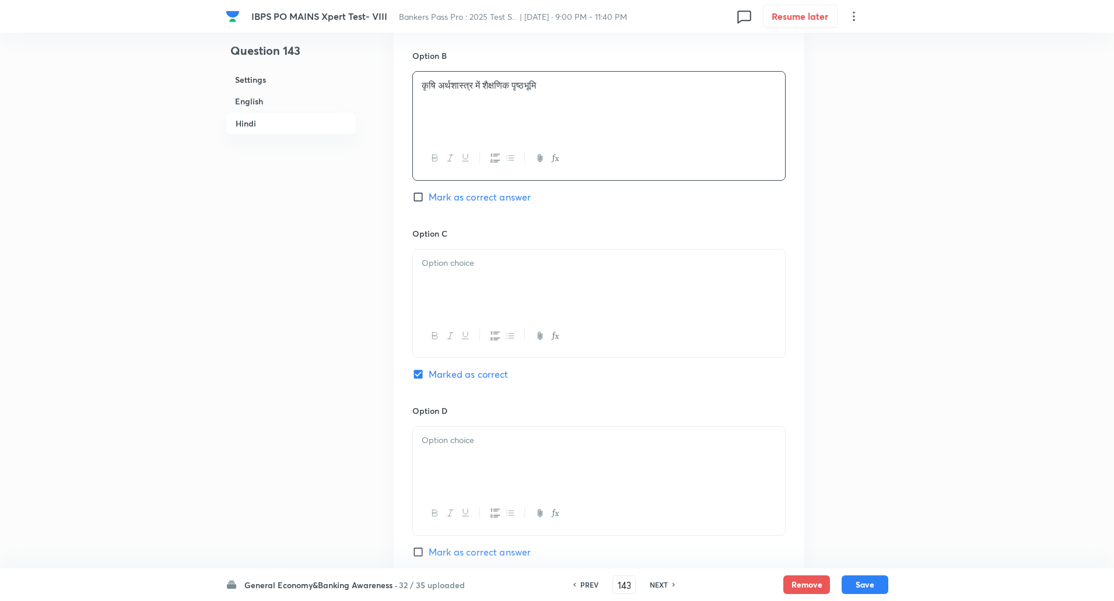
click at [459, 258] on p at bounding box center [599, 263] width 355 height 13
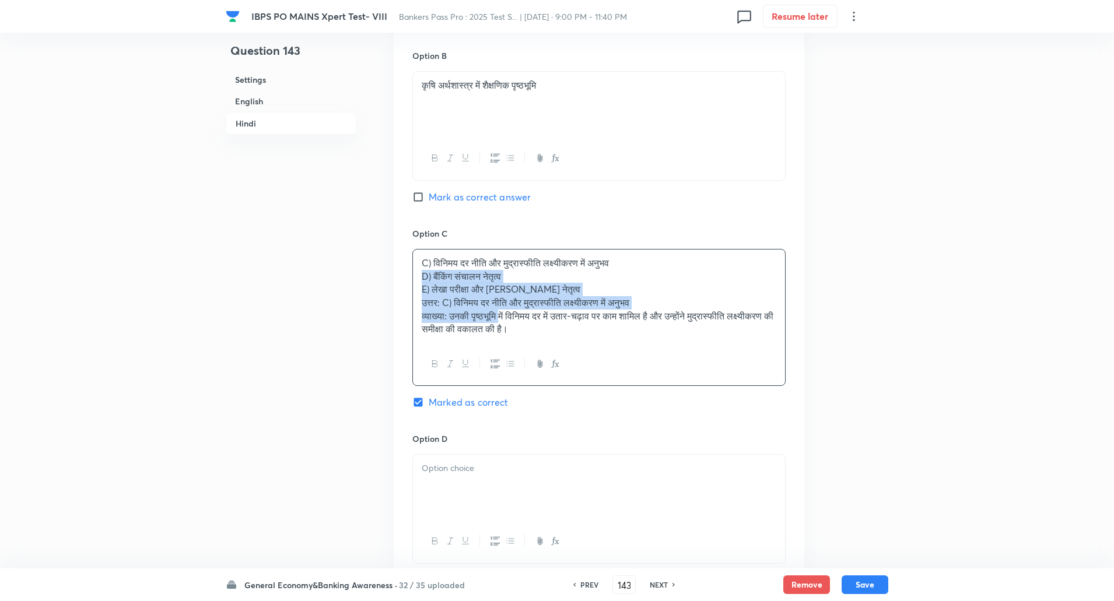
drag, startPoint x: 424, startPoint y: 281, endPoint x: 508, endPoint y: 313, distance: 90.7
click at [508, 313] on div "C) विनिमय दर नीति और मुद्रास्फीति लक्ष्यीकरण में अनुभव D) बैंकिंग संचालन नेतृत्…" at bounding box center [599, 296] width 372 height 93
drag, startPoint x: 508, startPoint y: 313, endPoint x: 459, endPoint y: 274, distance: 63.1
click at [477, 288] on div "C) विनिमय दर नीति और मुद्रास्फीति लक्ष्यीकरण में अनुभव D) बैंकिंग संचालन नेतृत्…" at bounding box center [599, 296] width 372 height 93
drag, startPoint x: 421, startPoint y: 270, endPoint x: 637, endPoint y: 412, distance: 258.7
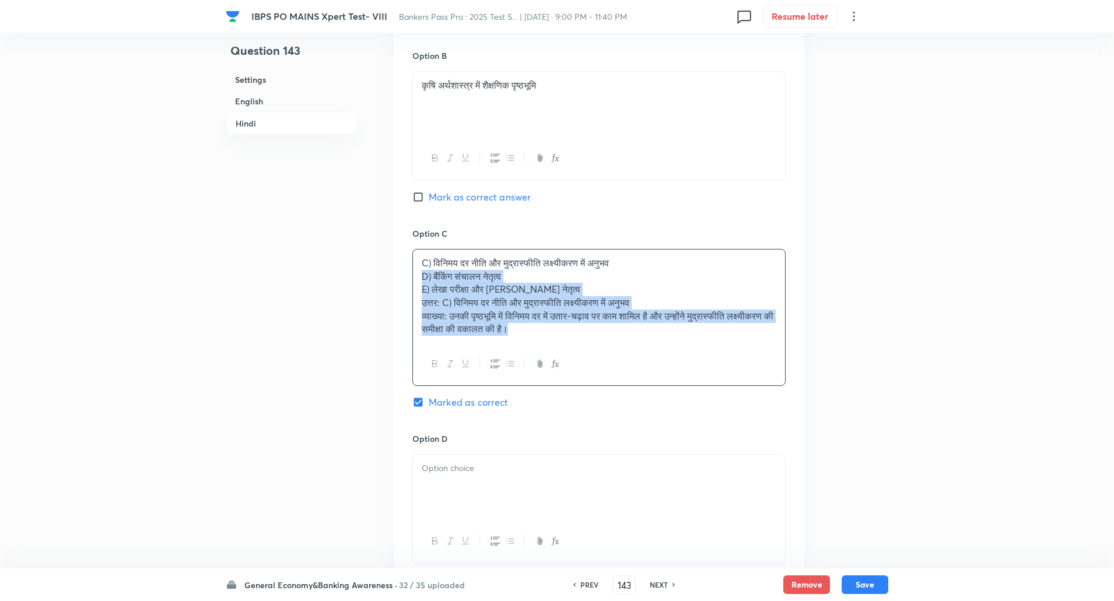
click at [637, 412] on div "Option C C) विनिमय दर नीति और मुद्रास्फीति लक्ष्यीकरण में अनुभव D) बैंकिंग संचा…" at bounding box center [598, 331] width 373 height 206
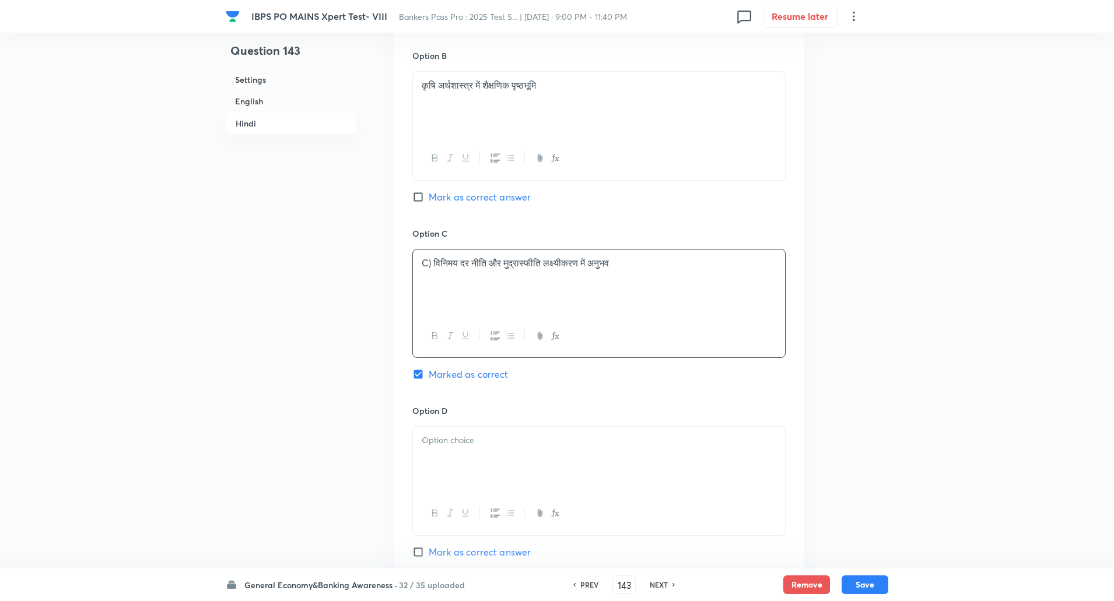
click at [435, 261] on p "C) विनिमय दर नीति और मुद्रास्फीति लक्ष्यीकरण में अनुभव" at bounding box center [599, 263] width 355 height 13
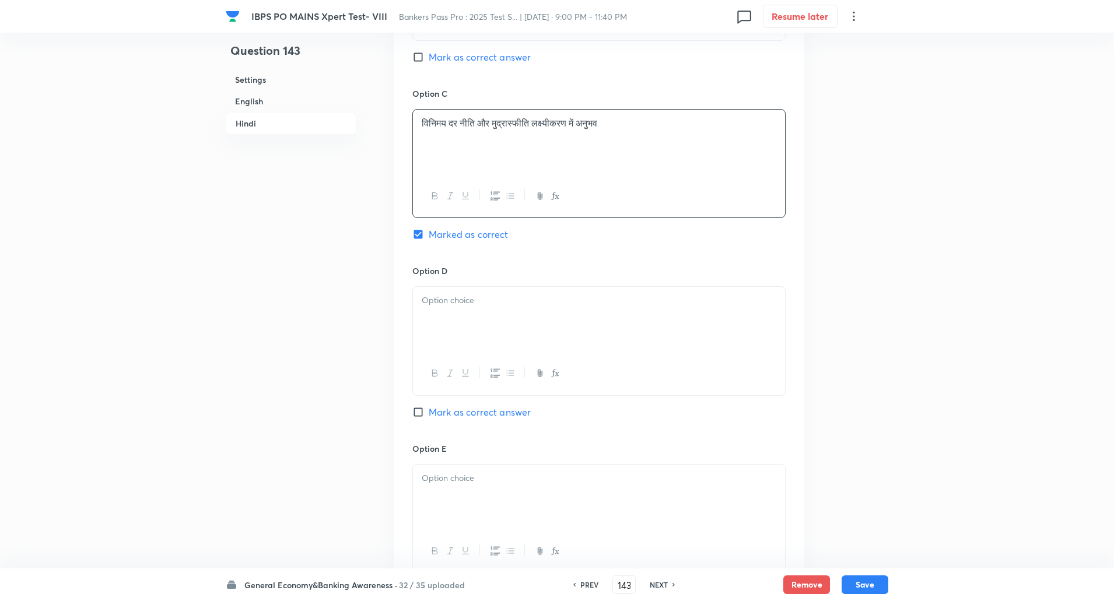
scroll to position [2228, 0]
click at [439, 303] on p at bounding box center [599, 299] width 355 height 13
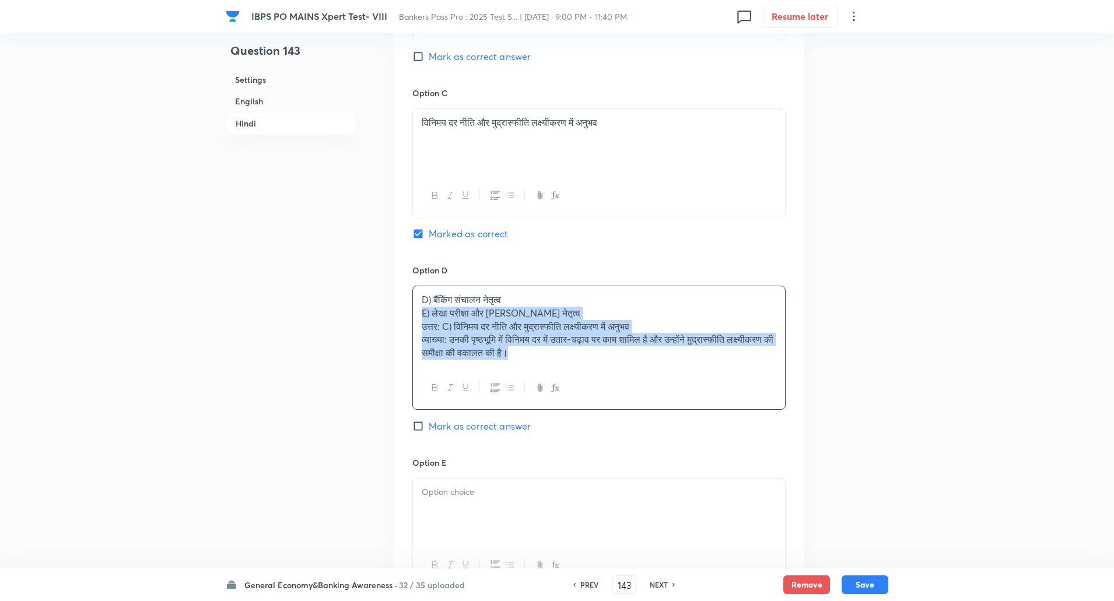
drag, startPoint x: 418, startPoint y: 312, endPoint x: 713, endPoint y: 440, distance: 322.1
click at [713, 440] on div "Option D D) बैंकिंग संचालन नेतृत्व E) लेखा परीक्षा और अनुपालन नेतृत्व उत्तर: C)…" at bounding box center [598, 360] width 373 height 193
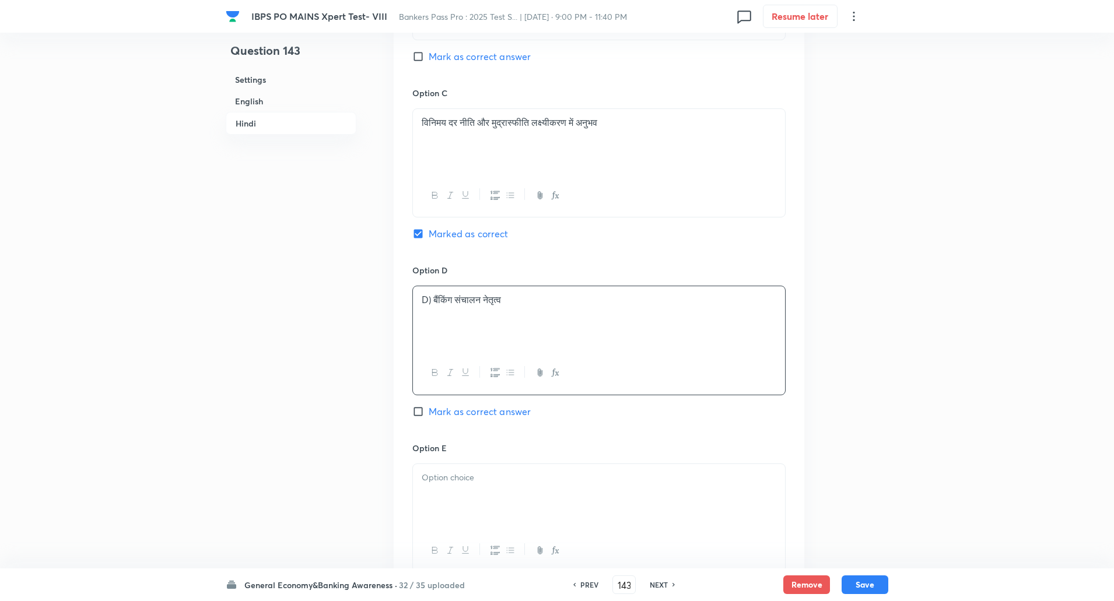
click at [433, 299] on p "D) बैंकिंग संचालन नेतृत्व" at bounding box center [599, 299] width 355 height 13
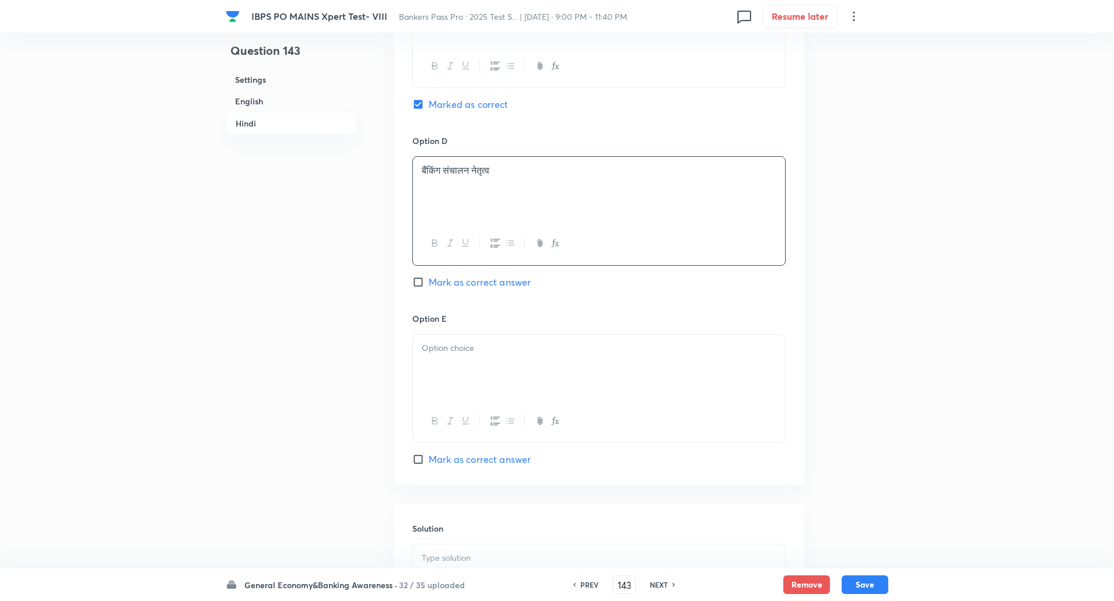
scroll to position [2357, 0]
click at [448, 361] on div at bounding box center [599, 367] width 372 height 65
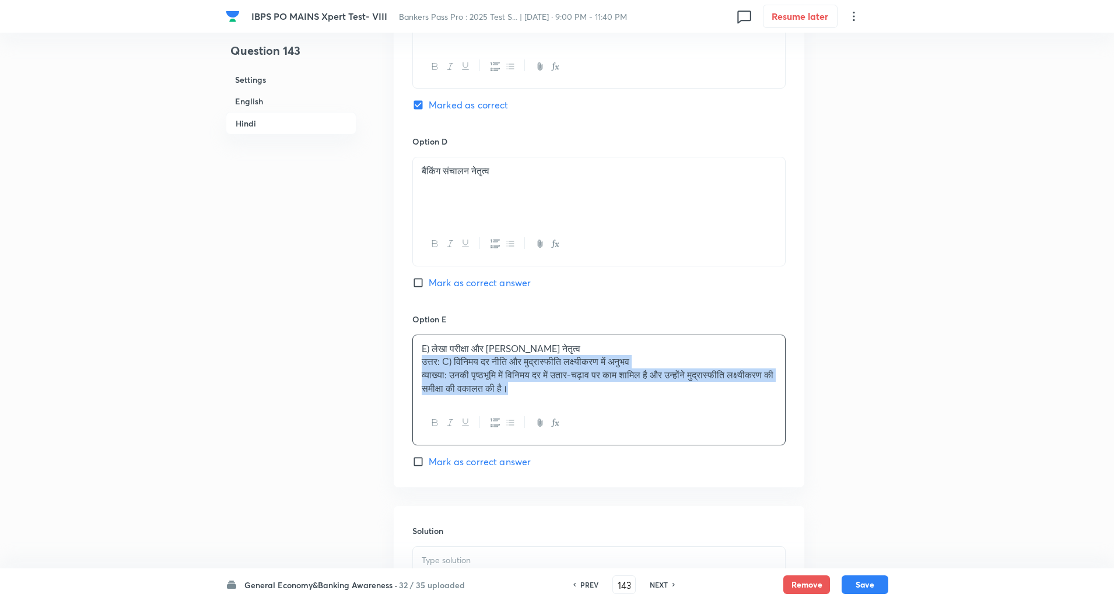
drag, startPoint x: 424, startPoint y: 363, endPoint x: 618, endPoint y: 449, distance: 212.1
click at [618, 449] on div "Option E E) लेखा परीक्षा और अनुपालन नेतृत्व उत्तर: C) विनिमय दर नीति और मुद्रास…" at bounding box center [598, 391] width 373 height 156
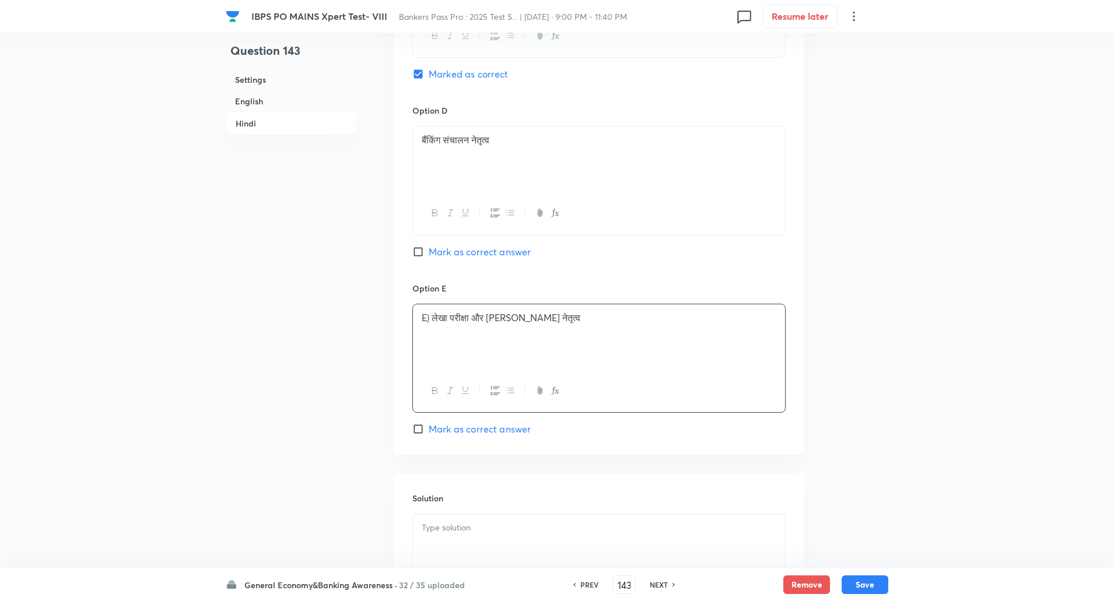
scroll to position [2389, 0]
click at [432, 312] on p "E) लेखा परीक्षा और अनुपालन नेतृत्व" at bounding box center [599, 317] width 355 height 13
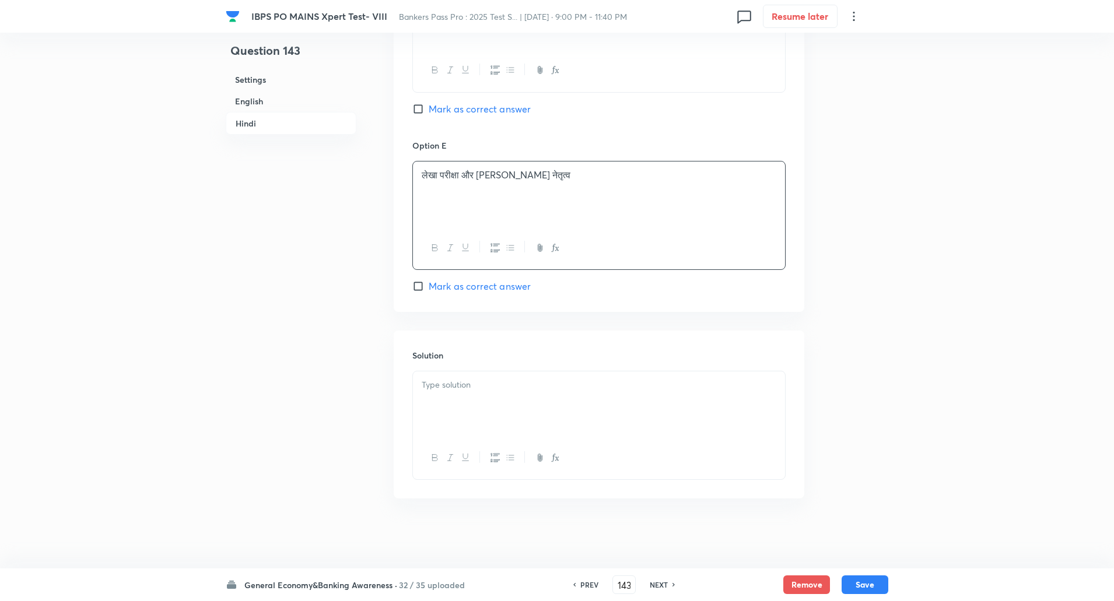
click at [447, 396] on div at bounding box center [599, 404] width 372 height 65
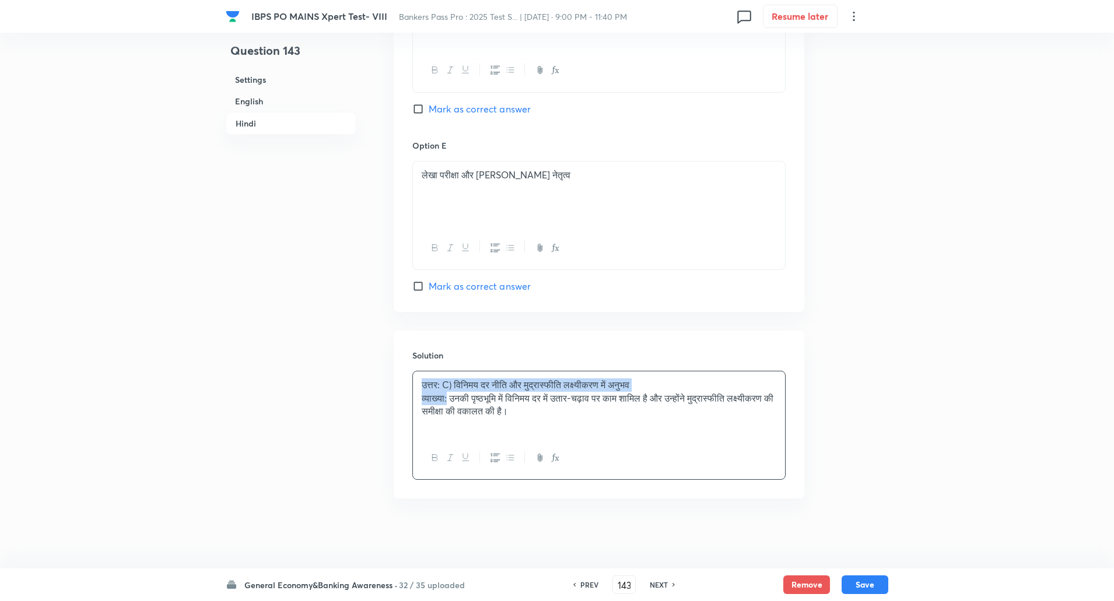
drag, startPoint x: 418, startPoint y: 390, endPoint x: 451, endPoint y: 398, distance: 34.2
click at [451, 398] on div "उत्तर: C) विनिमय दर नीति और मुद्रास्फीति लक्ष्यीकरण में अनुभव व्याख्या: उनकी पृ…" at bounding box center [599, 404] width 372 height 65
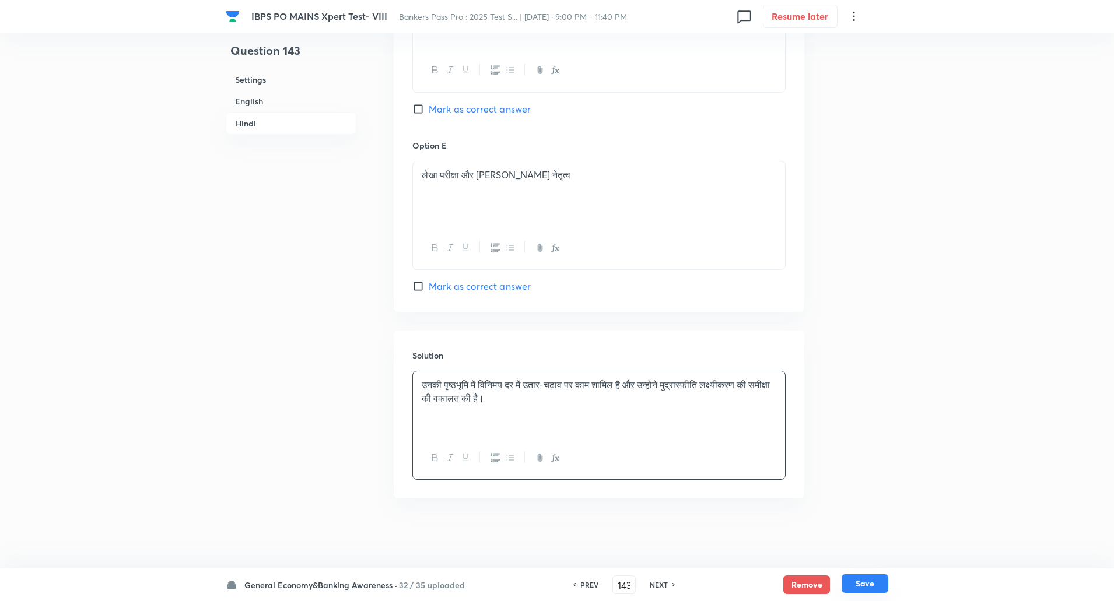
click at [856, 582] on button "Save" at bounding box center [865, 584] width 47 height 19
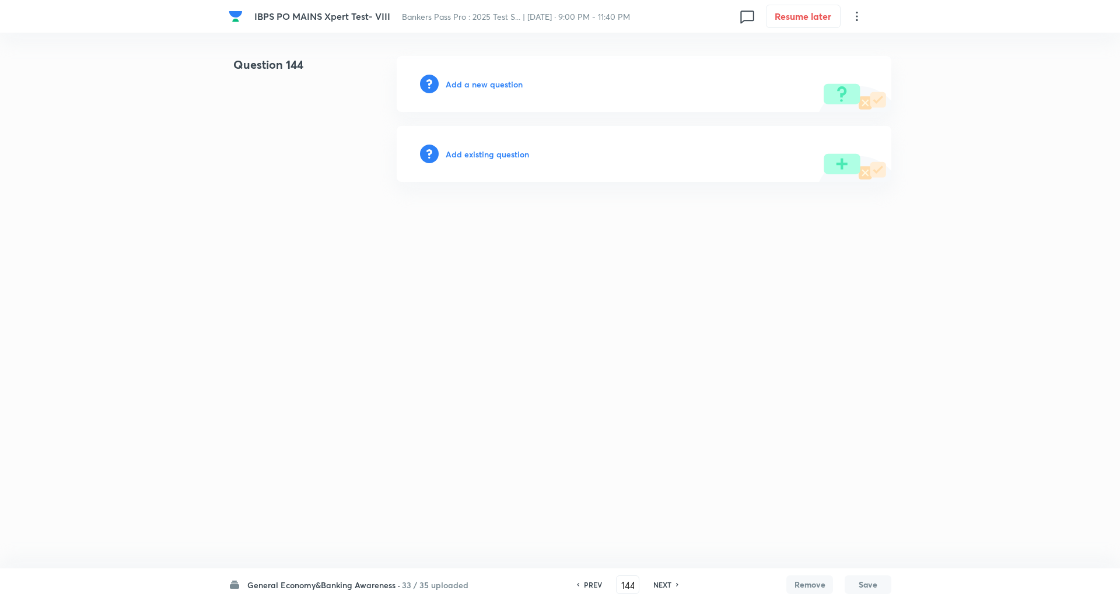
click at [510, 82] on h6 "Add a new question" at bounding box center [484, 84] width 77 height 12
click at [510, 82] on h6 "Choose a question type" at bounding box center [491, 84] width 90 height 12
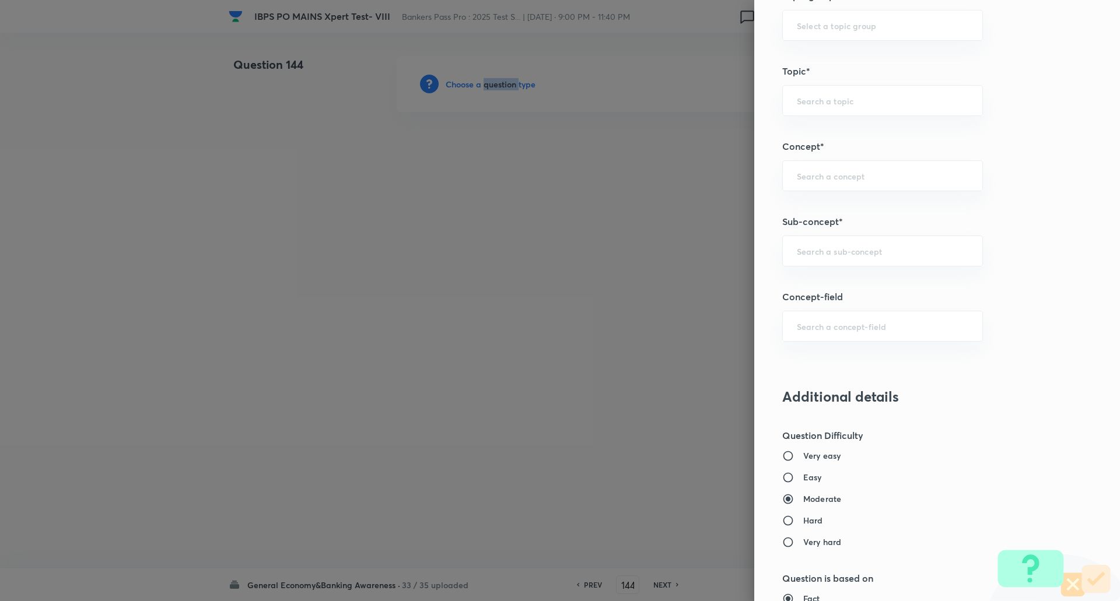
scroll to position [546, 0]
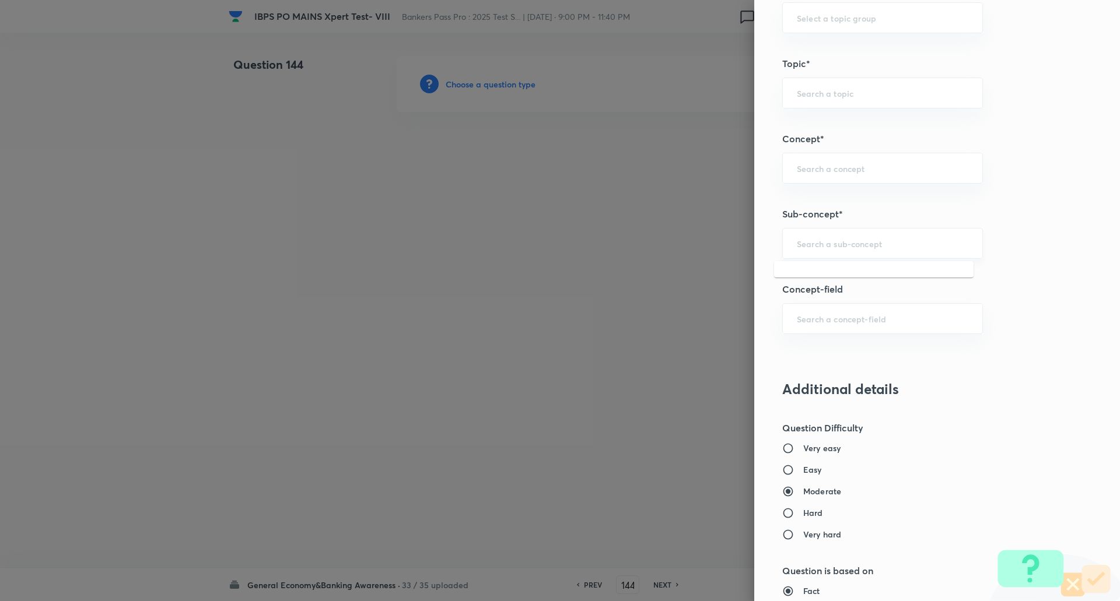
click at [866, 241] on input "text" at bounding box center [883, 243] width 172 height 11
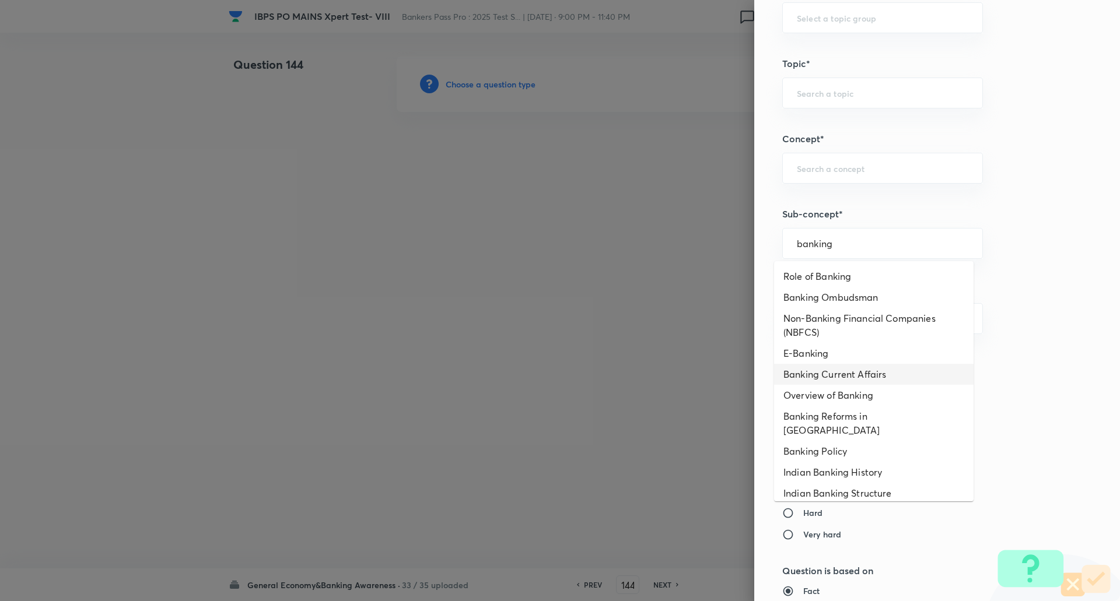
click at [846, 376] on li "Banking Current Affairs" at bounding box center [874, 374] width 200 height 21
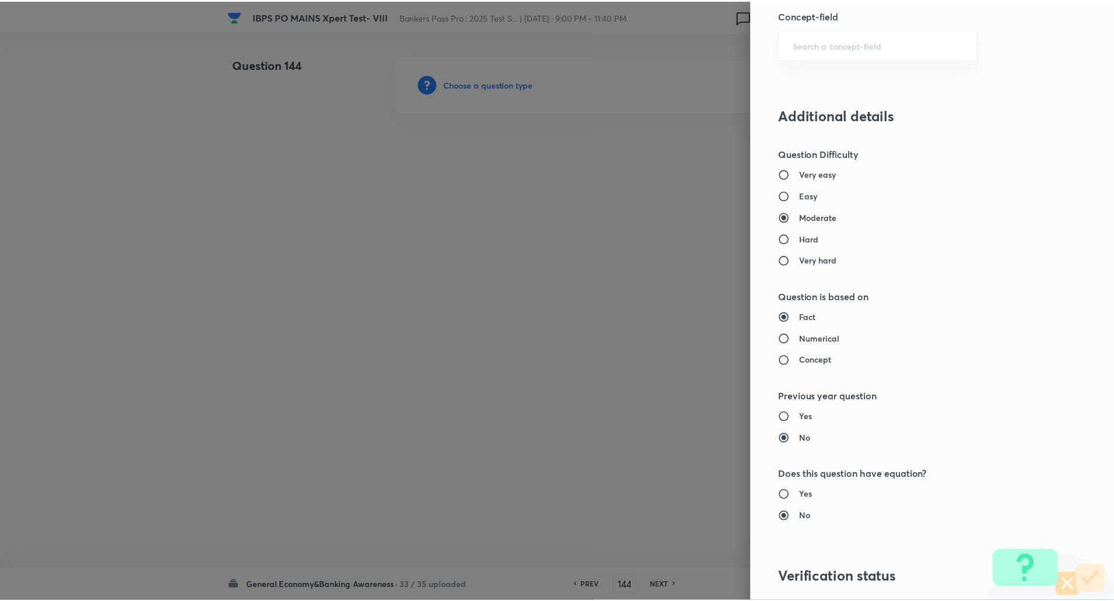
scroll to position [989, 0]
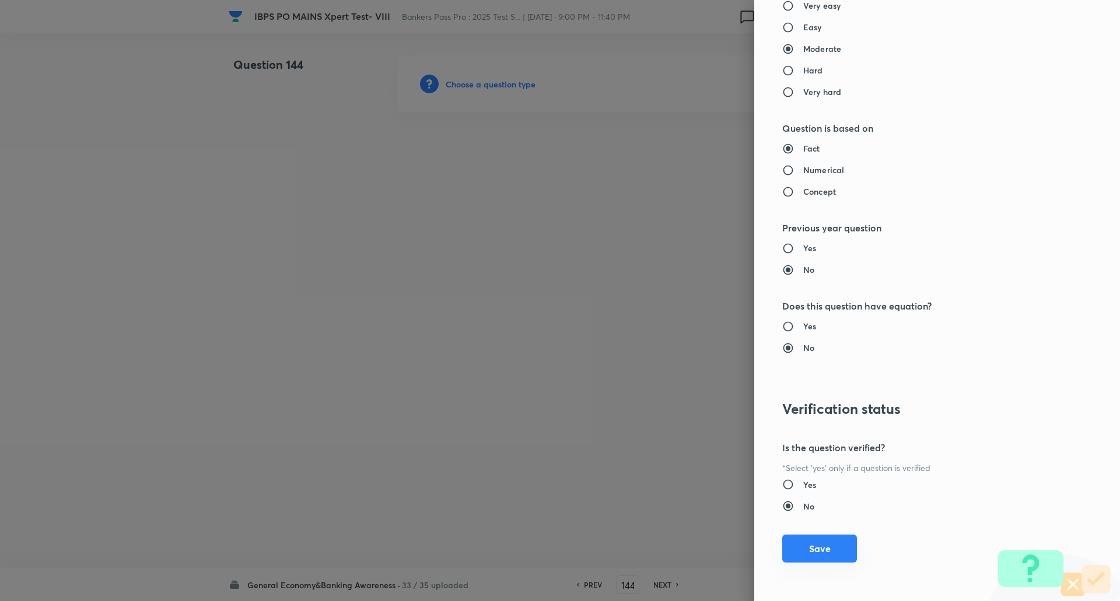
click at [817, 544] on button "Save" at bounding box center [819, 549] width 75 height 28
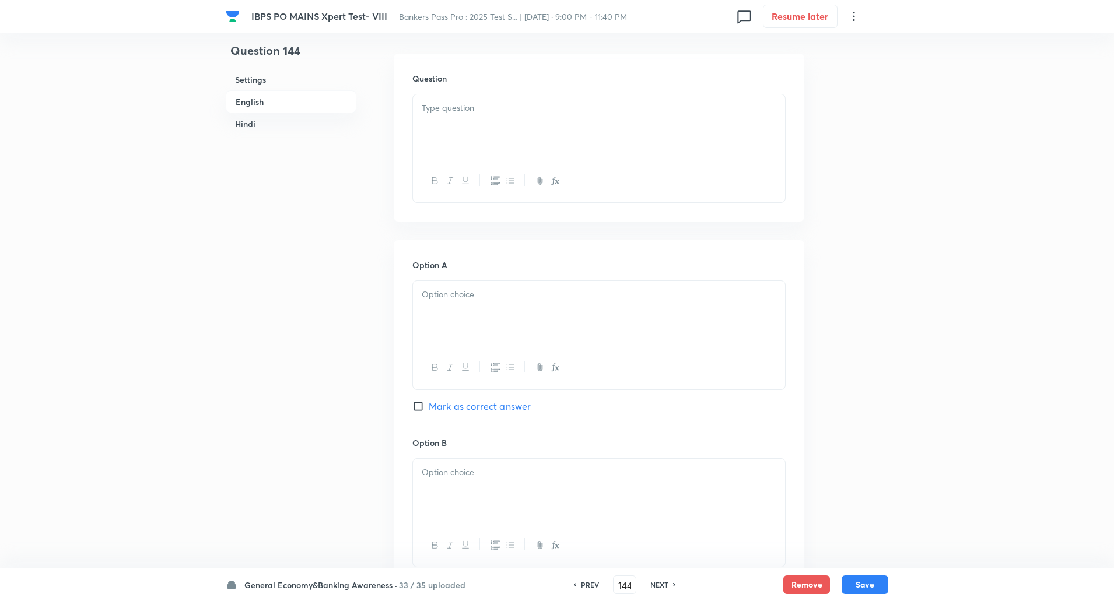
scroll to position [351, 0]
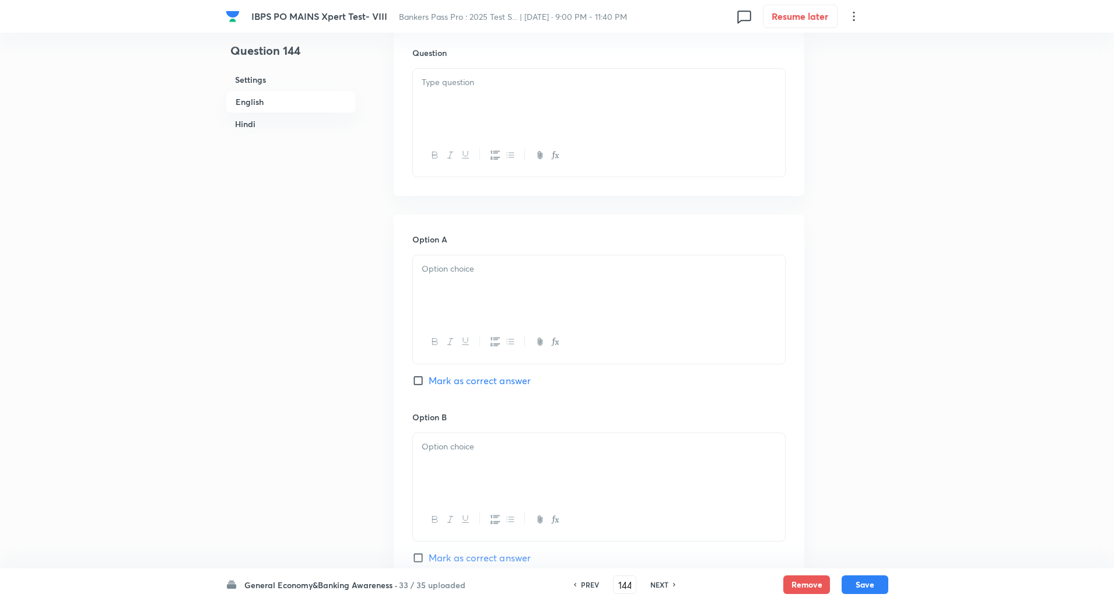
click at [747, 95] on div at bounding box center [599, 101] width 372 height 65
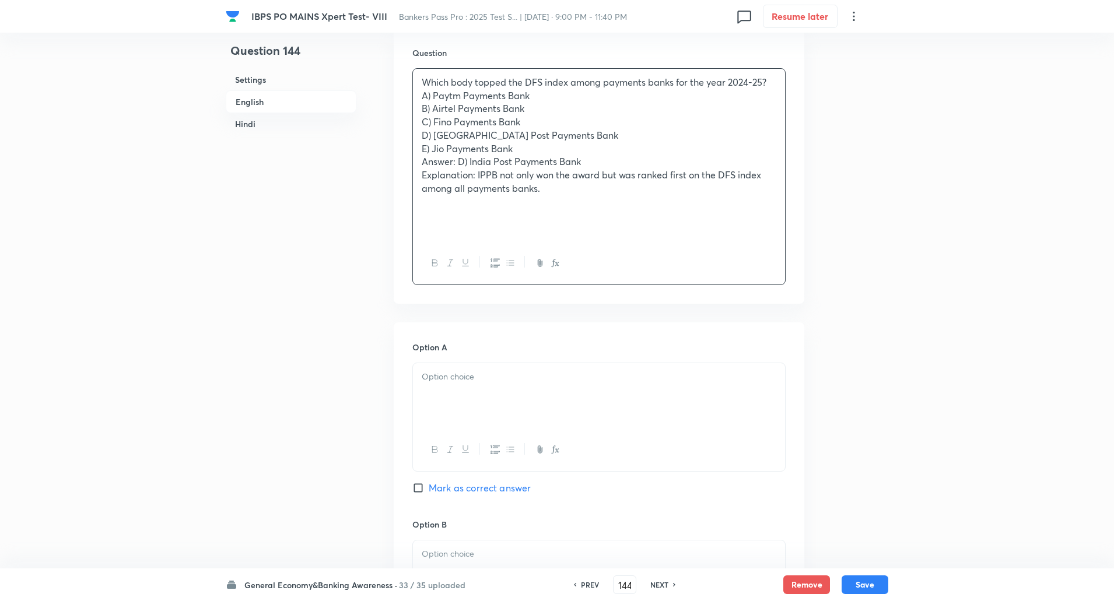
click at [775, 82] on p "Which body topped the DFS index among payments banks for the year 2024-25?" at bounding box center [599, 82] width 355 height 13
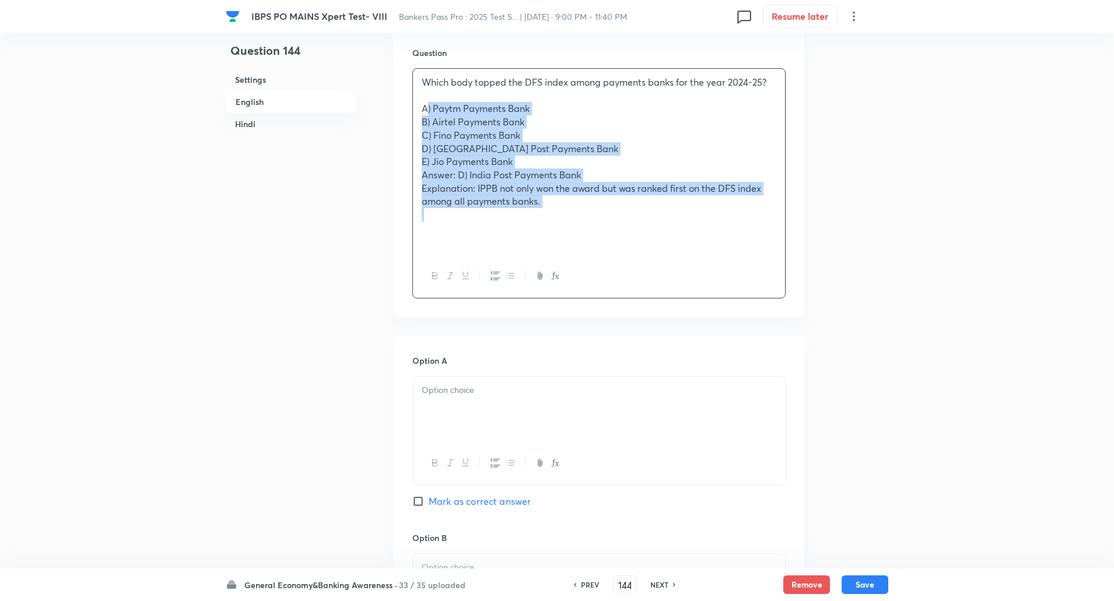
drag, startPoint x: 415, startPoint y: 104, endPoint x: 611, endPoint y: 214, distance: 225.1
click at [611, 214] on div "Which body topped the DFS index among payments banks for the year 2024-25? A) P…" at bounding box center [599, 162] width 372 height 186
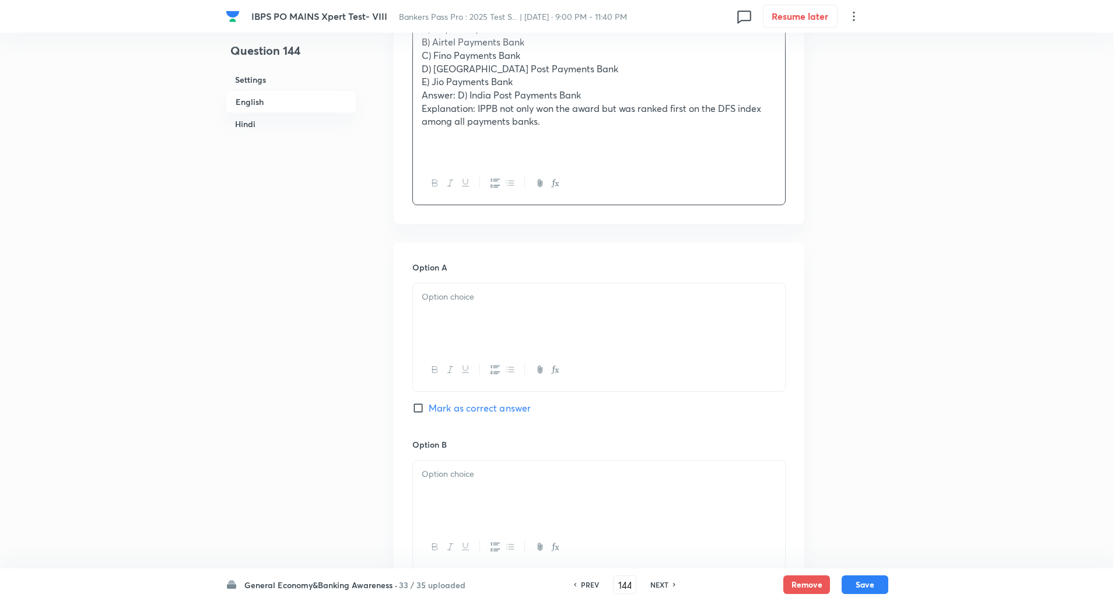
scroll to position [360, 0]
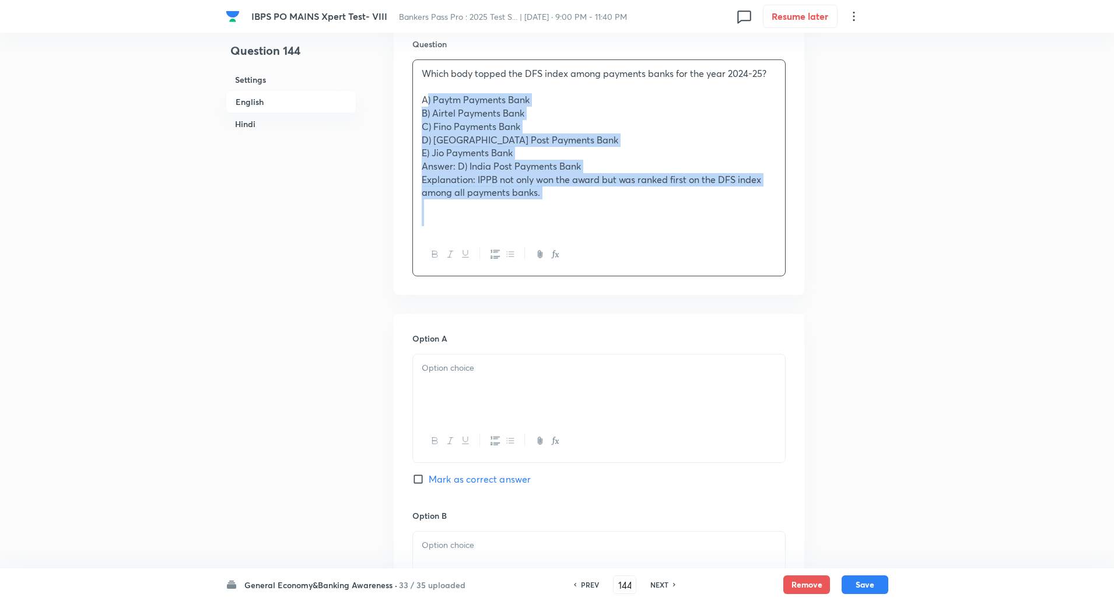
drag, startPoint x: 422, startPoint y: 99, endPoint x: 661, endPoint y: 293, distance: 307.7
click at [661, 293] on div "Question Which body topped the DFS index among payments banks for the year 2024…" at bounding box center [599, 157] width 411 height 276
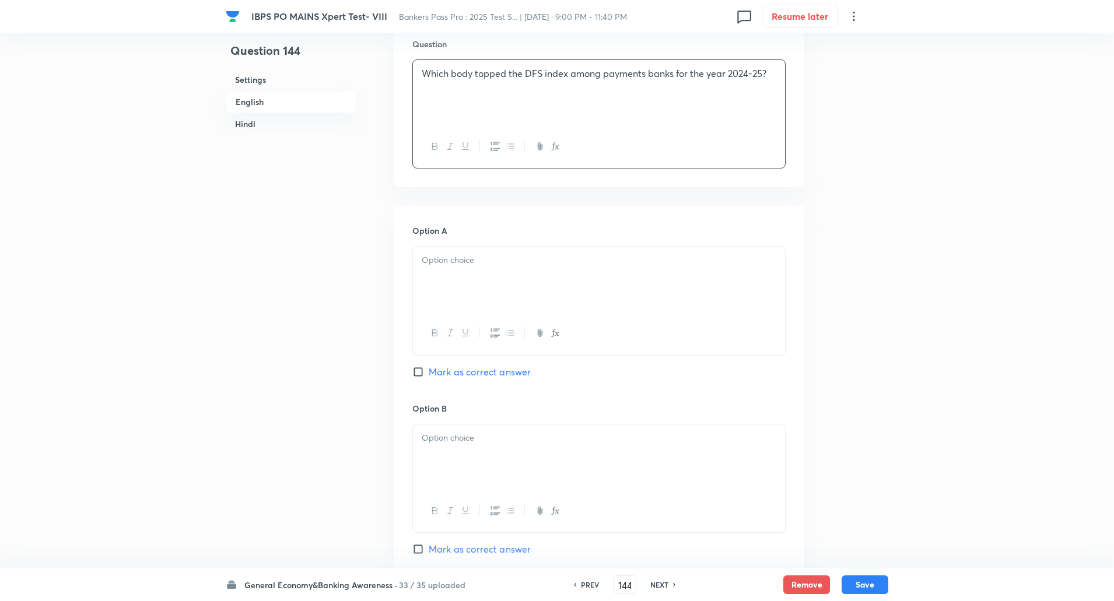
click at [631, 275] on div at bounding box center [599, 279] width 372 height 65
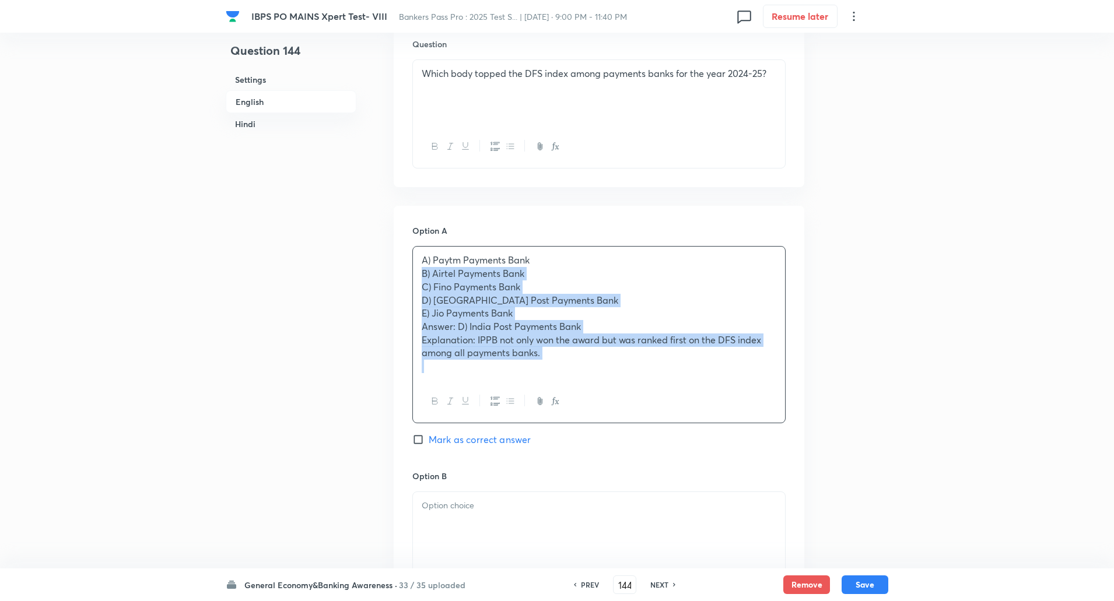
drag, startPoint x: 422, startPoint y: 274, endPoint x: 702, endPoint y: 403, distance: 308.5
click at [702, 403] on div "A) Paytm Payments Bank B) Airtel Payments Bank C) Fino Payments Bank D) India P…" at bounding box center [598, 334] width 373 height 177
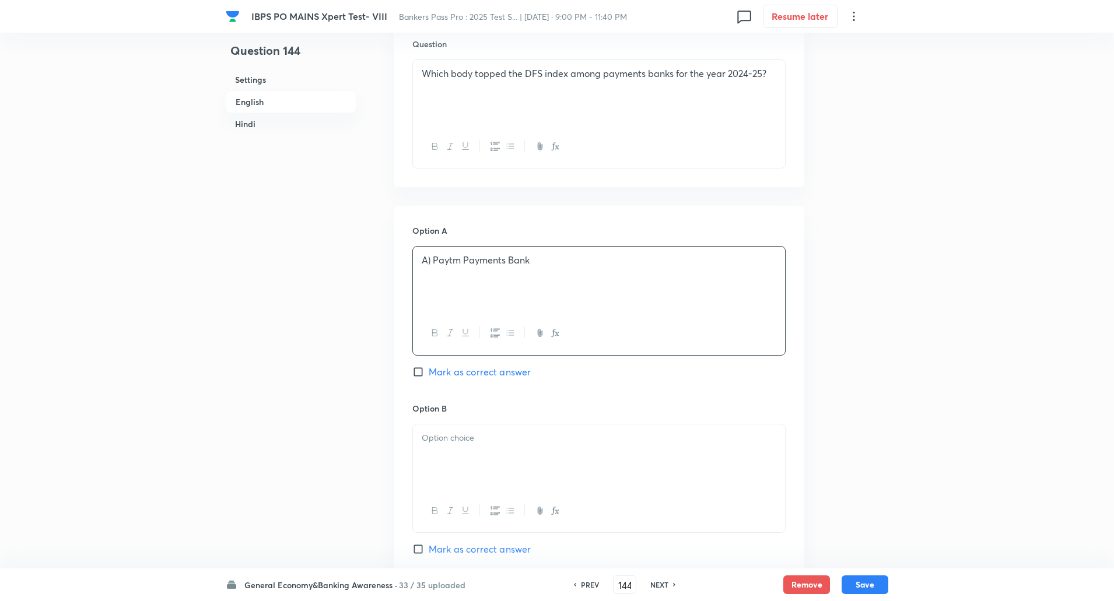
click at [433, 262] on p "A) Paytm Payments Bank" at bounding box center [599, 260] width 355 height 13
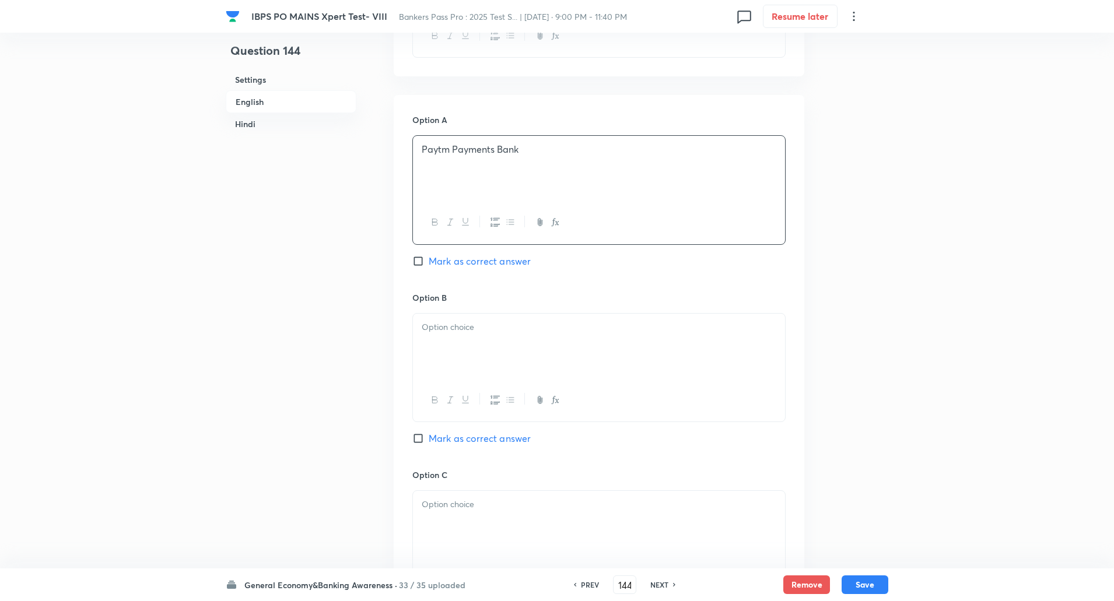
scroll to position [482, 0]
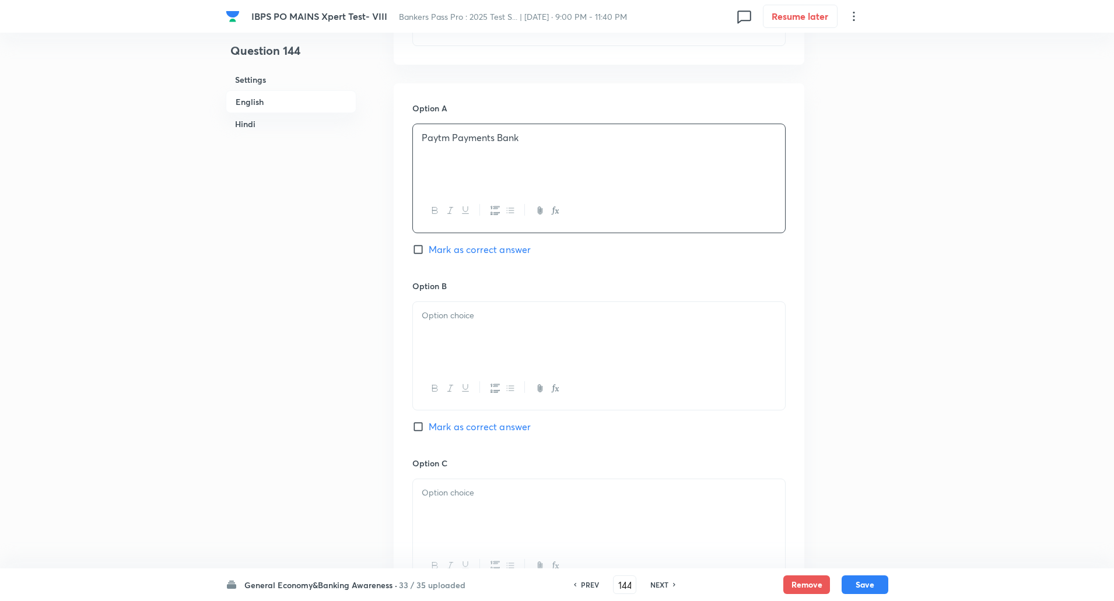
click at [443, 332] on div at bounding box center [599, 334] width 372 height 65
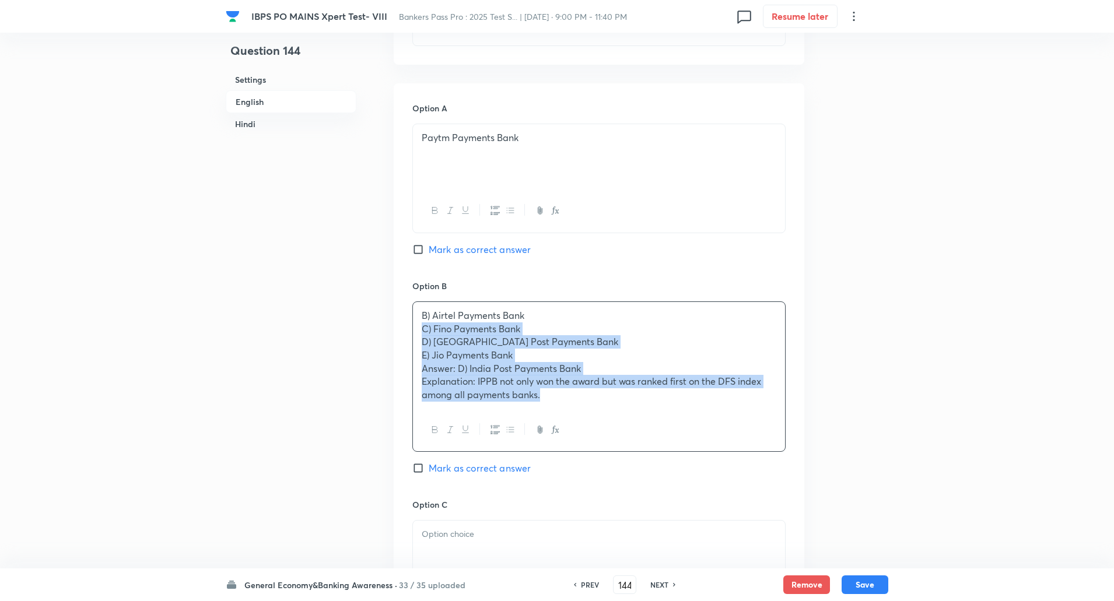
drag, startPoint x: 419, startPoint y: 329, endPoint x: 593, endPoint y: 443, distance: 207.6
click at [593, 443] on div "B) Airtel Payments Bank C) Fino Payments Bank D) India Post Payments Bank E) Ji…" at bounding box center [598, 377] width 373 height 151
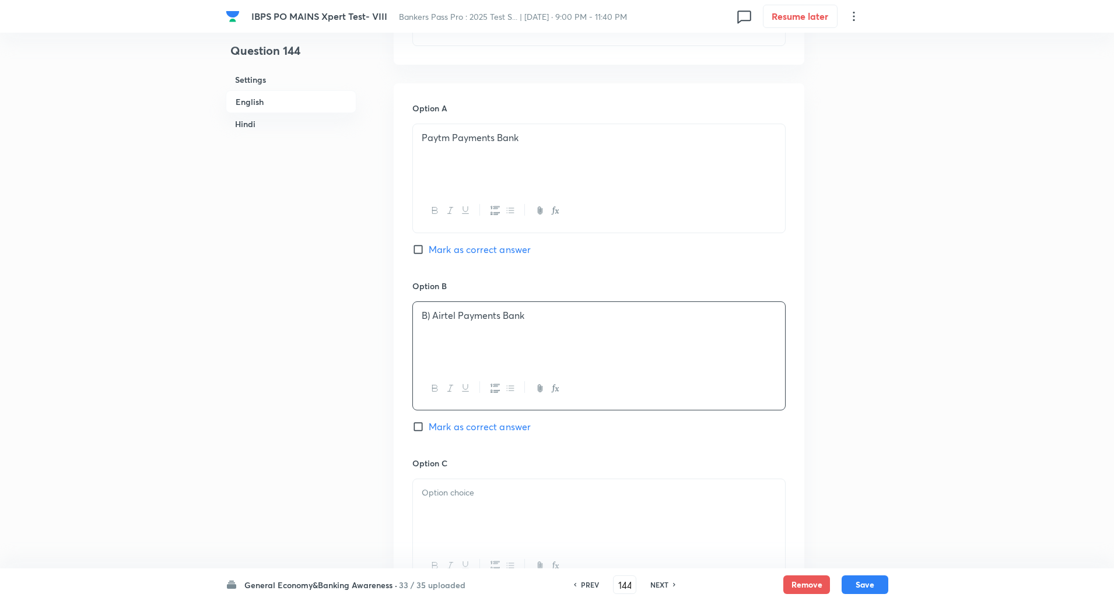
click at [433, 313] on p "B) Airtel Payments Bank" at bounding box center [599, 315] width 355 height 13
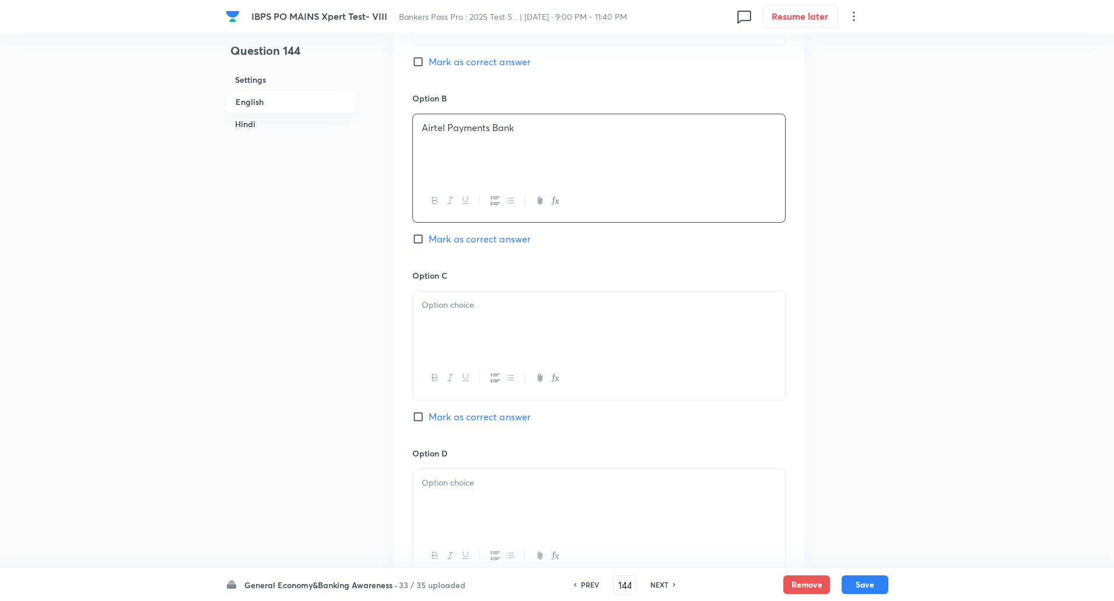
scroll to position [678, 0]
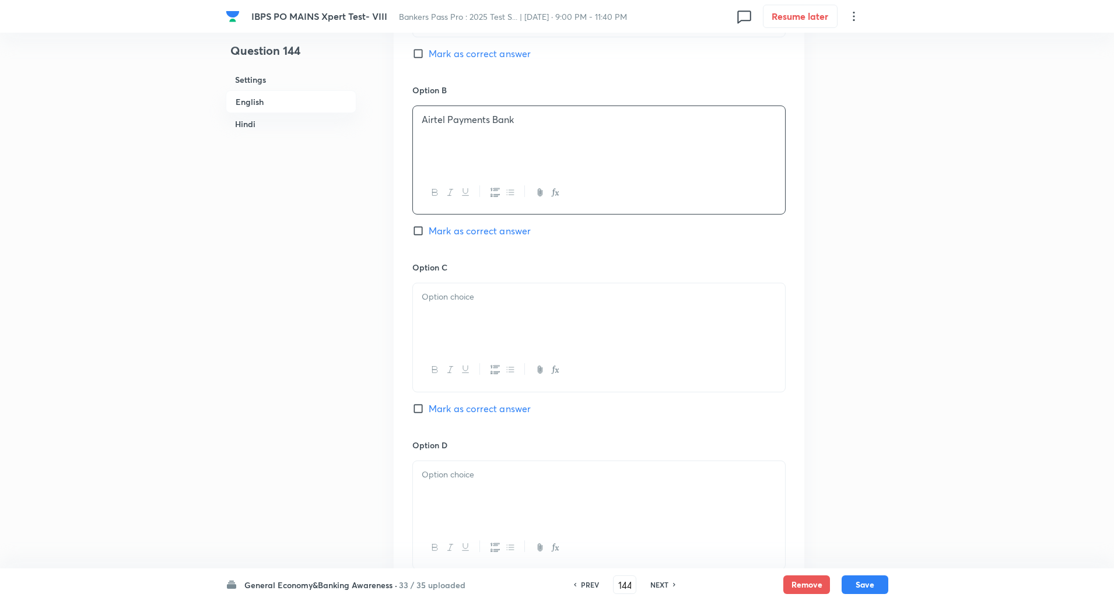
click at [433, 313] on div at bounding box center [599, 316] width 372 height 65
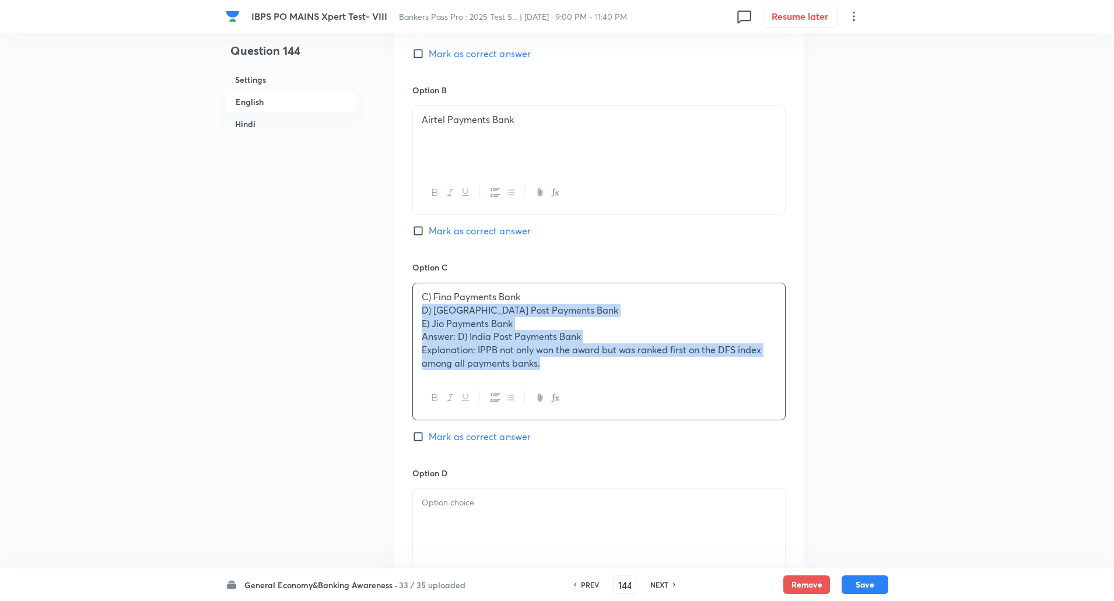
drag, startPoint x: 421, startPoint y: 310, endPoint x: 653, endPoint y: 456, distance: 274.5
click at [653, 456] on div "Option C C) Fino Payments Bank D) India Post Payments Bank E) Jio Payments Bank…" at bounding box center [598, 364] width 373 height 206
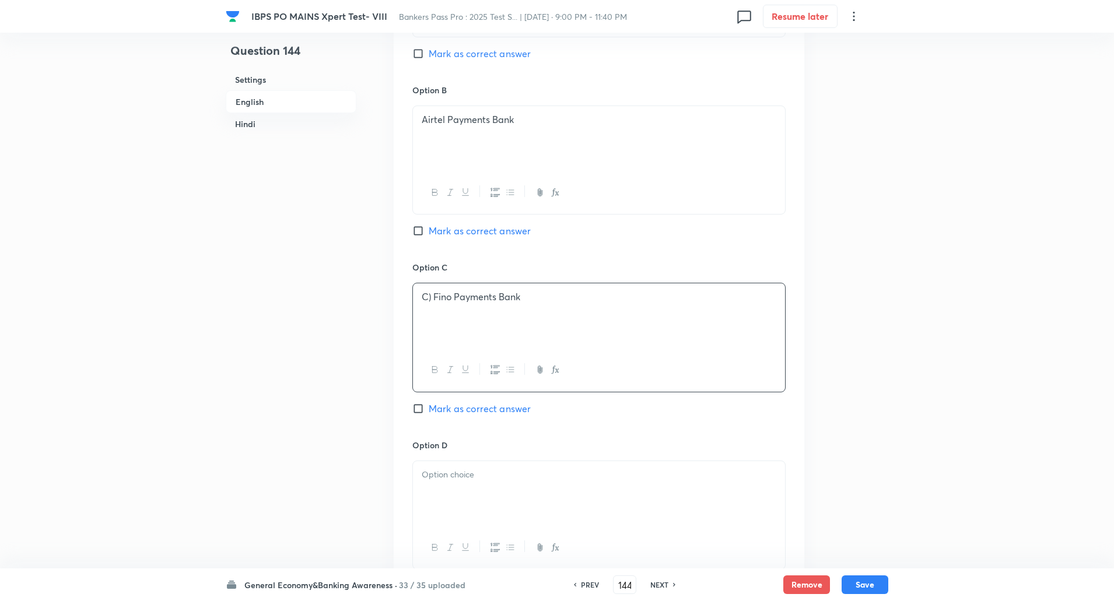
click at [435, 298] on p "C) Fino Payments Bank" at bounding box center [599, 297] width 355 height 13
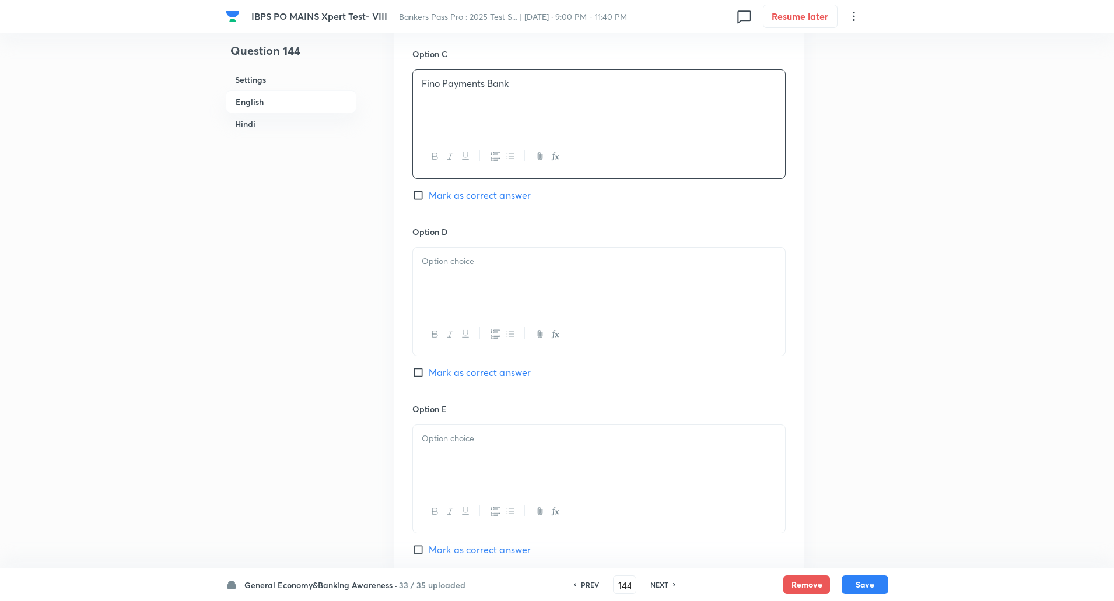
scroll to position [933, 0]
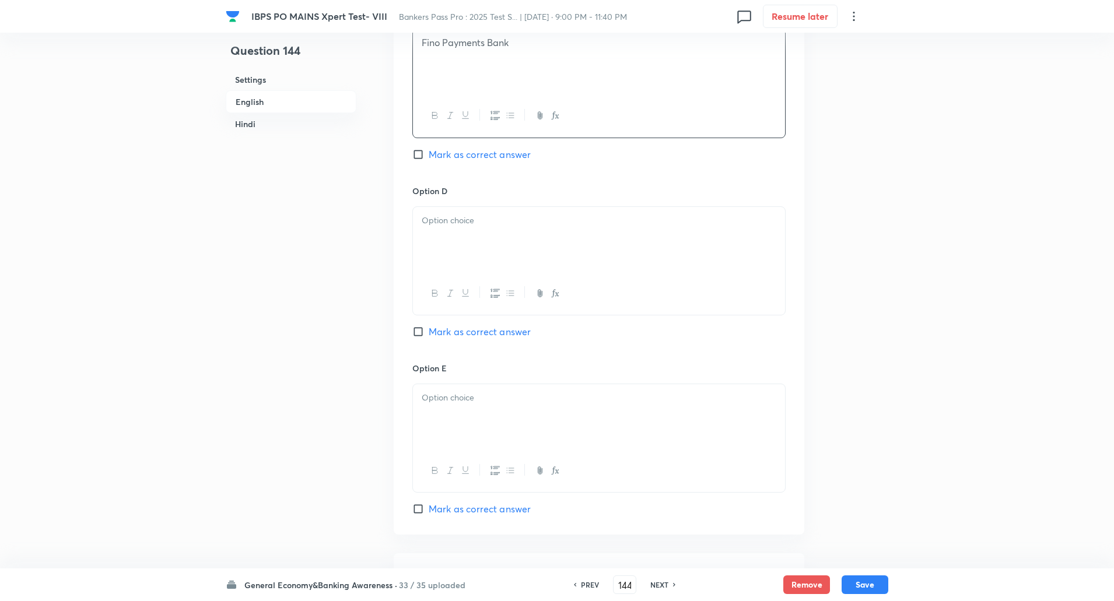
click at [468, 247] on div at bounding box center [599, 239] width 372 height 65
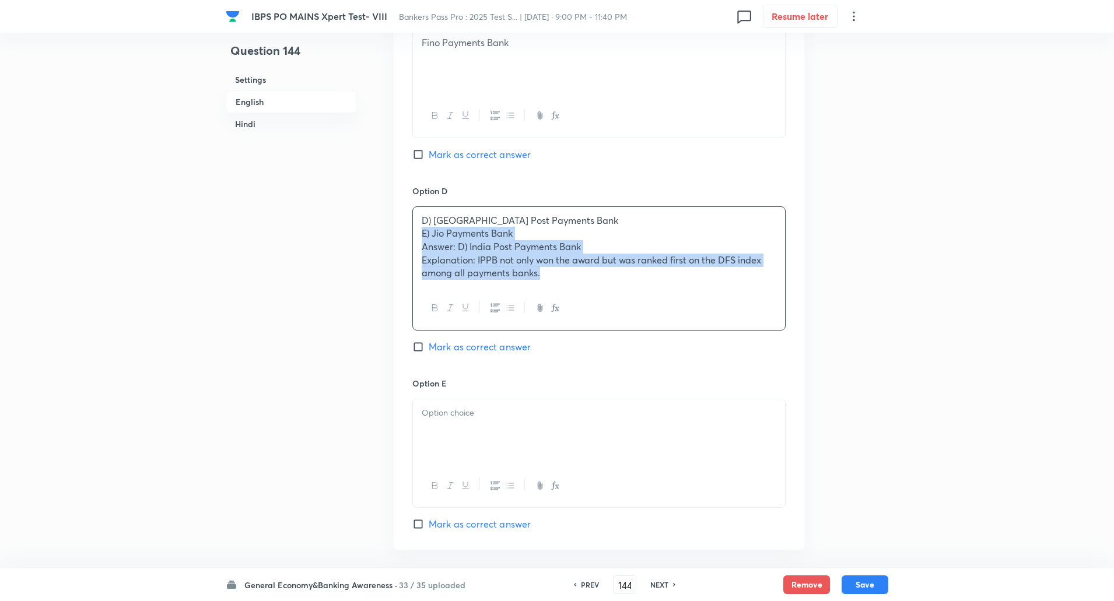
drag, startPoint x: 419, startPoint y: 234, endPoint x: 709, endPoint y: 383, distance: 326.7
click at [709, 383] on div "Option A Paytm Payments Bank Mark as correct answer Option B Airtel Payments Ba…" at bounding box center [599, 91] width 411 height 917
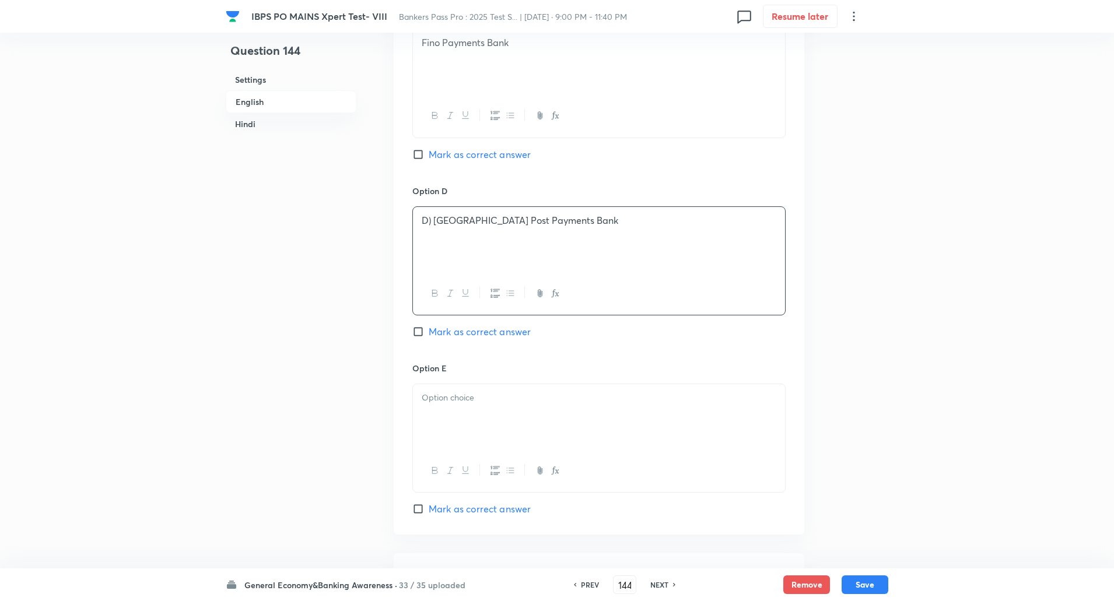
click at [418, 331] on input "Mark as correct answer" at bounding box center [420, 332] width 16 height 12
click at [432, 220] on p "D) India Post Payments Bank" at bounding box center [599, 220] width 355 height 13
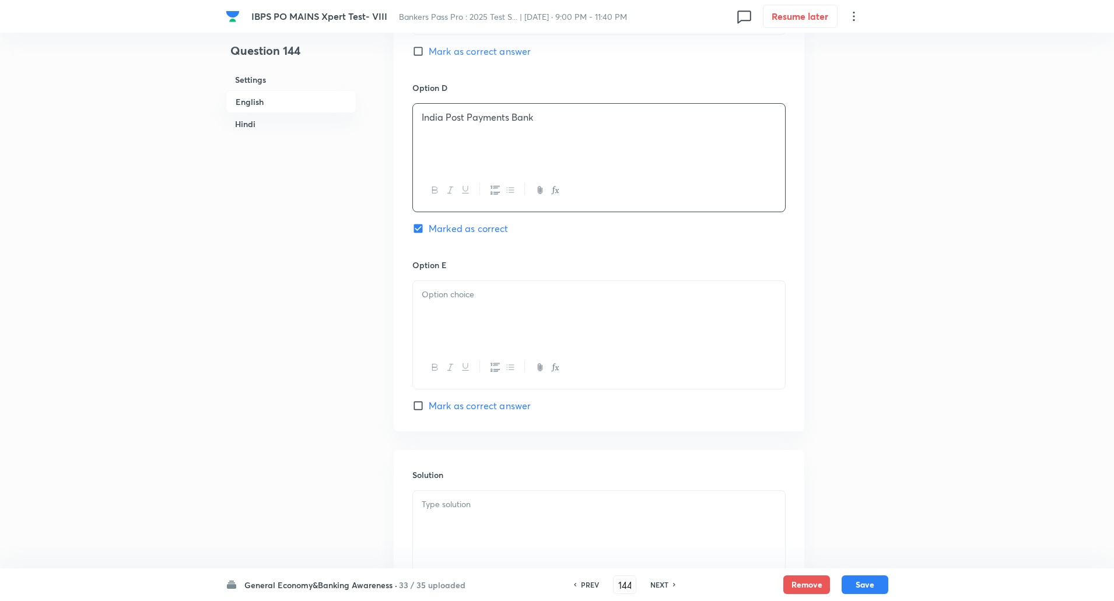
scroll to position [1057, 0]
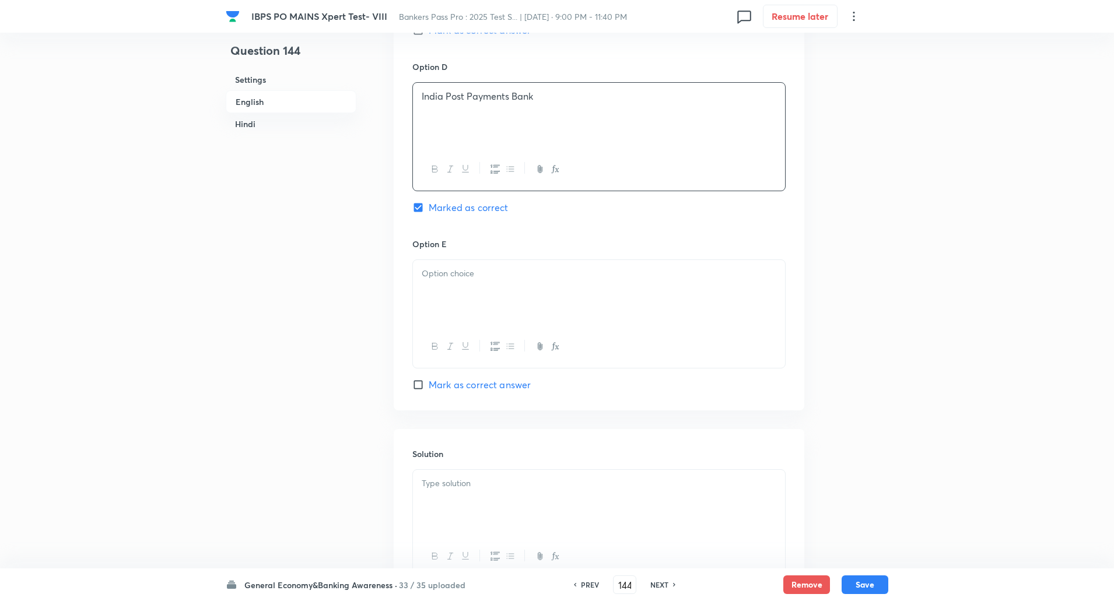
click at [441, 280] on p at bounding box center [599, 273] width 355 height 13
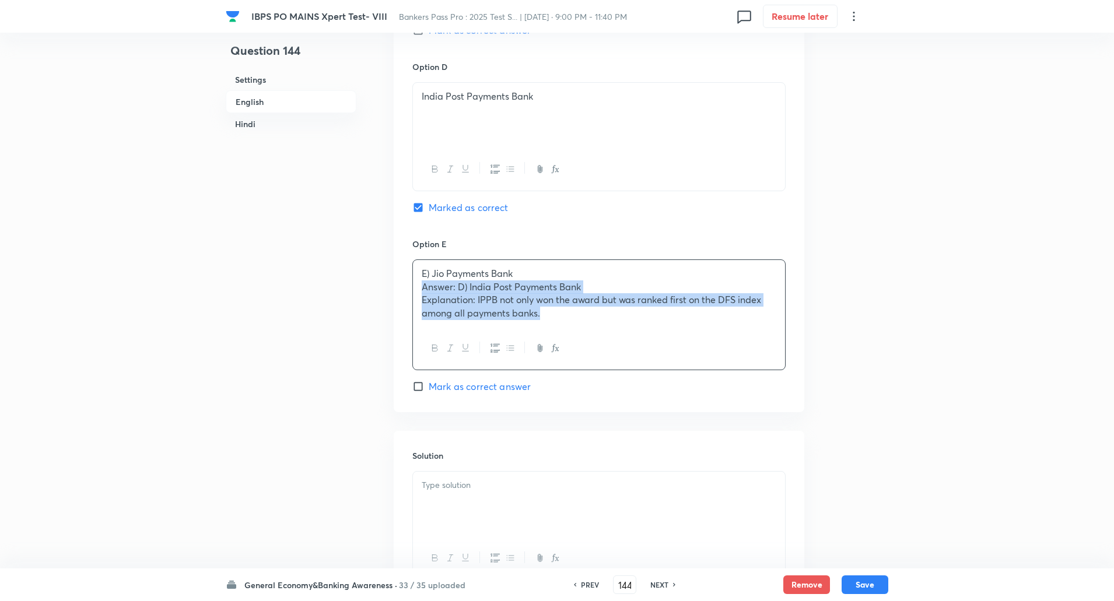
drag, startPoint x: 421, startPoint y: 285, endPoint x: 632, endPoint y: 396, distance: 239.0
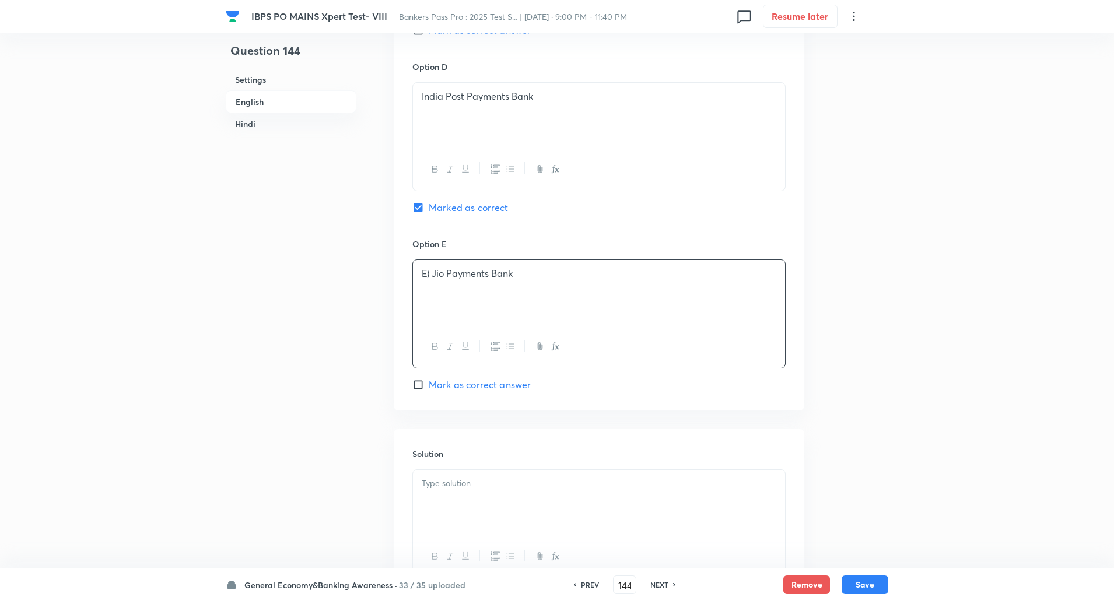
click at [431, 271] on p "E) Jio Payments Bank" at bounding box center [599, 273] width 355 height 13
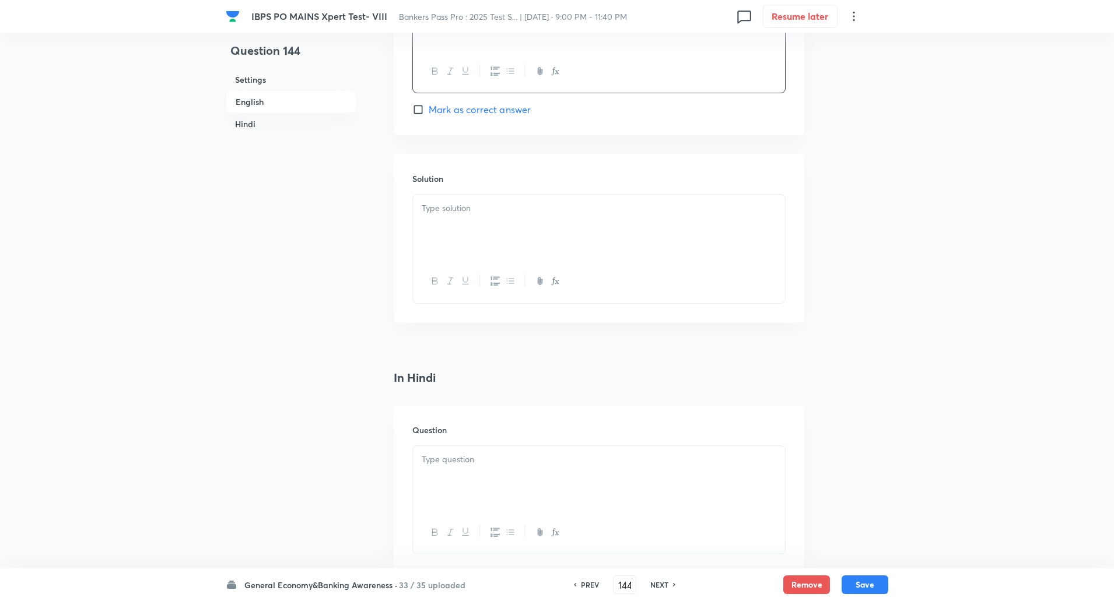
scroll to position [1337, 0]
click at [481, 200] on p at bounding box center [599, 203] width 355 height 13
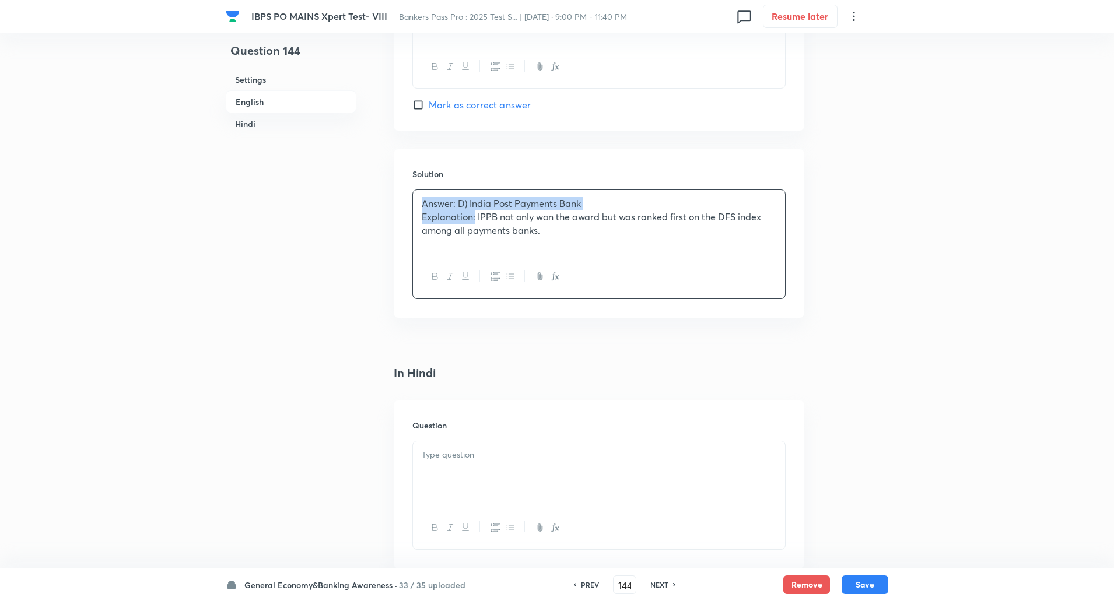
drag, startPoint x: 418, startPoint y: 200, endPoint x: 477, endPoint y: 222, distance: 63.0
click at [477, 222] on div "Answer: D) India Post Payments Bank Explanation: IPPB not only won the award bu…" at bounding box center [599, 222] width 372 height 65
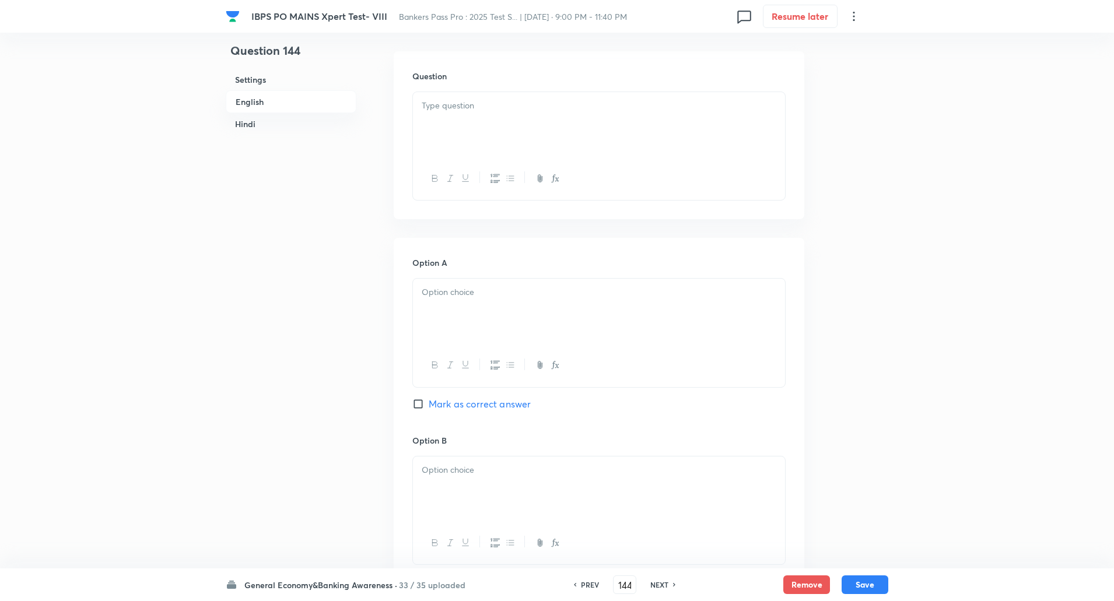
scroll to position [1692, 0]
click at [484, 120] on div at bounding box center [599, 118] width 372 height 65
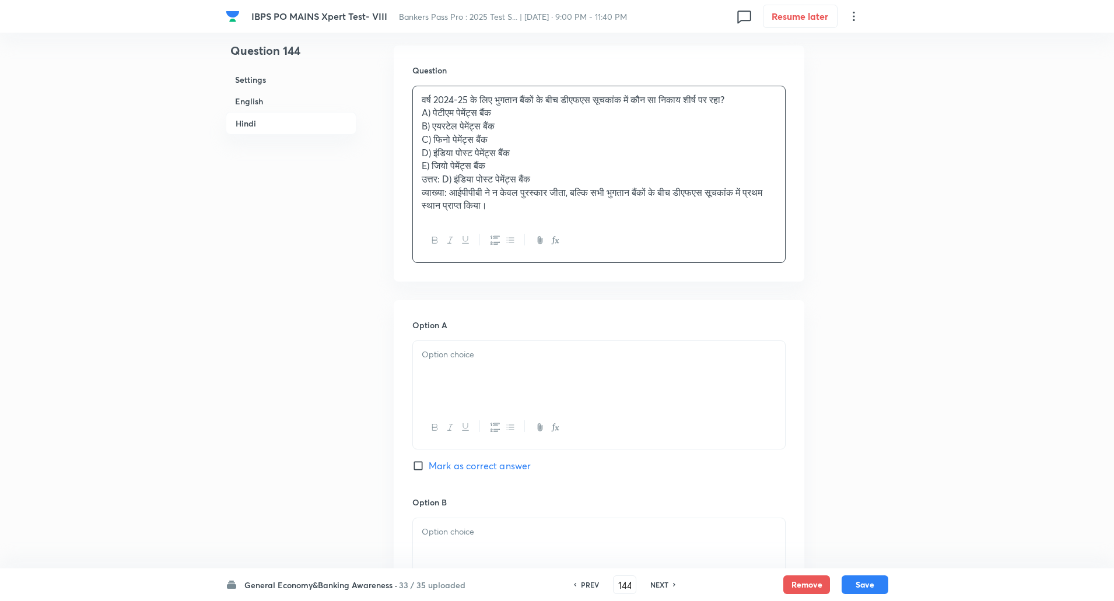
click at [768, 102] on p "वर्ष 2024-25 के लिए भुगतान बैंकों के बीच डीएफएस सूचकांक में कौन सा निकाय शीर्ष …" at bounding box center [599, 99] width 355 height 13
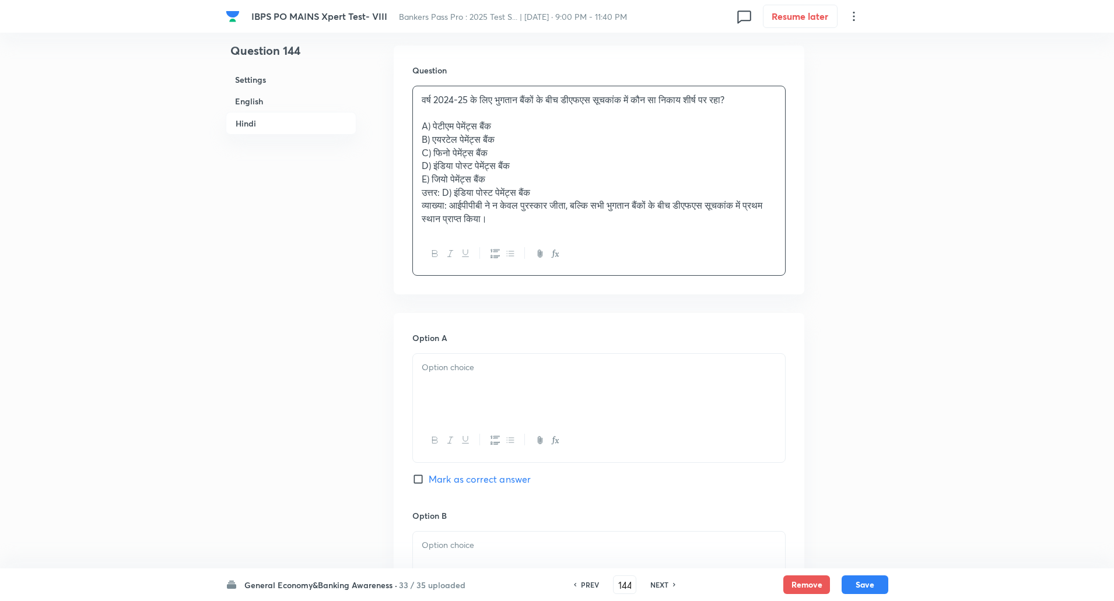
click at [755, 99] on p "वर्ष 2024-25 के लिए भुगतान बैंकों के बीच डीएफएस सूचकांक में कौन सा निकाय शीर्ष …" at bounding box center [599, 99] width 355 height 13
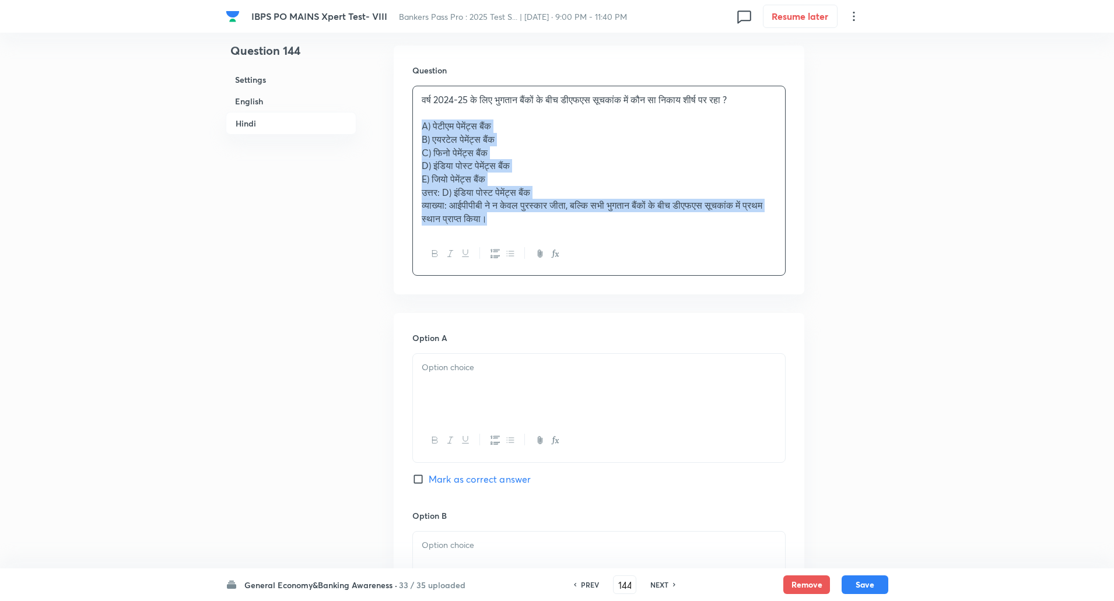
drag, startPoint x: 420, startPoint y: 123, endPoint x: 580, endPoint y: 290, distance: 231.5
click at [580, 290] on div "Question वर्ष 2024-25 के लिए भुगतान बैंकों के बीच डीएफएस सूचकांक में कौन सा निक…" at bounding box center [599, 171] width 411 height 250
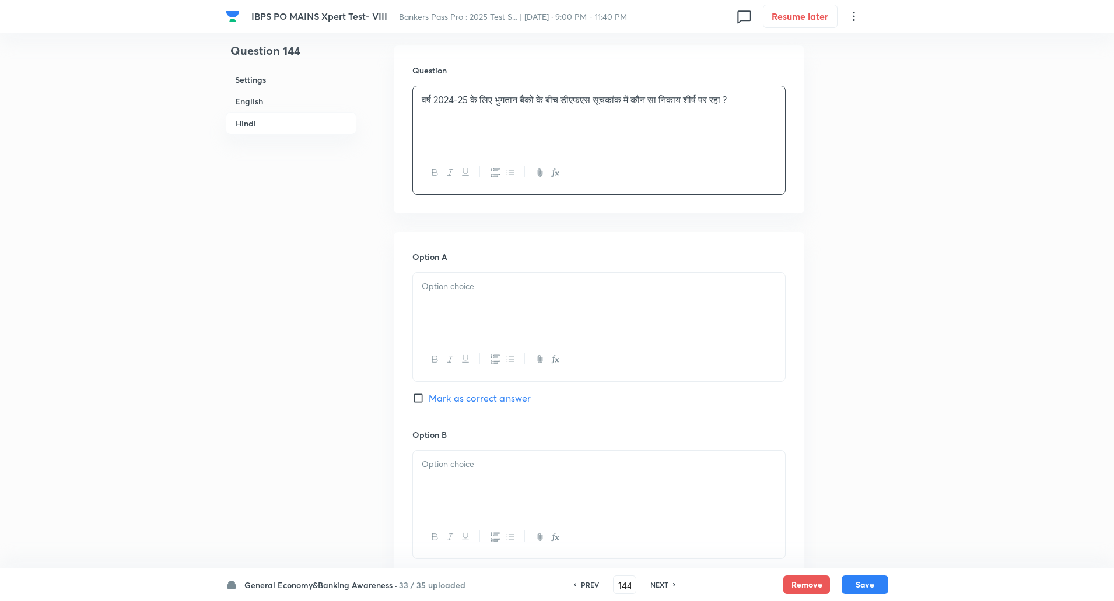
scroll to position [1853, 0]
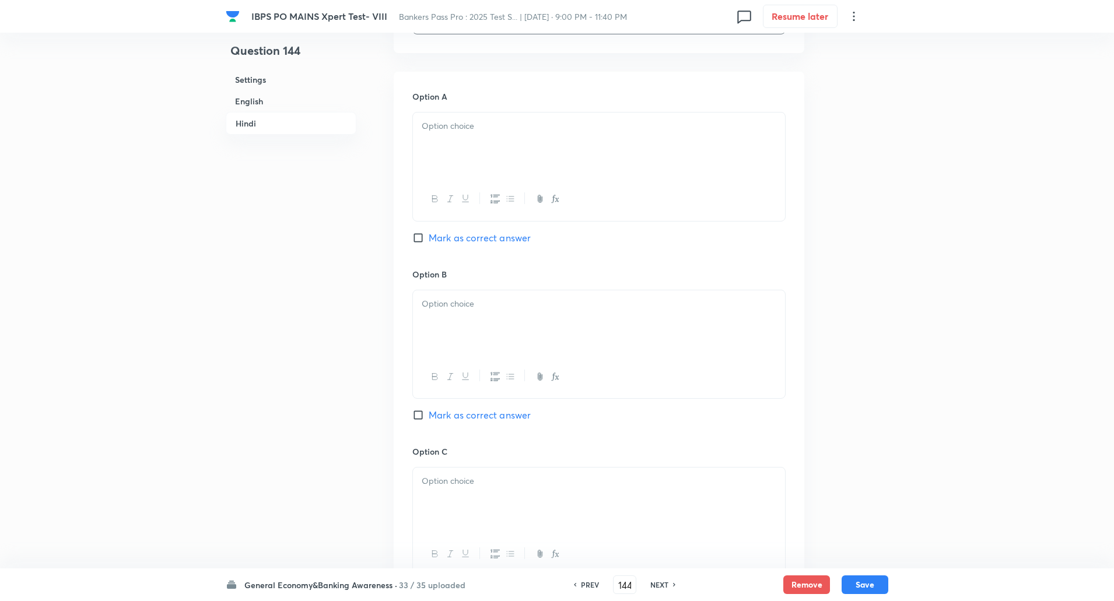
click at [601, 168] on div at bounding box center [599, 145] width 372 height 65
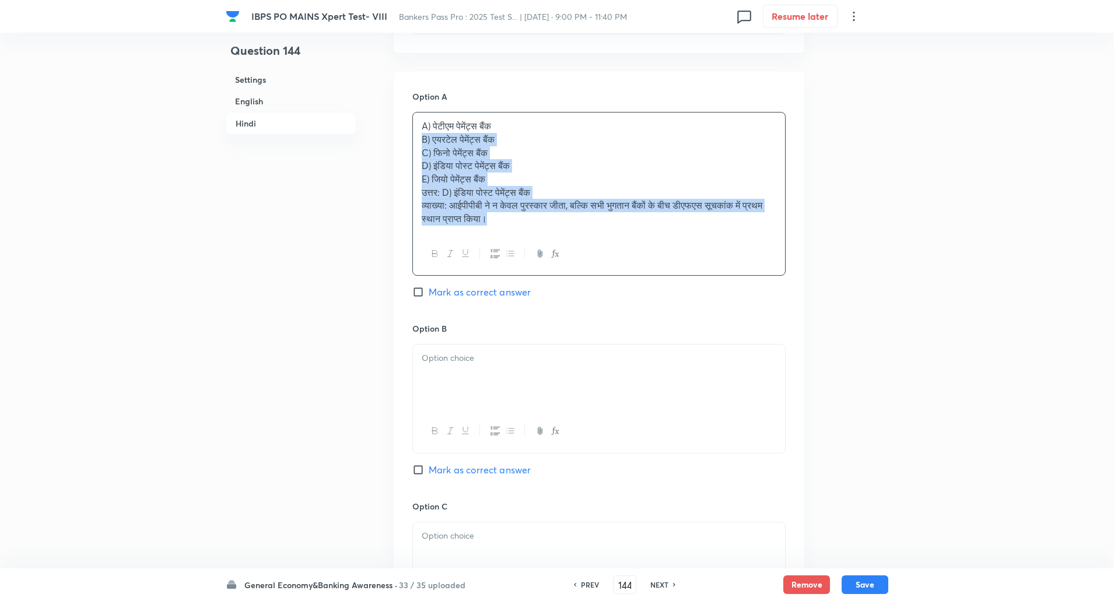
drag, startPoint x: 418, startPoint y: 137, endPoint x: 722, endPoint y: 316, distance: 353.3
click at [722, 316] on div "Option A A) पेटीएम पेमेंट्स बैंक B) एयरटेल पेमेंट्स बैंक C) फिनो पेमेंट्स बैंक …" at bounding box center [598, 206] width 373 height 232
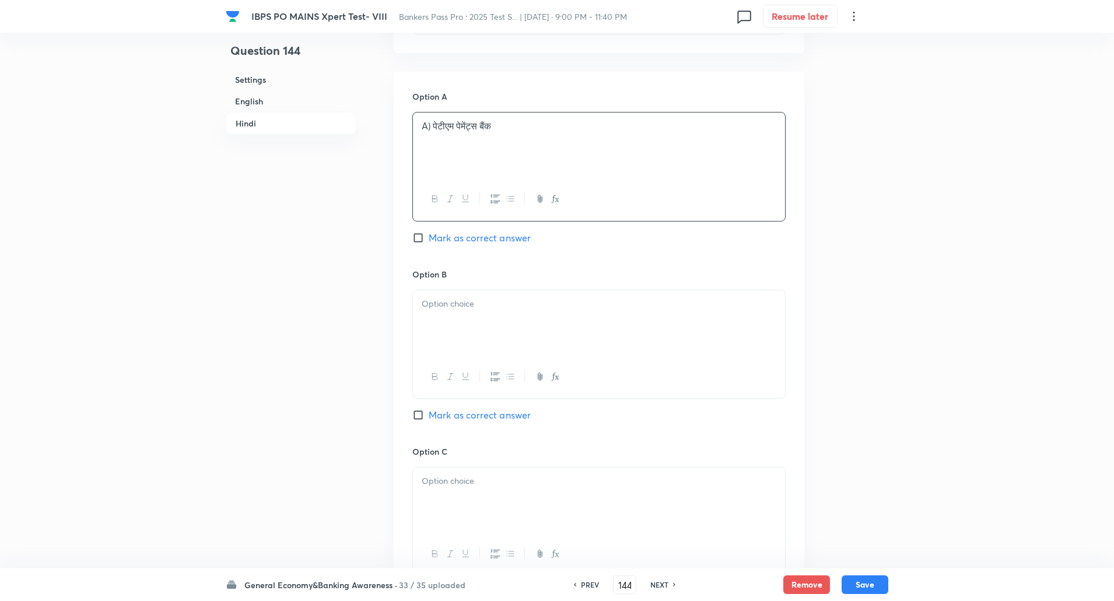
click at [430, 127] on p "A) पेटीएम पेमेंट्स बैंक" at bounding box center [599, 126] width 355 height 13
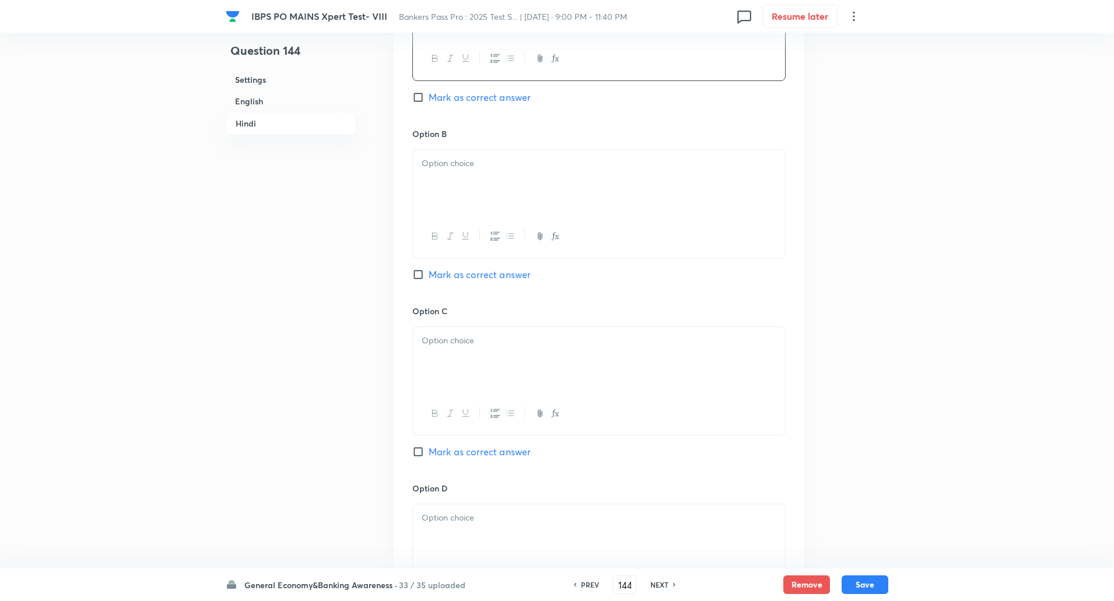
scroll to position [1995, 0]
click at [441, 177] on div at bounding box center [599, 181] width 372 height 65
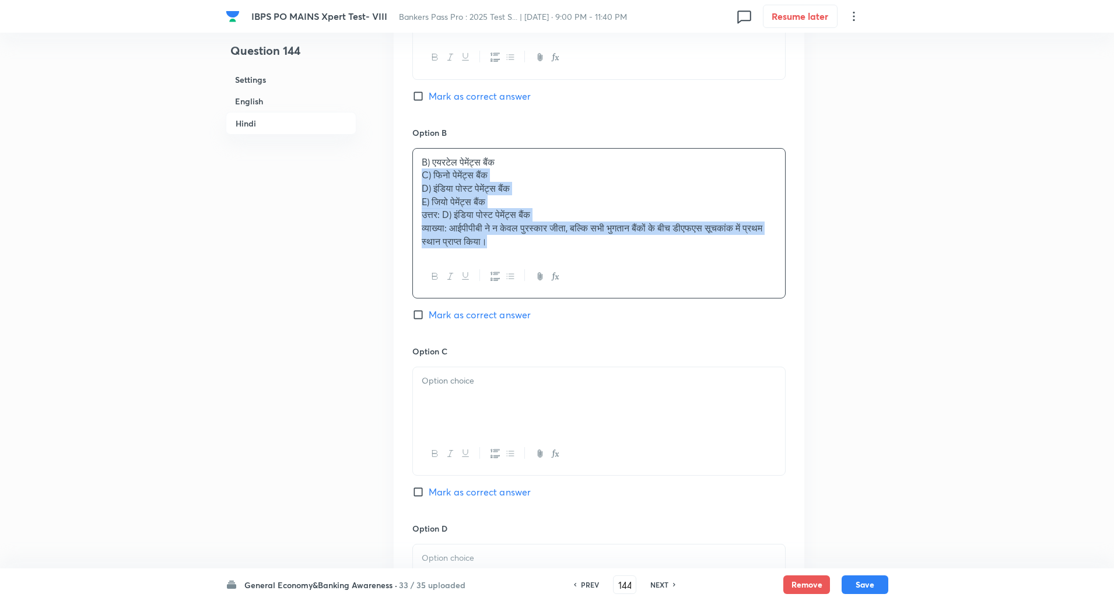
drag, startPoint x: 421, startPoint y: 177, endPoint x: 641, endPoint y: 337, distance: 272.4
click at [641, 337] on div "Option B B) एयरटेल पेमेंट्स बैंक C) फिनो पेमेंट्स बैंक D) इंडिया पोस्ट पेमेंट्स…" at bounding box center [598, 236] width 373 height 219
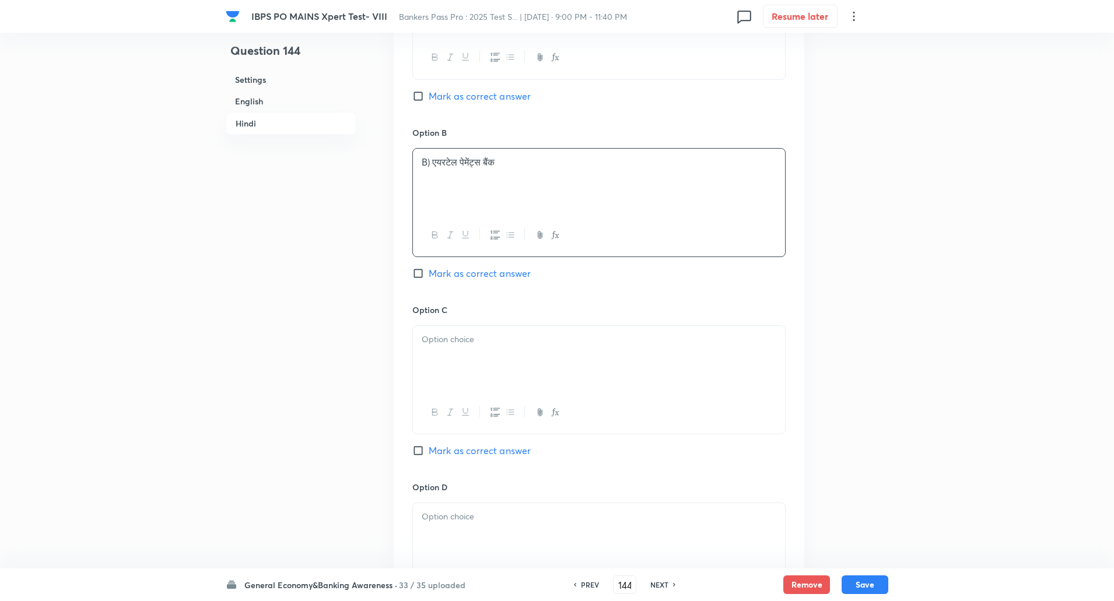
click at [433, 162] on p "B) एयरटेल पेमेंट्स बैंक" at bounding box center [599, 162] width 355 height 13
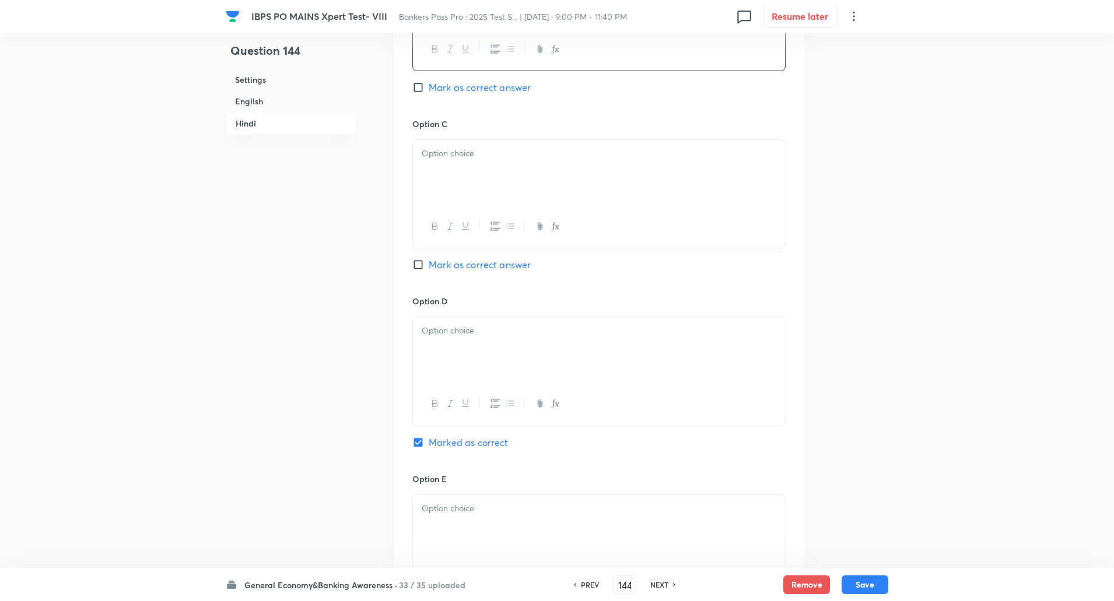
scroll to position [2180, 0]
click at [433, 162] on div at bounding box center [599, 173] width 372 height 65
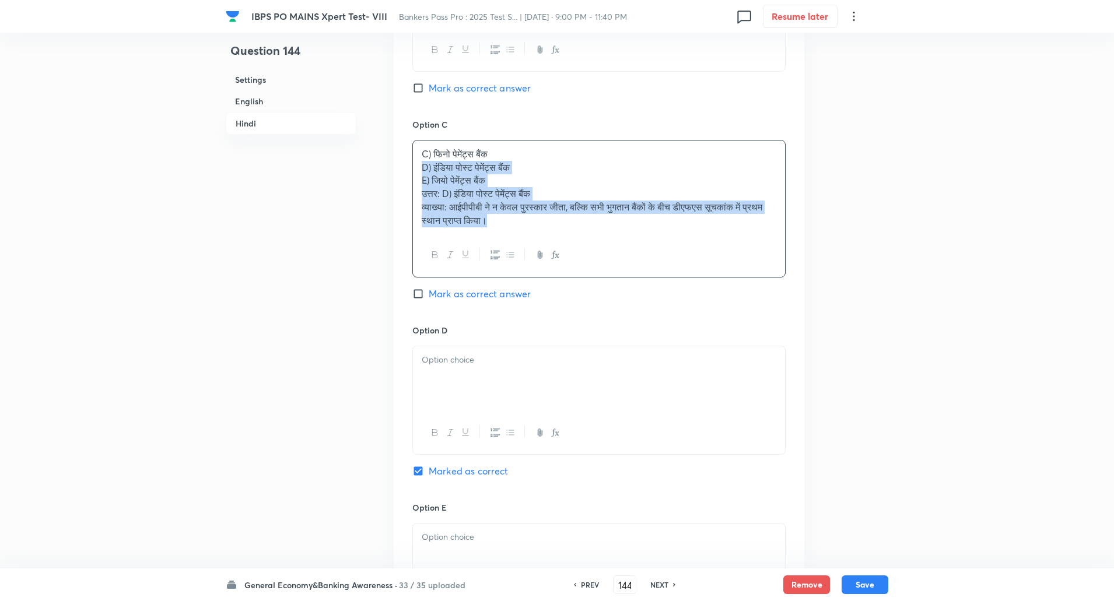
drag, startPoint x: 417, startPoint y: 166, endPoint x: 650, endPoint y: 327, distance: 283.5
click at [650, 327] on div "Option A पेटीएम पेमेंट्स बैंक Mark as correct answer Option B एयरटेल पेमेंट्स ब…" at bounding box center [599, 209] width 411 height 930
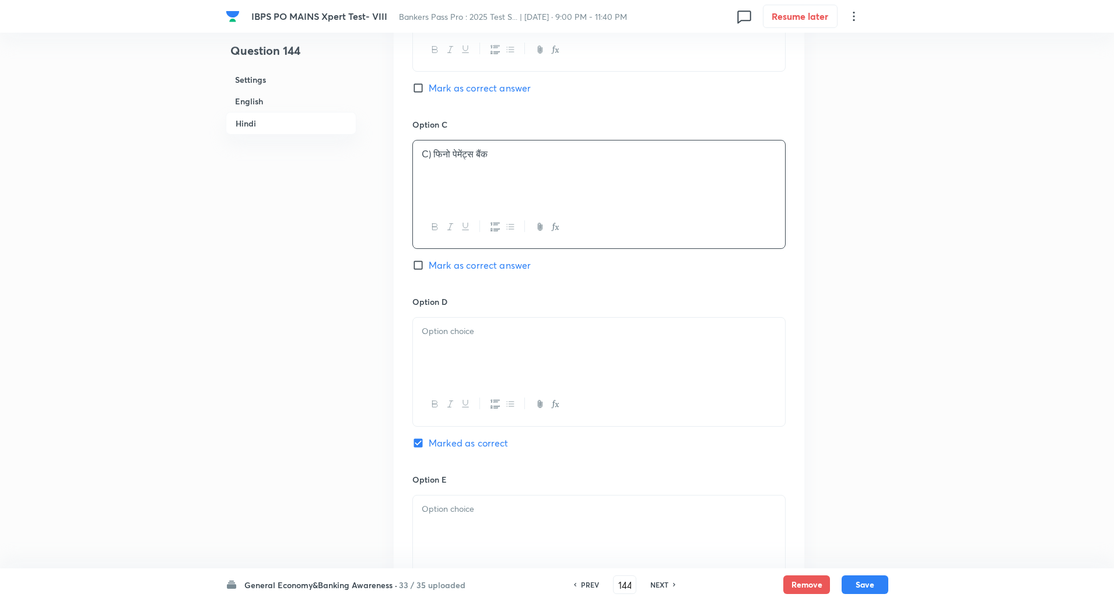
click at [432, 155] on p "C) फिनो पेमेंट्स बैंक" at bounding box center [599, 154] width 355 height 13
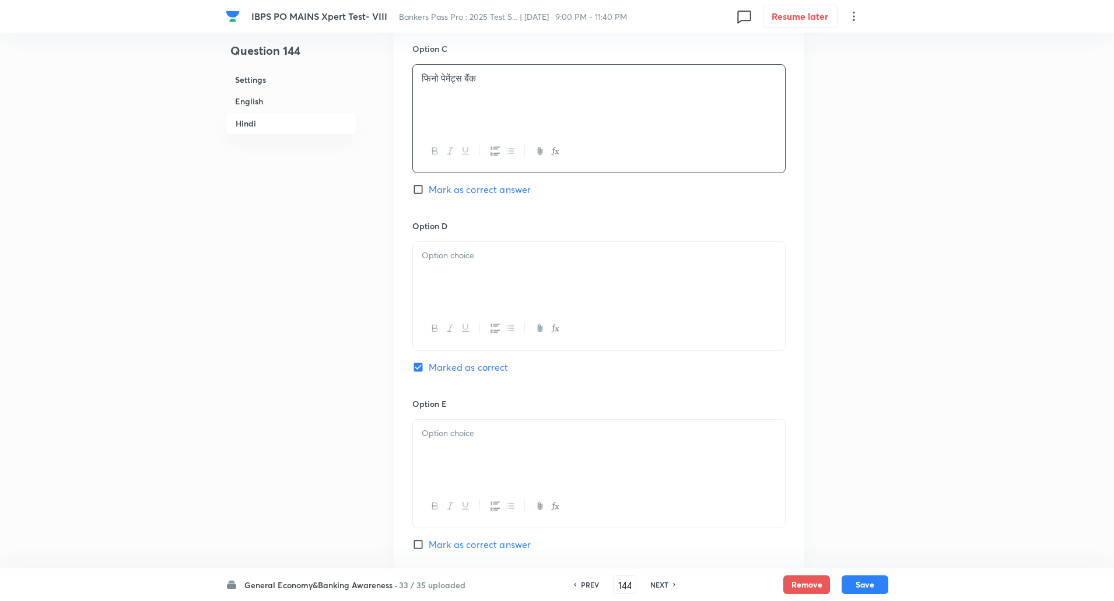
click at [445, 260] on p at bounding box center [599, 255] width 355 height 13
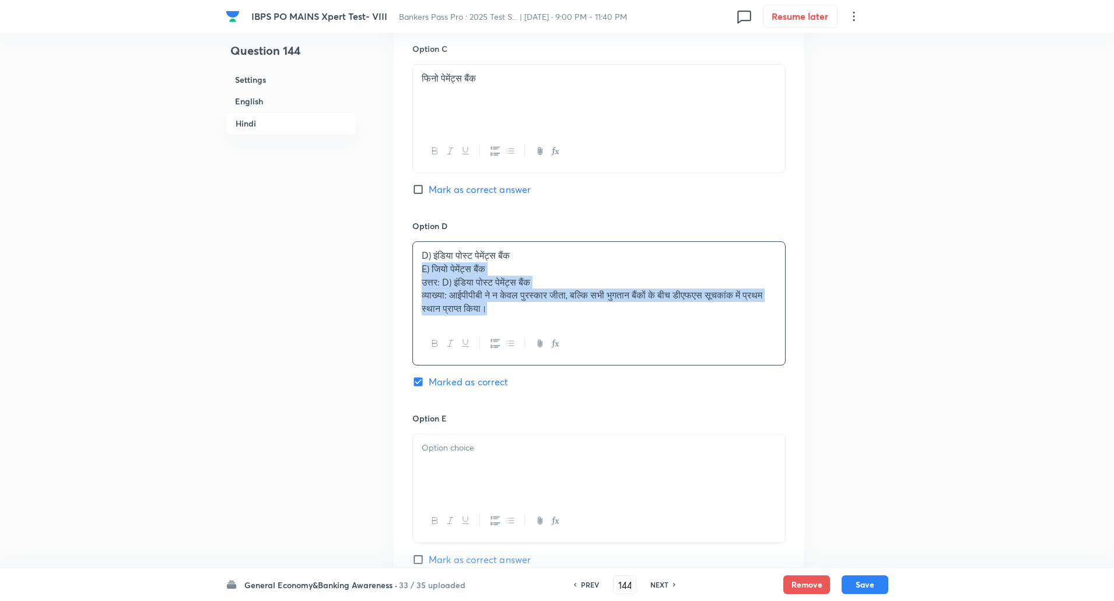
drag, startPoint x: 421, startPoint y: 268, endPoint x: 639, endPoint y: 412, distance: 262.0
click at [639, 412] on div "Option D D) इंडिया पोस्ट पेमेंट्स बैंक E) जियो पेमेंट्स बैंक उत्तर: D) इंडिया प…" at bounding box center [598, 316] width 373 height 193
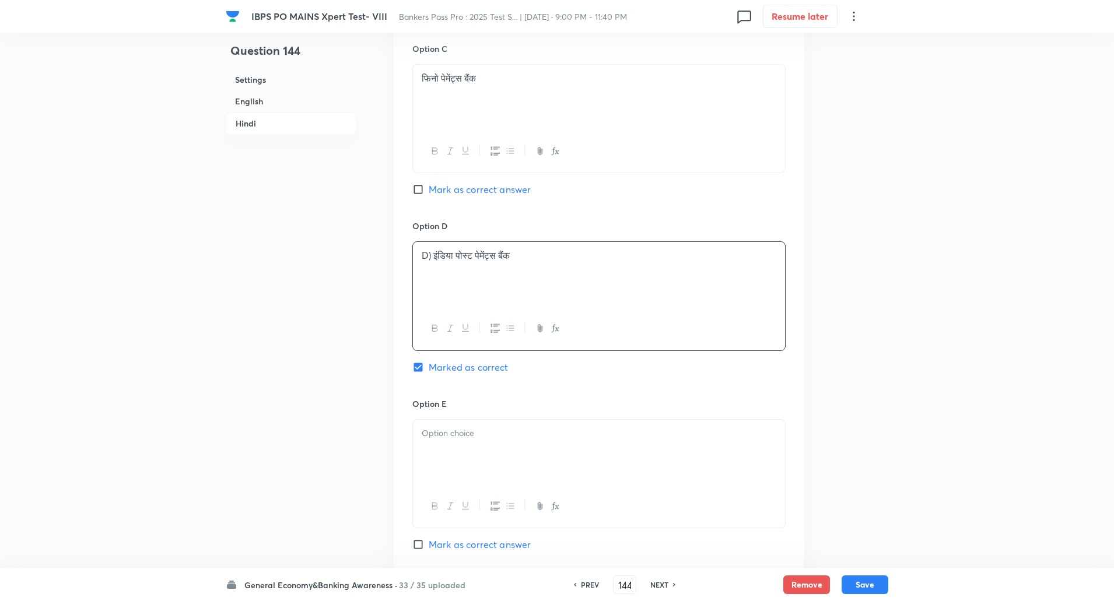
click at [431, 255] on p "D) इंडिया पोस्ट पेमेंट्स बैंक" at bounding box center [599, 255] width 355 height 13
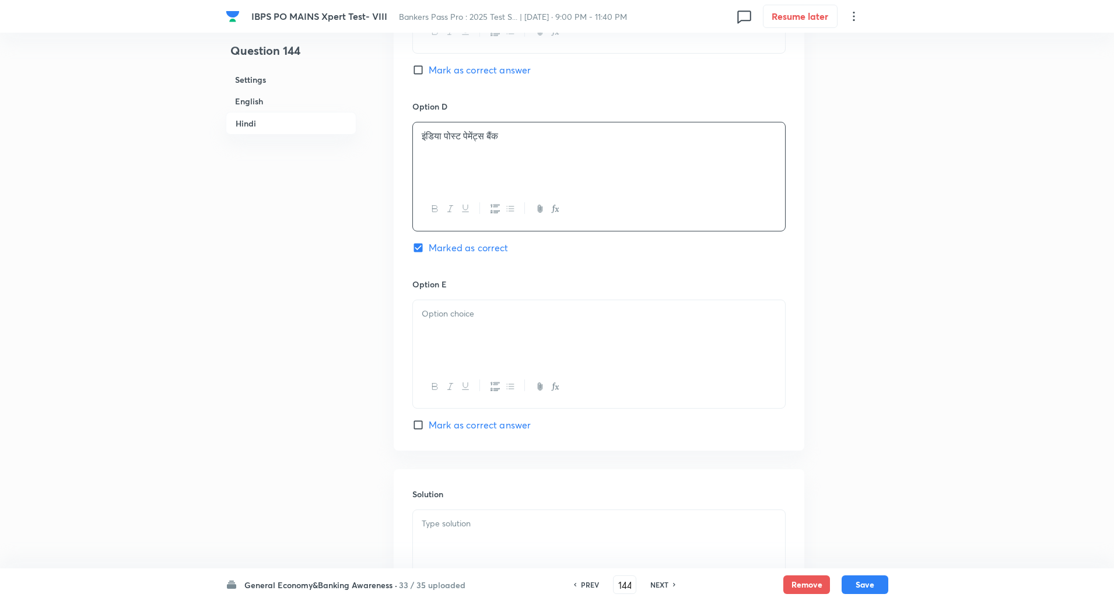
scroll to position [2381, 0]
click at [429, 325] on div at bounding box center [599, 327] width 372 height 65
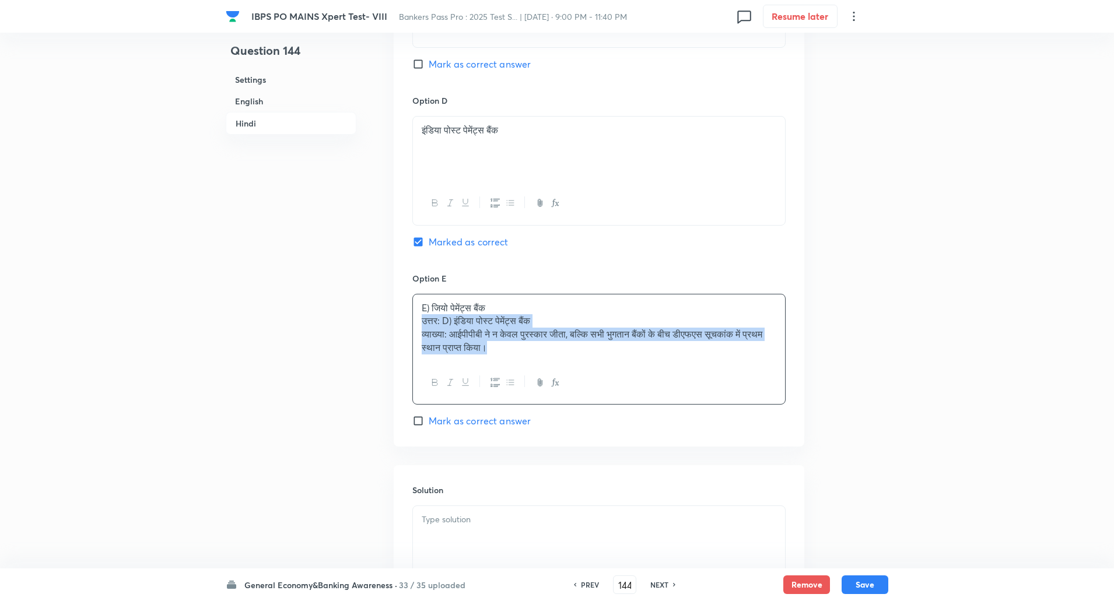
drag, startPoint x: 420, startPoint y: 317, endPoint x: 551, endPoint y: 363, distance: 139.1
click at [551, 363] on div "E) जियो पेमेंट्स बैंक उत्तर: D) इंडिया पोस्ट पेमेंट्स बैंक व्याख्या: आईपीपीबी न…" at bounding box center [598, 349] width 373 height 111
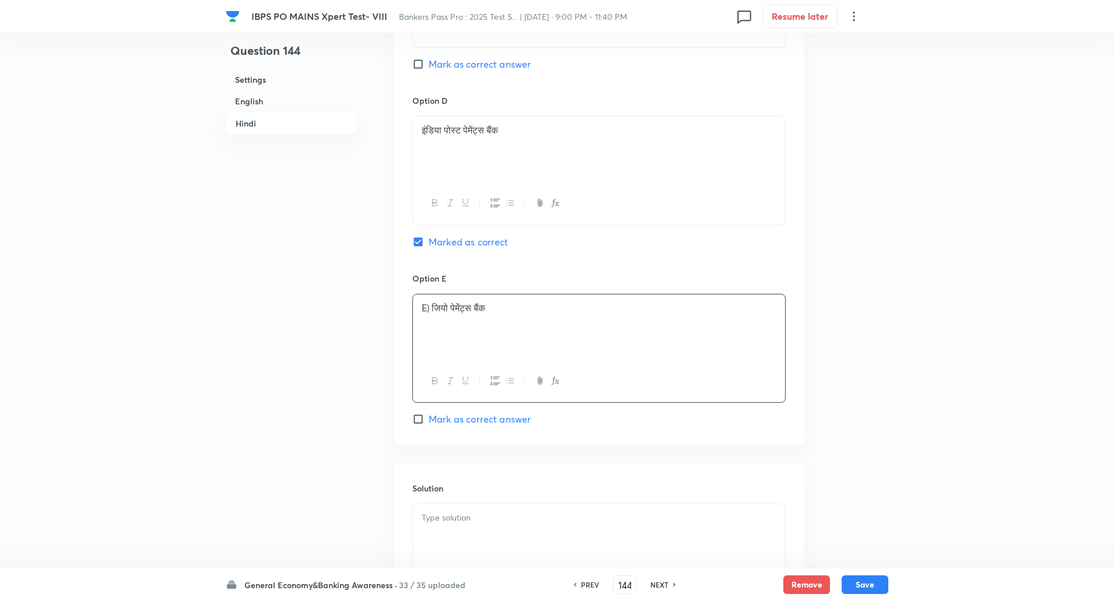
click at [433, 306] on p "E) जियो पेमेंट्स बैंक" at bounding box center [599, 308] width 355 height 13
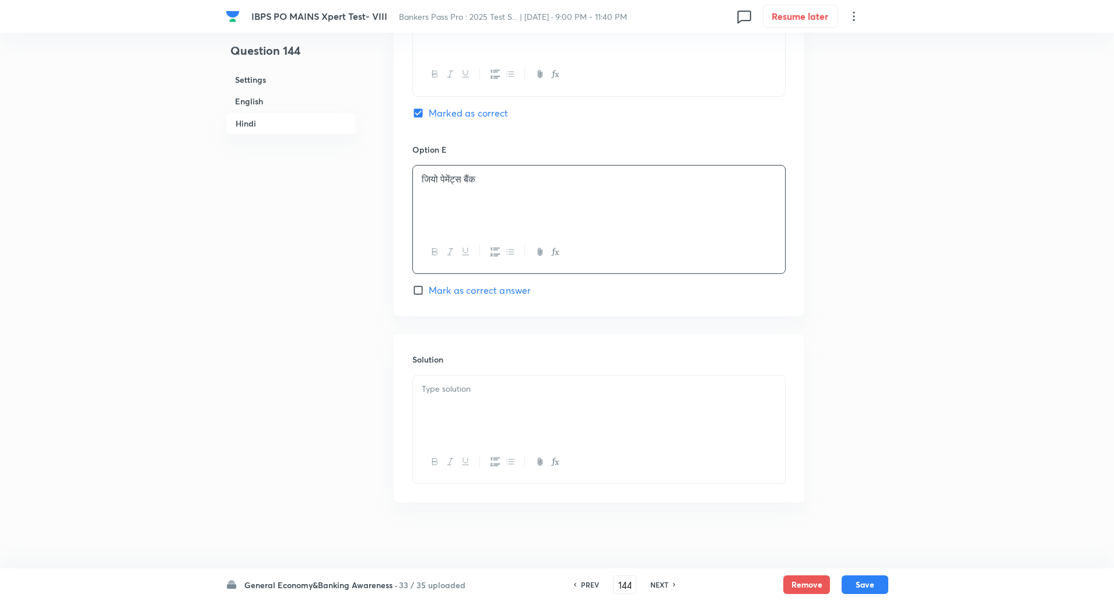
scroll to position [2514, 0]
click at [445, 386] on p at bounding box center [599, 385] width 355 height 13
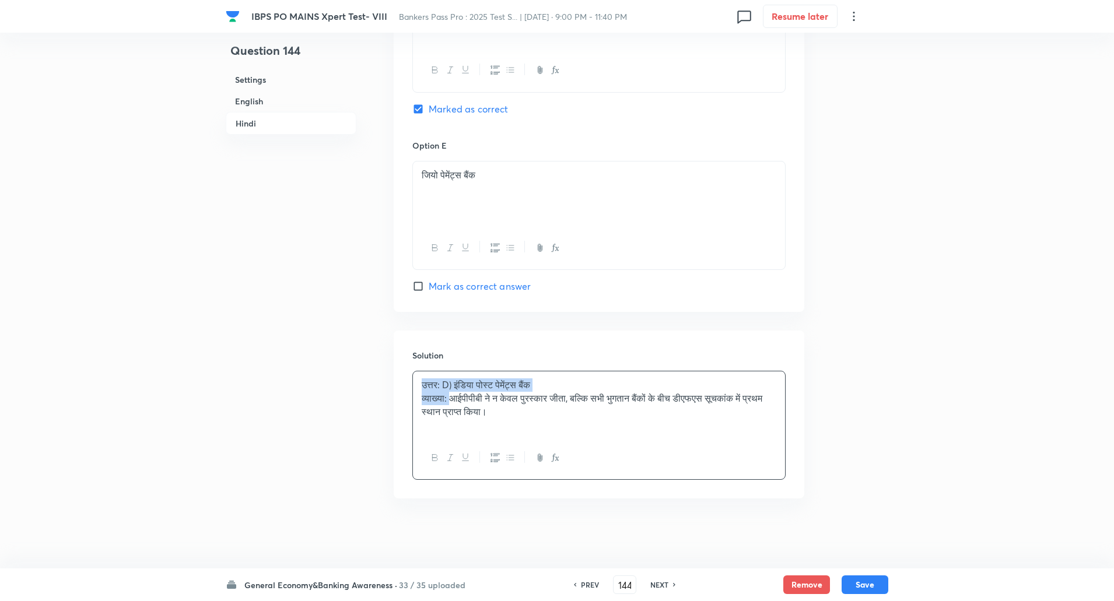
drag, startPoint x: 421, startPoint y: 384, endPoint x: 452, endPoint y: 401, distance: 36.0
click at [452, 401] on div "उत्तर: D) इंडिया पोस्ट पेमेंट्स बैंक व्याख्या: आईपीपीबी ने न केवल पुरस्कार जीता…" at bounding box center [599, 404] width 372 height 65
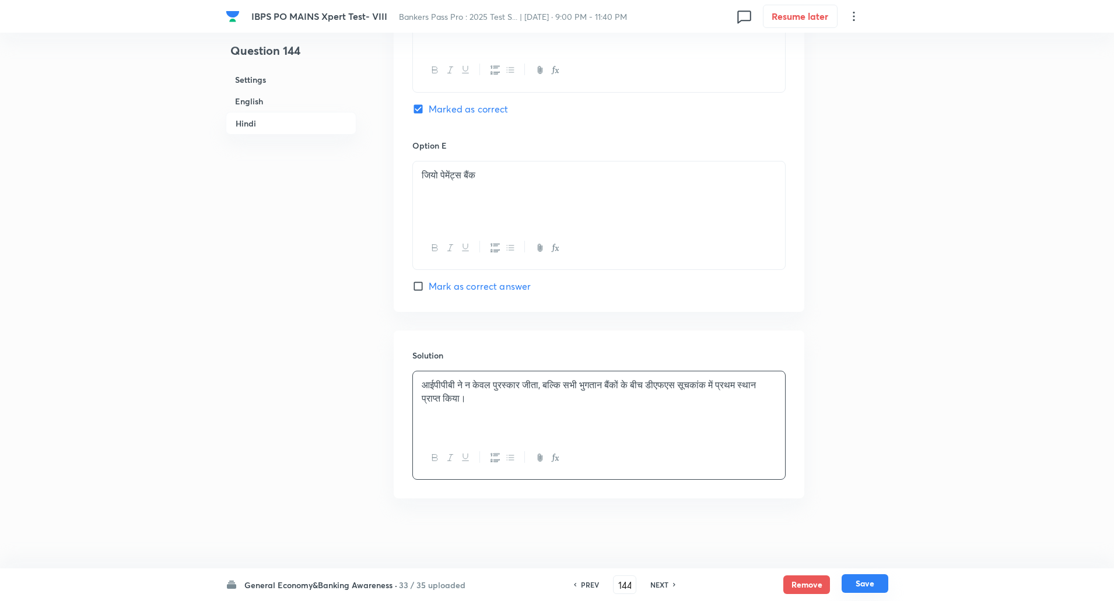
click at [865, 585] on button "Save" at bounding box center [865, 584] width 47 height 19
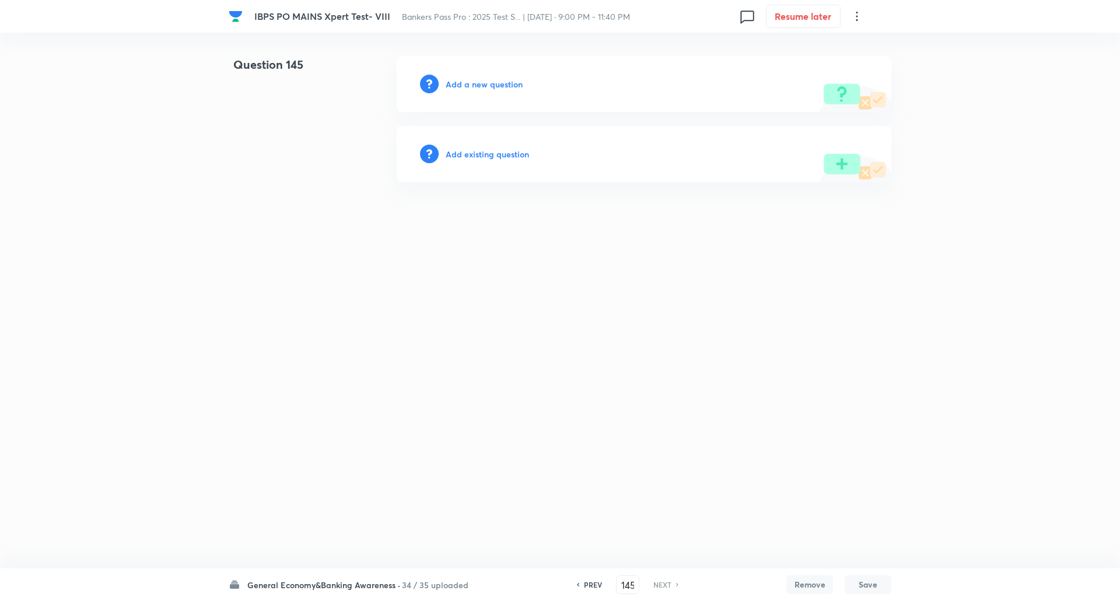
click at [490, 86] on h6 "Add a new question" at bounding box center [484, 84] width 77 height 12
click at [490, 86] on h6 "Choose a question type" at bounding box center [491, 84] width 90 height 12
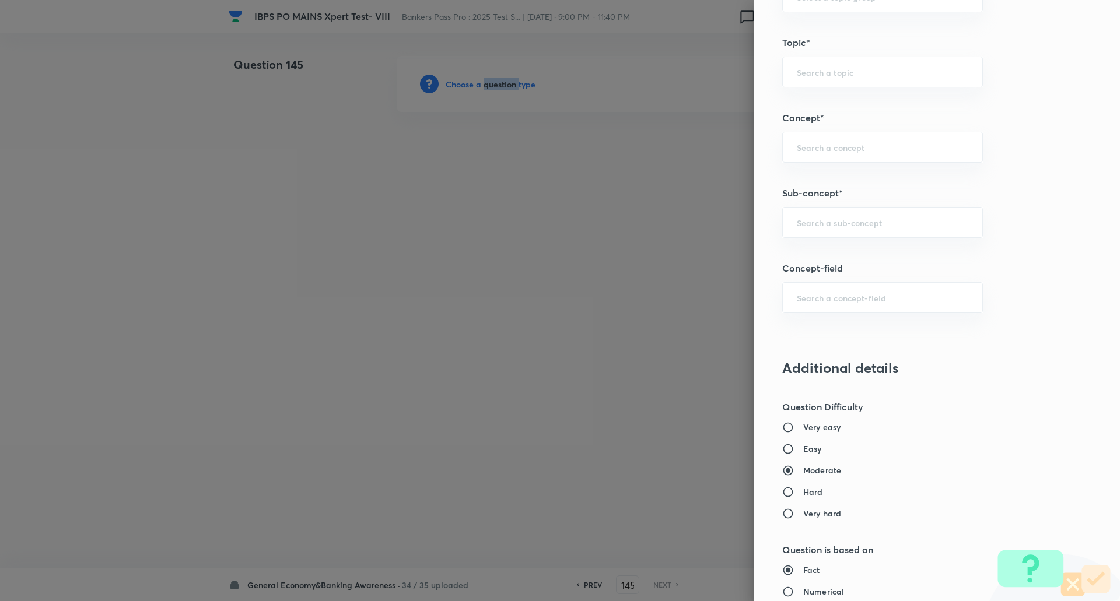
scroll to position [569, 0]
click at [854, 230] on div "​" at bounding box center [882, 220] width 201 height 31
click at [849, 258] on li "Reserve Bank of India" at bounding box center [874, 253] width 200 height 21
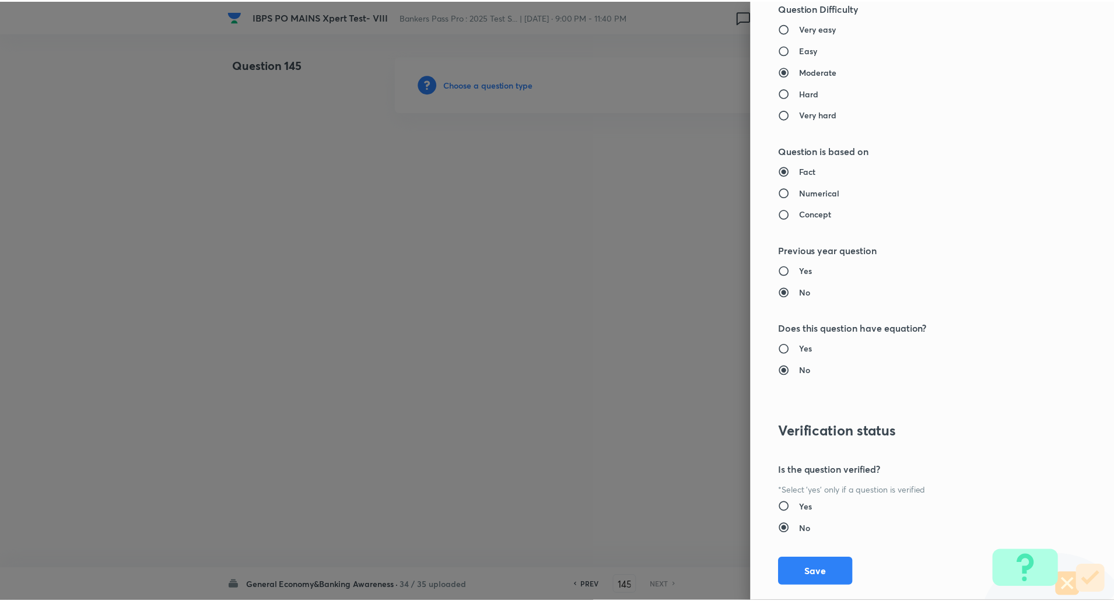
scroll to position [989, 0]
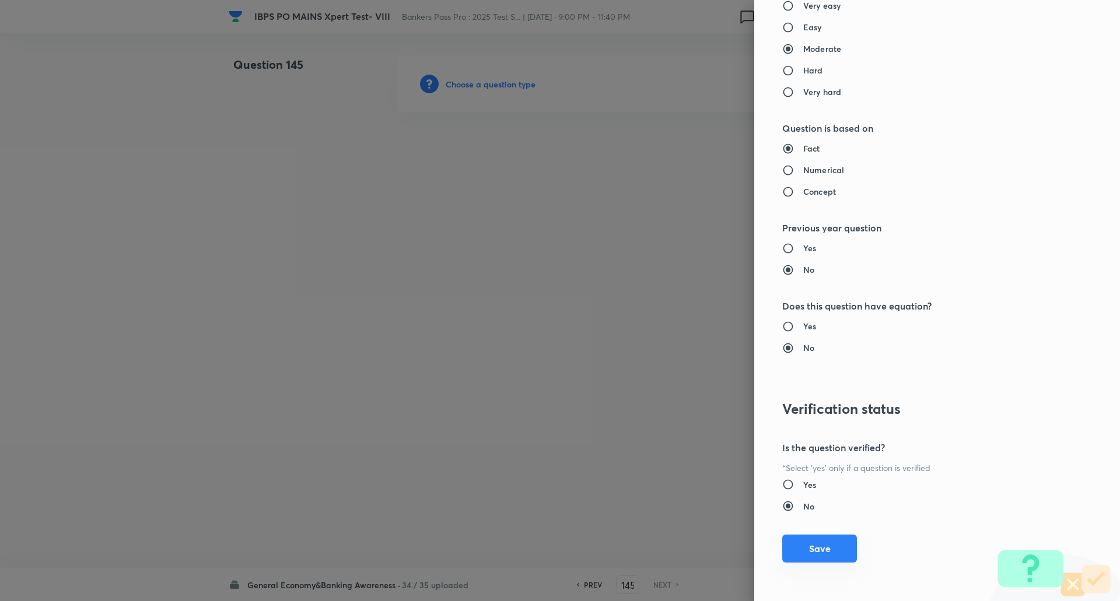
click at [823, 548] on button "Save" at bounding box center [819, 549] width 75 height 28
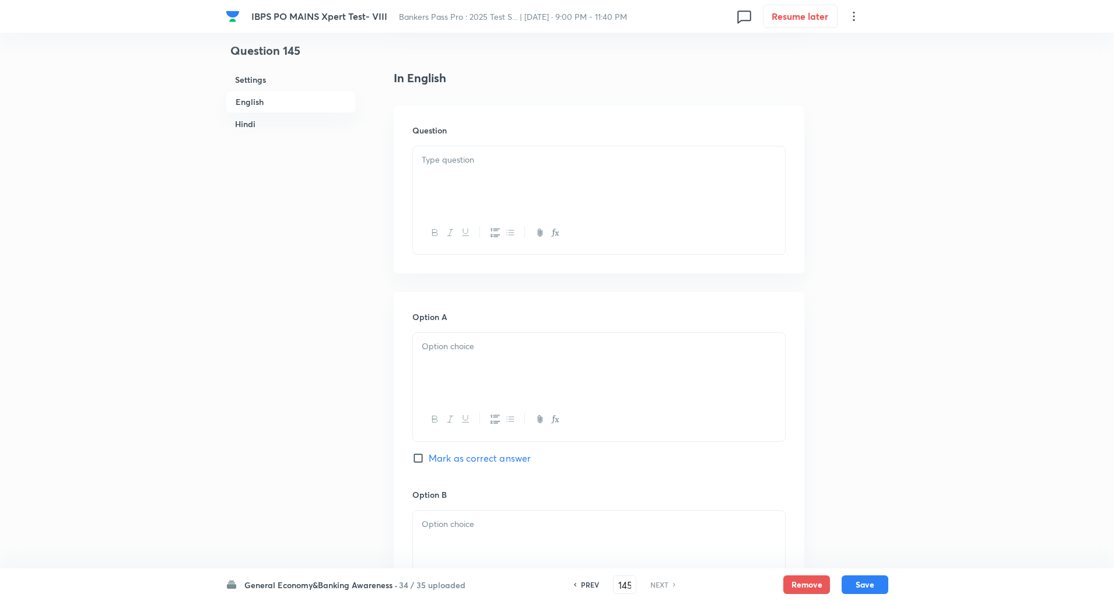
scroll to position [275, 0]
click at [768, 174] on div at bounding box center [599, 177] width 372 height 65
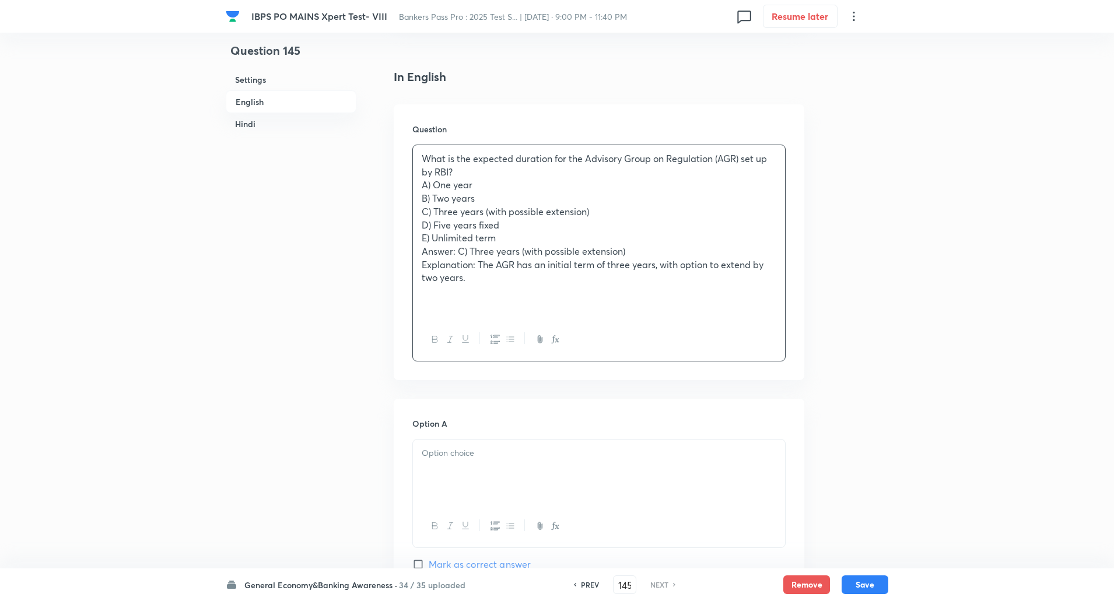
click at [448, 172] on p "What is the expected duration for the Advisory Group on Regulation (AGR) set up…" at bounding box center [599, 165] width 355 height 26
click at [475, 177] on p "What is the expected duration for the Advisory Group on Regulation (AGR) set up…" at bounding box center [599, 165] width 355 height 26
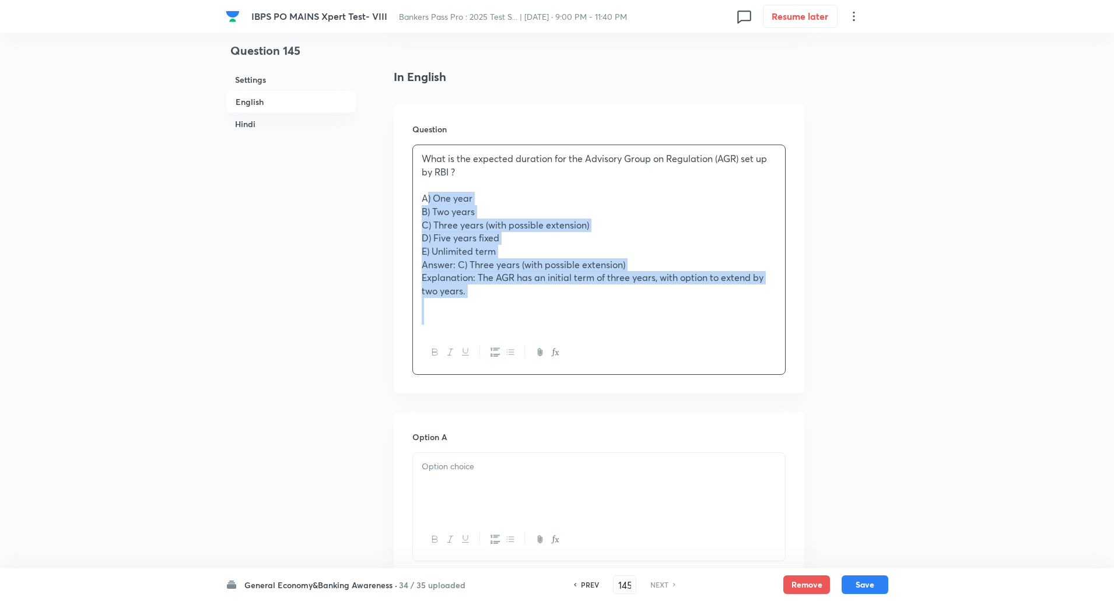
drag, startPoint x: 419, startPoint y: 197, endPoint x: 544, endPoint y: 424, distance: 259.0
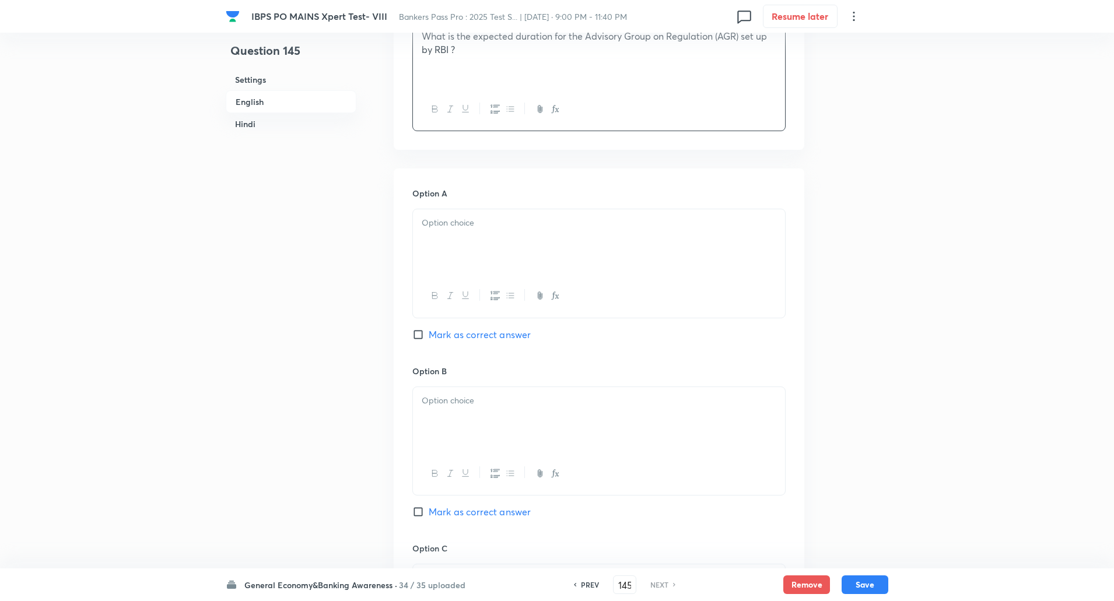
scroll to position [399, 0]
click at [613, 216] on p at bounding box center [599, 221] width 355 height 13
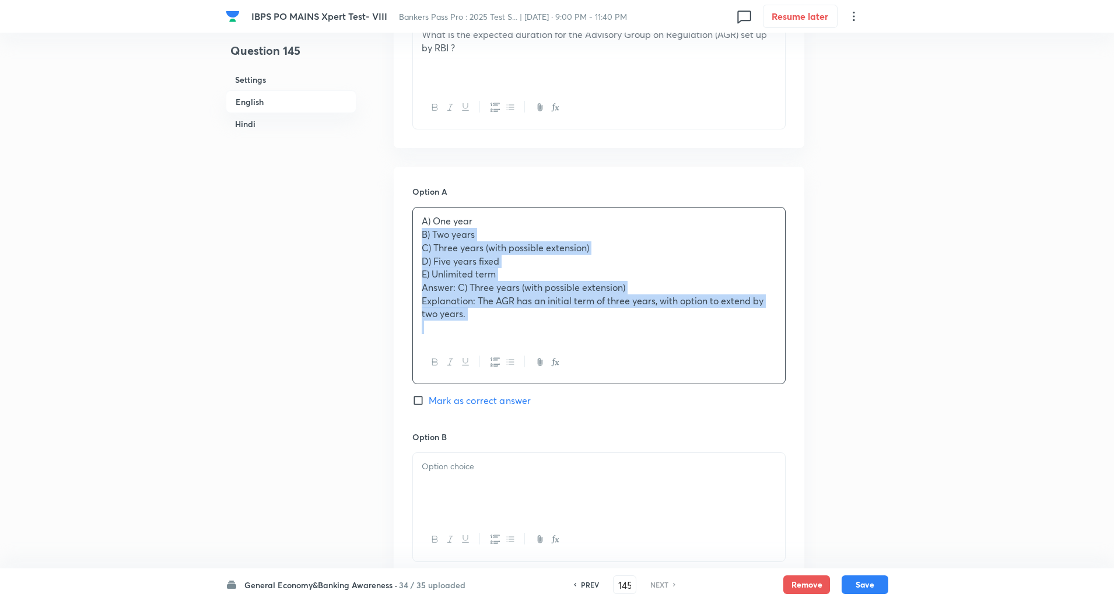
drag, startPoint x: 421, startPoint y: 233, endPoint x: 479, endPoint y: 323, distance: 106.8
click at [479, 323] on div "A) One year B) Two years C) Three years (with possible extension) D) Five years…" at bounding box center [599, 274] width 372 height 133
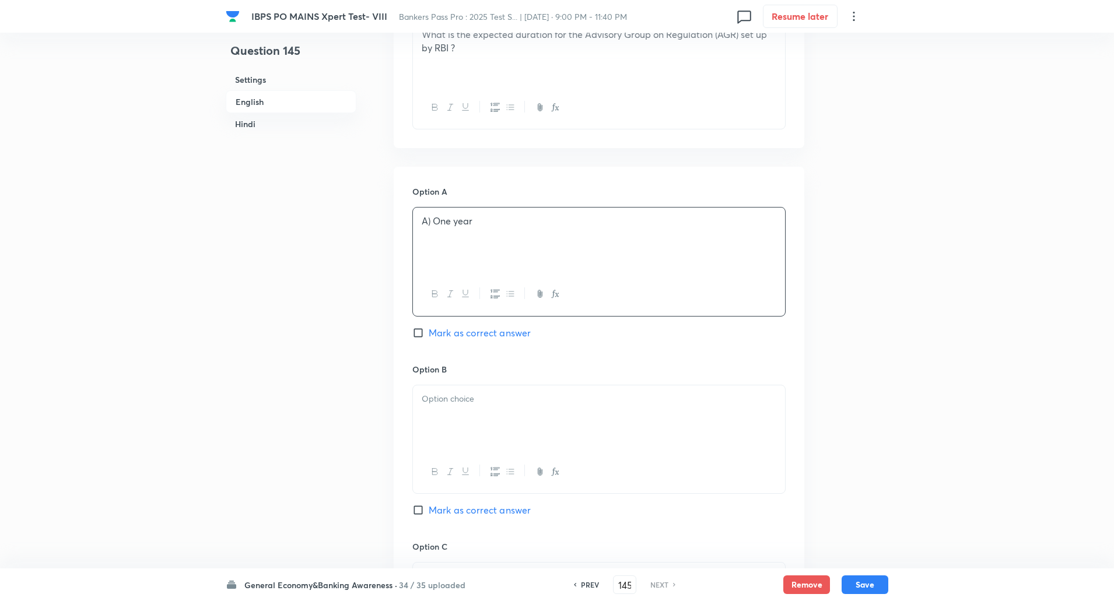
click at [434, 221] on p "A) One year" at bounding box center [599, 221] width 355 height 13
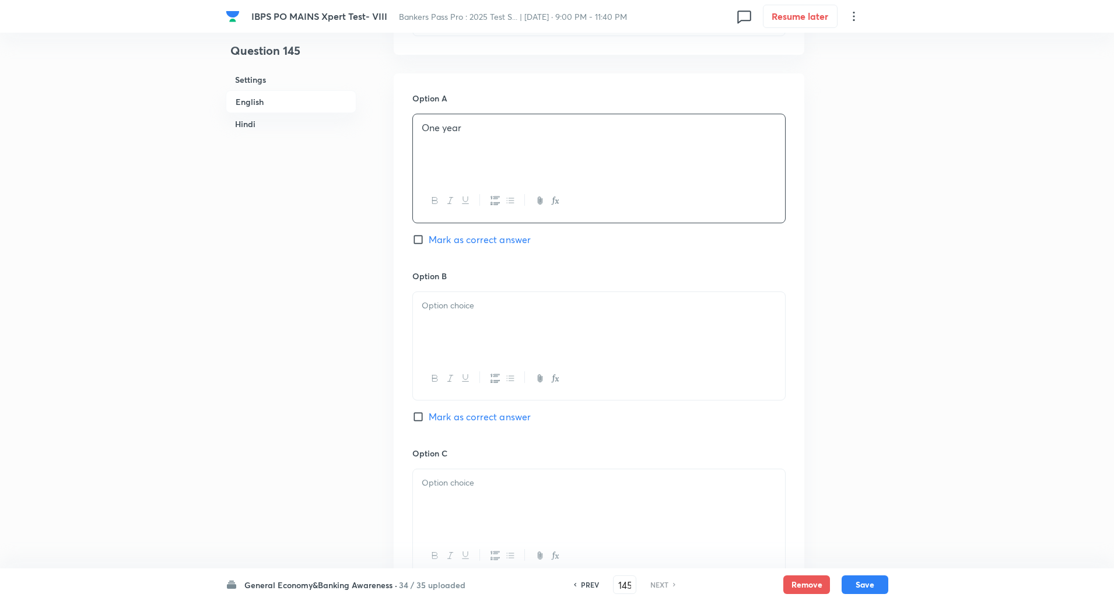
scroll to position [509, 0]
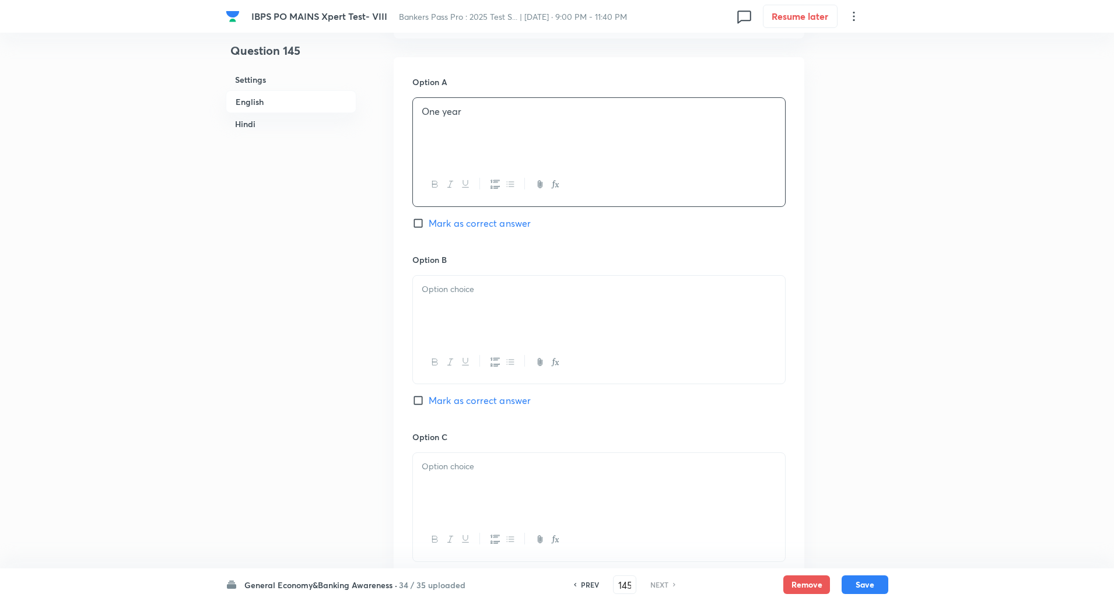
click at [435, 299] on div at bounding box center [599, 308] width 372 height 65
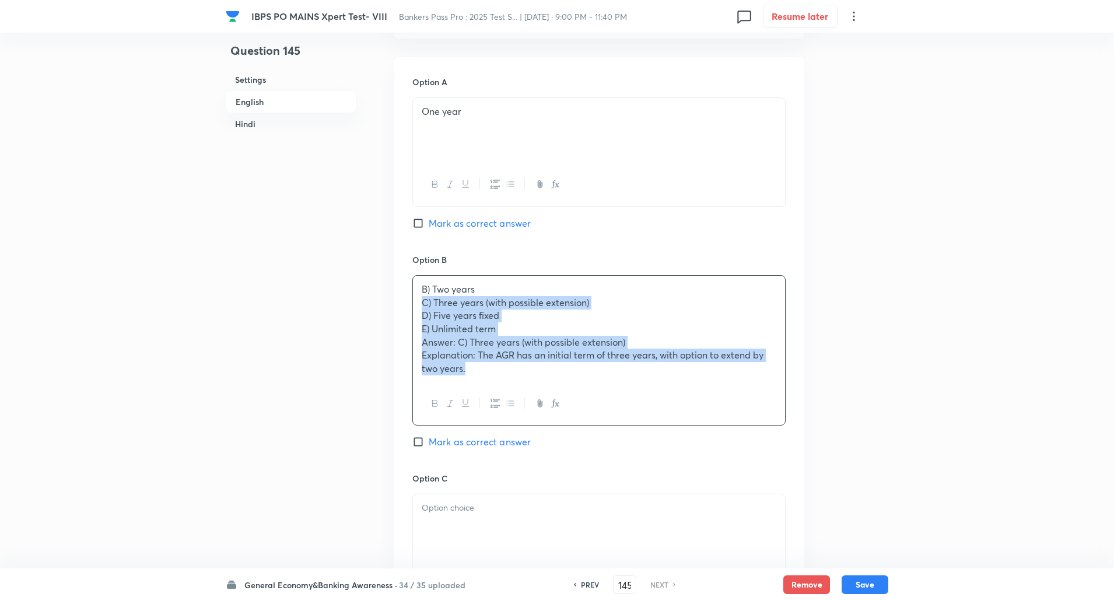
drag, startPoint x: 422, startPoint y: 303, endPoint x: 509, endPoint y: 489, distance: 205.6
click at [509, 489] on div "Option A One year Mark as correct answer Option B B) Two years C) Three years (…" at bounding box center [599, 528] width 411 height 943
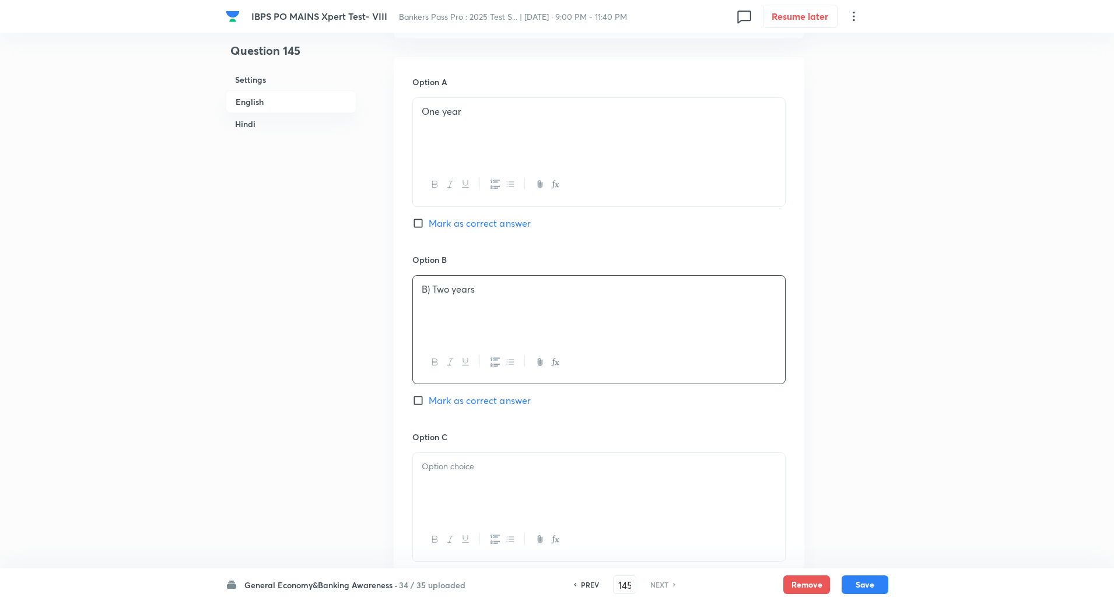
click at [429, 290] on p "B) Two years" at bounding box center [599, 289] width 355 height 13
click at [437, 290] on p "B) Two years" at bounding box center [599, 289] width 355 height 13
click at [433, 290] on p "B) Two years" at bounding box center [599, 289] width 355 height 13
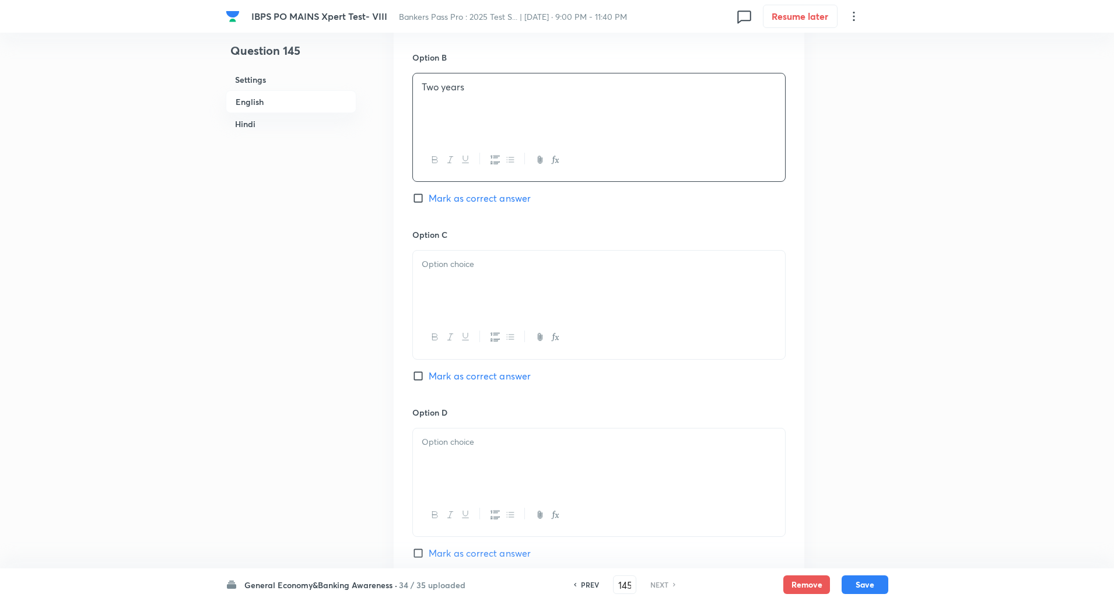
click at [499, 254] on div at bounding box center [599, 283] width 372 height 65
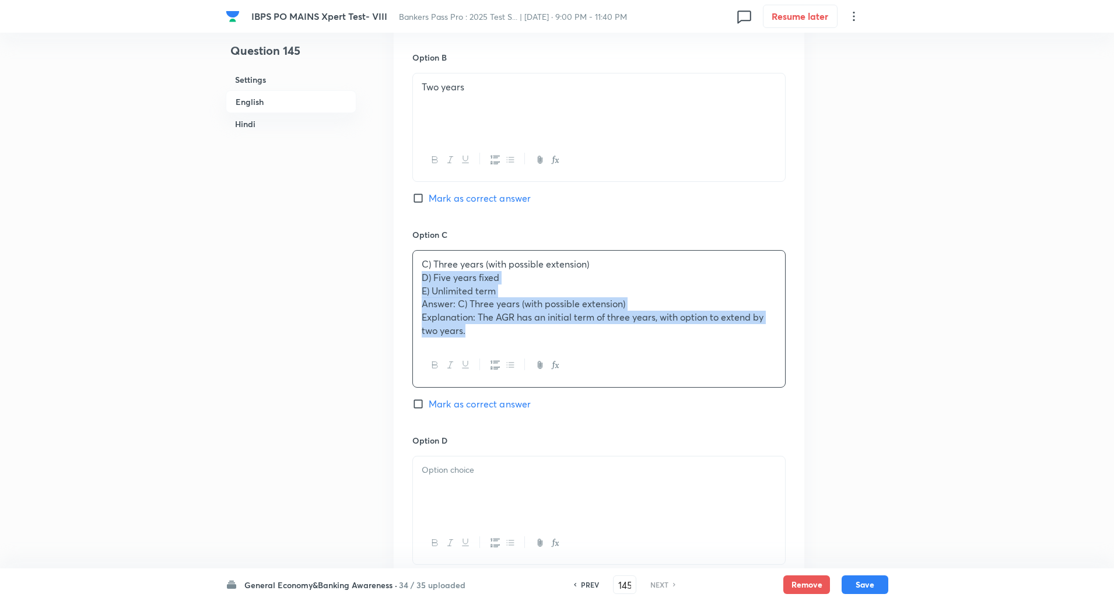
drag, startPoint x: 416, startPoint y: 281, endPoint x: 563, endPoint y: 389, distance: 182.7
click at [563, 389] on div "Option C C) Three years (with possible extension) D) Five years fixed E) Unlimi…" at bounding box center [598, 332] width 373 height 206
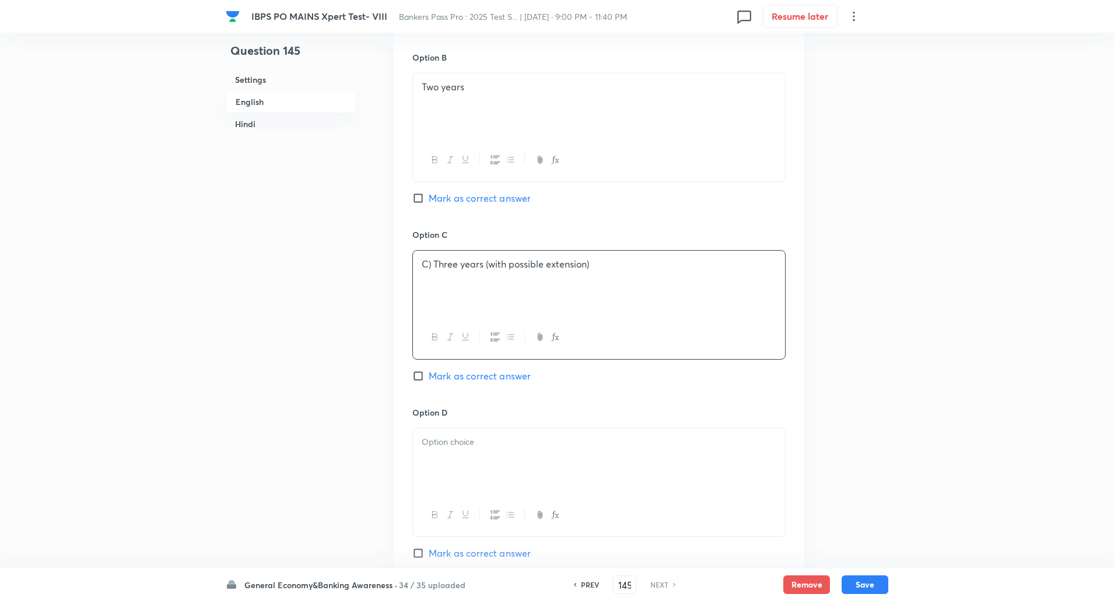
click at [425, 375] on input "Mark as correct answer" at bounding box center [420, 376] width 16 height 12
click at [431, 264] on p "C) Three years (with possible extension)" at bounding box center [599, 264] width 355 height 13
click at [495, 454] on div at bounding box center [599, 461] width 372 height 65
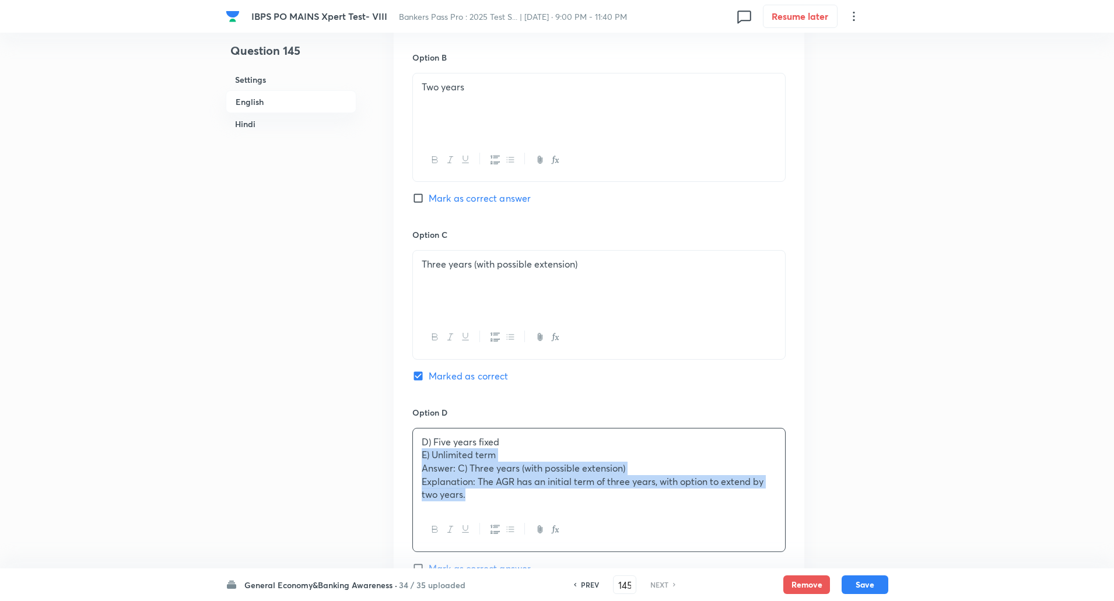
drag, startPoint x: 421, startPoint y: 456, endPoint x: 473, endPoint y: 511, distance: 76.3
click at [473, 511] on div "D) Five years fixed E) Unlimited term Answer: C) Three years (with possible ext…" at bounding box center [598, 490] width 373 height 124
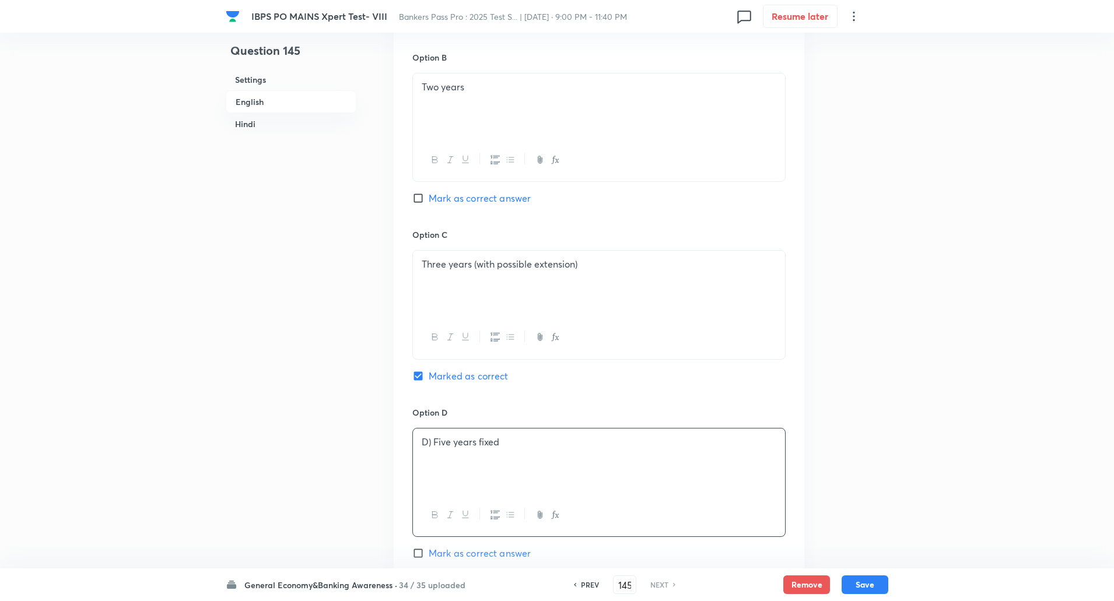
click at [431, 444] on p "D) Five years fixed" at bounding box center [599, 442] width 355 height 13
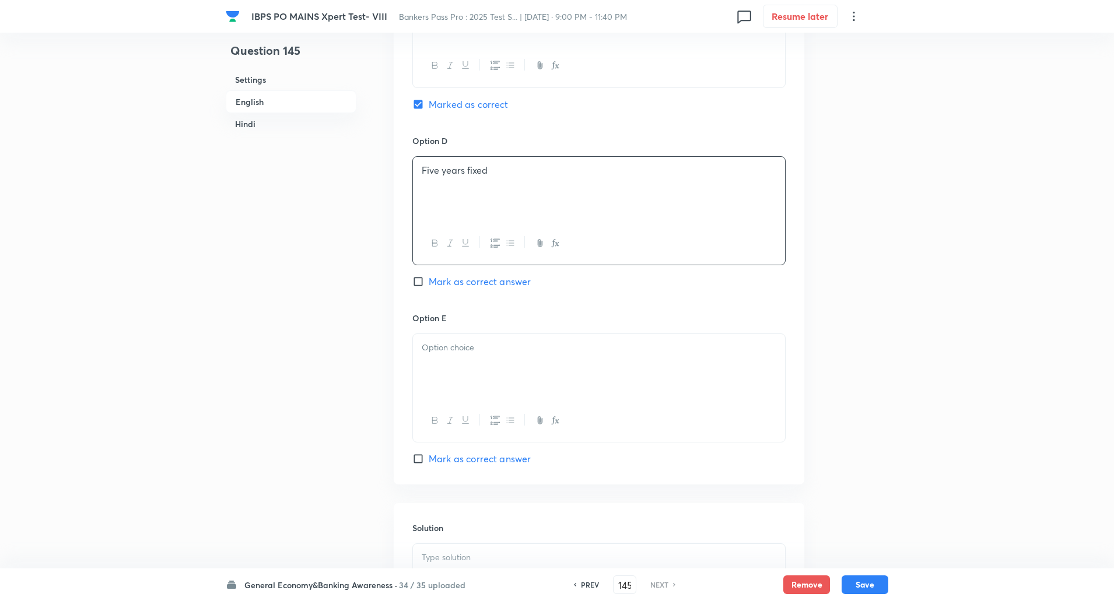
scroll to position [993, 0]
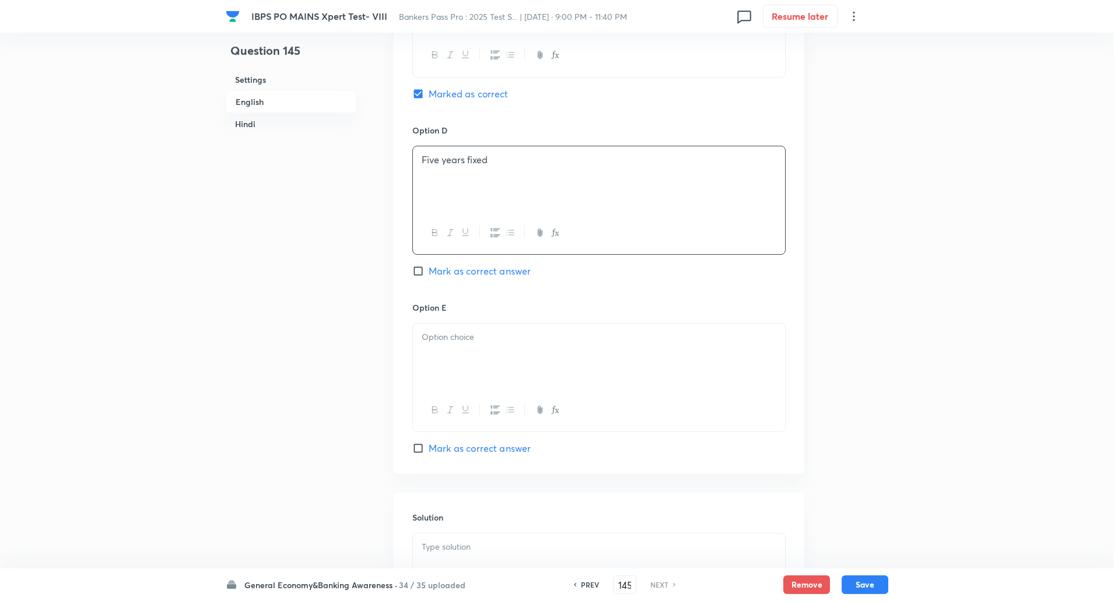
click at [501, 348] on div at bounding box center [599, 356] width 372 height 65
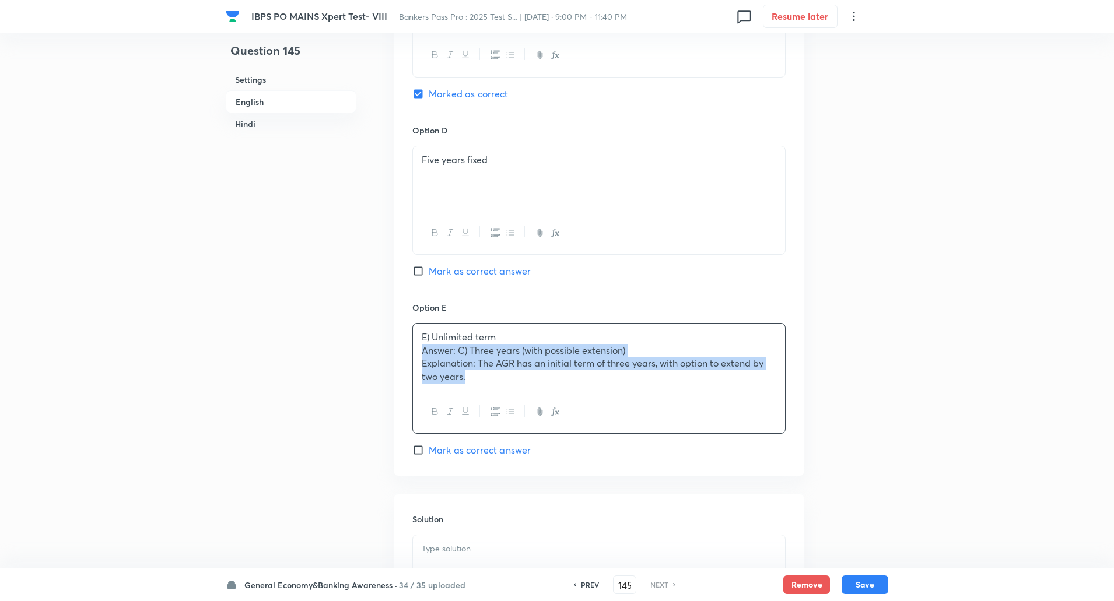
drag, startPoint x: 418, startPoint y: 354, endPoint x: 529, endPoint y: 409, distance: 123.7
click at [529, 409] on div "E) Unlimited term Answer: C) Three years (with possible extension) Explanation:…" at bounding box center [598, 378] width 373 height 111
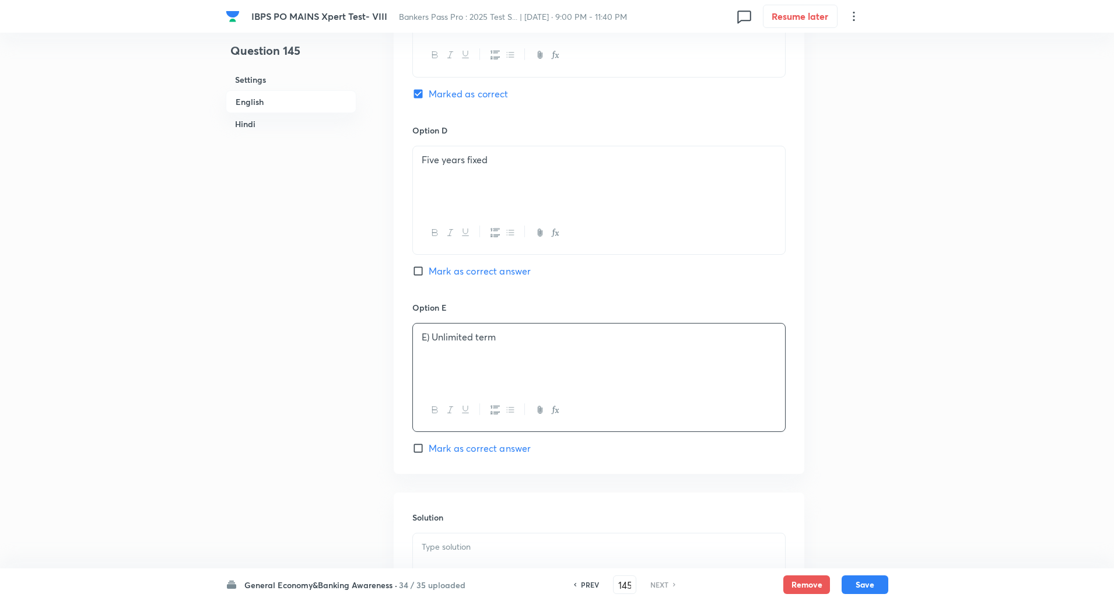
click at [435, 336] on p "E) Unlimited term" at bounding box center [599, 337] width 355 height 13
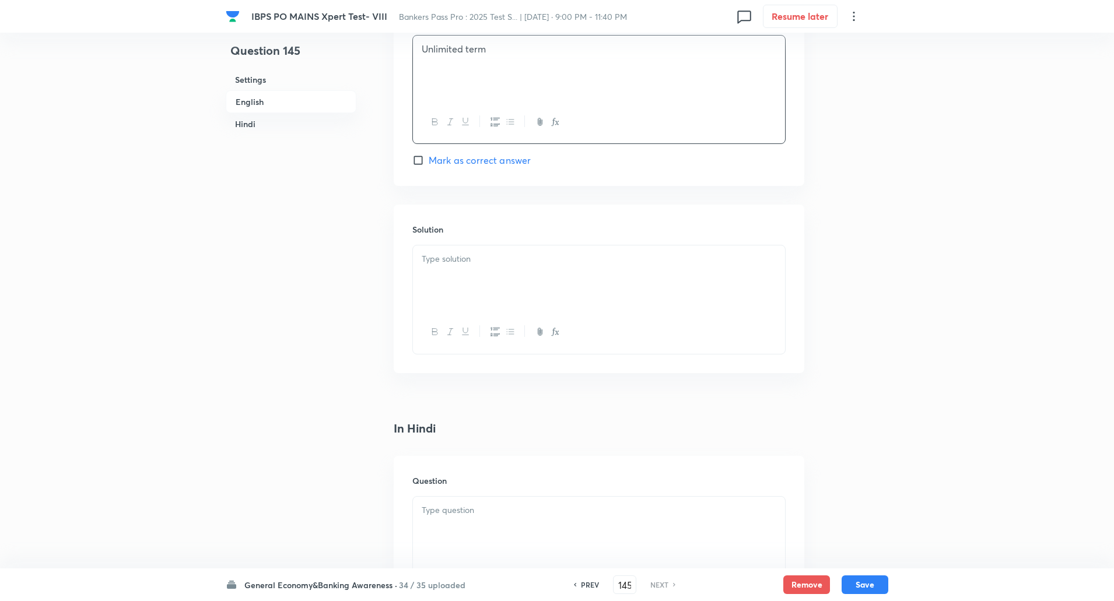
scroll to position [1286, 0]
click at [475, 268] on div at bounding box center [599, 274] width 372 height 65
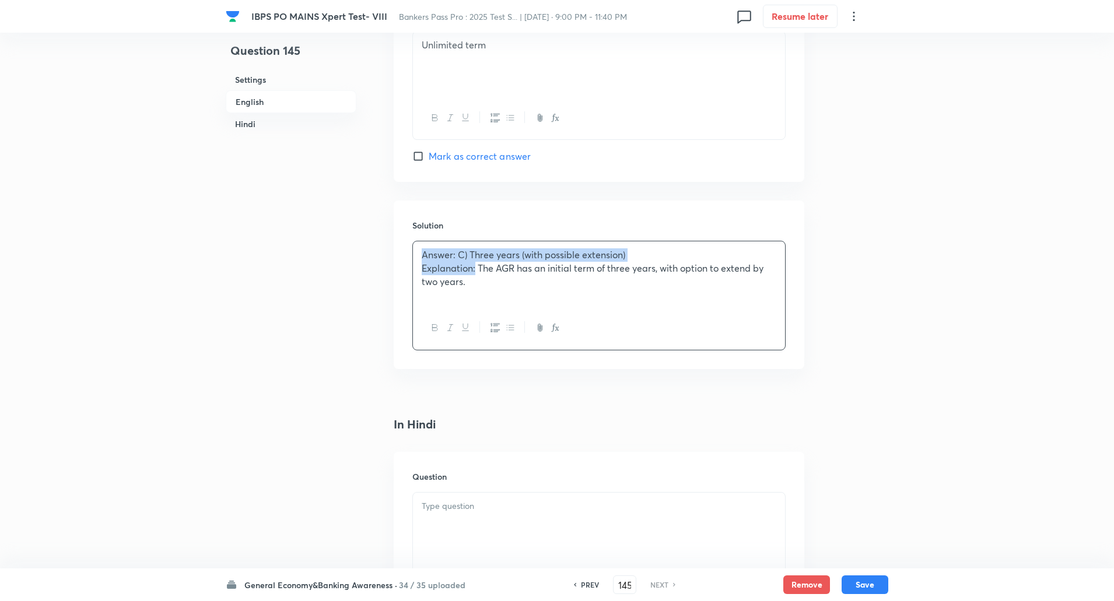
drag, startPoint x: 423, startPoint y: 253, endPoint x: 477, endPoint y: 273, distance: 57.4
click at [477, 273] on div "Answer: C) Three years (with possible extension) Explanation: The AGR has an in…" at bounding box center [599, 274] width 372 height 65
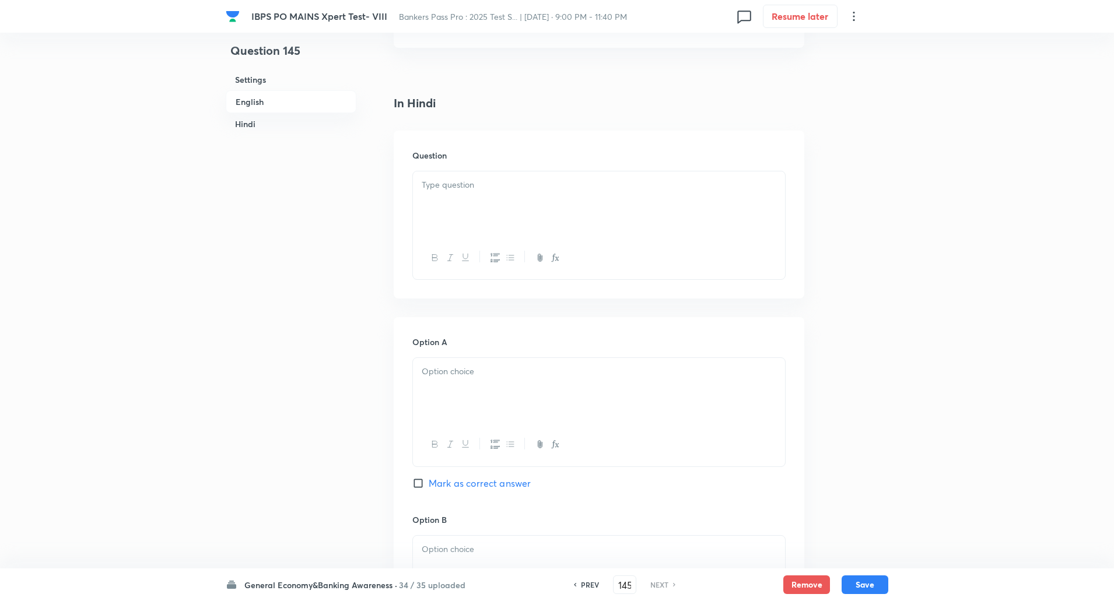
scroll to position [1612, 0]
click at [622, 201] on div at bounding box center [599, 199] width 372 height 65
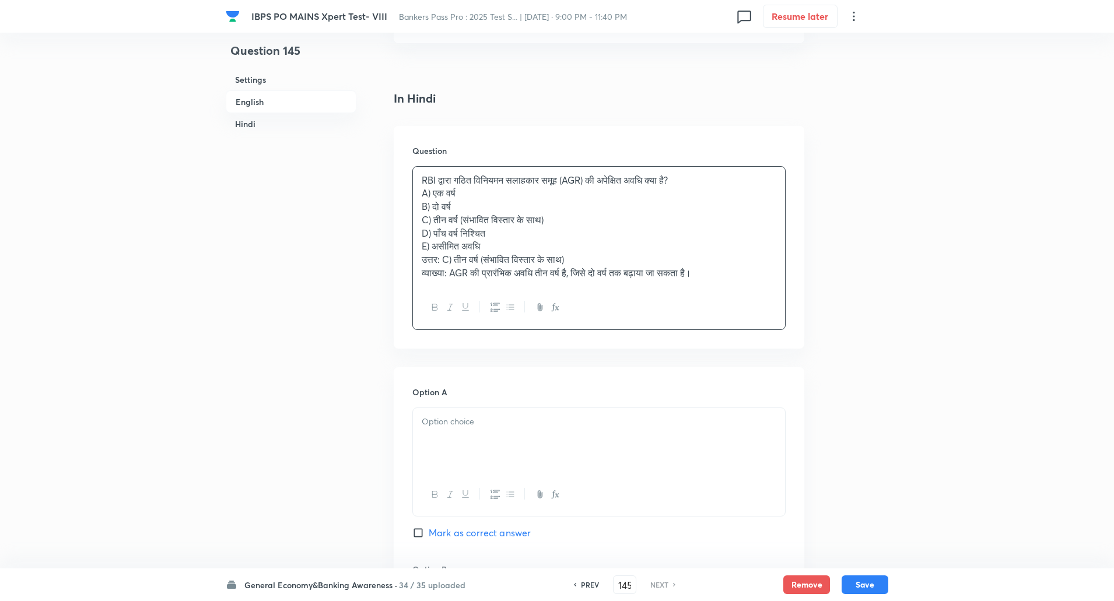
click at [734, 179] on p "RBI द्वारा गठित विनियमन सलाहकार समूह (AGR) की अपेक्षित अवधि क्या है?" at bounding box center [599, 180] width 355 height 13
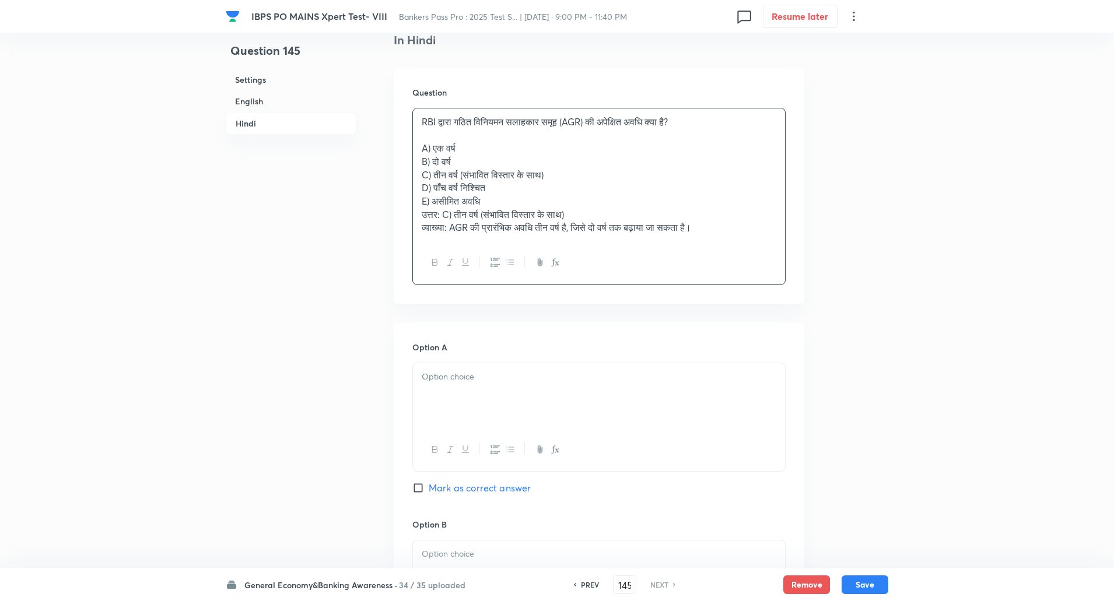
scroll to position [1664, 0]
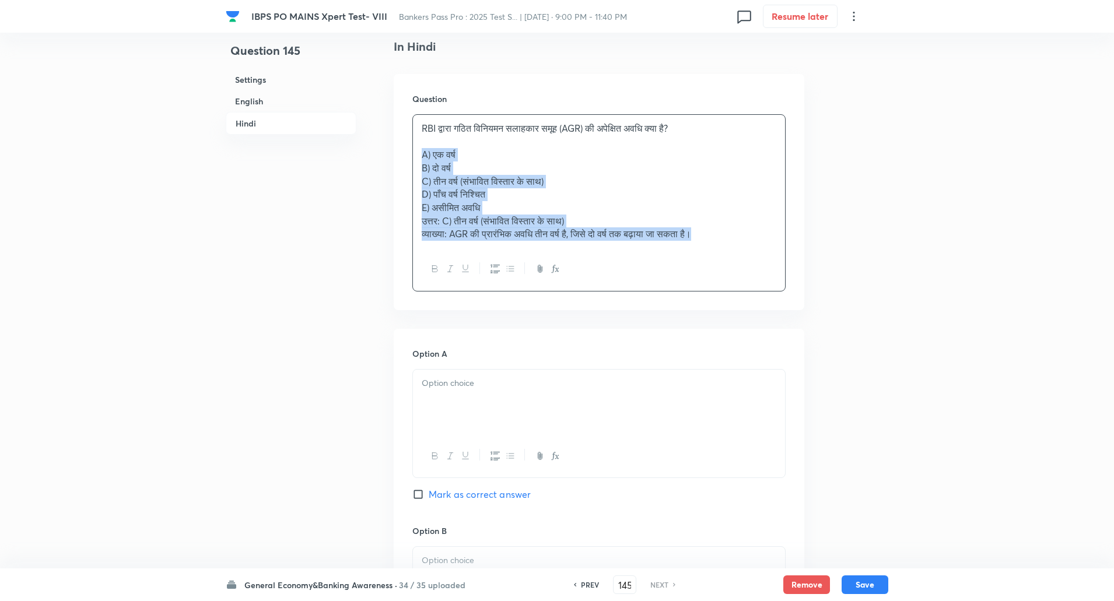
drag, startPoint x: 421, startPoint y: 155, endPoint x: 884, endPoint y: 375, distance: 513.5
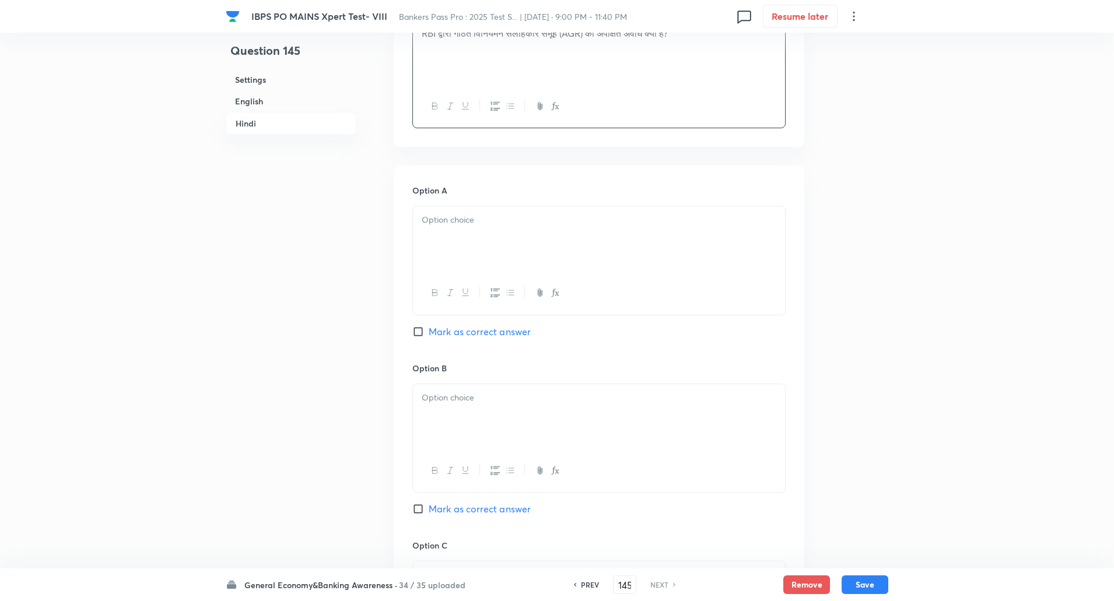
scroll to position [1765, 0]
click at [694, 219] on p at bounding box center [599, 213] width 355 height 13
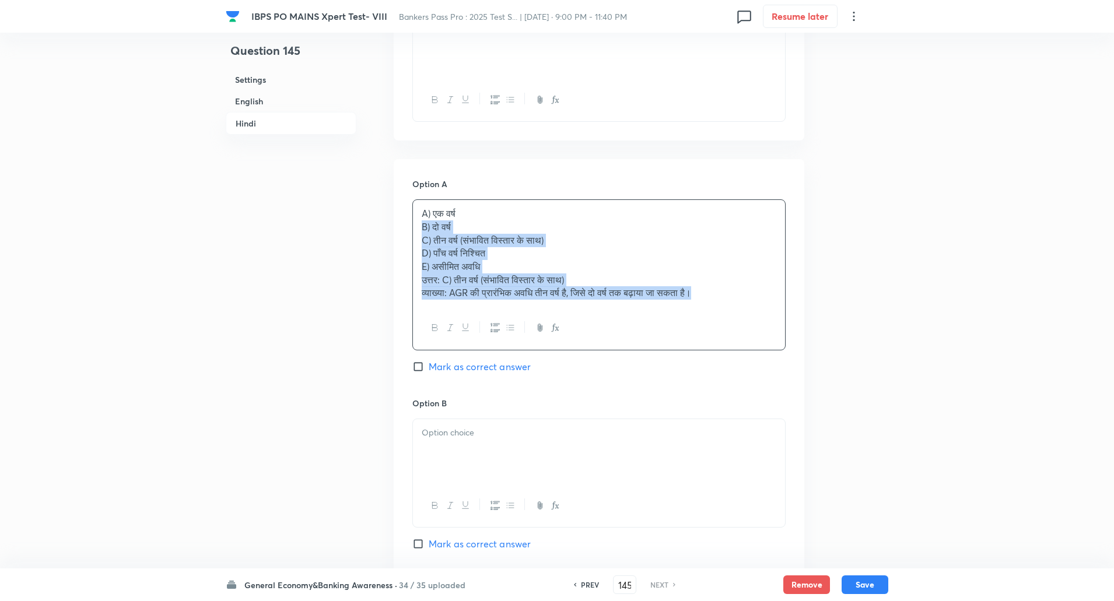
drag, startPoint x: 414, startPoint y: 229, endPoint x: 736, endPoint y: 389, distance: 359.5
click at [736, 389] on div "Option A A) एक वर्ष B) दो वर्ष C) तीन वर्ष (संभावित विस्तार के साथ) D) पाँच वर्…" at bounding box center [598, 287] width 373 height 219
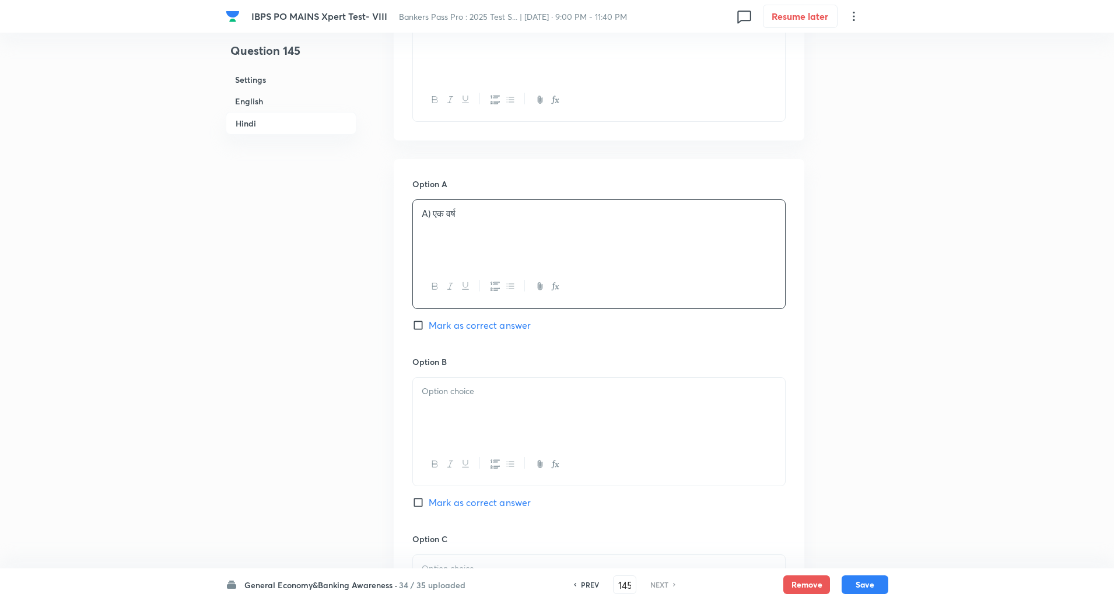
click at [435, 215] on p "A) एक वर्ष" at bounding box center [599, 213] width 355 height 13
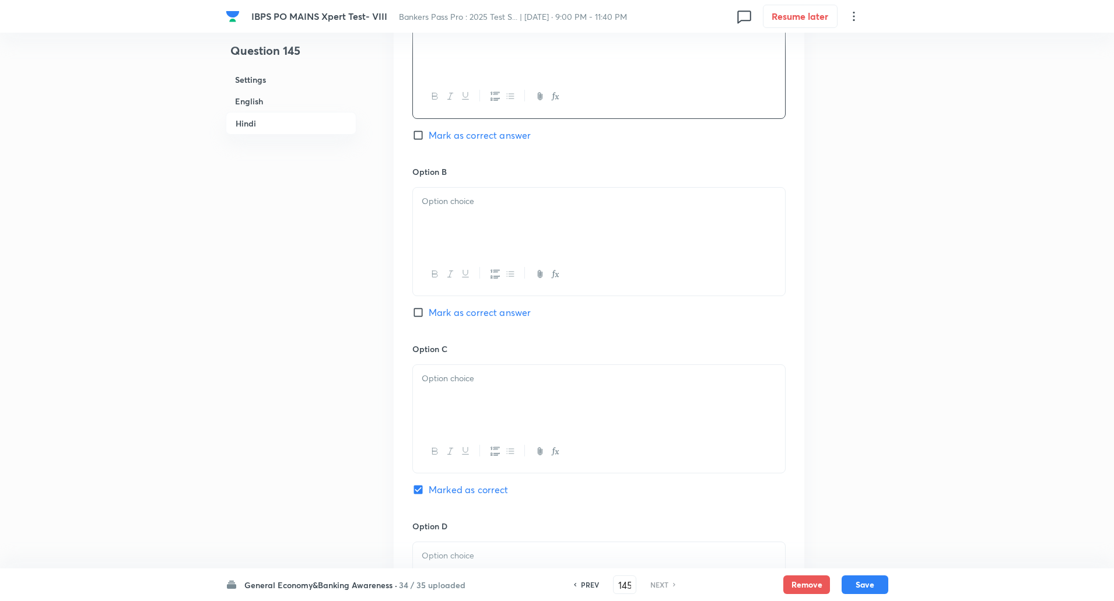
scroll to position [1967, 0]
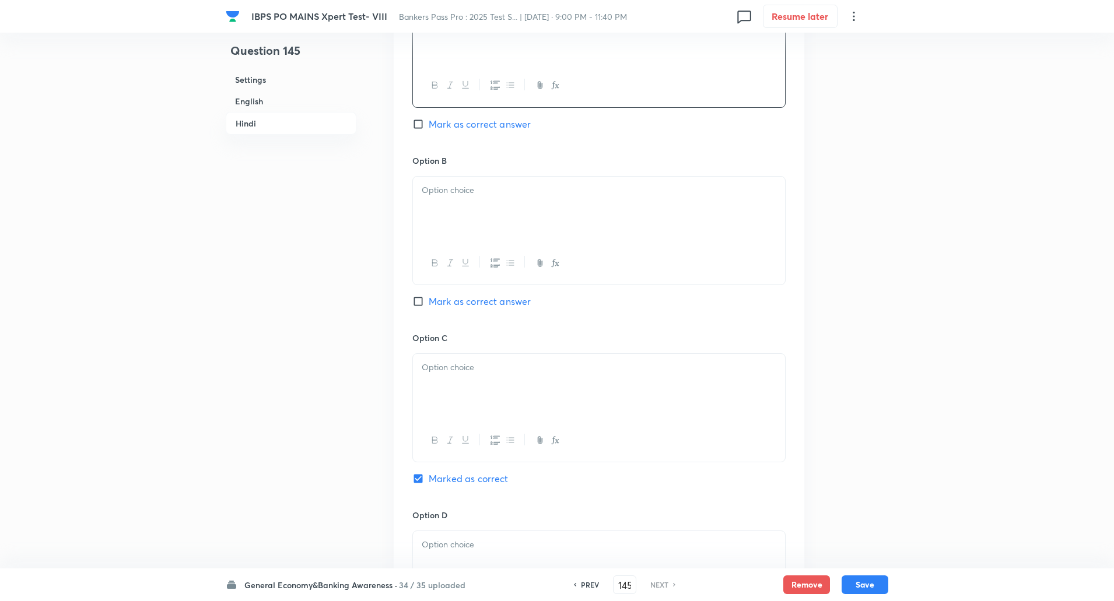
click at [435, 215] on div at bounding box center [599, 209] width 372 height 65
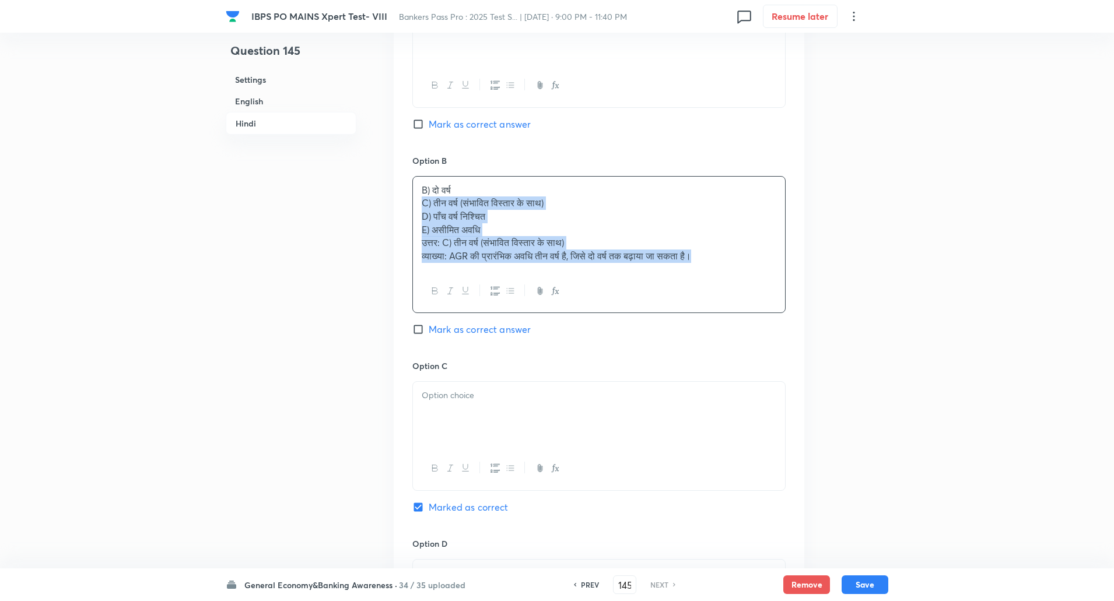
drag, startPoint x: 418, startPoint y: 206, endPoint x: 719, endPoint y: 335, distance: 327.2
click at [719, 335] on div "Option B B) दो वर्ष C) तीन वर्ष (संभावित विस्तार के साथ) D) पाँच वर्ष निश्चित E…" at bounding box center [598, 258] width 373 height 206
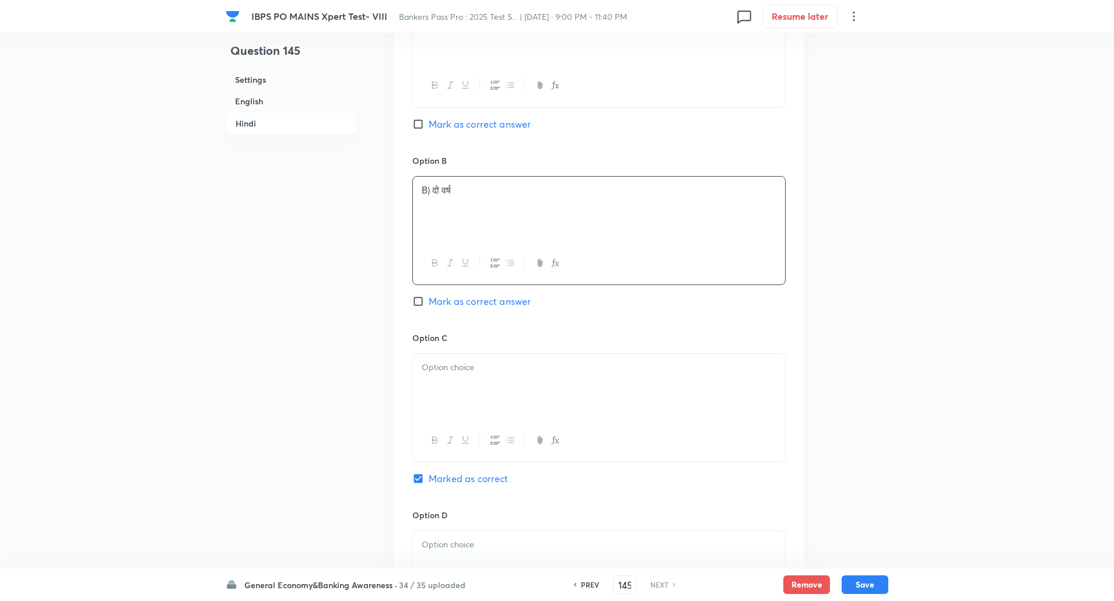
click at [432, 192] on p "B) दो वर्ष" at bounding box center [599, 190] width 355 height 13
click at [444, 391] on div at bounding box center [599, 386] width 372 height 65
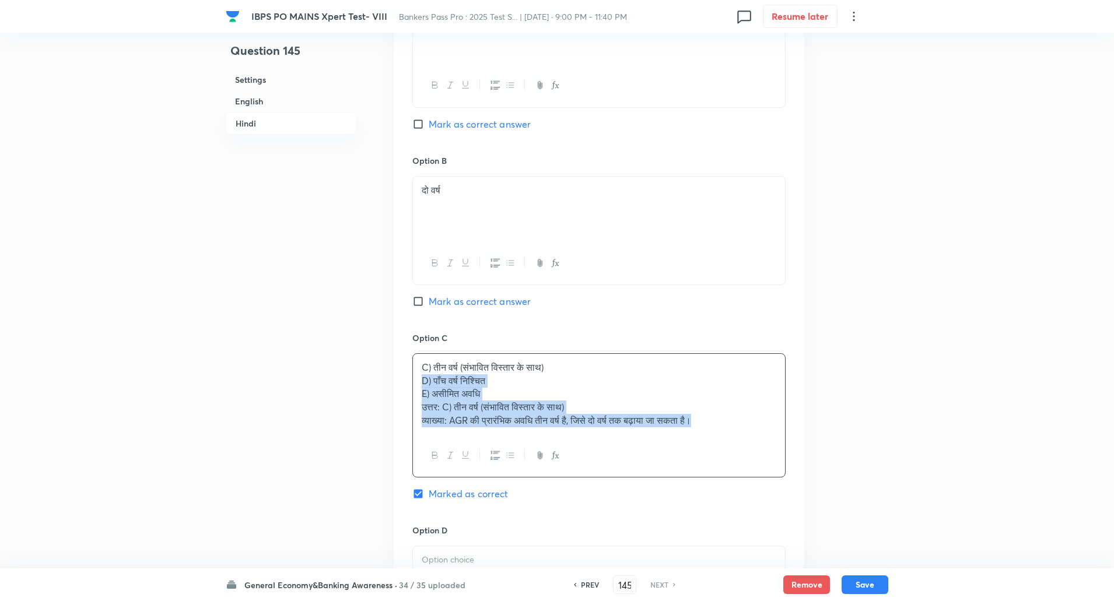
drag, startPoint x: 414, startPoint y: 381, endPoint x: 722, endPoint y: 474, distance: 321.7
click at [722, 474] on div "C) तीन वर्ष (संभावित विस्तार के साथ) D) पाँच वर्ष निश्चित E) असीमित अवधि उत्तर:…" at bounding box center [598, 416] width 373 height 124
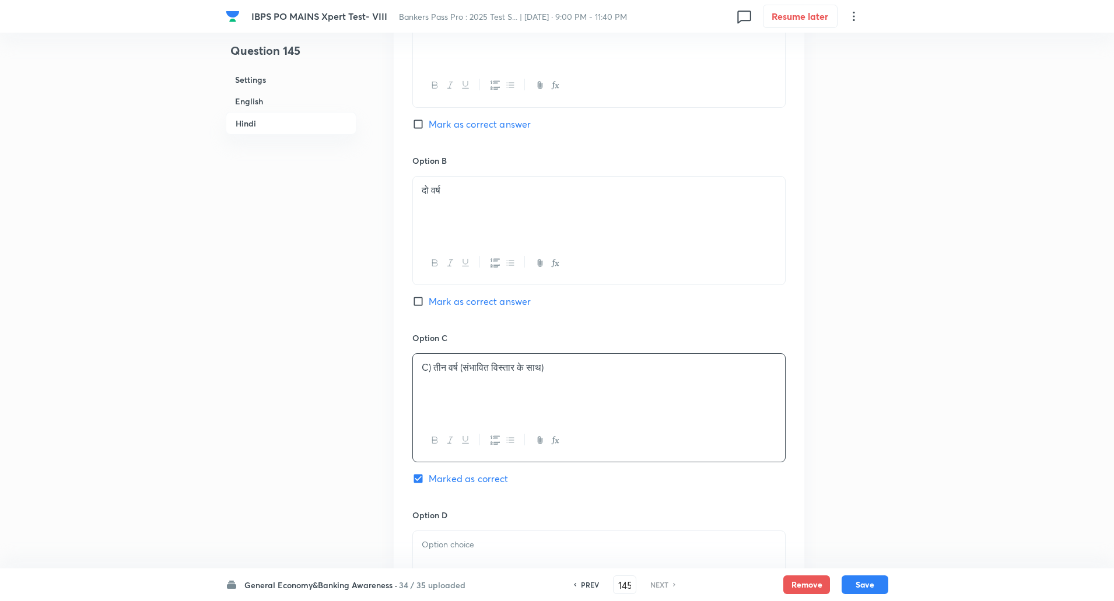
click at [433, 369] on p "C) तीन वर्ष (संभावित विस्तार के साथ)" at bounding box center [599, 367] width 355 height 13
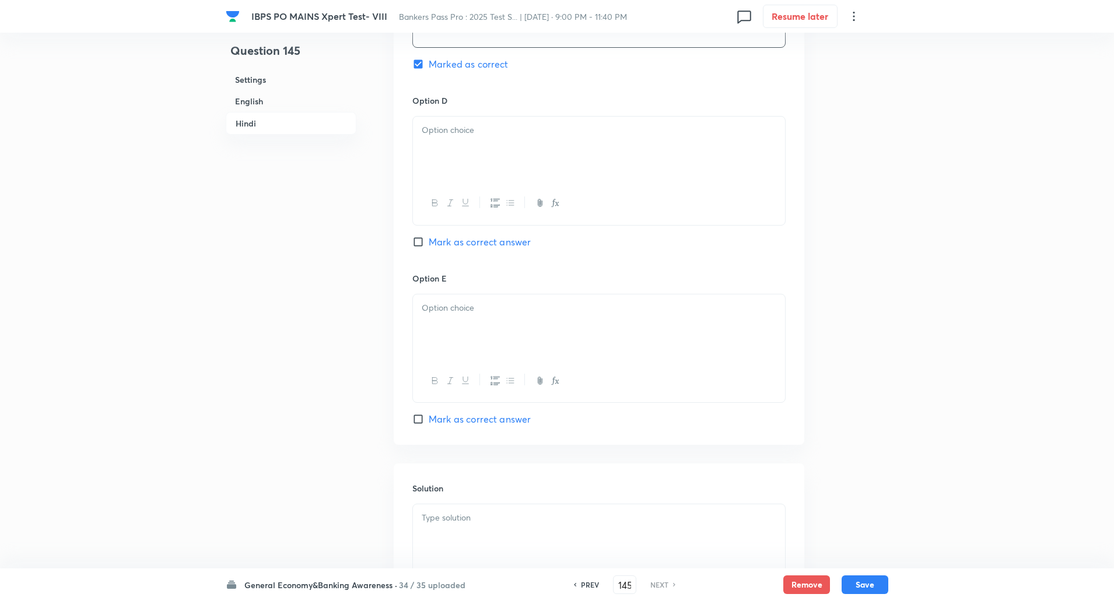
scroll to position [2383, 0]
click at [481, 135] on p at bounding box center [599, 128] width 355 height 13
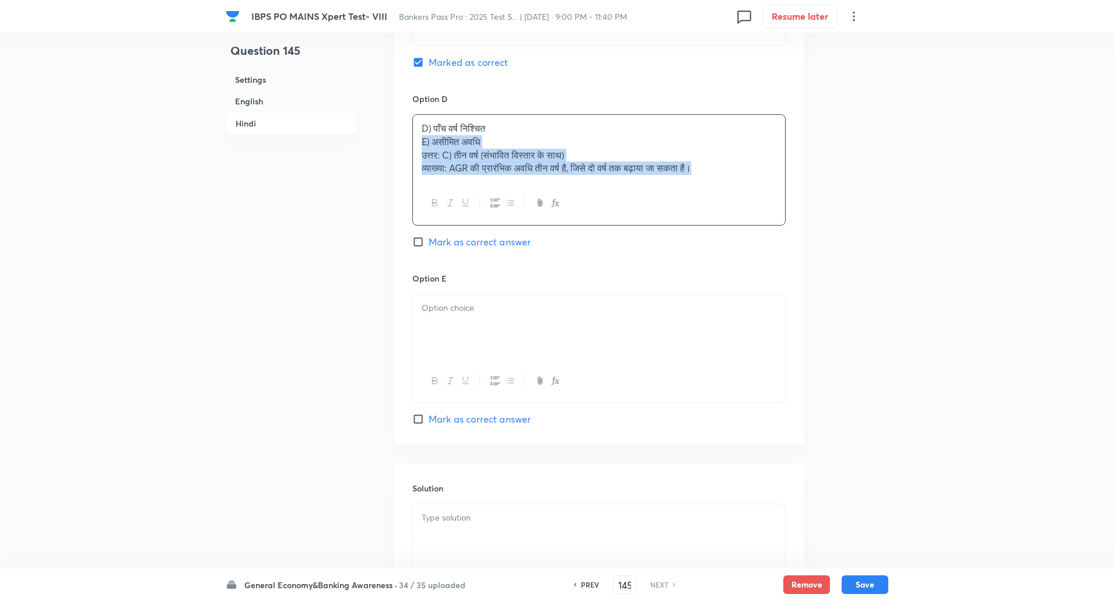
drag, startPoint x: 415, startPoint y: 146, endPoint x: 831, endPoint y: 270, distance: 434.5
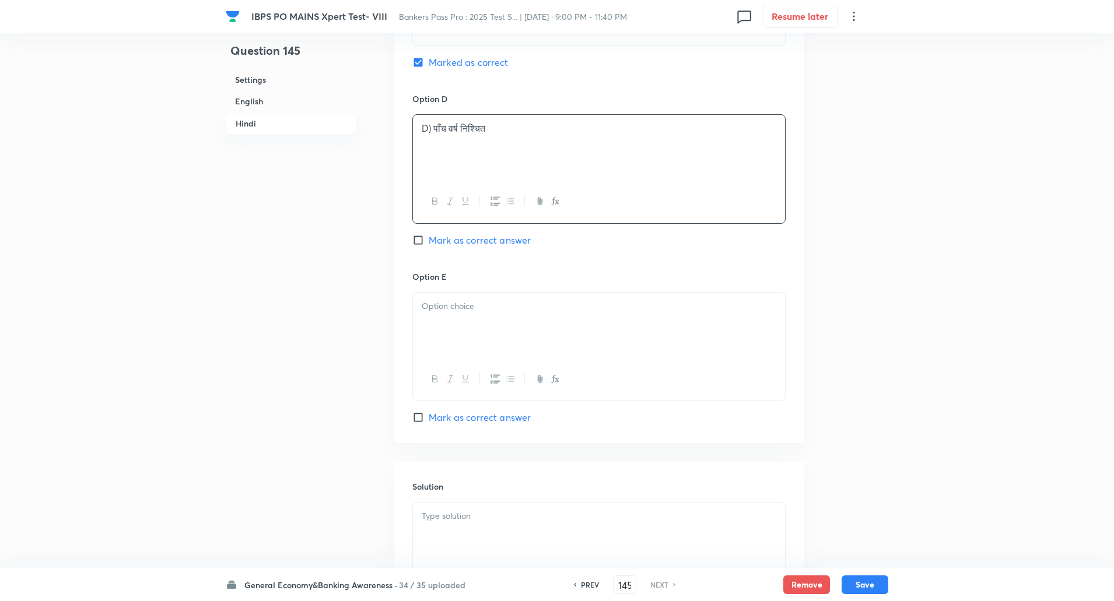
click at [432, 132] on p "D) पाँच वर्ष निश्चित" at bounding box center [599, 128] width 355 height 13
click at [432, 316] on div at bounding box center [599, 325] width 372 height 65
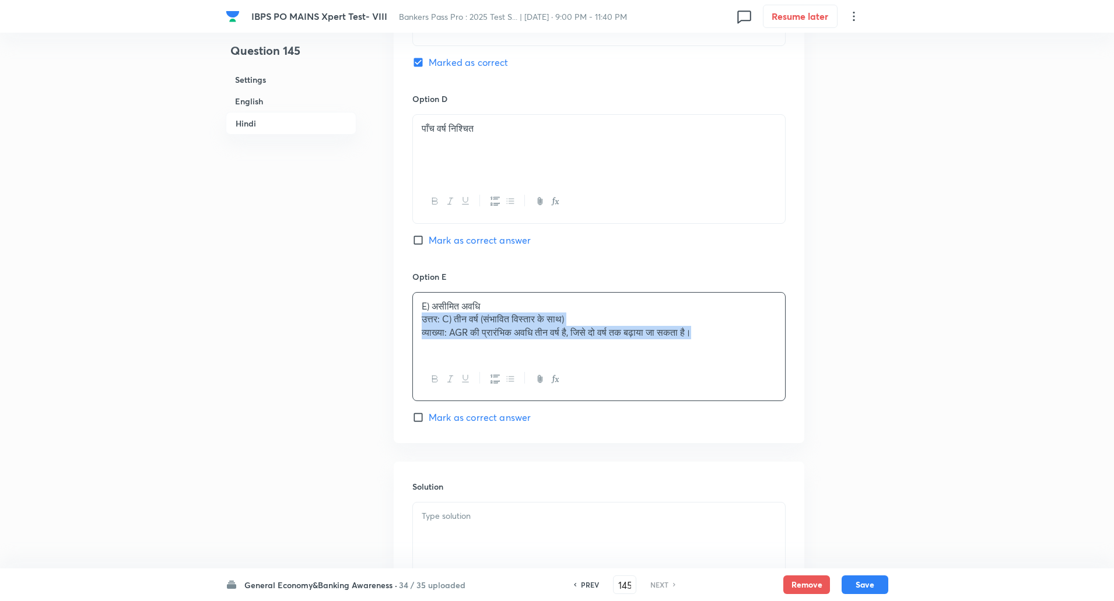
drag, startPoint x: 420, startPoint y: 323, endPoint x: 778, endPoint y: 375, distance: 361.8
click at [778, 375] on div "E) असीमित अवधि उत्तर: C) तीन वर्ष (संभावित विस्तार के साथ) व्याख्या: AGR की प्र…" at bounding box center [598, 346] width 373 height 109
click at [432, 307] on p "E) असीमित अवधि" at bounding box center [599, 306] width 355 height 13
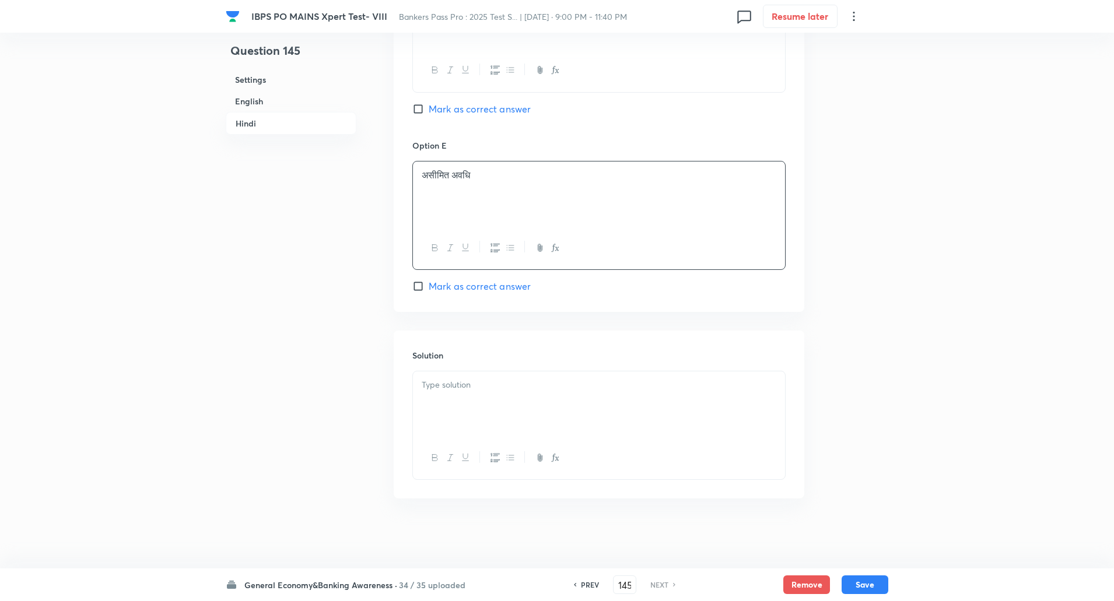
scroll to position [2514, 0]
click at [442, 383] on p at bounding box center [599, 385] width 355 height 13
drag, startPoint x: 422, startPoint y: 383, endPoint x: 450, endPoint y: 399, distance: 32.6
click at [450, 399] on div "उत्तर: C) तीन वर्ष (संभावित विस्तार के साथ) व्याख्या: AGR की प्रारंभिक अवधि तीन…" at bounding box center [599, 404] width 372 height 65
click at [865, 589] on button "Save" at bounding box center [865, 584] width 47 height 19
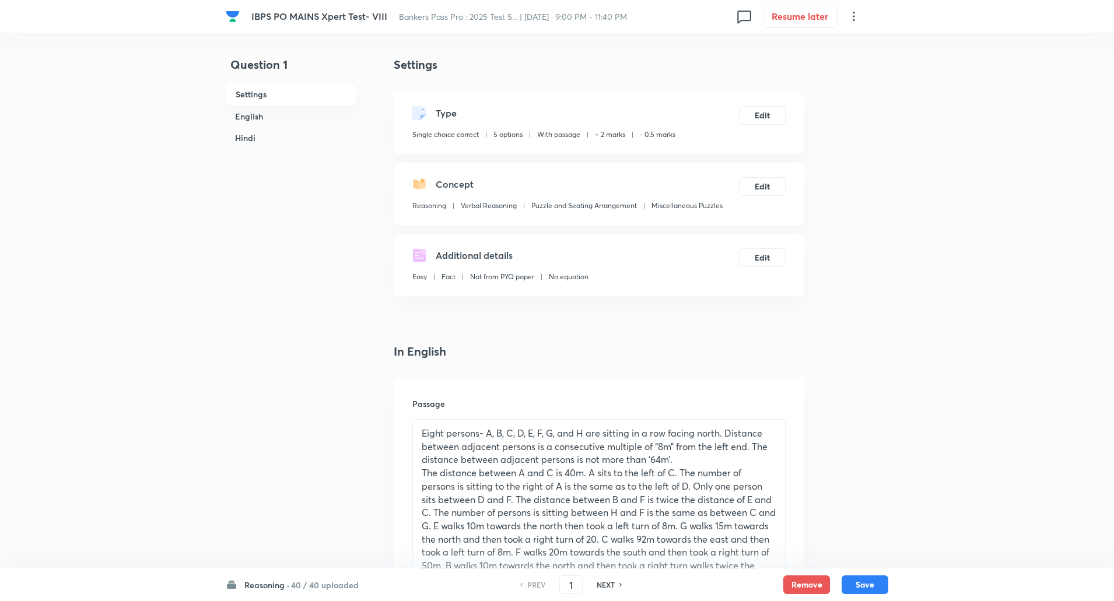
click at [283, 587] on h6 "Reasoning ·" at bounding box center [266, 585] width 45 height 12
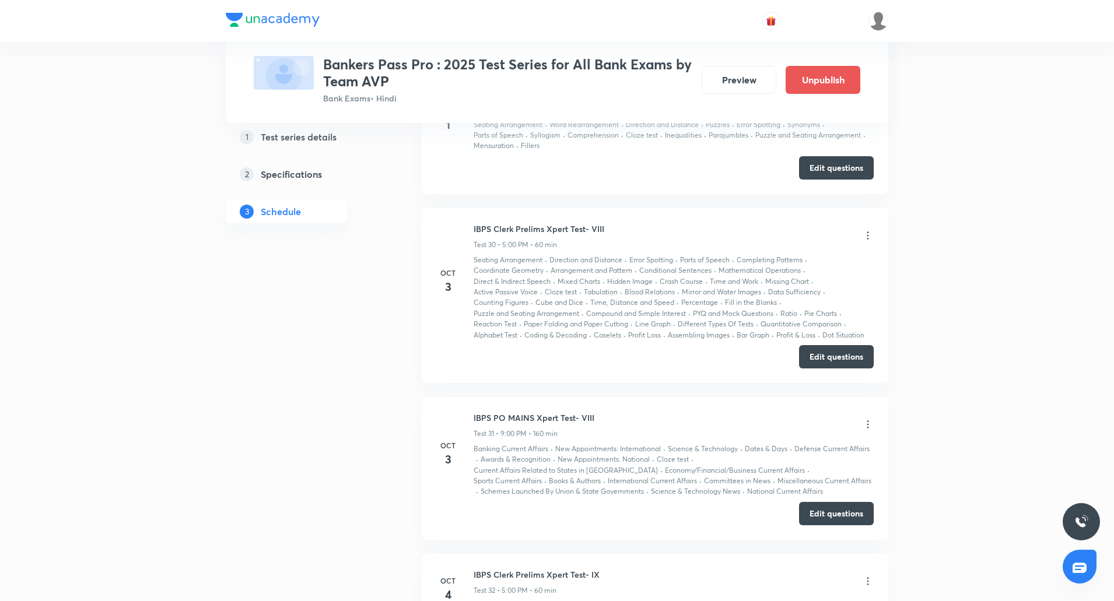
scroll to position [5755, 0]
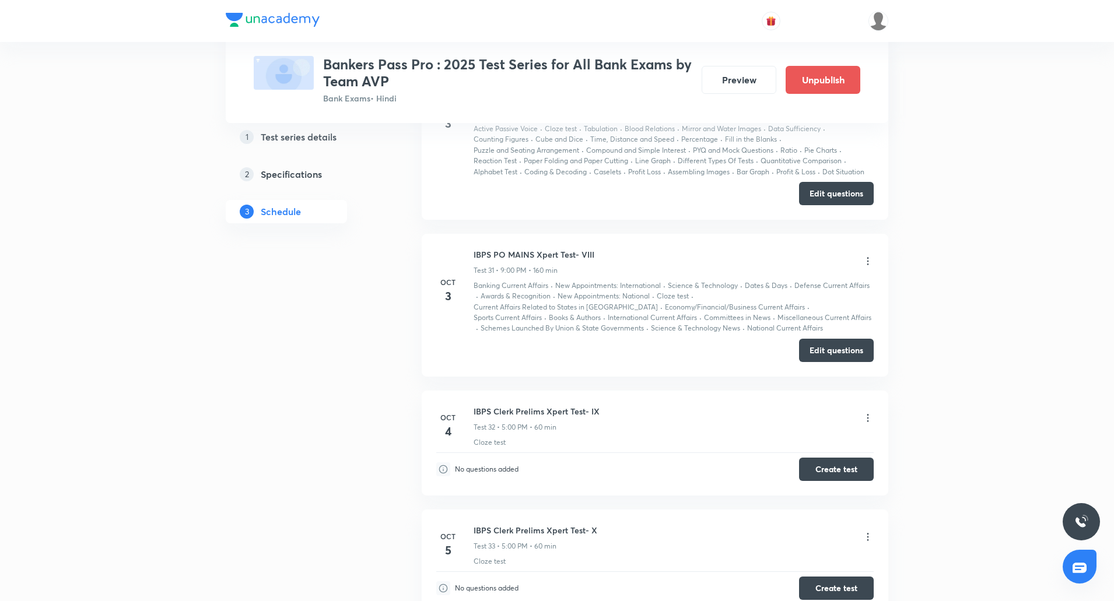
scroll to position [5604, 0]
